Goal: Task Accomplishment & Management: Use online tool/utility

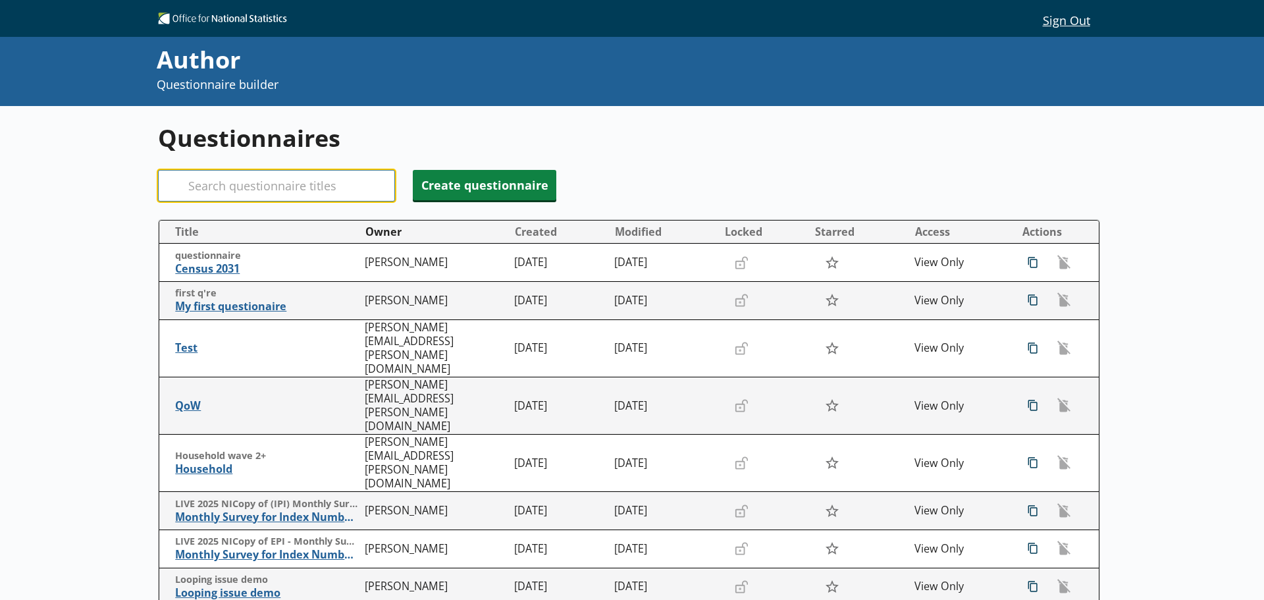
click at [256, 181] on input "Search" at bounding box center [276, 186] width 237 height 32
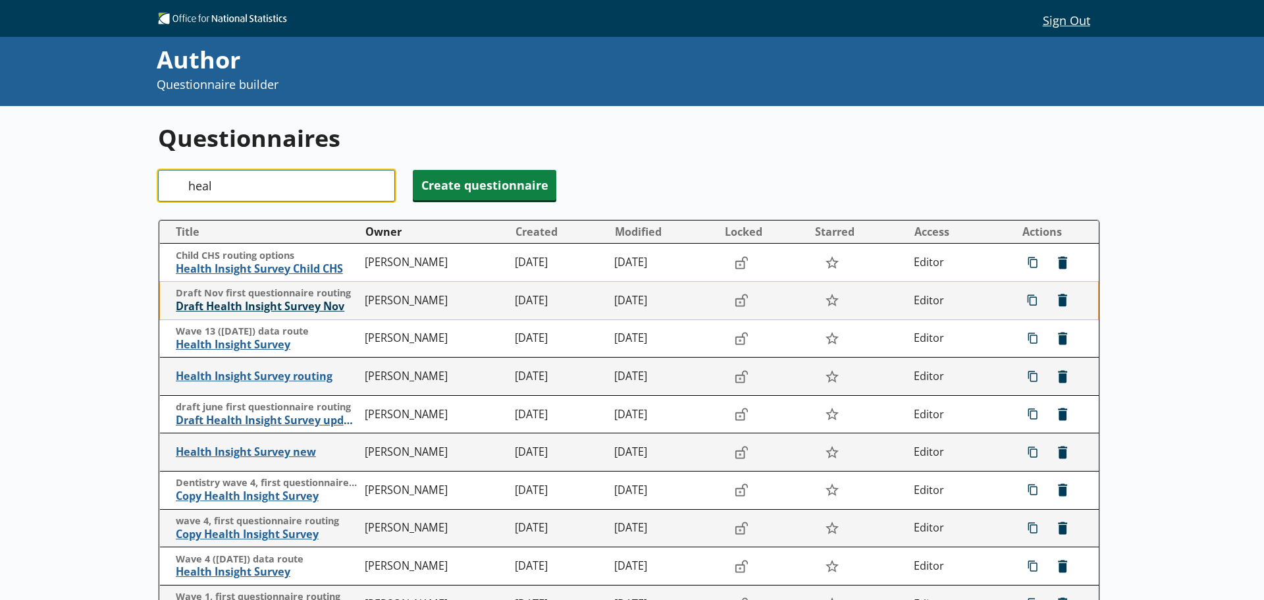
type input "heal"
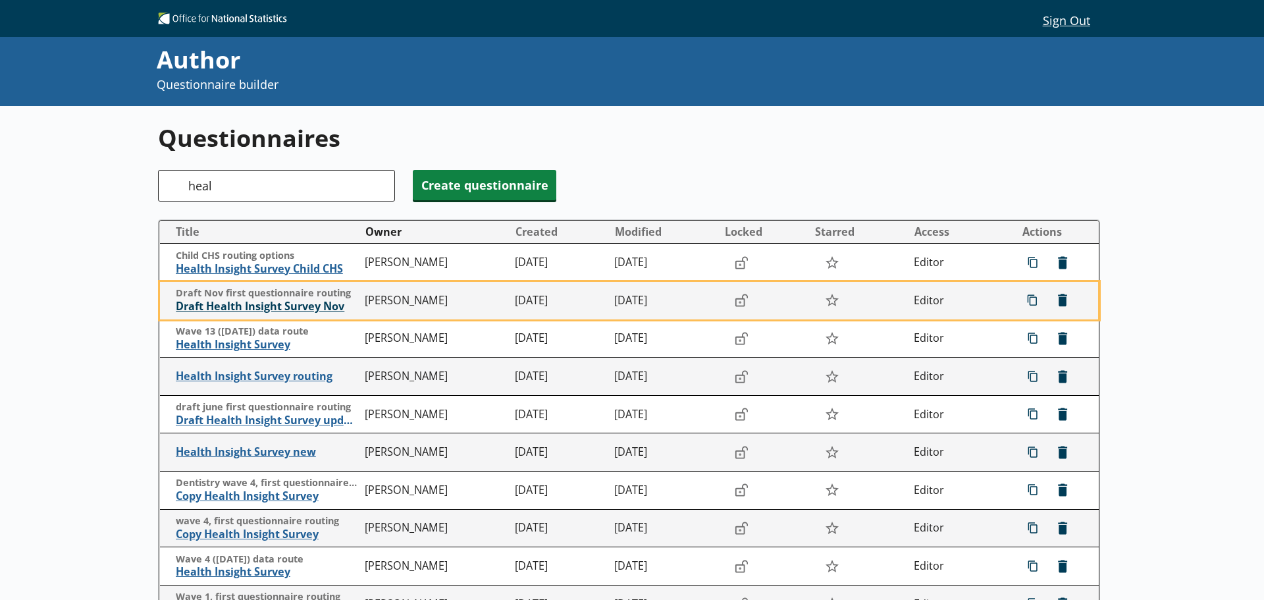
click at [266, 304] on span "Draft Health Insight Survey Nov" at bounding box center [267, 307] width 183 height 14
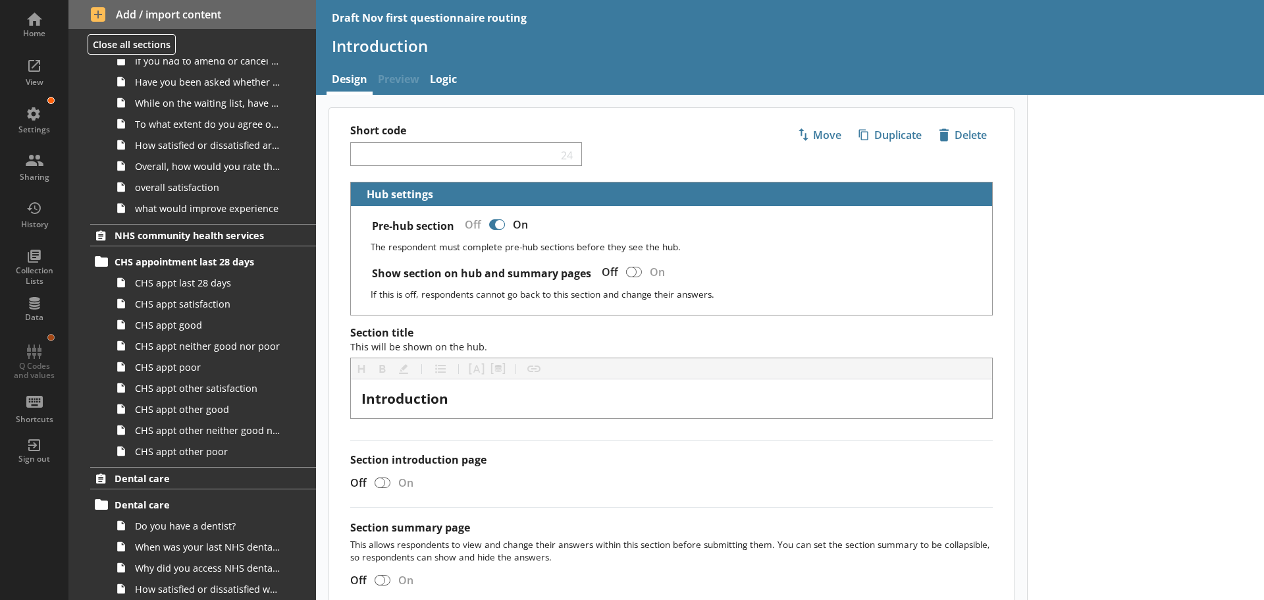
scroll to position [1251, 0]
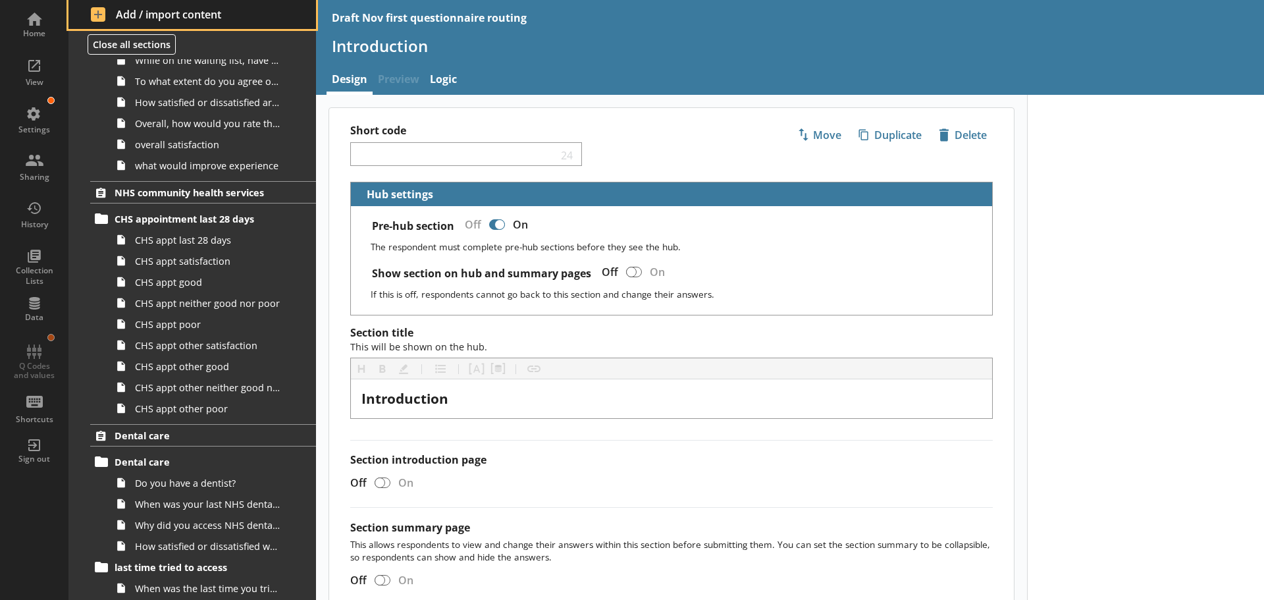
click at [169, 13] on span "Add / import content" at bounding box center [192, 14] width 203 height 14
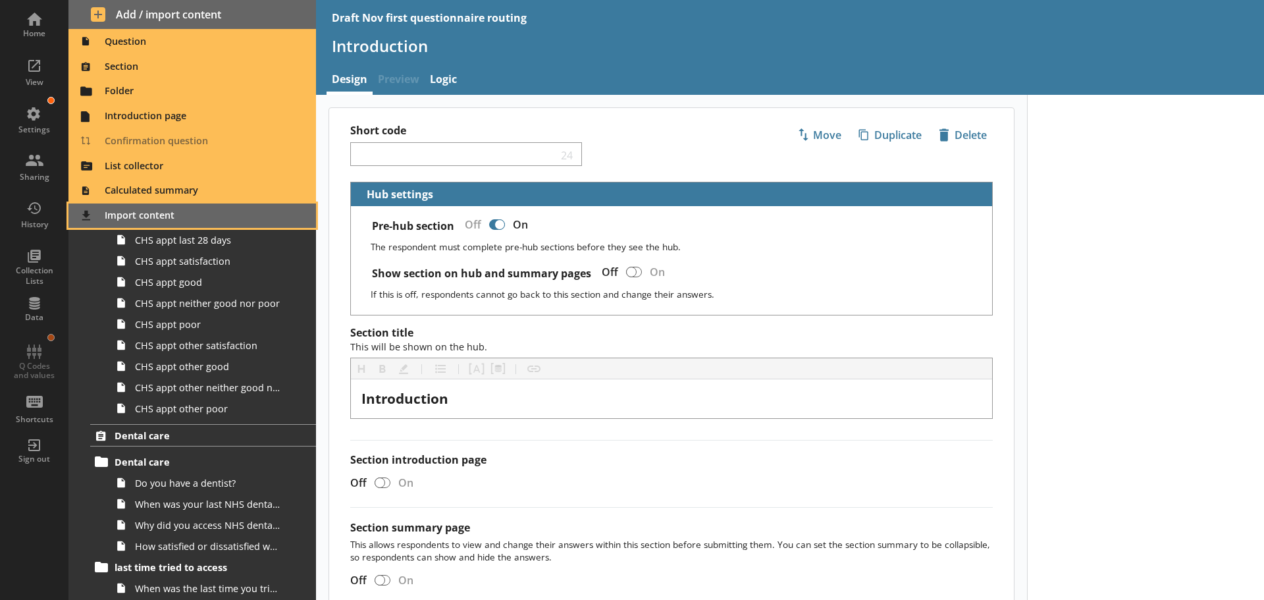
click at [133, 214] on span "Import content" at bounding box center [192, 215] width 232 height 21
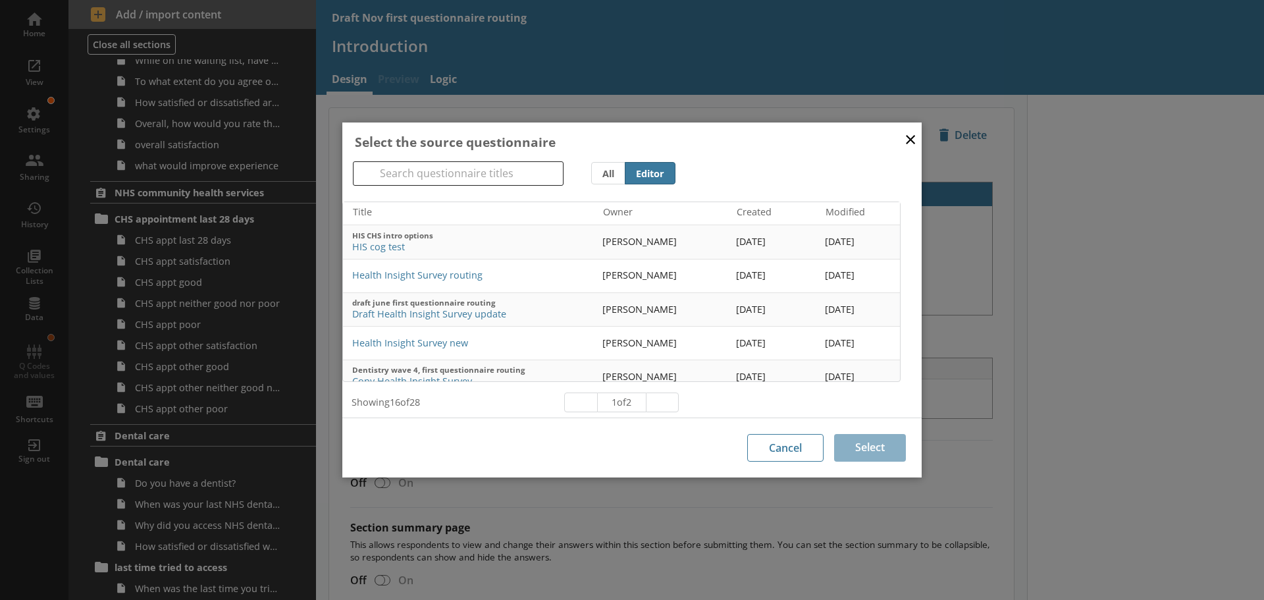
scroll to position [132, 0]
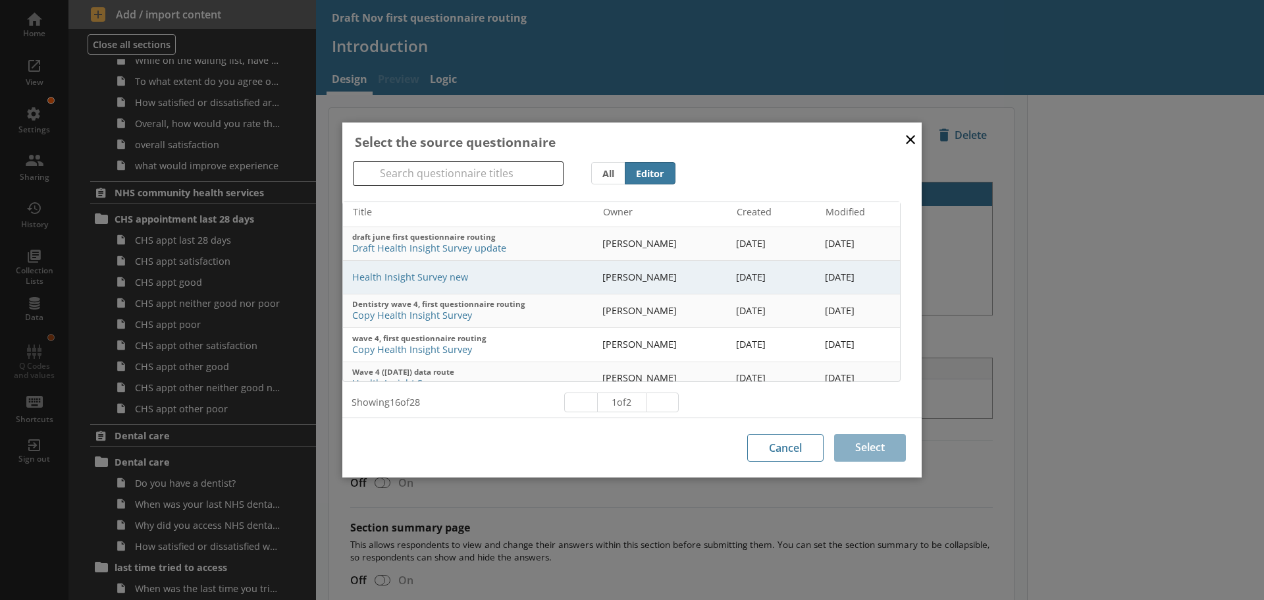
click at [435, 271] on td "Health Insight Survey new" at bounding box center [470, 278] width 255 height 34
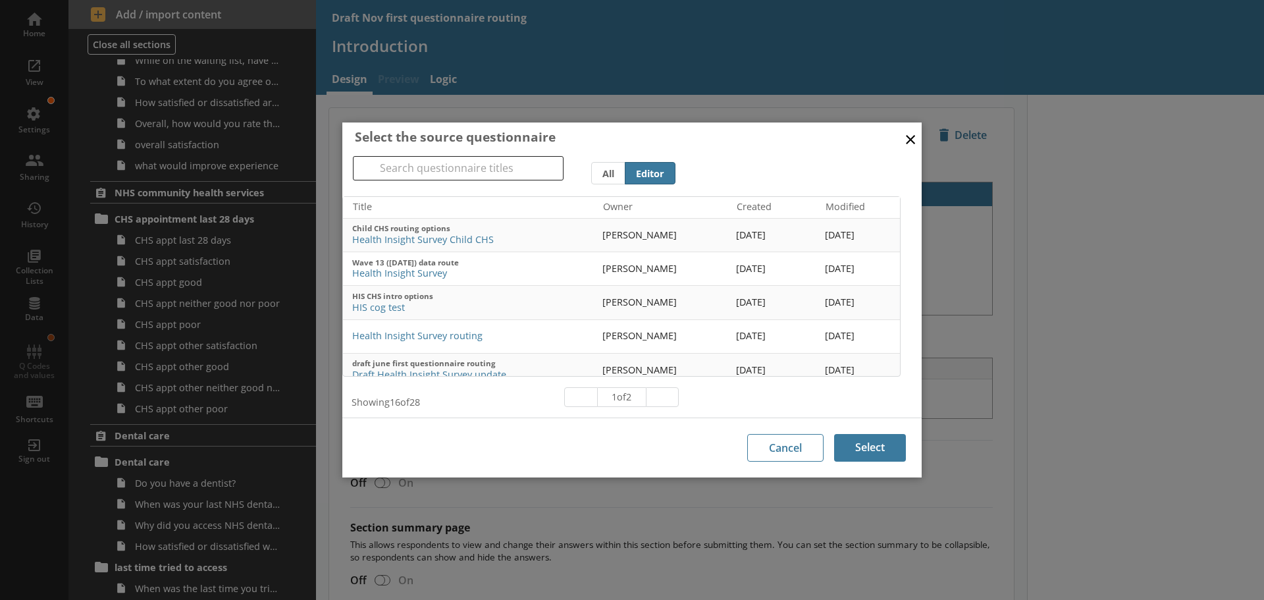
scroll to position [160, 0]
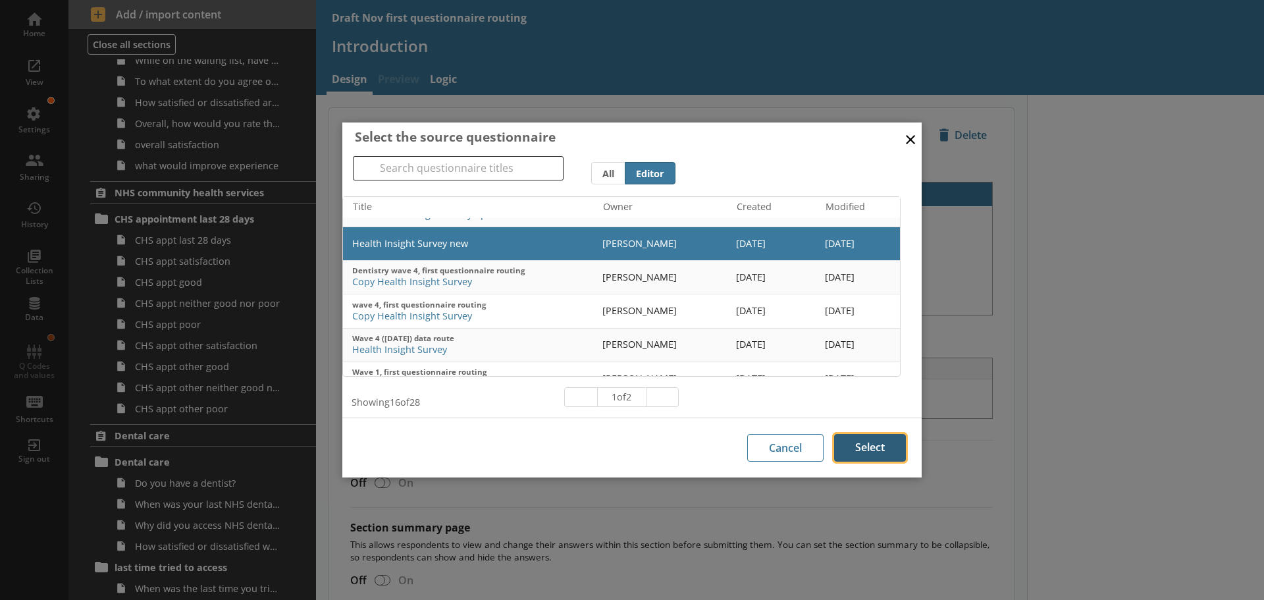
click at [880, 439] on button "Select" at bounding box center [870, 448] width 72 height 28
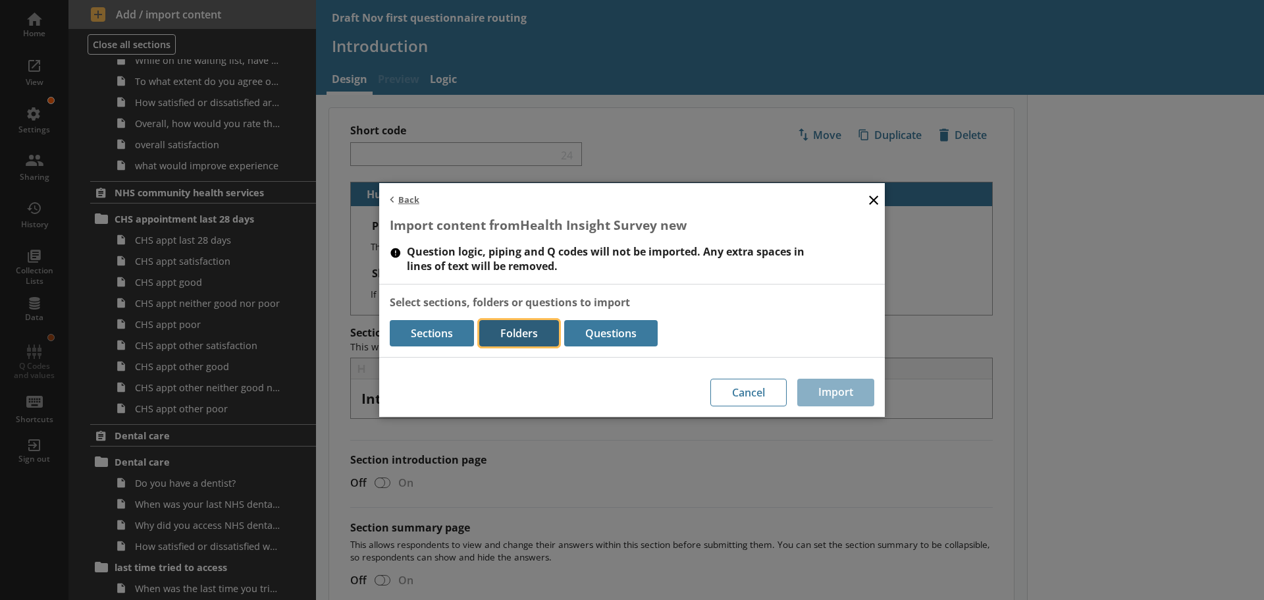
click at [524, 332] on button "Folders" at bounding box center [519, 333] width 80 height 26
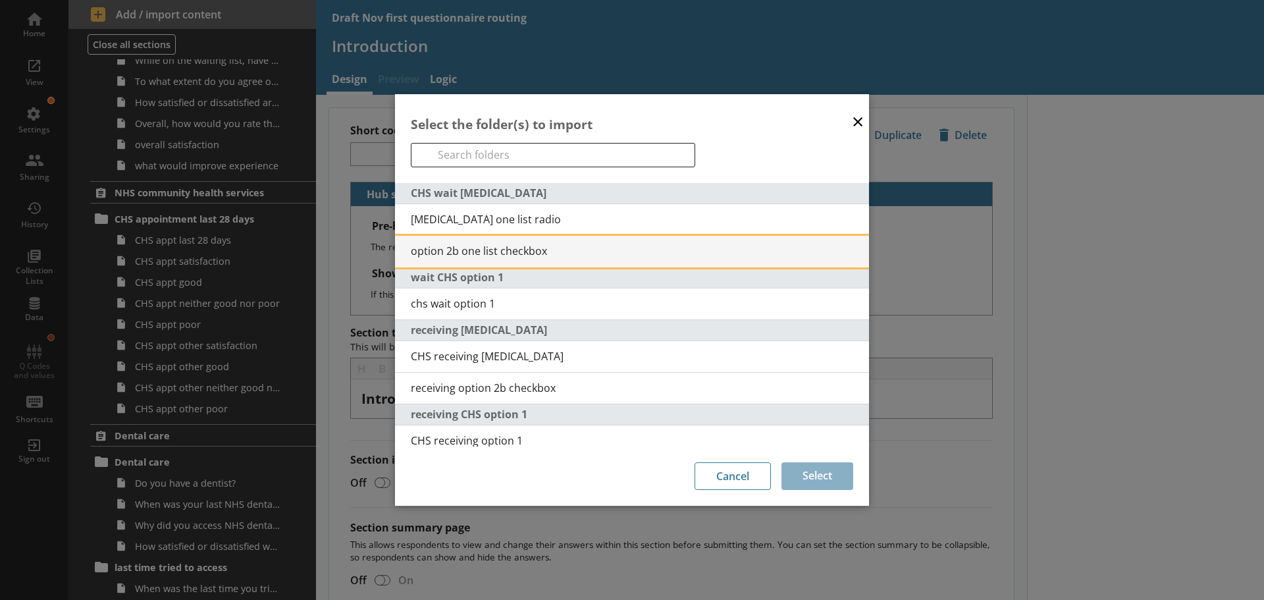
click at [494, 248] on span "option 2b one list checkbox" at bounding box center [640, 251] width 458 height 14
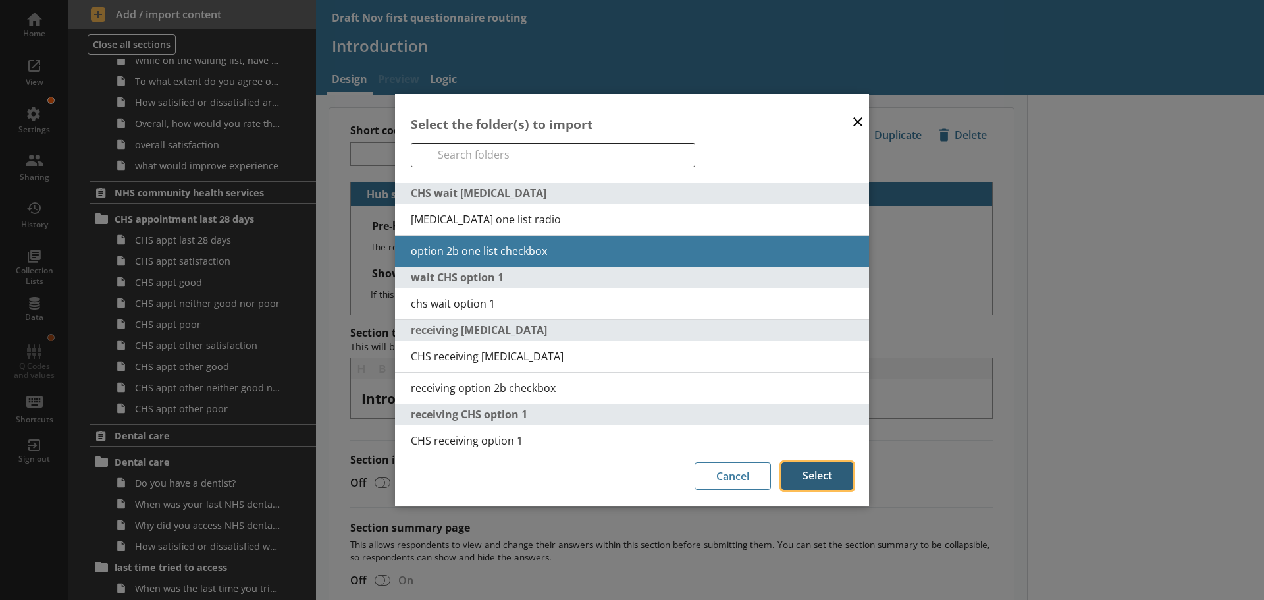
click at [833, 480] on button "Select" at bounding box center [818, 476] width 72 height 28
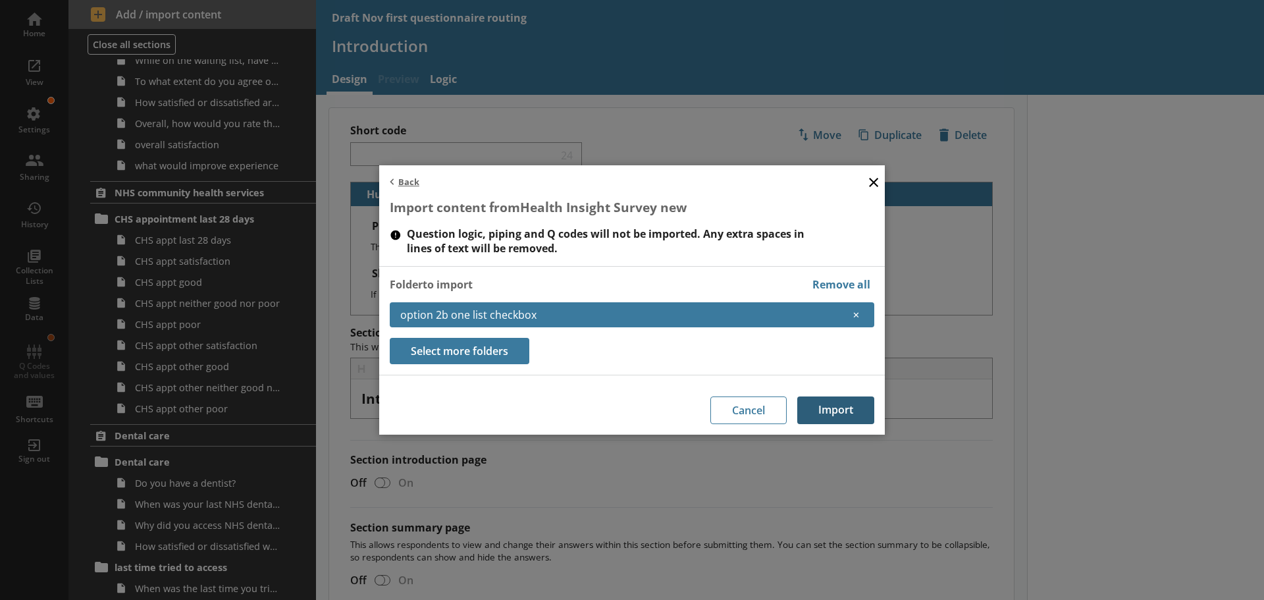
click at [840, 410] on button "Import" at bounding box center [835, 410] width 77 height 28
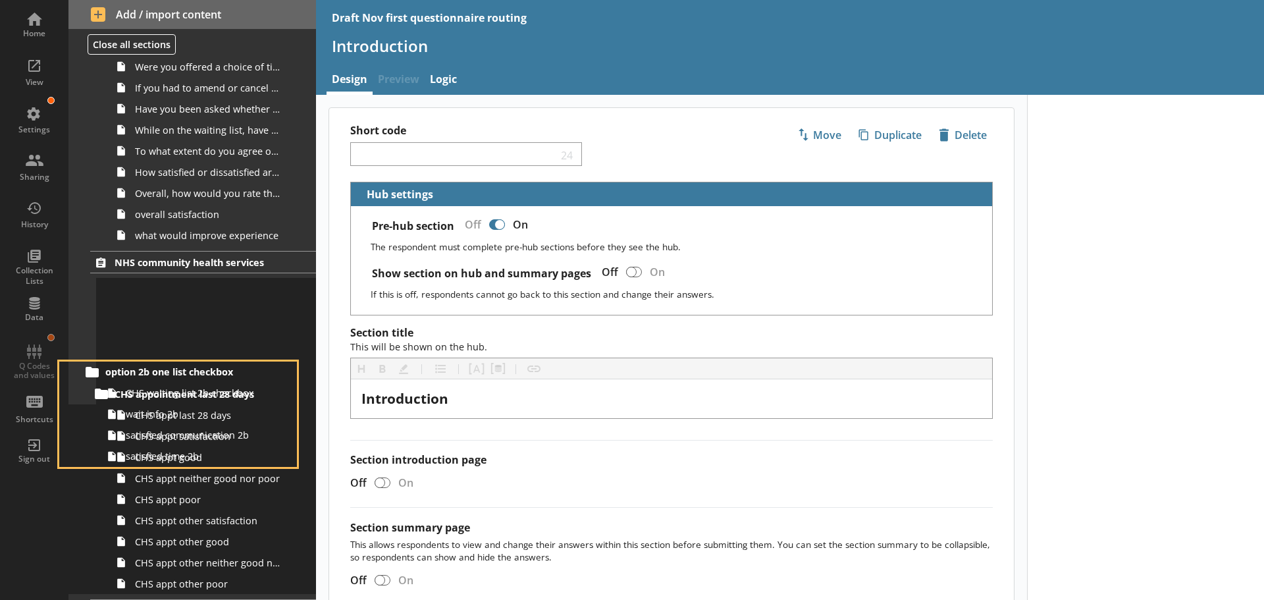
scroll to position [1289, 0]
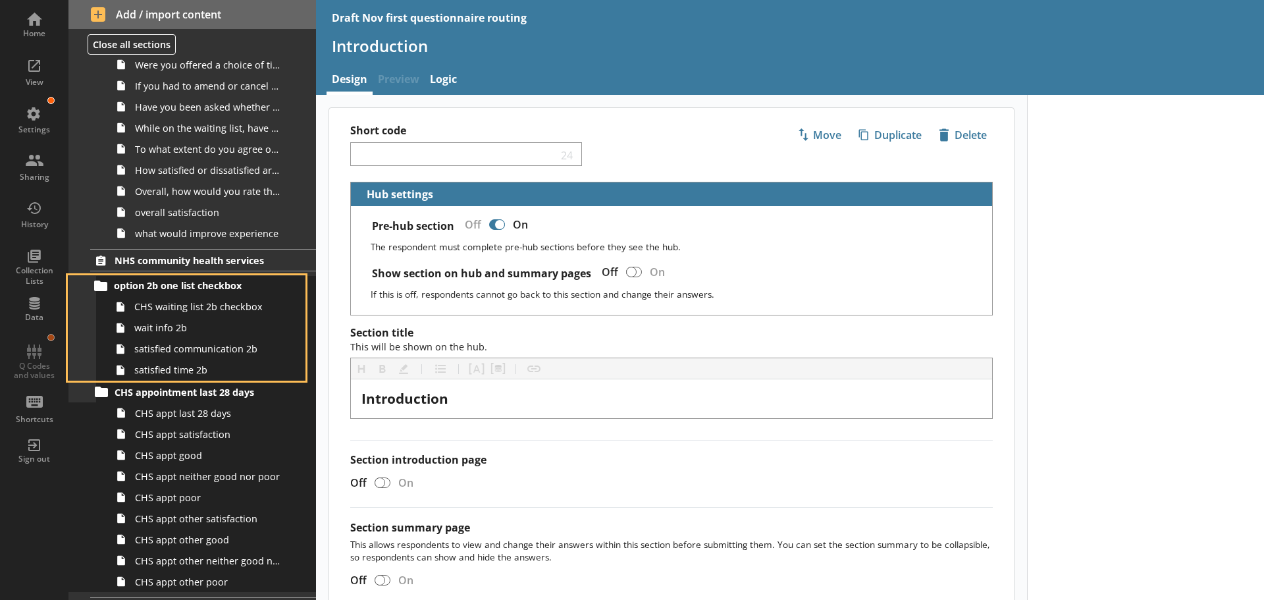
drag, startPoint x: 188, startPoint y: 90, endPoint x: 188, endPoint y: 284, distance: 194.2
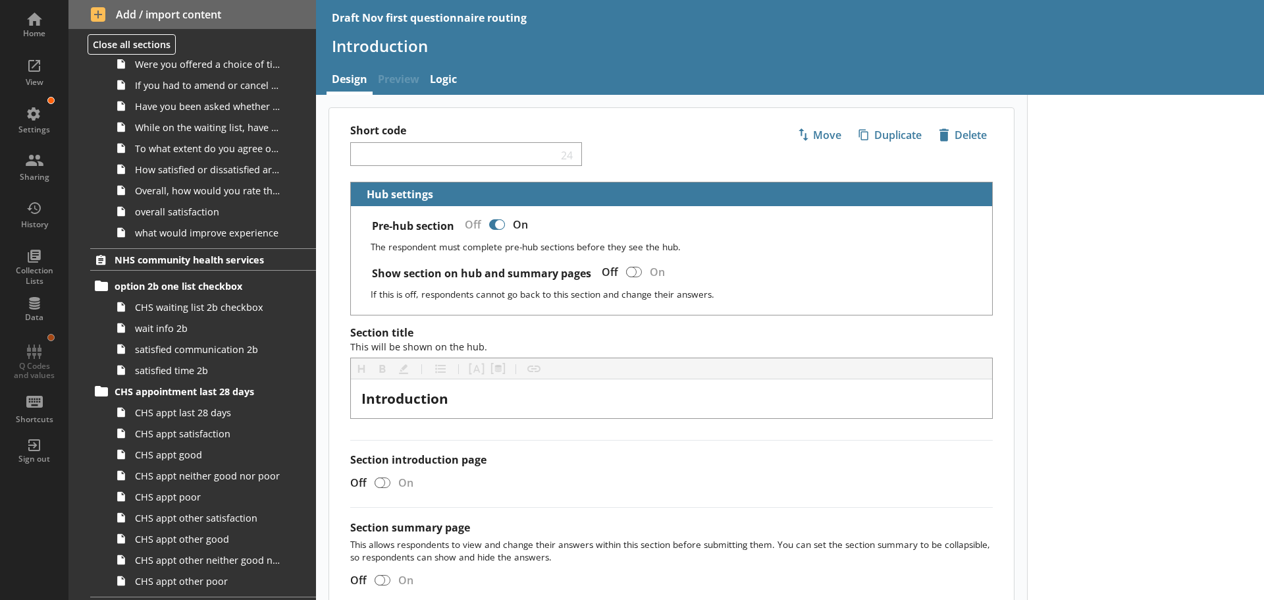
scroll to position [1183, 0]
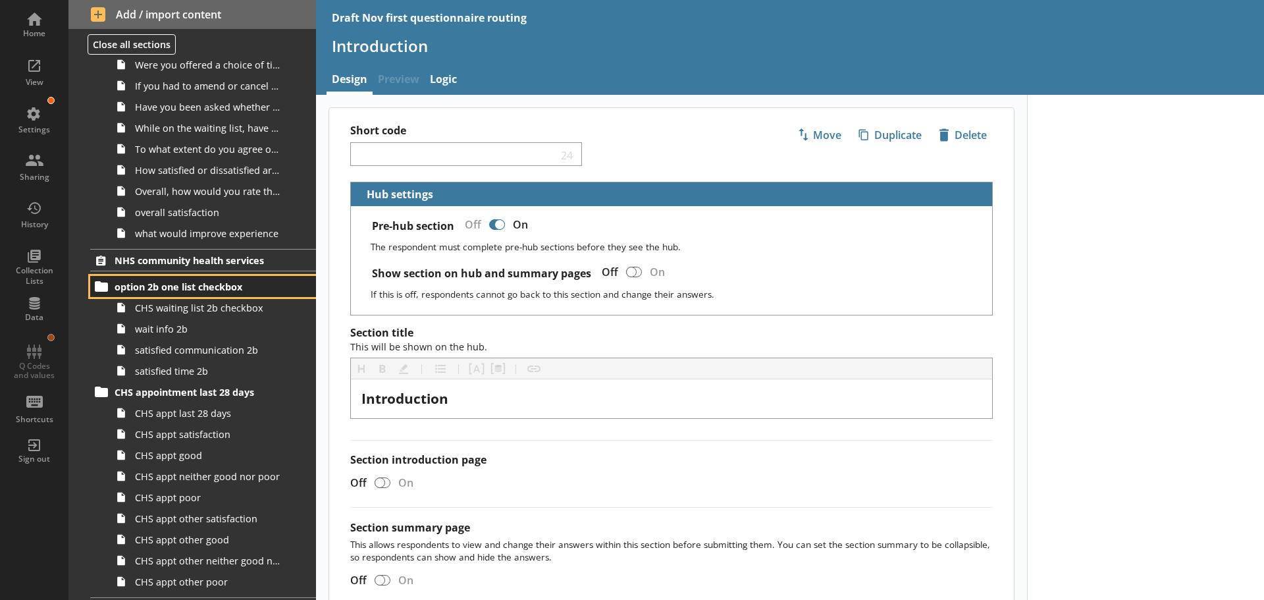
click at [155, 281] on span "option 2b one list checkbox" at bounding box center [196, 286] width 162 height 13
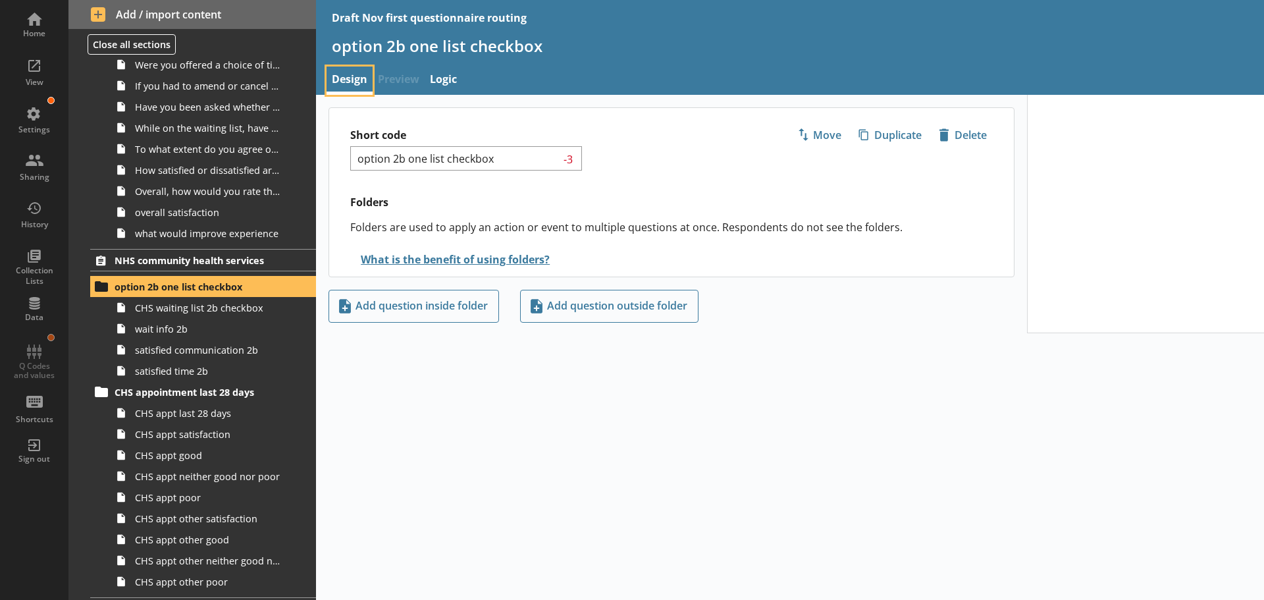
click at [363, 78] on link "Design" at bounding box center [350, 81] width 46 height 28
click at [489, 43] on h1 "option 2b one list checkbox" at bounding box center [790, 46] width 917 height 20
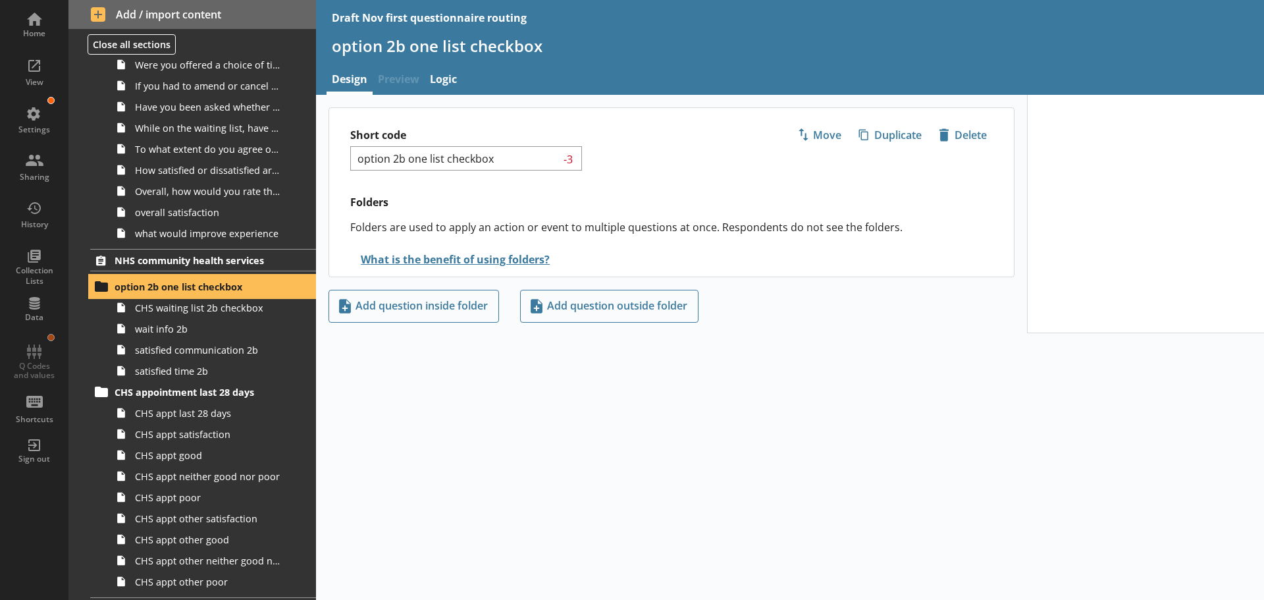
click at [177, 285] on span "option 2b one list checkbox" at bounding box center [196, 286] width 162 height 13
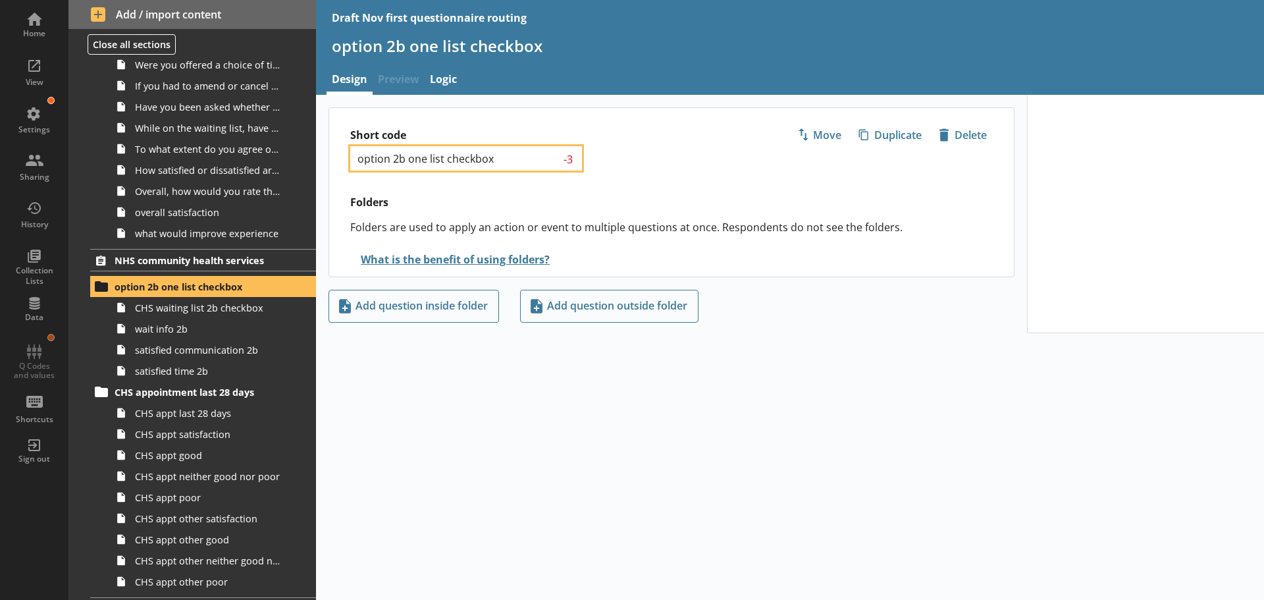
drag, startPoint x: 520, startPoint y: 157, endPoint x: 323, endPoint y: 153, distance: 197.6
click at [323, 153] on main "Short code option 2b one list checkbox -3 Move icon-copy Duplicate icon-delete …" at bounding box center [671, 214] width 711 height 215
type input "CHS wait"
click at [419, 407] on div "Short code CHS wait 16 Move icon-copy Duplicate icon-delete Created with Sketch…" at bounding box center [790, 347] width 948 height 505
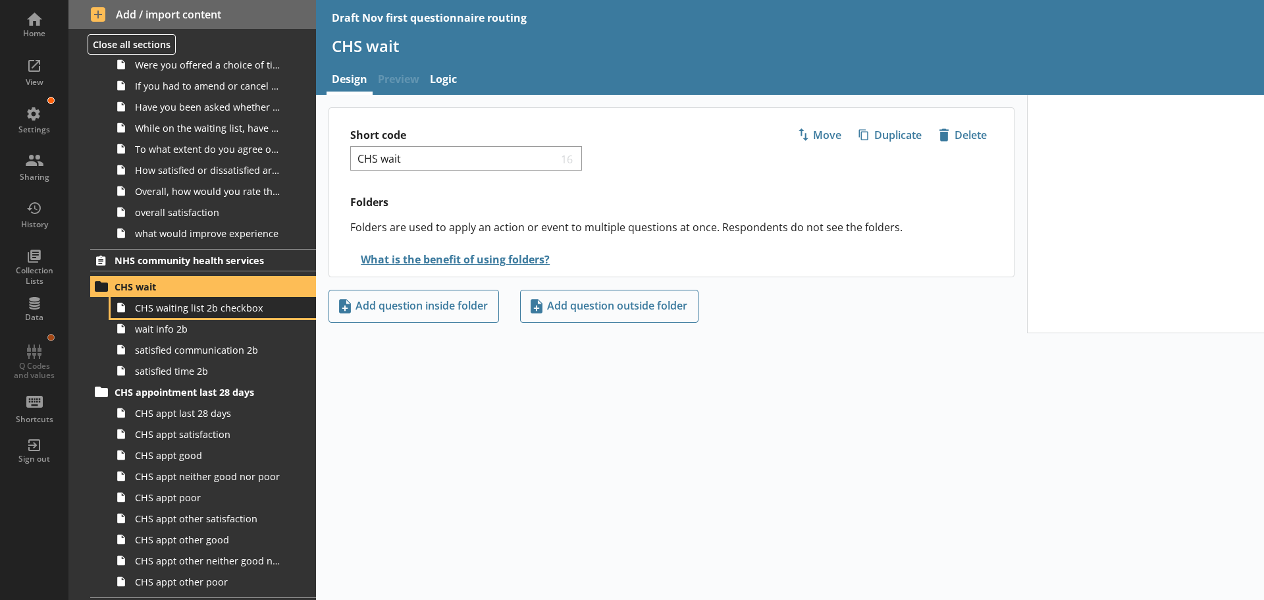
click at [207, 314] on link "CHS waiting list 2b checkbox" at bounding box center [213, 307] width 205 height 21
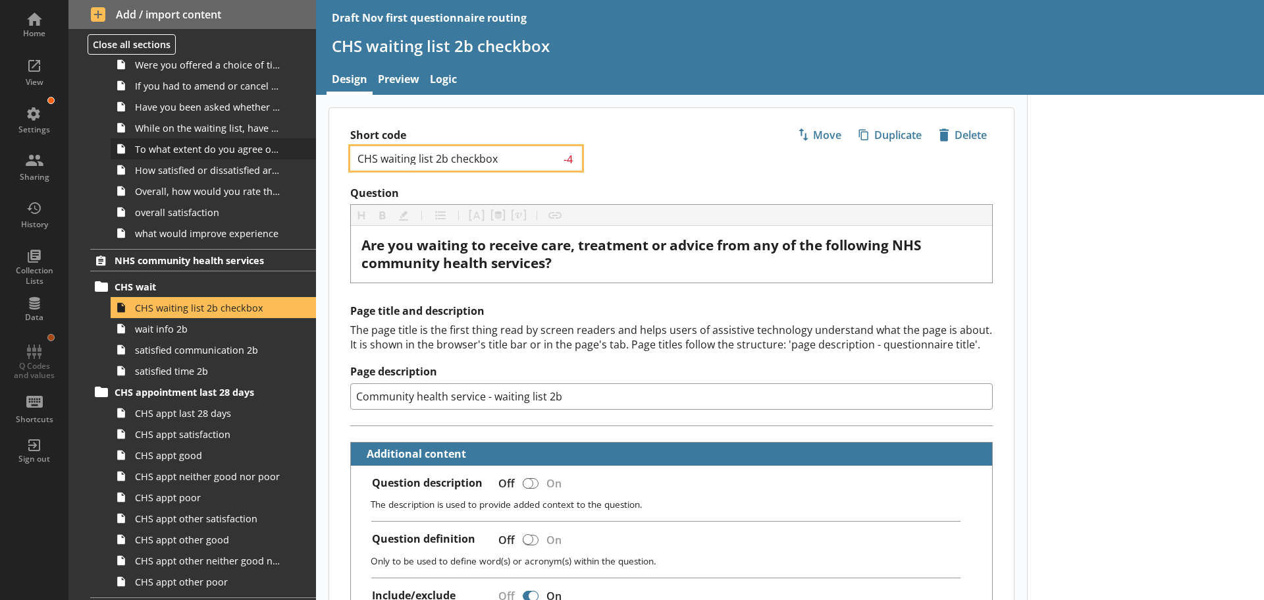
drag, startPoint x: 509, startPoint y: 160, endPoint x: 284, endPoint y: 153, distance: 224.6
click at [288, 153] on div "Home View Settings Sharing History Collection Lists Data Q Codes and values Sho…" at bounding box center [632, 300] width 1264 height 600
type textarea "x"
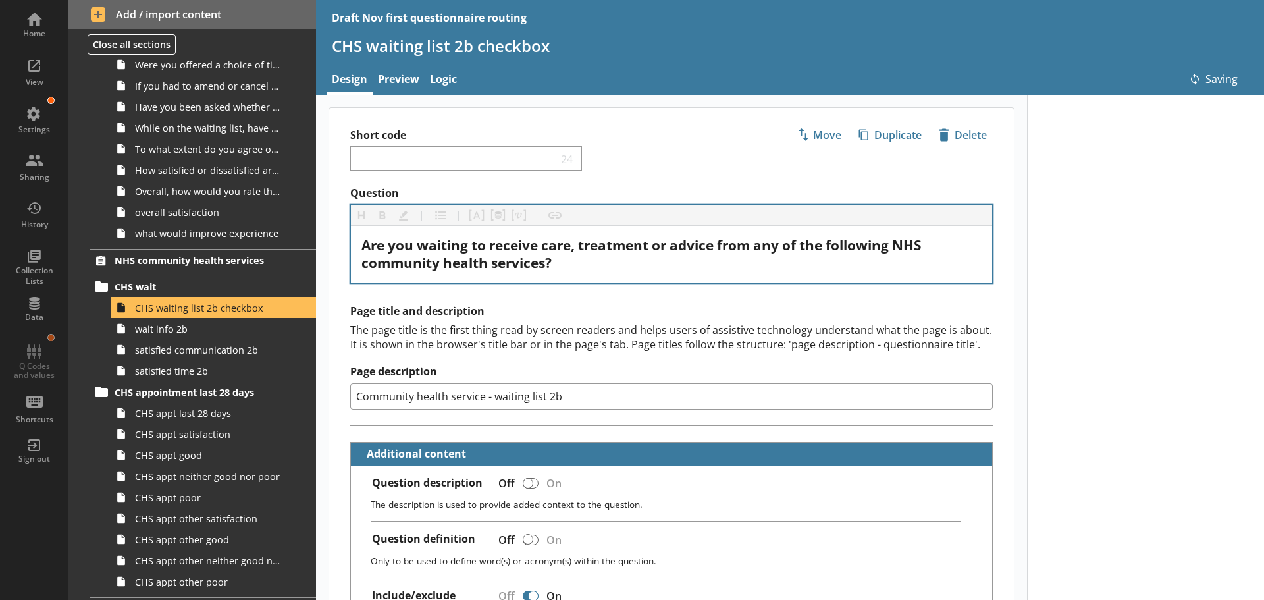
click at [674, 277] on div "Are you waiting to receive care, treatment or advice from any of the following …" at bounding box center [671, 254] width 641 height 57
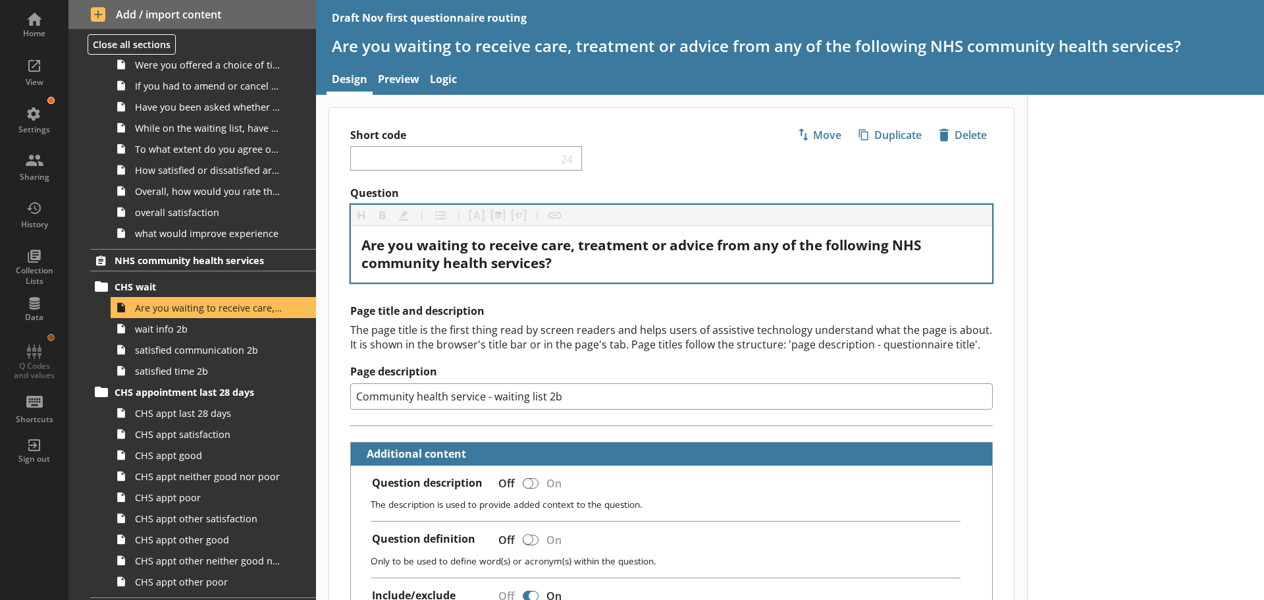
drag, startPoint x: 633, startPoint y: 234, endPoint x: 617, endPoint y: 256, distance: 27.4
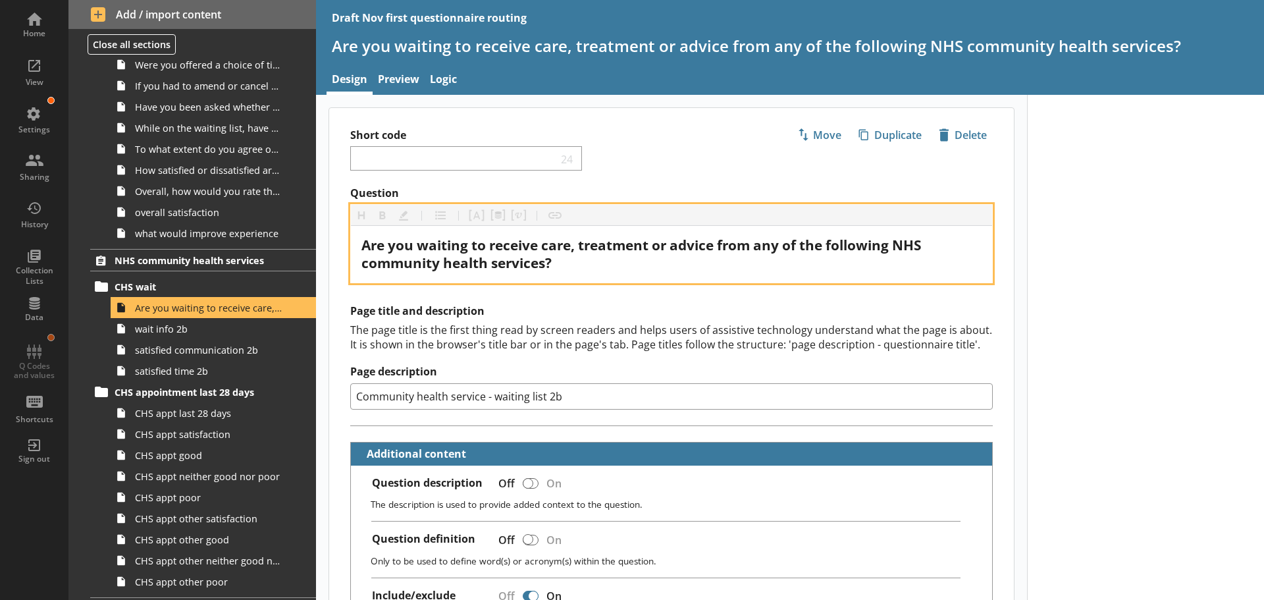
click at [630, 242] on div "Are you waiting to receive care, treatment or advice from any of the following …" at bounding box center [671, 254] width 641 height 57
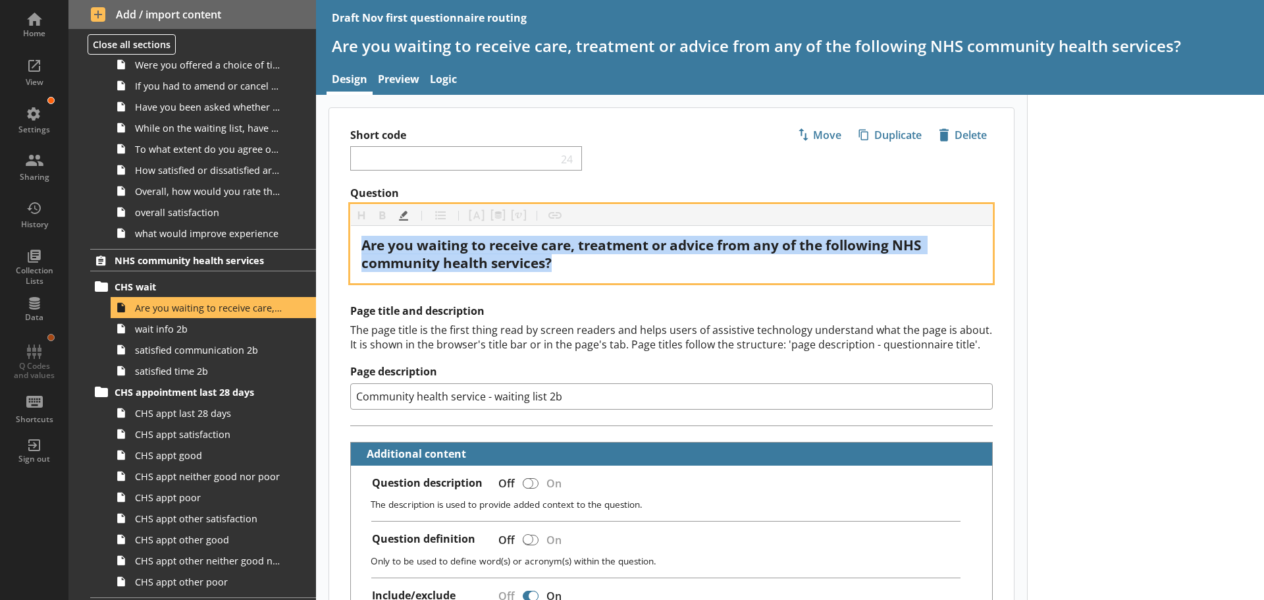
drag, startPoint x: 593, startPoint y: 269, endPoint x: 352, endPoint y: 246, distance: 242.7
click at [352, 246] on div "Are you waiting to receive care, treatment or advice from any of the following …" at bounding box center [671, 254] width 641 height 57
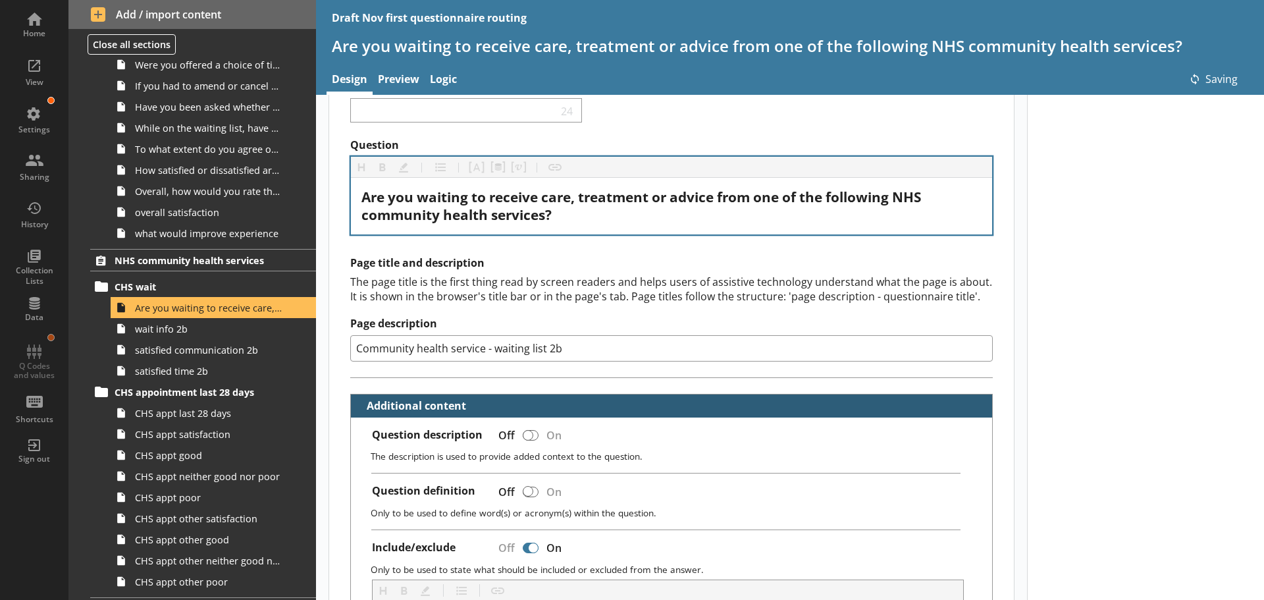
scroll to position [132, 0]
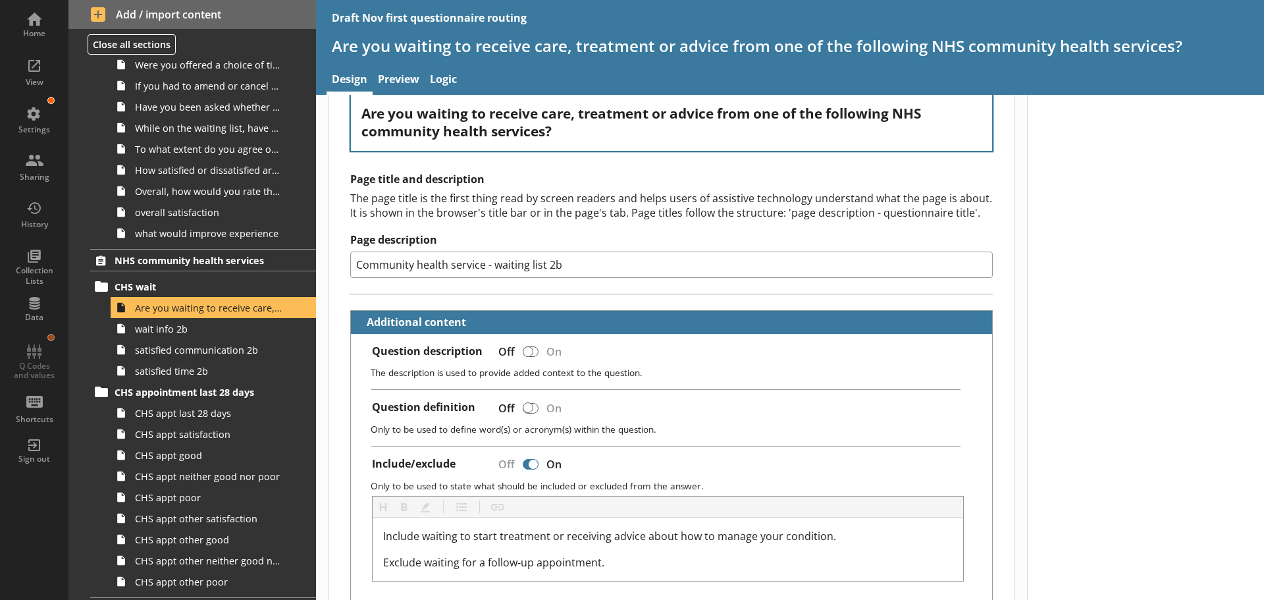
drag, startPoint x: 616, startPoint y: 263, endPoint x: 392, endPoint y: 283, distance: 224.7
click at [299, 261] on div "Home View Settings Sharing History Collection Lists Data Q Codes and values Sho…" at bounding box center [632, 300] width 1264 height 600
click at [569, 263] on input "Community health service - waiting list 2b" at bounding box center [671, 265] width 643 height 26
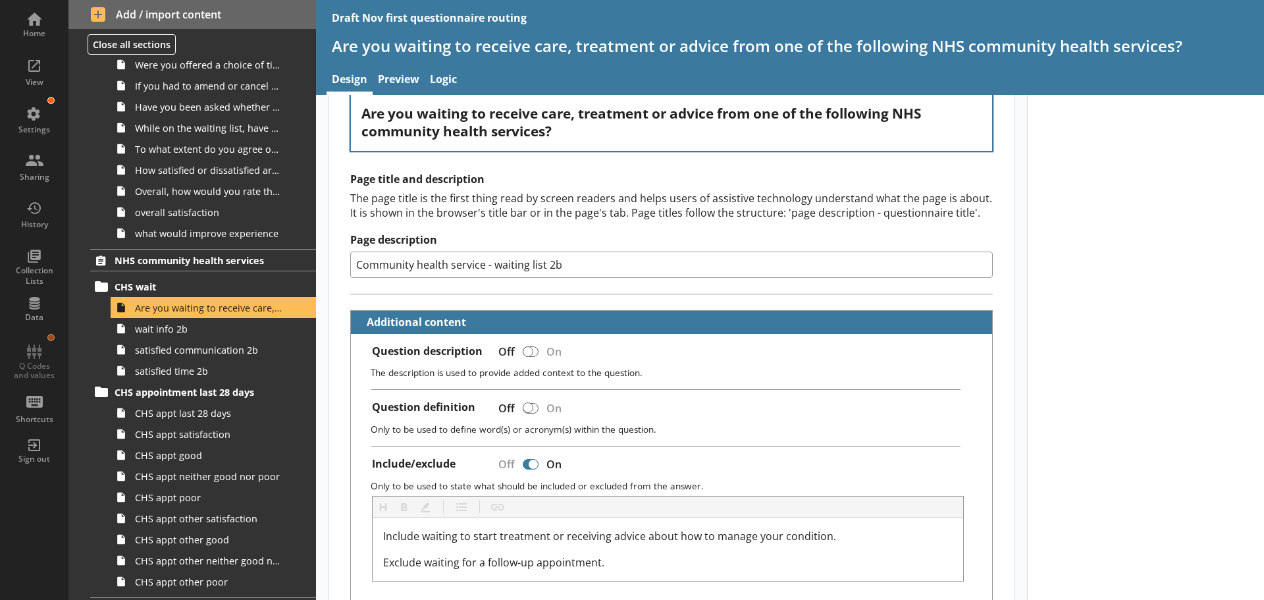
click at [521, 263] on input "Community health service - waiting list 2b" at bounding box center [671, 265] width 643 height 26
drag, startPoint x: 490, startPoint y: 264, endPoint x: 601, endPoint y: 264, distance: 111.3
click at [601, 264] on input "Community health service - waiting list 2b" at bounding box center [671, 265] width 643 height 26
type textarea "x"
type input "Community health service -"
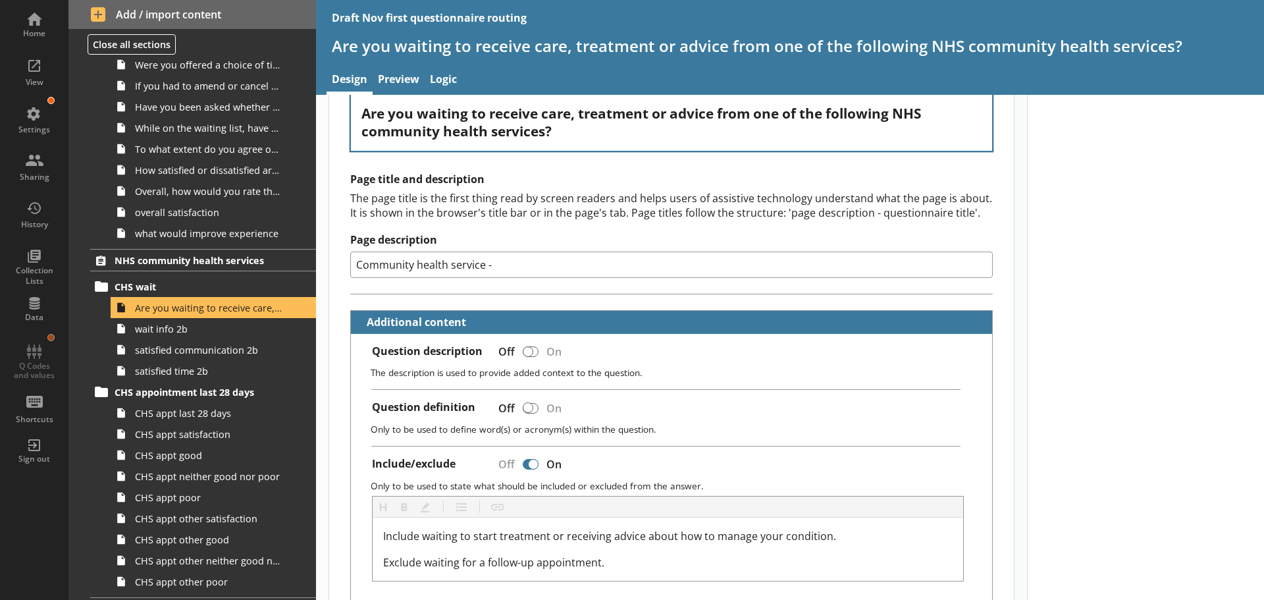
type textarea "x"
type input "Community health service - w"
type textarea "x"
type input "Community health service - wa"
type textarea "x"
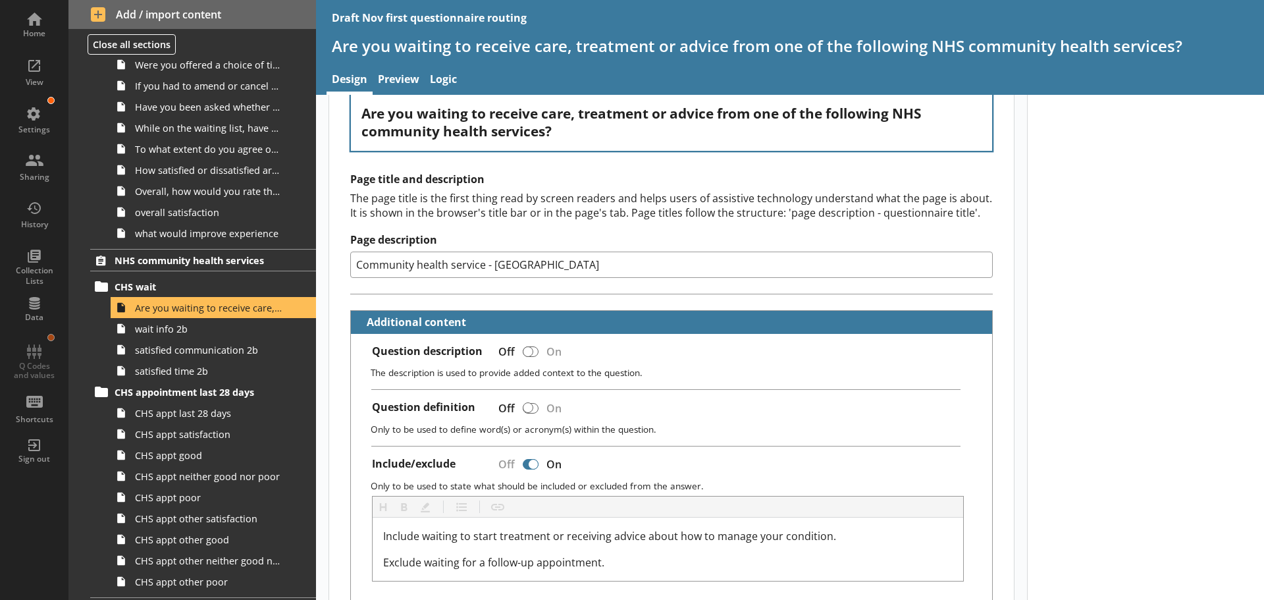
type input "Community health service - wai"
type textarea "x"
type input "Community health service - waiti"
type textarea "x"
type input "Community health service - waitin"
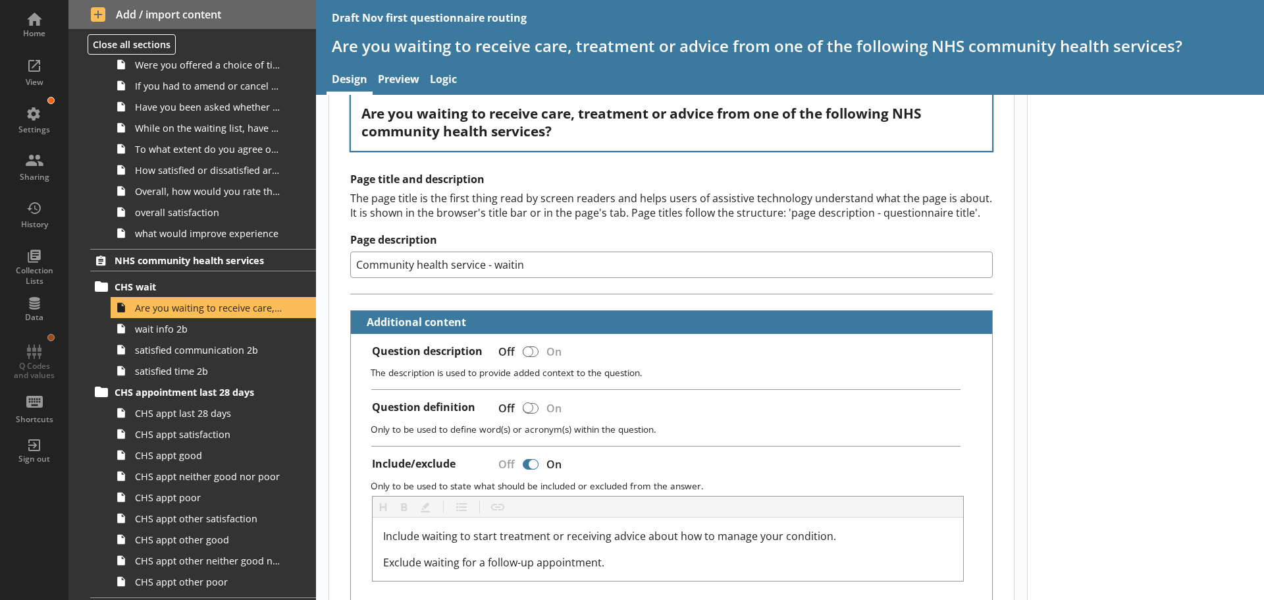
type textarea "x"
type input "Community health service - waiting"
type textarea "x"
type input "Community health service - waiting"
type textarea "x"
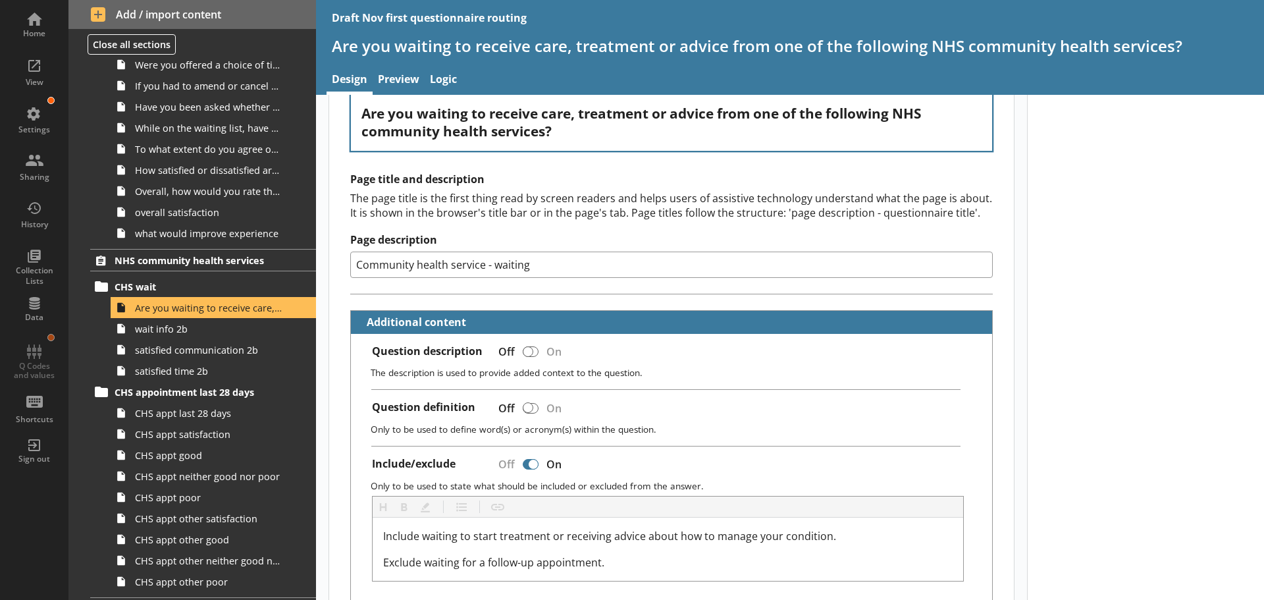
type input "Community health service - waiting"
type textarea "x"
type input "Community health service - waiting"
type textarea "x"
type input "Community health service - waiting"
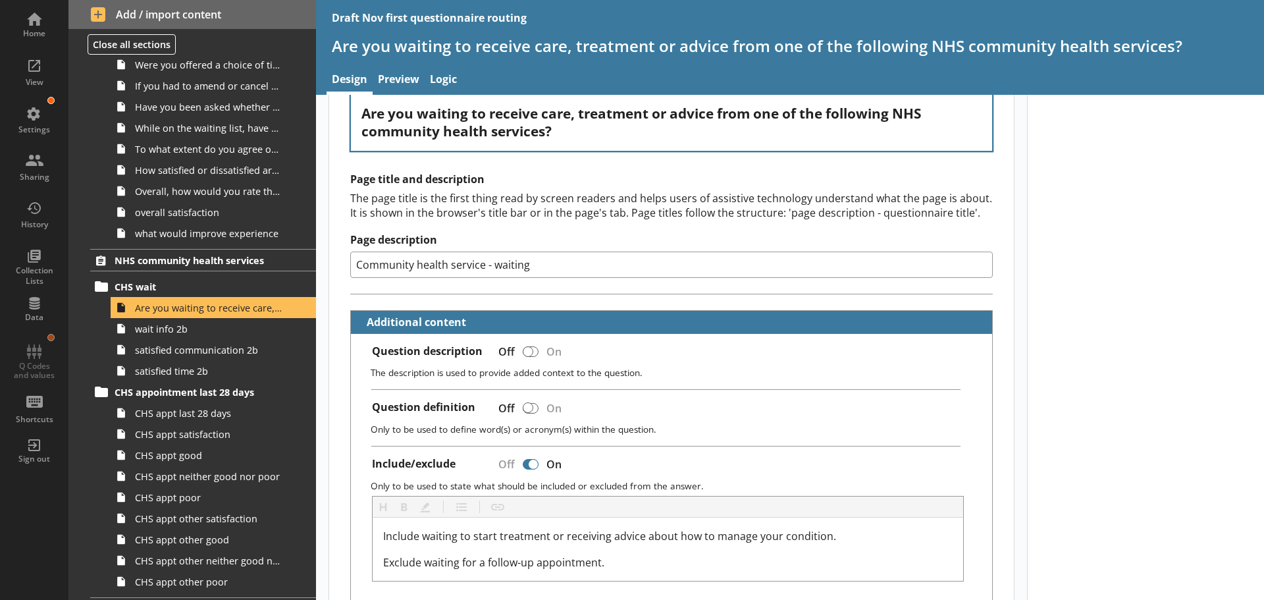
click at [742, 359] on div "Question description Off On" at bounding box center [677, 353] width 610 height 18
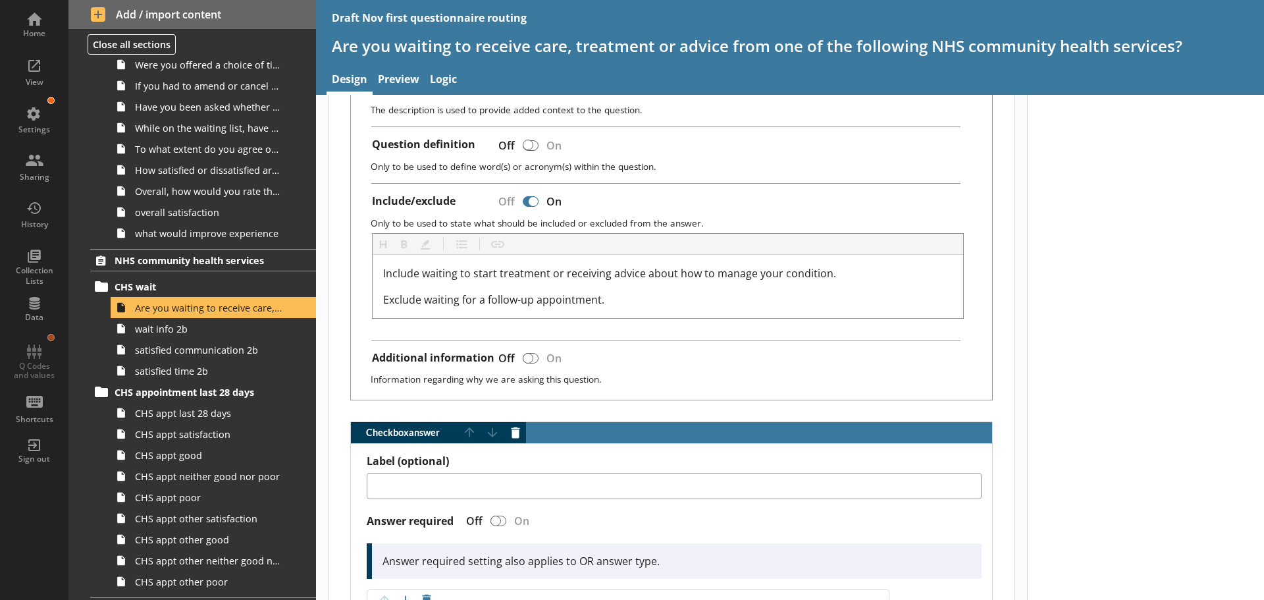
scroll to position [395, 0]
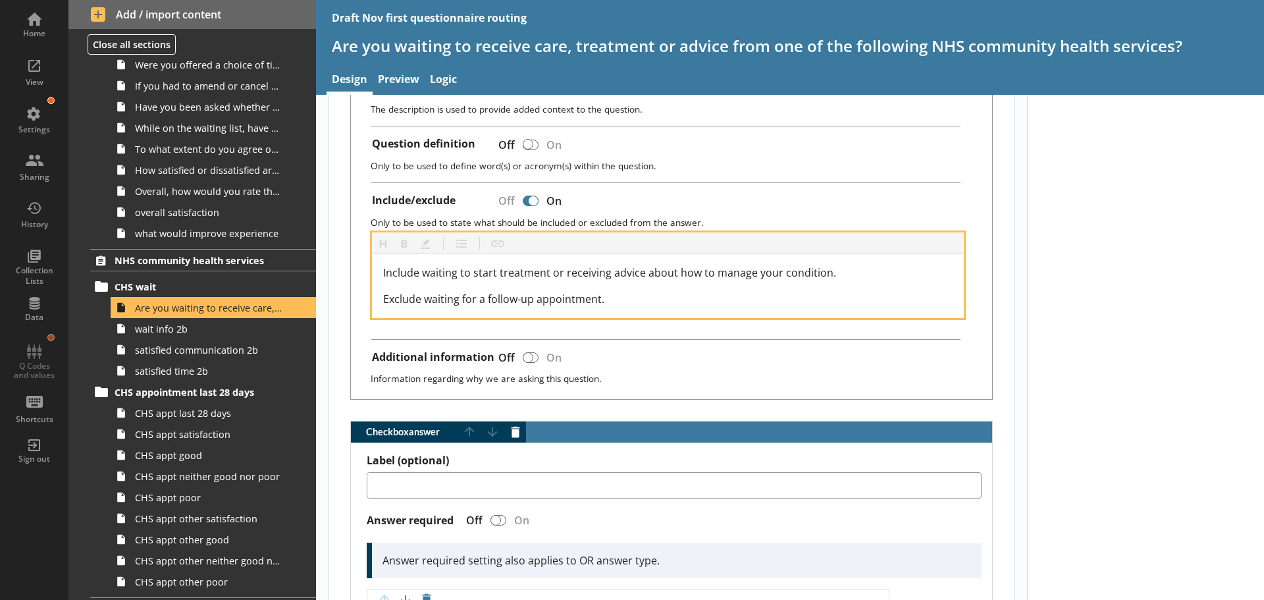
click at [627, 302] on div "Exclude waiting for a follow-up appointment." at bounding box center [668, 299] width 570 height 16
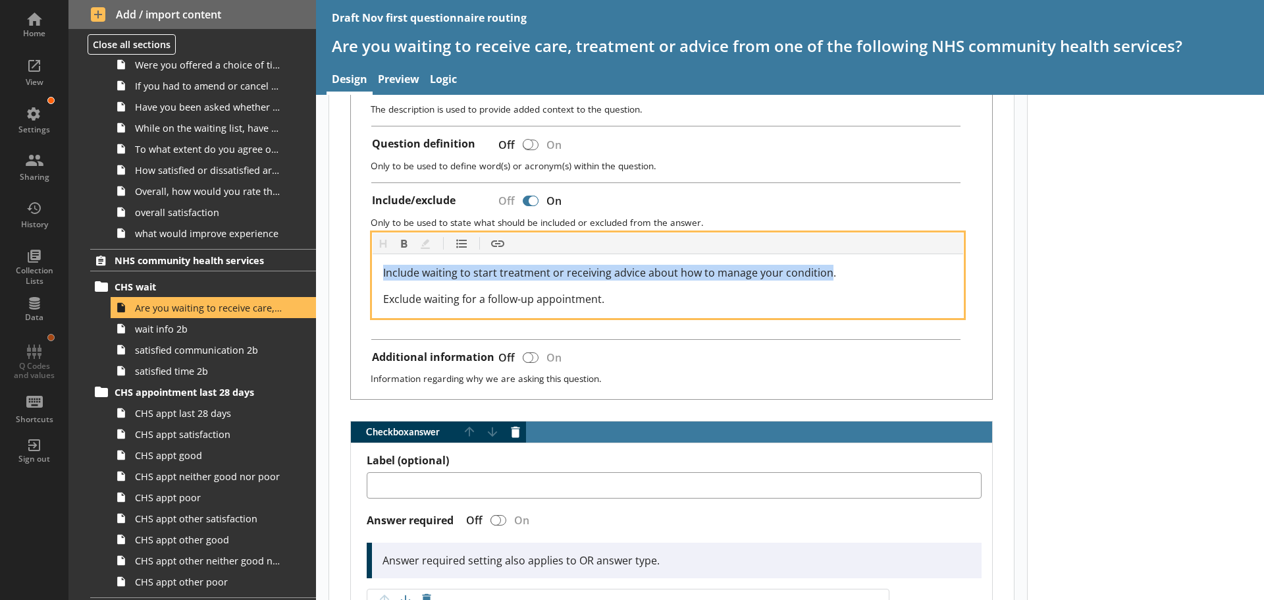
drag, startPoint x: 827, startPoint y: 272, endPoint x: 394, endPoint y: 275, distance: 433.3
click at [381, 279] on div "Include waiting to start treatment or receiving advice about how to manage your…" at bounding box center [668, 285] width 591 height 63
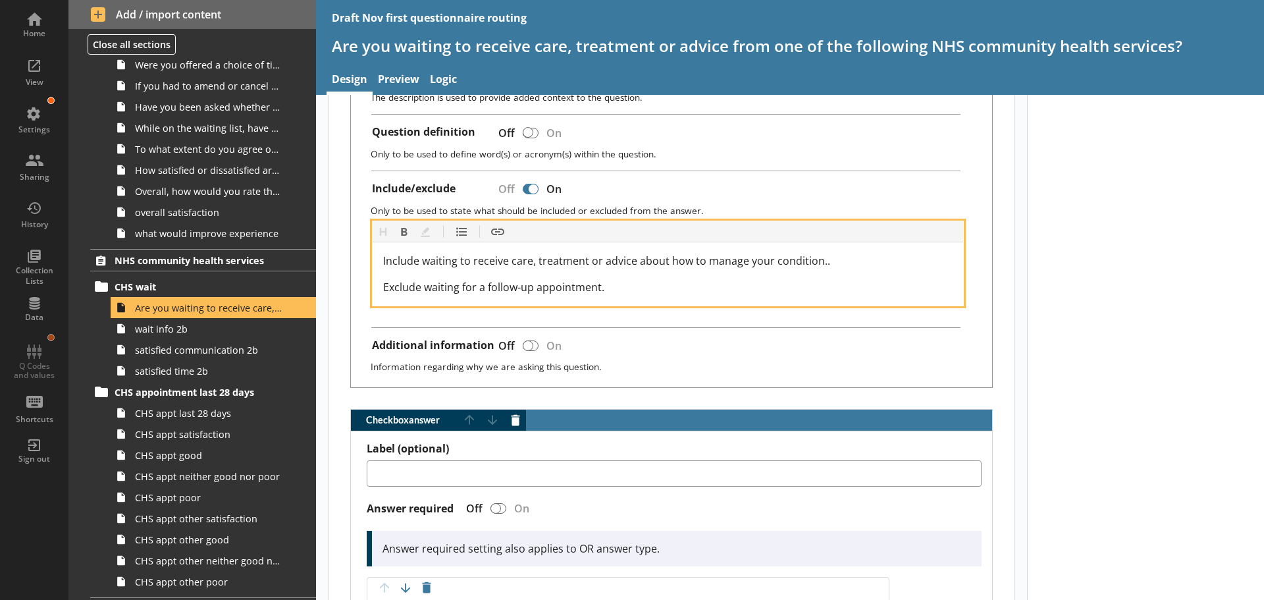
scroll to position [461, 0]
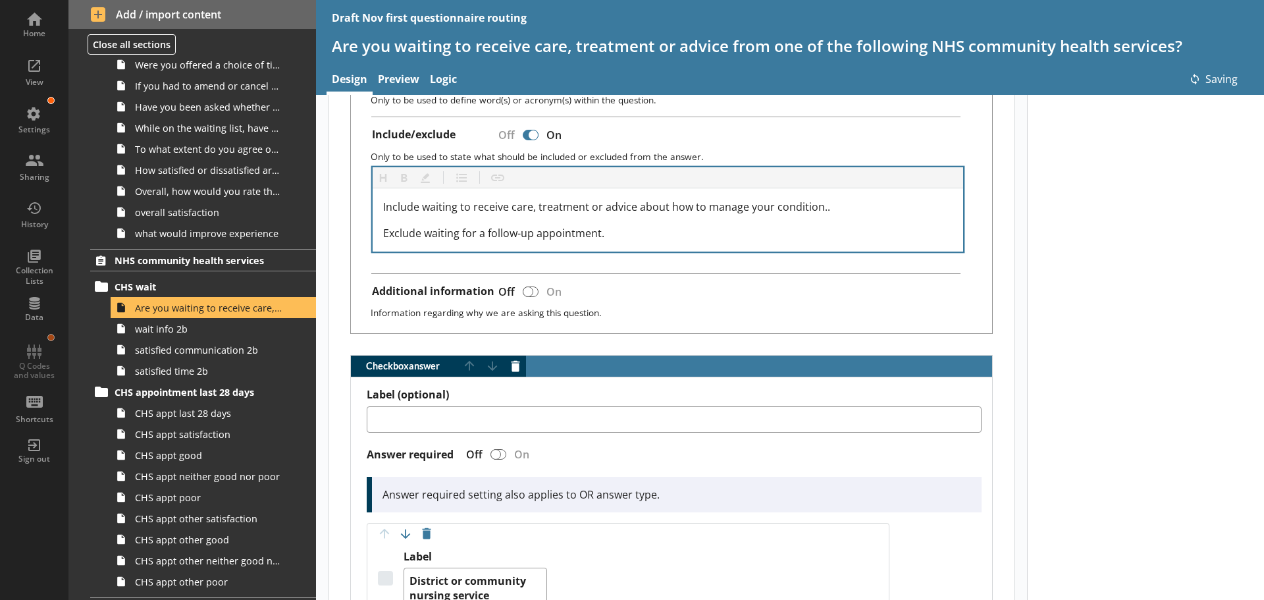
click at [658, 292] on div "Additional information Off On" at bounding box center [677, 293] width 610 height 18
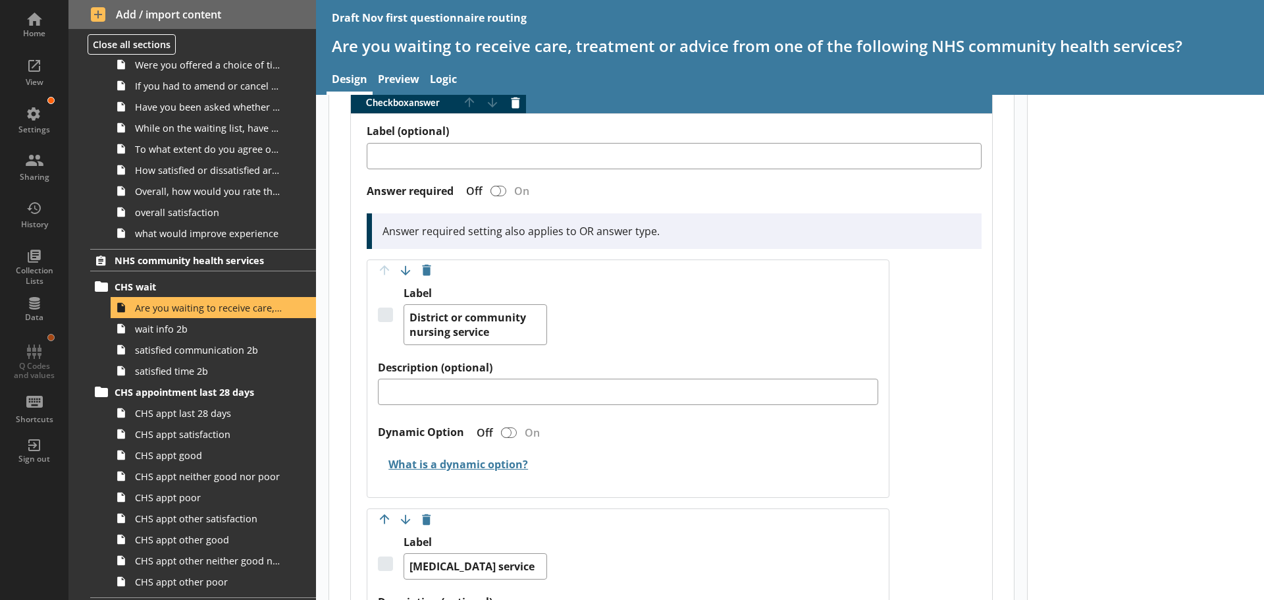
scroll to position [790, 0]
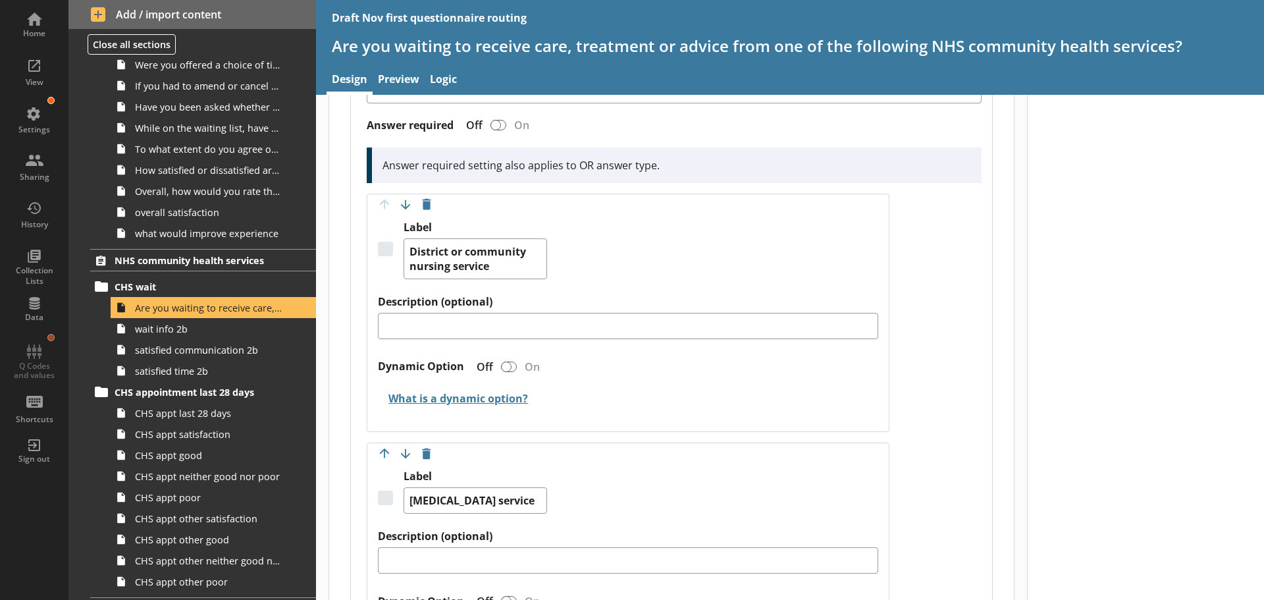
click at [694, 300] on label "Description (optional)" at bounding box center [628, 302] width 500 height 14
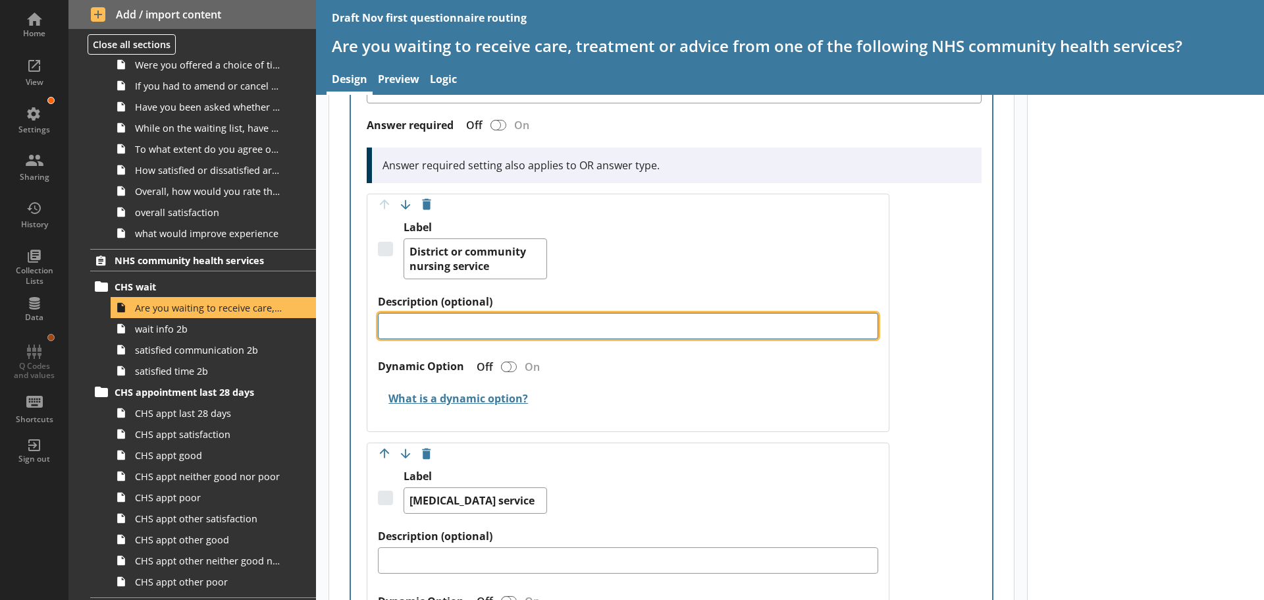
click at [694, 313] on textarea "Description (optional)" at bounding box center [628, 326] width 500 height 26
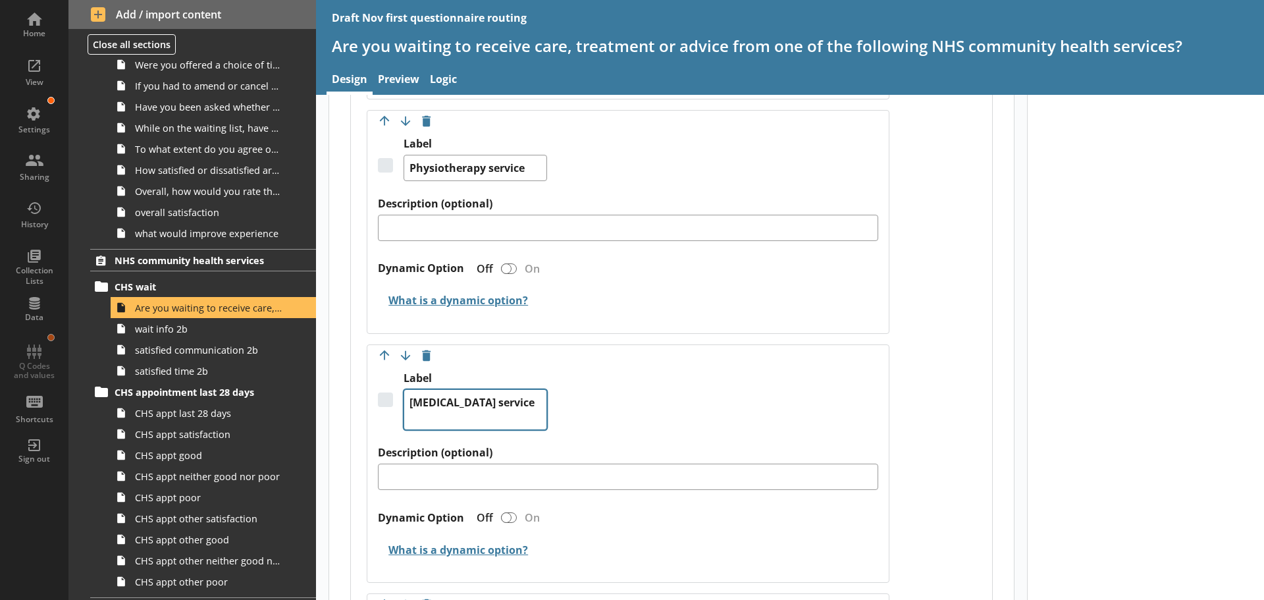
scroll to position [1646, 0]
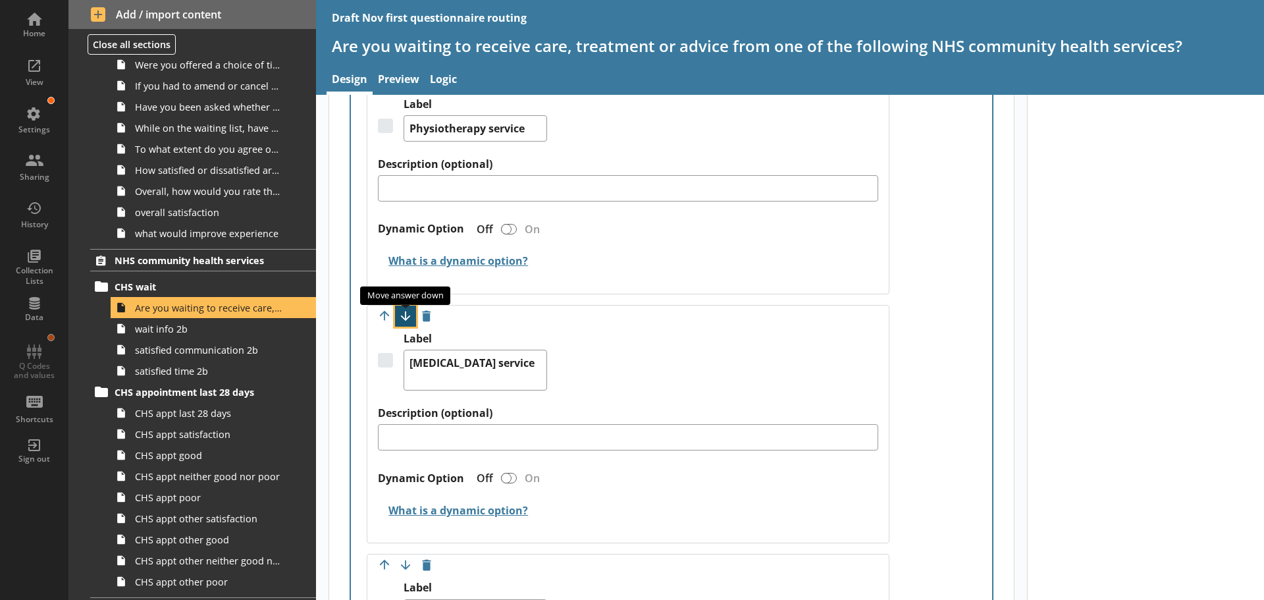
click at [404, 314] on button "Move option down" at bounding box center [405, 316] width 21 height 21
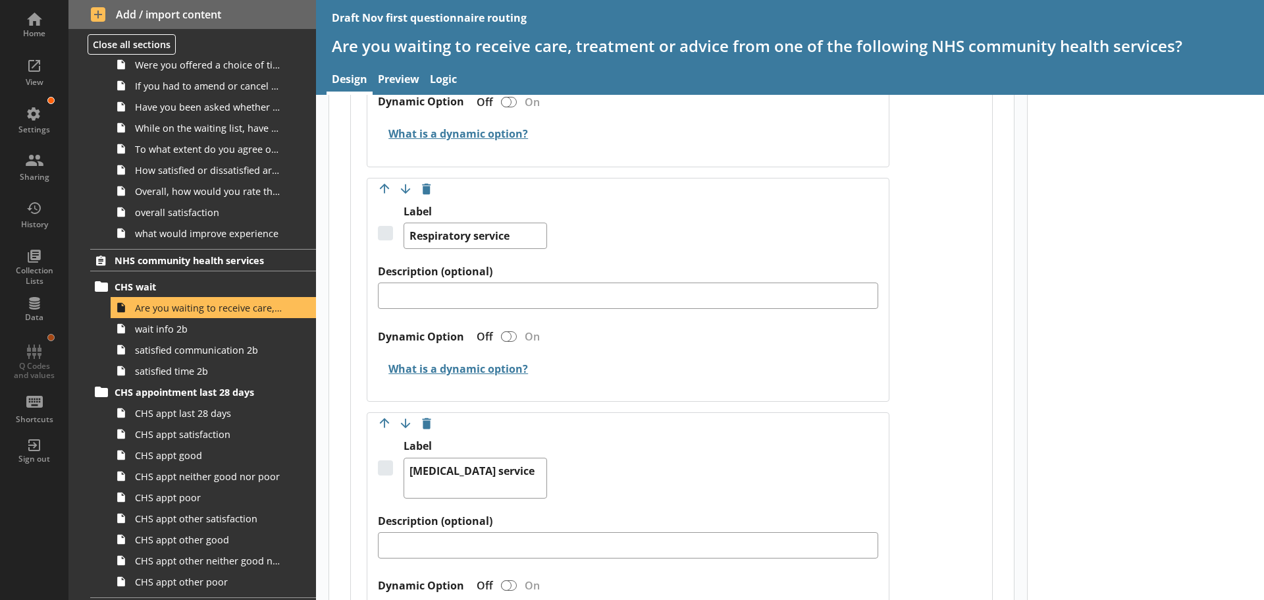
scroll to position [1778, 0]
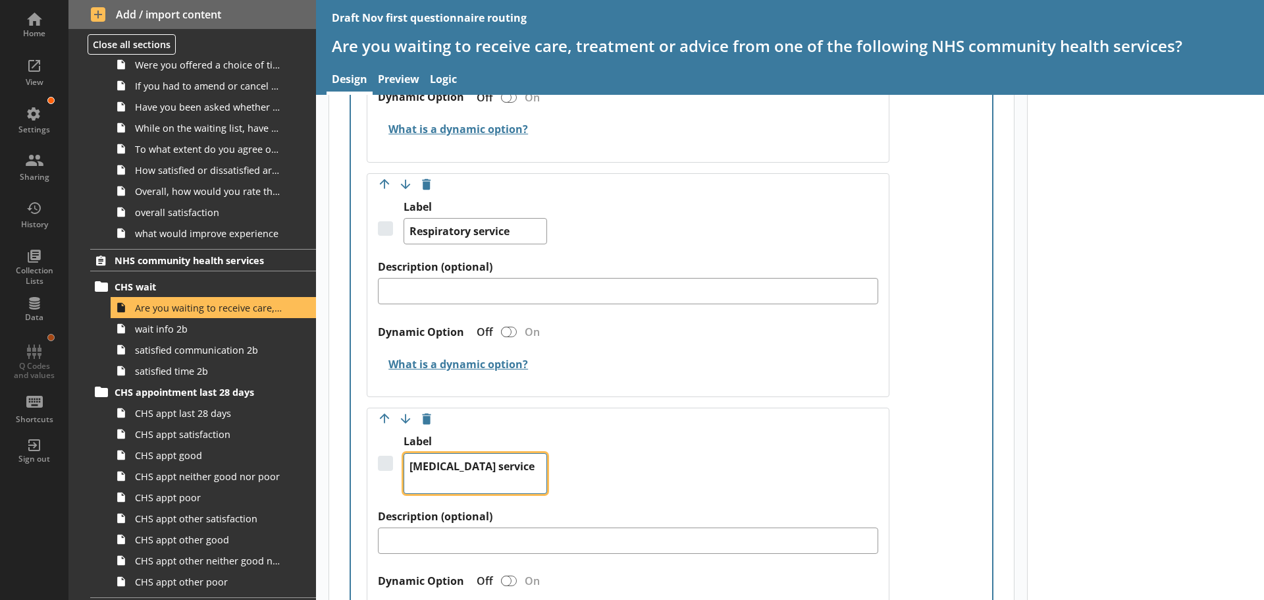
click at [431, 464] on textarea "[MEDICAL_DATA] service" at bounding box center [476, 473] width 144 height 41
drag, startPoint x: 491, startPoint y: 482, endPoint x: 386, endPoint y: 465, distance: 106.7
click at [386, 465] on div "Label Speech and language therapy service" at bounding box center [628, 472] width 500 height 74
paste textarea "Weight management"
type textarea "x"
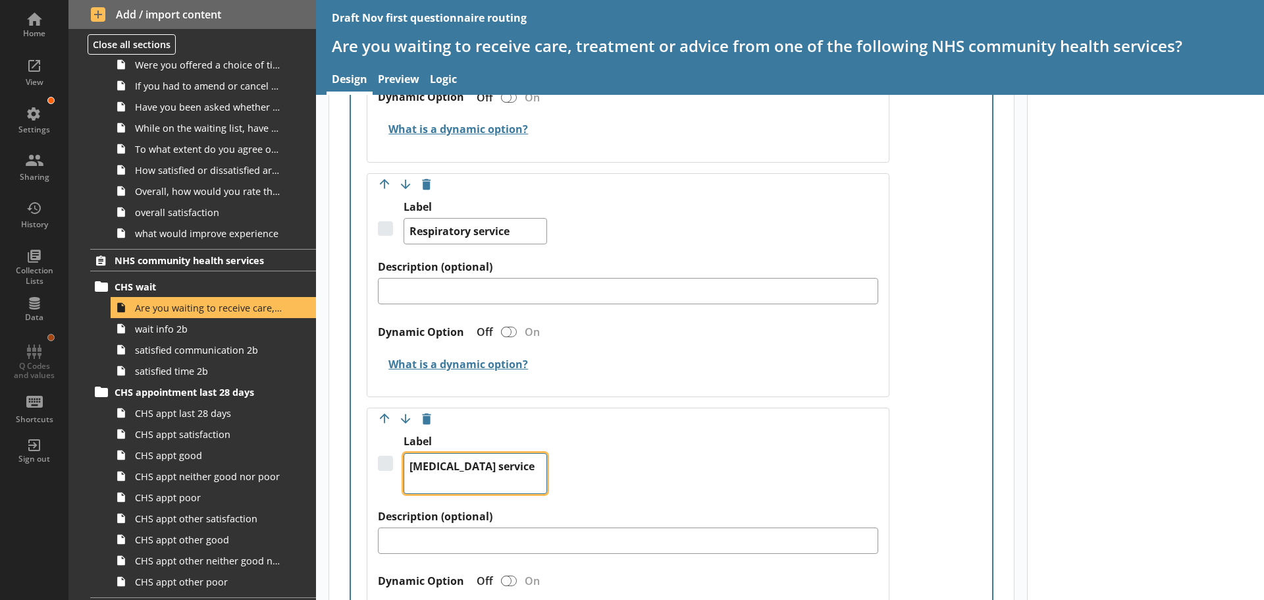
type textarea "Weight management"
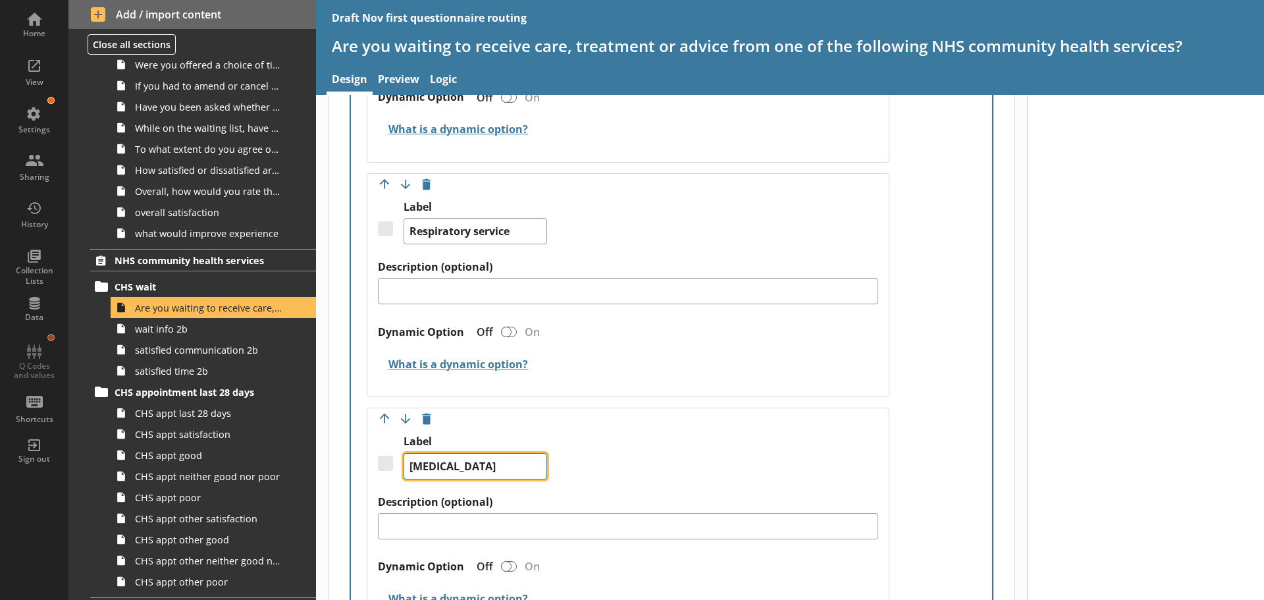
click at [412, 465] on textarea "Weight management" at bounding box center [476, 466] width 144 height 26
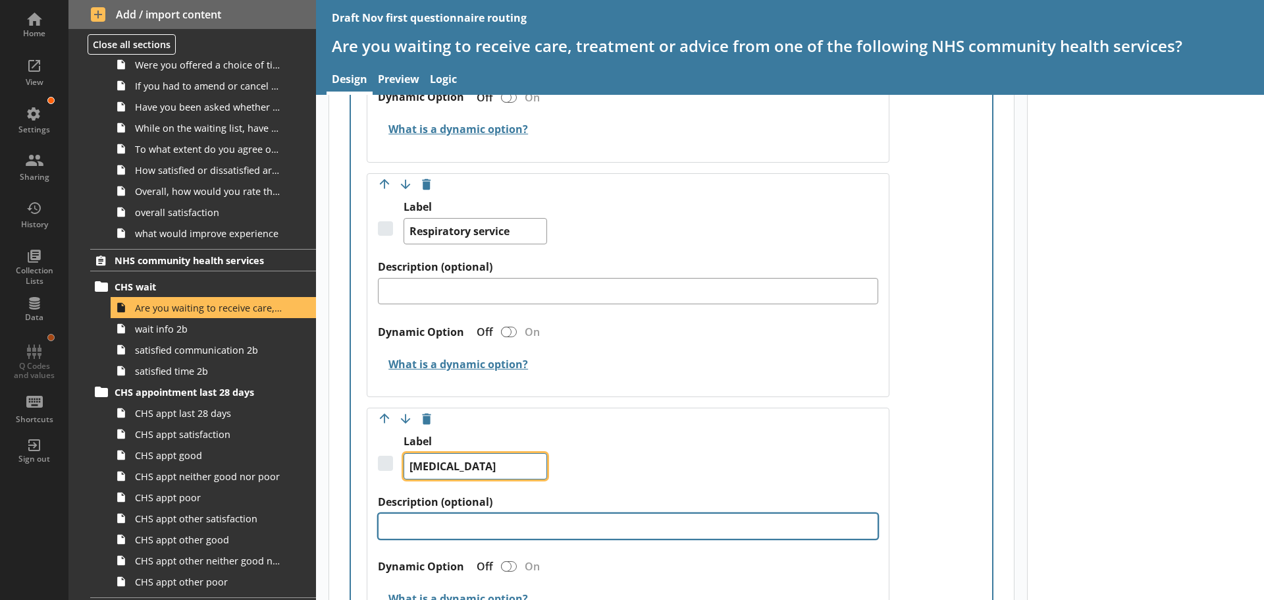
type textarea "x"
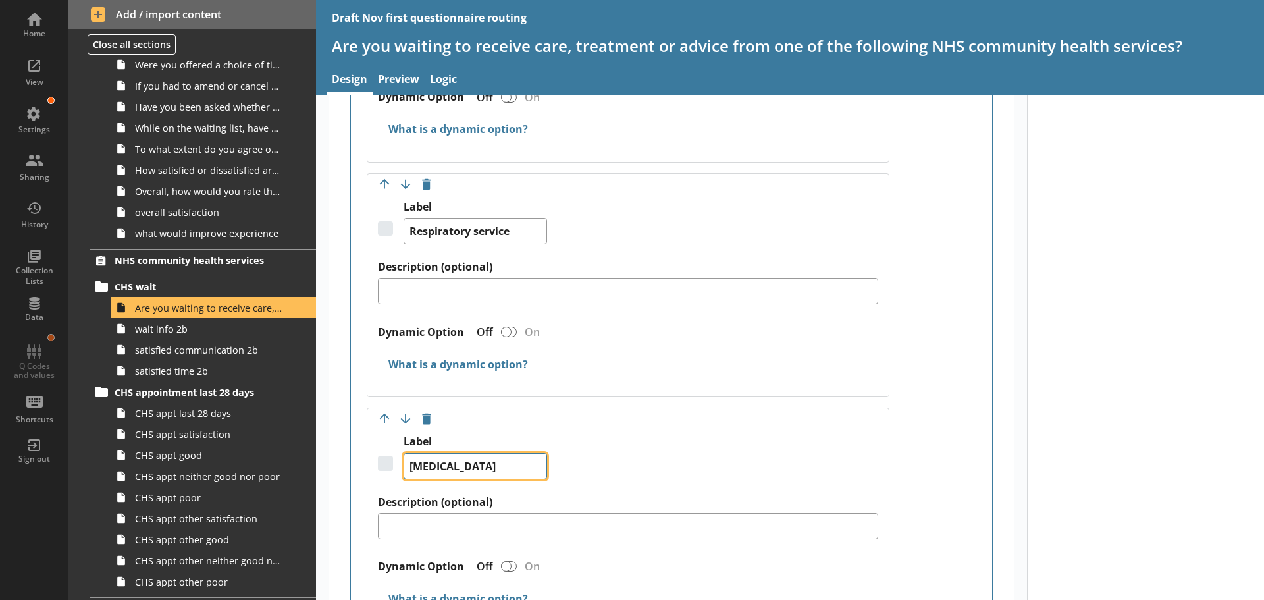
type textarea "Weight management"
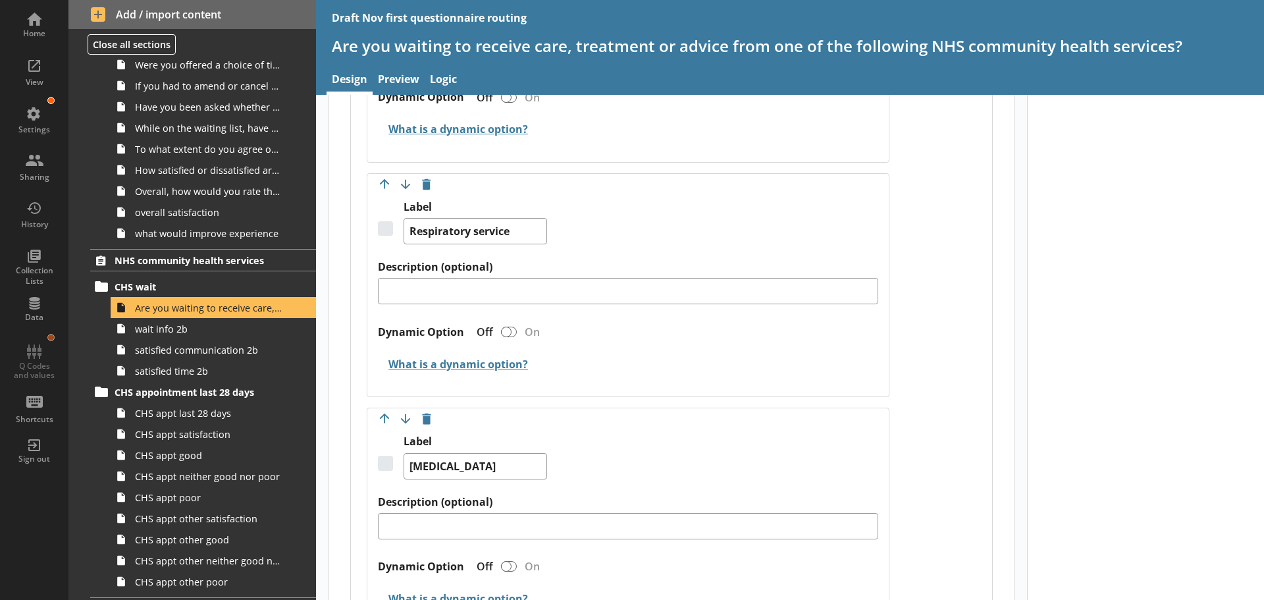
click at [706, 433] on div "Move answer up Move answer down Delete option Label Weight management Descripti…" at bounding box center [628, 520] width 523 height 224
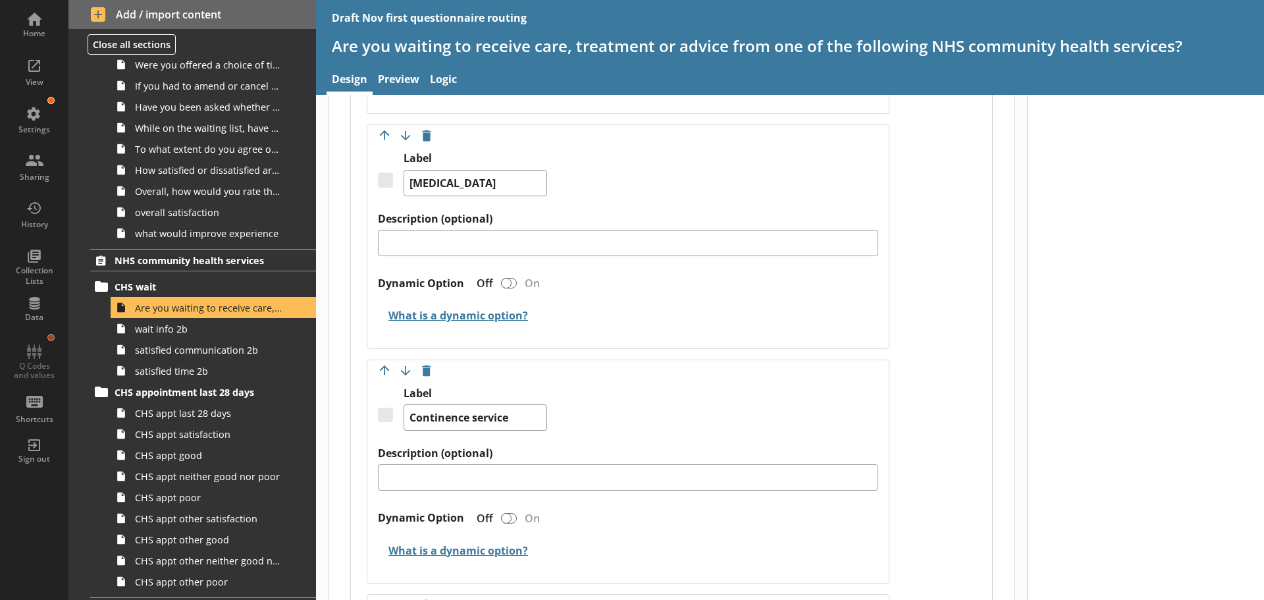
scroll to position [2041, 0]
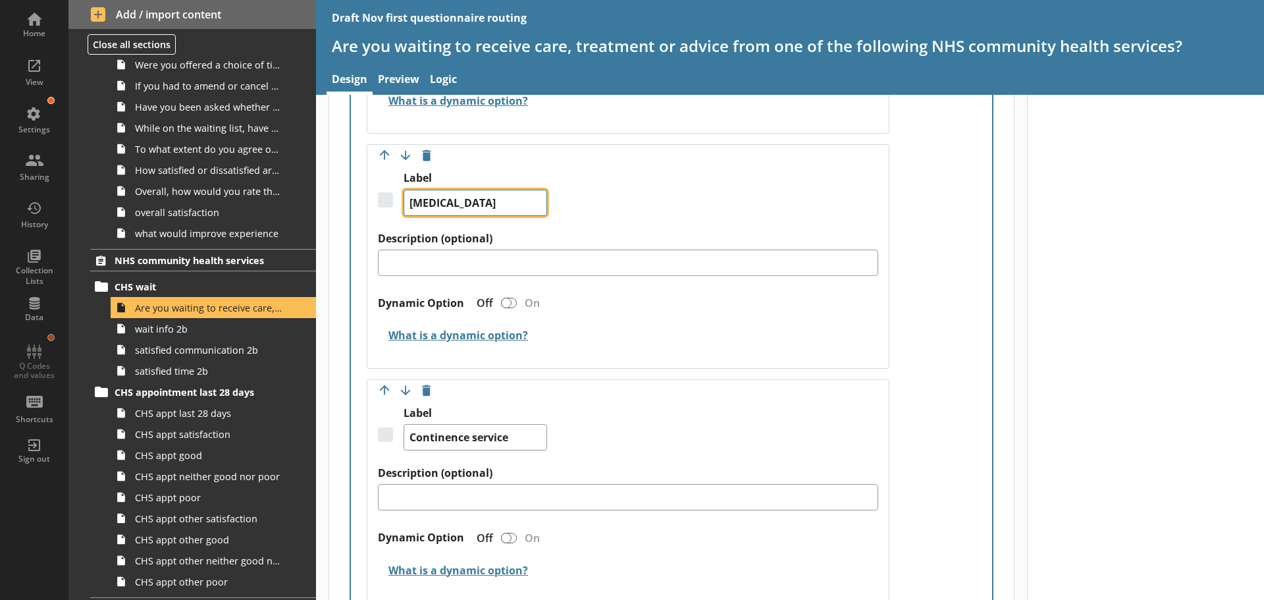
click at [523, 202] on textarea "Weight management" at bounding box center [476, 203] width 144 height 26
type textarea "x"
type textarea "Weight management"
type textarea "x"
type textarea "Weight management s"
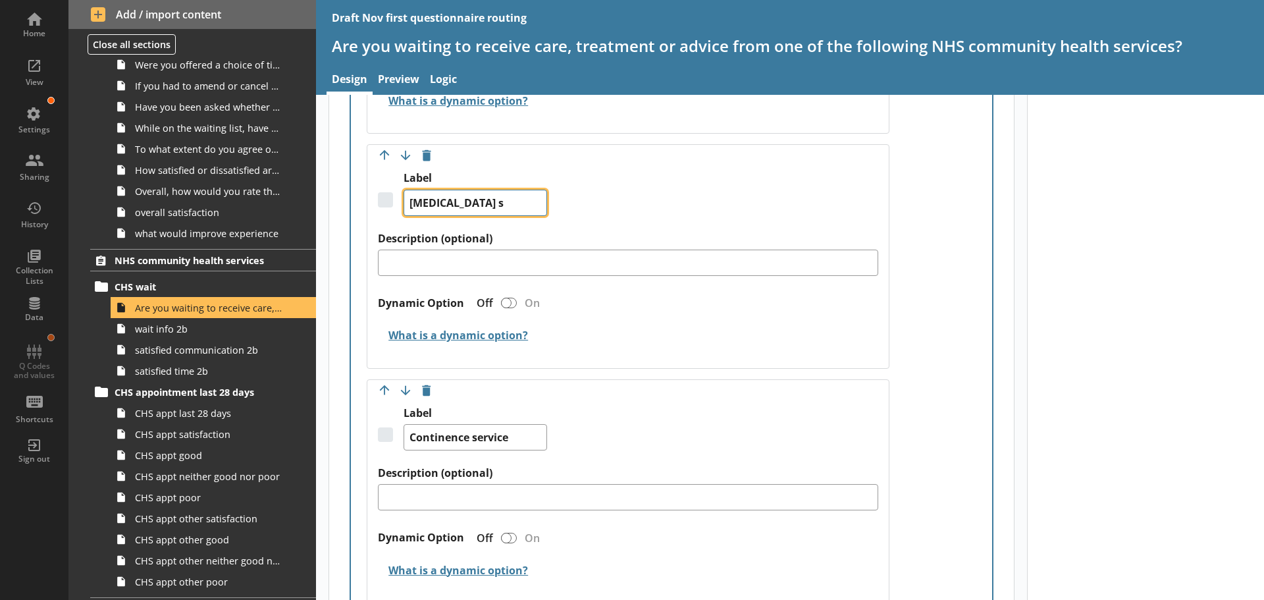
type textarea "x"
type textarea "Weight management se"
type textarea "x"
type textarea "Weight management ser"
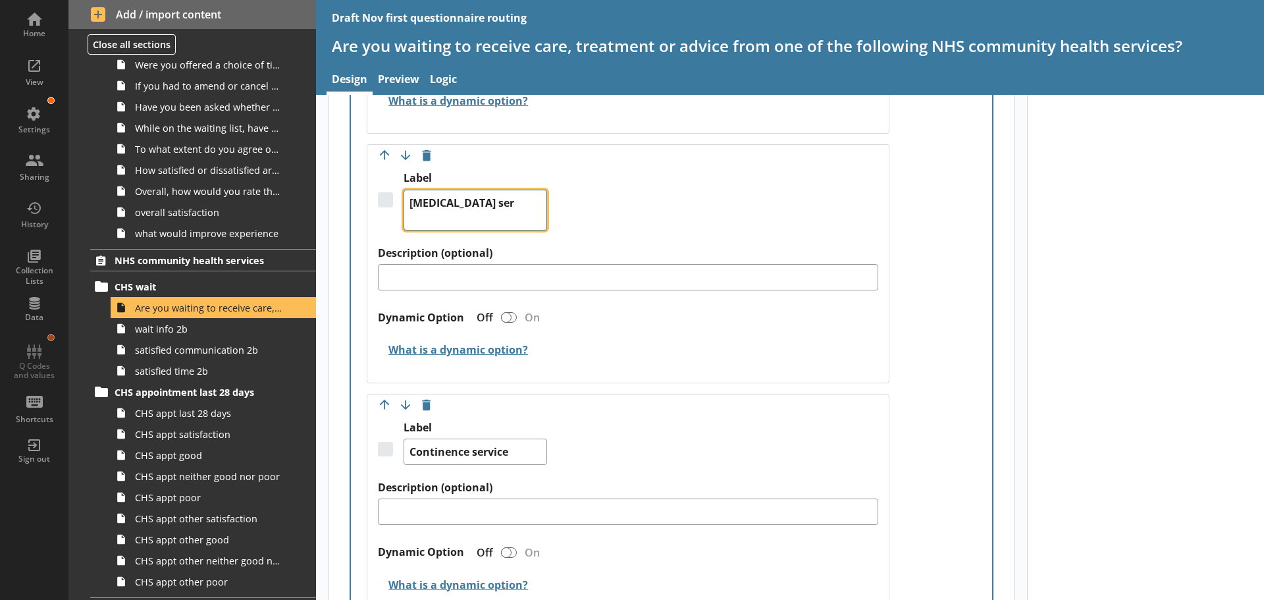
type textarea "x"
type textarea "Weight management serv"
type textarea "x"
type textarea "Weight management servi"
type textarea "x"
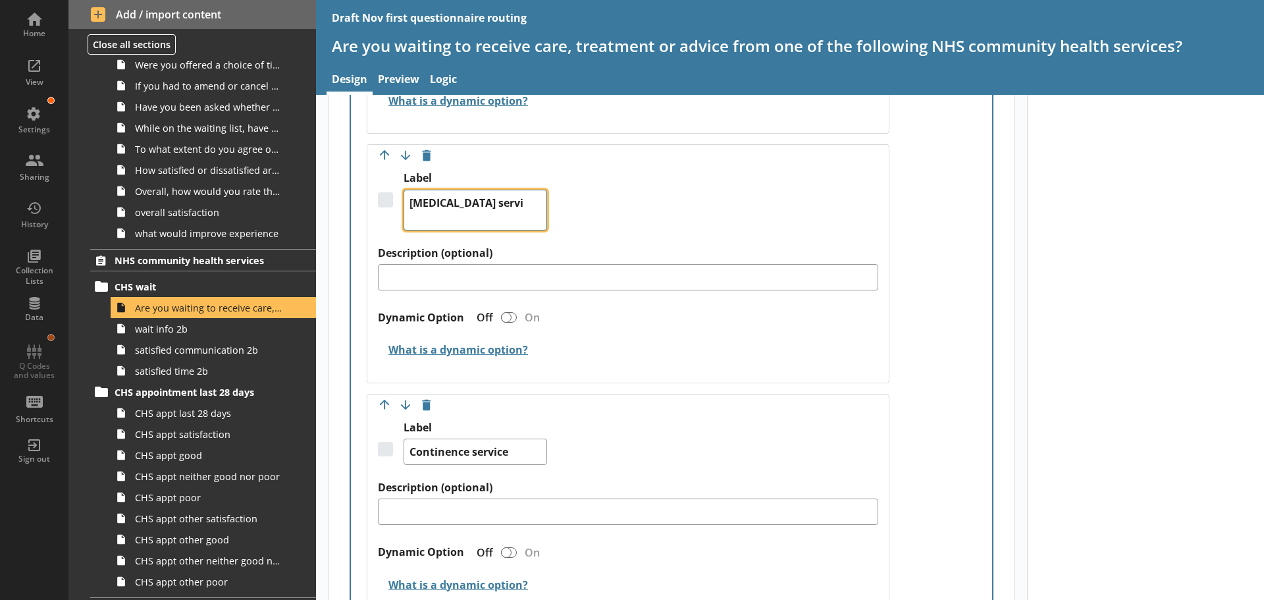
type textarea "Weight management servic"
type textarea "x"
type textarea "[MEDICAL_DATA] service"
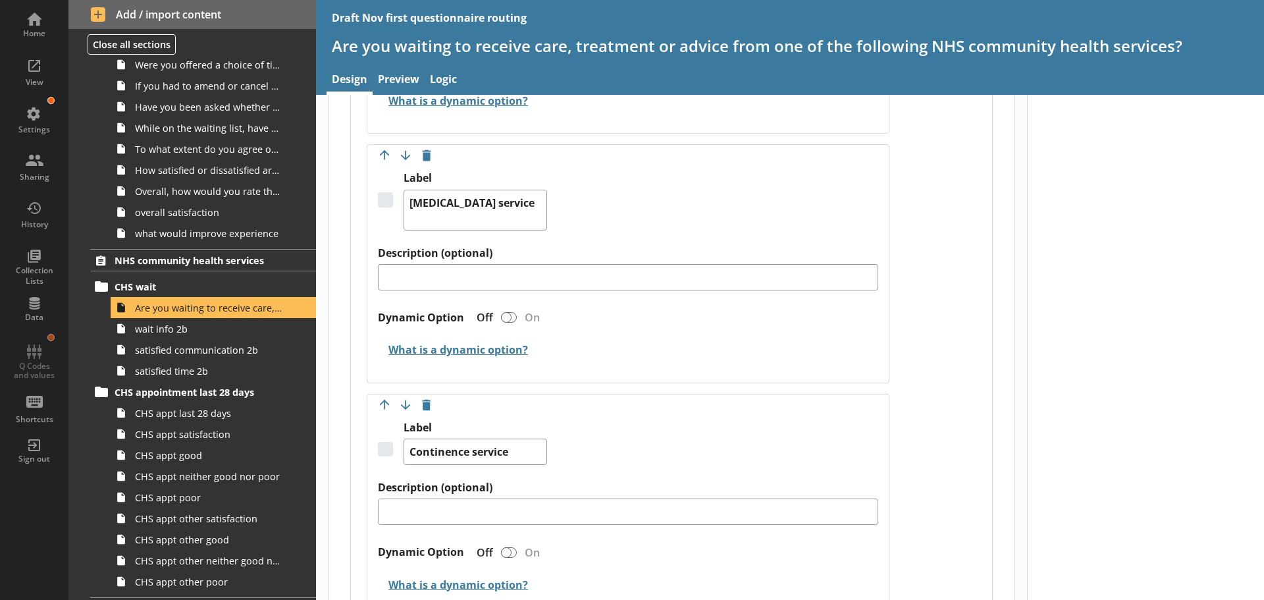
click at [647, 202] on div "Label Weight management service" at bounding box center [628, 208] width 500 height 74
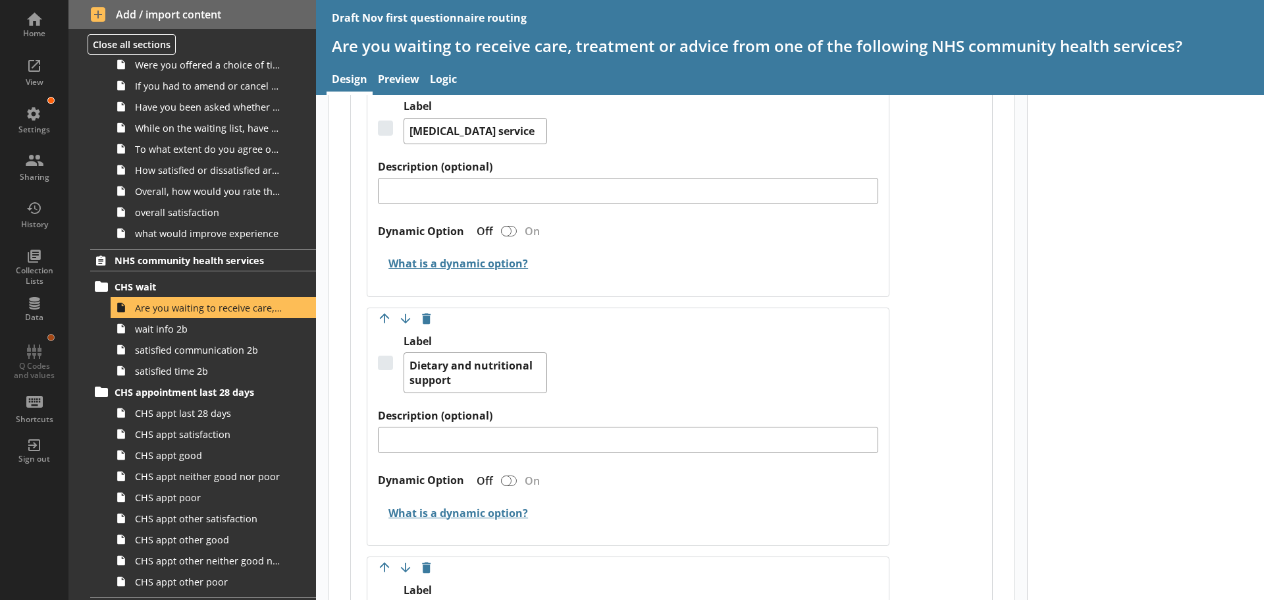
scroll to position [2897, 0]
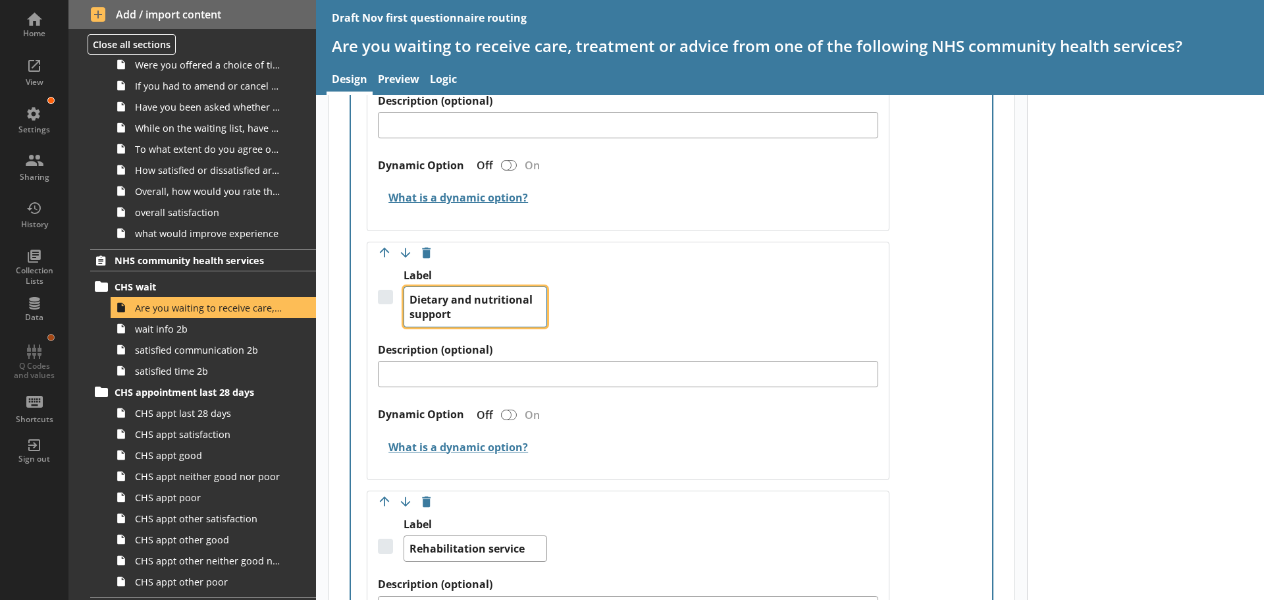
drag, startPoint x: 462, startPoint y: 317, endPoint x: 410, endPoint y: 302, distance: 54.2
click at [410, 302] on textarea "Dietary and nutritional support" at bounding box center [476, 306] width 144 height 41
paste textarea "Urgent community response service"
type textarea "x"
type textarea "Urgent community response service"
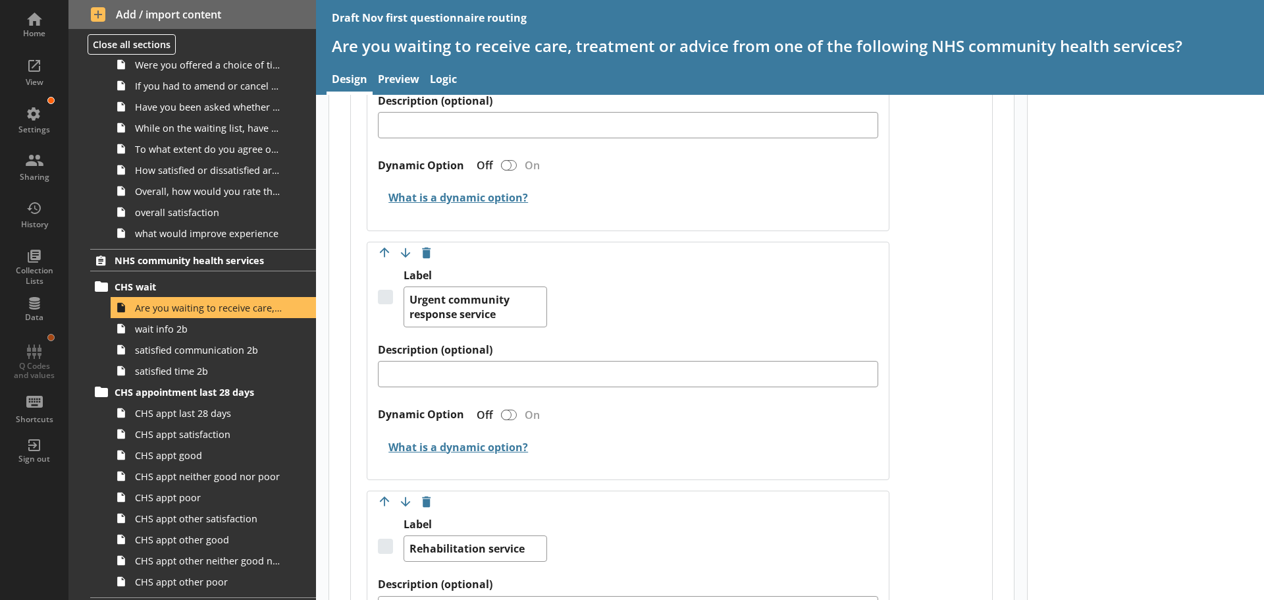
click at [582, 269] on div "Label Urgent community response service" at bounding box center [628, 306] width 500 height 74
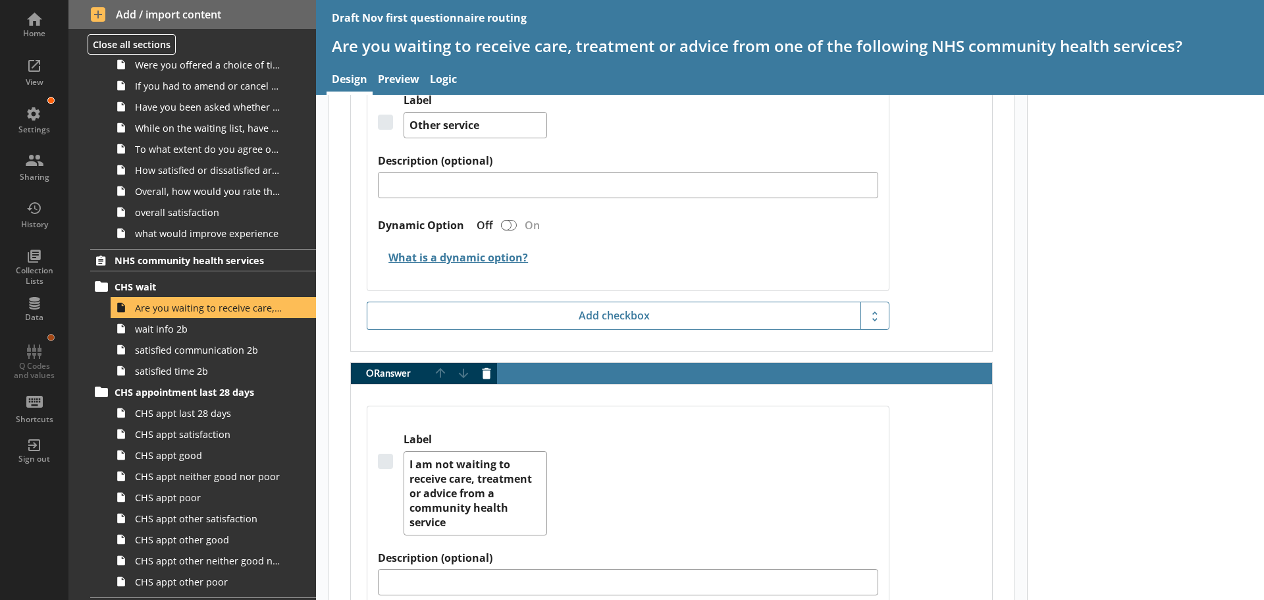
scroll to position [3687, 0]
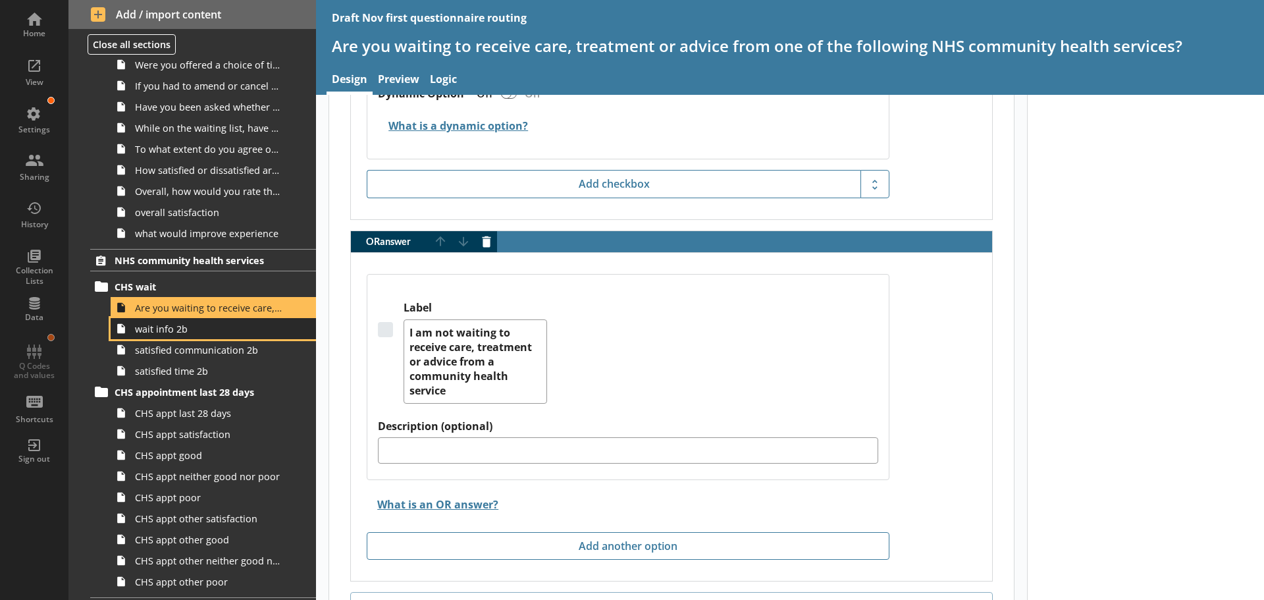
click at [177, 337] on link "wait info 2b" at bounding box center [213, 328] width 205 height 21
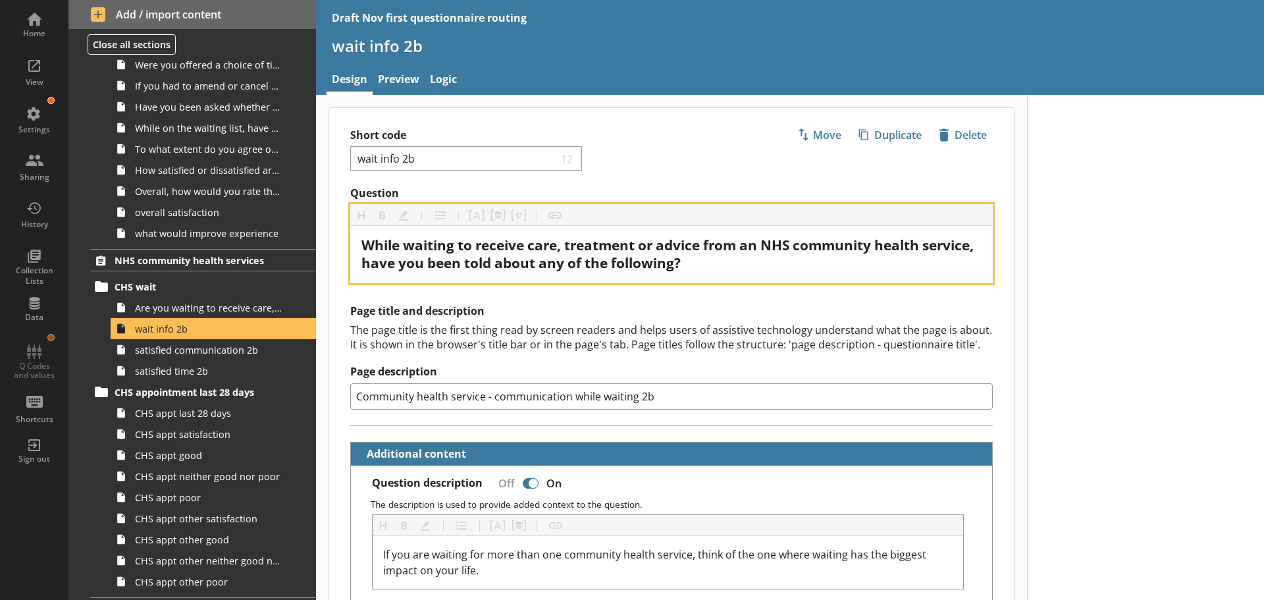
click at [708, 259] on span "While waiting to receive care, treatment or advice from an NHS community health…" at bounding box center [669, 254] width 616 height 36
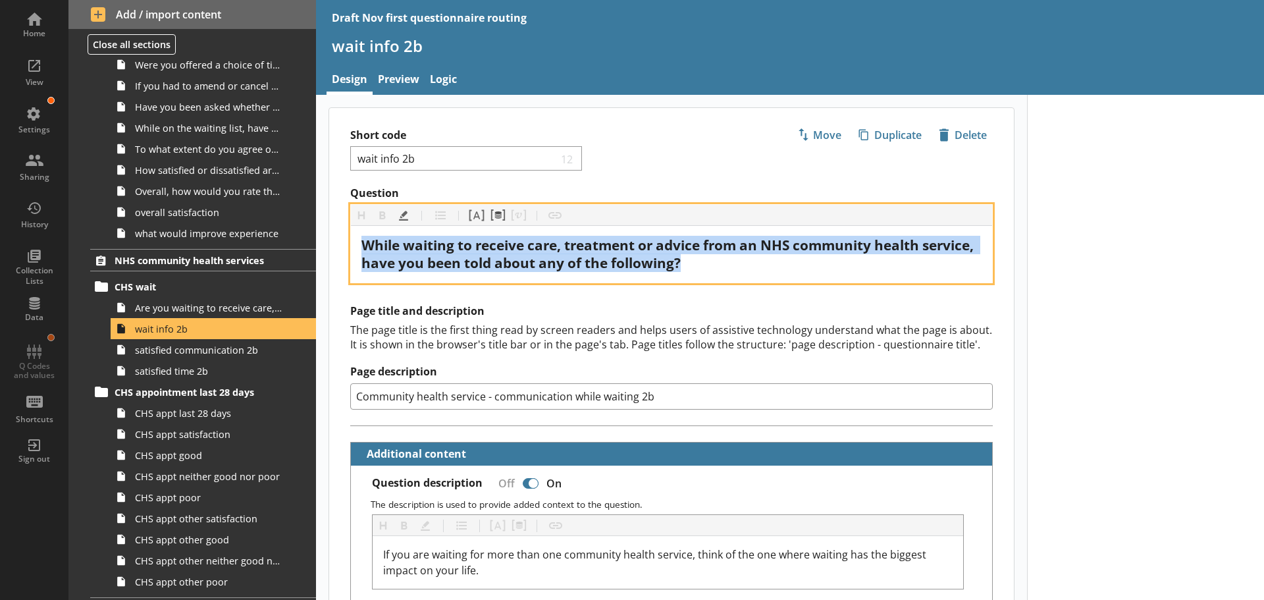
drag, startPoint x: 737, startPoint y: 264, endPoint x: 367, endPoint y: 250, distance: 370.3
click at [351, 252] on div "While waiting to receive care, treatment or advice from an NHS community health…" at bounding box center [671, 254] width 641 height 57
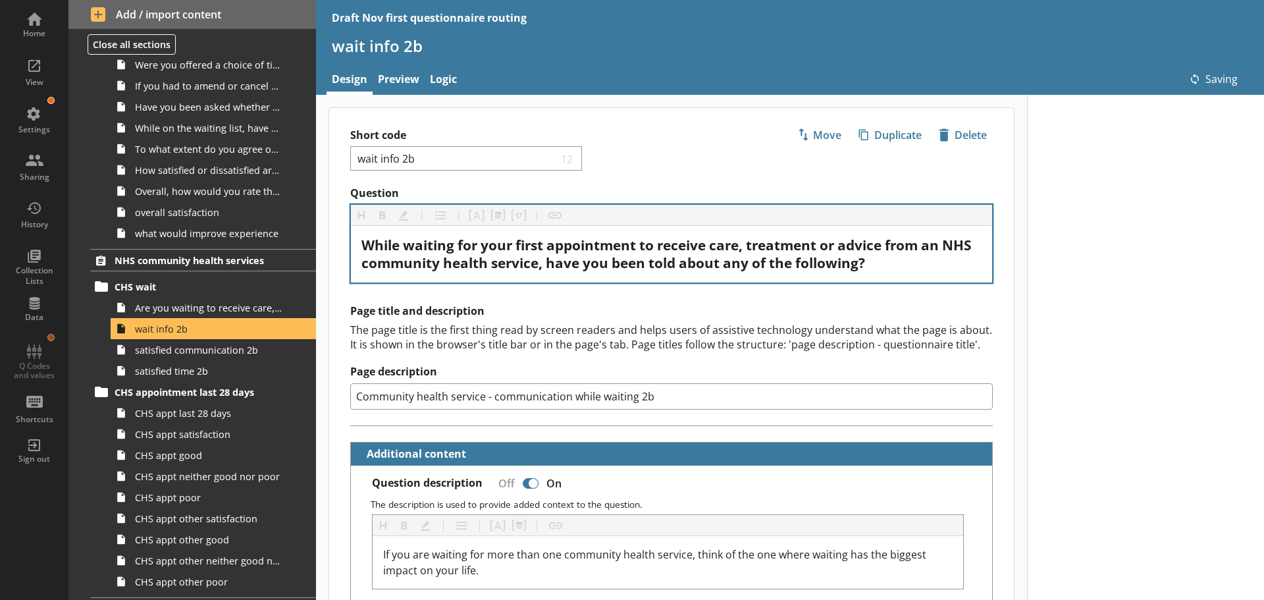
type textarea "x"
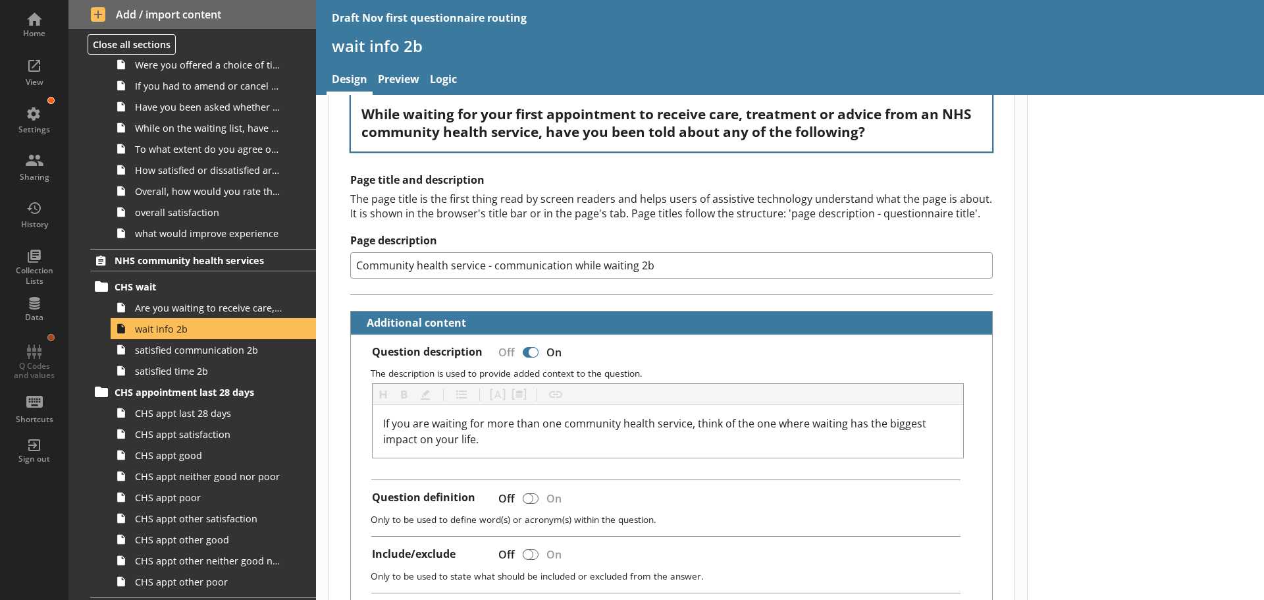
scroll to position [198, 0]
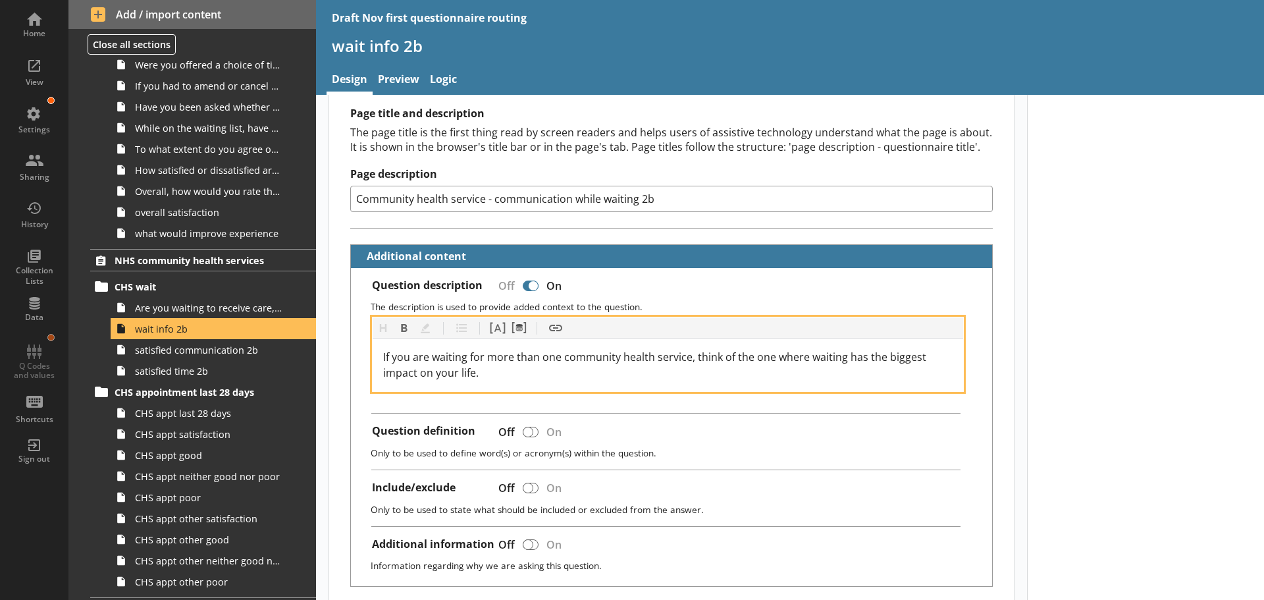
click at [471, 369] on span "If you are waiting for more than one community health service, think of the one…" at bounding box center [656, 365] width 546 height 30
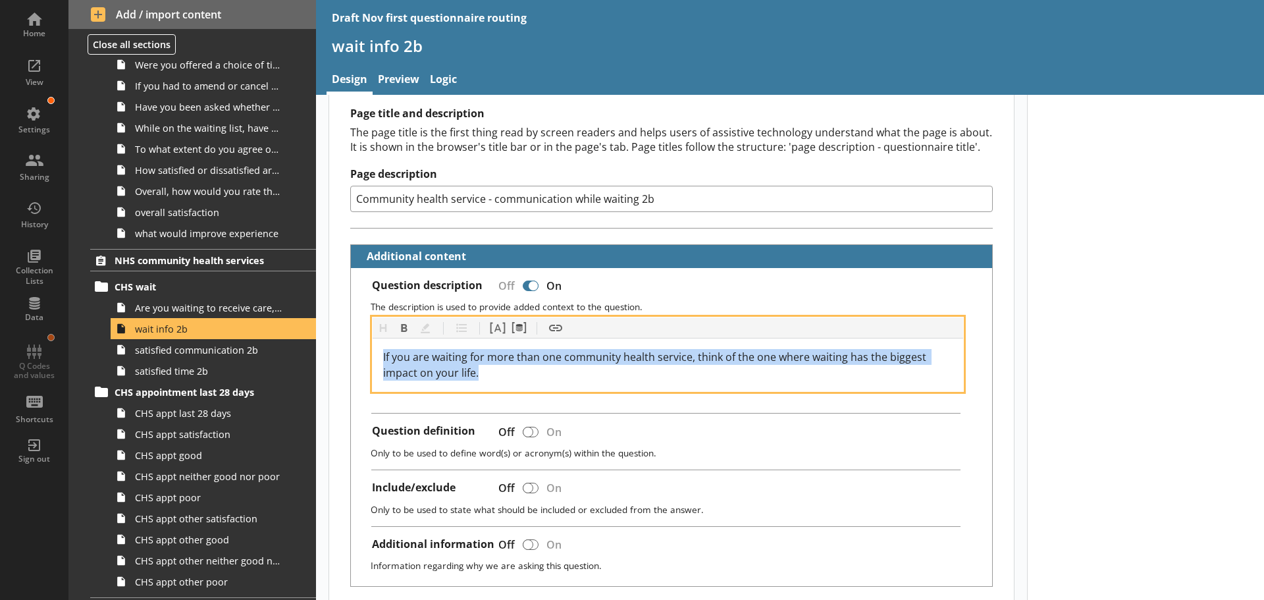
drag, startPoint x: 473, startPoint y: 372, endPoint x: 369, endPoint y: 354, distance: 105.5
click at [369, 354] on div "Heading Heading Bold Bold Highlight Highlight List List Pipe answer Pipe answer…" at bounding box center [671, 354] width 620 height 75
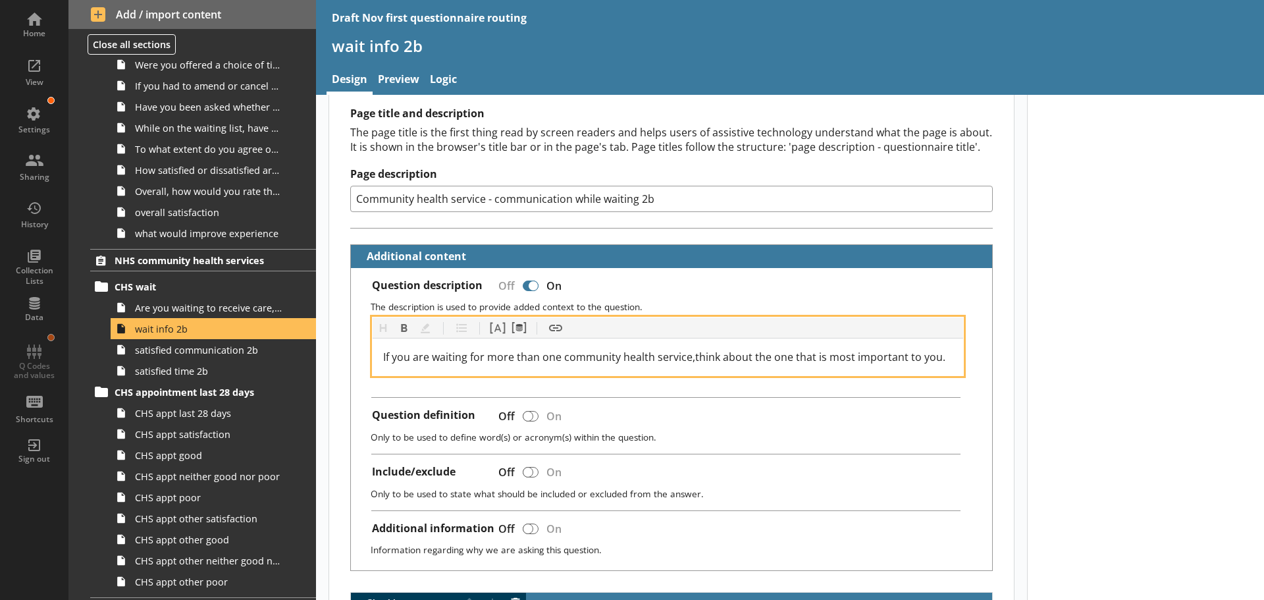
click at [694, 356] on span "If you are waiting for more than one community health service,think about the o…" at bounding box center [664, 357] width 562 height 14
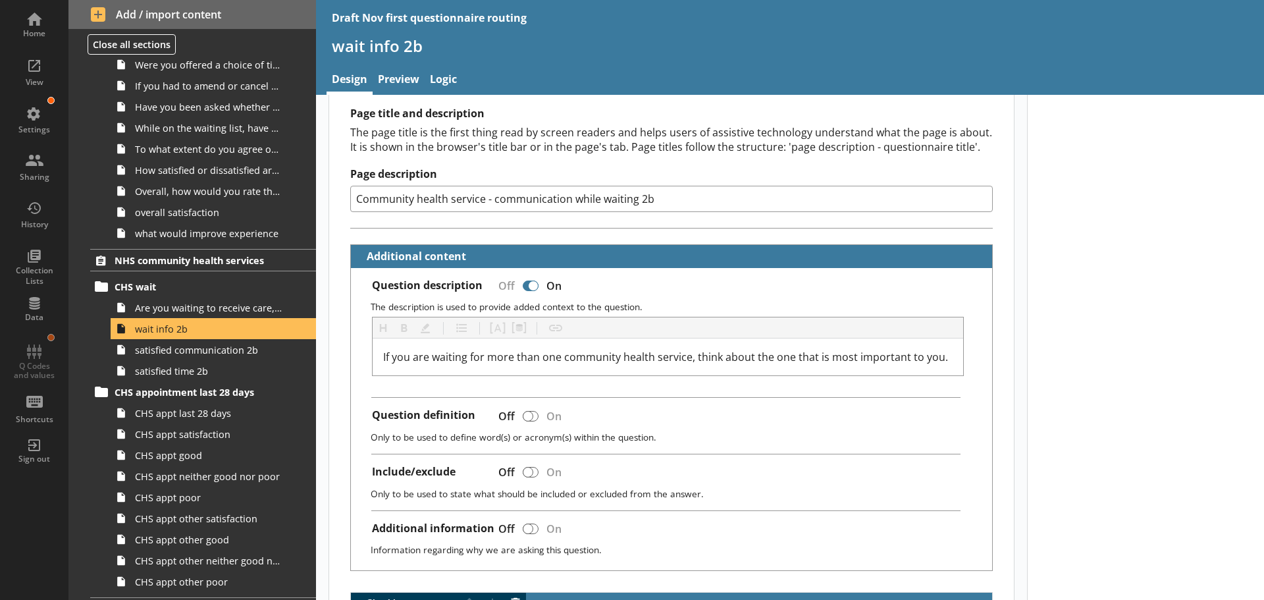
click at [697, 412] on div "Question definition Off On" at bounding box center [677, 417] width 610 height 18
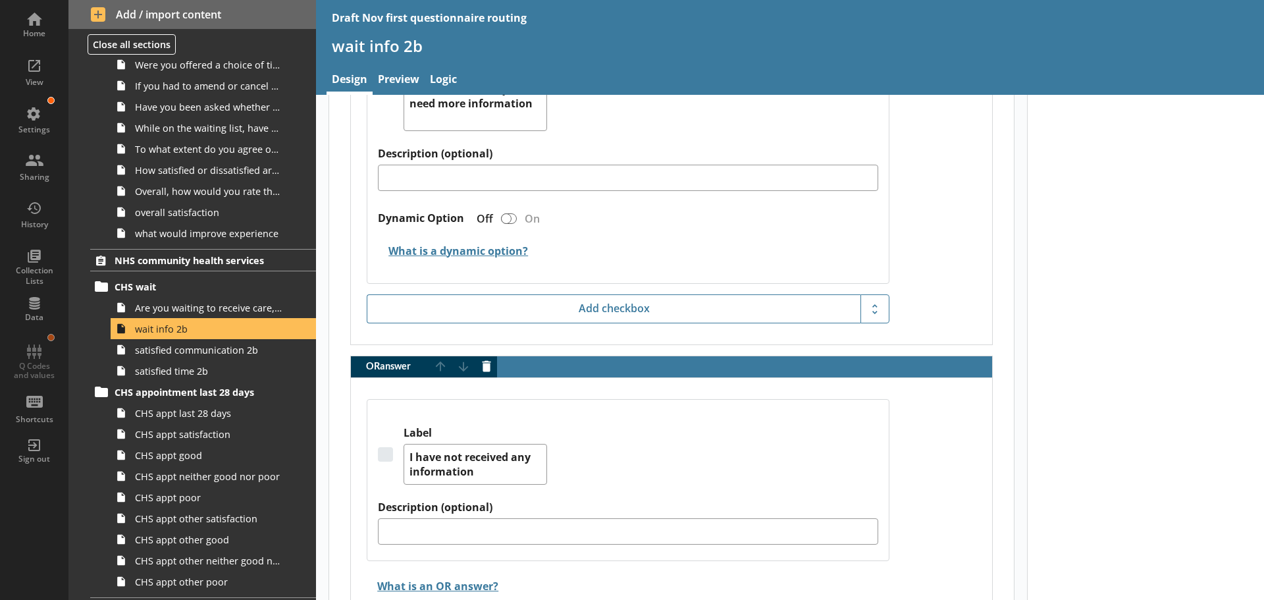
scroll to position [2436, 0]
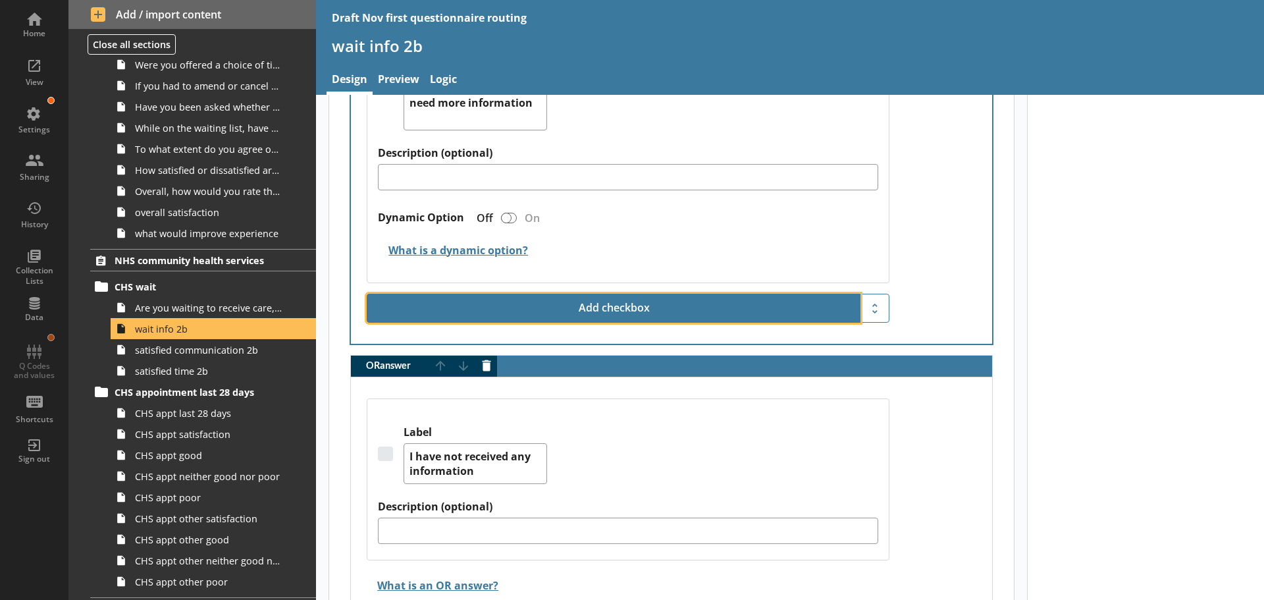
click at [608, 309] on button "Add checkbox" at bounding box center [614, 308] width 494 height 29
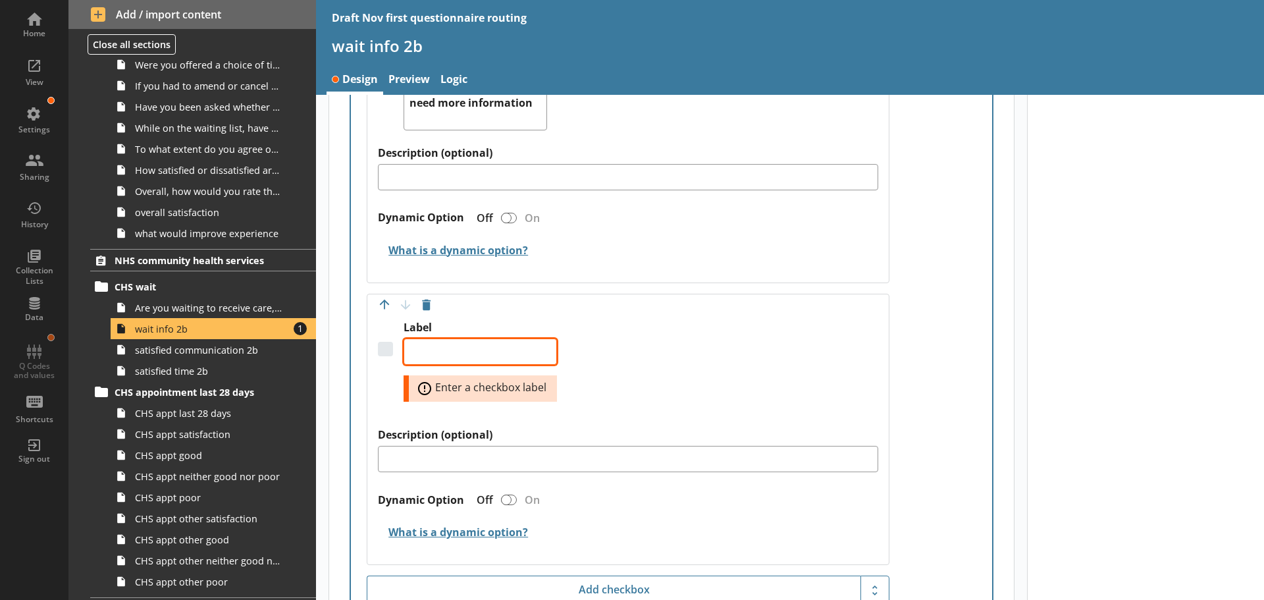
click at [431, 346] on textarea "Label" at bounding box center [480, 351] width 153 height 26
paste textarea "Your rights to choose a health care provider"
type textarea "x"
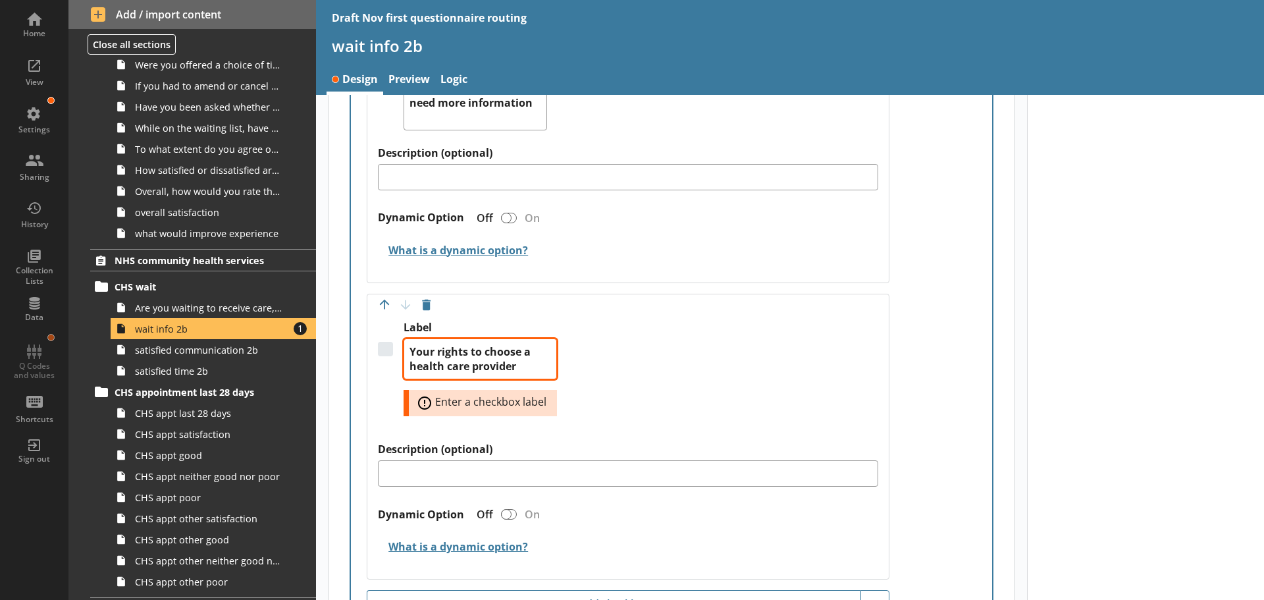
type textarea "Your rights to choose a health care provider"
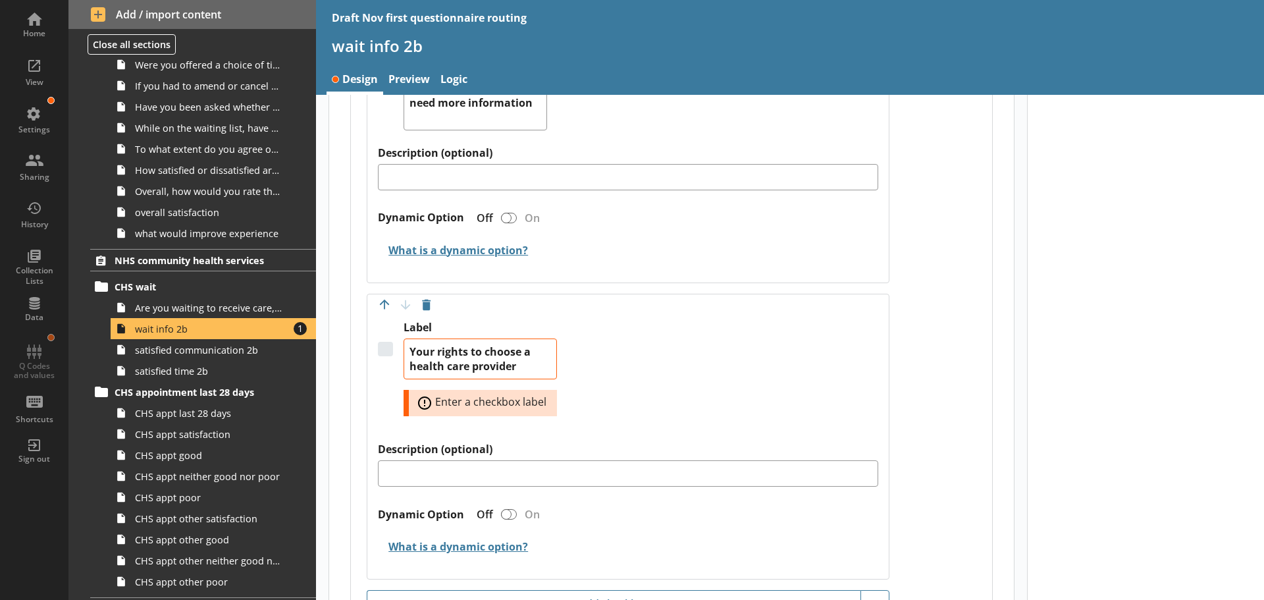
click at [605, 329] on div "Label Your rights to choose a health care provider Error: Enter a checkbox label" at bounding box center [628, 382] width 500 height 122
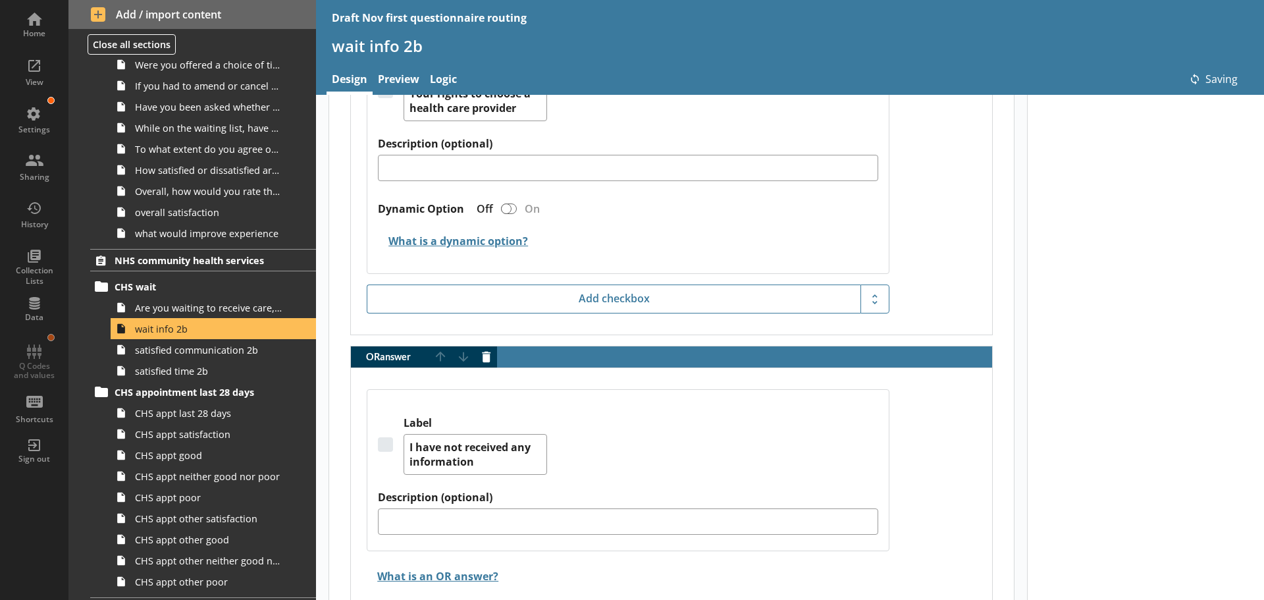
scroll to position [2765, 0]
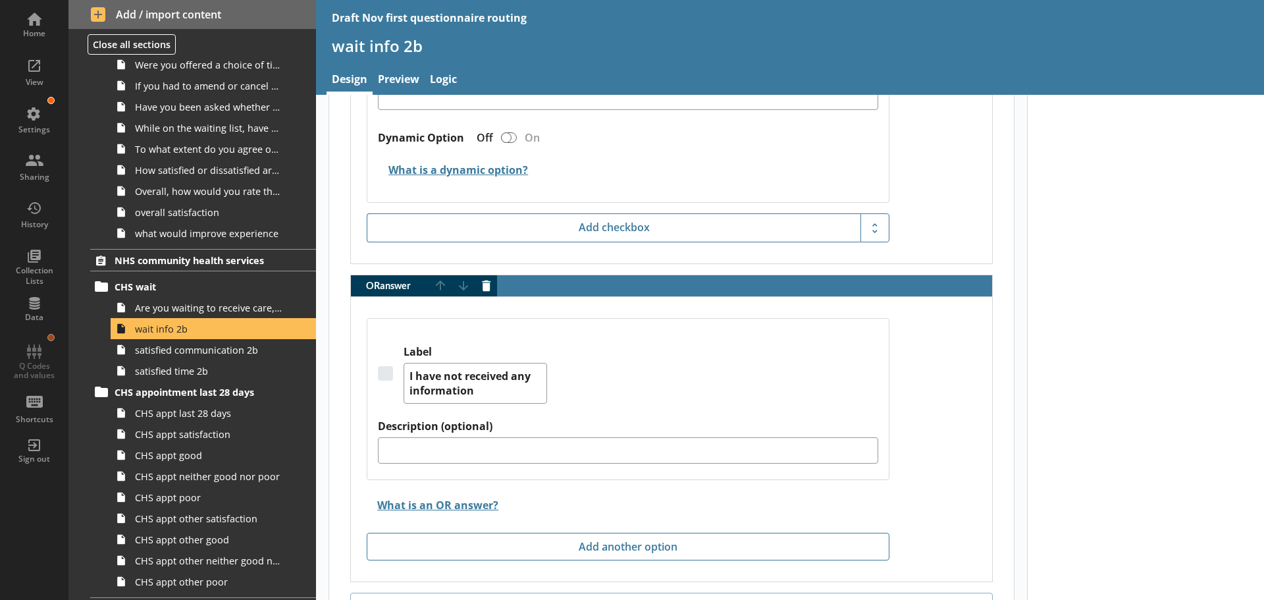
click at [714, 383] on div "Label I have not received any information" at bounding box center [628, 382] width 500 height 74
click at [171, 356] on span "satisfied communication 2b" at bounding box center [208, 350] width 147 height 13
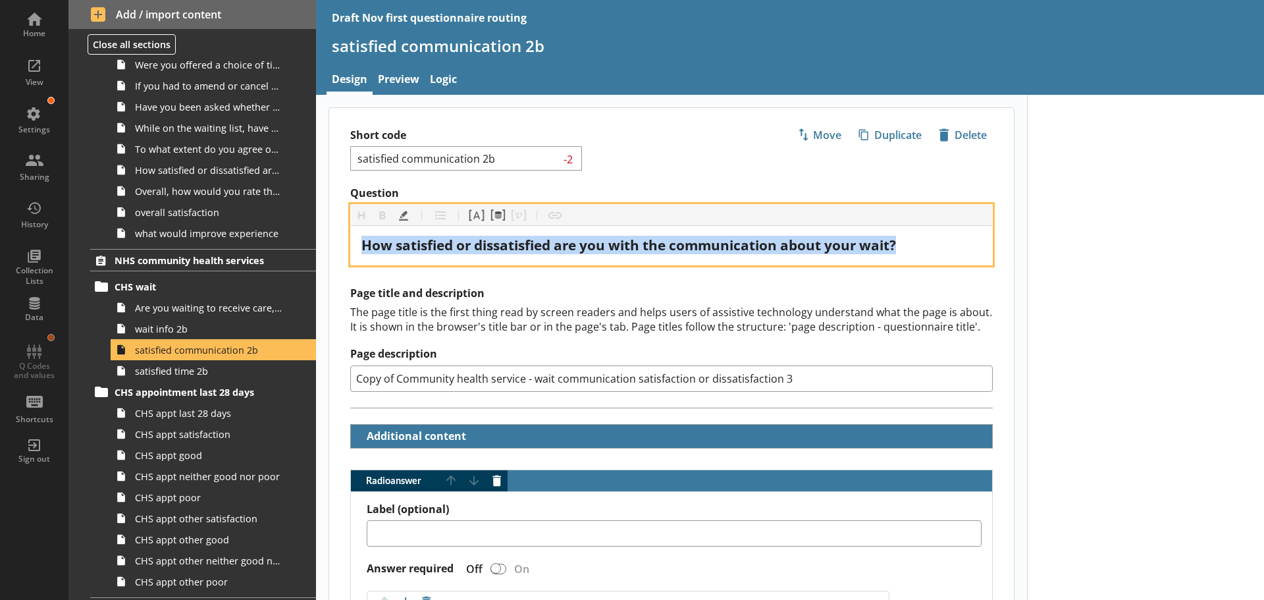
drag, startPoint x: 901, startPoint y: 243, endPoint x: 348, endPoint y: 242, distance: 553.1
click at [347, 242] on div "Question Heading Heading Bold Bold Highlight Highlight List List Pipe answer Pi…" at bounding box center [671, 225] width 685 height 79
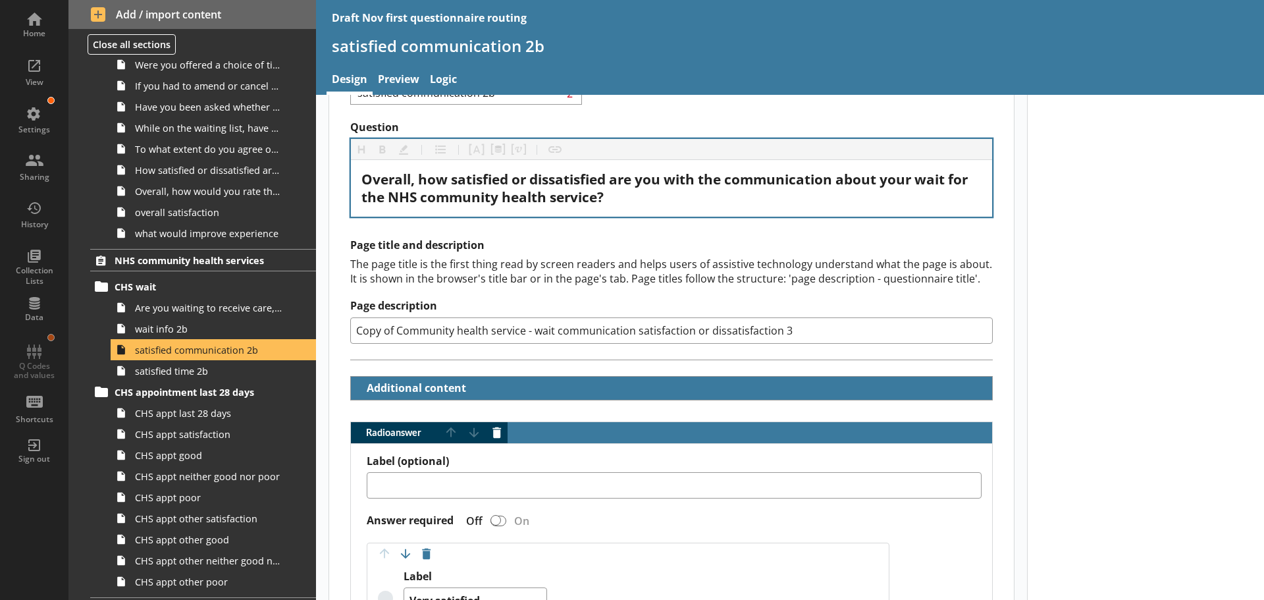
click at [795, 324] on input "Copy of Community health service - wait communication satisfaction or dissatisf…" at bounding box center [671, 330] width 643 height 26
type textarea "x"
type input "Copy of Community health service - wait communication satisfaction or dissatisf…"
type textarea "x"
type input "Copy of Community health service - wait communication satisfaction or dissatisf…"
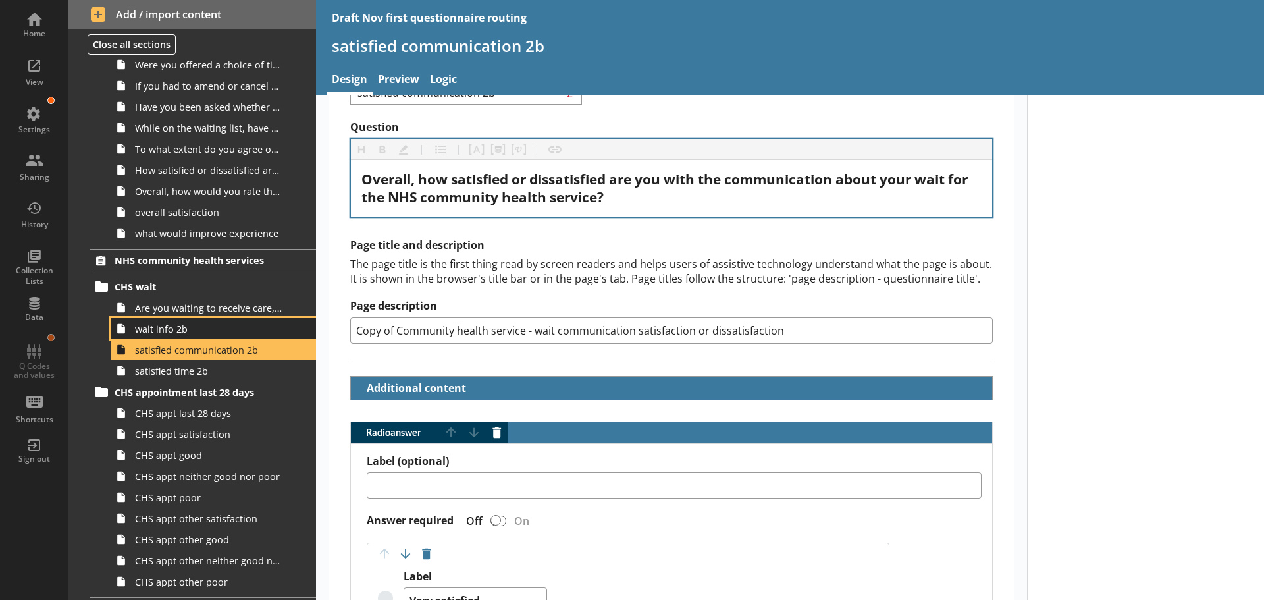
click at [171, 334] on span "wait info 2b" at bounding box center [208, 329] width 147 height 13
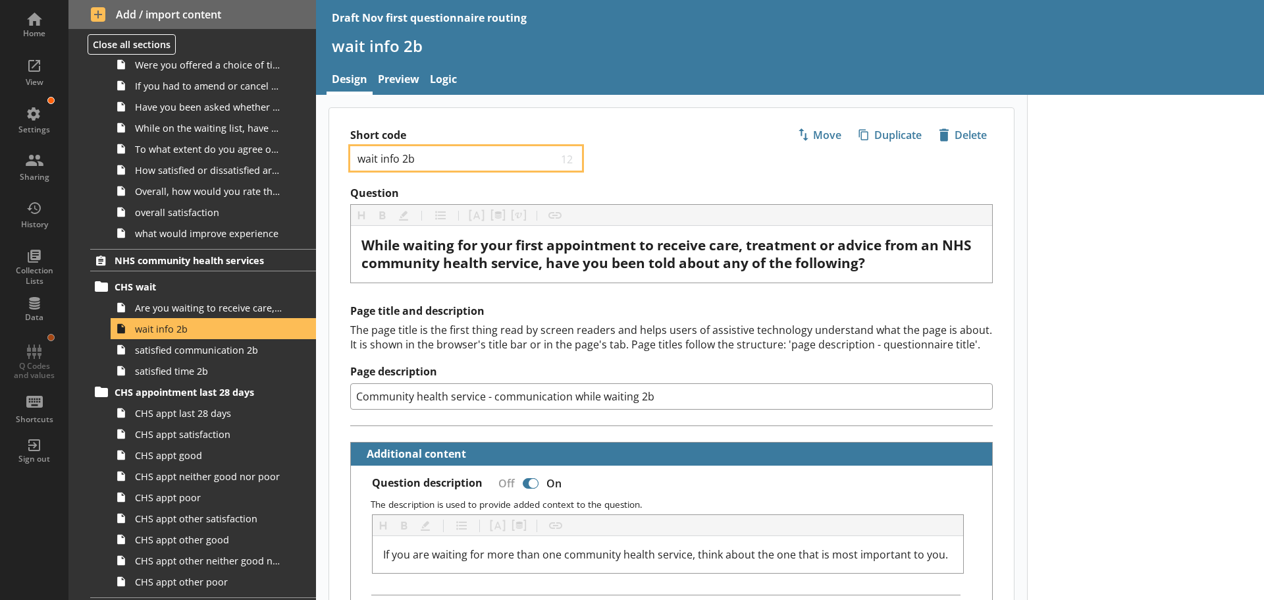
drag, startPoint x: 433, startPoint y: 163, endPoint x: 325, endPoint y: 156, distance: 108.8
type textarea "x"
click at [676, 404] on input "Community health service - communication while waiting 2b" at bounding box center [671, 396] width 643 height 26
type input "Community health service - communication while waiting 2"
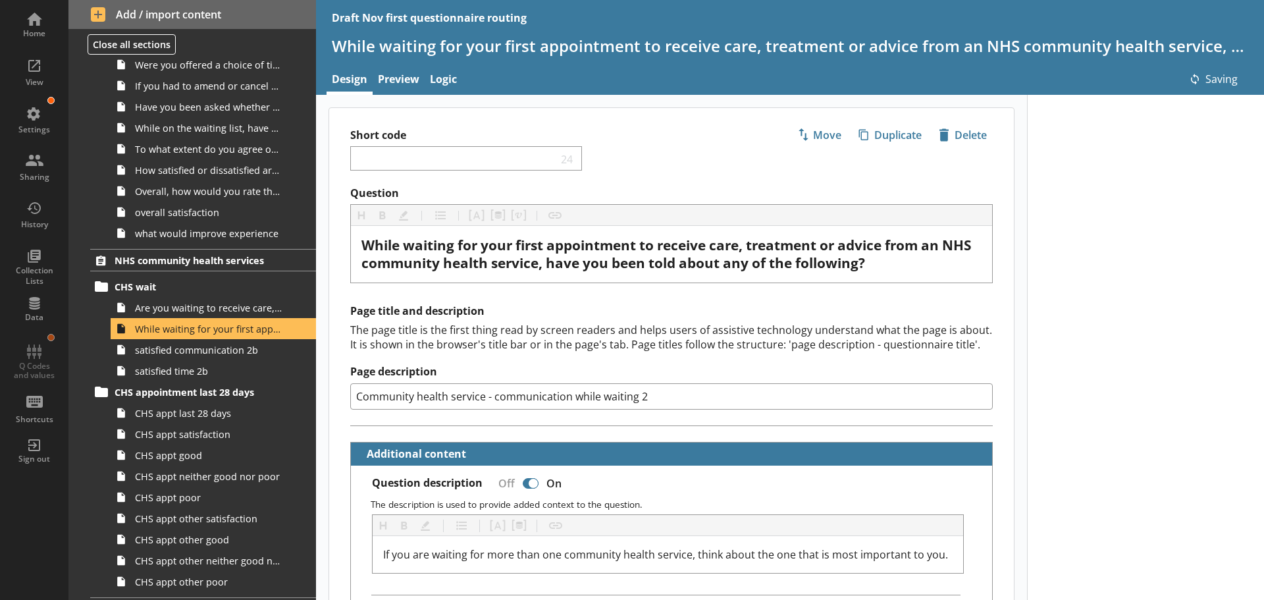
type textarea "x"
type input "Community health service - communication while waiting"
type textarea "x"
type input "Community health service - communication while waiting"
click at [699, 151] on div "Short code 24 Move icon-copy Duplicate icon-delete Created with Sketch. Delete" at bounding box center [671, 147] width 685 height 78
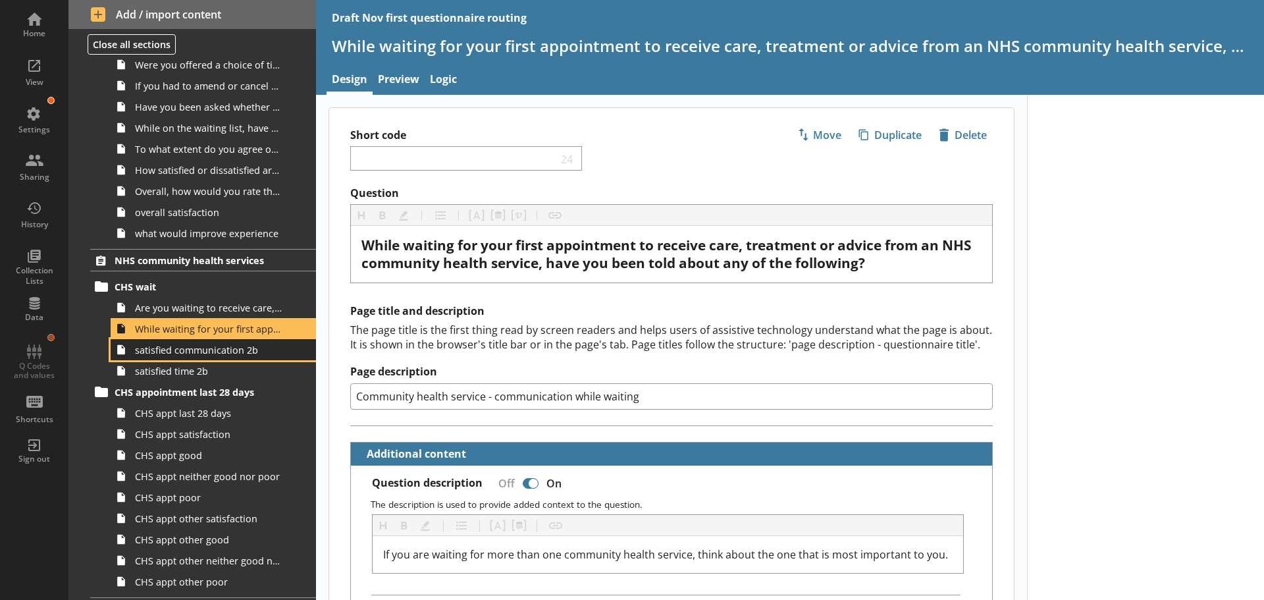
click at [157, 358] on link "satisfied communication 2b" at bounding box center [213, 349] width 205 height 21
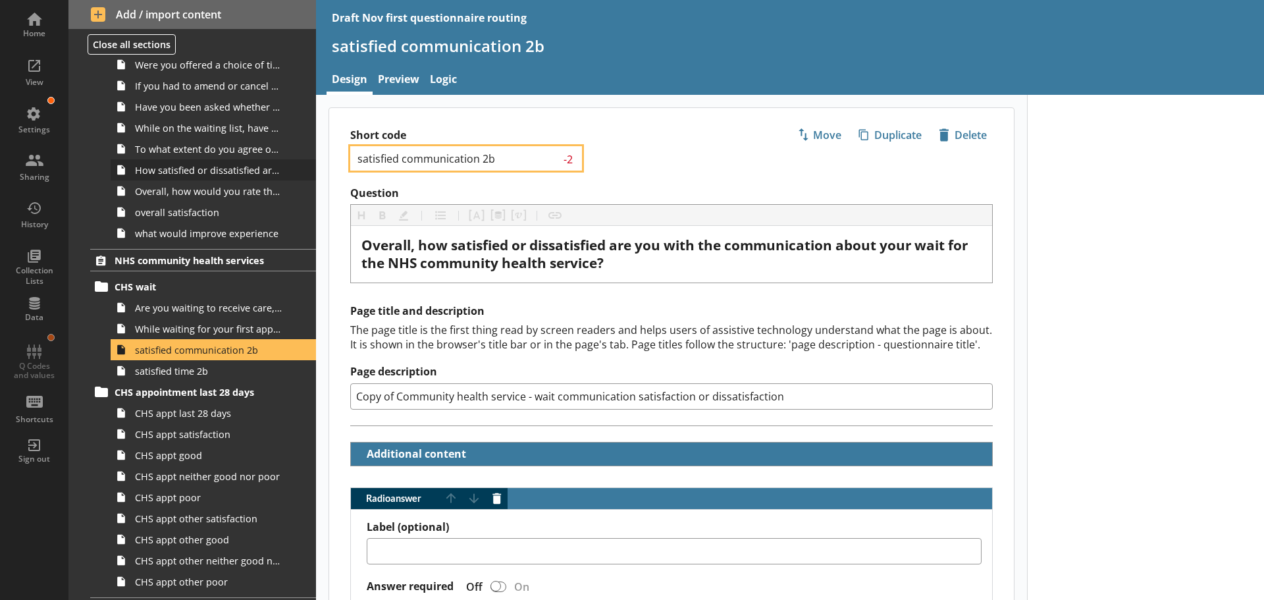
drag, startPoint x: 500, startPoint y: 155, endPoint x: 296, endPoint y: 165, distance: 203.7
click at [296, 168] on div "Home View Settings Sharing History Collection Lists Data Q Codes and values Sho…" at bounding box center [632, 300] width 1264 height 600
type textarea "x"
click at [627, 155] on div "Short code 24 Move icon-copy Duplicate icon-delete Created with Sketch. Delete" at bounding box center [671, 147] width 685 height 78
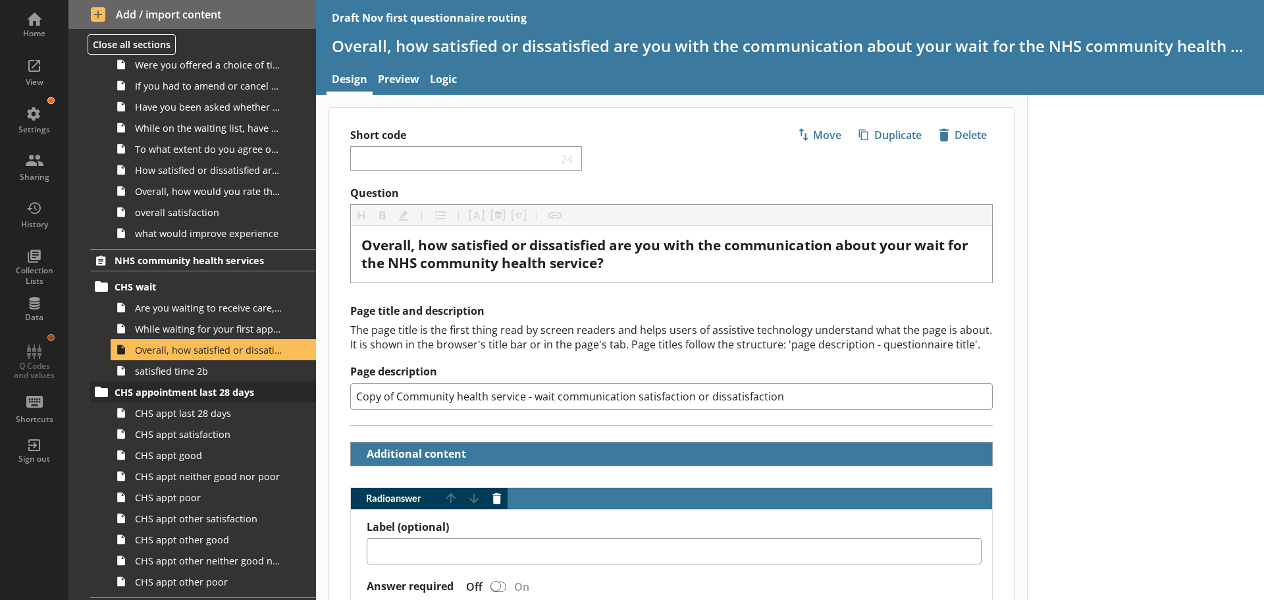
drag, startPoint x: 394, startPoint y: 397, endPoint x: 297, endPoint y: 394, distance: 96.8
click at [297, 394] on div "Home View Settings Sharing History Collection Lists Data Q Codes and values Sho…" at bounding box center [632, 300] width 1264 height 600
type textarea "x"
type input "Community health service - wait communication satisfaction or dissatisfaction"
type textarea "x"
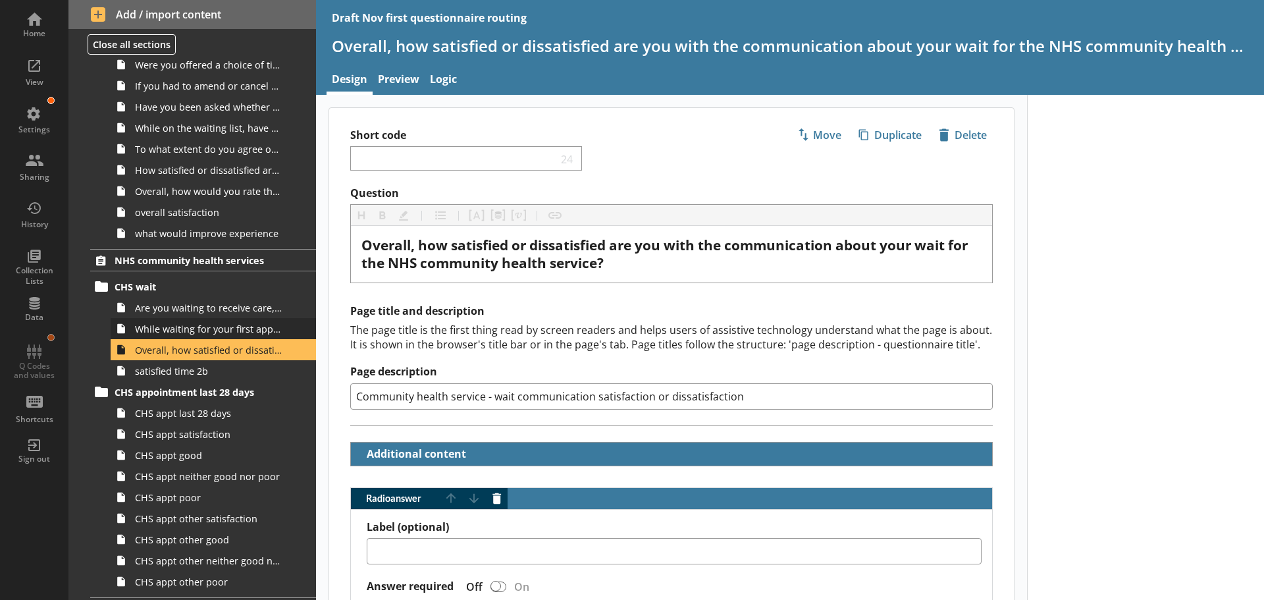
type input "Community health service - wait communication satisfaction or dissatisfaction"
click at [226, 331] on ol "Introduction Introduction Are you [Participant first name]? Are you completing …" at bounding box center [192, 8] width 248 height 2265
click at [228, 333] on span "While waiting for your first appointment to receive care, treatment or advice f…" at bounding box center [208, 329] width 147 height 13
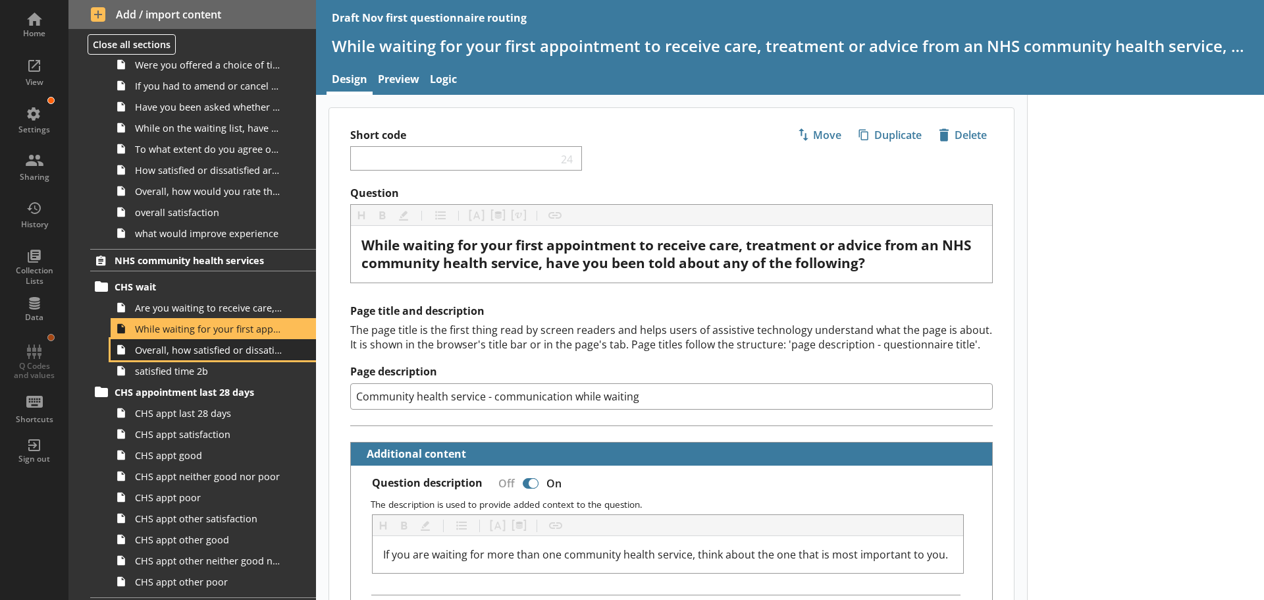
click at [178, 354] on span "Overall, how satisfied or dissatisfied are you with the communication about you…" at bounding box center [208, 350] width 147 height 13
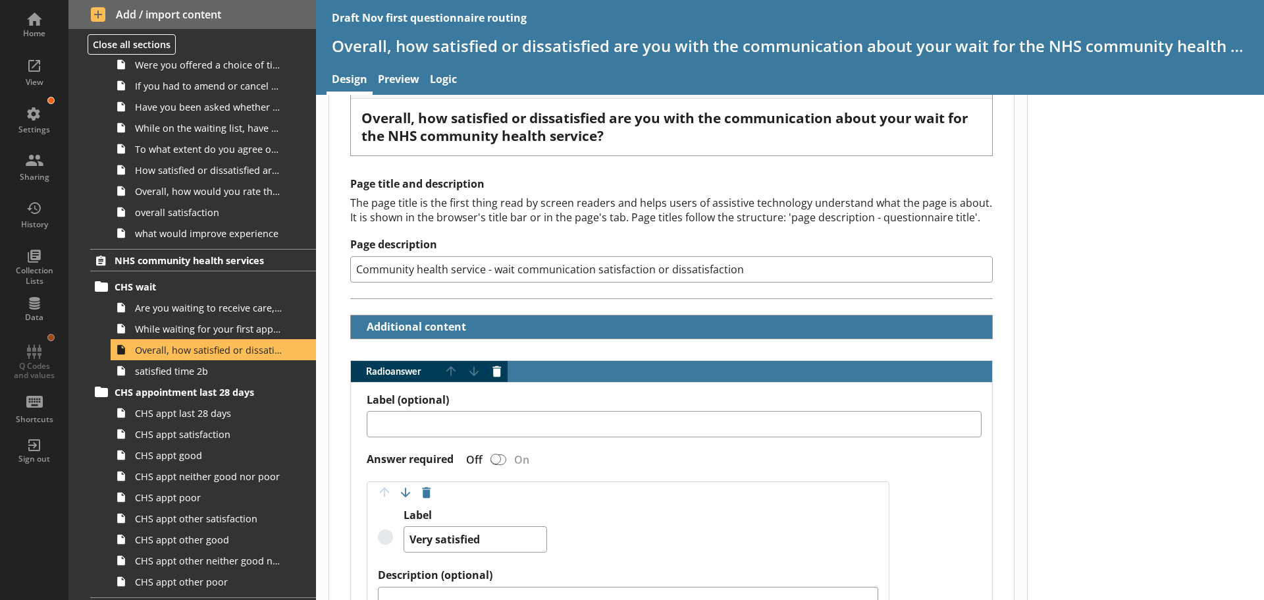
scroll to position [132, 0]
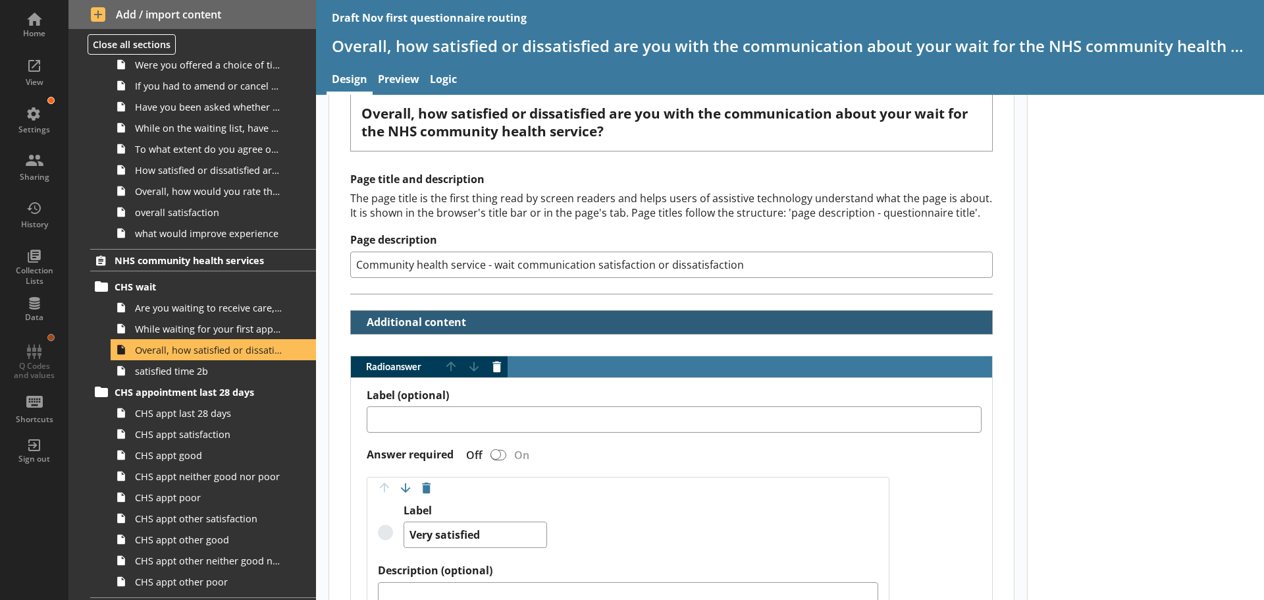
click at [435, 317] on button "Additional content" at bounding box center [412, 322] width 113 height 23
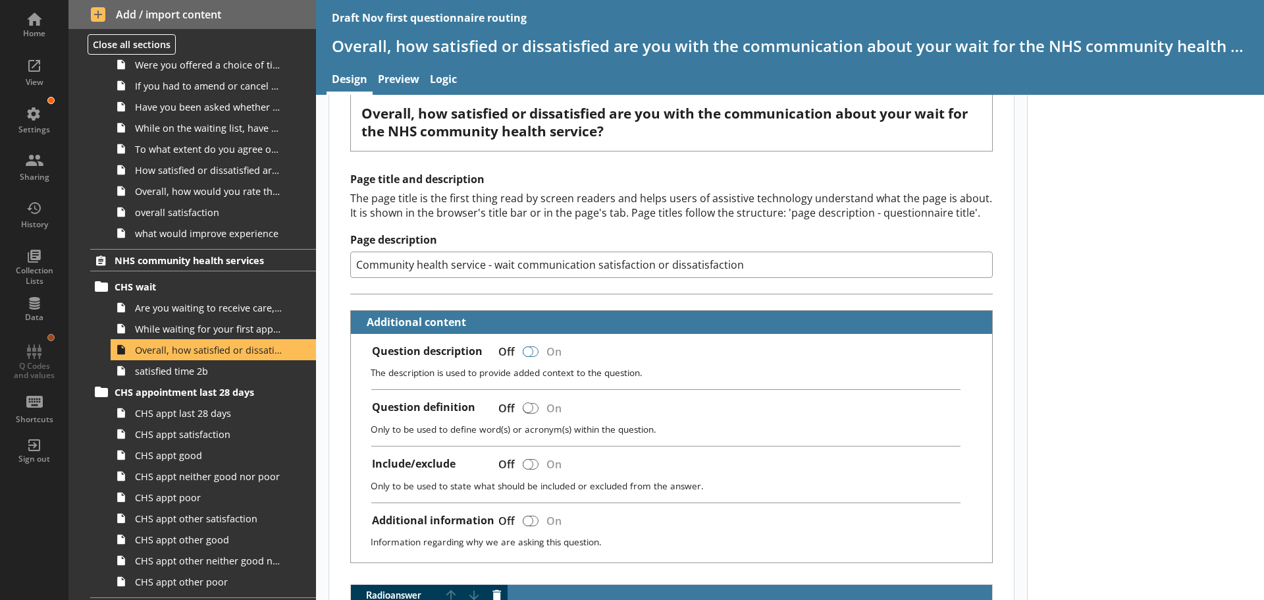
click at [535, 350] on div at bounding box center [531, 351] width 16 height 11
type textarea "x"
checkbox input "true"
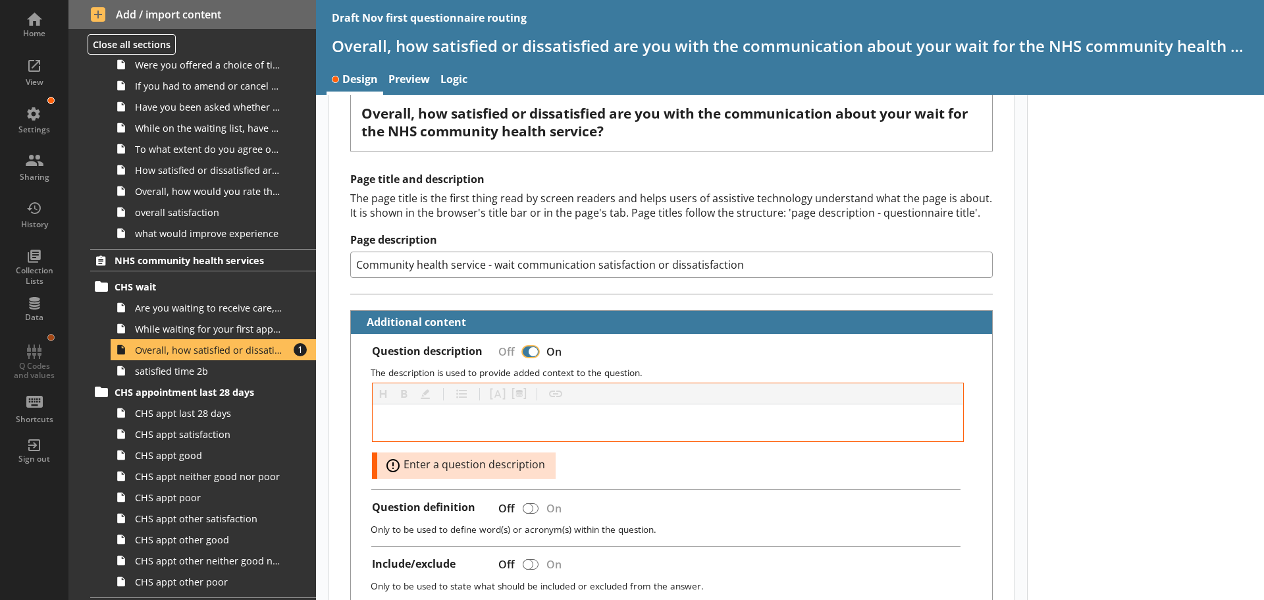
type textarea "x"
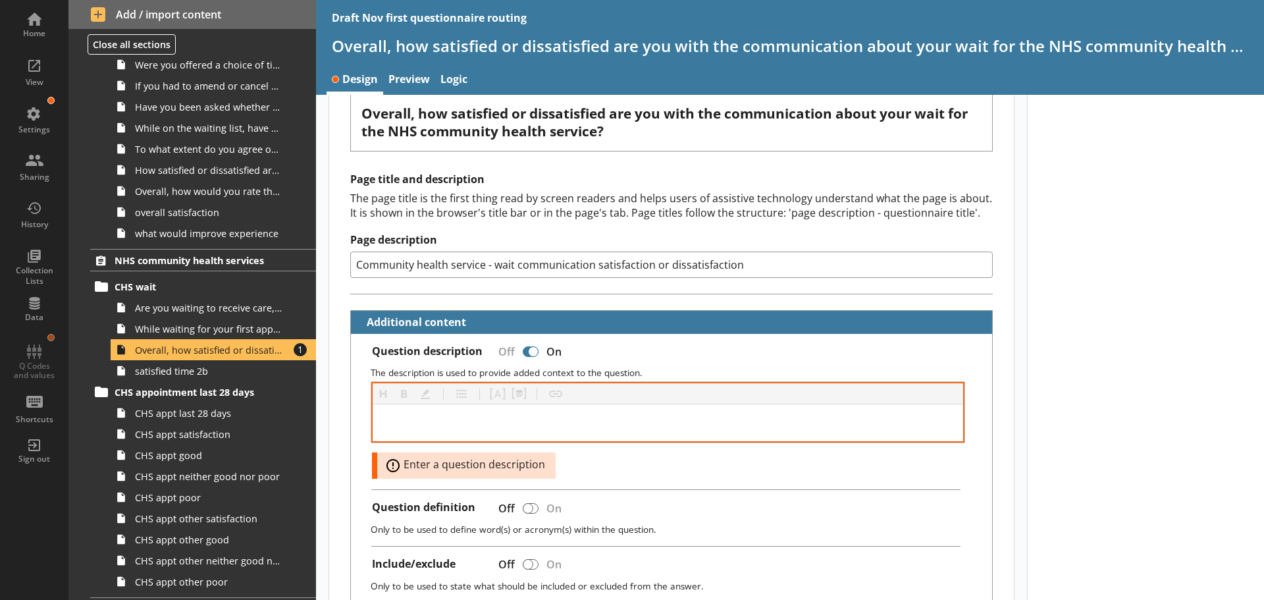
drag, startPoint x: 460, startPoint y: 410, endPoint x: 454, endPoint y: 417, distance: 9.9
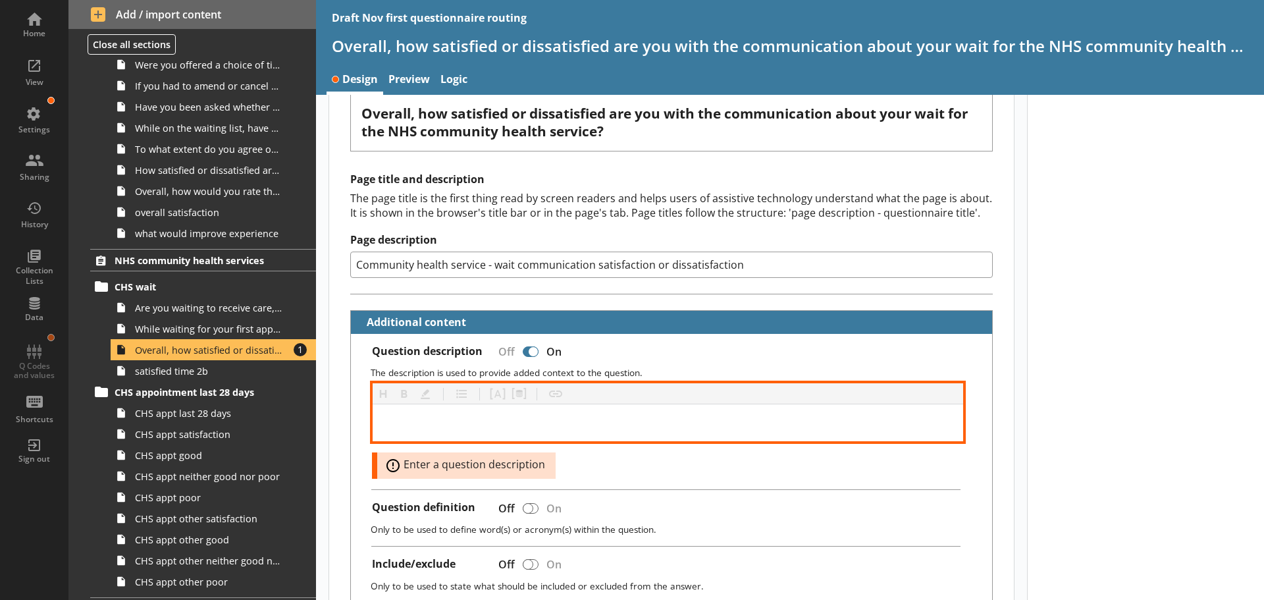
click at [456, 417] on div at bounding box center [668, 422] width 591 height 37
click at [454, 417] on div at bounding box center [668, 423] width 570 height 16
paste div
drag, startPoint x: 693, startPoint y: 424, endPoint x: 695, endPoint y: 452, distance: 27.7
click at [694, 425] on span "If you are waiting for more than one community health service,think about the o…" at bounding box center [664, 422] width 562 height 14
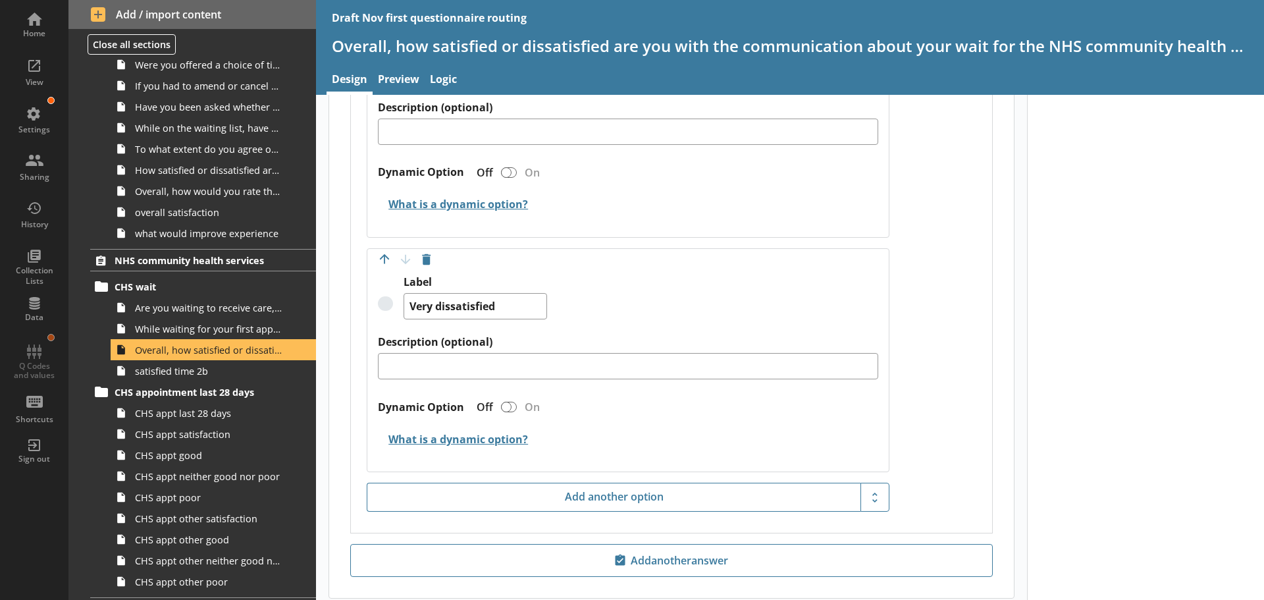
scroll to position [1646, 0]
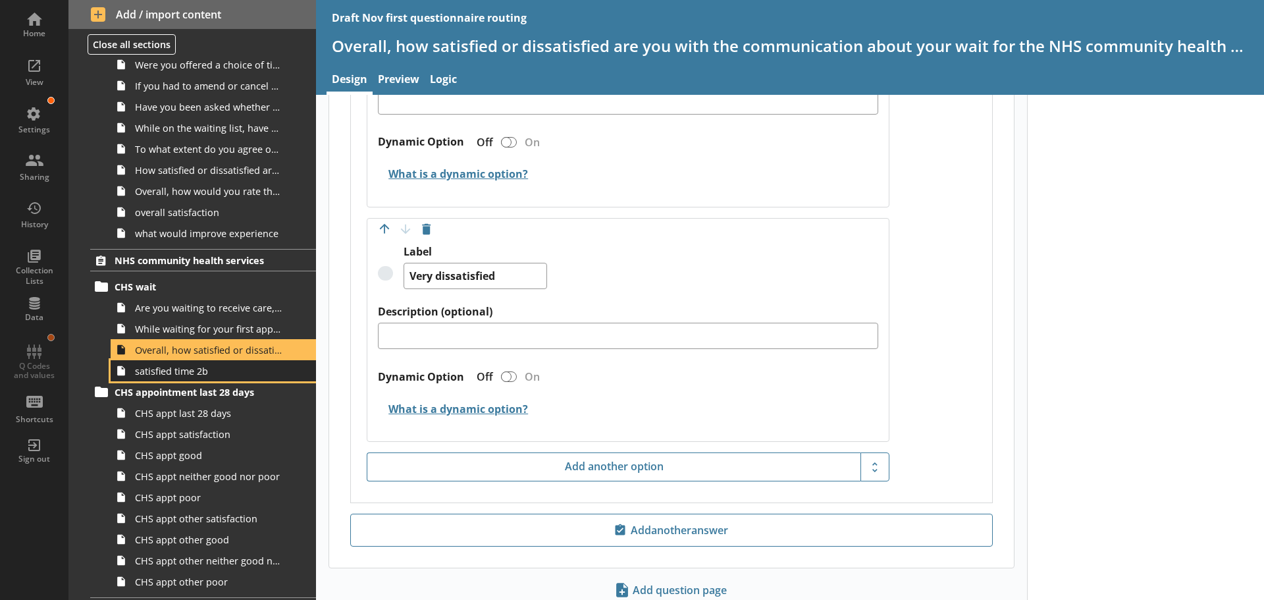
click at [174, 378] on link "satisfied time 2b" at bounding box center [213, 370] width 205 height 21
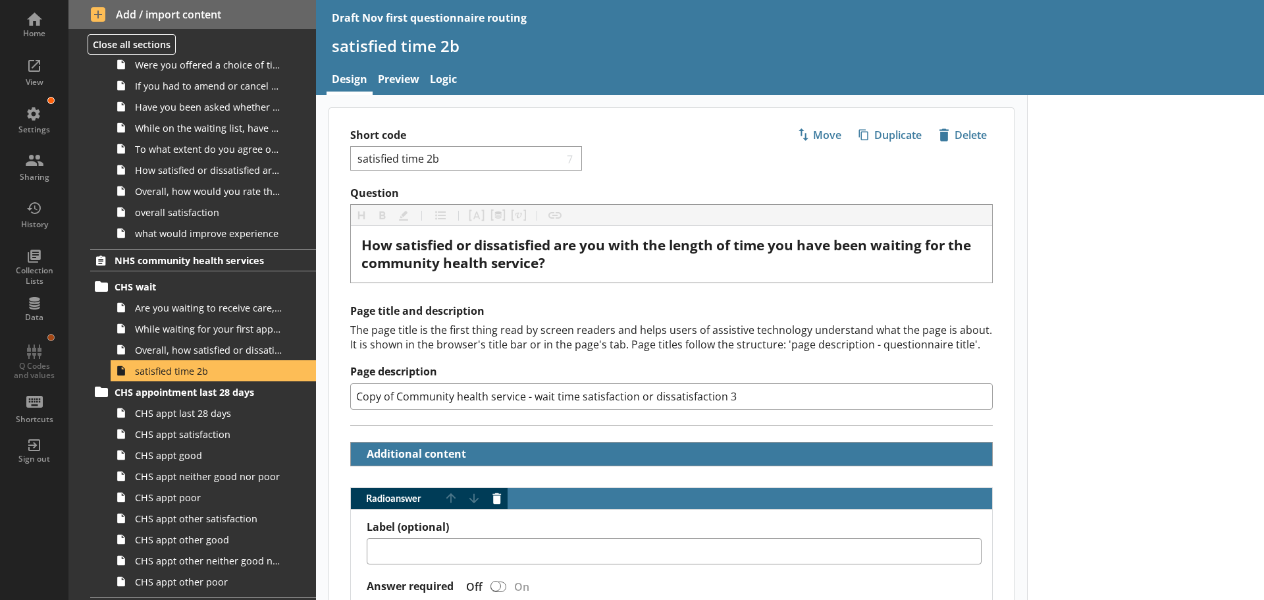
click at [749, 394] on input "Copy of Community health service - wait time satisfaction or dissatisfaction 3" at bounding box center [671, 396] width 643 height 26
type textarea "x"
type input "Copy of Community health service - wait time satisfaction or dissatisfaction"
type textarea "x"
type input "Copy of Community health service - wait time satisfaction or dissatisfaction"
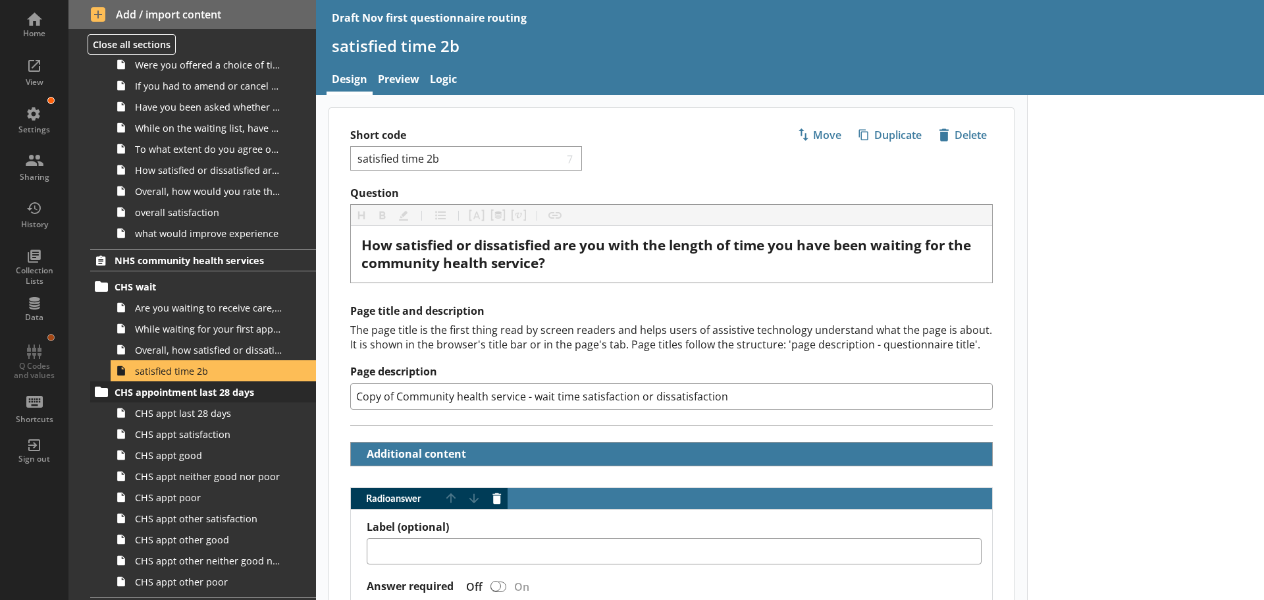
drag, startPoint x: 396, startPoint y: 396, endPoint x: 286, endPoint y: 394, distance: 110.0
click at [286, 394] on div "Home View Settings Sharing History Collection Lists Data Q Codes and values Sho…" at bounding box center [632, 300] width 1264 height 600
type textarea "x"
type input "Community health service - wait time satisfaction or dissatisfaction"
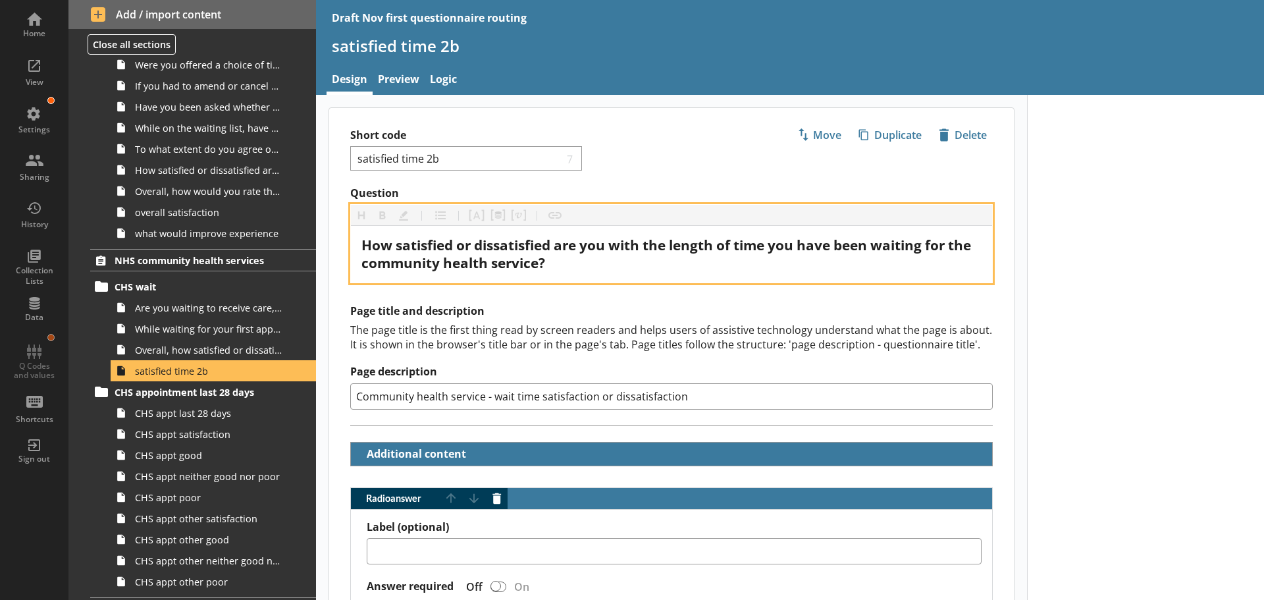
click at [660, 254] on div "How satisfied or dissatisfied are you with the length of time you have been wai…" at bounding box center [671, 254] width 620 height 36
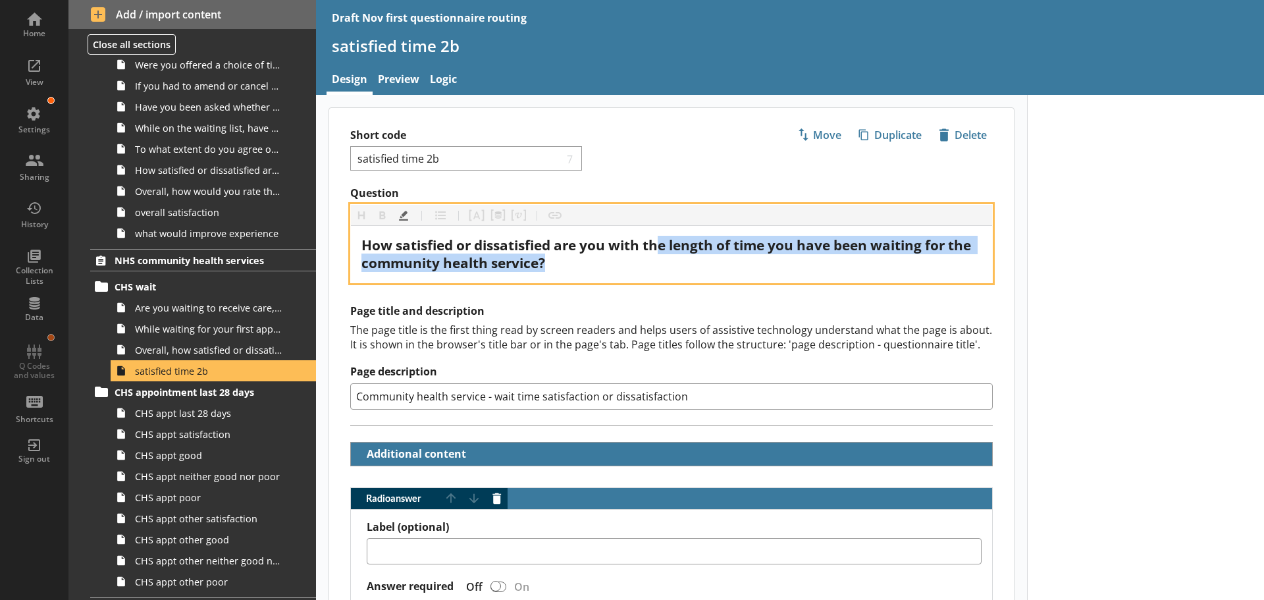
click at [559, 258] on span "How satisfied or dissatisfied are you with the length of time you have been wai…" at bounding box center [667, 254] width 613 height 36
click at [578, 262] on div "How satisfied or dissatisfied are you with the length of time you have been wai…" at bounding box center [671, 254] width 620 height 36
drag, startPoint x: 573, startPoint y: 263, endPoint x: 338, endPoint y: 246, distance: 236.3
click at [338, 246] on div "Question Heading Heading Bold Bold Highlight Highlight List List Pipe answer Pi…" at bounding box center [671, 234] width 685 height 97
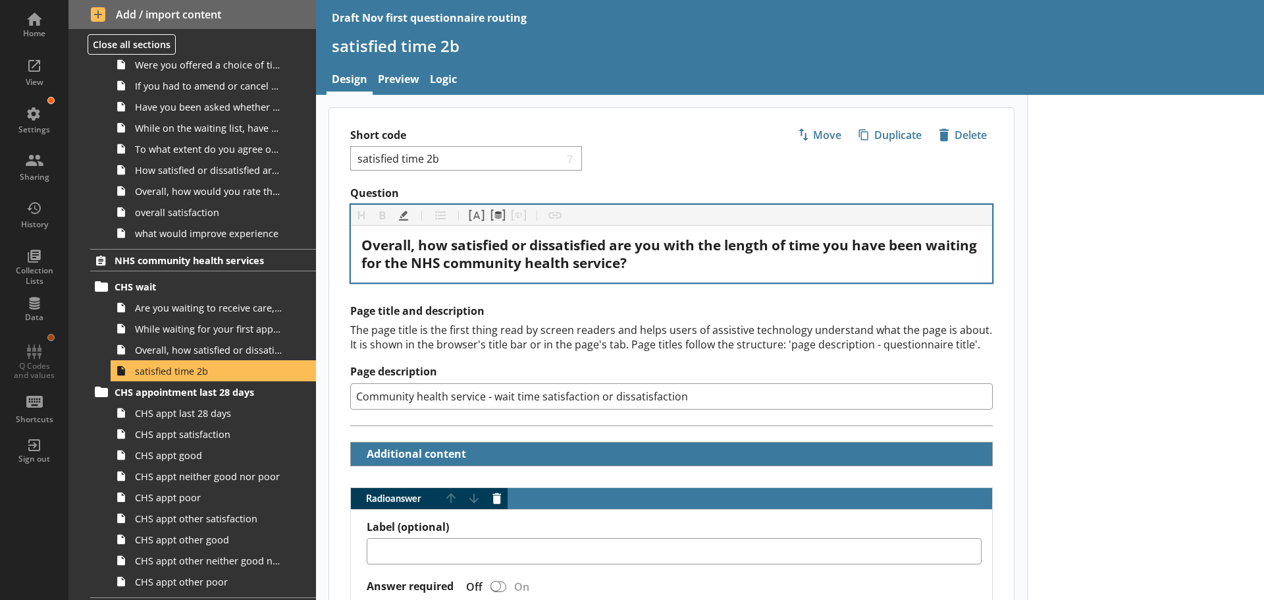
click at [766, 369] on label "Page description" at bounding box center [671, 372] width 643 height 14
click at [766, 383] on input "Community health service - wait time satisfaction or dissatisfaction" at bounding box center [671, 396] width 643 height 26
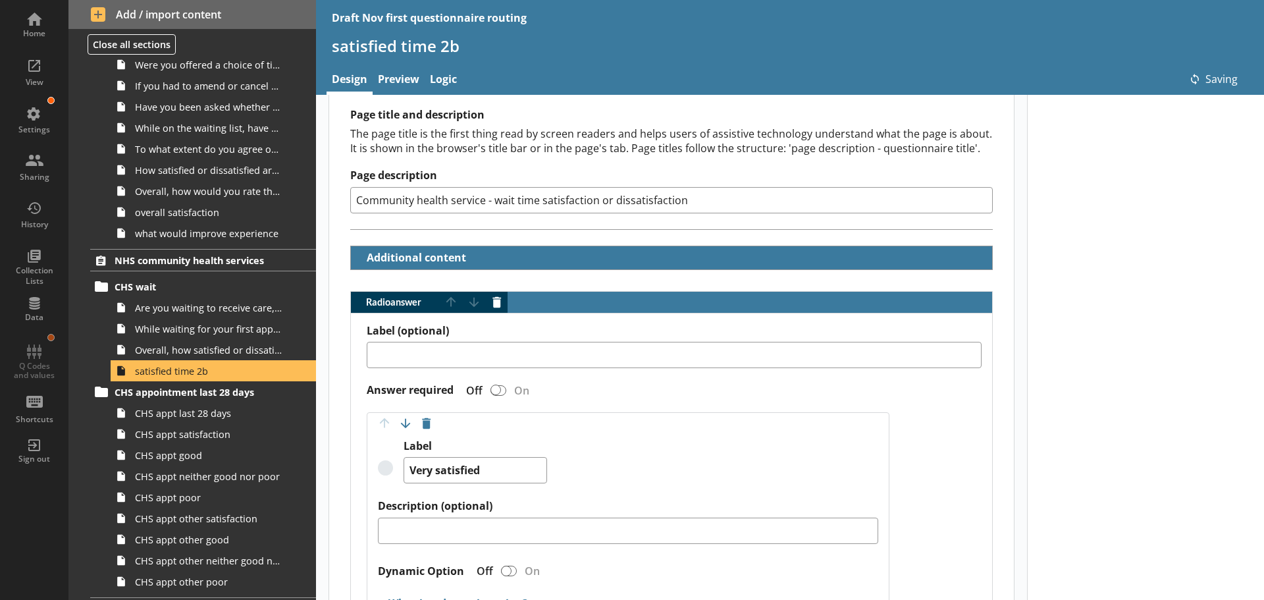
scroll to position [329, 0]
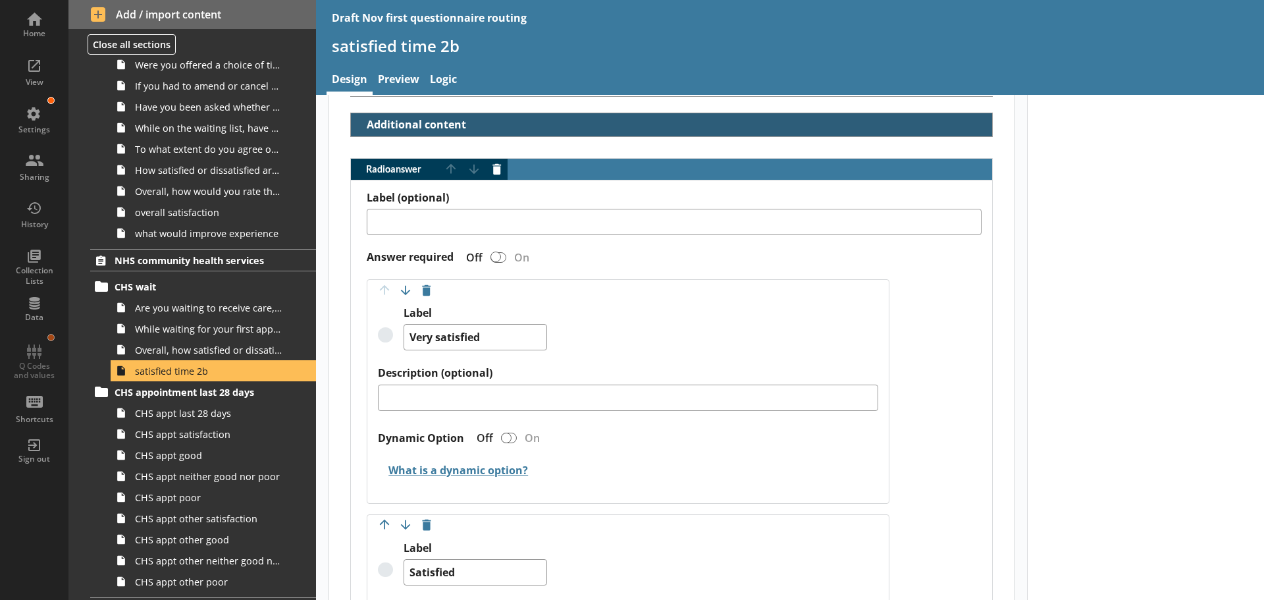
click at [427, 126] on button "Additional content" at bounding box center [412, 124] width 113 height 23
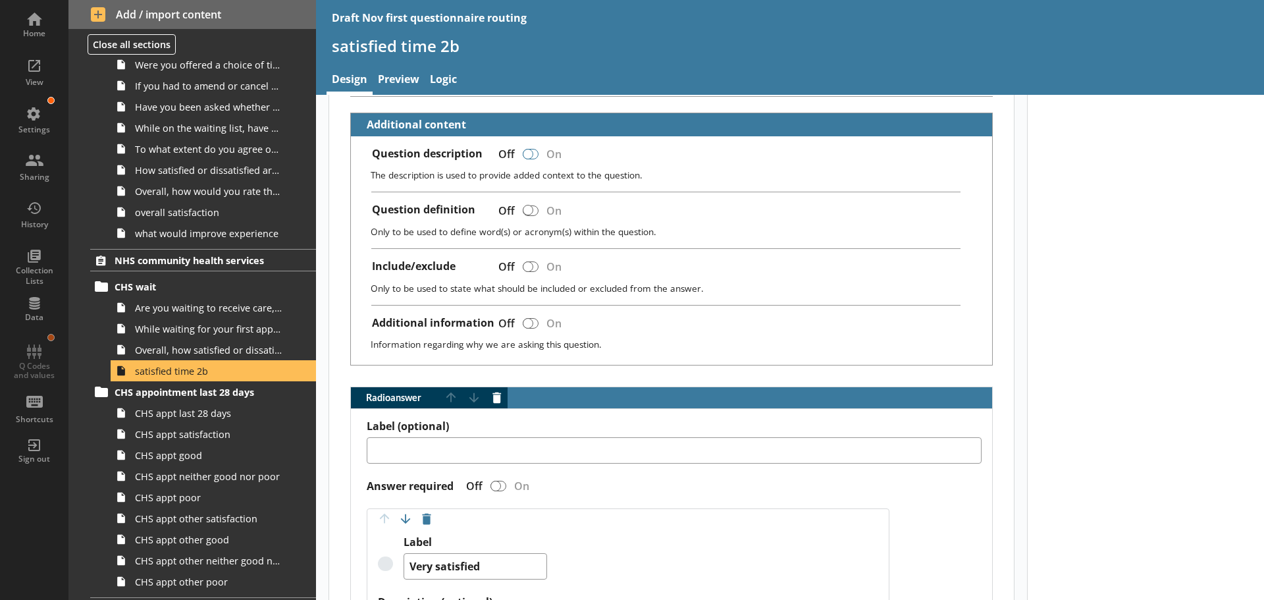
click at [531, 151] on div at bounding box center [528, 154] width 11 height 11
type textarea "x"
checkbox input "true"
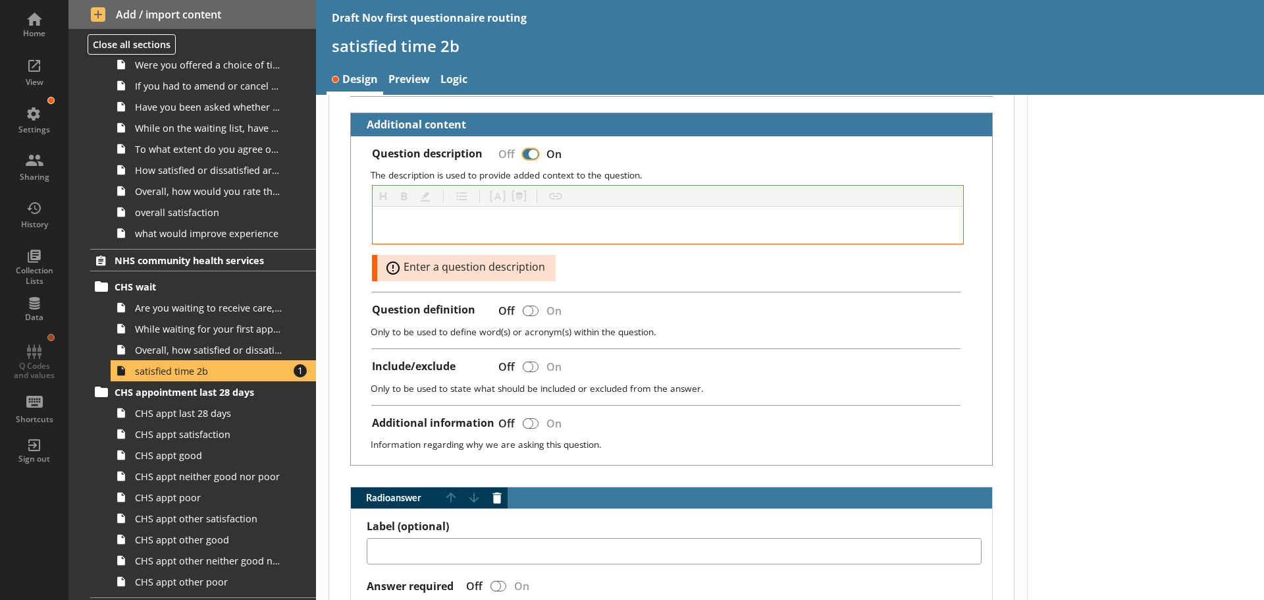
type textarea "x"
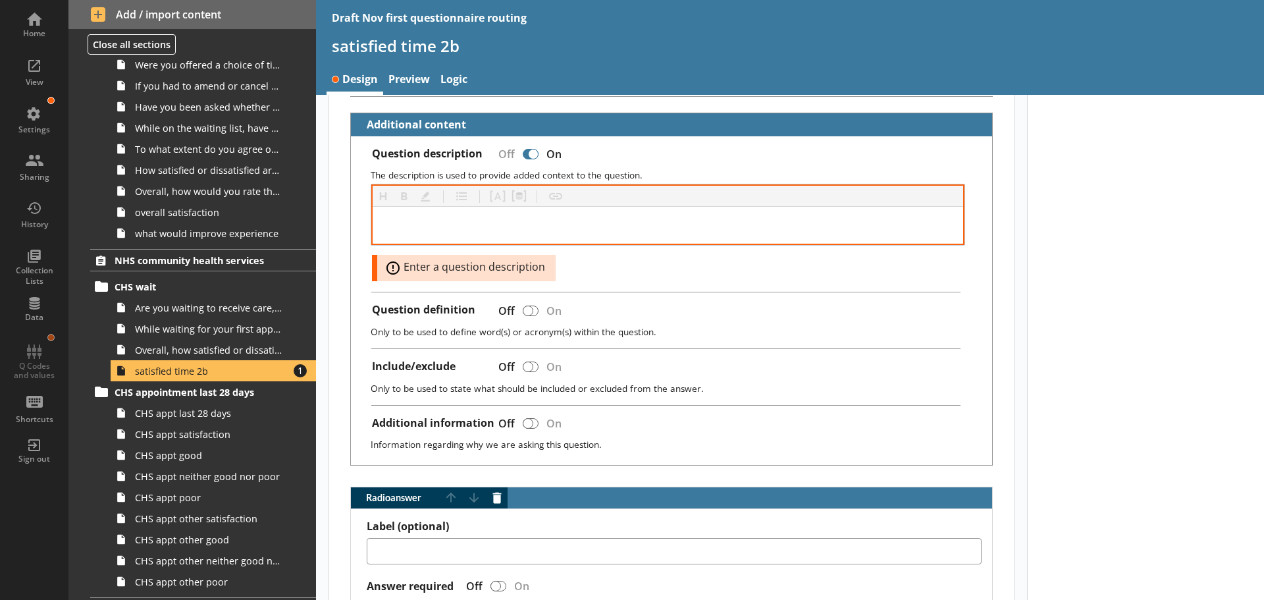
click at [424, 215] on div at bounding box center [668, 225] width 591 height 37
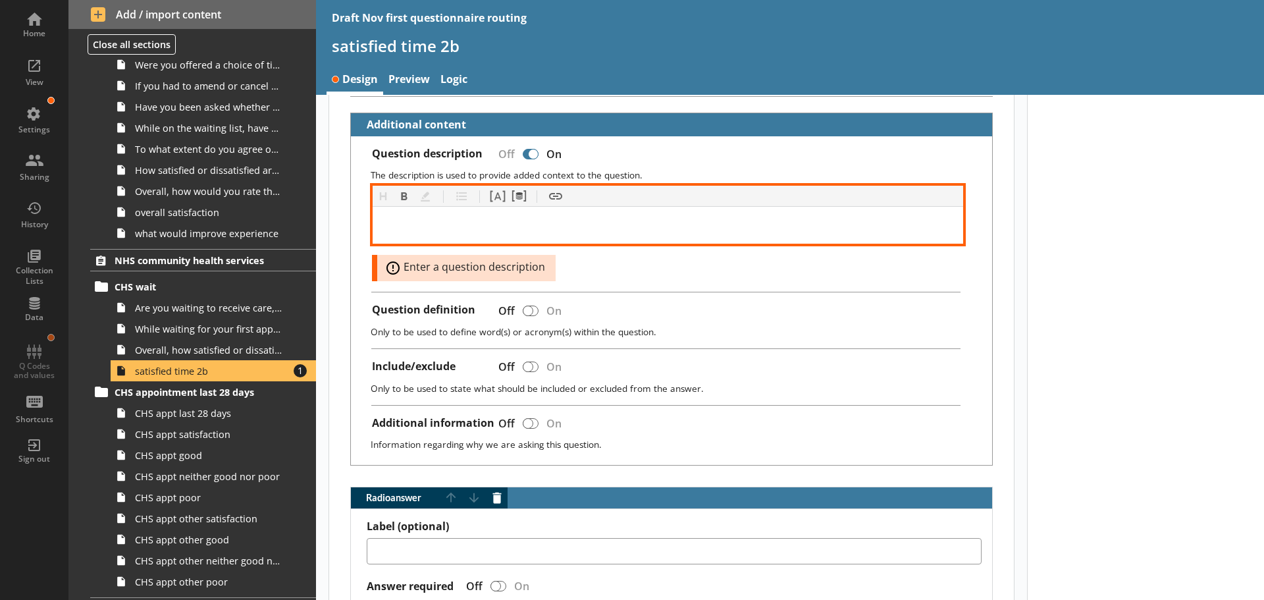
paste div
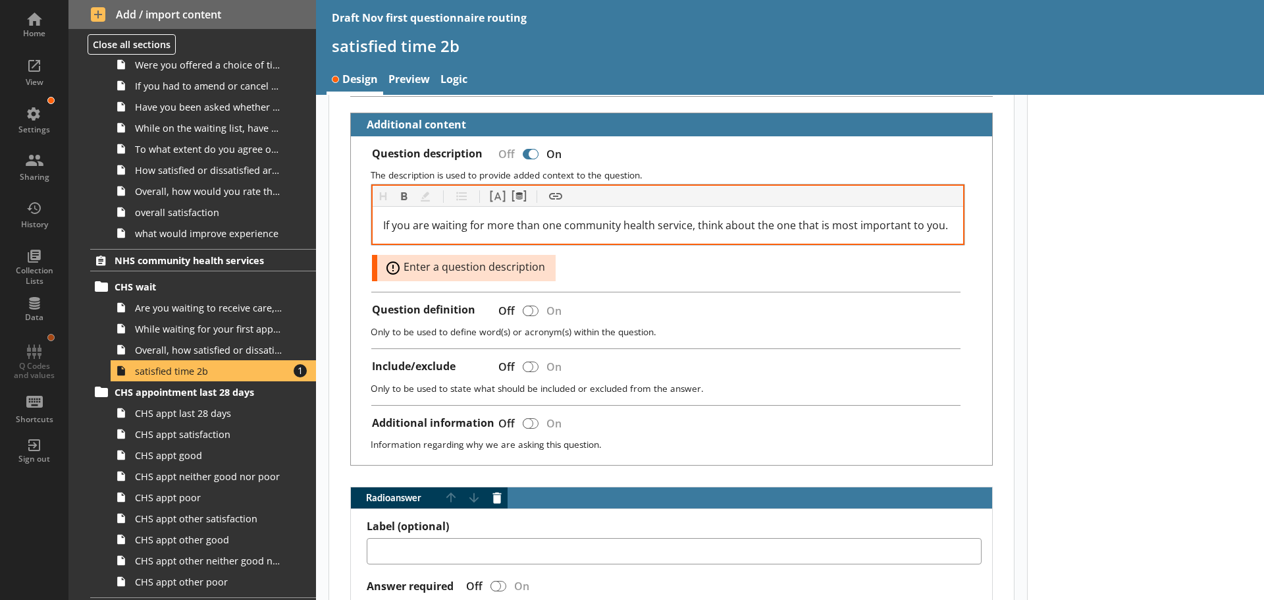
click at [734, 244] on div "Heading Heading Bold Bold Highlight Highlight List List Pipe answer Pipe answer…" at bounding box center [668, 214] width 592 height 59
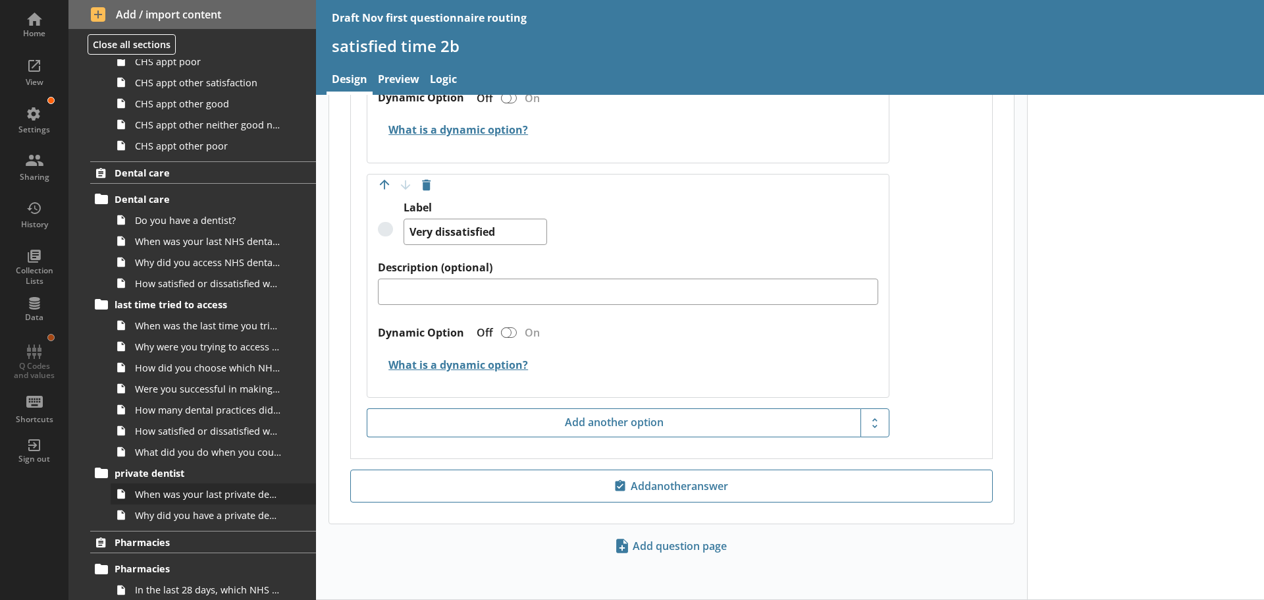
scroll to position [1757, 0]
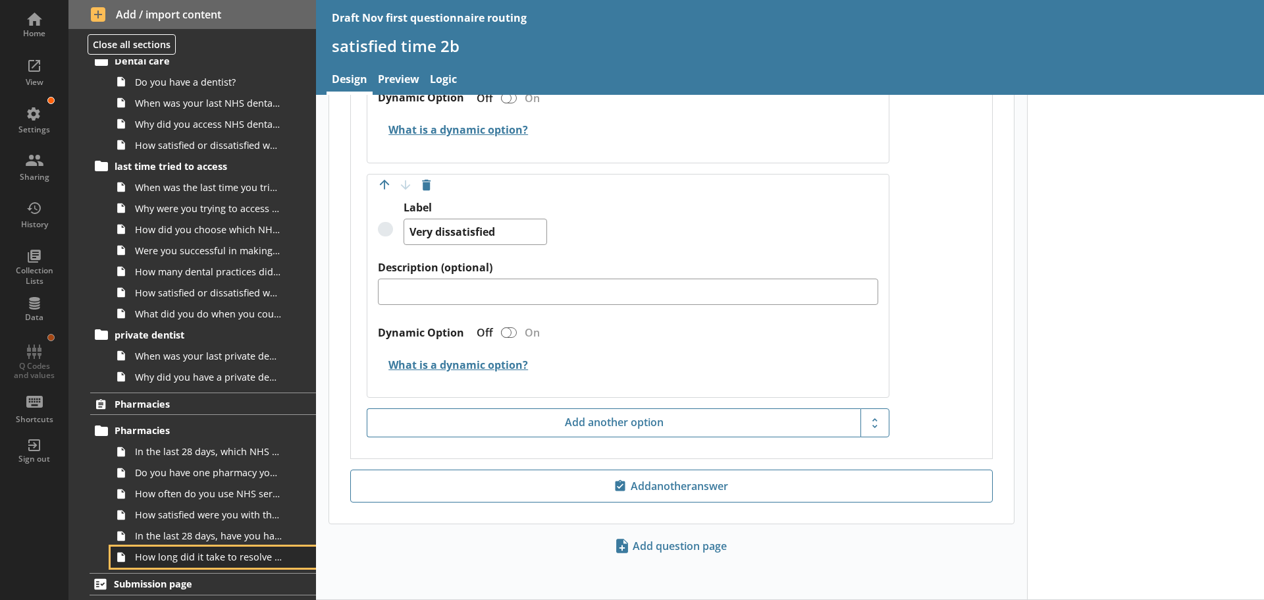
click at [178, 560] on span "How long did it take to resolve the problem getting the NHS prescription?" at bounding box center [208, 556] width 147 height 13
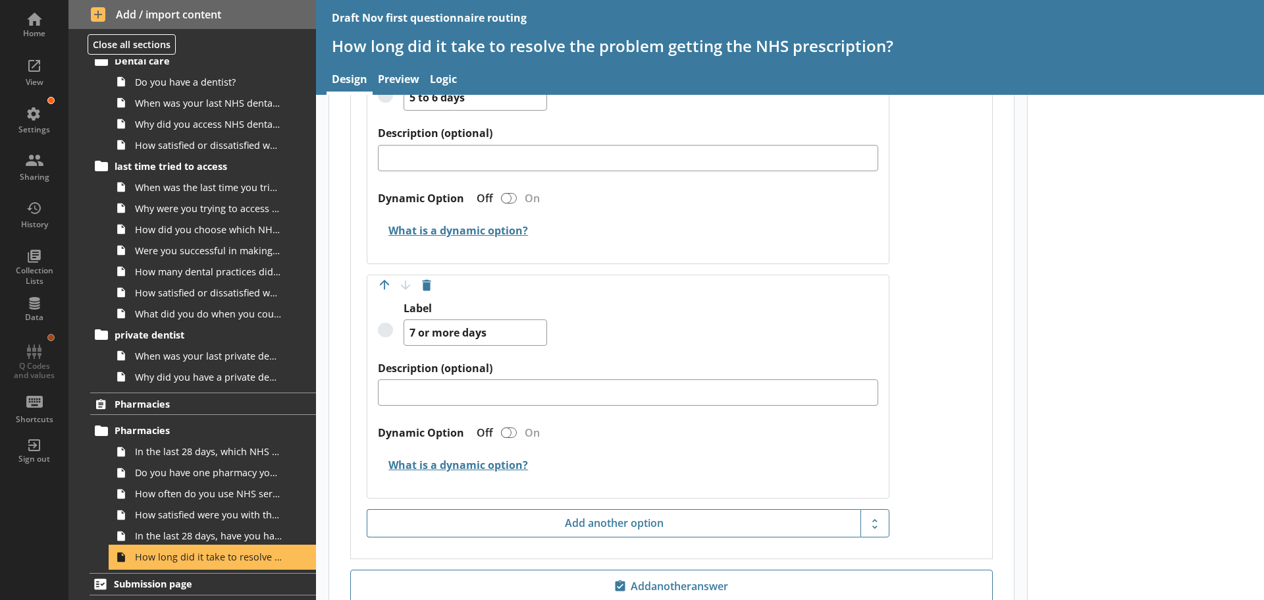
scroll to position [1355, 0]
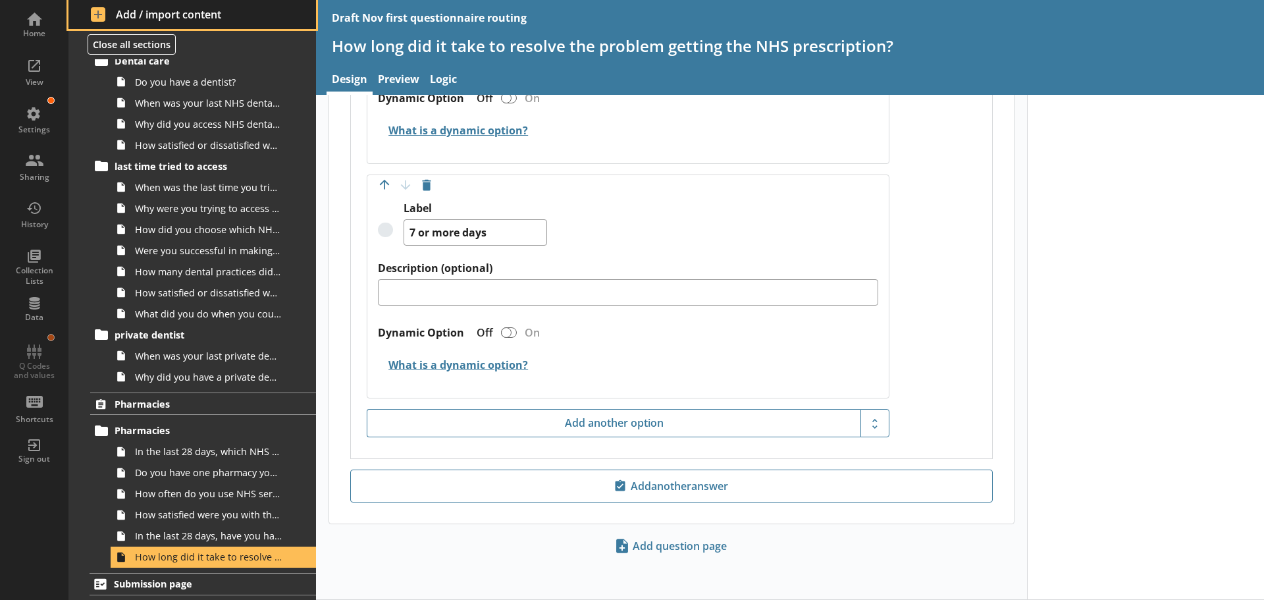
click at [150, 11] on span "Add / import content" at bounding box center [192, 14] width 203 height 14
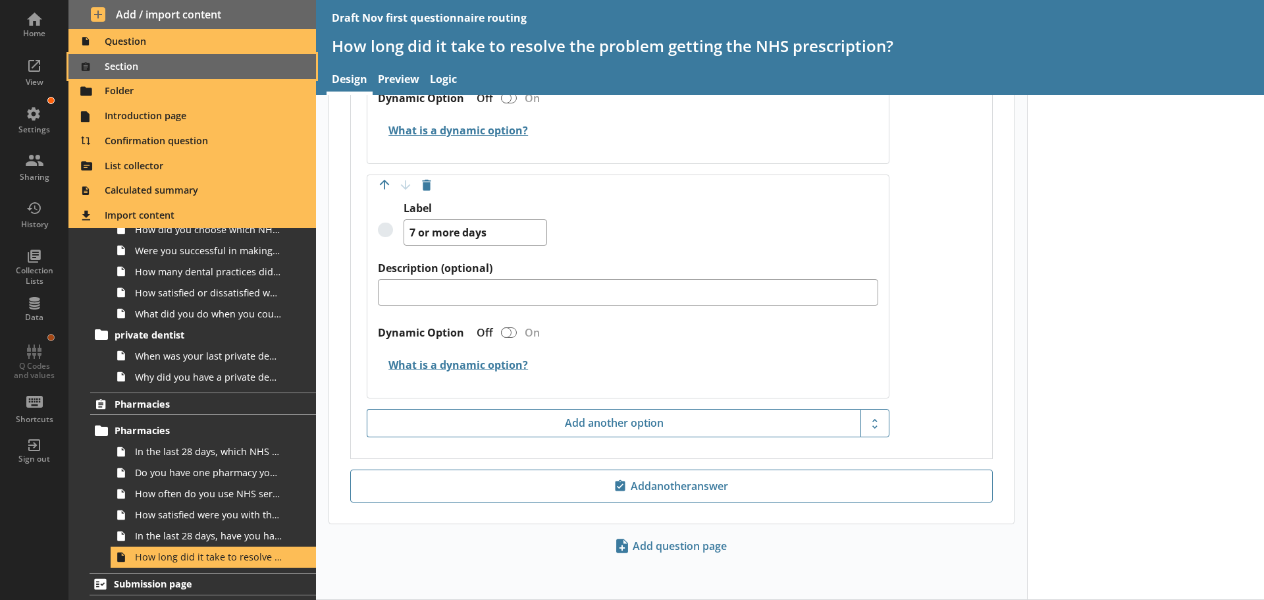
click at [123, 63] on span "Section" at bounding box center [192, 66] width 232 height 21
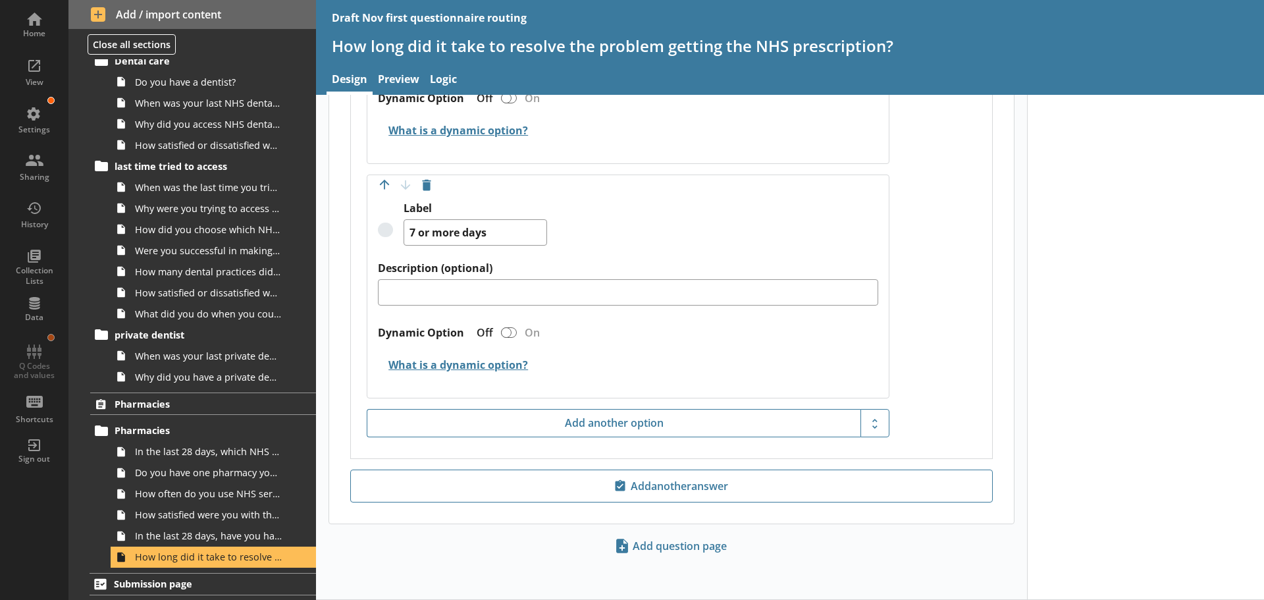
type textarea "x"
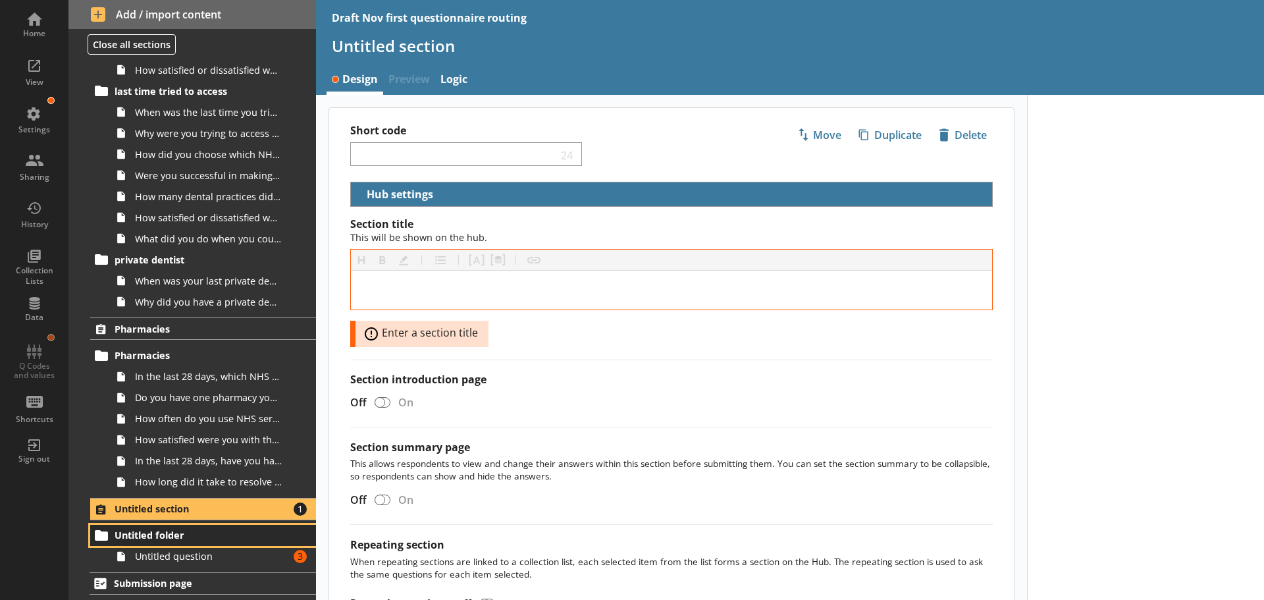
click at [162, 533] on span "Untitled folder" at bounding box center [196, 535] width 162 height 13
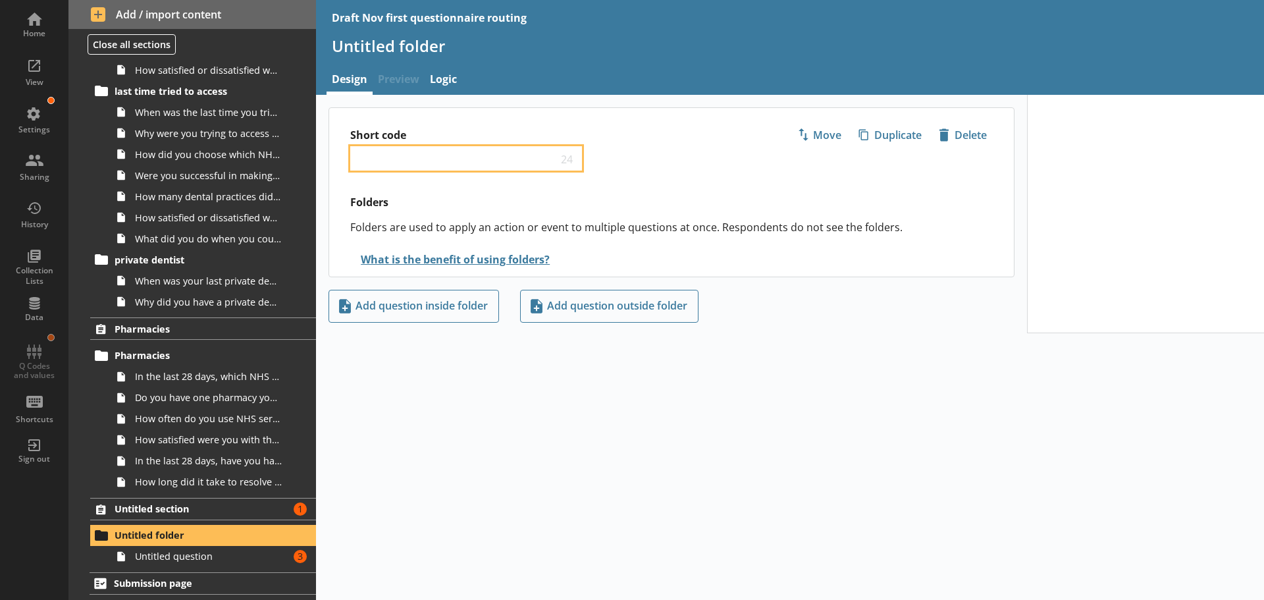
click at [438, 158] on input "Short code" at bounding box center [456, 158] width 201 height 13
type input "coordination of care"
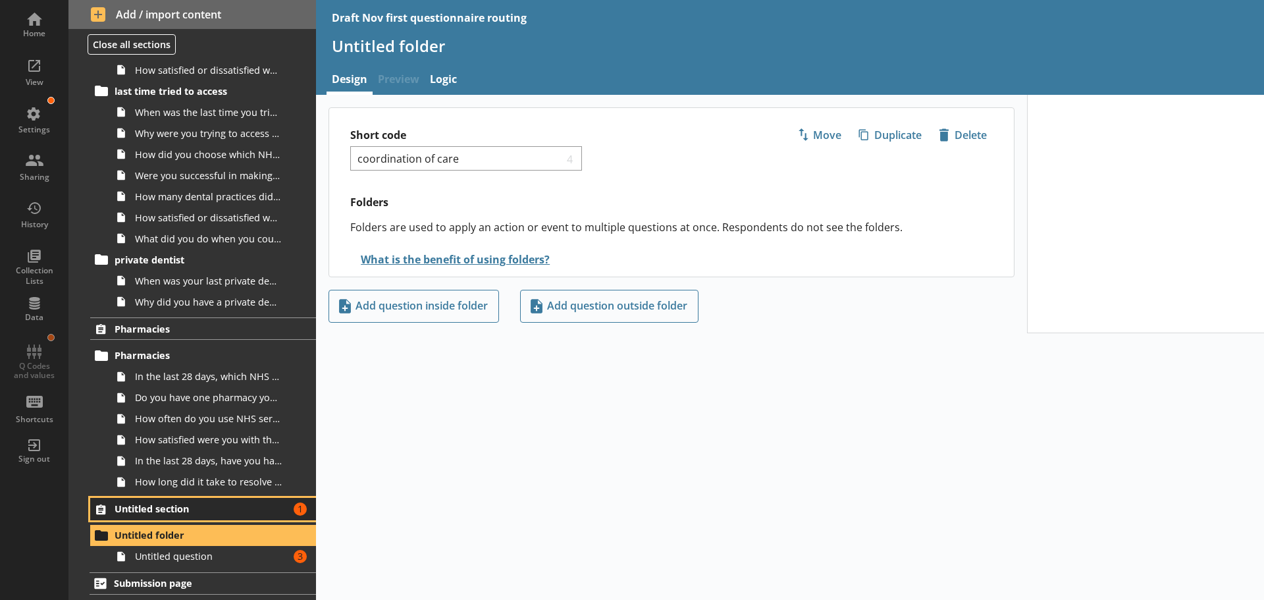
click at [212, 504] on span "Untitled section" at bounding box center [196, 508] width 162 height 13
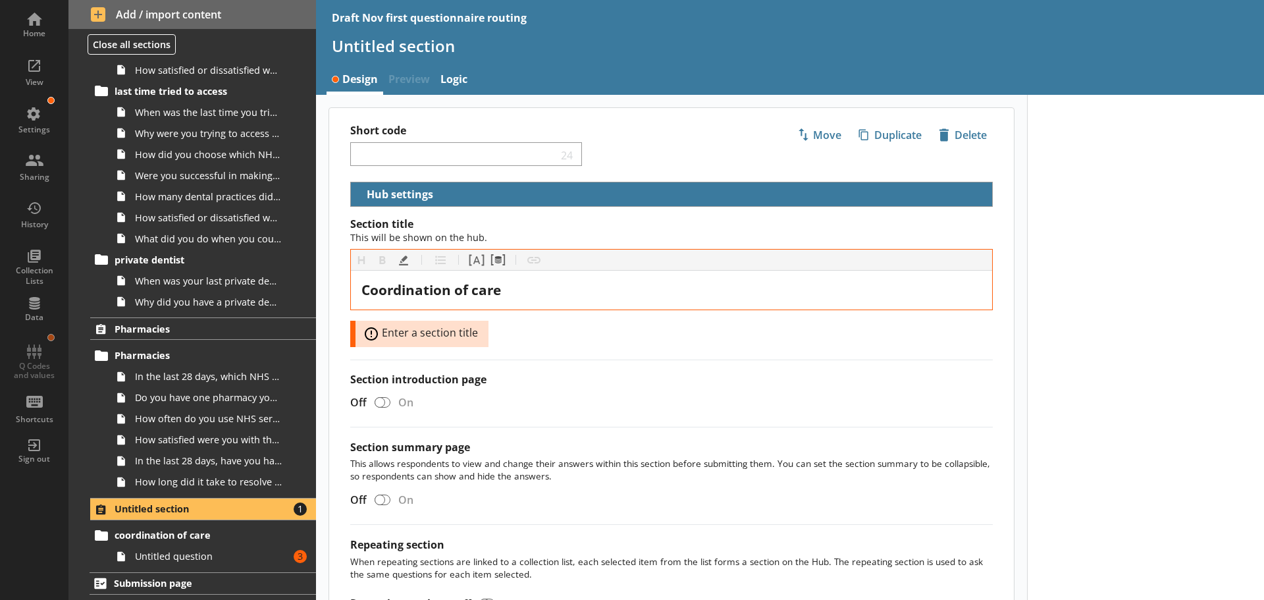
click at [531, 340] on div "Section title This will be shown on the hub. Heading Heading Bold Bold Highligh…" at bounding box center [671, 282] width 643 height 130
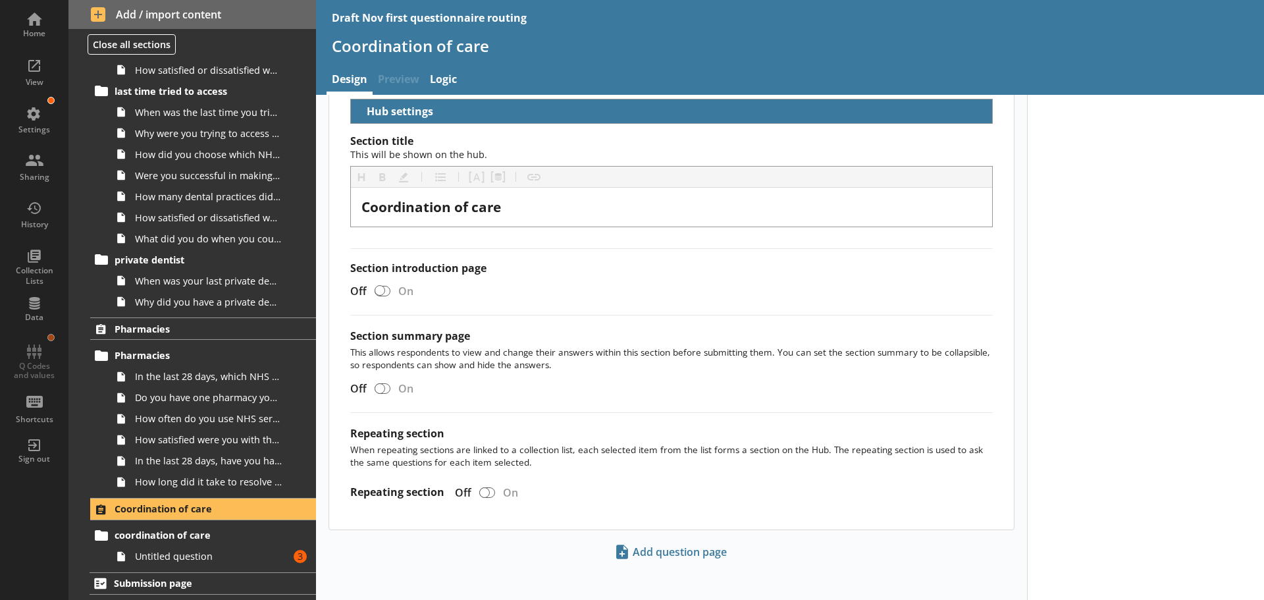
scroll to position [89, 0]
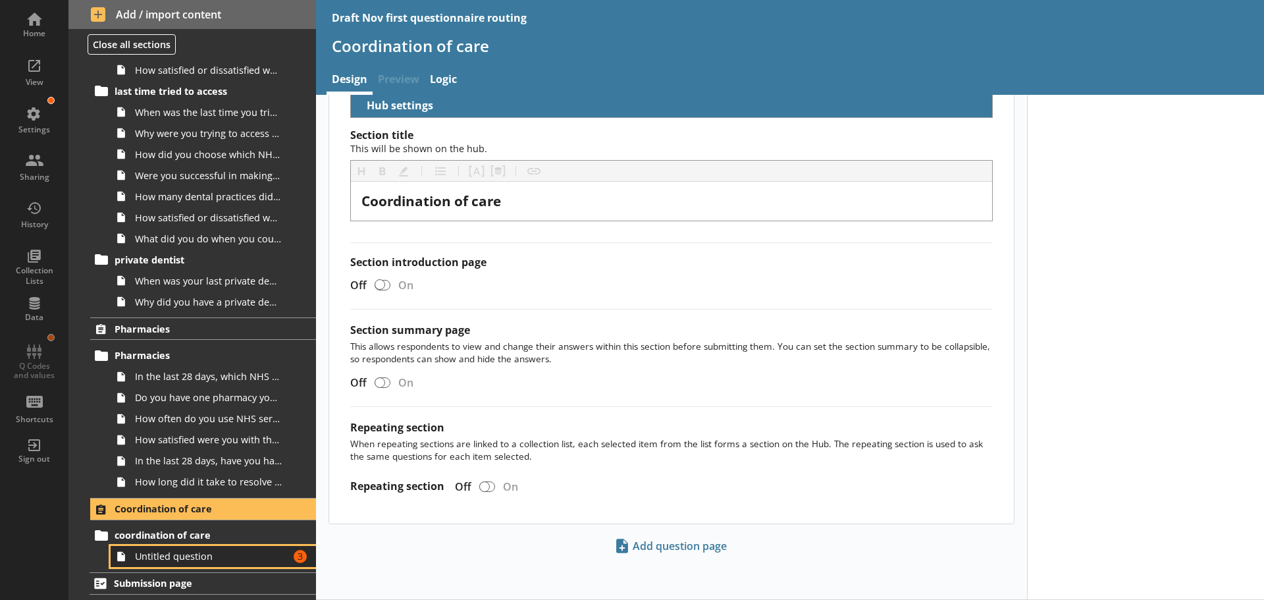
click at [182, 561] on span "Untitled question" at bounding box center [208, 556] width 147 height 13
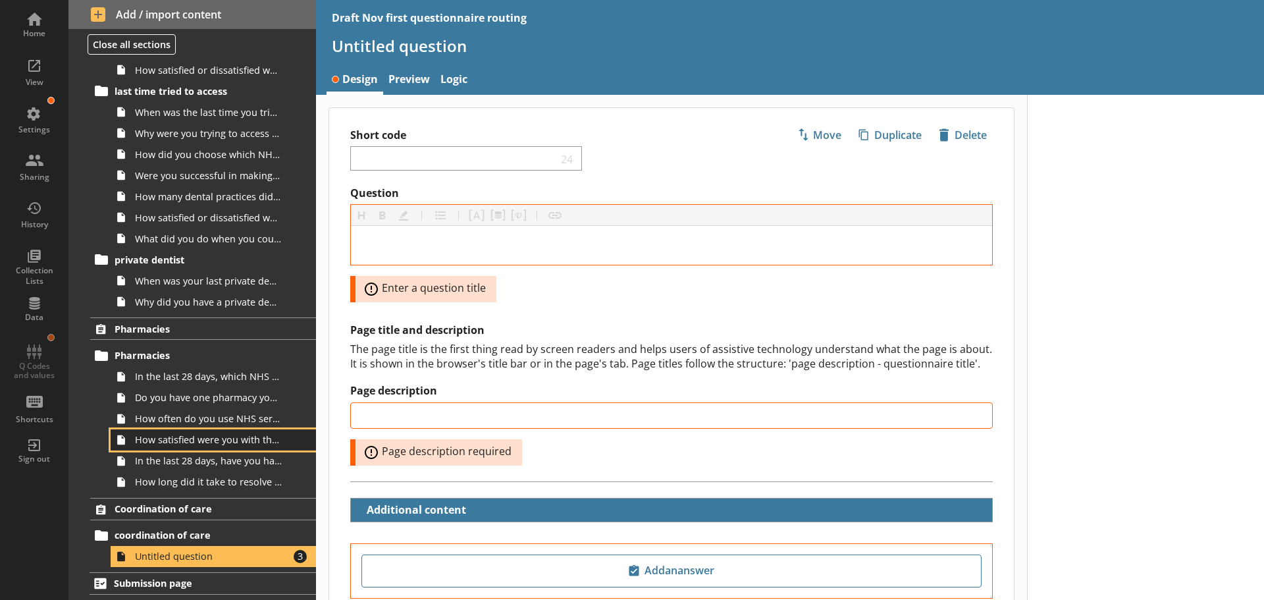
click at [211, 442] on span "How satisfied were you with the most recent NHS service you received at a pharm…" at bounding box center [208, 439] width 147 height 13
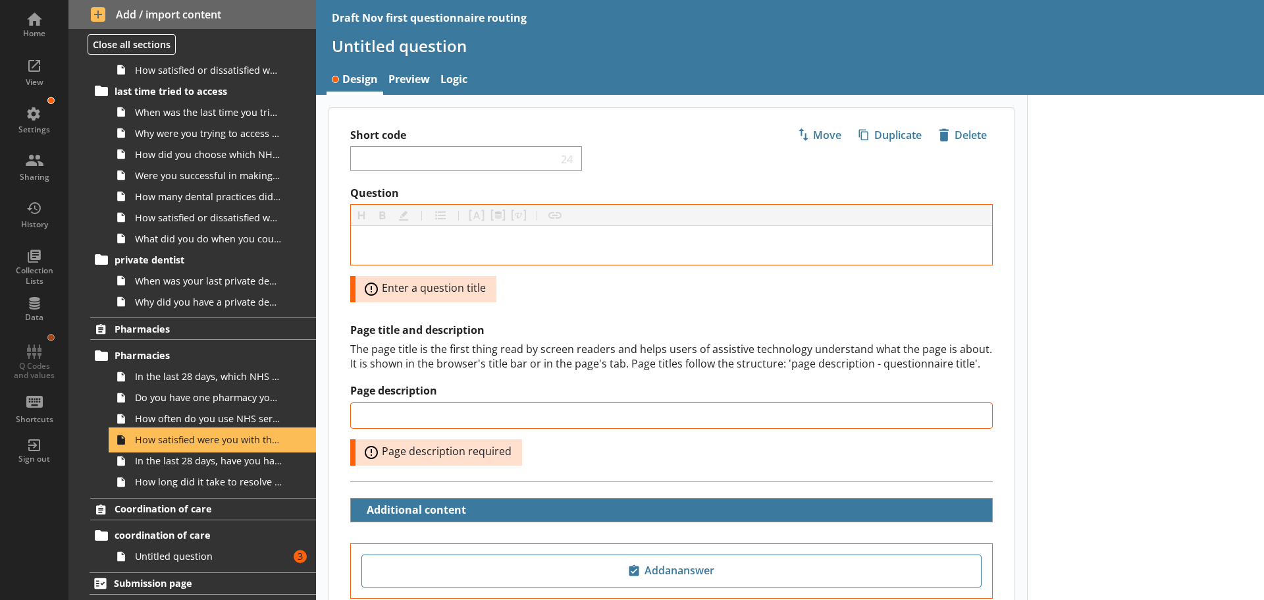
type textarea "x"
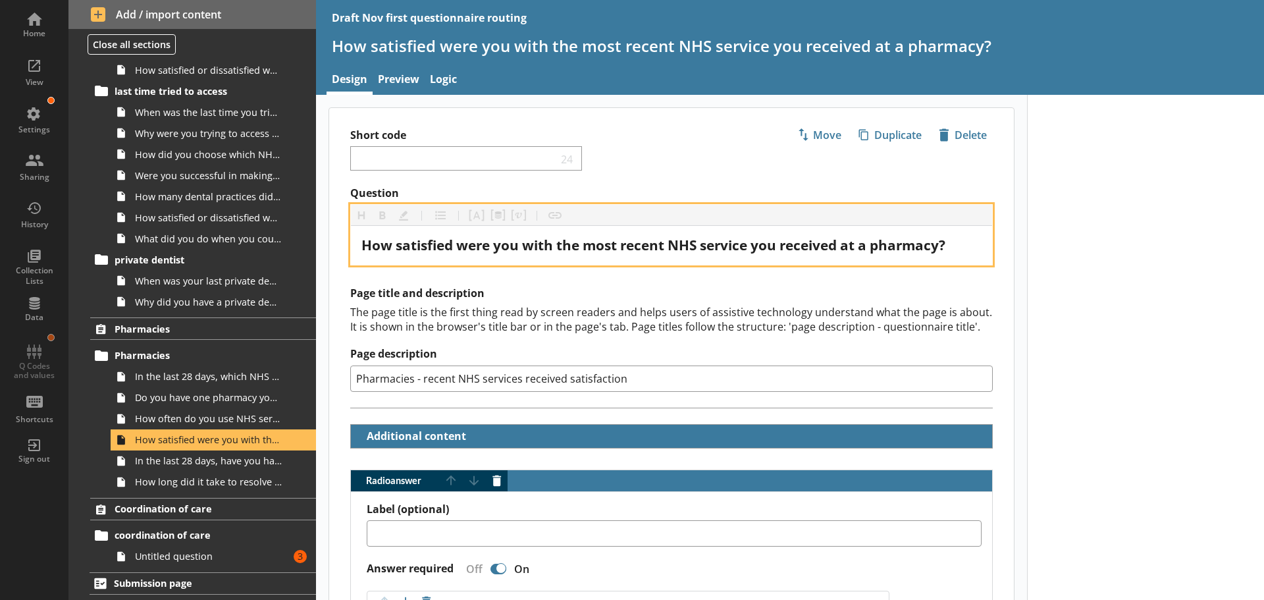
click at [454, 246] on span "How satisfied were you with the most recent NHS service you received at a pharm…" at bounding box center [653, 245] width 584 height 18
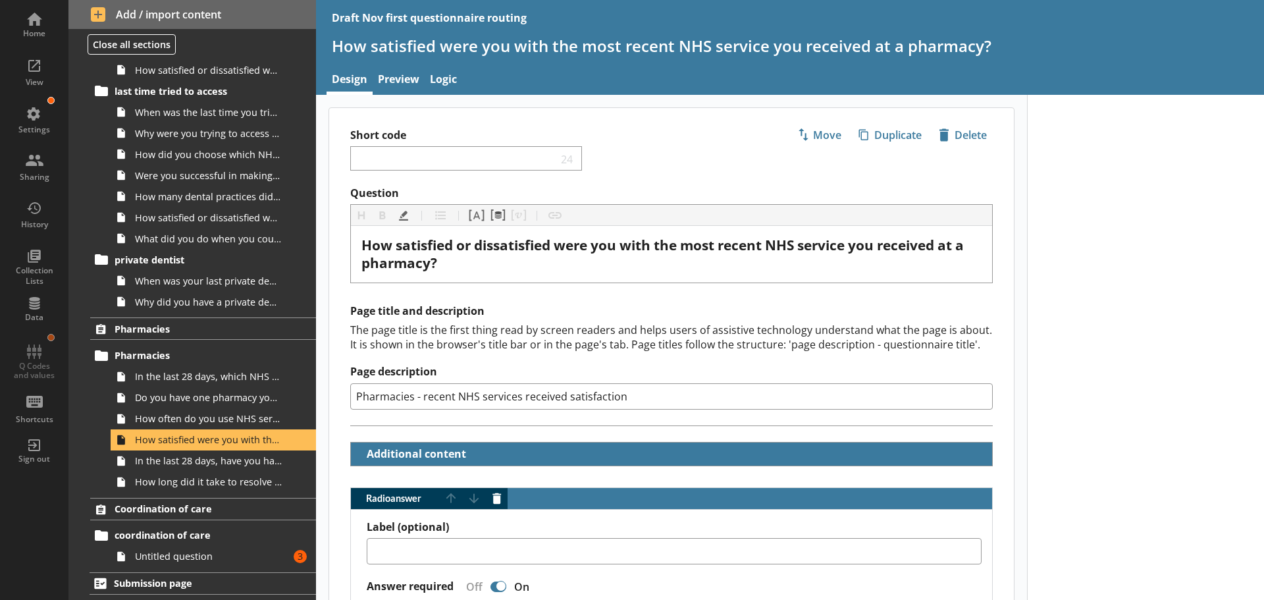
click at [893, 136] on span "icon-copy Duplicate" at bounding box center [890, 134] width 74 height 21
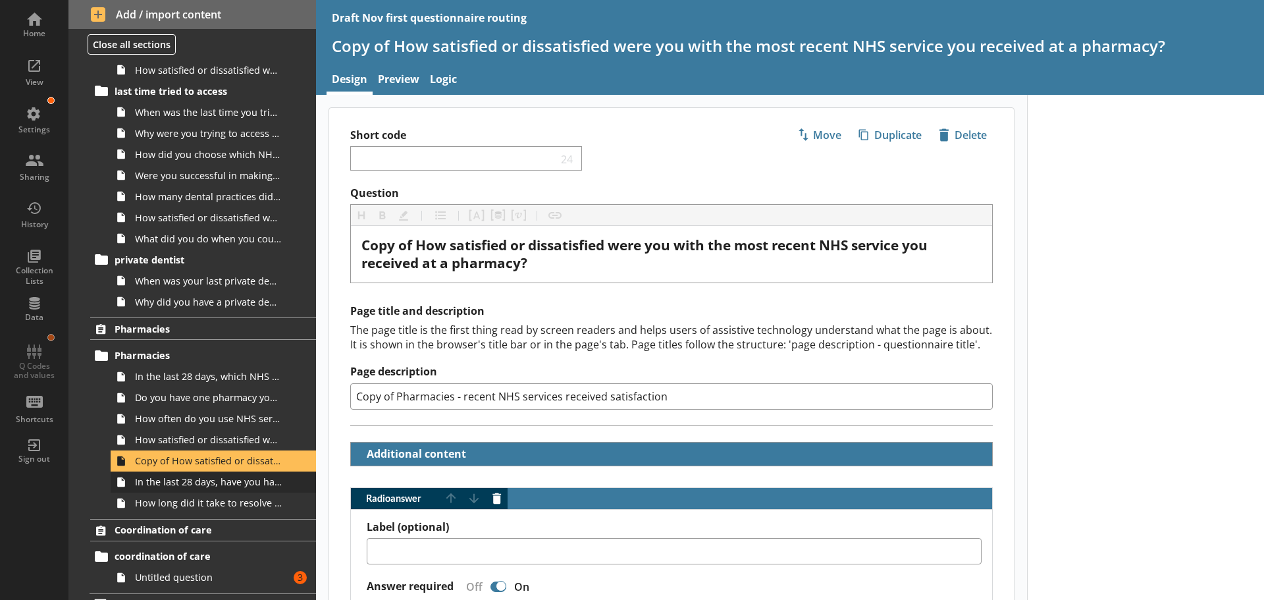
scroll to position [1853, 0]
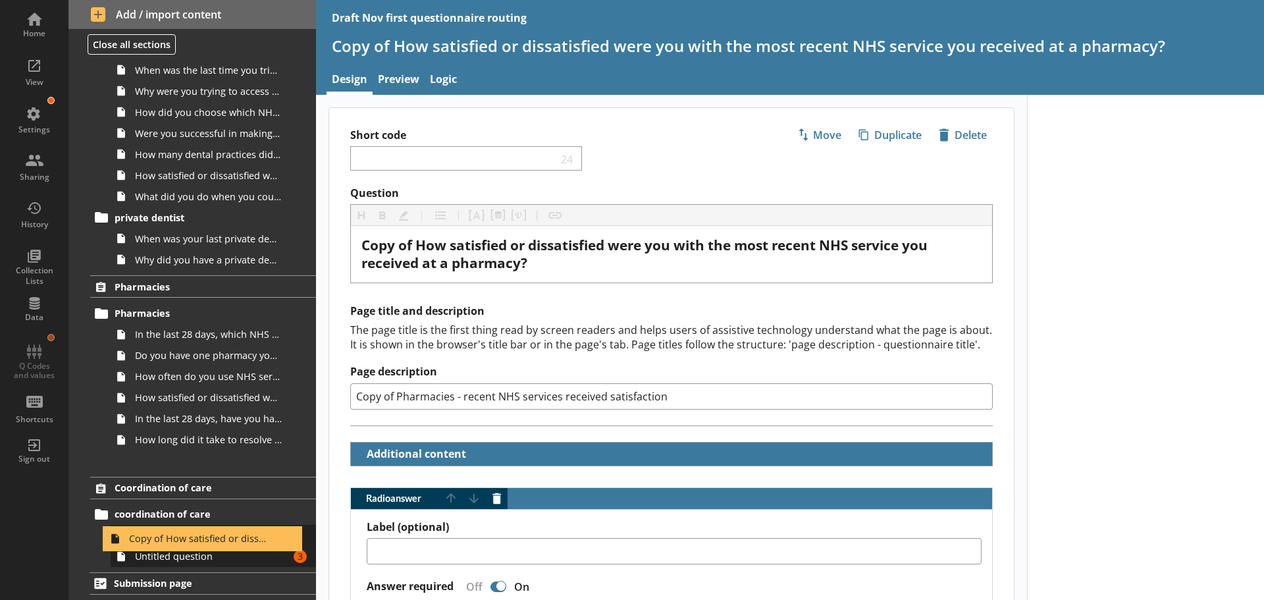
drag, startPoint x: 230, startPoint y: 437, endPoint x: 225, endPoint y: 537, distance: 100.8
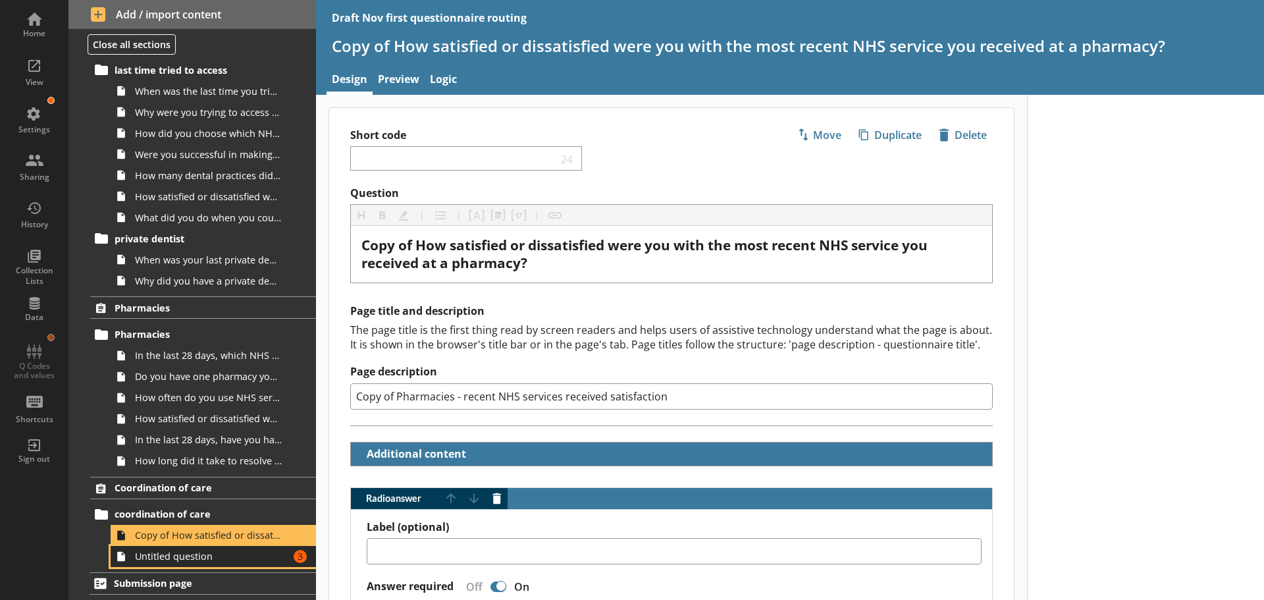
click at [197, 558] on span "Untitled question" at bounding box center [208, 556] width 147 height 13
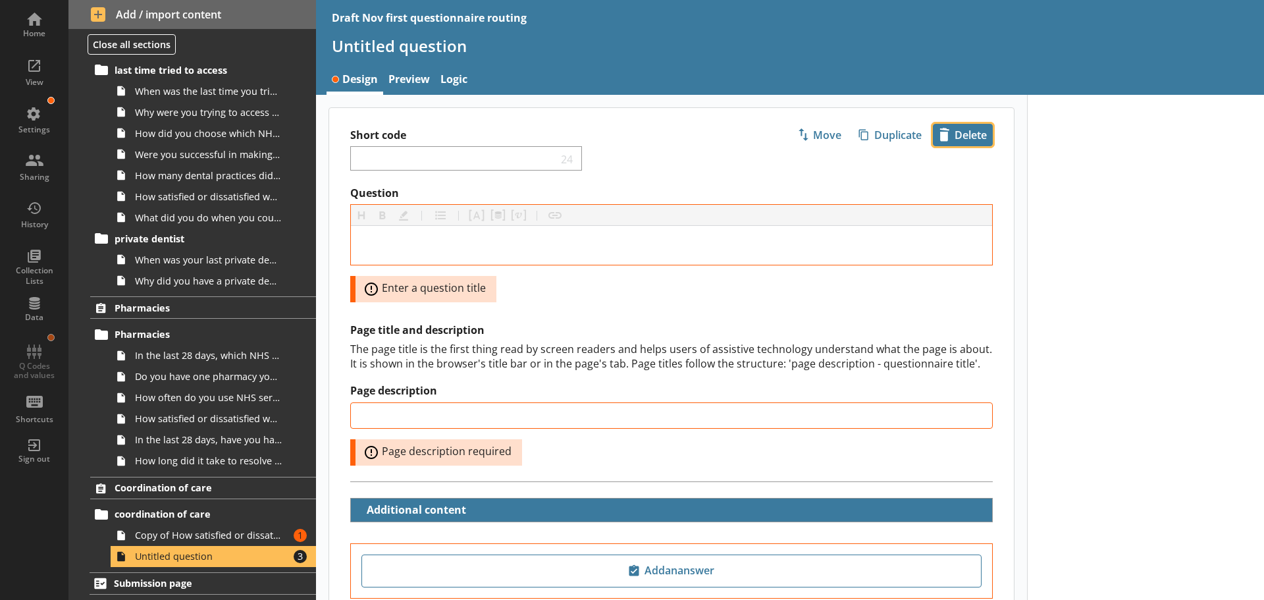
click at [950, 124] on button "icon-delete Created with Sketch. Delete" at bounding box center [963, 135] width 60 height 22
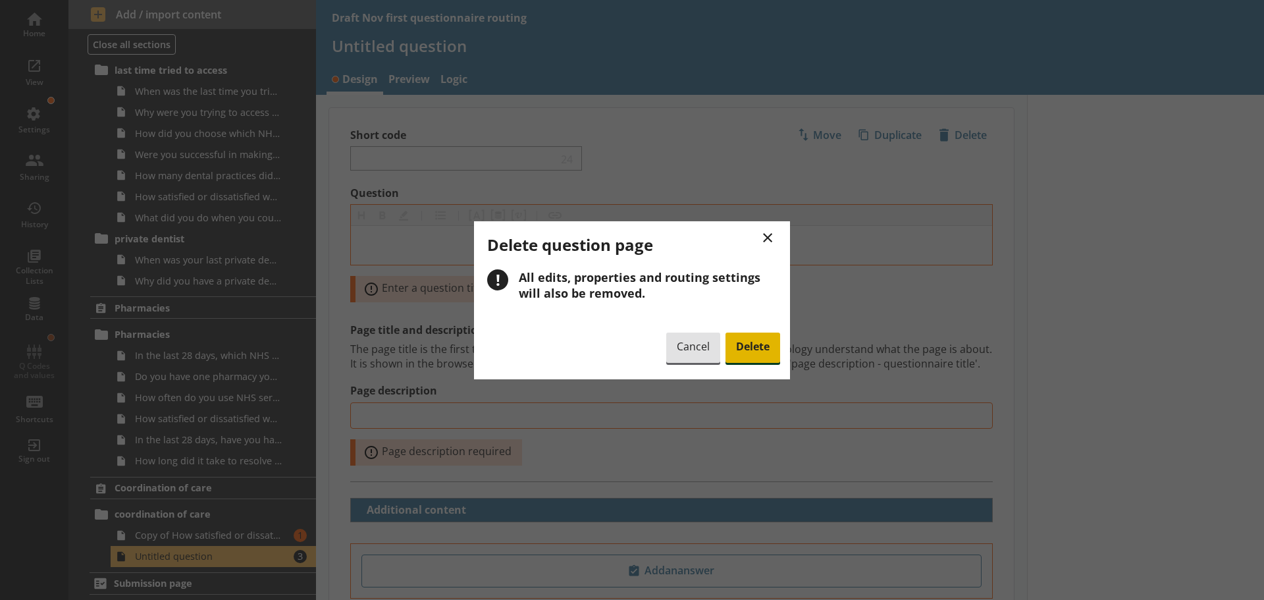
drag, startPoint x: 752, startPoint y: 350, endPoint x: 683, endPoint y: 377, distance: 74.2
click at [752, 351] on span "Delete" at bounding box center [753, 348] width 55 height 30
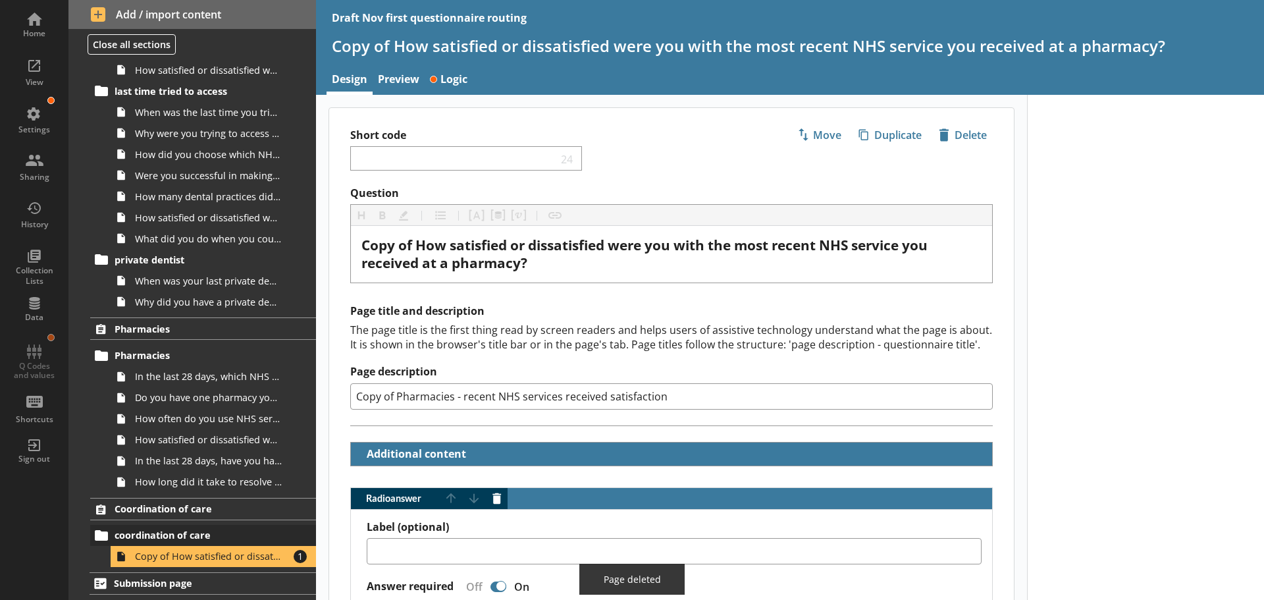
scroll to position [1832, 0]
click at [206, 552] on span "Copy of How satisfied or dissatisfied were you with the most recent NHS service…" at bounding box center [208, 556] width 147 height 13
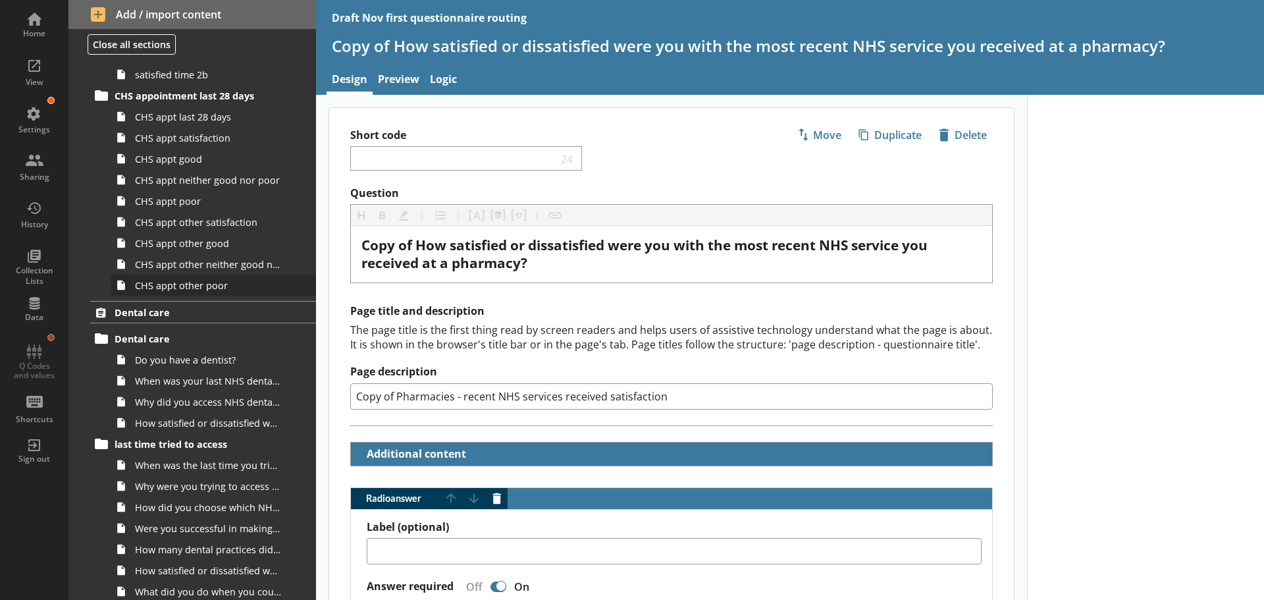
scroll to position [1437, 0]
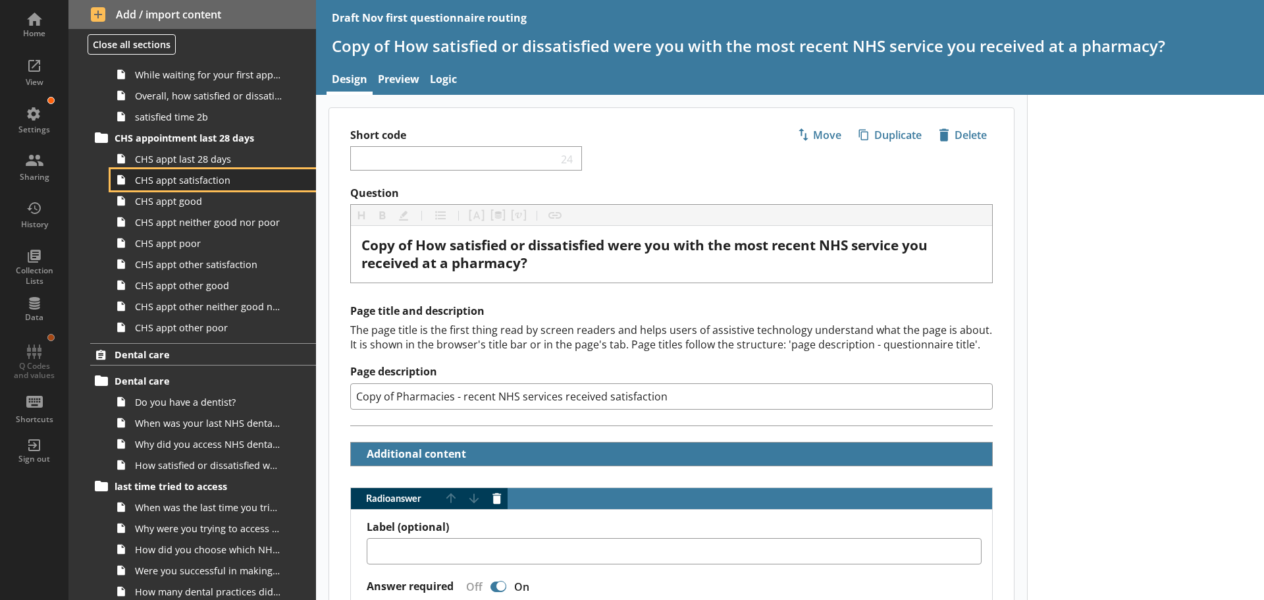
click at [184, 185] on span "CHS appt satisfaction" at bounding box center [208, 180] width 147 height 13
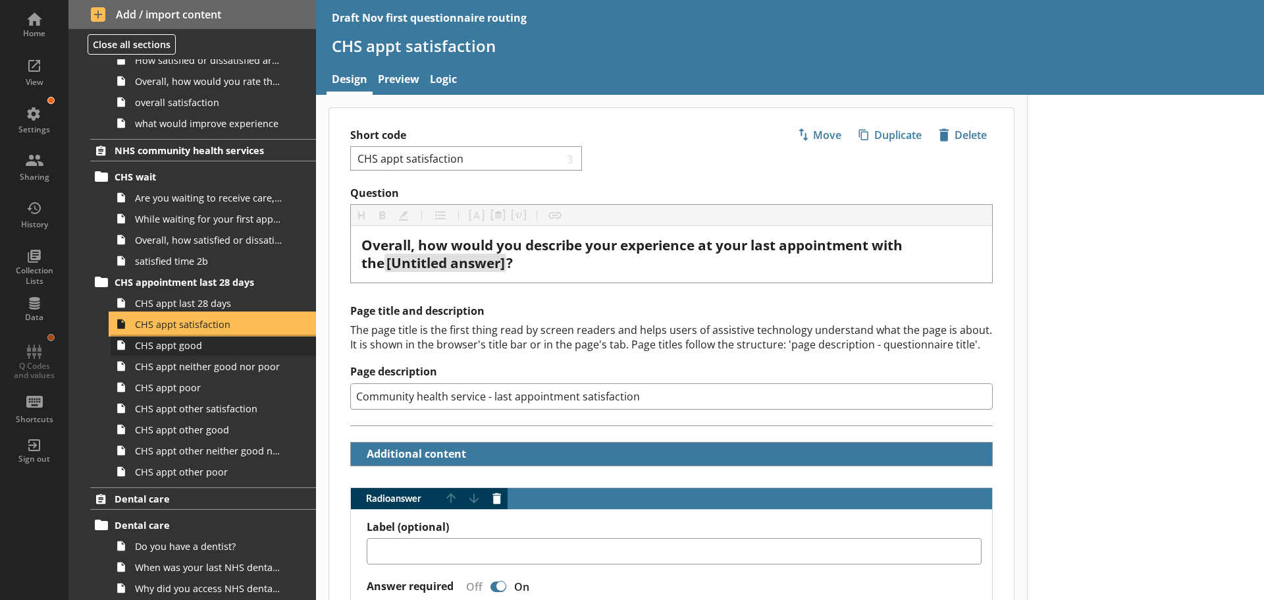
scroll to position [1240, 0]
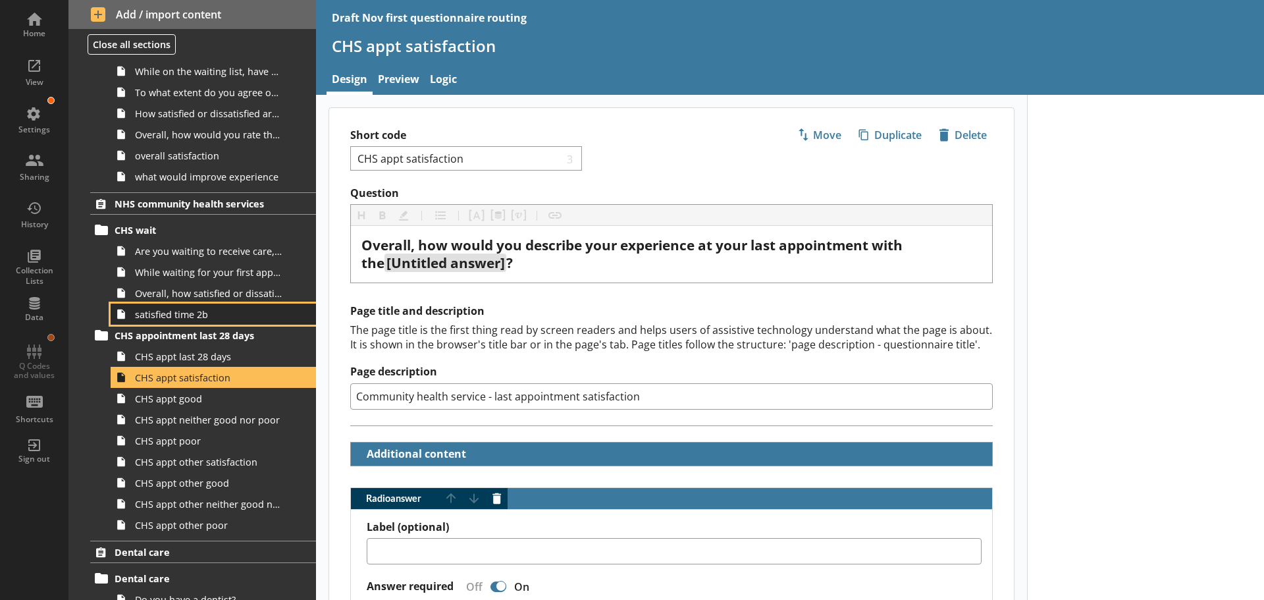
click at [184, 318] on span "satisfied time 2b" at bounding box center [208, 314] width 147 height 13
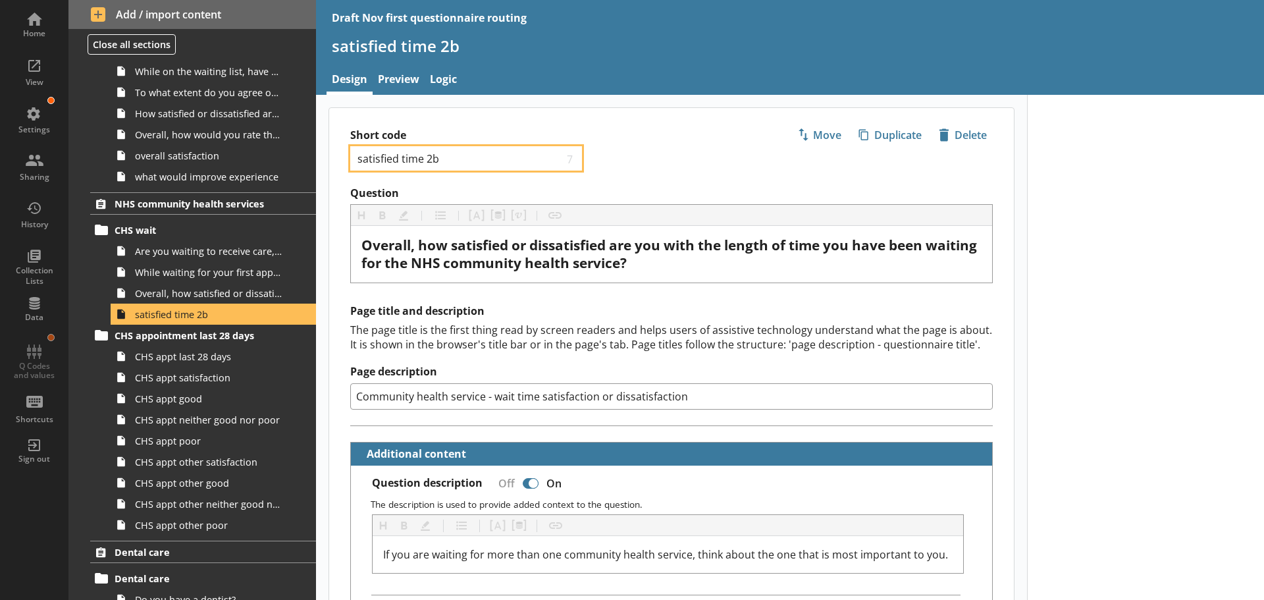
click at [470, 155] on input "satisfied time 2b" at bounding box center [459, 158] width 207 height 13
drag, startPoint x: 469, startPoint y: 155, endPoint x: 296, endPoint y: 157, distance: 173.8
click at [296, 157] on div "Home View Settings Sharing History Collection Lists Data Q Codes and values Sho…" at bounding box center [632, 300] width 1264 height 600
type textarea "x"
click at [688, 153] on div "Short code 24 Move icon-copy Duplicate icon-delete Created with Sketch. Delete" at bounding box center [671, 147] width 685 height 78
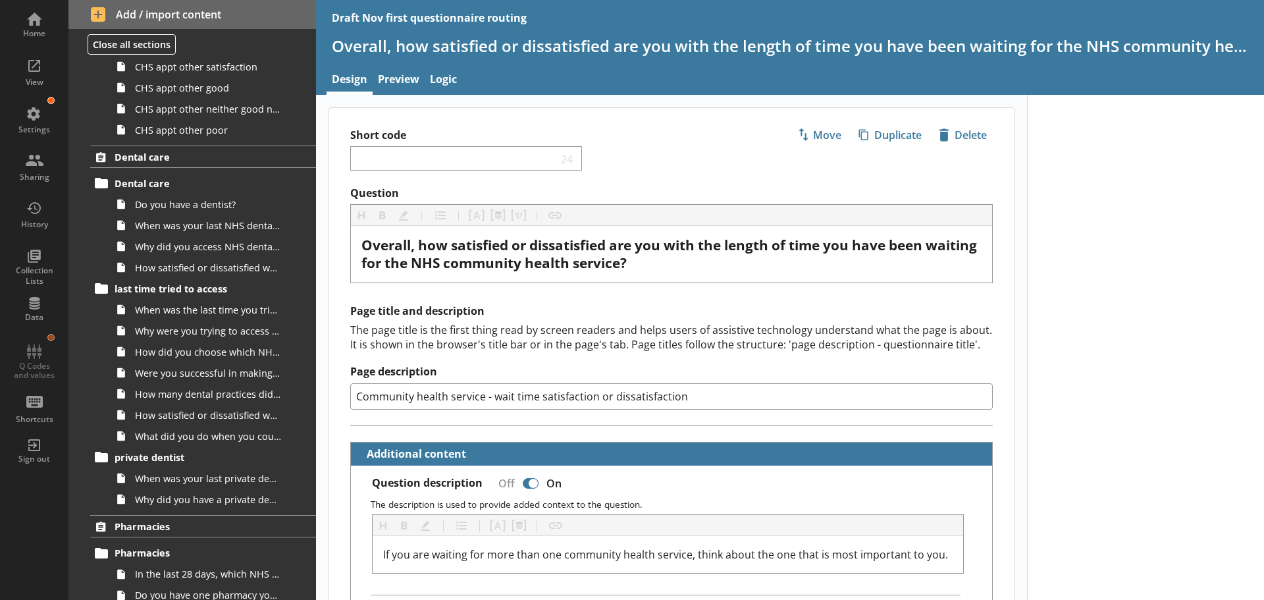
scroll to position [1832, 0]
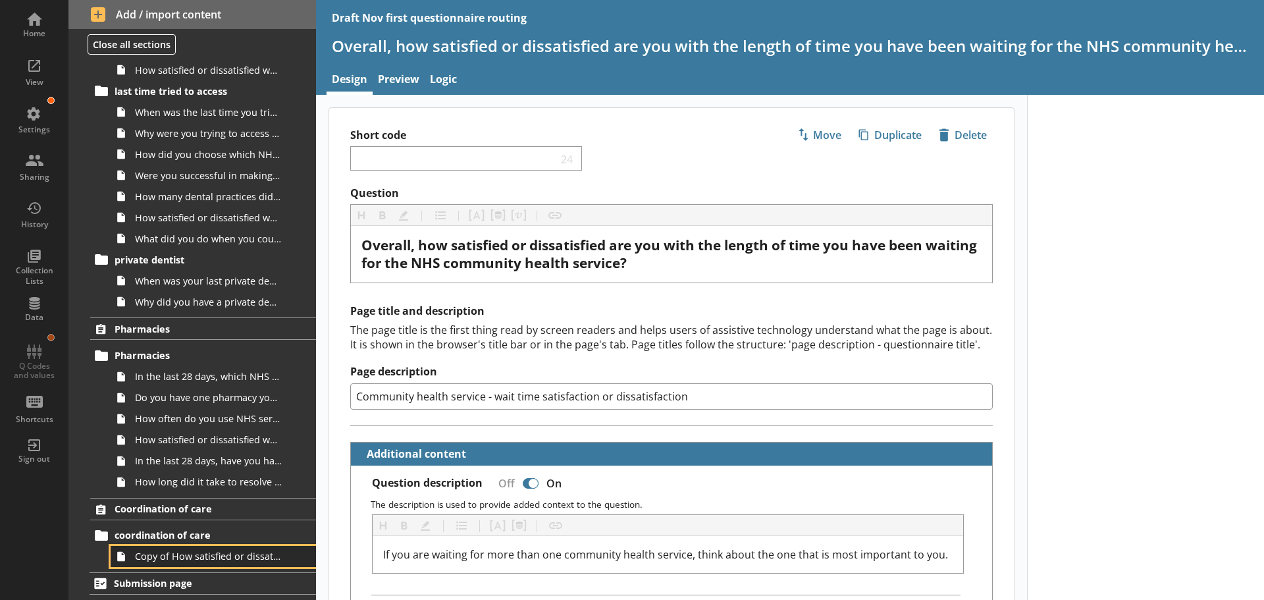
click at [204, 564] on link "Copy of How satisfied or dissatisfied were you with the most recent NHS service…" at bounding box center [213, 556] width 205 height 21
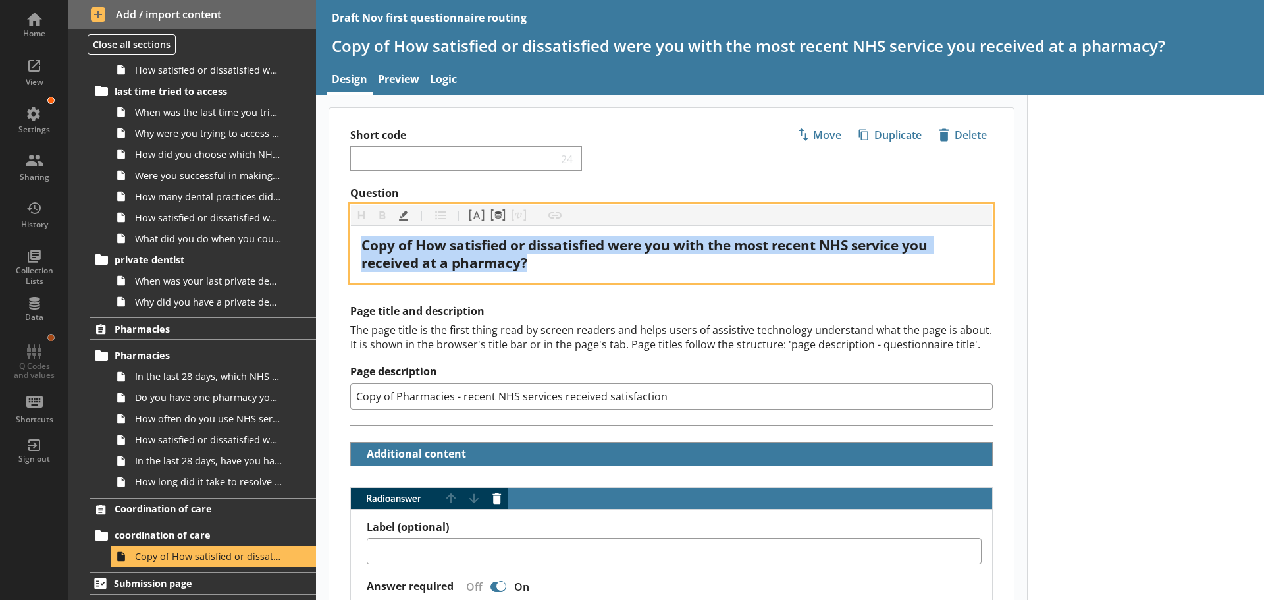
drag, startPoint x: 543, startPoint y: 266, endPoint x: 354, endPoint y: 239, distance: 190.9
click at [354, 239] on div "Copy of How satisfied or dissatisfied were you with the most recent NHS service…" at bounding box center [671, 254] width 641 height 57
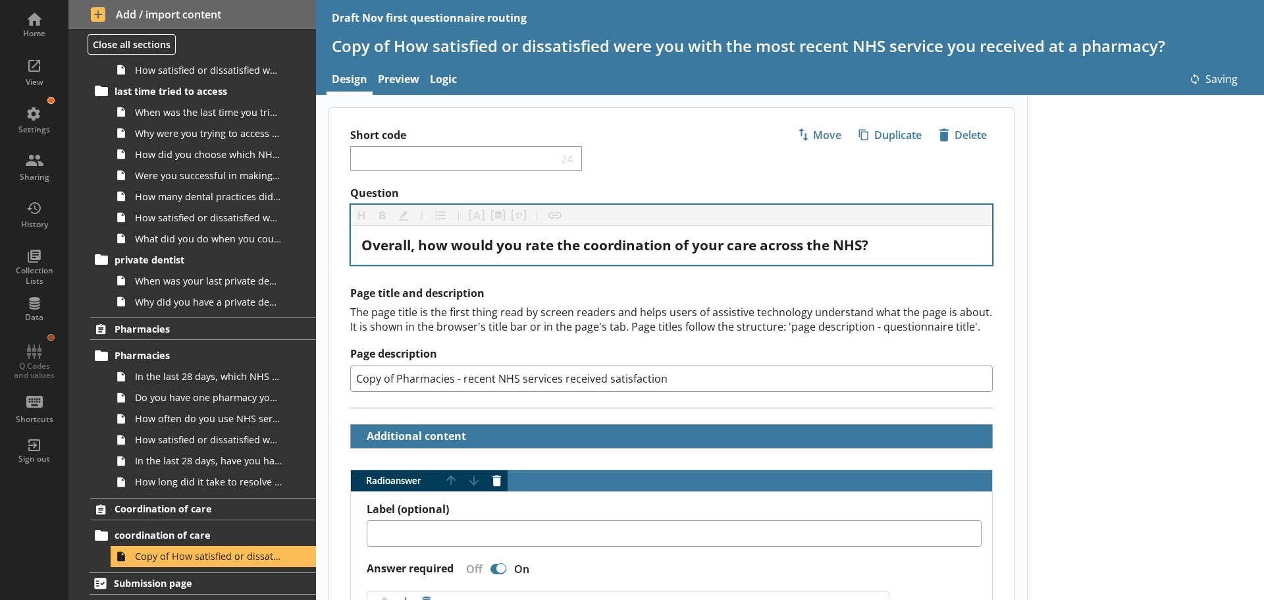
drag, startPoint x: 695, startPoint y: 376, endPoint x: 318, endPoint y: 379, distance: 377.3
type textarea "x"
type input "C"
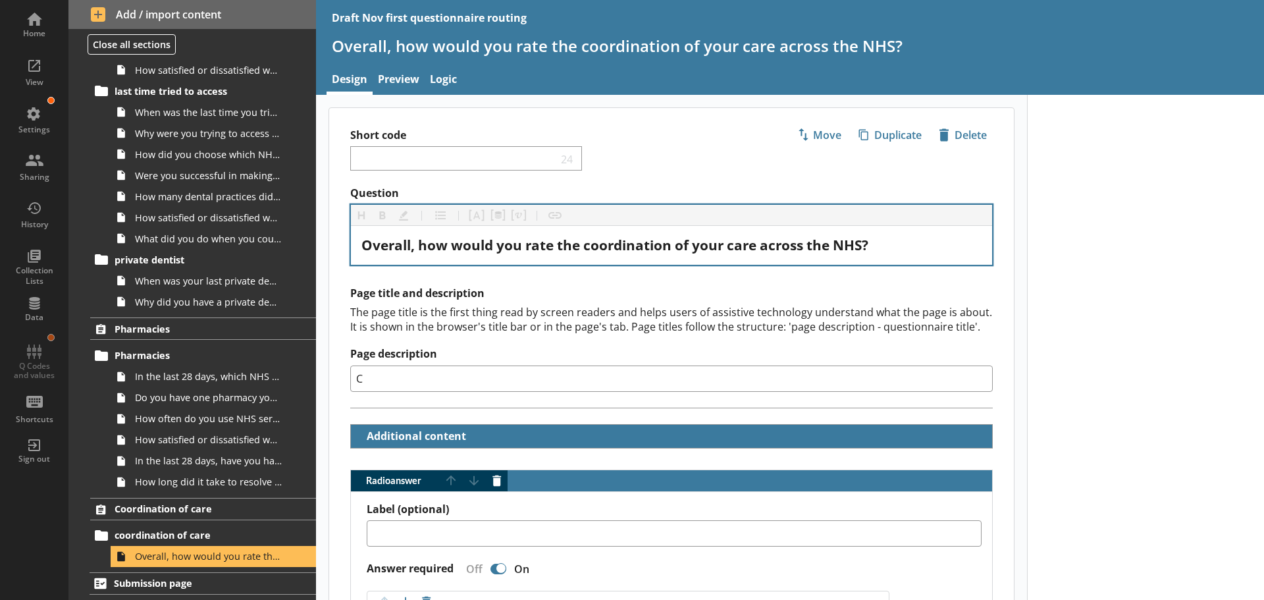
type textarea "x"
type input "Co"
type textarea "x"
type input "Coo"
type textarea "x"
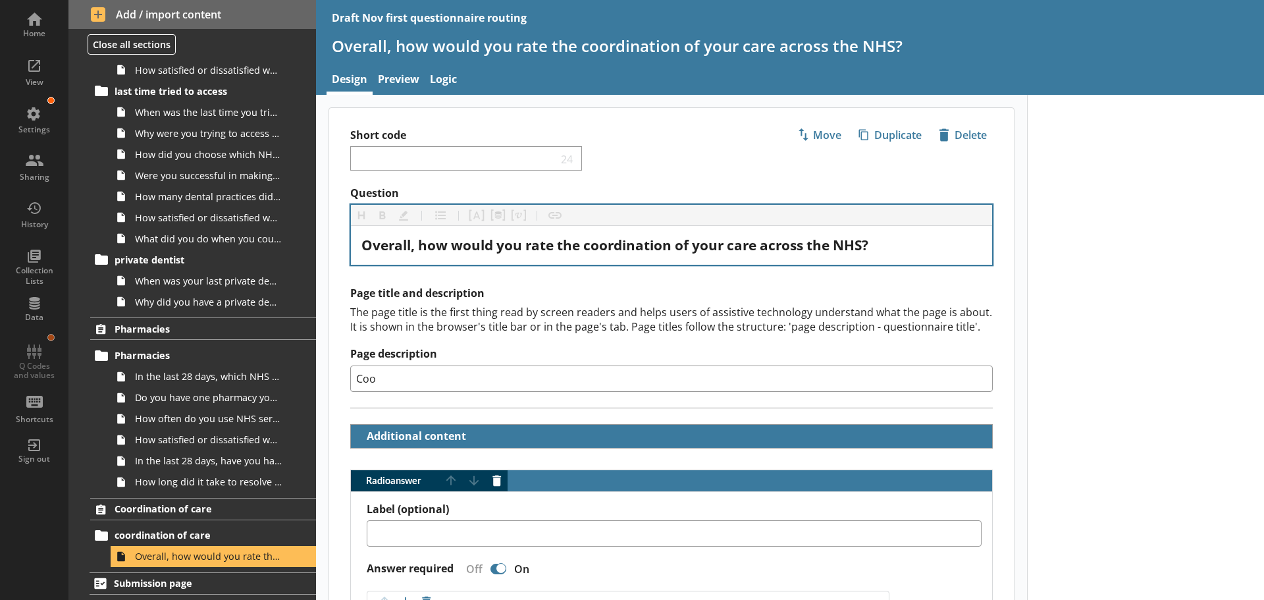
type input "Coor"
type textarea "x"
type input "Coori"
type textarea "x"
type input "Coorid"
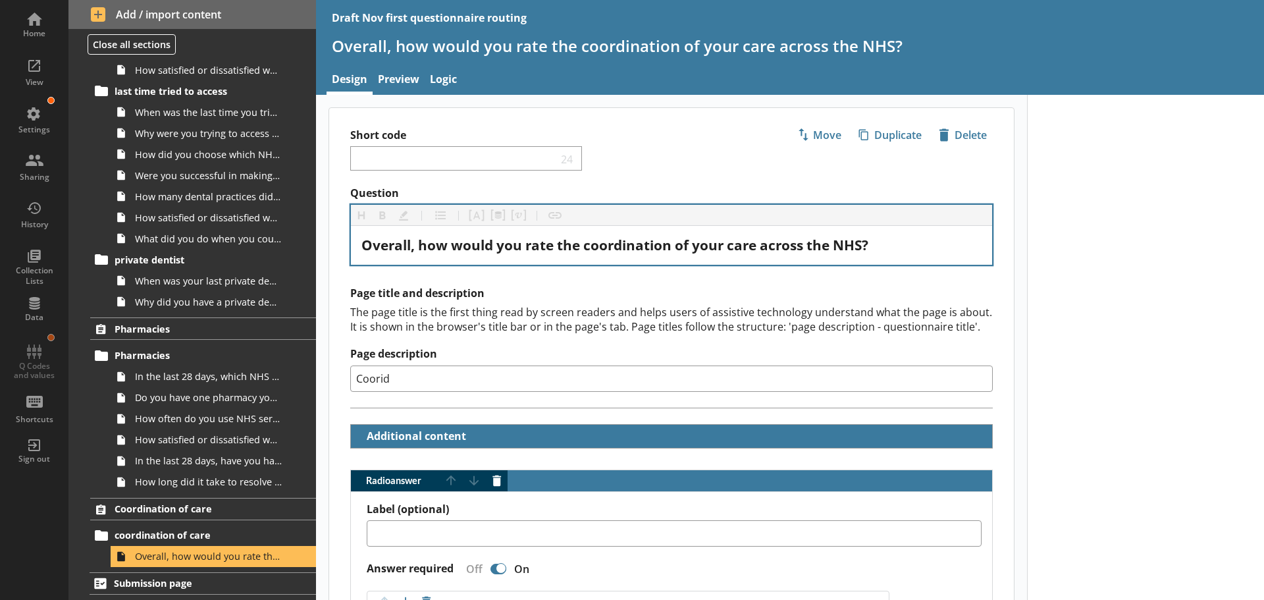
type textarea "x"
type input "Cooridn"
type textarea "x"
type input "Cooridna"
type textarea "x"
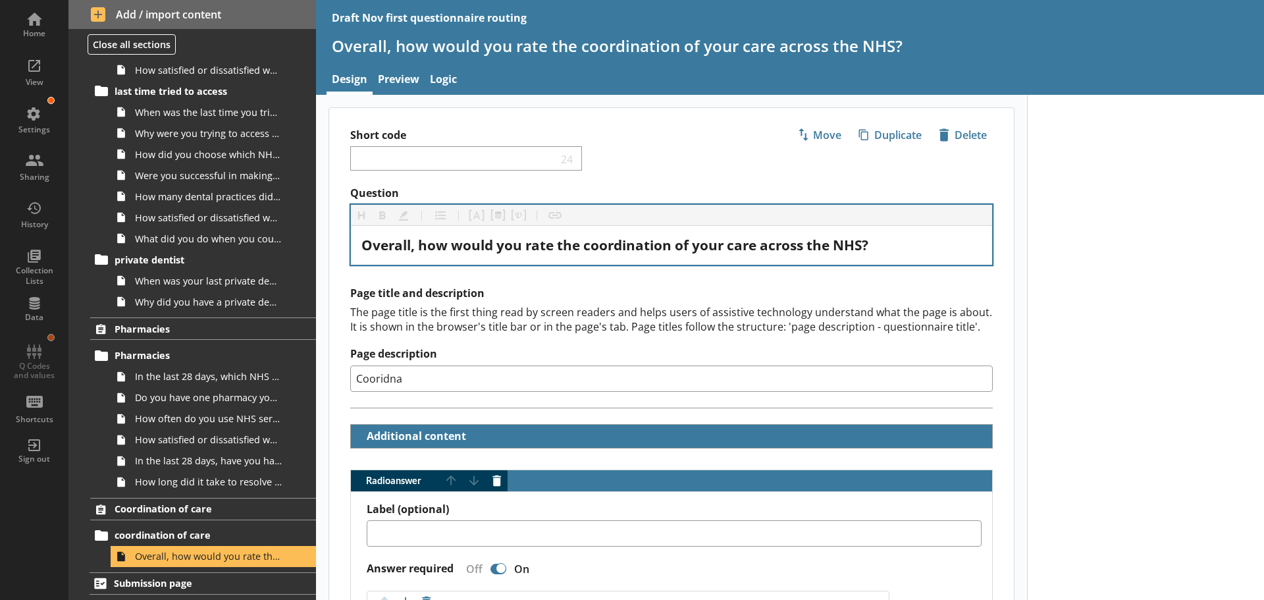
type input "Cooridnat"
type textarea "x"
type input "Cooridnati"
type textarea "x"
type input "Cooridnatio"
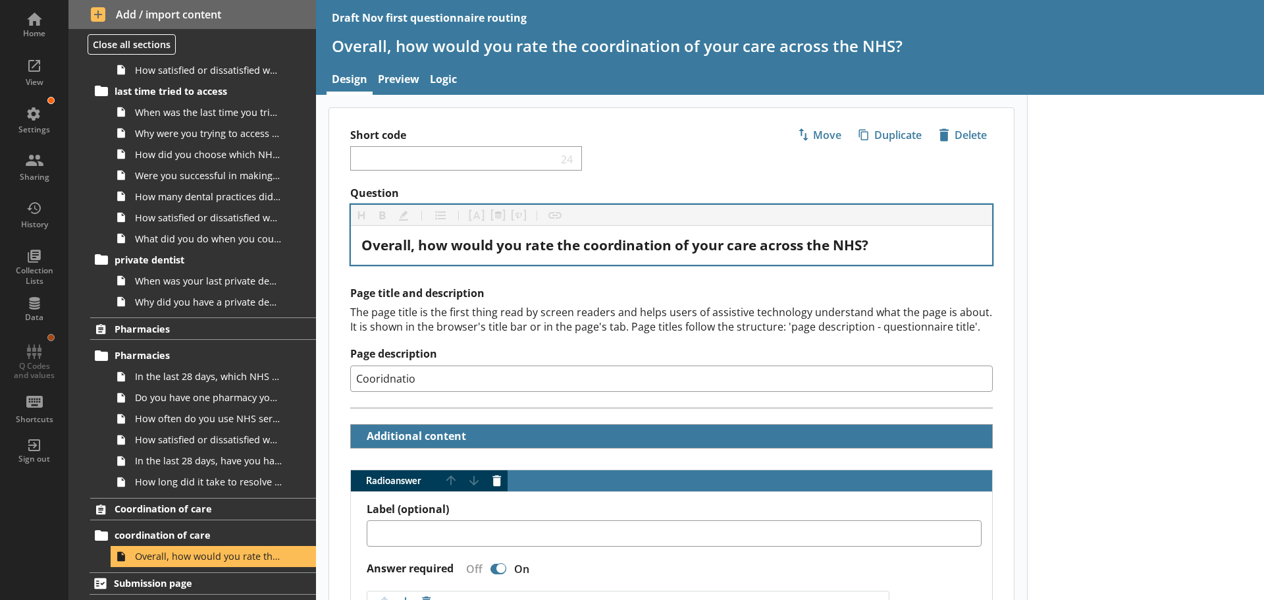
type textarea "x"
type input "Cooridnation"
type textarea "x"
type input "Cooridnation"
type textarea "x"
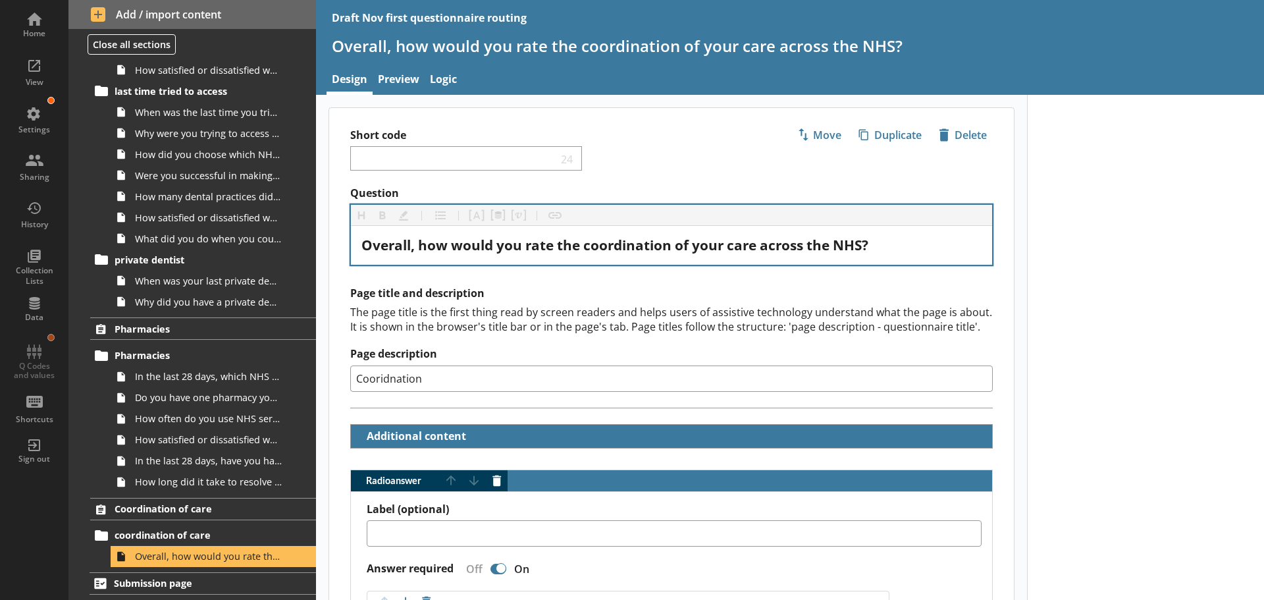
type input "Cooridnation o"
type textarea "x"
type input "Cooridnation of"
type textarea "x"
type input "Cooridnation of c"
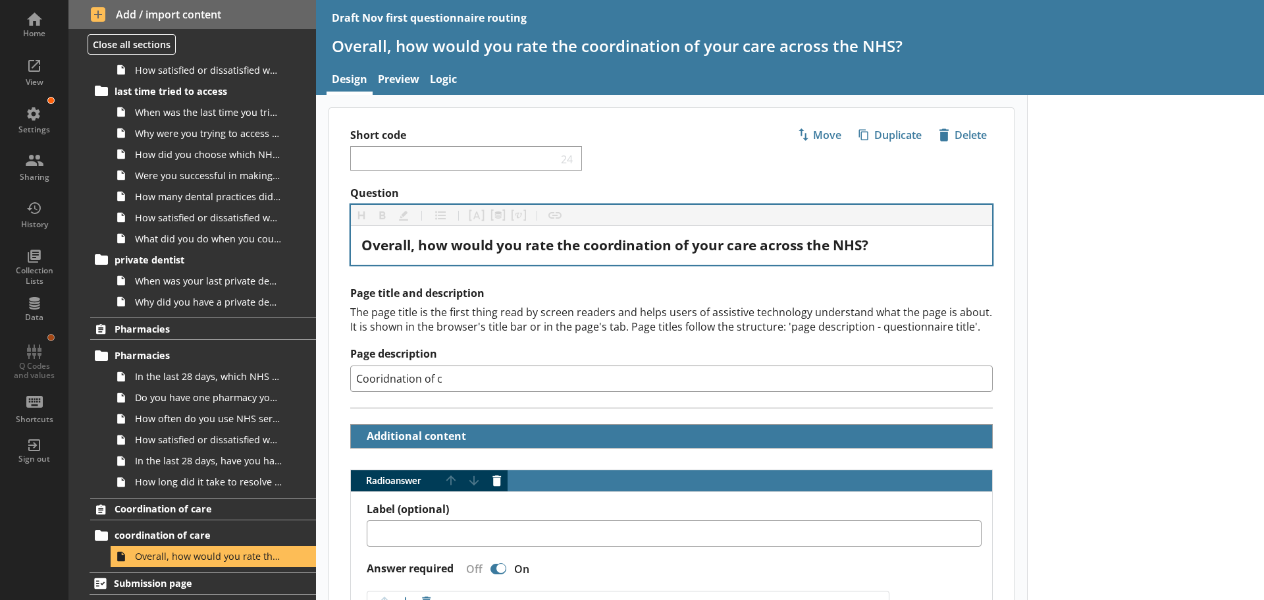
type textarea "x"
type input "Cooridnation of ca"
type textarea "x"
type input "Cooridnation of car"
type textarea "x"
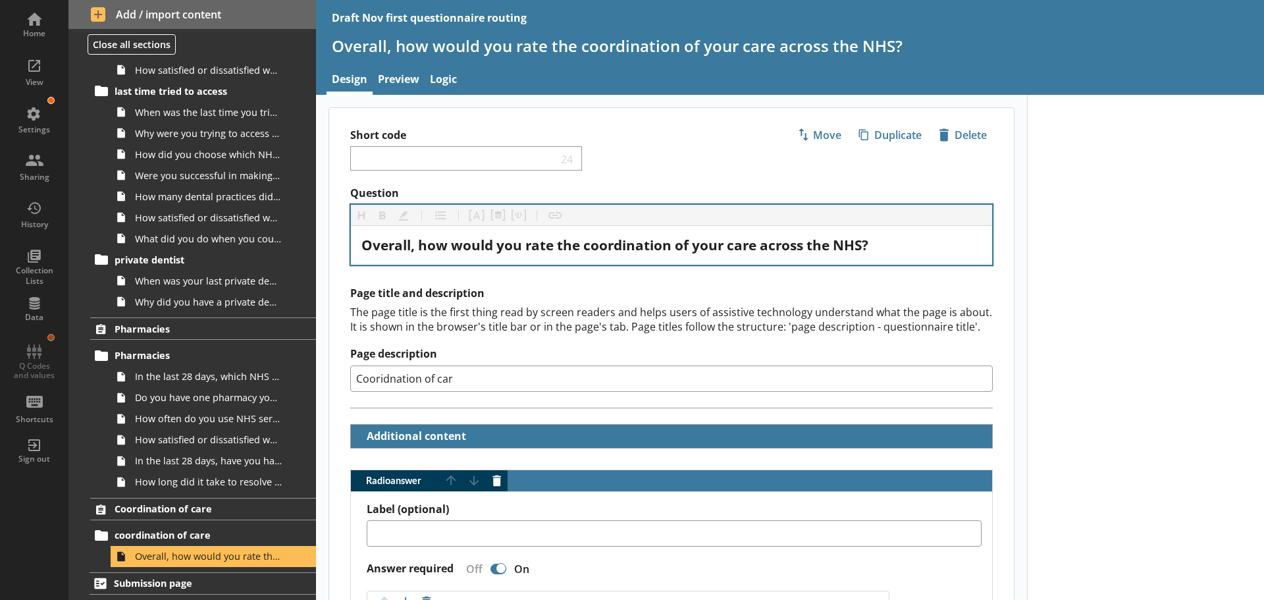
type input "Cooridnation of care"
type textarea "x"
type input "Cooridnation of care"
type textarea "x"
type input "Cooridnation of care"
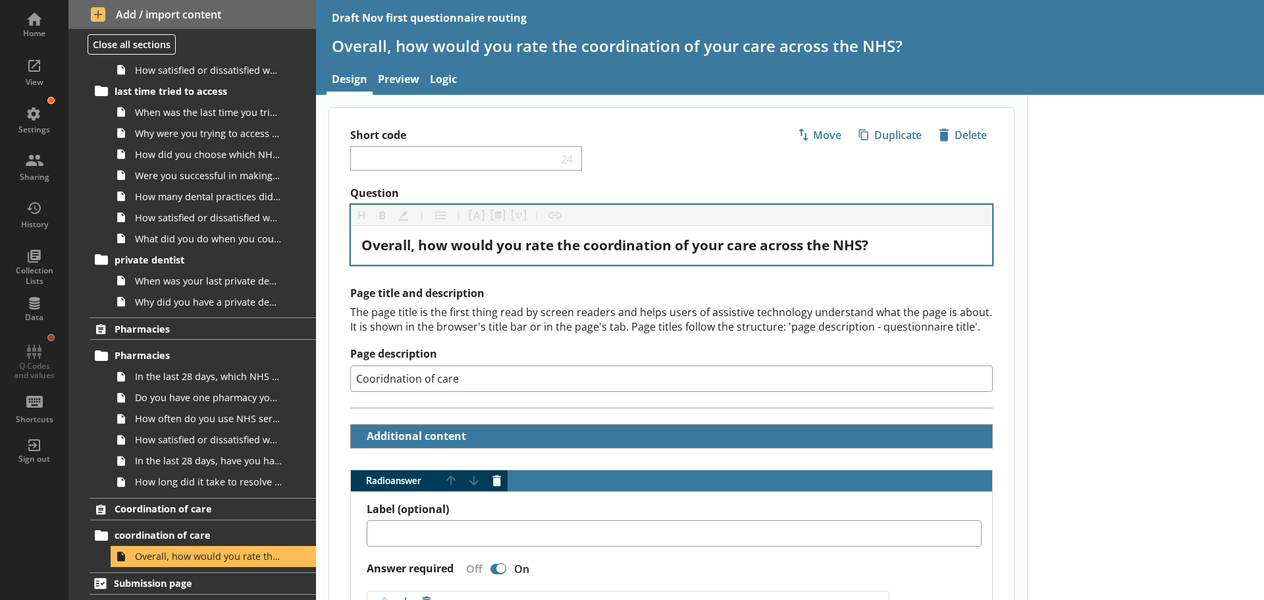
type textarea "x"
type input "Cooridnation of car"
type textarea "x"
type input "Cooridnation of ca"
type textarea "x"
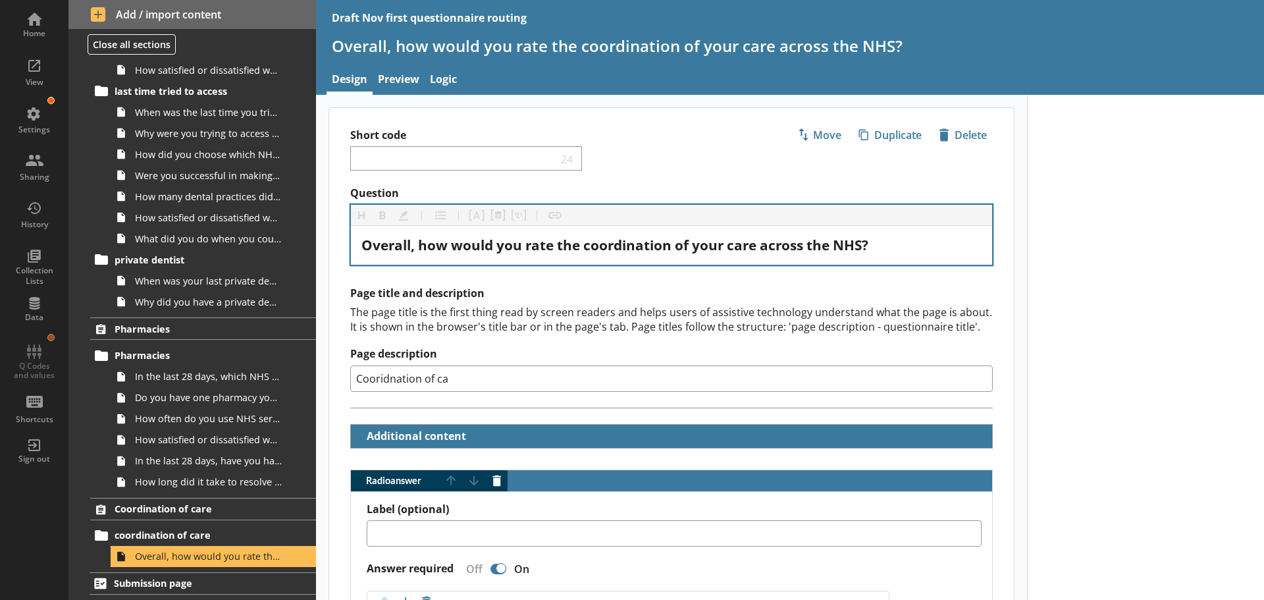
type input "Cooridnation of c"
type textarea "x"
type input "Cooridnation of"
type textarea "x"
type input "Cooridnation of"
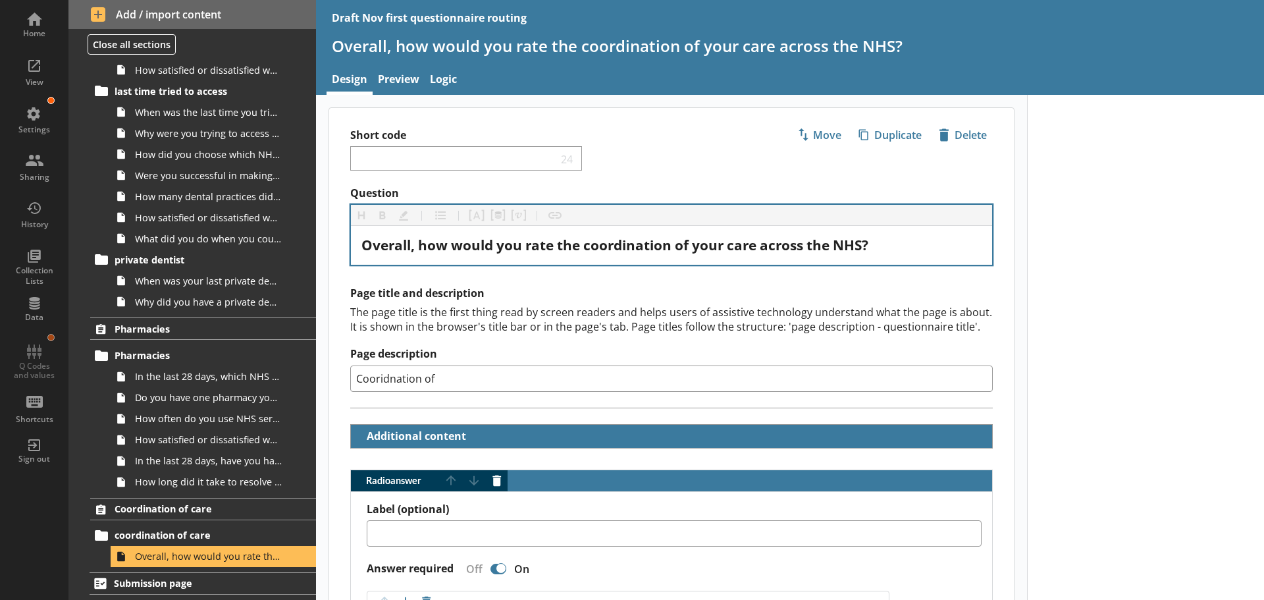
type textarea "x"
type input "Cooridnation o"
type textarea "x"
type input "Cooridnation"
type textarea "x"
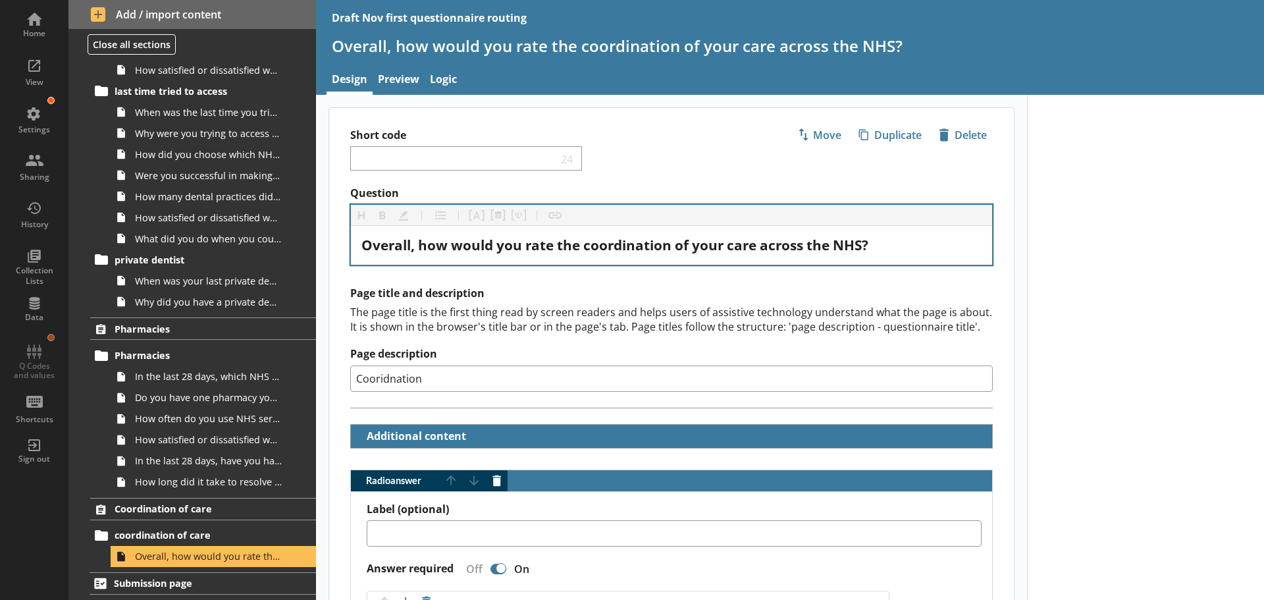
type input "Cooridnation"
type textarea "x"
type input "Cooridnatio"
type textarea "x"
type input "Cooridnati"
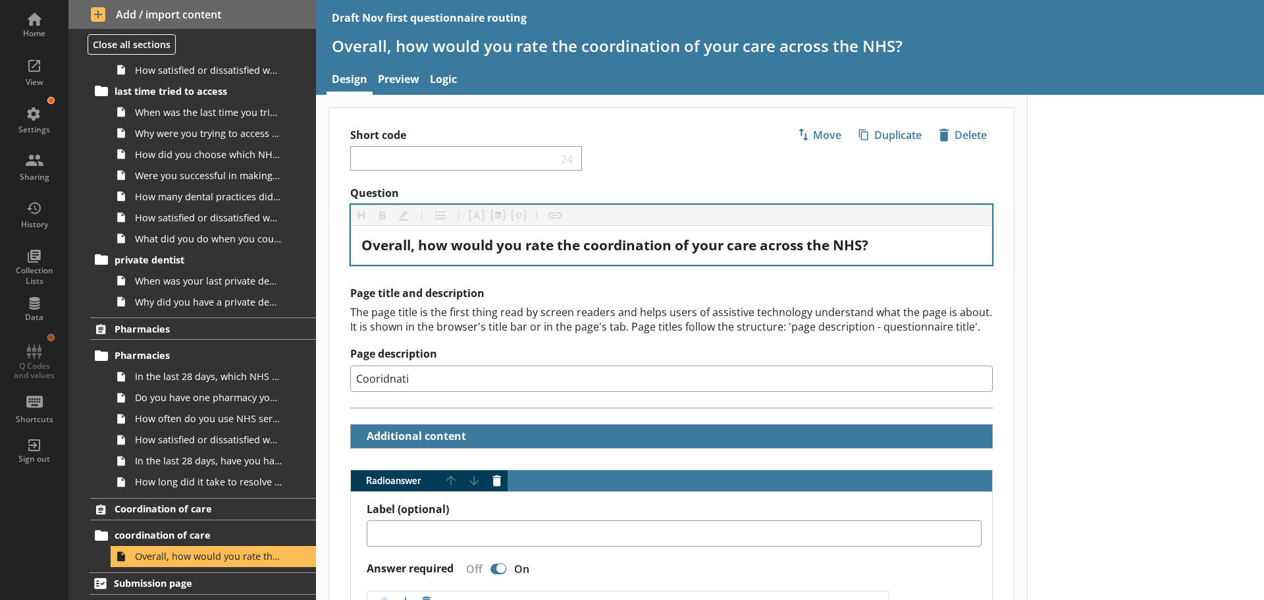
type textarea "x"
type input "Cooridnat"
type textarea "x"
type input "Cooridna"
type textarea "x"
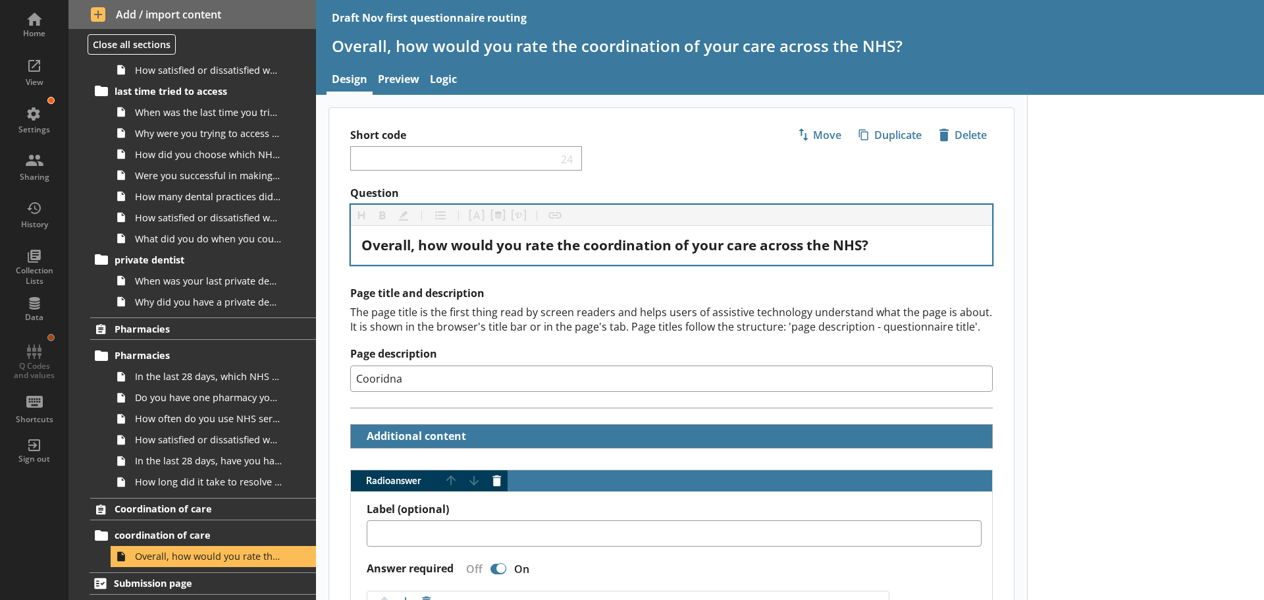
type input "Cooridn"
type textarea "x"
type input "Coorid"
type textarea "x"
type input "Coori"
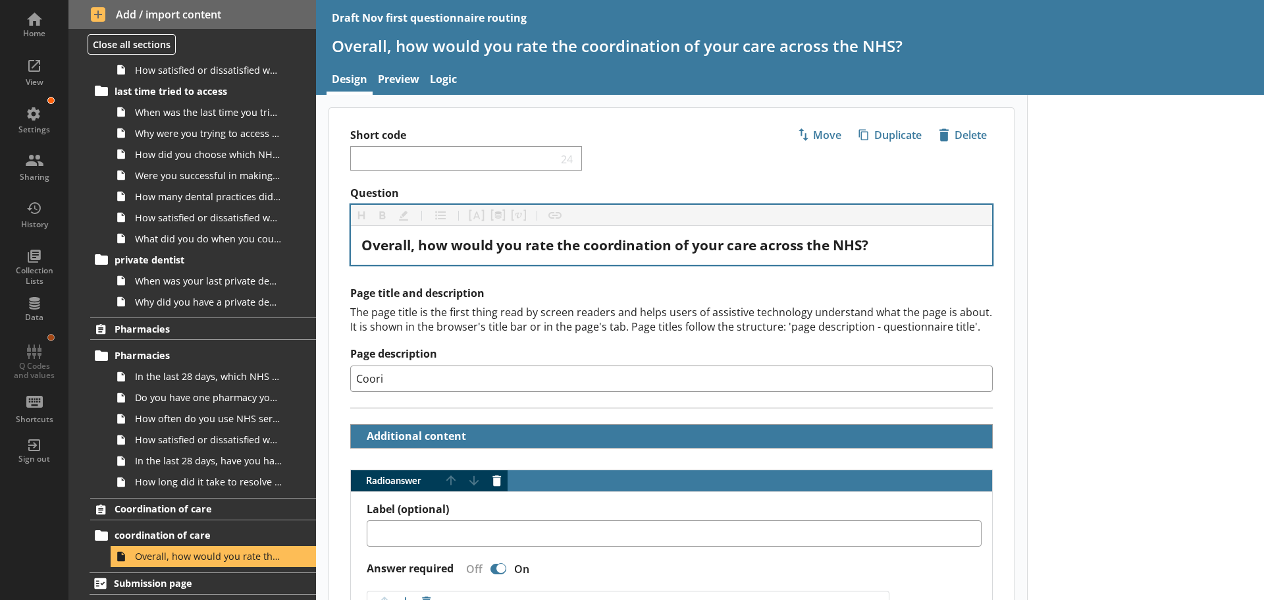
type textarea "x"
type input "Coor"
type textarea "x"
type input "Coord"
type textarea "x"
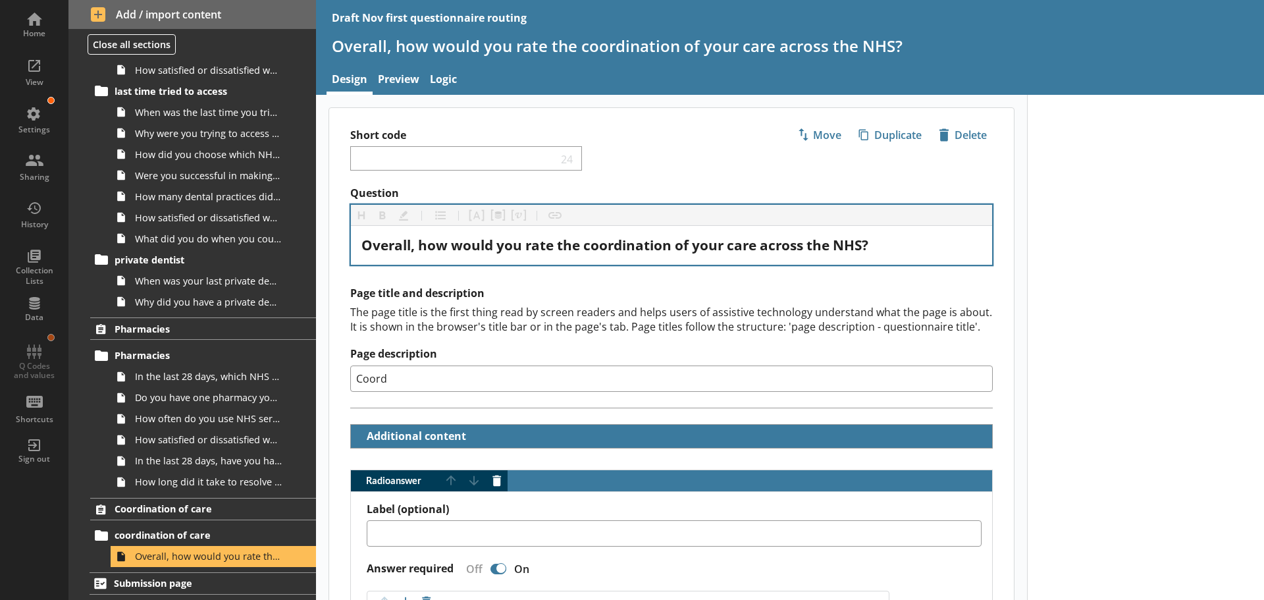
type input "Coordi"
type textarea "x"
type input "Coordin"
type textarea "x"
type input "Coordina"
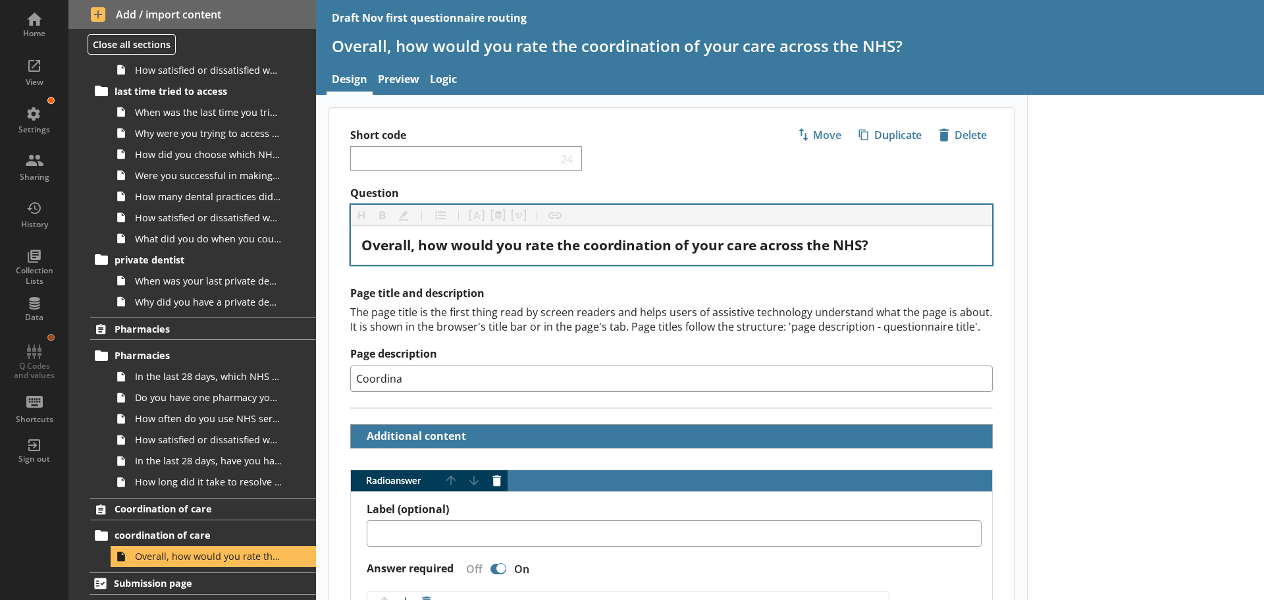
type textarea "x"
type input "Coordinat"
type textarea "x"
type input "Coordinati"
type textarea "x"
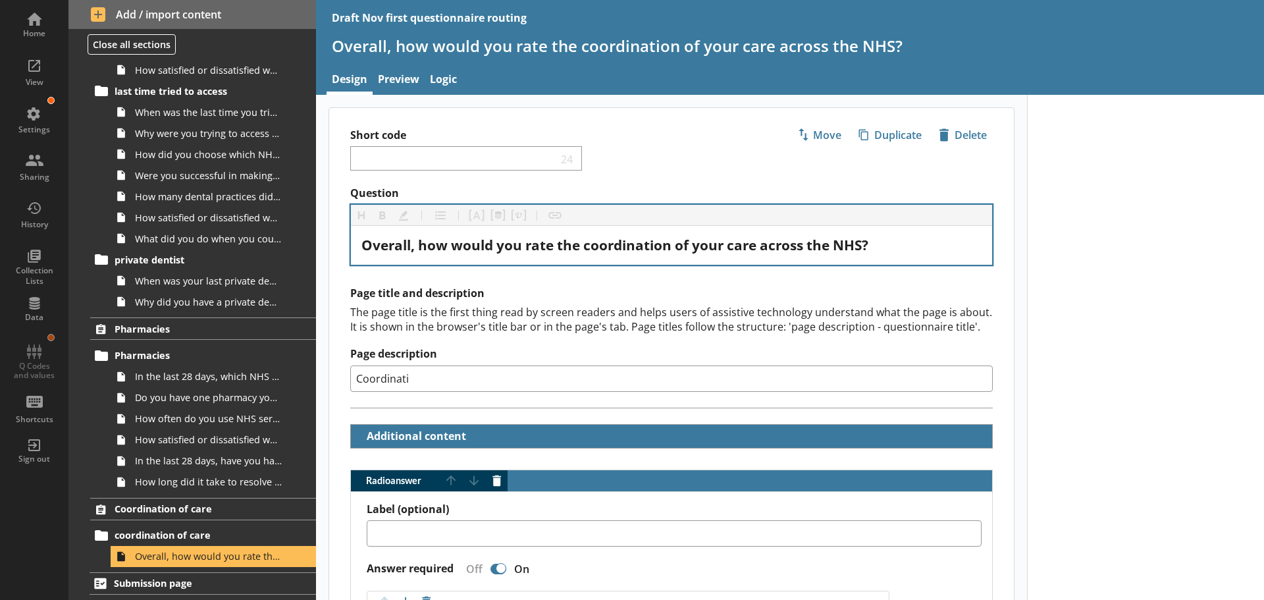
type input "Coordinatio"
type textarea "x"
type input "Coordination"
type textarea "x"
type input "Coordination"
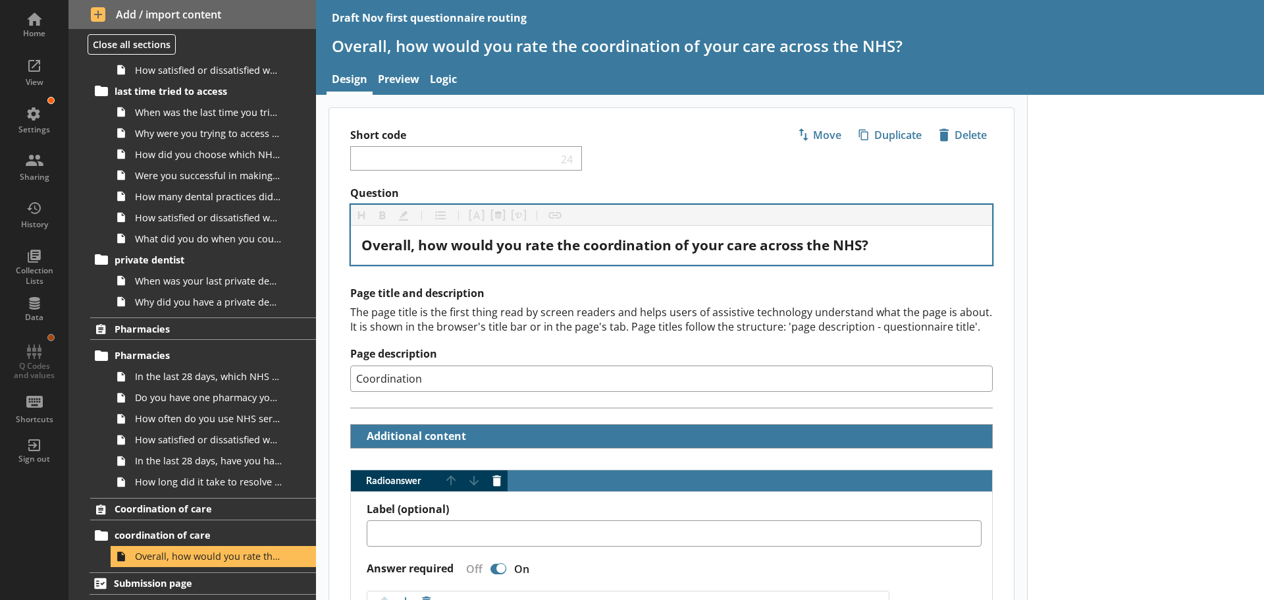
type textarea "x"
type input "Coordination o"
type textarea "x"
type input "Coordination of"
type textarea "x"
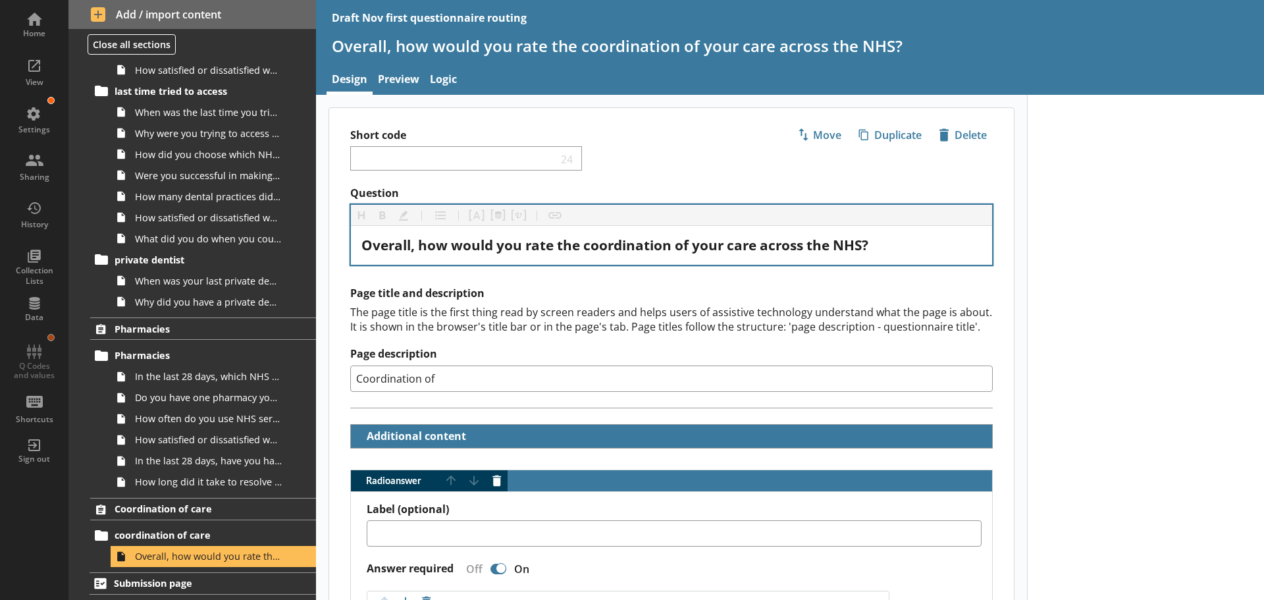
type input "Coordination of"
type textarea "x"
type input "Coordination of c"
type textarea "x"
type input "Coordination of ca"
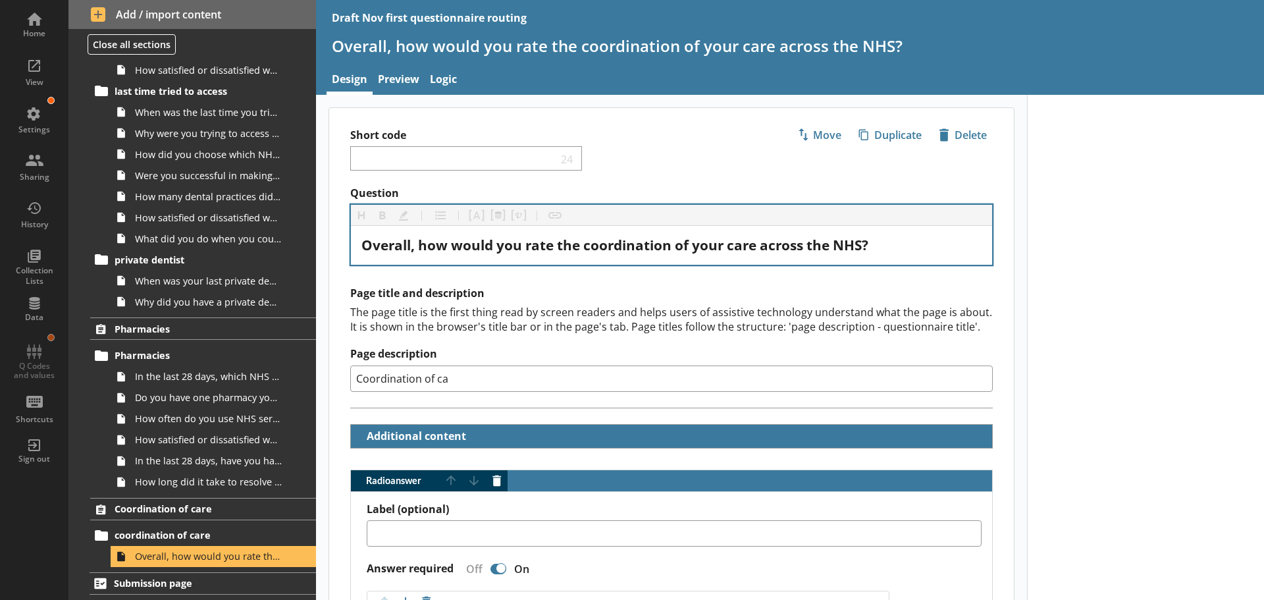
type textarea "x"
type input "Coordination of car"
type textarea "x"
type input "Coordination of care"
type textarea "x"
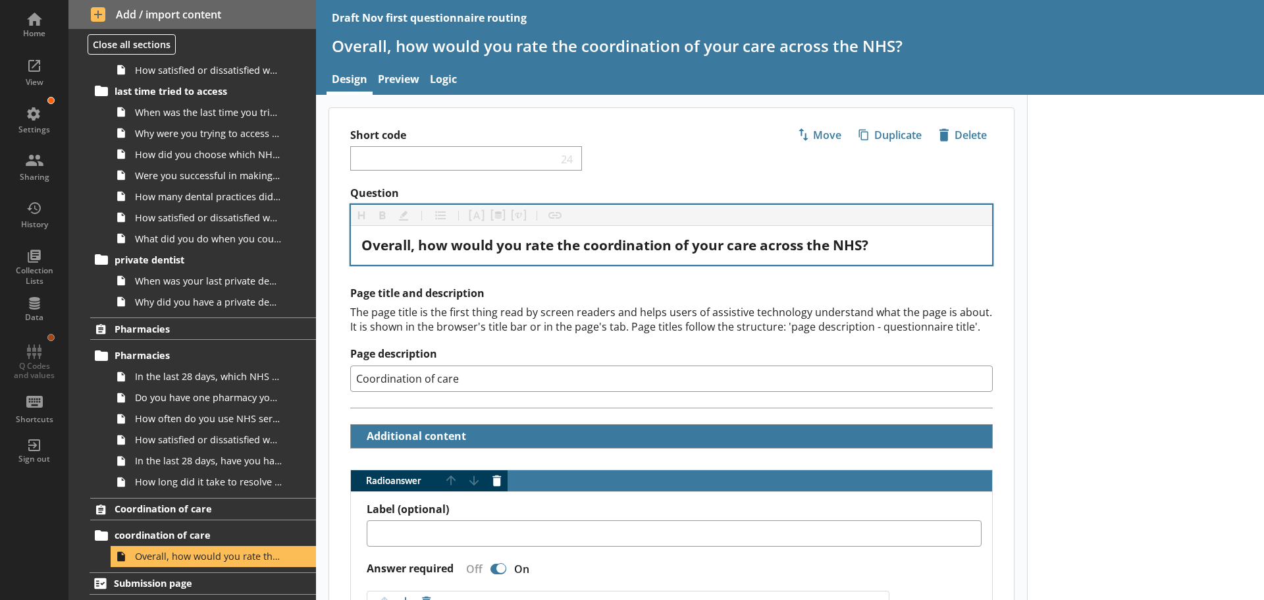
type input "Coordination of care"
type textarea "x"
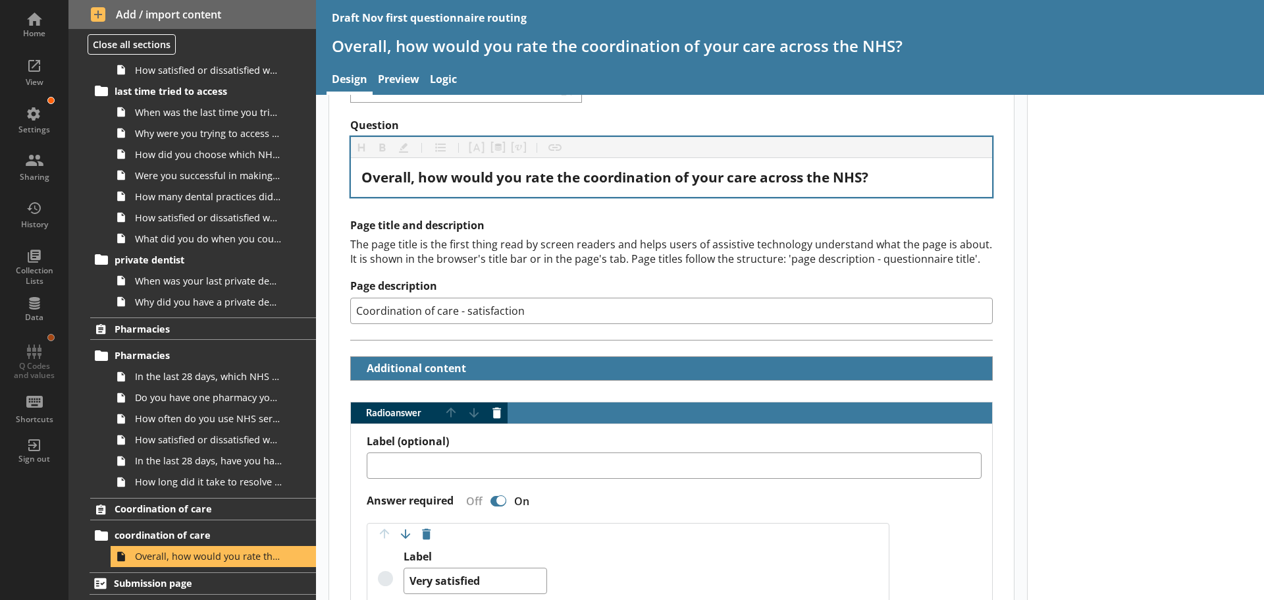
scroll to position [132, 0]
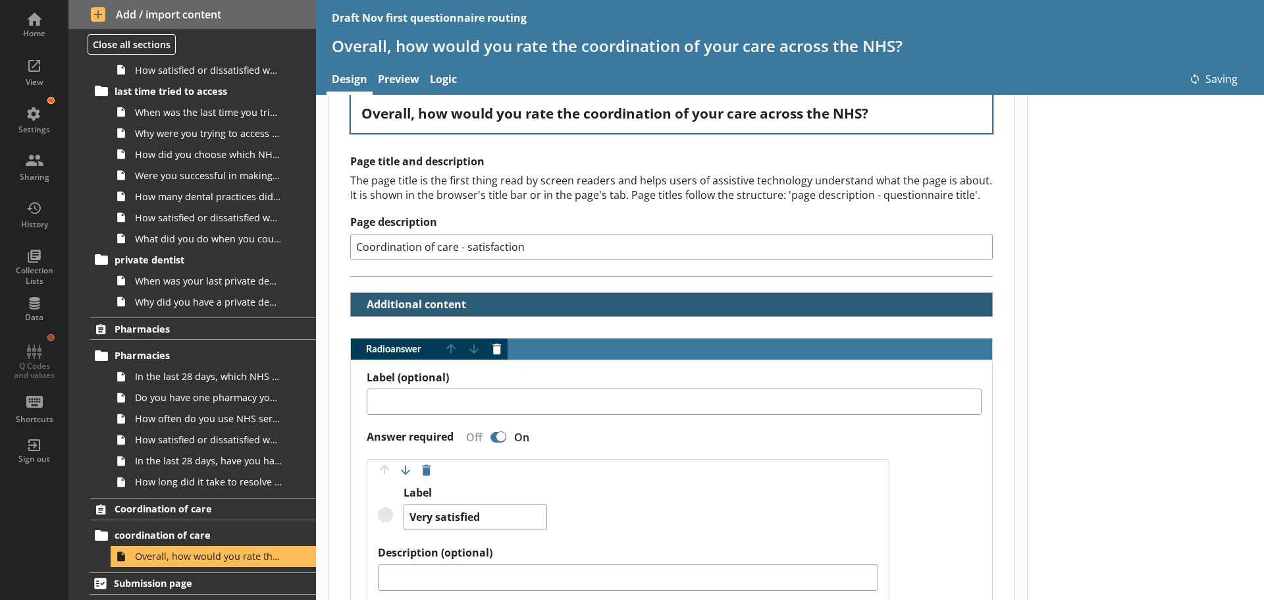
click at [456, 302] on button "Additional content" at bounding box center [412, 304] width 113 height 23
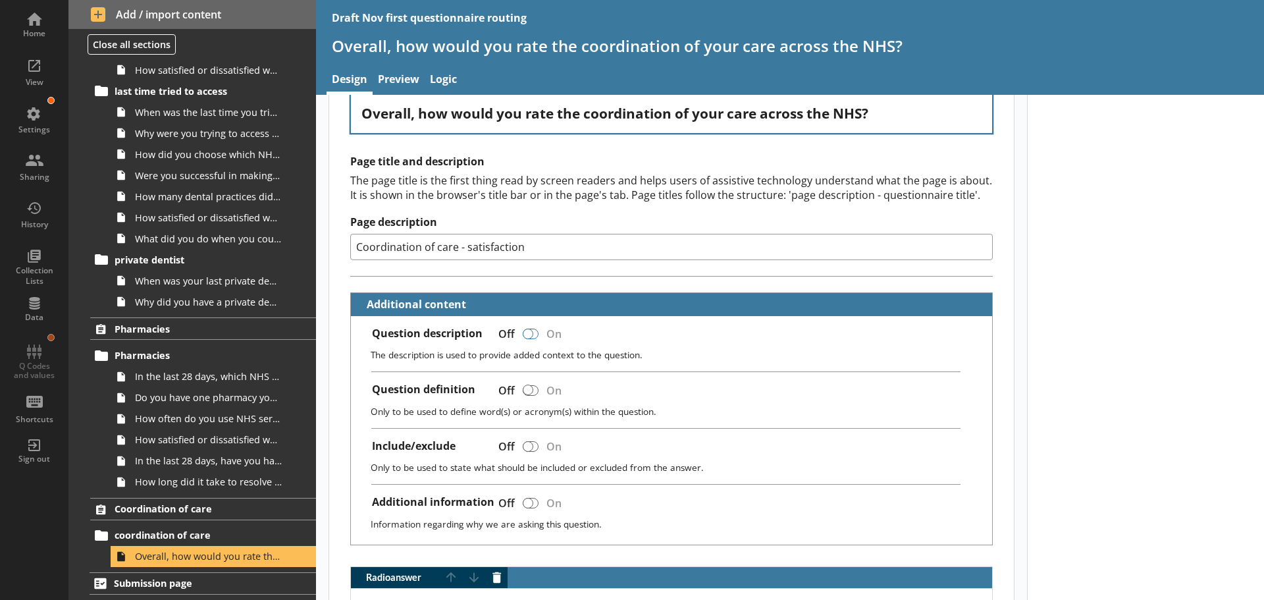
click at [534, 333] on div at bounding box center [531, 334] width 16 height 11
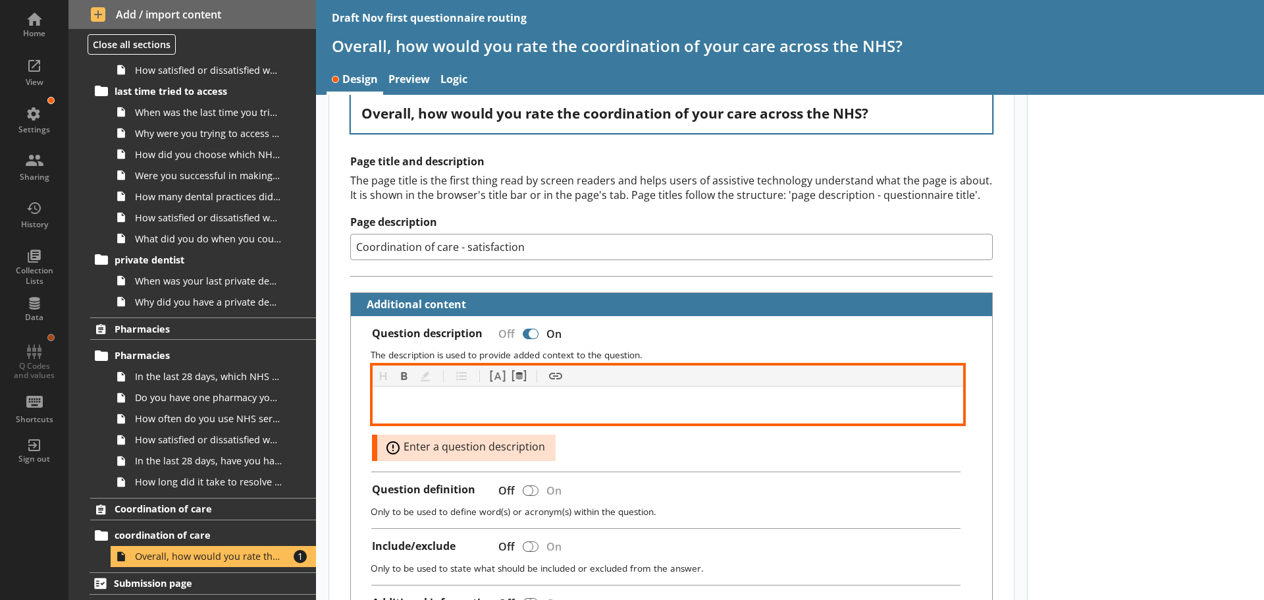
click at [479, 406] on div at bounding box center [668, 405] width 570 height 16
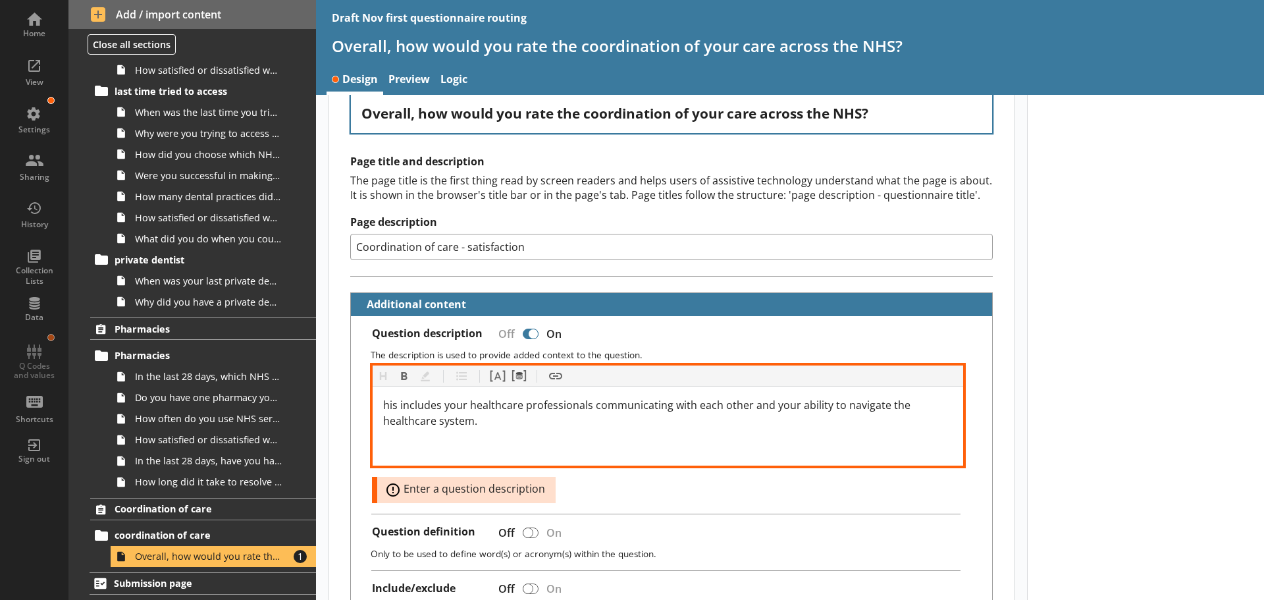
click at [383, 402] on span "his includes your healthcare professionals communicating with each other and yo…" at bounding box center [648, 413] width 530 height 30
click at [633, 417] on div "This includes your healthcare professionals communicating with each other and y…" at bounding box center [668, 413] width 570 height 32
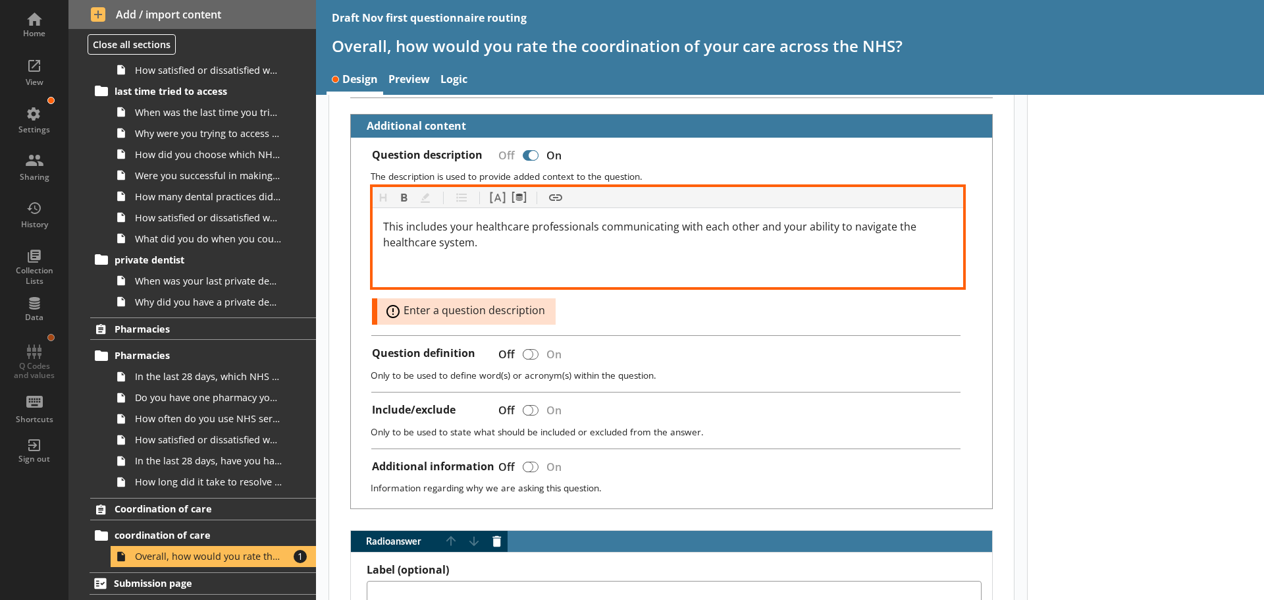
scroll to position [329, 0]
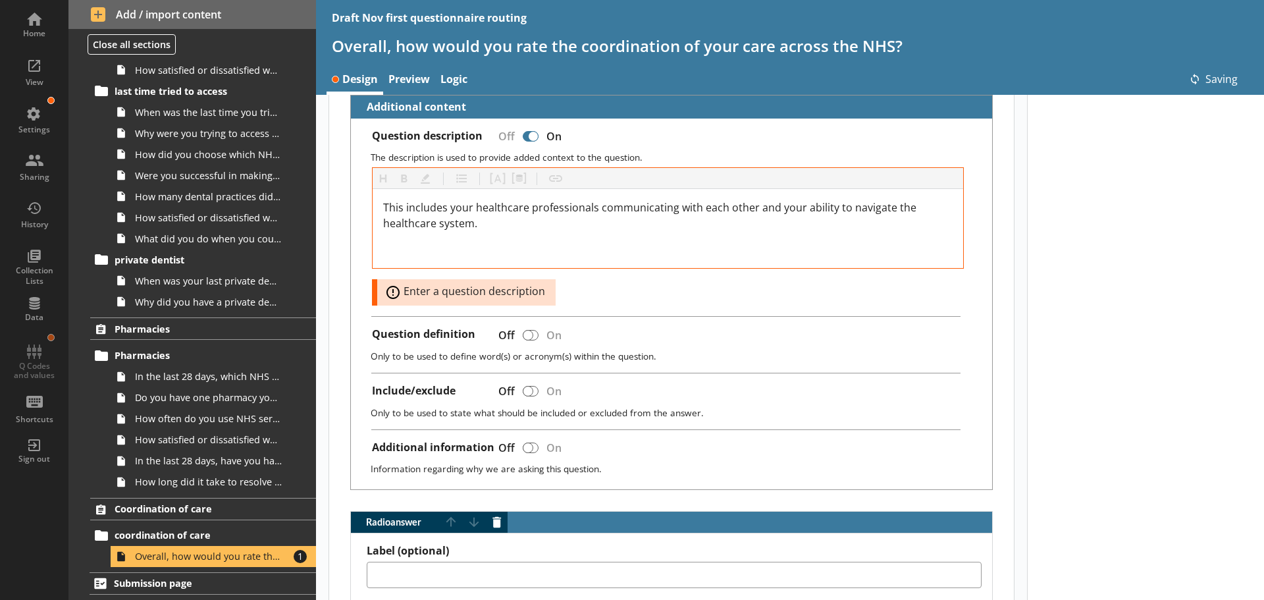
click at [694, 292] on div "Heading Heading Bold Bold Highlight Highlight List List Pipe answer Pipe answer…" at bounding box center [668, 236] width 592 height 138
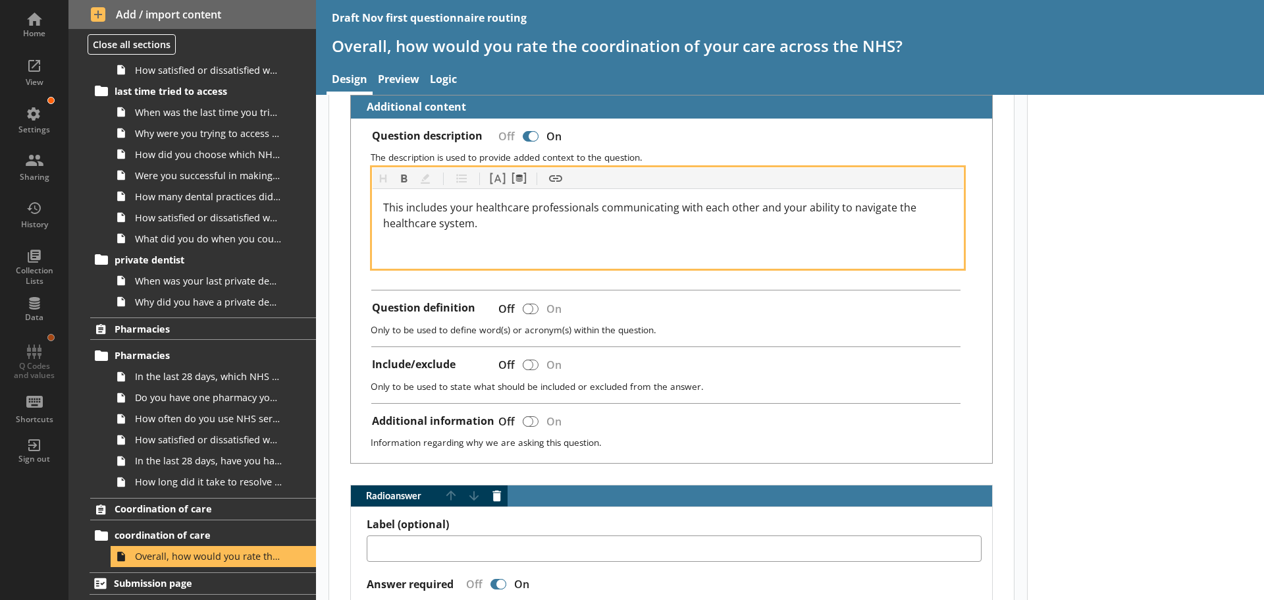
click at [523, 246] on div at bounding box center [668, 250] width 570 height 16
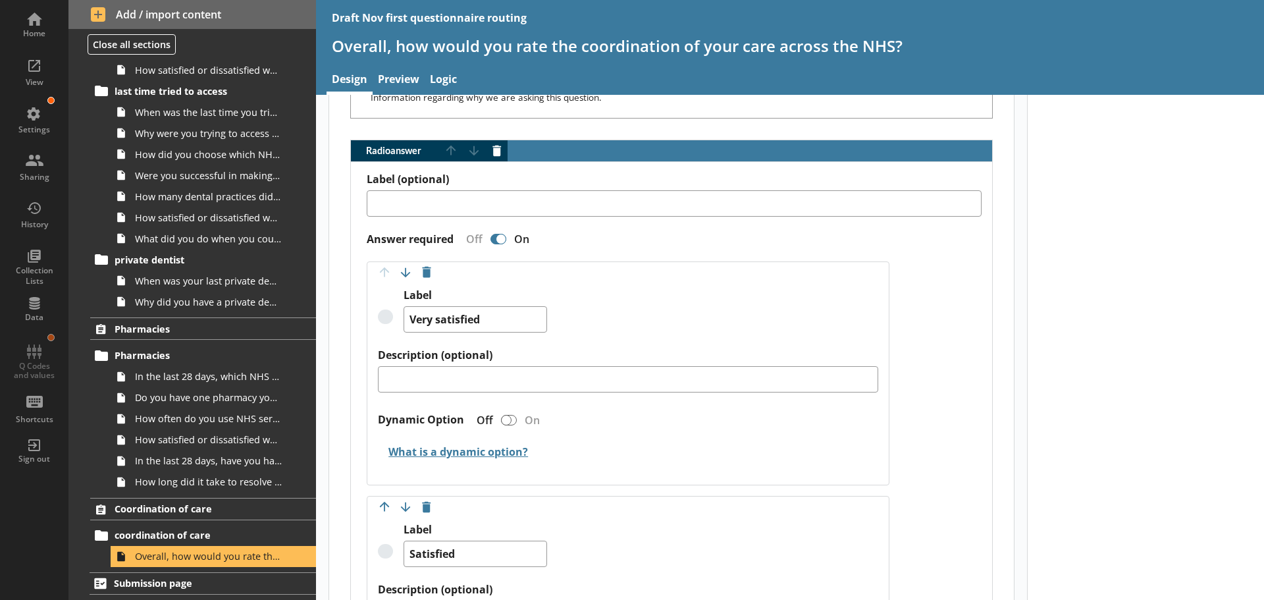
scroll to position [658, 0]
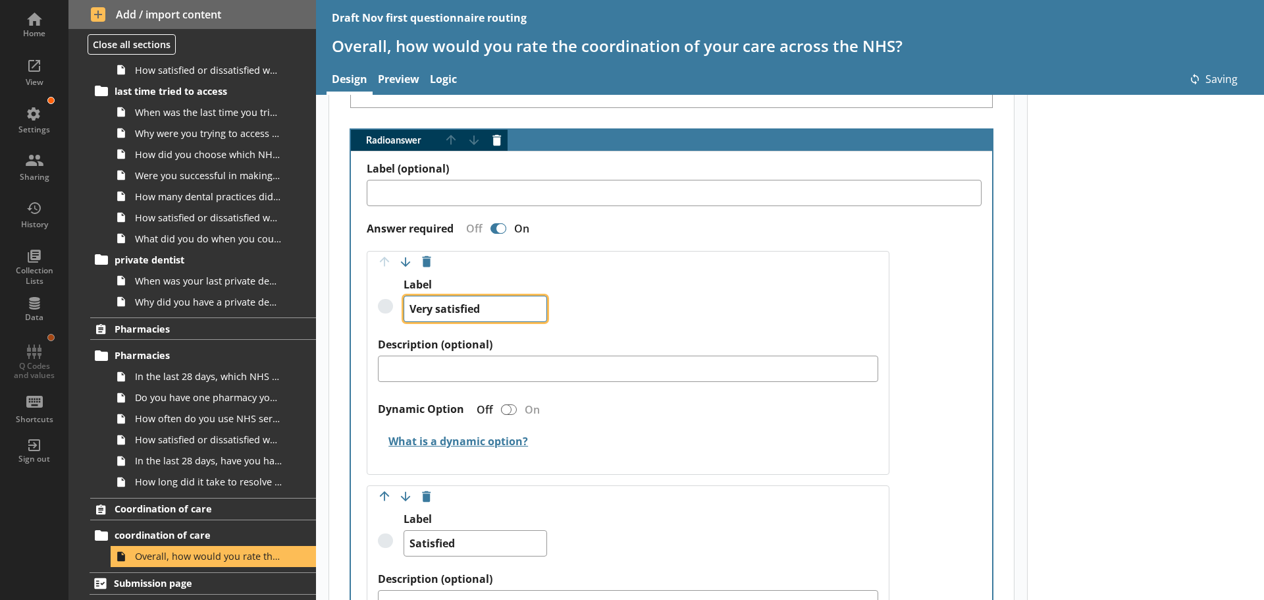
drag, startPoint x: 495, startPoint y: 308, endPoint x: 434, endPoint y: 314, distance: 61.5
click at [434, 314] on textarea "Very satisfied" at bounding box center [476, 309] width 144 height 26
drag, startPoint x: 466, startPoint y: 539, endPoint x: 384, endPoint y: 541, distance: 81.7
click at [379, 539] on div "Label Satisfied" at bounding box center [628, 542] width 500 height 60
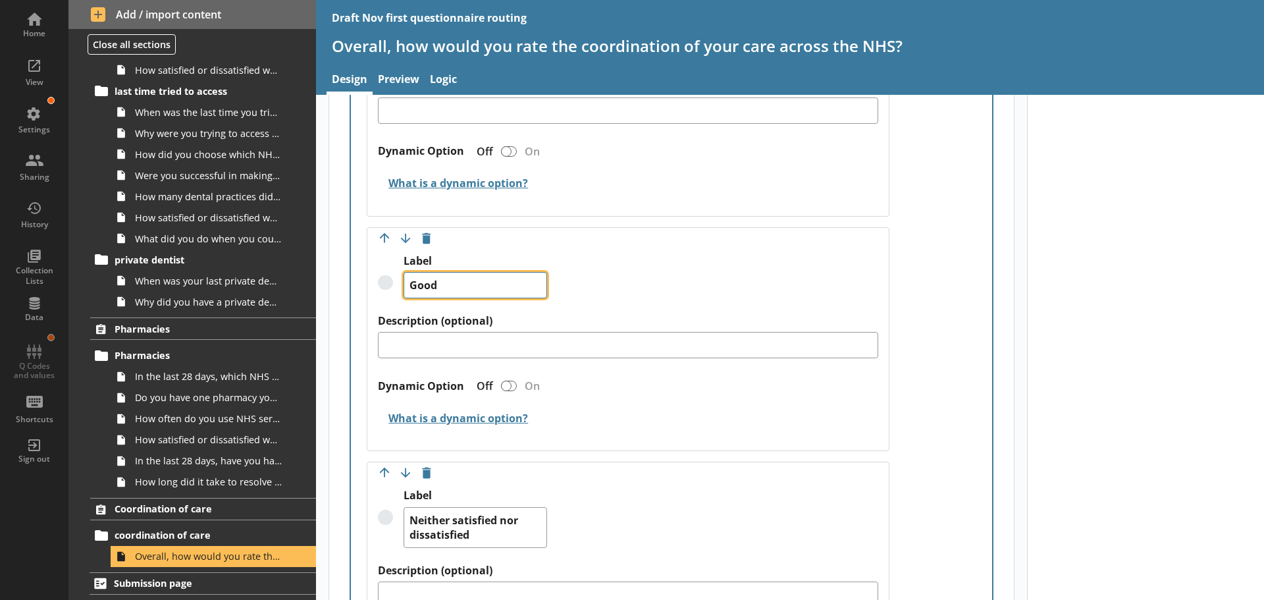
scroll to position [922, 0]
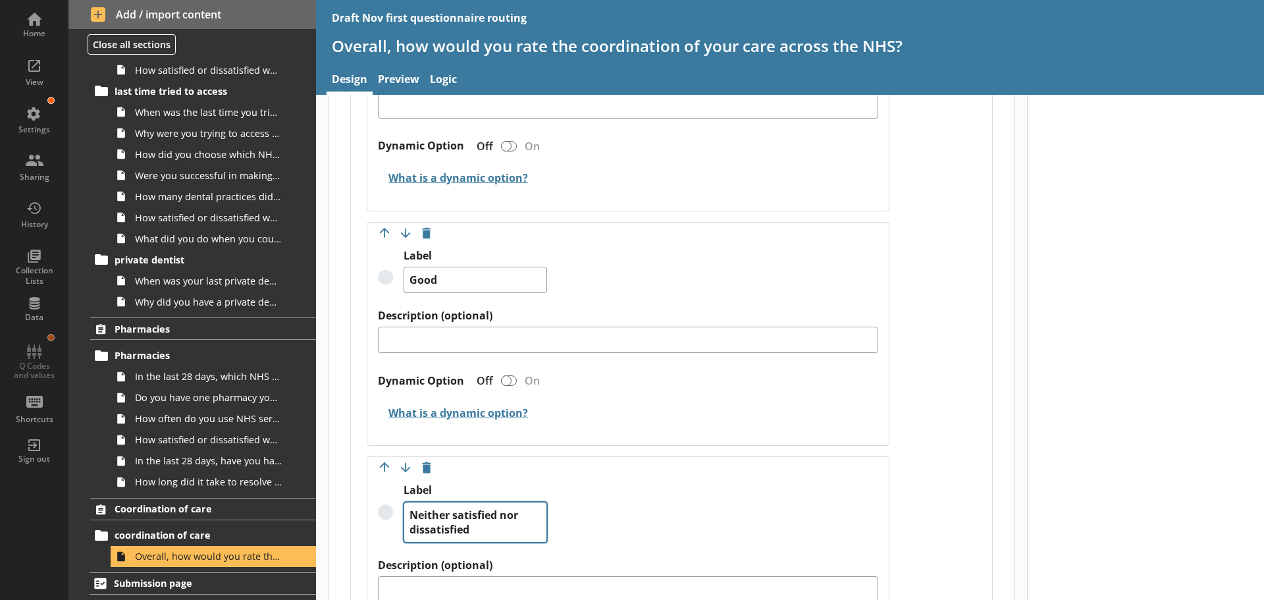
drag, startPoint x: 469, startPoint y: 495, endPoint x: 466, endPoint y: 508, distance: 13.4
click at [468, 500] on div "Label Neither satisfied nor dissatisfied" at bounding box center [476, 512] width 144 height 59
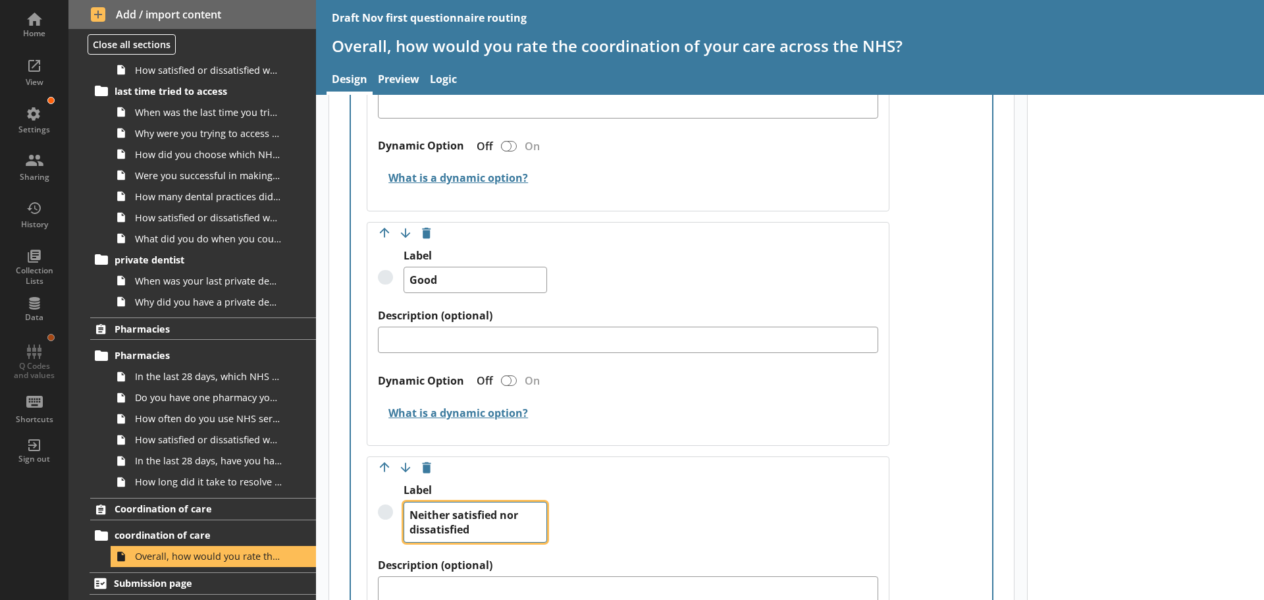
drag, startPoint x: 476, startPoint y: 529, endPoint x: 405, endPoint y: 516, distance: 72.2
click at [405, 516] on textarea "Neither satisfied nor dissatisfied" at bounding box center [476, 522] width 144 height 41
paste textarea "good nor poor"
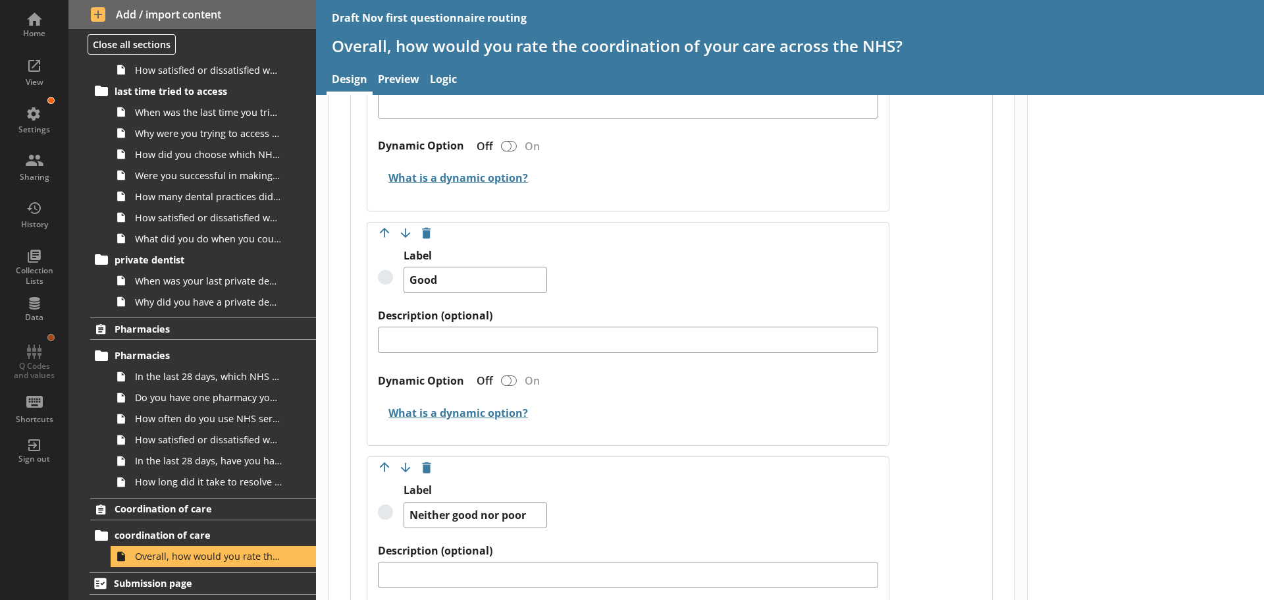
click at [576, 446] on div "Move answer up Move answer down Delete option Label Good Description (optional)…" at bounding box center [628, 334] width 523 height 224
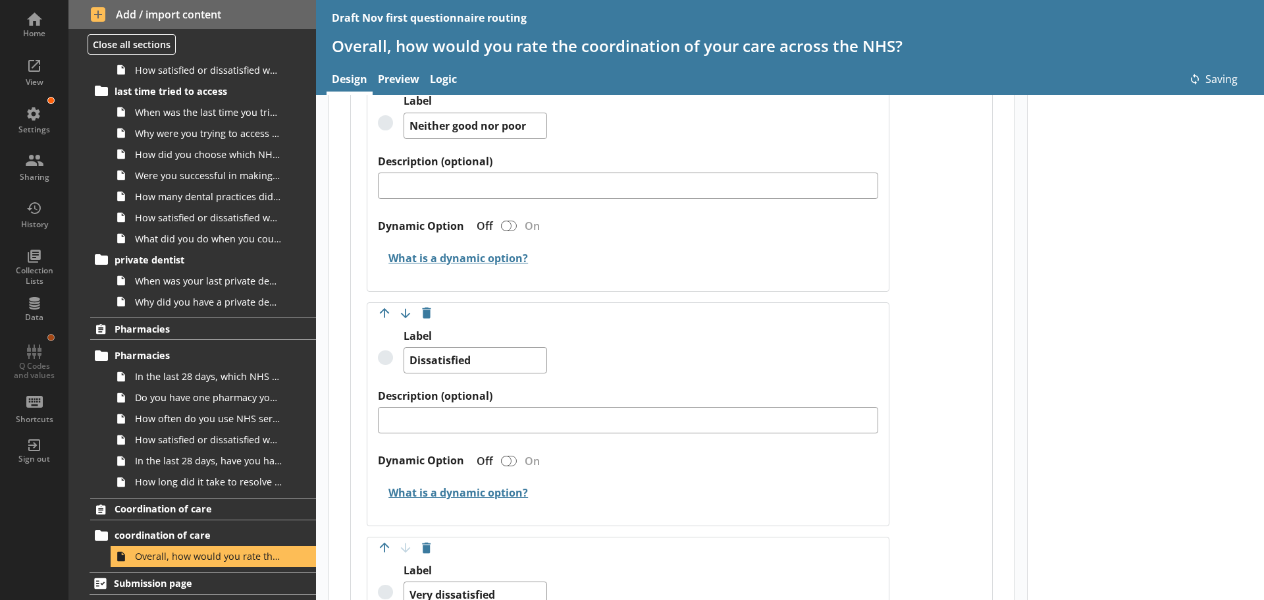
scroll to position [1317, 0]
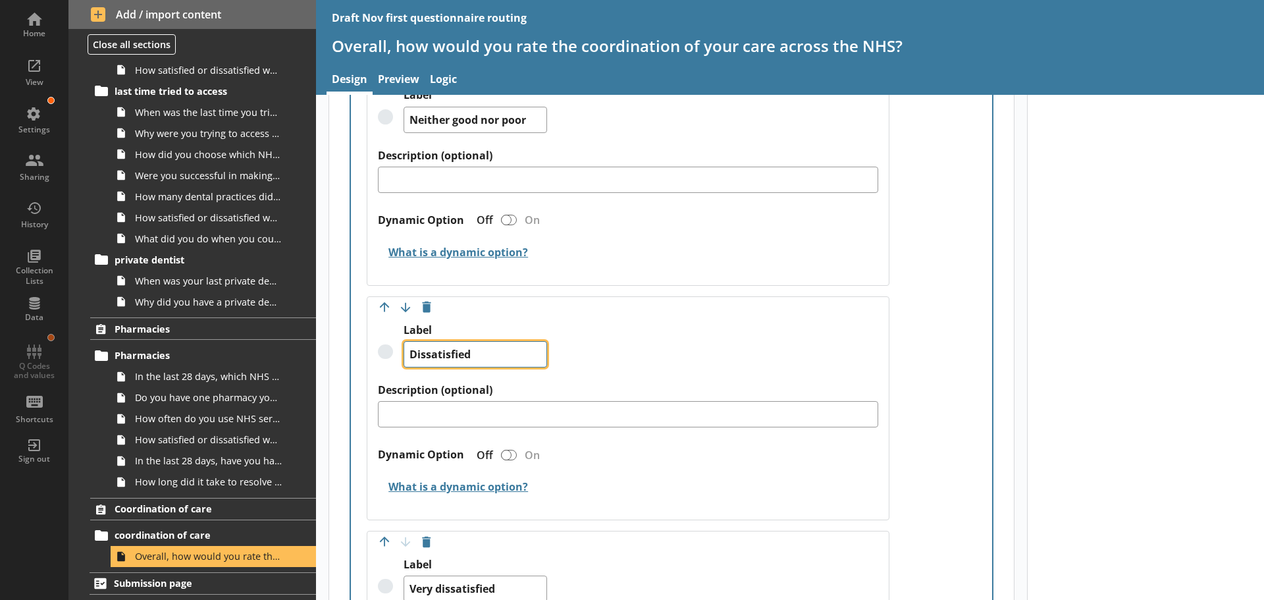
drag, startPoint x: 494, startPoint y: 346, endPoint x: 355, endPoint y: 356, distance: 139.3
click at [355, 356] on div "Label (optional) Answer required Off On Move answer up Move answer down Delete …" at bounding box center [671, 154] width 641 height 1322
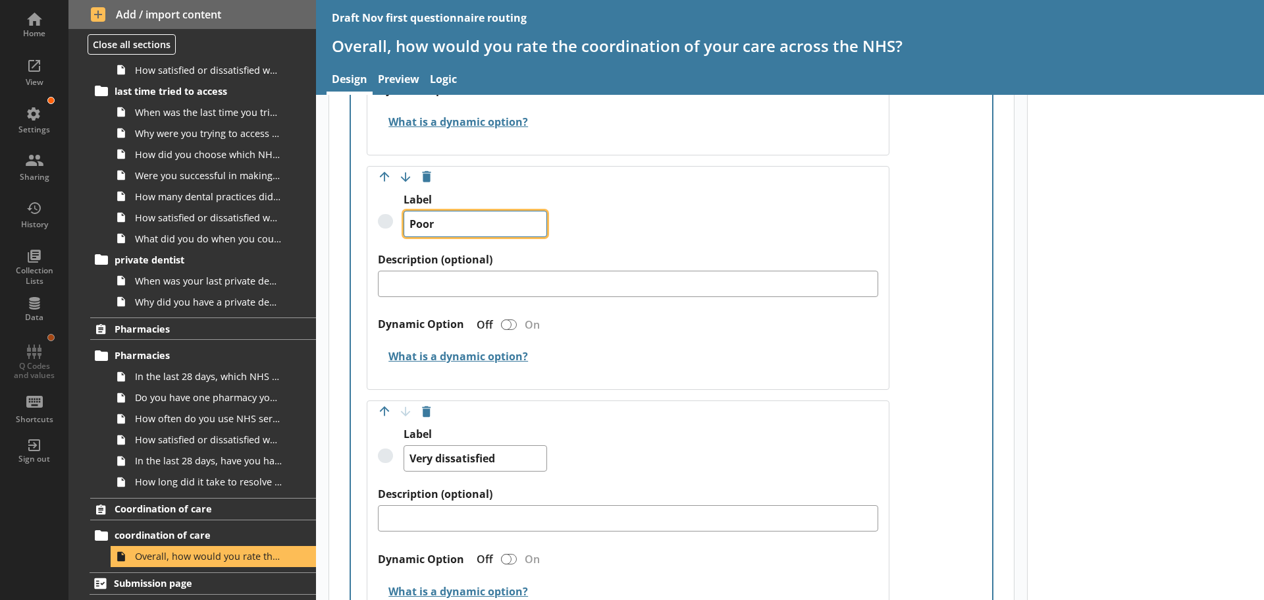
scroll to position [1449, 0]
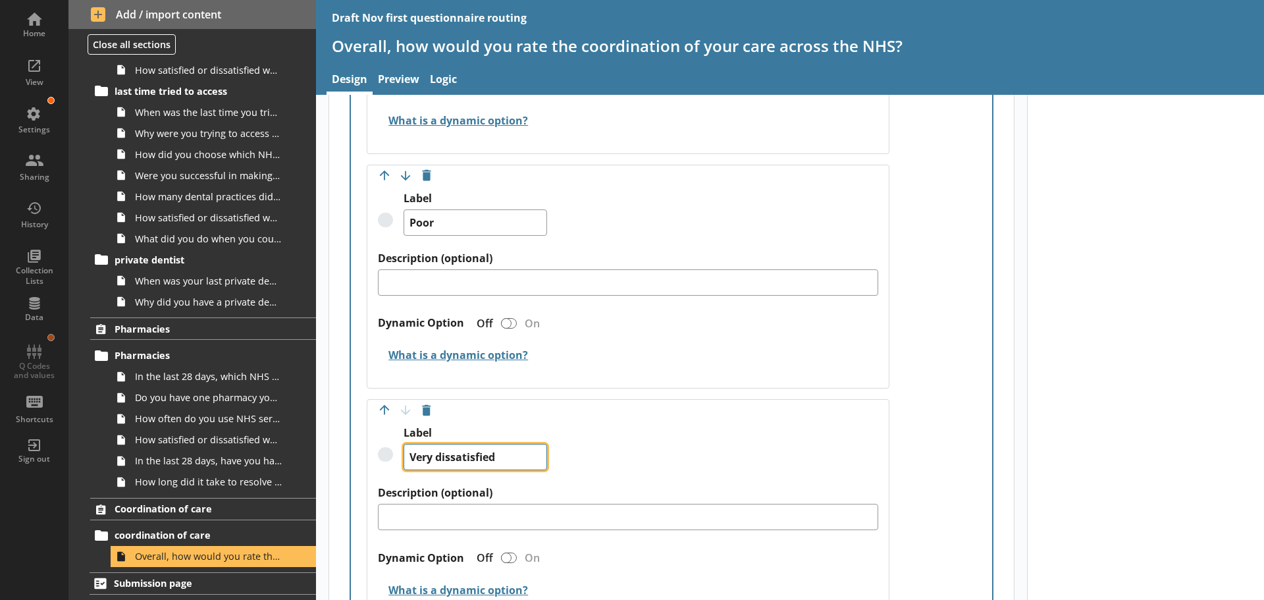
click at [513, 448] on textarea "Very dissatisfied" at bounding box center [476, 457] width 144 height 26
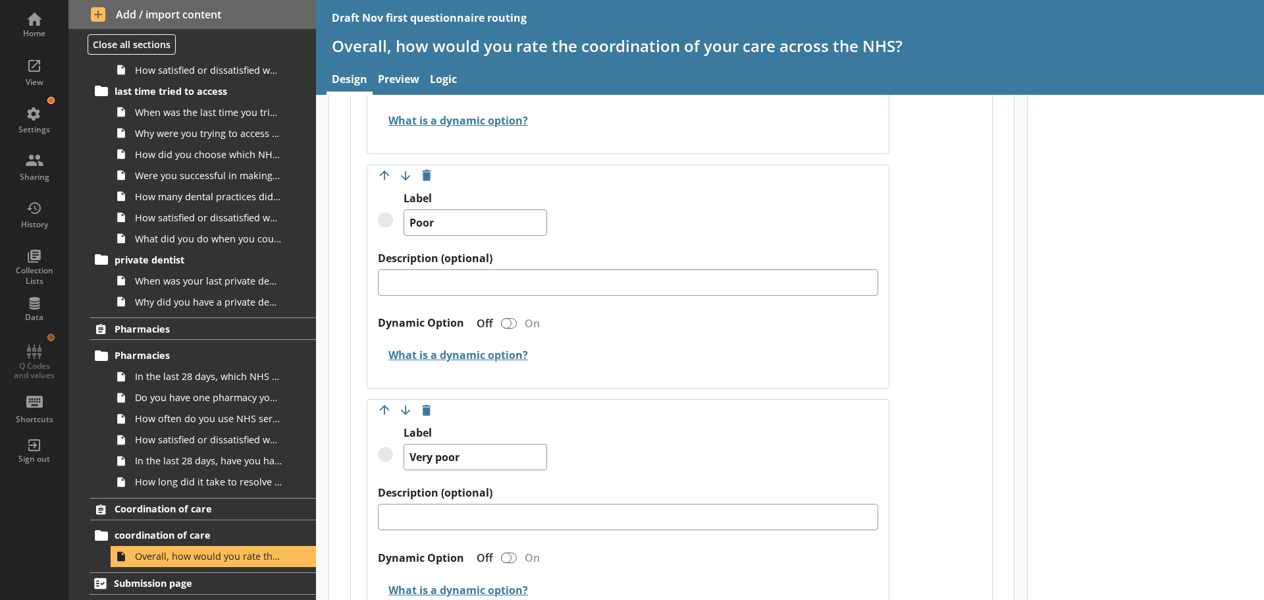
click at [626, 480] on div "Label Very poor" at bounding box center [628, 456] width 500 height 60
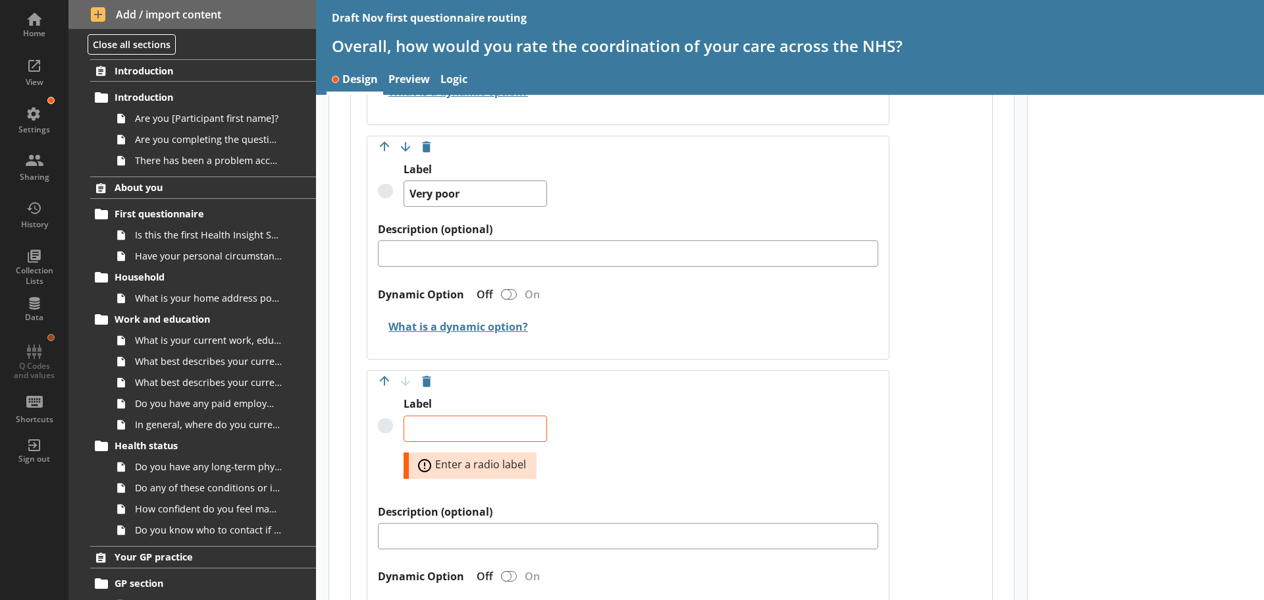
scroll to position [1956, 0]
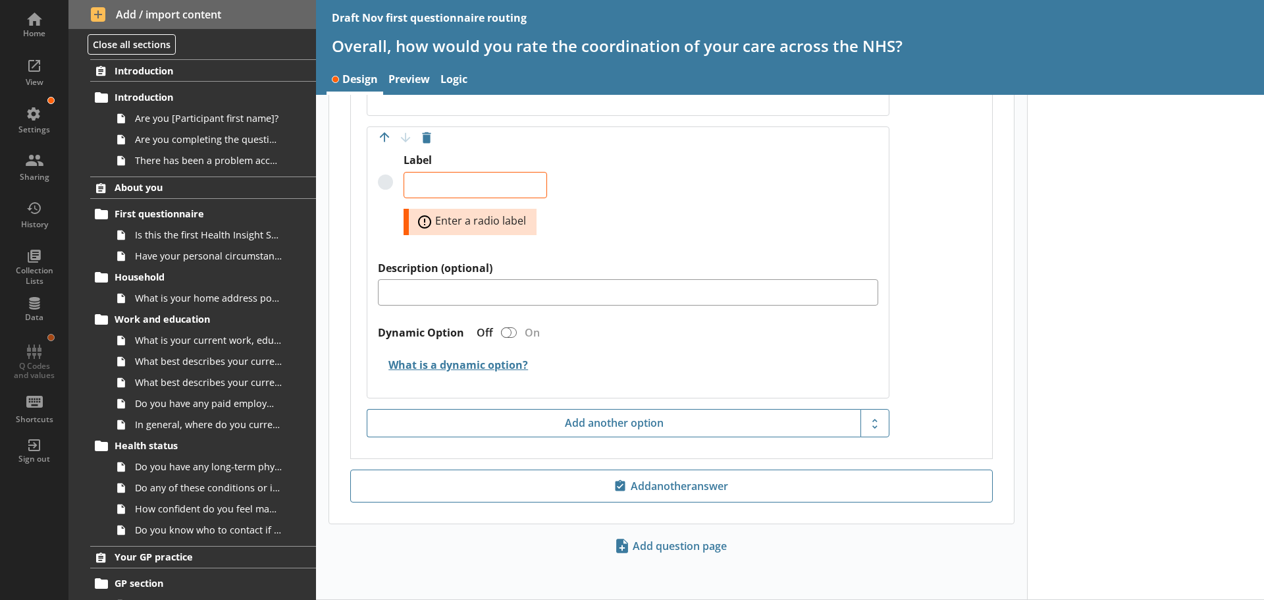
click at [699, 213] on div "Label Error: Enter a radio label" at bounding box center [628, 206] width 500 height 107
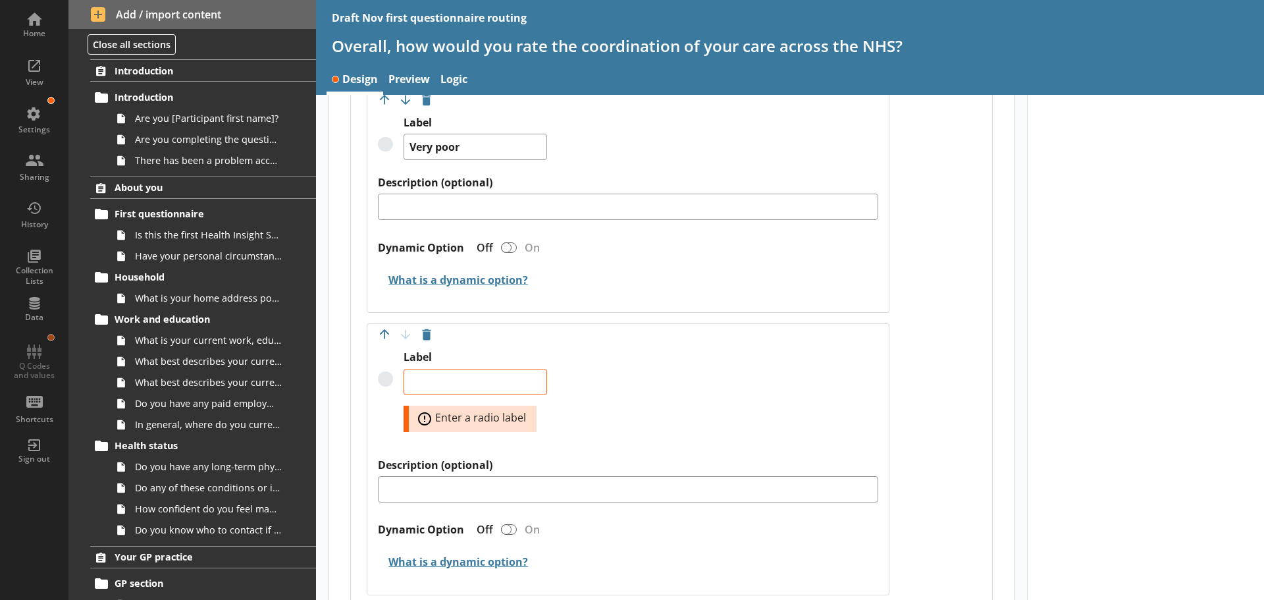
scroll to position [1758, 0]
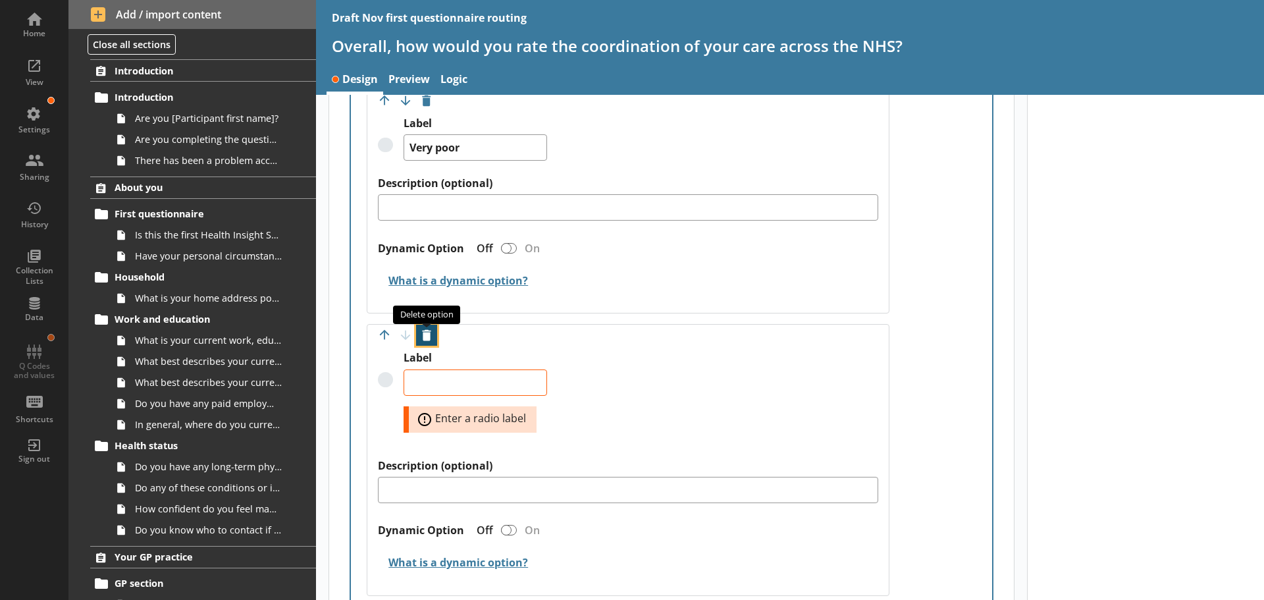
click at [430, 329] on button "Delete option" at bounding box center [426, 335] width 21 height 21
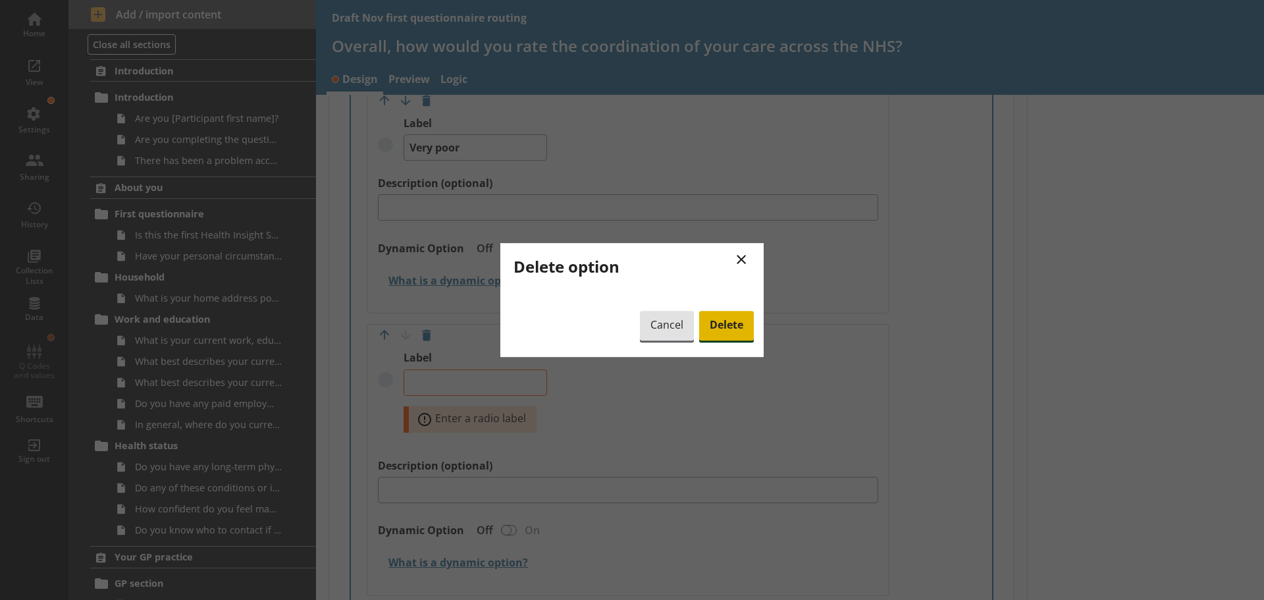
click at [723, 327] on span "Delete" at bounding box center [726, 326] width 55 height 30
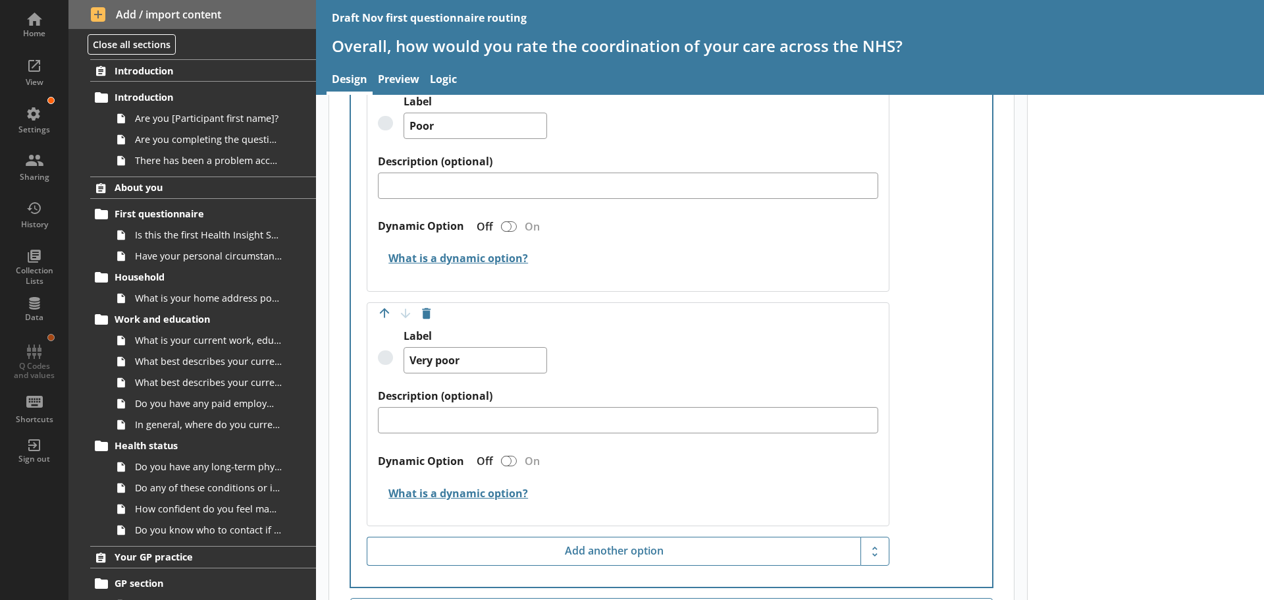
scroll to position [1608, 0]
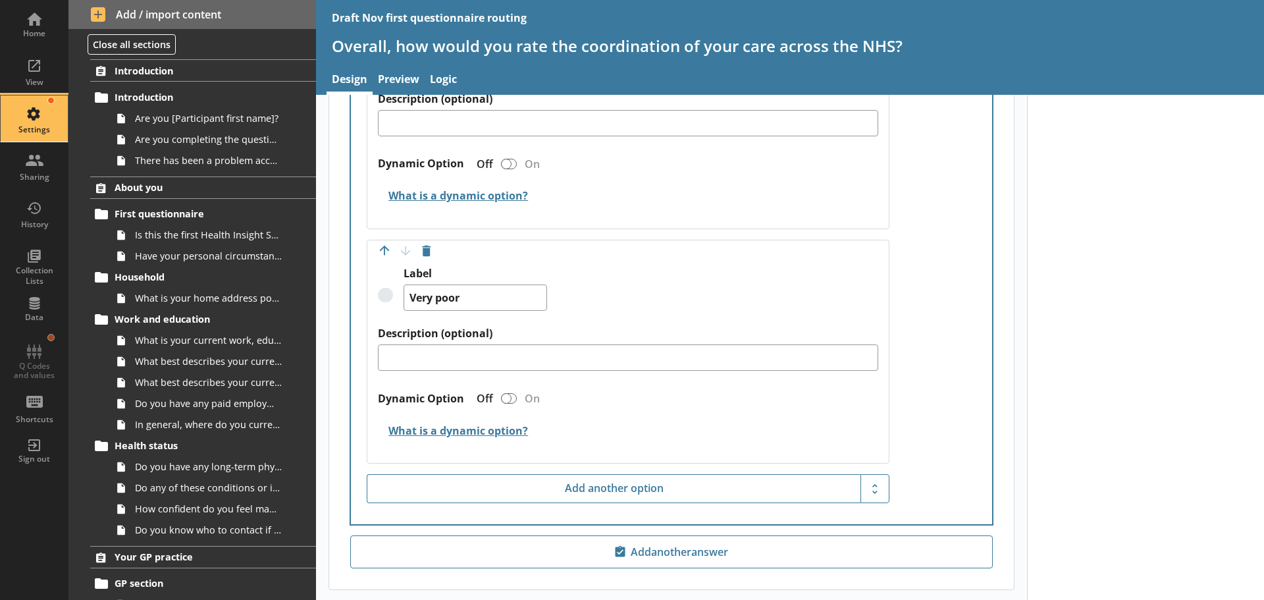
click at [35, 106] on div "Settings" at bounding box center [34, 118] width 46 height 46
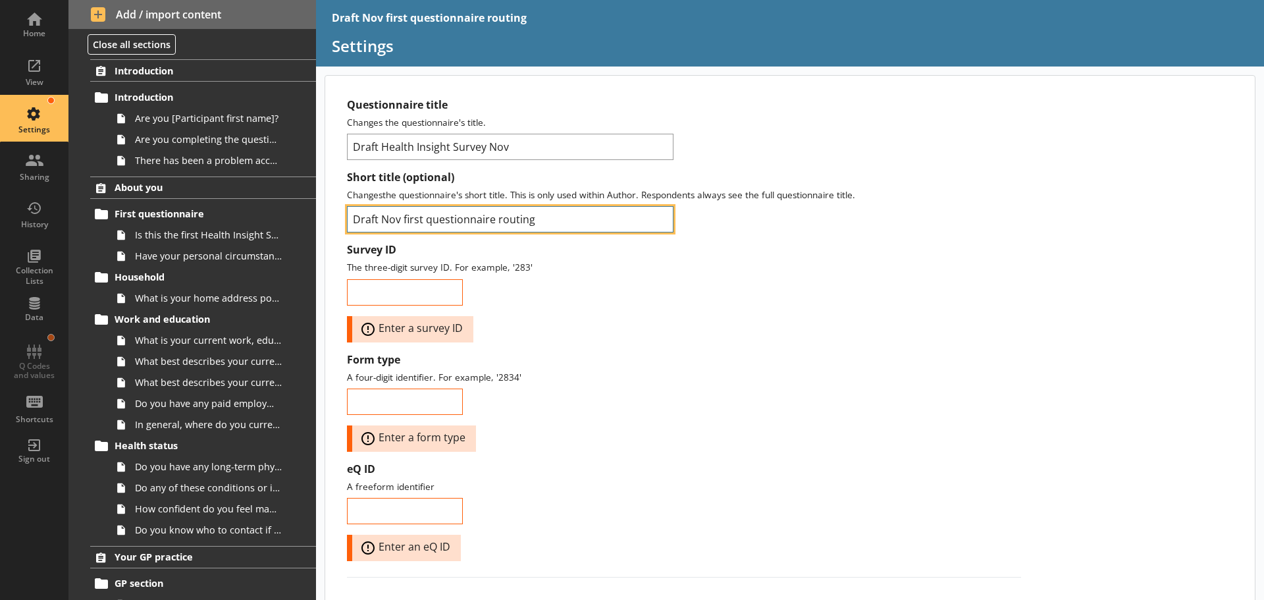
click at [404, 217] on input "Draft Nov first questionnaire routing" at bounding box center [510, 219] width 327 height 26
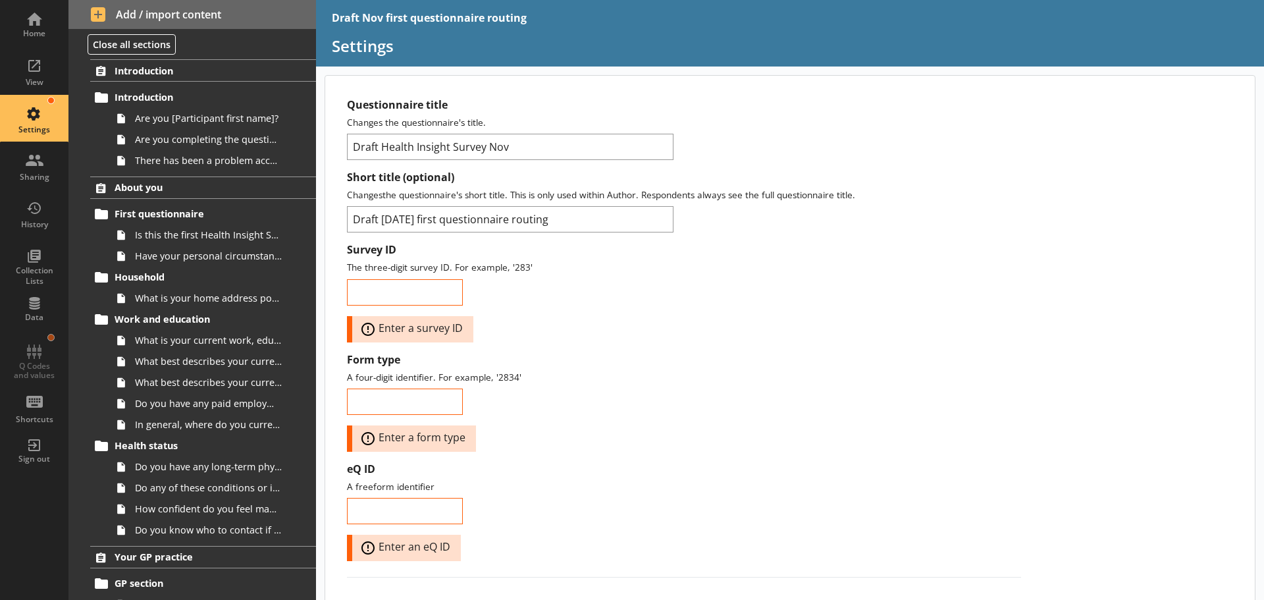
click at [741, 267] on p "The three-digit survey ID. For example, '283'" at bounding box center [684, 267] width 674 height 13
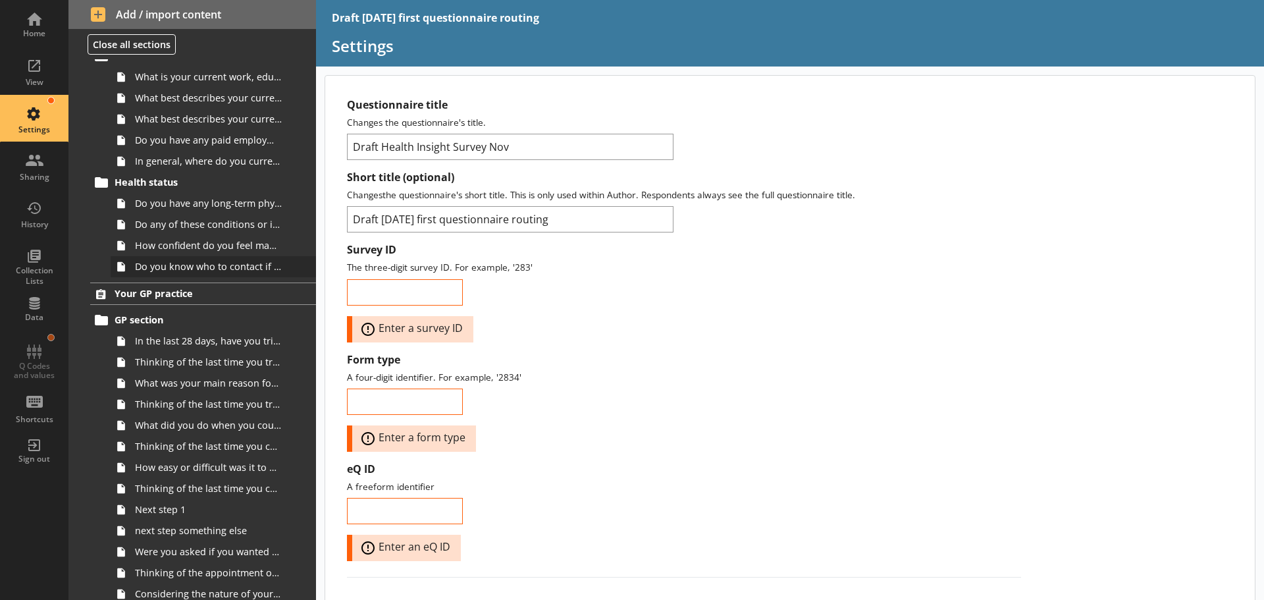
scroll to position [395, 0]
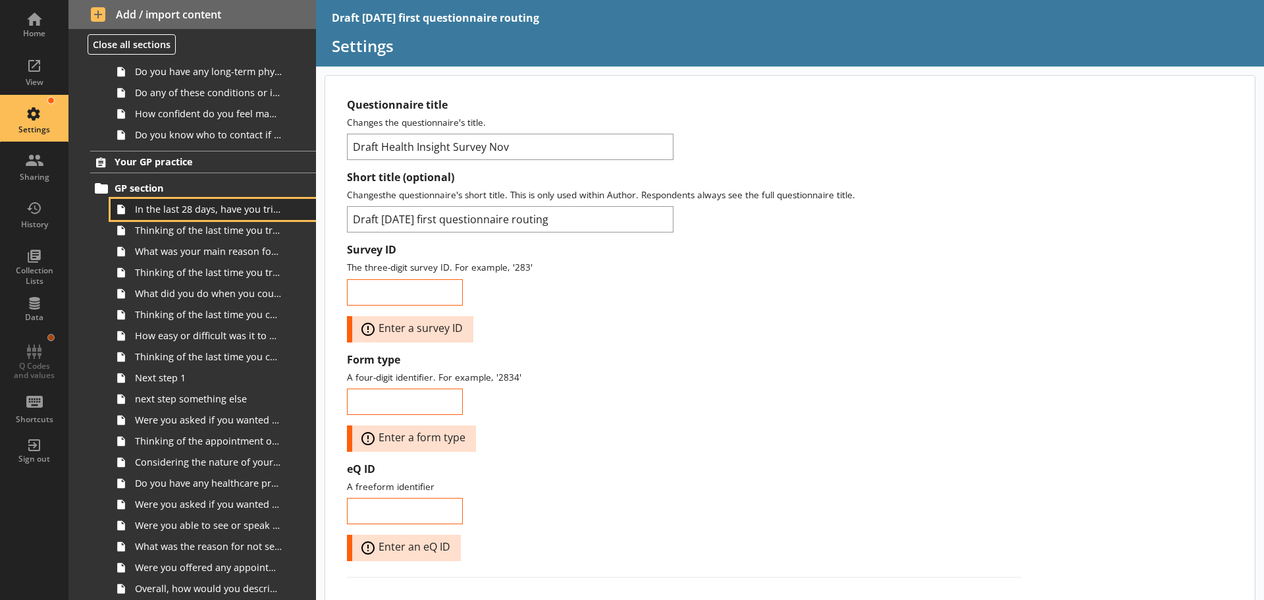
click at [194, 211] on span "In the last 28 days, have you tried to contact your GP practice for yourself or…" at bounding box center [208, 209] width 147 height 13
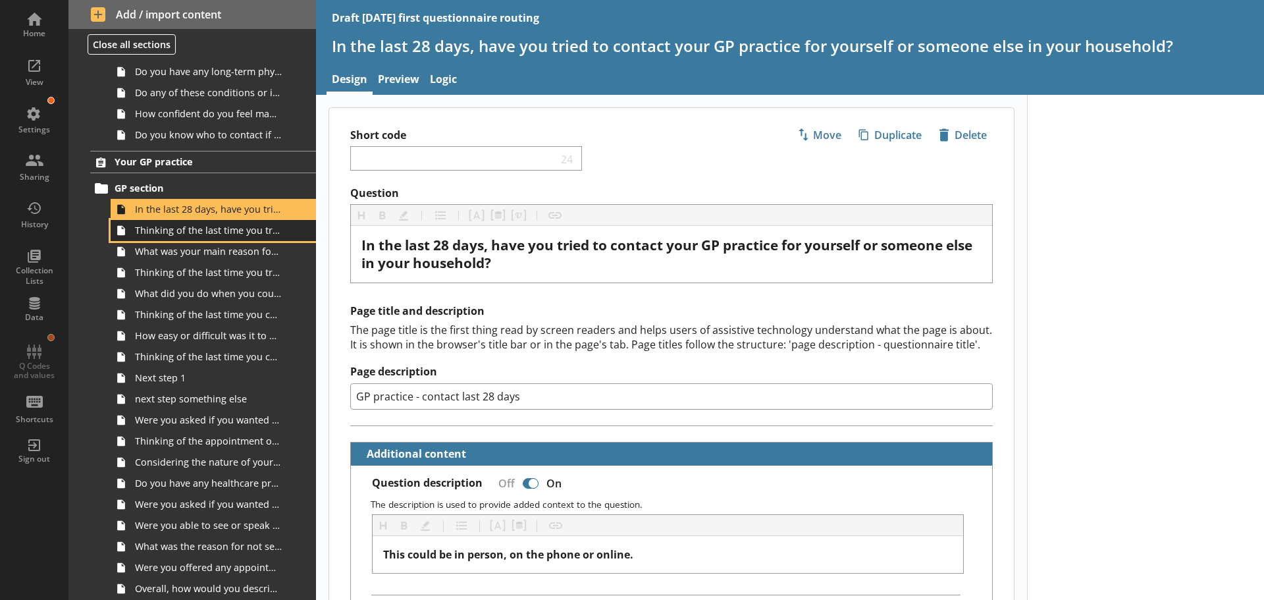
click at [201, 234] on span "Thinking of the last time you tried to contact your GP practice, who was it for?" at bounding box center [208, 230] width 147 height 13
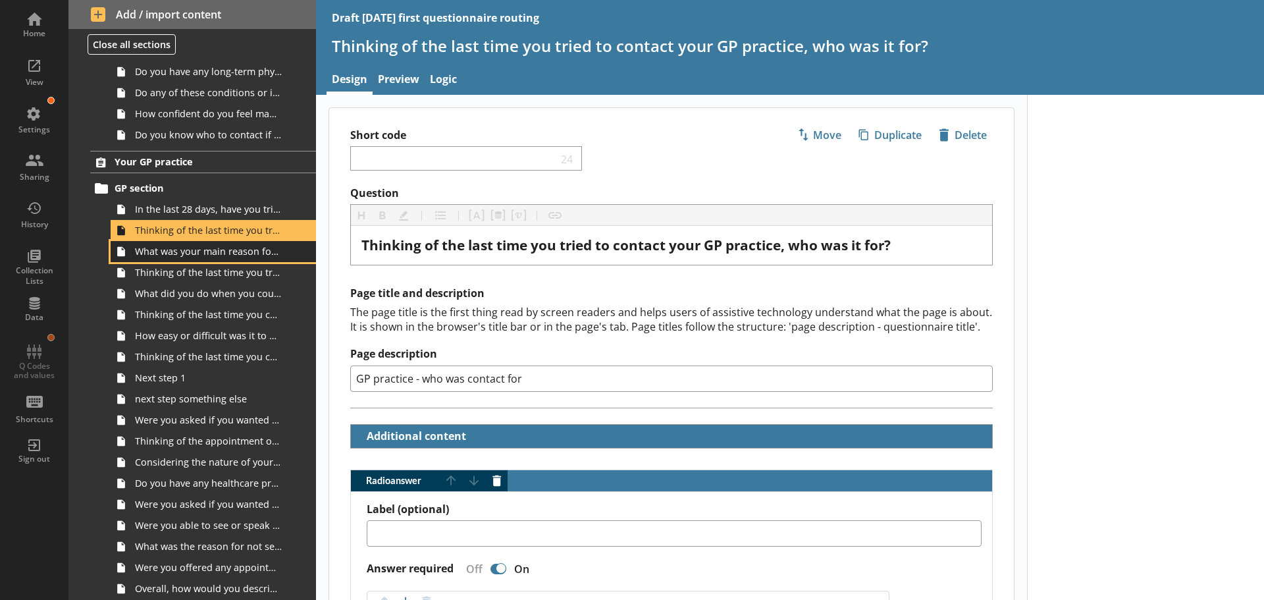
click at [183, 253] on span "What was your main reason for trying to contact your GP practice?" at bounding box center [208, 251] width 147 height 13
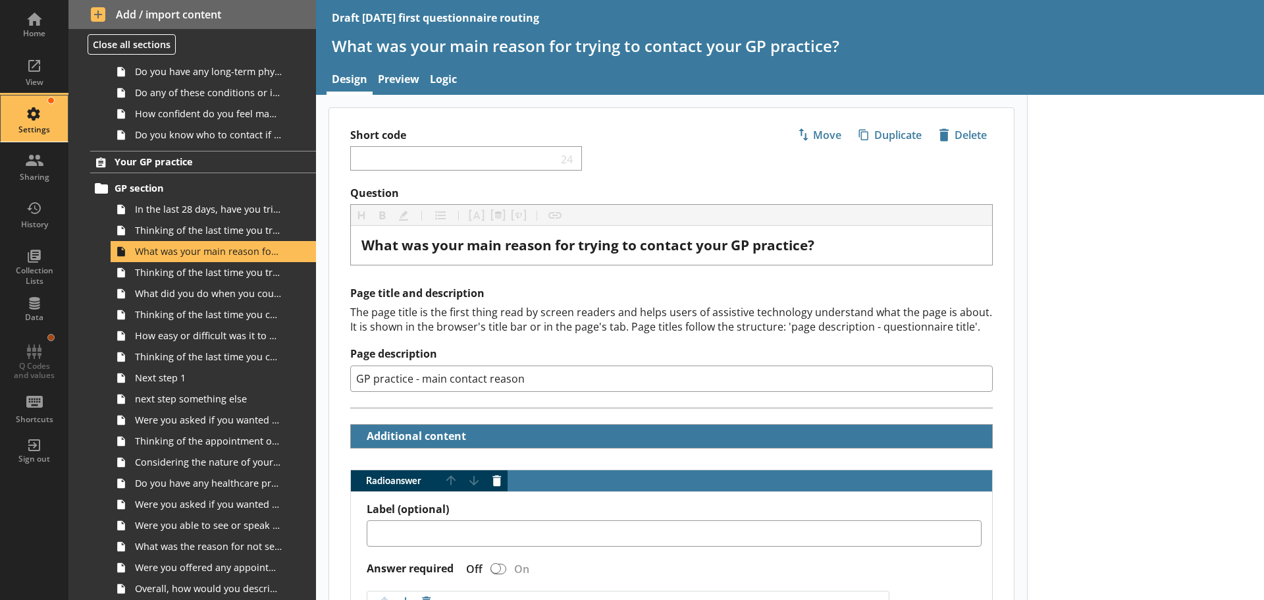
click at [34, 107] on div "Settings" at bounding box center [34, 118] width 46 height 46
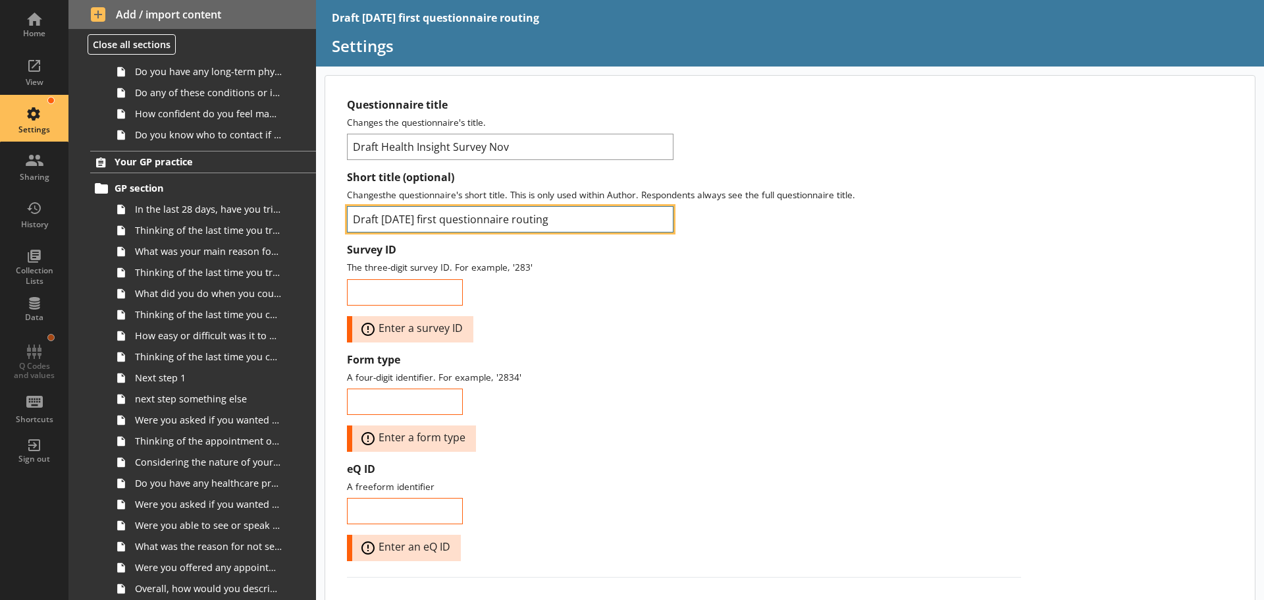
drag, startPoint x: 381, startPoint y: 219, endPoint x: 343, endPoint y: 222, distance: 38.3
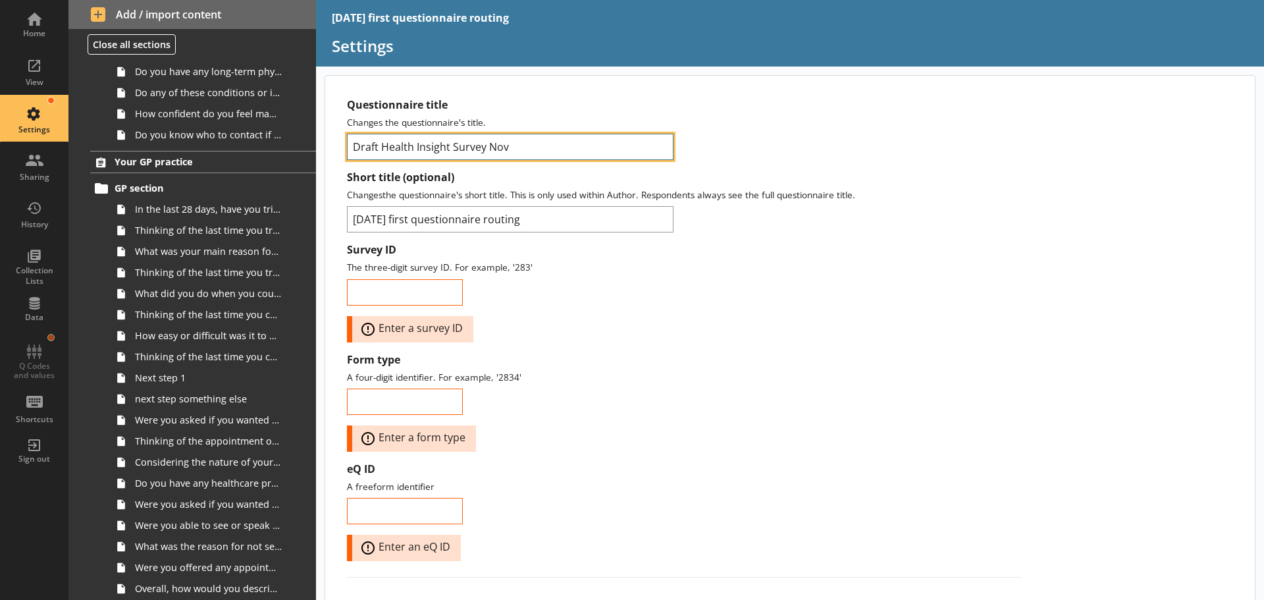
click at [510, 144] on input "Draft Health Insight Survey Nov" at bounding box center [510, 147] width 327 height 26
click at [664, 317] on div "Survey ID The three-digit survey ID. For example, '283' Error: Enter a survey ID" at bounding box center [684, 292] width 674 height 99
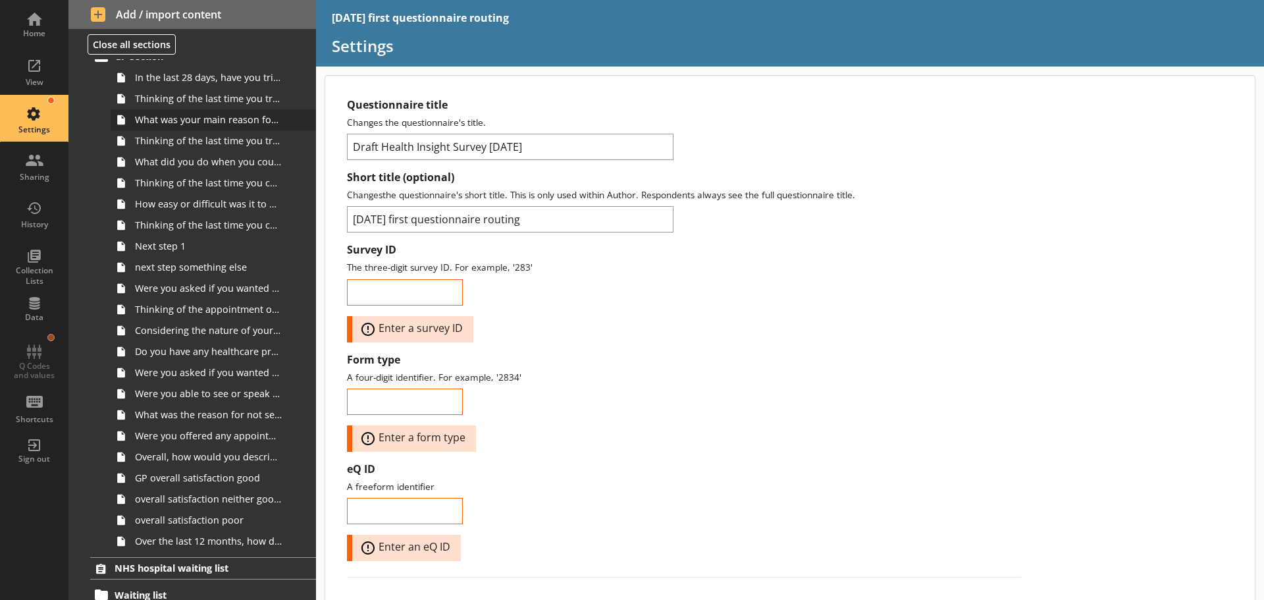
scroll to position [461, 0]
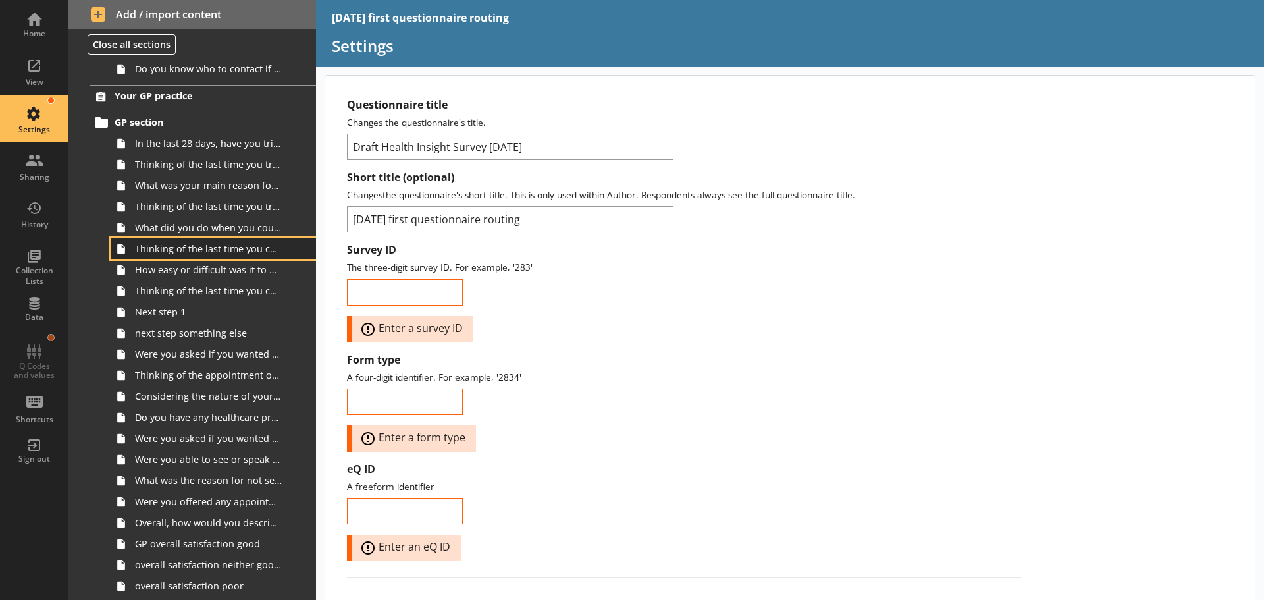
click at [201, 248] on span "Thinking of the last time you contacted your GP practice, how did you make cont…" at bounding box center [208, 248] width 147 height 13
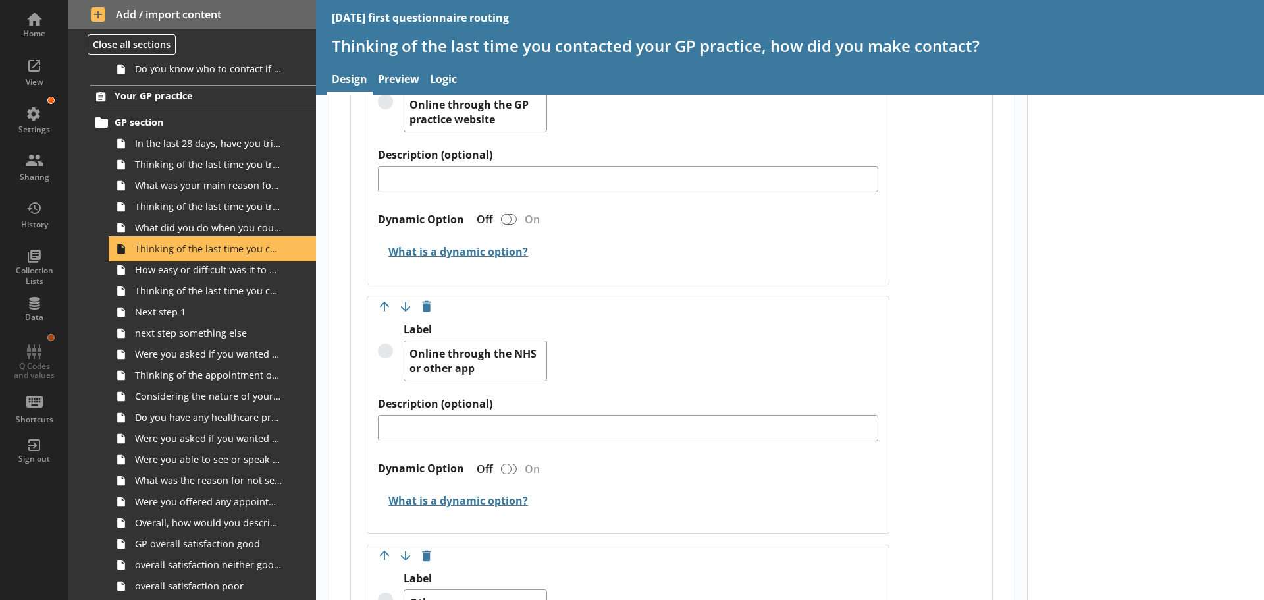
scroll to position [1317, 0]
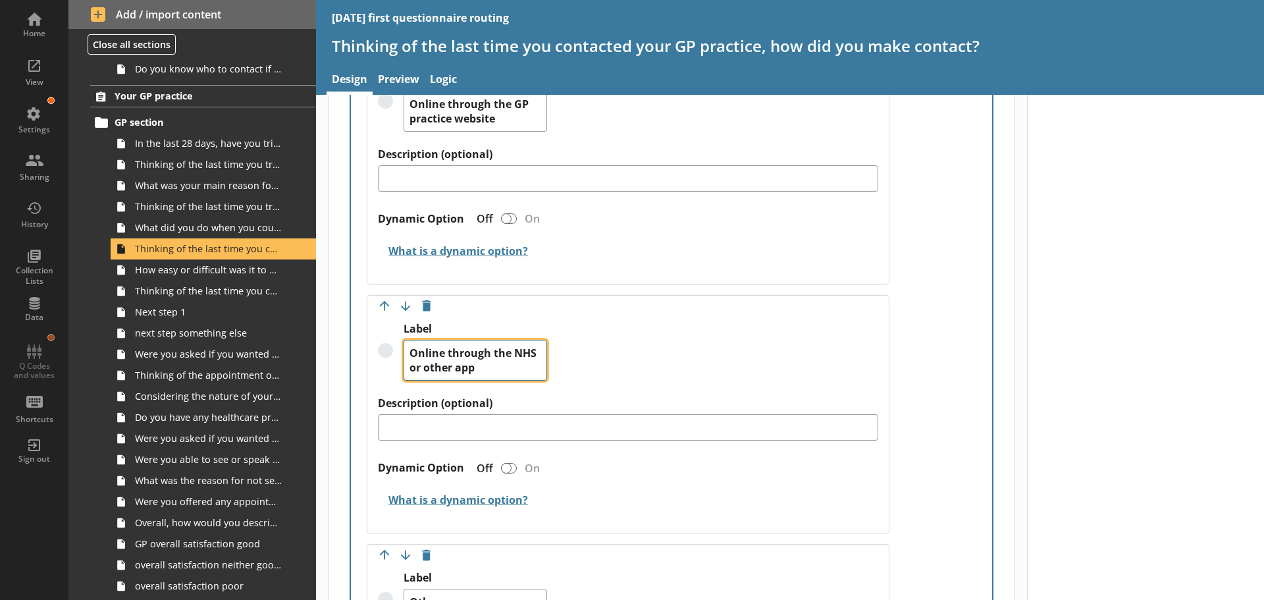
drag, startPoint x: 479, startPoint y: 365, endPoint x: 444, endPoint y: 377, distance: 37.5
click at [433, 371] on textarea "Online through the NHS or other app" at bounding box center [476, 360] width 144 height 41
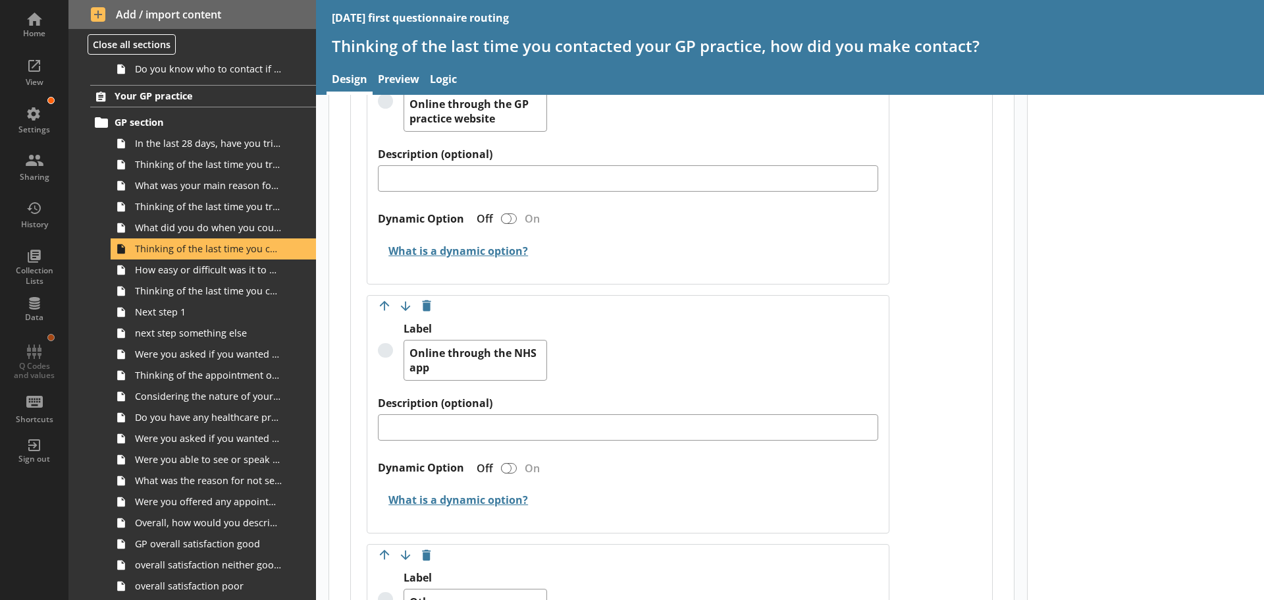
click at [726, 352] on div "Label Online through the NHS app" at bounding box center [628, 359] width 500 height 74
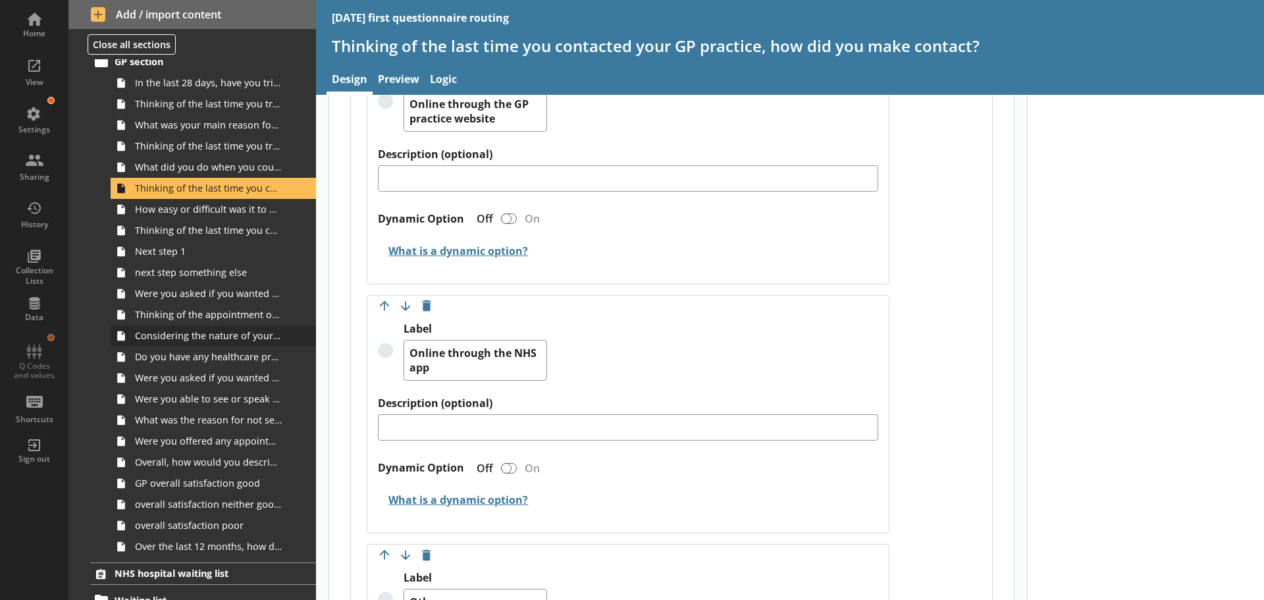
scroll to position [527, 0]
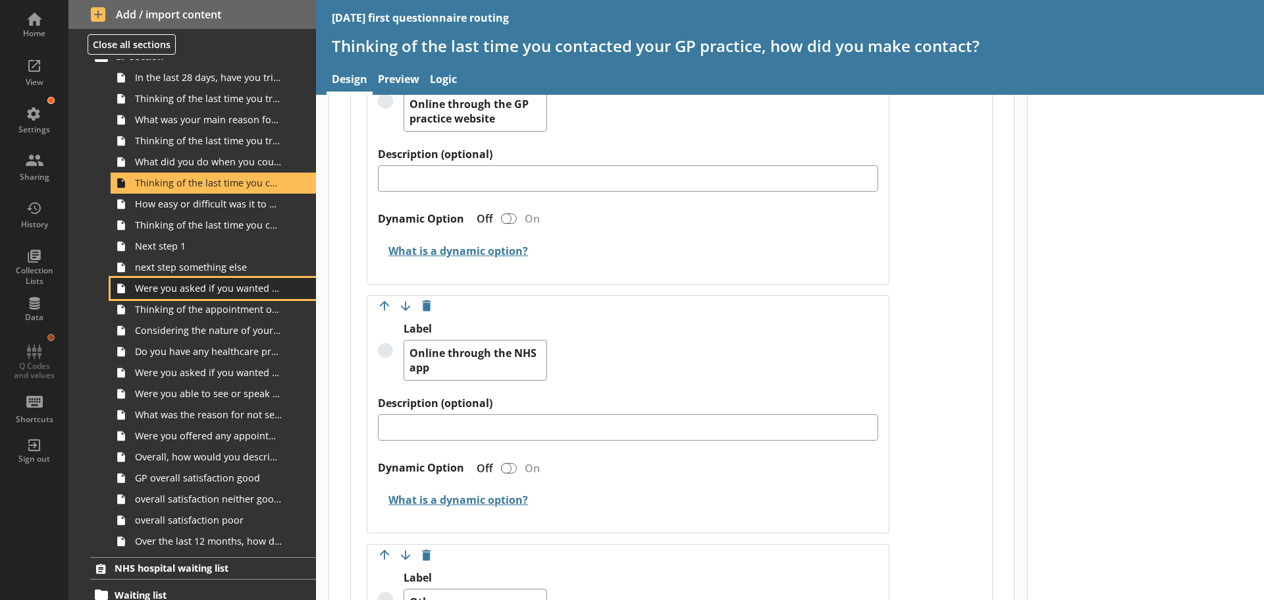
click at [218, 295] on link "Were you asked if you wanted a face-to-face appointment?" at bounding box center [213, 288] width 205 height 21
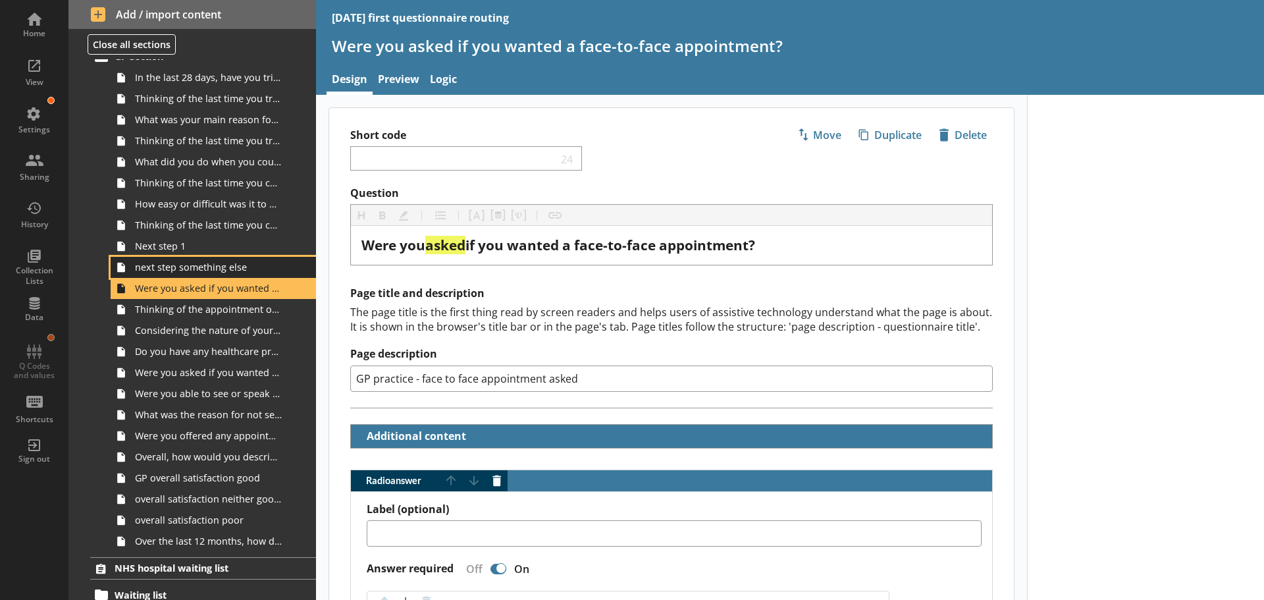
click at [181, 271] on span "next step something else" at bounding box center [208, 267] width 147 height 13
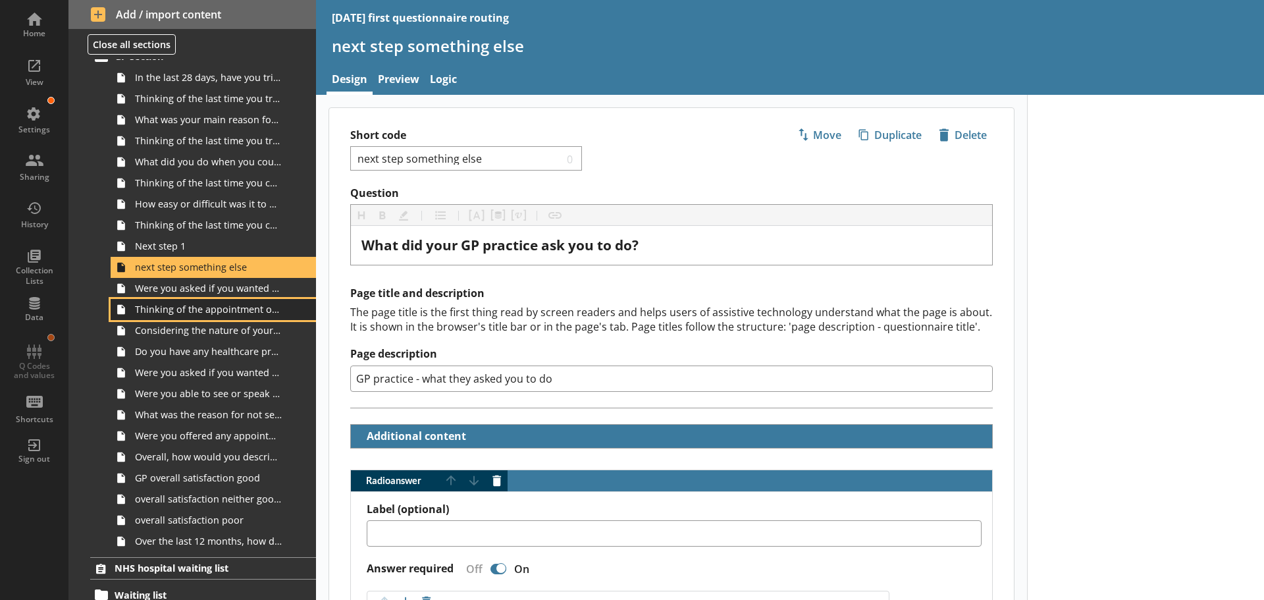
click at [191, 312] on span "Thinking of the appointment or call back you were given by your GP practice, wh…" at bounding box center [208, 309] width 147 height 13
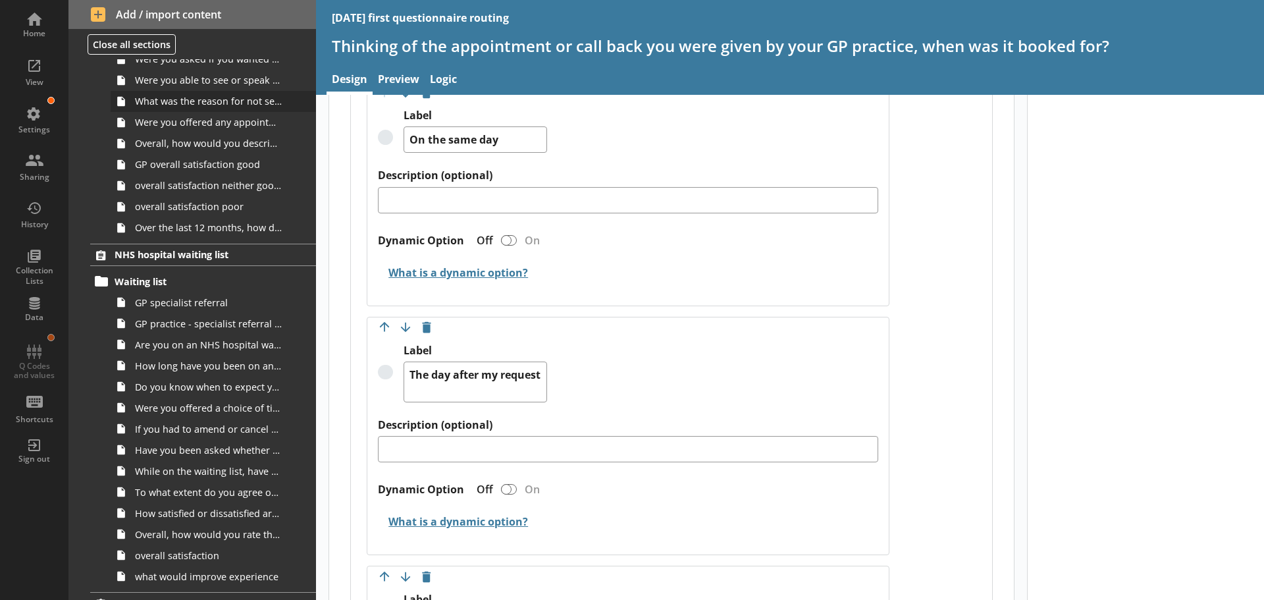
scroll to position [856, 0]
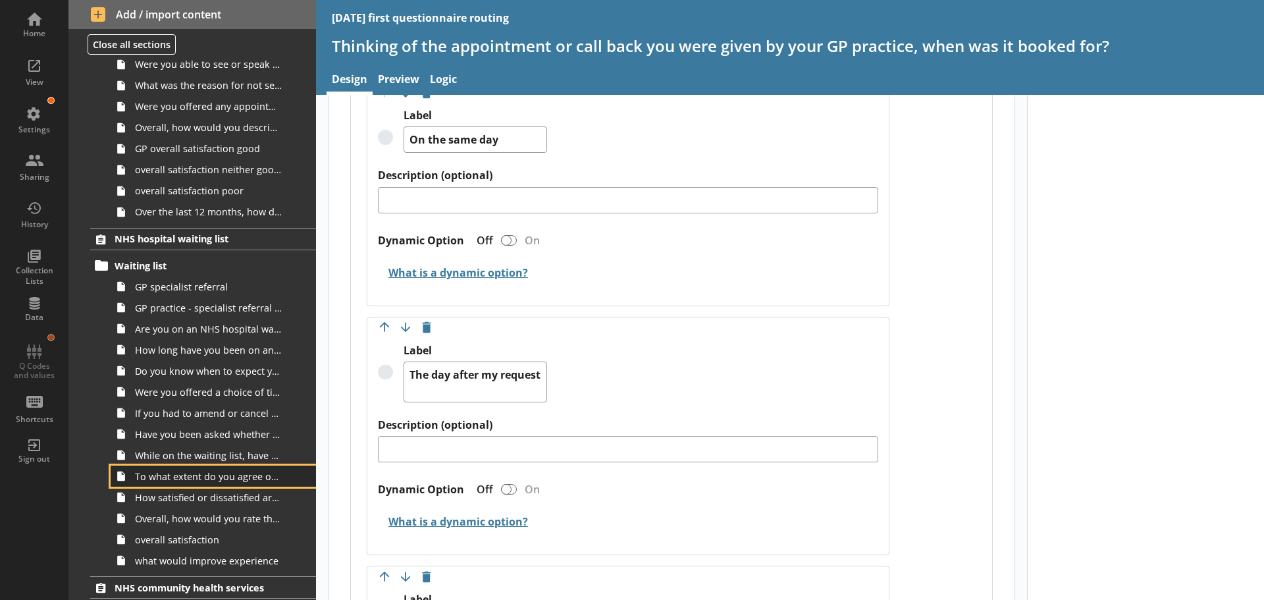
click at [184, 480] on span "To what extent do you agree or disagree that you understood the information giv…" at bounding box center [208, 476] width 147 height 13
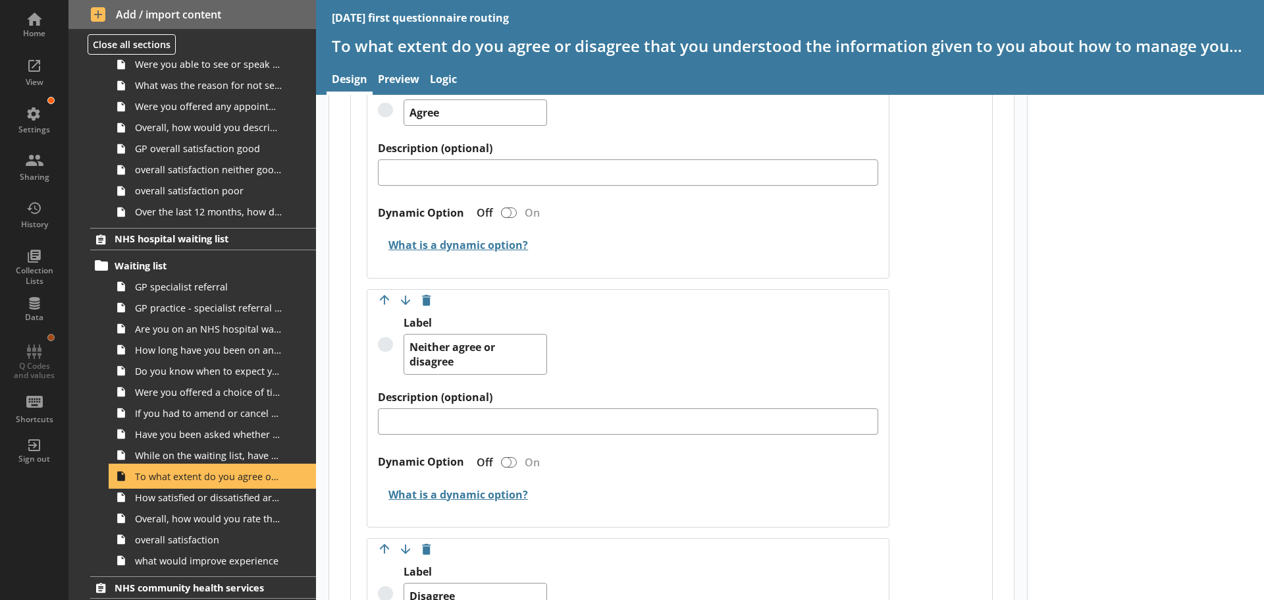
scroll to position [790, 0]
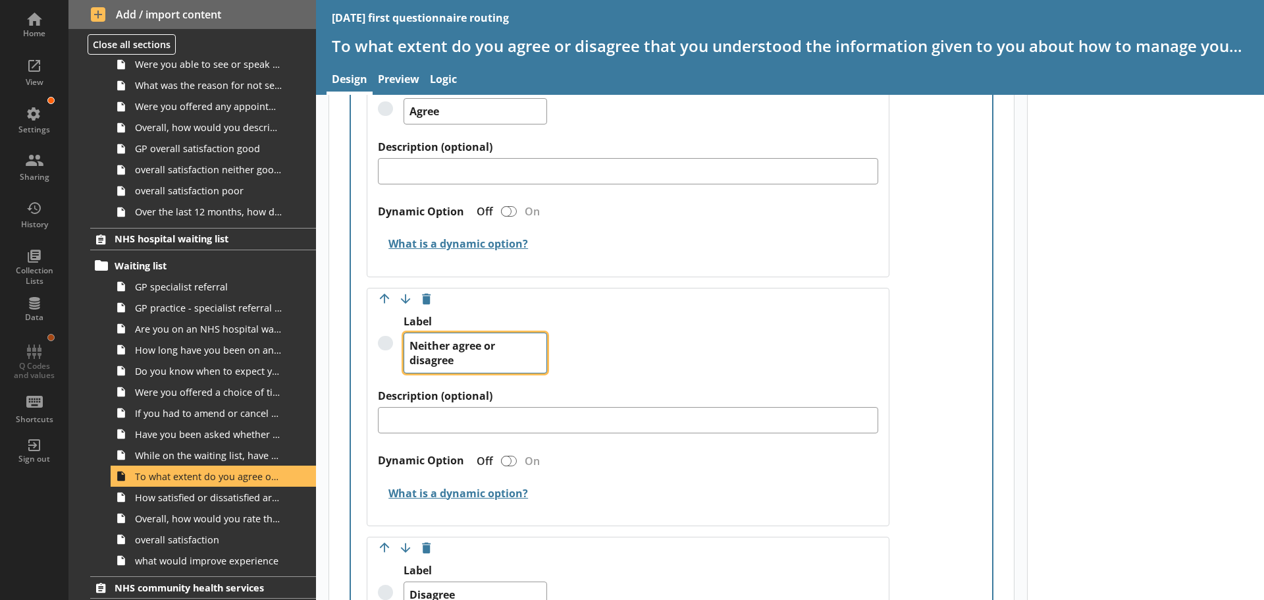
click at [486, 348] on textarea "Neither agree or disagree" at bounding box center [476, 353] width 144 height 41
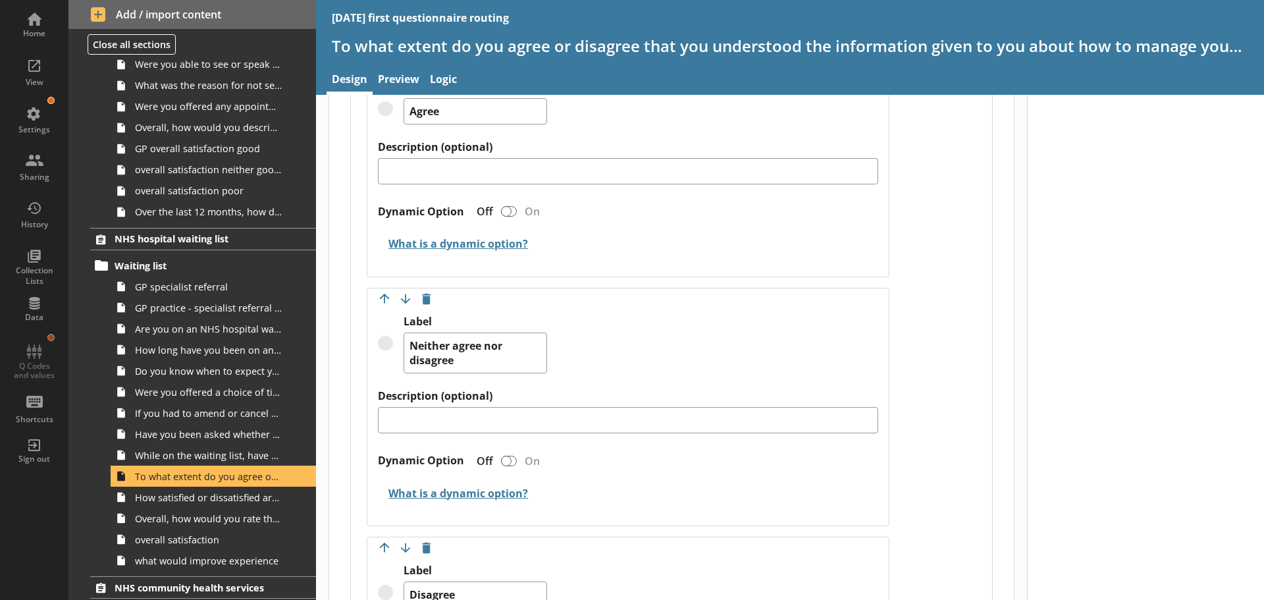
click at [617, 349] on div "Label Neither agree nor disagree" at bounding box center [628, 352] width 500 height 74
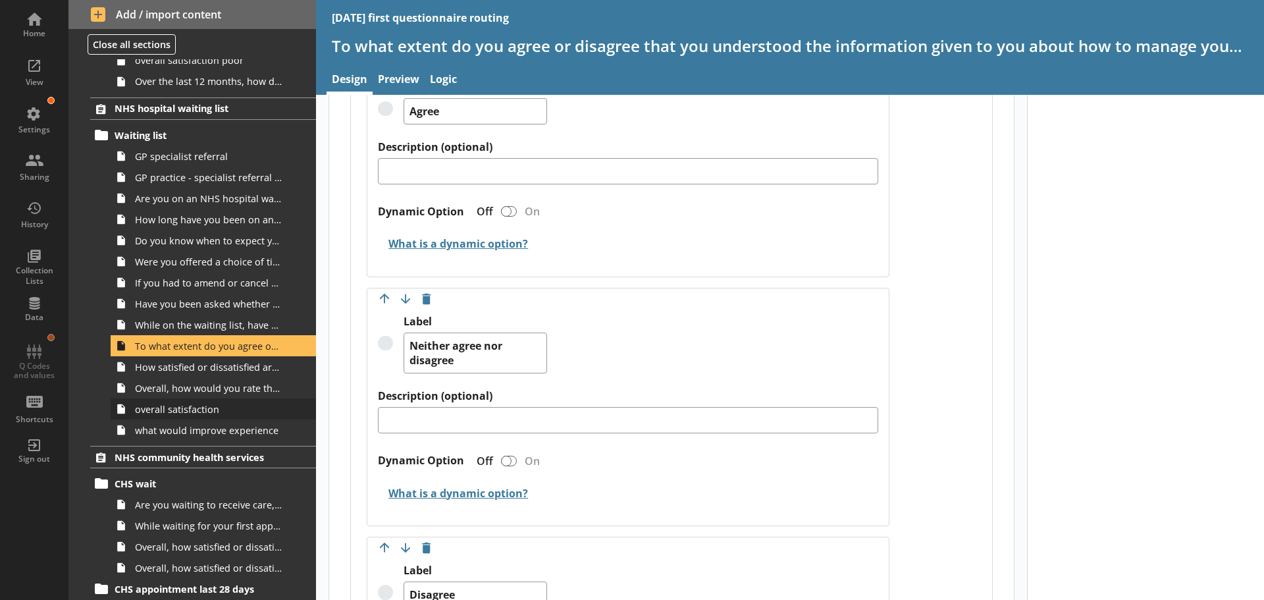
scroll to position [988, 0]
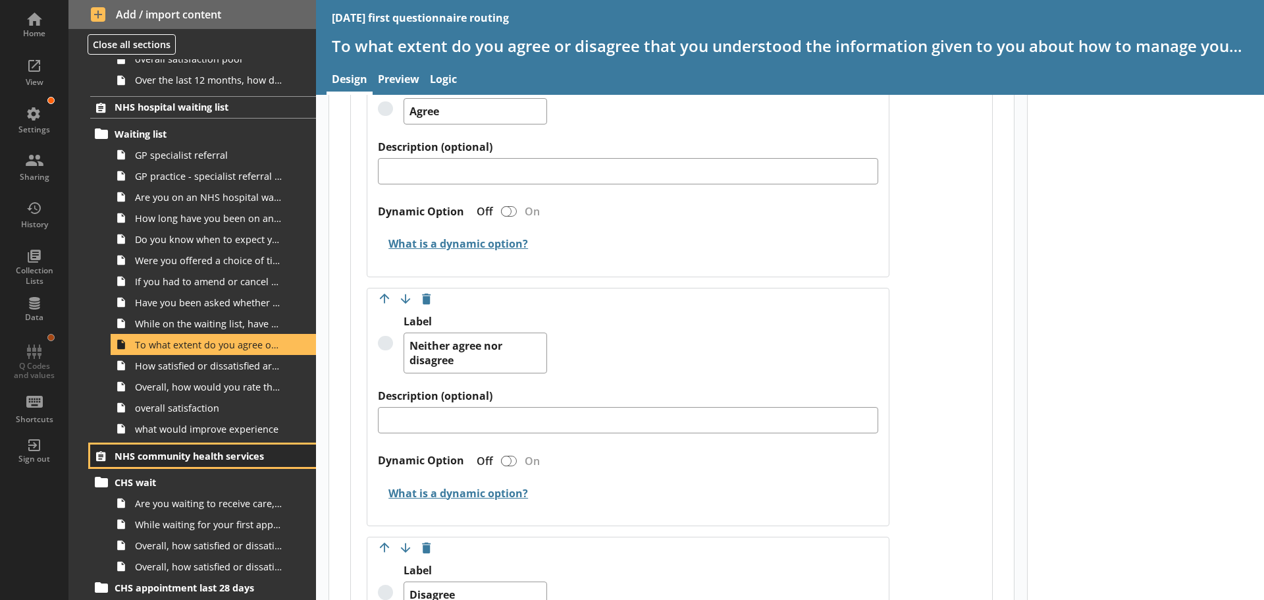
click at [182, 456] on span "NHS community health services" at bounding box center [196, 456] width 162 height 13
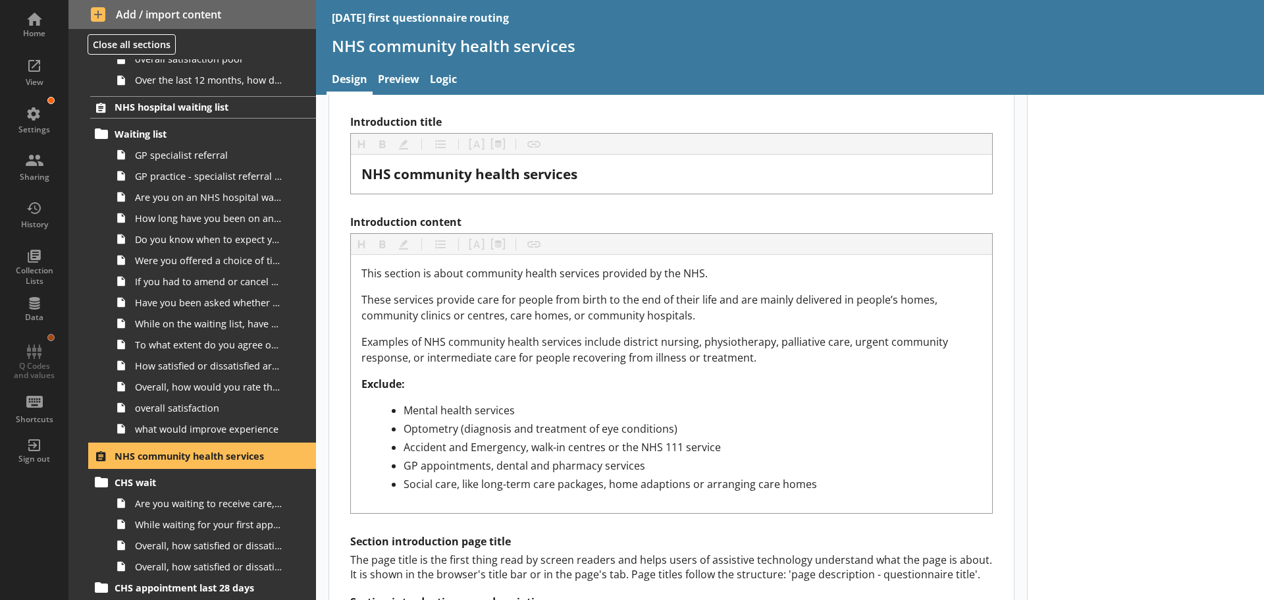
scroll to position [527, 0]
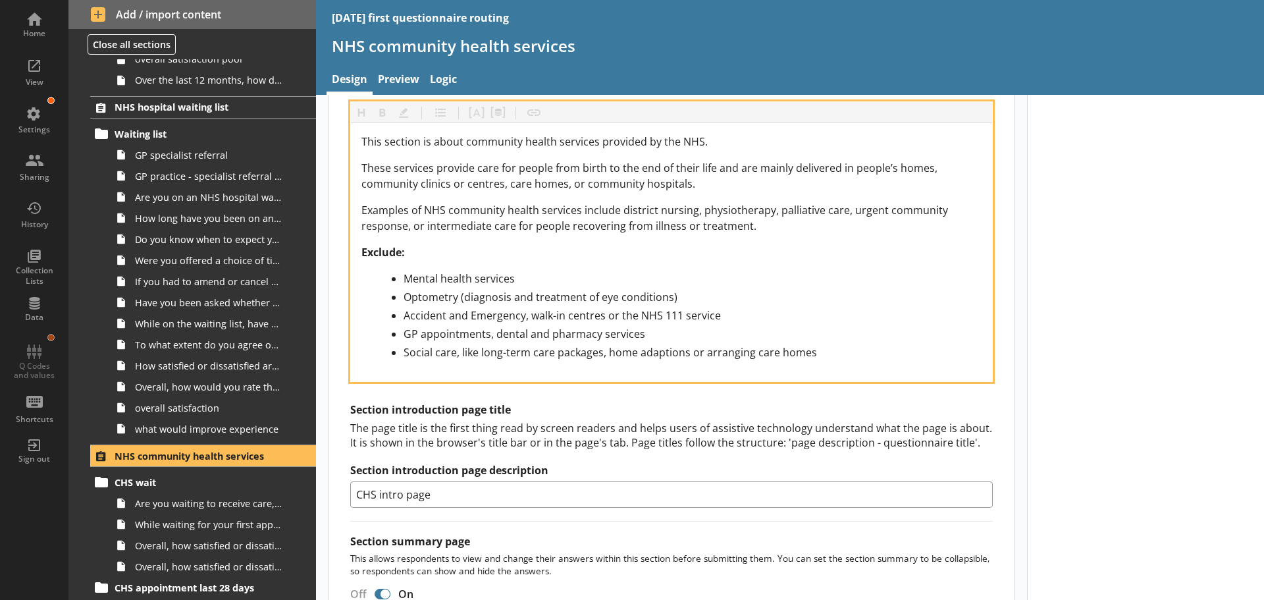
click at [649, 244] on div "This section is about community health services provided by the NHS. These serv…" at bounding box center [671, 247] width 620 height 226
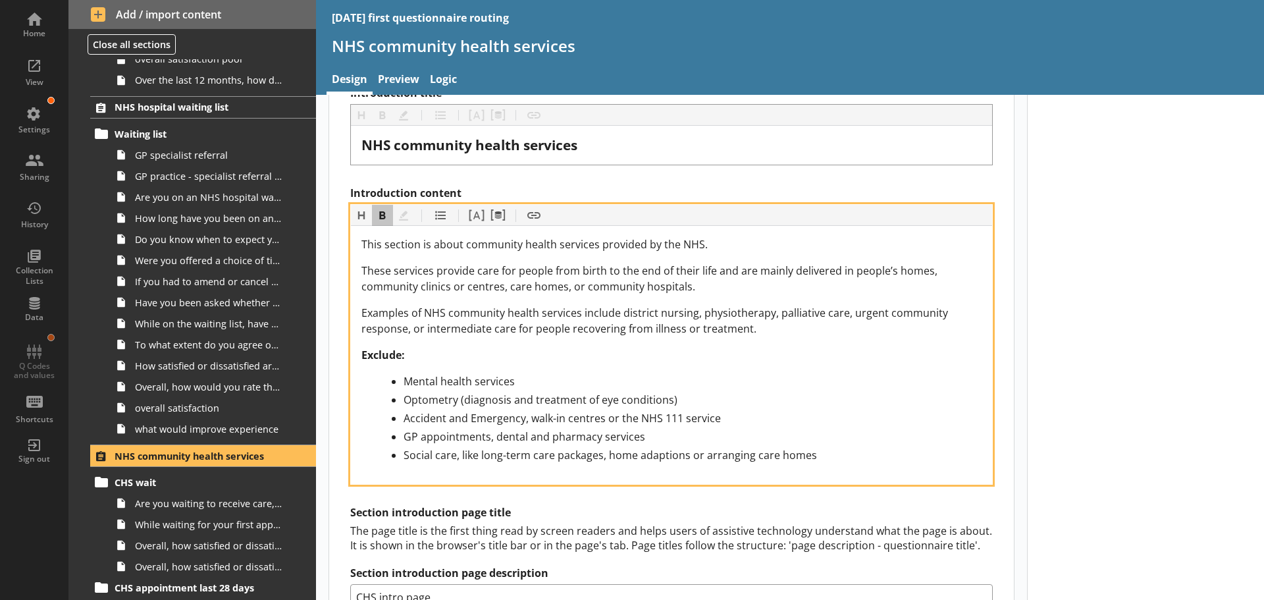
scroll to position [395, 0]
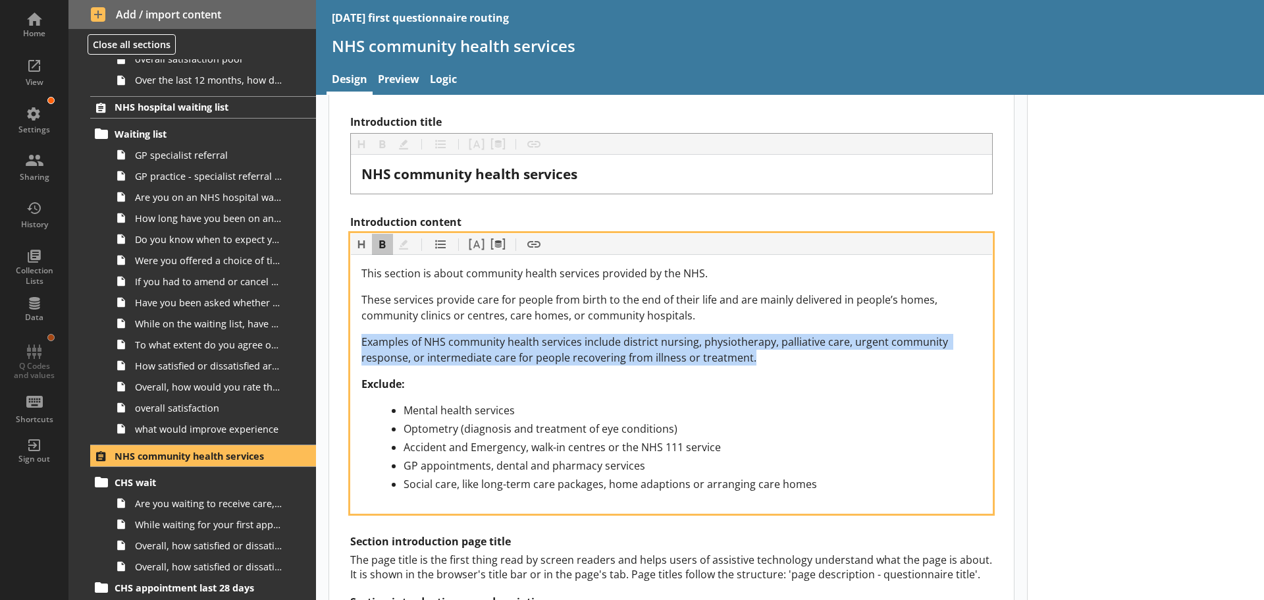
drag, startPoint x: 749, startPoint y: 358, endPoint x: 348, endPoint y: 344, distance: 401.9
click at [348, 344] on div "Section title This will be shown on the hub. Heading Heading Bold Bold Highligh…" at bounding box center [671, 467] width 685 height 1072
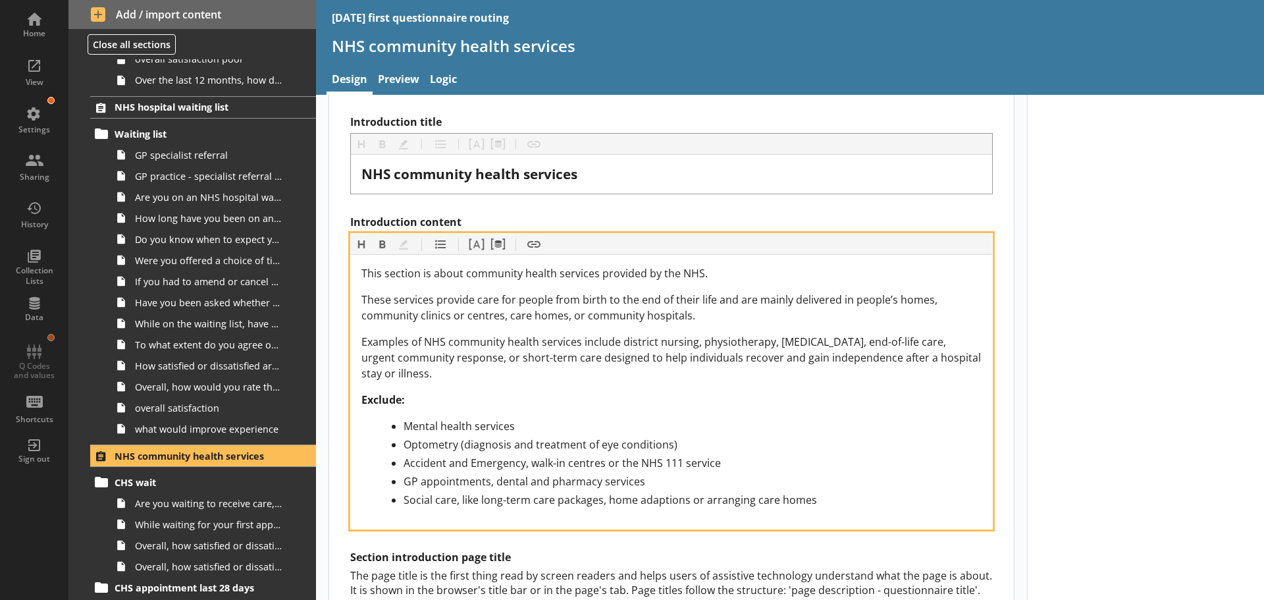
click at [656, 379] on div "Examples of NHS community health services include district nursing, physiothera…" at bounding box center [671, 357] width 620 height 47
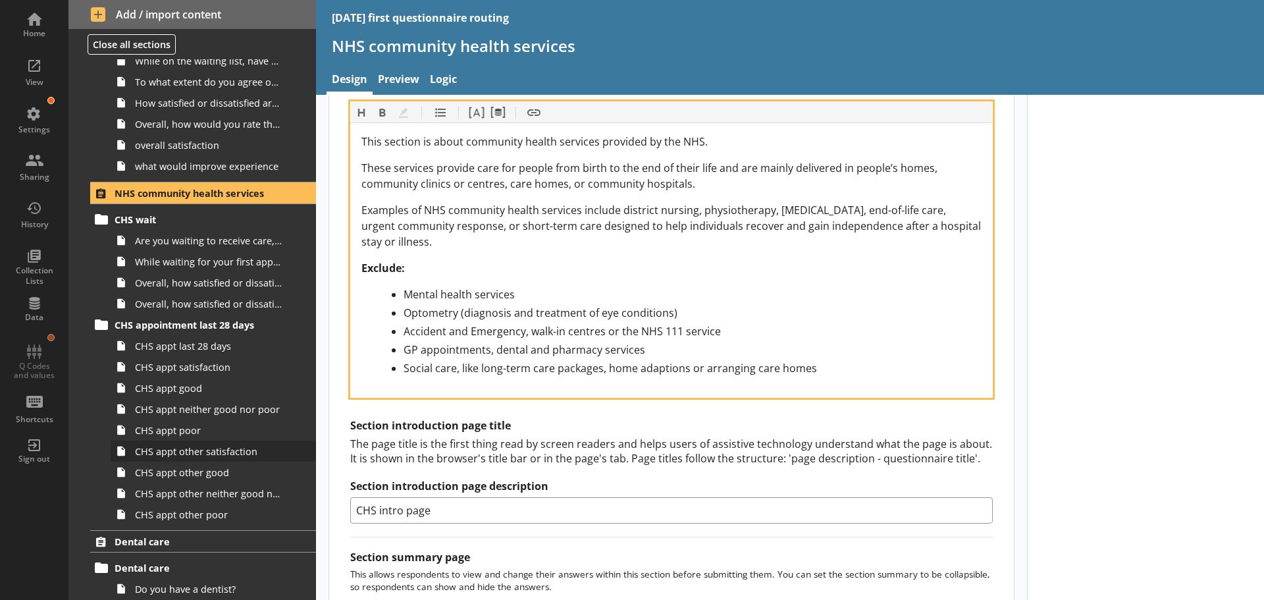
scroll to position [1251, 0]
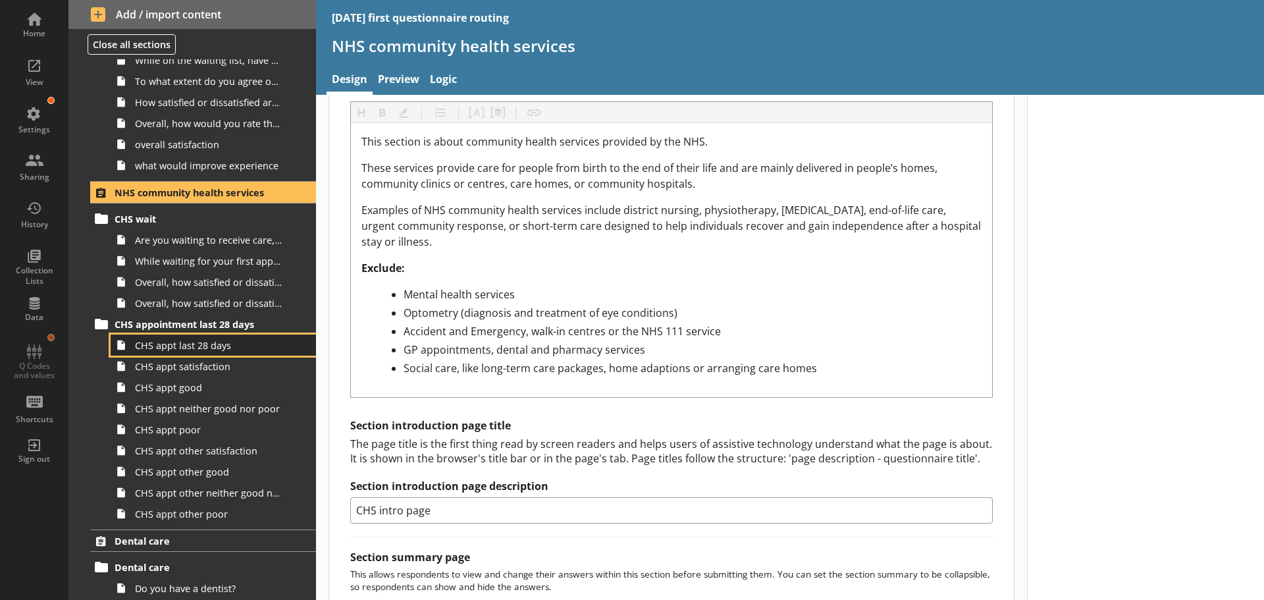
click at [182, 354] on link "CHS appt last 28 days" at bounding box center [213, 344] width 205 height 21
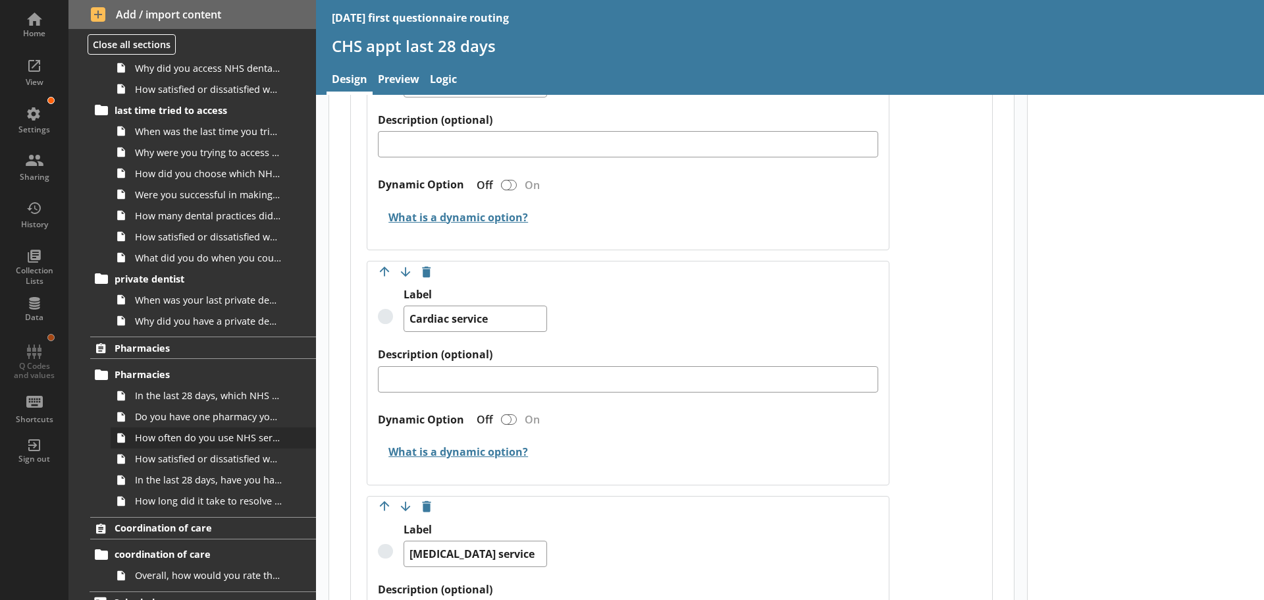
scroll to position [1832, 0]
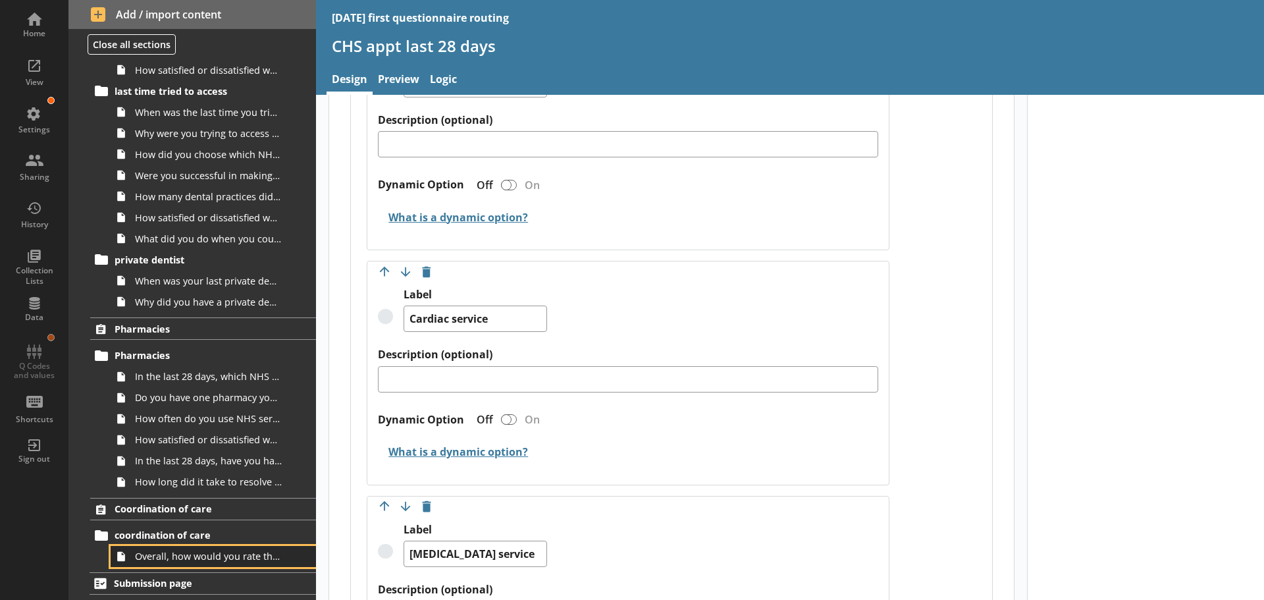
drag, startPoint x: 194, startPoint y: 559, endPoint x: 205, endPoint y: 562, distance: 11.5
click at [194, 559] on span "Overall, how would you rate the coordination of your care across the NHS?" at bounding box center [208, 556] width 147 height 13
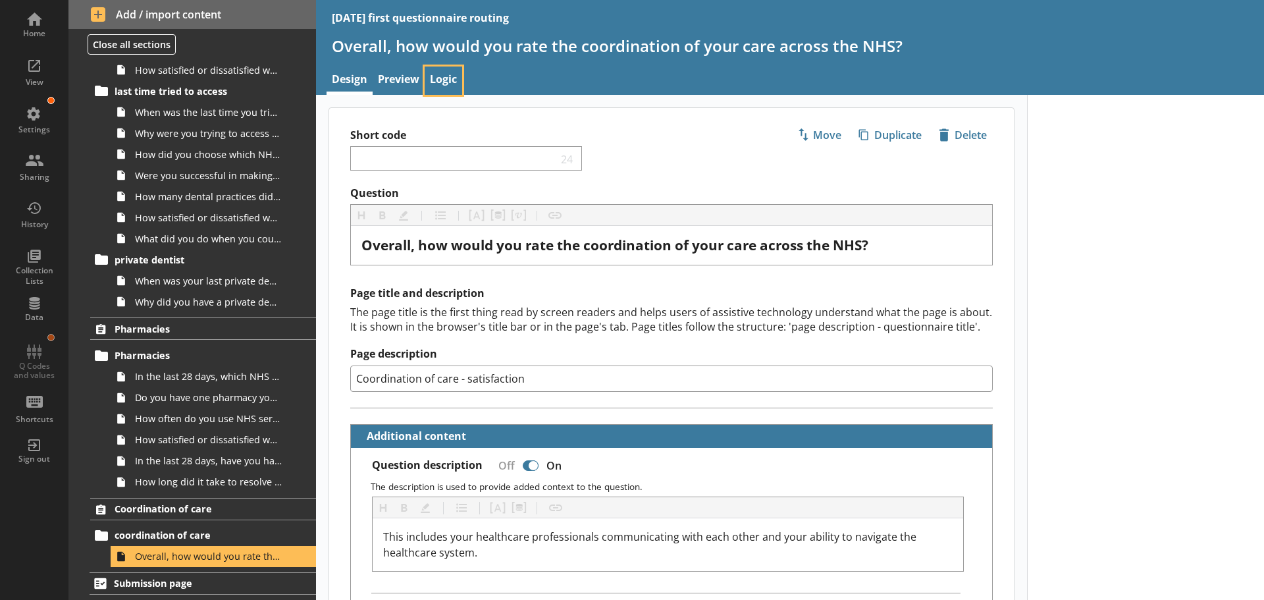
click at [443, 80] on link "Logic" at bounding box center [444, 81] width 38 height 28
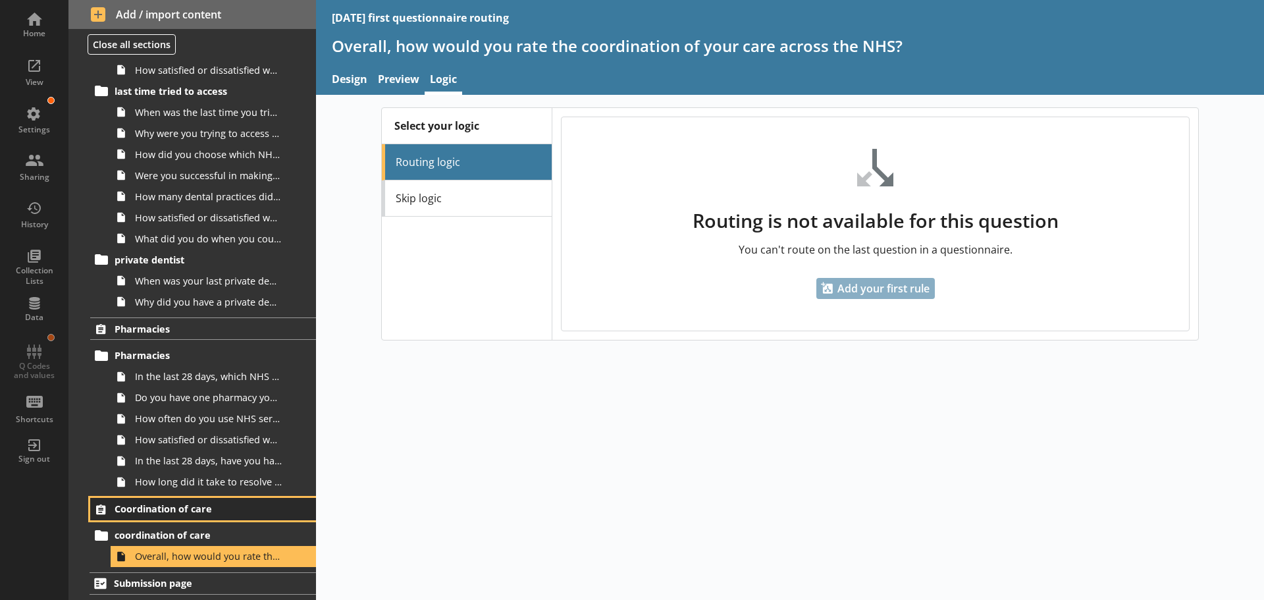
click at [190, 501] on link "Coordination of care" at bounding box center [203, 509] width 226 height 22
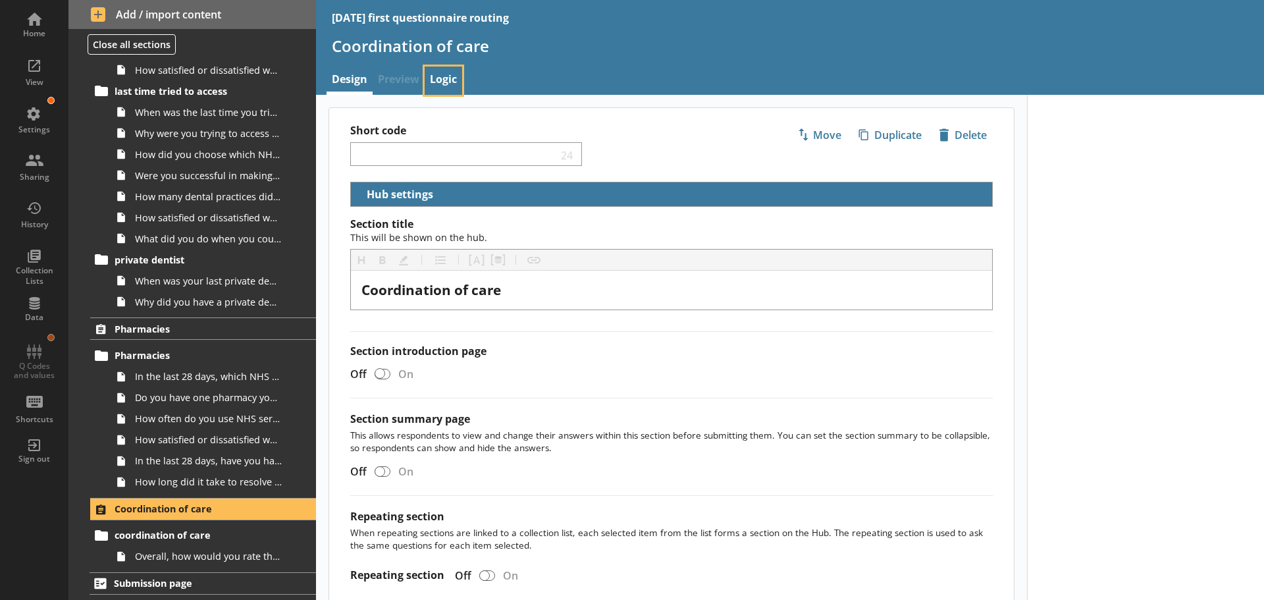
click at [445, 76] on link "Logic" at bounding box center [444, 81] width 38 height 28
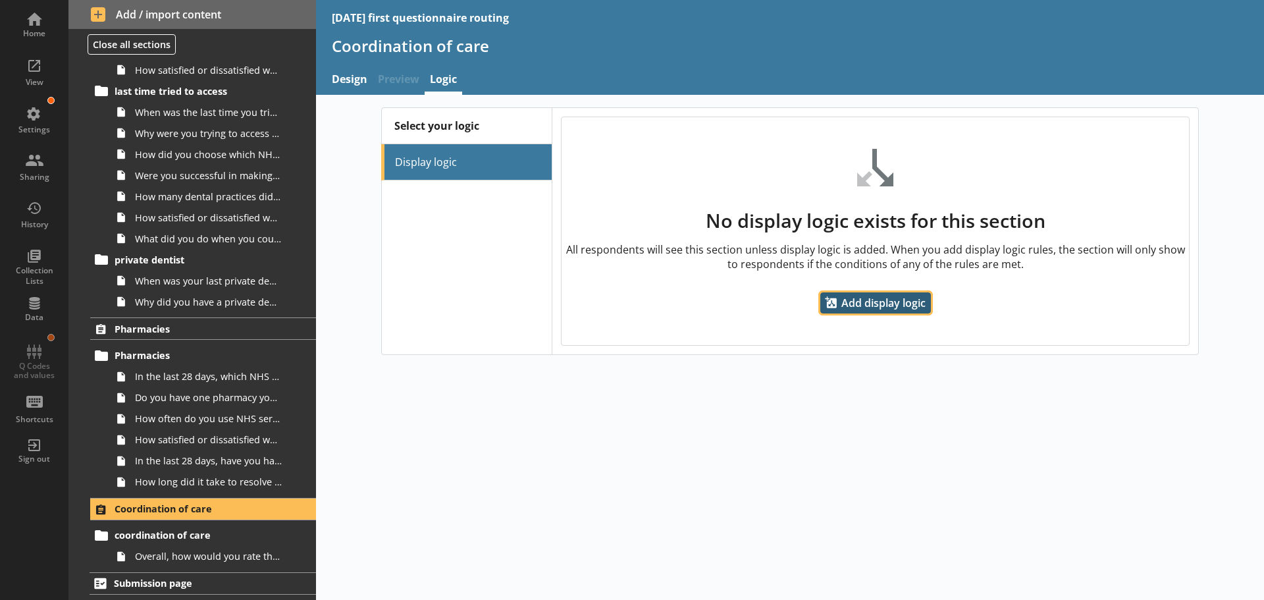
click at [878, 305] on span "Add display logic" at bounding box center [875, 302] width 111 height 21
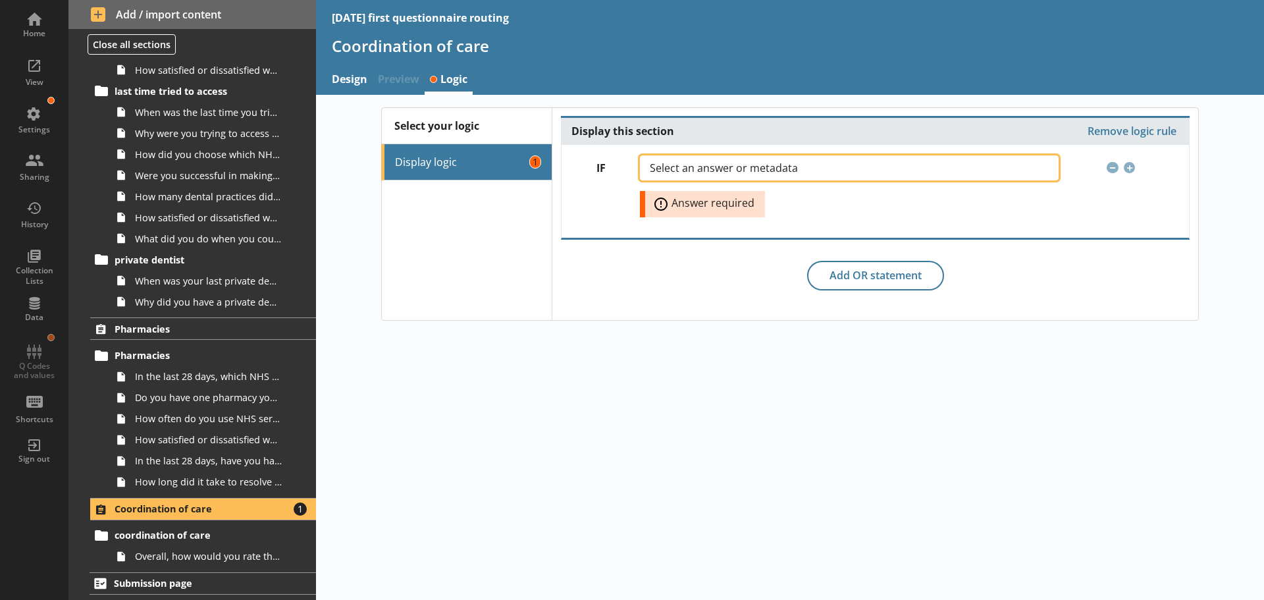
click at [761, 164] on span "Select an answer or metadata" at bounding box center [734, 168] width 169 height 11
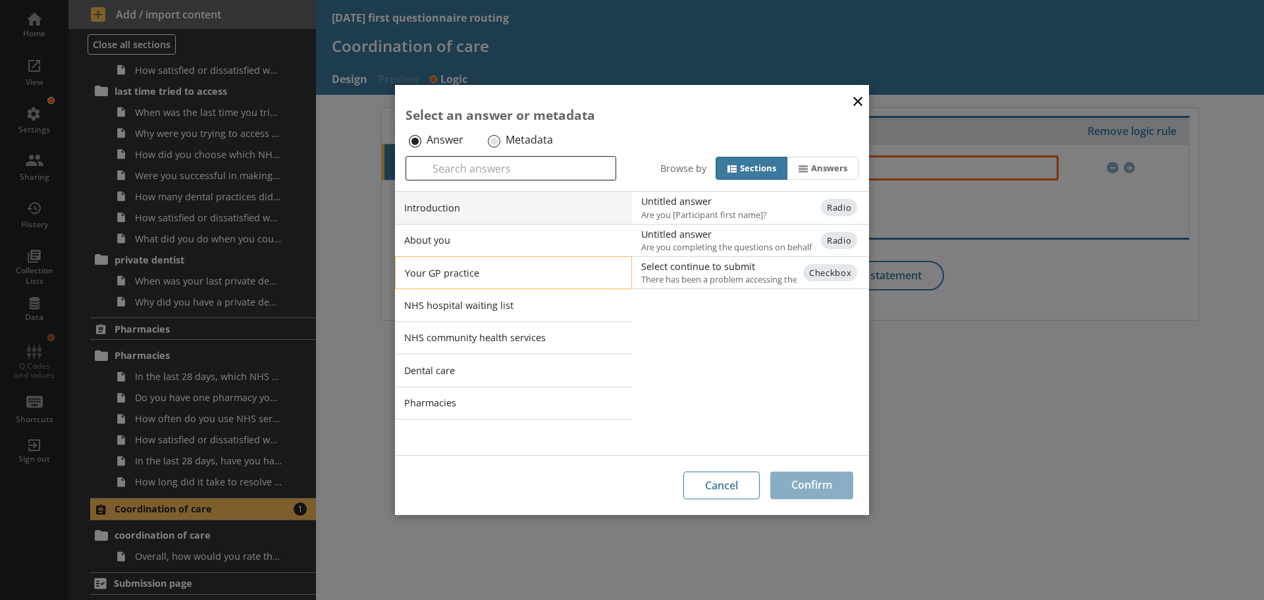
click at [438, 271] on li "Your GP practice" at bounding box center [513, 272] width 237 height 33
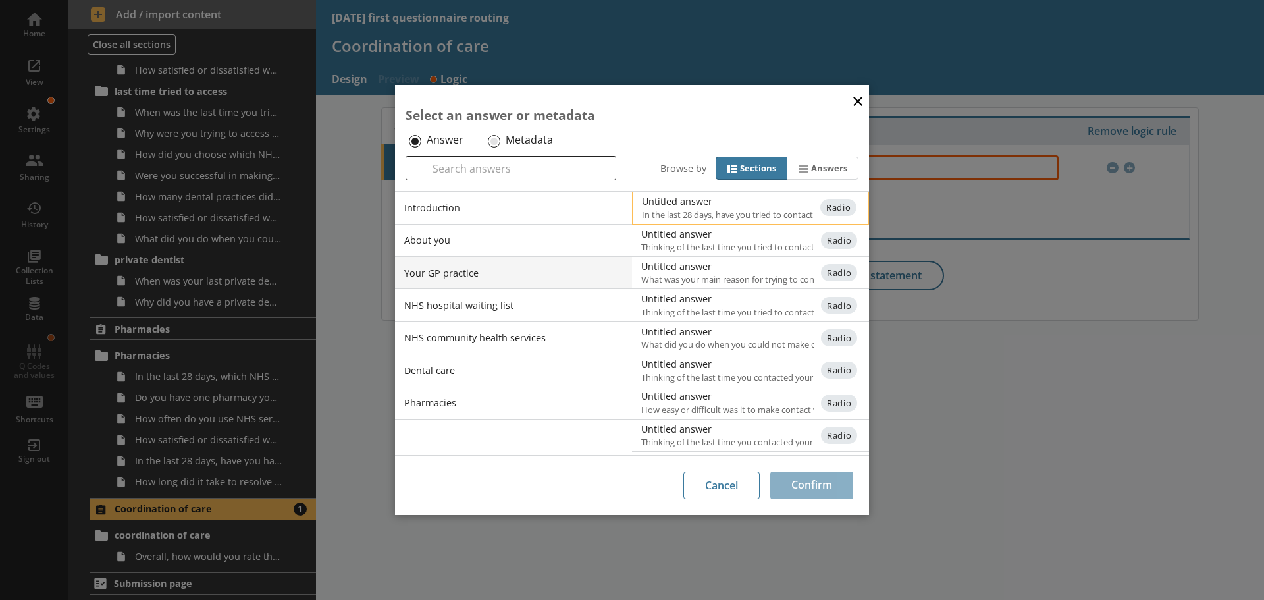
click at [713, 201] on div "Untitled answer" at bounding box center [774, 201] width 265 height 13
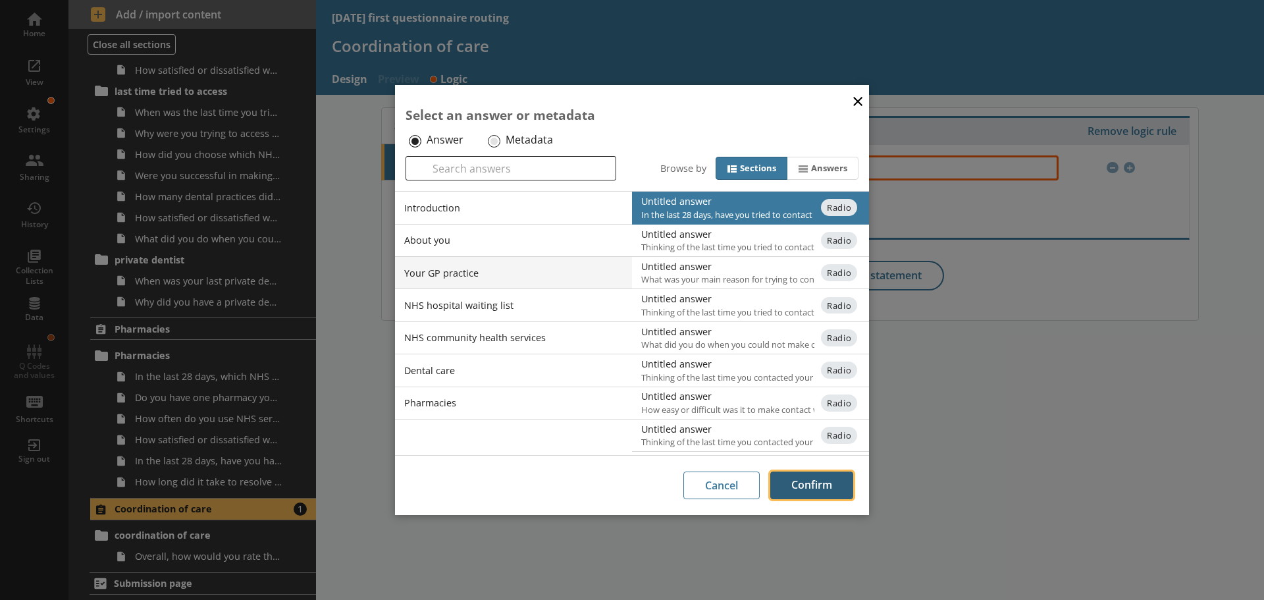
click at [805, 479] on button "Confirm" at bounding box center [811, 485] width 83 height 28
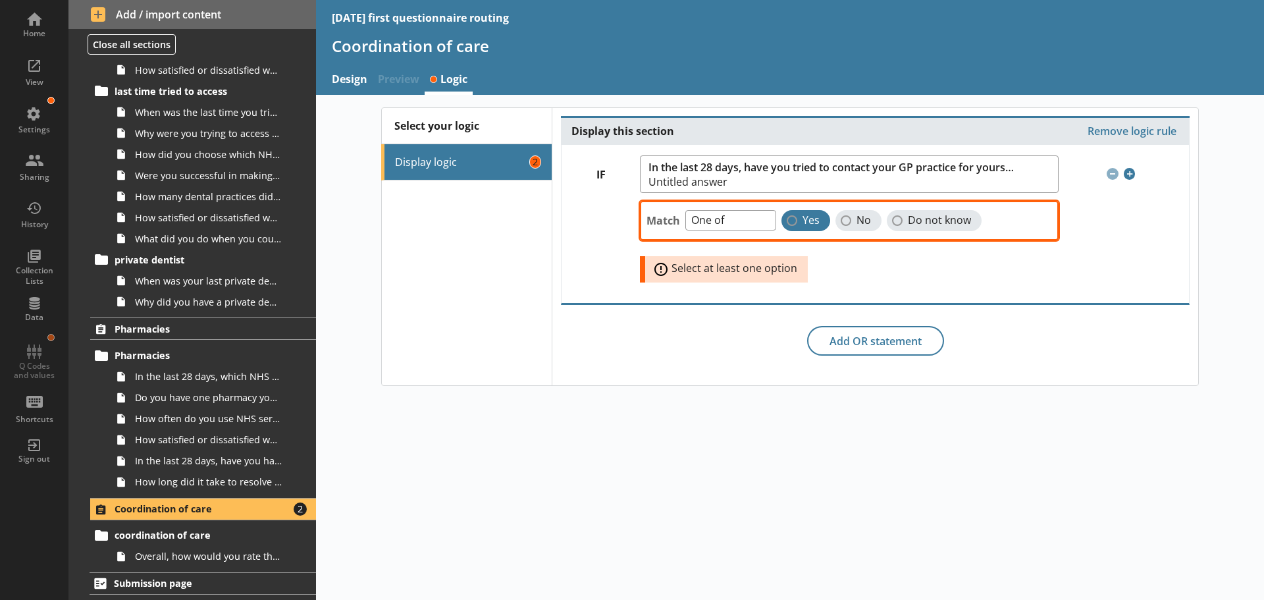
click at [797, 218] on label "Yes" at bounding box center [806, 220] width 49 height 21
click at [797, 218] on input "Yes" at bounding box center [792, 220] width 11 height 11
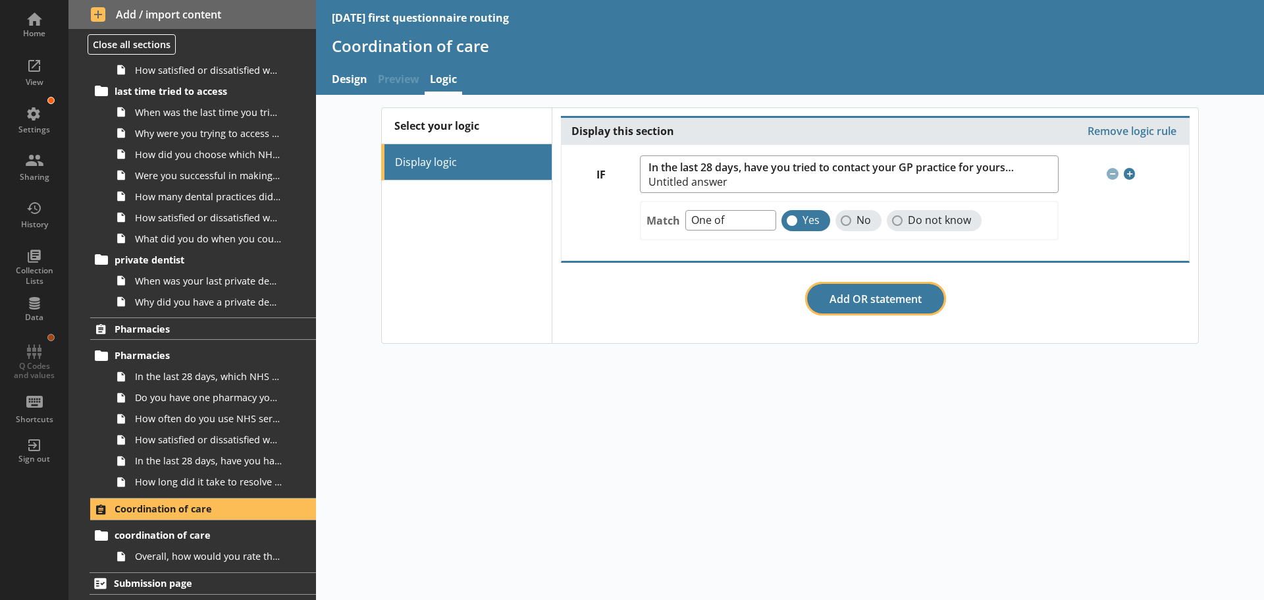
click at [859, 294] on button "Add OR statement" at bounding box center [875, 299] width 137 height 30
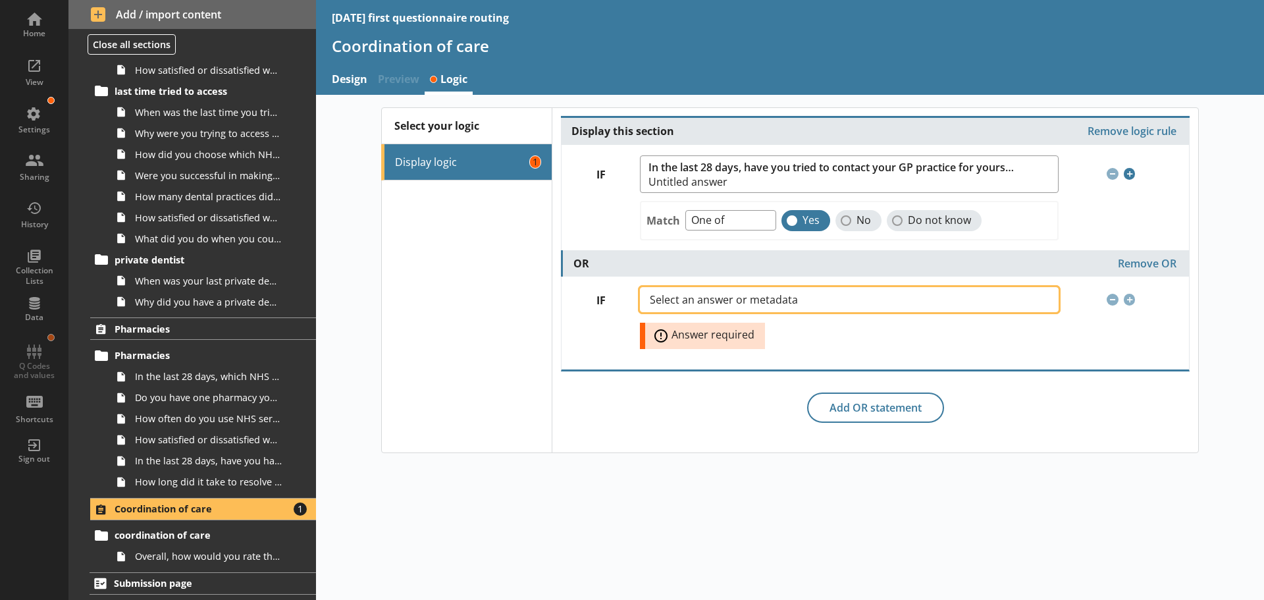
click at [780, 301] on span "Select an answer or metadata" at bounding box center [734, 299] width 169 height 11
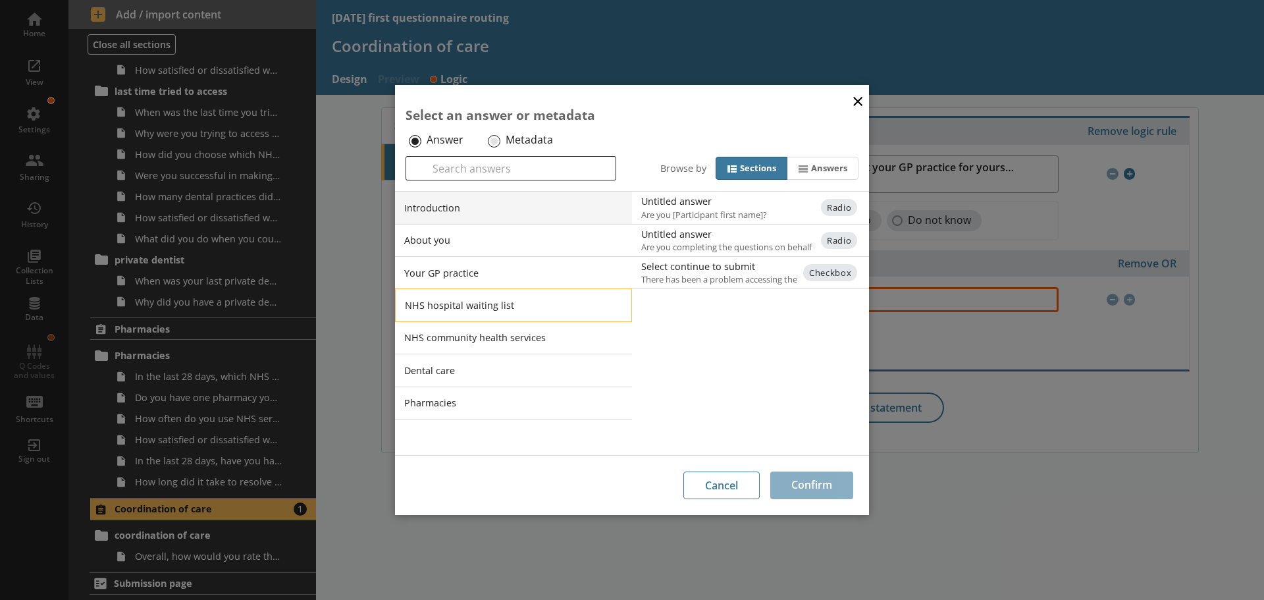
click at [460, 304] on li "NHS hospital waiting list" at bounding box center [513, 304] width 237 height 33
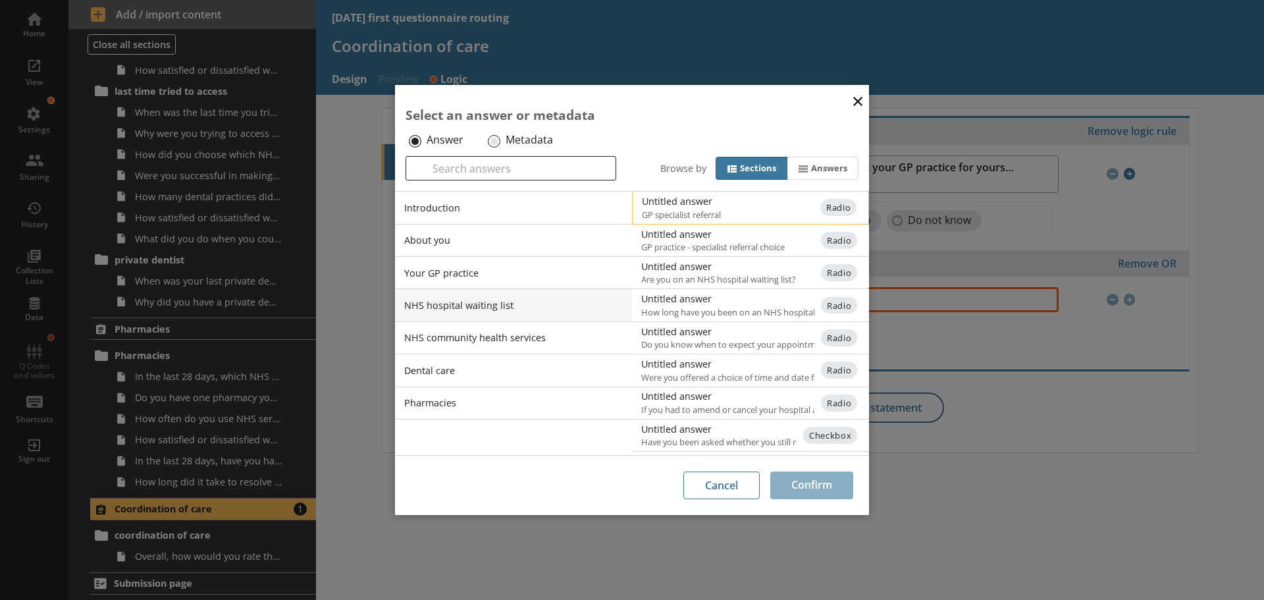
click at [695, 205] on div "Untitled answer" at bounding box center [774, 201] width 265 height 13
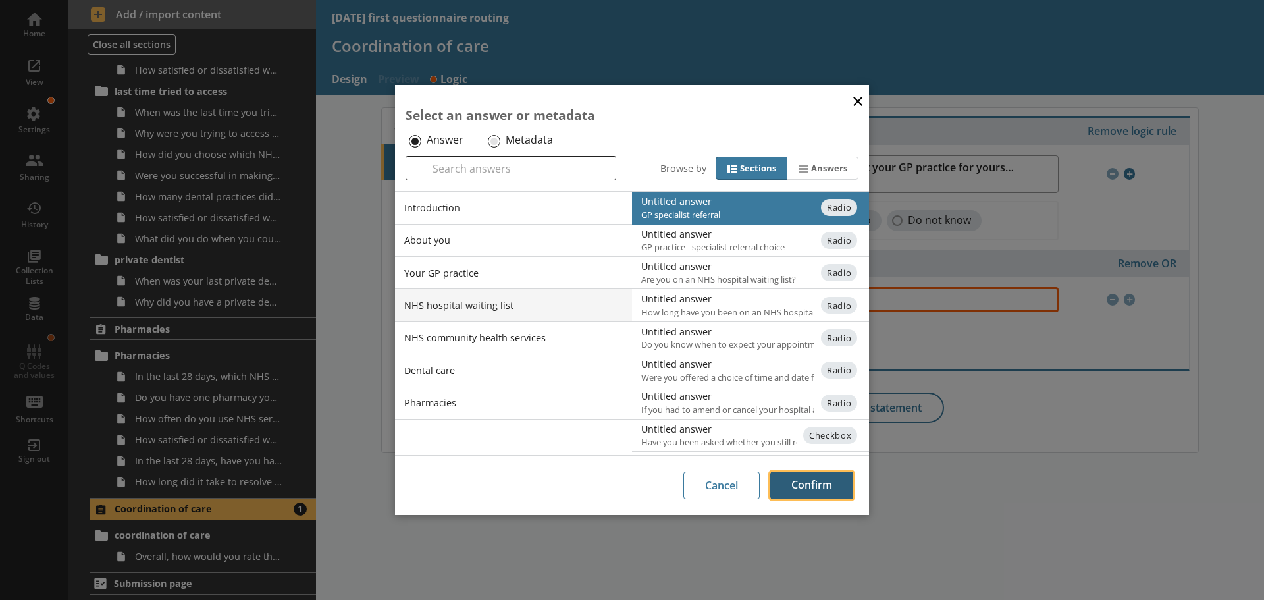
click at [820, 481] on button "Confirm" at bounding box center [811, 485] width 83 height 28
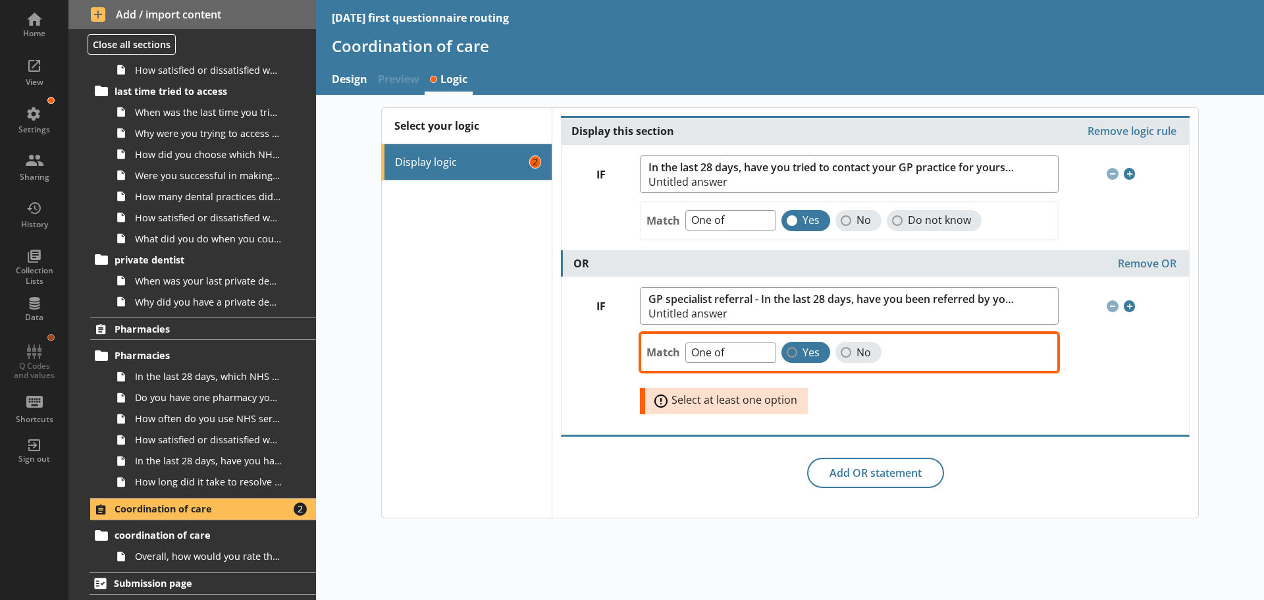
click at [812, 350] on span "Yes" at bounding box center [811, 353] width 17 height 14
click at [797, 350] on input "Yes" at bounding box center [792, 352] width 11 height 11
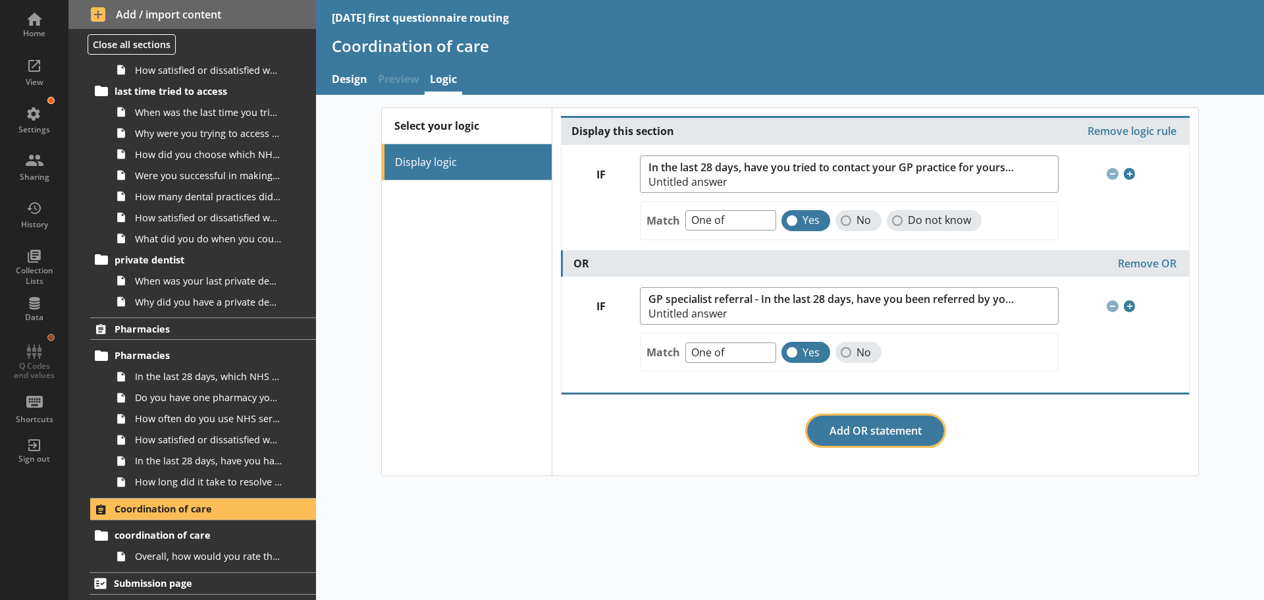
click at [879, 429] on button "Add OR statement" at bounding box center [875, 430] width 137 height 30
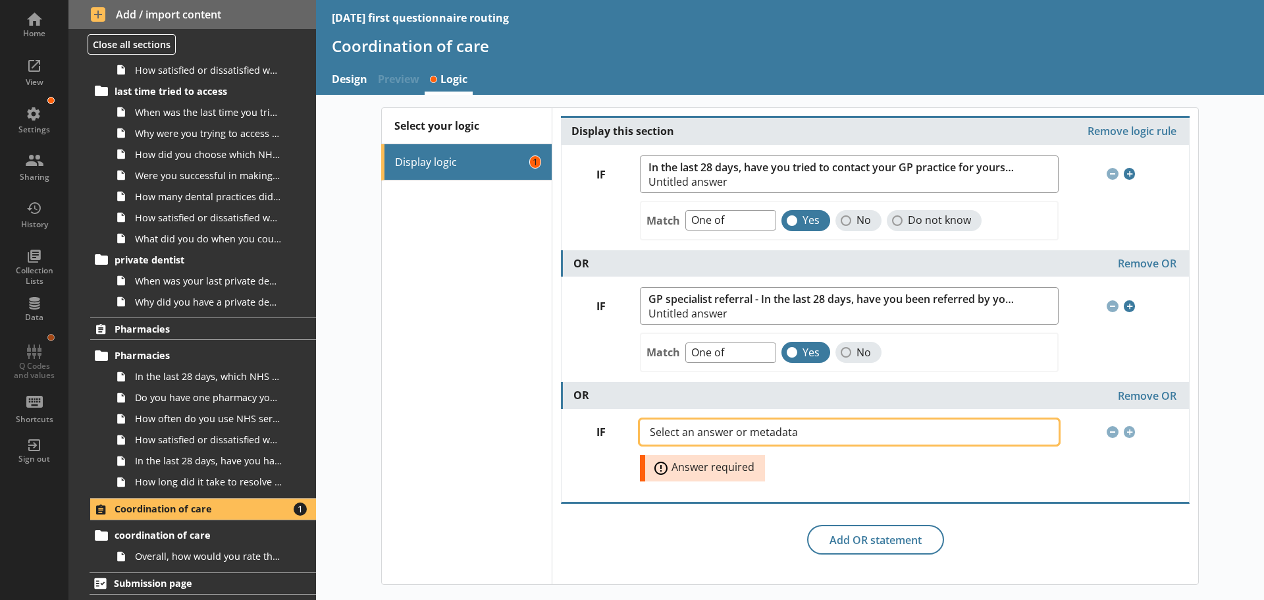
click at [675, 433] on span "Select an answer or metadata" at bounding box center [734, 432] width 169 height 11
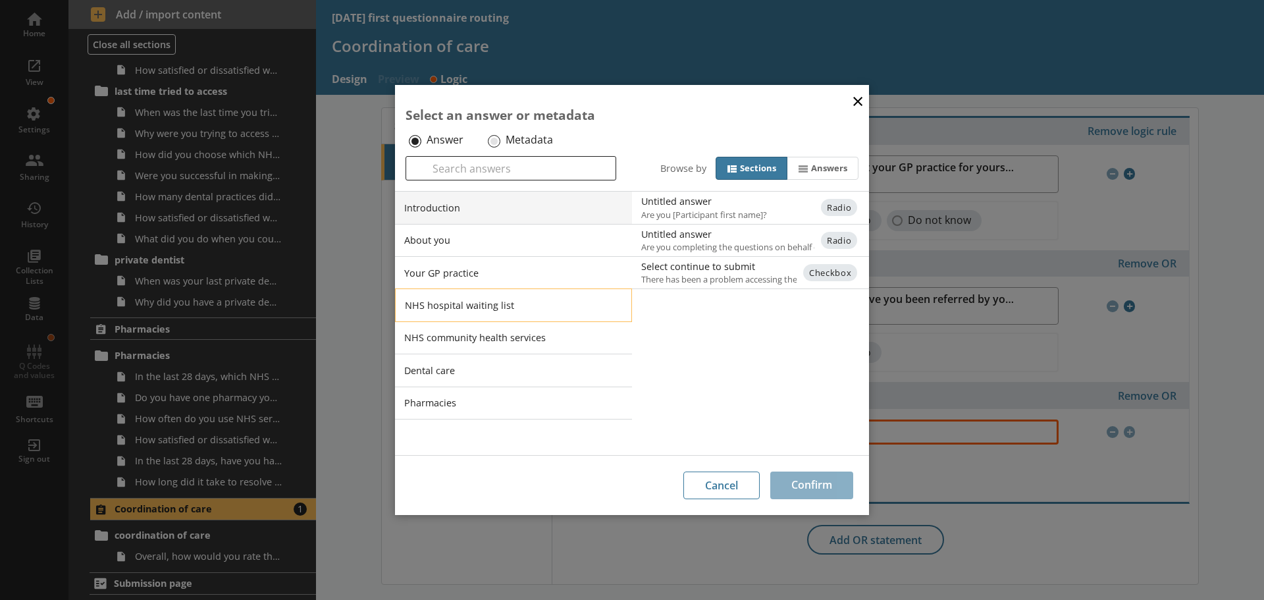
click at [446, 298] on li "NHS hospital waiting list" at bounding box center [513, 304] width 237 height 33
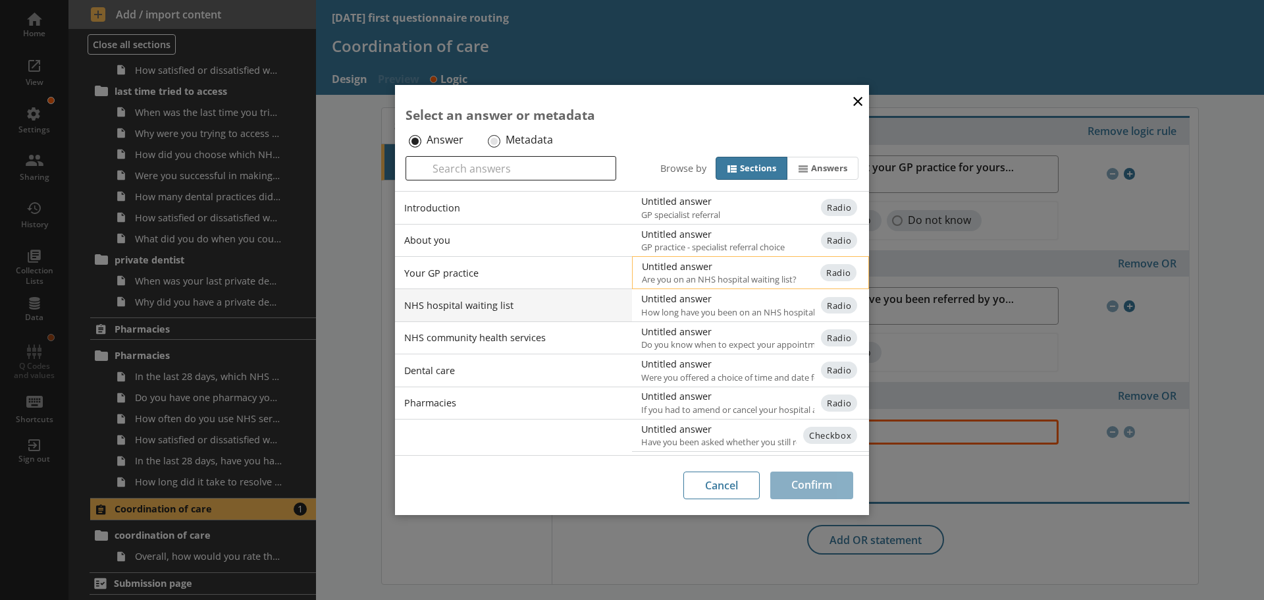
click at [676, 266] on div "Untitled answer" at bounding box center [774, 266] width 265 height 13
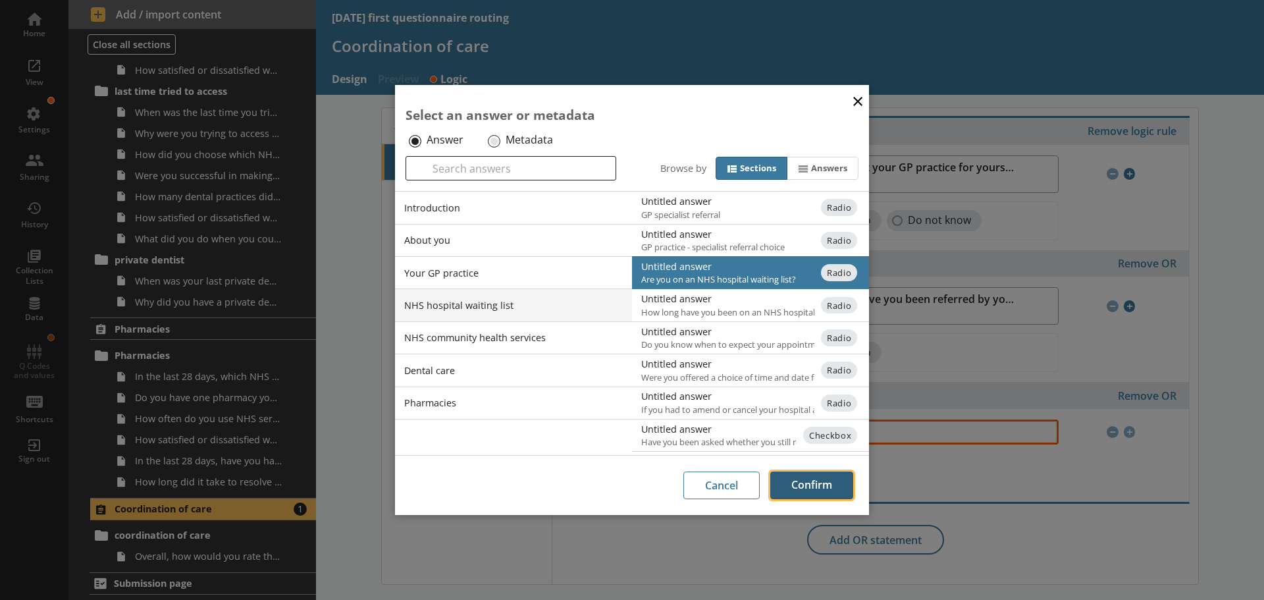
click at [818, 480] on button "Confirm" at bounding box center [811, 485] width 83 height 28
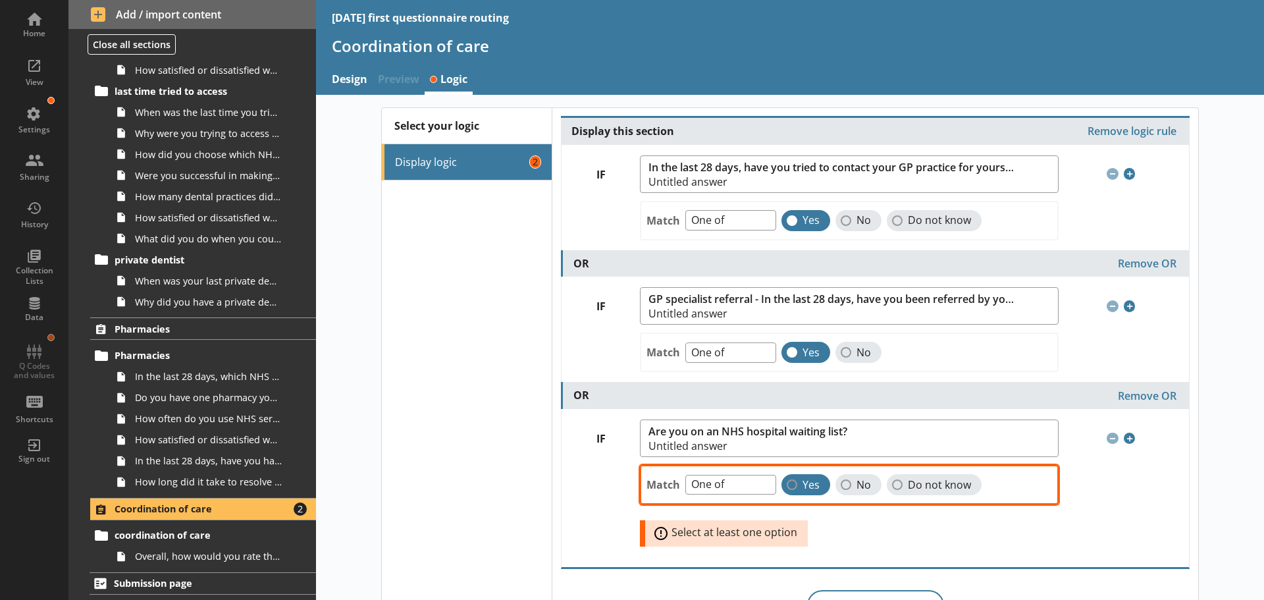
click at [787, 487] on label "Yes" at bounding box center [806, 484] width 49 height 21
click at [787, 487] on input "Yes" at bounding box center [792, 484] width 11 height 11
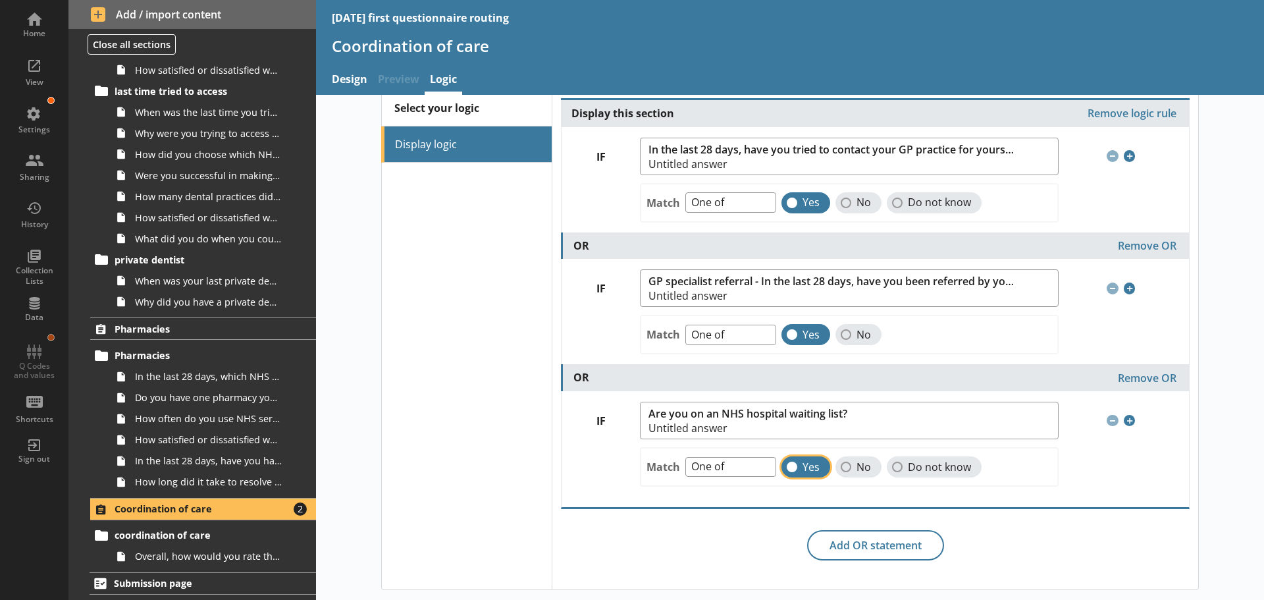
scroll to position [18, 0]
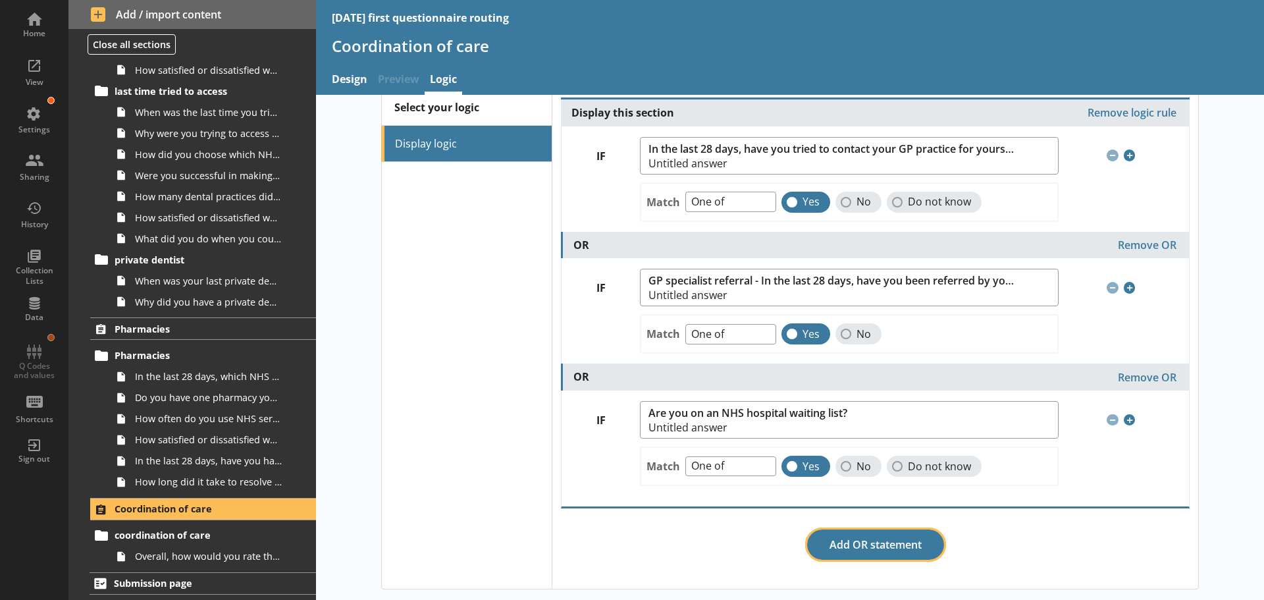
click at [875, 543] on button "Add OR statement" at bounding box center [875, 544] width 137 height 30
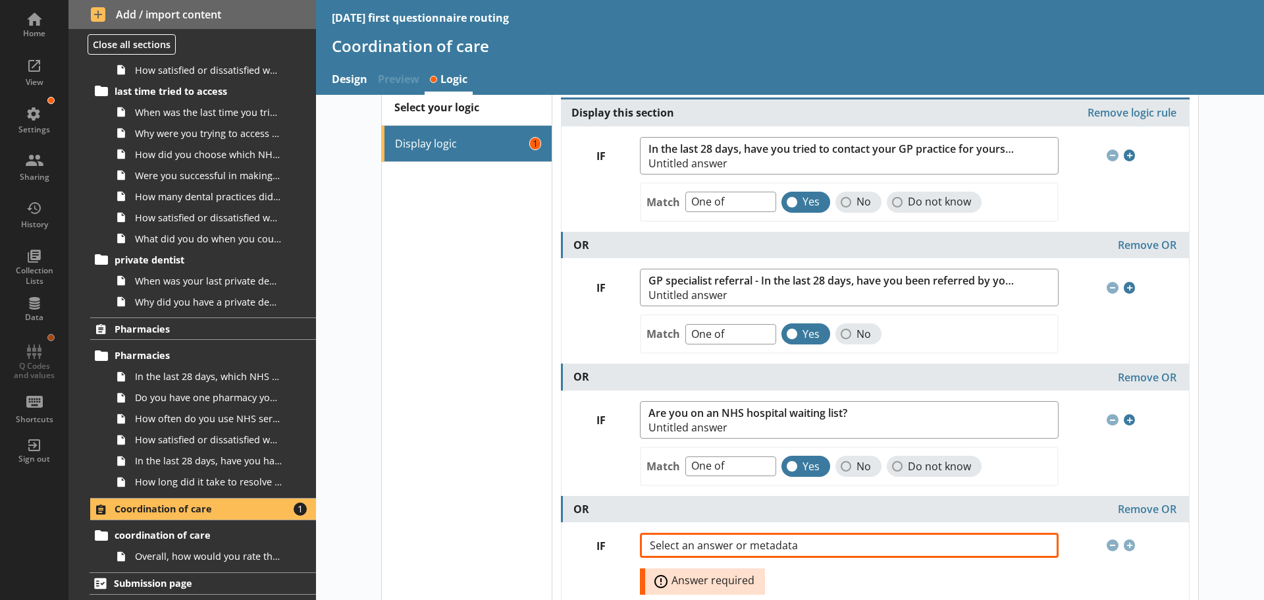
scroll to position [127, 0]
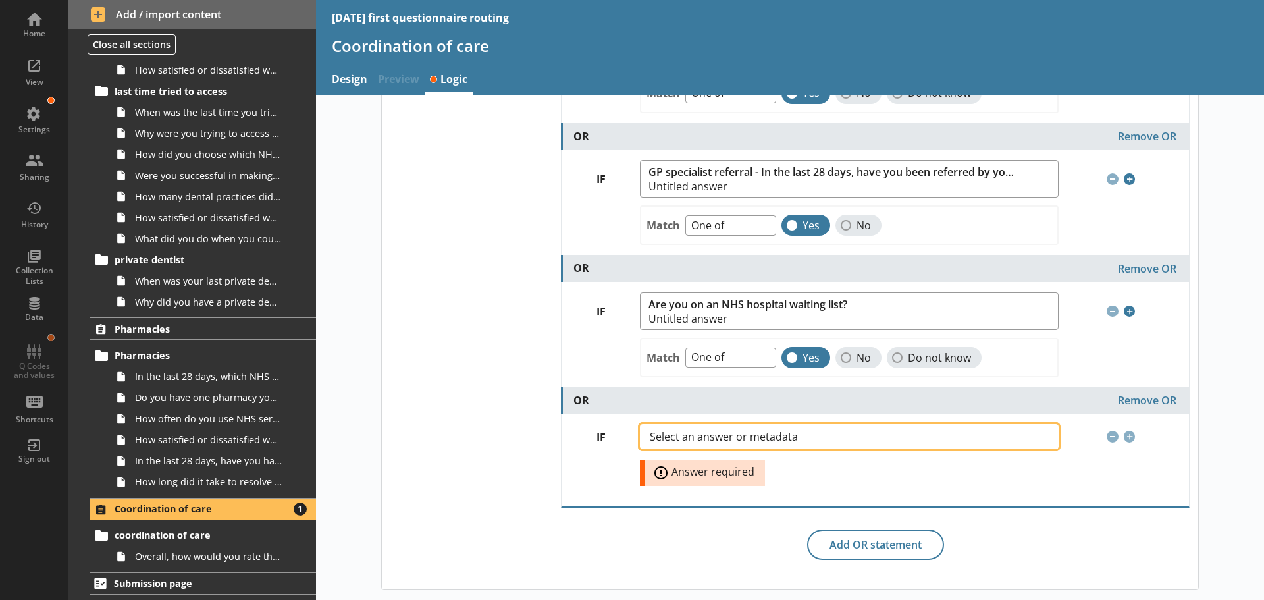
click at [721, 439] on span "Select an answer or metadata" at bounding box center [734, 436] width 169 height 11
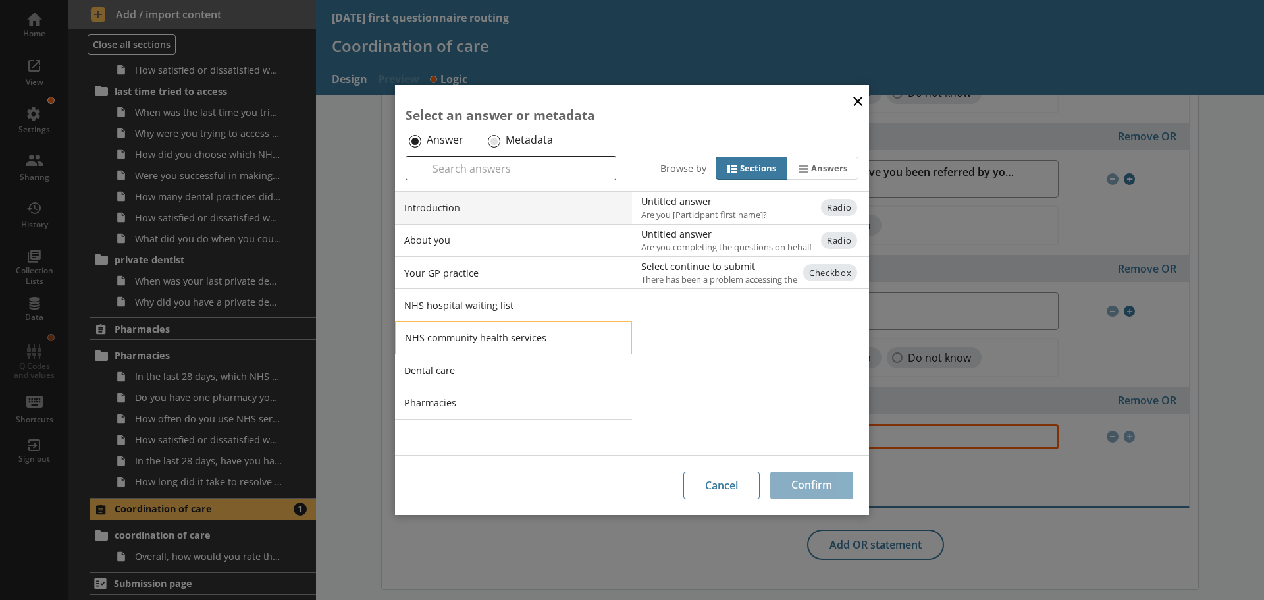
click at [453, 333] on li "NHS community health services" at bounding box center [513, 337] width 237 height 33
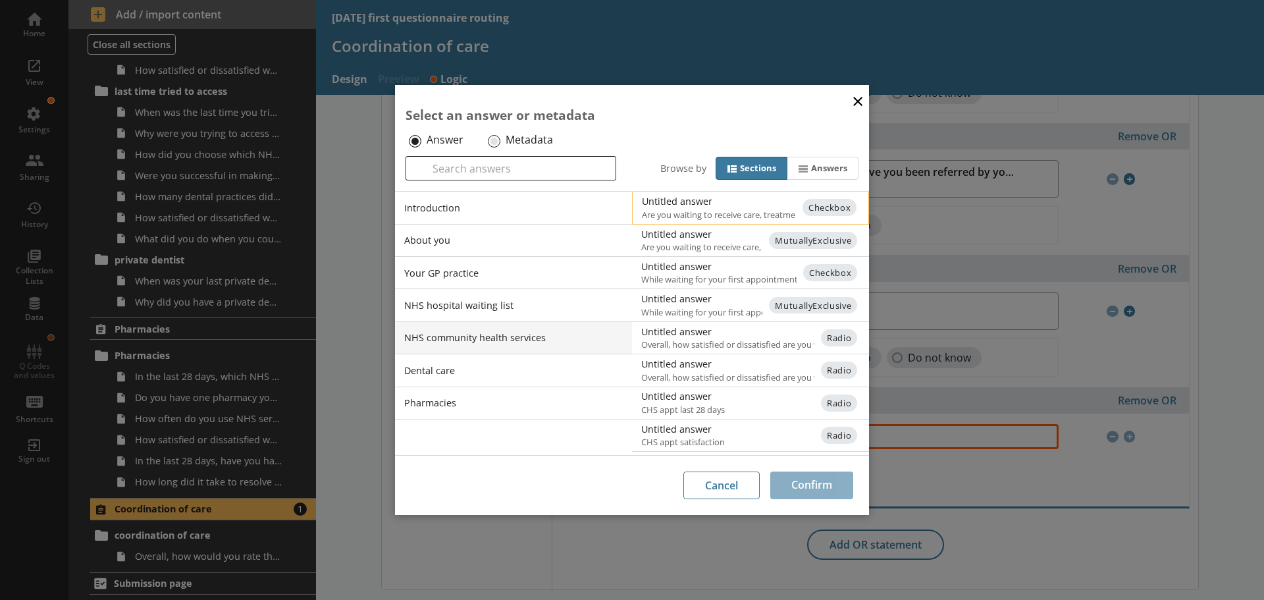
click at [685, 203] on div "Untitled answer" at bounding box center [774, 201] width 265 height 13
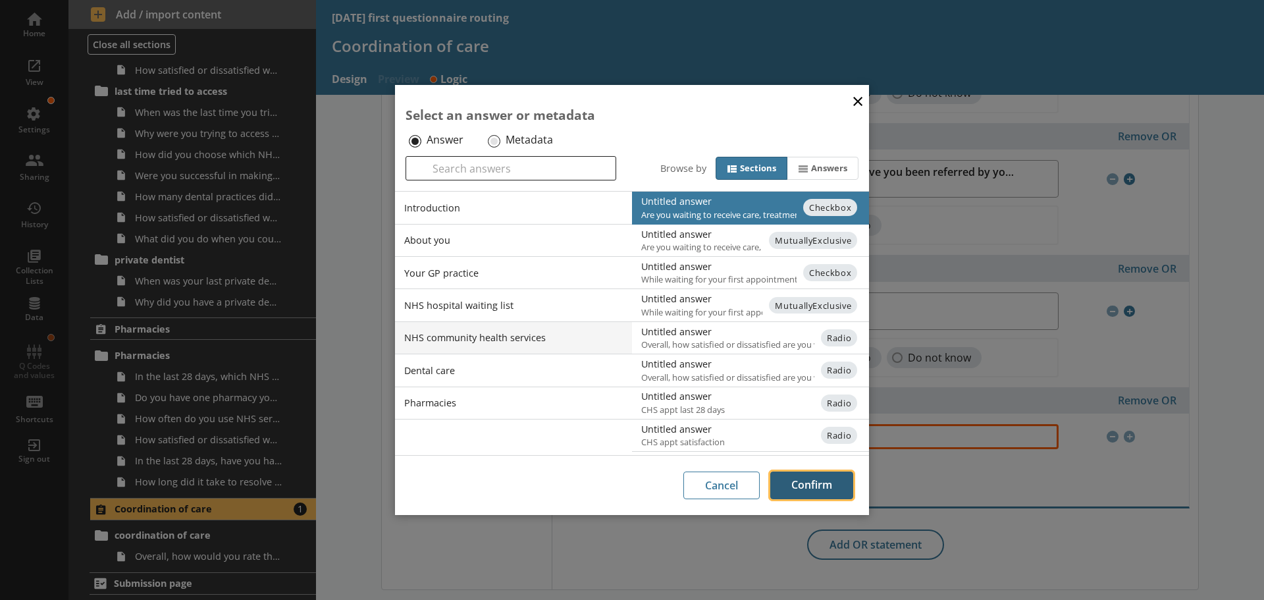
click at [812, 475] on button "Confirm" at bounding box center [811, 485] width 83 height 28
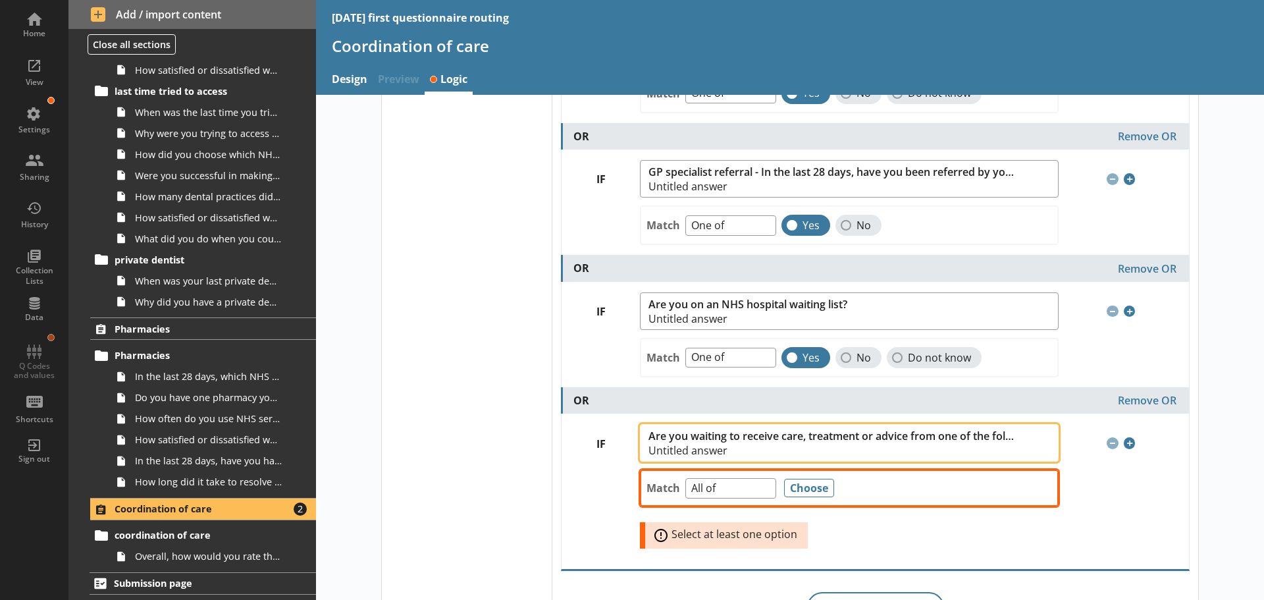
scroll to position [190, 0]
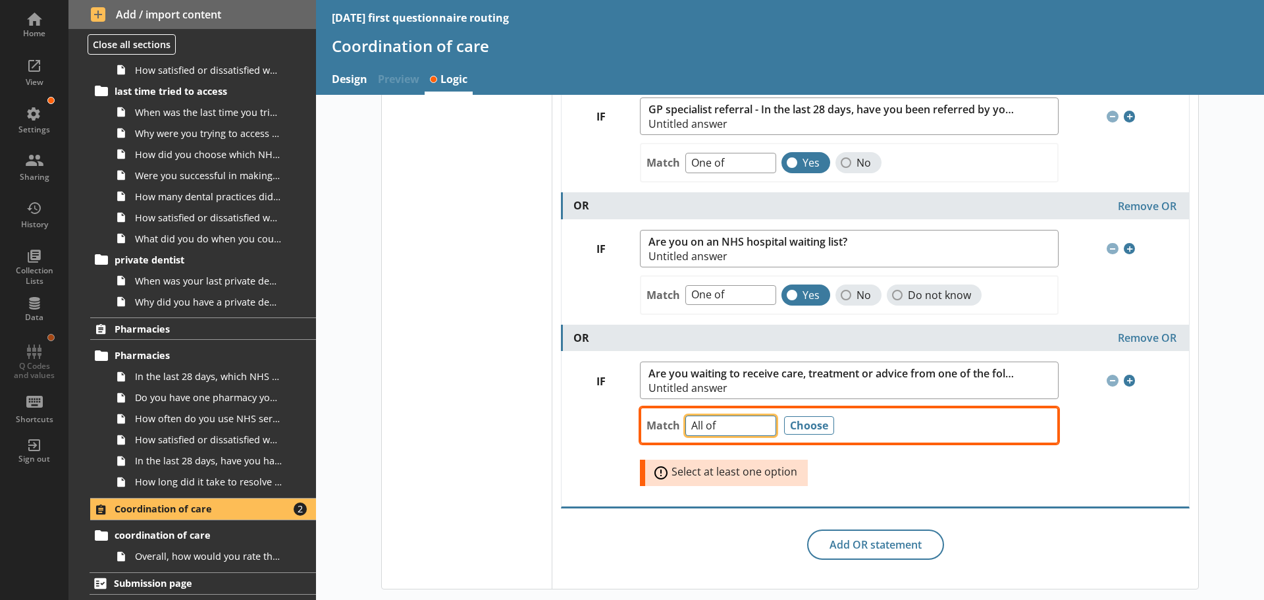
click at [759, 423] on select "Any of Not any of All of Count of Unanswered" at bounding box center [730, 425] width 91 height 20
click at [685, 415] on select "Any of Not any of All of Count of Unanswered" at bounding box center [730, 425] width 91 height 20
click at [807, 423] on button "Choose" at bounding box center [809, 425] width 50 height 18
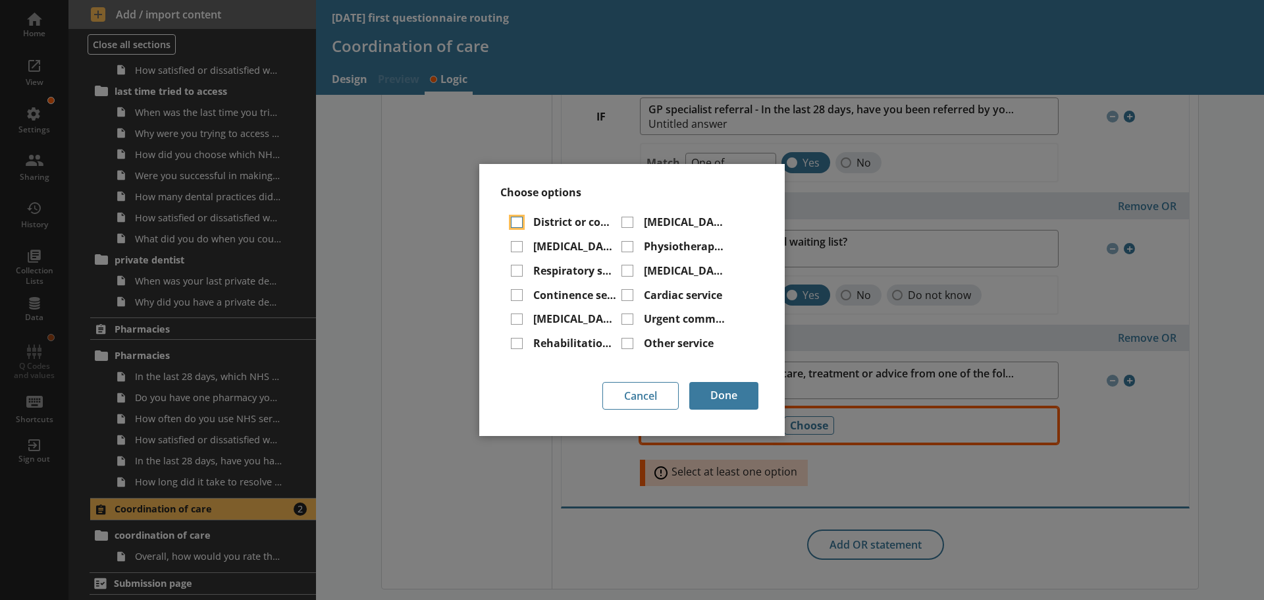
click at [521, 219] on input "District or community nursing service" at bounding box center [517, 223] width 12 height 12
click at [515, 250] on input "[MEDICAL_DATA] service" at bounding box center [517, 247] width 12 height 12
click at [515, 267] on input "Respiratory service" at bounding box center [517, 271] width 12 height 12
click at [517, 294] on input "Continence service" at bounding box center [517, 295] width 12 height 12
click at [514, 318] on input "[MEDICAL_DATA] service" at bounding box center [517, 319] width 12 height 12
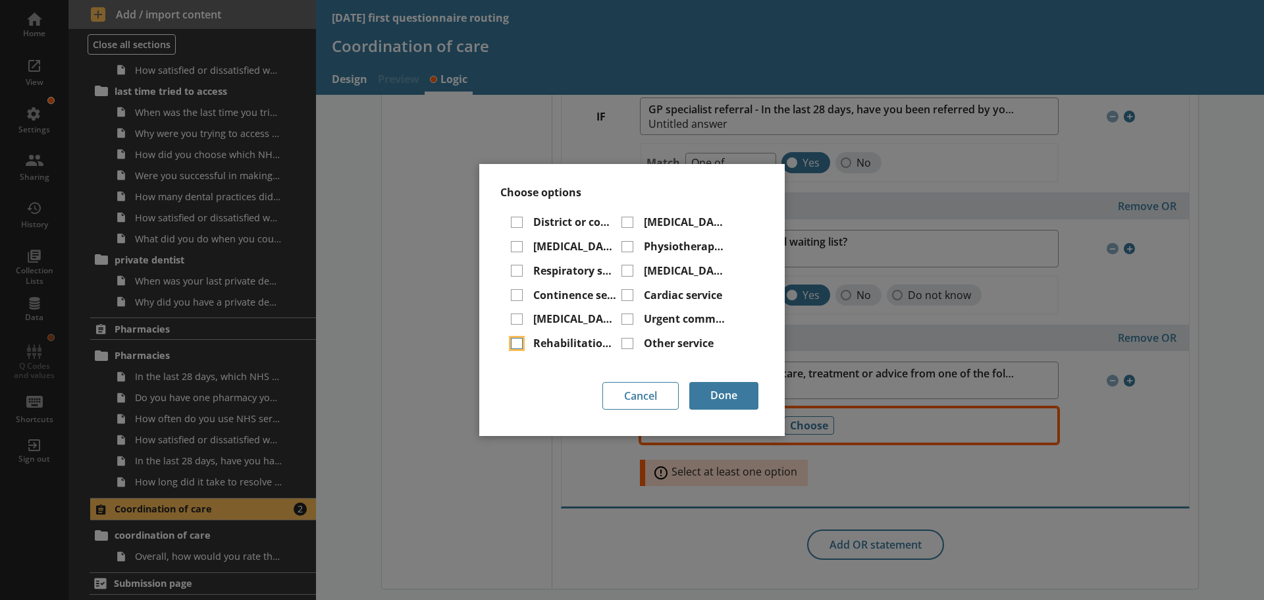
click at [517, 338] on input "Rehabilitation service" at bounding box center [517, 344] width 12 height 12
click at [626, 342] on input "Other service" at bounding box center [628, 344] width 12 height 12
click at [626, 322] on input "Urgent community response service" at bounding box center [628, 319] width 12 height 12
click at [627, 295] on input "Cardiac service" at bounding box center [628, 295] width 12 height 12
click at [628, 275] on input "[MEDICAL_DATA] service" at bounding box center [628, 271] width 12 height 12
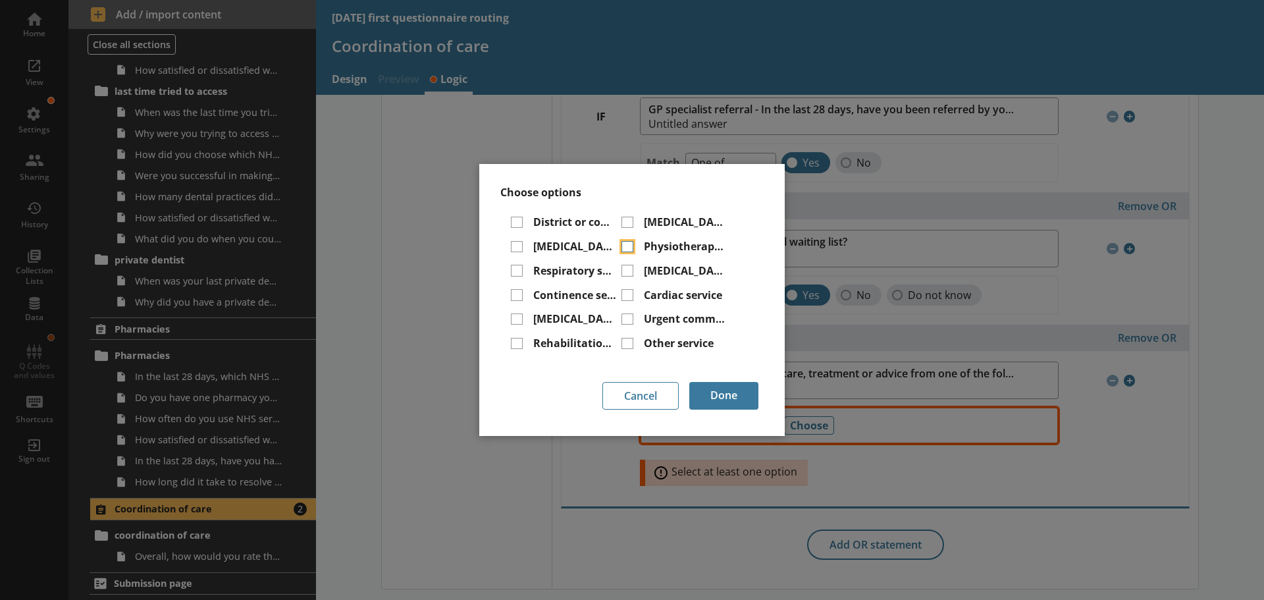
click at [627, 248] on input "Physiotherapy service" at bounding box center [628, 247] width 12 height 12
click at [627, 224] on input "[MEDICAL_DATA] service" at bounding box center [628, 223] width 12 height 12
click at [727, 388] on button "Done" at bounding box center [723, 396] width 69 height 28
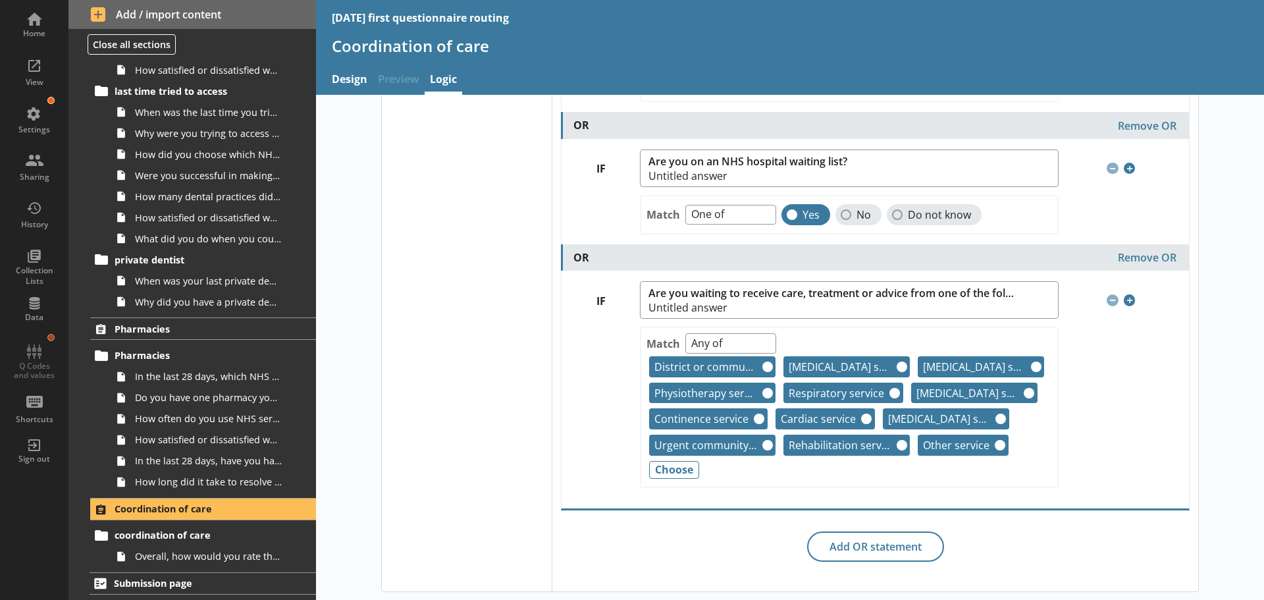
scroll to position [272, 0]
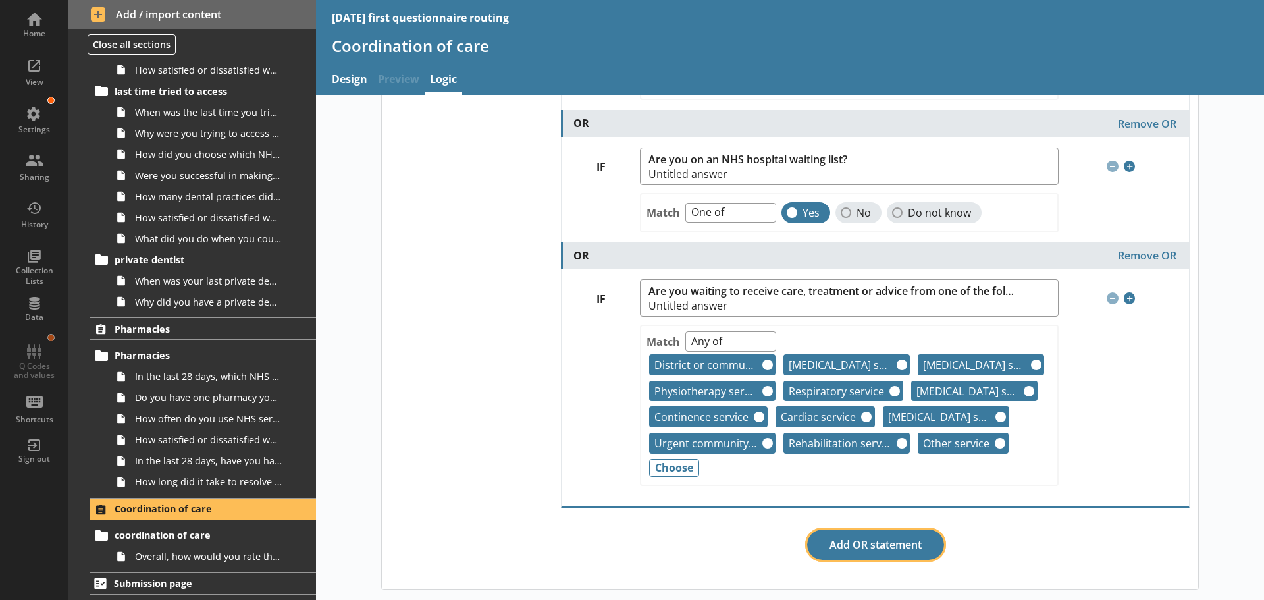
click at [859, 546] on button "Add OR statement" at bounding box center [875, 544] width 137 height 30
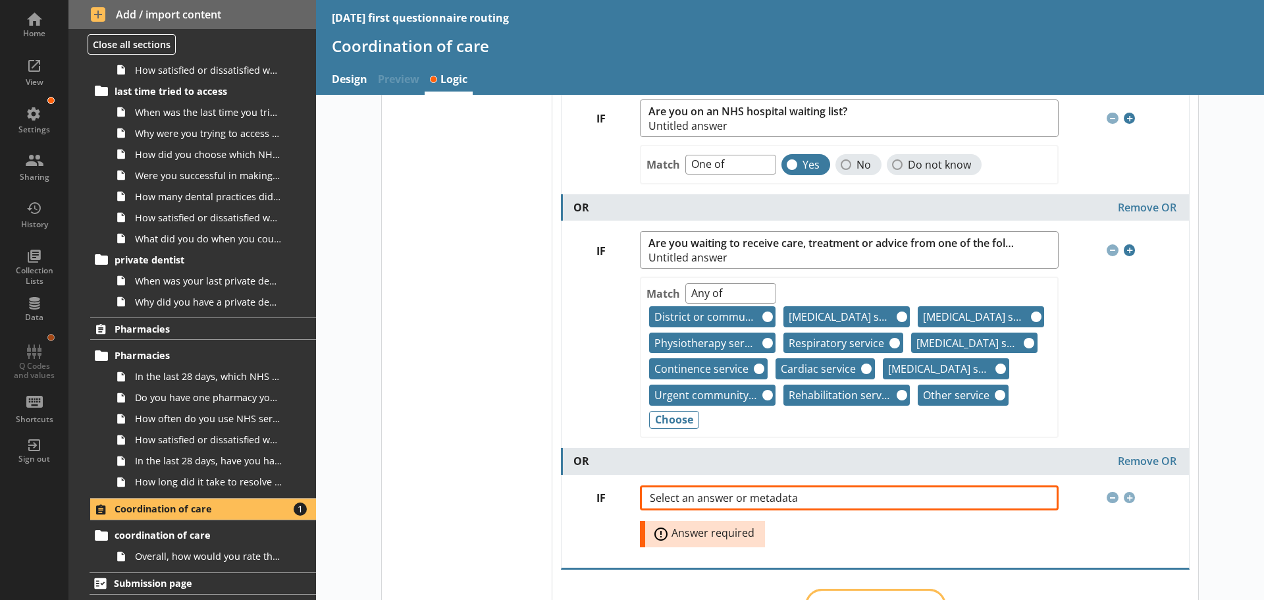
scroll to position [381, 0]
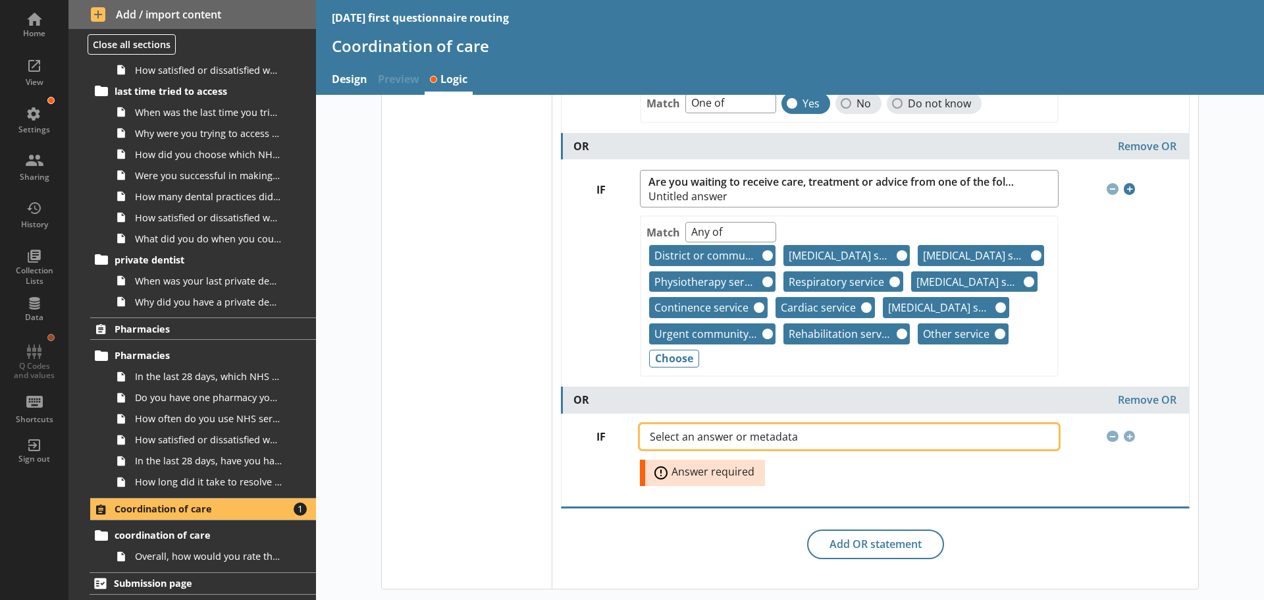
click at [665, 439] on span "Select an answer or metadata" at bounding box center [734, 436] width 169 height 11
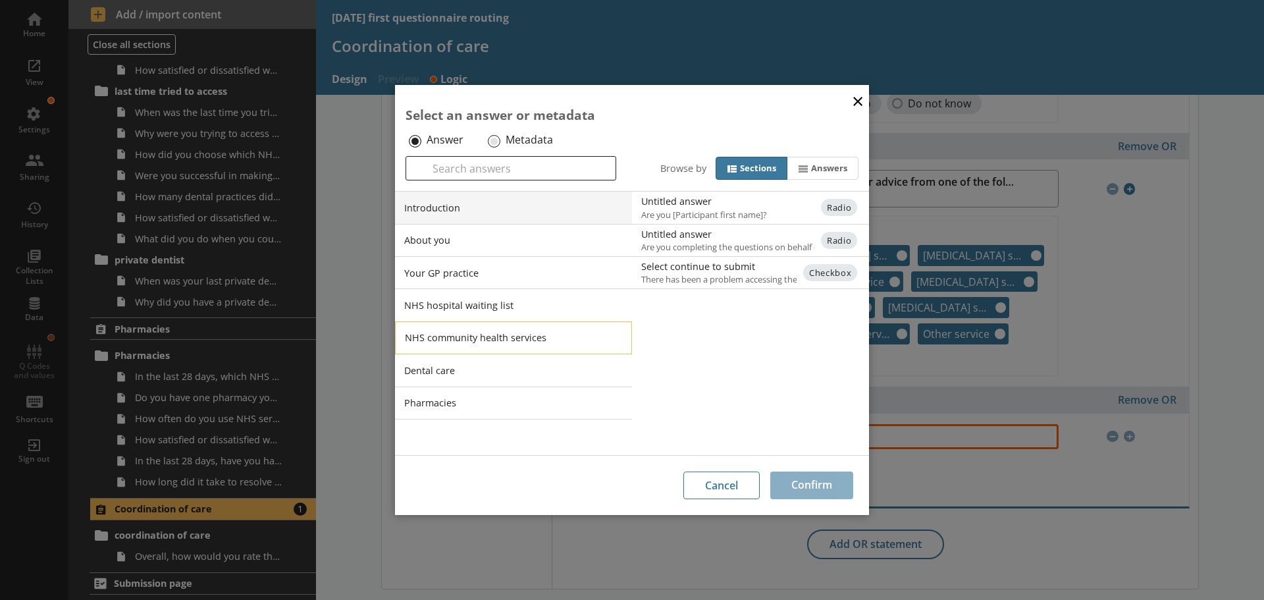
click at [444, 335] on li "NHS community health services" at bounding box center [513, 337] width 237 height 33
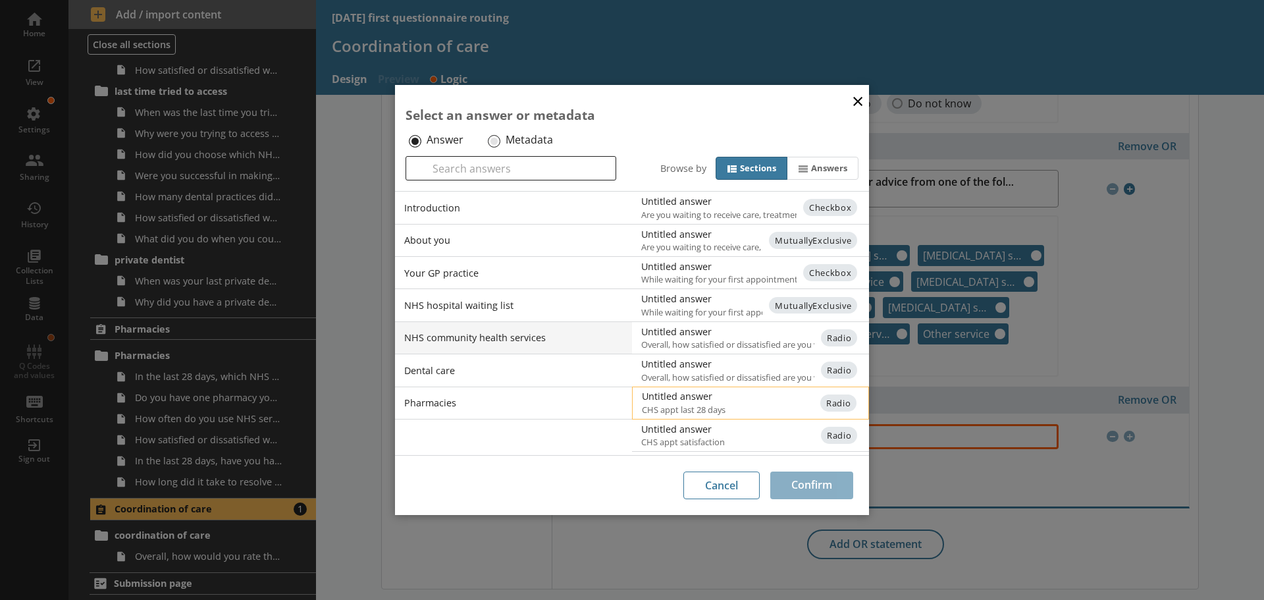
click at [689, 399] on div "Untitled answer" at bounding box center [774, 396] width 265 height 13
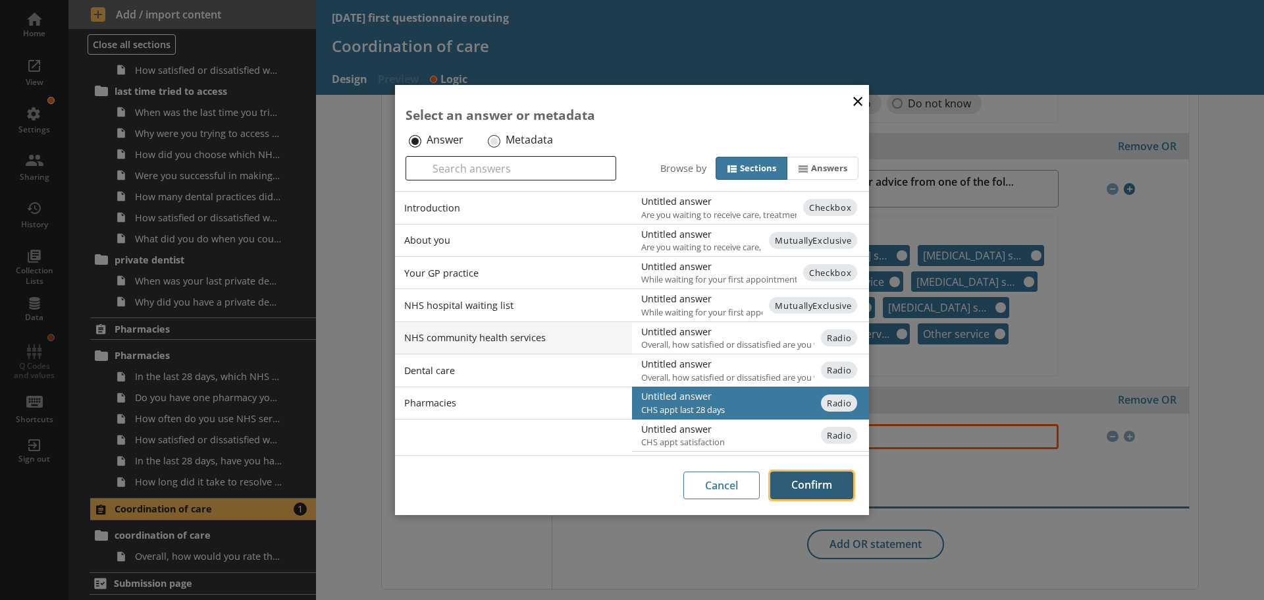
click at [791, 477] on button "Confirm" at bounding box center [811, 485] width 83 height 28
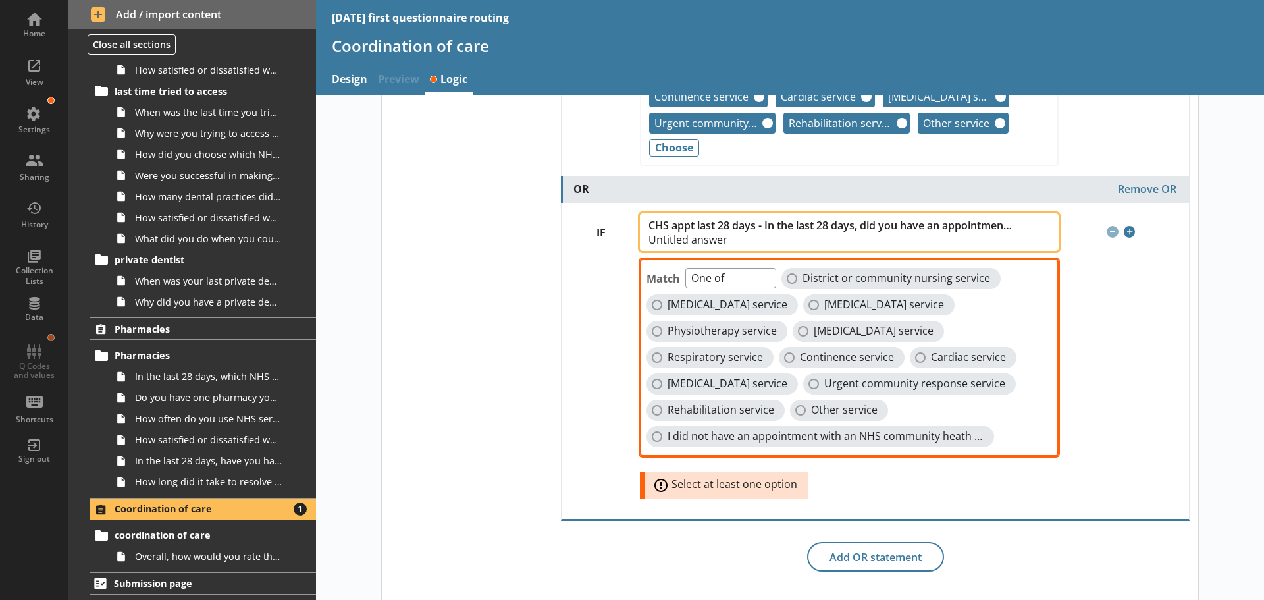
scroll to position [604, 0]
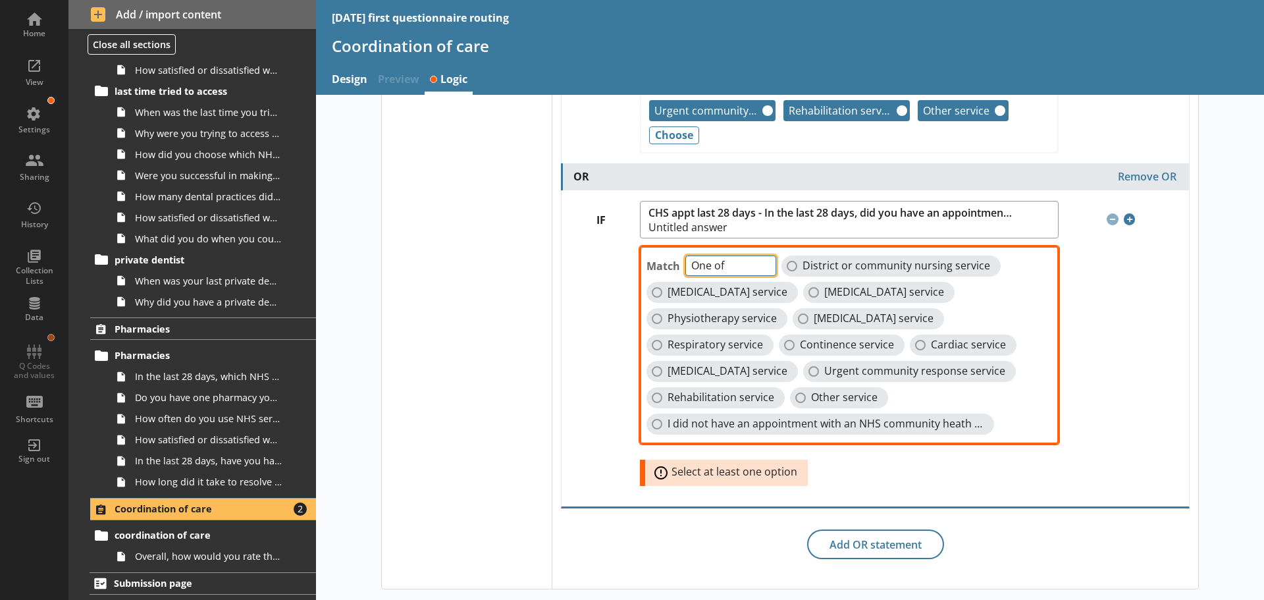
click at [766, 261] on select "One of Unanswered" at bounding box center [730, 265] width 91 height 20
click at [685, 255] on select "One of Unanswered" at bounding box center [730, 265] width 91 height 20
click at [759, 261] on select "One of Unanswered" at bounding box center [730, 265] width 91 height 20
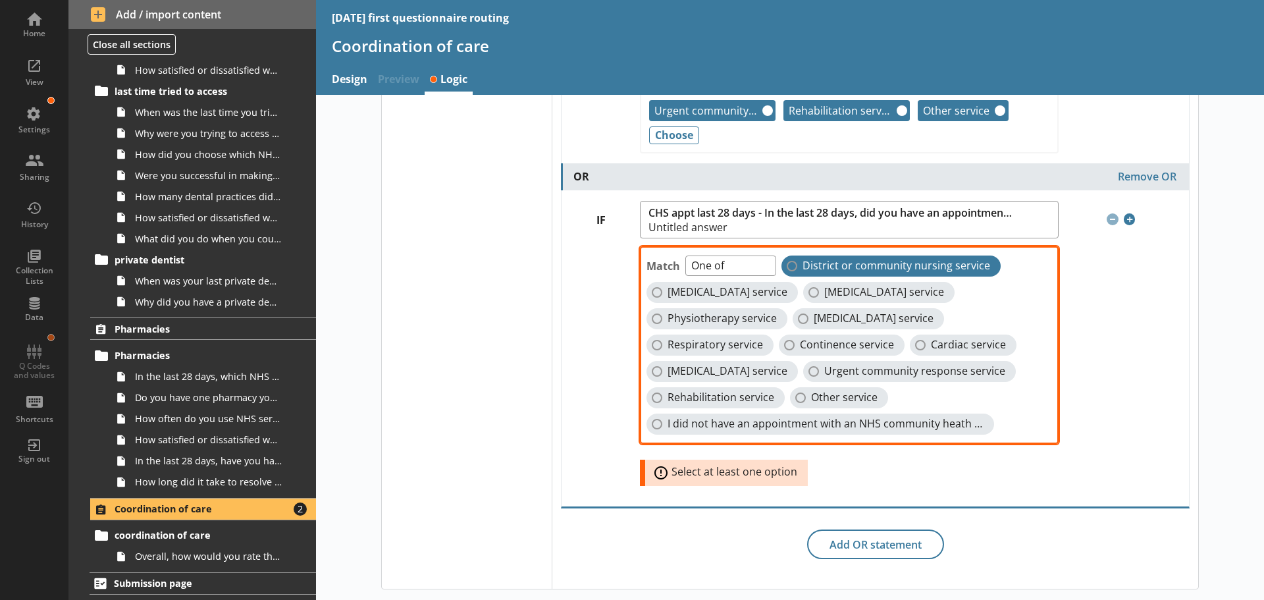
click at [795, 265] on label "District or community nursing service" at bounding box center [891, 265] width 219 height 21
click at [795, 265] on input "District or community nursing service" at bounding box center [792, 266] width 11 height 11
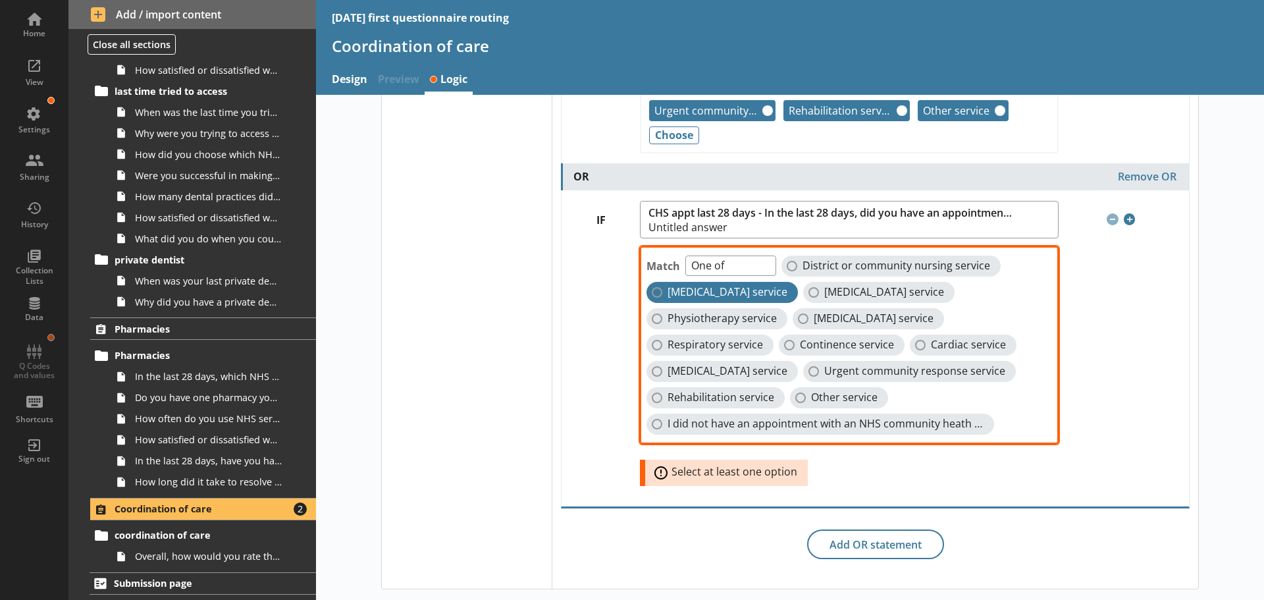
click at [672, 290] on span "[MEDICAL_DATA] service" at bounding box center [728, 292] width 120 height 14
click at [662, 290] on input "[MEDICAL_DATA] service" at bounding box center [657, 292] width 11 height 11
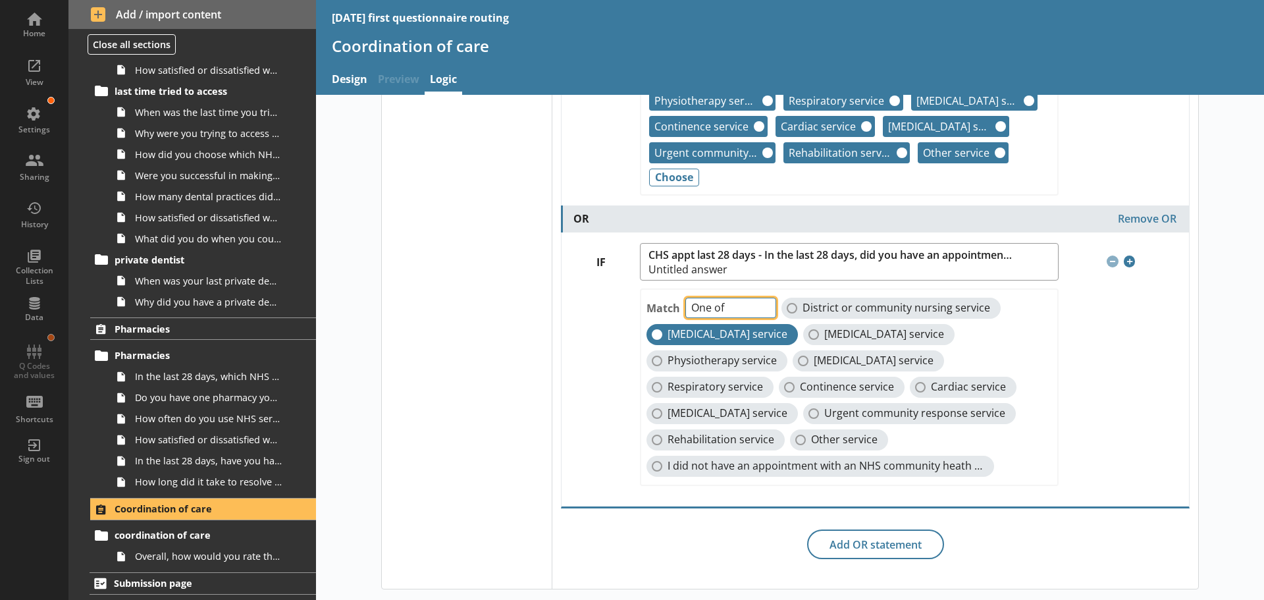
click at [759, 303] on select "One of Unanswered" at bounding box center [730, 308] width 91 height 20
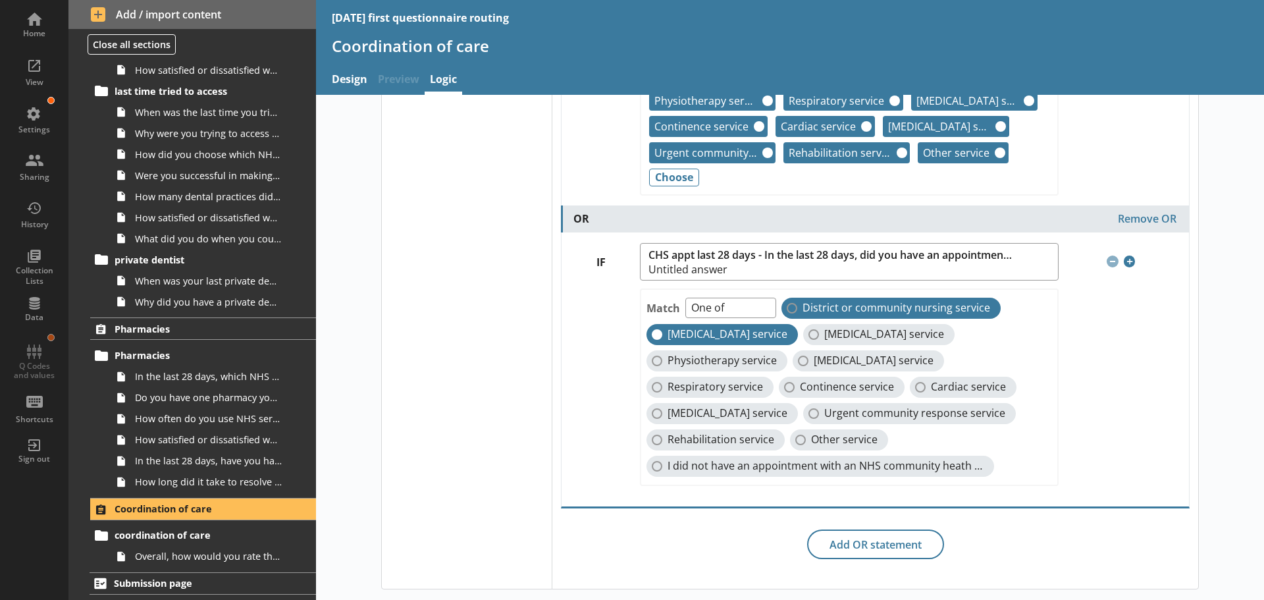
click at [786, 307] on label "District or community nursing service" at bounding box center [891, 308] width 219 height 21
click at [787, 307] on input "District or community nursing service" at bounding box center [792, 308] width 11 height 11
click at [803, 336] on label "[MEDICAL_DATA] service" at bounding box center [878, 334] width 151 height 21
click at [809, 336] on input "[MEDICAL_DATA] service" at bounding box center [814, 334] width 11 height 11
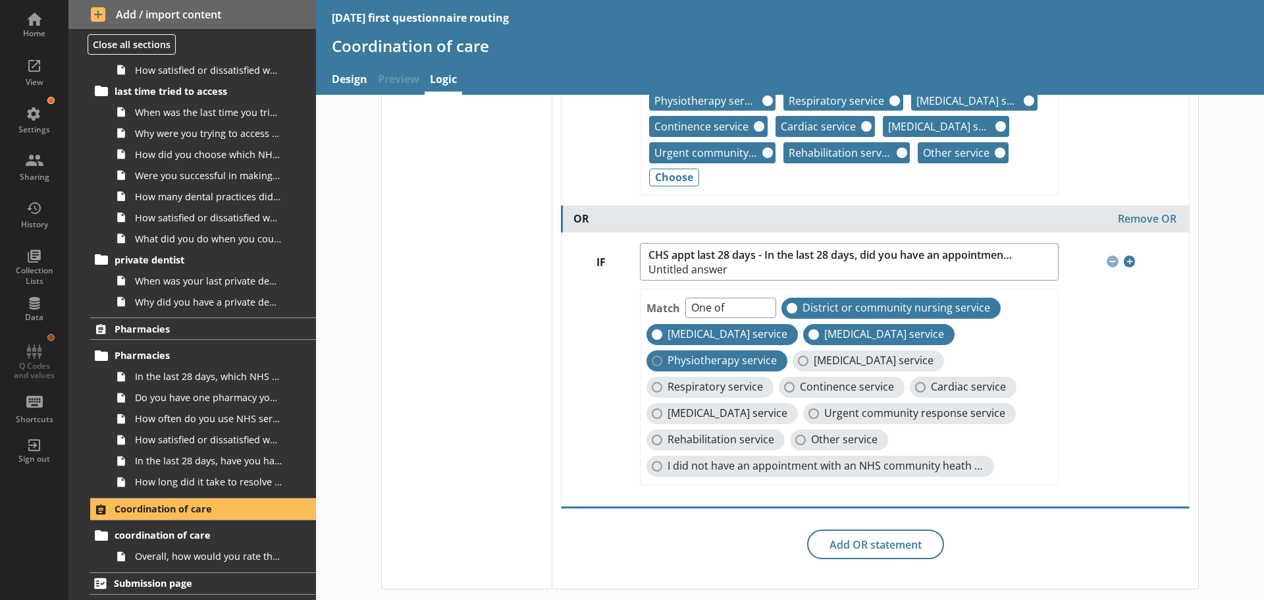
click at [676, 359] on span "Physiotherapy service" at bounding box center [722, 361] width 109 height 14
click at [662, 359] on input "Physiotherapy service" at bounding box center [657, 361] width 11 height 11
click at [814, 362] on span "[MEDICAL_DATA] service" at bounding box center [874, 361] width 120 height 14
click at [809, 362] on input "[MEDICAL_DATA] service" at bounding box center [803, 361] width 11 height 11
click at [931, 388] on span "Cardiac service" at bounding box center [968, 387] width 75 height 14
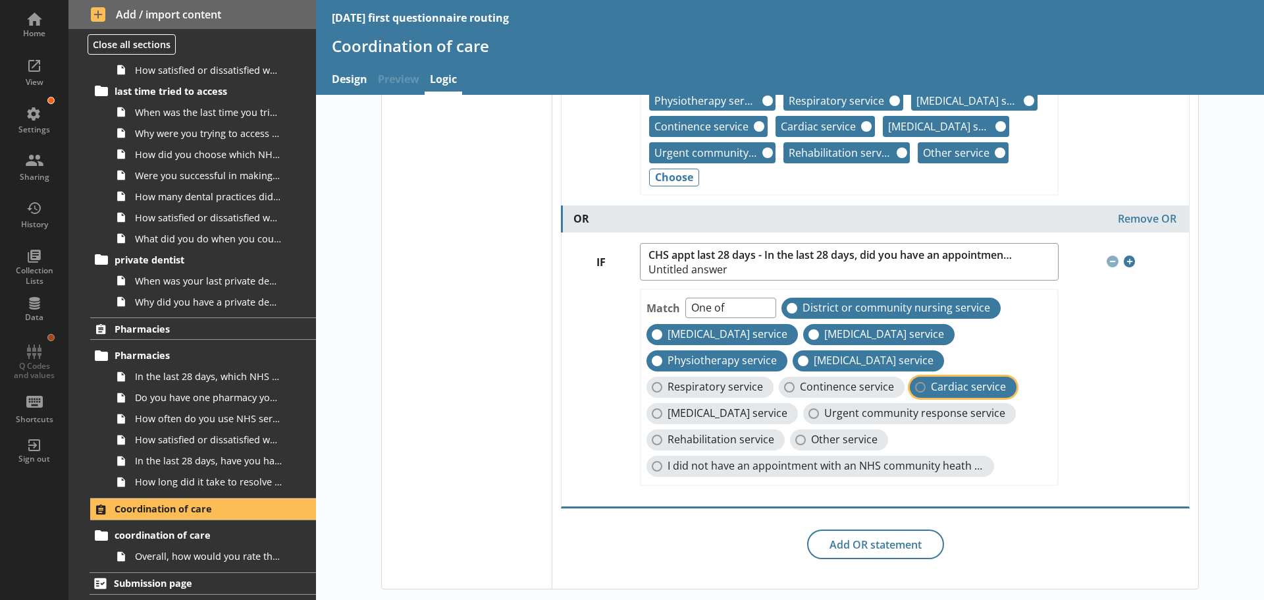
click at [924, 388] on input "Cardiac service" at bounding box center [920, 387] width 11 height 11
click at [835, 388] on span "Continence service" at bounding box center [847, 387] width 94 height 14
click at [795, 388] on input "Continence service" at bounding box center [789, 387] width 11 height 11
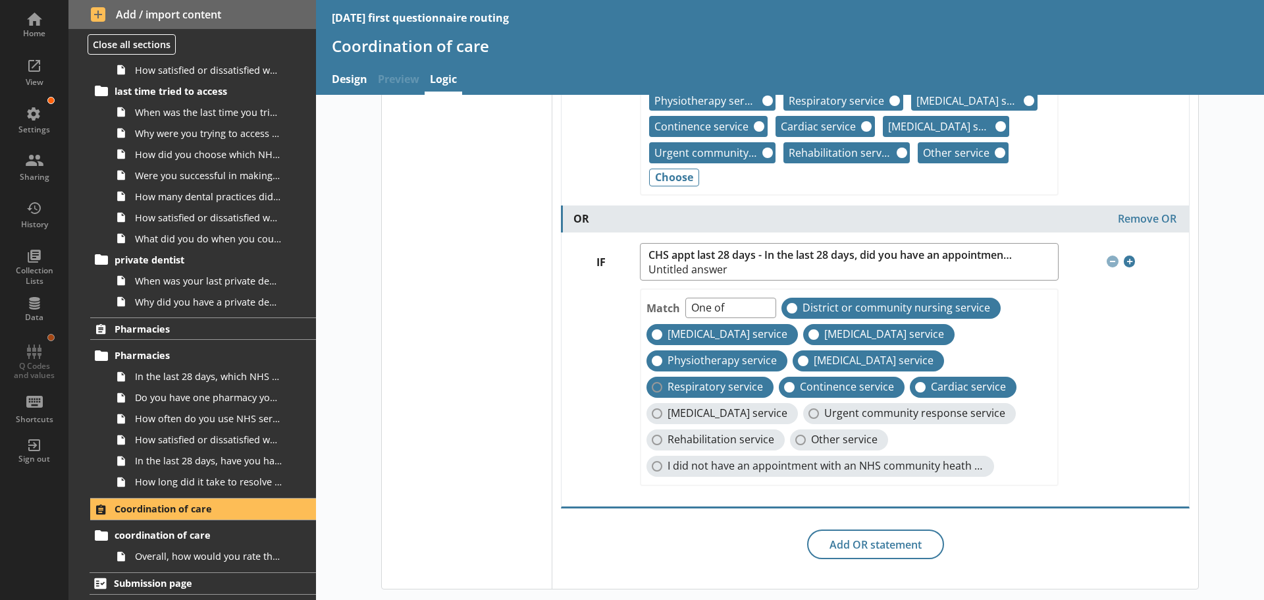
click at [685, 386] on span "Respiratory service" at bounding box center [715, 387] width 95 height 14
click at [662, 386] on input "Respiratory service" at bounding box center [657, 387] width 11 height 11
click at [689, 408] on span "[MEDICAL_DATA] service" at bounding box center [728, 413] width 120 height 14
click at [662, 408] on input "[MEDICAL_DATA] service" at bounding box center [657, 413] width 11 height 11
click at [705, 431] on label "Rehabilitation service" at bounding box center [716, 439] width 138 height 21
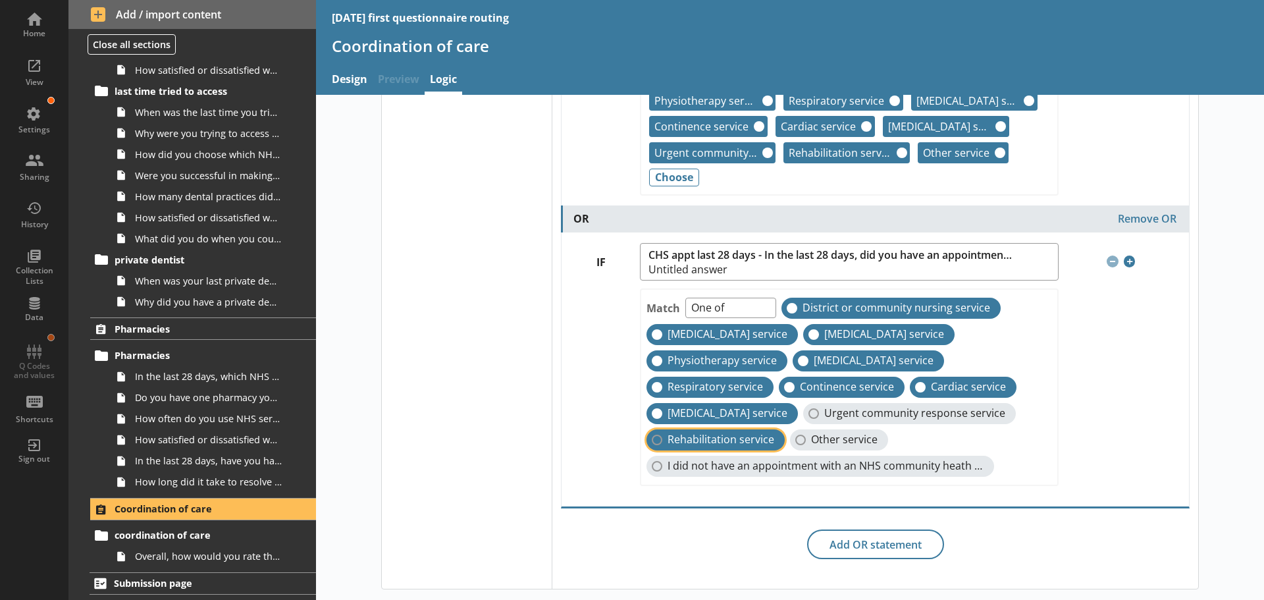
click at [662, 435] on input "Rehabilitation service" at bounding box center [657, 440] width 11 height 11
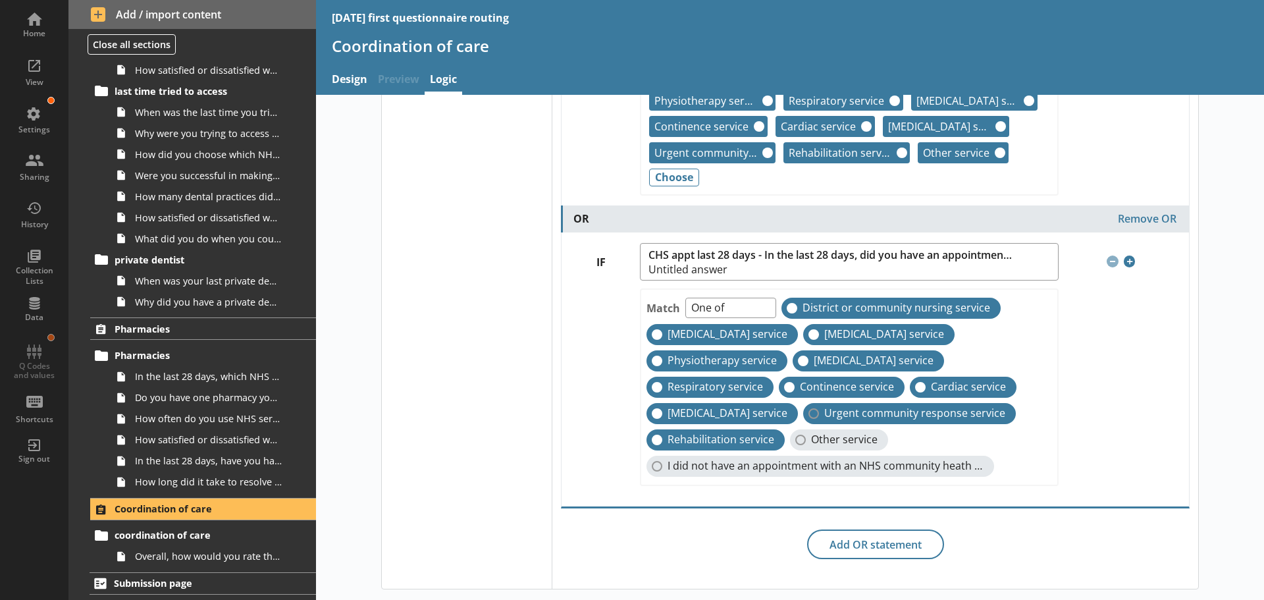
click at [824, 413] on span "Urgent community response service" at bounding box center [914, 413] width 181 height 14
click at [815, 413] on input "Urgent community response service" at bounding box center [814, 413] width 11 height 11
click at [822, 436] on span "Other service" at bounding box center [844, 440] width 67 height 14
click at [806, 436] on input "Other service" at bounding box center [800, 440] width 11 height 11
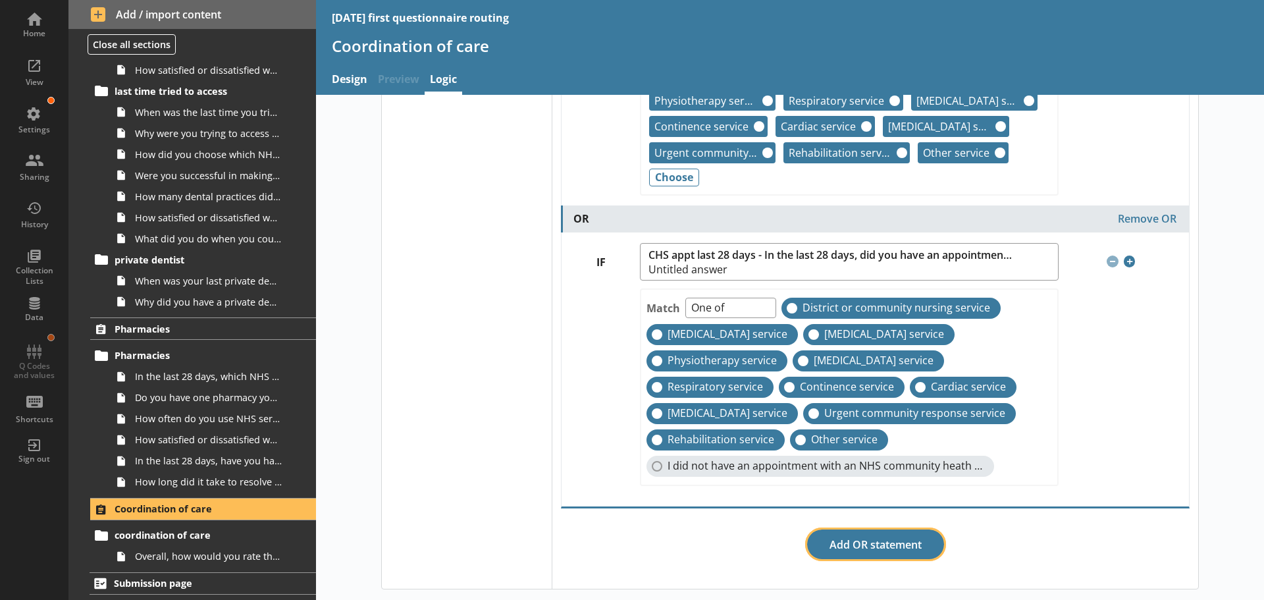
click at [874, 546] on button "Add OR statement" at bounding box center [875, 544] width 137 height 30
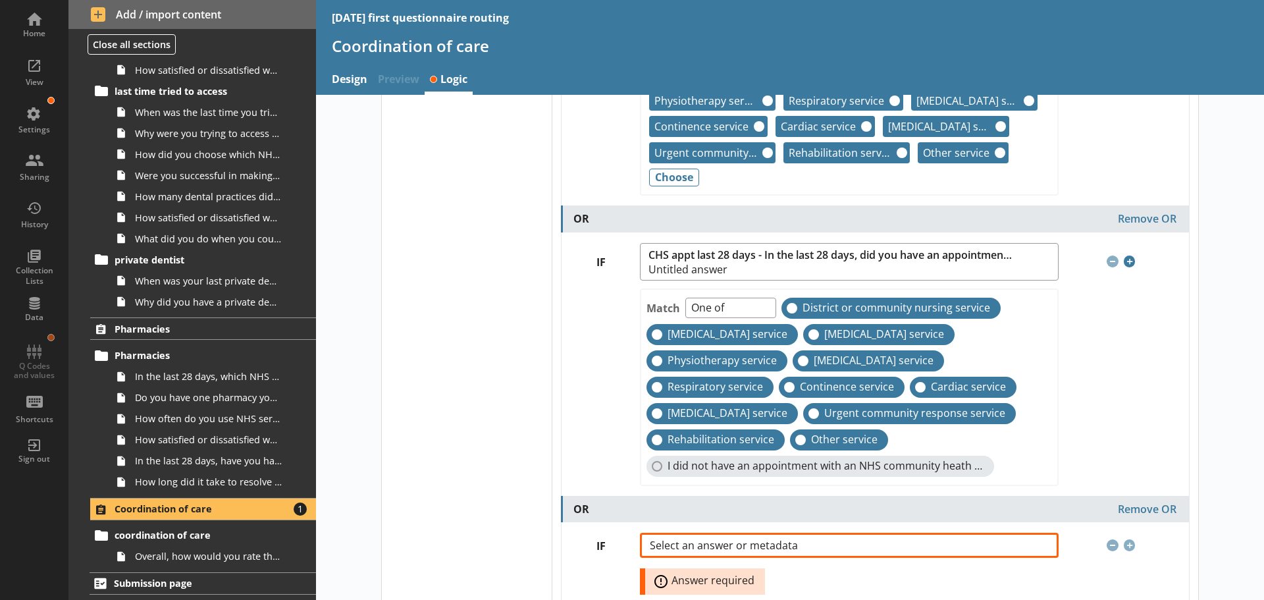
scroll to position [671, 0]
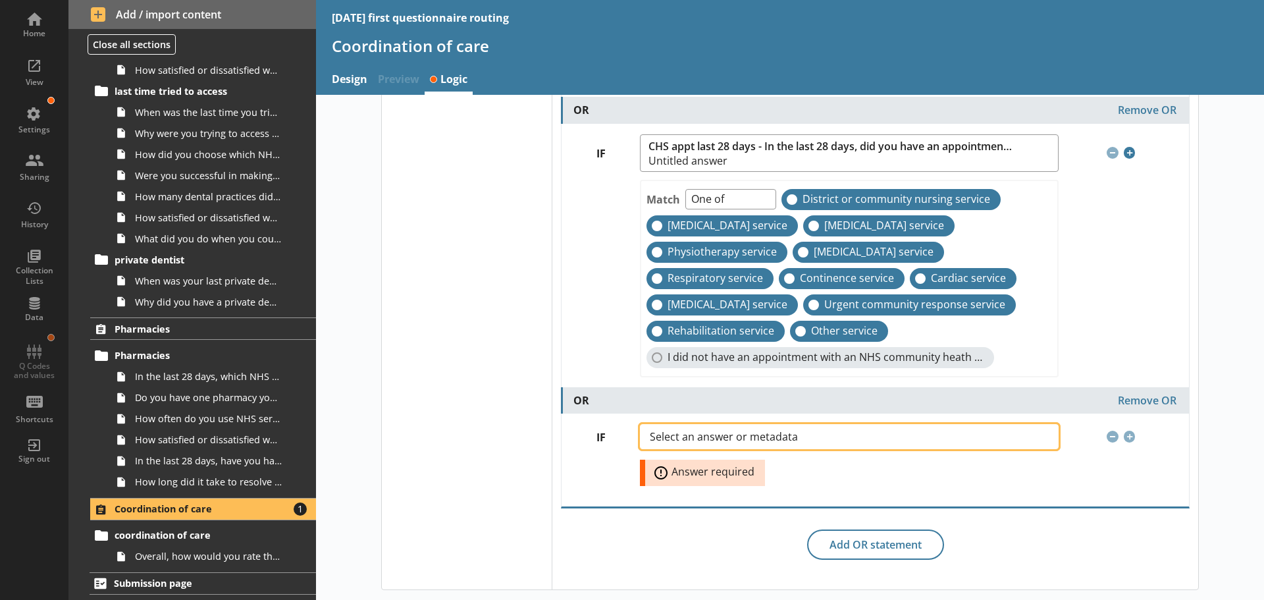
click at [722, 439] on span "Select an answer or metadata" at bounding box center [734, 436] width 169 height 11
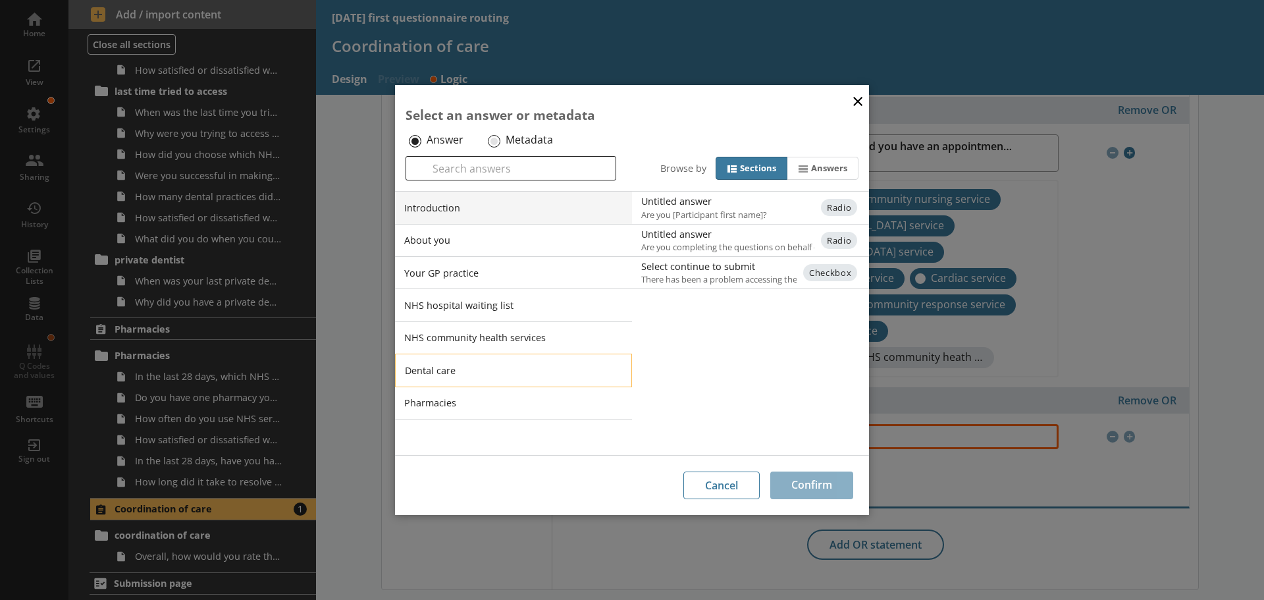
click at [445, 369] on li "Dental care" at bounding box center [513, 370] width 237 height 33
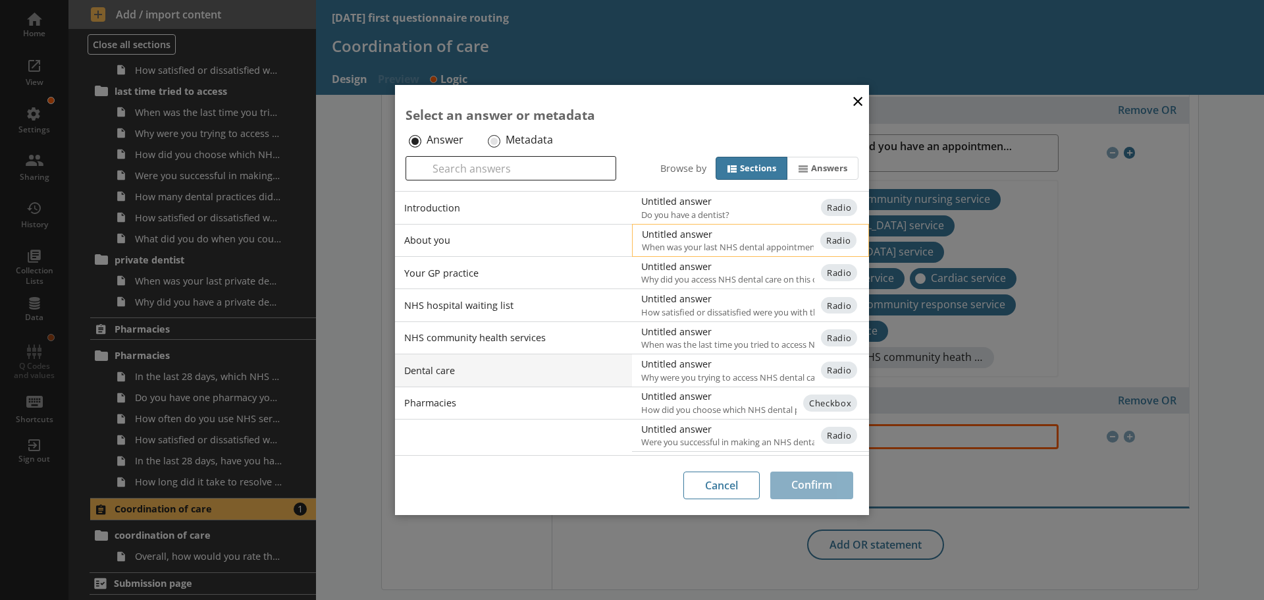
click at [689, 235] on div "Untitled answer" at bounding box center [774, 234] width 265 height 13
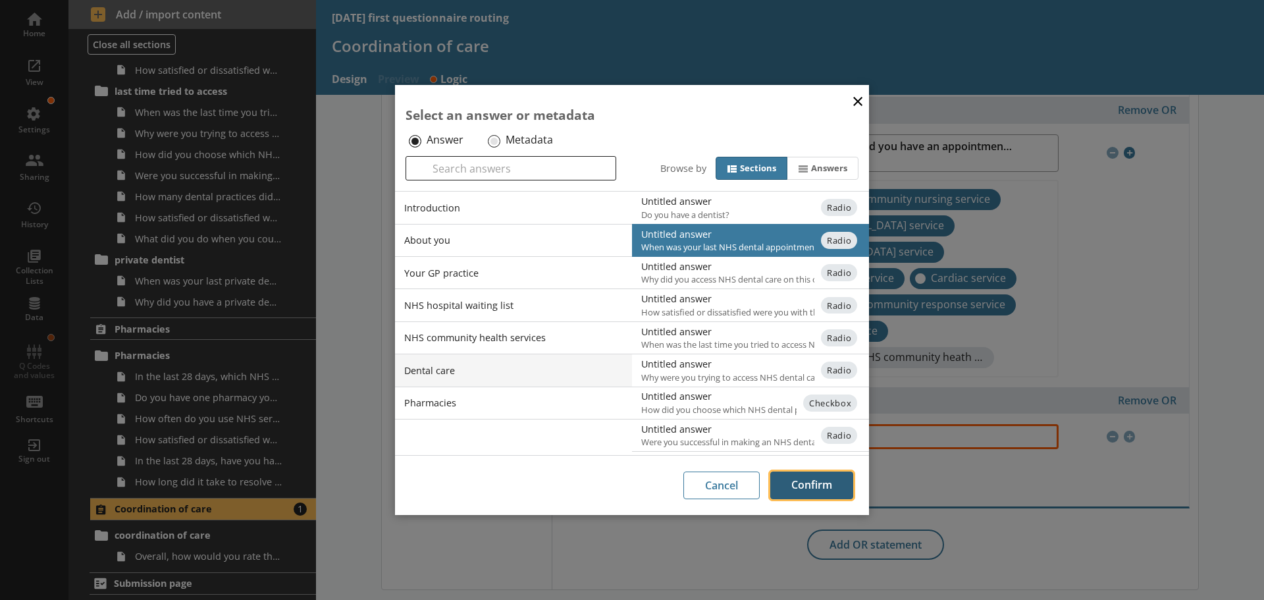
click at [803, 478] on button "Confirm" at bounding box center [811, 485] width 83 height 28
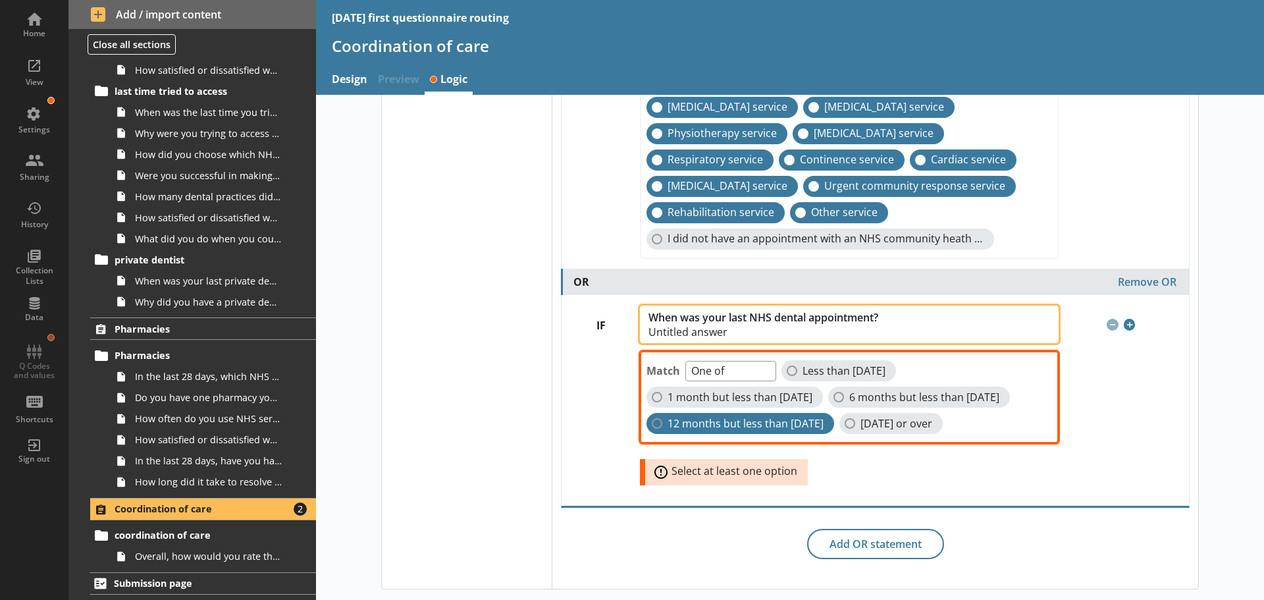
scroll to position [816, 0]
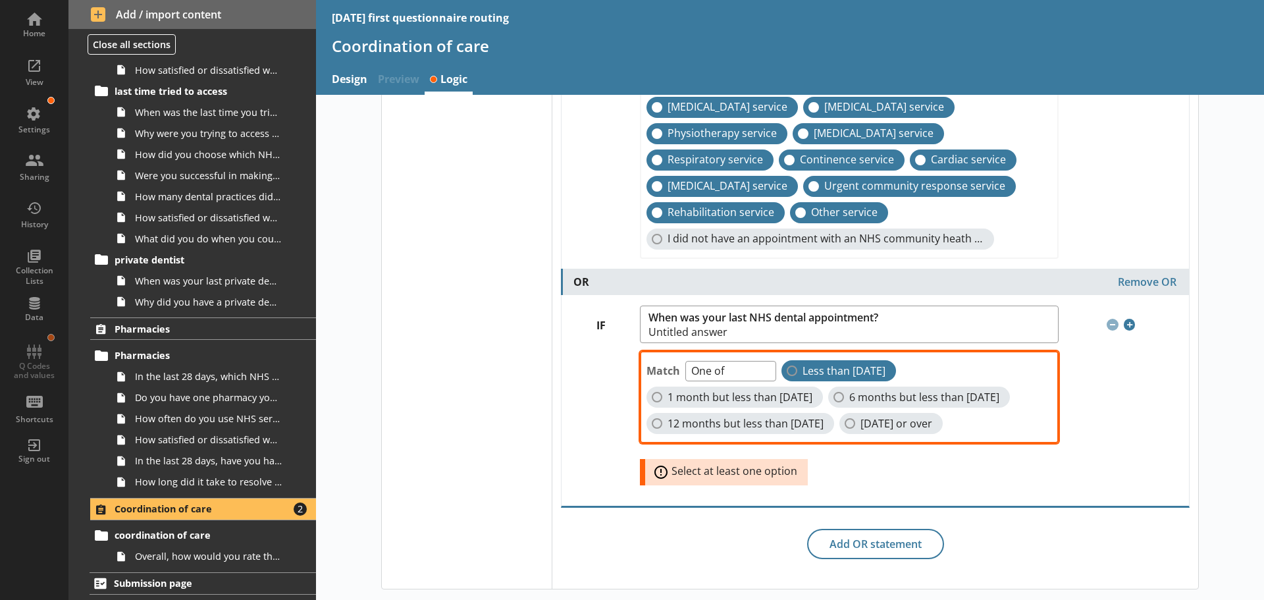
click at [814, 364] on span "Less than [DATE]" at bounding box center [844, 371] width 83 height 14
click at [797, 365] on input "Less than [DATE]" at bounding box center [792, 370] width 11 height 11
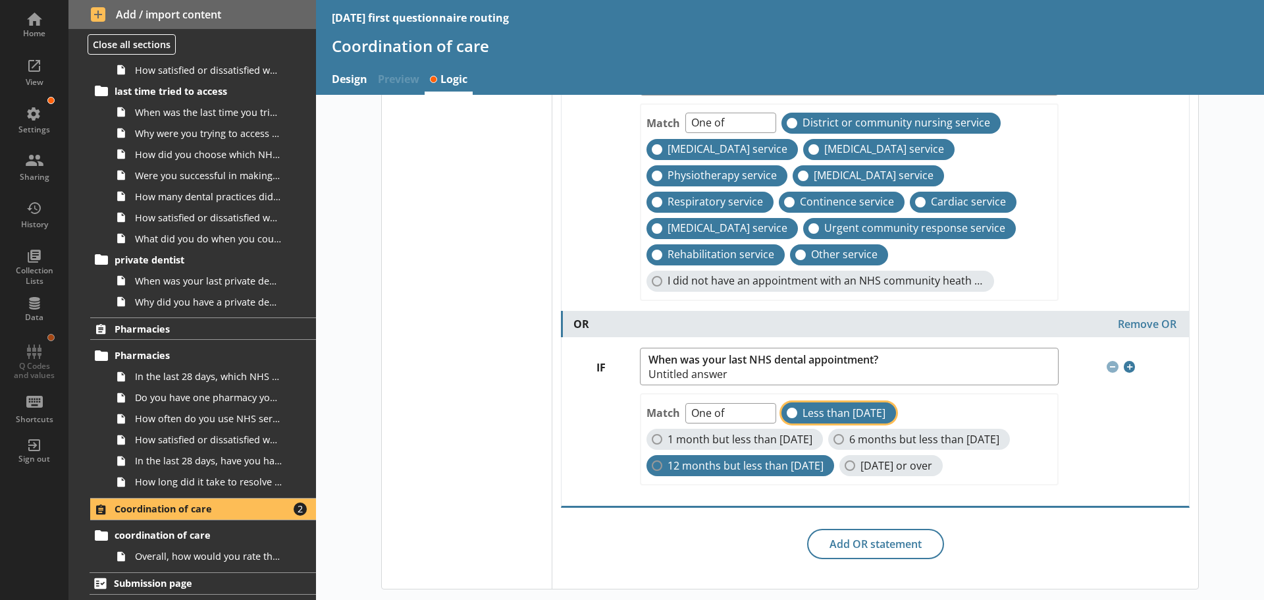
scroll to position [774, 0]
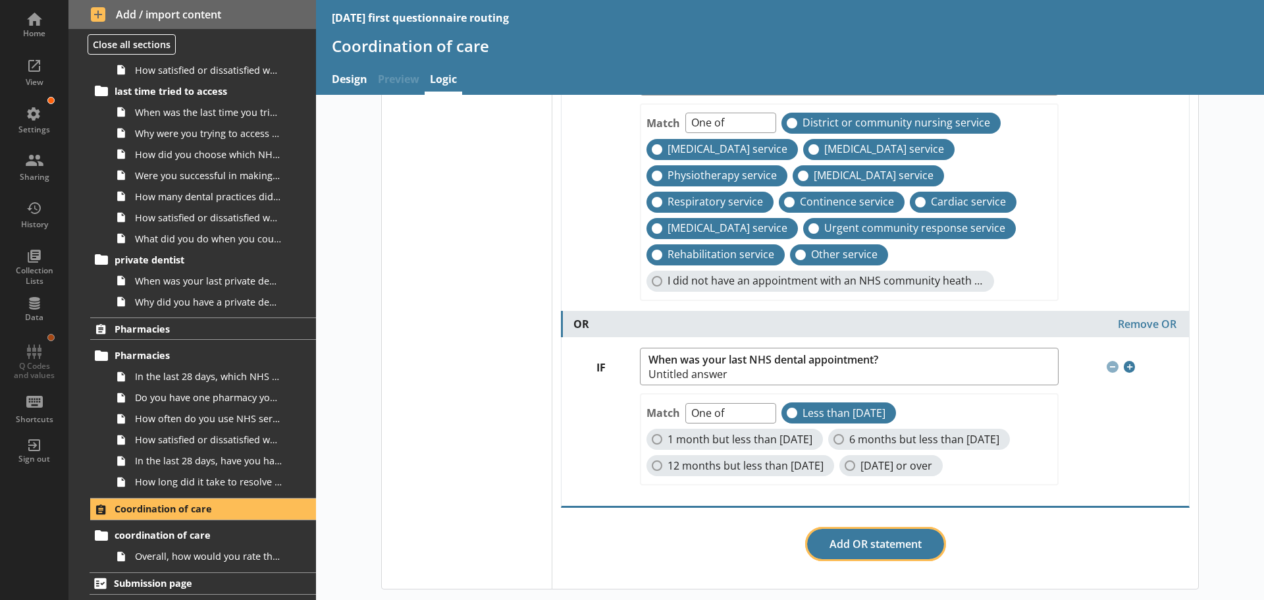
click at [873, 547] on button "Add OR statement" at bounding box center [875, 544] width 137 height 30
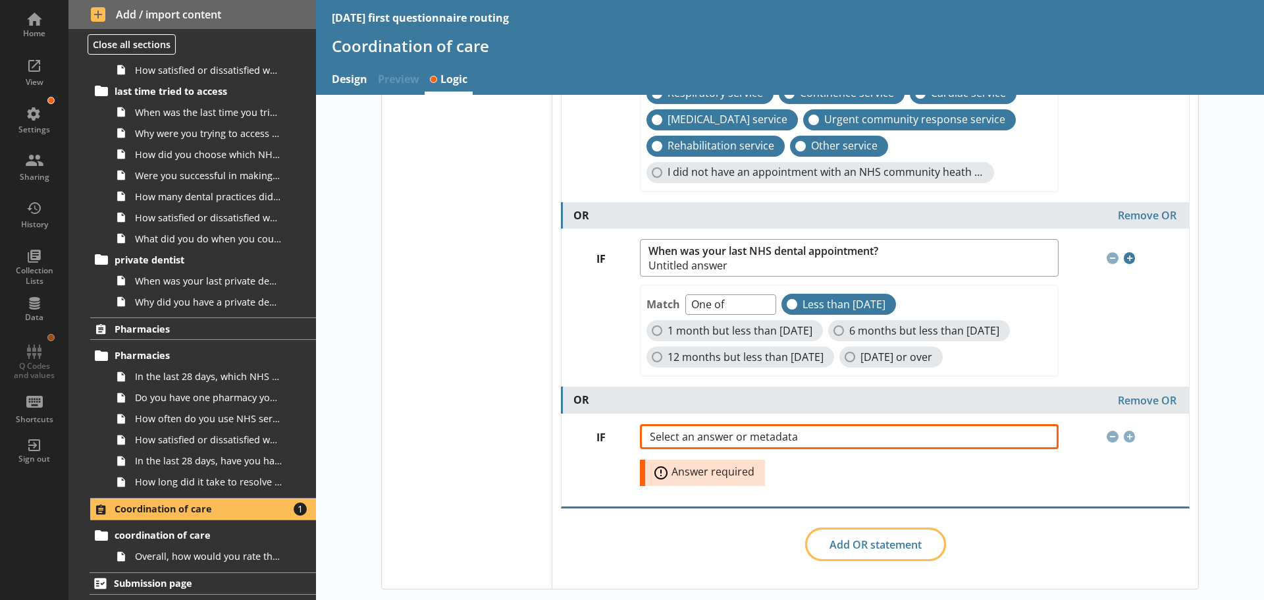
scroll to position [882, 0]
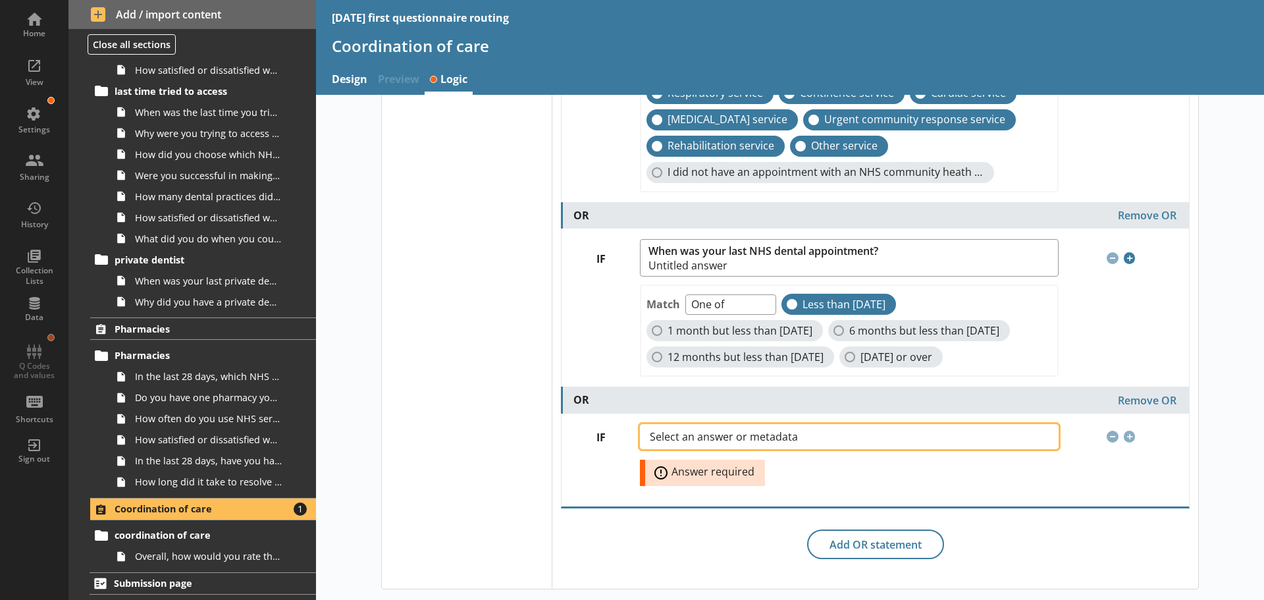
click at [732, 435] on span "Select an answer or metadata" at bounding box center [734, 436] width 169 height 11
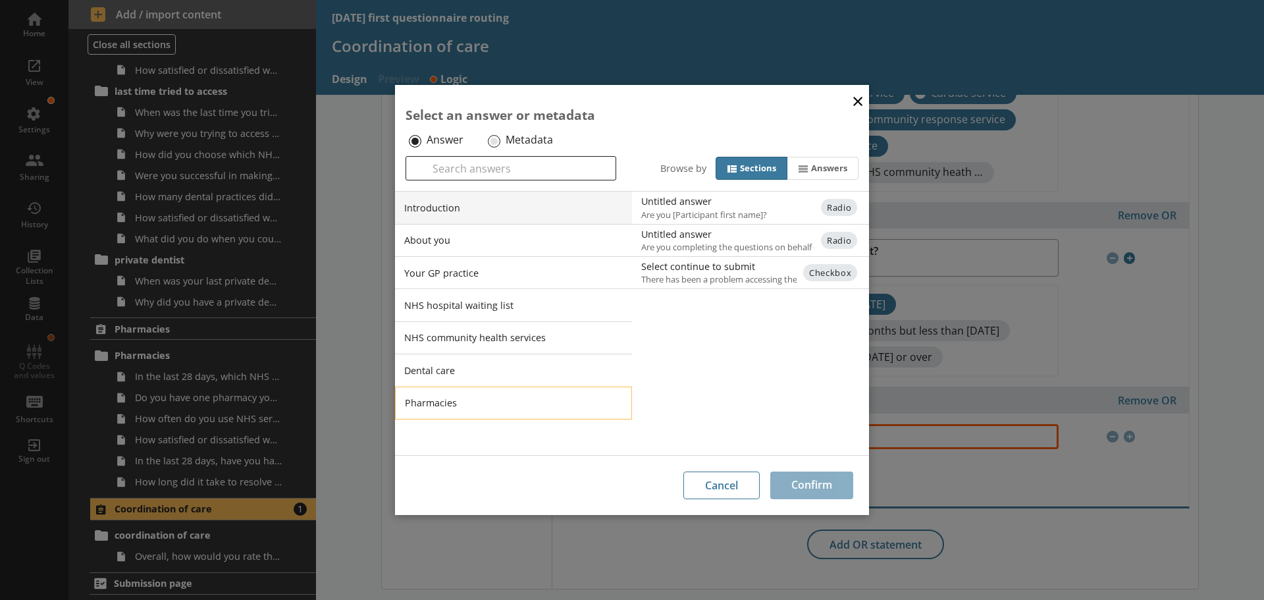
click at [450, 402] on li "Pharmacies" at bounding box center [513, 402] width 237 height 33
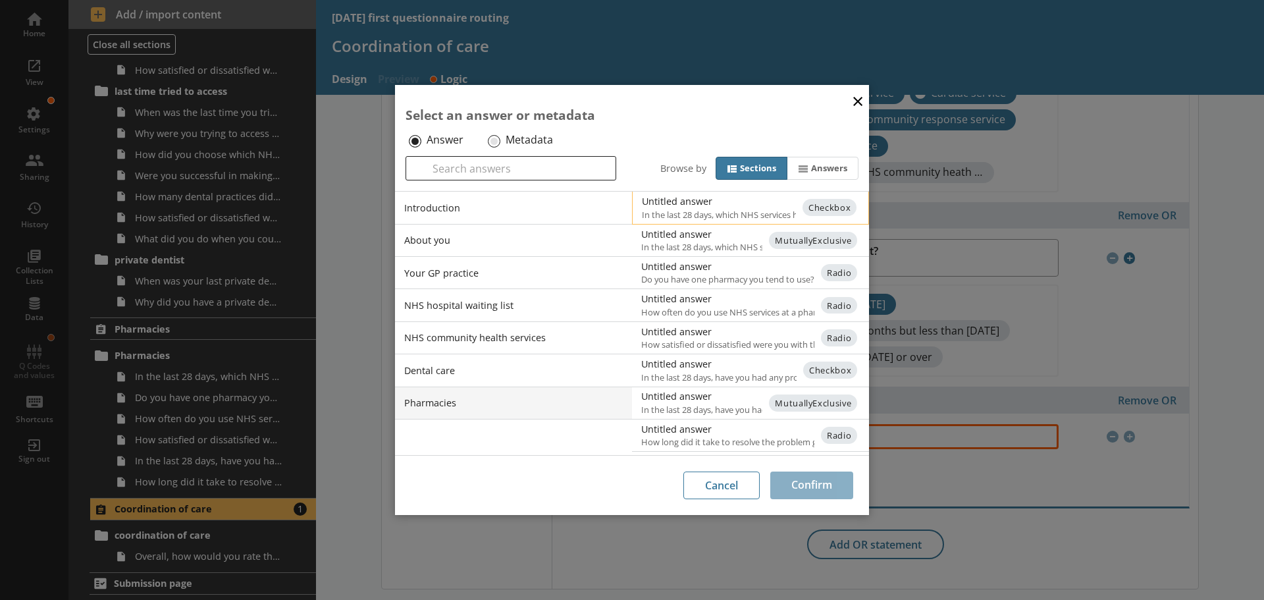
click at [664, 205] on div "Untitled answer" at bounding box center [774, 201] width 265 height 13
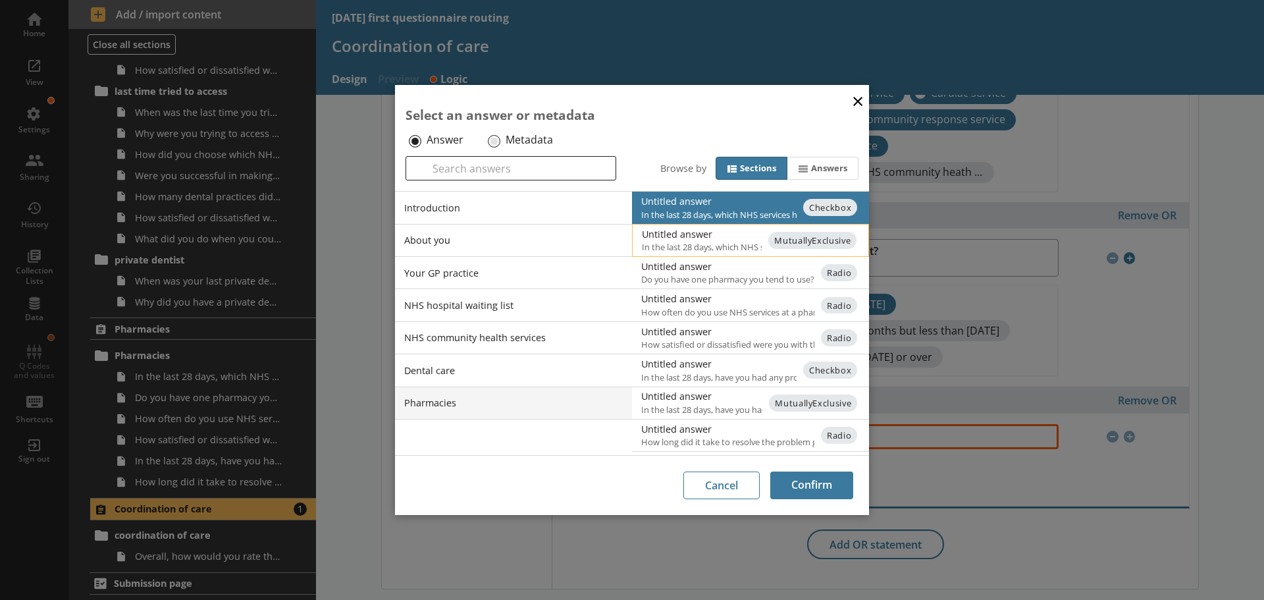
click at [723, 241] on span "In the last 28 days, which NHS services have you received from a pharmacy?" at bounding box center [761, 247] width 239 height 12
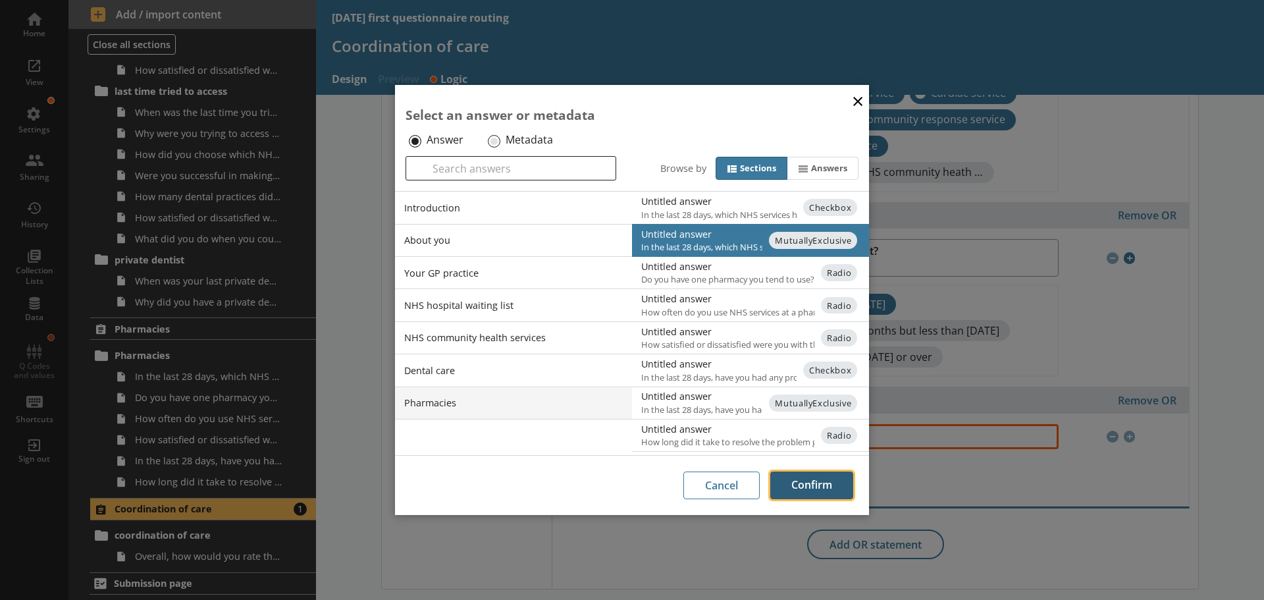
click at [828, 489] on button "Confirm" at bounding box center [811, 485] width 83 height 28
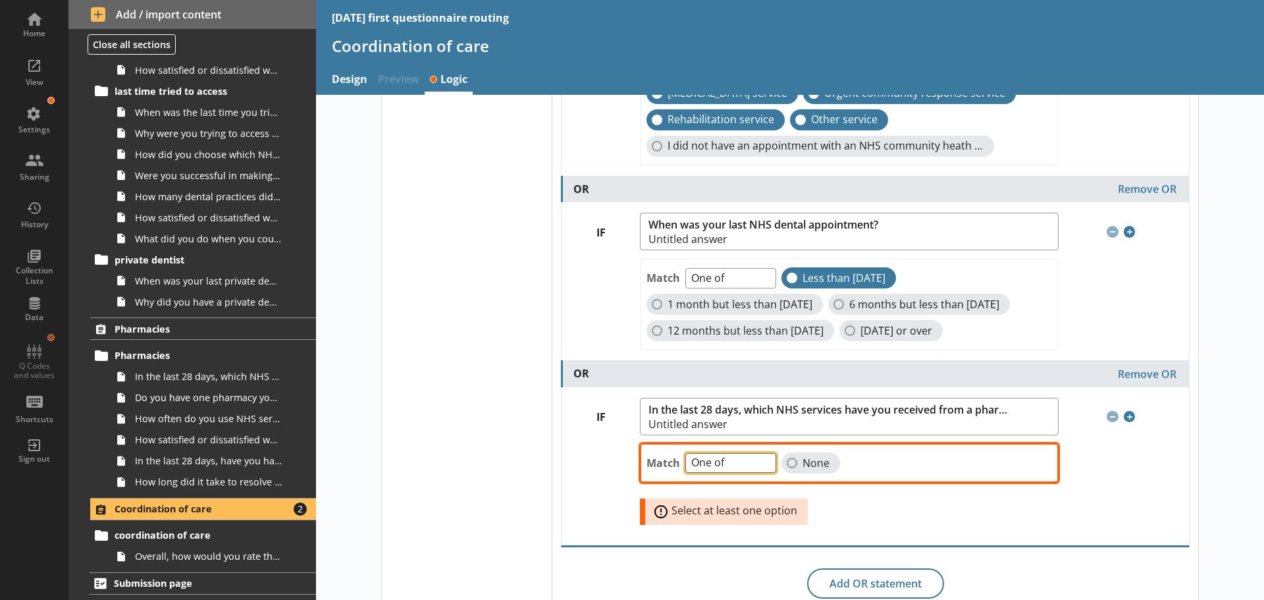
click at [762, 473] on select "One of Unanswered" at bounding box center [730, 463] width 91 height 20
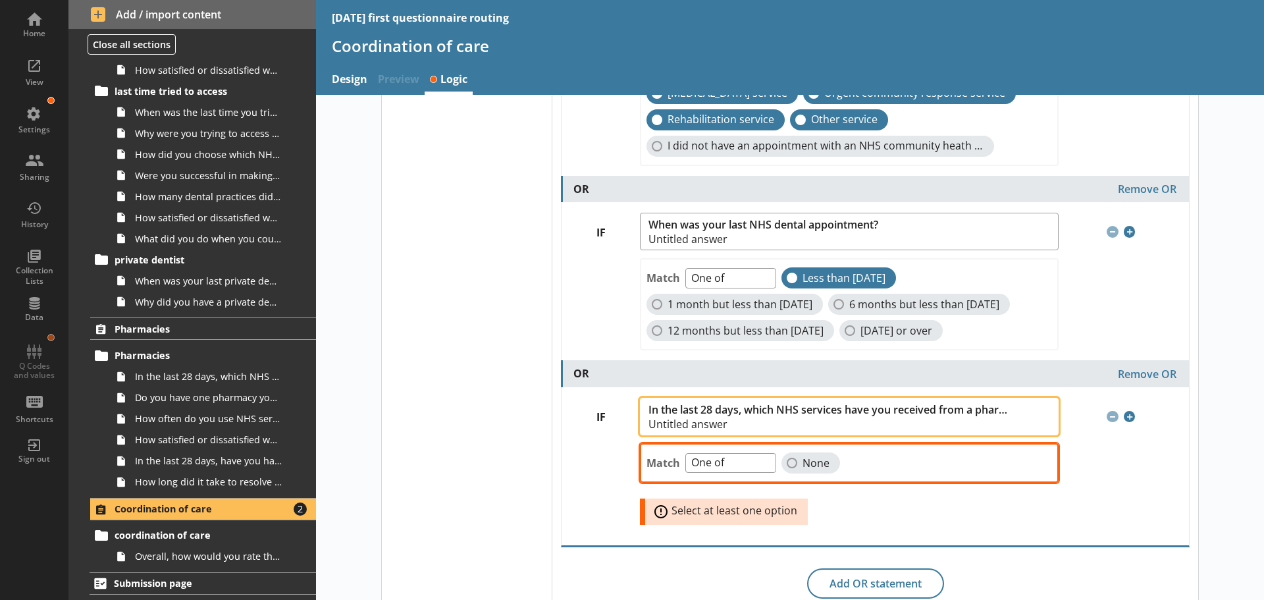
click at [735, 429] on span "In the last 28 days, which NHS services have you received from a pharmacy? Unti…" at bounding box center [843, 417] width 388 height 26
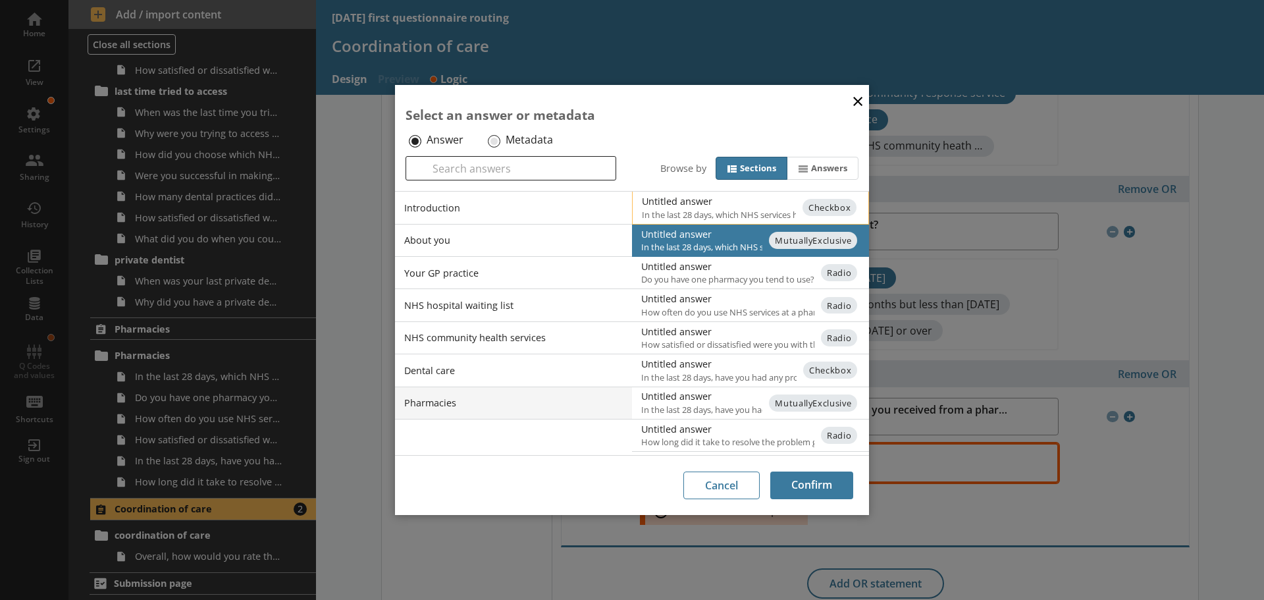
click at [693, 200] on div "Untitled answer" at bounding box center [774, 201] width 265 height 13
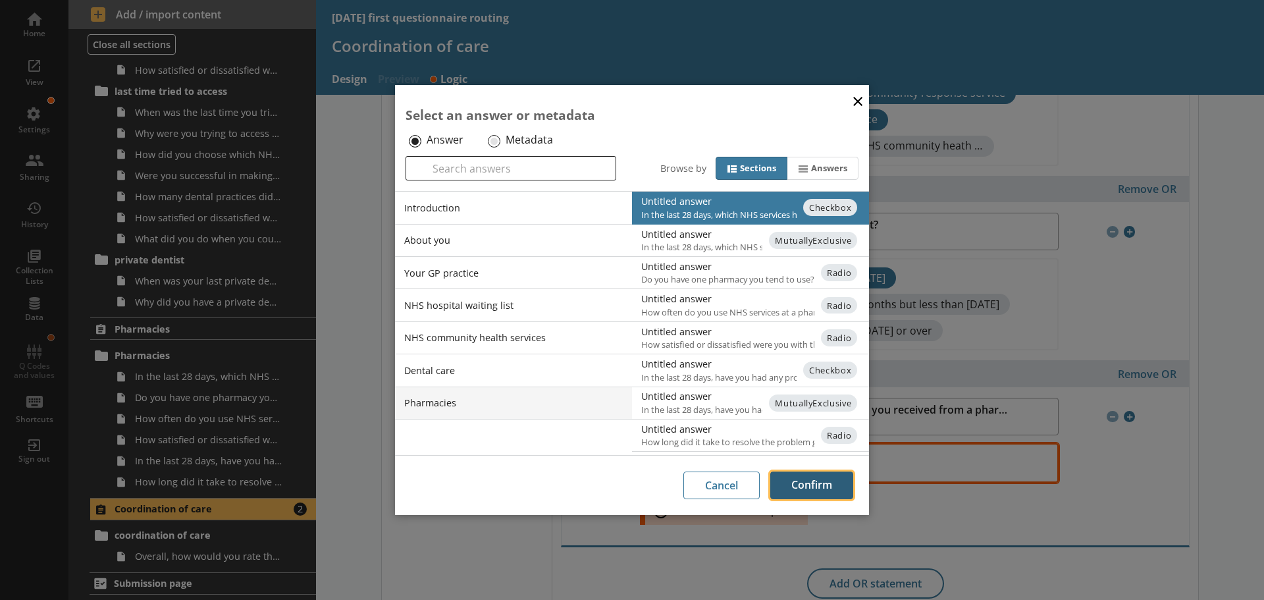
click at [822, 484] on button "Confirm" at bounding box center [811, 485] width 83 height 28
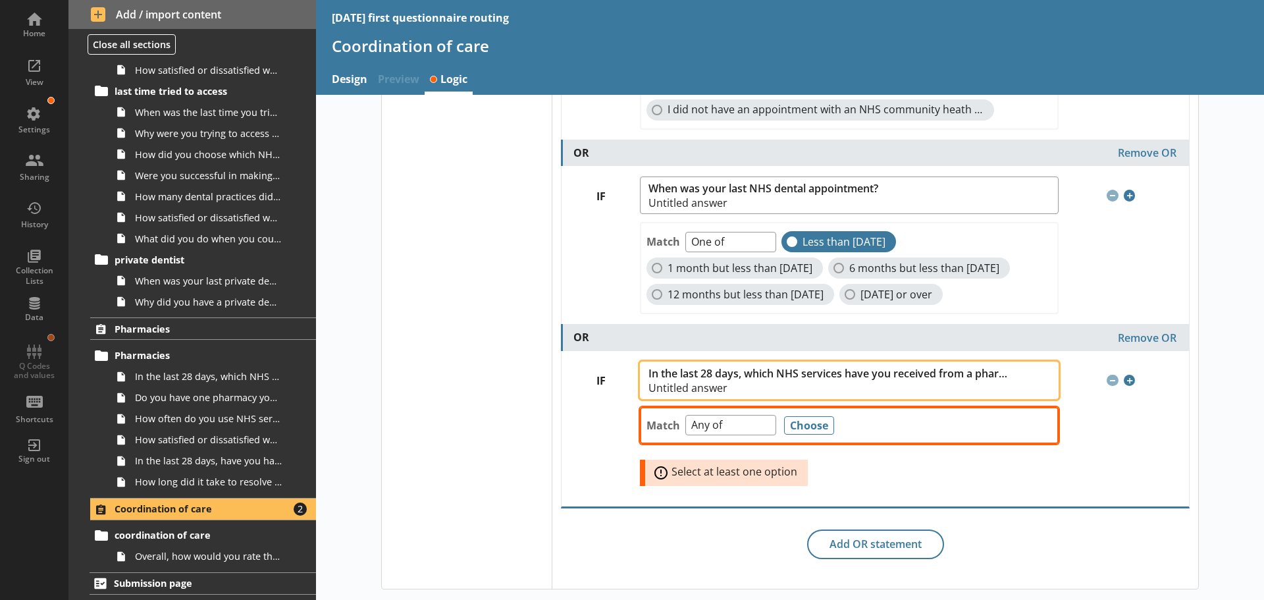
scroll to position [945, 0]
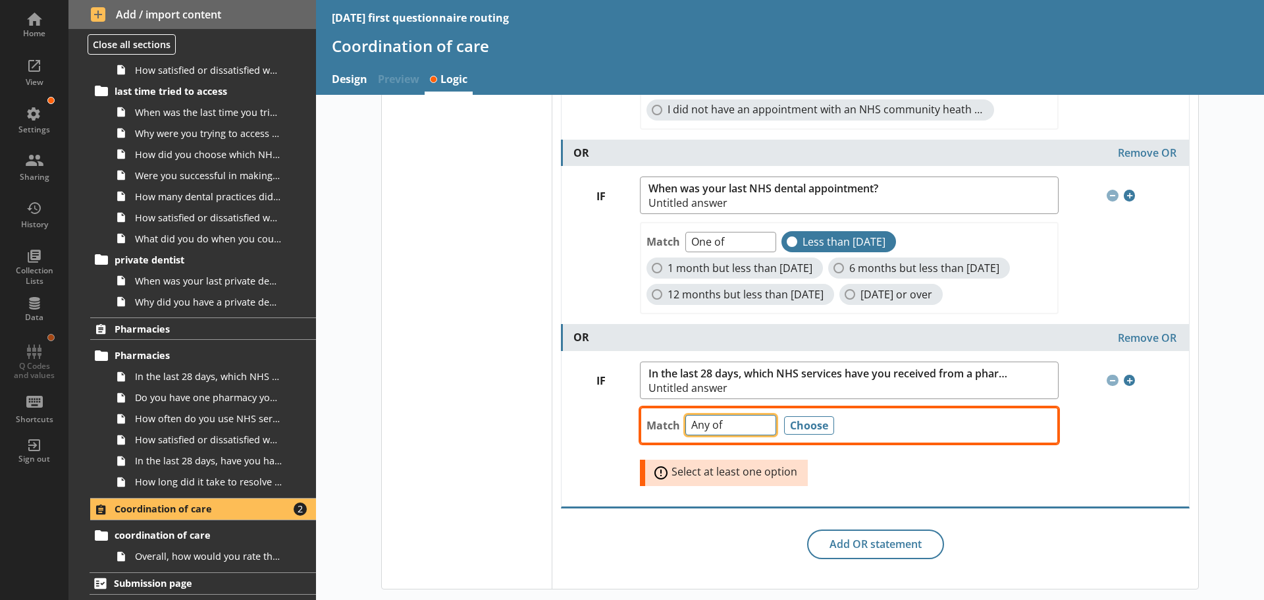
click at [760, 421] on select "Any of Not any of All of Count of Unanswered" at bounding box center [730, 425] width 91 height 20
click at [685, 415] on select "Any of Not any of All of Count of Unanswered" at bounding box center [730, 425] width 91 height 20
click at [757, 422] on select "Any of Not any of All of Count of Unanswered" at bounding box center [730, 425] width 91 height 20
click at [804, 423] on button "Choose" at bounding box center [809, 425] width 50 height 18
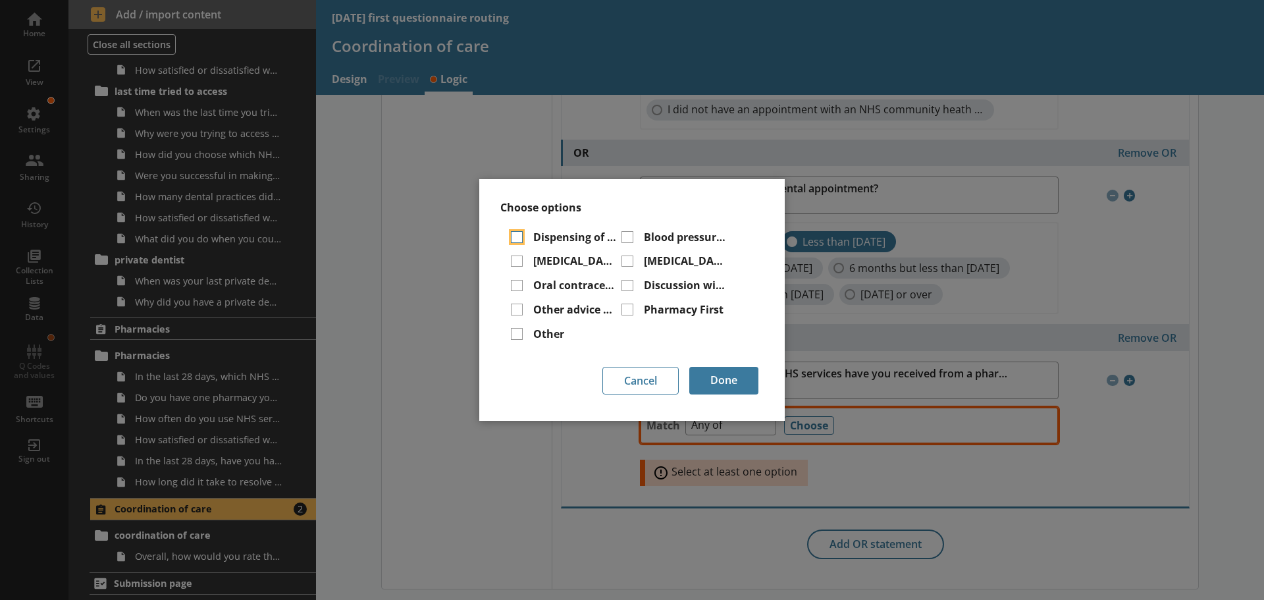
click at [514, 238] on input "Dispensing of prescriptions" at bounding box center [517, 237] width 12 height 12
click at [516, 261] on input "[MEDICAL_DATA] vaccination" at bounding box center [517, 261] width 12 height 12
click at [518, 286] on input "Oral contraception services" at bounding box center [517, 286] width 12 height 12
click at [517, 307] on input "Other advice and guidance on a minor condition" at bounding box center [517, 310] width 12 height 12
click at [514, 334] on input "Other" at bounding box center [517, 334] width 12 height 12
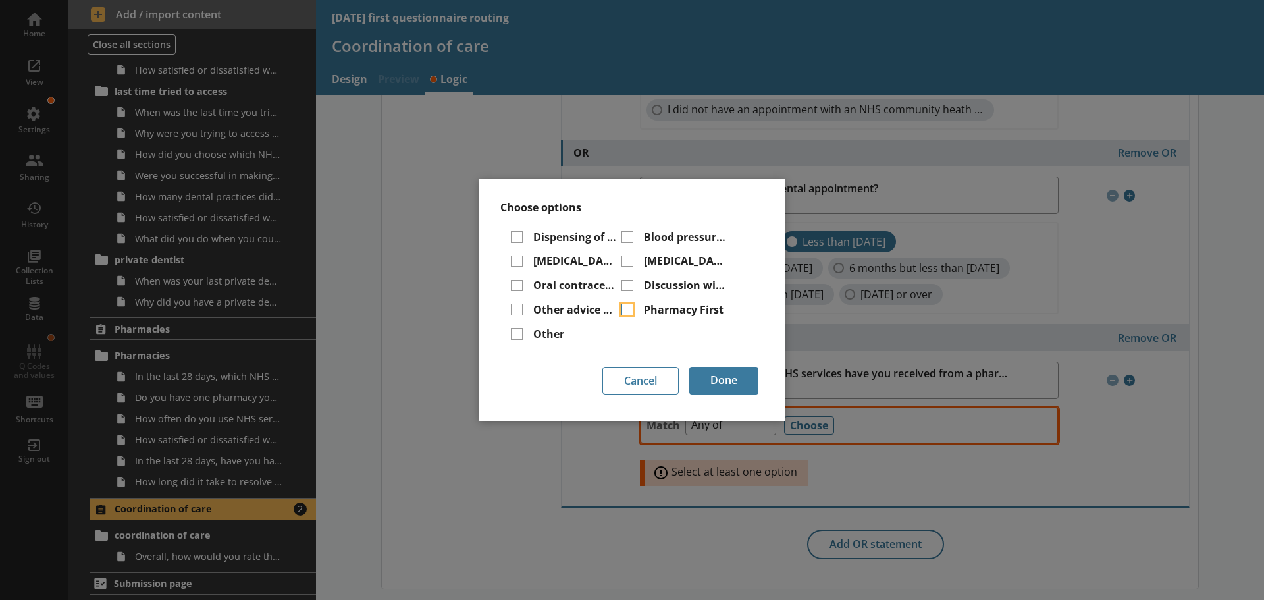
click at [622, 307] on input "Pharmacy First" at bounding box center [628, 310] width 12 height 12
click at [627, 287] on input "Discussion with a pharmacist about the medication I am taking" at bounding box center [628, 286] width 12 height 12
click at [626, 267] on div "[MEDICAL_DATA] vaccination" at bounding box center [674, 263] width 105 height 19
click at [624, 259] on input "[MEDICAL_DATA] vaccination" at bounding box center [628, 261] width 12 height 12
click at [626, 238] on input "Blood pressure checks" at bounding box center [628, 237] width 12 height 12
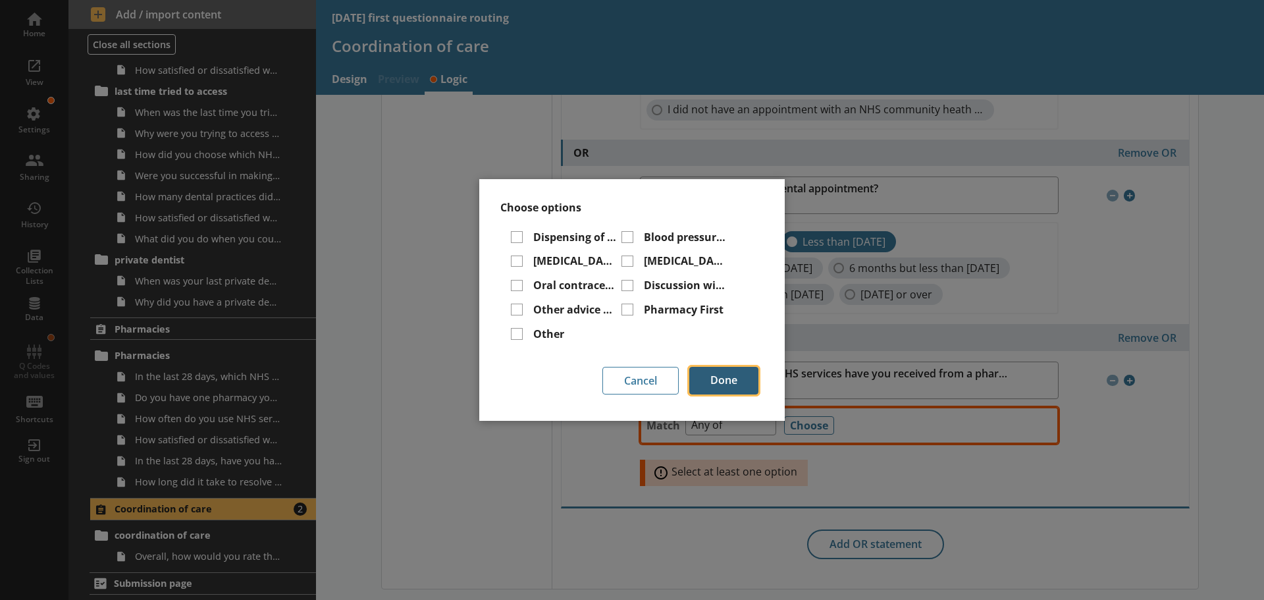
click at [729, 381] on button "Done" at bounding box center [723, 381] width 69 height 28
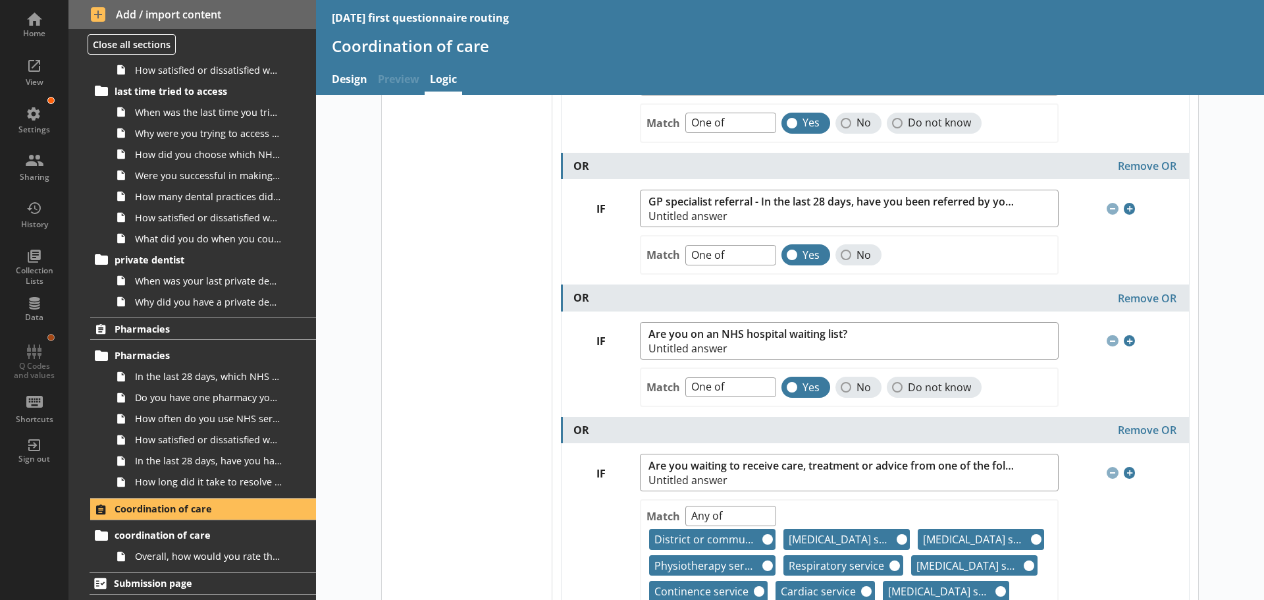
scroll to position [0, 0]
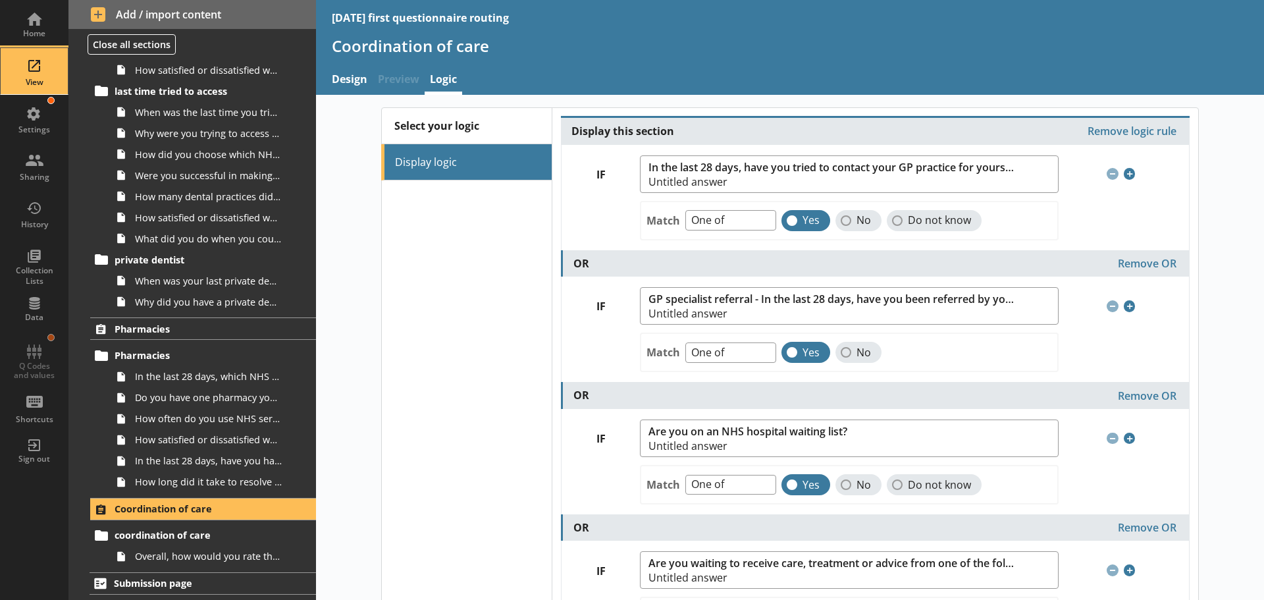
click at [36, 72] on div "View" at bounding box center [34, 71] width 46 height 46
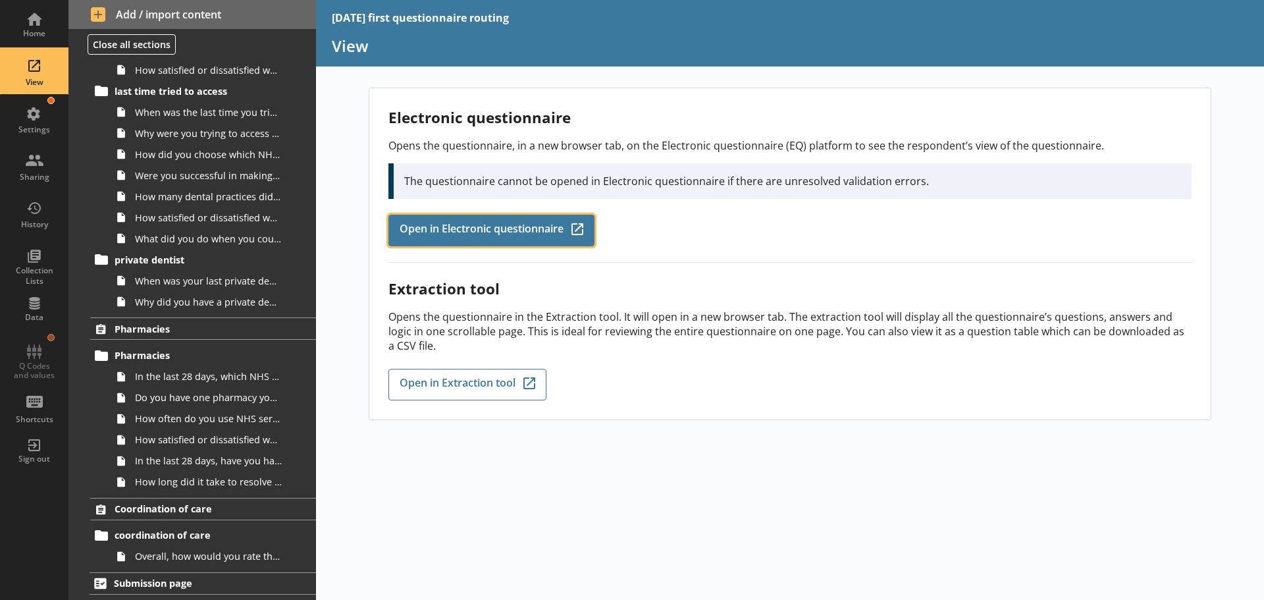
click at [481, 229] on span "Open in Electronic questionnaire" at bounding box center [482, 230] width 164 height 14
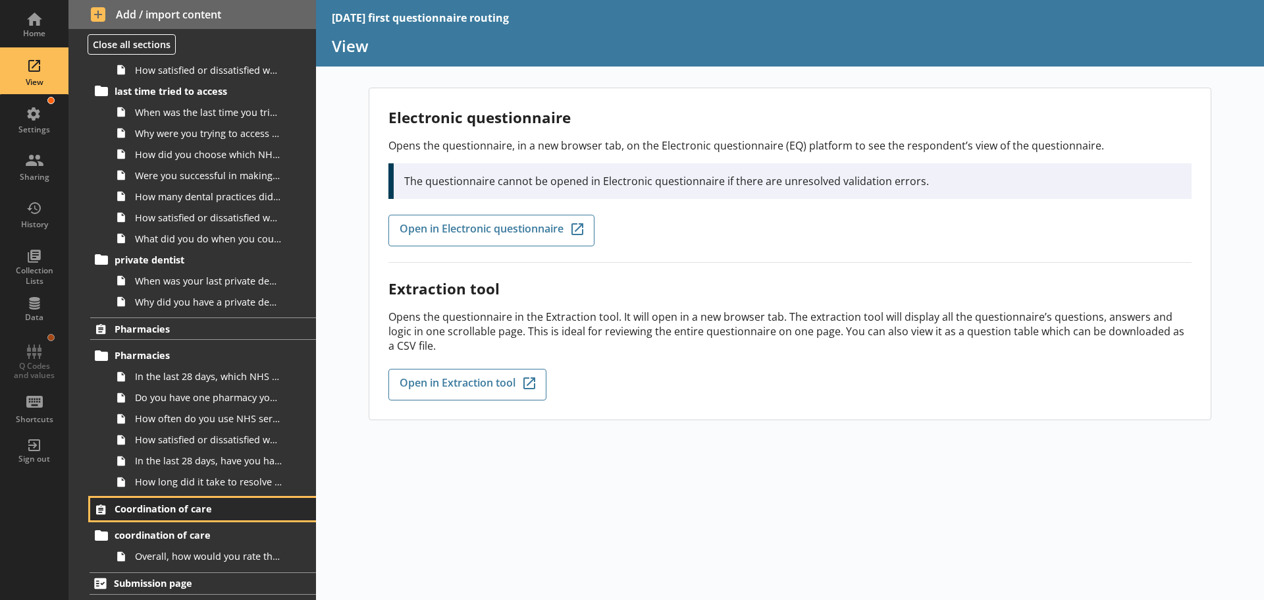
click at [177, 516] on link "Coordination of care" at bounding box center [203, 509] width 226 height 22
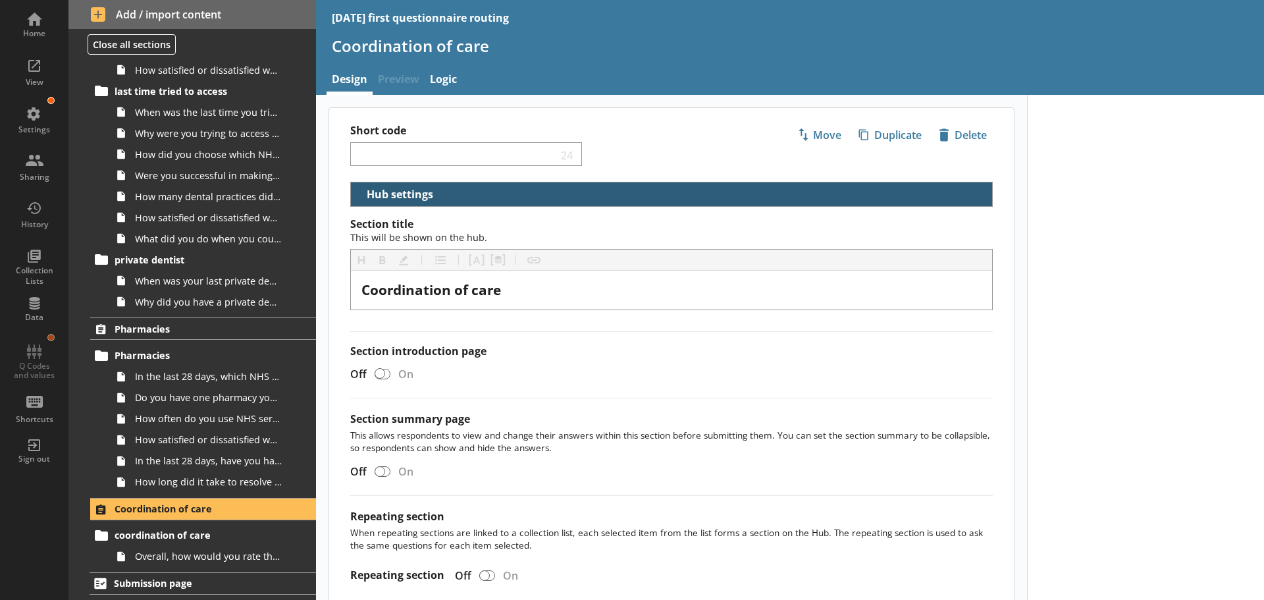
click at [396, 191] on button "Hub settings" at bounding box center [396, 193] width 80 height 23
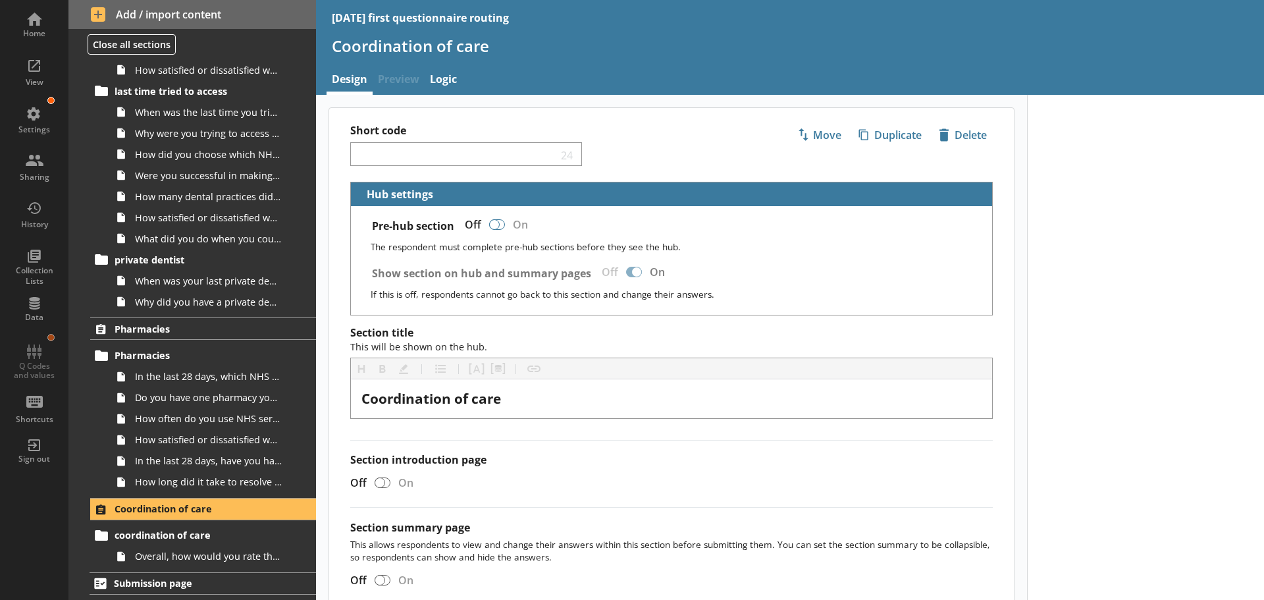
click at [503, 221] on div at bounding box center [497, 224] width 16 height 11
click at [627, 269] on div at bounding box center [634, 272] width 16 height 11
click at [805, 282] on div "Show section on hub and summary pages Off On" at bounding box center [677, 273] width 610 height 20
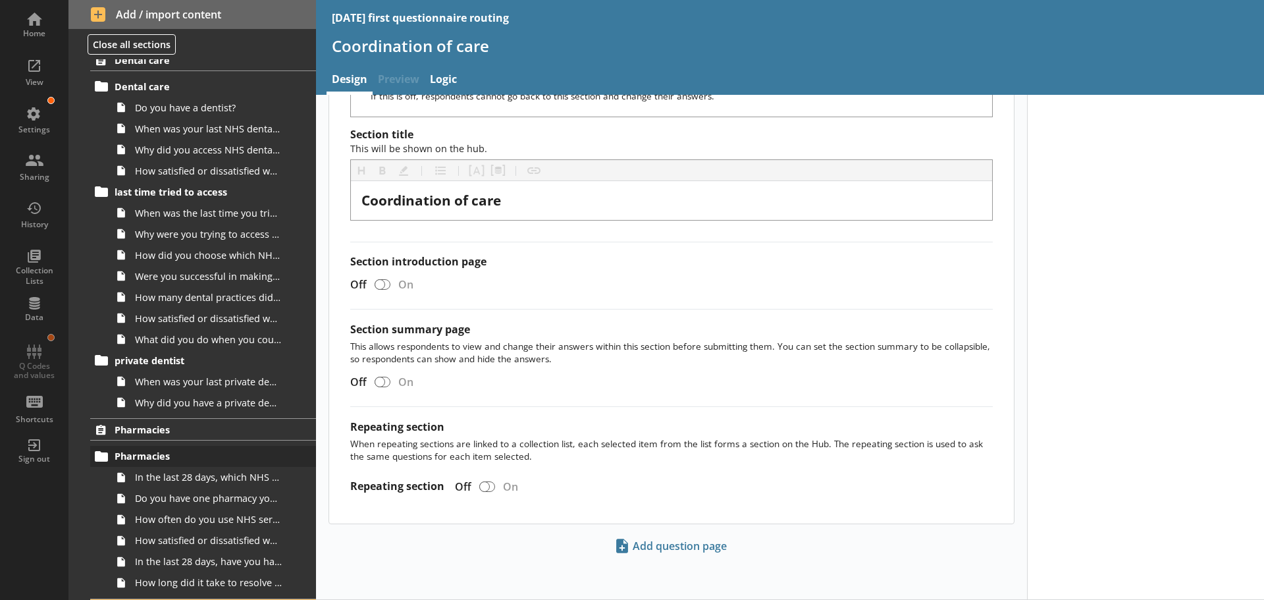
scroll to position [1701, 0]
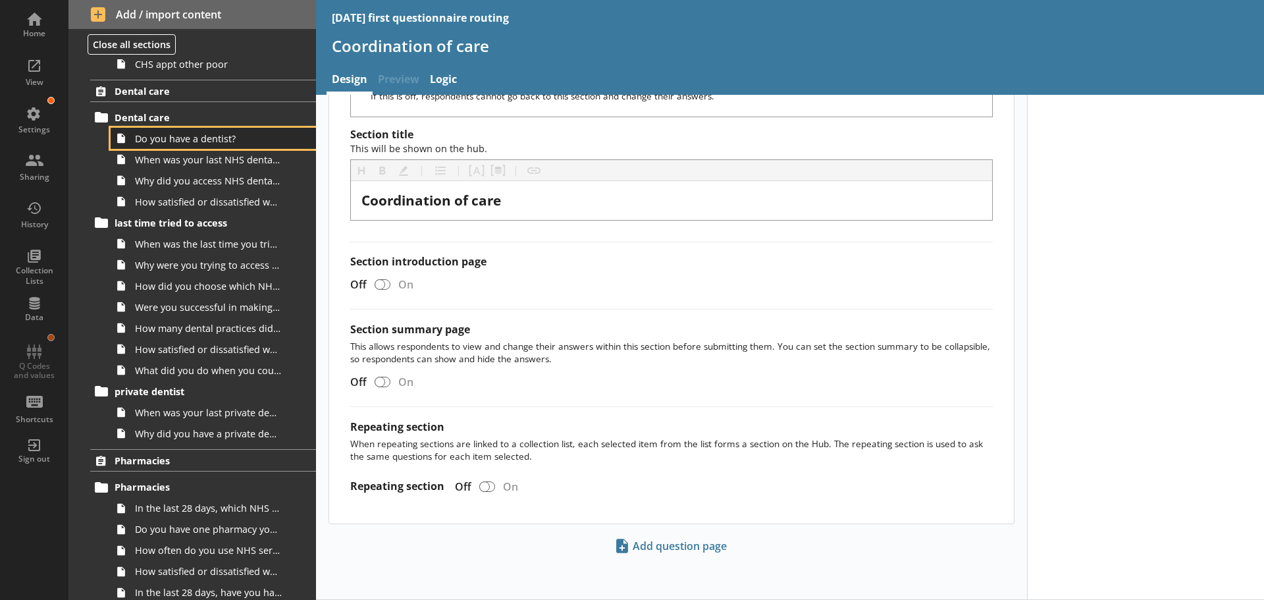
click at [178, 140] on span "Do you have a dentist?" at bounding box center [208, 138] width 147 height 13
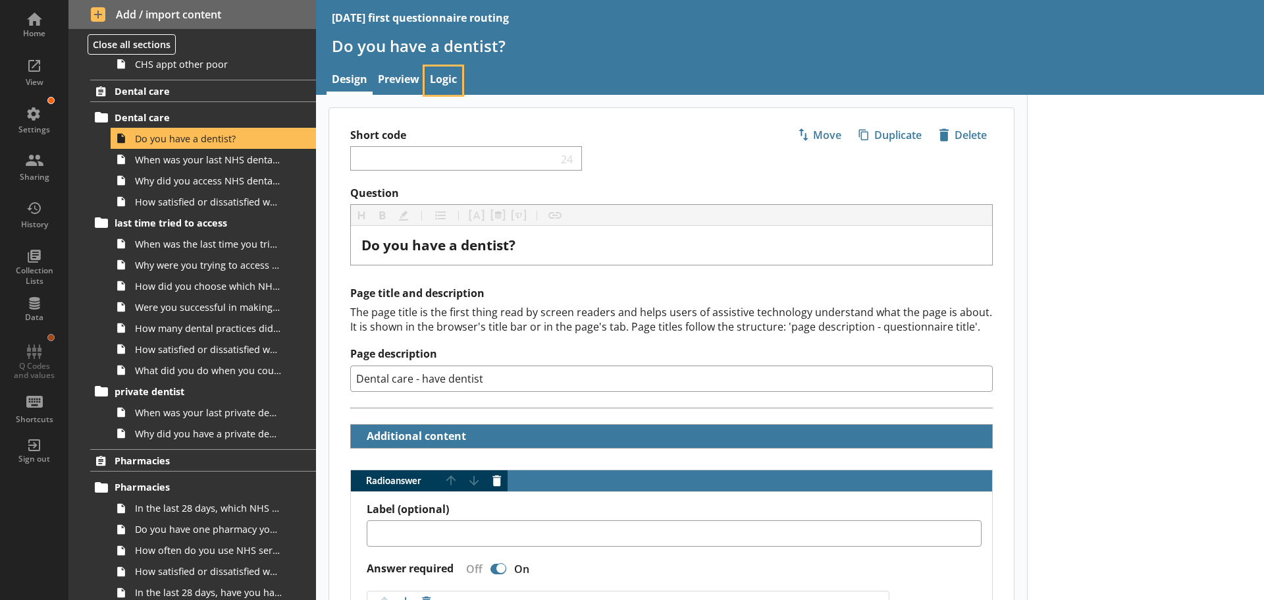
click at [440, 72] on link "Logic" at bounding box center [444, 81] width 38 height 28
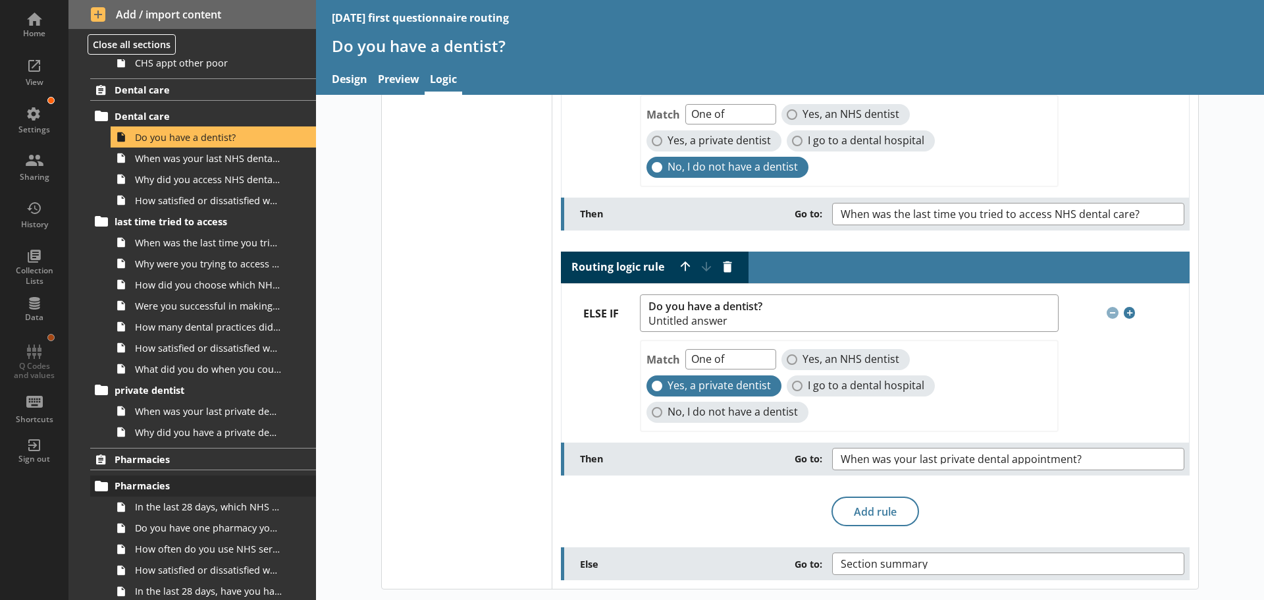
scroll to position [1701, 0]
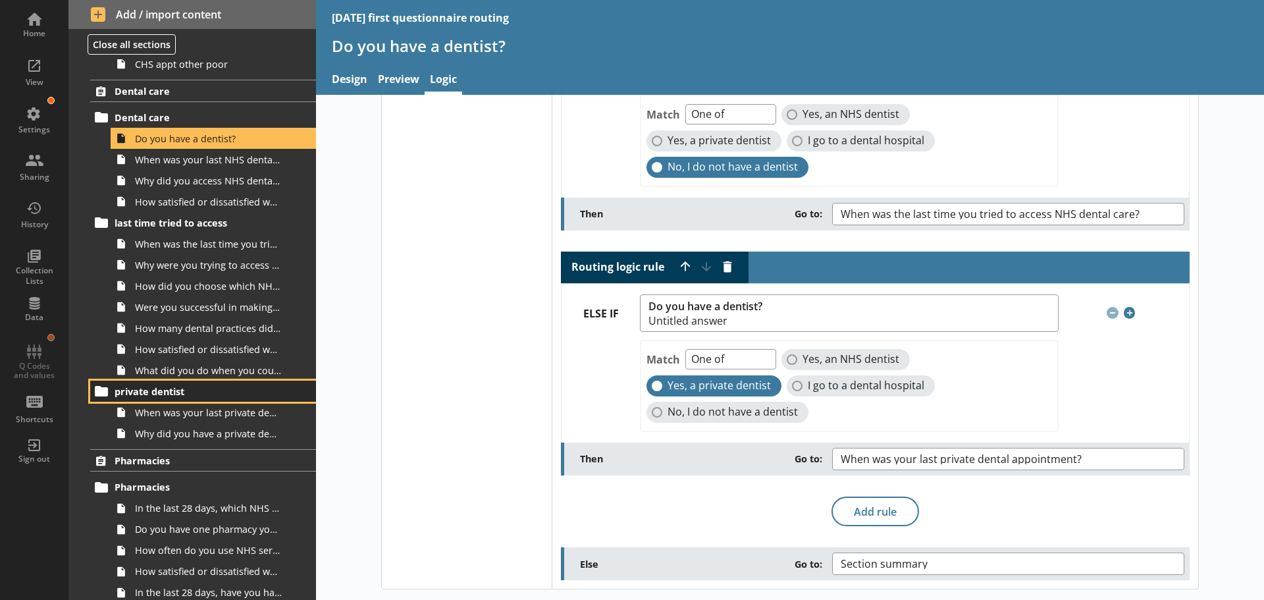
click at [169, 387] on span "private dentist" at bounding box center [196, 391] width 162 height 13
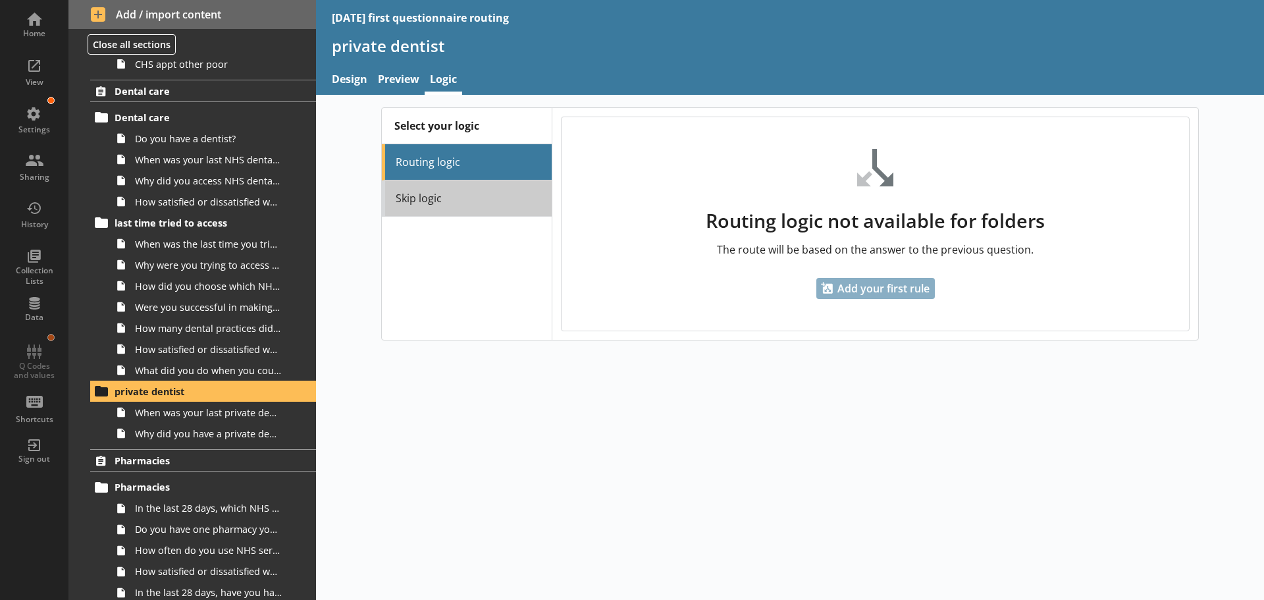
click at [446, 192] on link "Skip logic" at bounding box center [467, 198] width 170 height 36
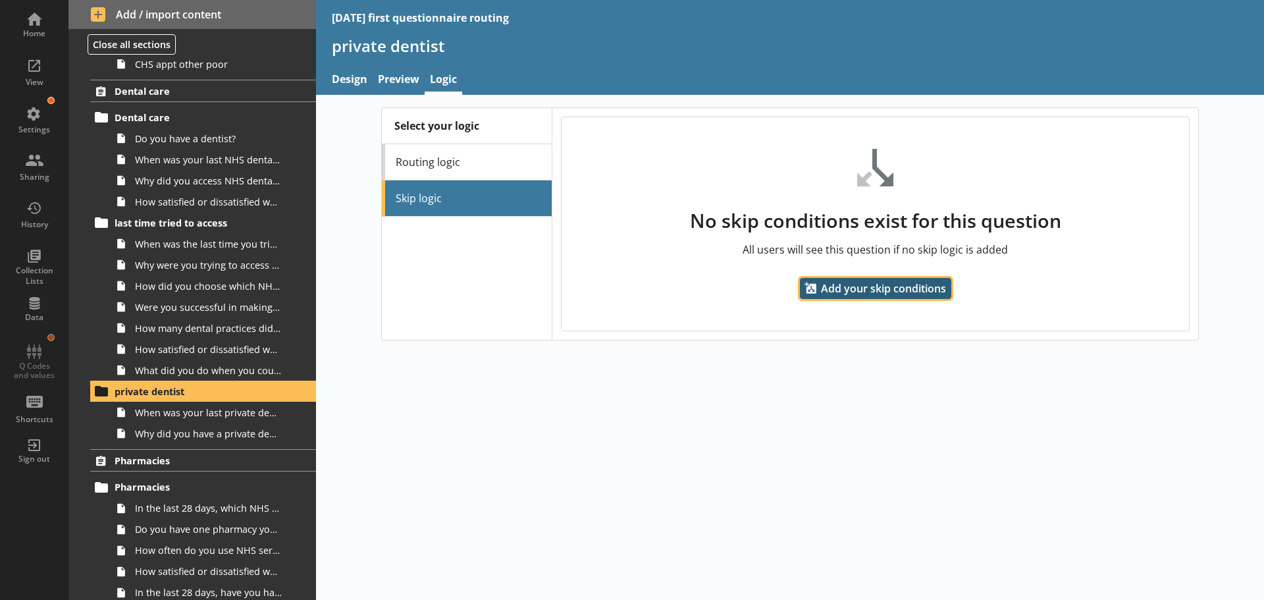
click at [865, 289] on span "Add your skip conditions" at bounding box center [875, 288] width 151 height 21
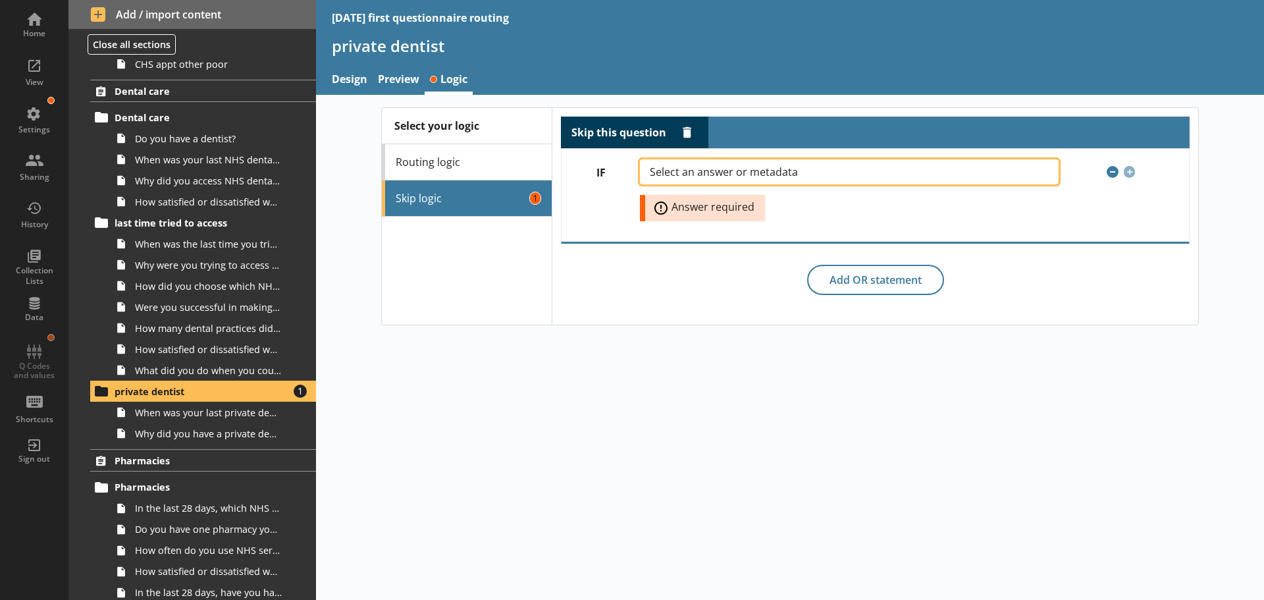
click at [778, 165] on button "Select an answer or metadata" at bounding box center [849, 171] width 418 height 25
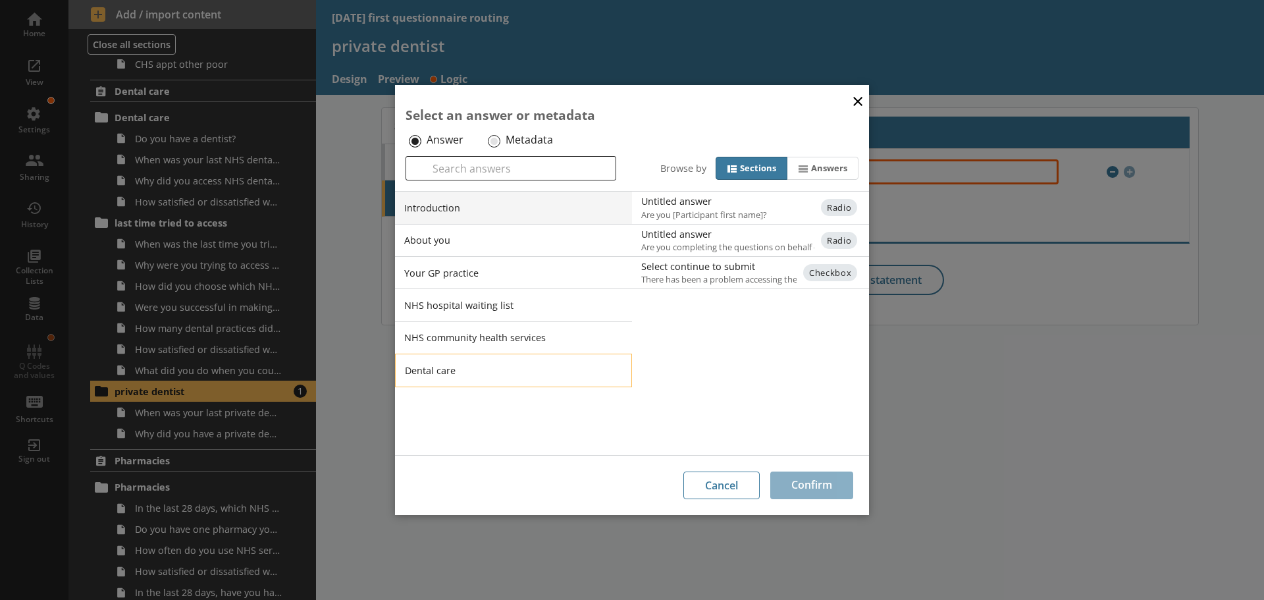
click at [458, 367] on li "Dental care" at bounding box center [513, 370] width 237 height 33
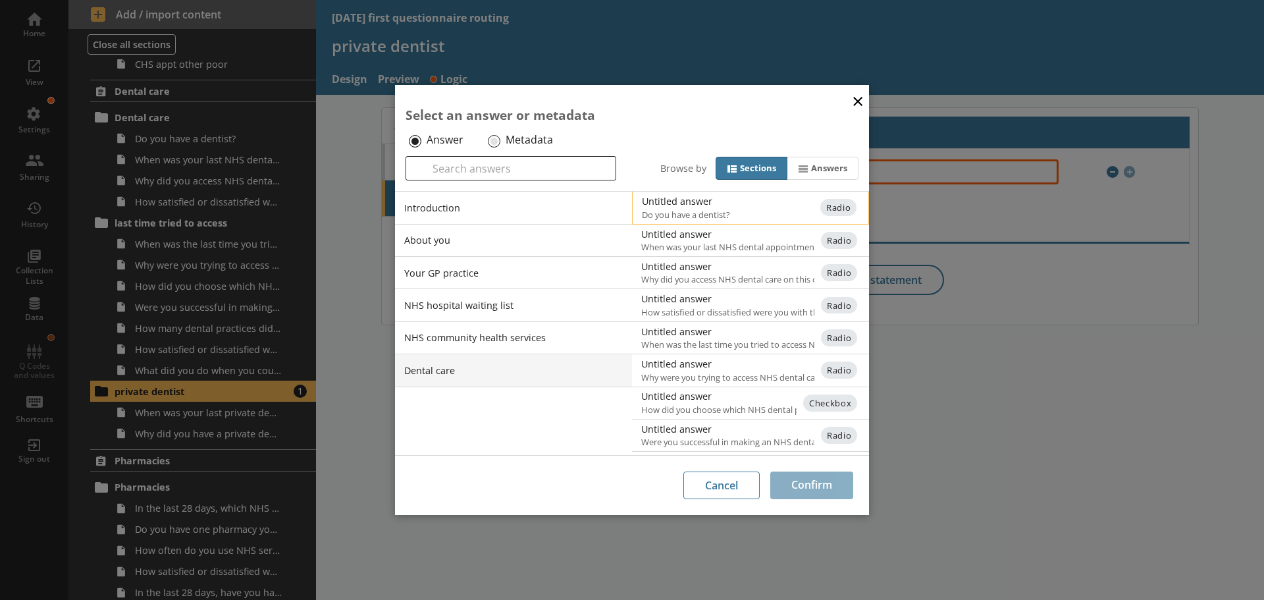
click at [719, 201] on div "Untitled answer" at bounding box center [774, 201] width 265 height 13
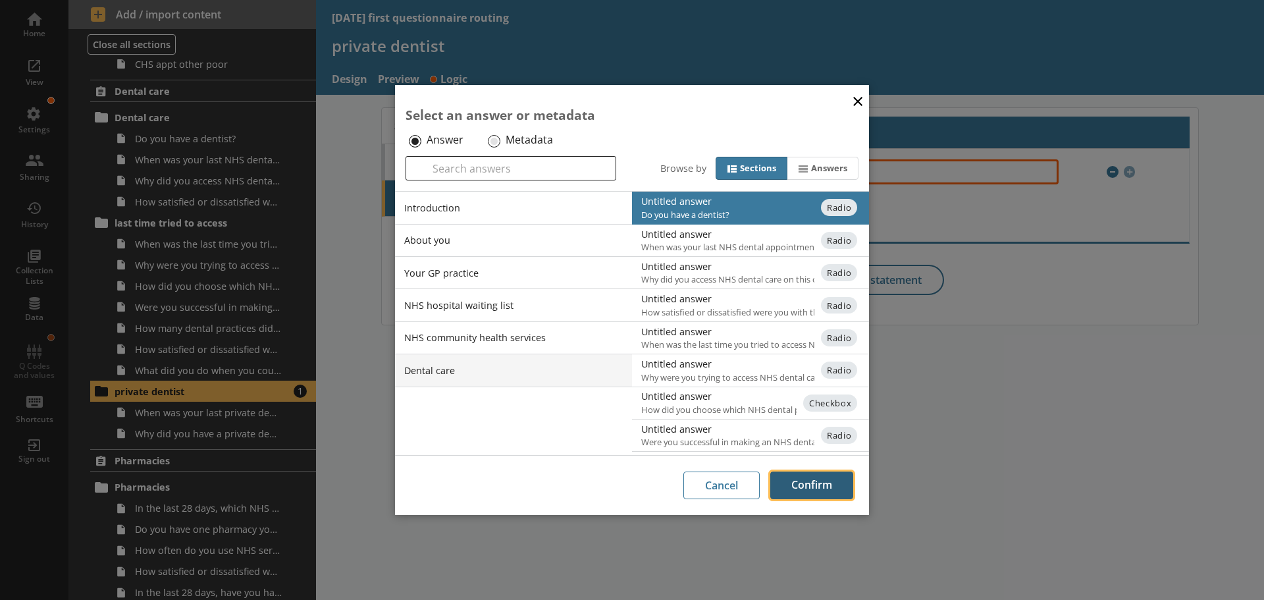
click at [819, 485] on button "Confirm" at bounding box center [811, 485] width 83 height 28
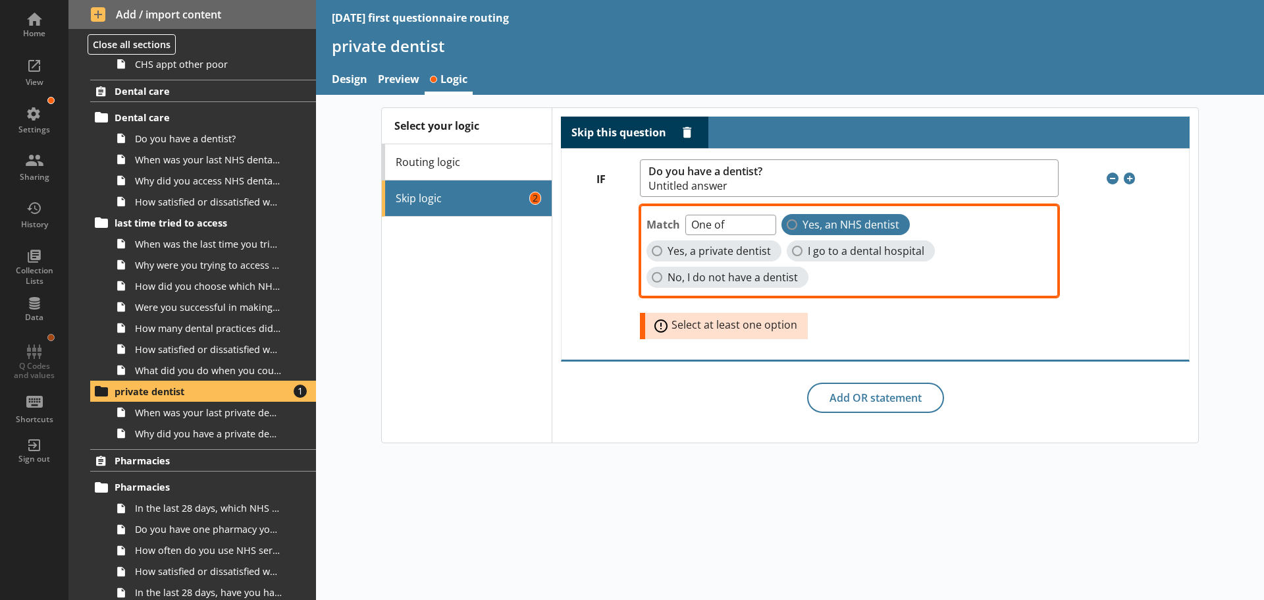
click at [832, 221] on span "Yes, an NHS dentist" at bounding box center [851, 225] width 97 height 14
click at [797, 221] on input "Yes, an NHS dentist" at bounding box center [792, 224] width 11 height 11
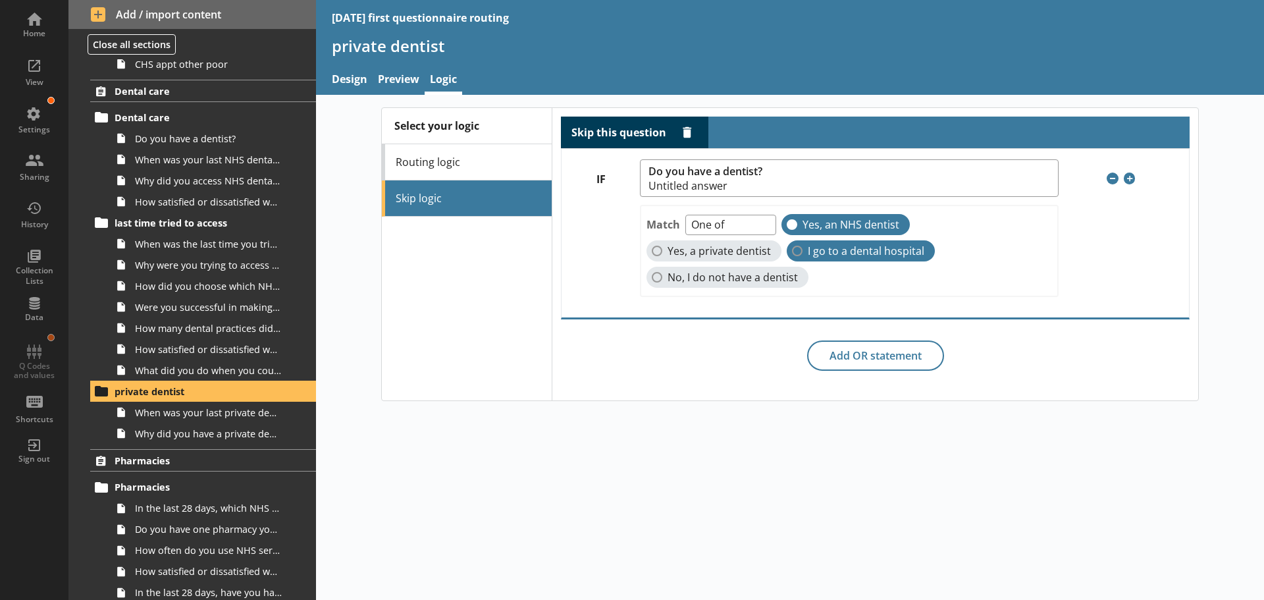
click at [837, 248] on span "I go to a dental hospital" at bounding box center [866, 251] width 117 height 14
click at [803, 248] on input "I go to a dental hospital" at bounding box center [797, 251] width 11 height 11
click at [740, 280] on span "No, I do not have a dentist" at bounding box center [733, 278] width 130 height 14
click at [662, 280] on input "No, I do not have a dentist" at bounding box center [657, 277] width 11 height 11
click at [608, 390] on div "Skip this question Delete rule IF Do you have a dentist? Untitled answer Remove…" at bounding box center [875, 254] width 646 height 292
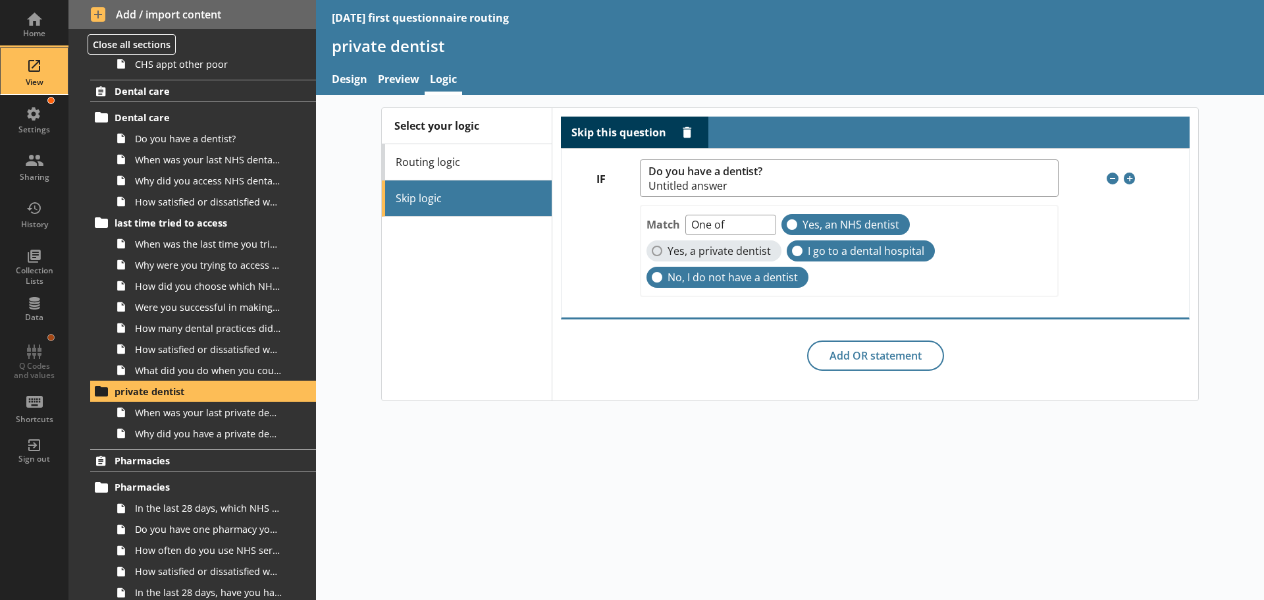
click at [32, 64] on div "View" at bounding box center [34, 71] width 46 height 46
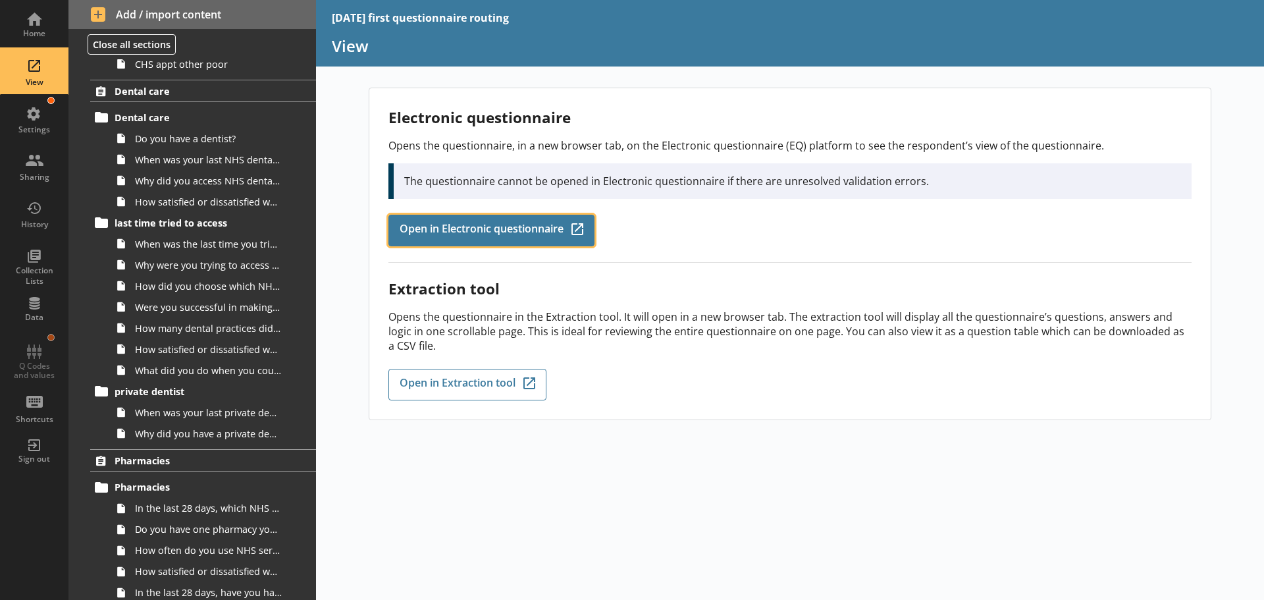
click at [487, 232] on span "Open in Electronic questionnaire" at bounding box center [482, 230] width 164 height 14
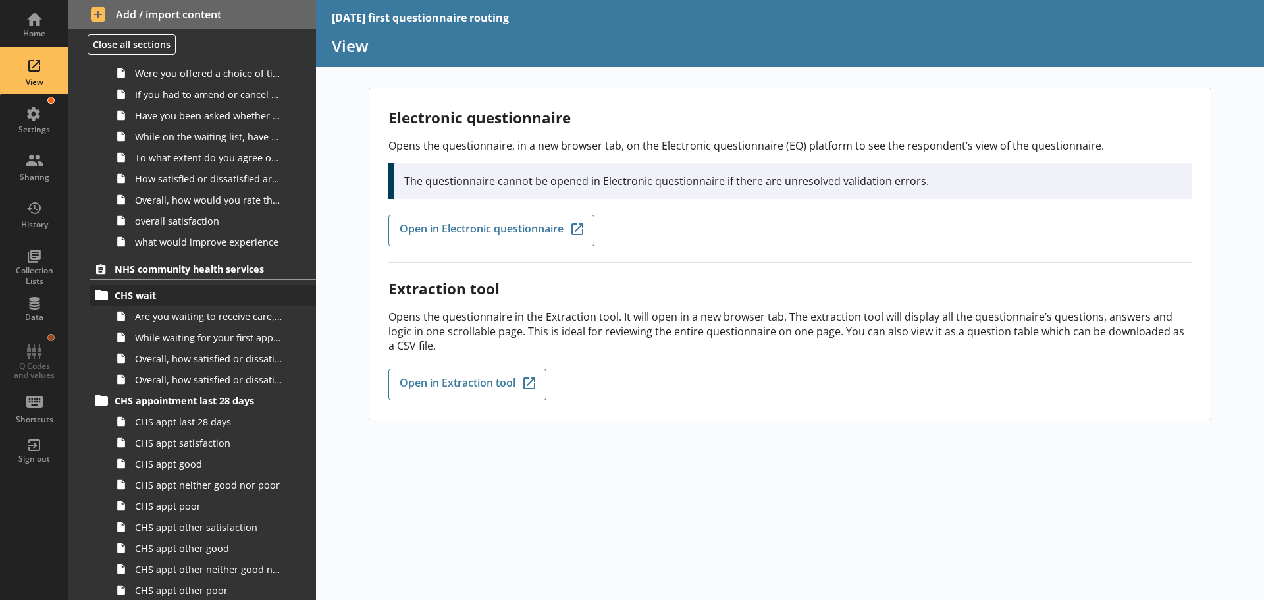
scroll to position [1174, 0]
click at [212, 318] on span "Are you waiting to receive care, treatment or advice from one of the following …" at bounding box center [208, 317] width 147 height 13
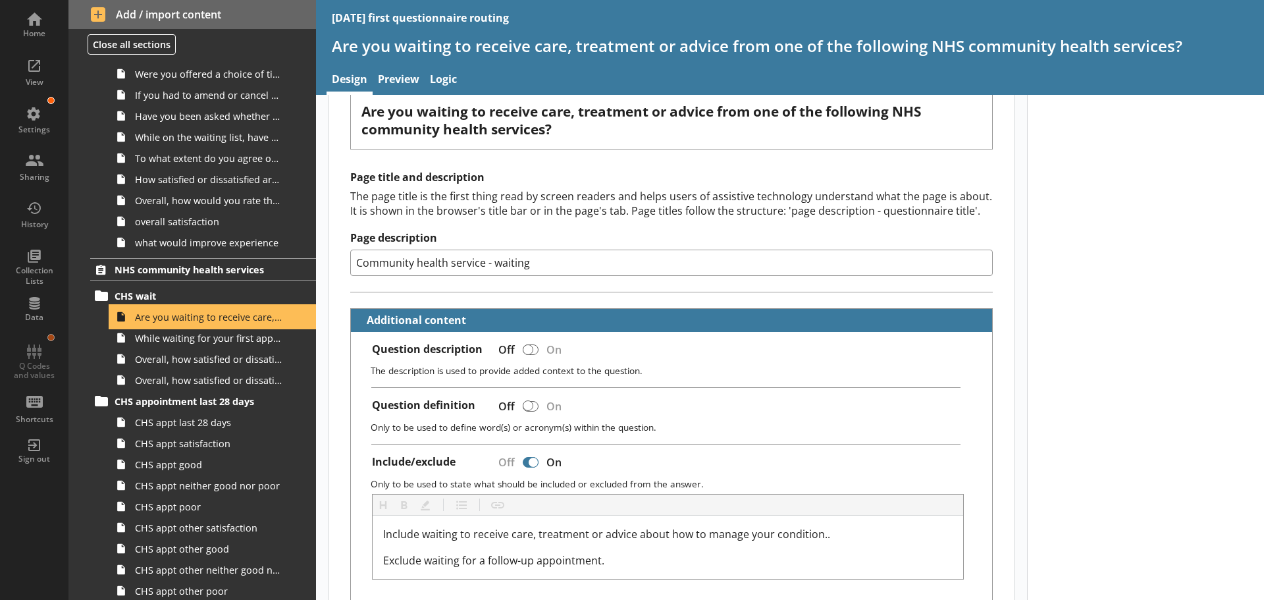
scroll to position [66, 0]
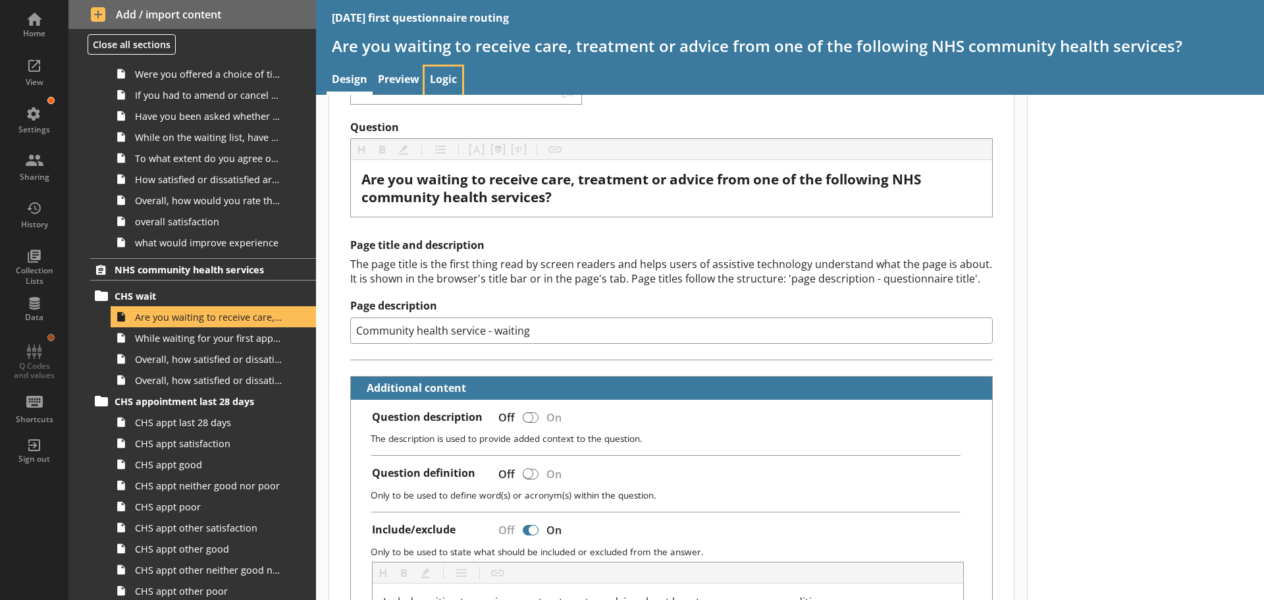
click at [442, 75] on link "Logic" at bounding box center [444, 81] width 38 height 28
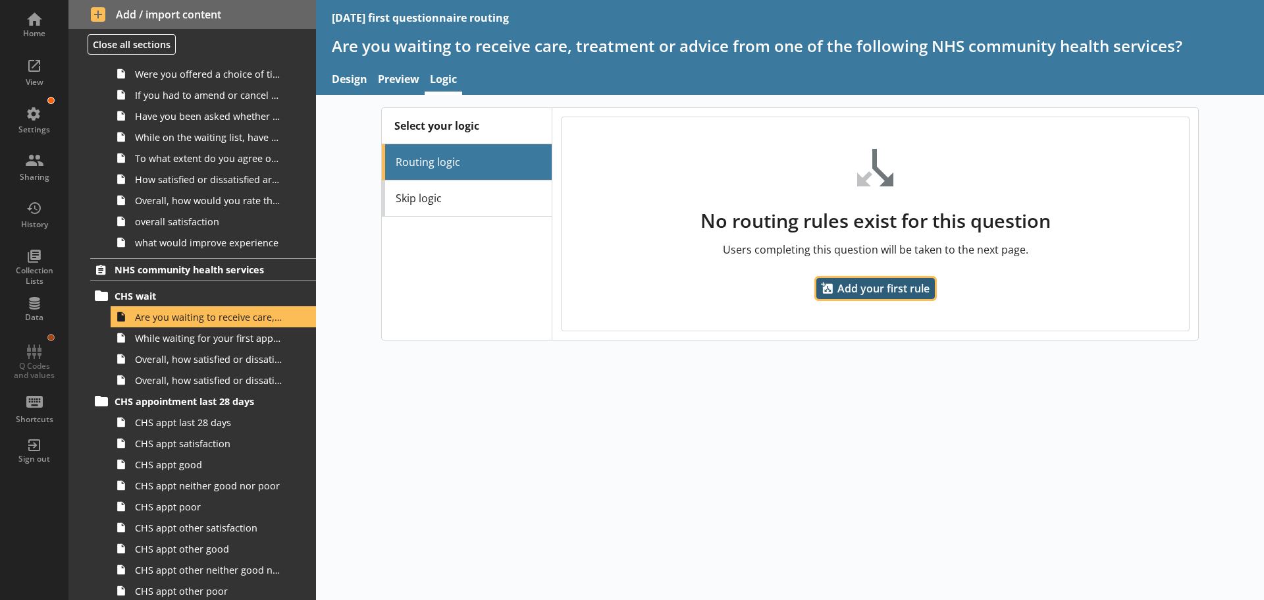
click at [857, 294] on span "Add your first rule" at bounding box center [875, 288] width 119 height 21
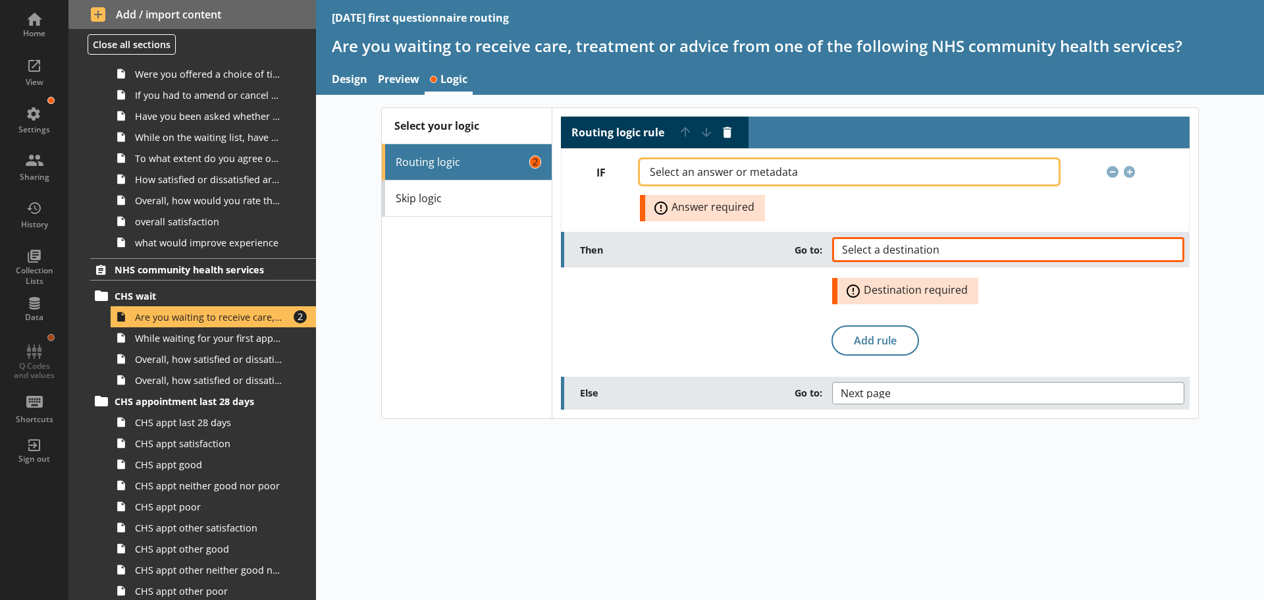
click at [766, 173] on span "Select an answer or metadata" at bounding box center [734, 172] width 169 height 11
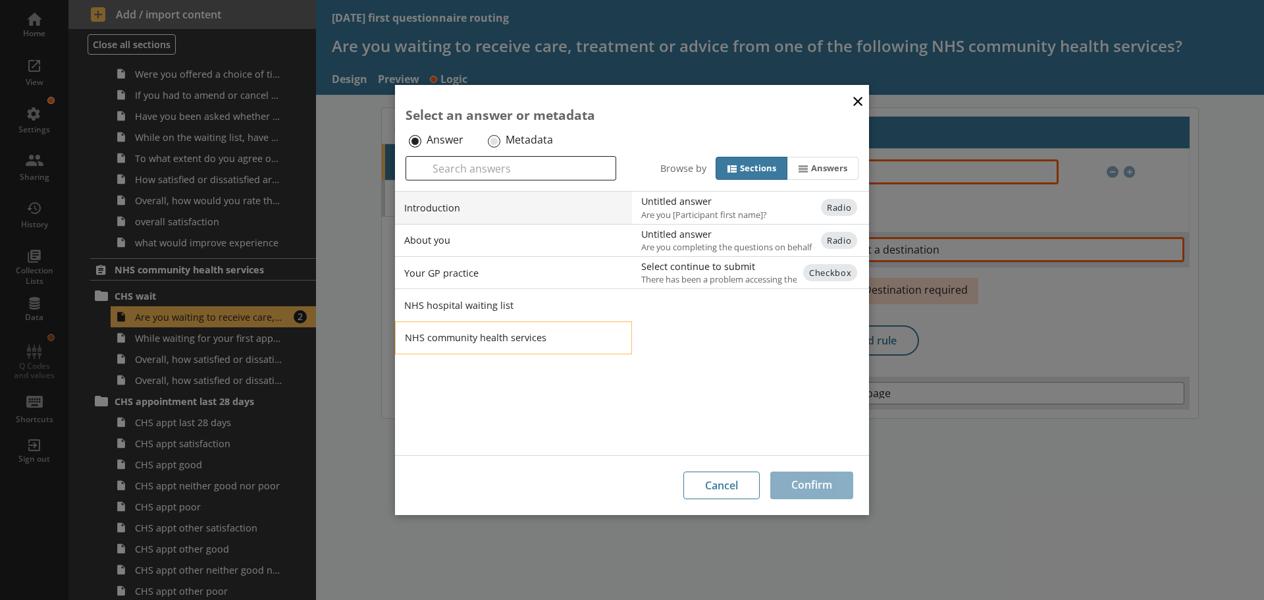
click at [467, 336] on li "NHS community health services" at bounding box center [513, 337] width 237 height 33
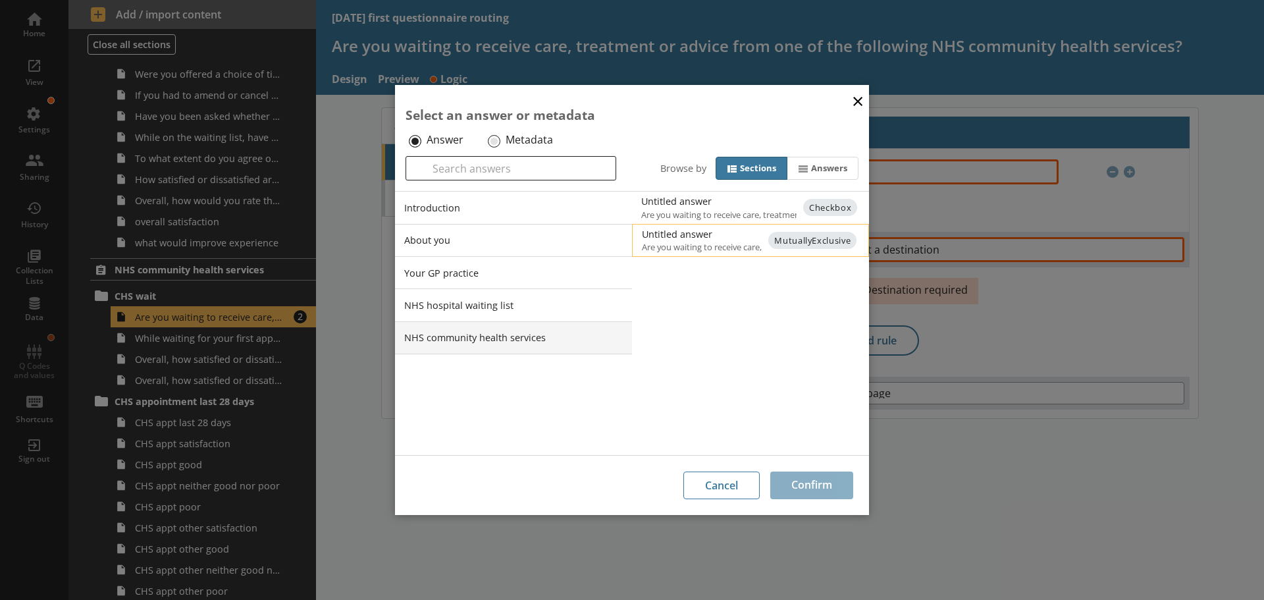
click at [684, 238] on div "Untitled answer" at bounding box center [774, 234] width 265 height 13
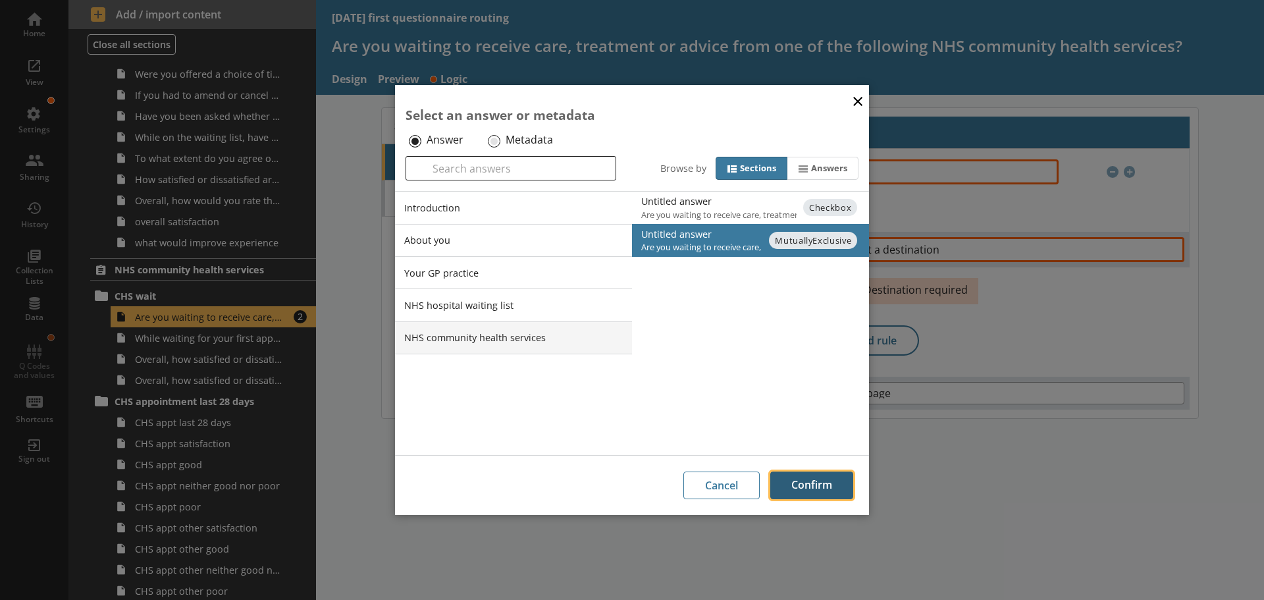
click at [825, 490] on button "Confirm" at bounding box center [811, 485] width 83 height 28
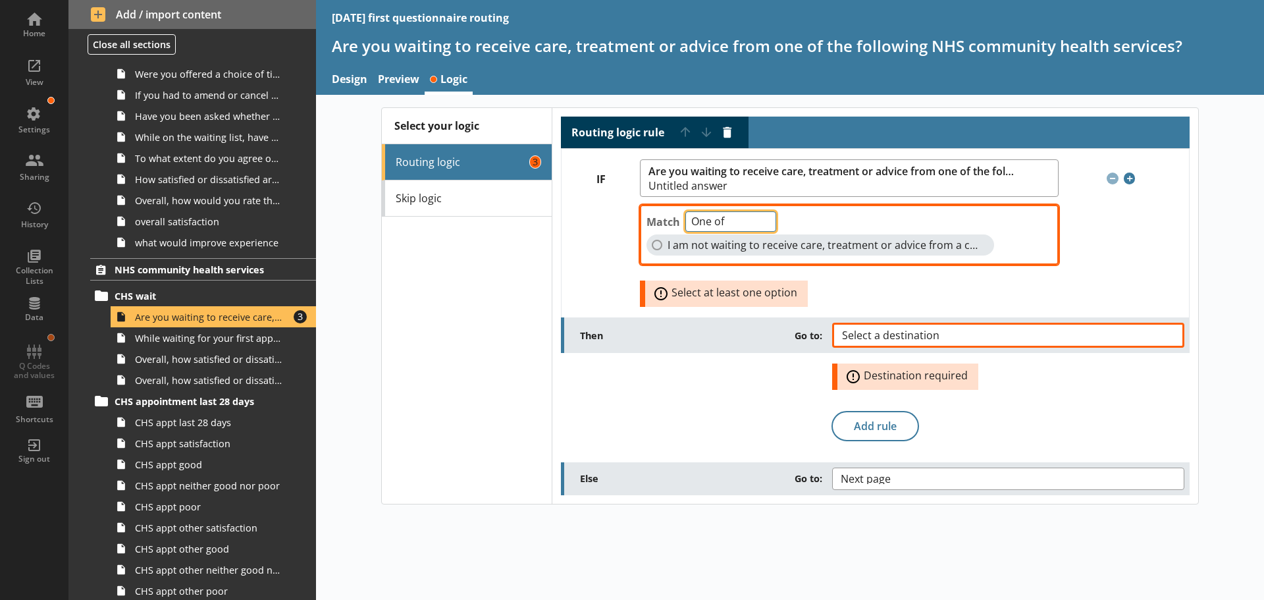
click at [762, 217] on select "One of Unanswered" at bounding box center [730, 221] width 91 height 20
click at [685, 211] on select "One of Unanswered" at bounding box center [730, 221] width 91 height 20
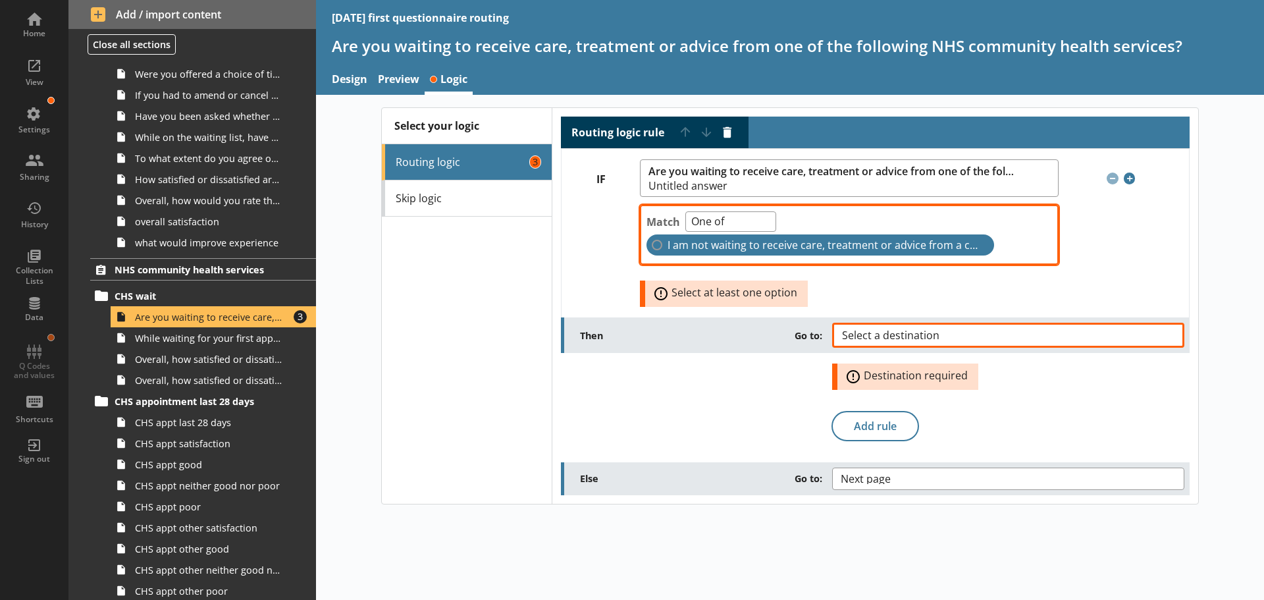
click at [652, 246] on label "I am not waiting to receive care, treatment or advice from a community health s…" at bounding box center [821, 244] width 348 height 21
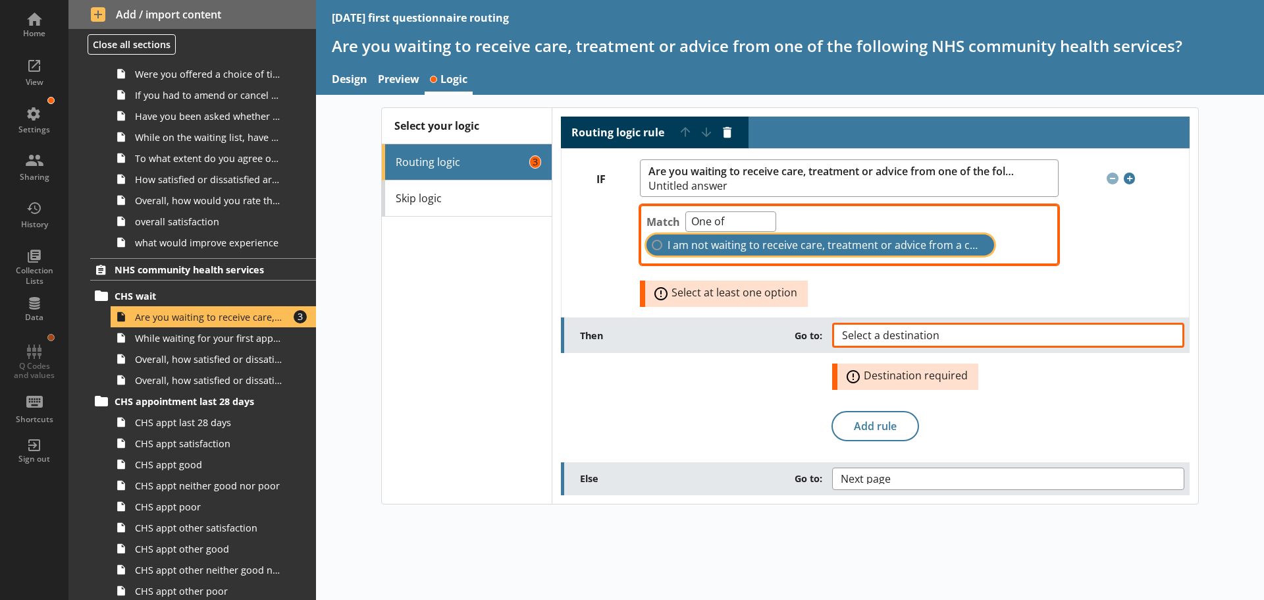
click at [652, 246] on input "I am not waiting to receive care, treatment or advice from a community health s…" at bounding box center [657, 245] width 11 height 11
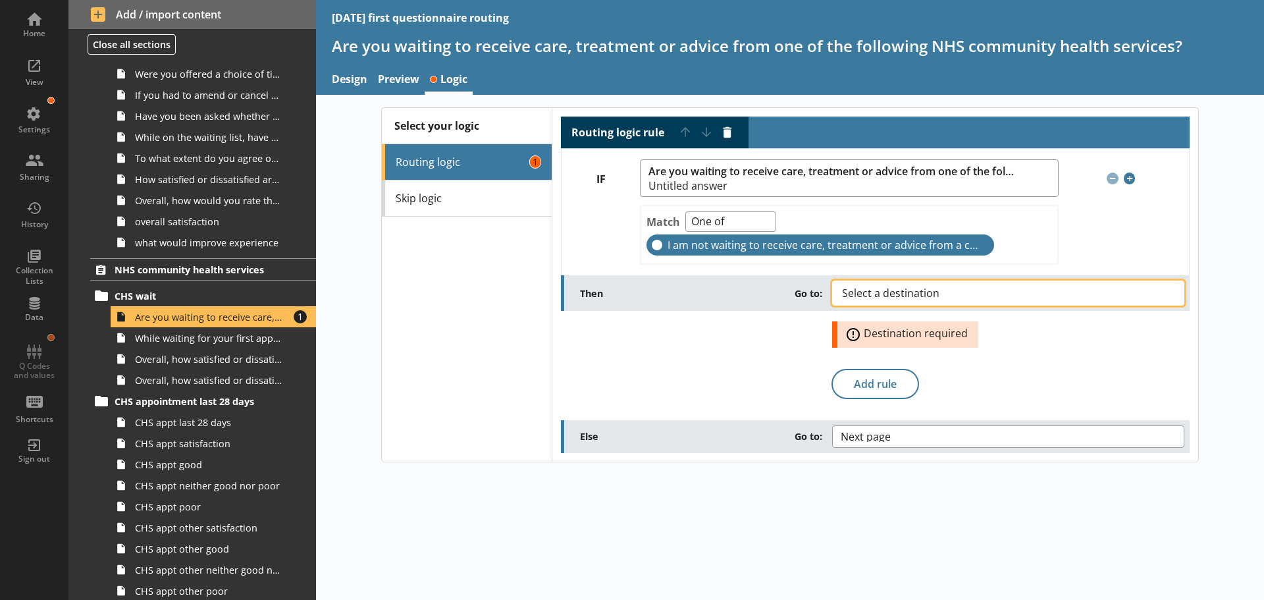
click at [941, 290] on span "Select a destination" at bounding box center [901, 293] width 119 height 11
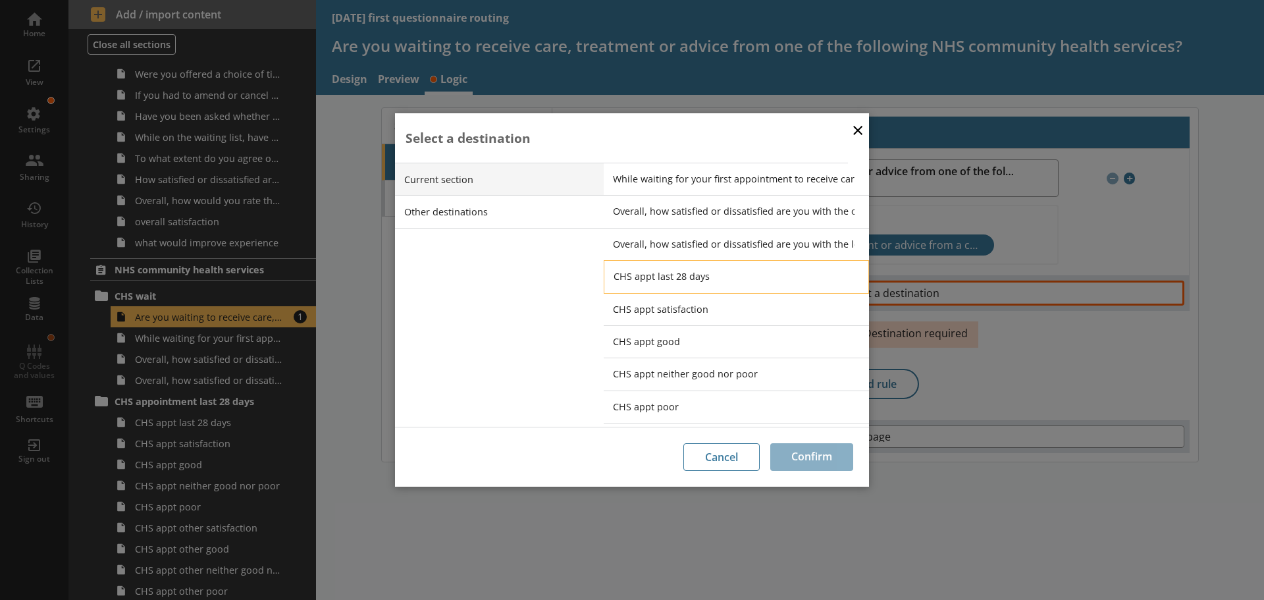
click at [669, 277] on span "CHS appt last 28 days" at bounding box center [746, 276] width 265 height 13
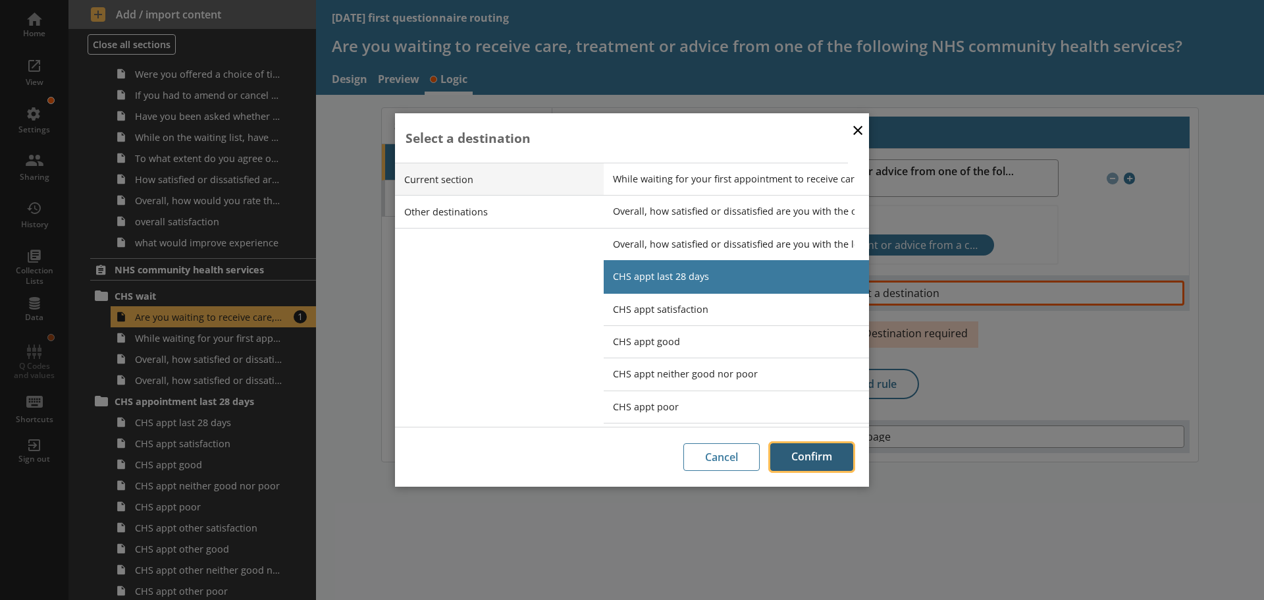
click at [810, 453] on button "Confirm" at bounding box center [811, 457] width 83 height 28
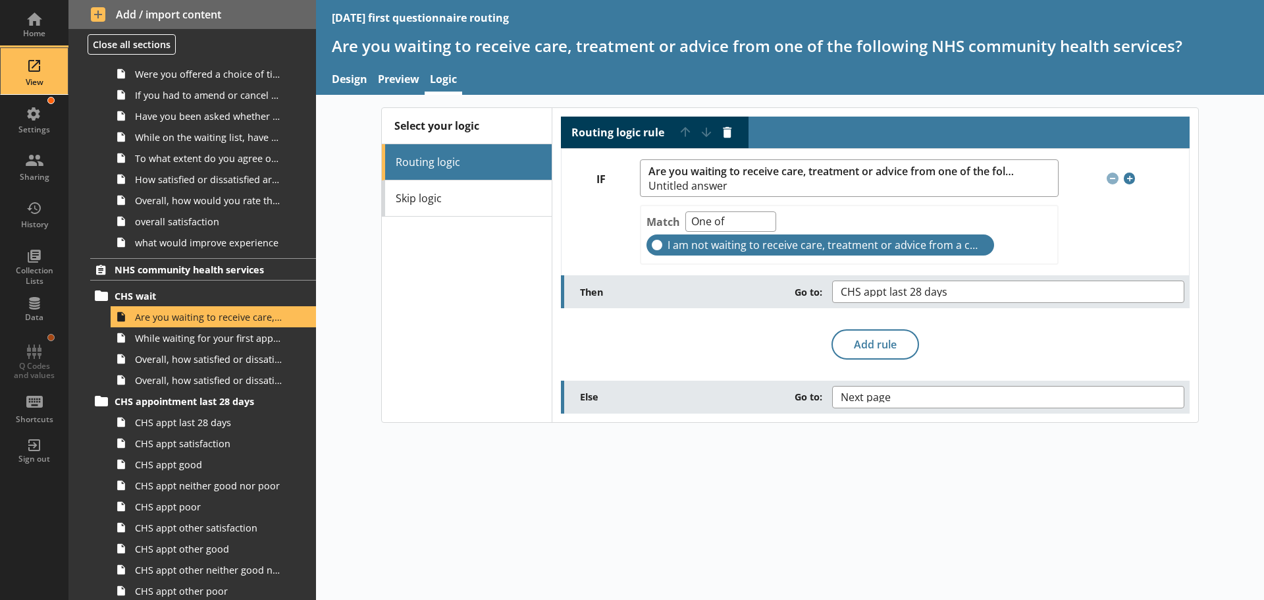
click at [30, 60] on div "View" at bounding box center [34, 71] width 46 height 46
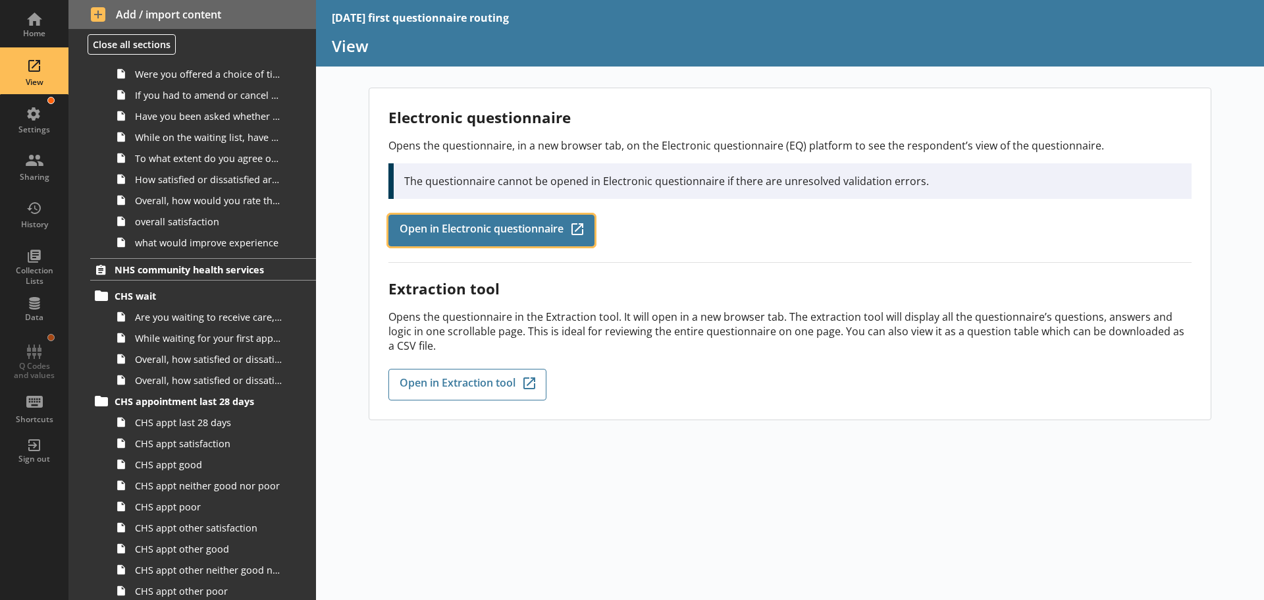
click at [460, 225] on span "Open in Electronic questionnaire" at bounding box center [482, 230] width 164 height 14
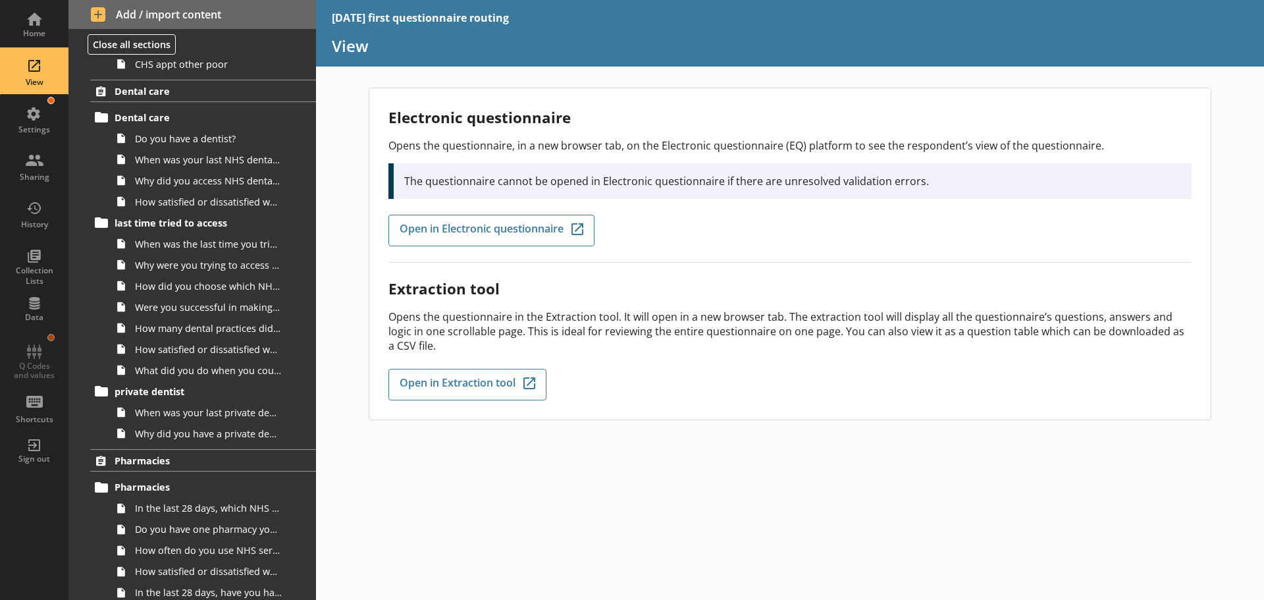
scroll to position [1832, 0]
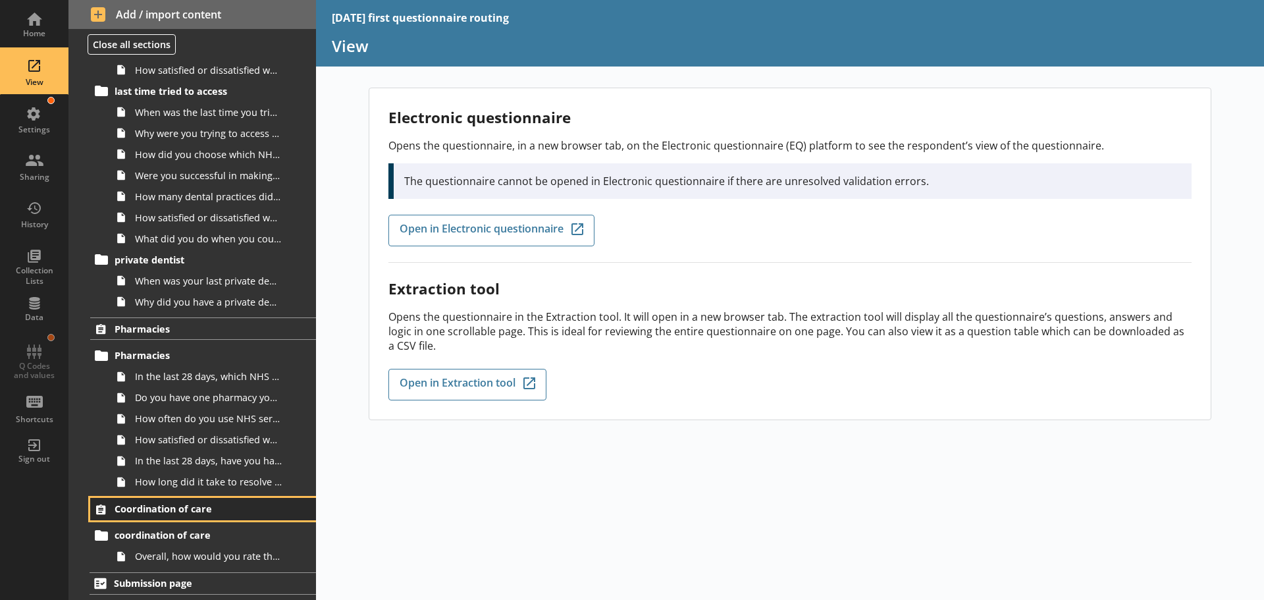
click at [200, 510] on span "Coordination of care" at bounding box center [196, 508] width 162 height 13
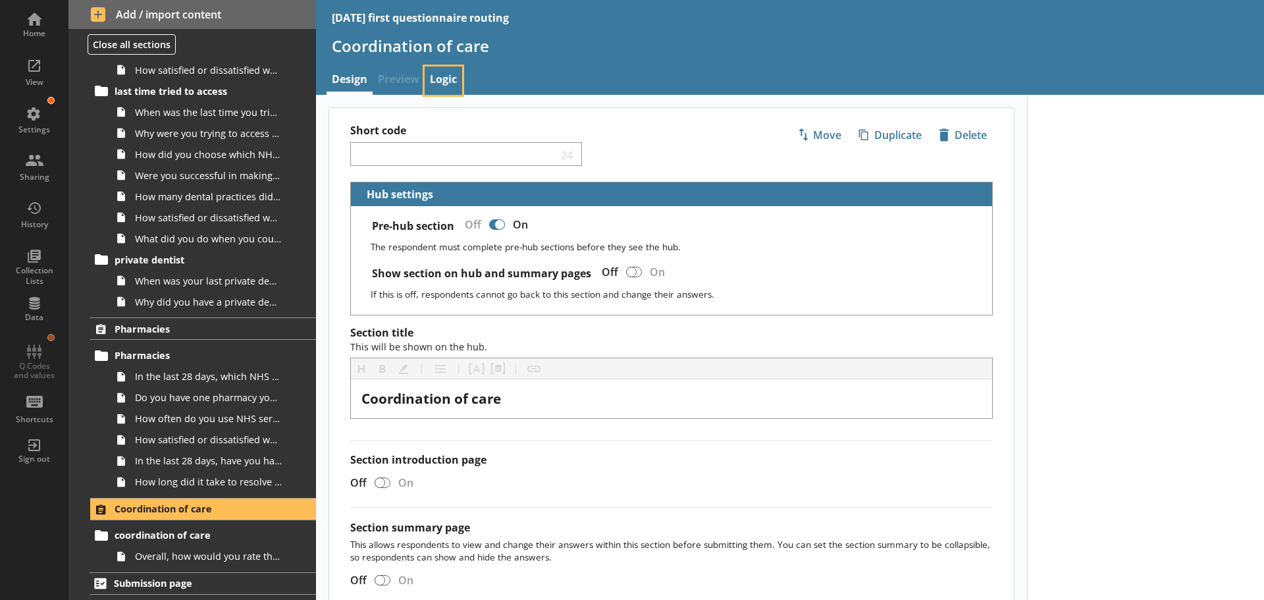
click at [442, 82] on link "Logic" at bounding box center [444, 81] width 38 height 28
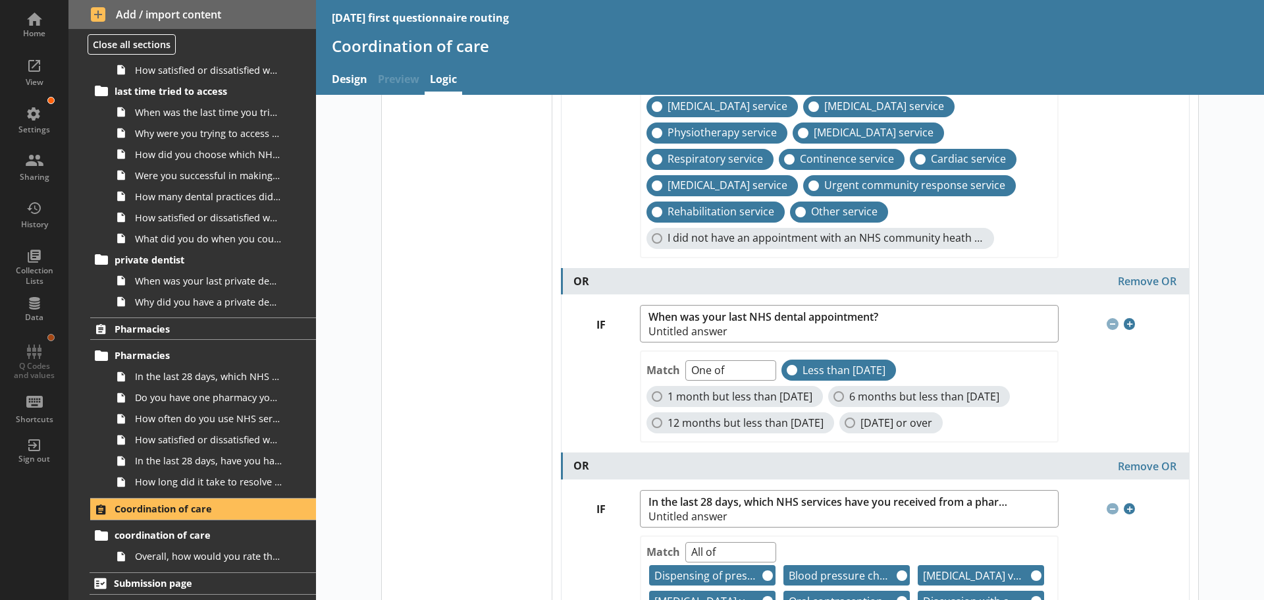
scroll to position [593, 0]
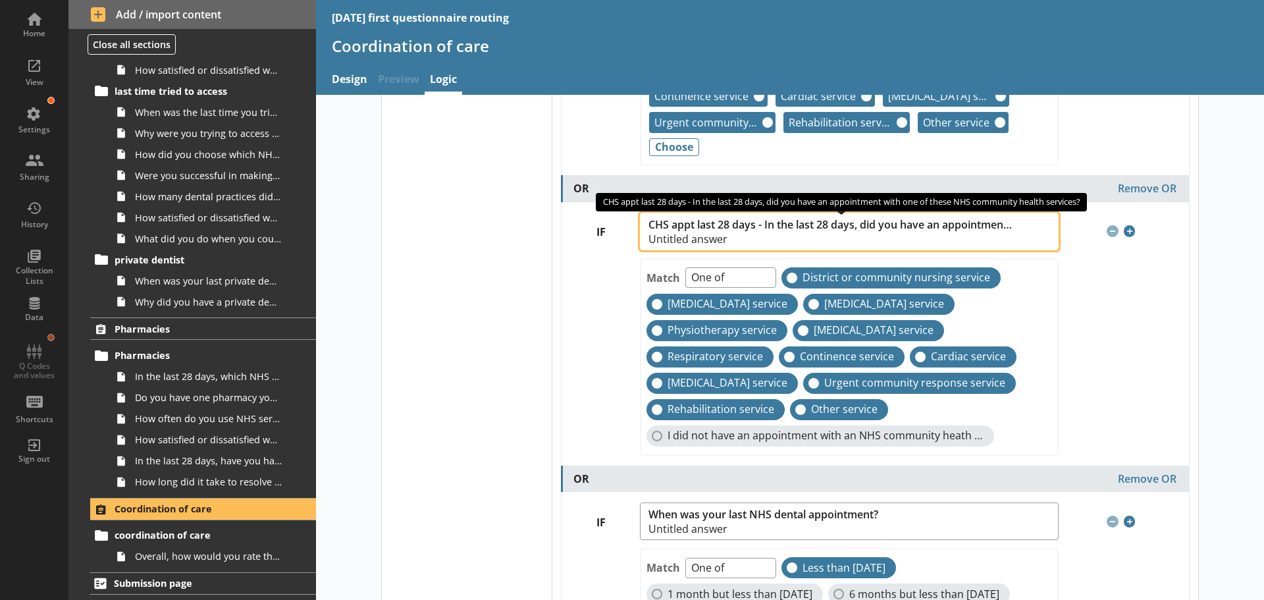
click at [751, 232] on span "CHS appt last 28 days - In the last 28 days, did you have an appointment with o…" at bounding box center [843, 232] width 388 height 26
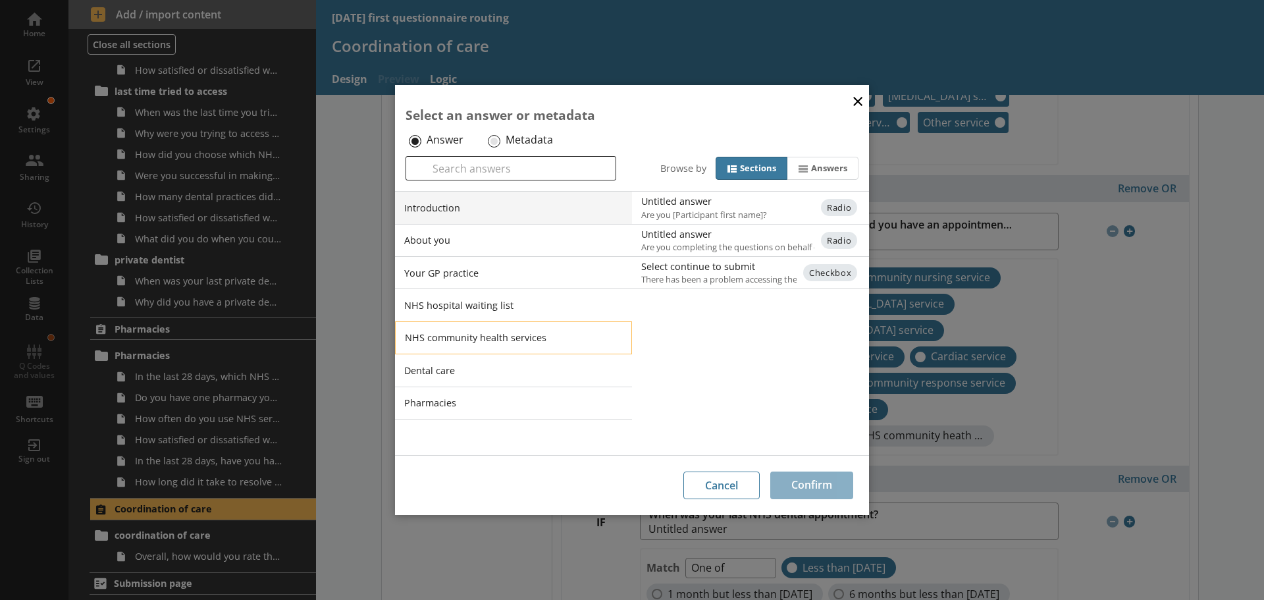
click at [469, 331] on li "NHS community health services" at bounding box center [513, 337] width 237 height 33
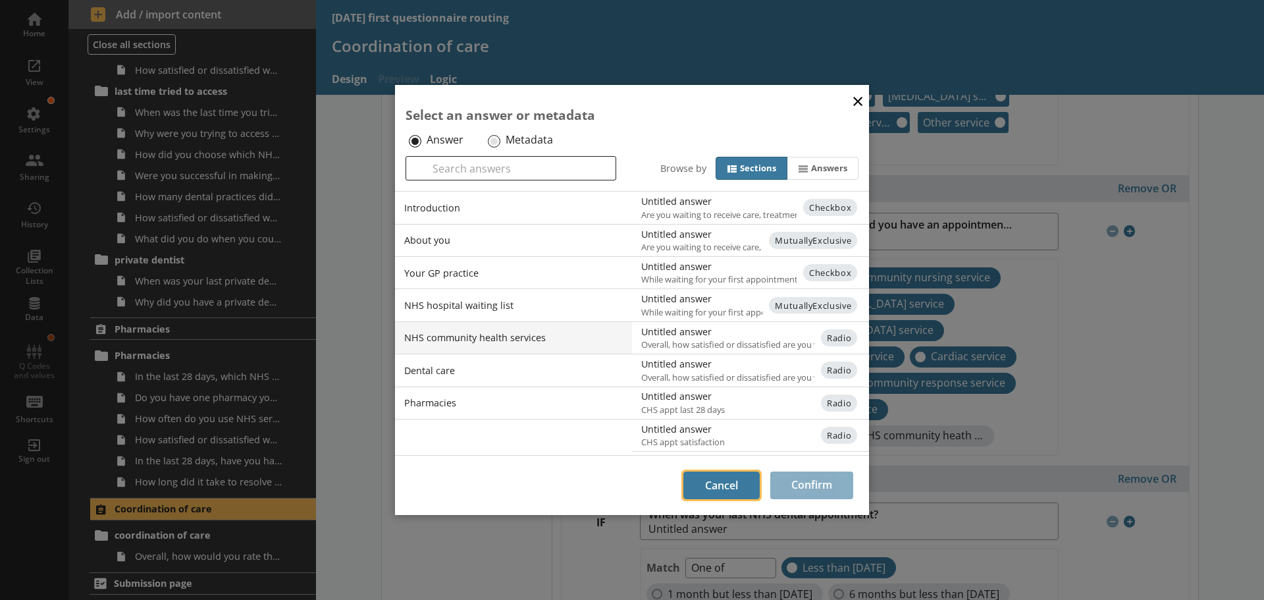
click at [735, 493] on button "Cancel" at bounding box center [721, 485] width 76 height 28
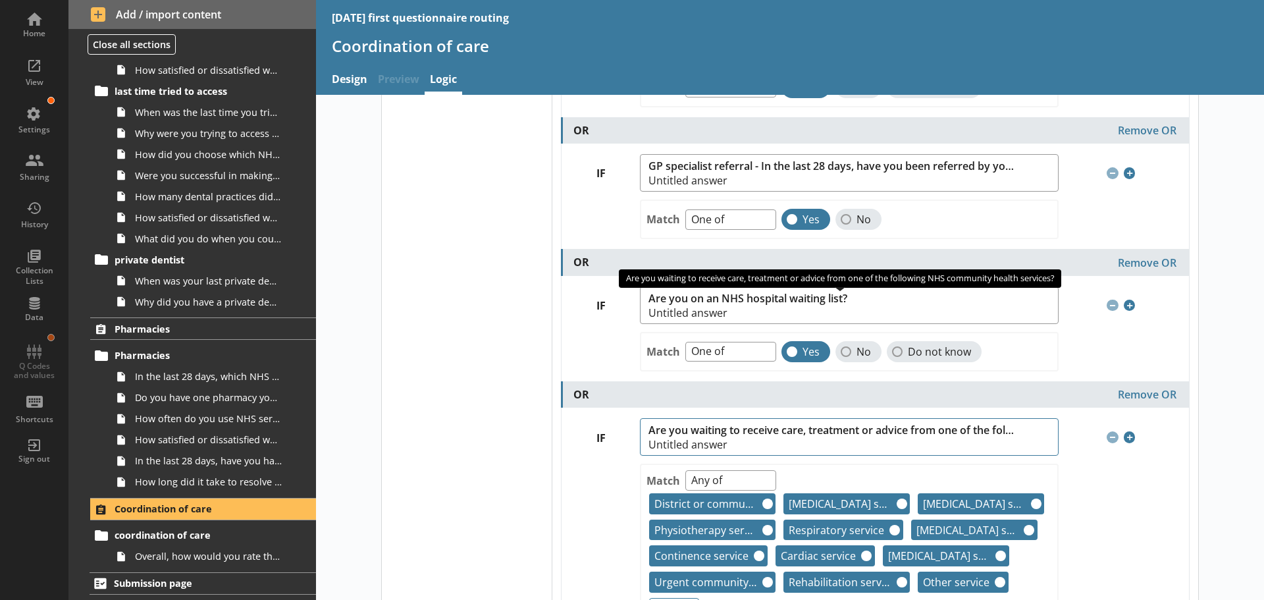
scroll to position [132, 0]
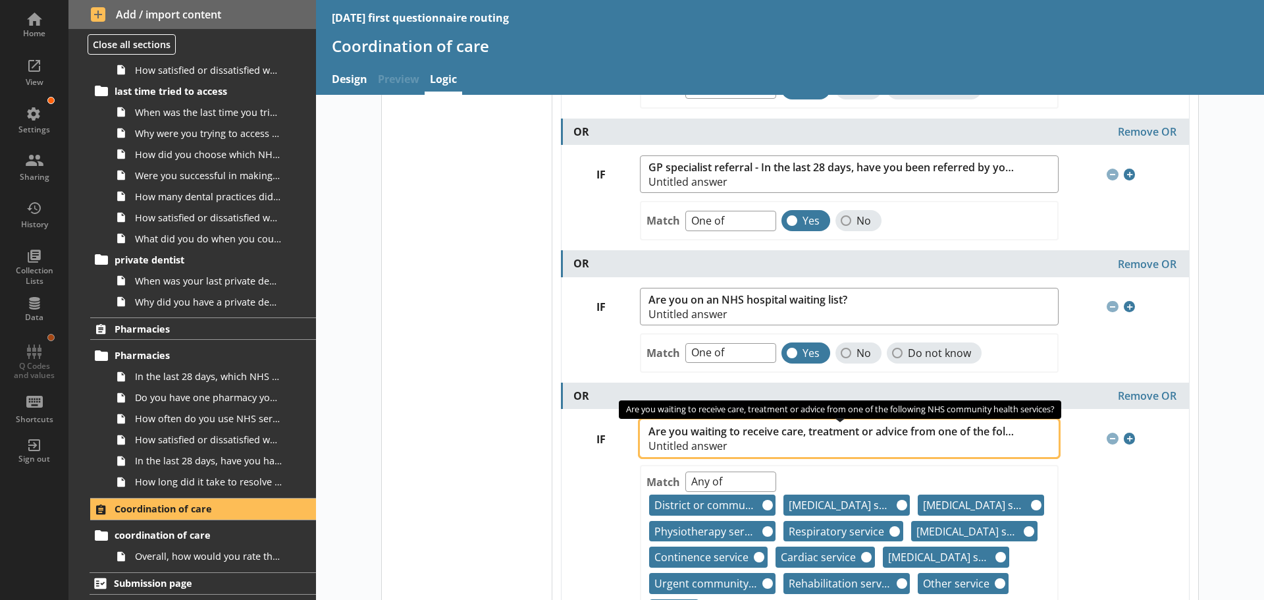
click at [735, 434] on span "Are you waiting to receive care, treatment or advice from one of the following …" at bounding box center [832, 431] width 367 height 13
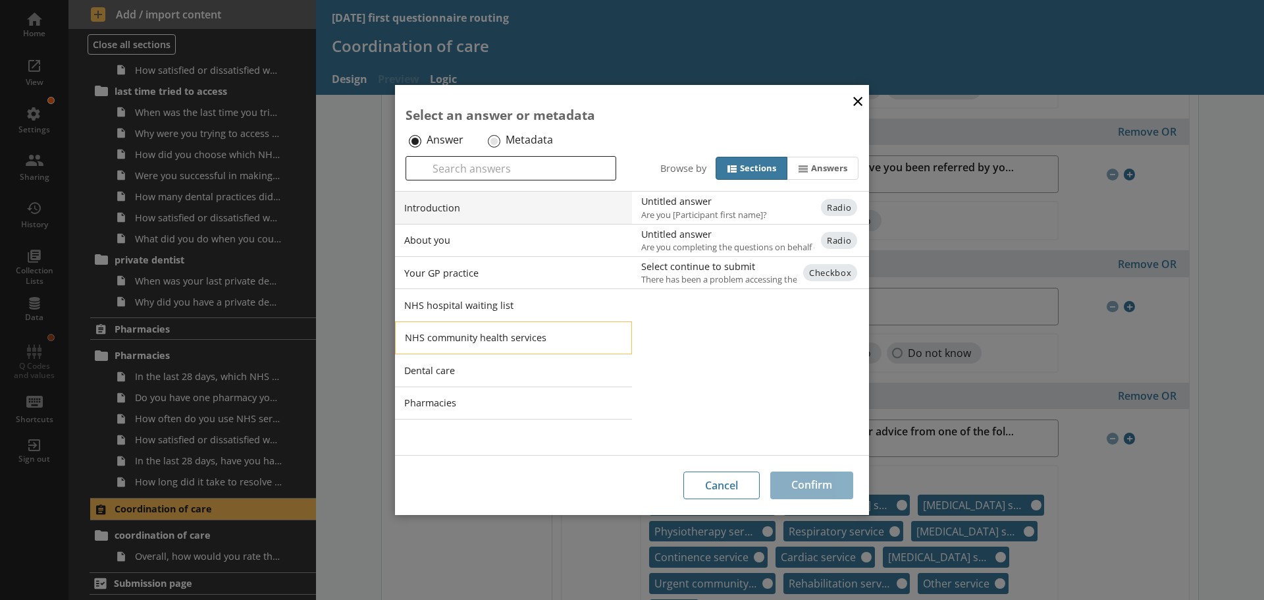
click at [468, 342] on li "NHS community health services" at bounding box center [513, 337] width 237 height 33
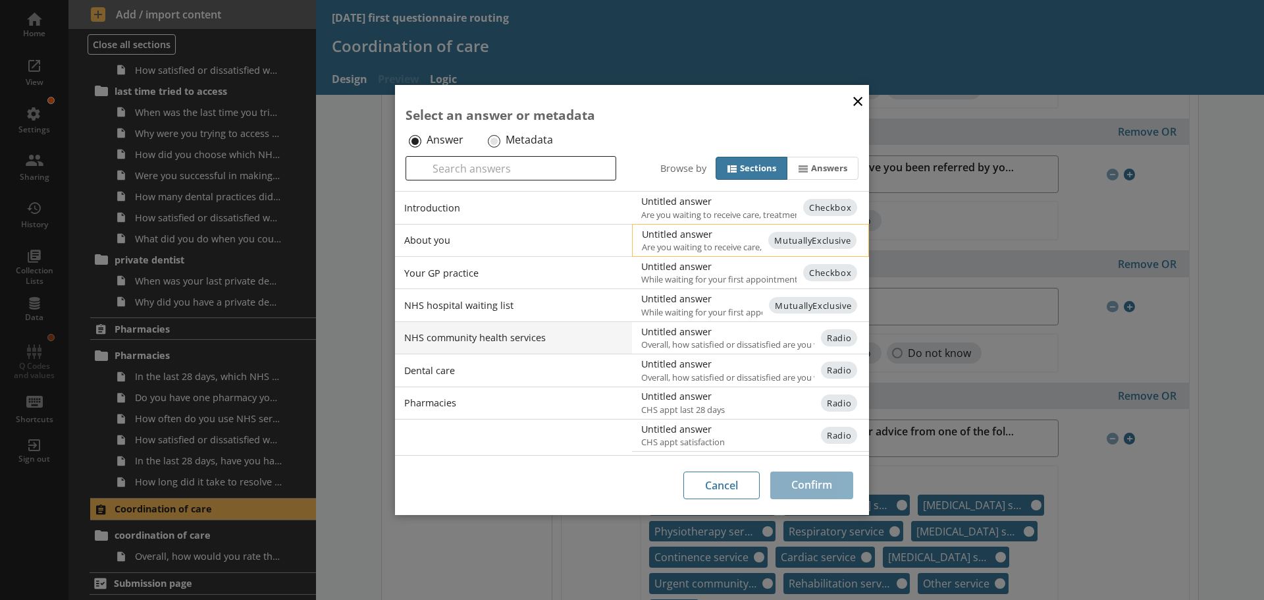
click at [687, 244] on span "Are you waiting to receive care, treatment or advice from one of the following …" at bounding box center [761, 247] width 239 height 12
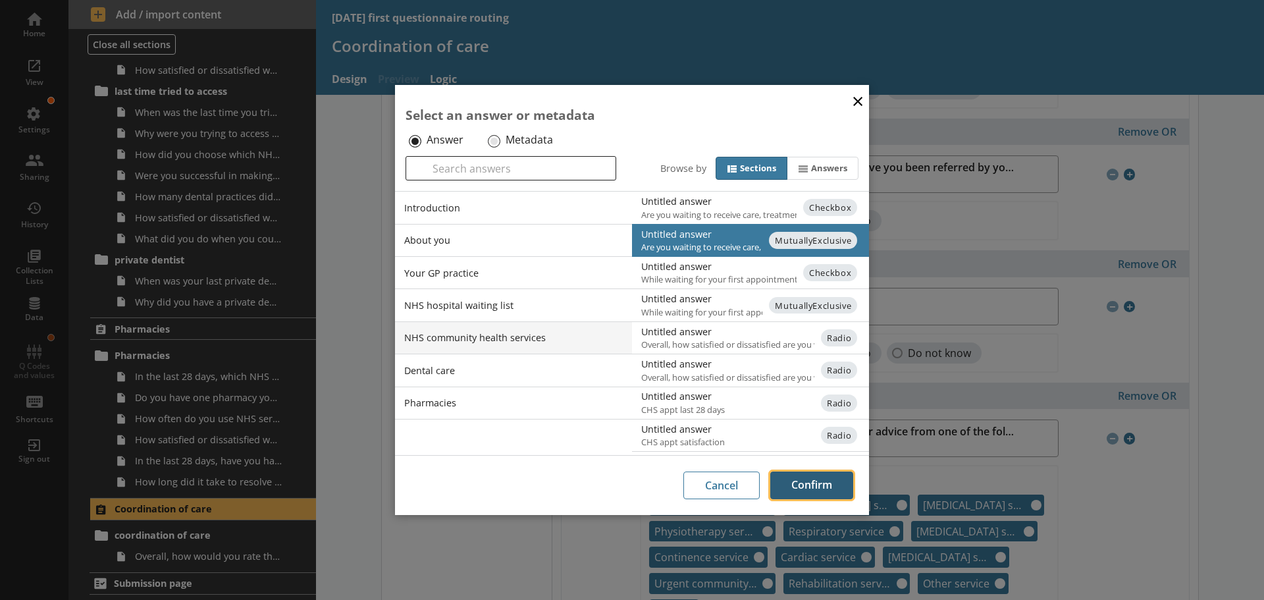
click at [811, 483] on button "Confirm" at bounding box center [811, 485] width 83 height 28
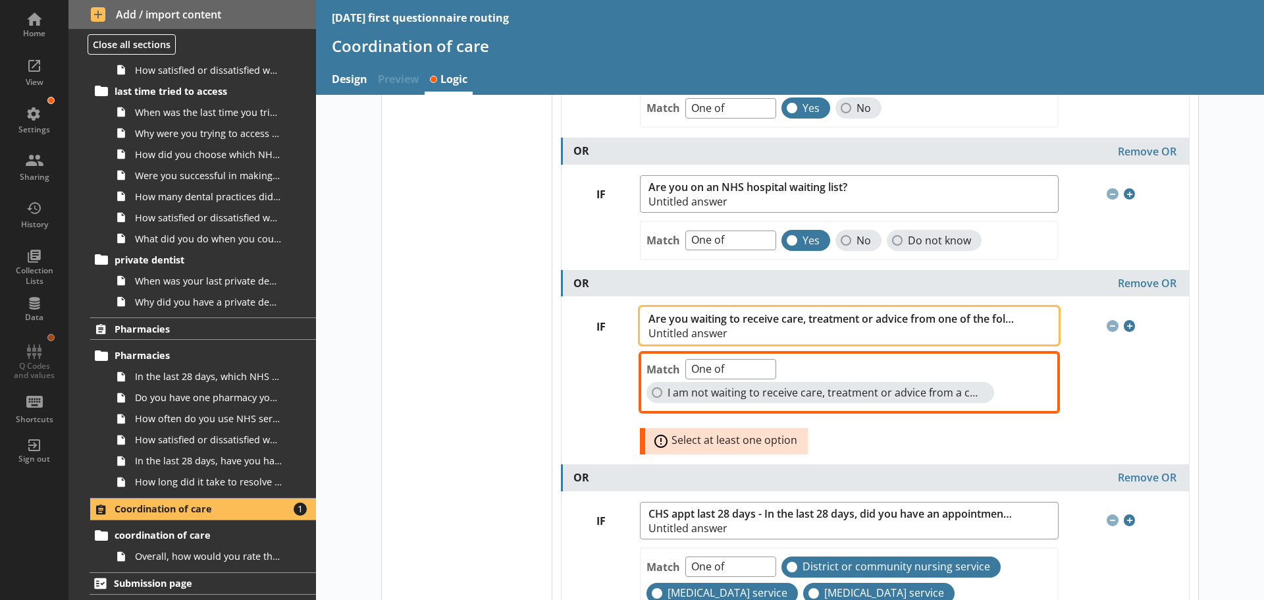
scroll to position [263, 0]
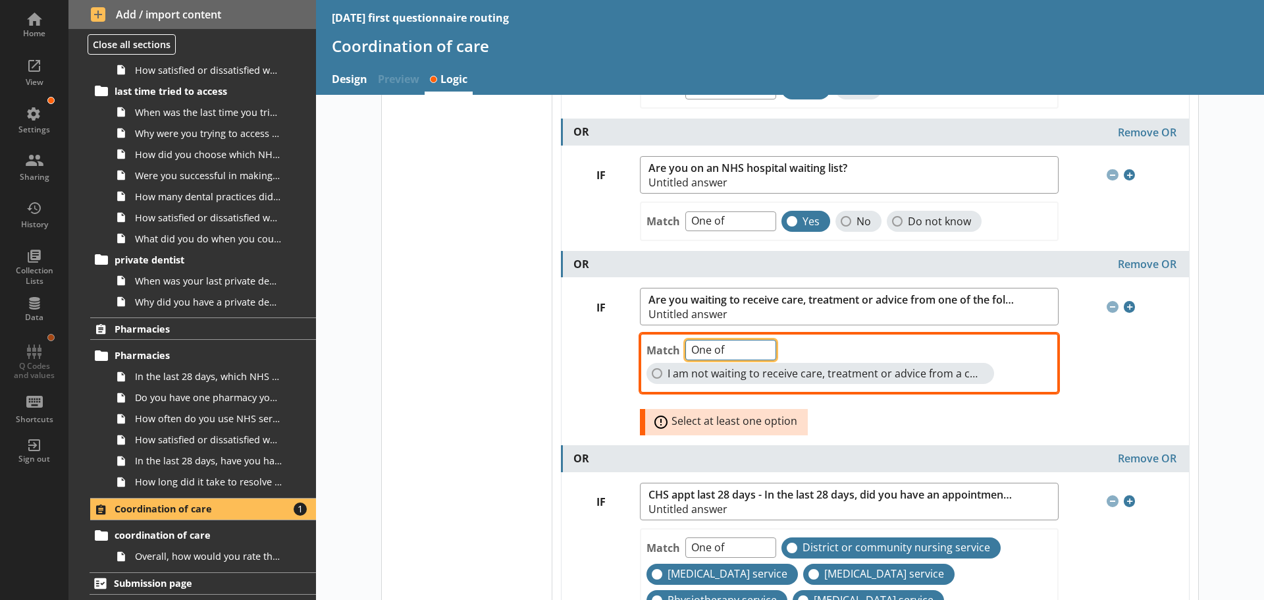
click at [764, 347] on select "One of Unanswered" at bounding box center [730, 350] width 91 height 20
click at [685, 340] on select "One of Unanswered" at bounding box center [730, 350] width 91 height 20
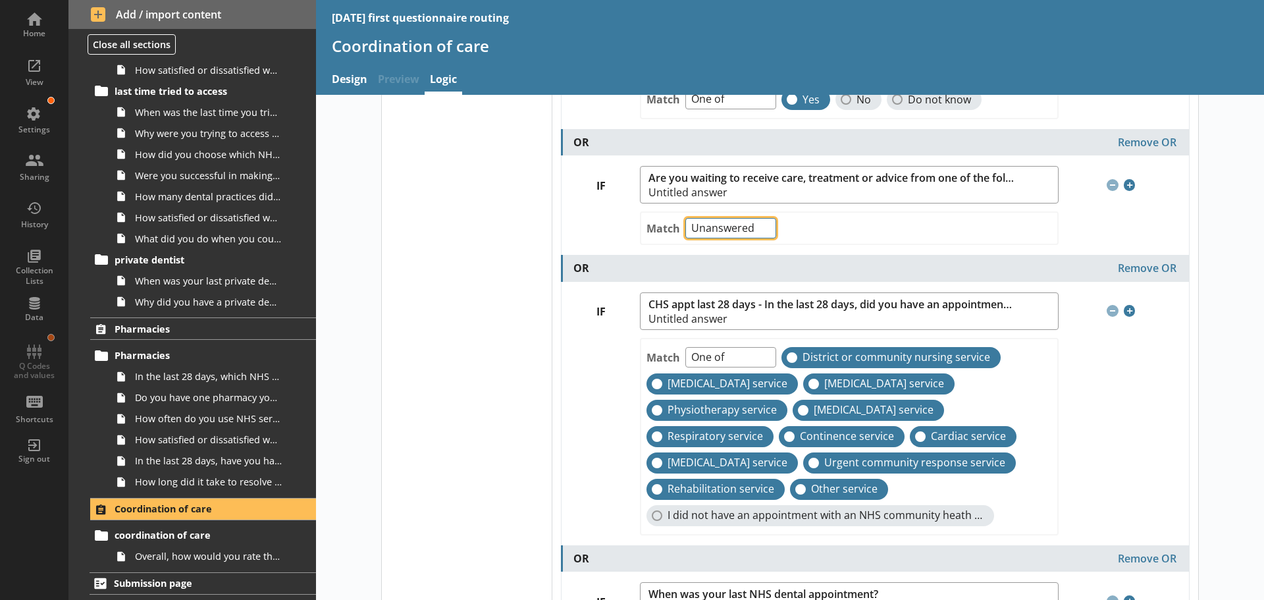
scroll to position [395, 0]
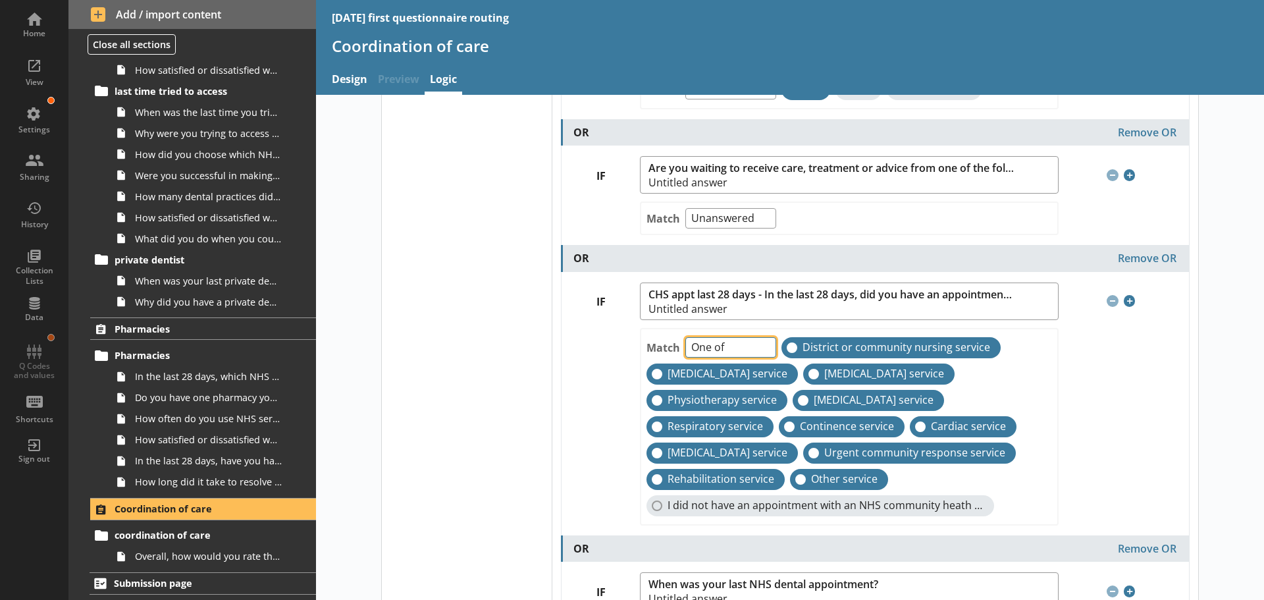
click at [755, 344] on select "One of Unanswered" at bounding box center [730, 347] width 91 height 20
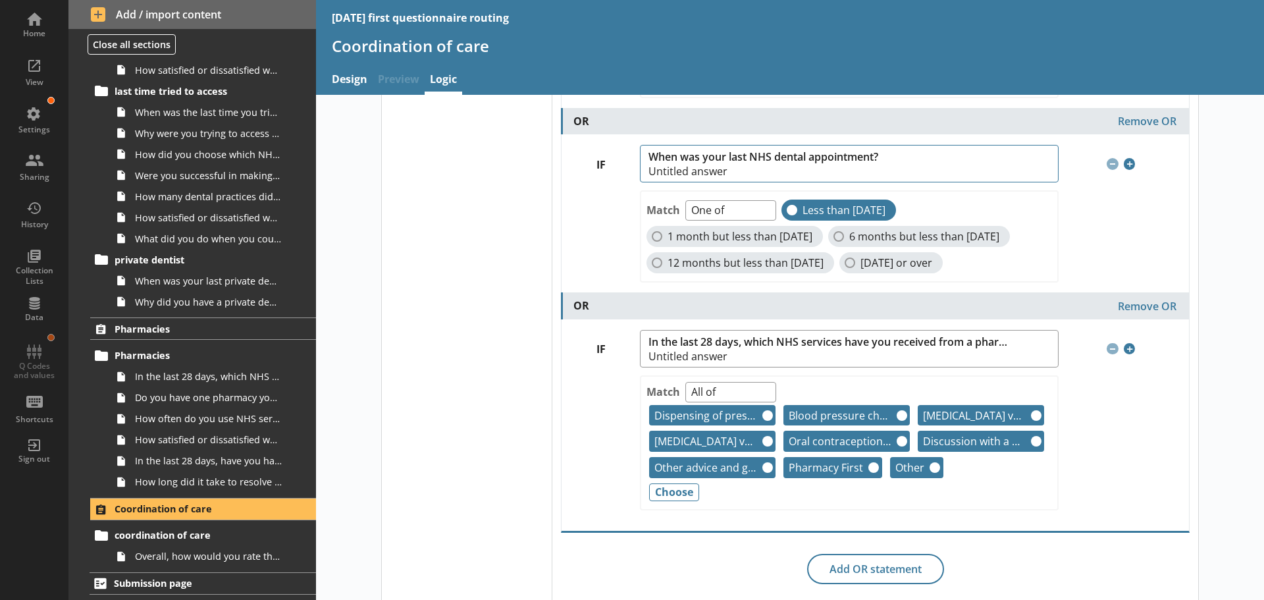
scroll to position [856, 0]
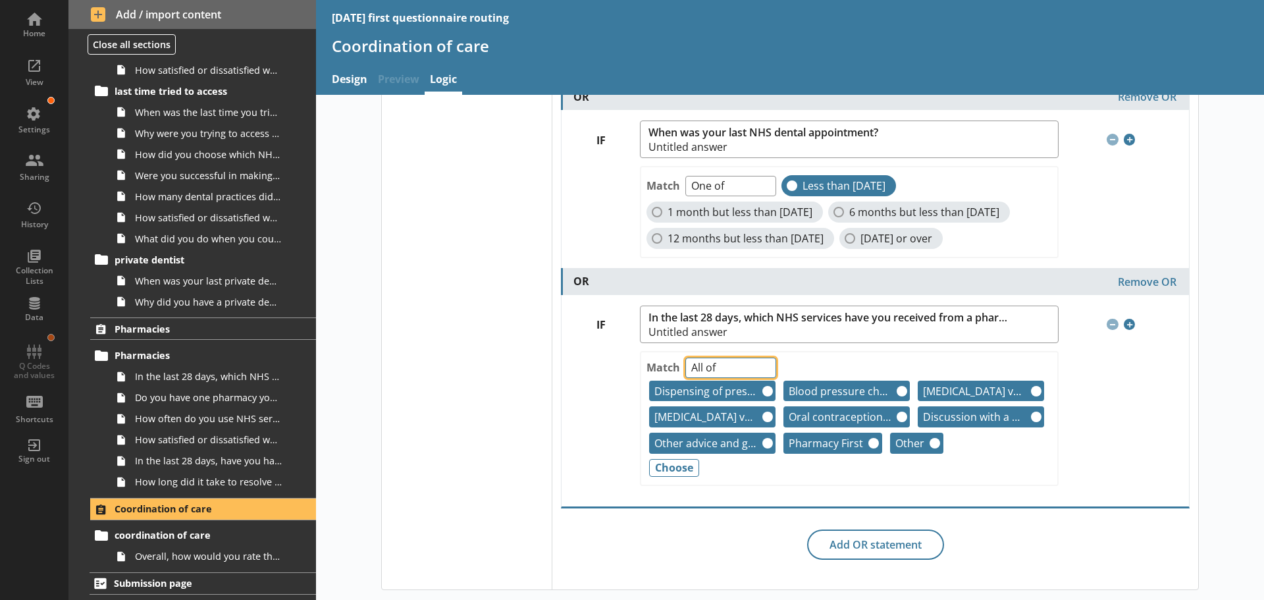
click at [757, 378] on select "Any of Not any of All of Count of Unanswered" at bounding box center [730, 368] width 91 height 20
click at [685, 375] on select "Any of Not any of All of Count of Unanswered" at bounding box center [730, 368] width 91 height 20
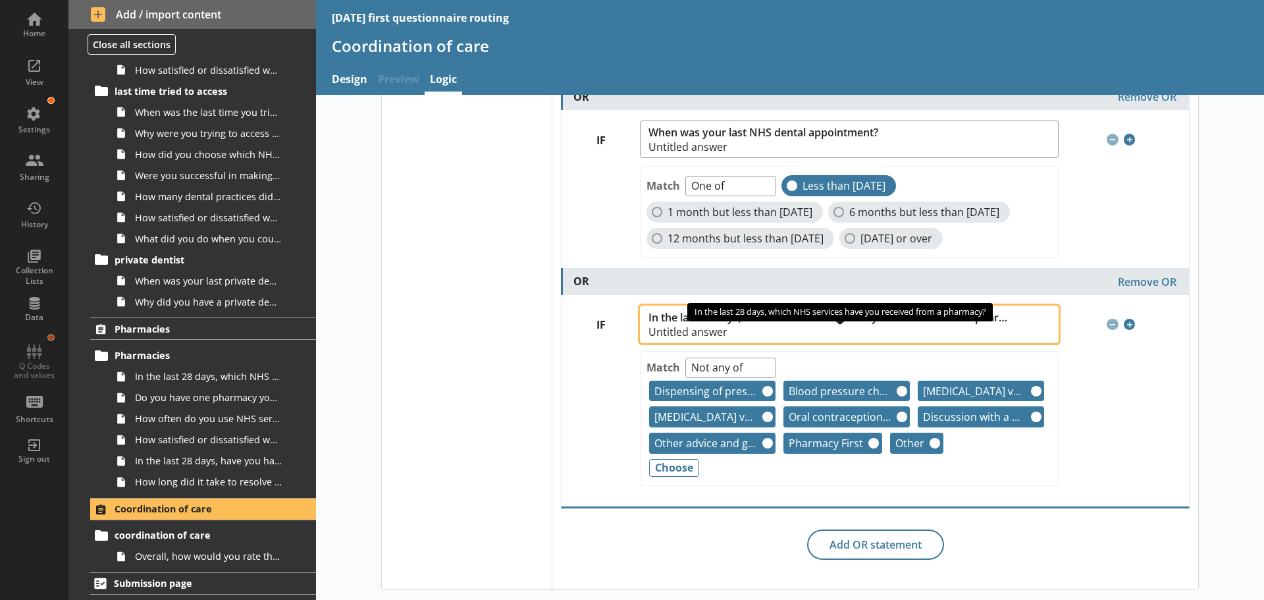
click at [703, 324] on span "In the last 28 days, which NHS services have you received from a pharmacy?" at bounding box center [832, 317] width 367 height 13
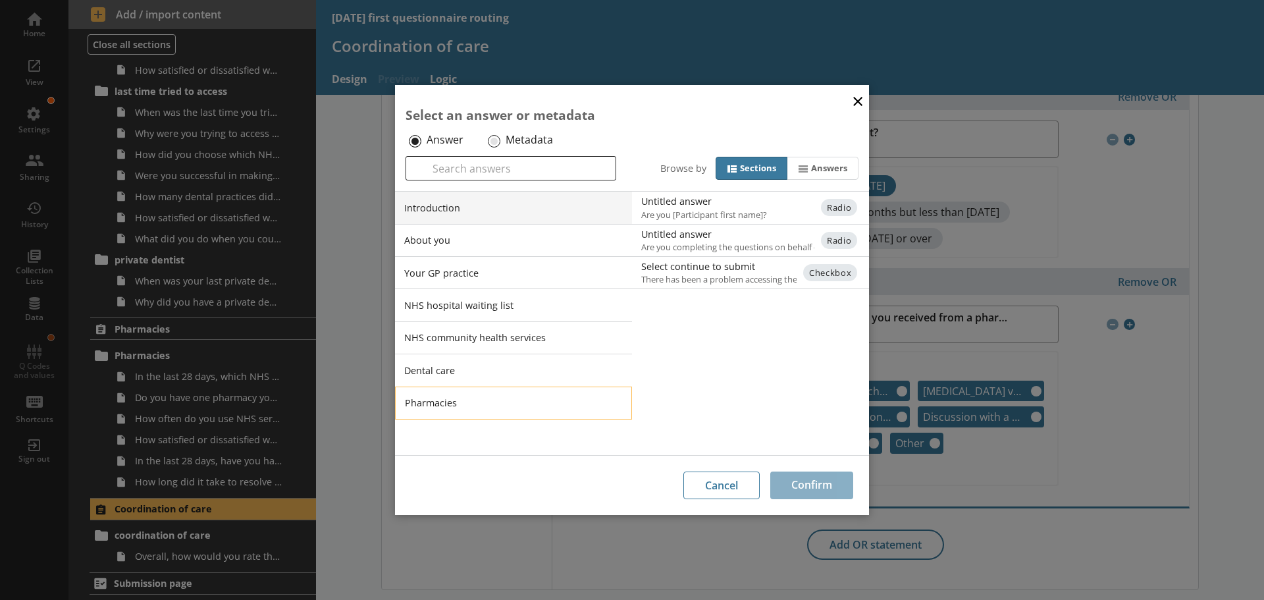
click at [446, 398] on li "Pharmacies" at bounding box center [513, 402] width 237 height 33
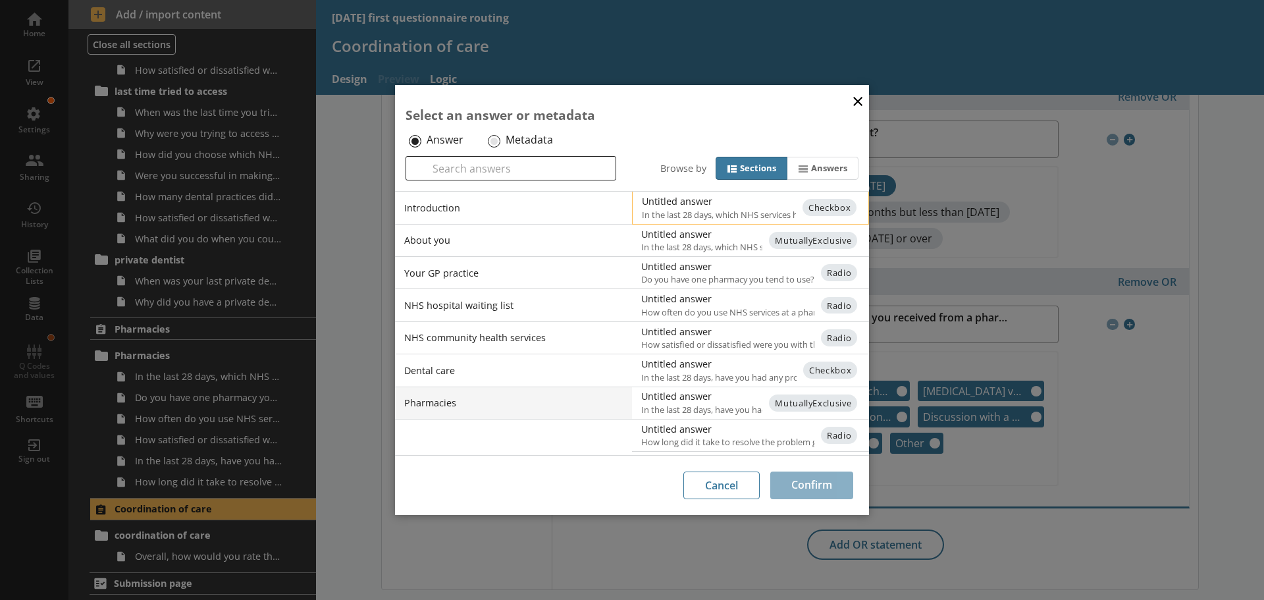
click at [695, 209] on span "In the last 28 days, which NHS services have you received from a pharmacy?" at bounding box center [761, 215] width 239 height 12
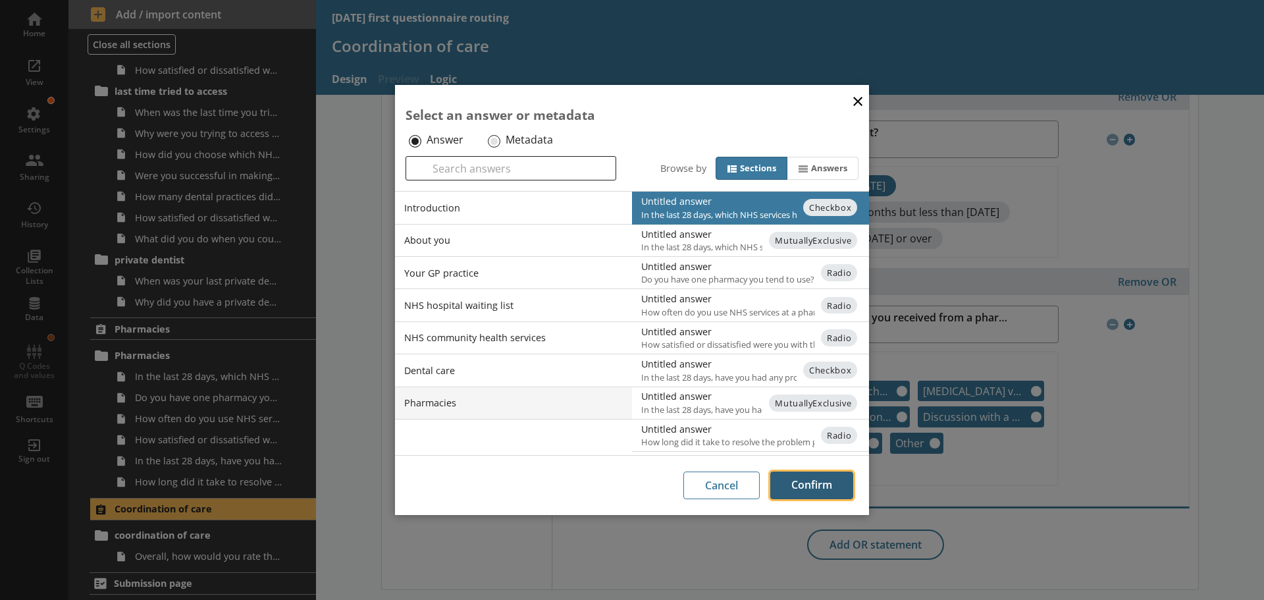
click at [803, 489] on button "Confirm" at bounding box center [811, 485] width 83 height 28
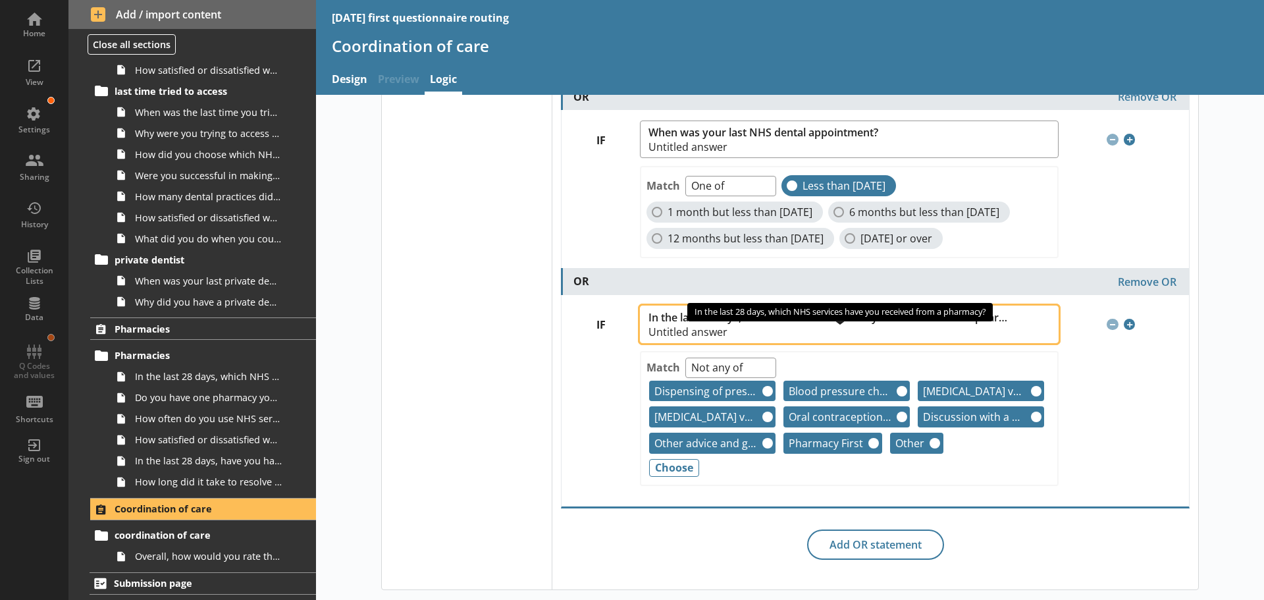
click at [780, 324] on span "In the last 28 days, which NHS services have you received from a pharmacy?" at bounding box center [832, 317] width 367 height 13
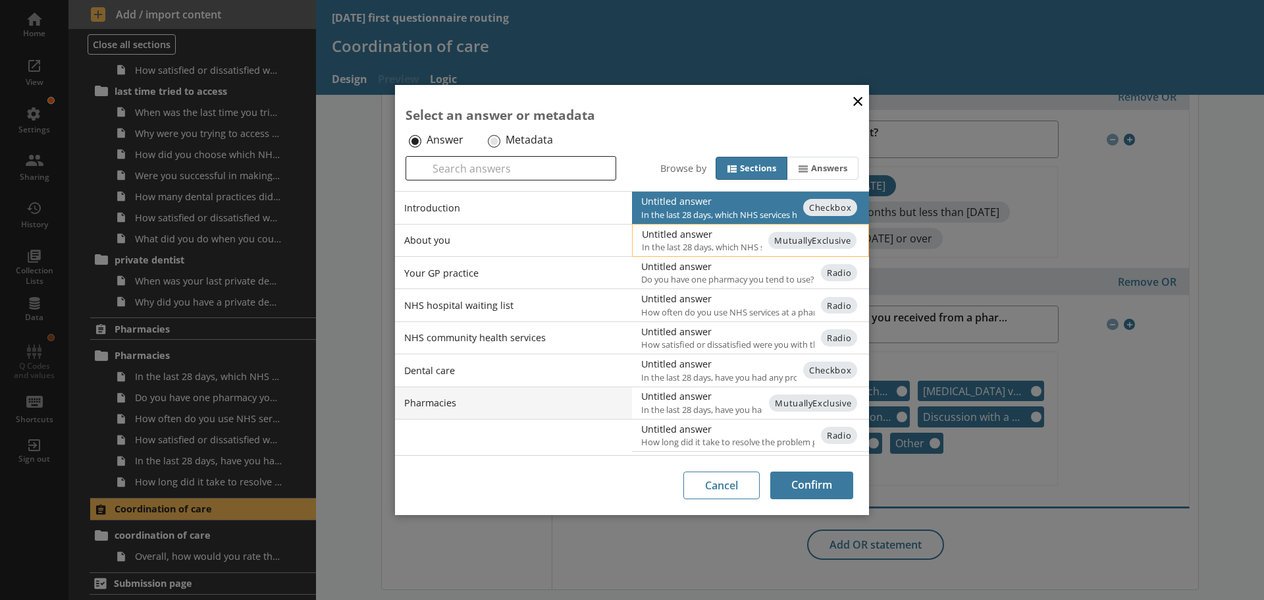
click at [701, 235] on div "Untitled answer" at bounding box center [774, 234] width 265 height 13
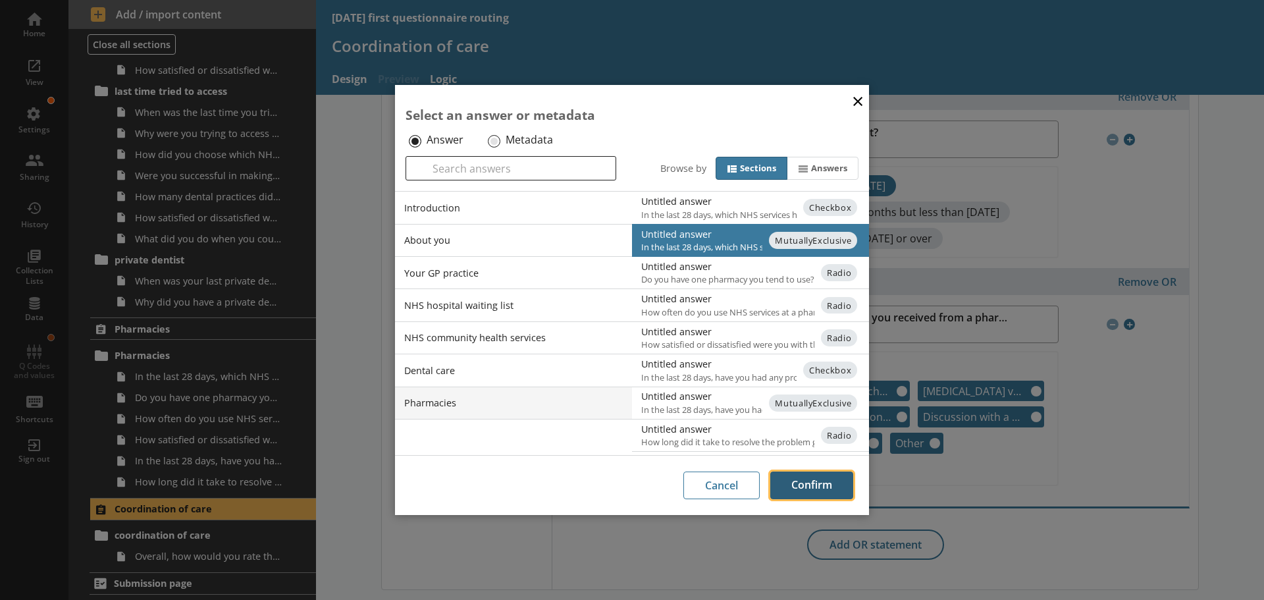
click at [798, 486] on button "Confirm" at bounding box center [811, 485] width 83 height 28
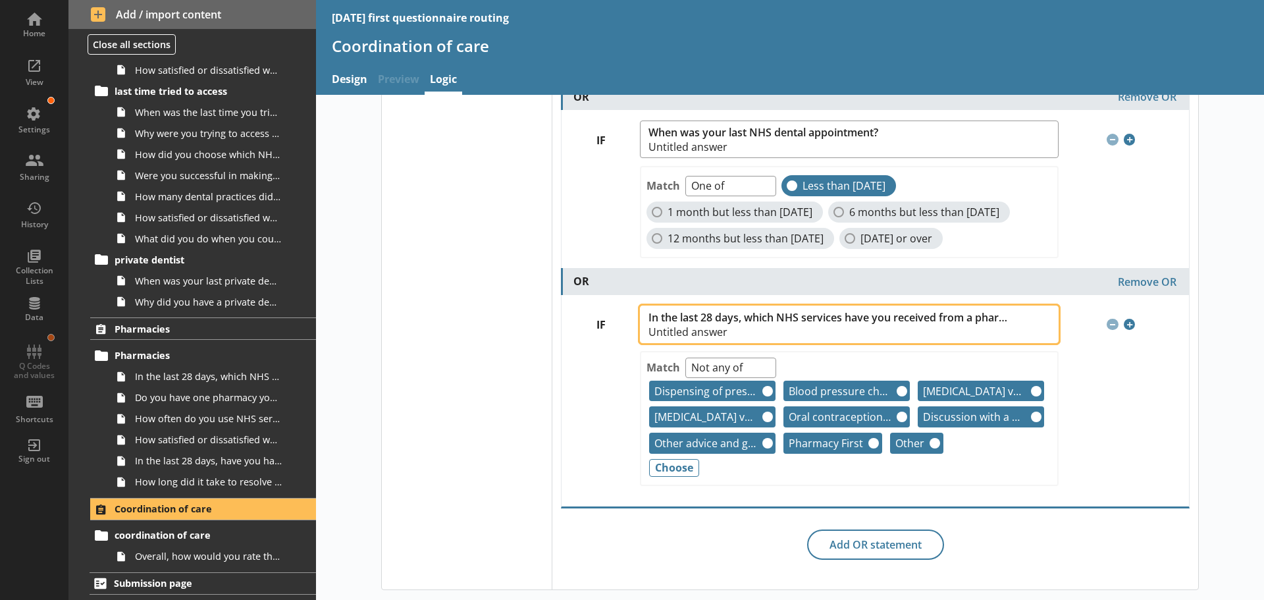
scroll to position [820, 0]
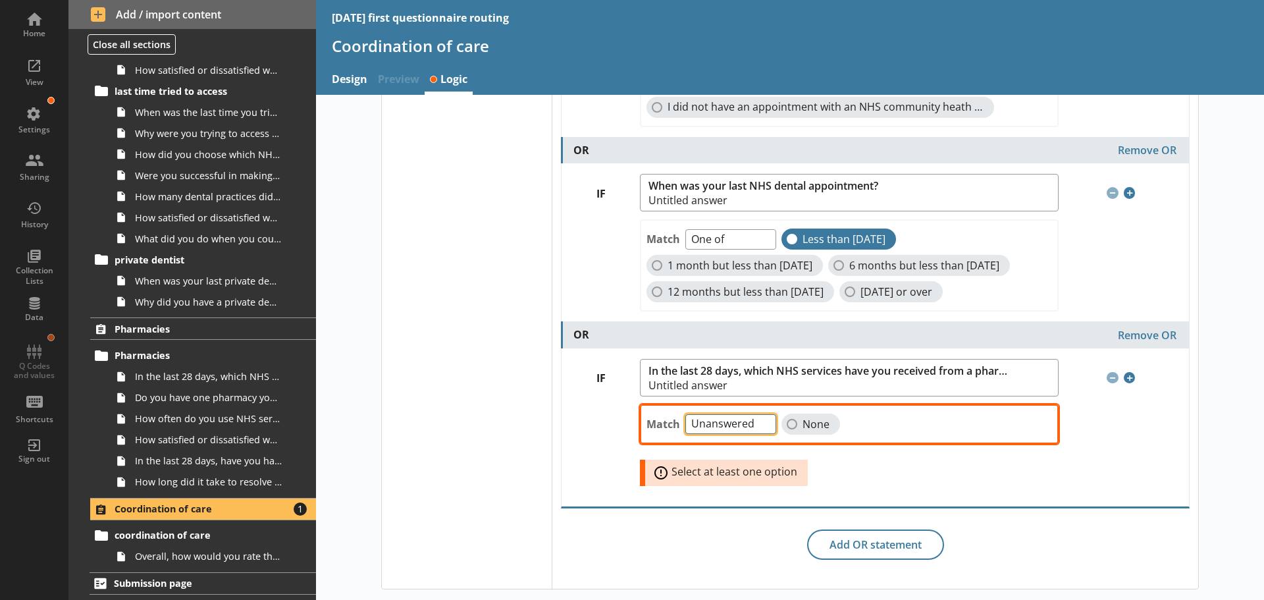
click at [759, 419] on select "One of Unanswered" at bounding box center [730, 424] width 91 height 20
click at [685, 414] on select "One of Unanswered" at bounding box center [730, 424] width 91 height 20
click at [788, 423] on label "None" at bounding box center [811, 423] width 59 height 21
click at [788, 423] on input "None" at bounding box center [792, 424] width 11 height 11
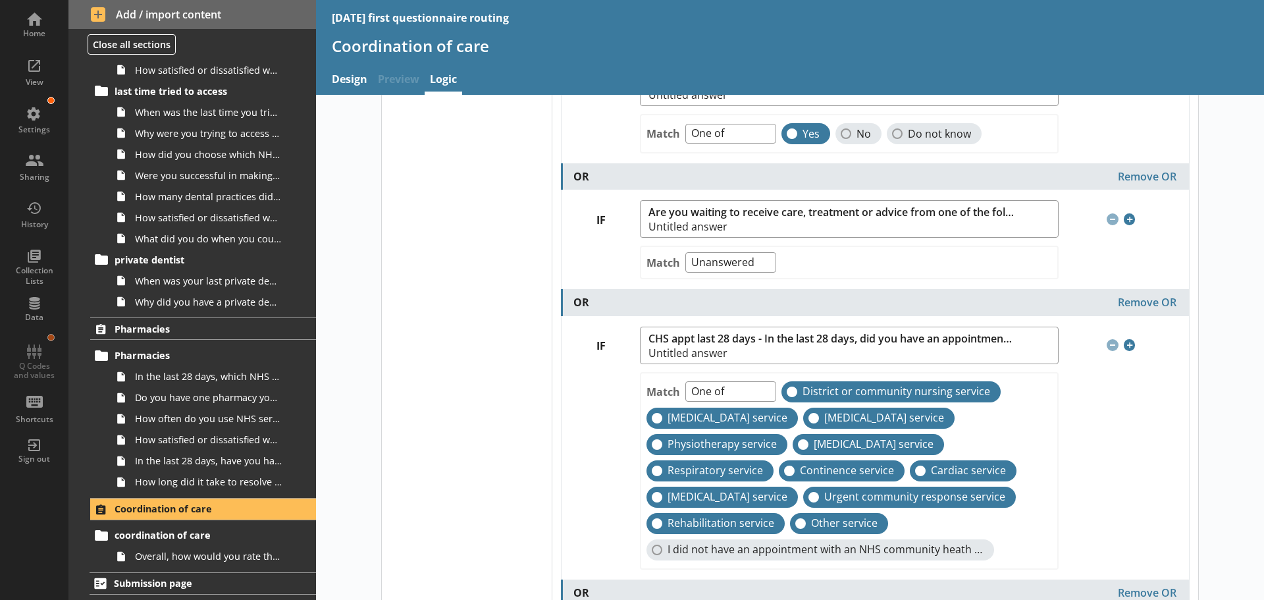
scroll to position [251, 0]
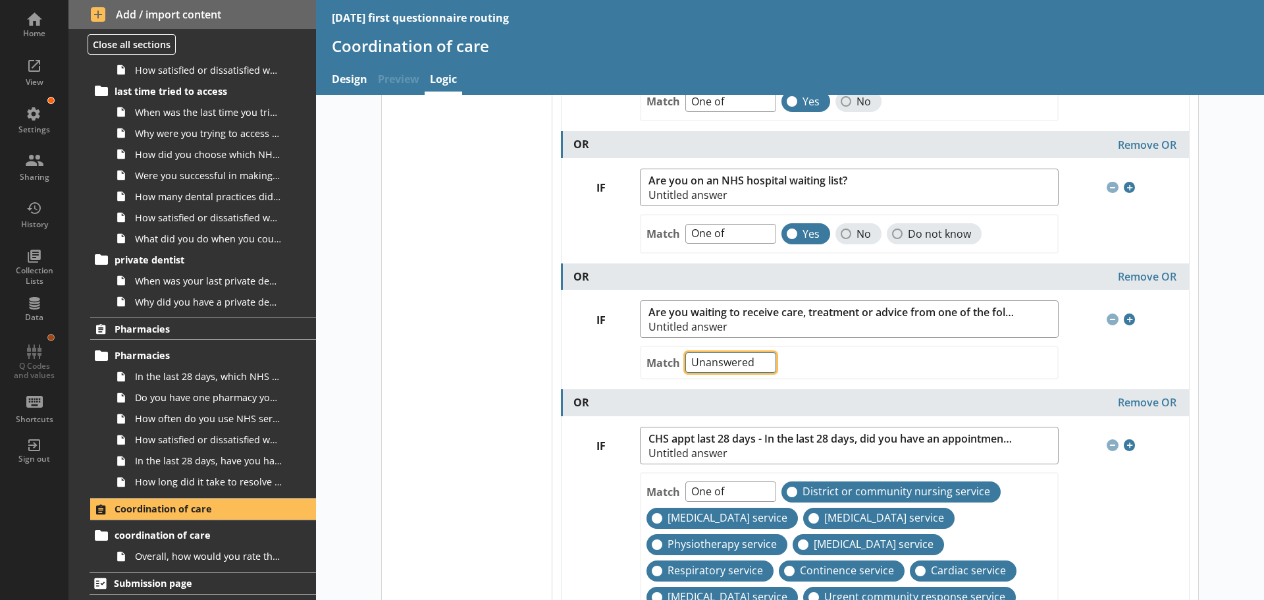
click at [764, 364] on select "One of Unanswered" at bounding box center [730, 362] width 91 height 20
click at [685, 352] on select "One of Unanswered" at bounding box center [730, 362] width 91 height 20
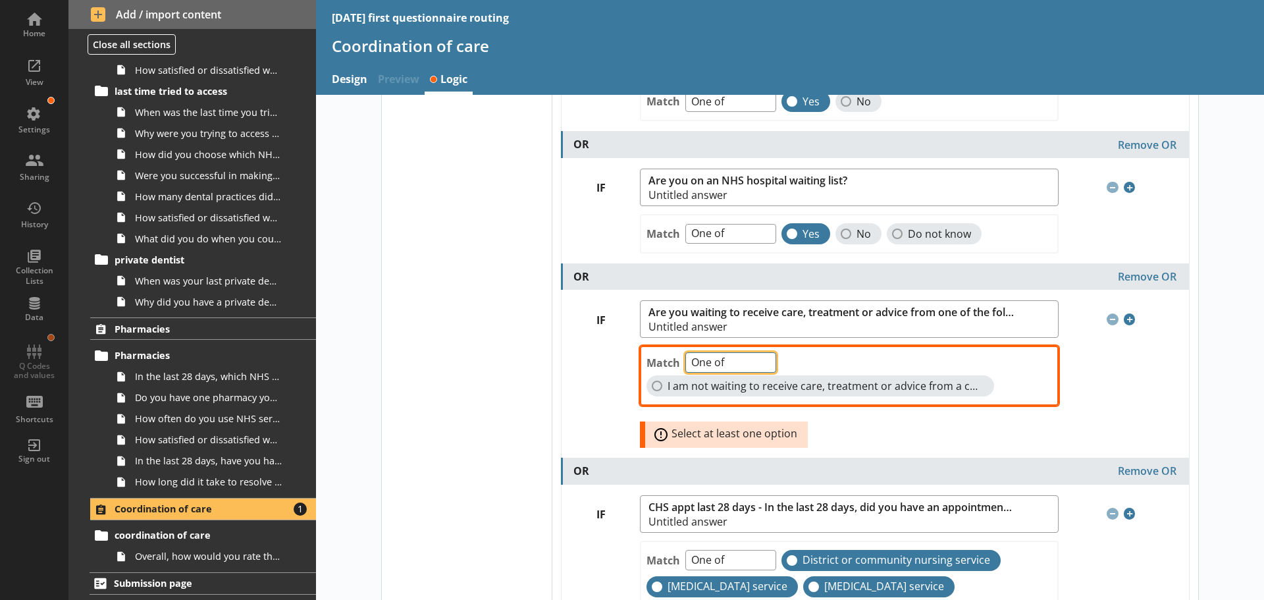
click at [761, 359] on select "One of Unanswered" at bounding box center [730, 362] width 91 height 20
click at [685, 352] on select "One of Unanswered" at bounding box center [730, 362] width 91 height 20
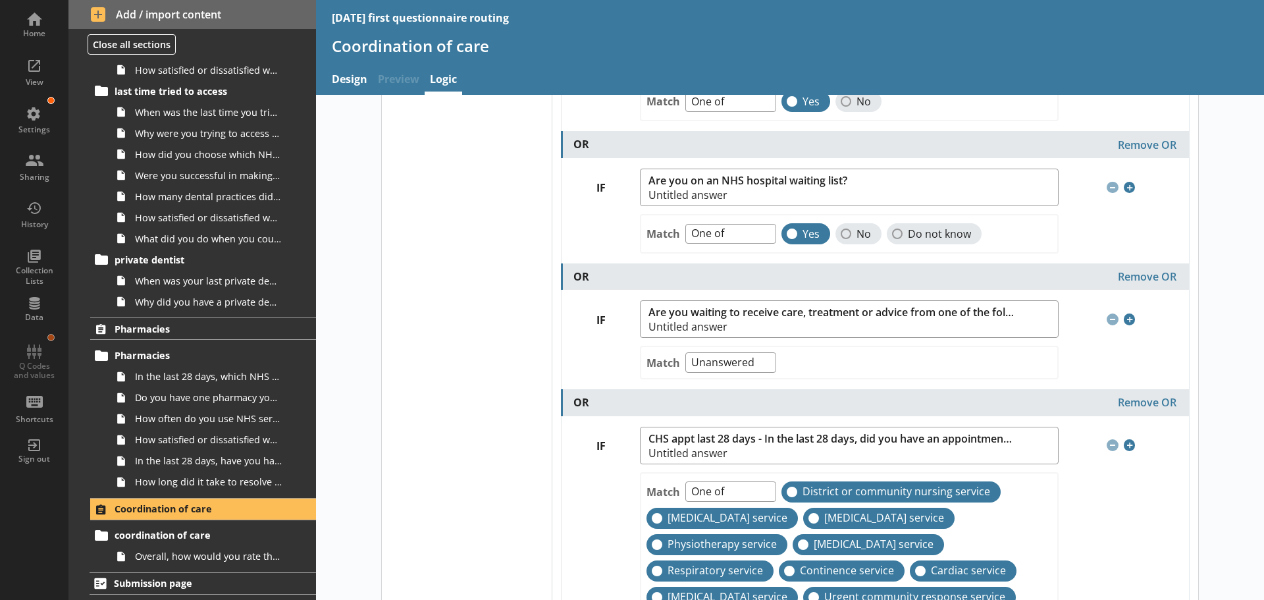
click at [537, 373] on div "Select your logic Display logic" at bounding box center [467, 473] width 170 height 1232
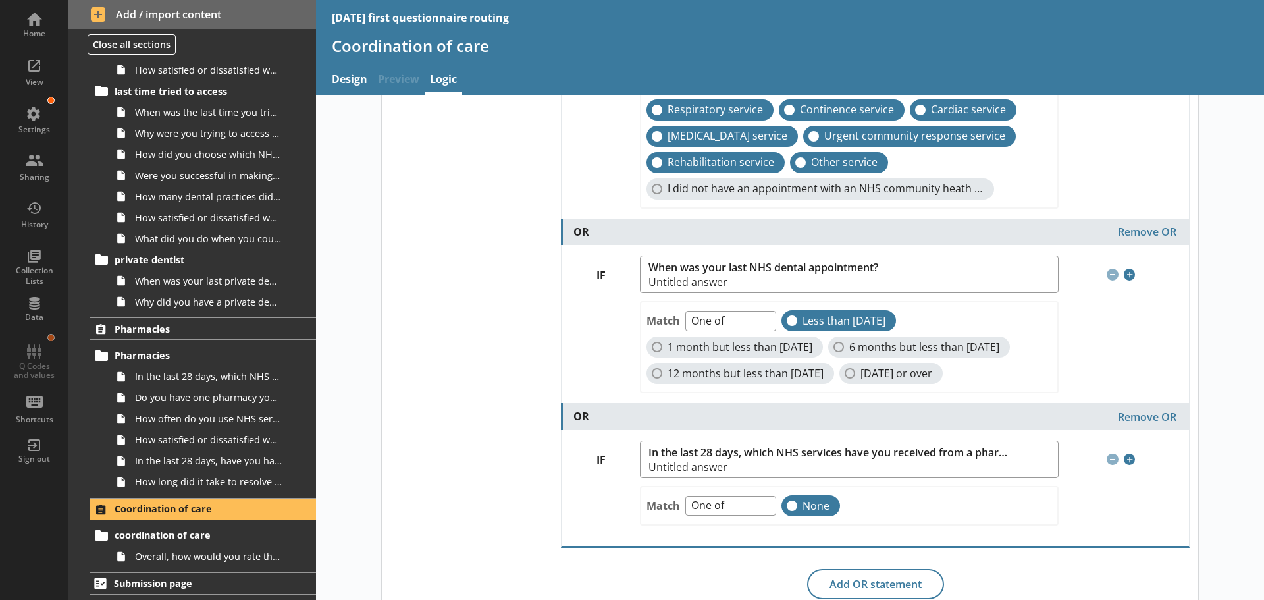
scroll to position [778, 0]
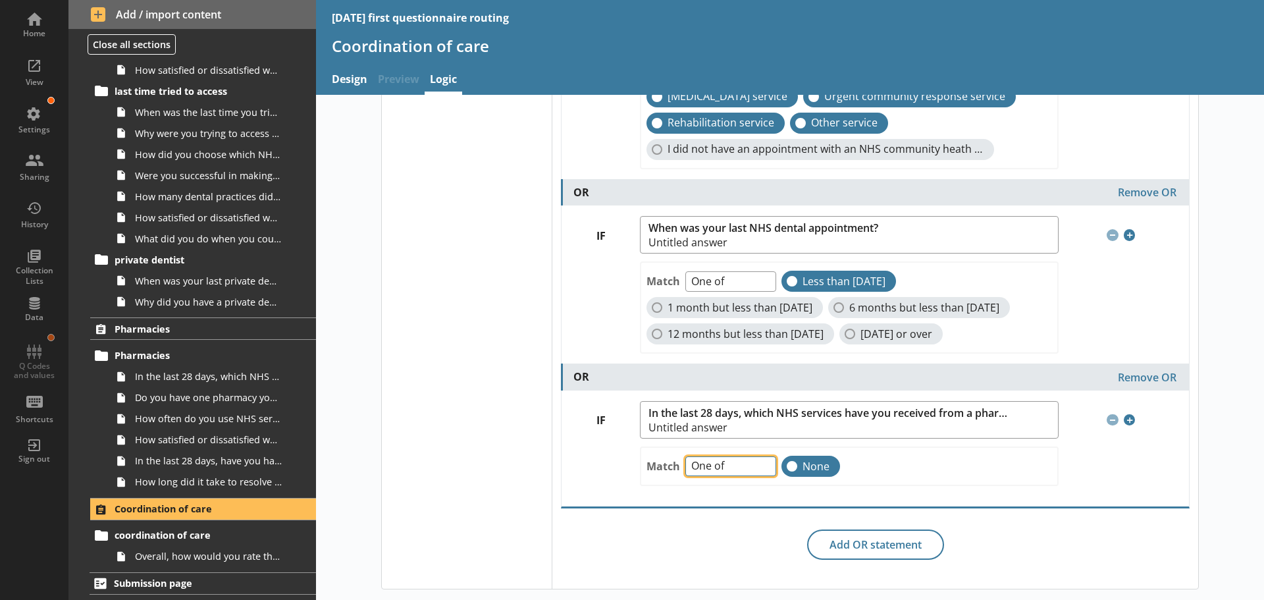
click at [757, 463] on select "One of Unanswered" at bounding box center [730, 466] width 91 height 20
click at [685, 456] on select "One of Unanswered" at bounding box center [730, 466] width 91 height 20
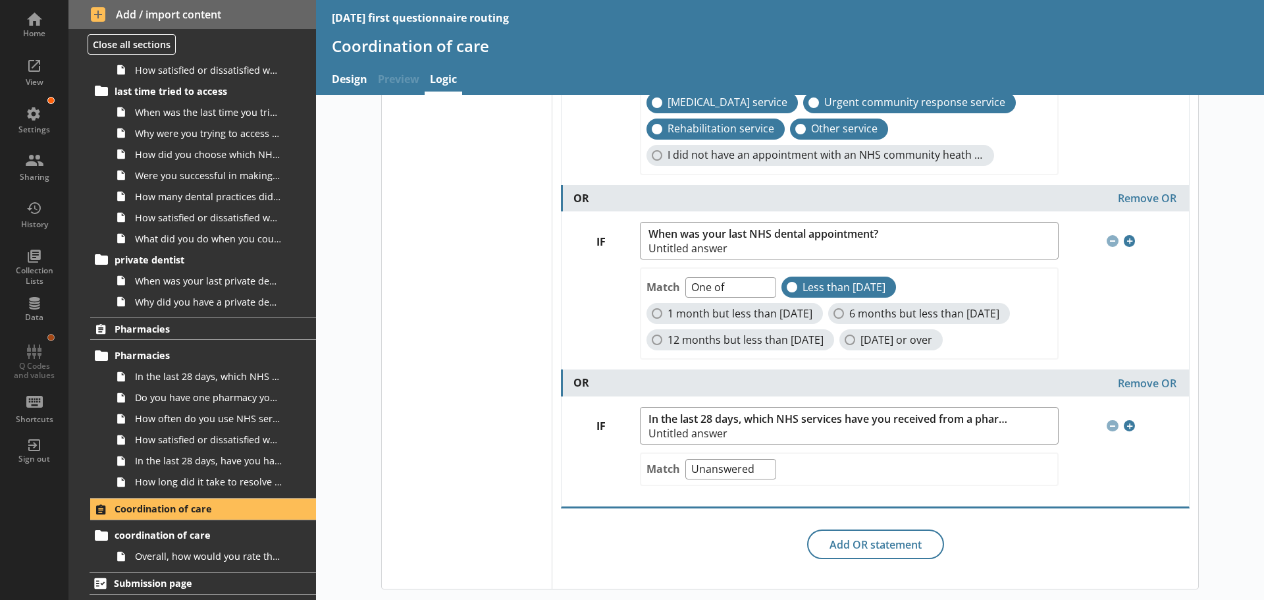
click at [33, 60] on div "View" at bounding box center [34, 71] width 46 height 46
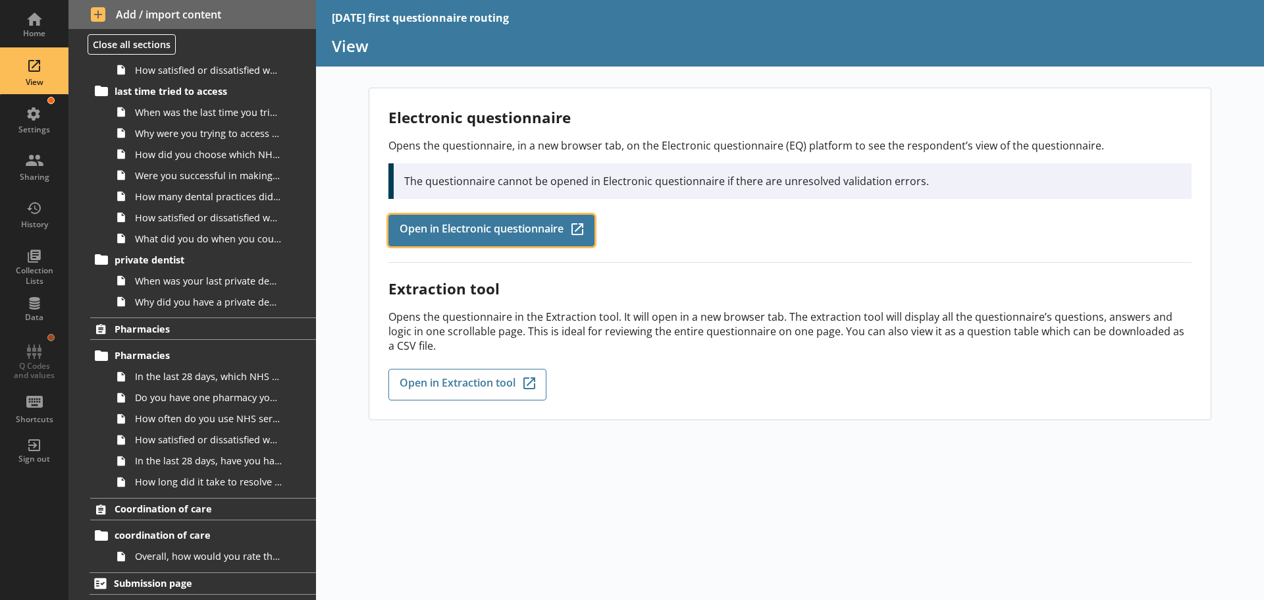
click at [502, 226] on span "Open in Electronic questionnaire" at bounding box center [482, 230] width 164 height 14
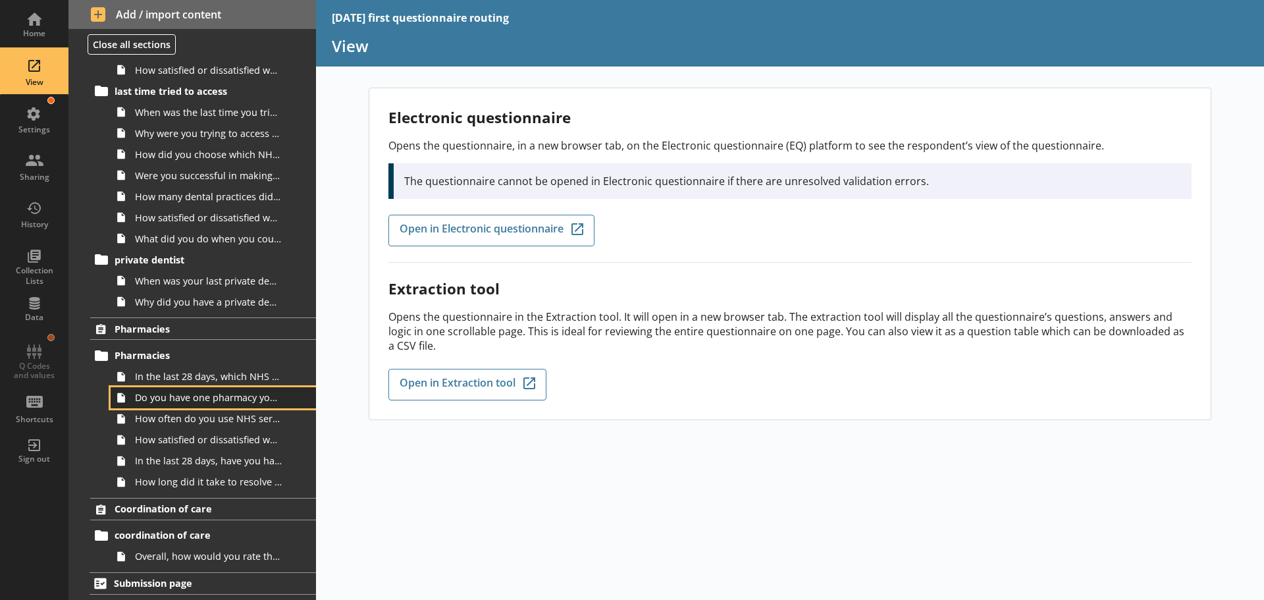
click at [217, 404] on span "Do you have one pharmacy you tend to use?" at bounding box center [208, 397] width 147 height 13
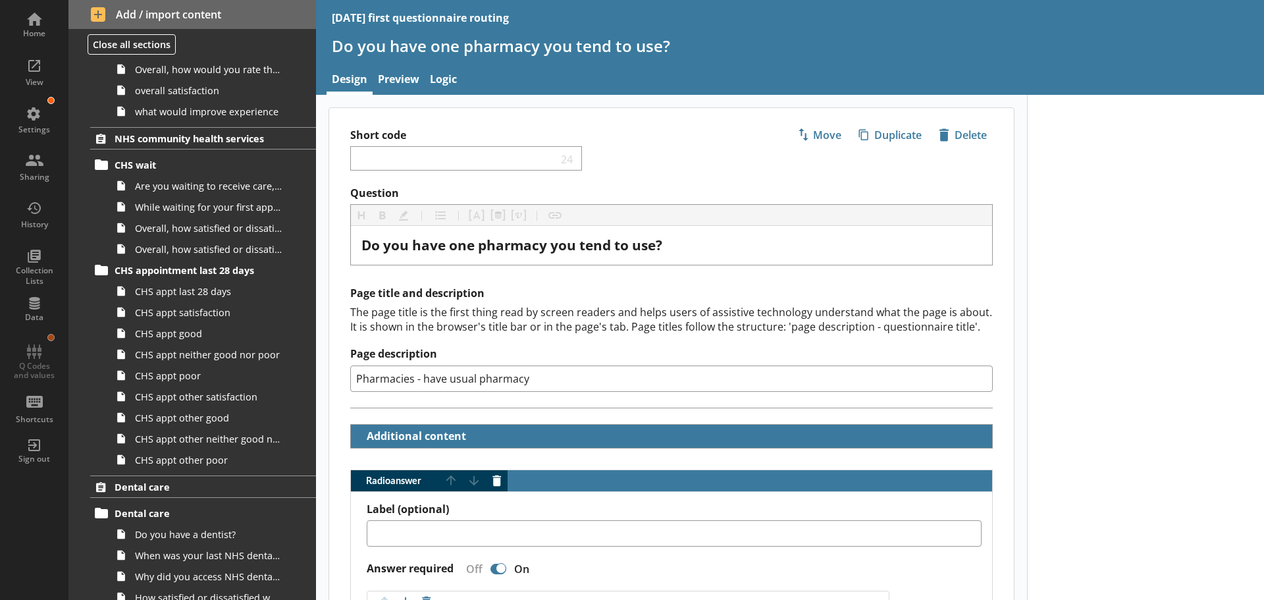
scroll to position [1306, 0]
click at [171, 189] on span "Are you waiting to receive care, treatment or advice from one of the following …" at bounding box center [208, 185] width 147 height 13
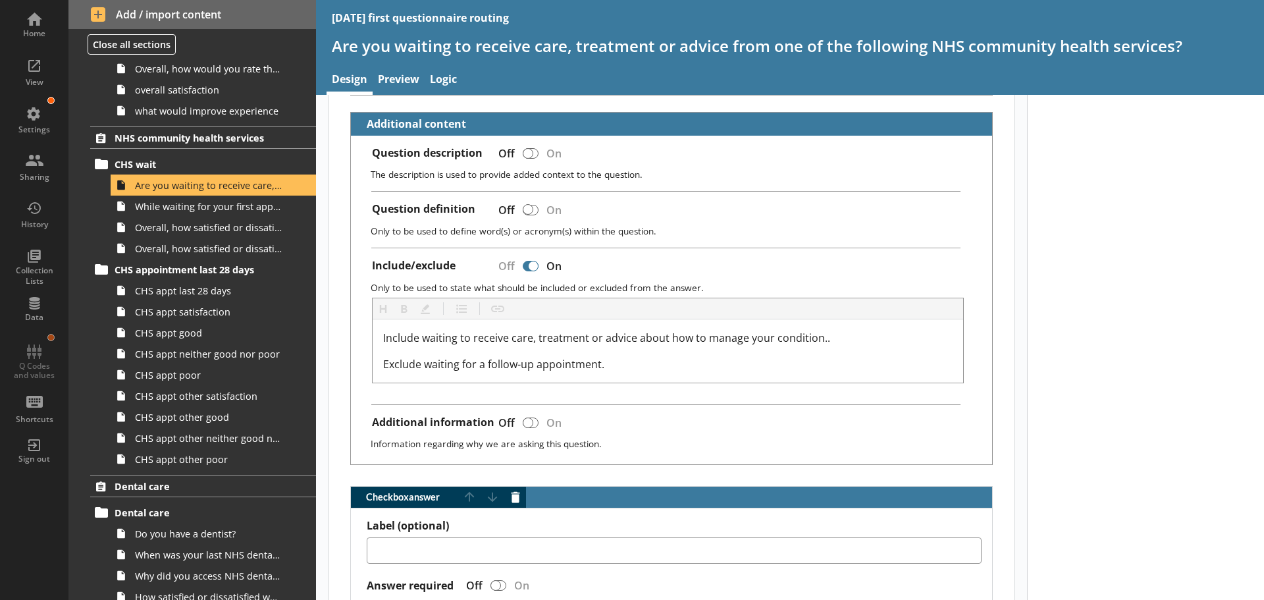
scroll to position [329, 0]
click at [535, 423] on div at bounding box center [531, 423] width 16 height 11
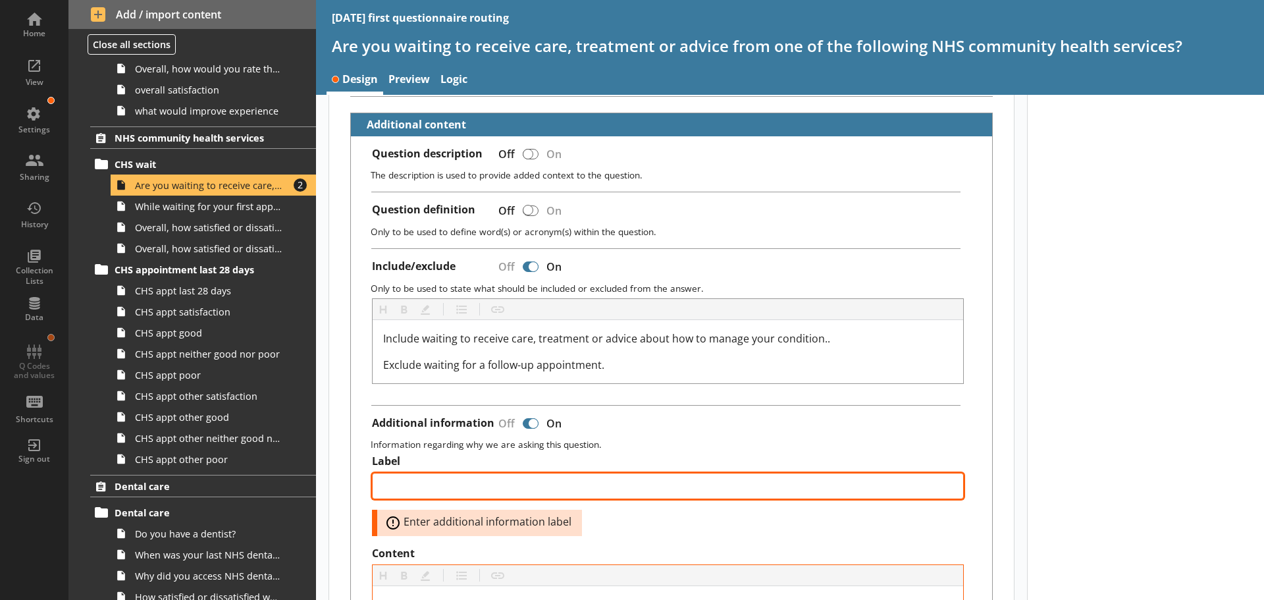
click at [538, 490] on textarea "Label" at bounding box center [668, 486] width 592 height 26
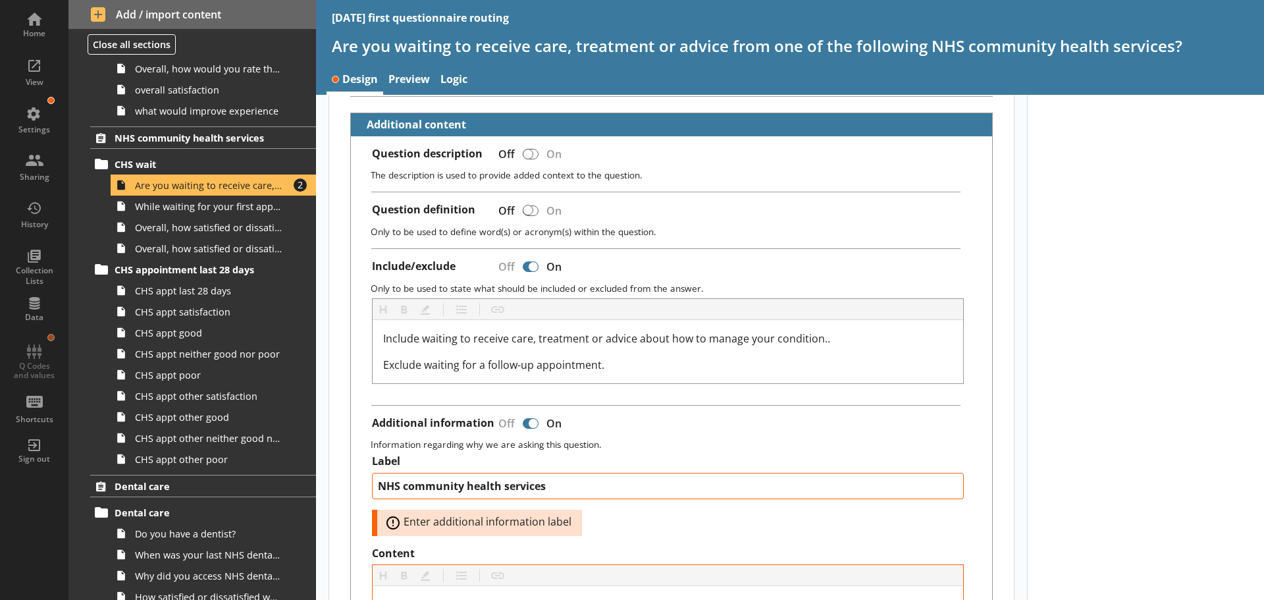
click at [670, 443] on p "Information regarding why we are asking this question." at bounding box center [676, 444] width 611 height 13
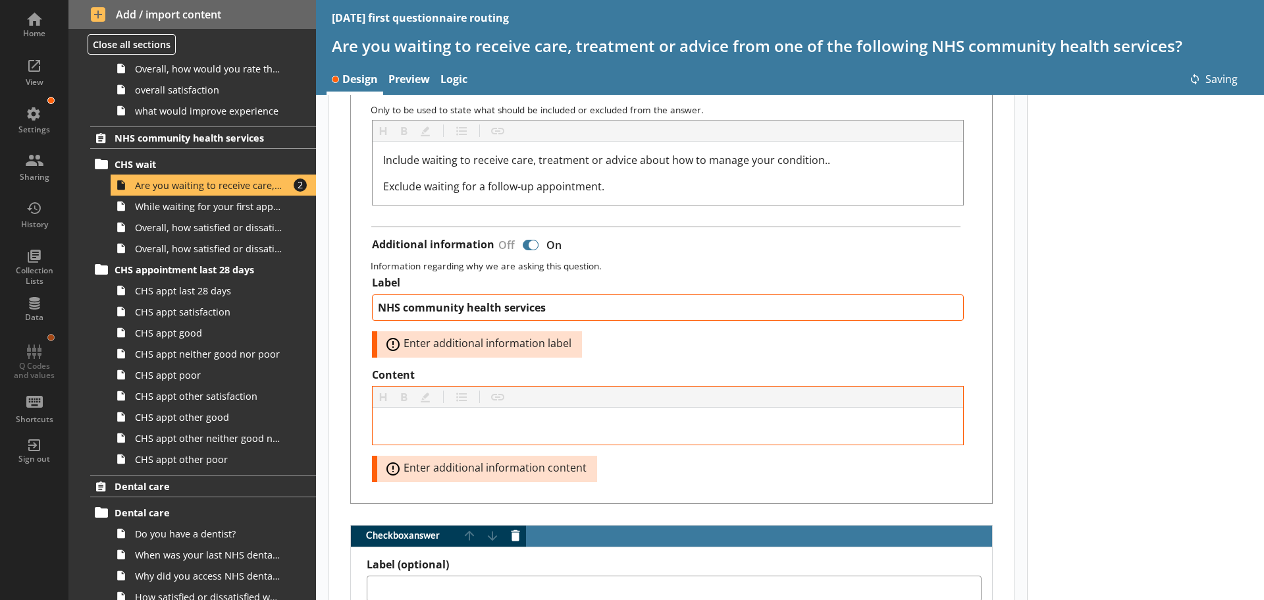
scroll to position [527, 0]
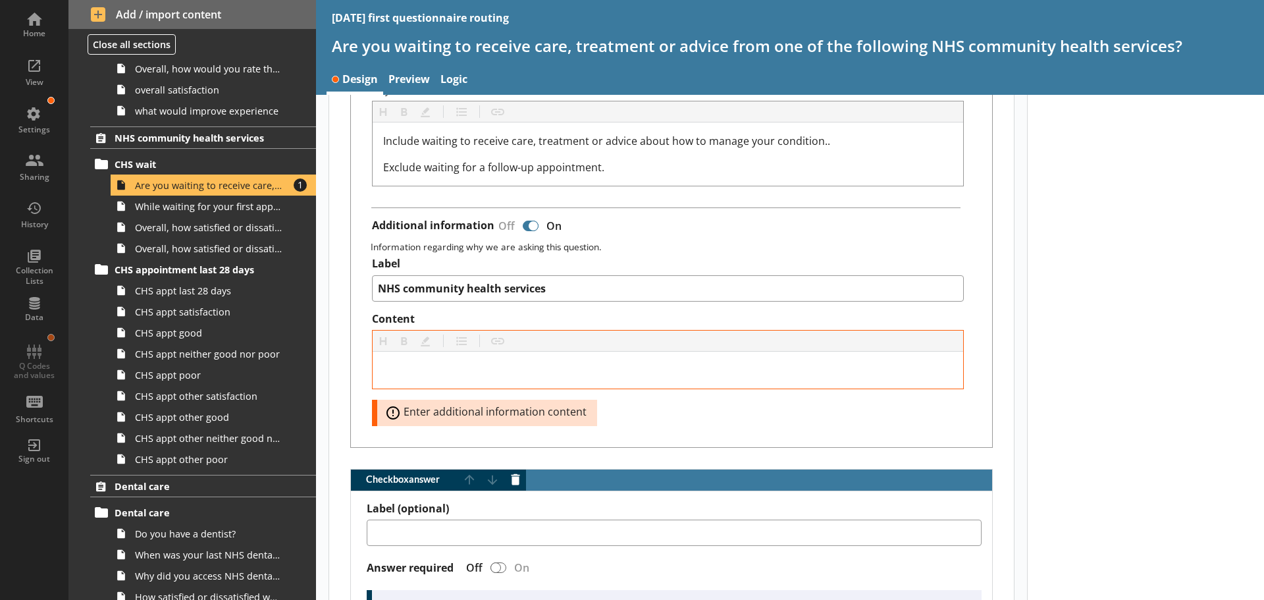
click at [557, 410] on span "Error: Enter additional information content" at bounding box center [493, 413] width 220 height 16
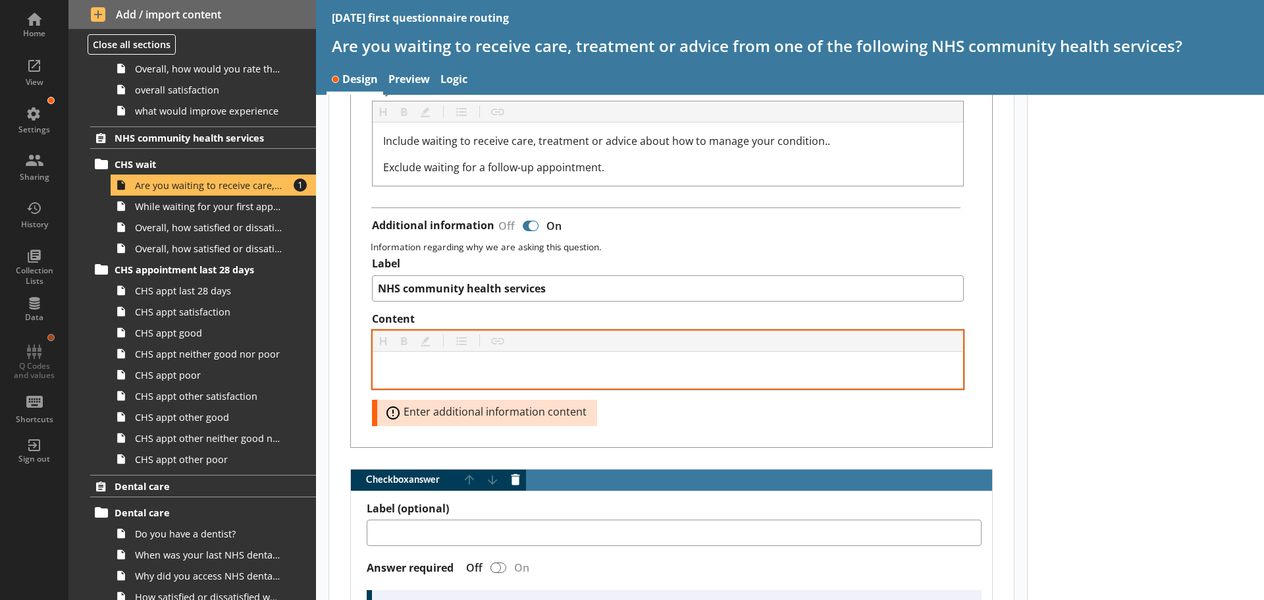
click at [603, 379] on div at bounding box center [668, 370] width 591 height 37
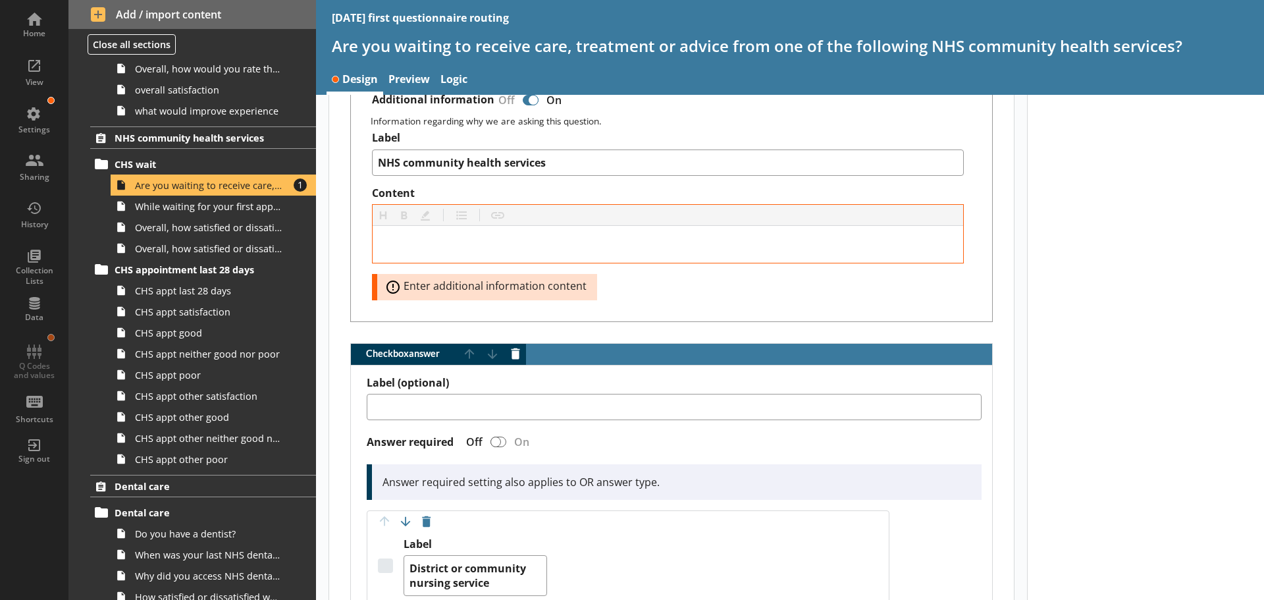
scroll to position [658, 0]
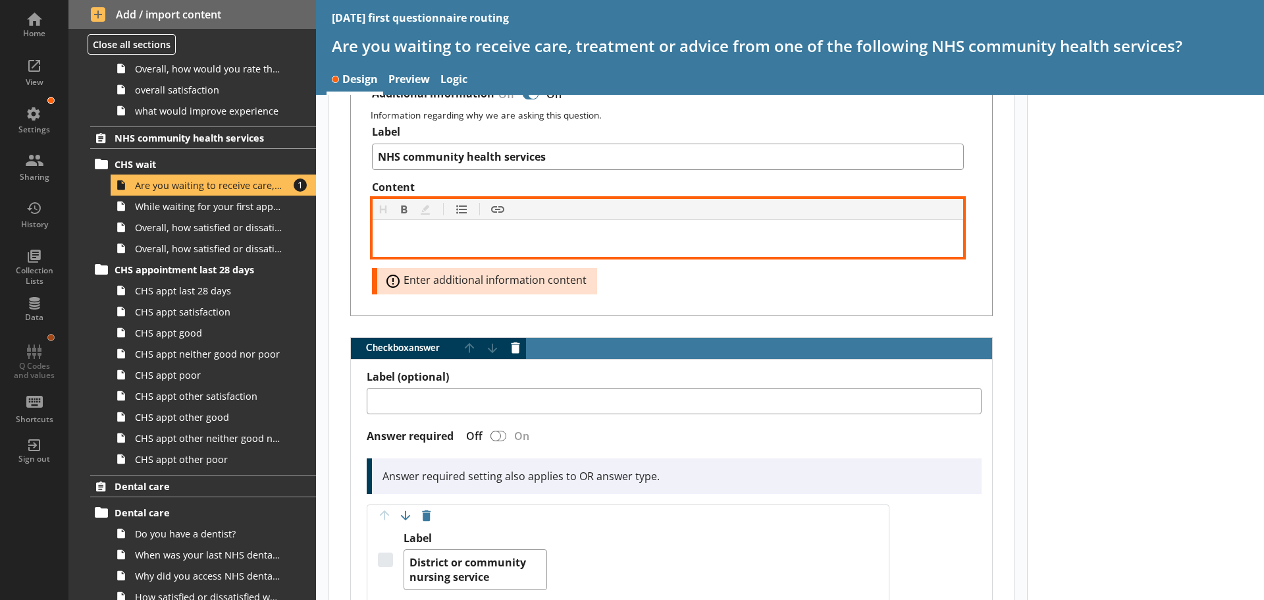
click at [423, 230] on div "Content" at bounding box center [668, 238] width 570 height 16
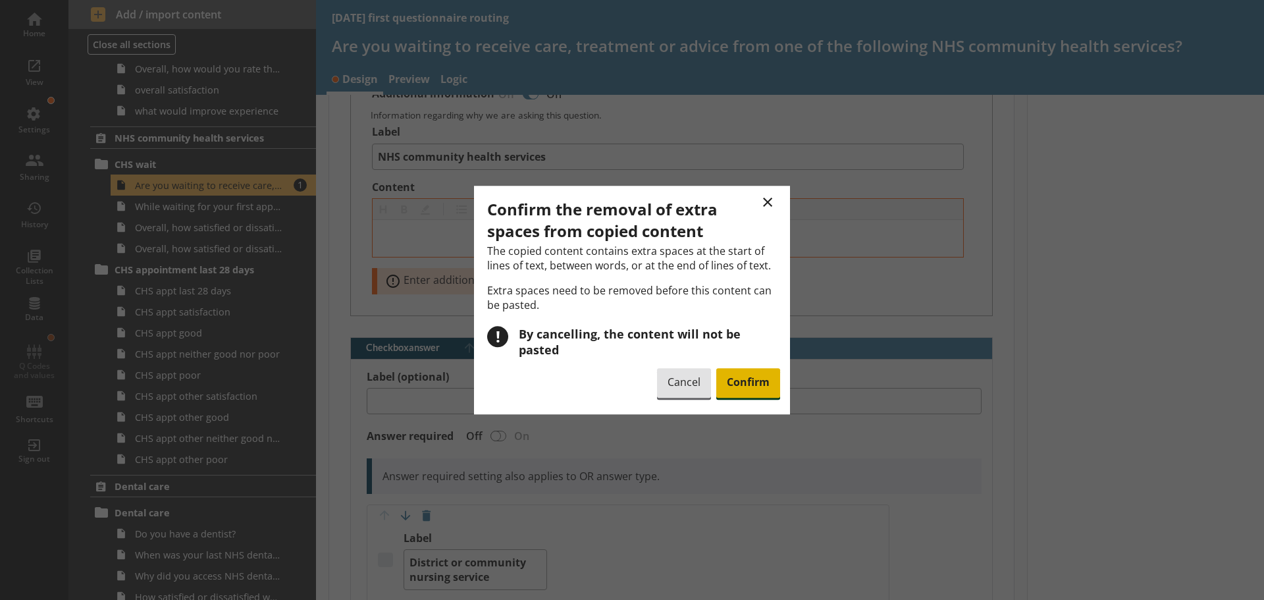
click at [742, 376] on span "Confirm" at bounding box center [748, 383] width 64 height 30
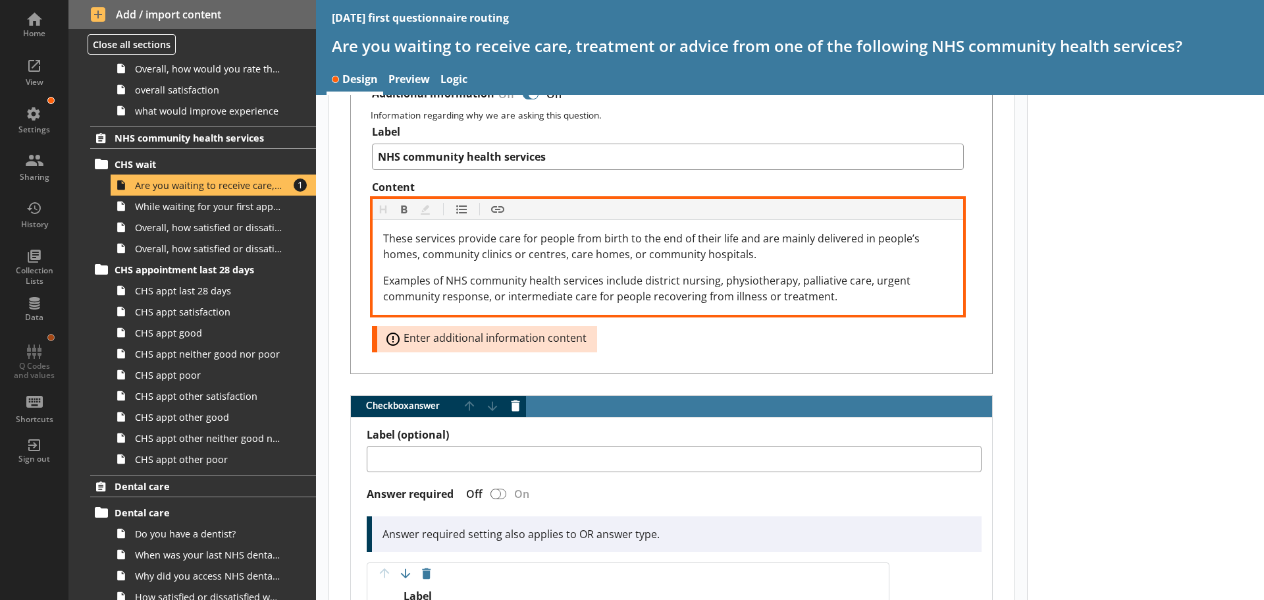
click at [838, 298] on div "Examples of NHS community health services include district nursing, physiothera…" at bounding box center [668, 289] width 570 height 32
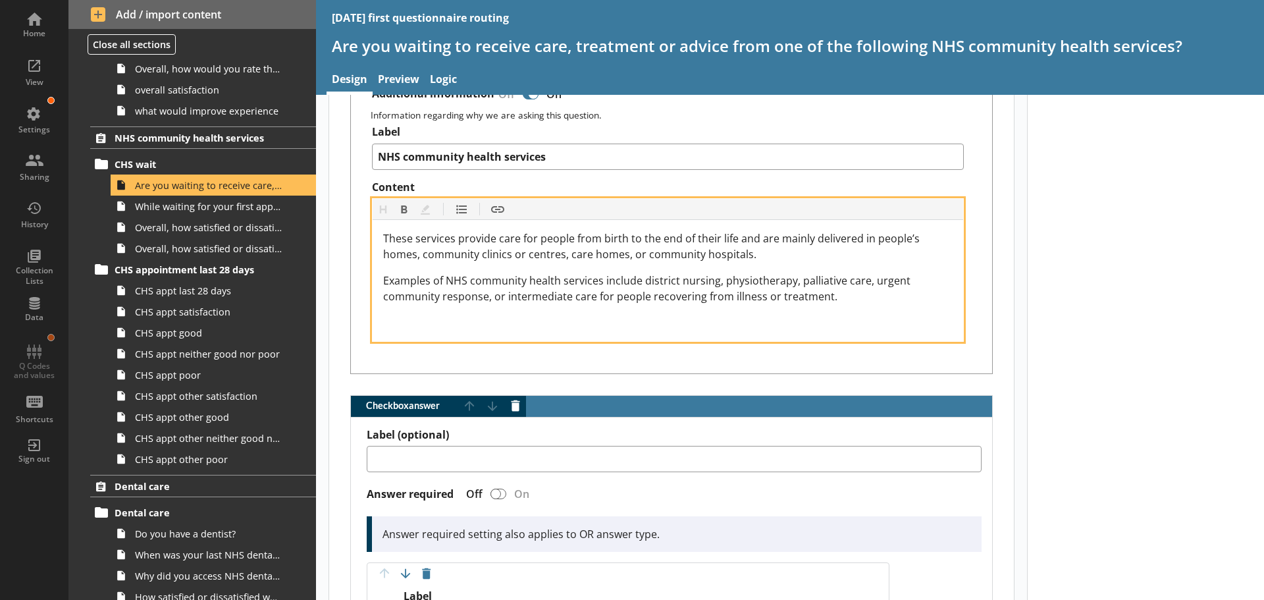
click at [390, 323] on div "Content" at bounding box center [668, 323] width 570 height 16
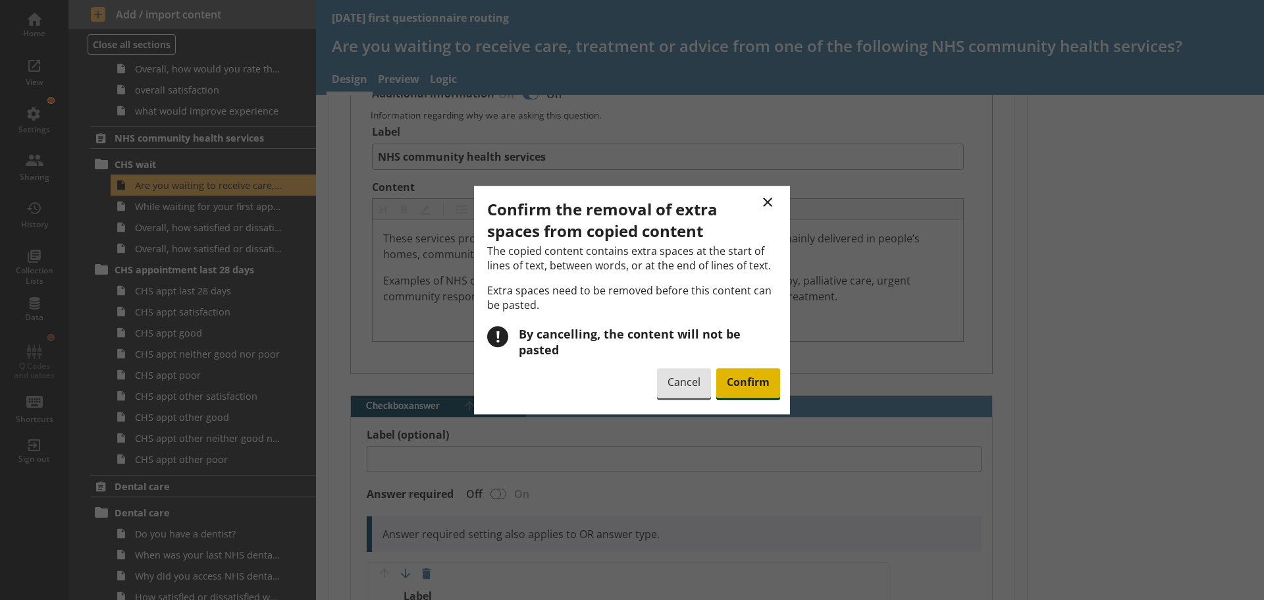
click at [765, 378] on span "Confirm" at bounding box center [748, 383] width 64 height 30
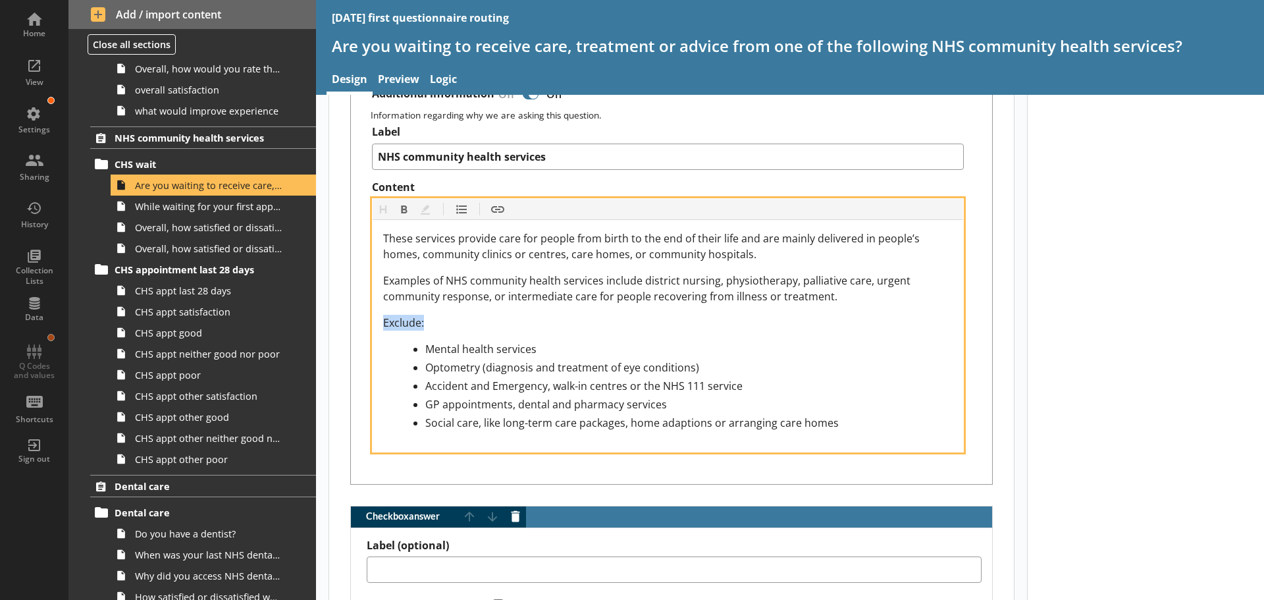
drag, startPoint x: 439, startPoint y: 319, endPoint x: 370, endPoint y: 321, distance: 69.1
click at [370, 321] on div "Label NHS community health services Content Heading Heading Bold Bold Highlight…" at bounding box center [671, 288] width 620 height 327
click at [404, 207] on button "Bold" at bounding box center [404, 209] width 21 height 21
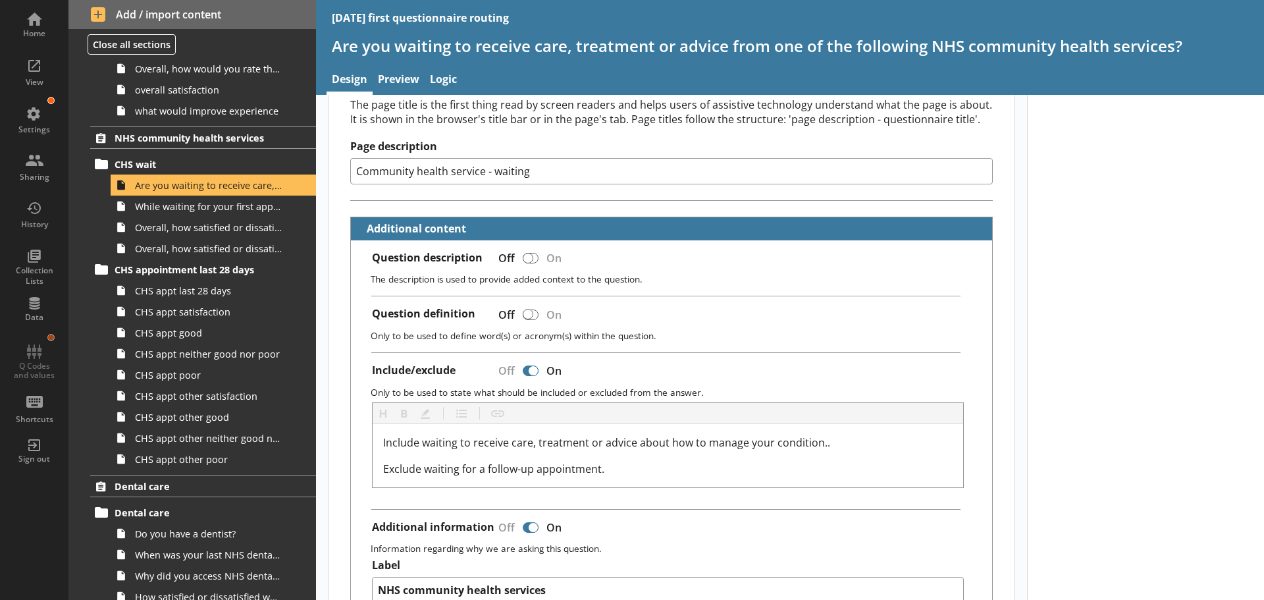
scroll to position [198, 0]
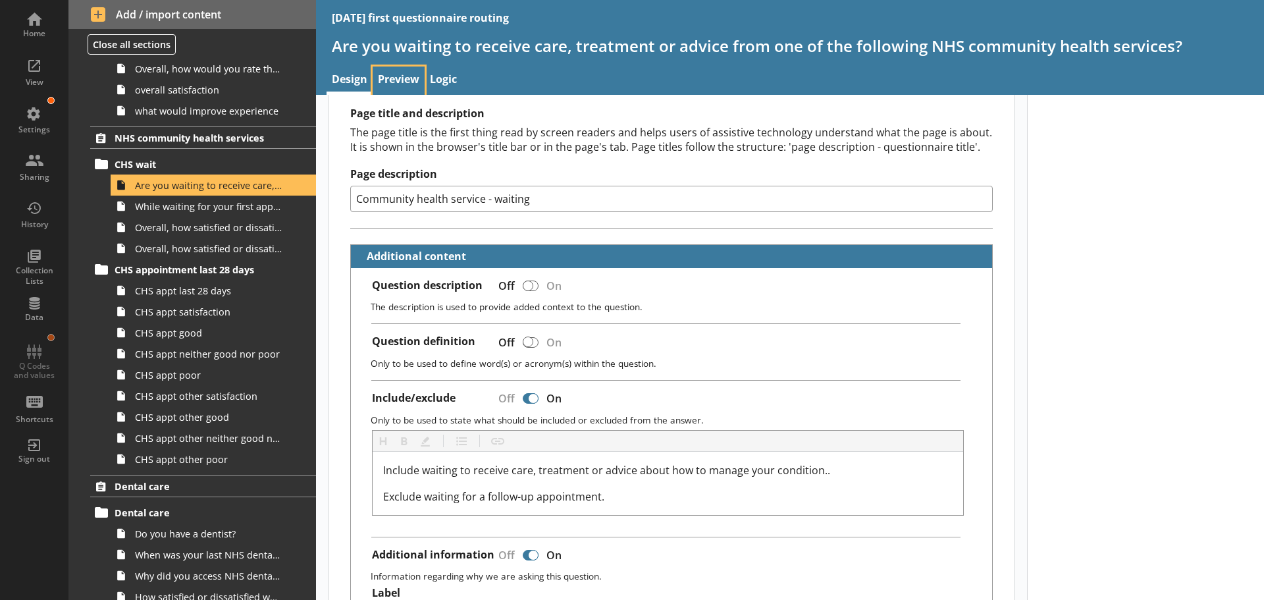
click at [401, 76] on link "Preview" at bounding box center [399, 81] width 52 height 28
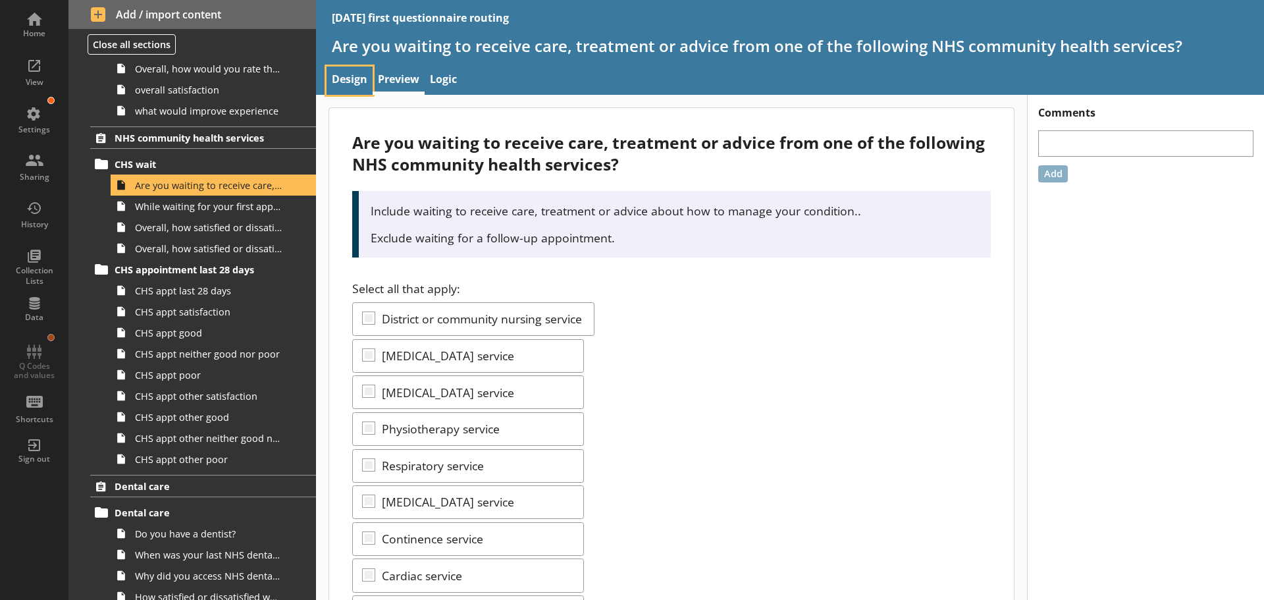
click at [349, 73] on link "Design" at bounding box center [350, 81] width 46 height 28
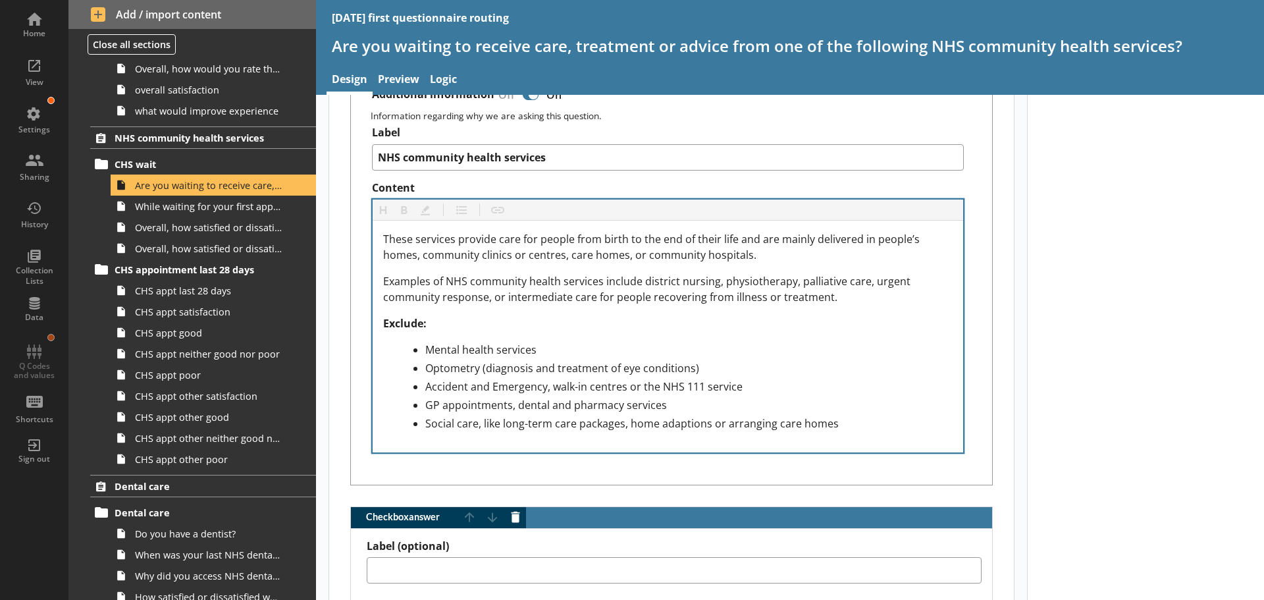
scroll to position [658, 0]
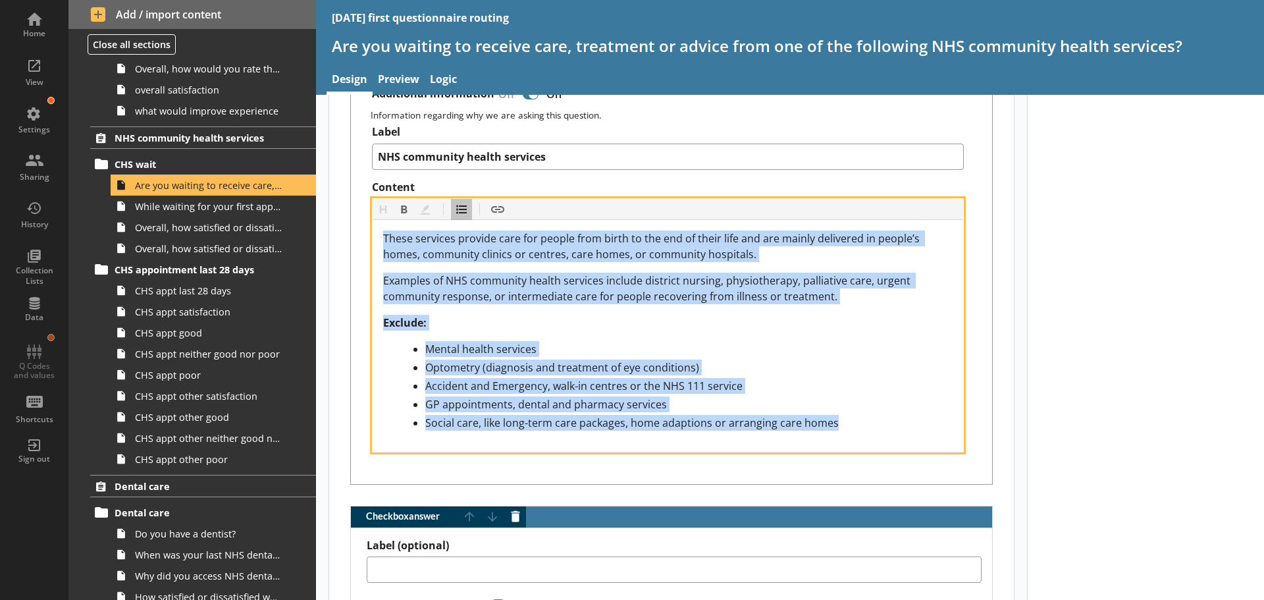
drag, startPoint x: 813, startPoint y: 429, endPoint x: 376, endPoint y: 224, distance: 483.1
click at [376, 224] on div "These services provide care for people from birth to the end of their life and …" at bounding box center [668, 336] width 591 height 232
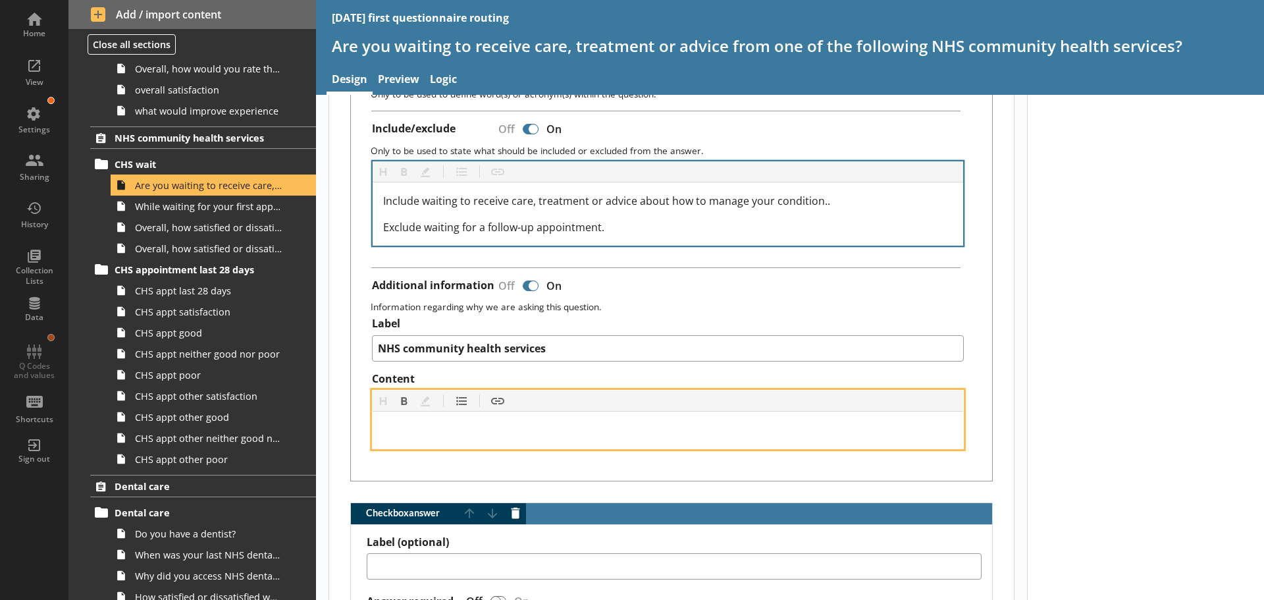
scroll to position [461, 0]
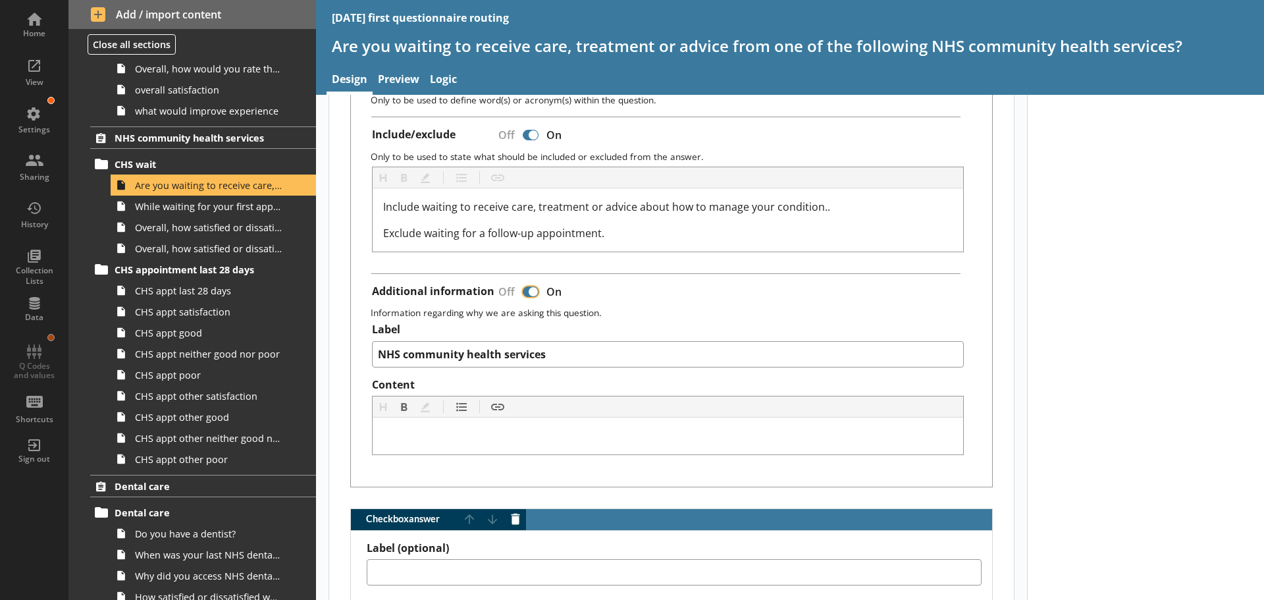
click at [521, 290] on input "Additional information" at bounding box center [530, 291] width 21 height 23
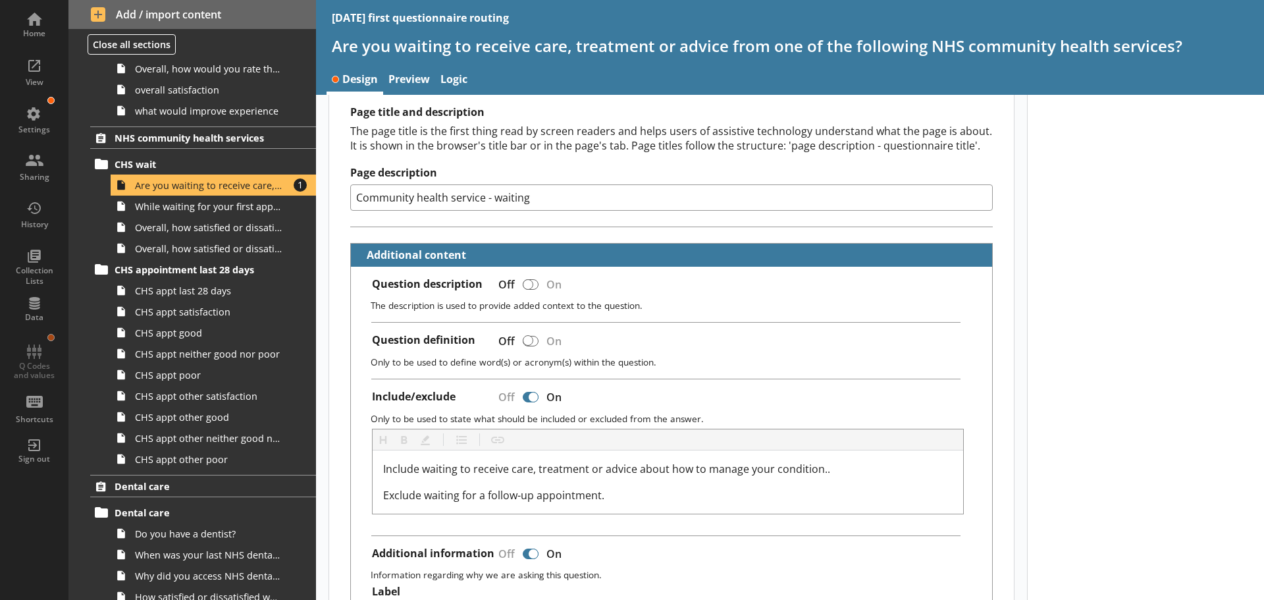
scroll to position [198, 0]
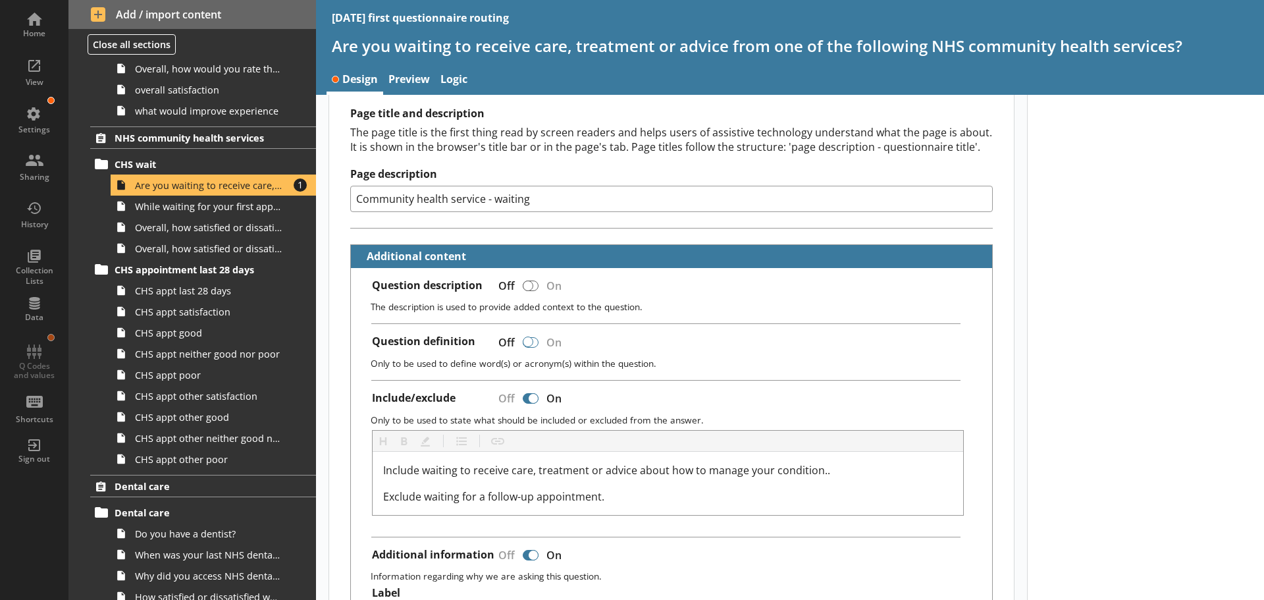
click at [535, 343] on div at bounding box center [531, 342] width 16 height 11
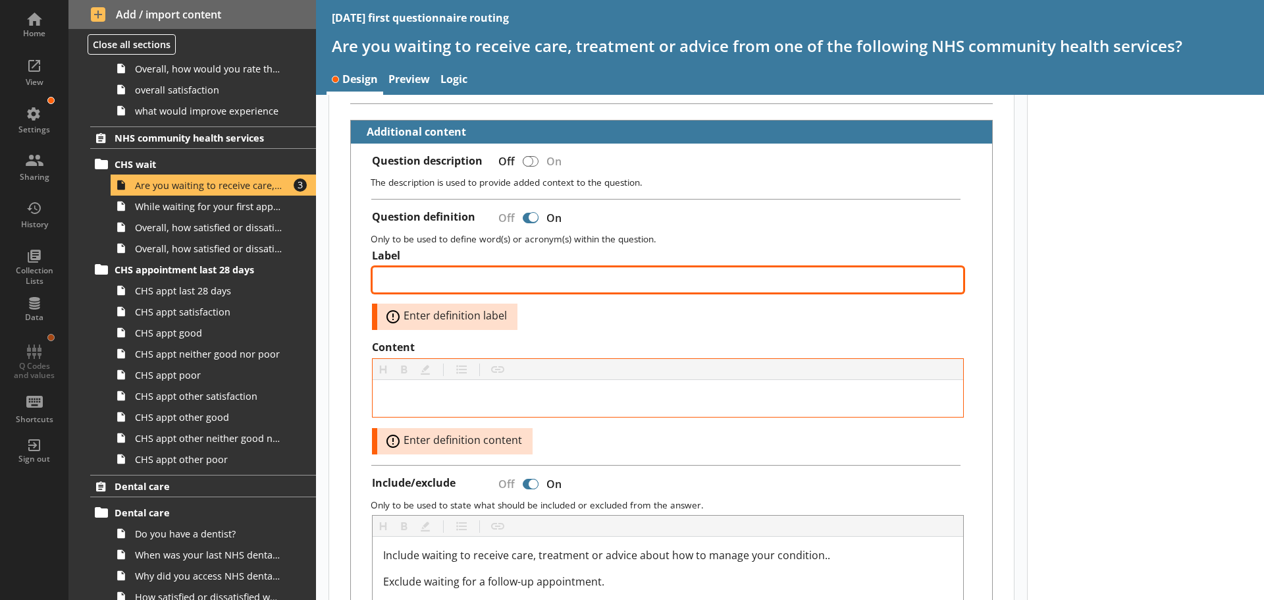
scroll to position [329, 0]
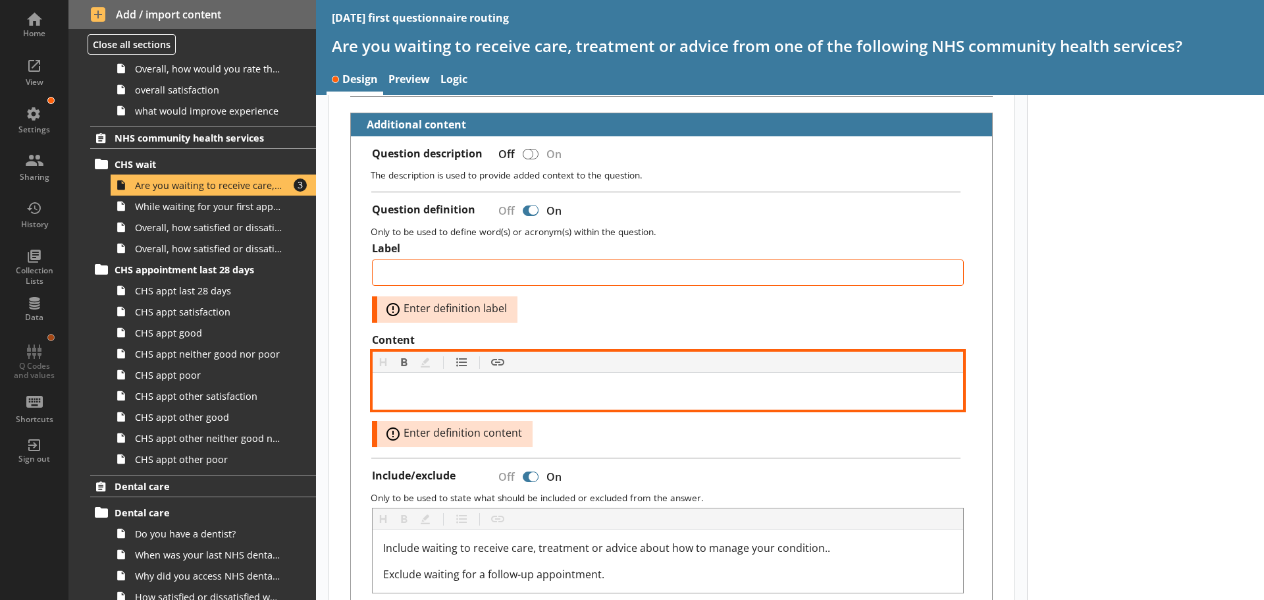
click at [391, 386] on div "Content" at bounding box center [668, 391] width 570 height 16
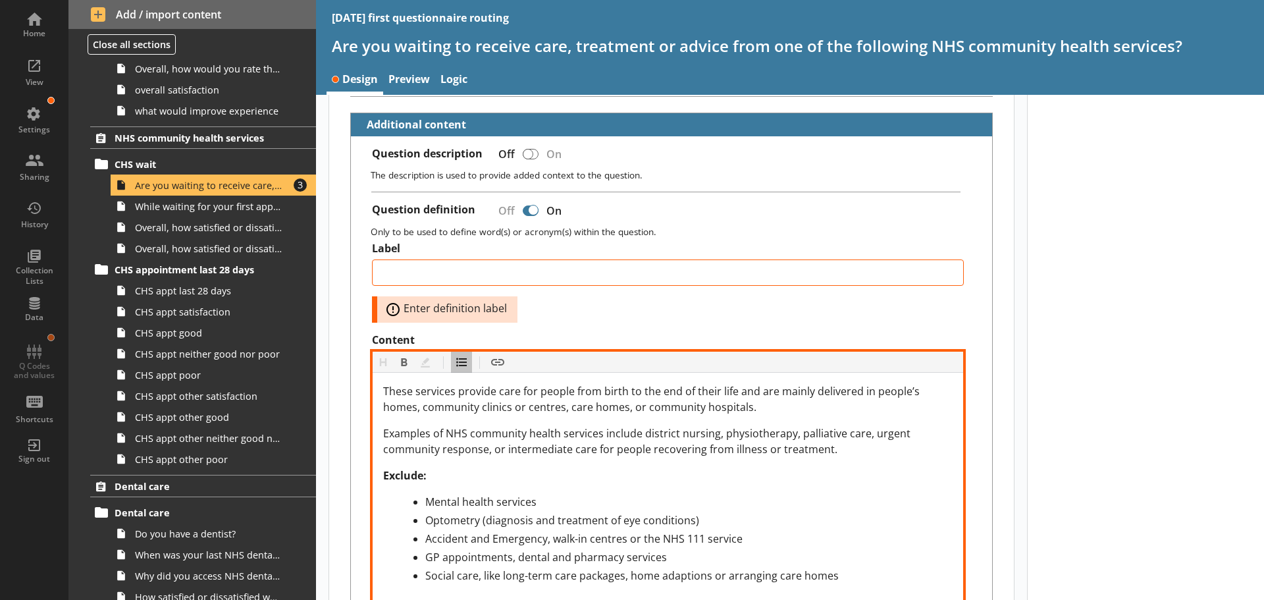
click at [753, 481] on div "Exclude:" at bounding box center [668, 475] width 570 height 16
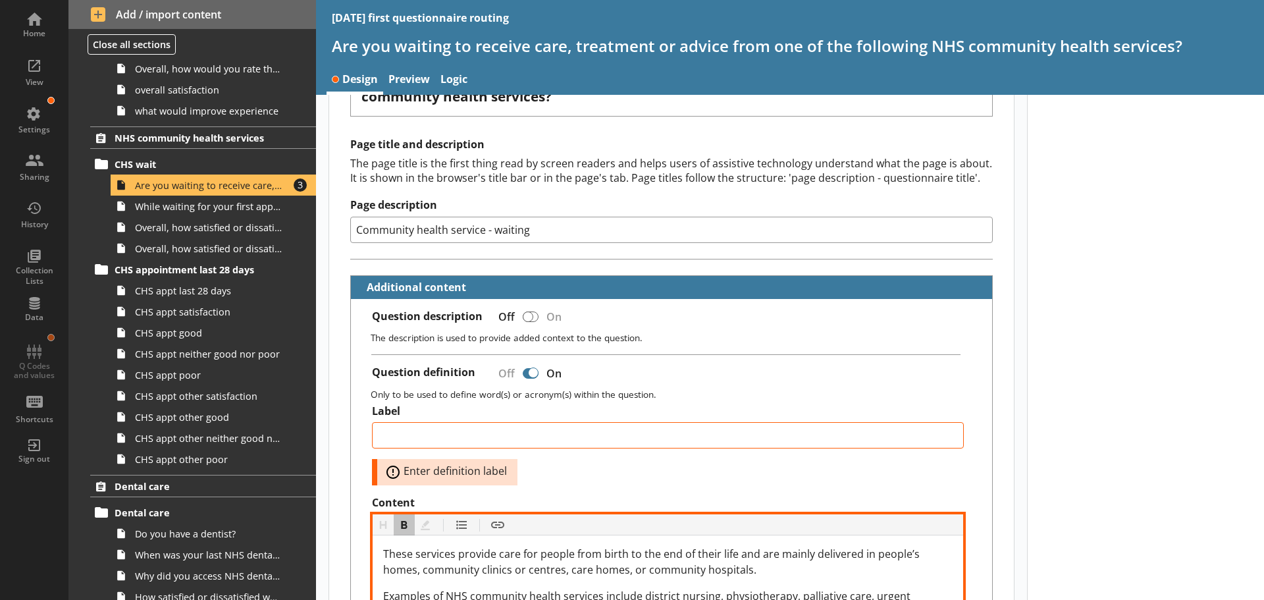
scroll to position [132, 0]
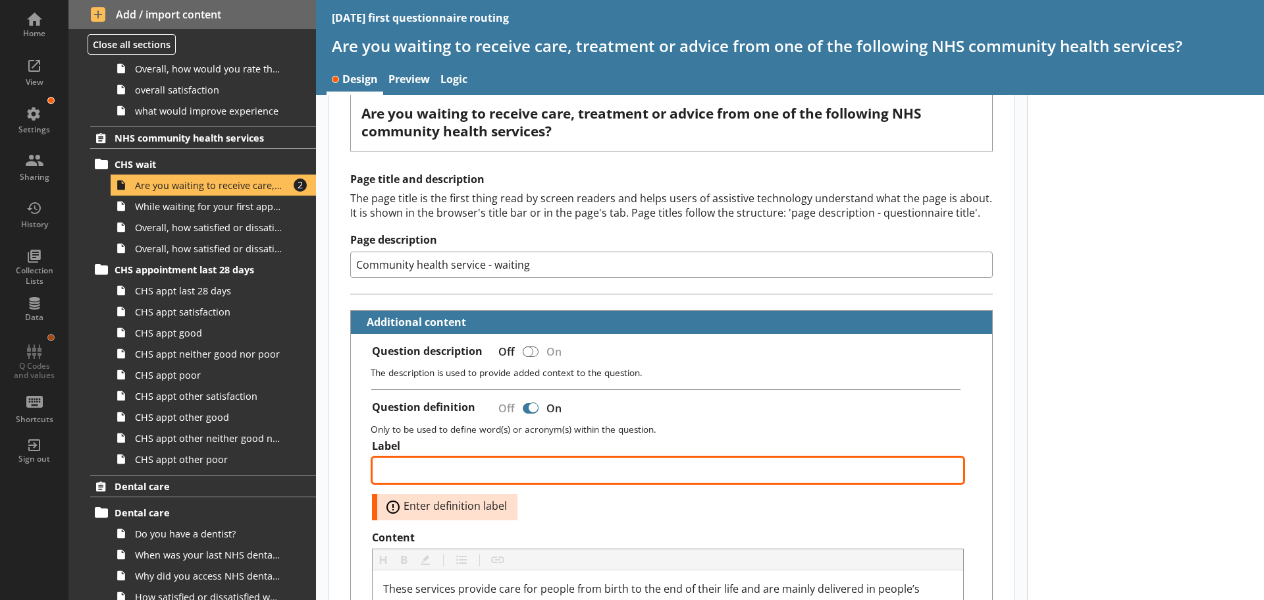
click at [436, 466] on textarea "Label" at bounding box center [668, 470] width 592 height 26
paste textarea "NHS community health services"
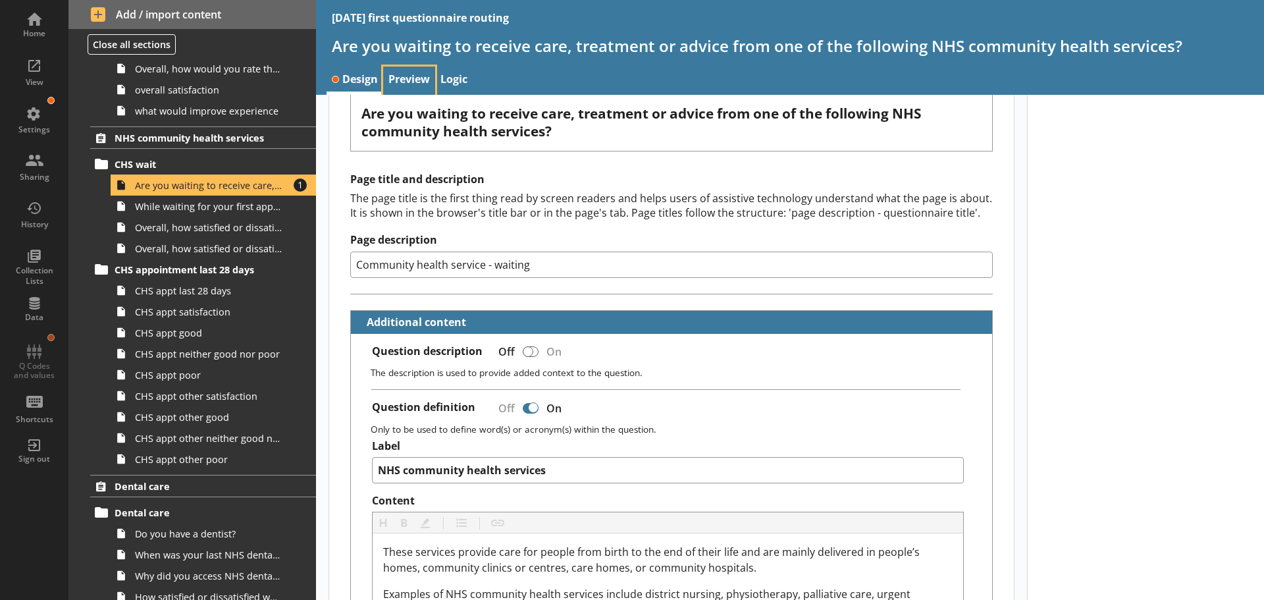
click at [405, 74] on link "Preview" at bounding box center [409, 81] width 52 height 28
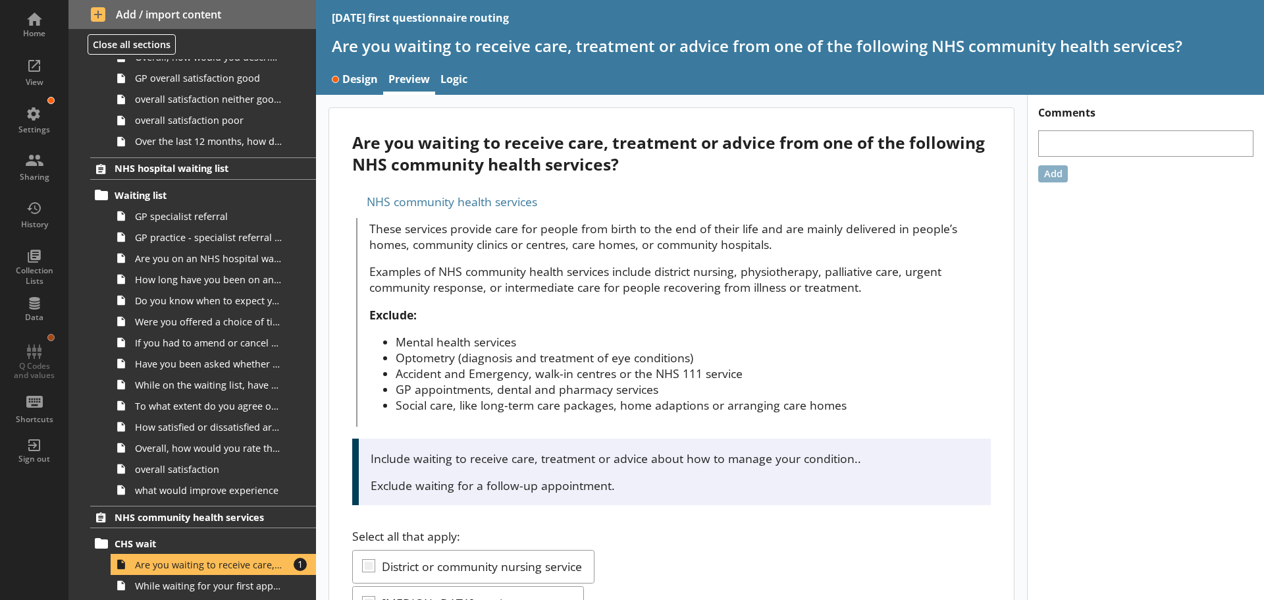
scroll to position [1108, 0]
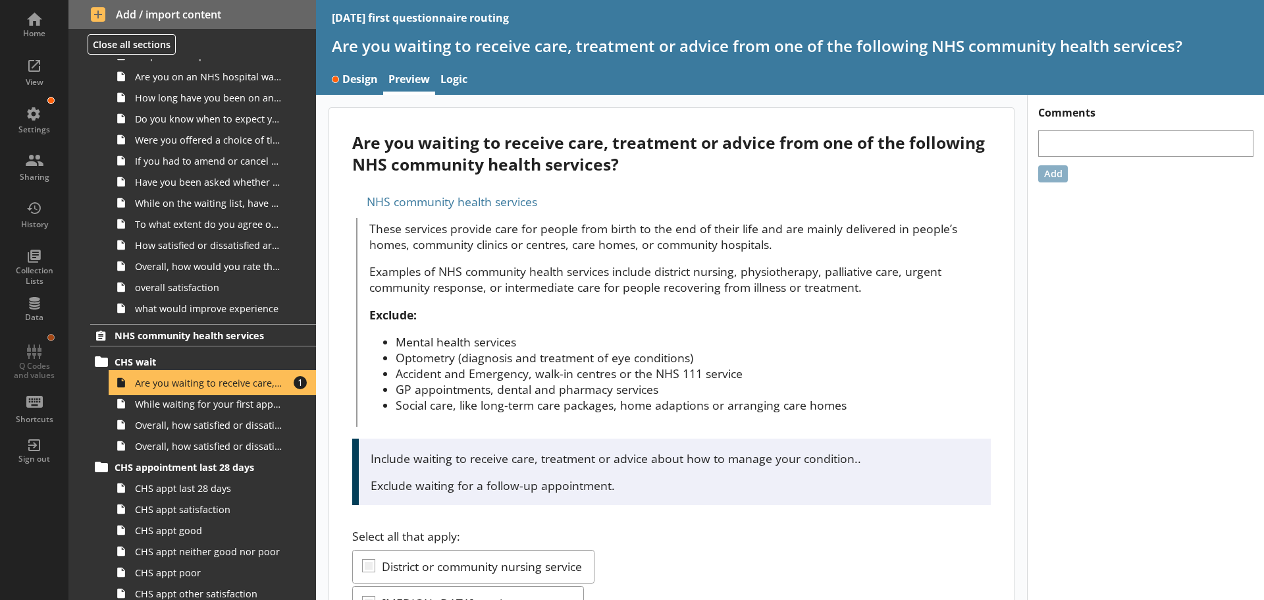
click at [187, 383] on span "Are you waiting to receive care, treatment or advice from one of the following …" at bounding box center [208, 383] width 147 height 13
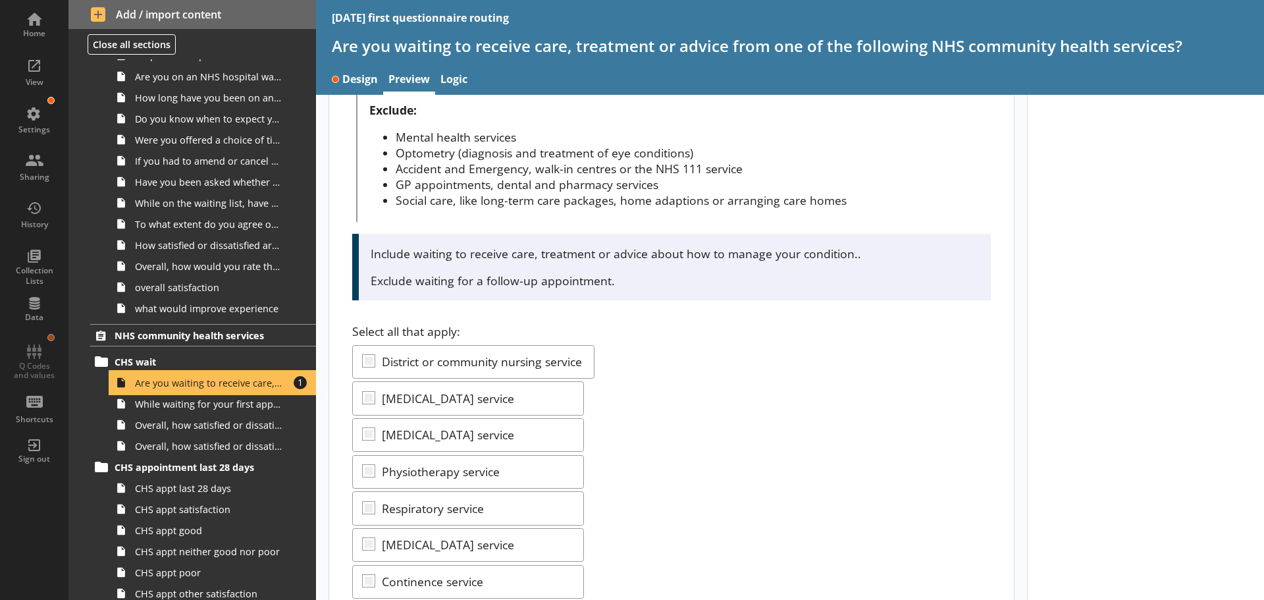
scroll to position [14, 0]
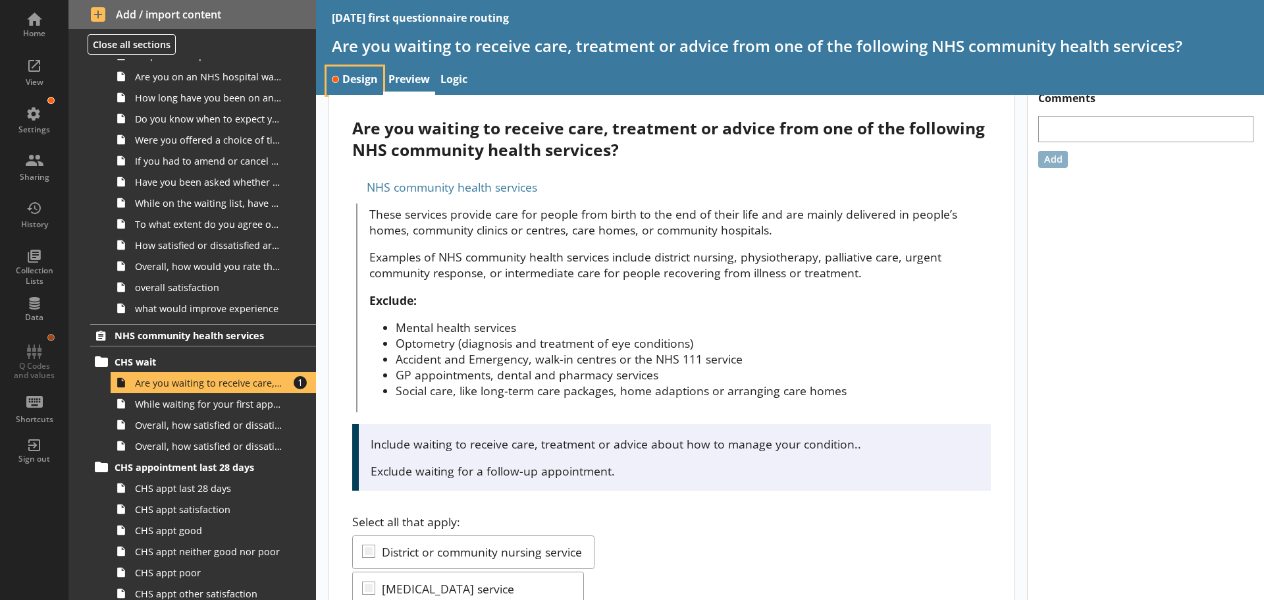
click at [354, 77] on link "Design" at bounding box center [355, 81] width 57 height 28
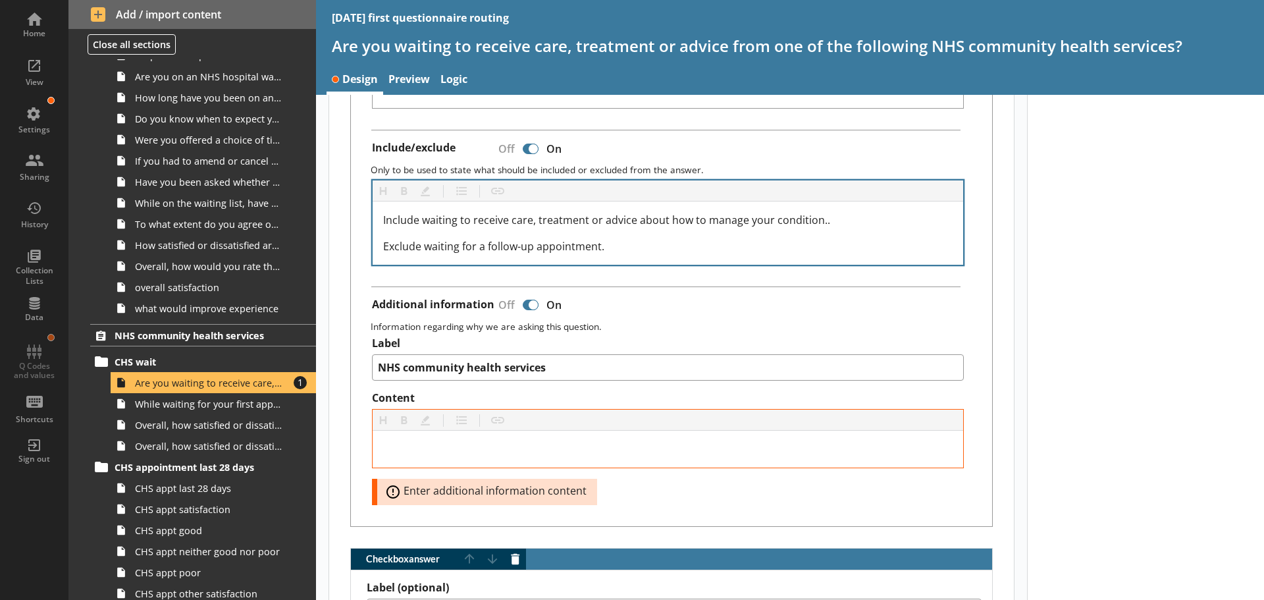
scroll to position [790, 0]
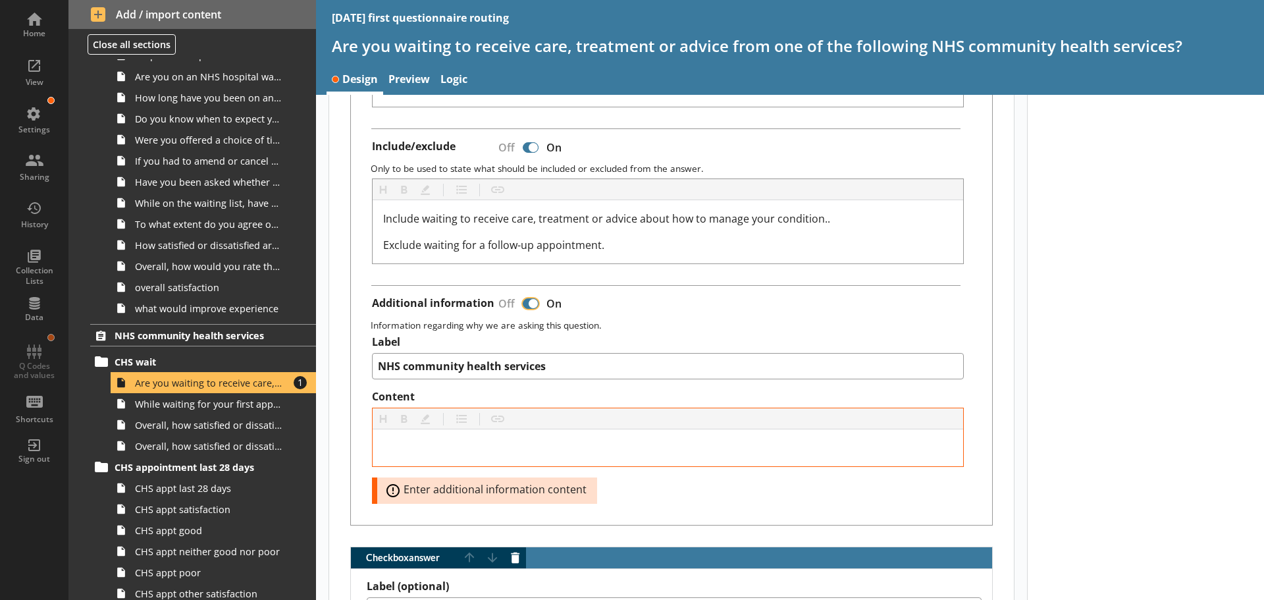
click at [521, 302] on input "Additional information" at bounding box center [530, 303] width 21 height 23
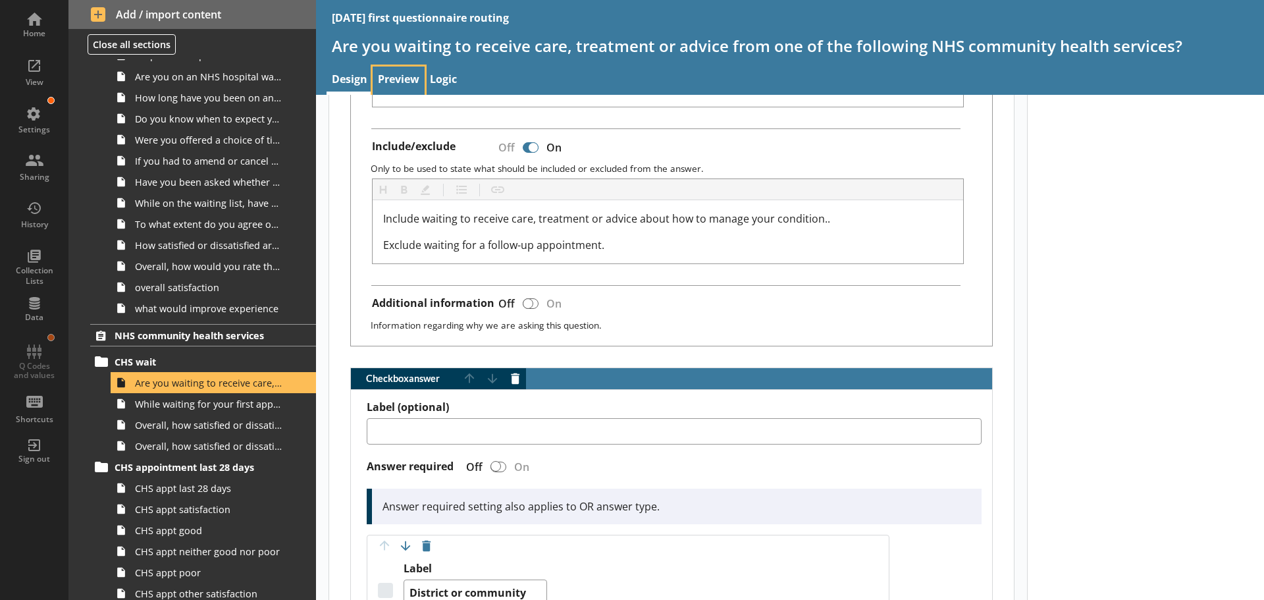
click at [392, 79] on link "Preview" at bounding box center [399, 81] width 52 height 28
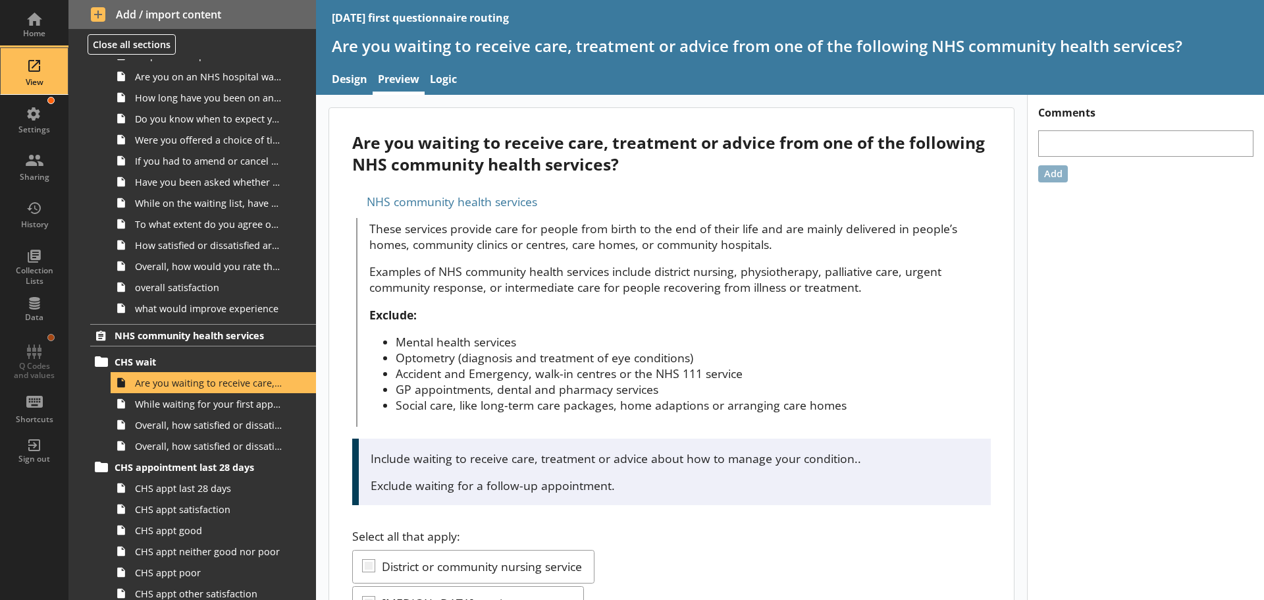
click at [39, 66] on div "View" at bounding box center [34, 71] width 46 height 46
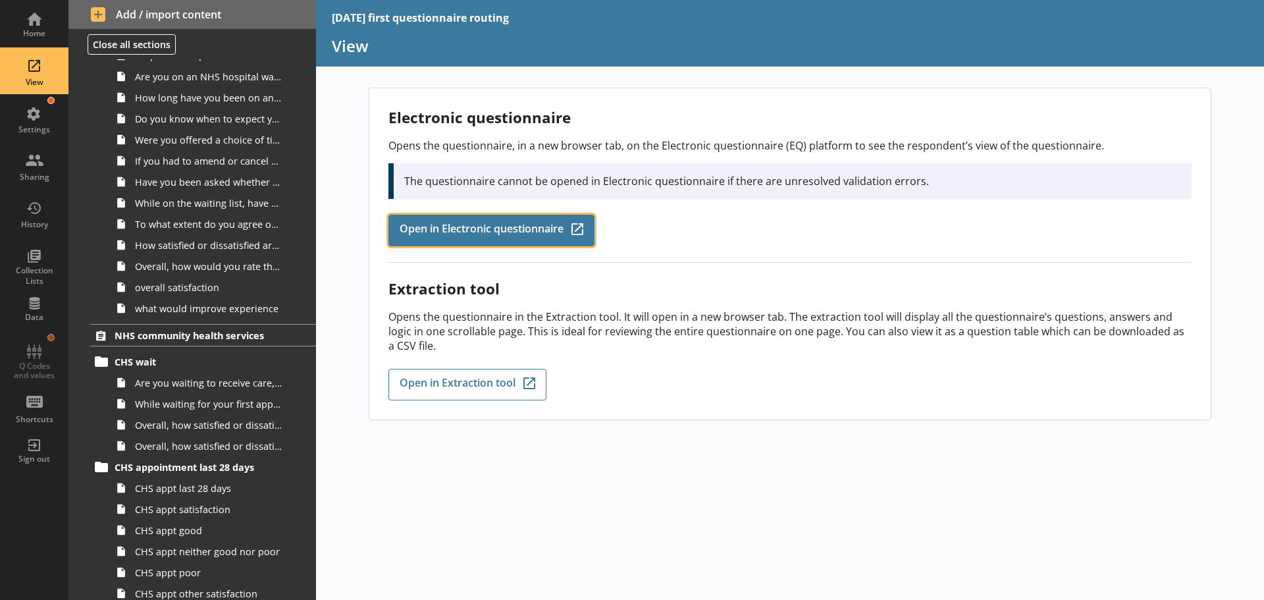
click at [480, 230] on span "Open in Electronic questionnaire" at bounding box center [482, 230] width 164 height 14
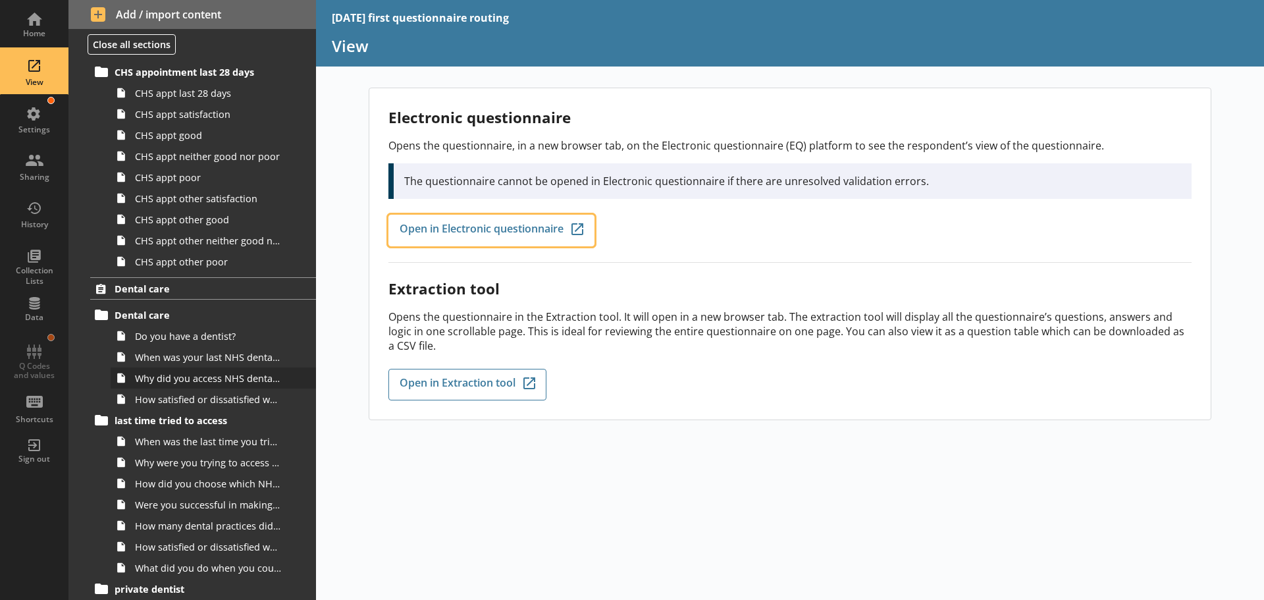
scroll to position [1832, 0]
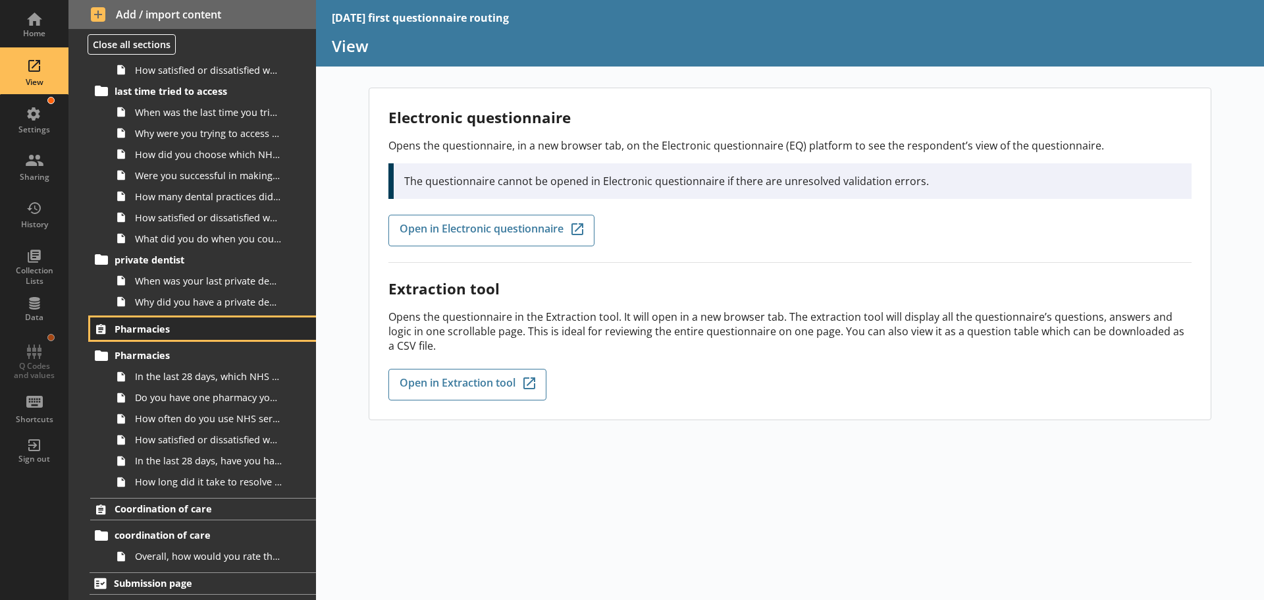
click at [147, 323] on span "Pharmacies" at bounding box center [196, 329] width 162 height 13
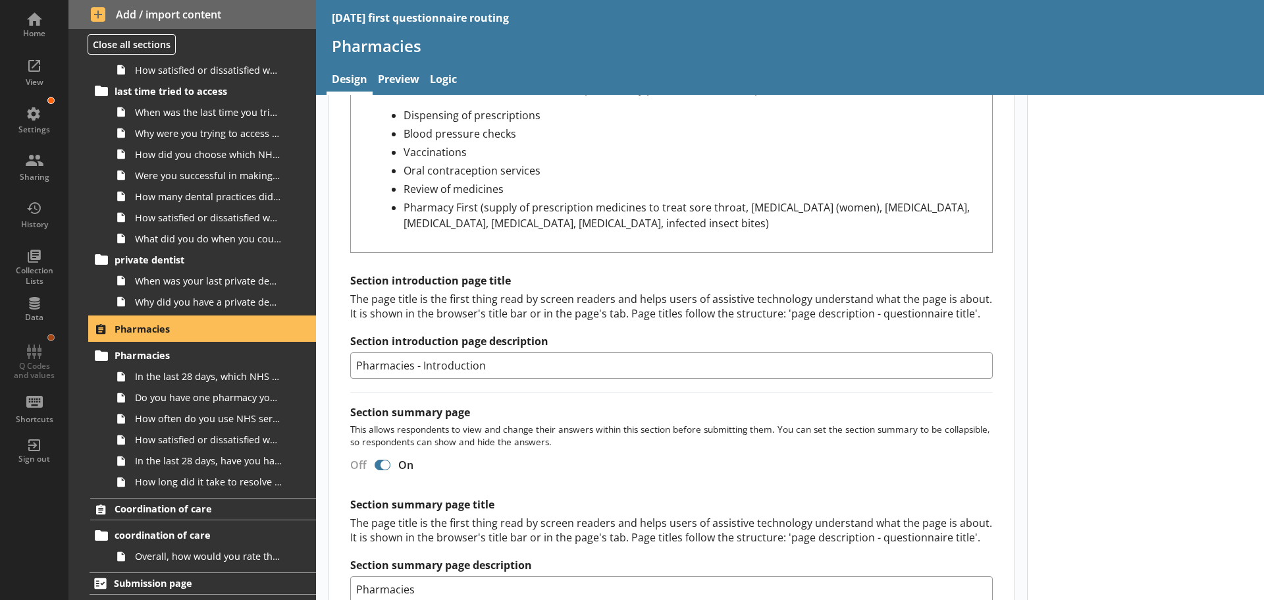
scroll to position [593, 0]
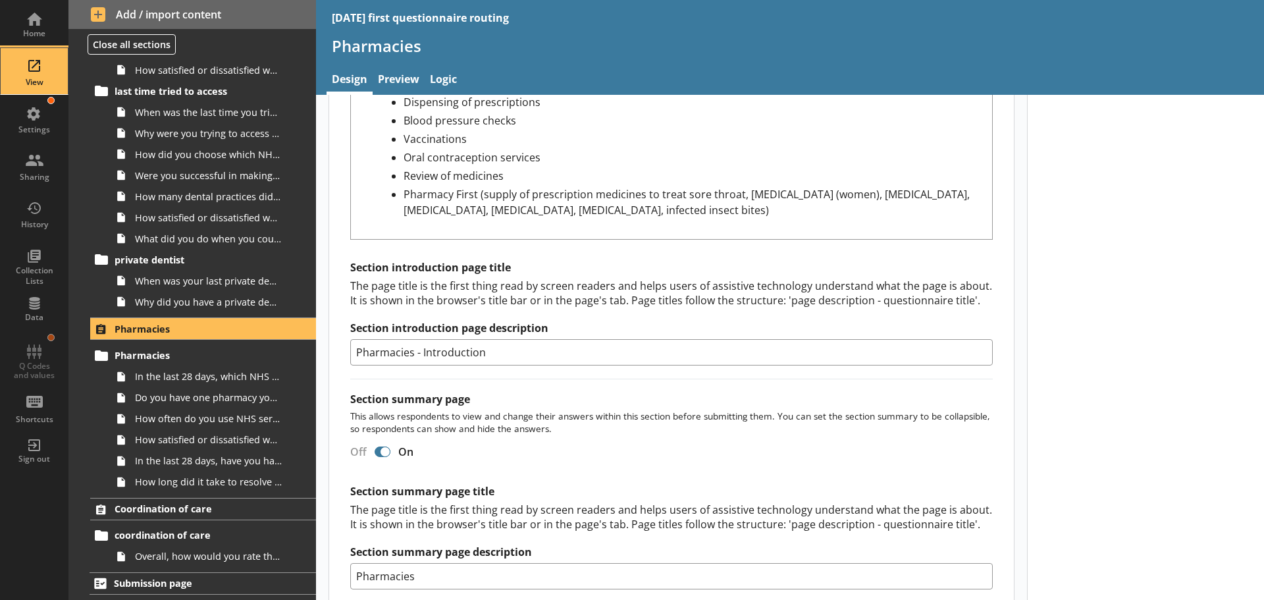
click at [46, 71] on div "View" at bounding box center [34, 71] width 46 height 46
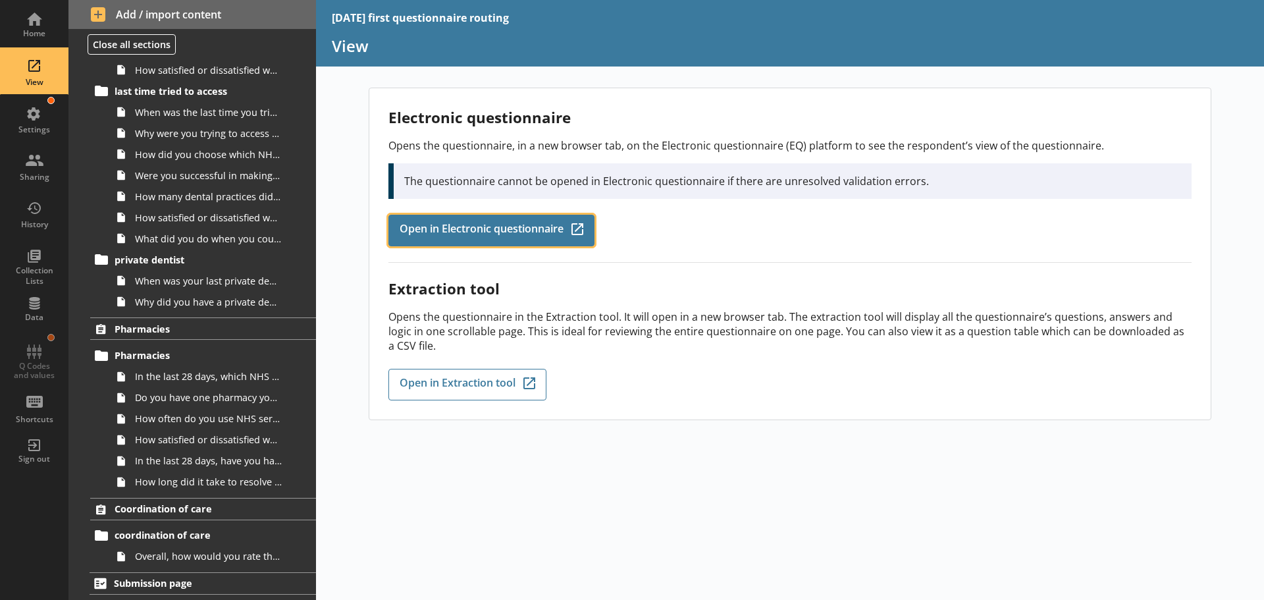
click at [493, 217] on link "Open in Electronic questionnaire Q-Codes_Icon Created with Sketch." at bounding box center [491, 231] width 206 height 32
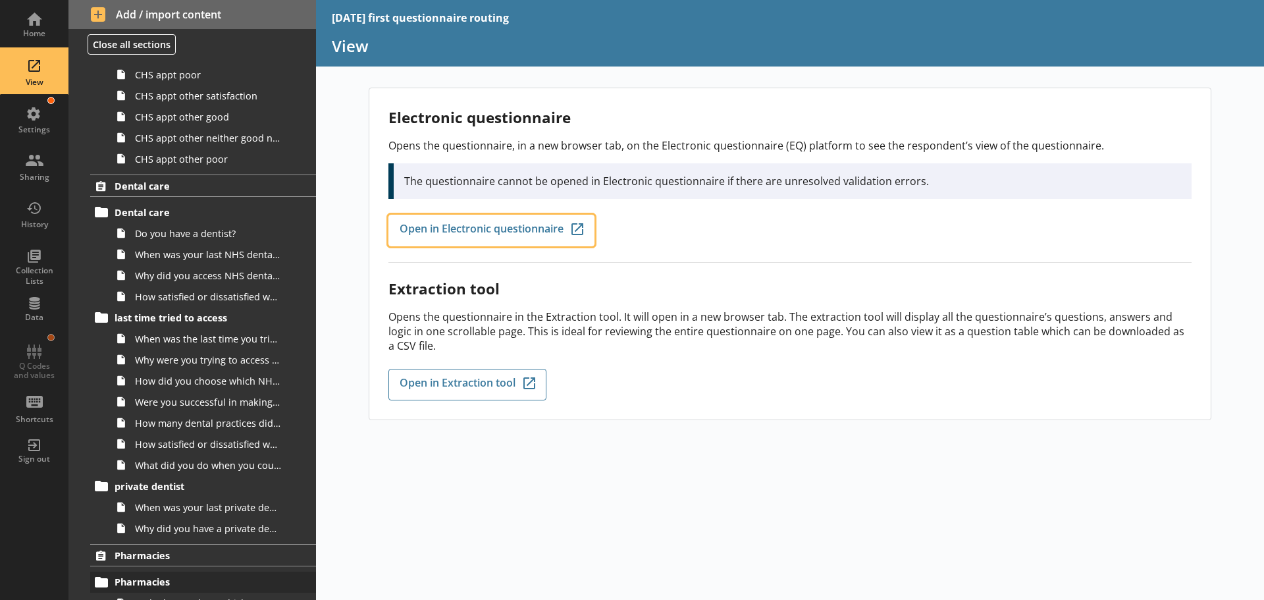
scroll to position [1569, 0]
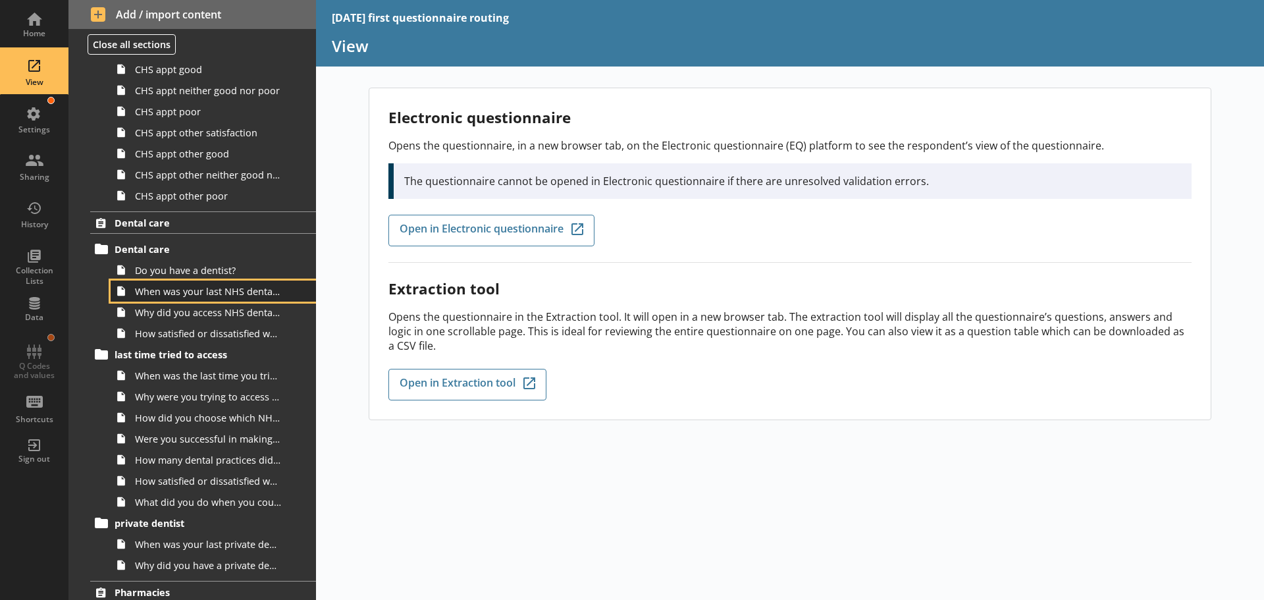
click at [211, 293] on span "When was your last NHS dental appointment?" at bounding box center [208, 291] width 147 height 13
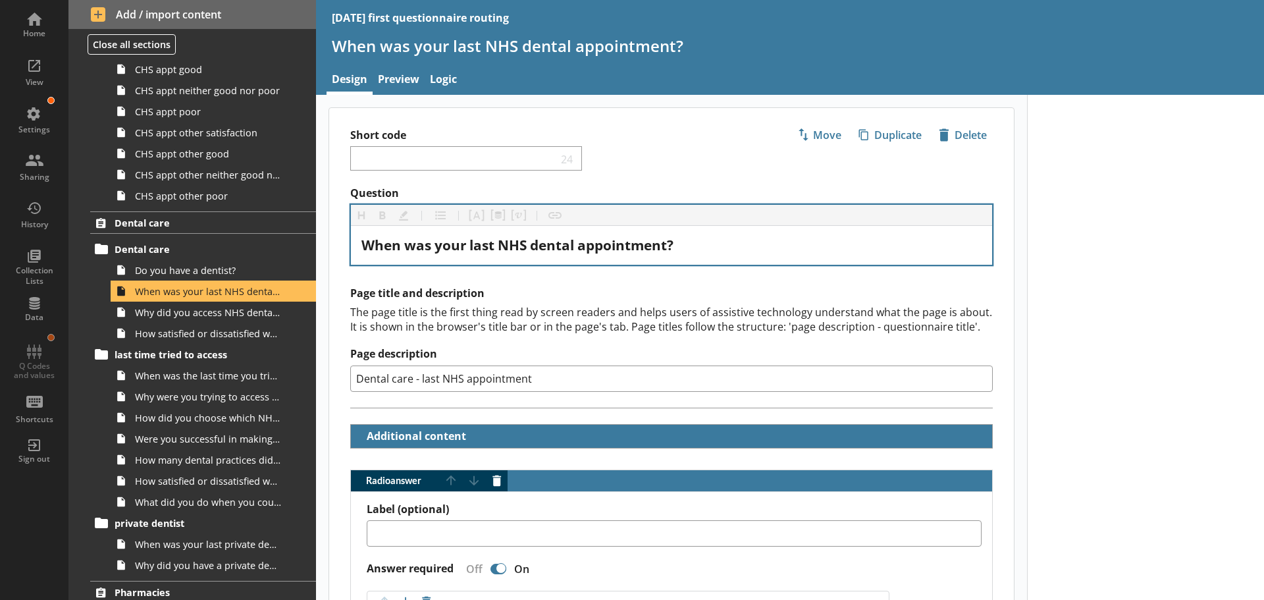
click at [753, 264] on div "When was your last NHS dental appointment?" at bounding box center [671, 245] width 641 height 39
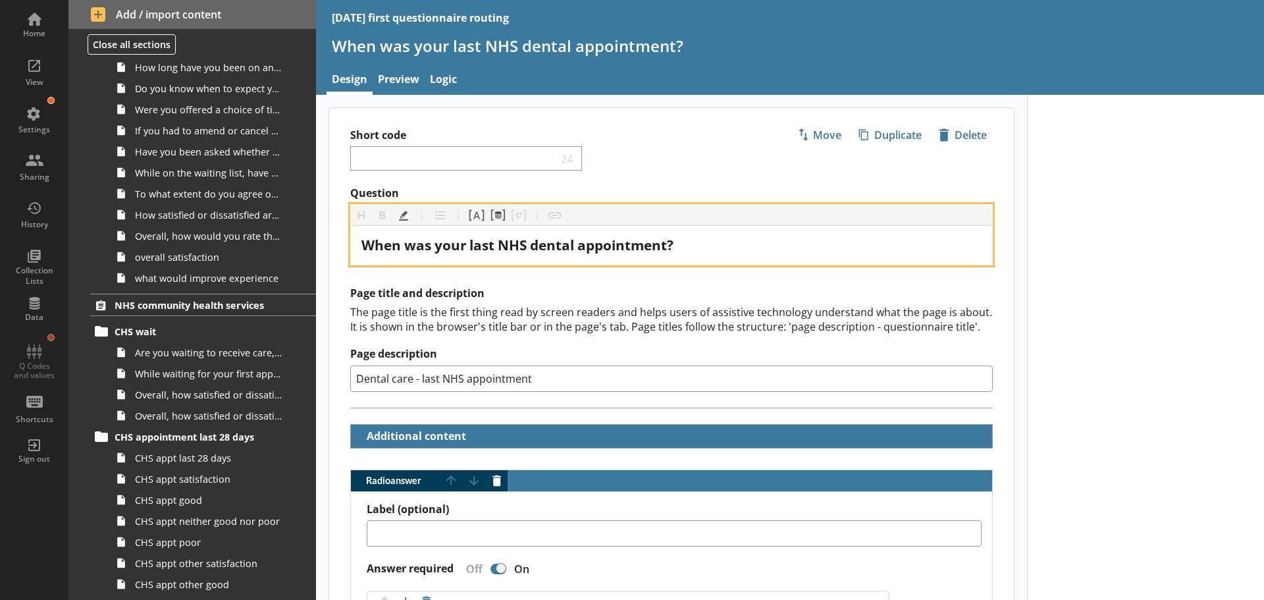
scroll to position [1240, 0]
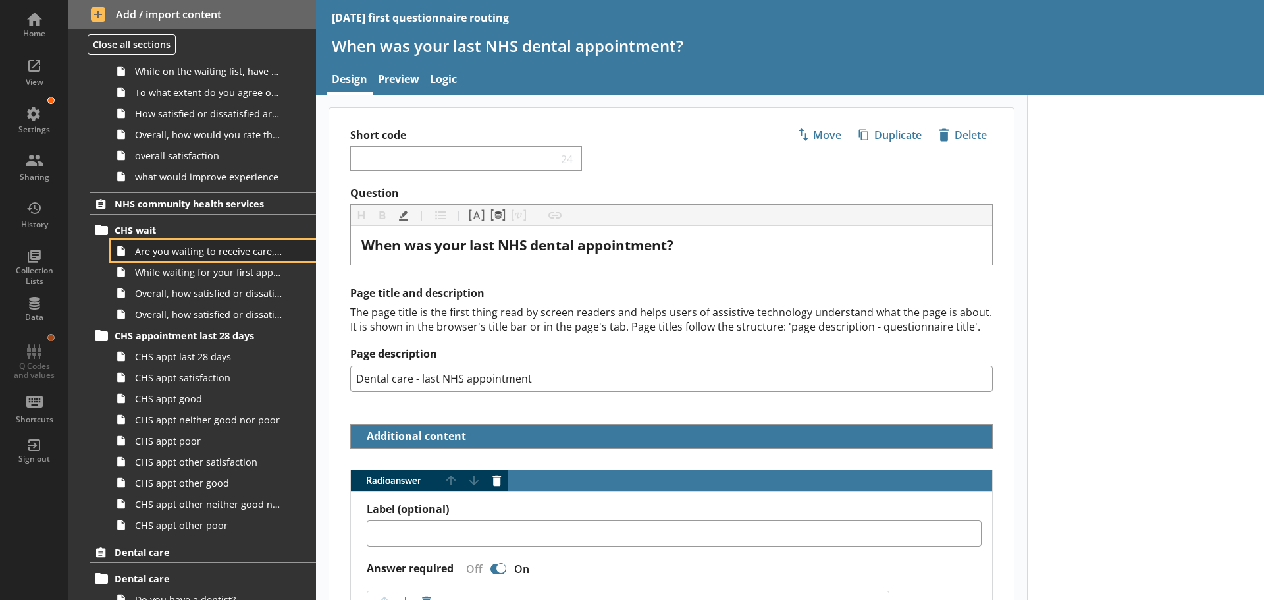
click at [187, 255] on span "Are you waiting to receive care, treatment or advice from one of the following …" at bounding box center [208, 251] width 147 height 13
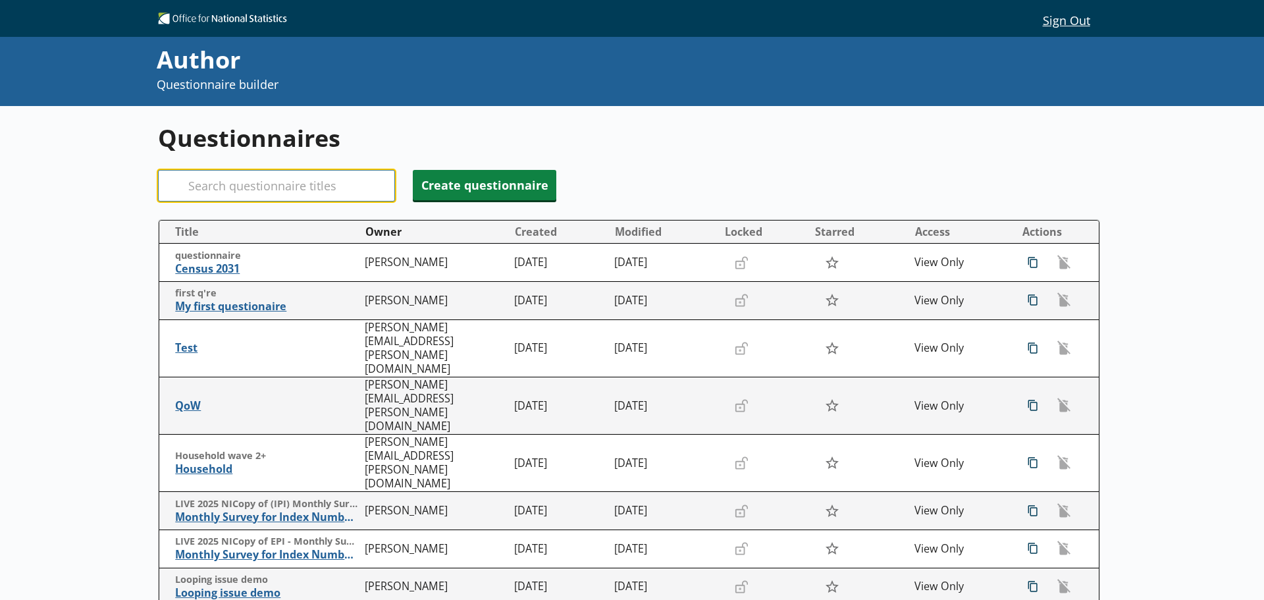
click at [236, 184] on input "Search" at bounding box center [276, 186] width 237 height 32
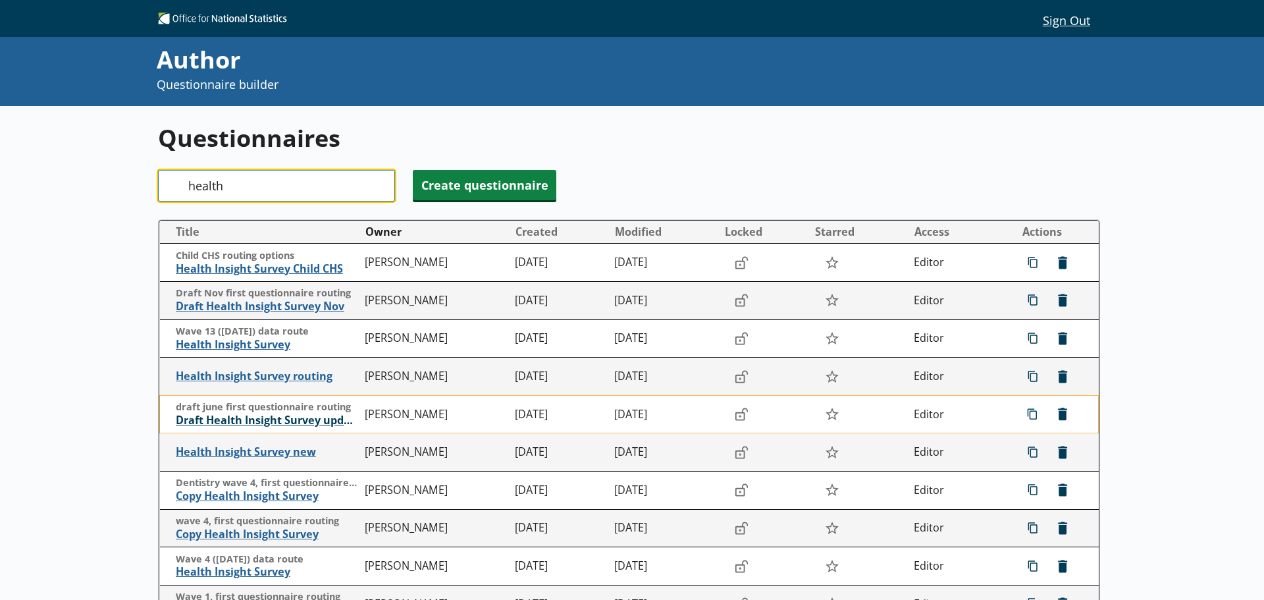
type input "health"
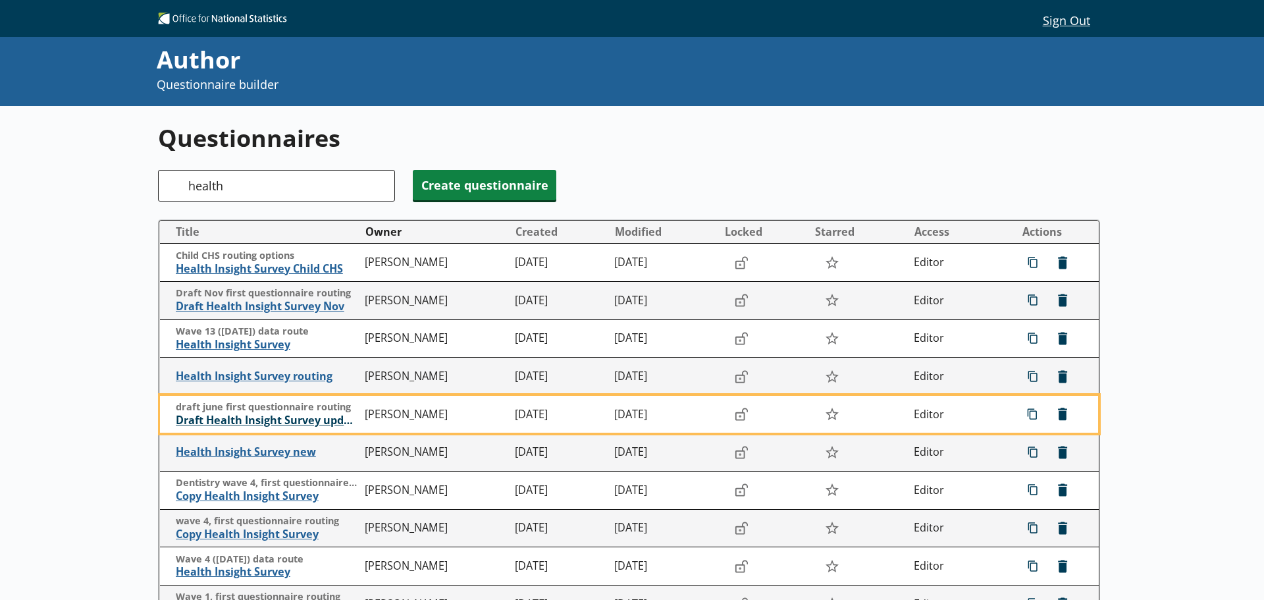
click at [279, 415] on span "Draft Health Insight Survey update" at bounding box center [267, 420] width 183 height 14
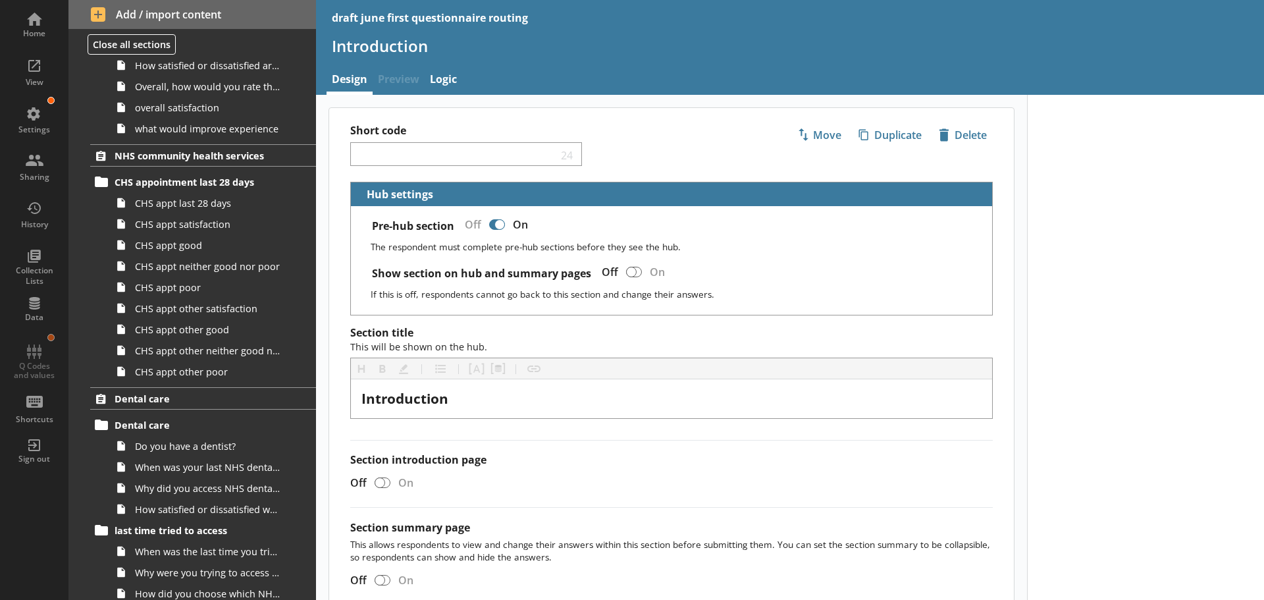
scroll to position [1317, 0]
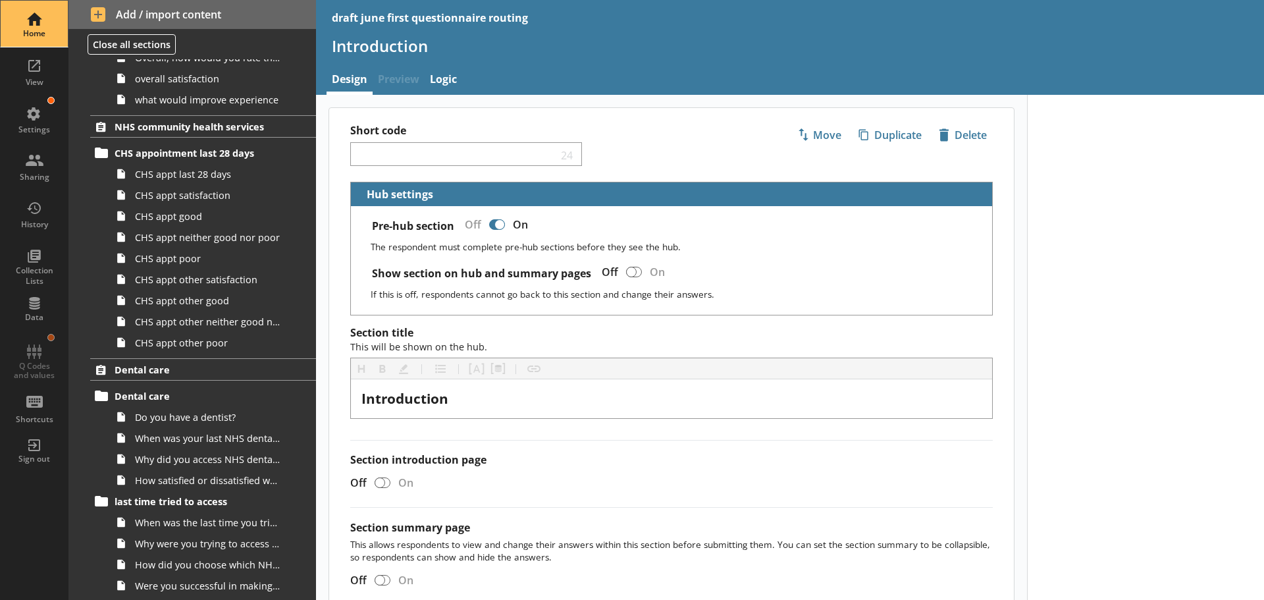
click at [28, 14] on div "Home" at bounding box center [34, 24] width 46 height 46
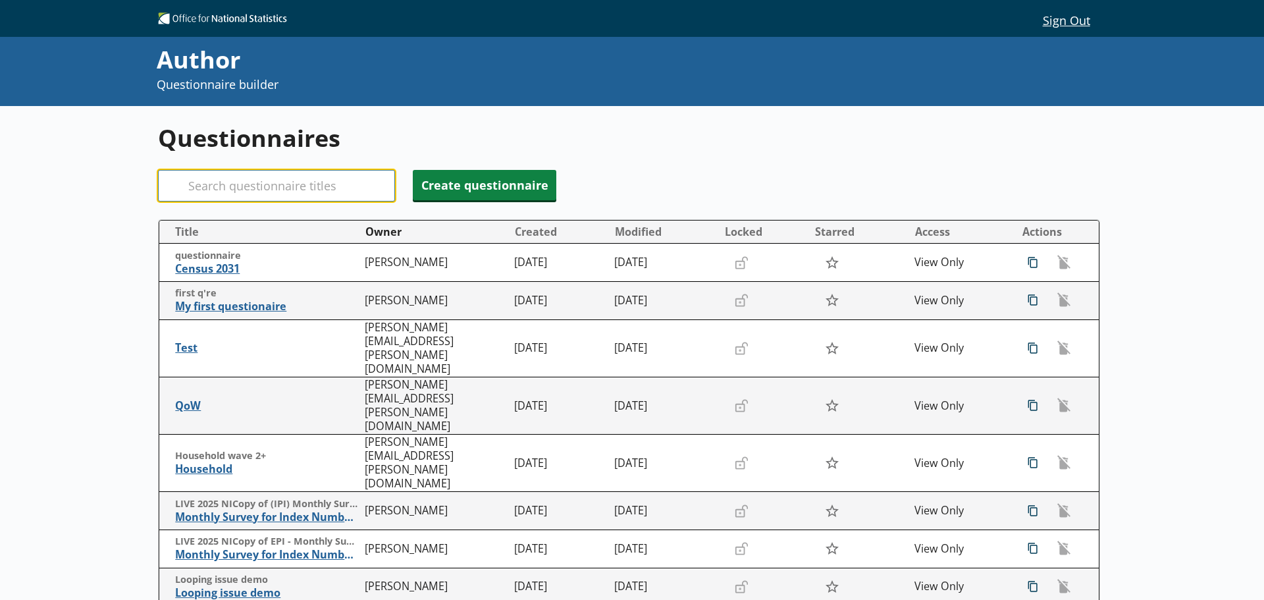
click at [262, 187] on input "Search" at bounding box center [276, 186] width 237 height 32
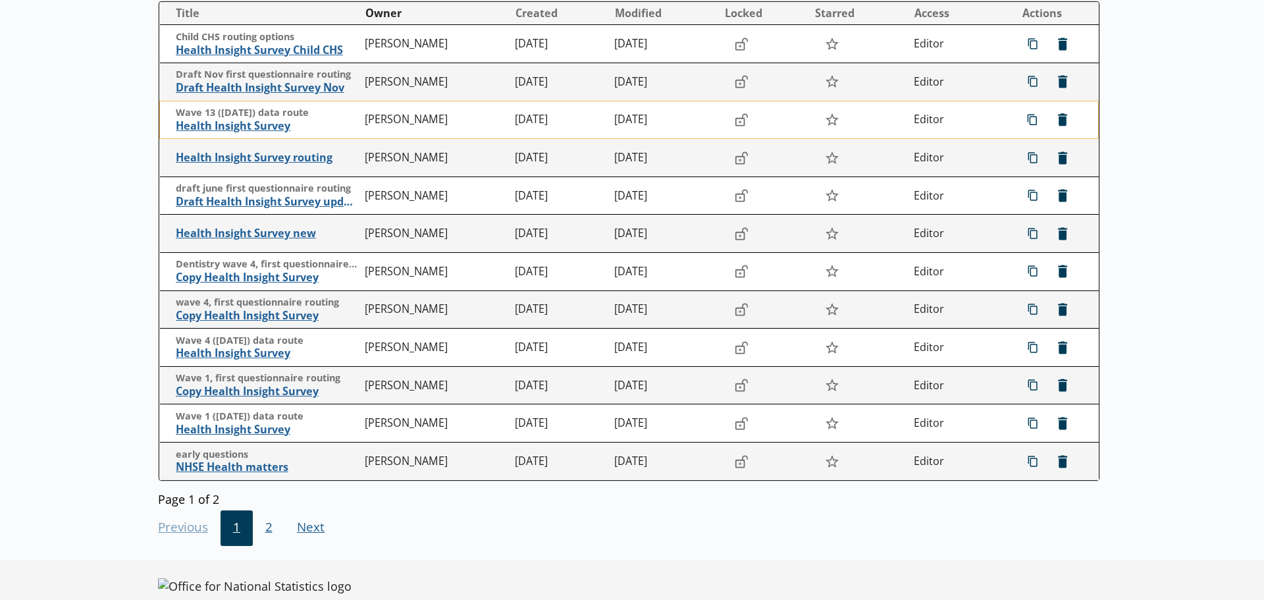
scroll to position [242, 0]
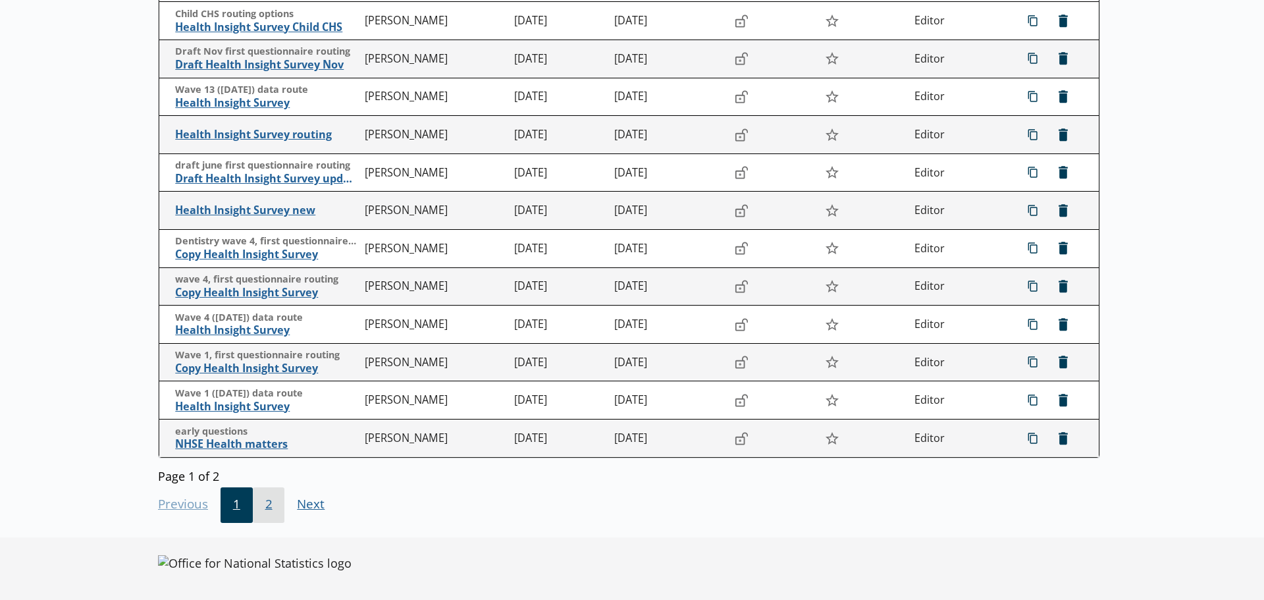
type input "health"
click at [267, 502] on span "2" at bounding box center [269, 505] width 32 height 36
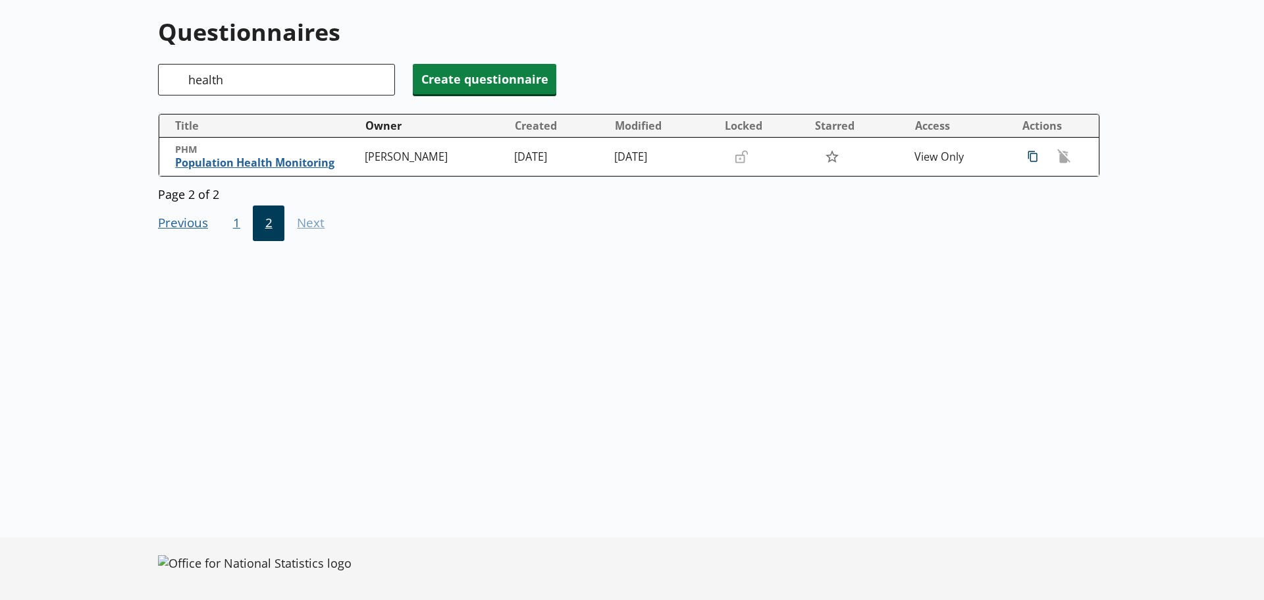
scroll to position [0, 0]
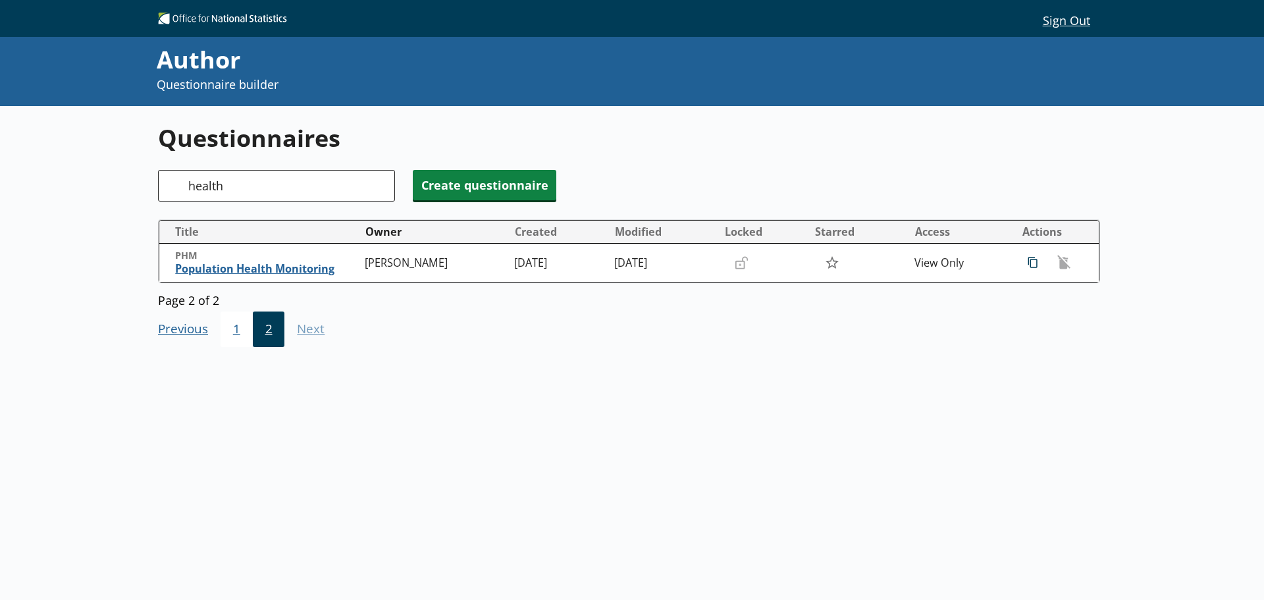
click at [237, 327] on span "1" at bounding box center [237, 329] width 32 height 36
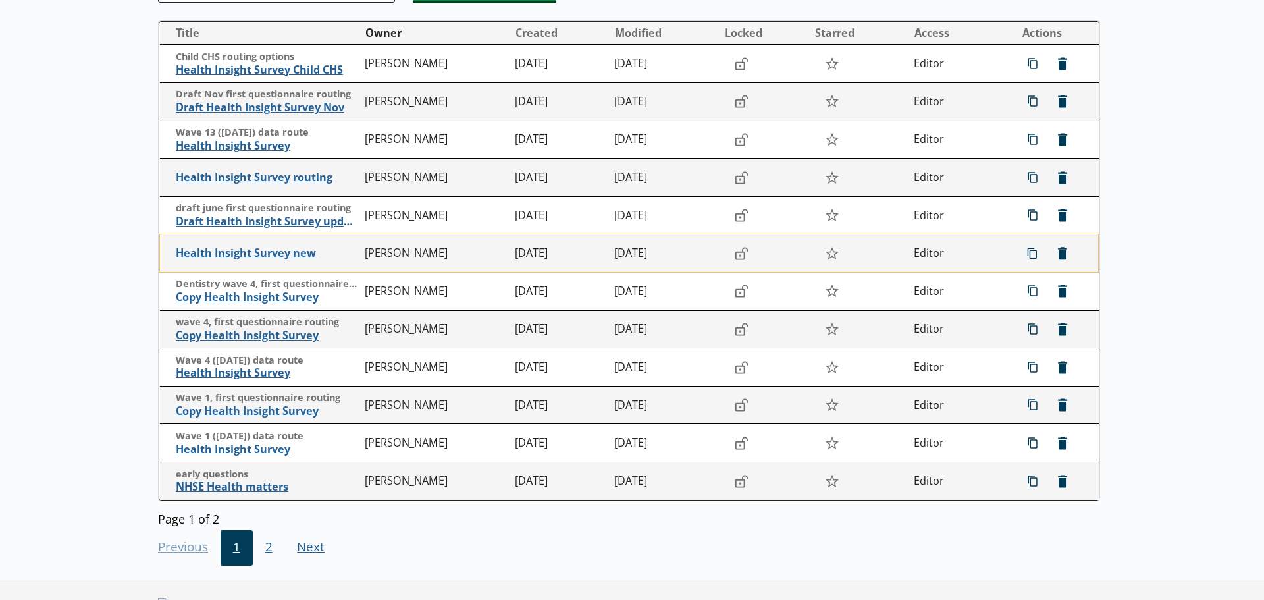
scroll to position [176, 0]
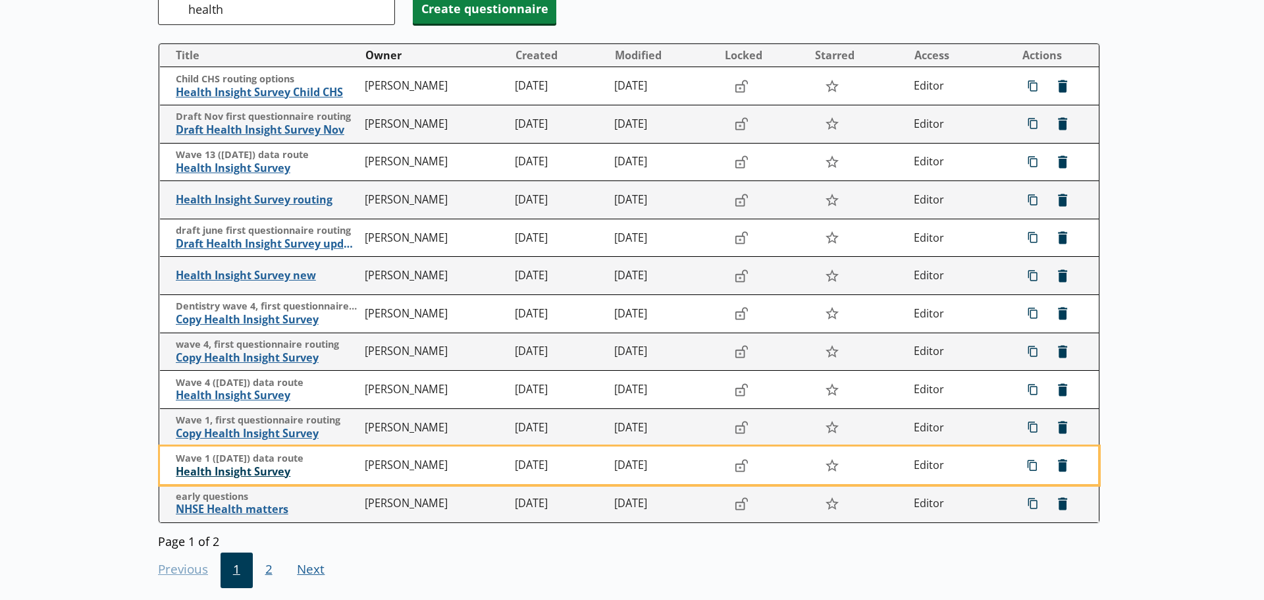
click at [228, 469] on span "Health Insight Survey" at bounding box center [267, 472] width 183 height 14
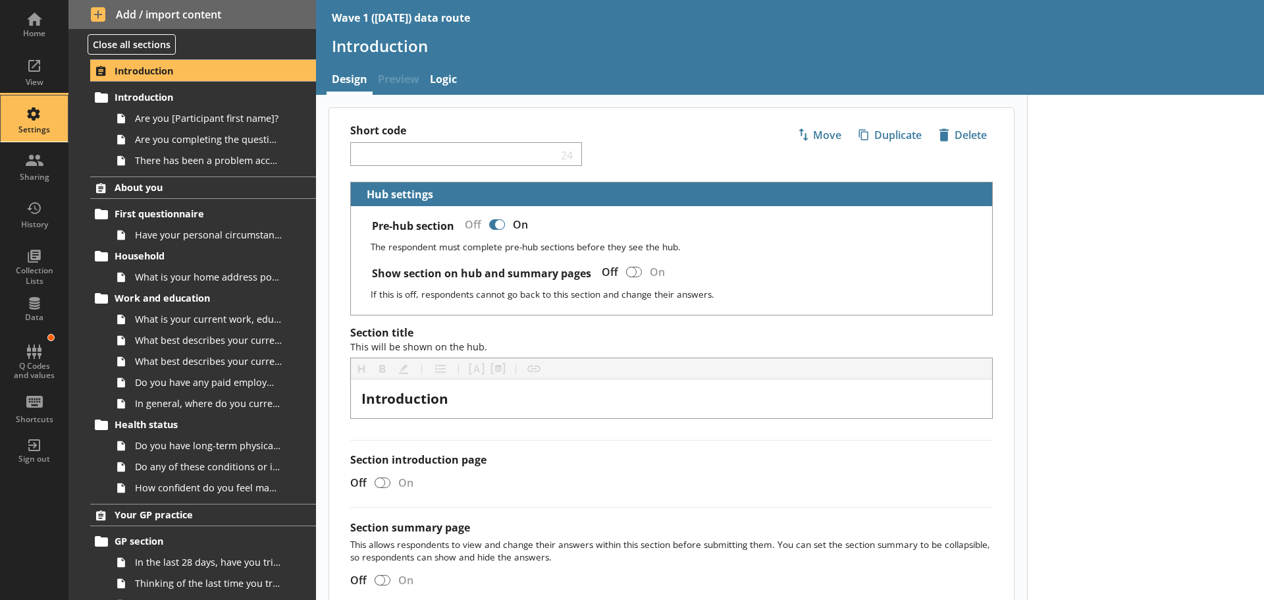
click at [34, 121] on div "Settings" at bounding box center [34, 118] width 46 height 46
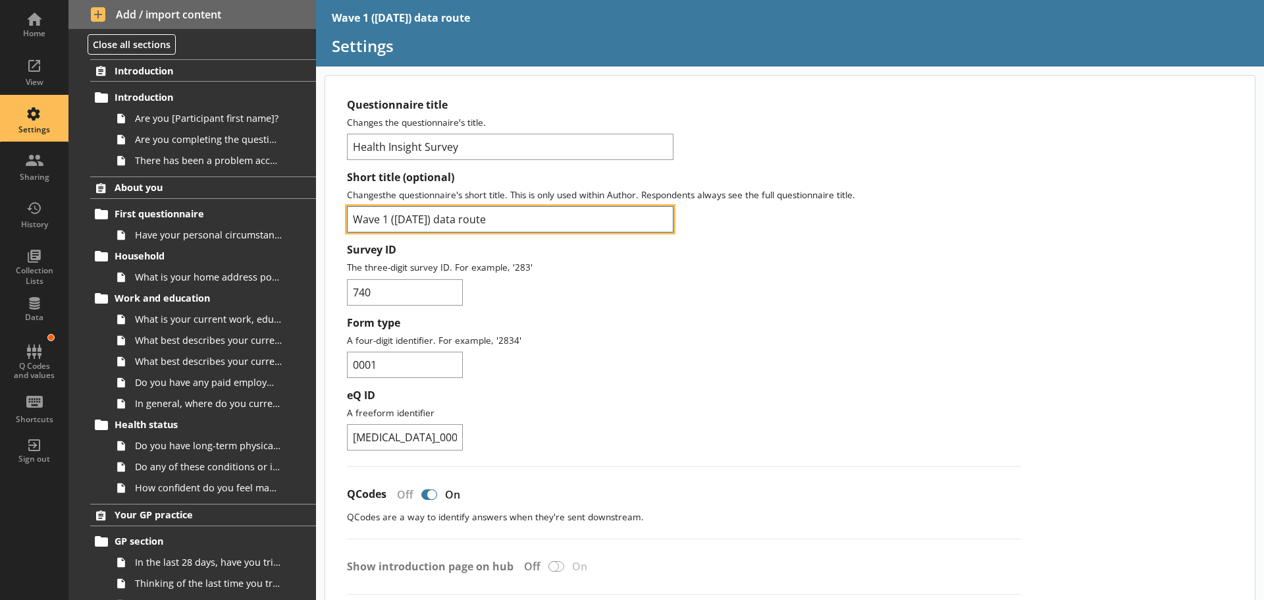
click at [425, 219] on input "Wave 1 (23 July) data route" at bounding box center [510, 219] width 327 height 26
type input "Wave 1 ([DATE]) data route"
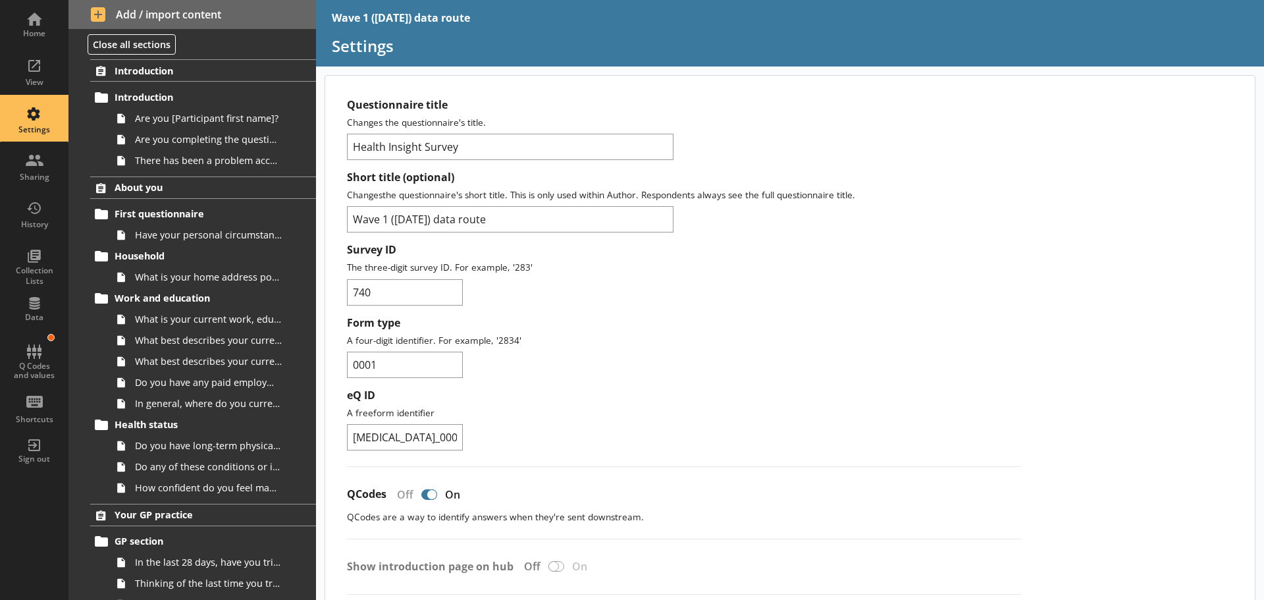
click at [36, 22] on div "Home" at bounding box center [34, 24] width 46 height 46
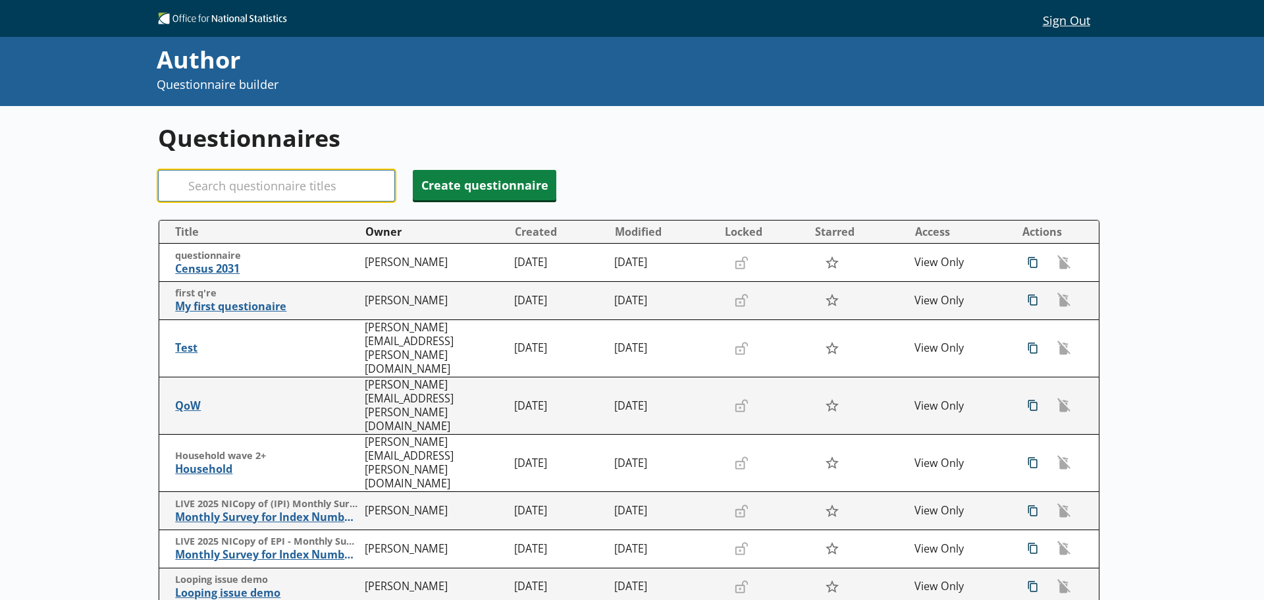
click at [331, 190] on input "Search" at bounding box center [276, 186] width 237 height 32
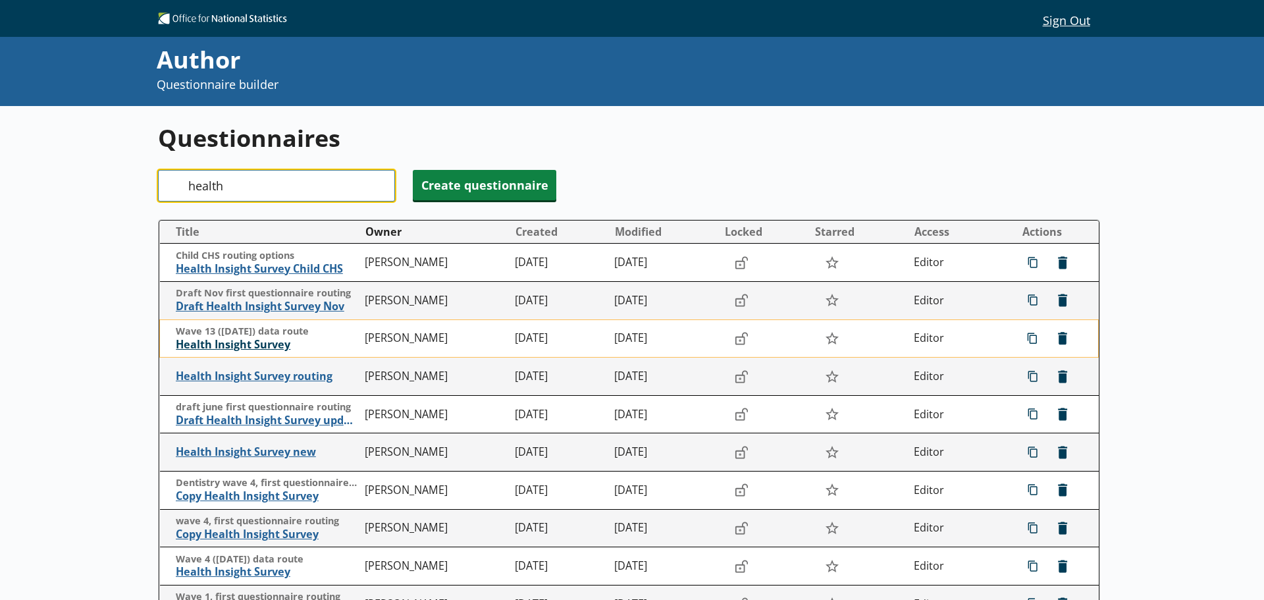
type input "health"
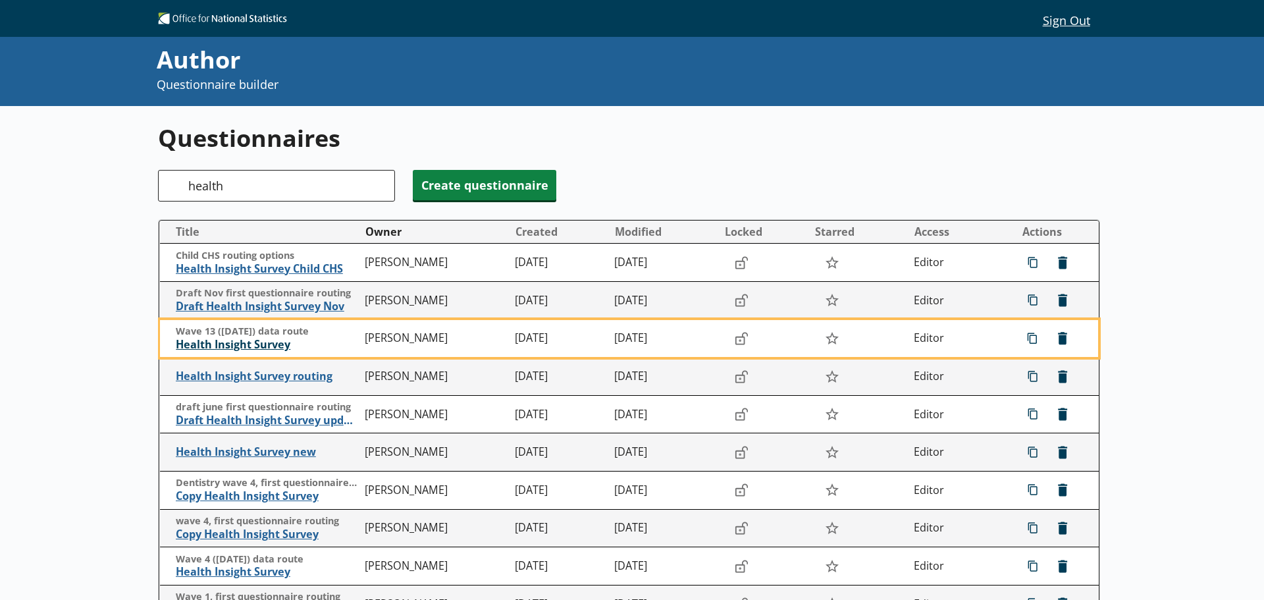
click at [246, 344] on span "Health Insight Survey" at bounding box center [267, 345] width 183 height 14
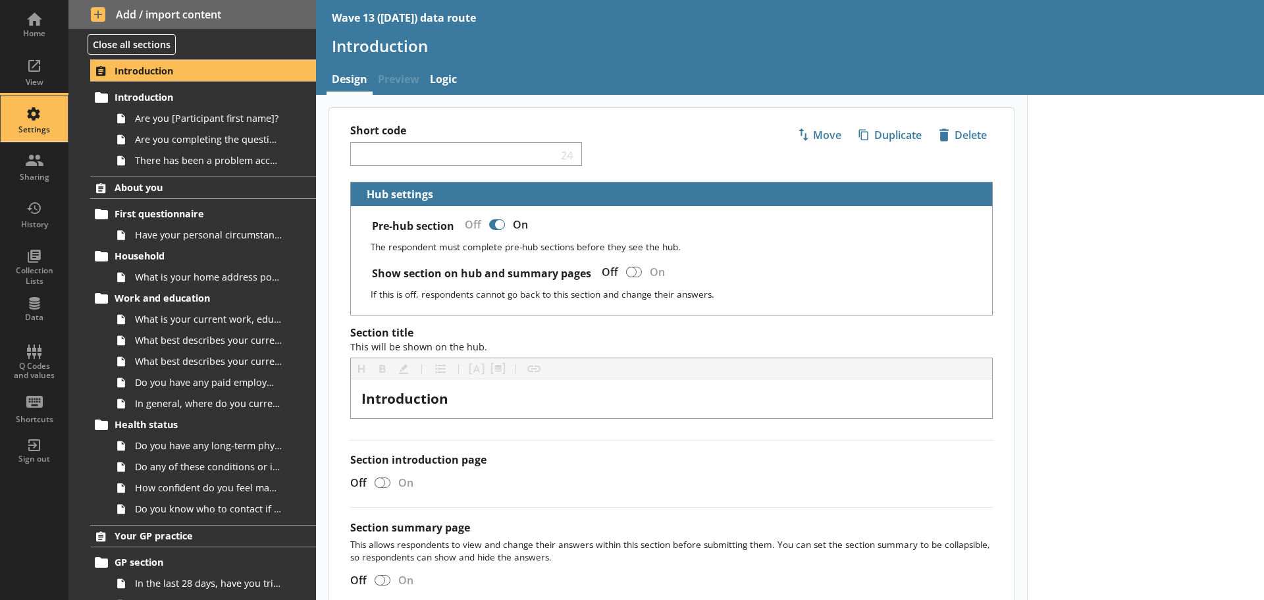
click at [29, 115] on div "Settings" at bounding box center [34, 118] width 46 height 46
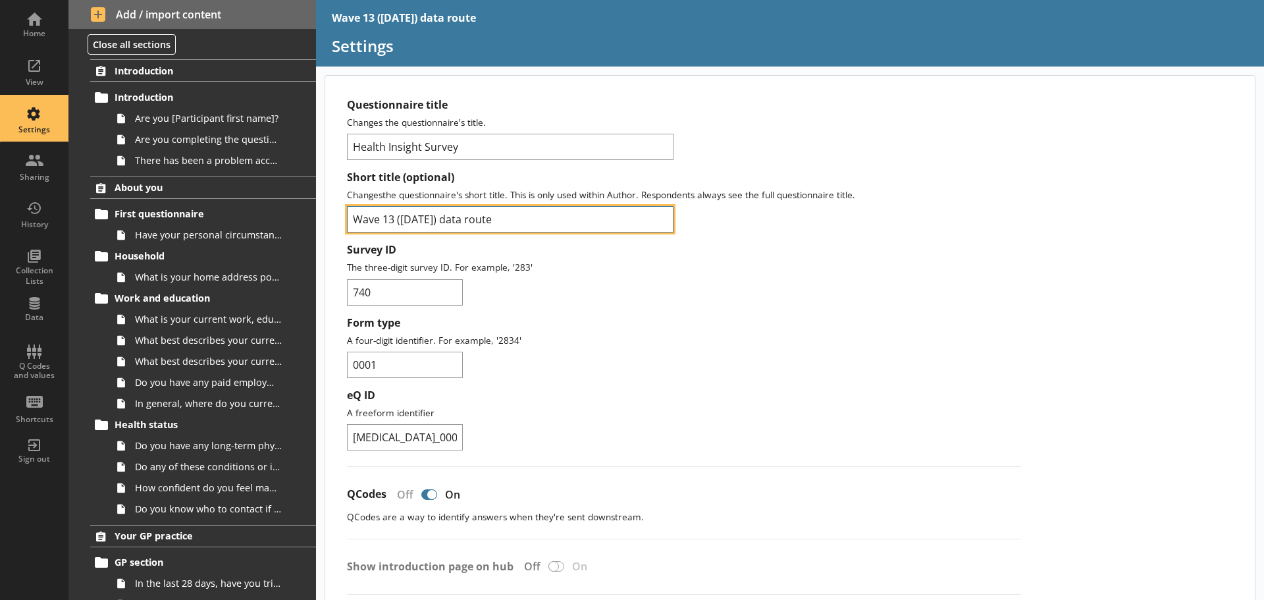
drag, startPoint x: 435, startPoint y: 217, endPoint x: 440, endPoint y: 238, distance: 21.6
click at [436, 217] on input "Wave 13 (24 June) data route" at bounding box center [510, 219] width 327 height 26
type input "Wave 13 ([DATE]) data route"
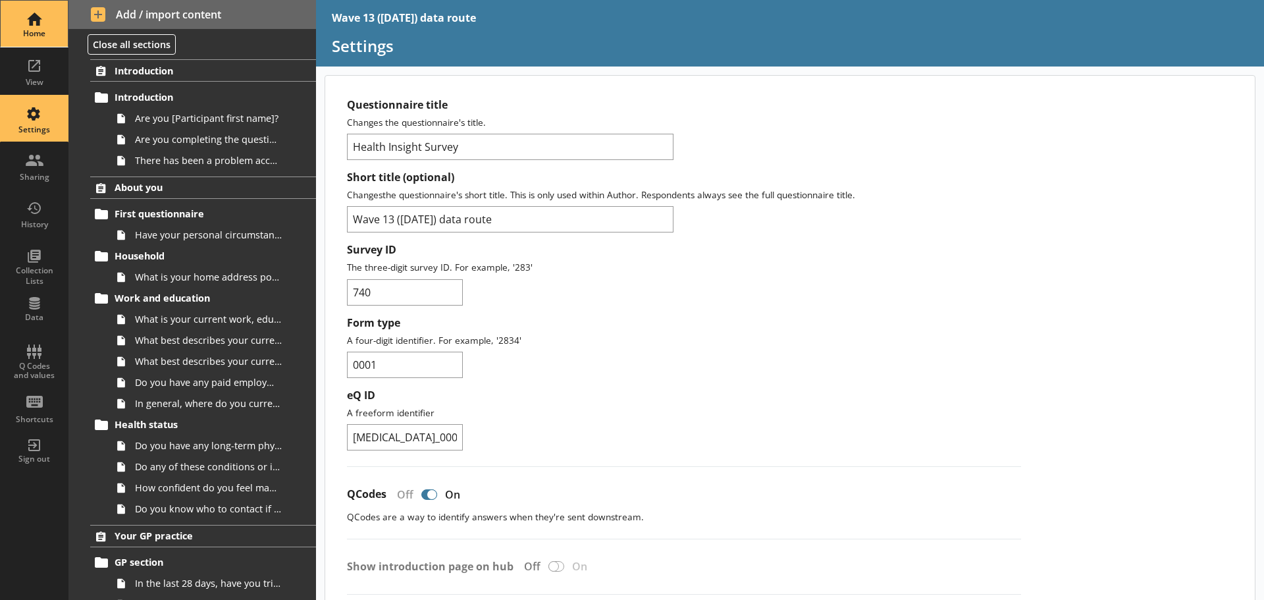
click at [32, 18] on div "Home" at bounding box center [34, 24] width 46 height 46
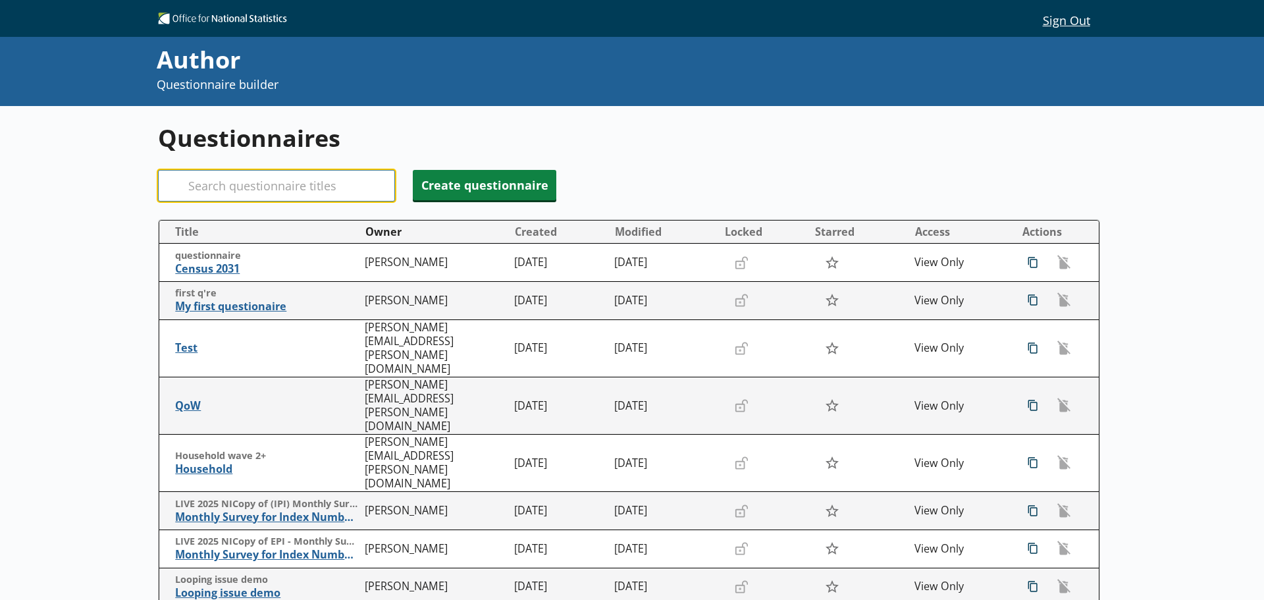
click at [284, 192] on input "Search" at bounding box center [276, 186] width 237 height 32
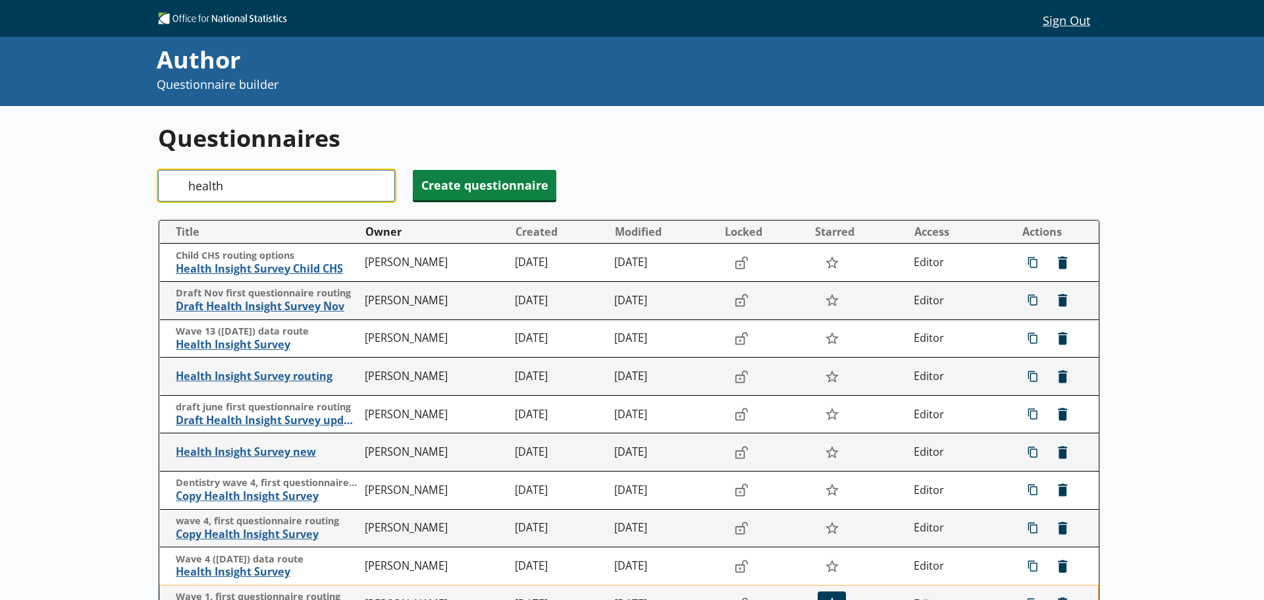
type input "health"
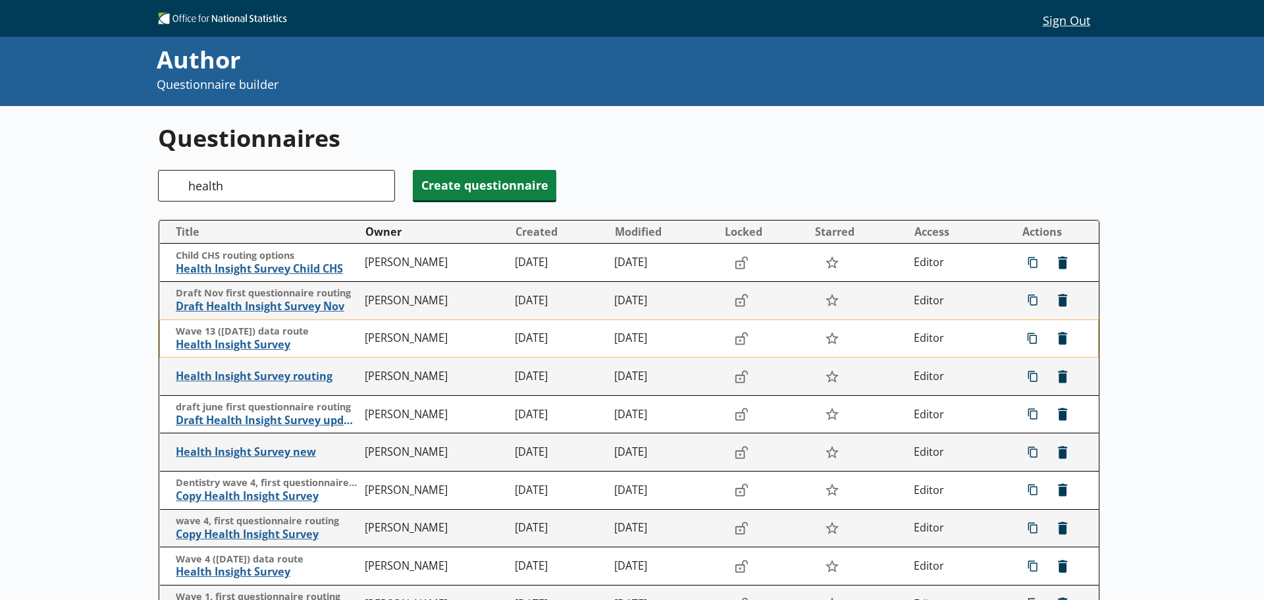
click at [250, 338] on span "Wave 13 (24 June) data route" at bounding box center [267, 331] width 183 height 13
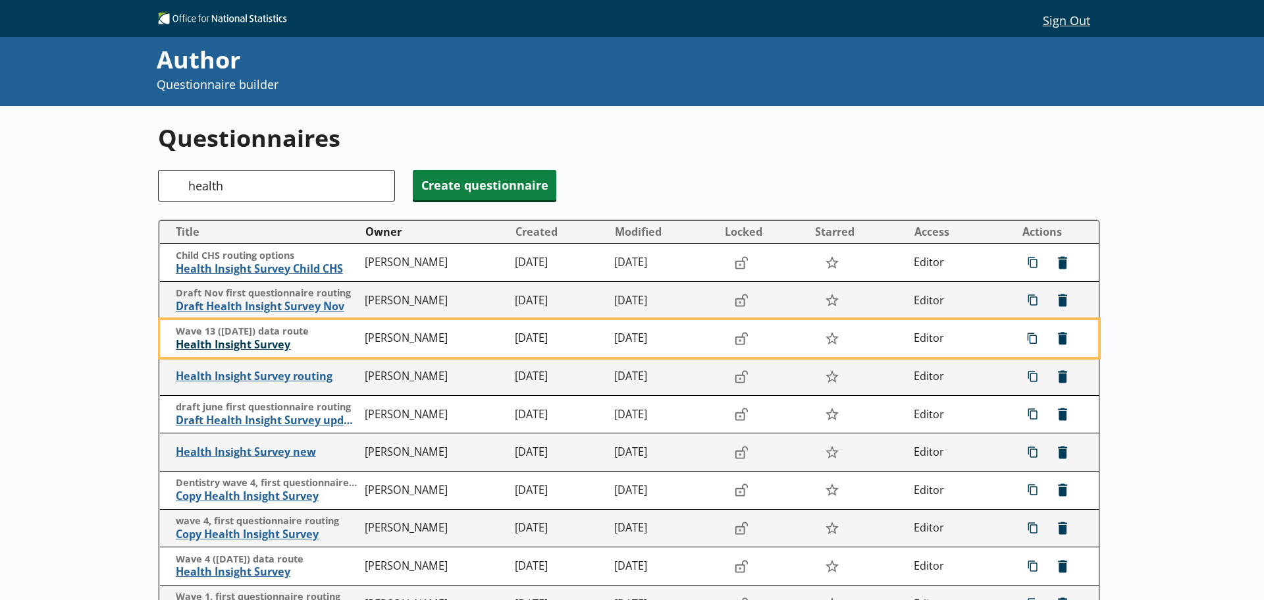
click at [257, 343] on span "Health Insight Survey" at bounding box center [267, 345] width 183 height 14
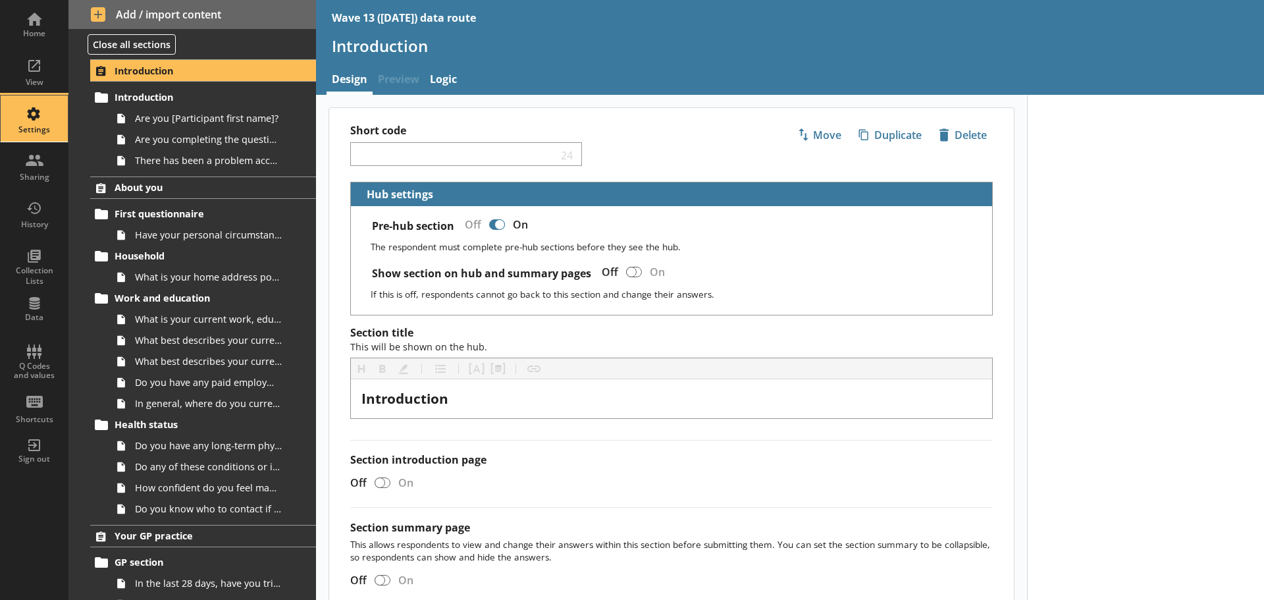
click at [28, 113] on div "Settings" at bounding box center [34, 118] width 46 height 46
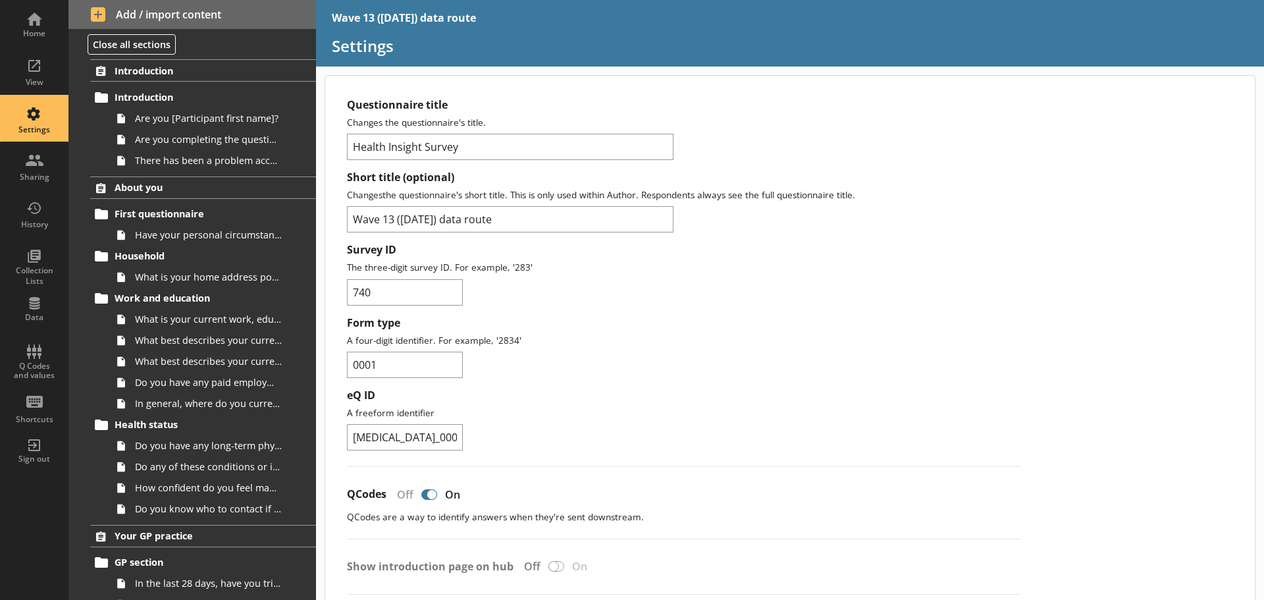
click at [688, 366] on div "Form type A four-digit identifier. For example, '2834' 0001" at bounding box center [684, 347] width 674 height 62
click at [38, 17] on div "Home" at bounding box center [34, 24] width 46 height 46
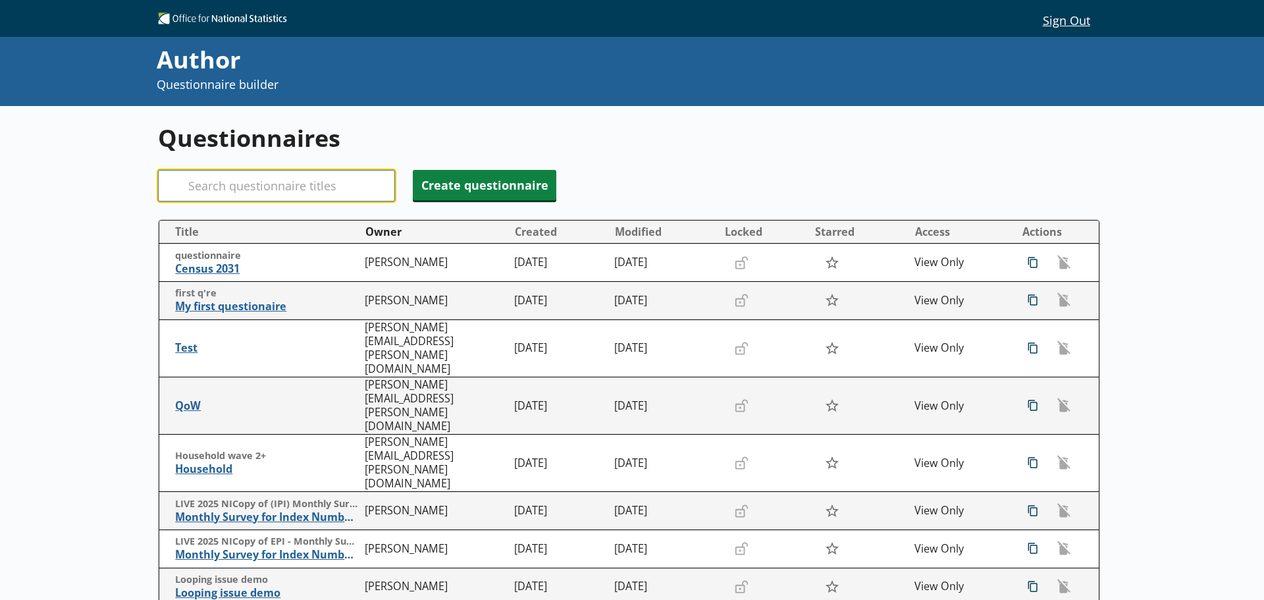
click at [241, 199] on input "Search" at bounding box center [276, 186] width 237 height 32
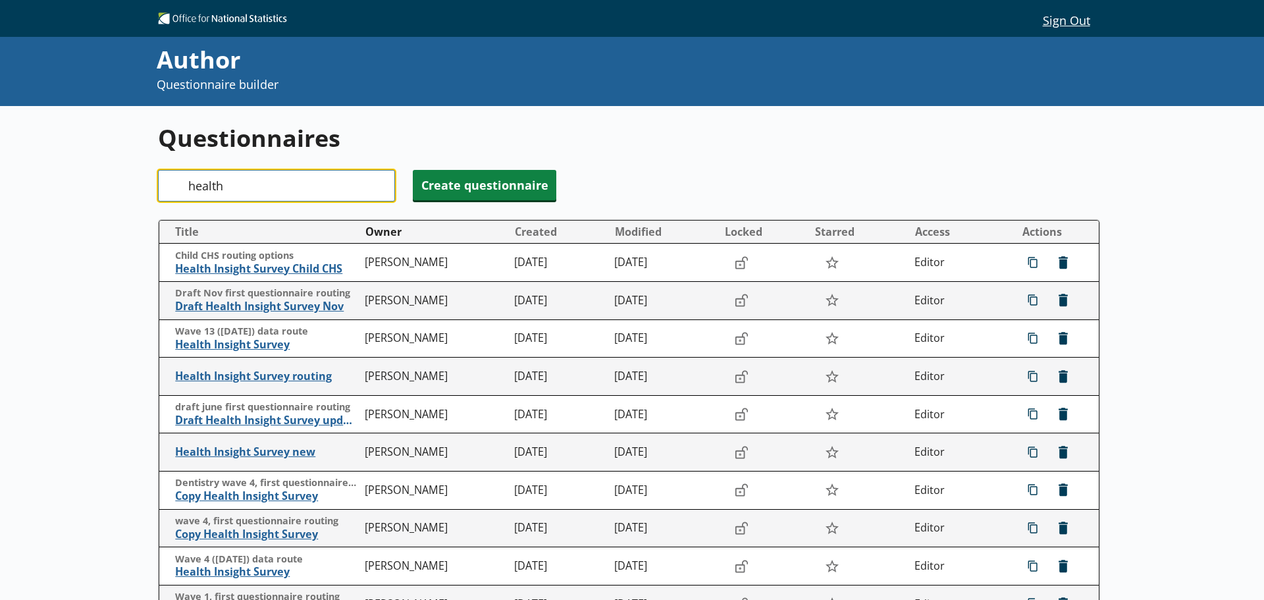
type input "health"
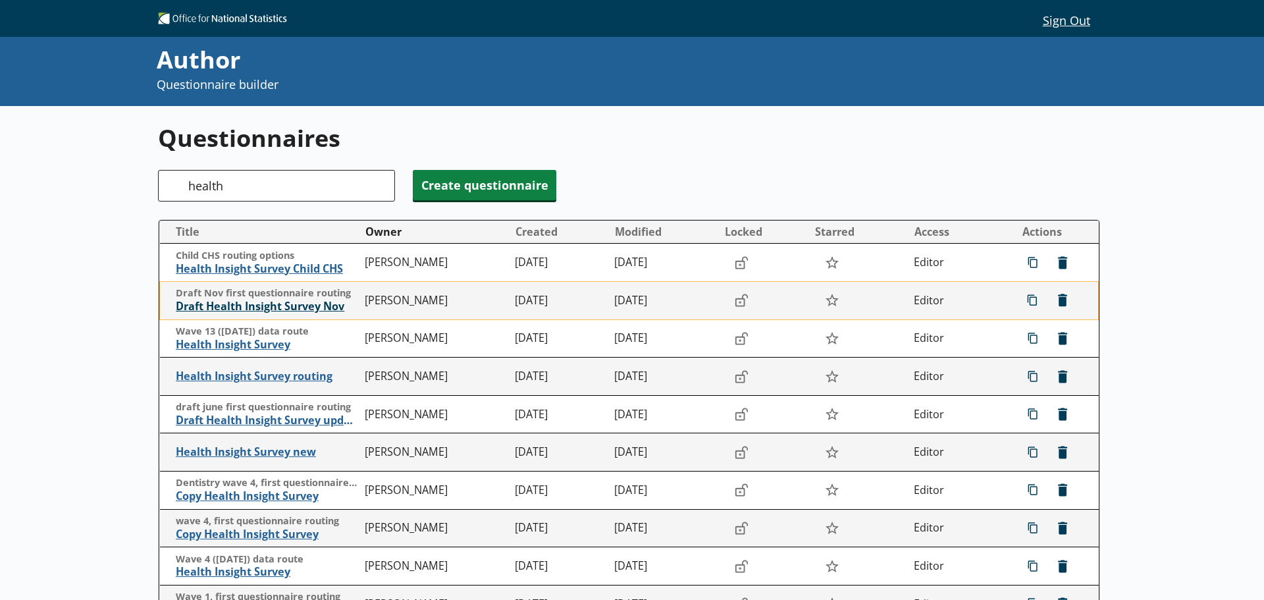
click at [307, 305] on span "Draft Health Insight Survey Nov" at bounding box center [267, 307] width 183 height 14
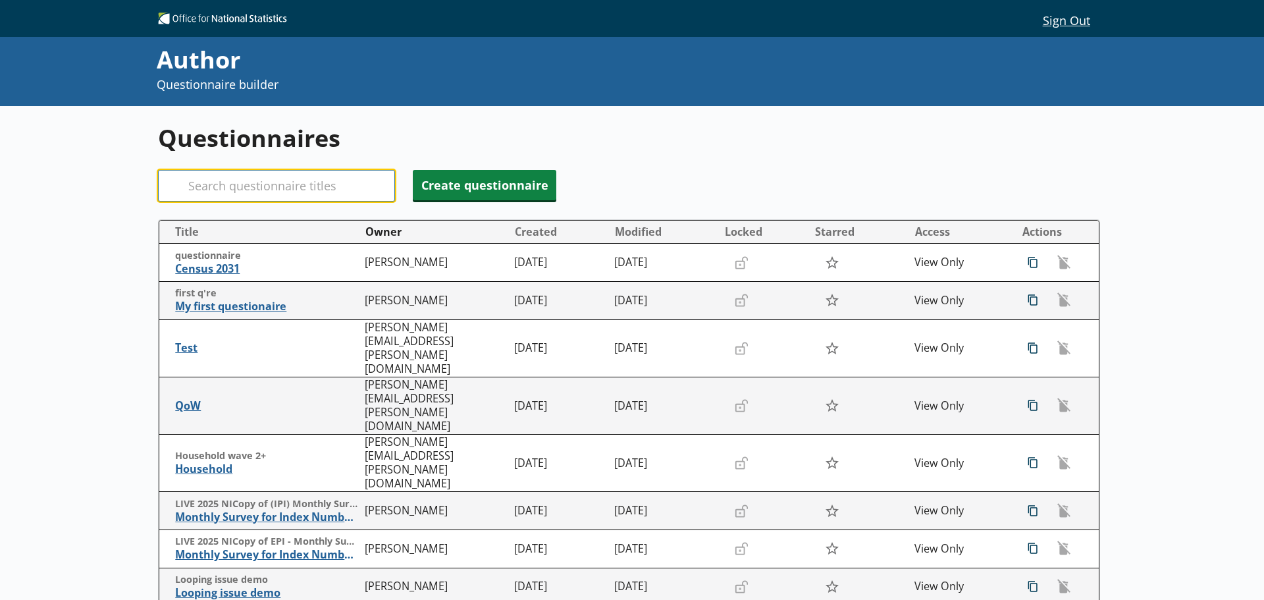
click at [246, 193] on input "Search" at bounding box center [276, 186] width 237 height 32
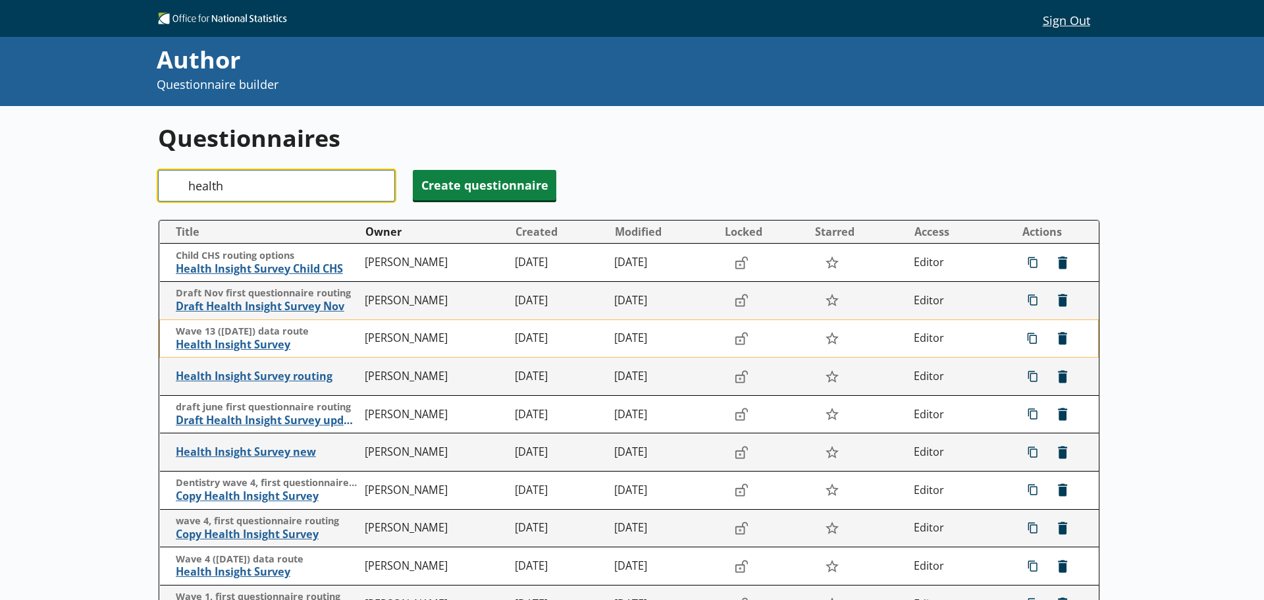
scroll to position [66, 0]
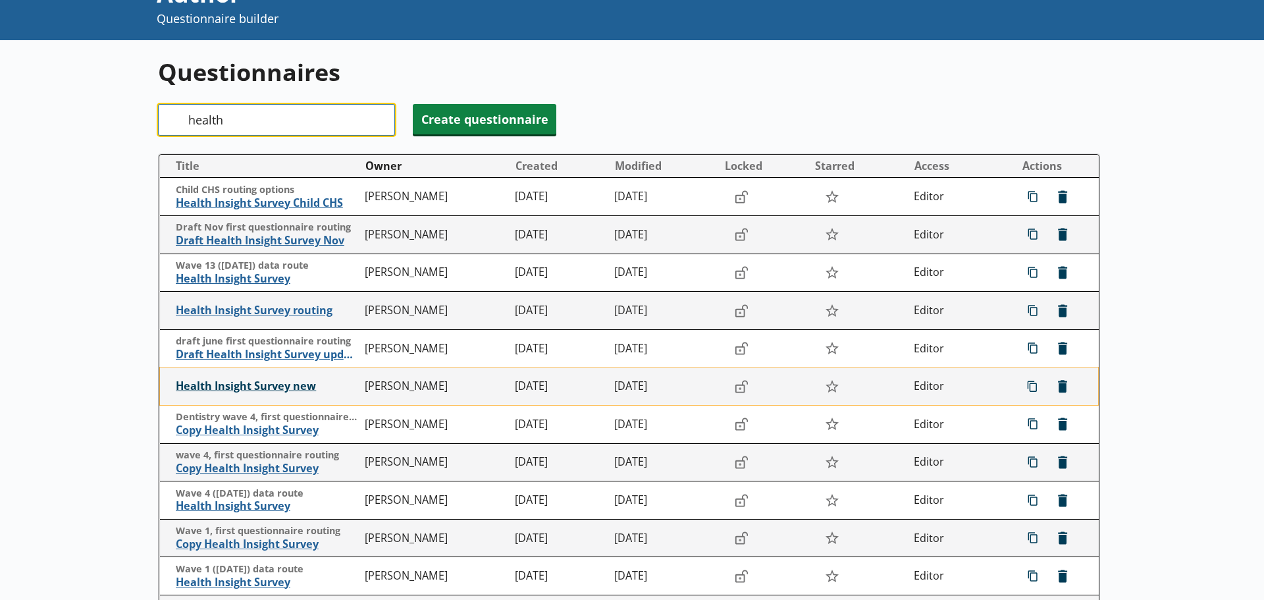
type input "health"
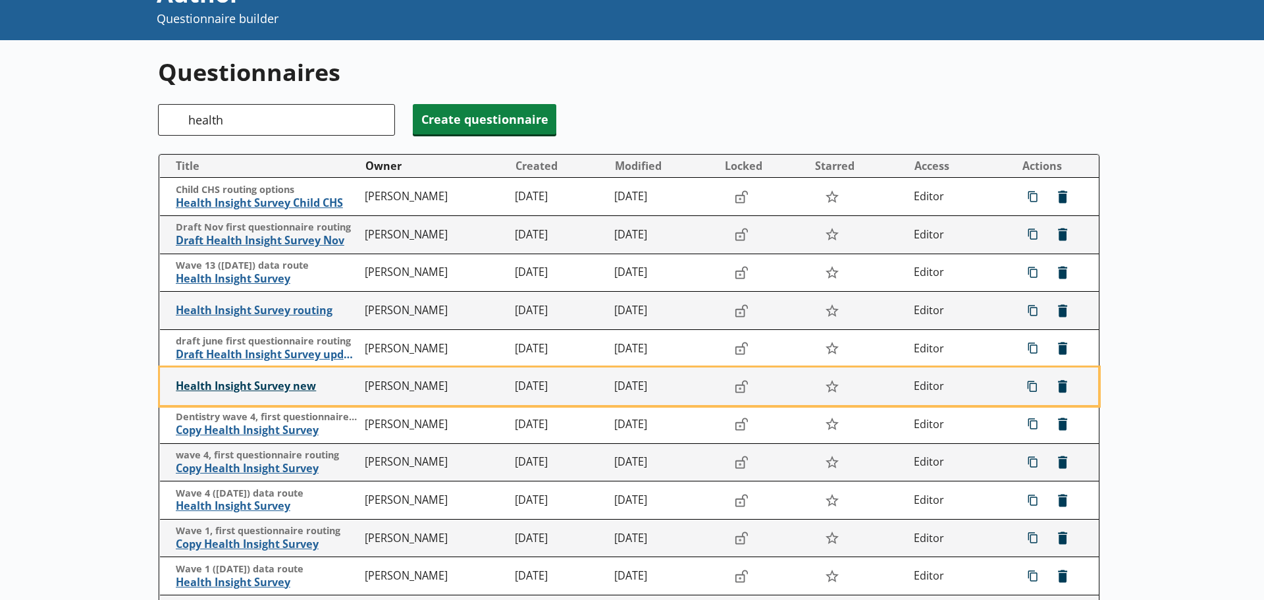
click at [250, 382] on span "Health Insight Survey new" at bounding box center [267, 386] width 183 height 14
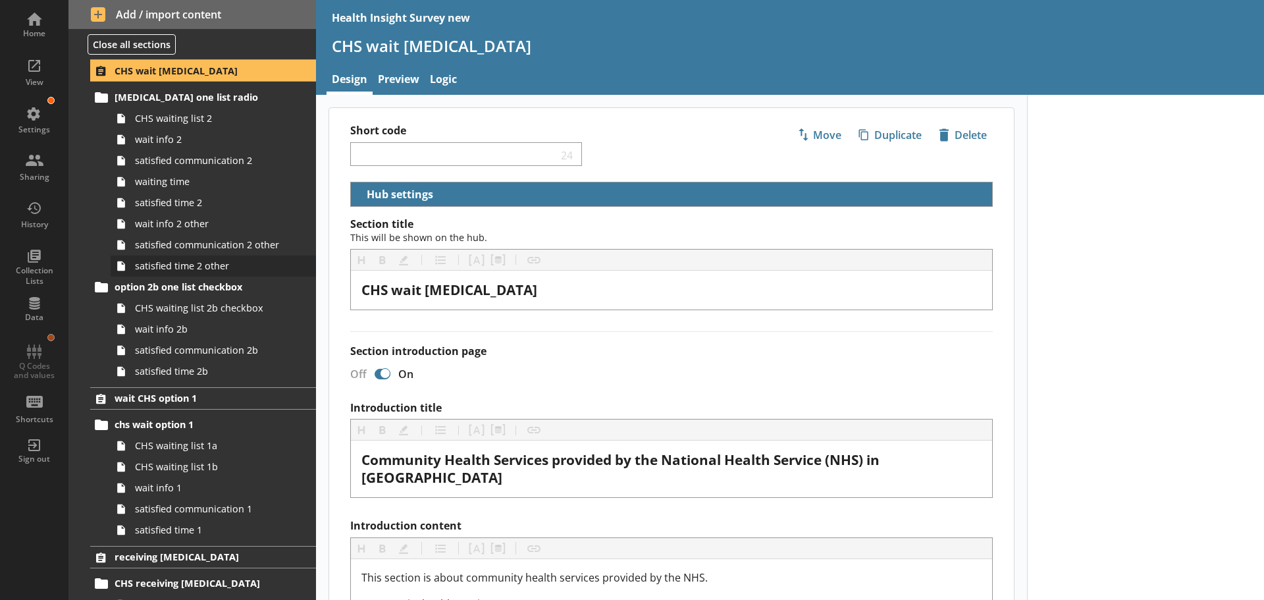
scroll to position [66, 0]
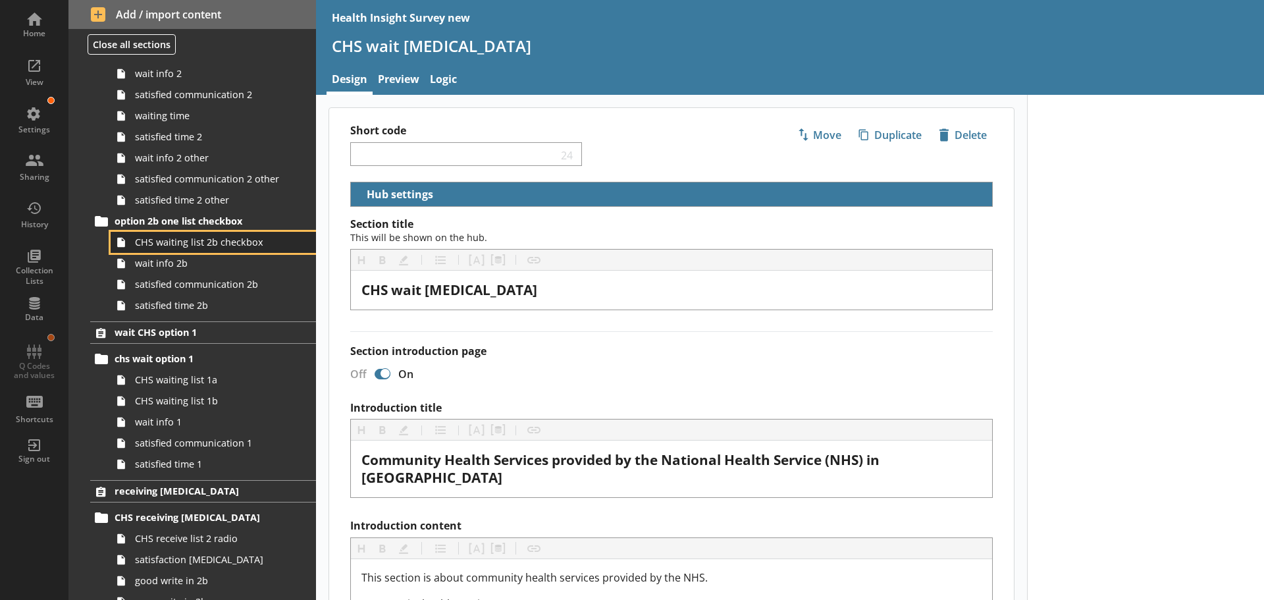
click at [181, 249] on link "CHS waiting list 2b checkbox" at bounding box center [213, 242] width 205 height 21
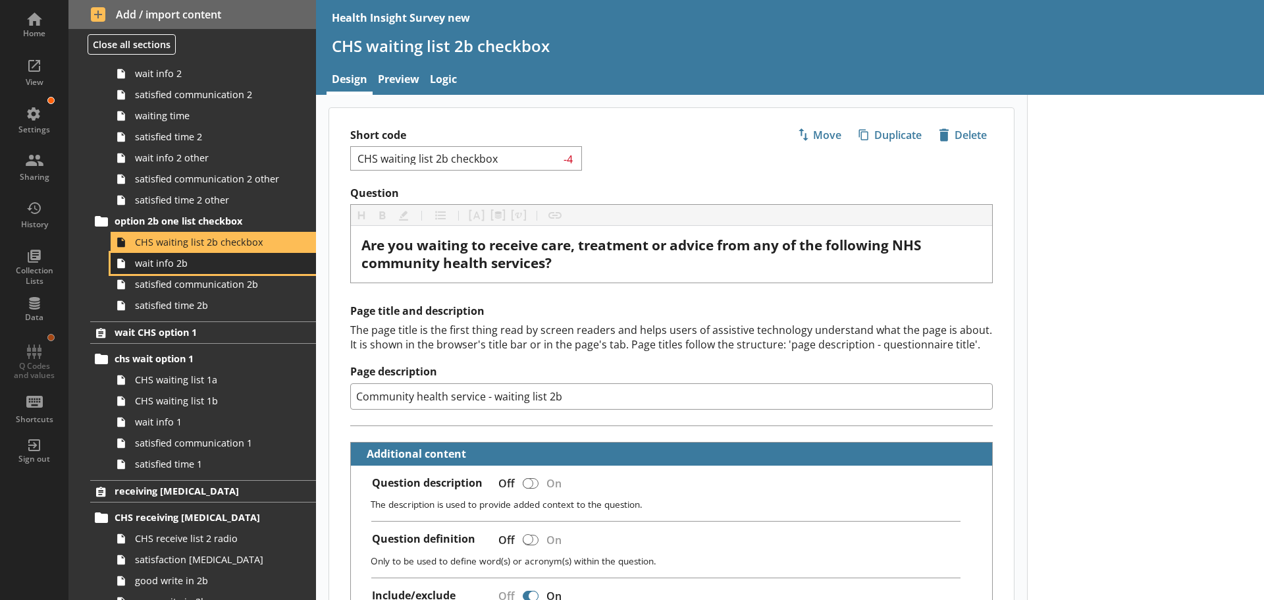
click at [169, 268] on span "wait info 2b" at bounding box center [208, 263] width 147 height 13
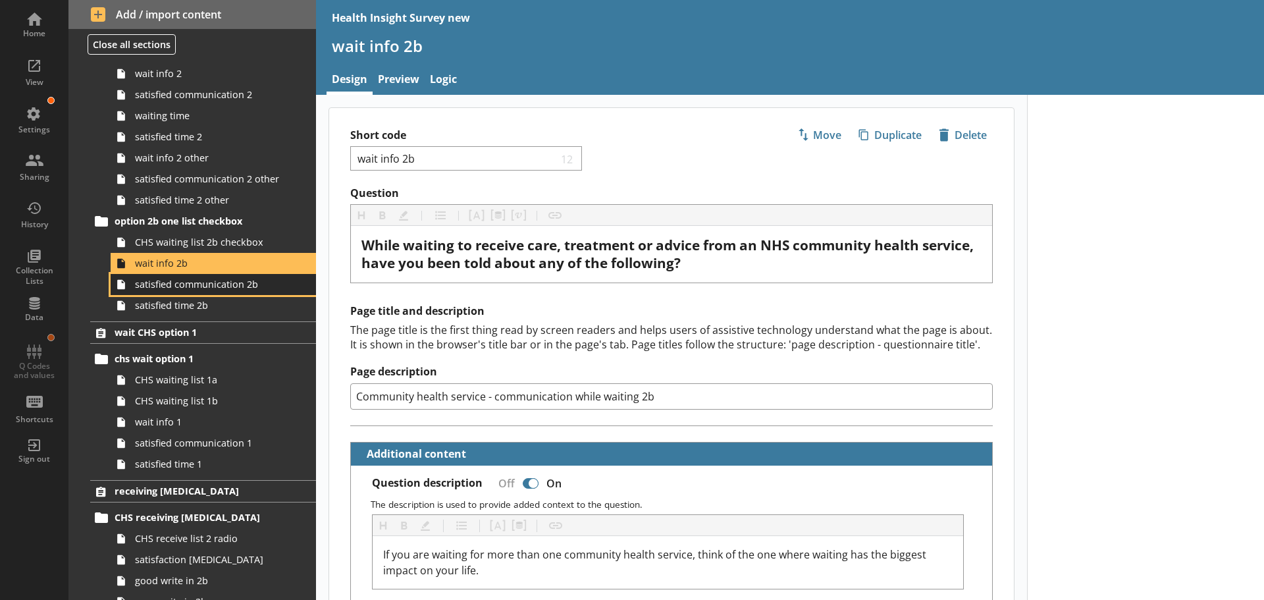
click at [178, 288] on span "satisfied communication 2b" at bounding box center [208, 284] width 147 height 13
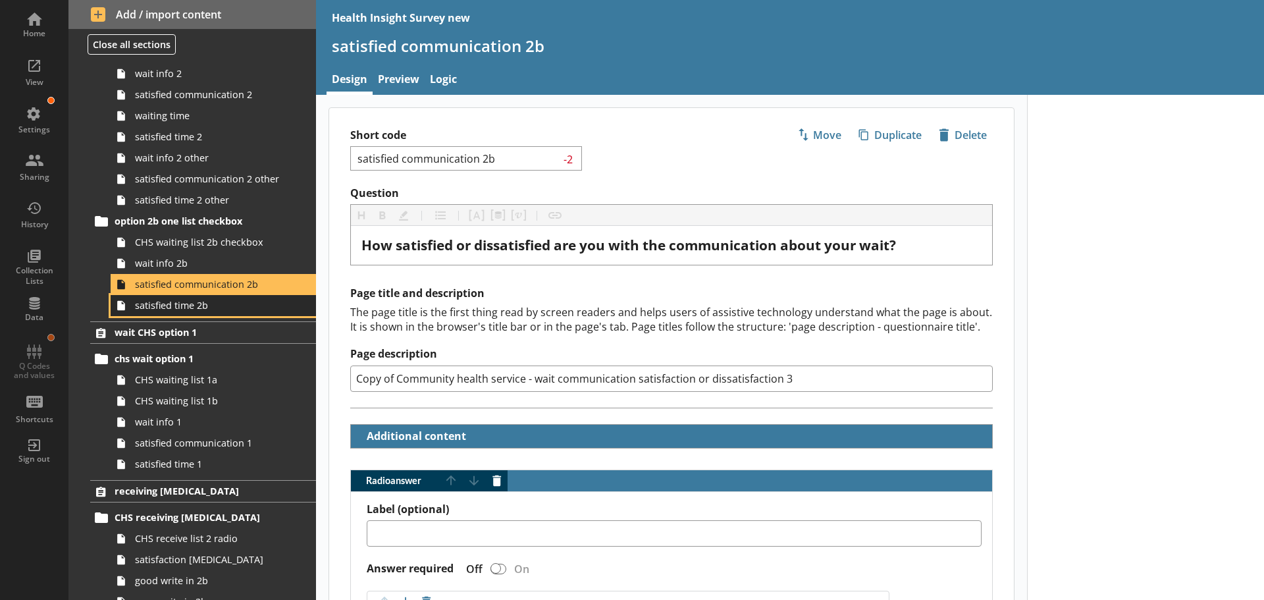
click at [180, 311] on span "satisfied time 2b" at bounding box center [208, 305] width 147 height 13
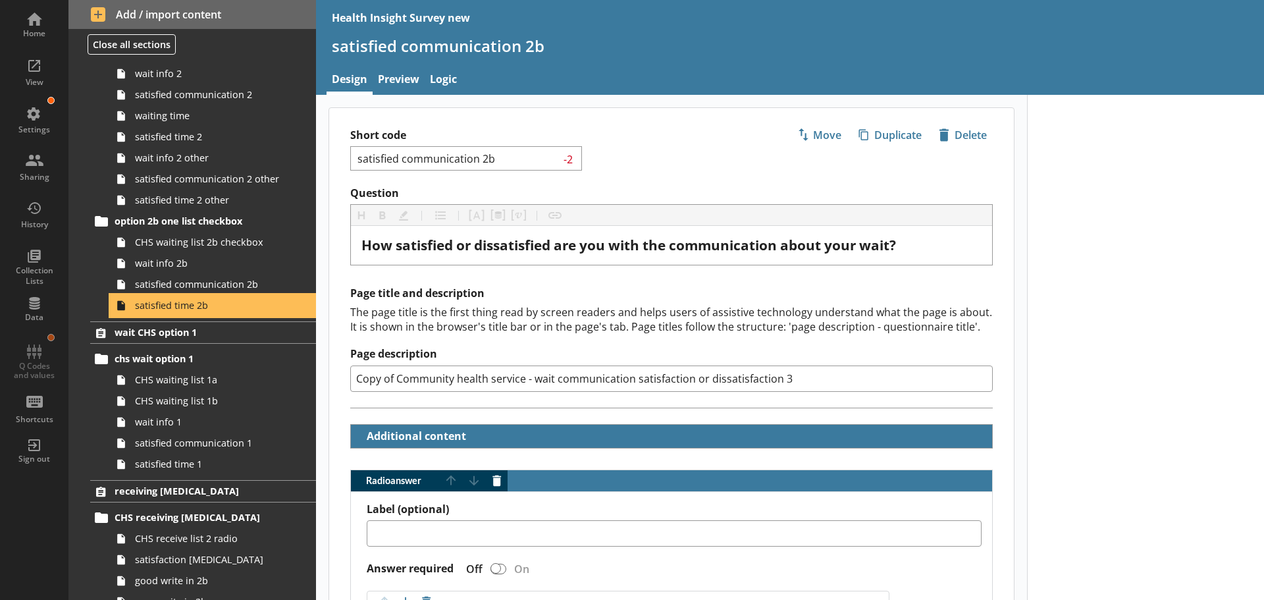
type textarea "x"
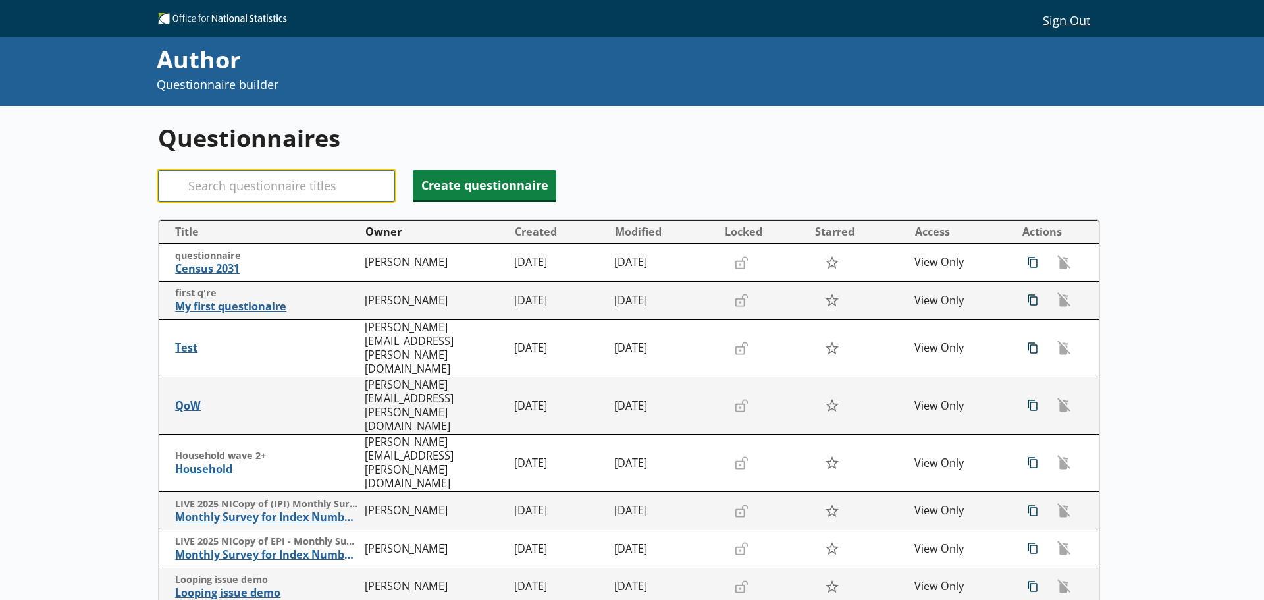
click at [246, 194] on input "Search" at bounding box center [276, 186] width 237 height 32
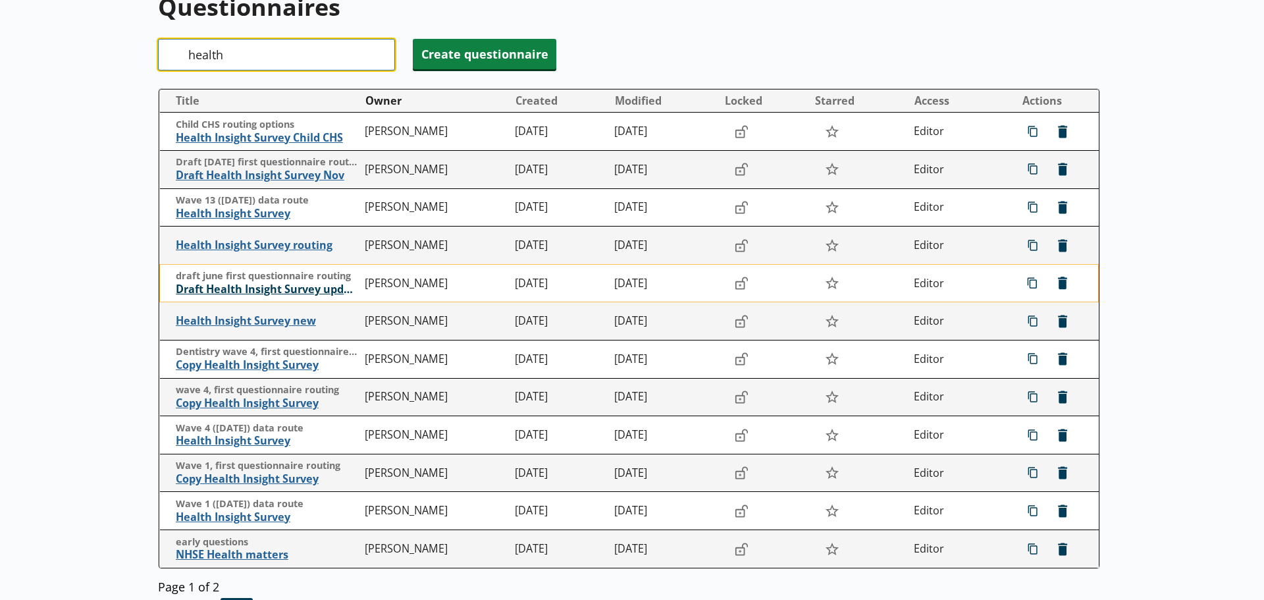
scroll to position [132, 0]
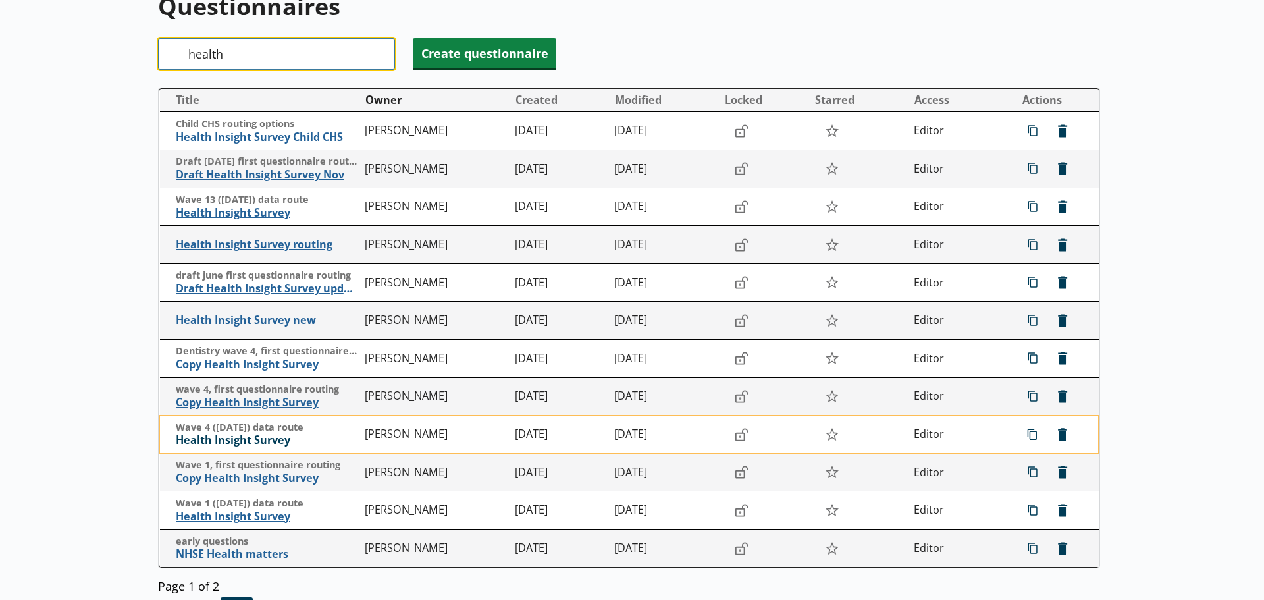
type input "health"
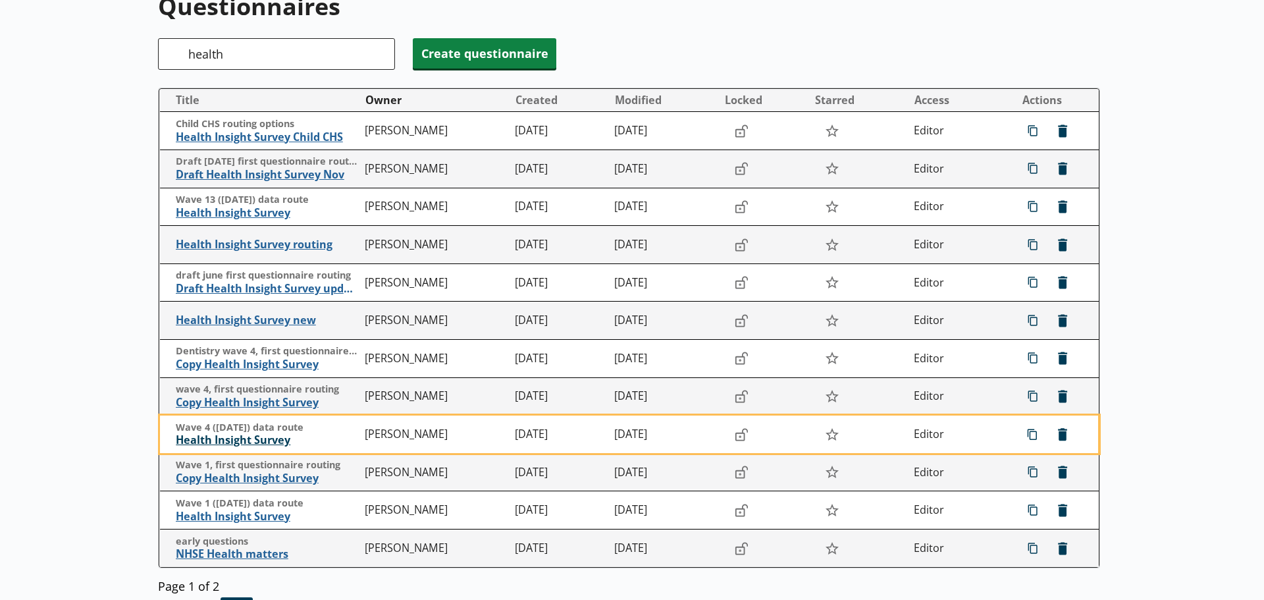
click at [258, 441] on span "Health Insight Survey" at bounding box center [267, 440] width 183 height 14
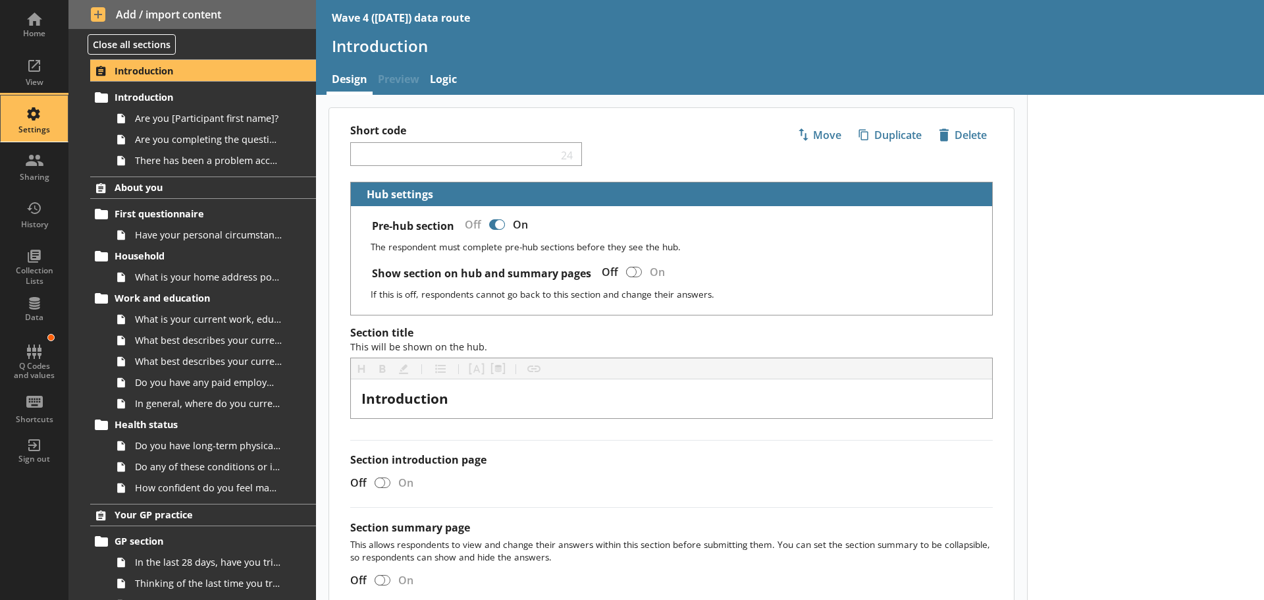
click at [35, 112] on div "Settings" at bounding box center [34, 118] width 46 height 46
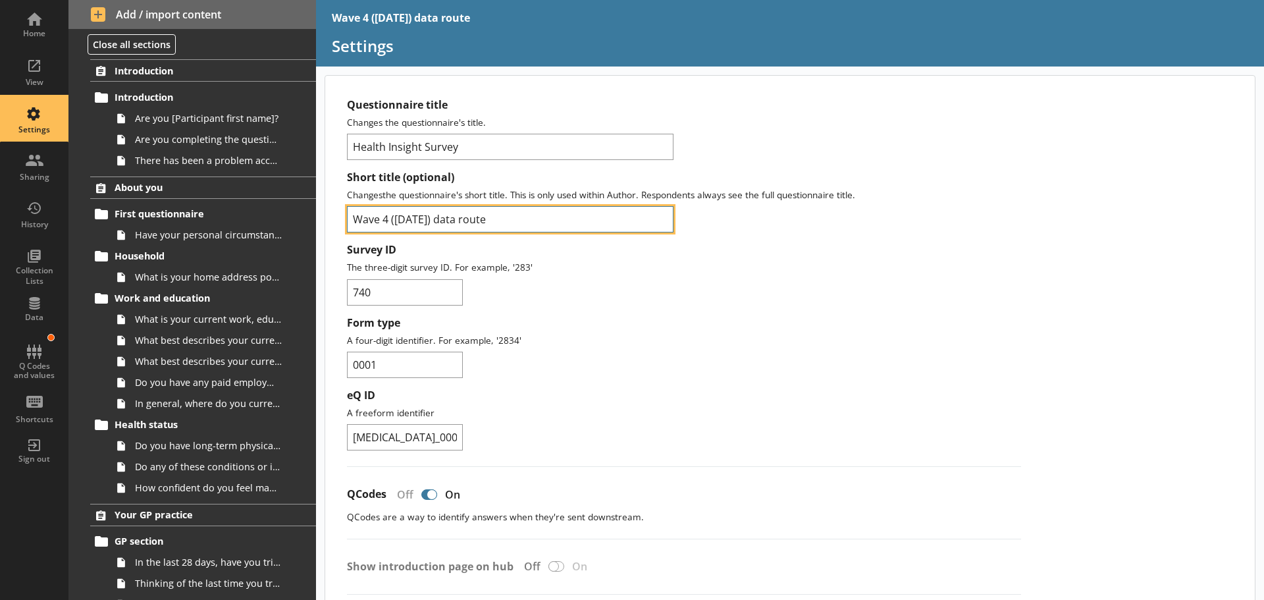
click at [425, 218] on input "Wave 4 ([DATE]) data route" at bounding box center [510, 219] width 327 height 26
type input "Wave 4 (15 Oct2024) data route"
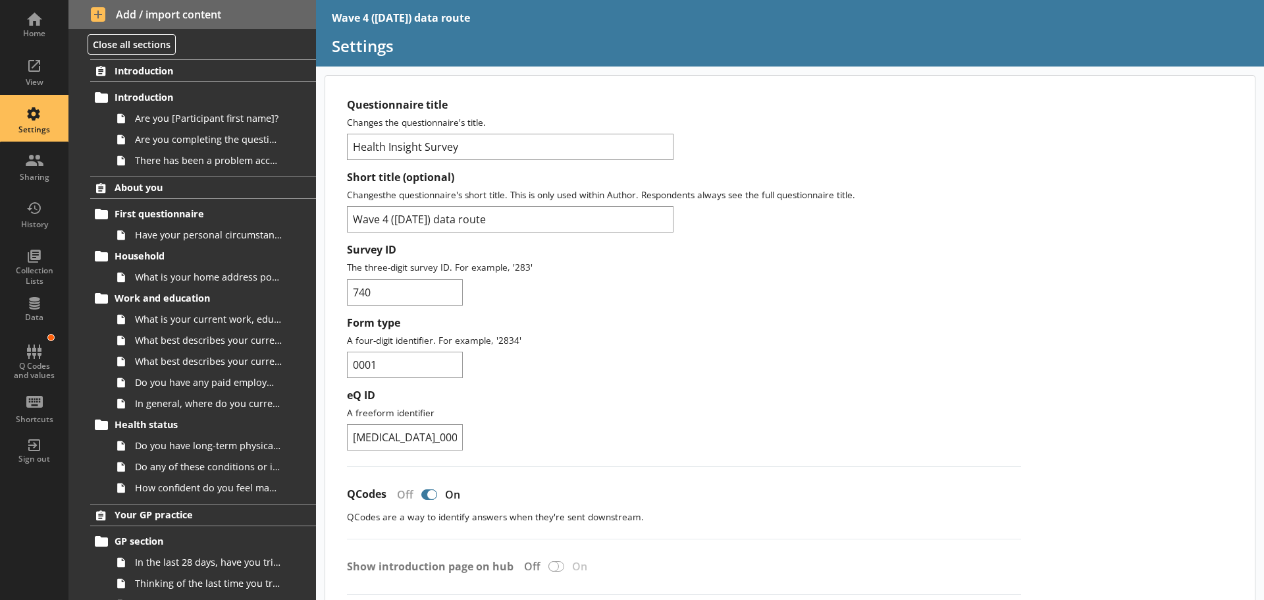
click at [37, 14] on div "Home" at bounding box center [34, 24] width 46 height 46
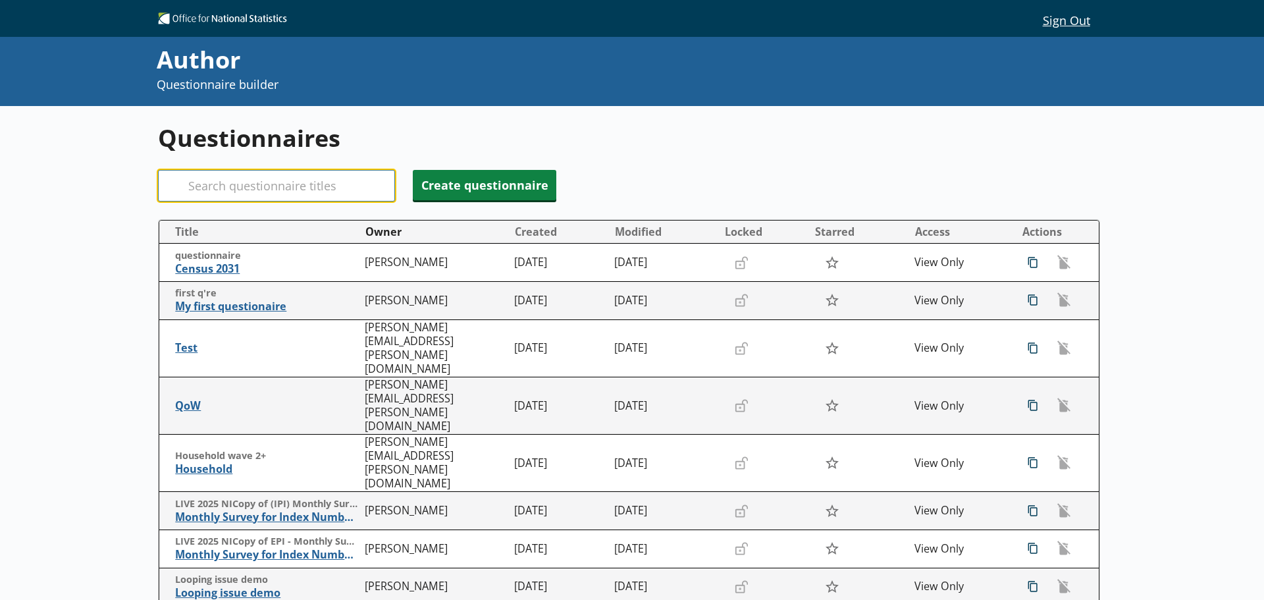
click at [228, 185] on input "Search" at bounding box center [276, 186] width 237 height 32
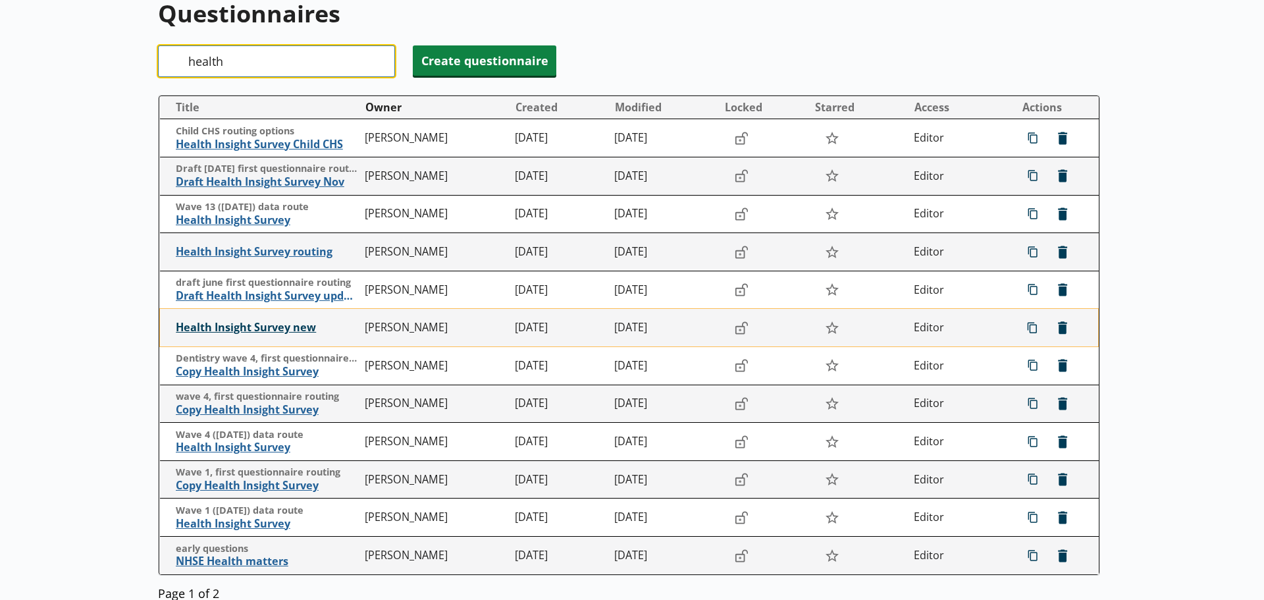
scroll to position [132, 0]
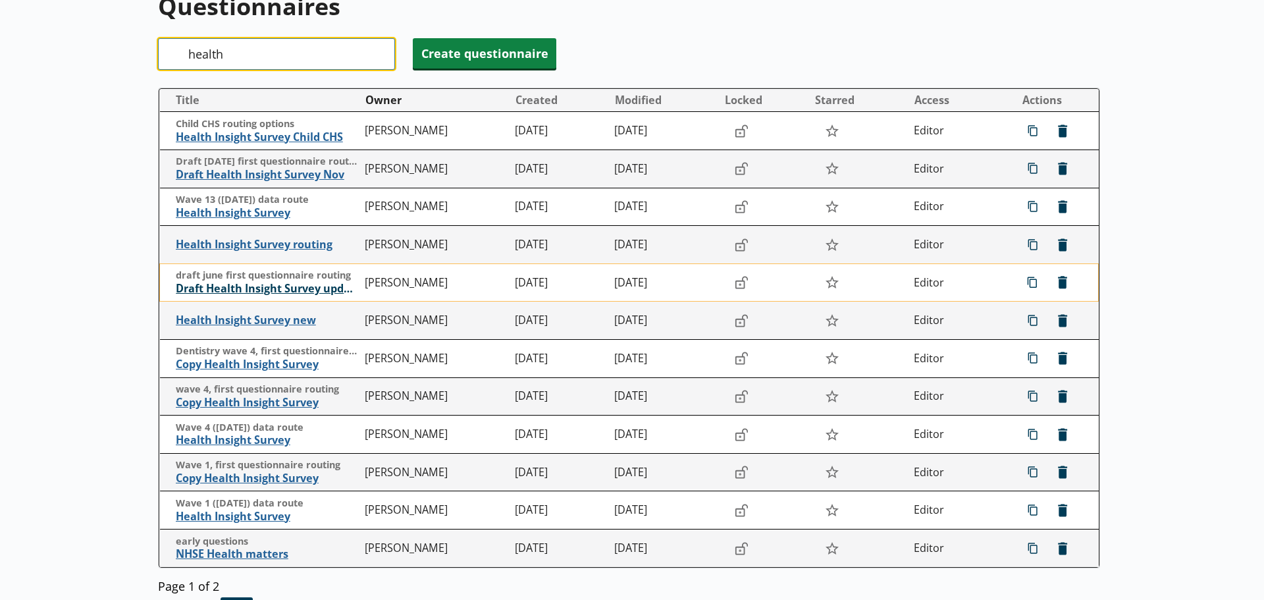
type input "health"
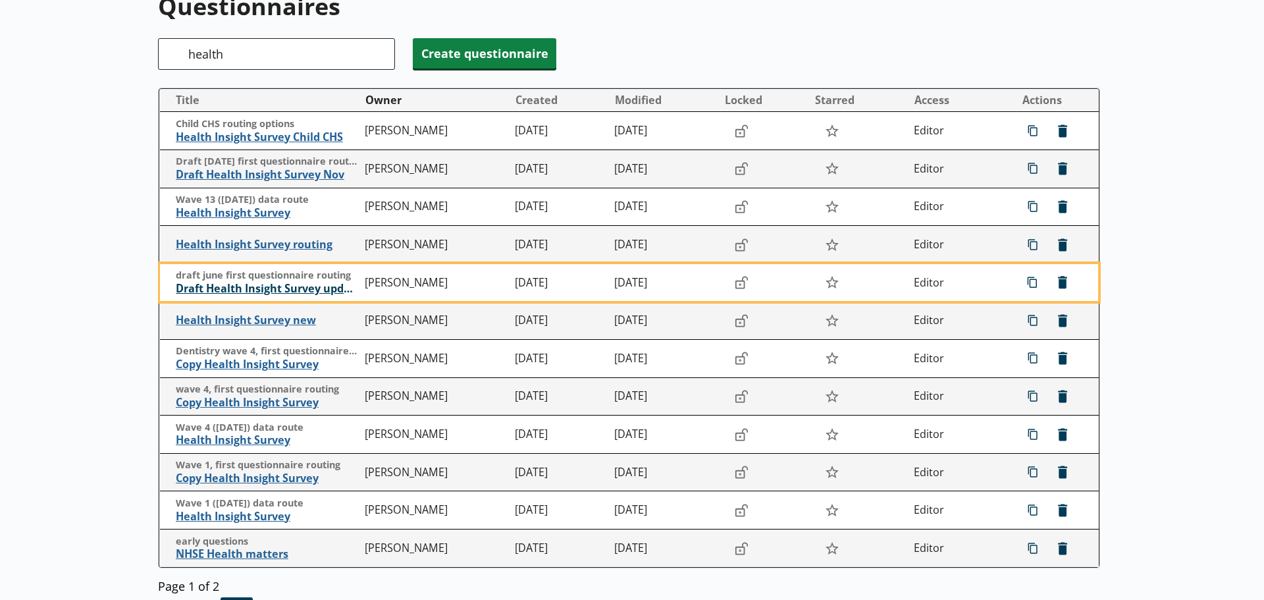
click at [224, 283] on span "Draft Health Insight Survey update" at bounding box center [267, 289] width 183 height 14
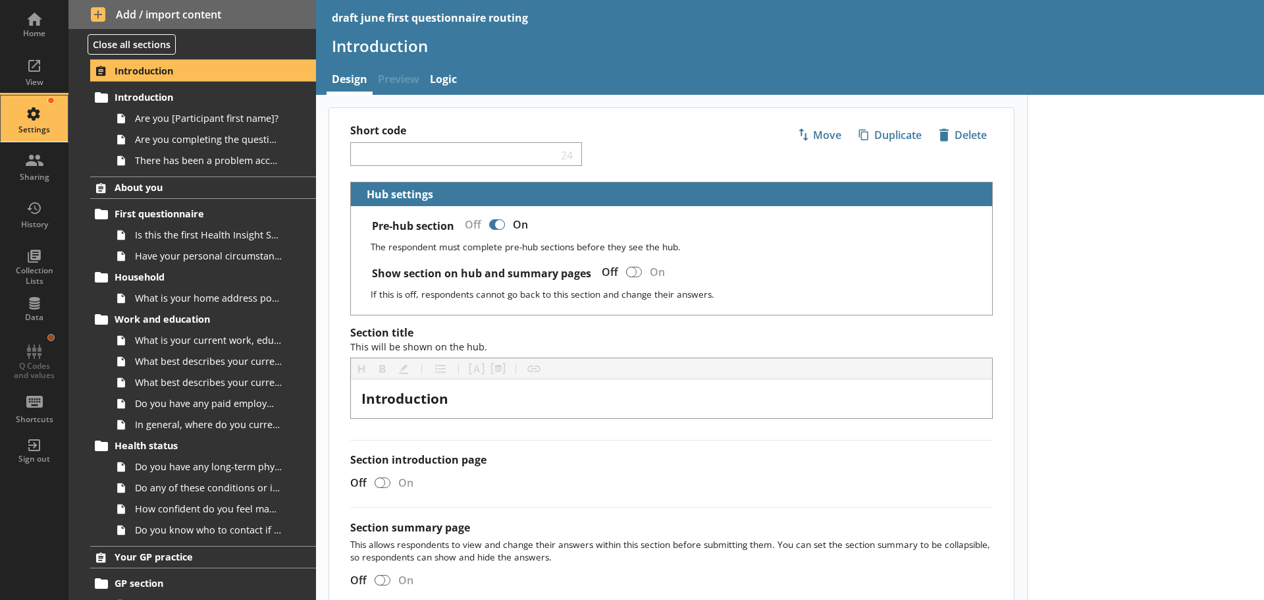
click at [32, 102] on div "Settings" at bounding box center [34, 118] width 46 height 46
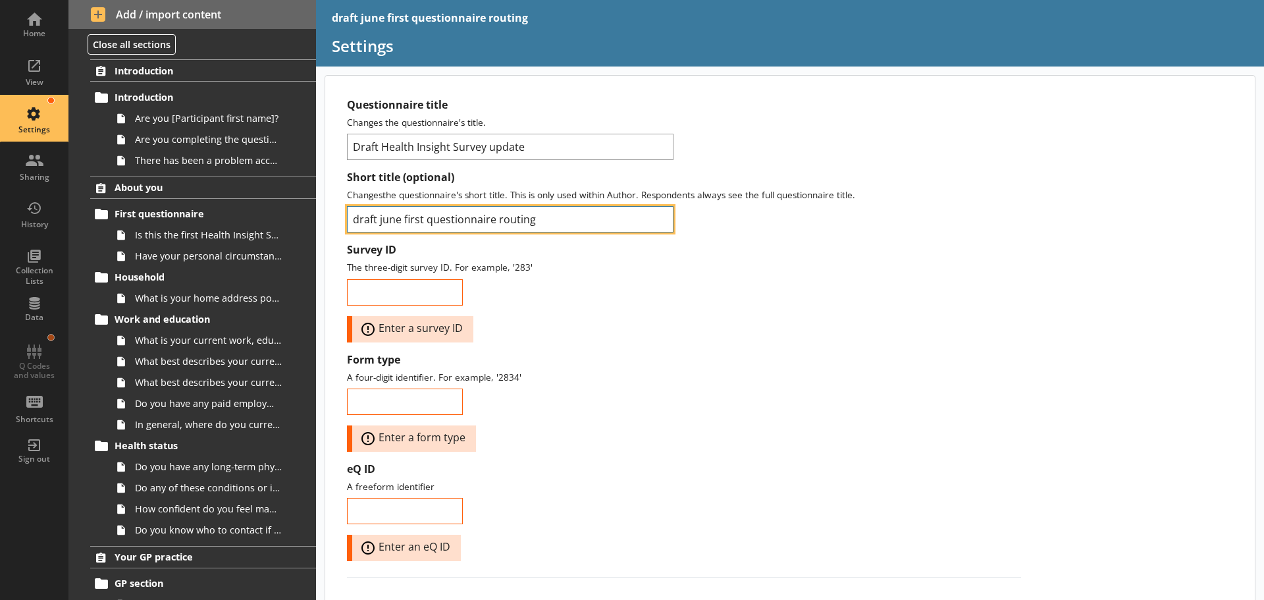
click at [381, 217] on input "draft june first questionnaire routing" at bounding box center [510, 219] width 327 height 26
click at [402, 219] on input "draft june first questionnaire routing" at bounding box center [510, 219] width 327 height 26
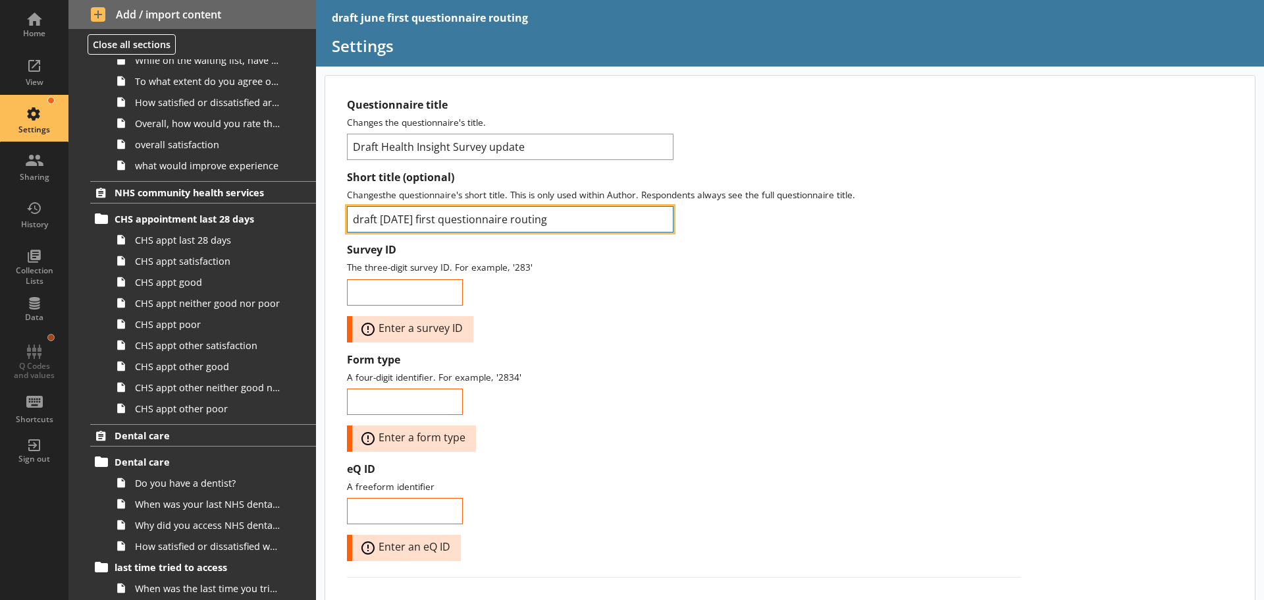
scroll to position [1185, 0]
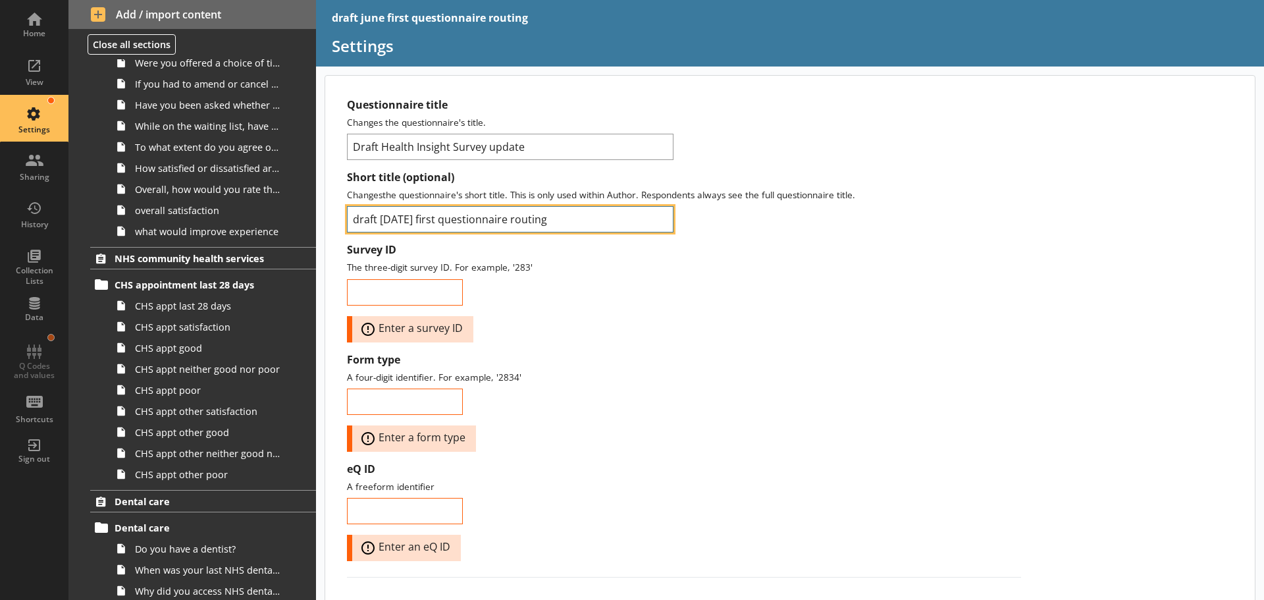
type input "draft june2025 first questionnaire routing"
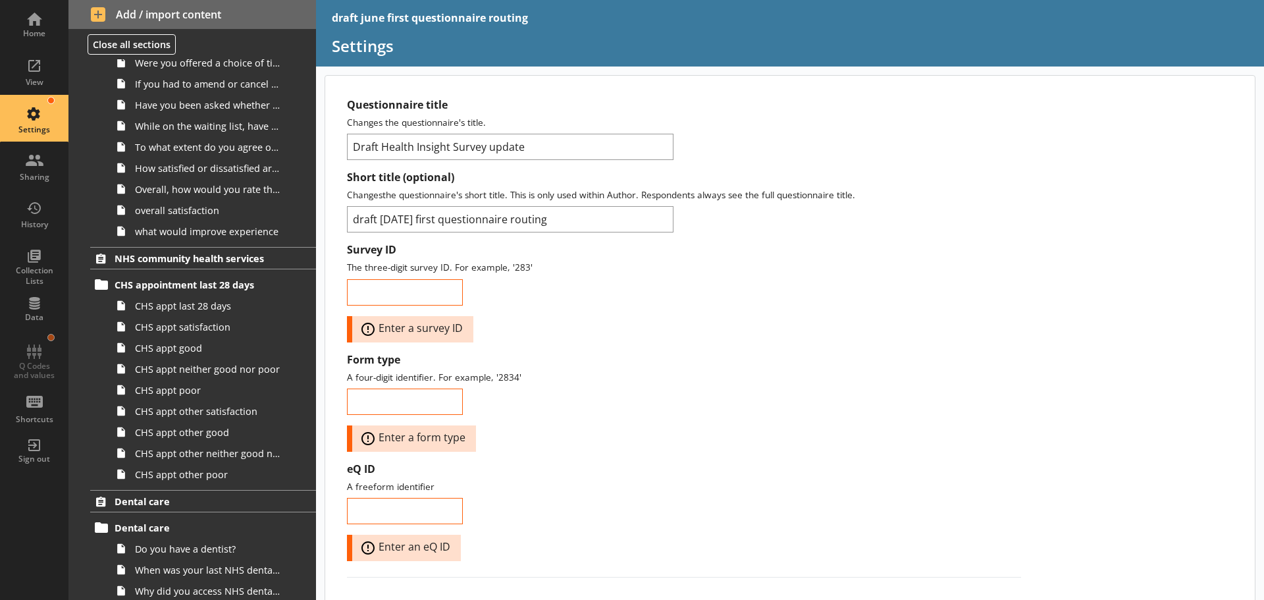
click at [626, 287] on div "Survey ID The three-digit survey ID. For example, '283' Error: Enter a survey ID" at bounding box center [684, 292] width 674 height 99
click at [27, 16] on div "Home" at bounding box center [34, 24] width 46 height 46
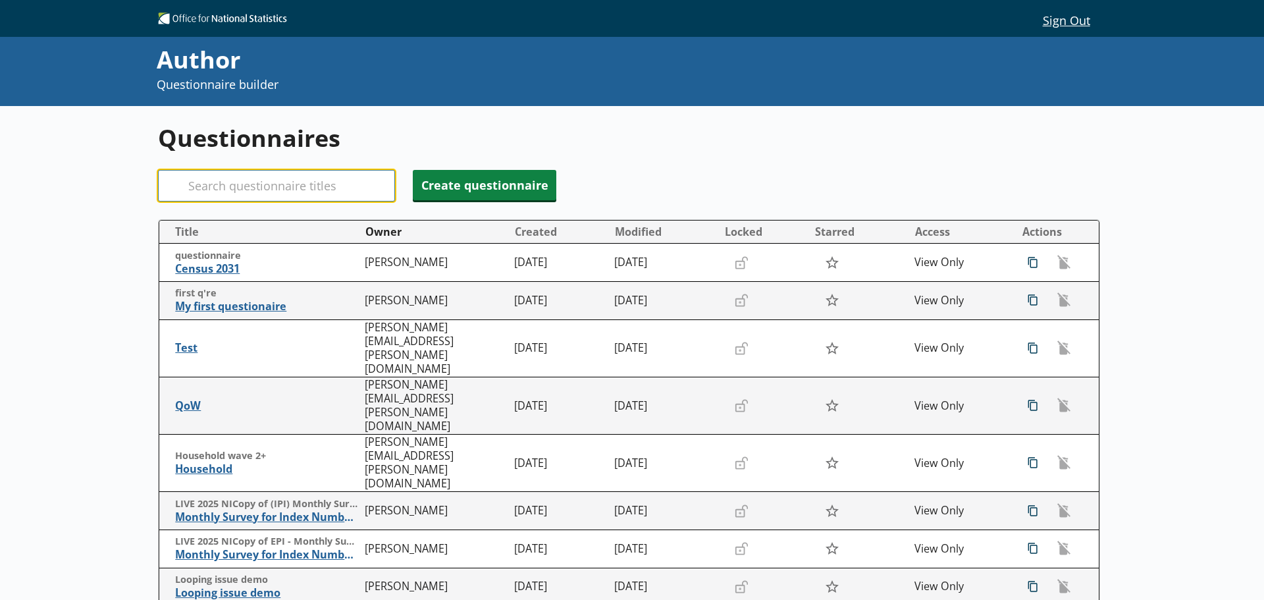
click at [295, 178] on input "Search" at bounding box center [276, 186] width 237 height 32
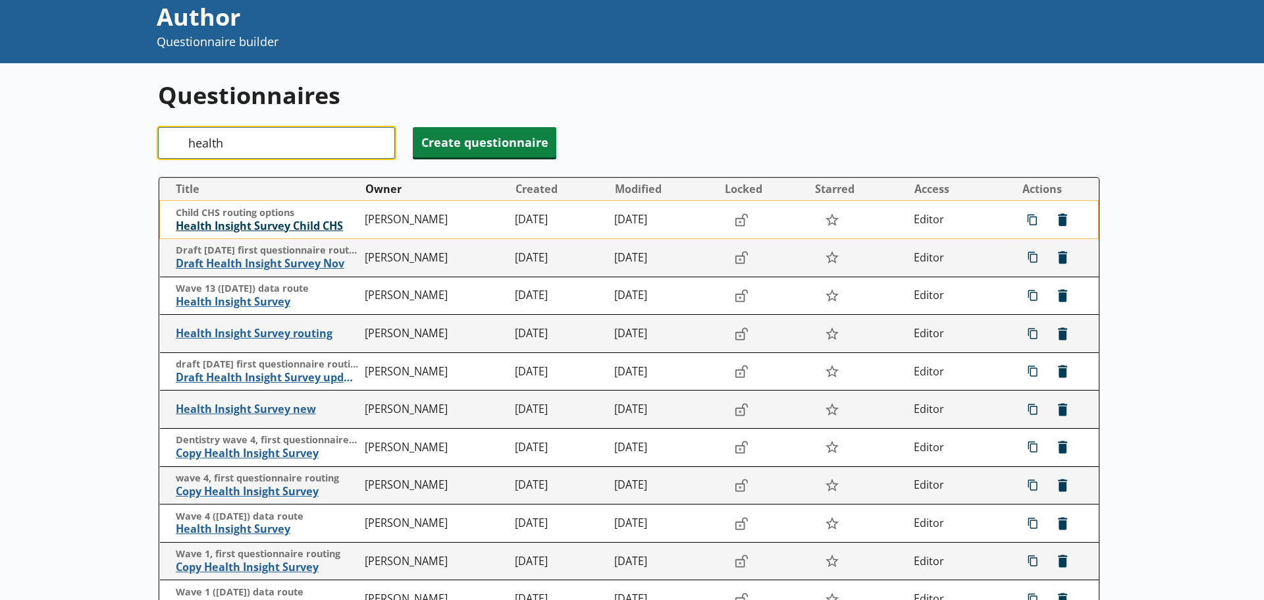
scroll to position [66, 0]
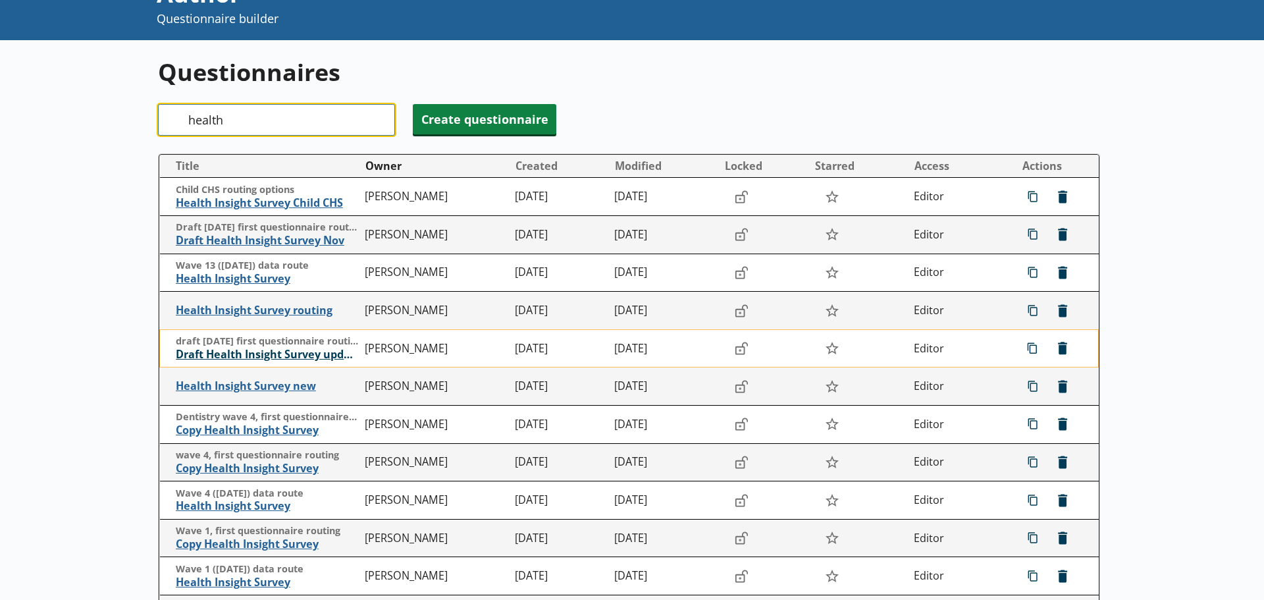
type input "health"
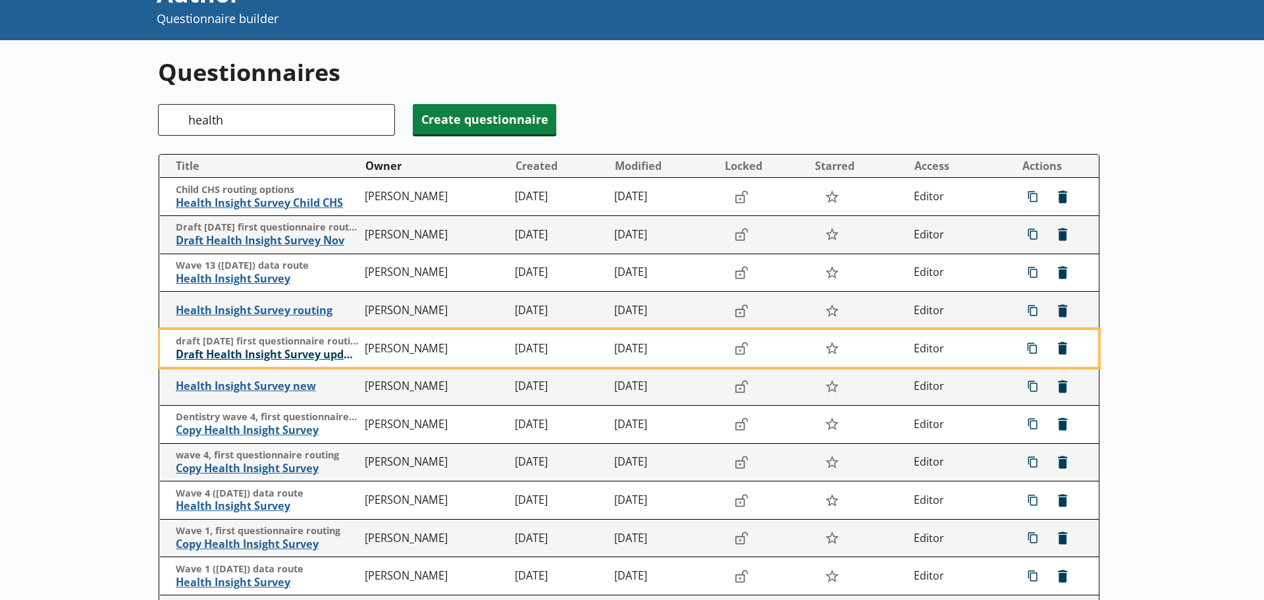
click at [267, 353] on span "Draft Health Insight Survey update" at bounding box center [267, 355] width 183 height 14
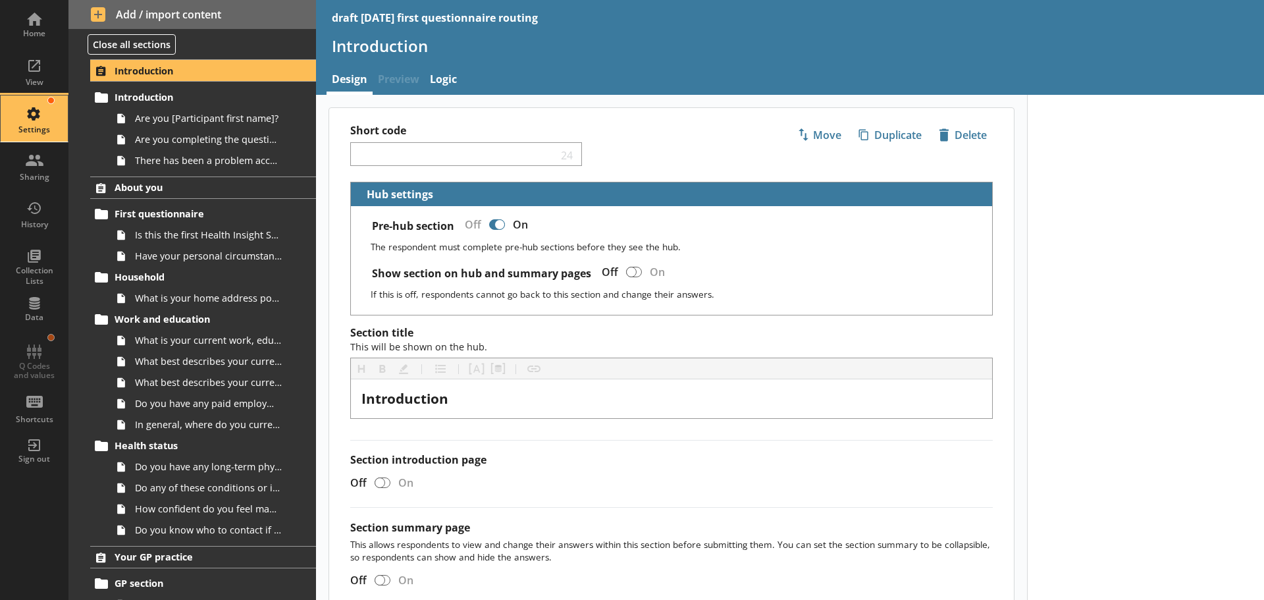
click at [34, 107] on div "Settings" at bounding box center [34, 118] width 46 height 46
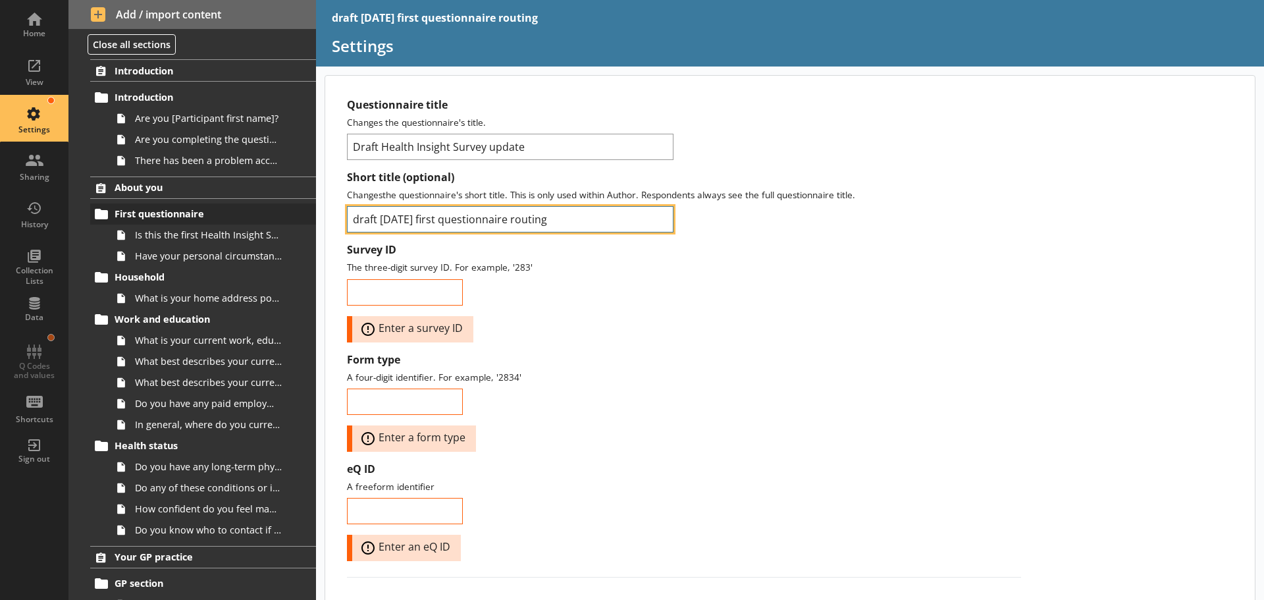
drag, startPoint x: 377, startPoint y: 218, endPoint x: 294, endPoint y: 218, distance: 82.3
click at [294, 218] on div "Home View Settings Sharing History Collection Lists Data Q Codes and values Sho…" at bounding box center [632, 300] width 1264 height 600
drag, startPoint x: 536, startPoint y: 221, endPoint x: 405, endPoint y: 223, distance: 131.0
click at [405, 223] on input "june2025 first questionnaire routing" at bounding box center [510, 219] width 327 height 26
click at [353, 215] on input "june2025" at bounding box center [510, 219] width 327 height 26
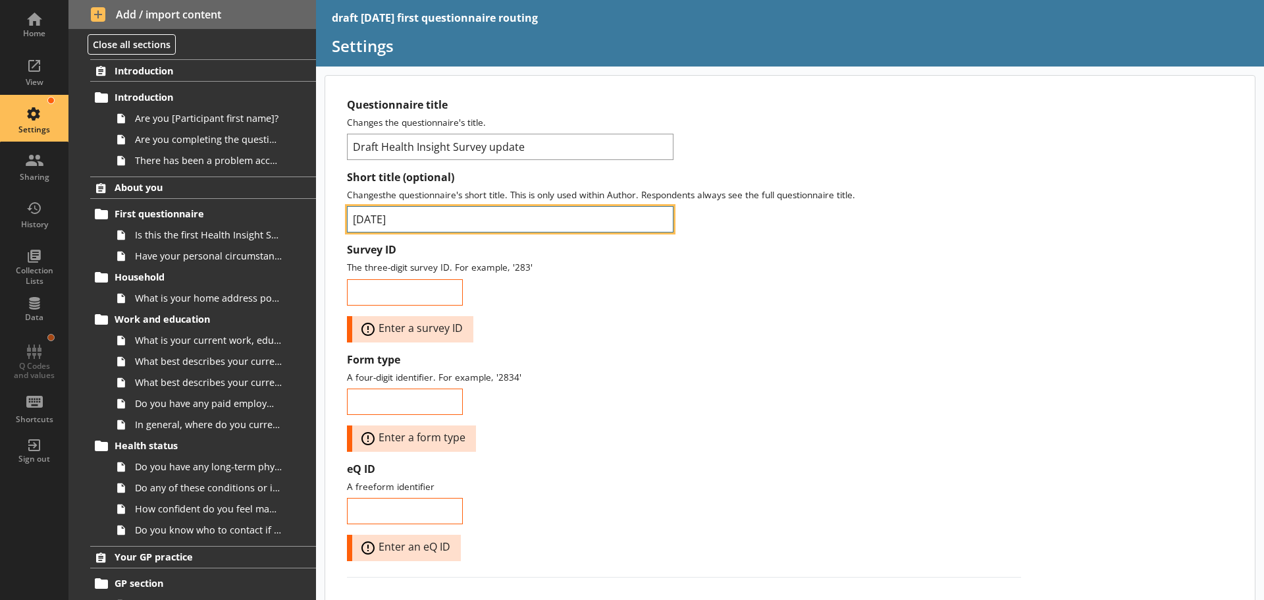
paste input "first questionnaire routing"
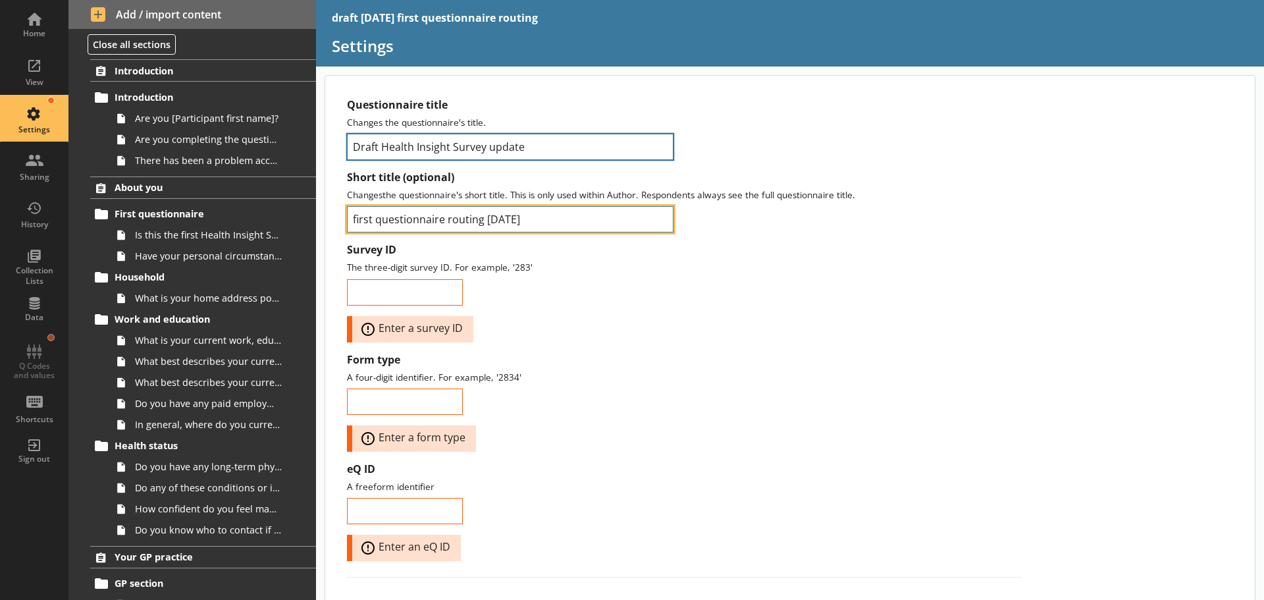
type input "first questionnaire routing june2025"
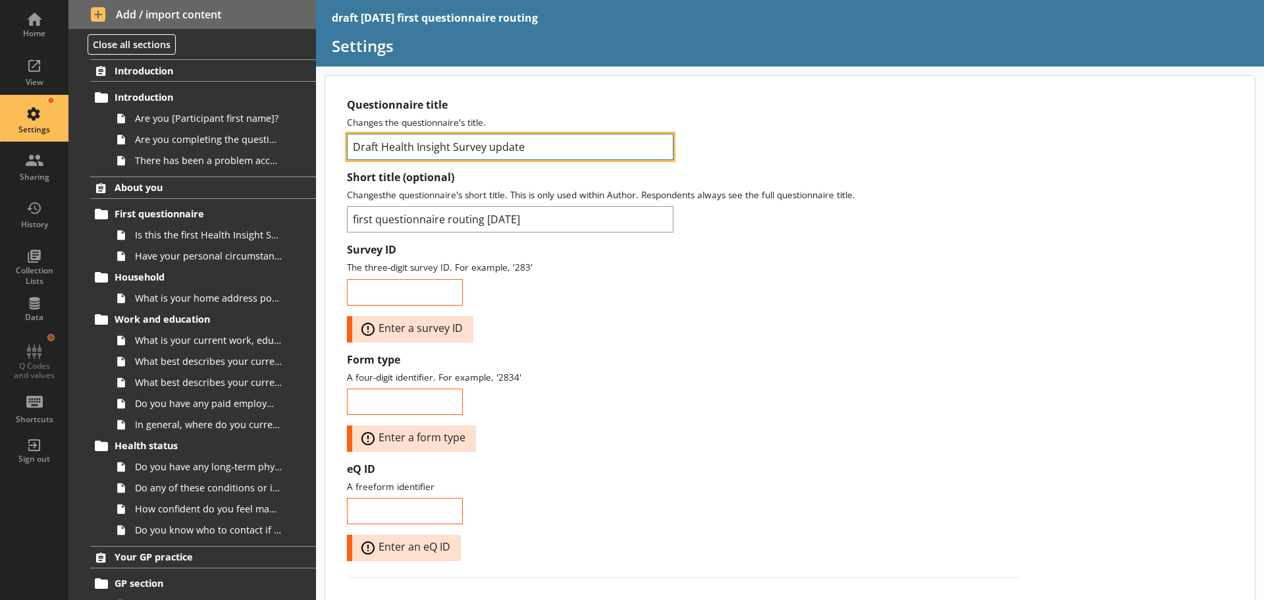
drag, startPoint x: 533, startPoint y: 148, endPoint x: 488, endPoint y: 149, distance: 44.8
click at [488, 149] on input "Draft Health Insight Survey update" at bounding box center [510, 147] width 327 height 26
click at [380, 145] on input "Draft Health Insight Survey" at bounding box center [510, 147] width 327 height 26
type input "Draft June2025 Health Insight Survey"
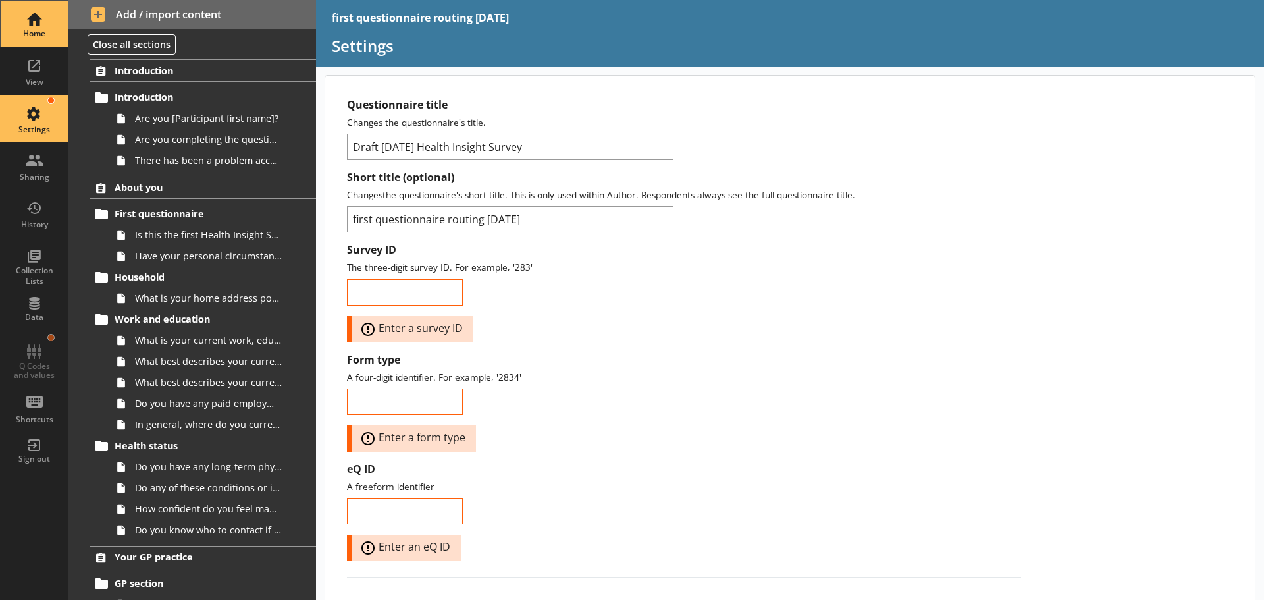
click at [35, 20] on div "Home" at bounding box center [34, 24] width 46 height 46
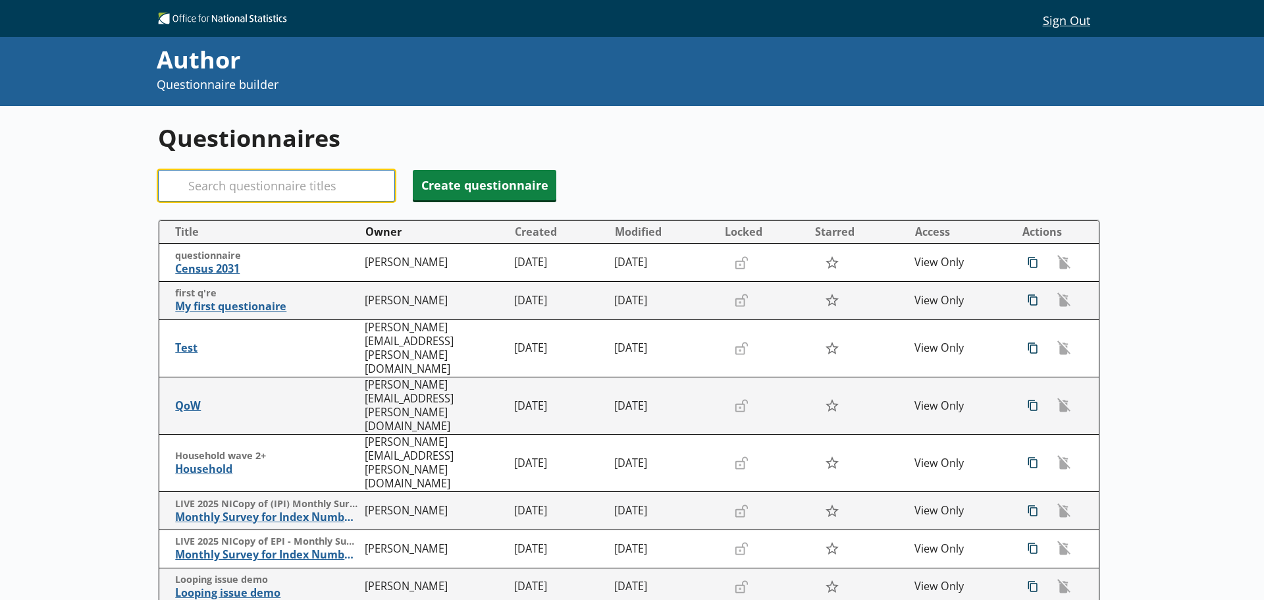
click at [205, 185] on input "Search" at bounding box center [276, 186] width 237 height 32
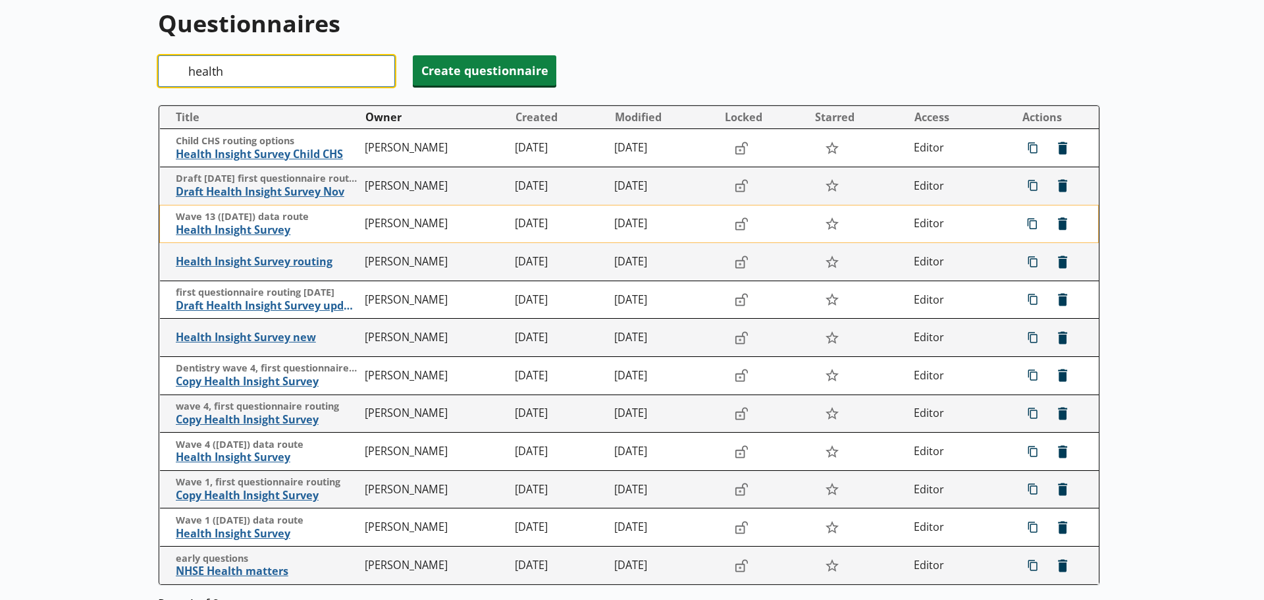
scroll to position [132, 0]
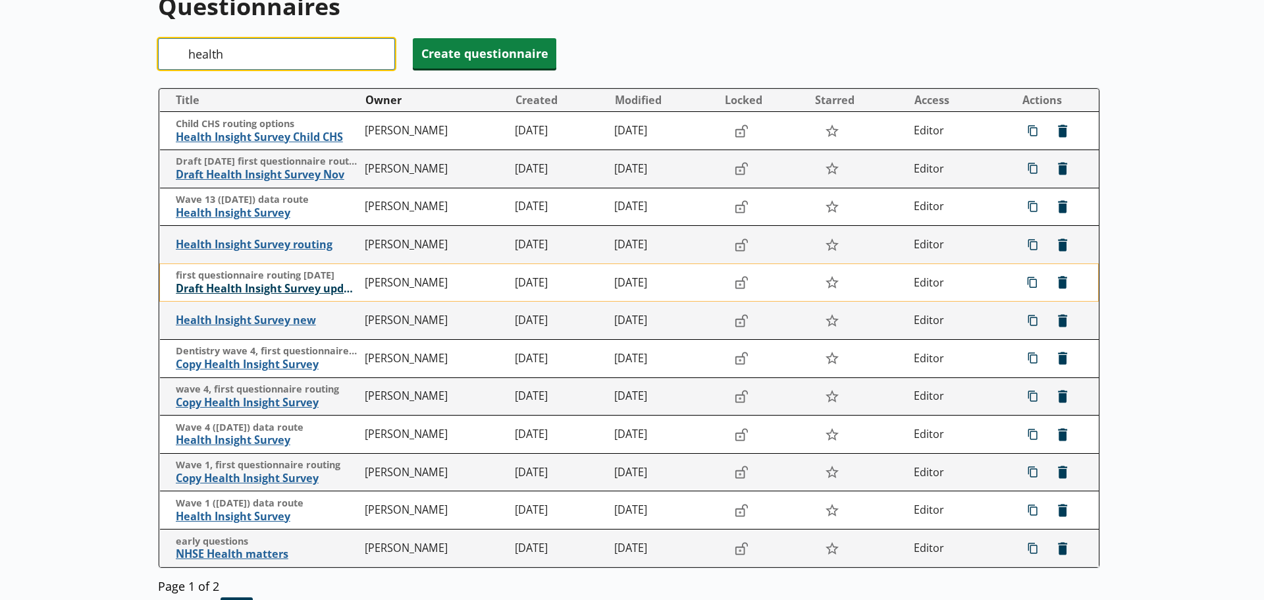
type input "health"
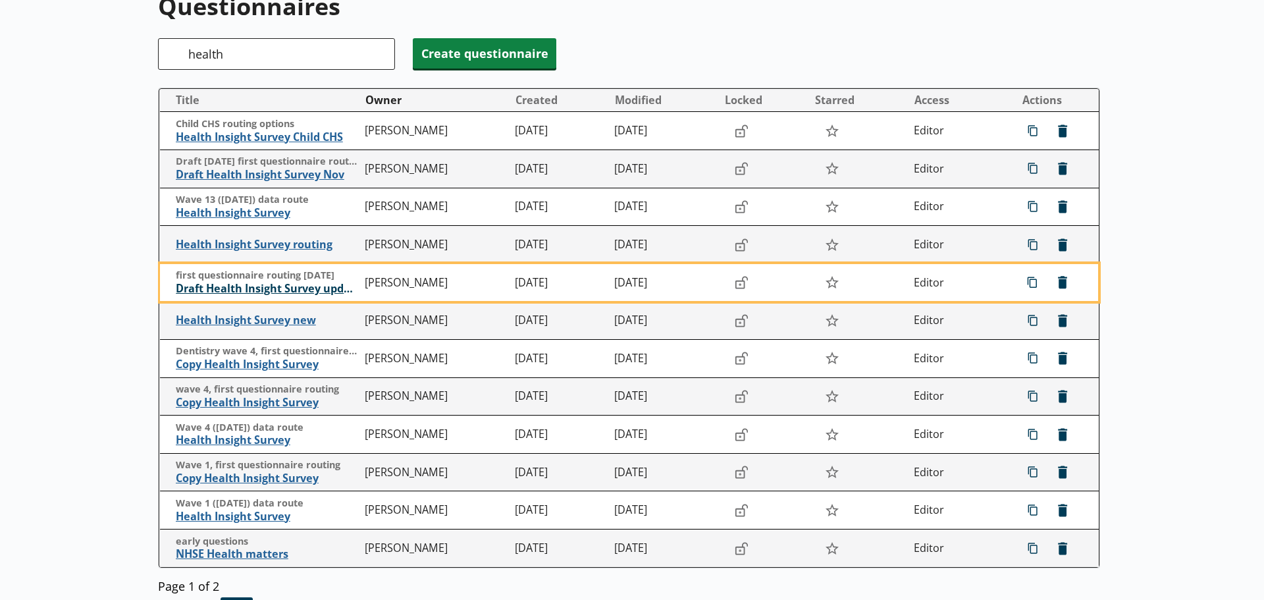
click at [253, 288] on span "Draft Health Insight Survey update" at bounding box center [267, 289] width 183 height 14
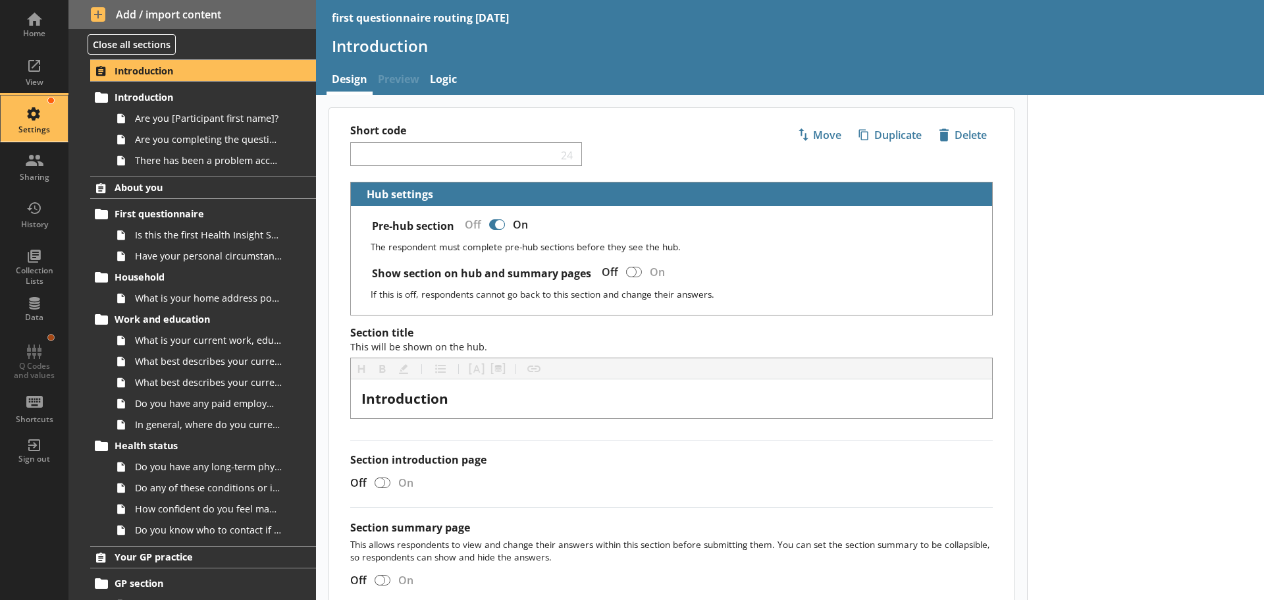
click at [36, 107] on div "Settings" at bounding box center [34, 118] width 46 height 46
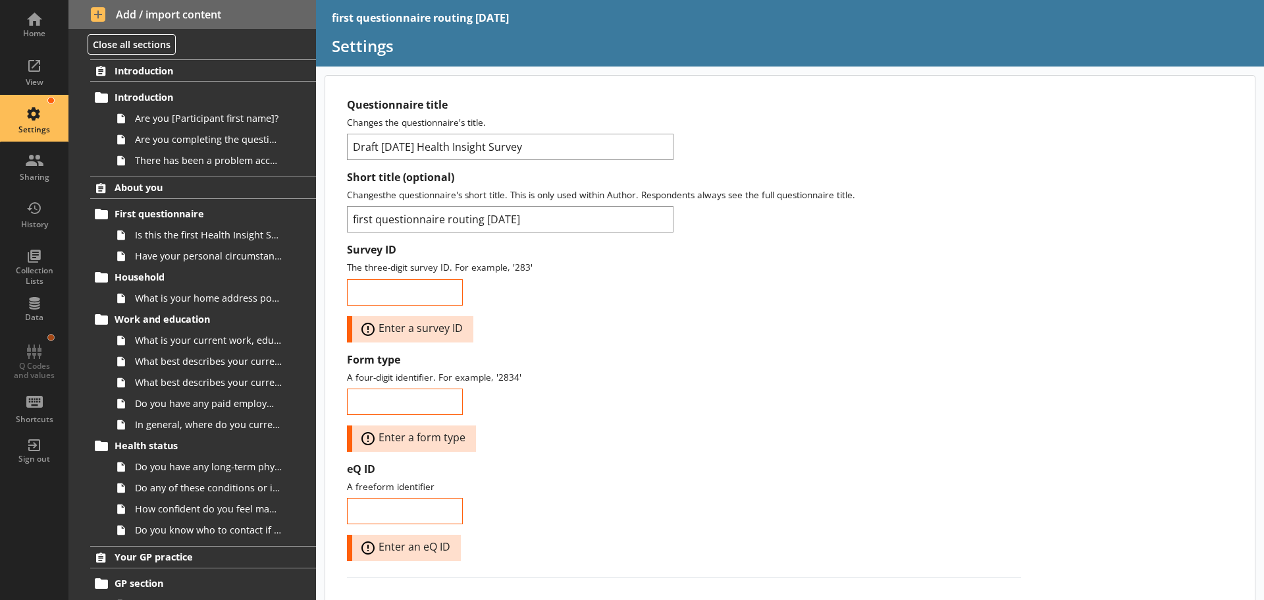
click at [803, 132] on div "Questionnaire title Changes the questionnaire's title. Draft June2025 Health In…" at bounding box center [684, 129] width 674 height 62
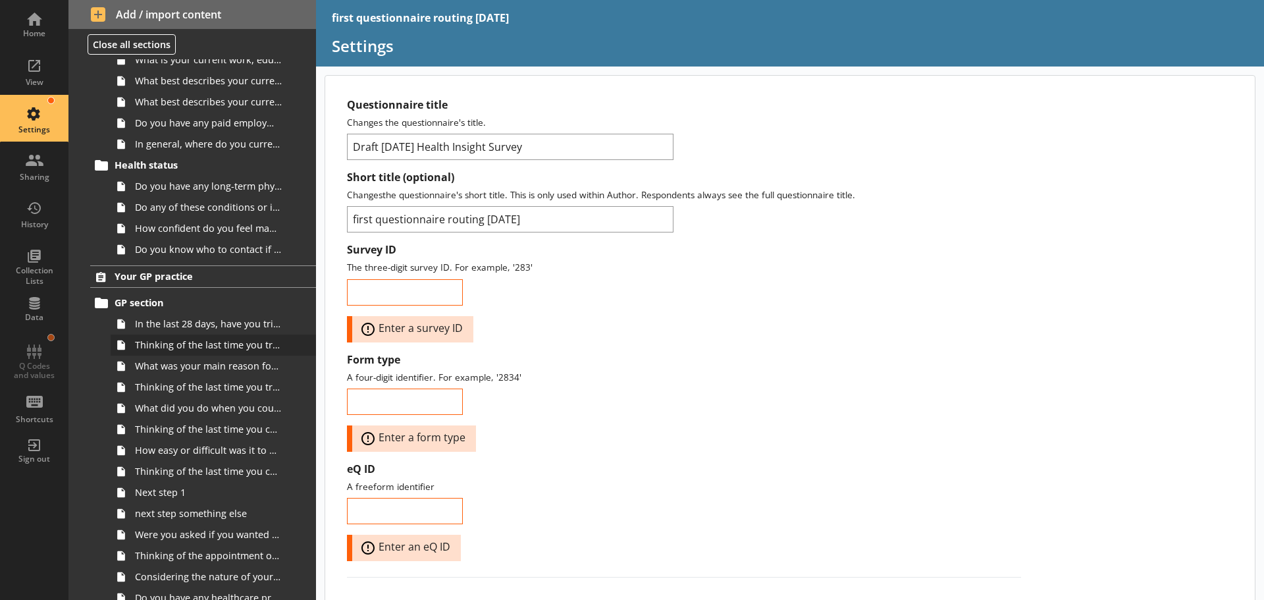
scroll to position [395, 0]
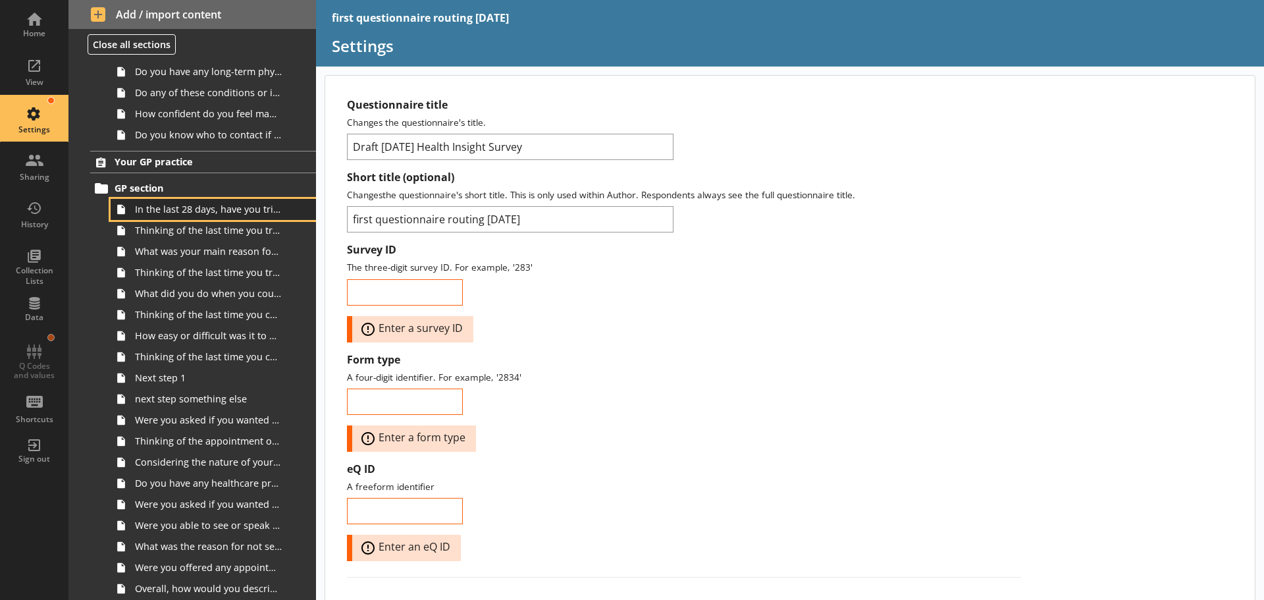
click at [211, 217] on link "In the last 28 days, have you tried to contact your GP practice for yourself or…" at bounding box center [213, 209] width 205 height 21
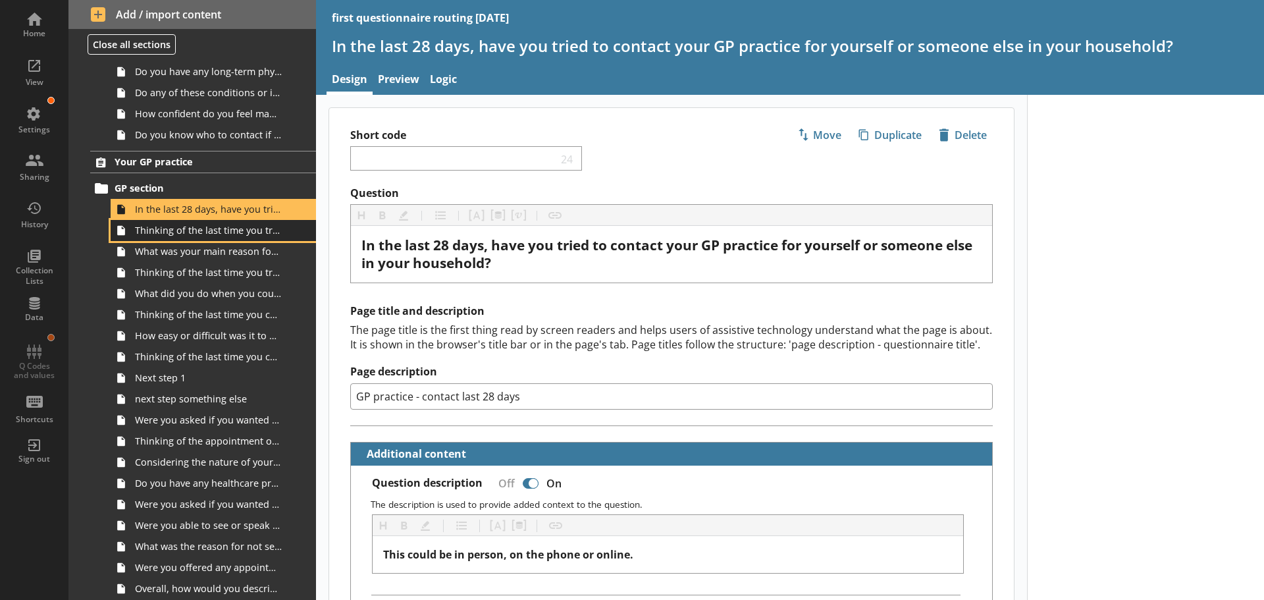
click at [188, 232] on span "Thinking of the last time you tried to contact your GP practice, who was it for?" at bounding box center [208, 230] width 147 height 13
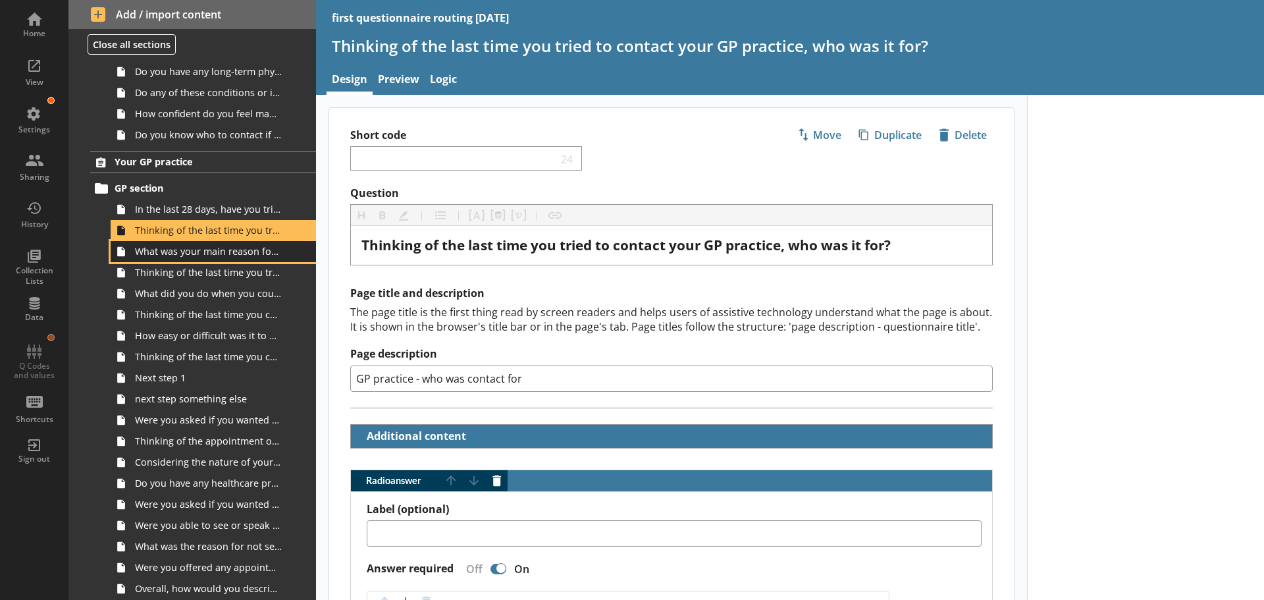
click at [195, 257] on span "What was your main reason for trying to contact your GP practice?" at bounding box center [208, 251] width 147 height 13
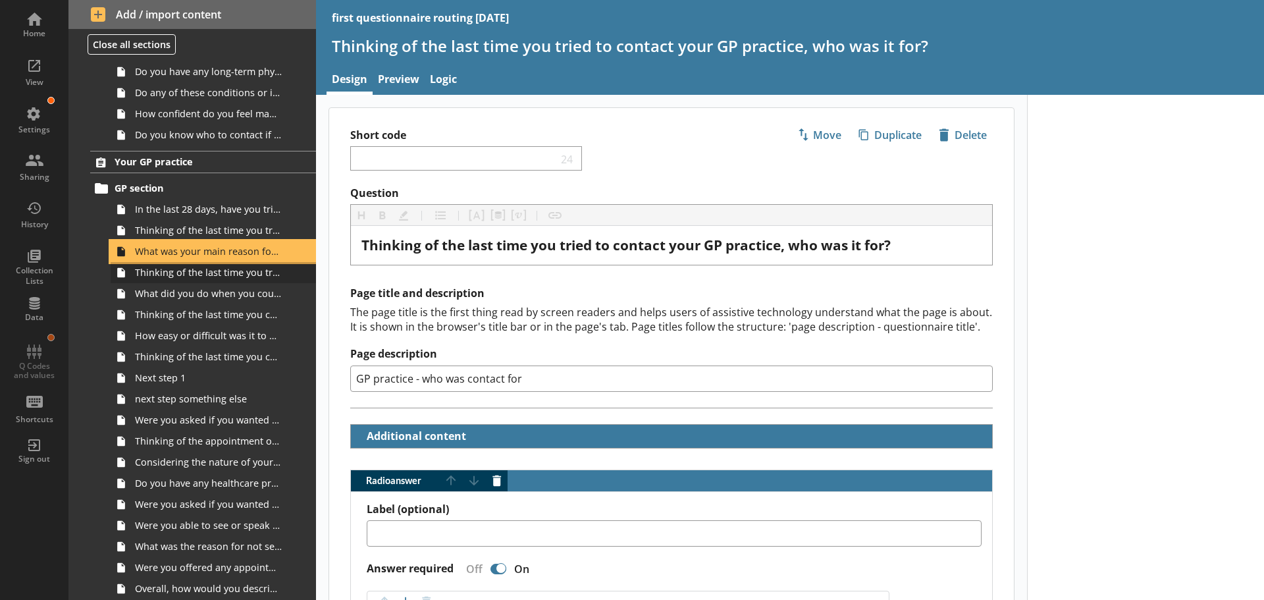
type textarea "x"
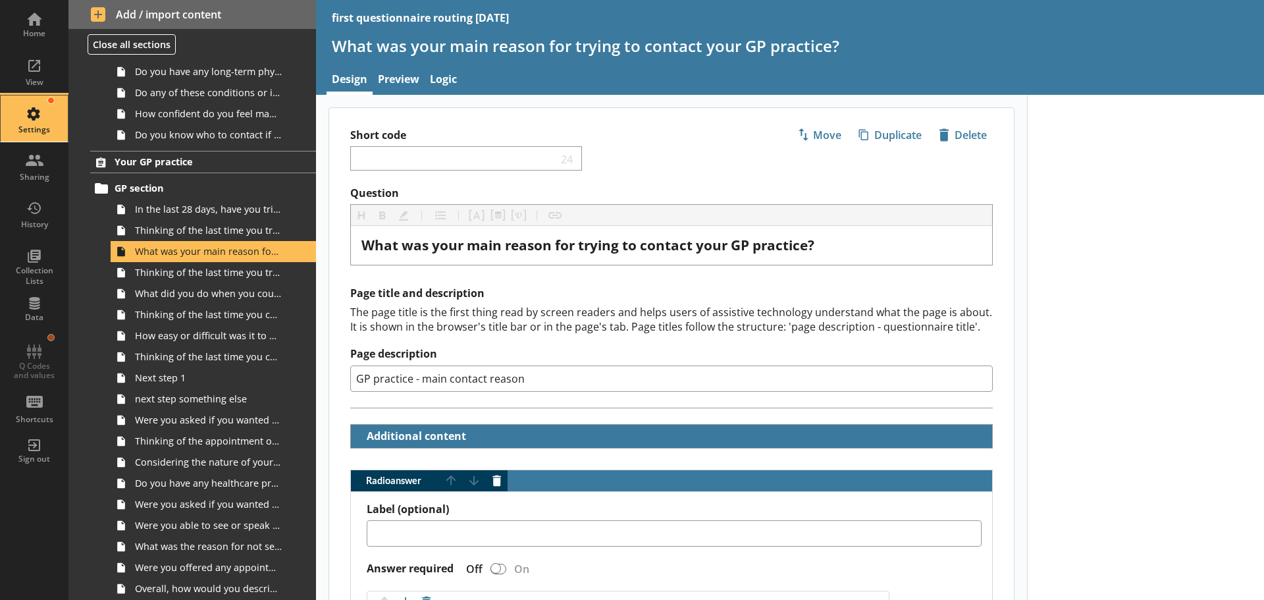
click at [38, 111] on div "Settings" at bounding box center [34, 118] width 46 height 46
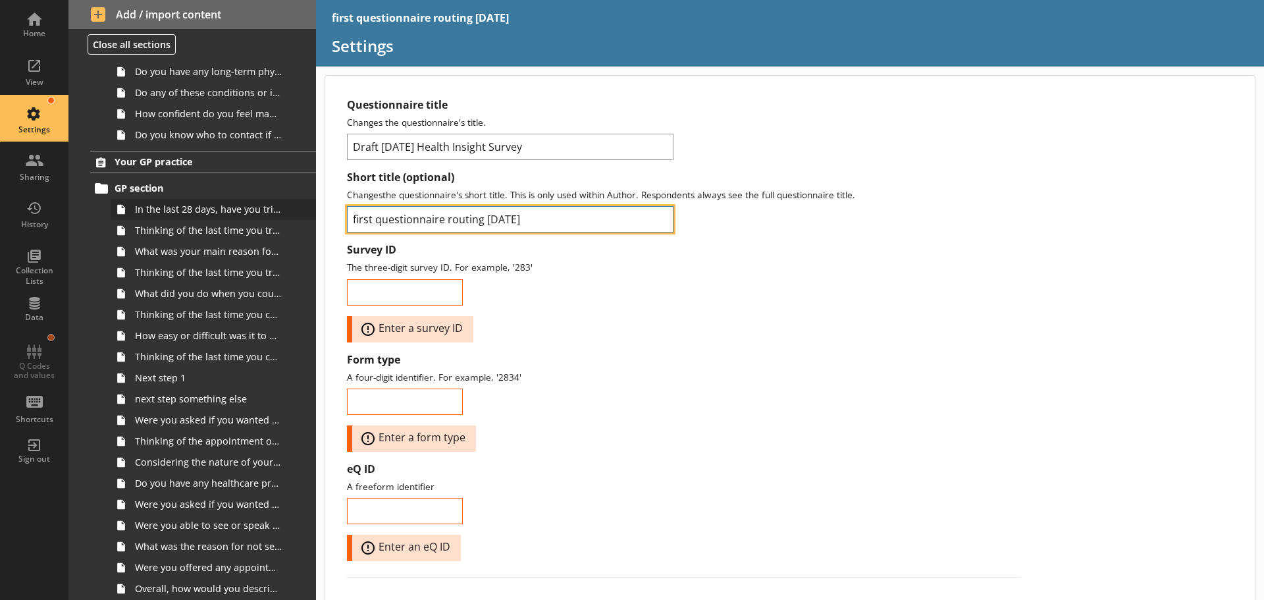
drag, startPoint x: 551, startPoint y: 221, endPoint x: 270, endPoint y: 219, distance: 281.2
click at [270, 219] on div "Home View Settings Sharing History Collection Lists Data Q Codes and values Sho…" at bounding box center [632, 300] width 1264 height 600
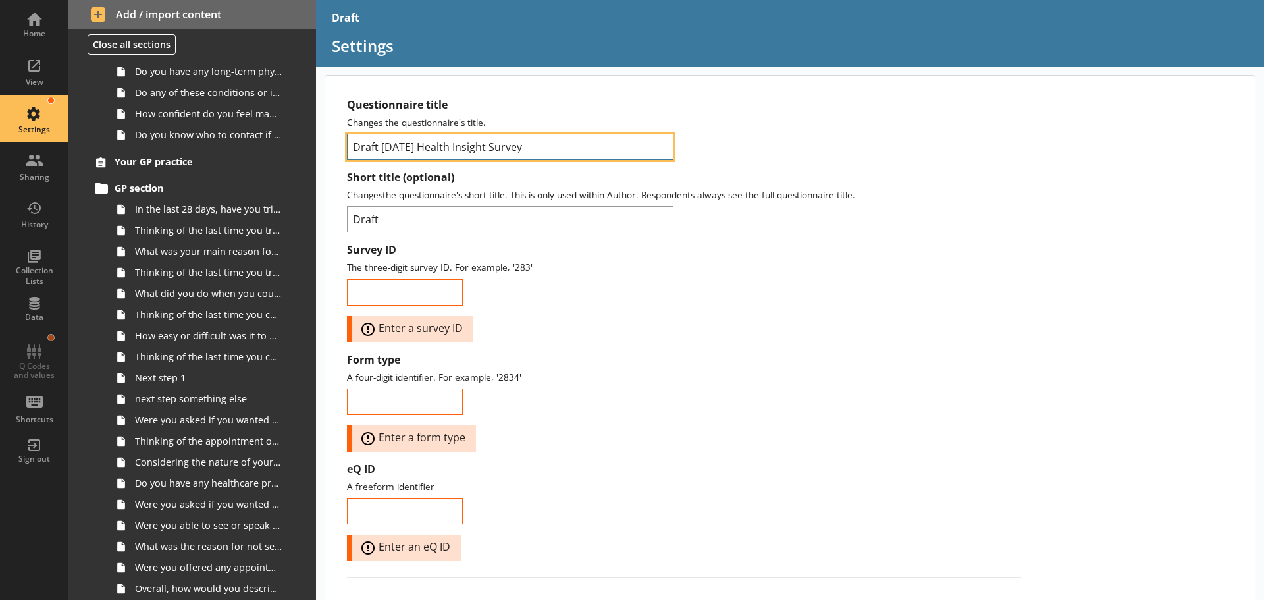
drag, startPoint x: 556, startPoint y: 146, endPoint x: 350, endPoint y: 140, distance: 206.2
click at [350, 140] on input "Draft June2025 Health Insight Survey" at bounding box center [510, 147] width 327 height 26
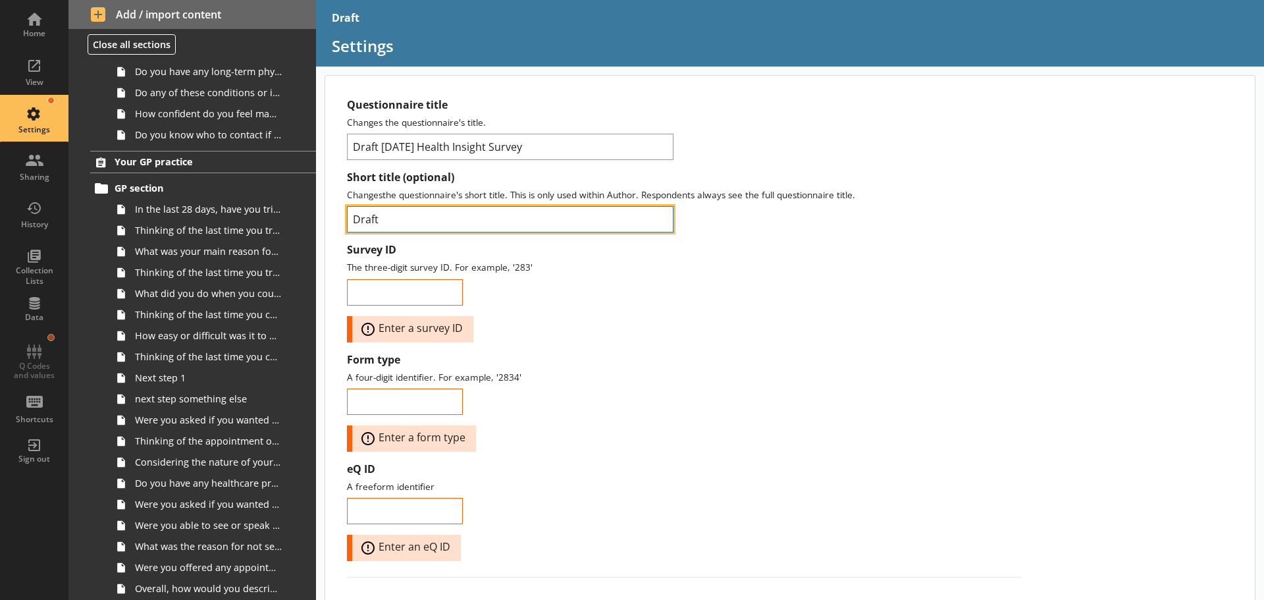
drag, startPoint x: 394, startPoint y: 217, endPoint x: 330, endPoint y: 208, distance: 65.2
paste input "June2025 Health Insight Survey"
drag, startPoint x: 543, startPoint y: 219, endPoint x: 437, endPoint y: 218, distance: 106.0
click at [437, 218] on input "Draft June2025 Health Insight Survey" at bounding box center [510, 219] width 327 height 26
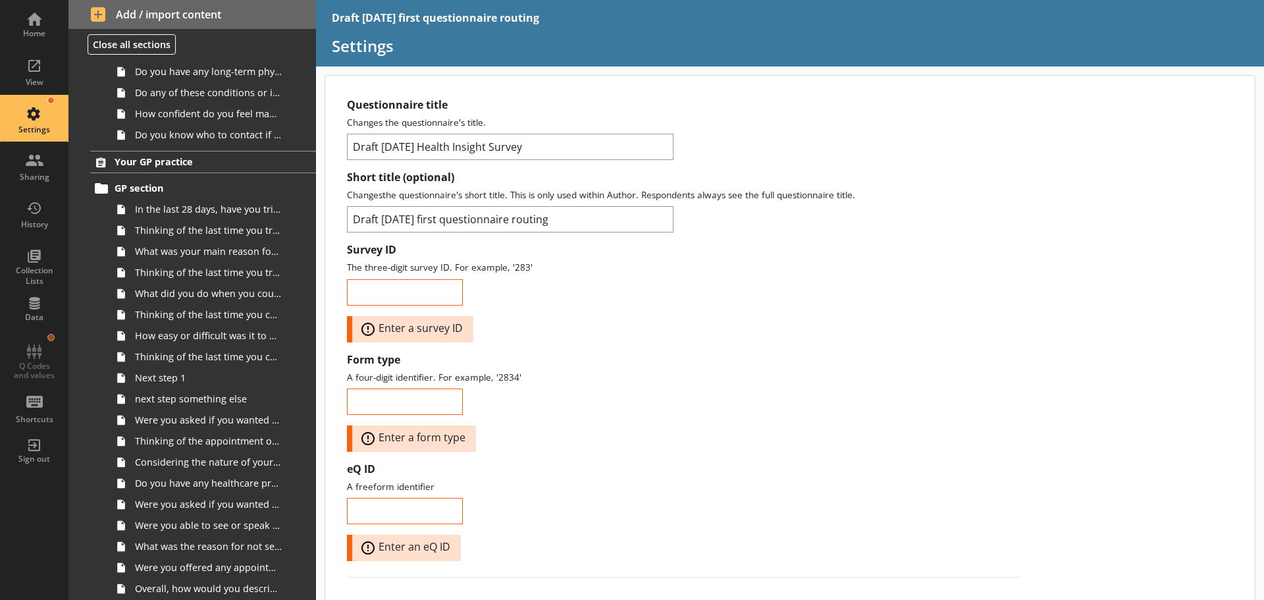
click at [636, 292] on div "Survey ID The three-digit survey ID. For example, '283' Error: Enter a survey ID" at bounding box center [684, 292] width 674 height 99
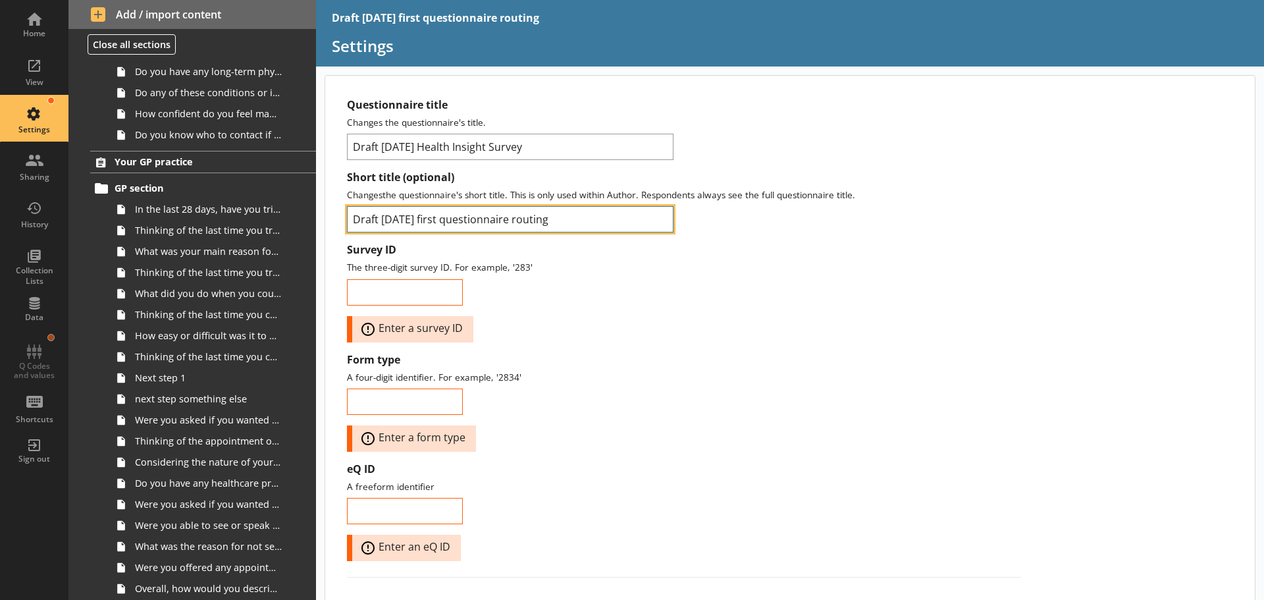
drag, startPoint x: 381, startPoint y: 218, endPoint x: 310, endPoint y: 212, distance: 70.7
click at [310, 212] on div "Home View Settings Sharing History Collection Lists Data Q Codes and values Sho…" at bounding box center [632, 300] width 1264 height 600
type input "[DATE] first questionnaire routing"
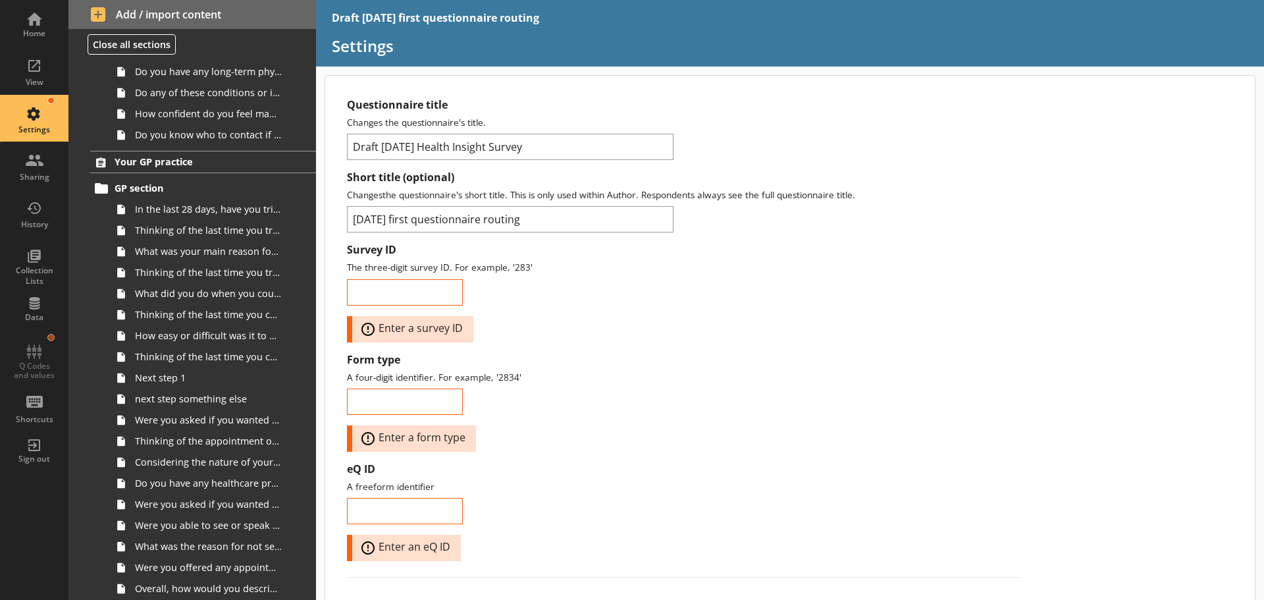
click at [576, 338] on div "Survey ID The three-digit survey ID. For example, '283' Error: Enter a survey ID" at bounding box center [684, 292] width 674 height 99
drag, startPoint x: 428, startPoint y: 149, endPoint x: 379, endPoint y: 149, distance: 49.4
click at [379, 149] on input "Draft June2025 Health Insight Survey" at bounding box center [510, 147] width 327 height 26
click at [501, 143] on input "Draft Health Insight Survey" at bounding box center [510, 147] width 327 height 26
type input "Draft Health Insight Survey [DATE]"
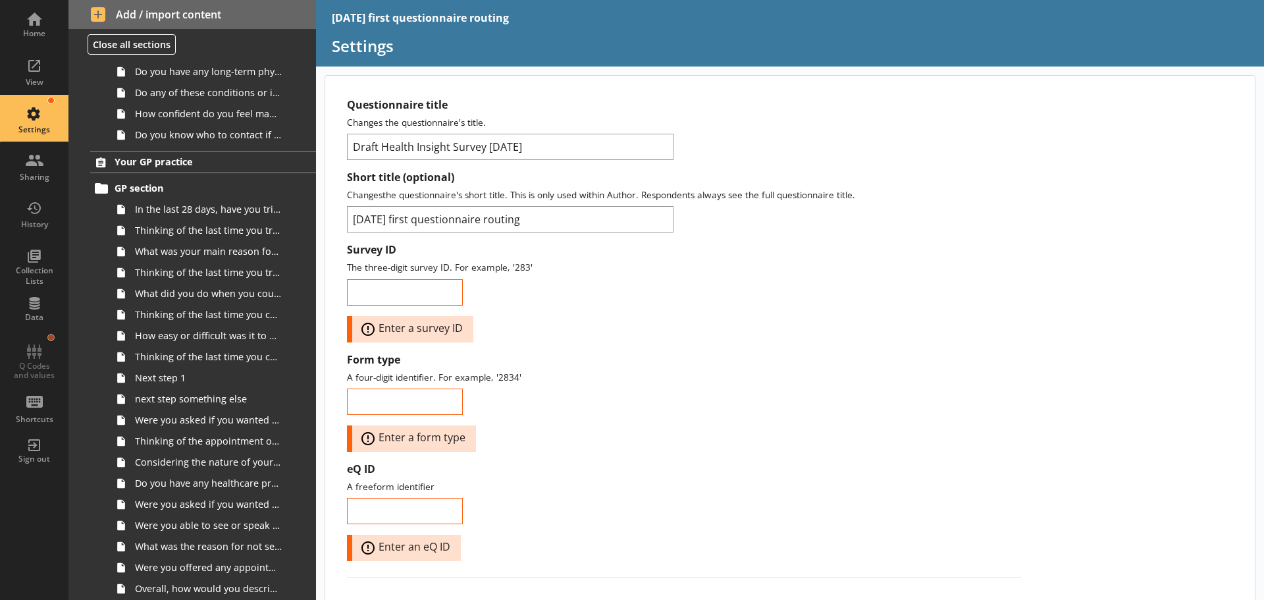
click at [849, 129] on div "Questionnaire title Changes the questionnaire's title. Draft Health Insight Sur…" at bounding box center [684, 129] width 674 height 62
click at [616, 337] on div "Survey ID The three-digit survey ID. For example, '283' Error: Enter a survey ID" at bounding box center [684, 292] width 674 height 99
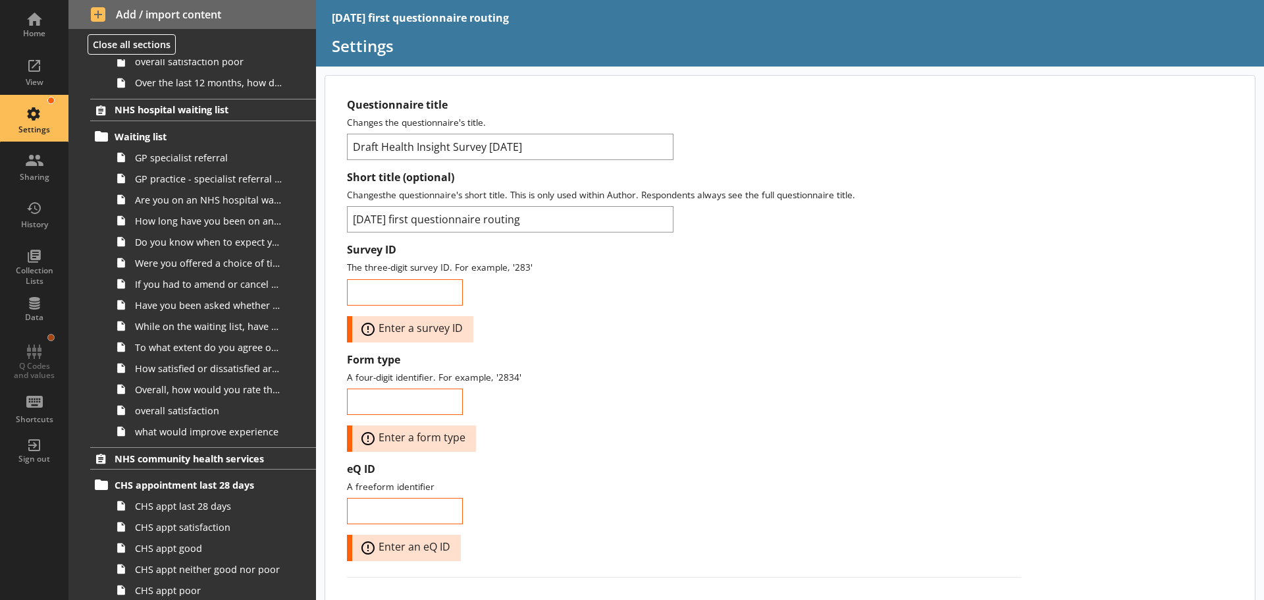
scroll to position [988, 0]
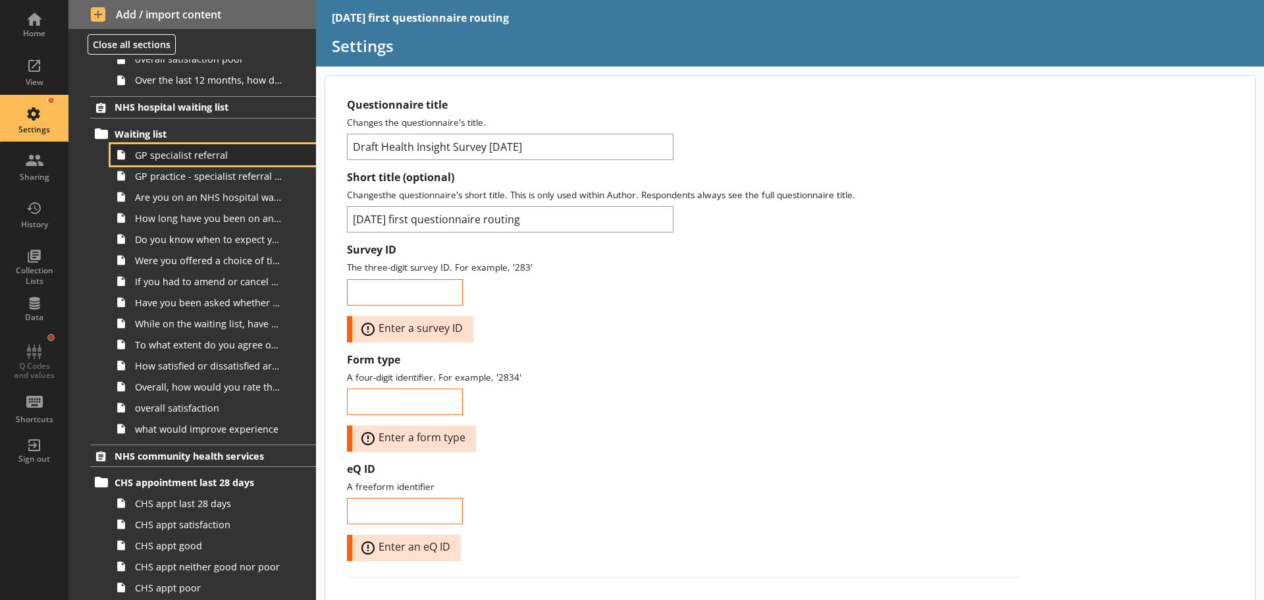
click at [187, 158] on span "GP specialist referral" at bounding box center [208, 155] width 147 height 13
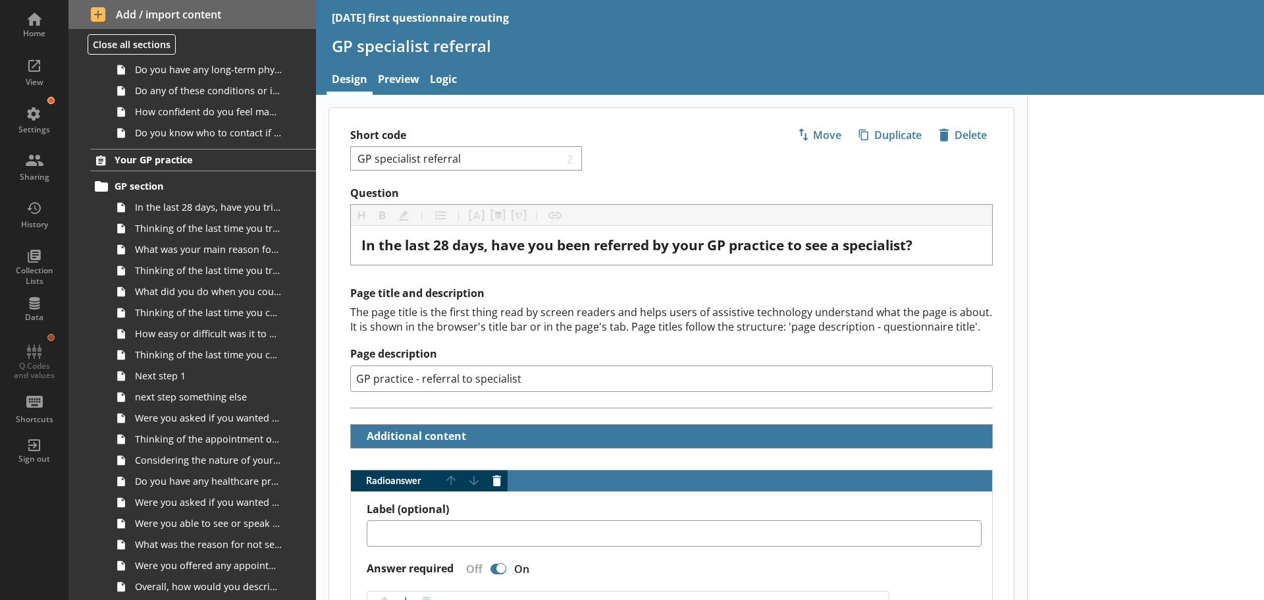
scroll to position [395, 0]
click at [192, 444] on span "Thinking of the appointment or call back you were given by your GP practice, wh…" at bounding box center [208, 441] width 147 height 13
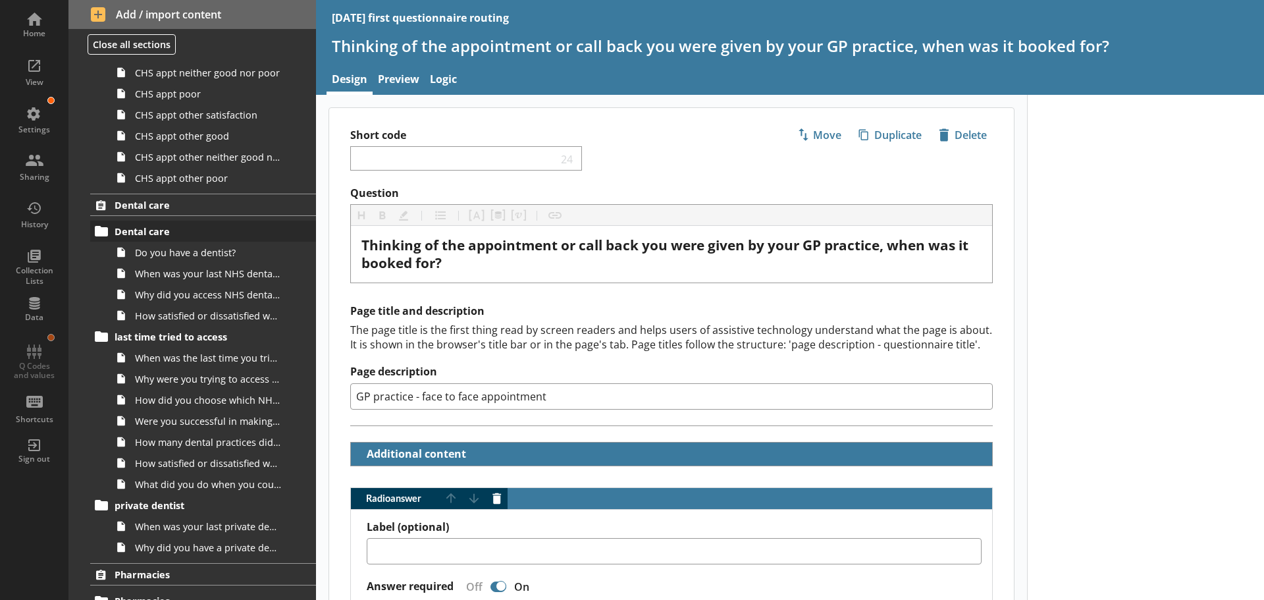
scroll to position [1454, 0]
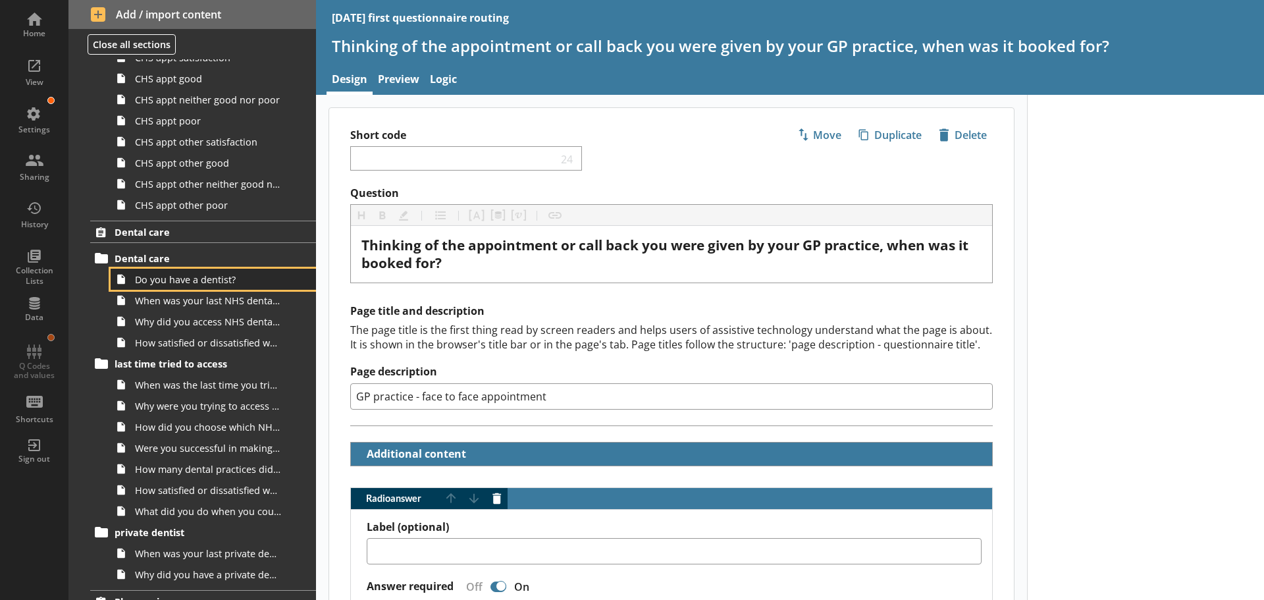
click at [192, 282] on span "Do you have a dentist?" at bounding box center [208, 279] width 147 height 13
type textarea "x"
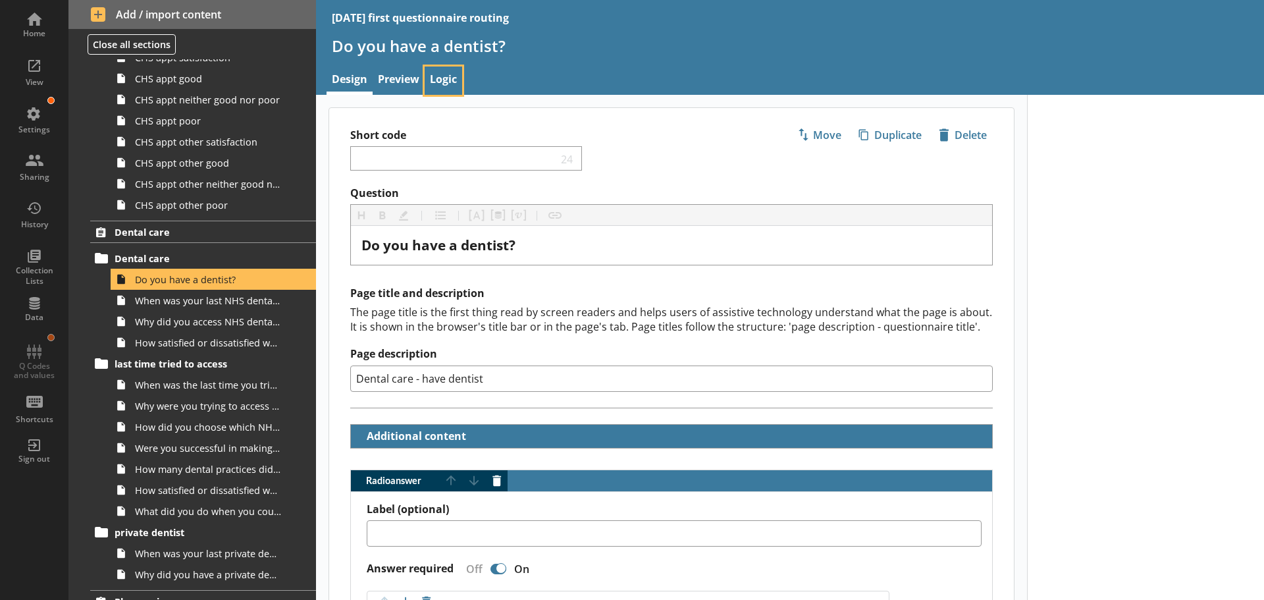
click at [448, 77] on link "Logic" at bounding box center [444, 81] width 38 height 28
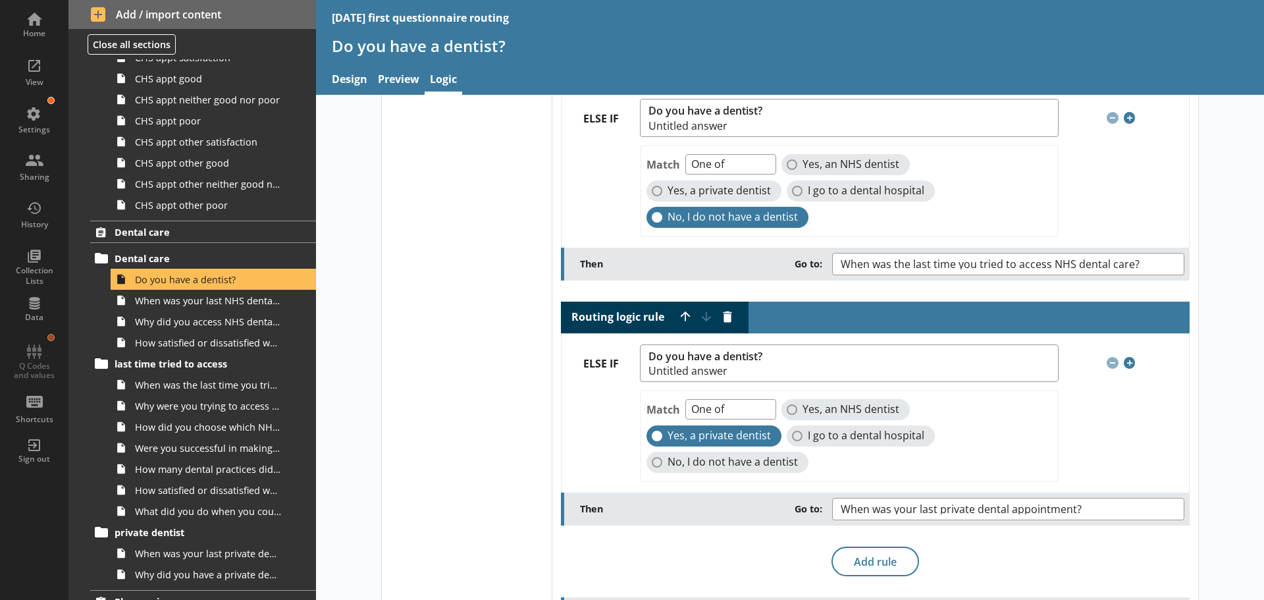
scroll to position [329, 0]
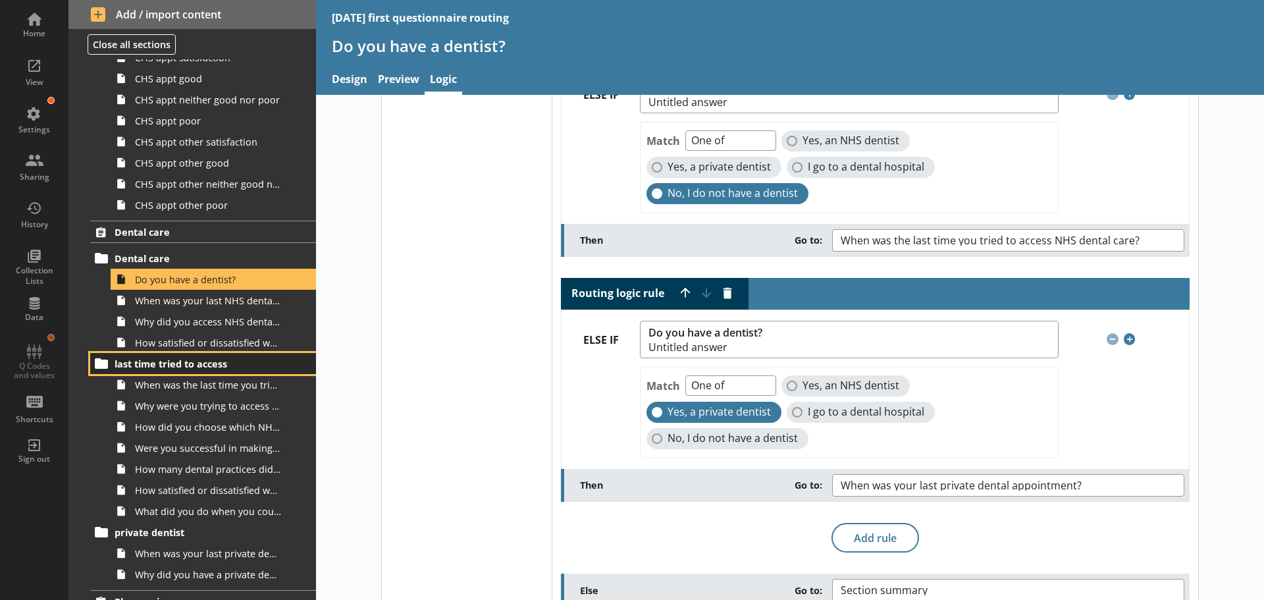
click at [176, 359] on span "last time tried to access" at bounding box center [196, 364] width 162 height 13
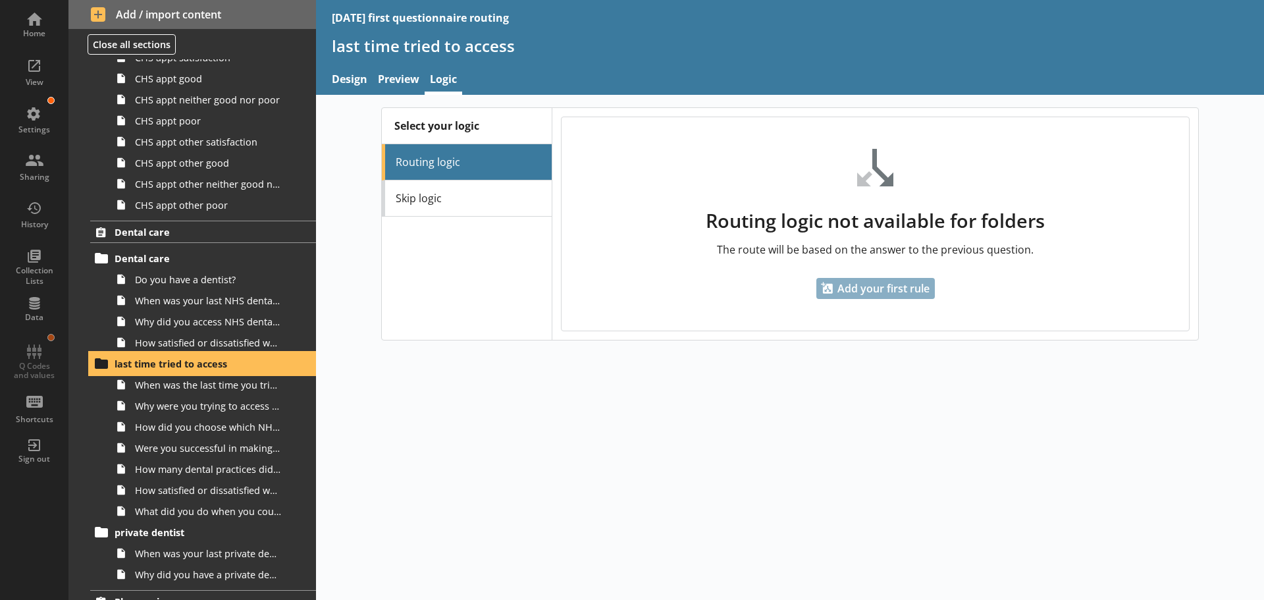
scroll to position [1520, 0]
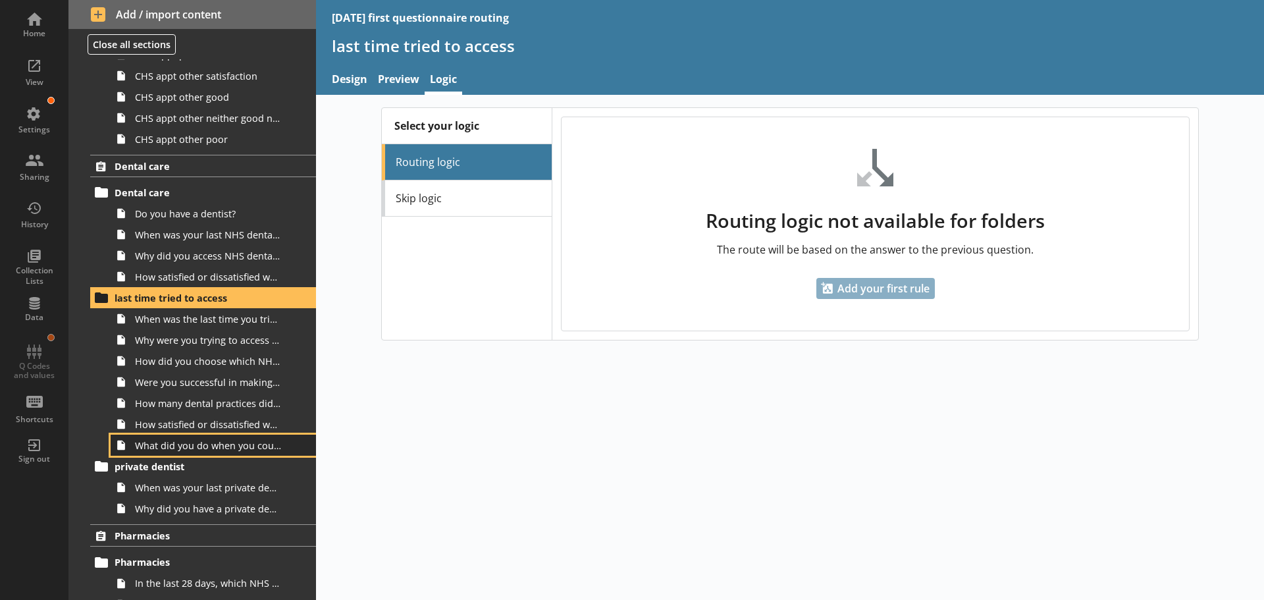
click at [205, 447] on span "What did you do when you could not access NHS dental care?" at bounding box center [208, 445] width 147 height 13
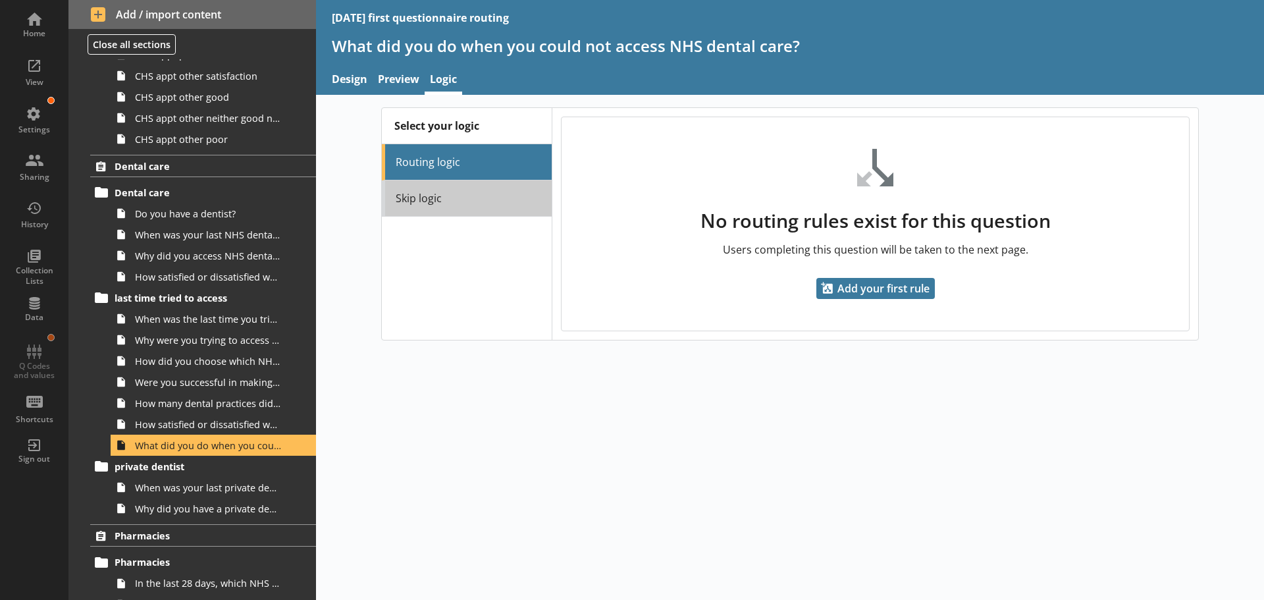
click at [427, 197] on link "Skip logic" at bounding box center [467, 198] width 170 height 36
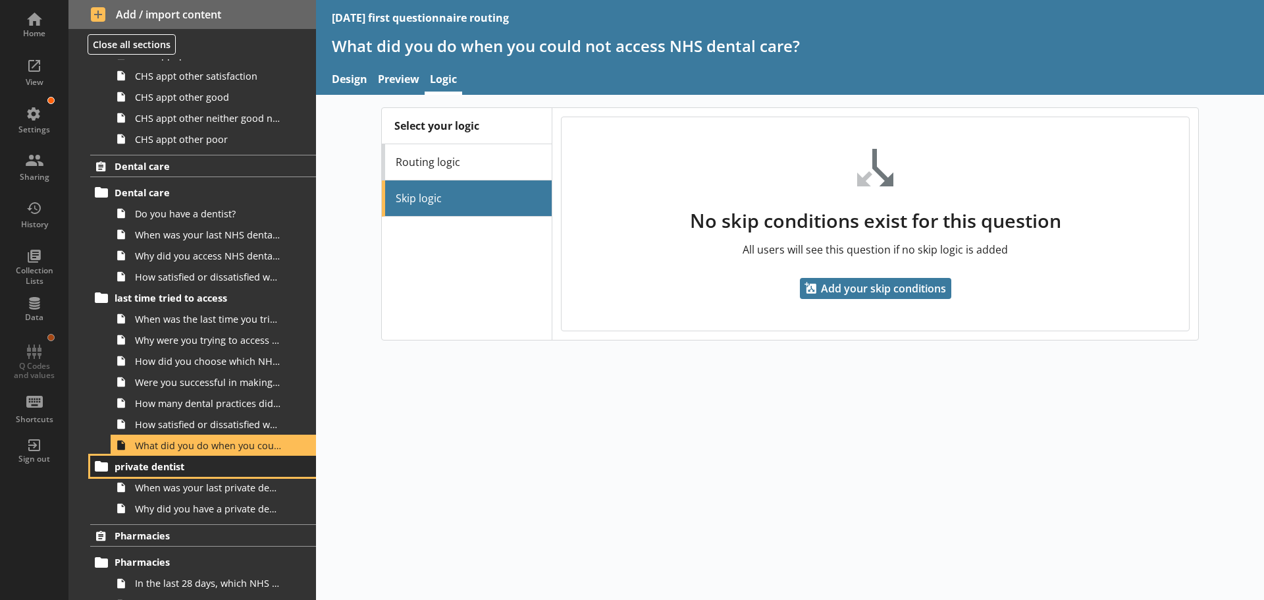
click at [168, 463] on span "private dentist" at bounding box center [196, 466] width 162 height 13
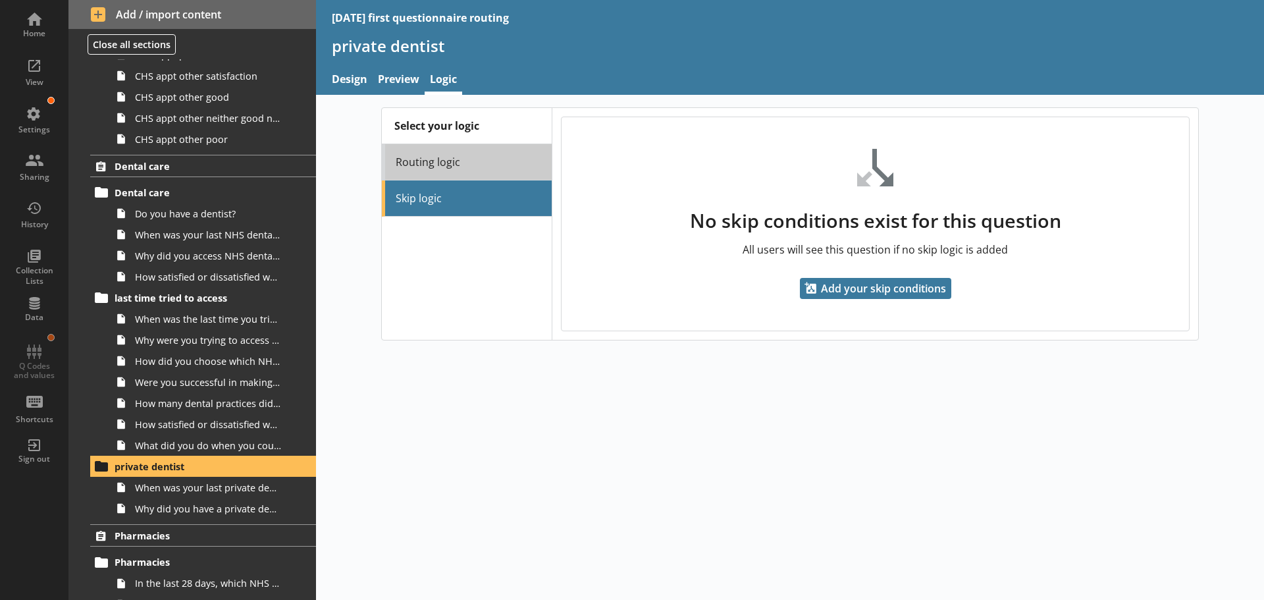
click at [435, 165] on link "Routing logic" at bounding box center [467, 162] width 170 height 36
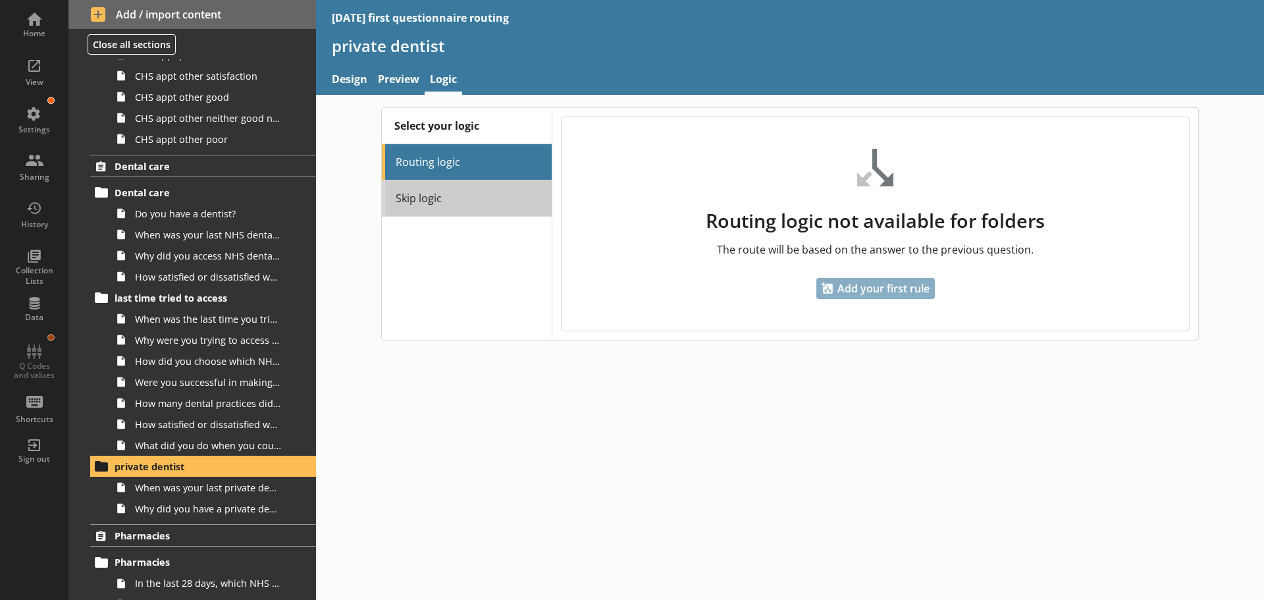
click at [433, 194] on link "Skip logic" at bounding box center [467, 198] width 170 height 36
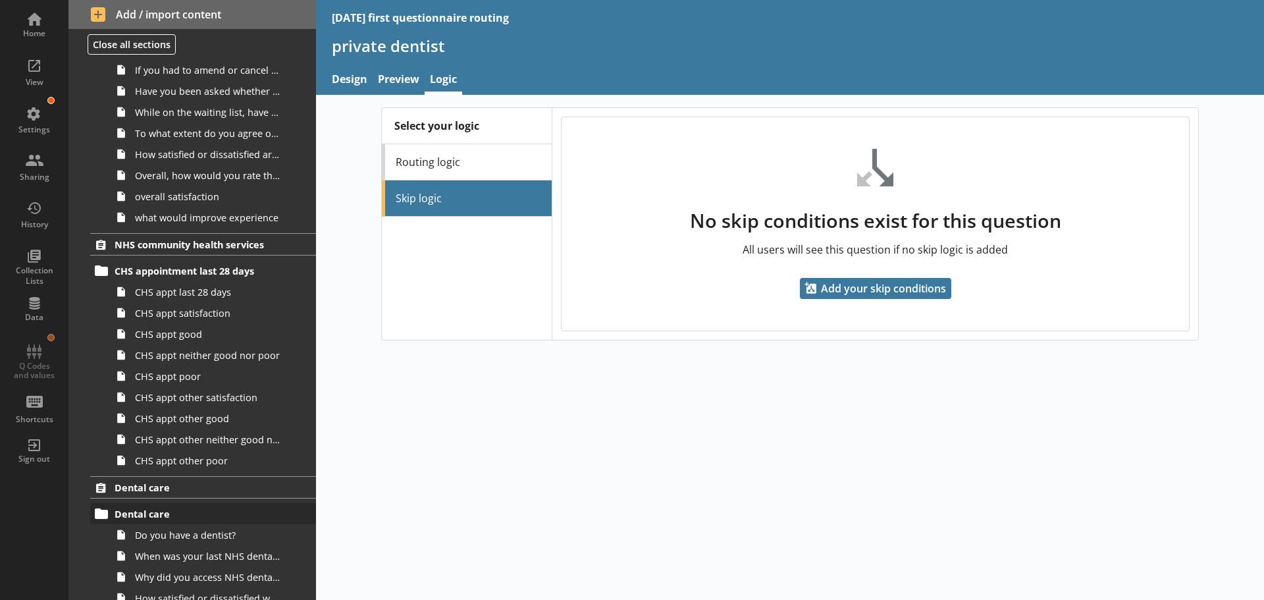
scroll to position [1191, 0]
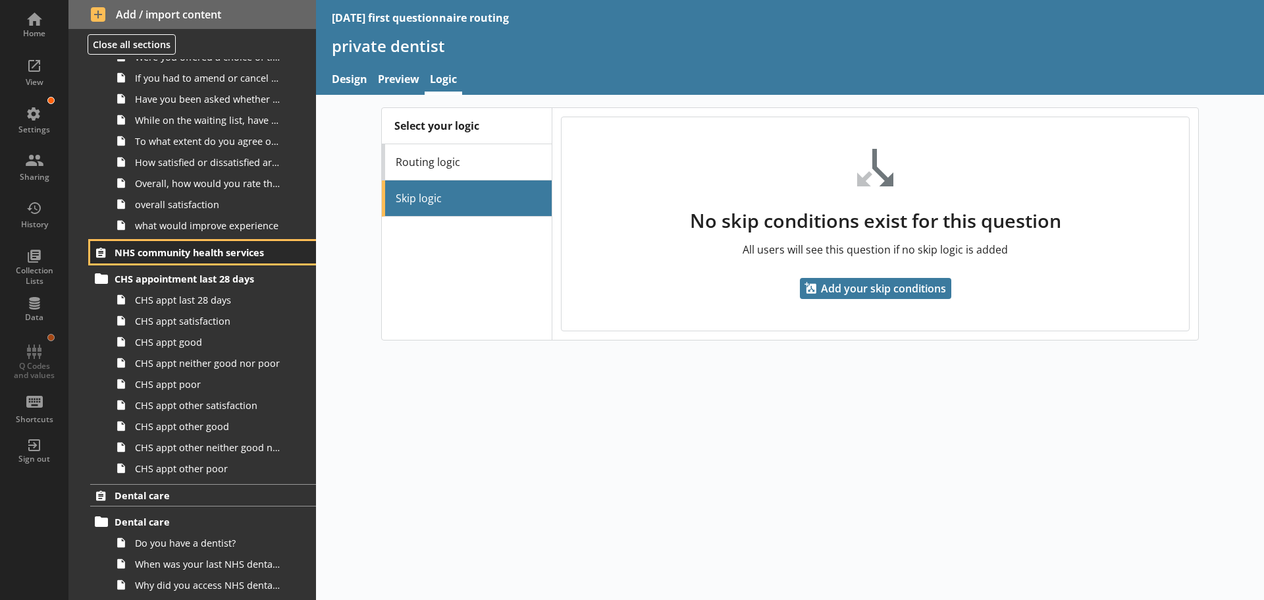
click at [178, 250] on span "NHS community health services" at bounding box center [196, 252] width 162 height 13
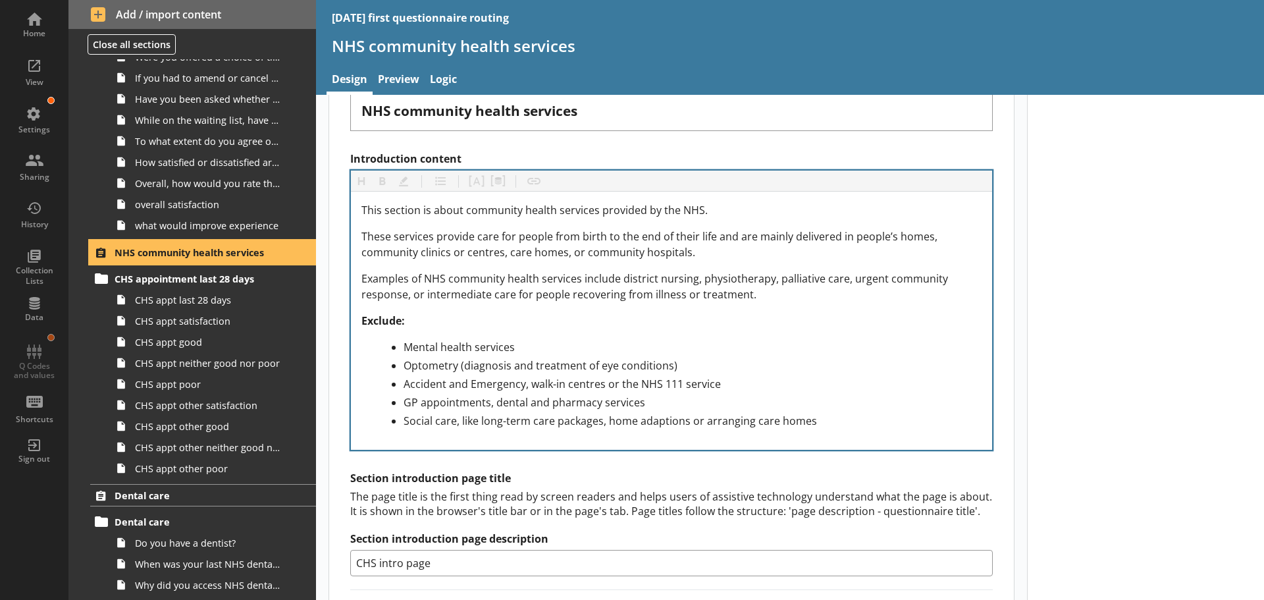
scroll to position [461, 0]
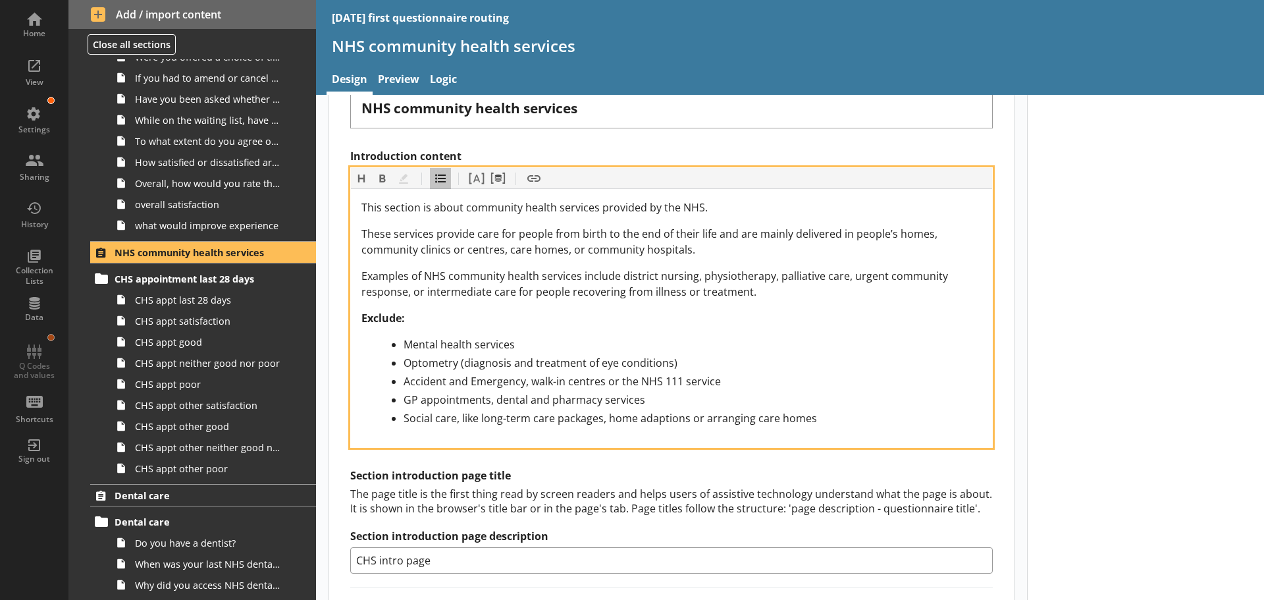
drag, startPoint x: 760, startPoint y: 294, endPoint x: 378, endPoint y: 237, distance: 386.2
click at [363, 234] on div "This section is about community health services provided by the NHS. These serv…" at bounding box center [671, 313] width 620 height 226
copy div "These services provide care for people from birth to the end of their life and …"
click at [802, 375] on div "Accident and Emergency, walk-in centres or the NHS 111 service" at bounding box center [693, 381] width 578 height 16
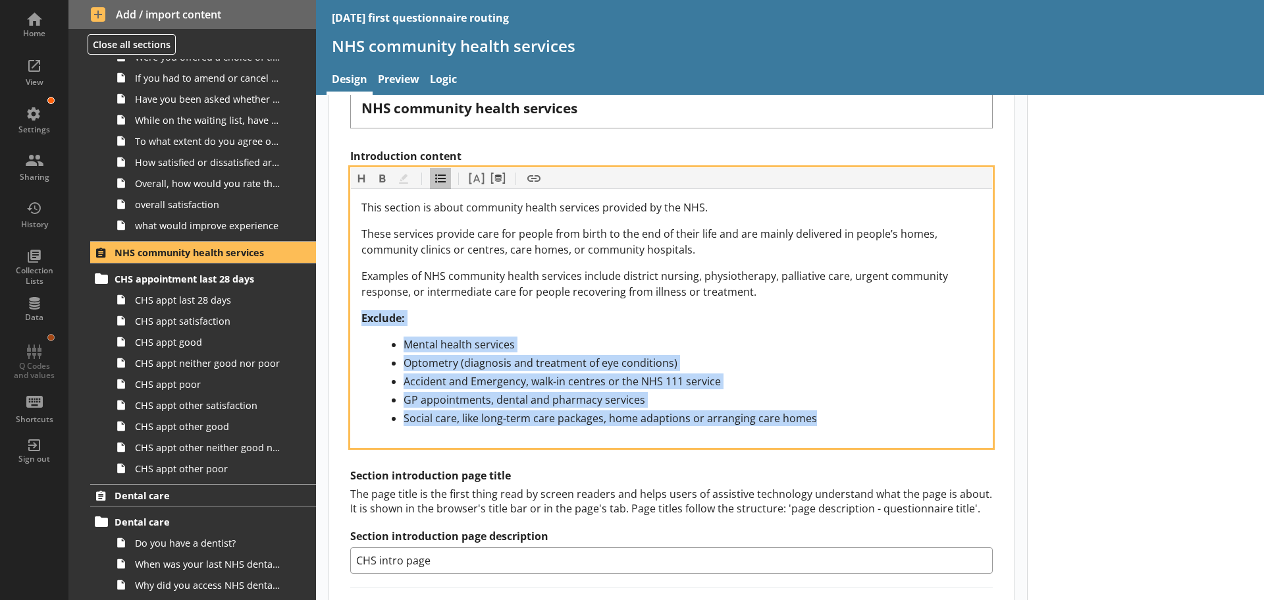
drag, startPoint x: 786, startPoint y: 413, endPoint x: 349, endPoint y: 318, distance: 447.5
click at [349, 318] on div "Section title This will be shown on the hub. Heading Heading Bold Bold Highligh…" at bounding box center [671, 401] width 685 height 1072
copy div "Exclude: Mental health services Optometry (diagnosis and treatment of eye condi…"
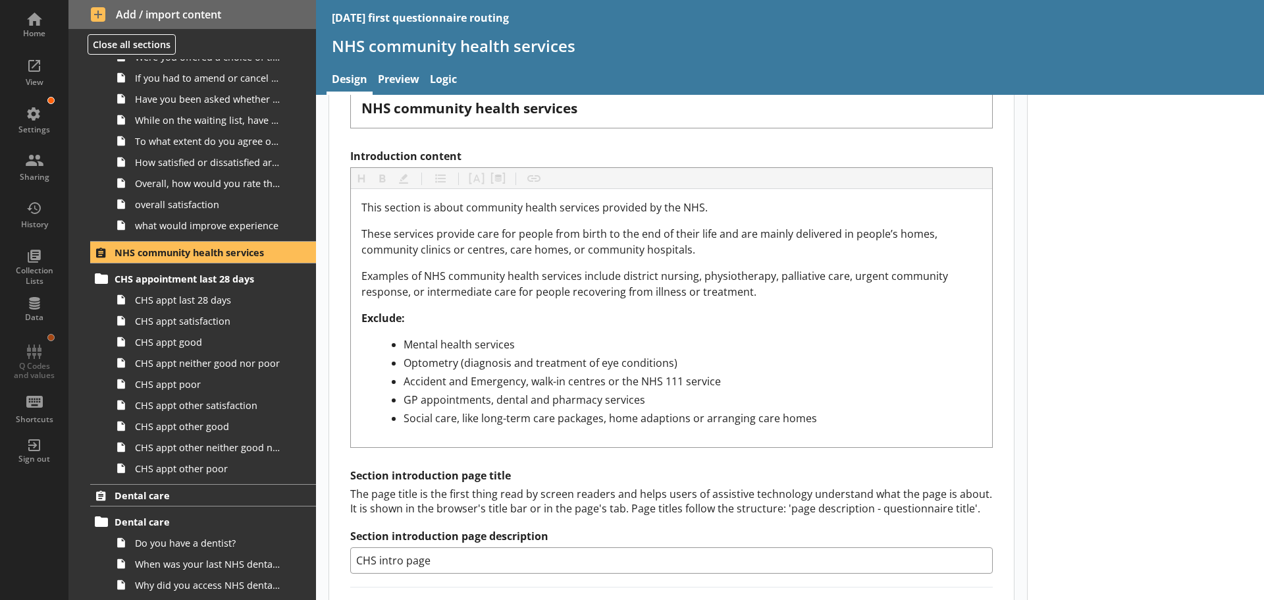
click at [622, 146] on div "Introduction title Heading Heading Bold Bold Highlight Highlight List List Pipe…" at bounding box center [671, 311] width 643 height 525
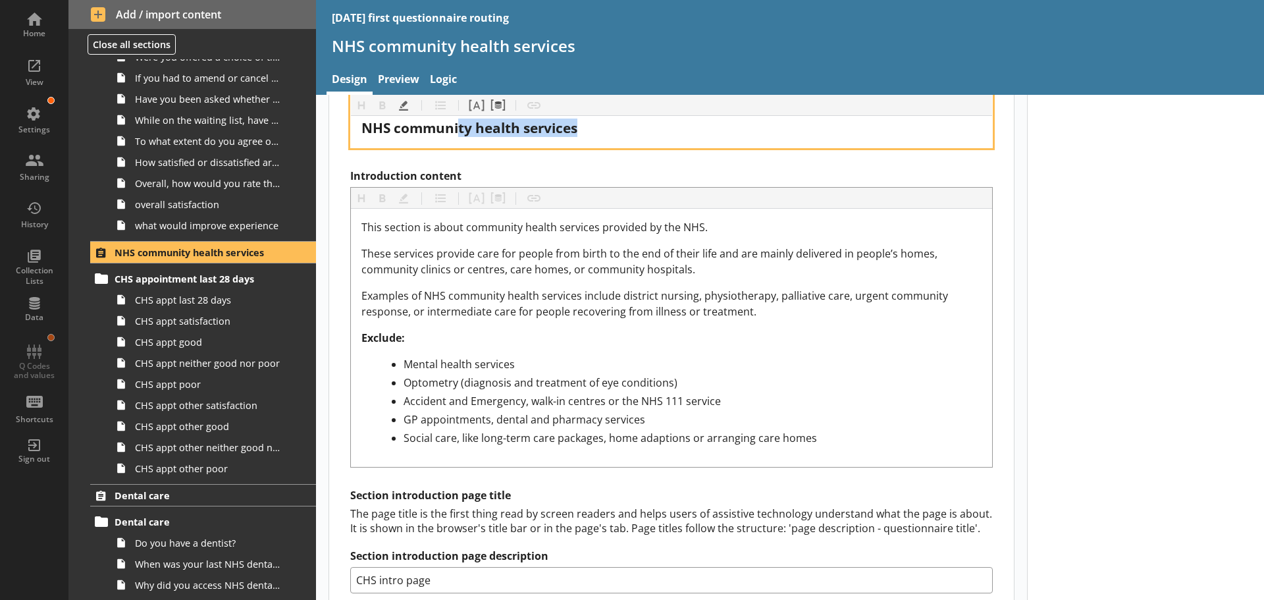
drag, startPoint x: 603, startPoint y: 108, endPoint x: 459, endPoint y: 107, distance: 144.2
click at [459, 107] on div "Heading Heading Bold Bold Highlight Highlight List List Pipe answer Pipe answer…" at bounding box center [671, 117] width 643 height 61
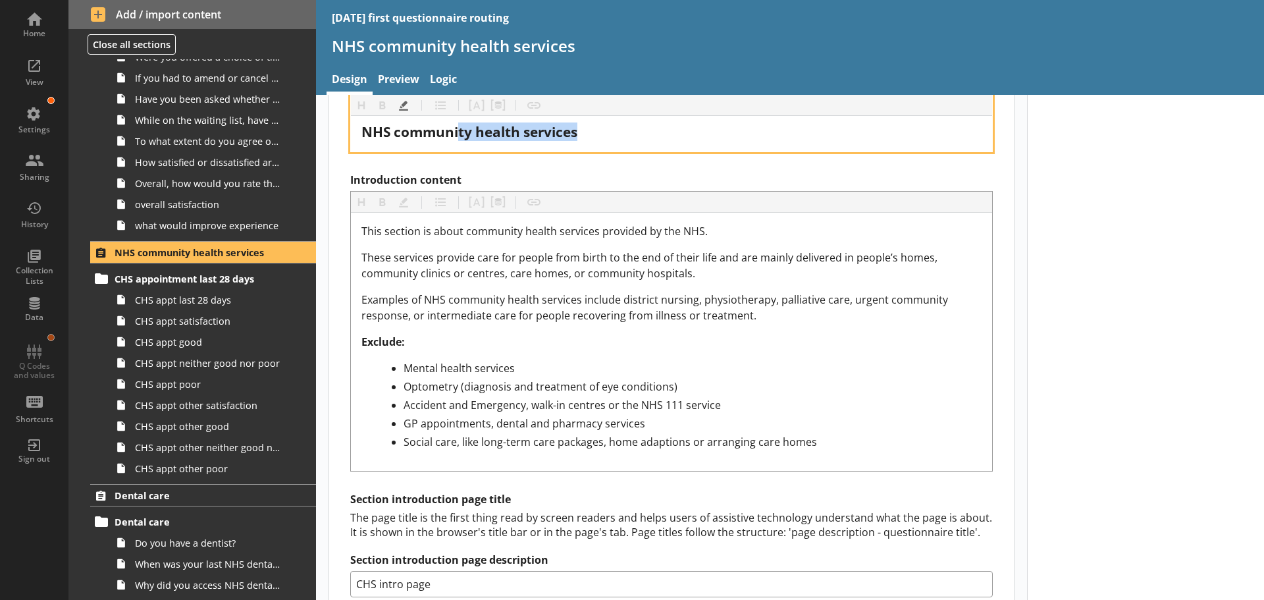
click at [583, 137] on div "NHS community health services" at bounding box center [671, 132] width 620 height 18
drag, startPoint x: 590, startPoint y: 132, endPoint x: 343, endPoint y: 134, distance: 246.9
click at [343, 134] on div "Section title This will be shown on the hub. Heading Heading Bold Bold Highligh…" at bounding box center [671, 425] width 685 height 1072
copy span "NHS community health services"
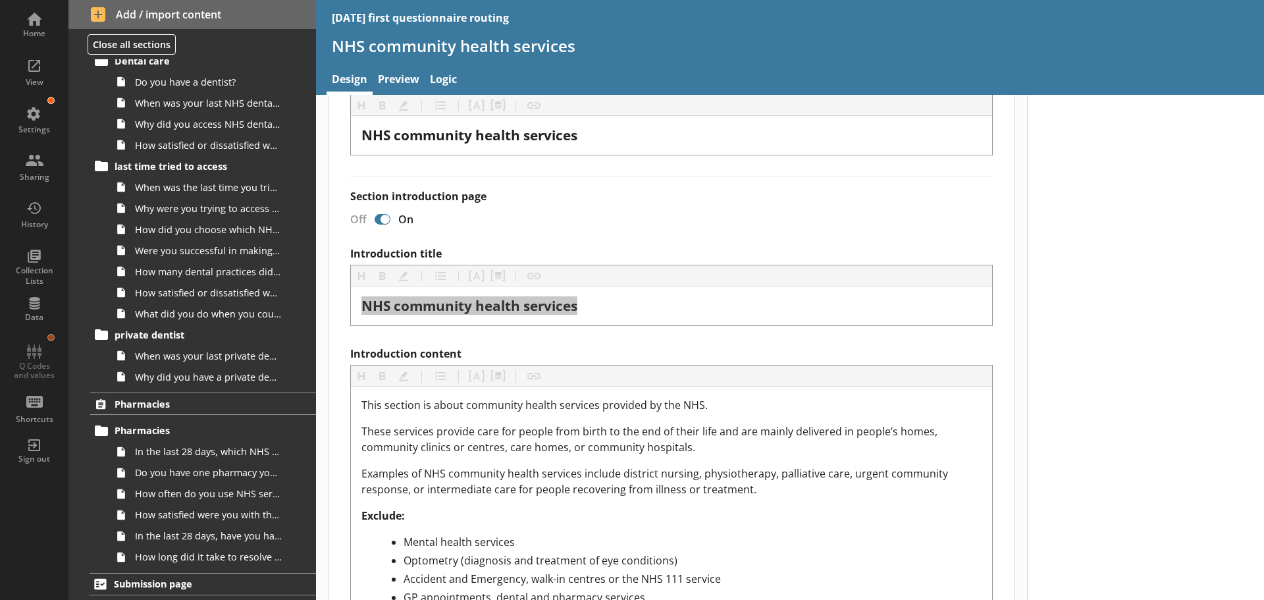
scroll to position [527, 0]
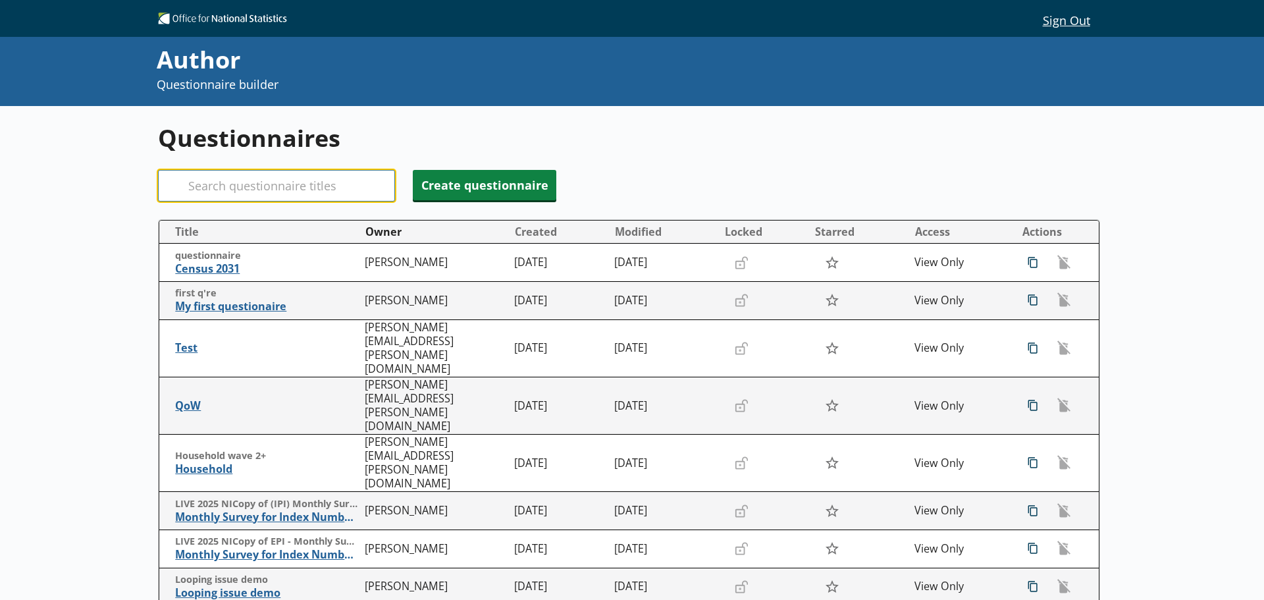
click at [292, 191] on input "Search" at bounding box center [276, 186] width 237 height 32
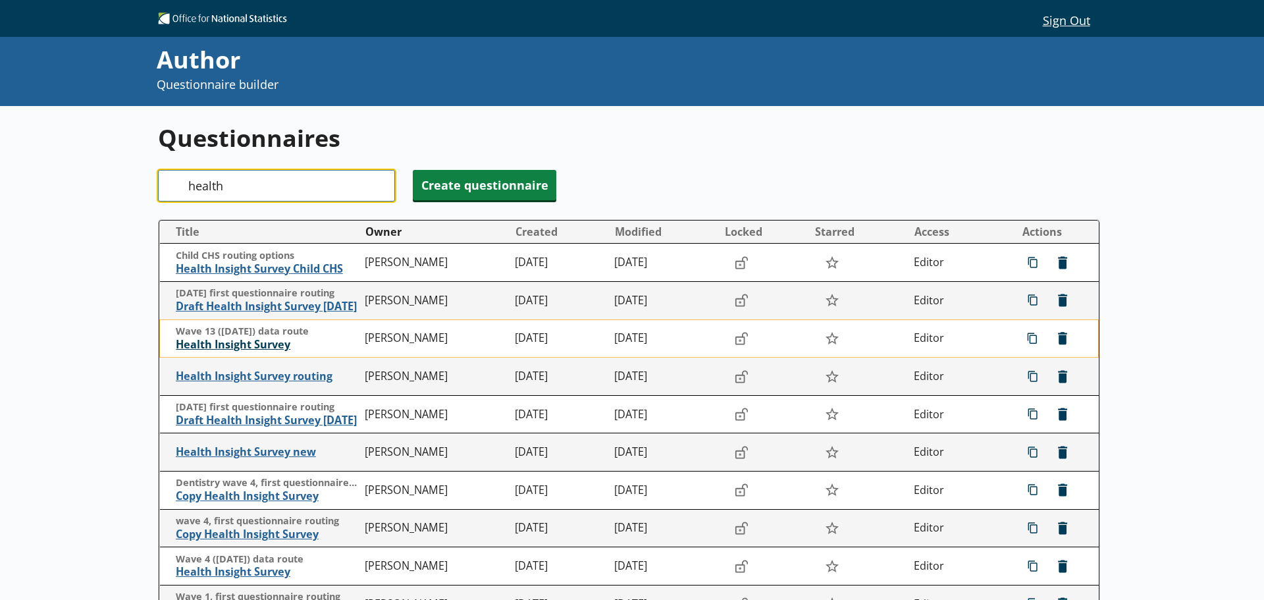
type input "health"
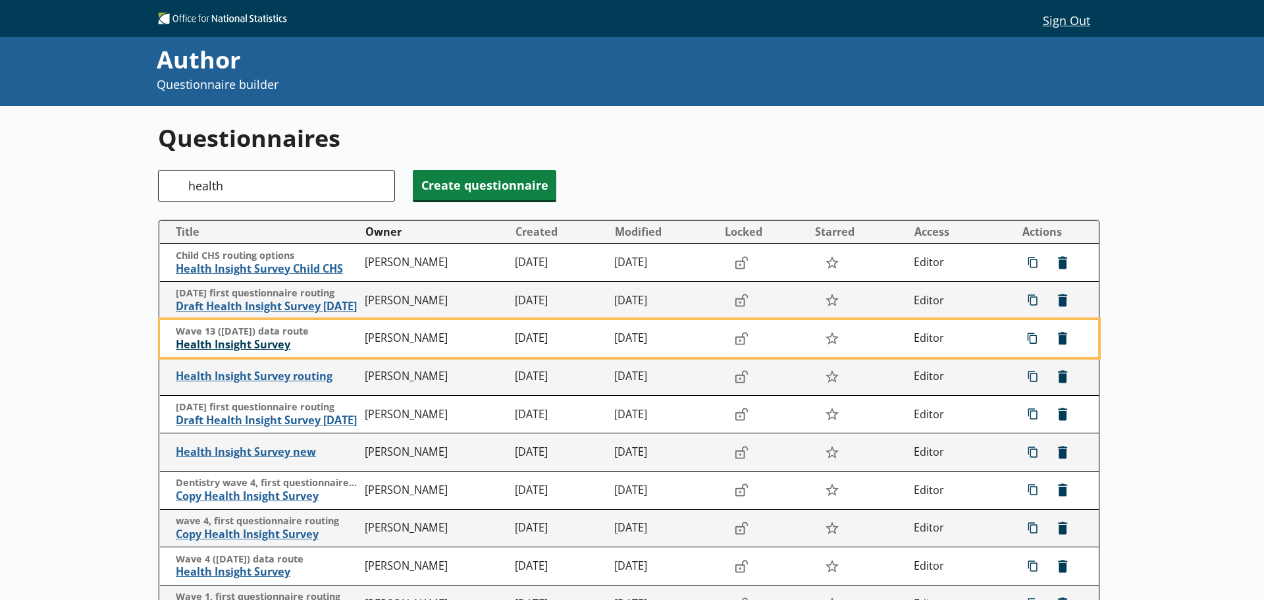
click at [239, 345] on span "Health Insight Survey" at bounding box center [267, 345] width 183 height 14
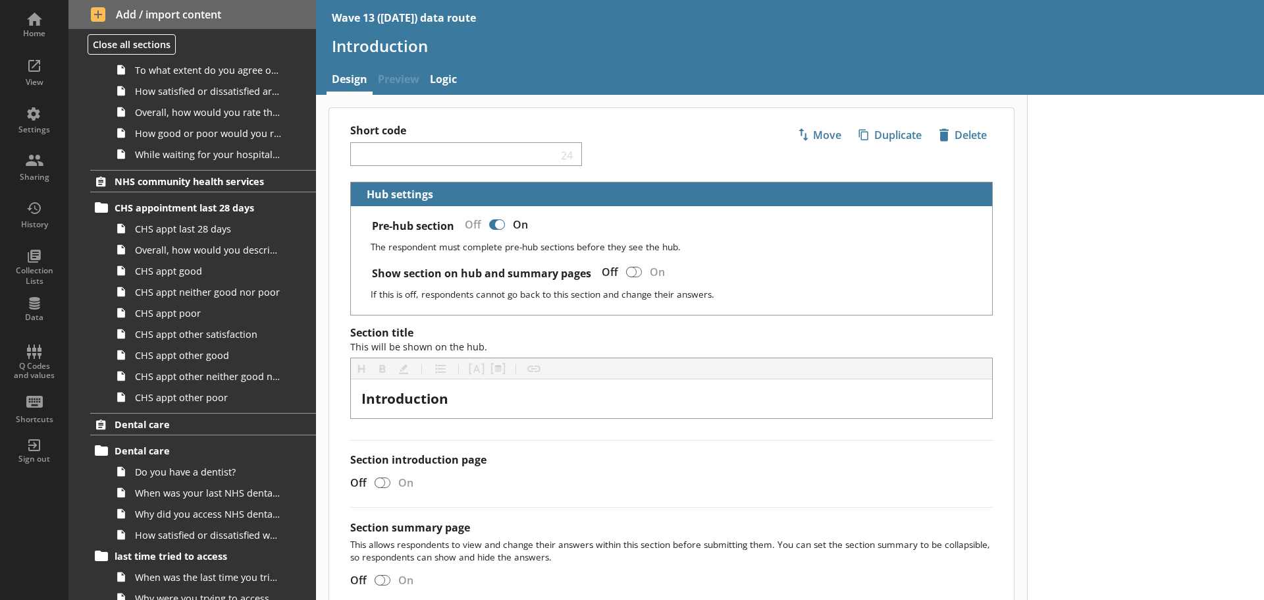
scroll to position [1251, 0]
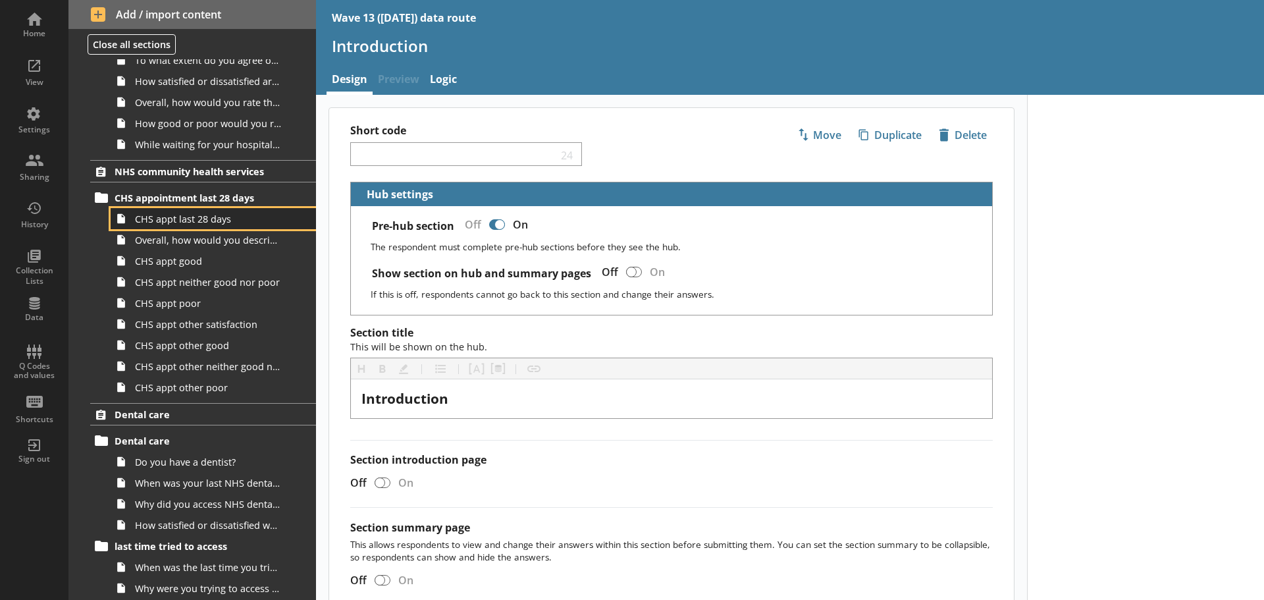
click at [180, 223] on span "CHS appt last 28 days" at bounding box center [208, 219] width 147 height 13
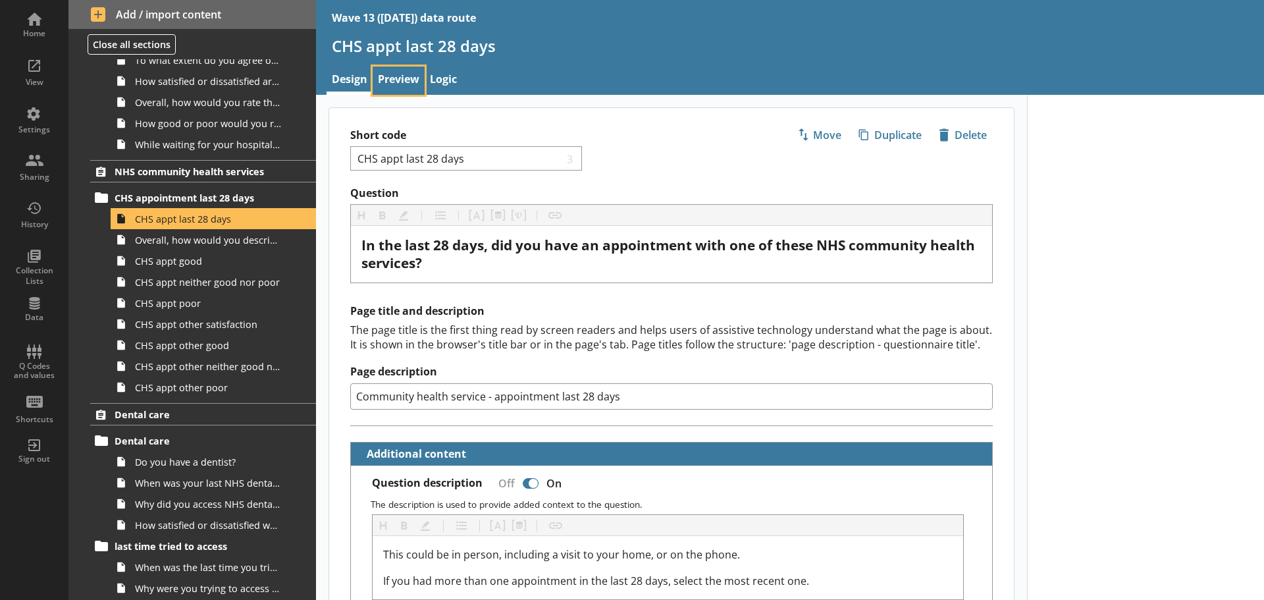
click at [404, 74] on link "Preview" at bounding box center [399, 81] width 52 height 28
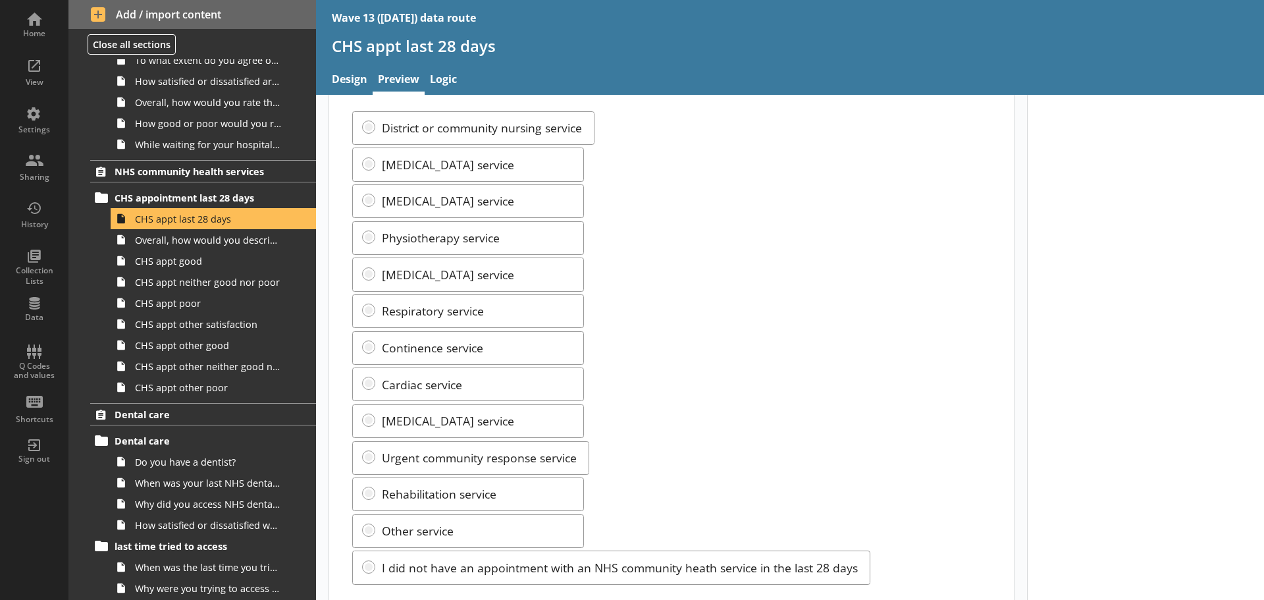
scroll to position [198, 0]
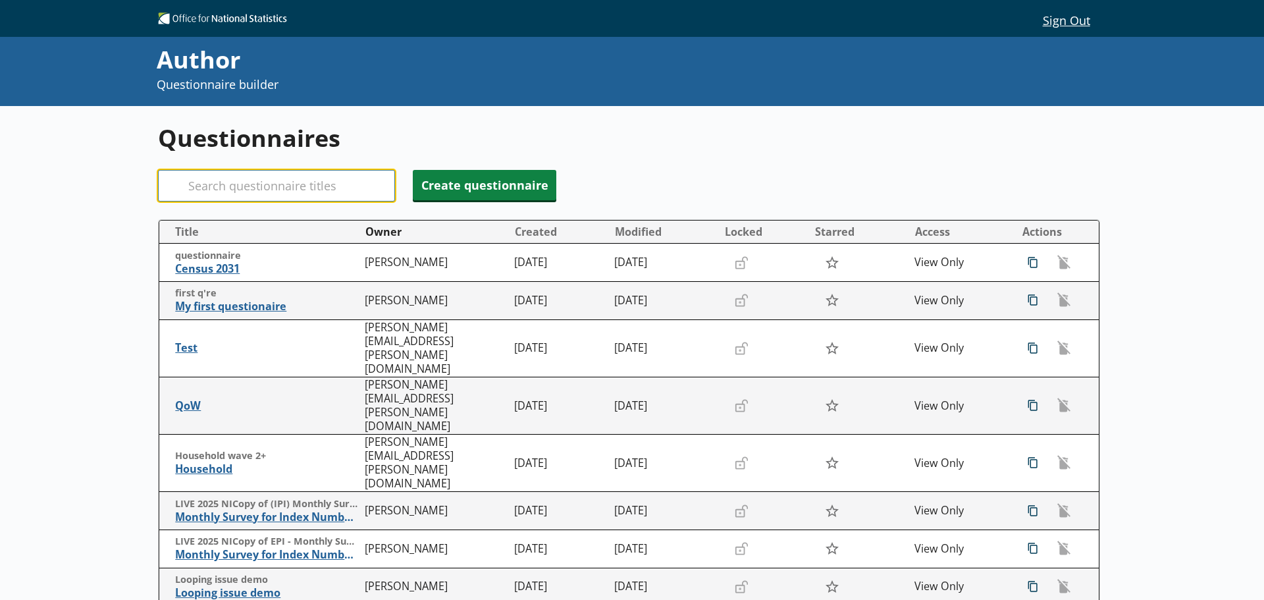
click at [277, 182] on input "Search" at bounding box center [276, 186] width 237 height 32
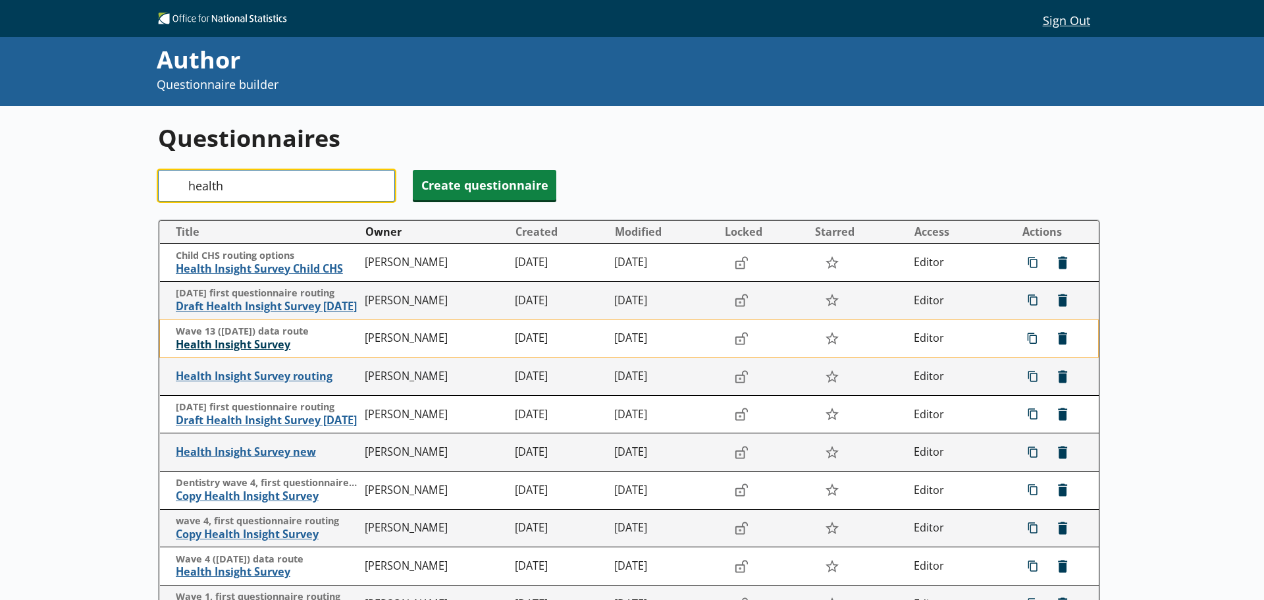
type input "health"
click at [234, 346] on span "Health Insight Survey" at bounding box center [267, 345] width 183 height 14
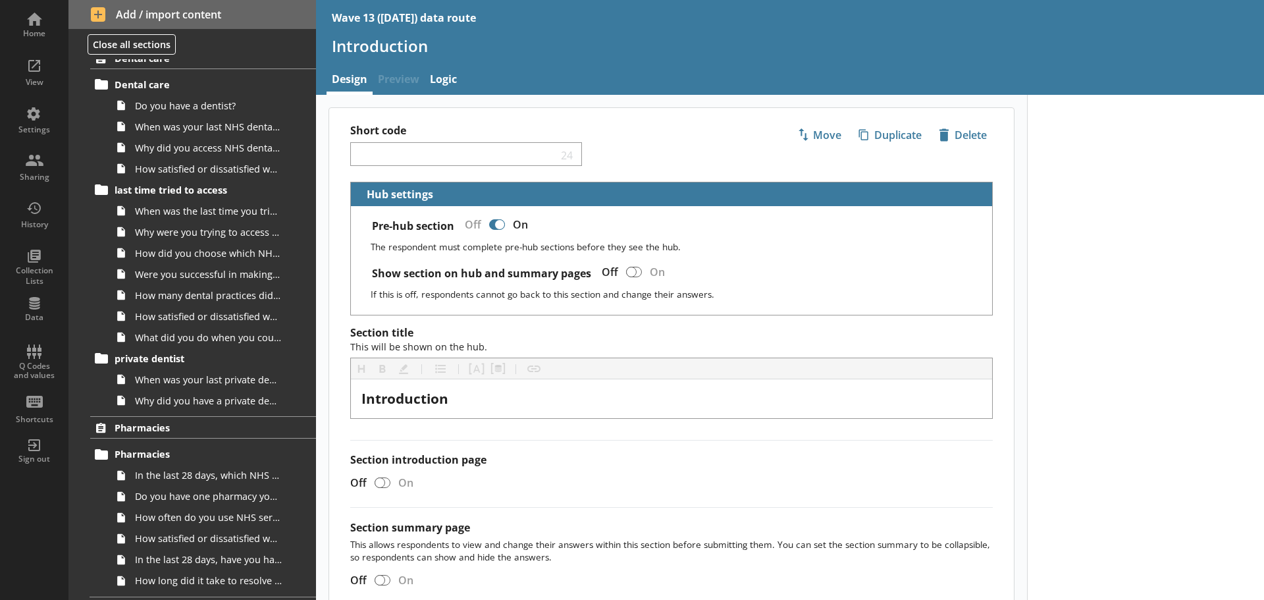
scroll to position [1631, 0]
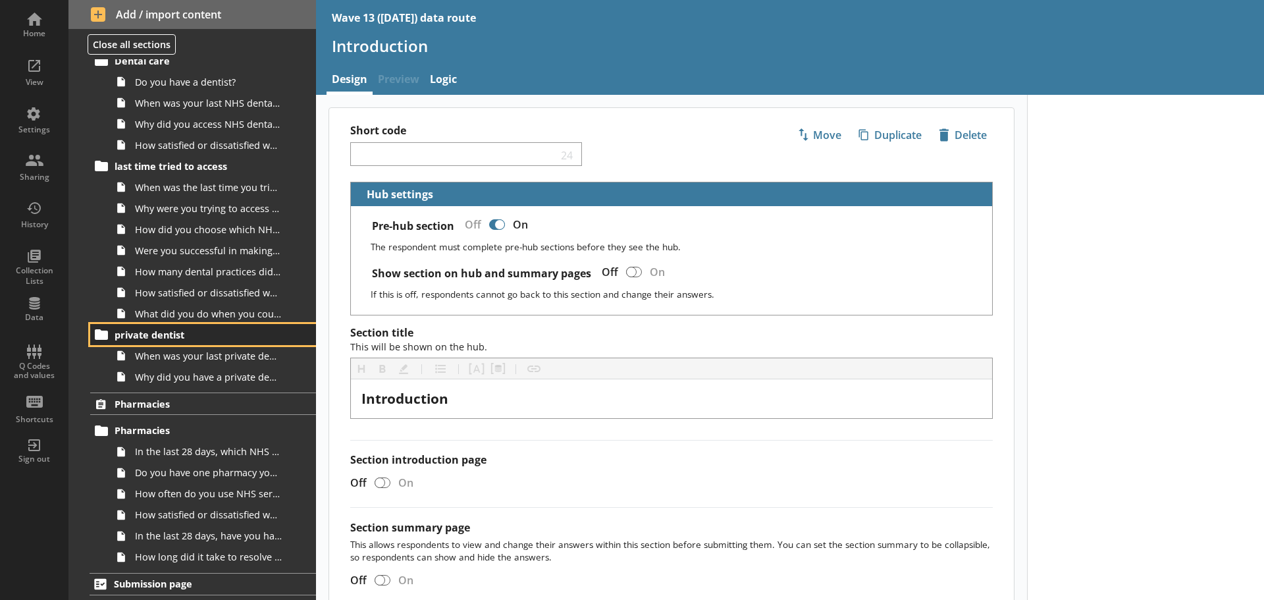
click at [165, 326] on link "private dentist" at bounding box center [203, 334] width 226 height 21
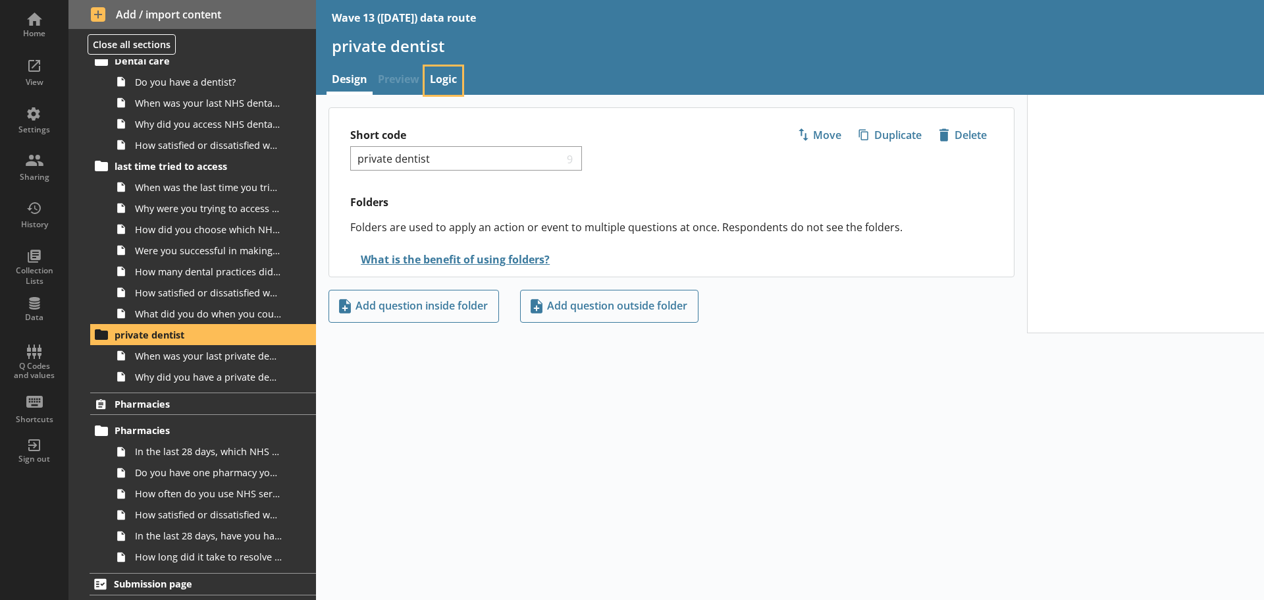
click at [447, 75] on link "Logic" at bounding box center [444, 81] width 38 height 28
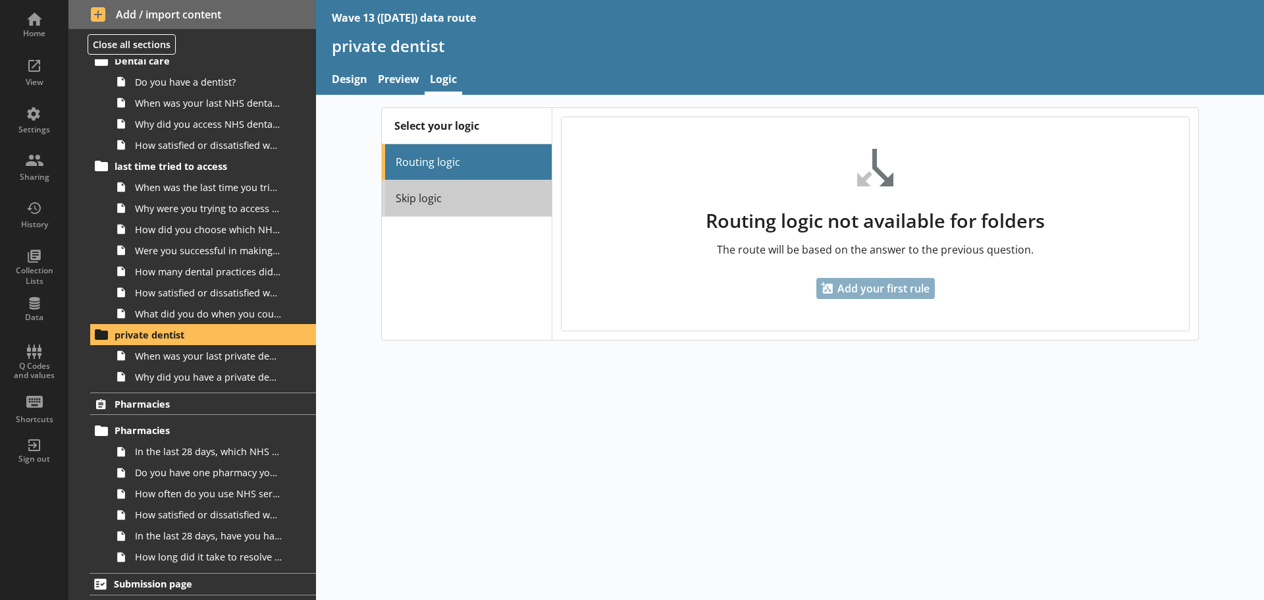
click at [409, 192] on link "Skip logic" at bounding box center [467, 198] width 170 height 36
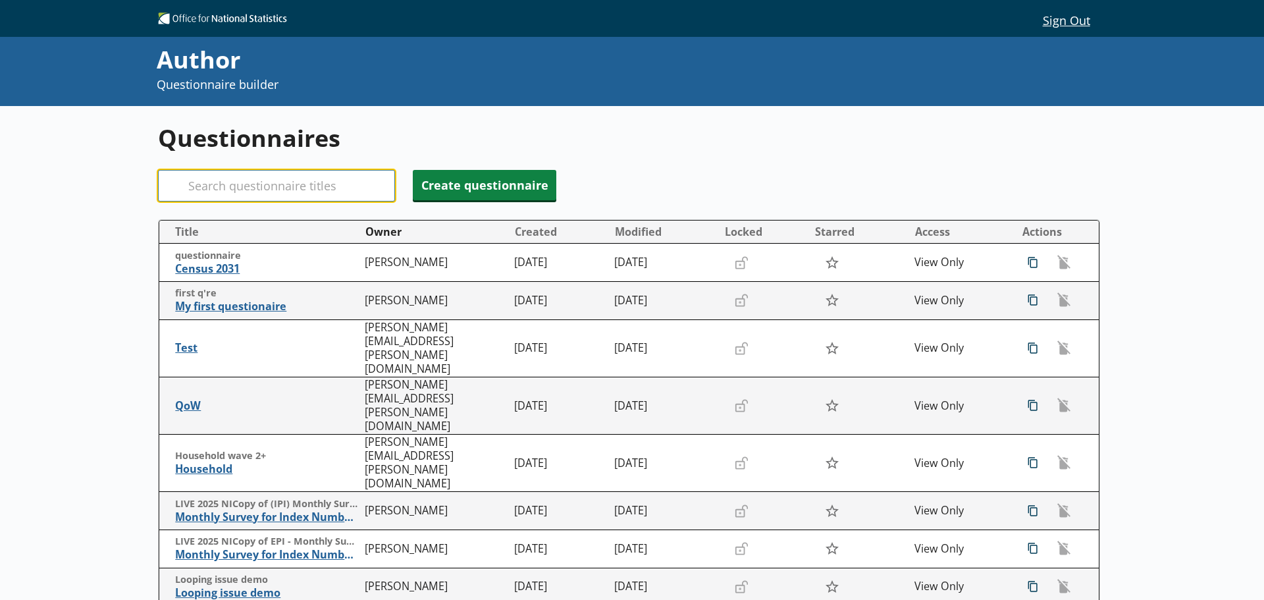
click at [254, 186] on input "Search" at bounding box center [276, 186] width 237 height 32
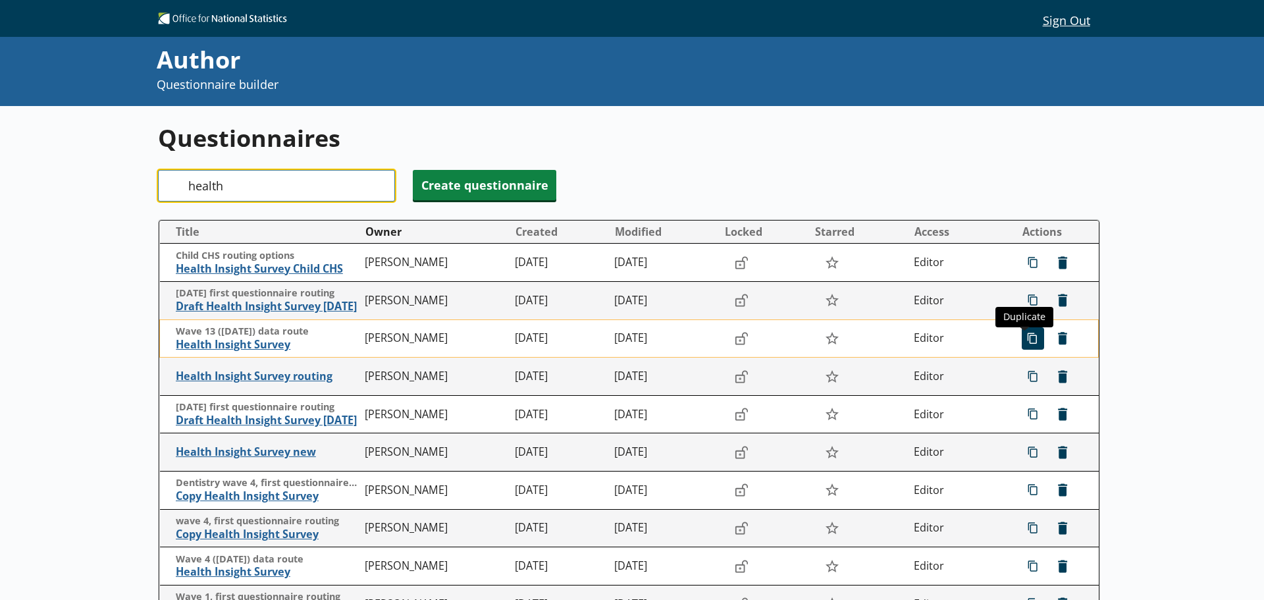
type input "health"
click at [1025, 339] on span "icon-copy Duplicate" at bounding box center [1033, 338] width 21 height 21
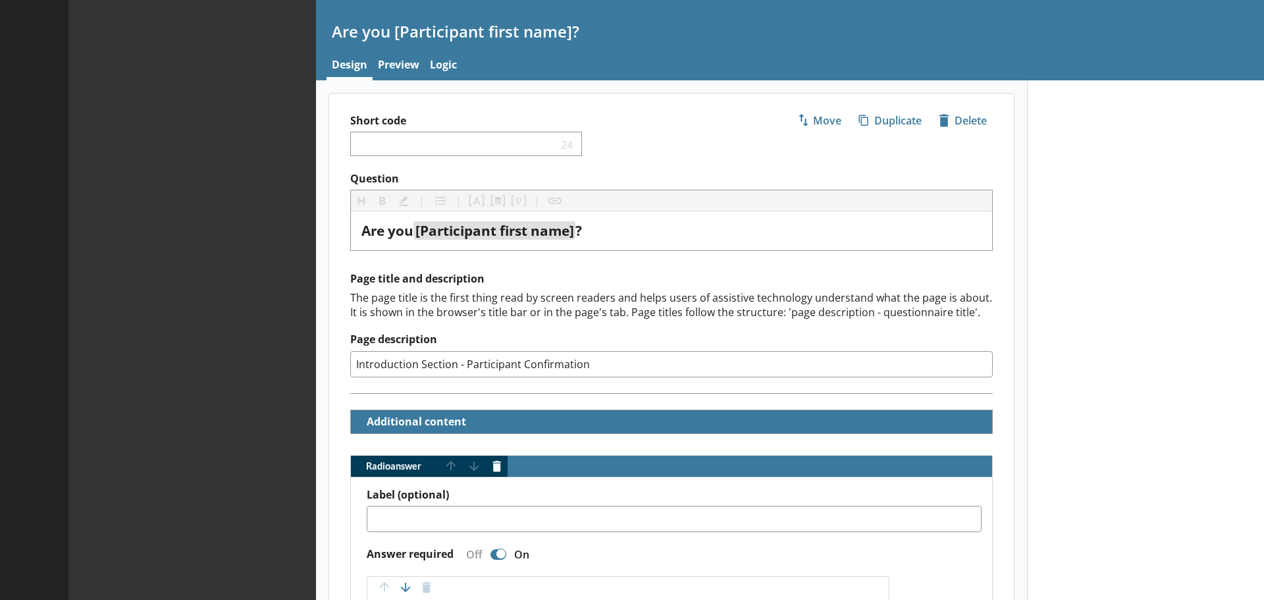
type textarea "x"
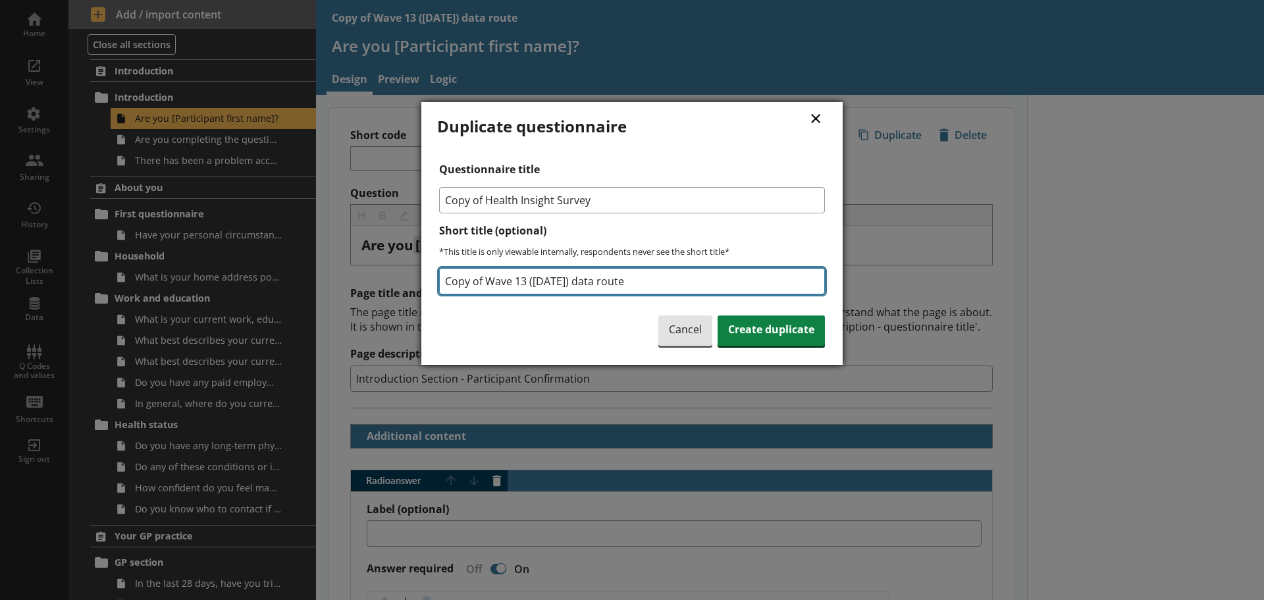
click at [527, 282] on input "Copy of Wave 13 ([DATE]) data route" at bounding box center [632, 281] width 386 height 26
click at [529, 280] on input "Copy of Wave 18 ([DATE]) data route" at bounding box center [632, 281] width 386 height 26
drag, startPoint x: 570, startPoint y: 280, endPoint x: 585, endPoint y: 336, distance: 58.0
click at [533, 282] on input "Copy of Wave 19 ([DATE]) data route" at bounding box center [632, 281] width 386 height 26
drag, startPoint x: 484, startPoint y: 278, endPoint x: 415, endPoint y: 286, distance: 68.9
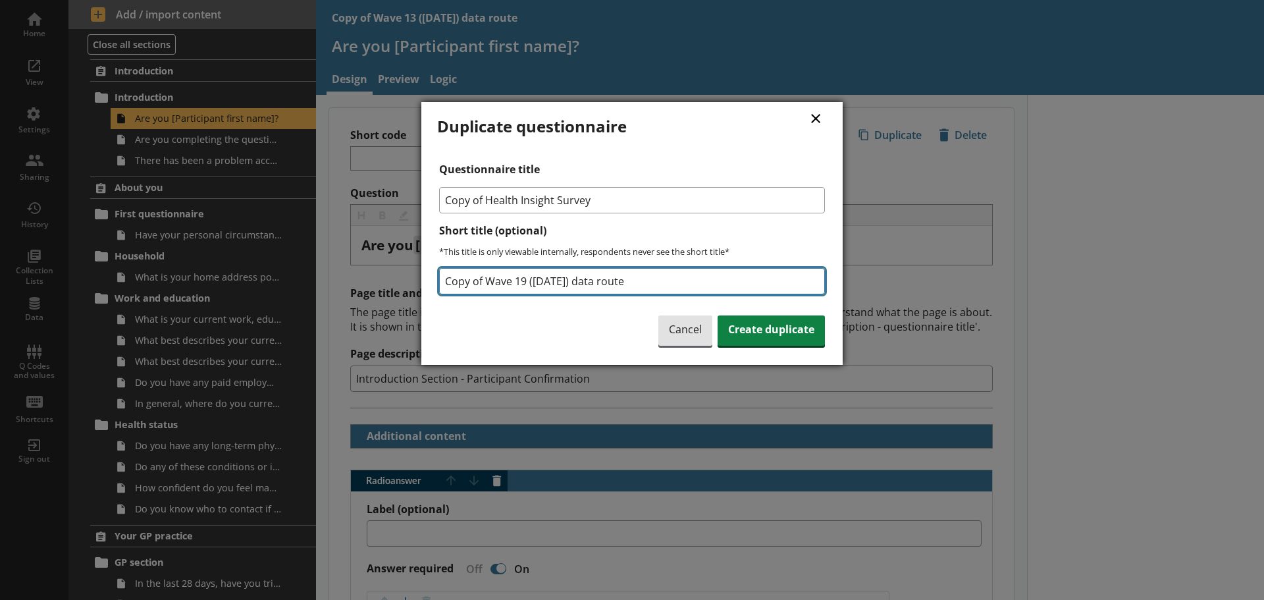
click at [415, 286] on div "× Duplicate questionnaire Questionnaire title Copy of Health Insight Survey Sho…" at bounding box center [632, 300] width 1264 height 600
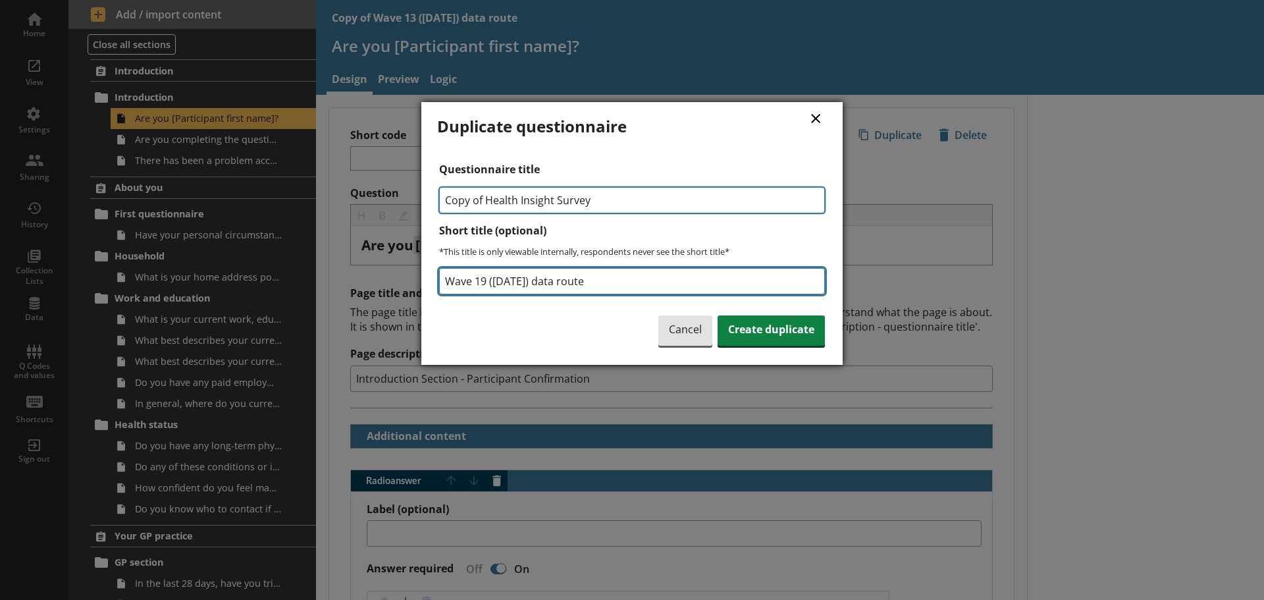
type input "Wave 19 ([DATE]) data route"
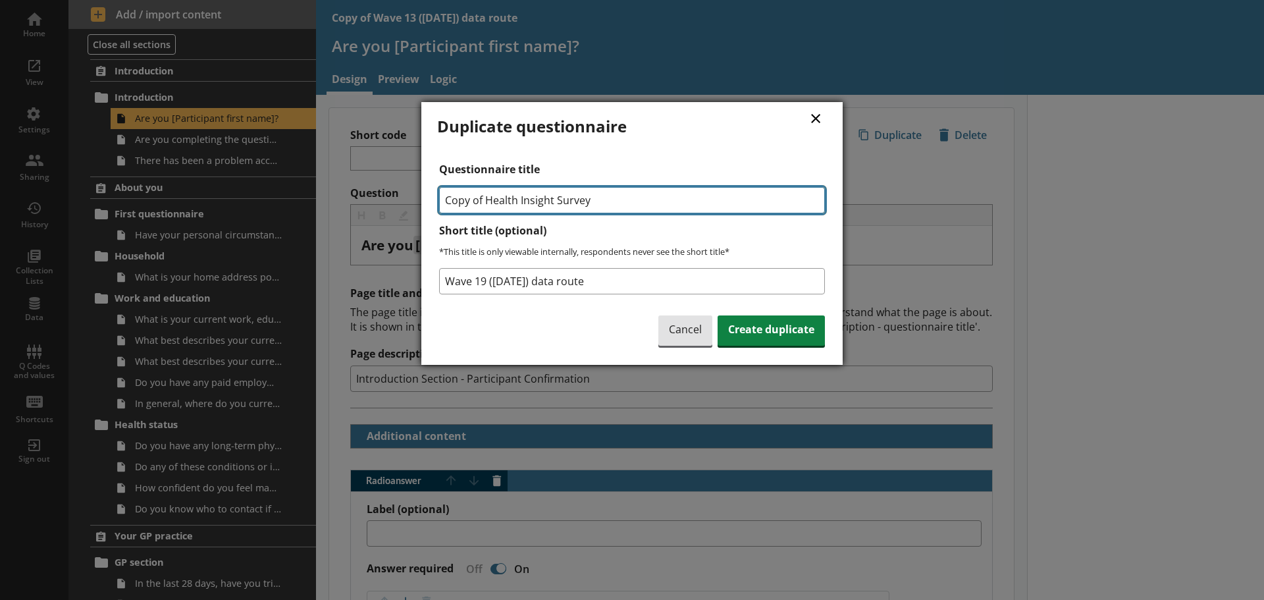
drag, startPoint x: 485, startPoint y: 196, endPoint x: 431, endPoint y: 198, distance: 54.0
click at [431, 198] on div "× Duplicate questionnaire Questionnaire title Copy of Health Insight Survey Sho…" at bounding box center [631, 233] width 421 height 263
type input "Health Insight Survey"
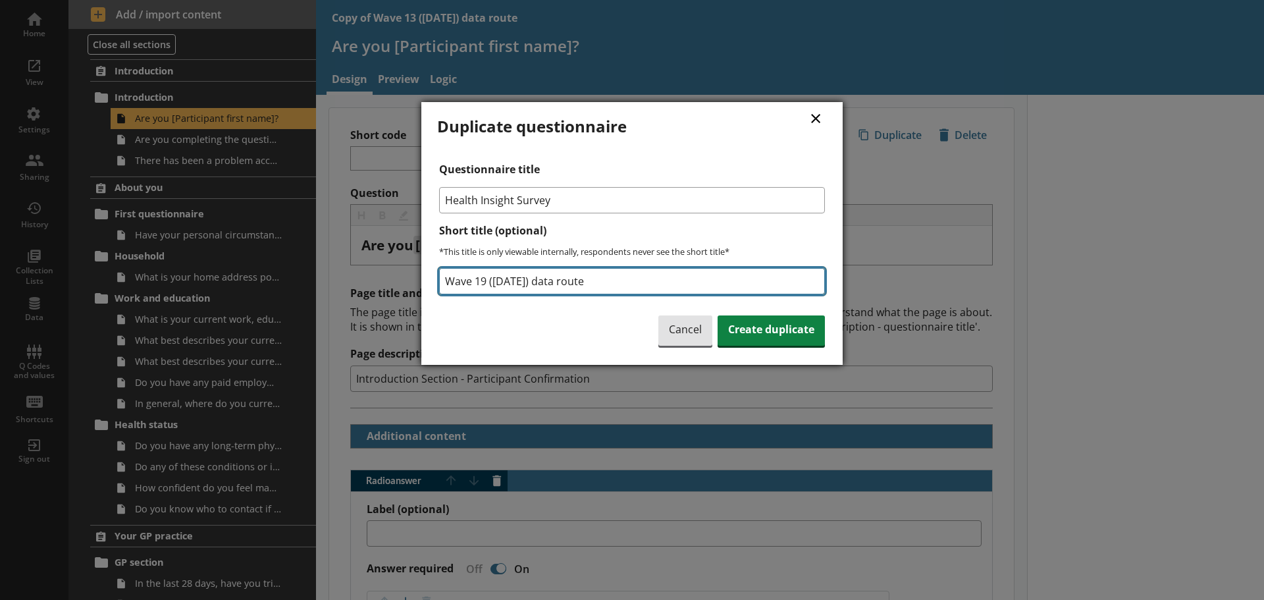
click at [476, 278] on input "Wave 19 (11Nov2025) data route" at bounding box center [632, 281] width 386 height 26
type input "Wave19 (11Nov2025) data route"
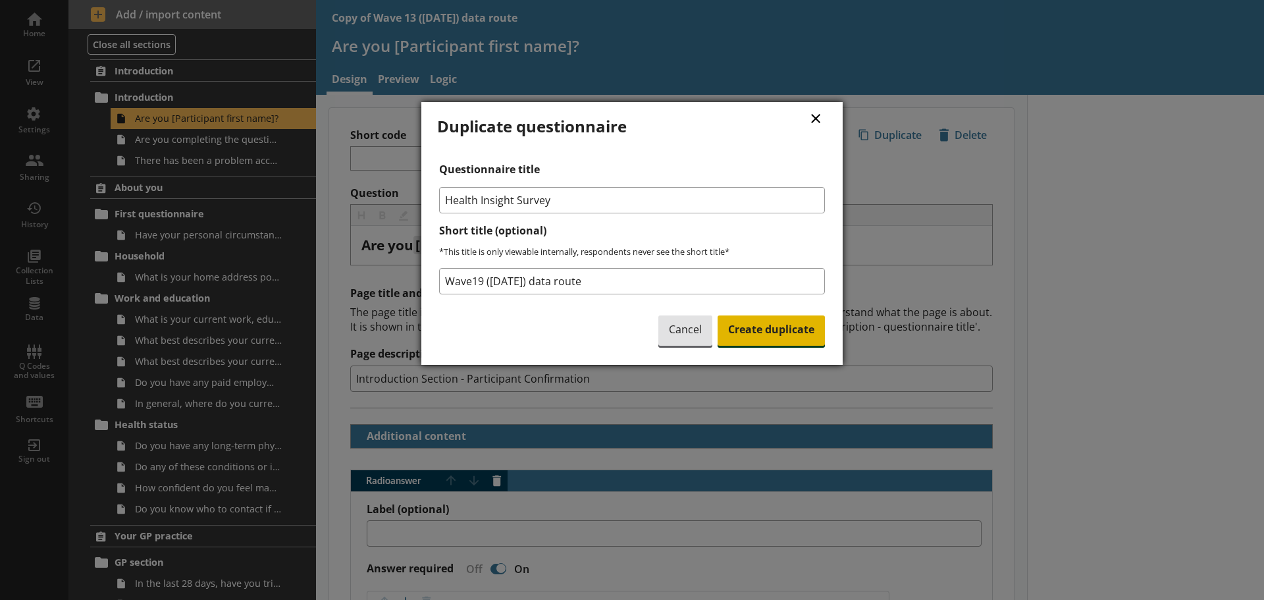
click at [773, 331] on span "Create duplicate" at bounding box center [771, 330] width 107 height 30
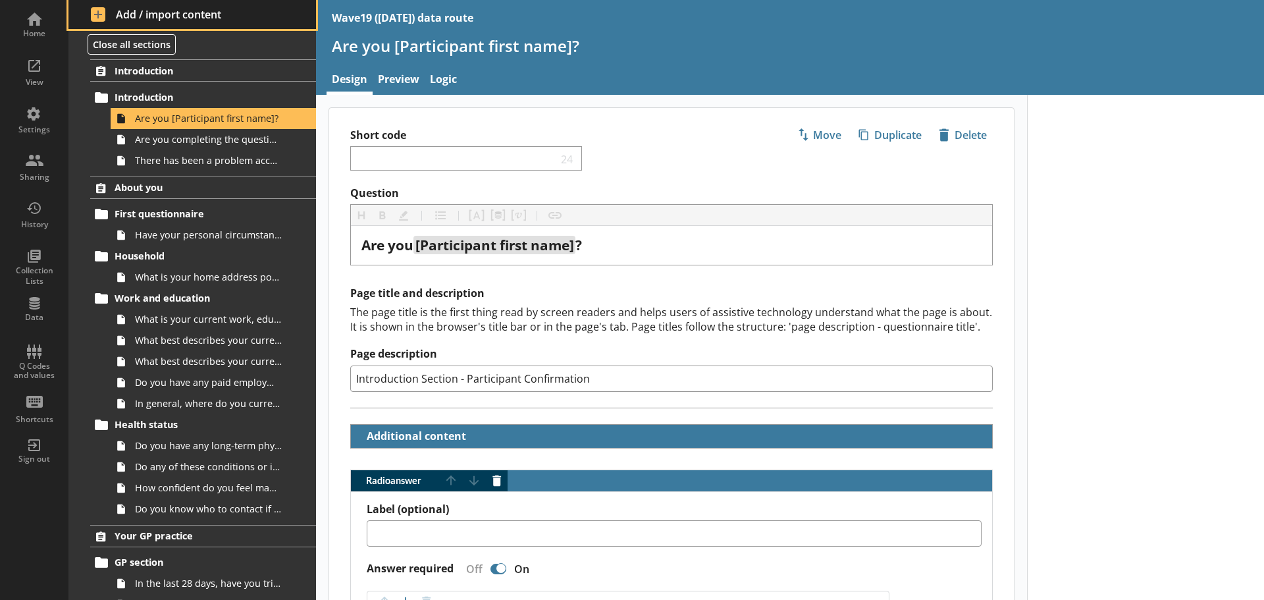
click at [164, 9] on span "Add / import content" at bounding box center [192, 14] width 203 height 14
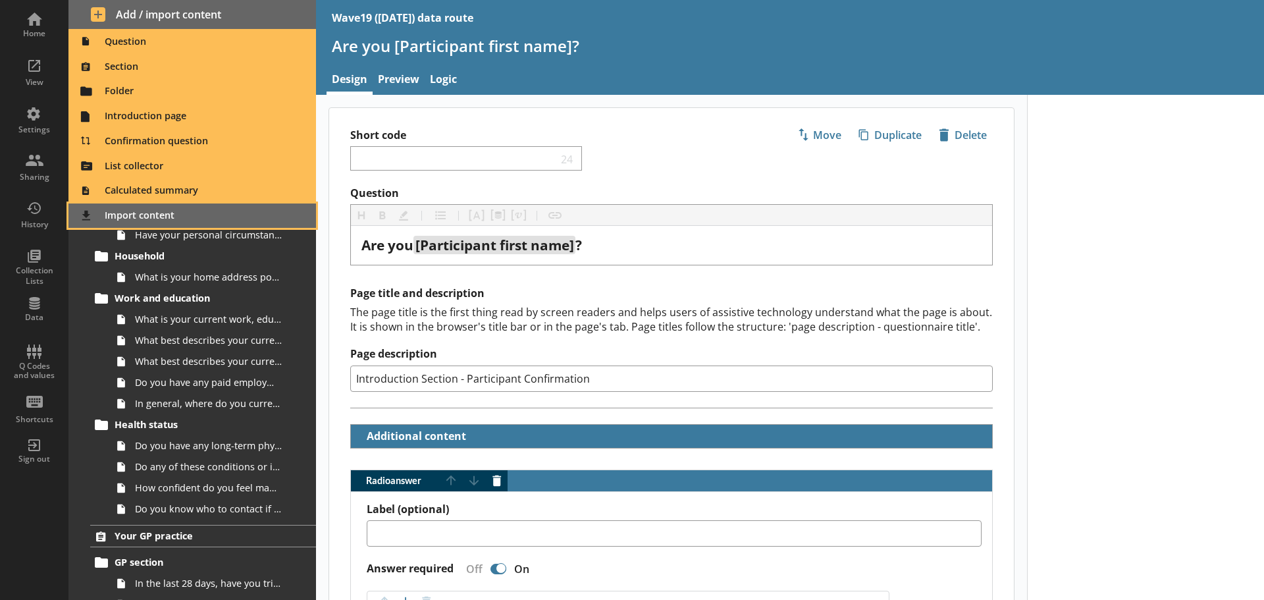
click at [146, 210] on span "Import content" at bounding box center [192, 215] width 232 height 21
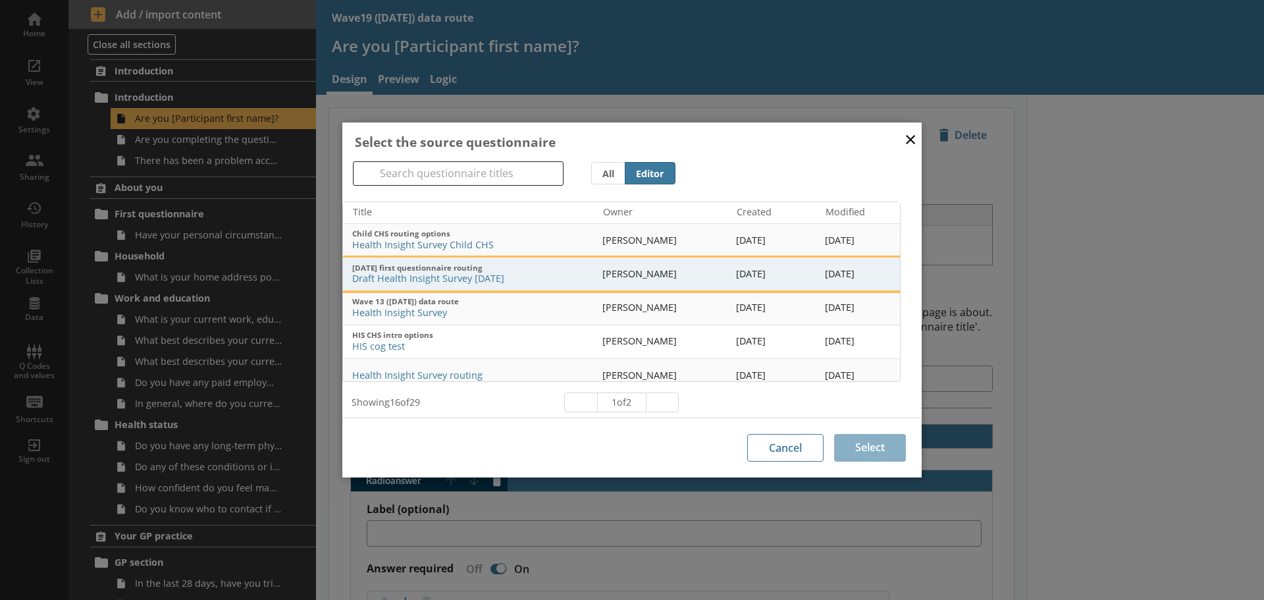
click at [474, 277] on span "Draft Health Insight Survey [DATE]" at bounding box center [472, 279] width 240 height 13
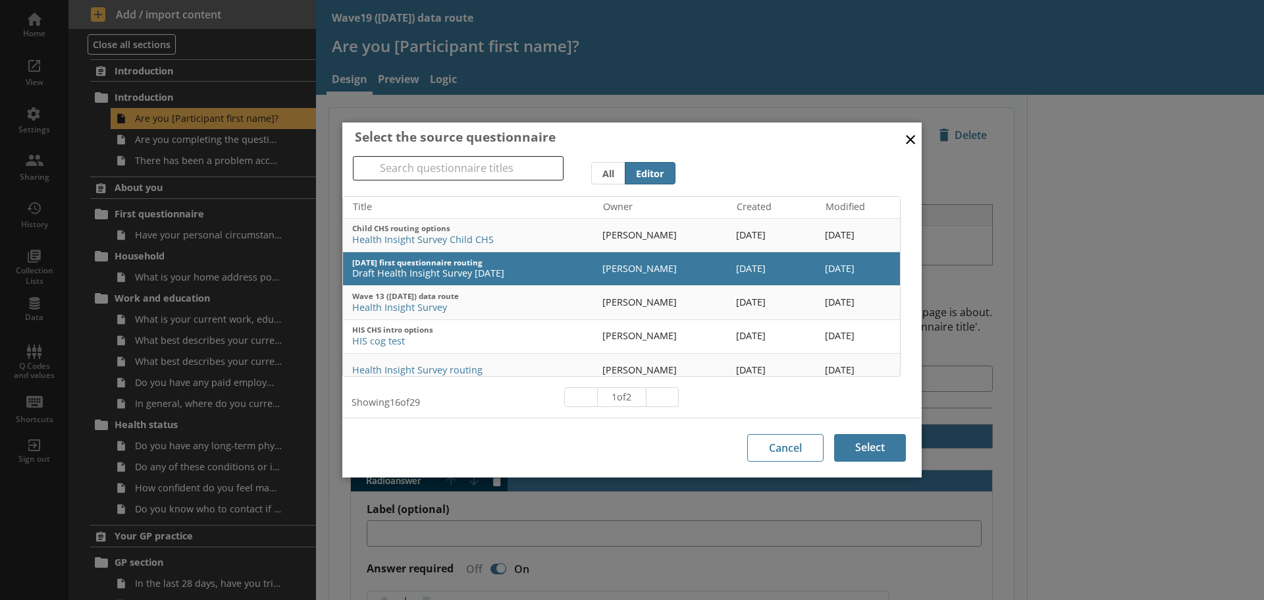
scroll to position [25, 0]
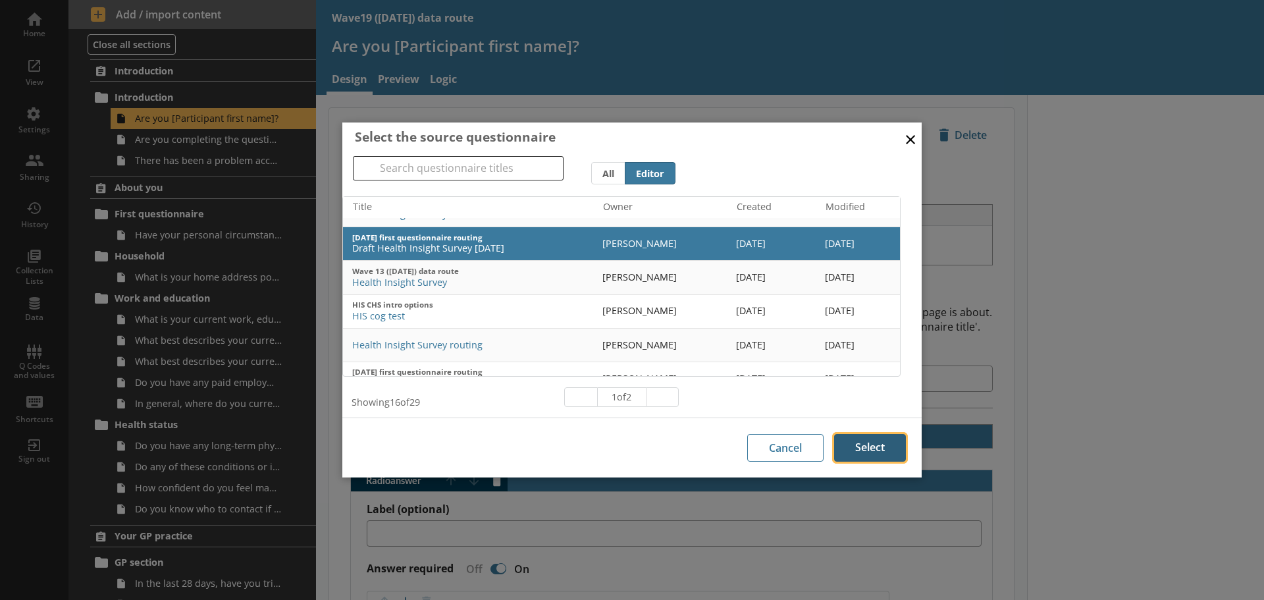
click at [878, 451] on button "Select" at bounding box center [870, 448] width 72 height 28
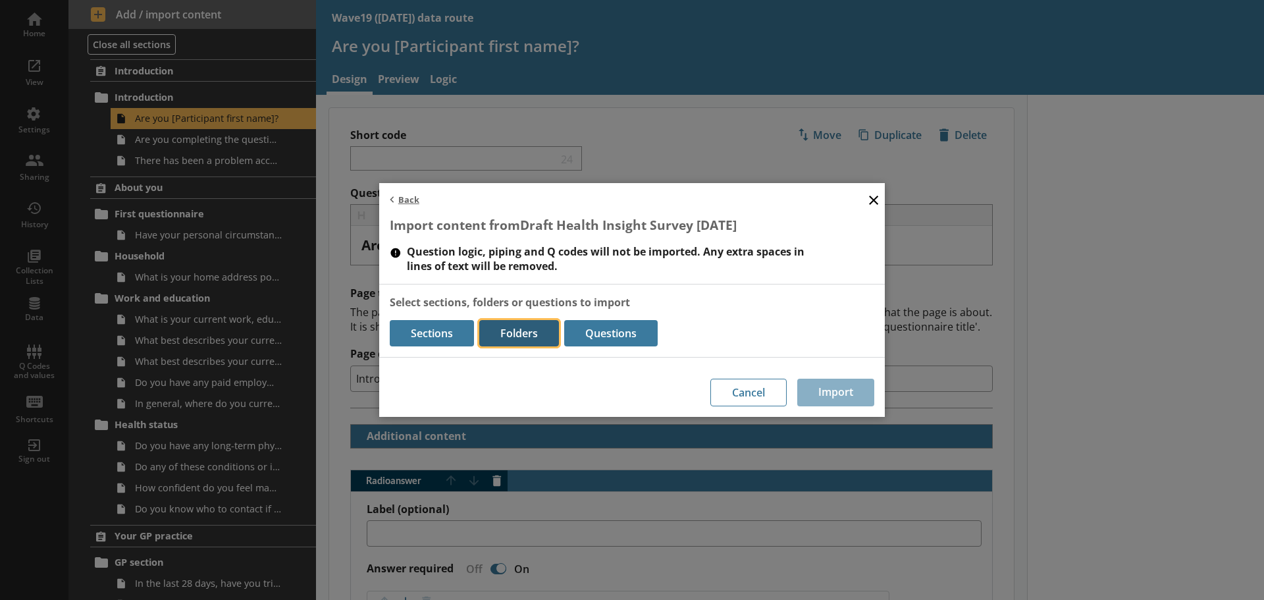
click at [529, 331] on button "Folders" at bounding box center [519, 333] width 80 height 26
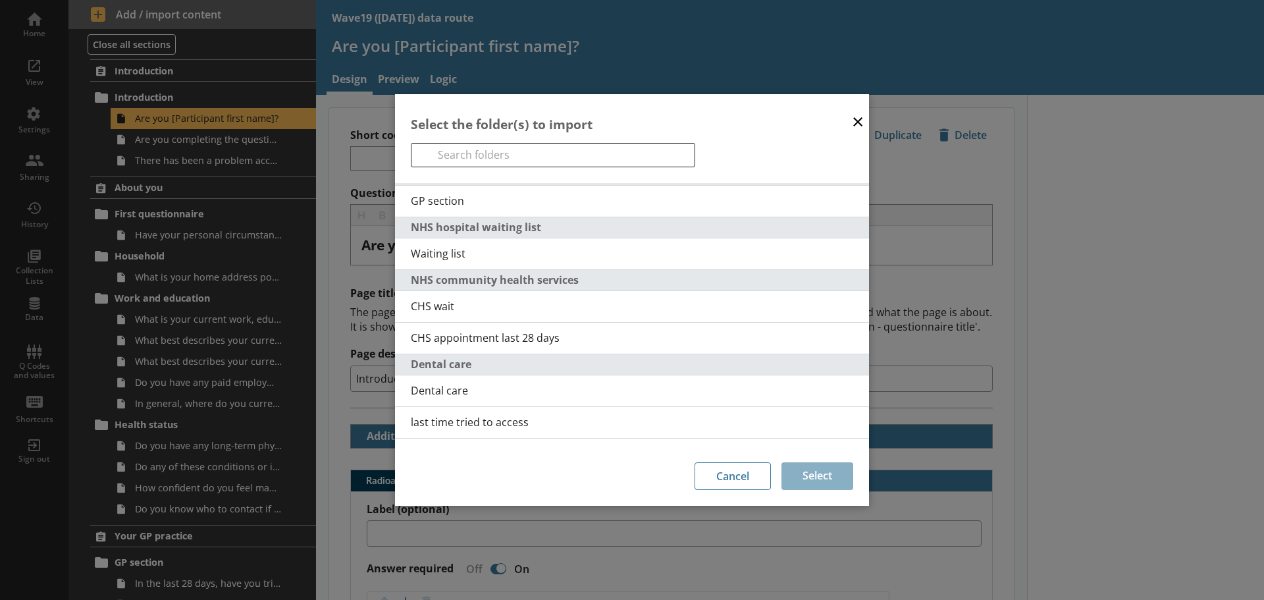
scroll to position [263, 0]
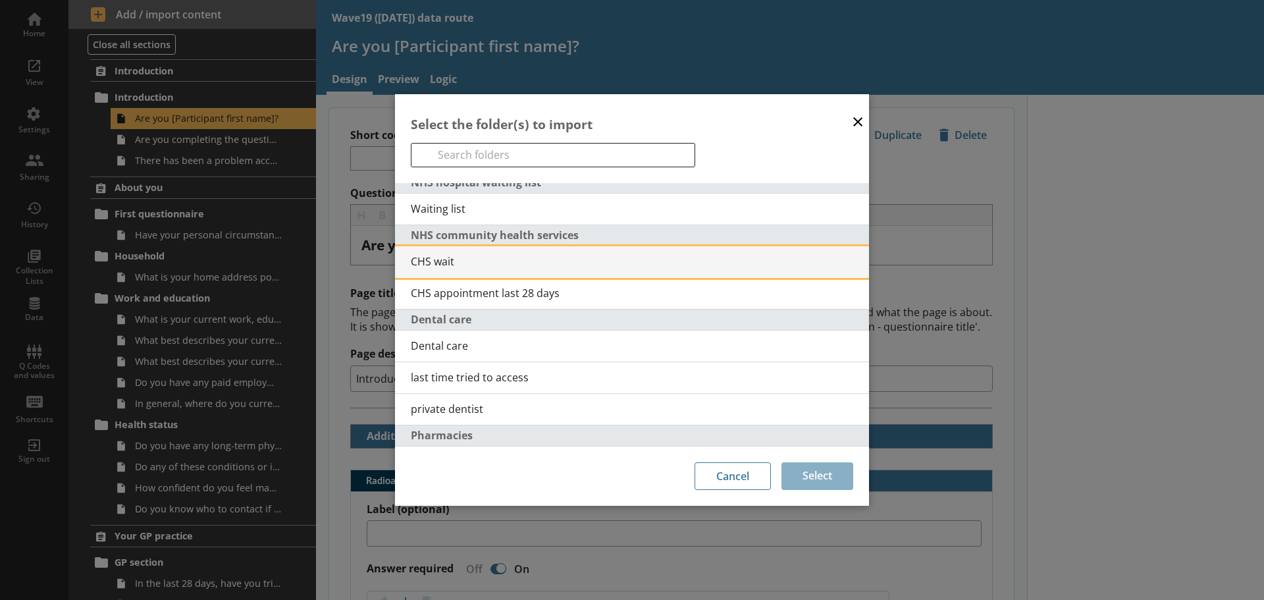
click at [430, 255] on span "CHS wait" at bounding box center [640, 261] width 458 height 14
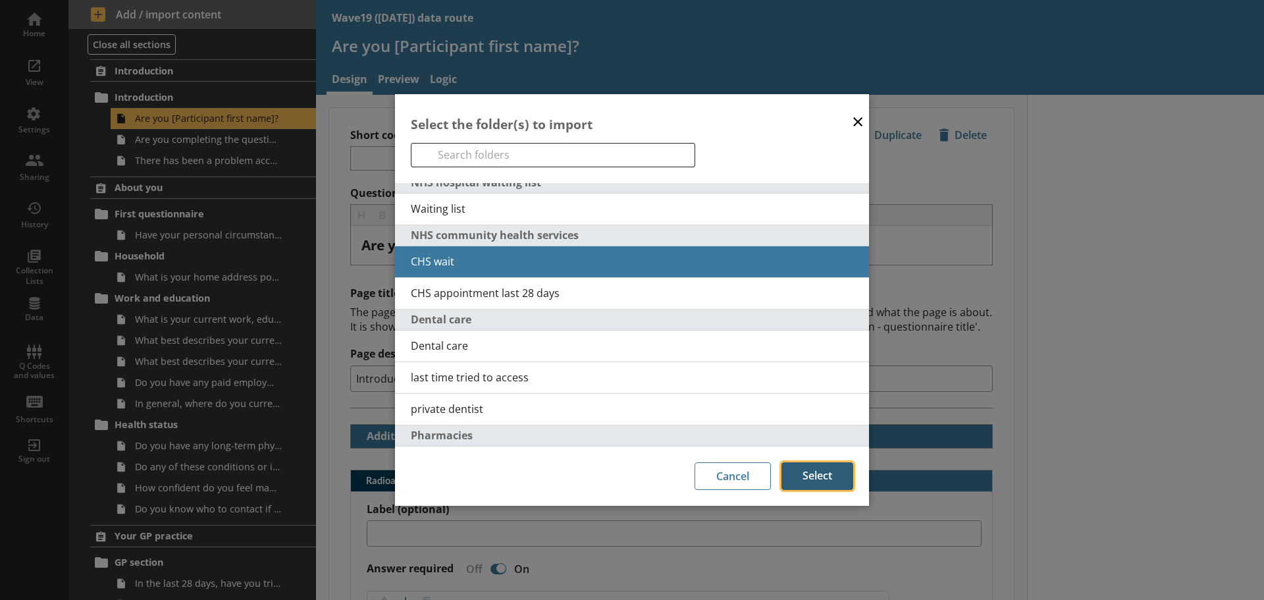
click at [816, 478] on button "Select" at bounding box center [818, 476] width 72 height 28
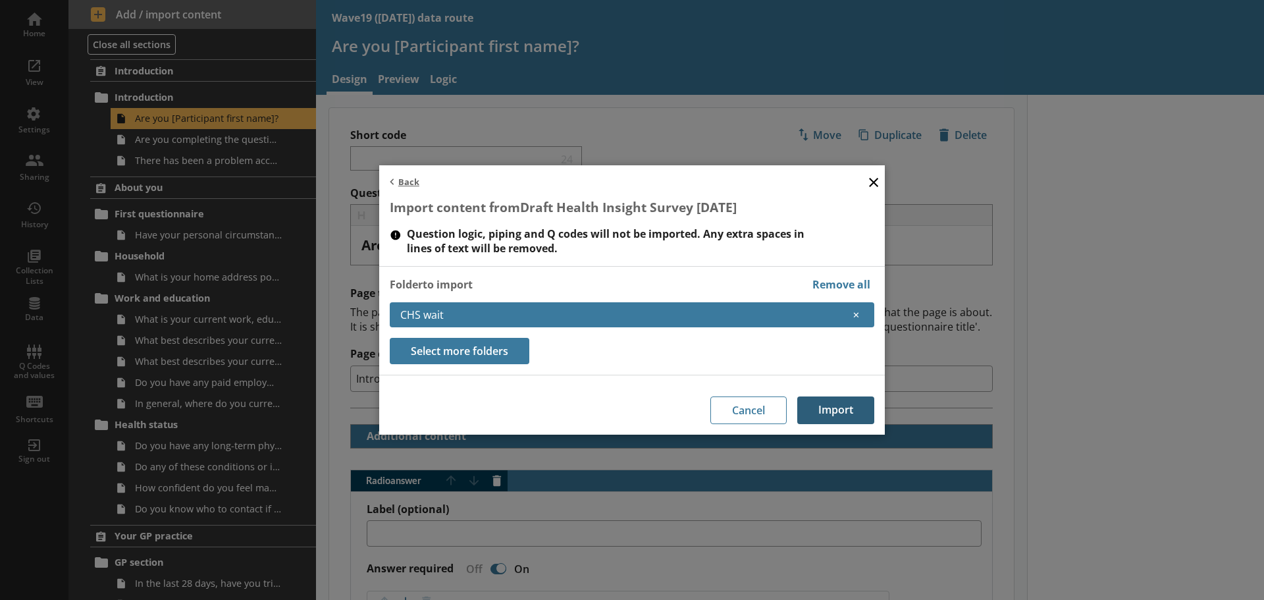
click at [833, 413] on button "Import" at bounding box center [835, 410] width 77 height 28
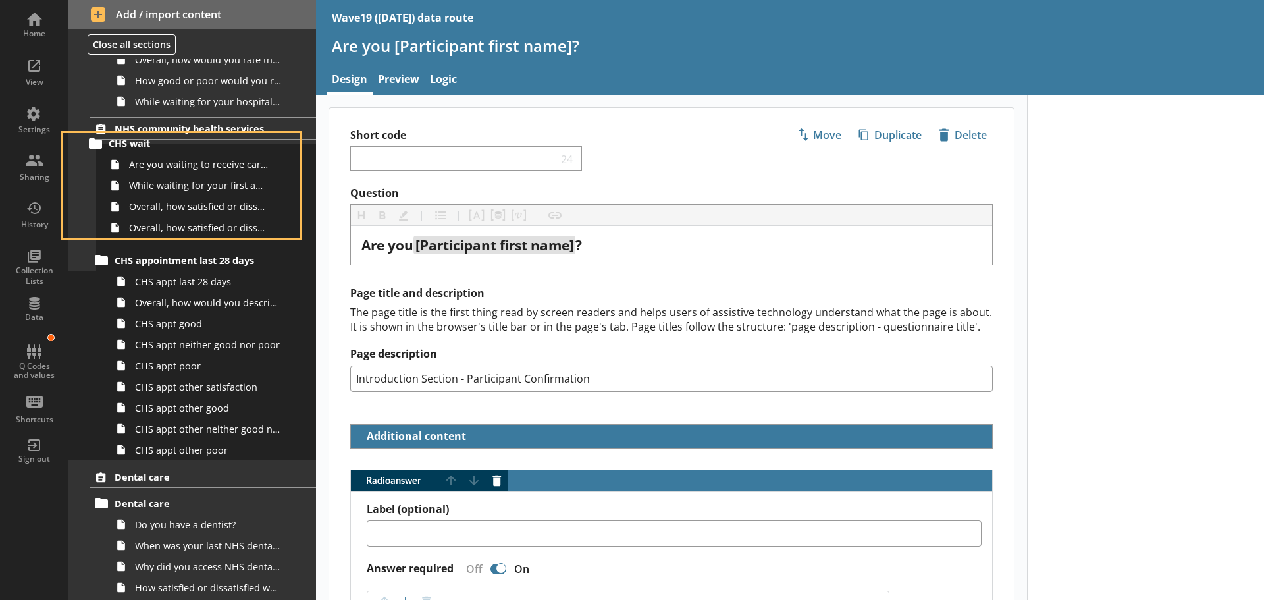
scroll to position [1398, 0]
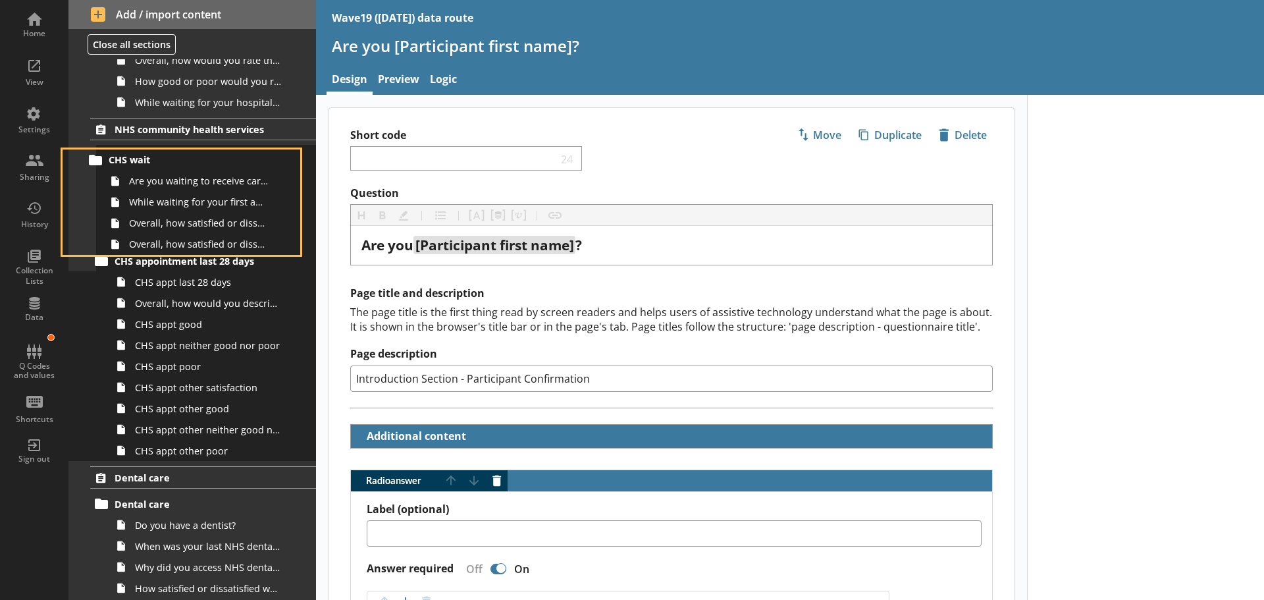
drag, startPoint x: 144, startPoint y: 180, endPoint x: 138, endPoint y: 161, distance: 19.6
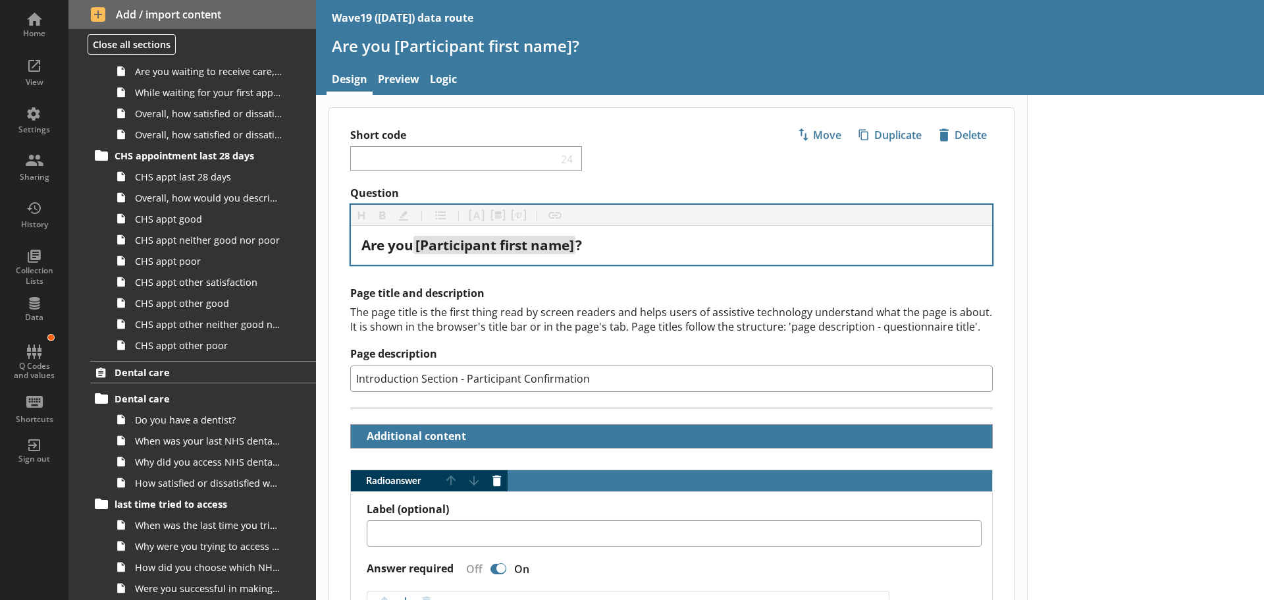
scroll to position [1293, 0]
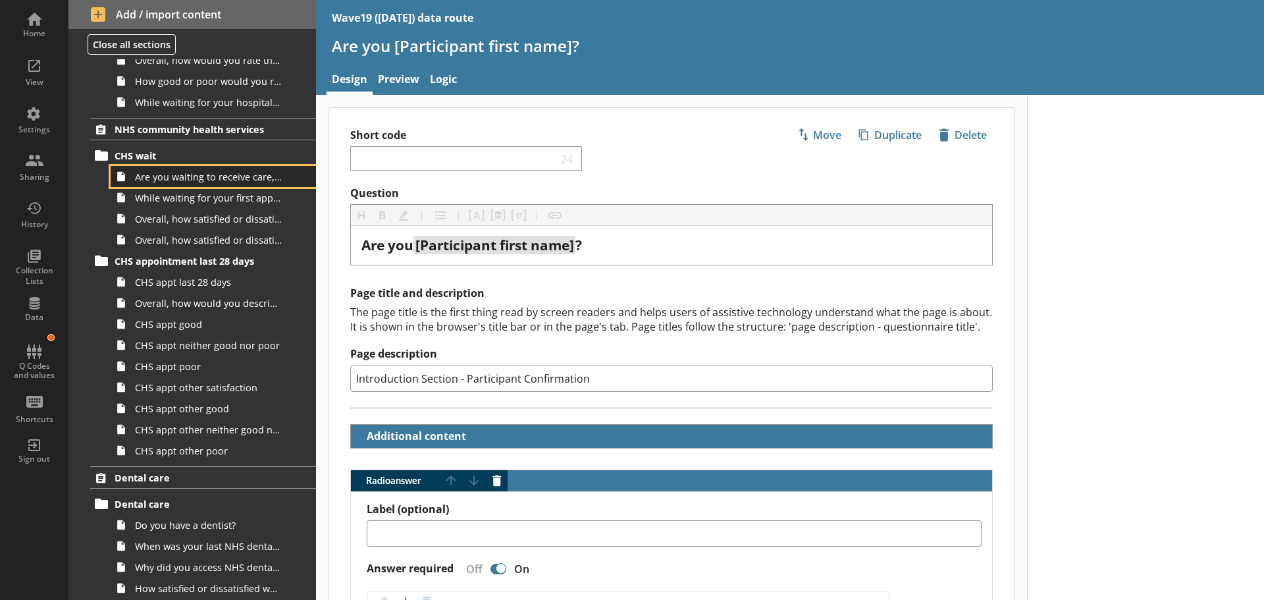
click at [201, 179] on span "Are you waiting to receive care, treatment or advice from one of the following …" at bounding box center [208, 177] width 147 height 13
type textarea "x"
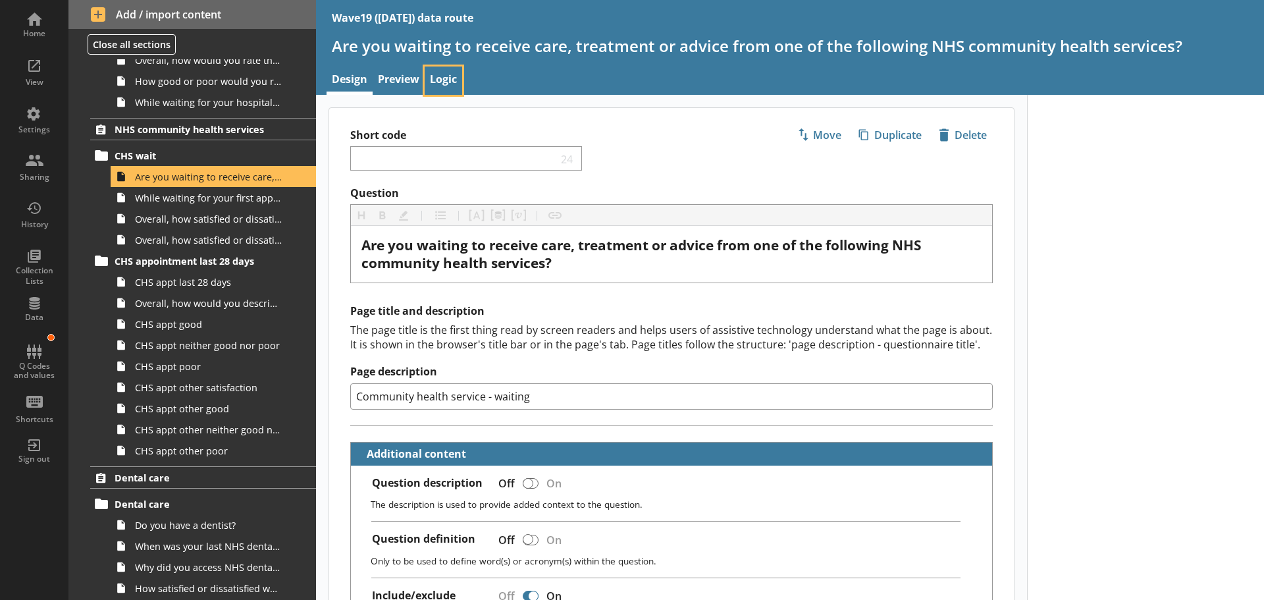
click at [434, 74] on link "Logic" at bounding box center [444, 81] width 38 height 28
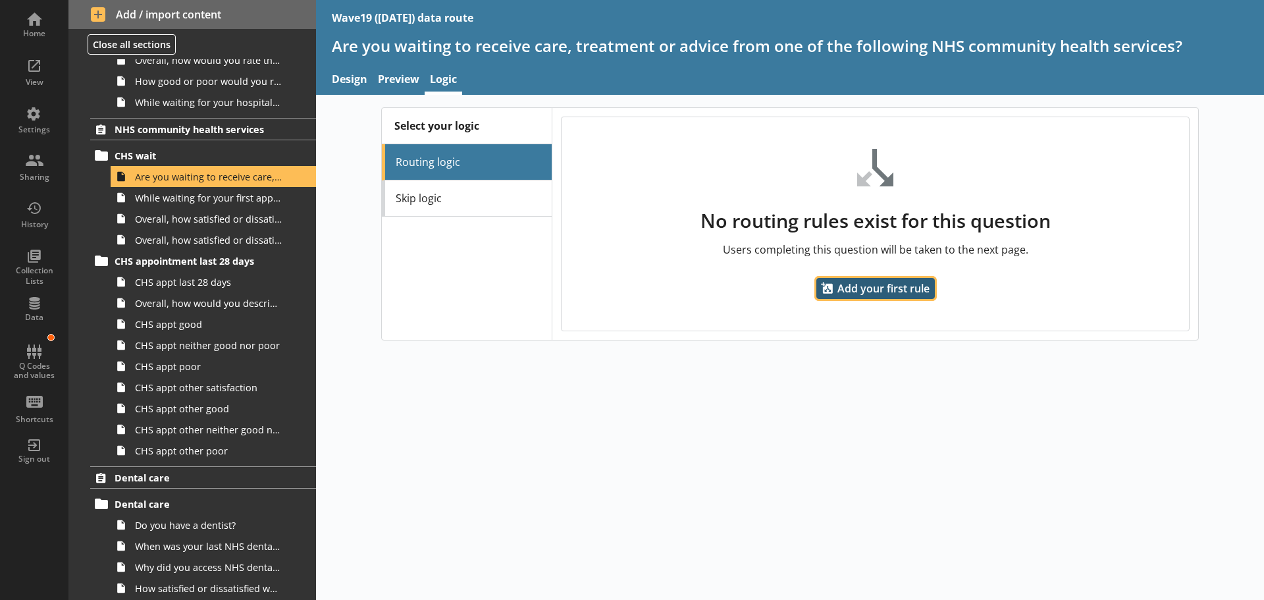
click at [872, 286] on span "Add your first rule" at bounding box center [875, 288] width 119 height 21
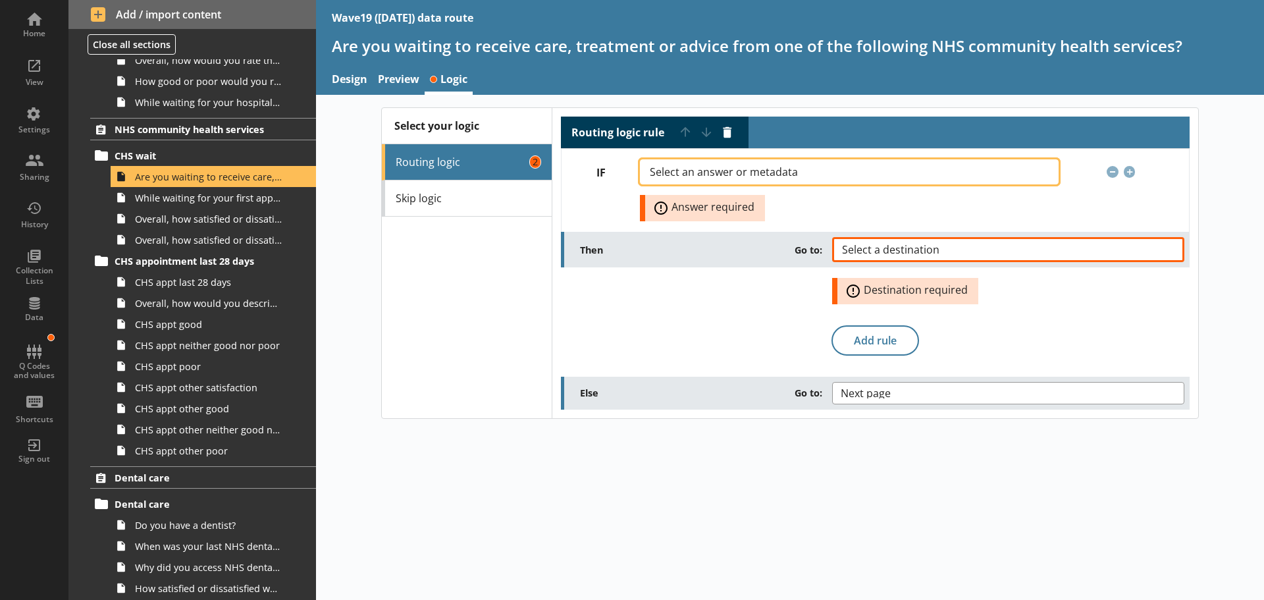
click at [758, 174] on span "Select an answer or metadata" at bounding box center [734, 172] width 169 height 11
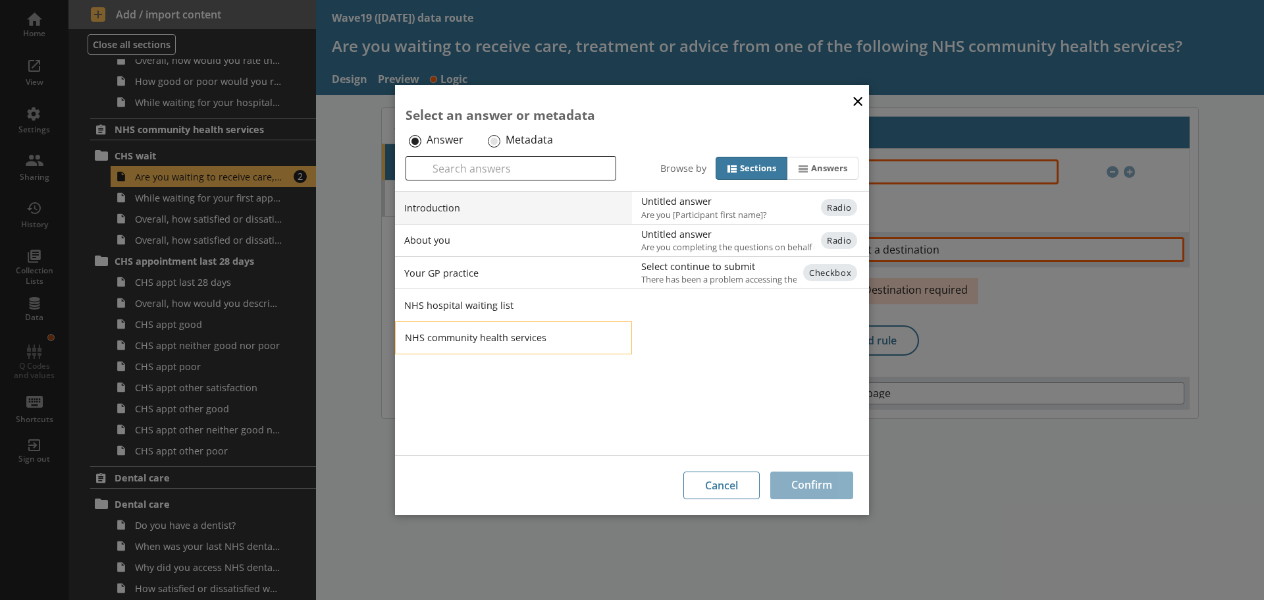
click at [463, 345] on li "NHS community health services" at bounding box center [513, 337] width 237 height 33
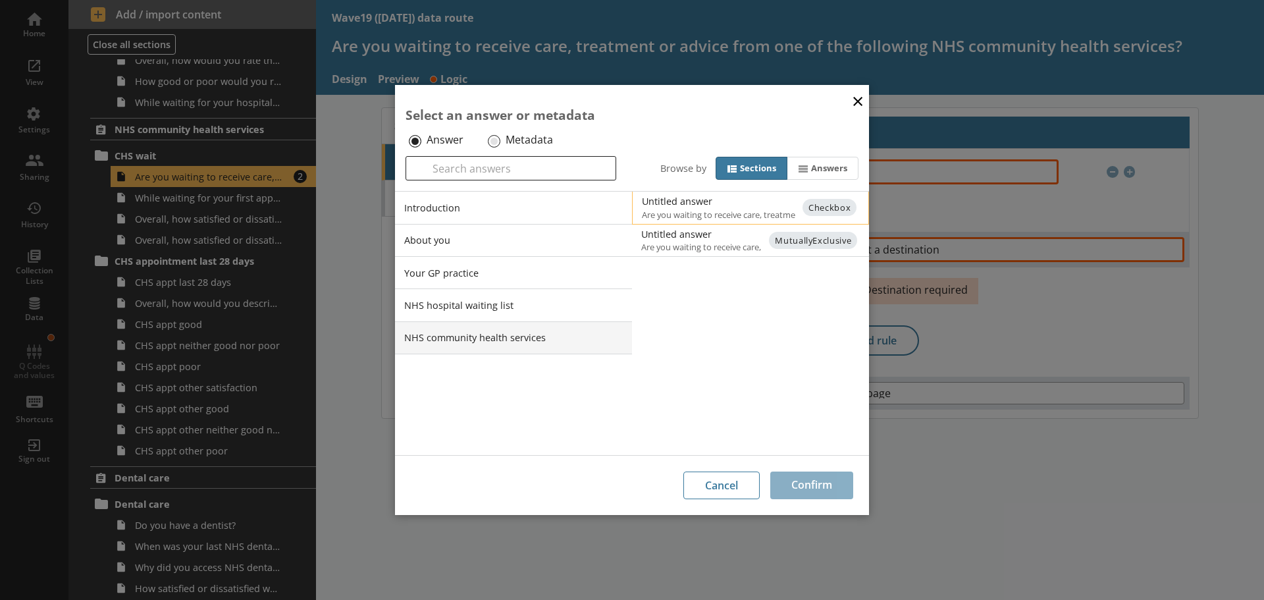
click at [706, 209] on span "Are you waiting to receive care, treatment or advice from one of the following …" at bounding box center [761, 215] width 239 height 12
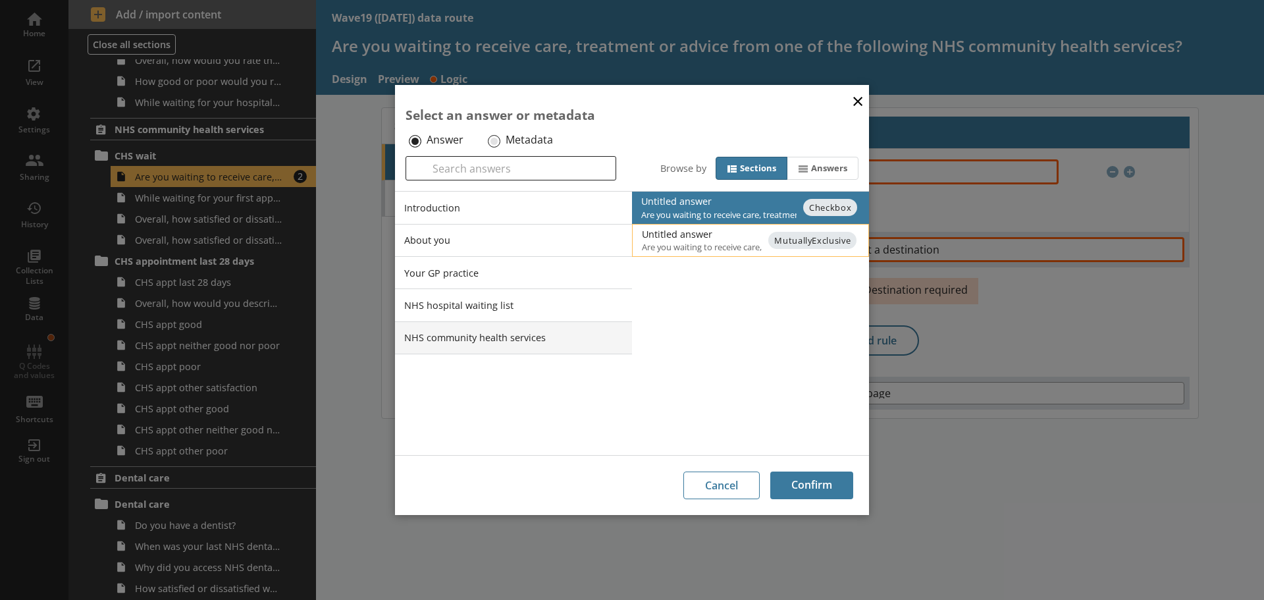
click at [703, 235] on div "Untitled answer" at bounding box center [774, 234] width 265 height 13
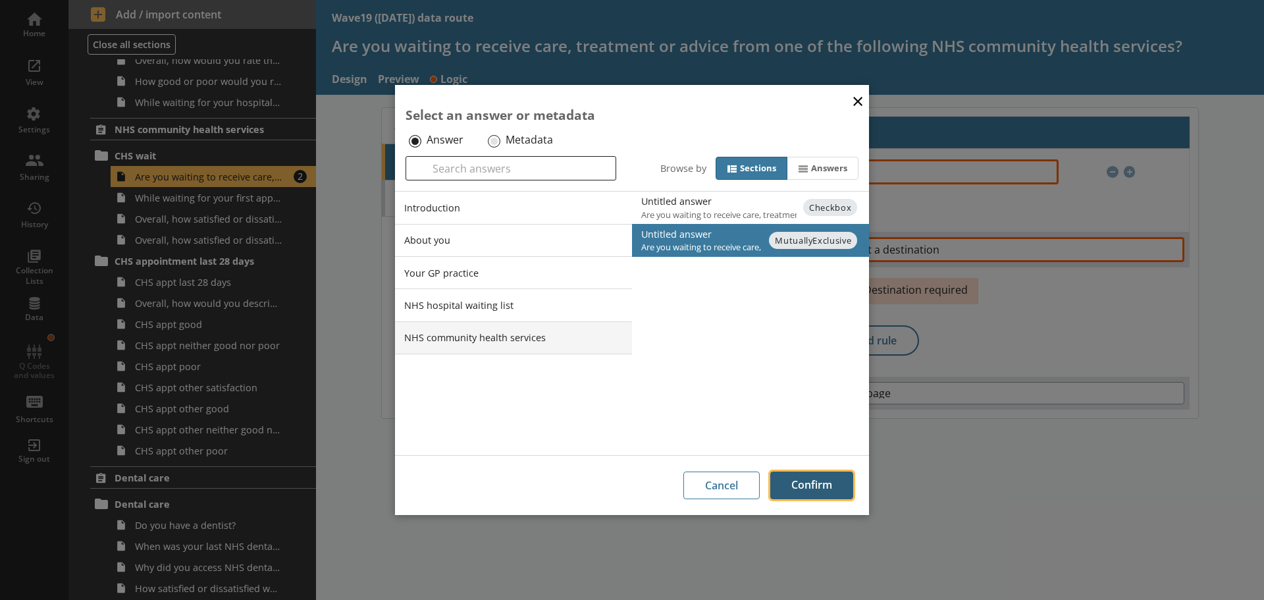
click at [819, 487] on button "Confirm" at bounding box center [811, 485] width 83 height 28
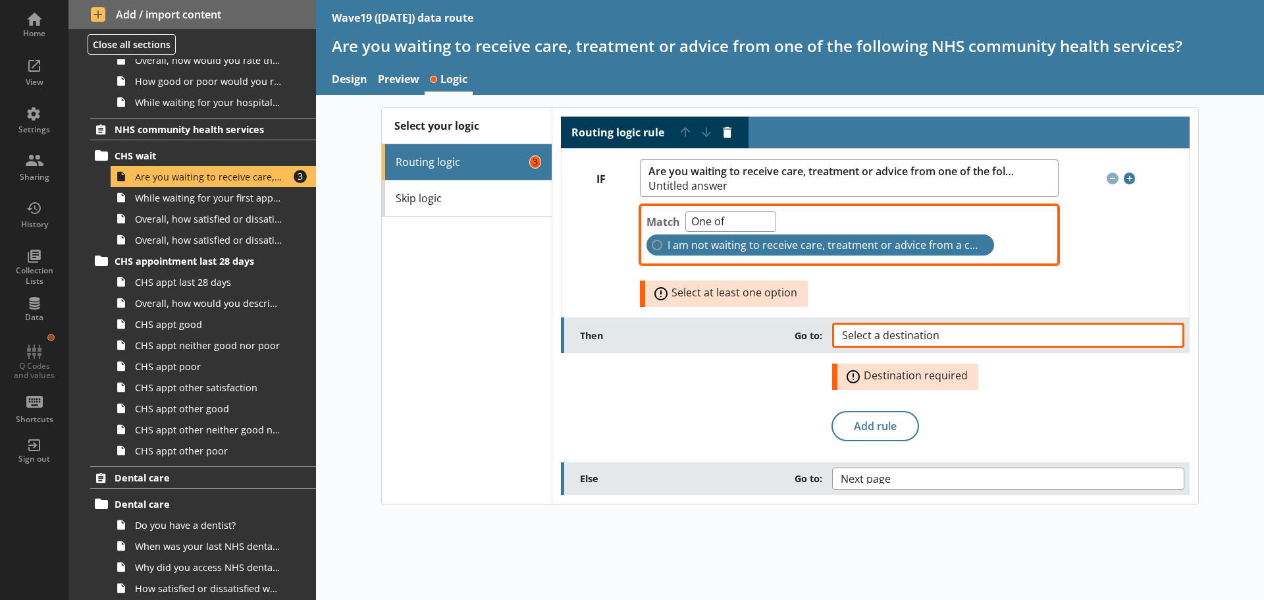
click at [722, 242] on span "I am not waiting to receive care, treatment or advice from a community health s…" at bounding box center [826, 245] width 316 height 14
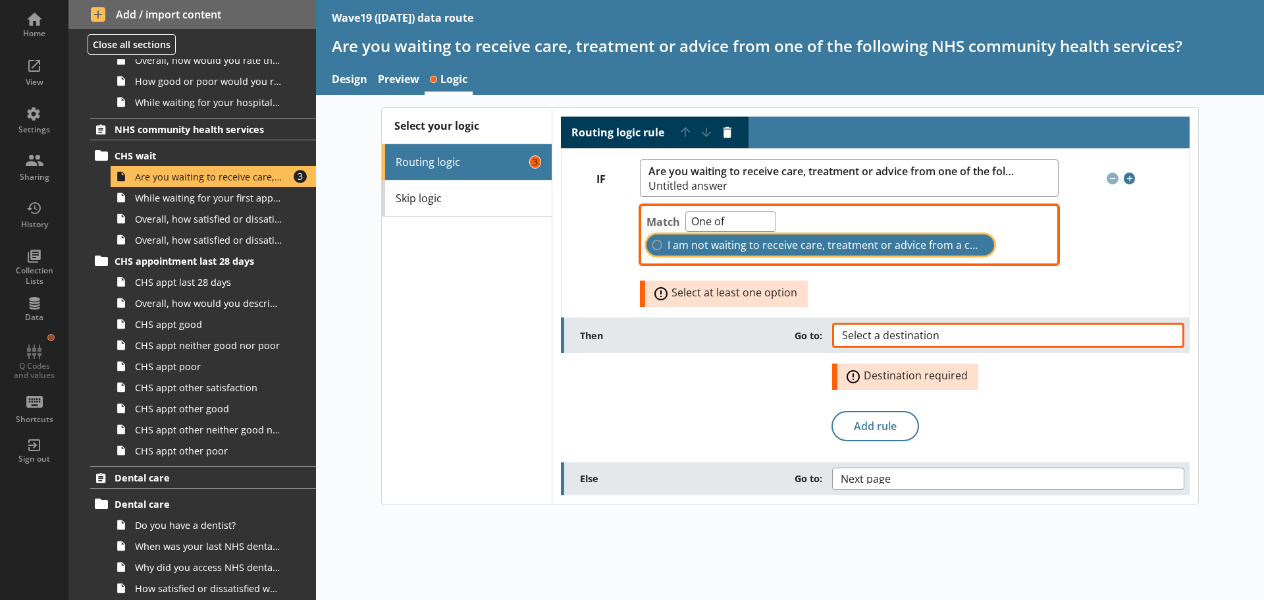
click at [662, 242] on input "I am not waiting to receive care, treatment or advice from a community health s…" at bounding box center [657, 245] width 11 height 11
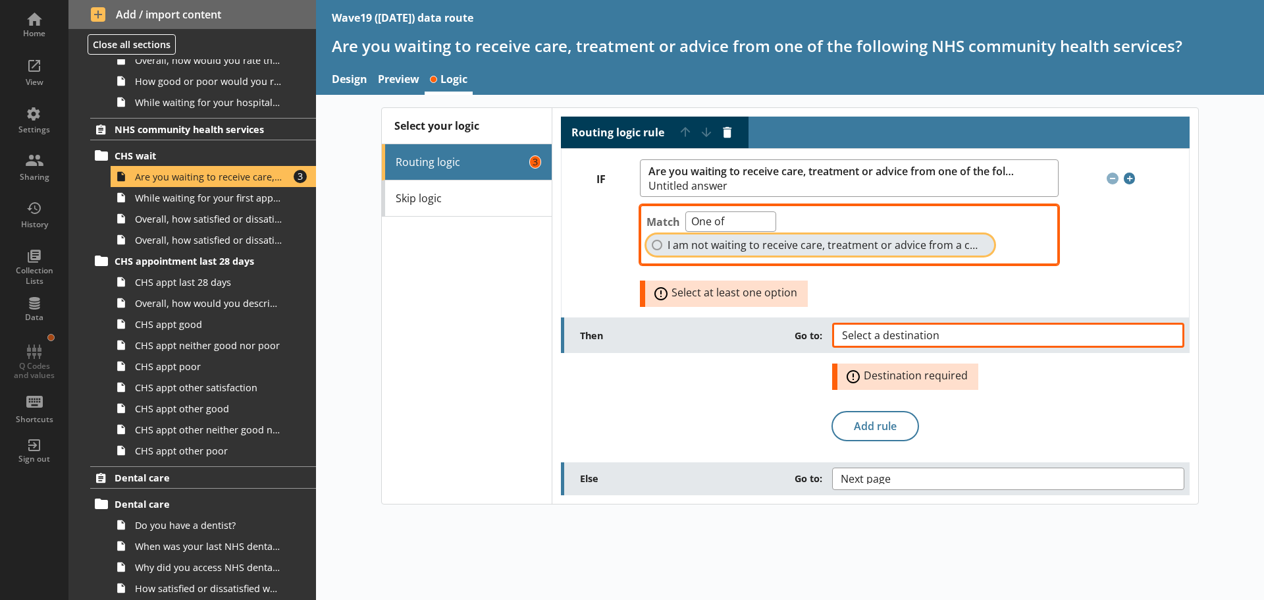
checkbox input "true"
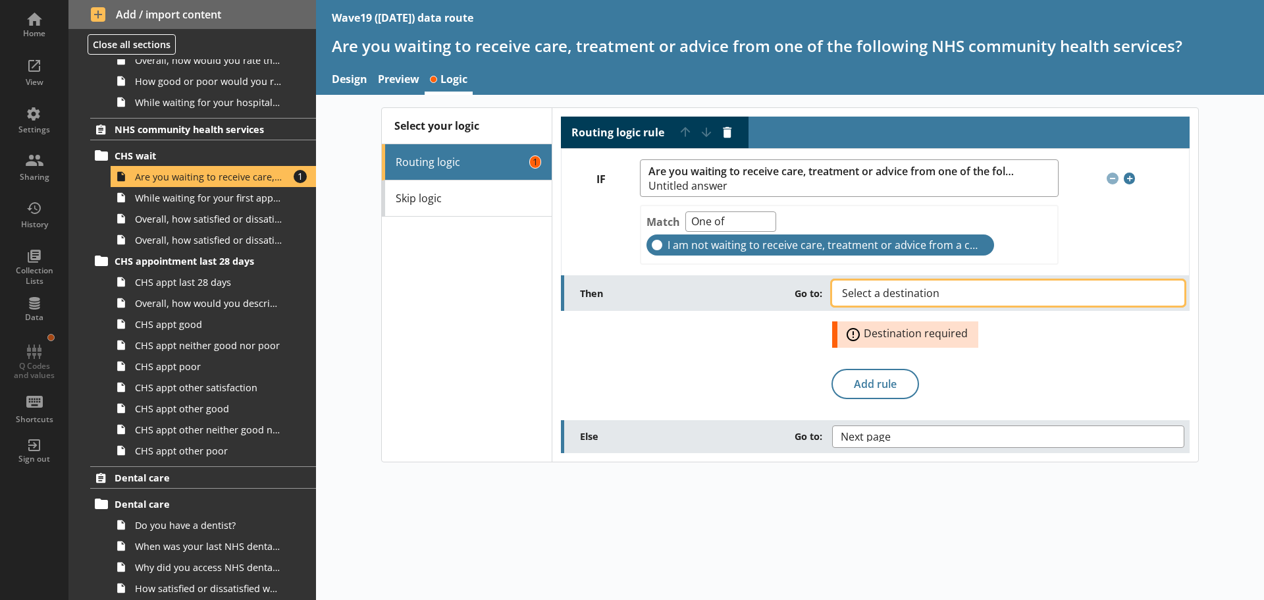
click at [897, 294] on span "Select a destination" at bounding box center [901, 293] width 119 height 11
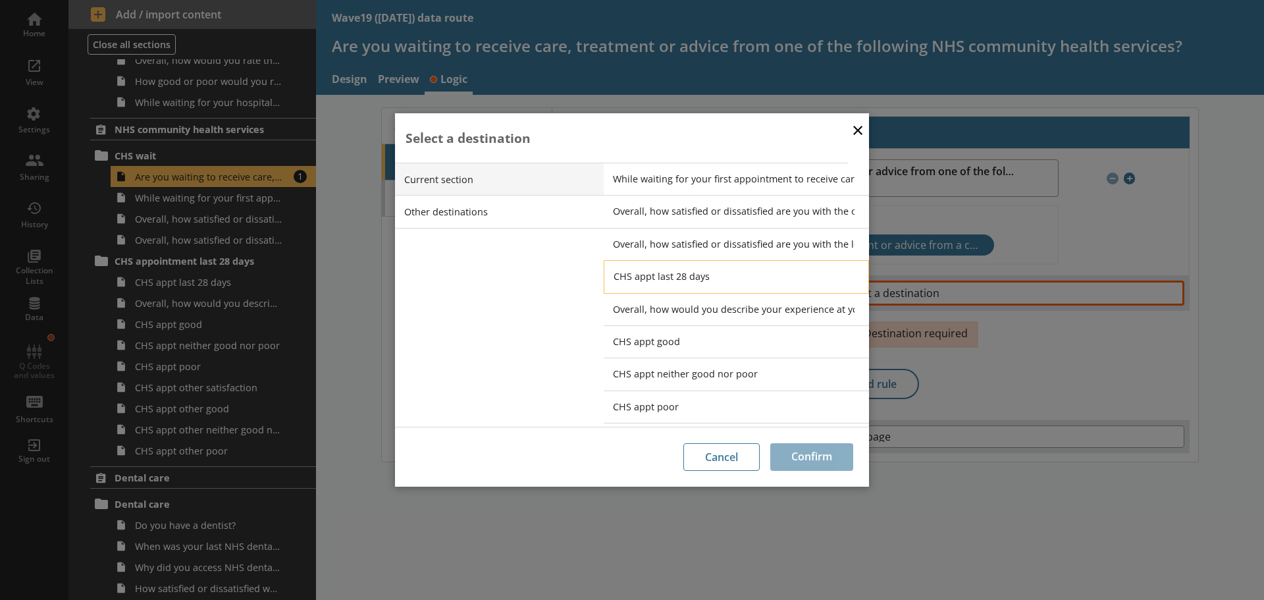
click at [654, 269] on li "CHS appt last 28 days" at bounding box center [736, 276] width 265 height 33
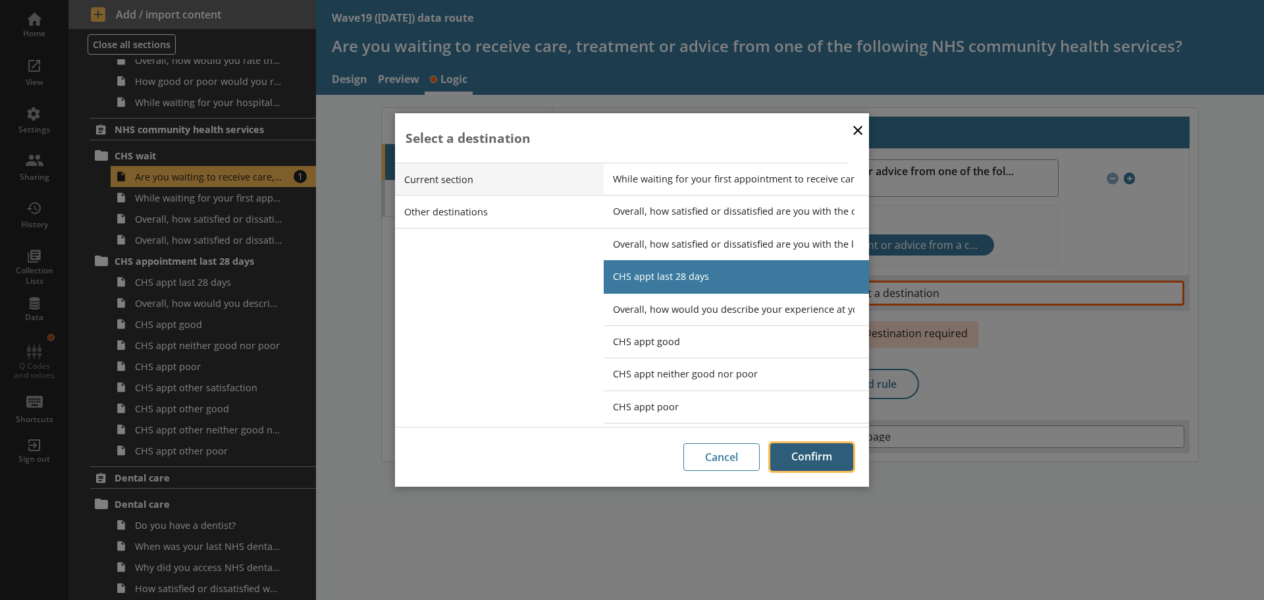
click at [814, 452] on button "Confirm" at bounding box center [811, 457] width 83 height 28
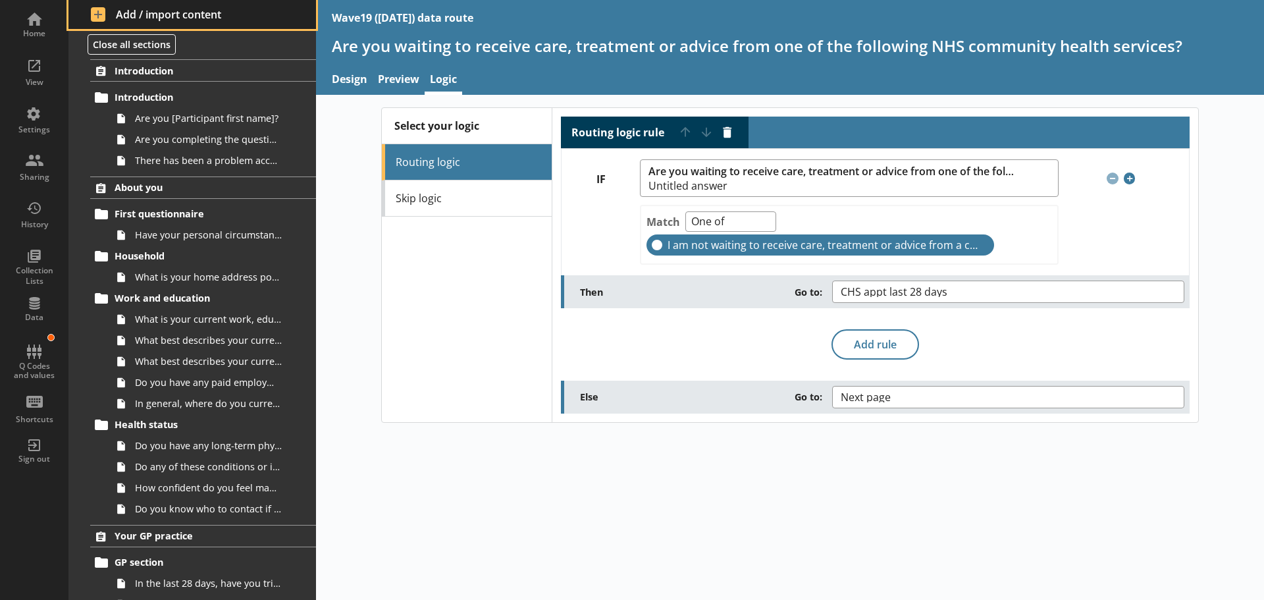
click at [188, 9] on span "Add / import content" at bounding box center [192, 14] width 203 height 14
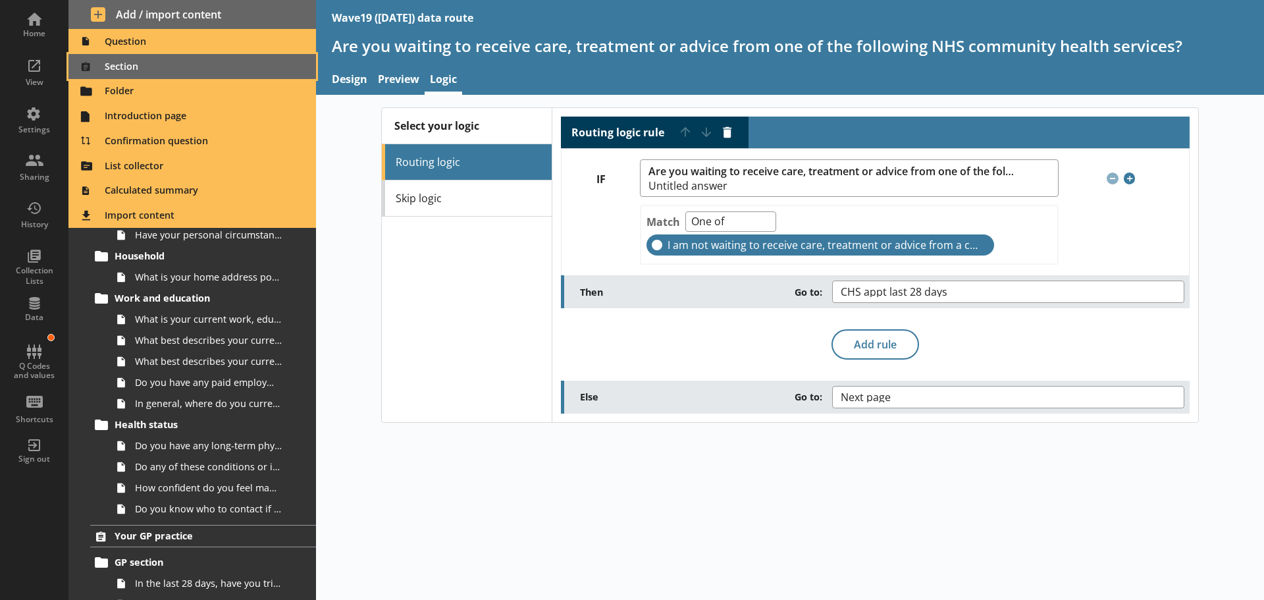
click at [124, 63] on span "Section" at bounding box center [192, 66] width 232 height 21
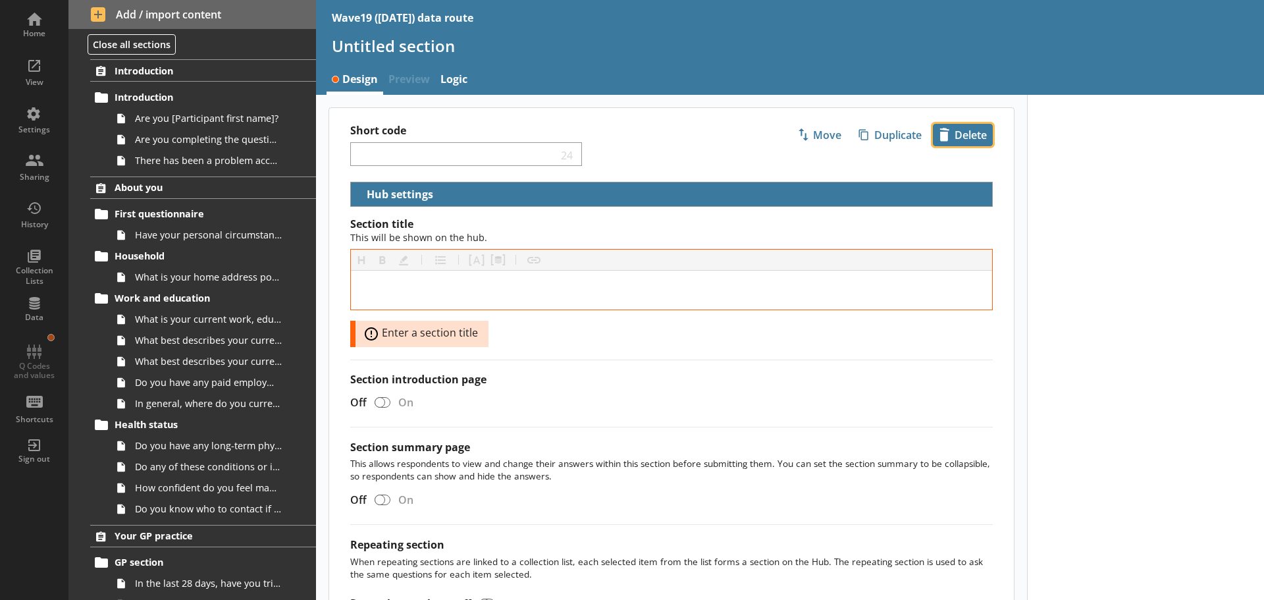
click at [957, 131] on span "icon-delete Created with Sketch. Delete" at bounding box center [963, 134] width 59 height 21
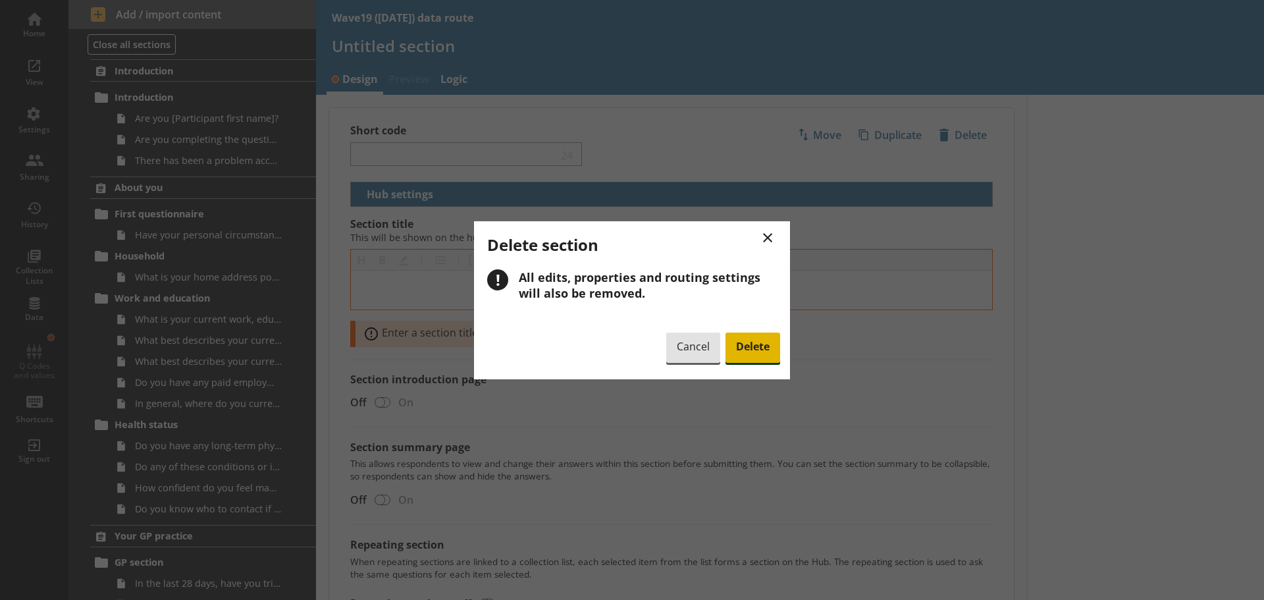
click at [741, 342] on span "Delete" at bounding box center [753, 348] width 55 height 30
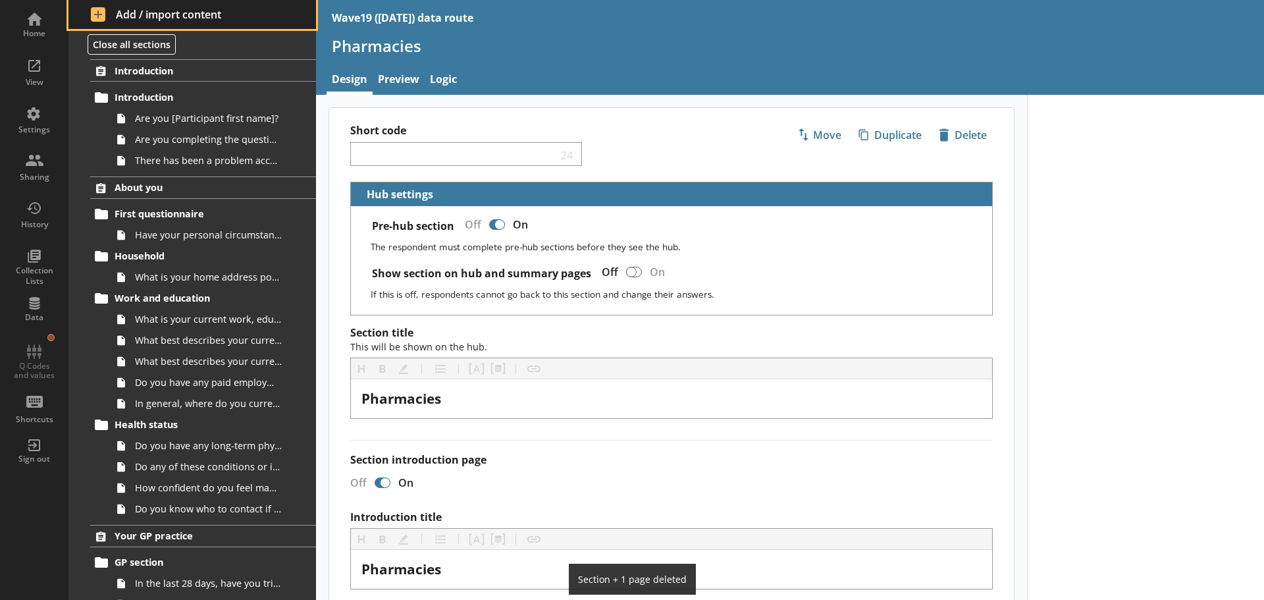
click at [142, 13] on span "Add / import content" at bounding box center [192, 14] width 203 height 14
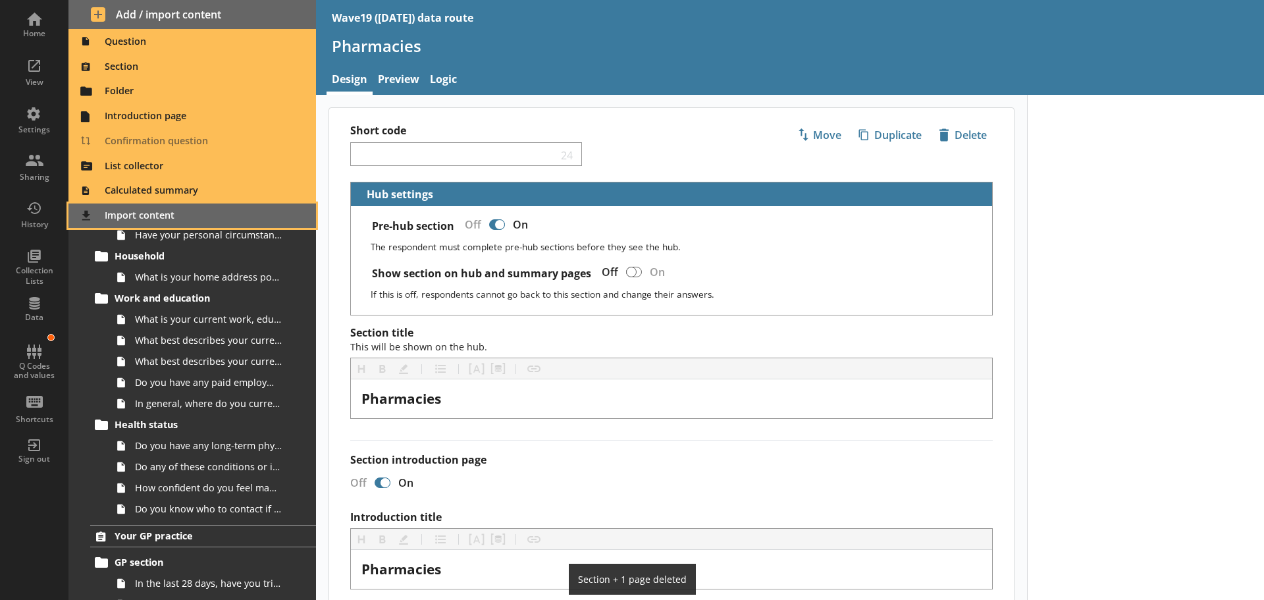
click at [152, 215] on span "Import content" at bounding box center [192, 215] width 232 height 21
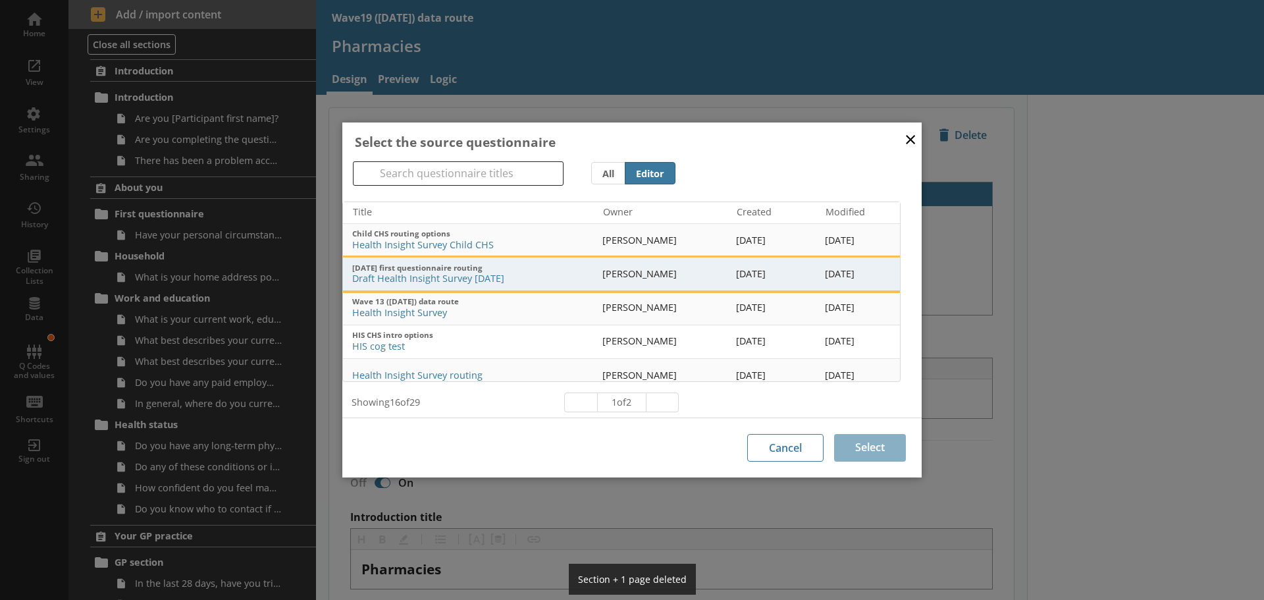
click at [429, 277] on span "Draft Health Insight Survey [DATE]" at bounding box center [472, 279] width 240 height 13
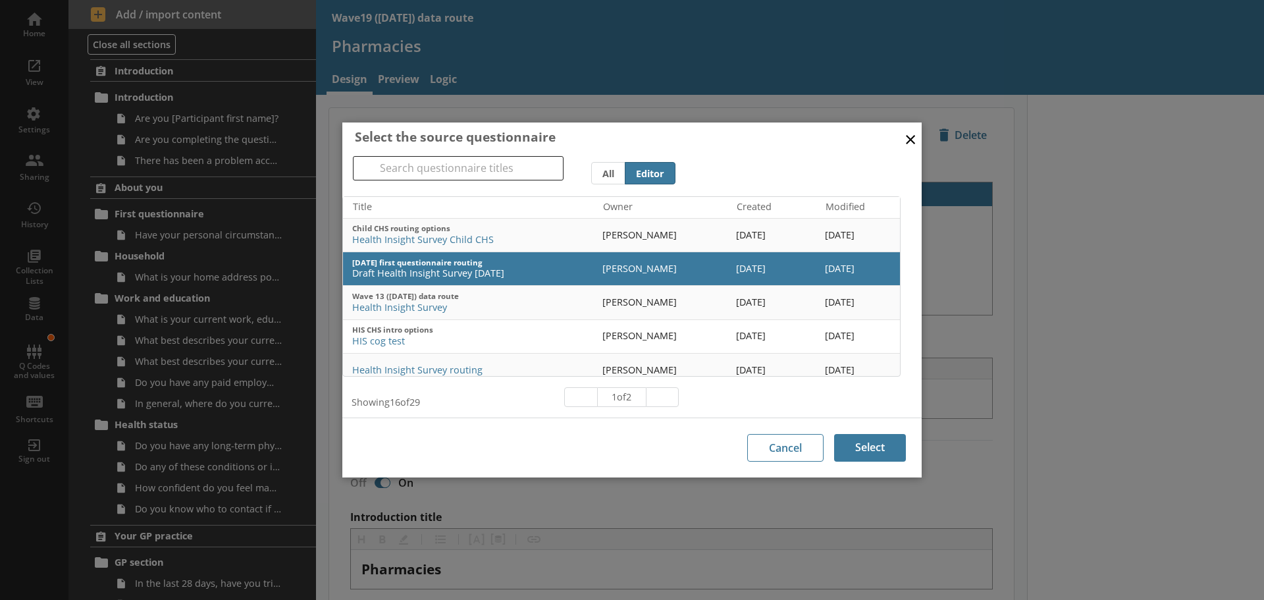
scroll to position [25, 0]
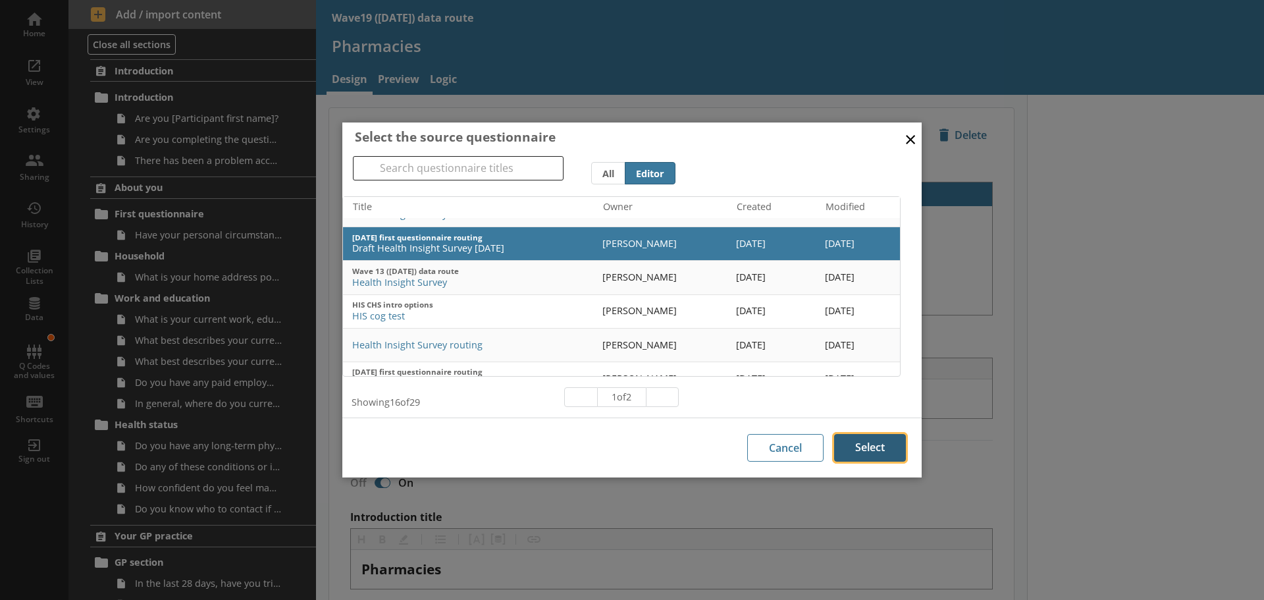
click at [876, 444] on button "Select" at bounding box center [870, 448] width 72 height 28
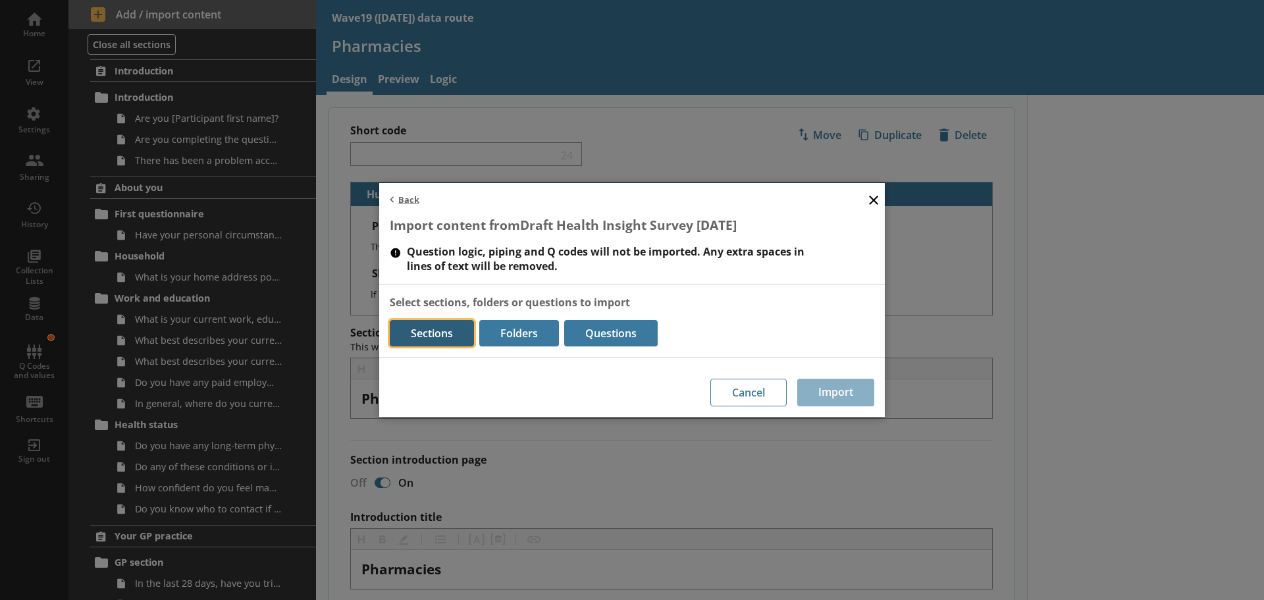
click at [429, 332] on button "Sections" at bounding box center [432, 333] width 84 height 26
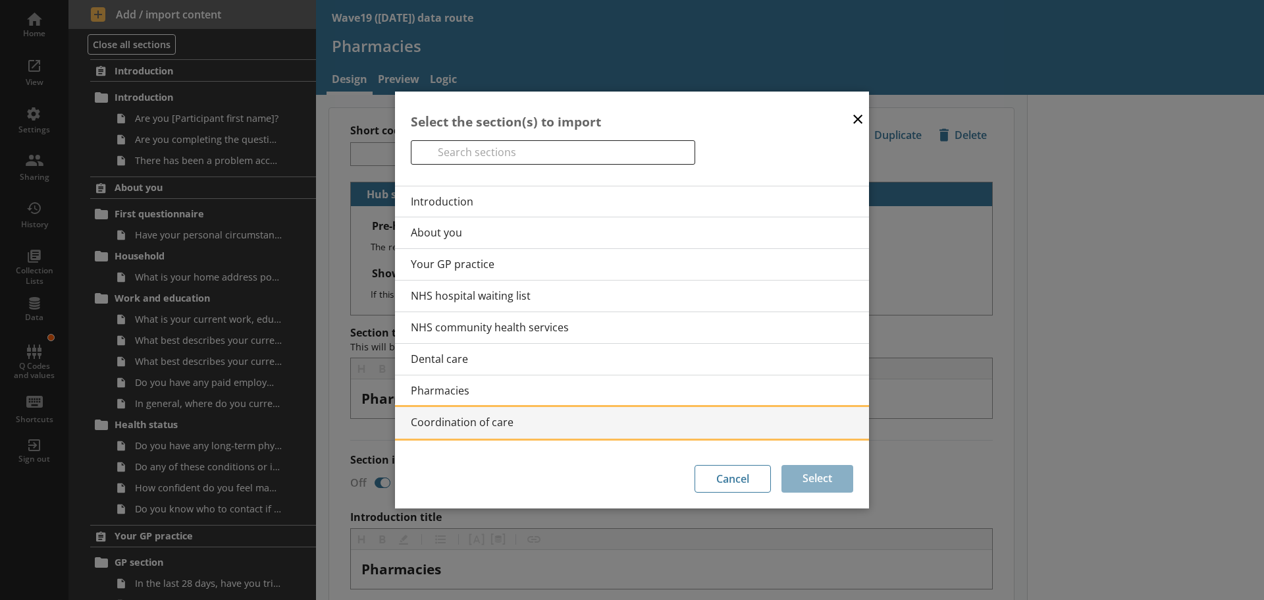
click at [464, 415] on span "Coordination of care" at bounding box center [640, 422] width 458 height 14
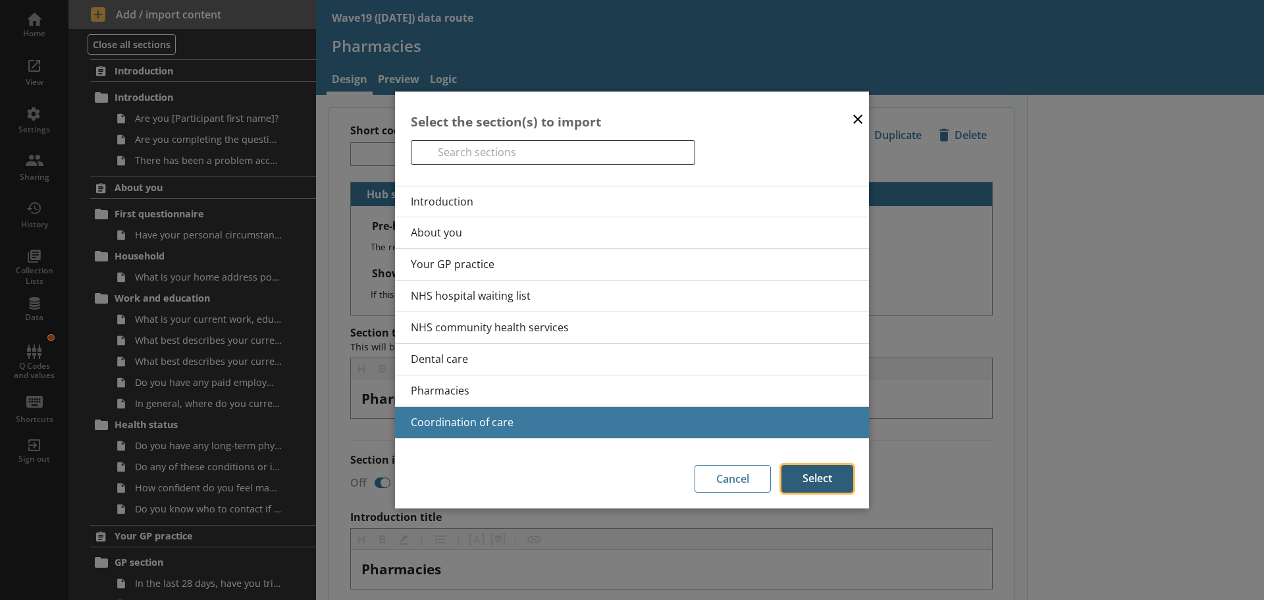
click at [832, 480] on button "Select" at bounding box center [818, 479] width 72 height 28
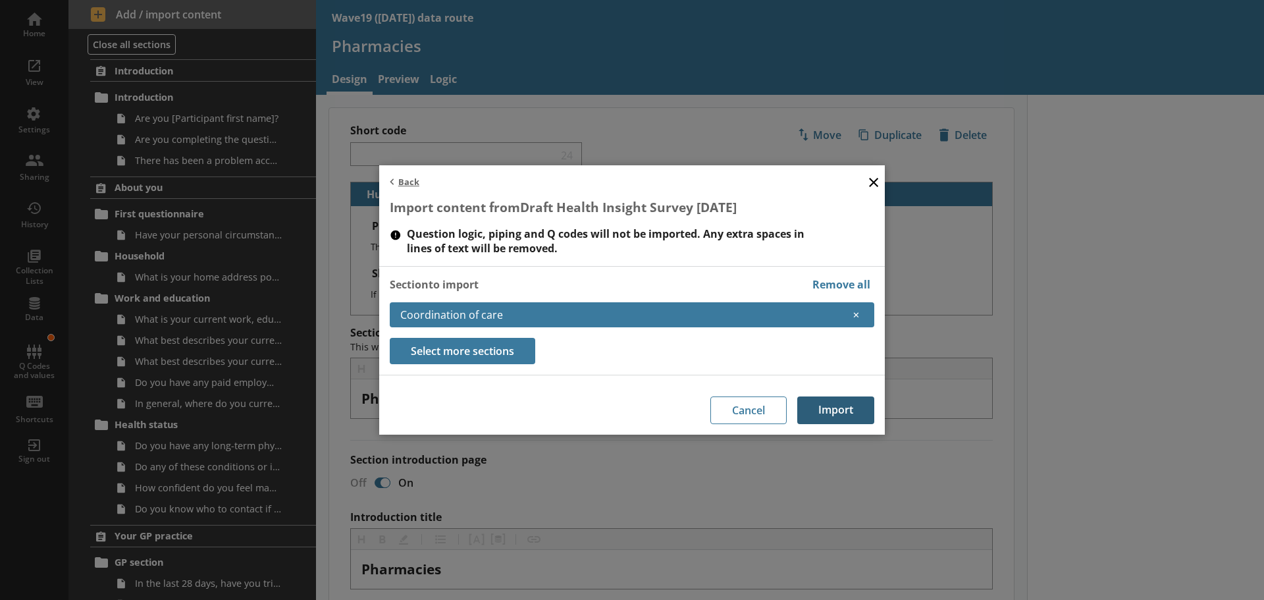
click at [835, 406] on button "Import" at bounding box center [835, 410] width 77 height 28
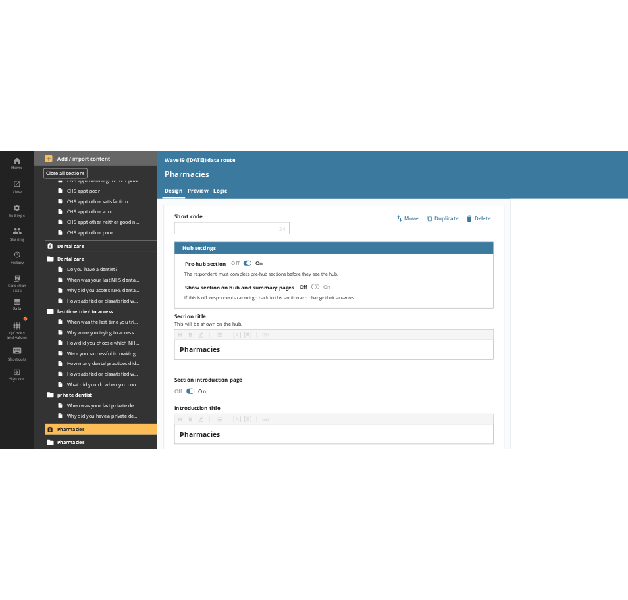
scroll to position [1811, 0]
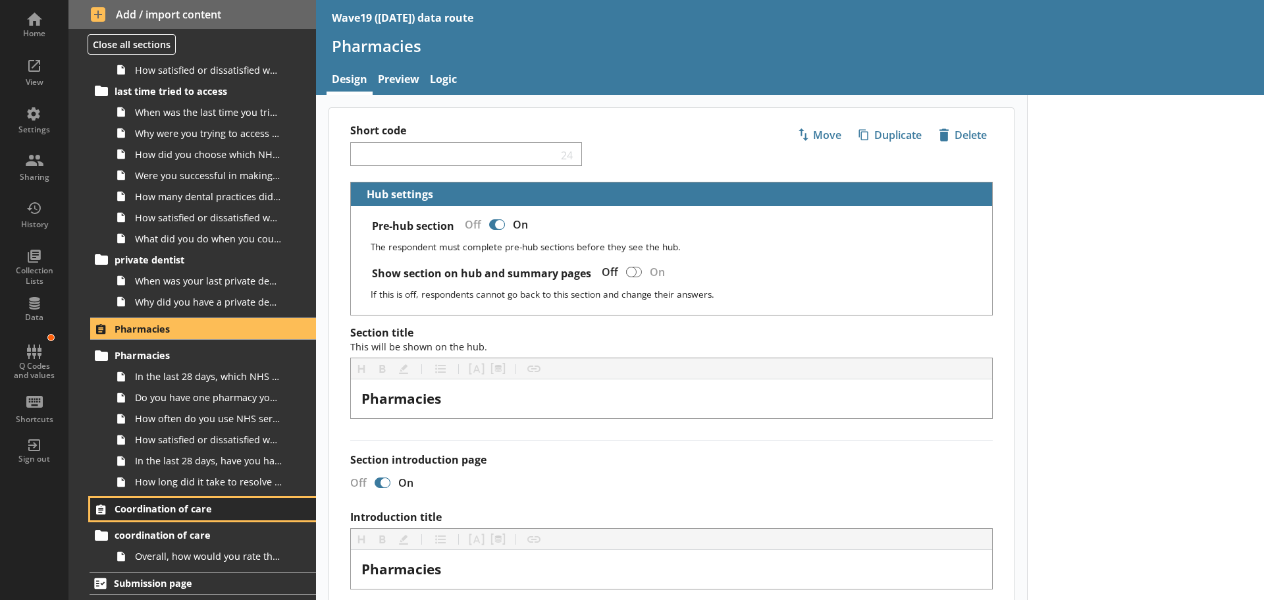
click at [201, 506] on span "Coordination of care" at bounding box center [196, 508] width 162 height 13
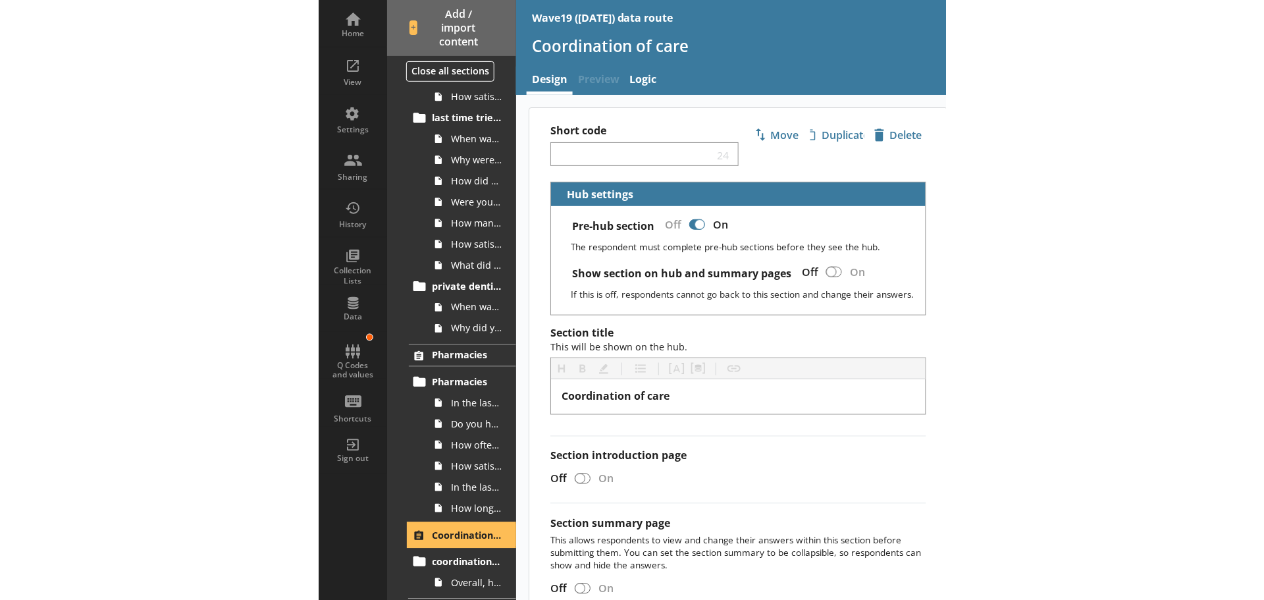
scroll to position [1808, 0]
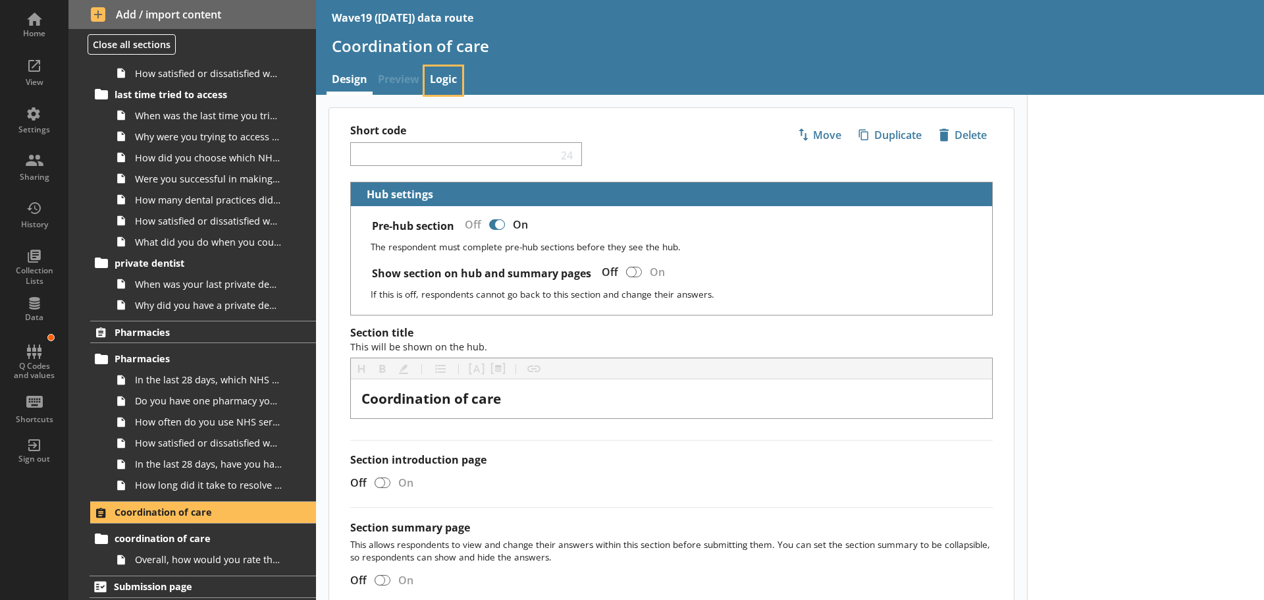
click at [444, 76] on link "Logic" at bounding box center [444, 81] width 38 height 28
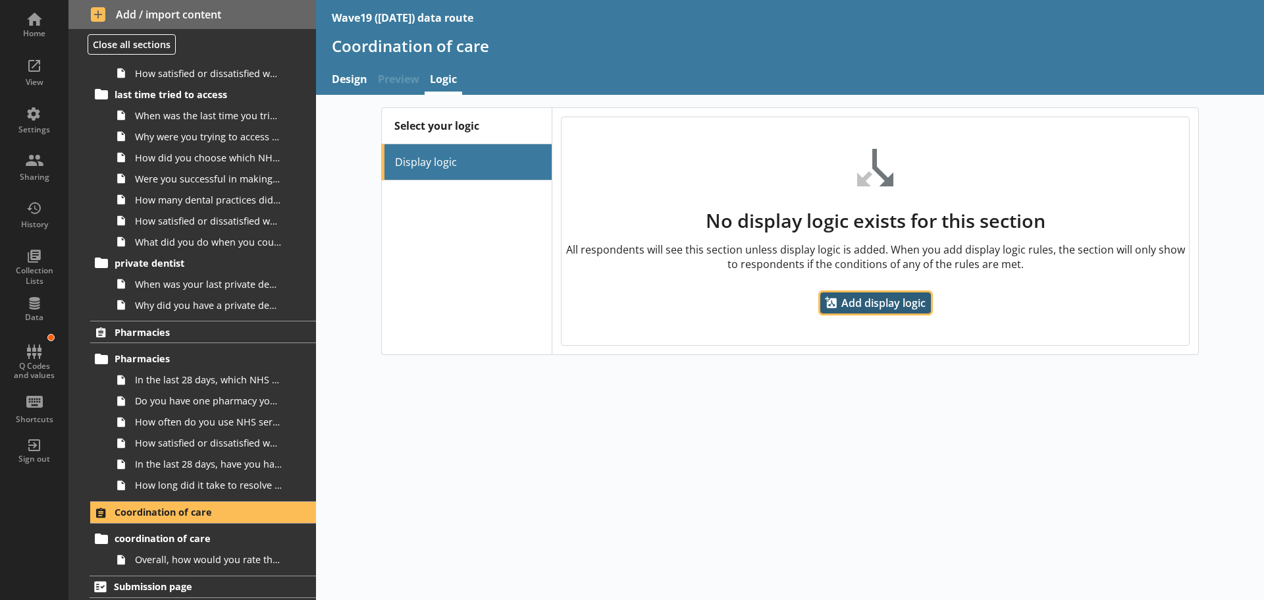
click at [882, 302] on span "Add display logic" at bounding box center [875, 302] width 111 height 21
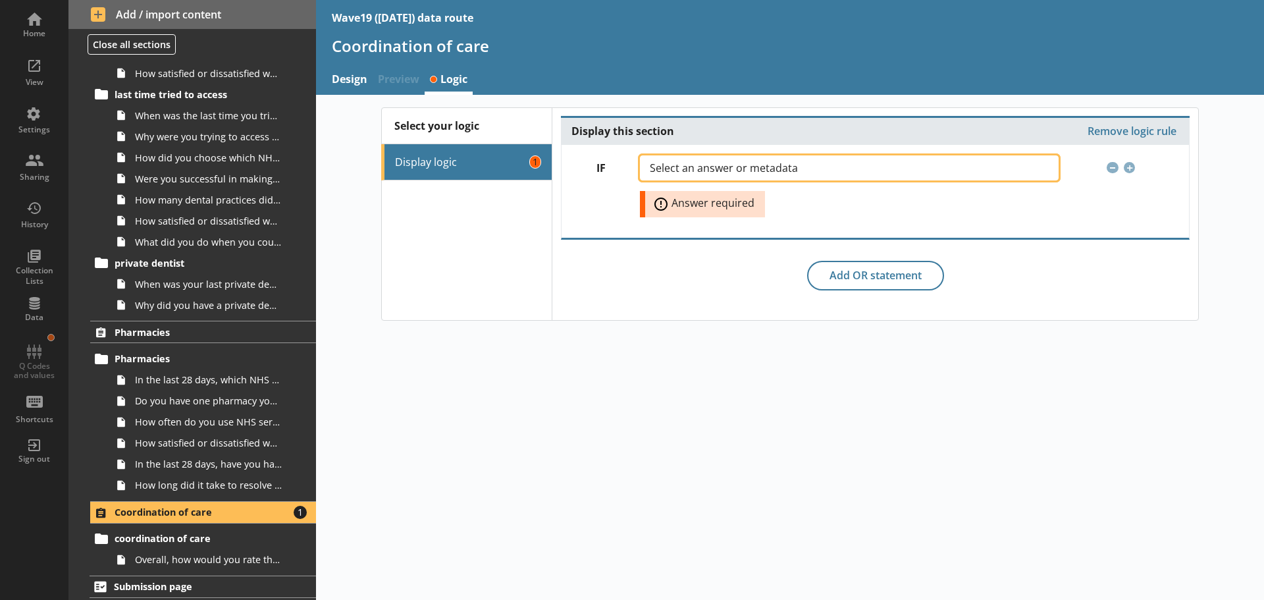
click at [754, 161] on button "Select an answer or metadata" at bounding box center [849, 167] width 418 height 25
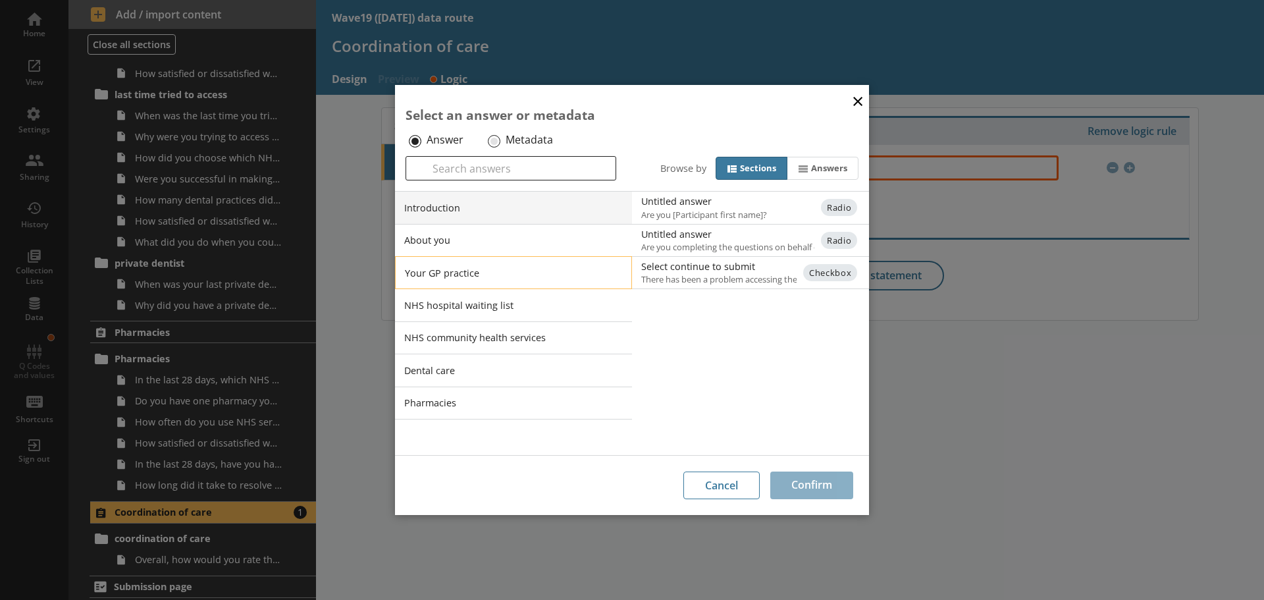
click at [450, 265] on li "Your GP practice" at bounding box center [513, 272] width 237 height 33
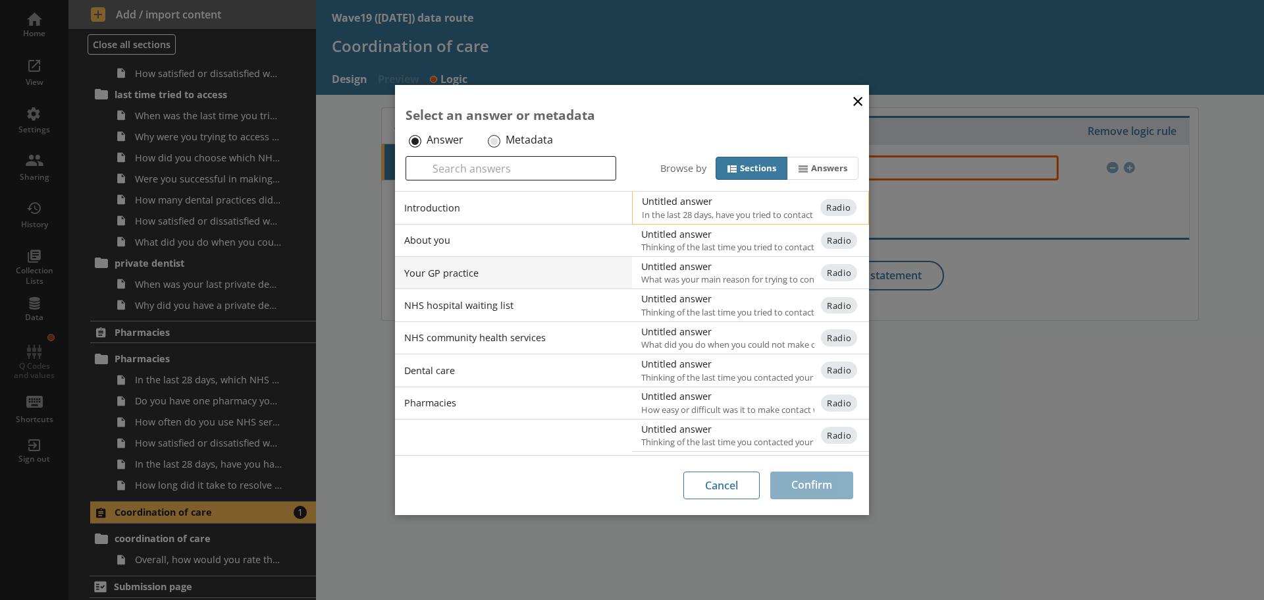
click at [745, 204] on div "Untitled answer" at bounding box center [774, 201] width 265 height 13
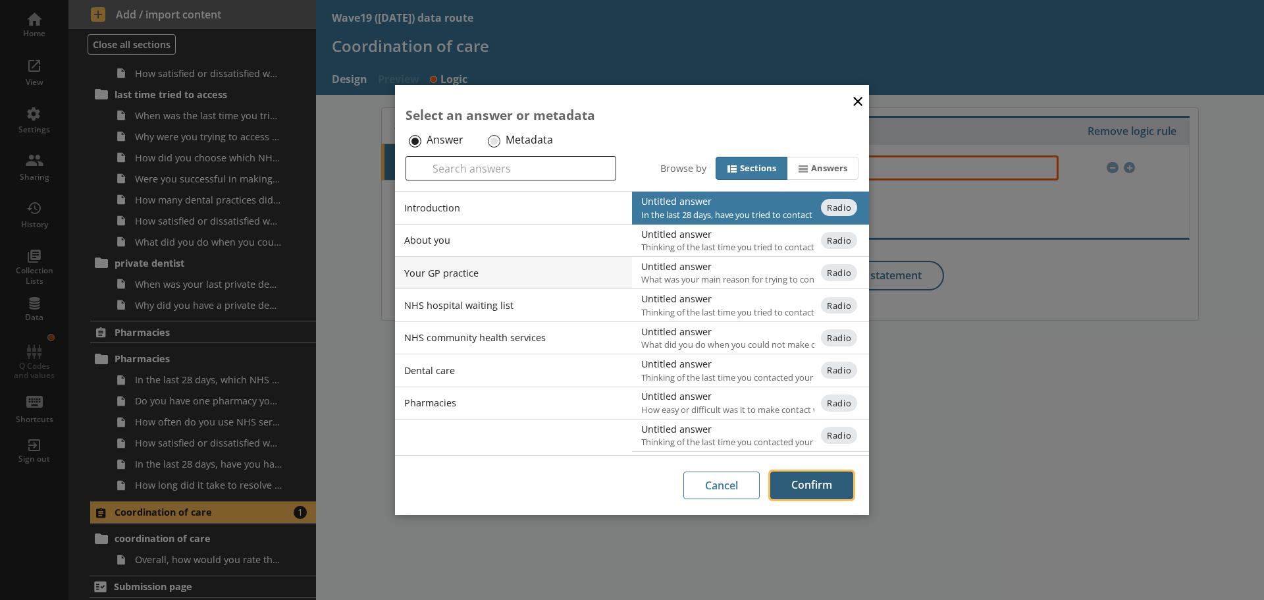
click at [803, 485] on button "Confirm" at bounding box center [811, 485] width 83 height 28
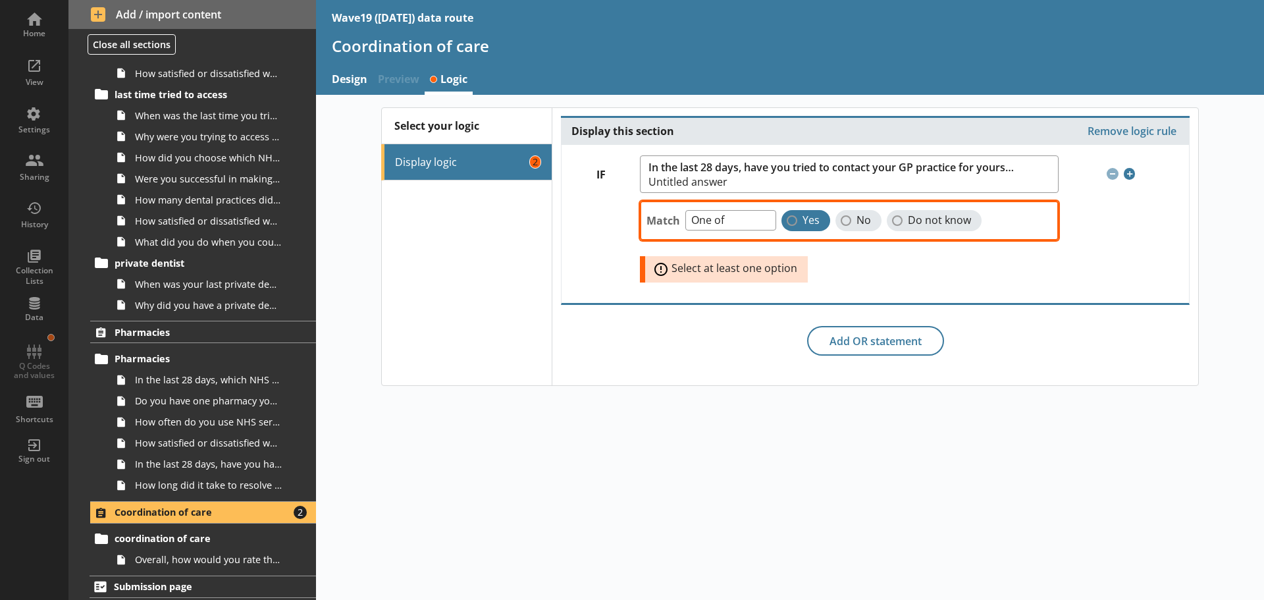
click at [810, 219] on span "Yes" at bounding box center [811, 220] width 17 height 14
click at [797, 219] on input "Yes" at bounding box center [792, 220] width 11 height 11
checkbox input "true"
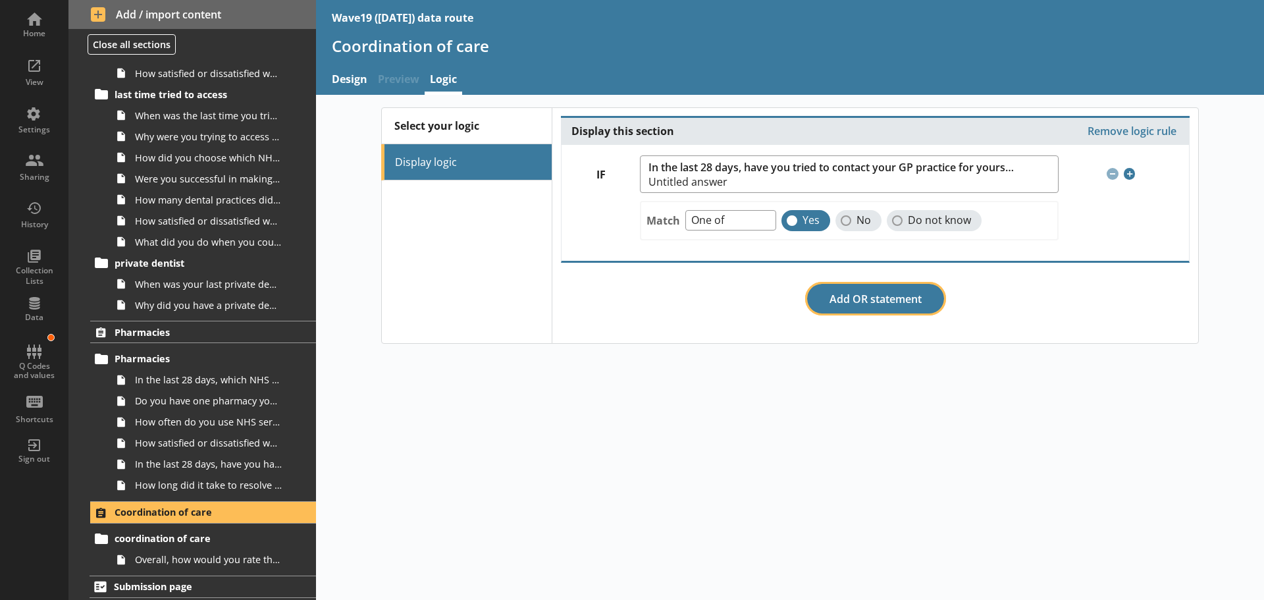
click at [859, 296] on button "Add OR statement" at bounding box center [875, 299] width 137 height 30
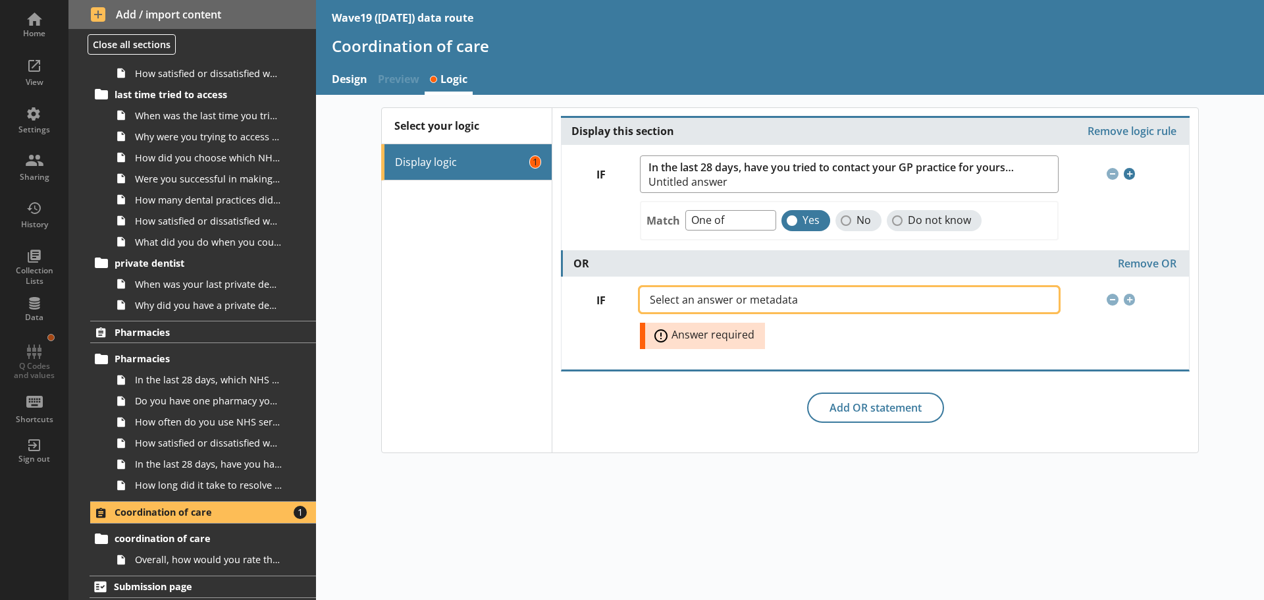
click at [772, 300] on span "Select an answer or metadata" at bounding box center [734, 299] width 169 height 11
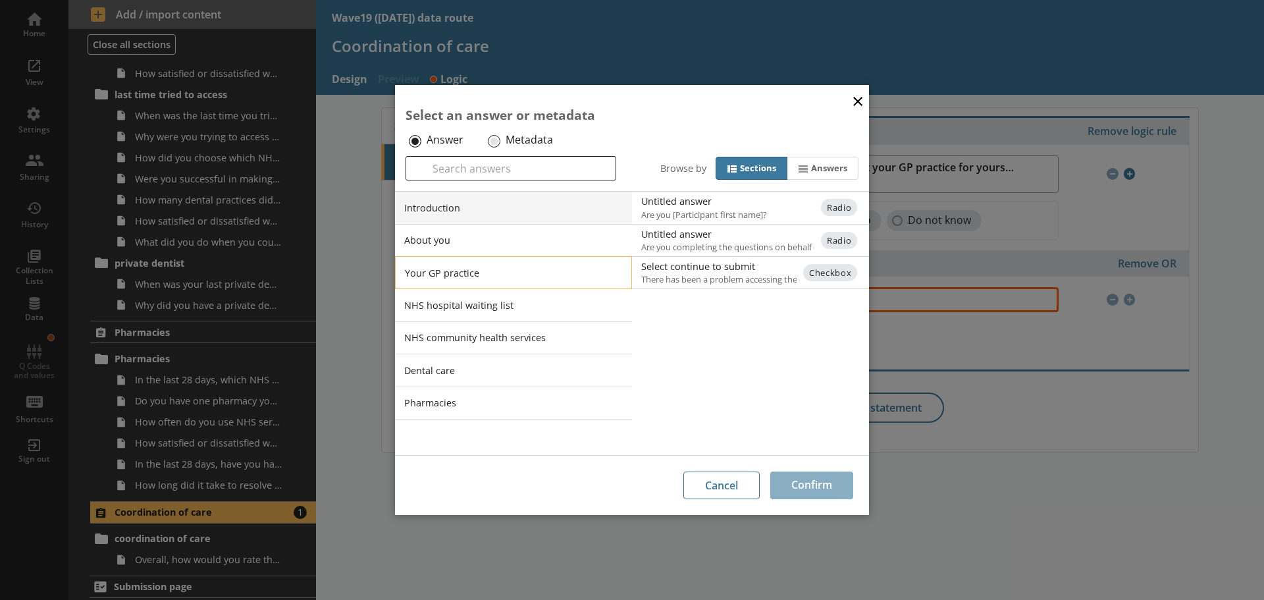
click at [490, 269] on li "Your GP practice" at bounding box center [513, 272] width 237 height 33
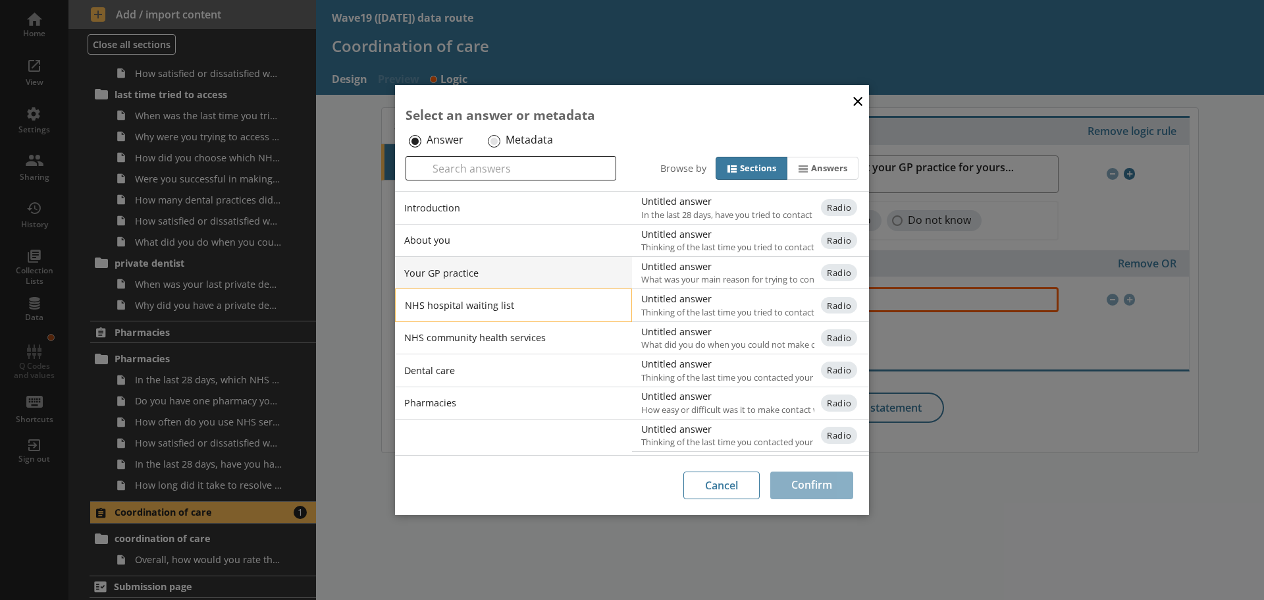
click at [494, 304] on li "NHS hospital waiting list" at bounding box center [513, 304] width 237 height 33
click at [735, 205] on div "Untitled answer" at bounding box center [774, 201] width 265 height 13
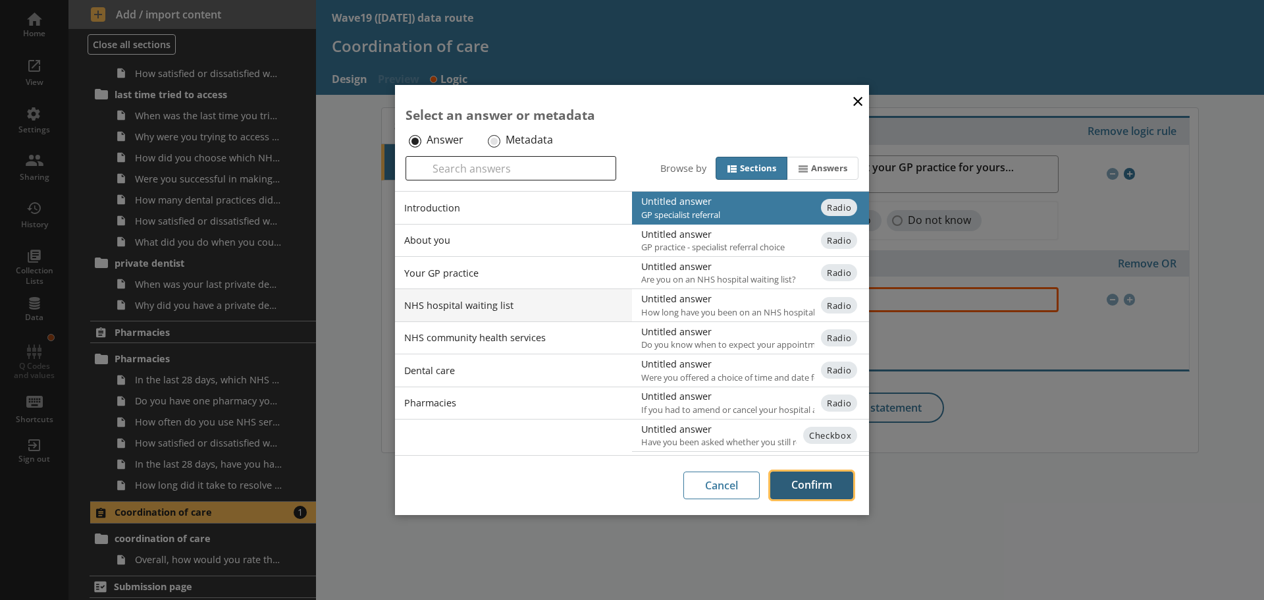
click at [812, 479] on button "Confirm" at bounding box center [811, 485] width 83 height 28
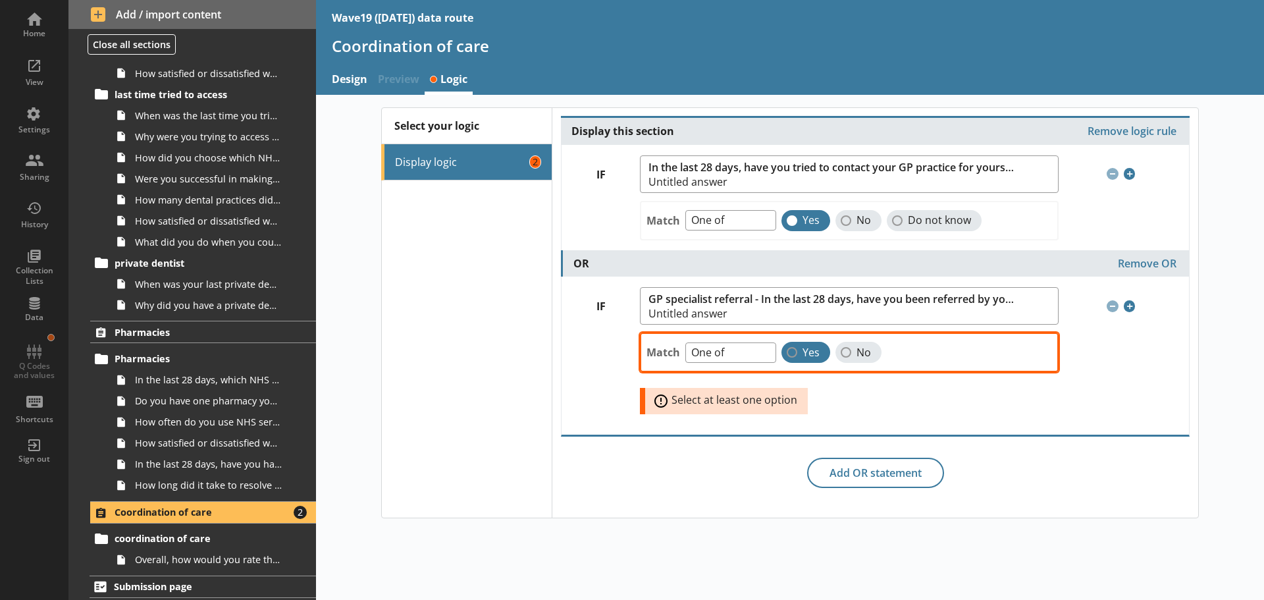
click at [811, 350] on span "Yes" at bounding box center [811, 353] width 17 height 14
click at [797, 350] on input "Yes" at bounding box center [792, 352] width 11 height 11
checkbox input "true"
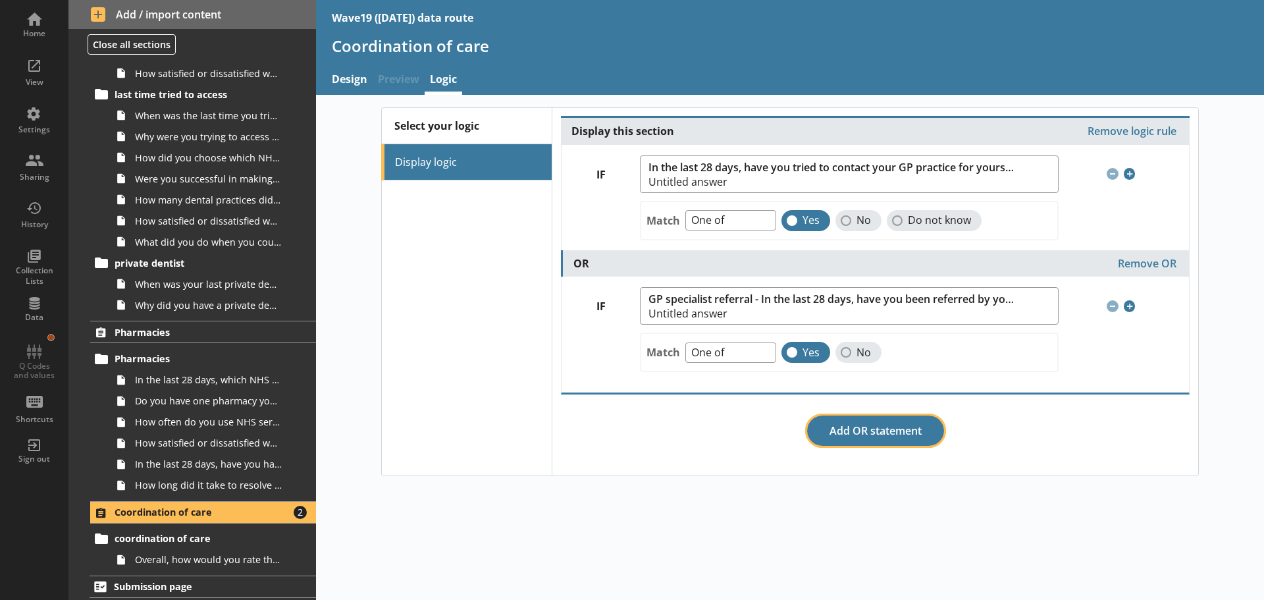
click at [862, 427] on button "Add OR statement" at bounding box center [875, 430] width 137 height 30
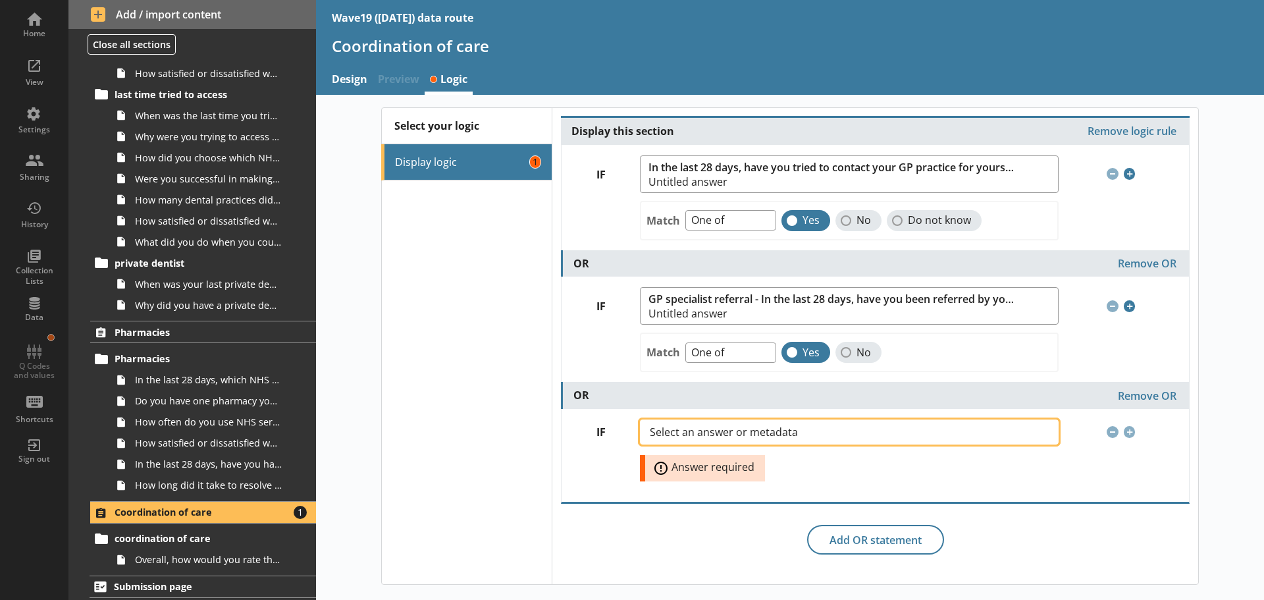
click at [788, 433] on span "Select an answer or metadata" at bounding box center [734, 432] width 169 height 11
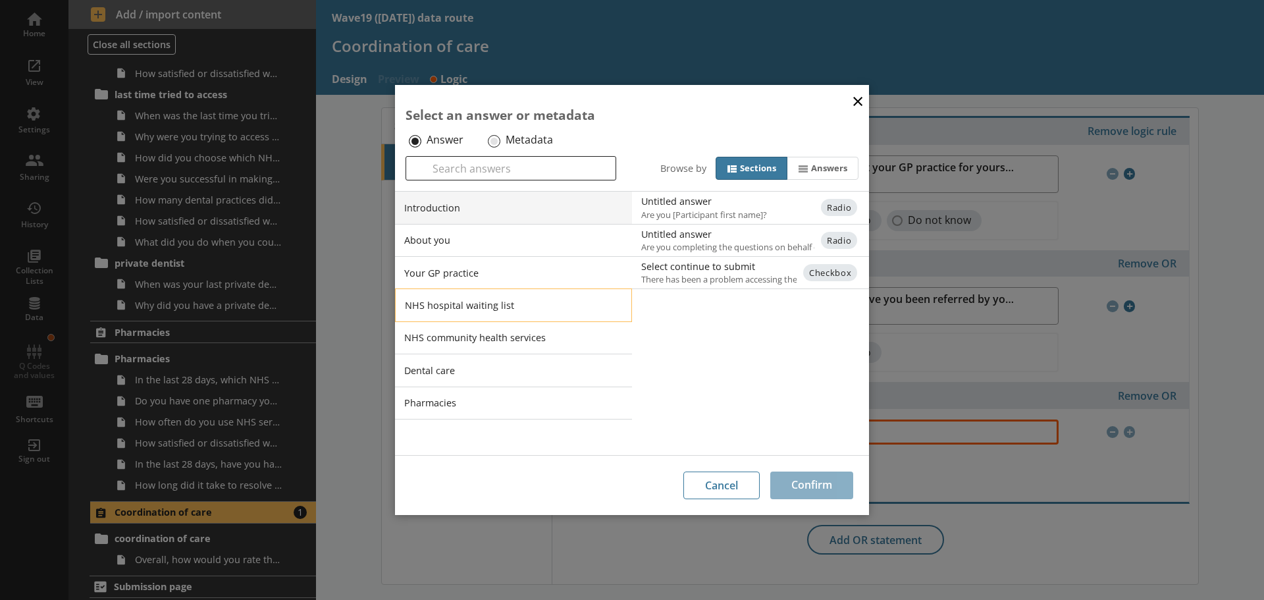
click at [453, 300] on li "NHS hospital waiting list" at bounding box center [513, 304] width 237 height 33
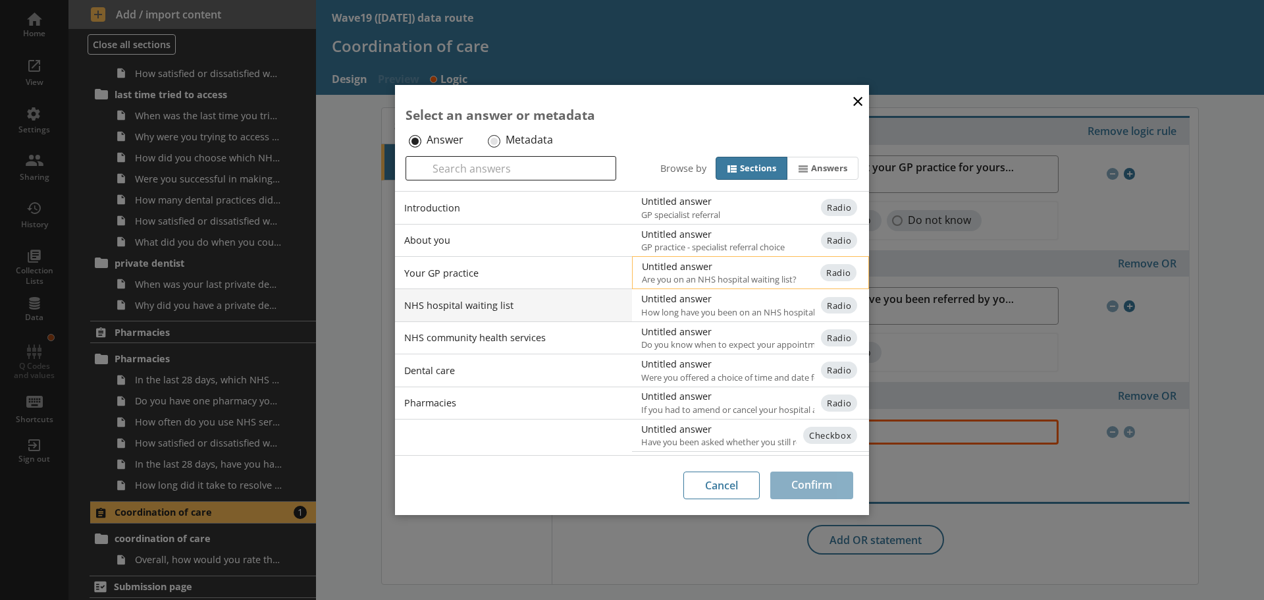
click at [690, 271] on div "Untitled answer" at bounding box center [774, 266] width 265 height 13
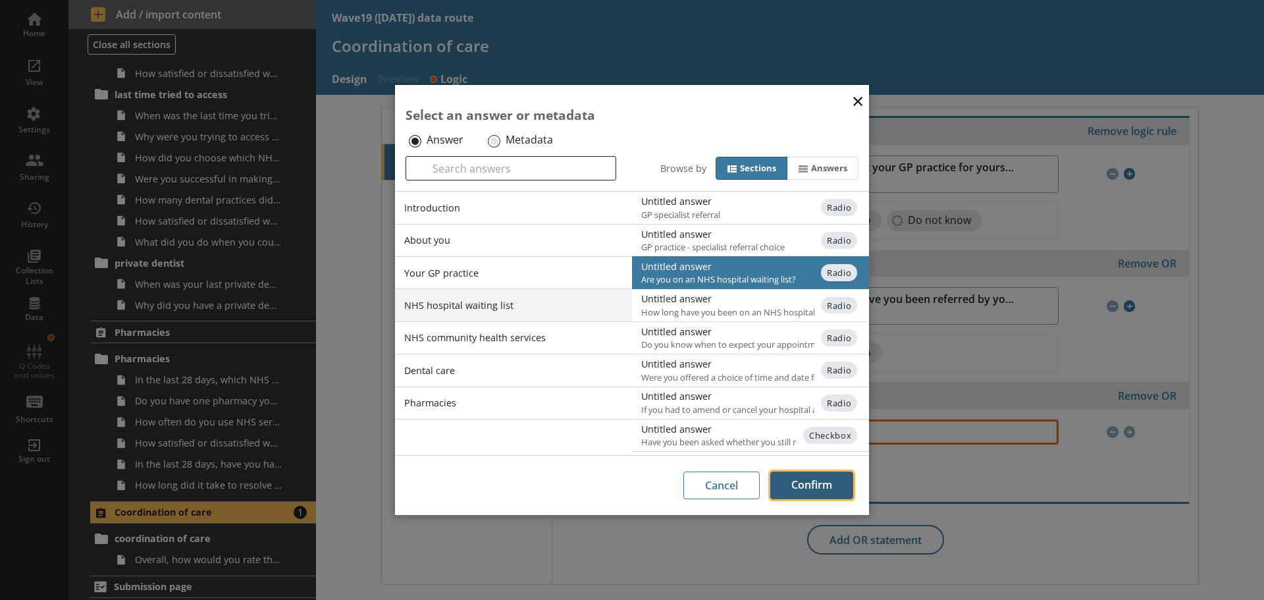
click at [828, 489] on button "Confirm" at bounding box center [811, 485] width 83 height 28
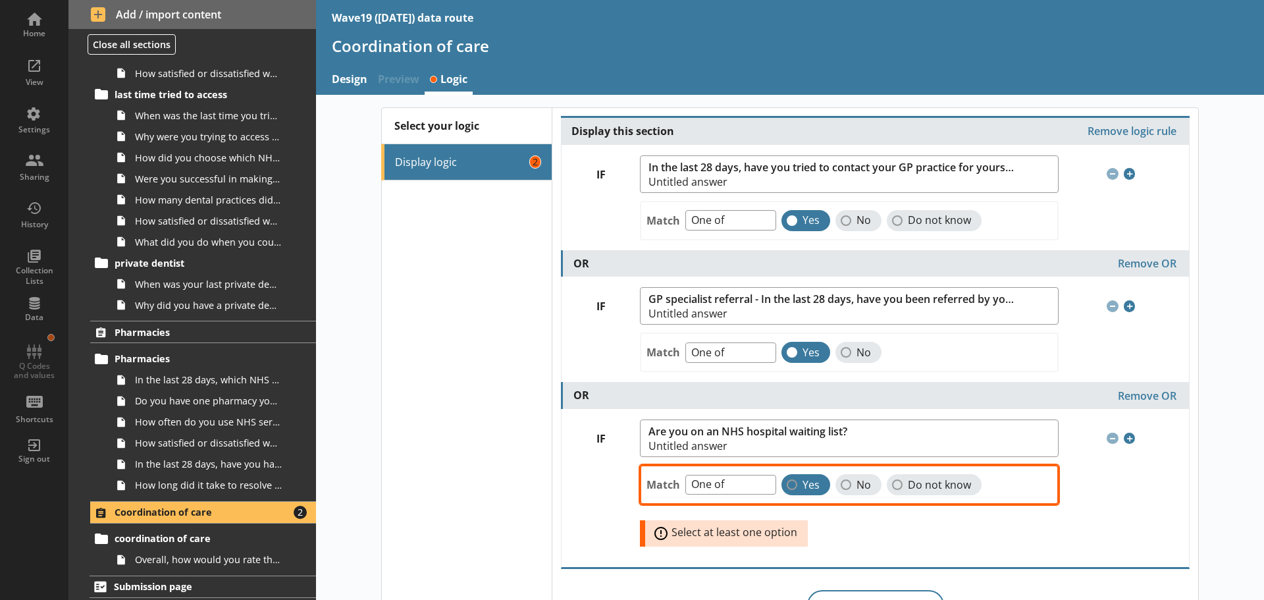
click at [792, 489] on label "Yes" at bounding box center [806, 484] width 49 height 21
click at [792, 489] on input "Yes" at bounding box center [792, 484] width 11 height 11
checkbox input "true"
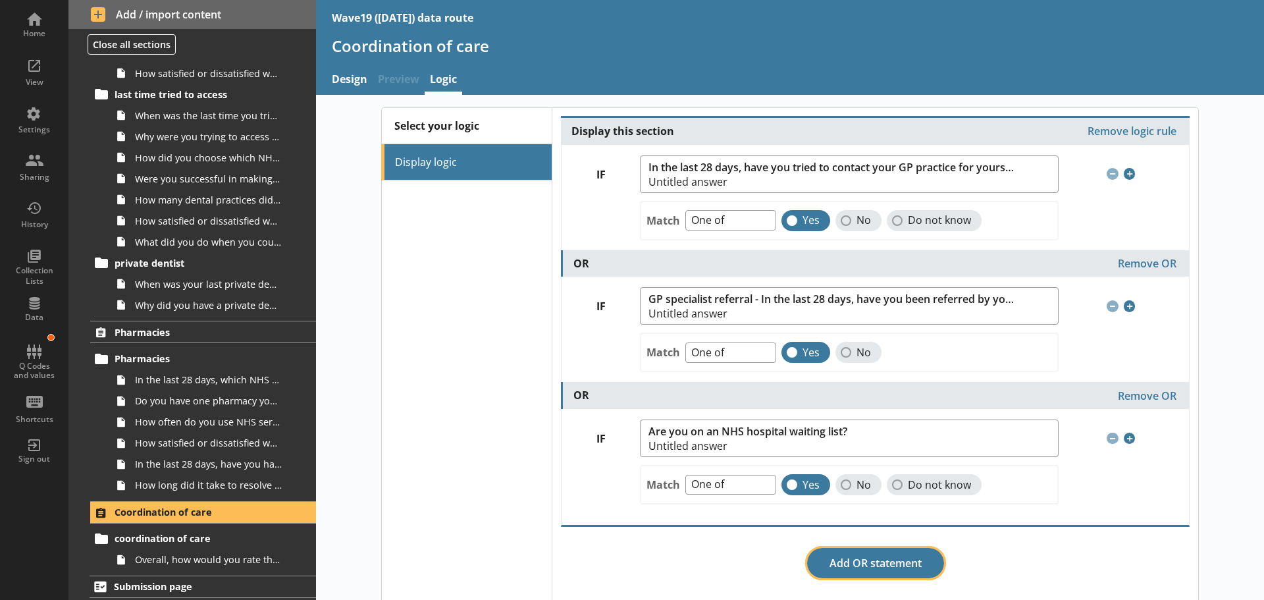
click at [866, 564] on button "Add OR statement" at bounding box center [875, 563] width 137 height 30
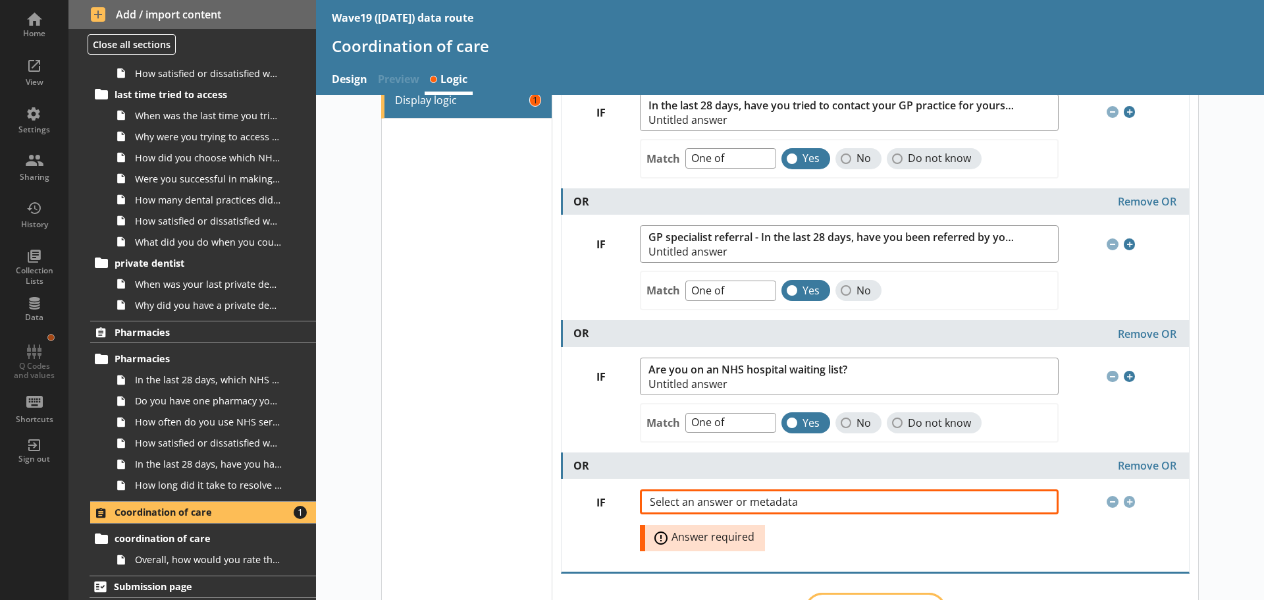
scroll to position [127, 0]
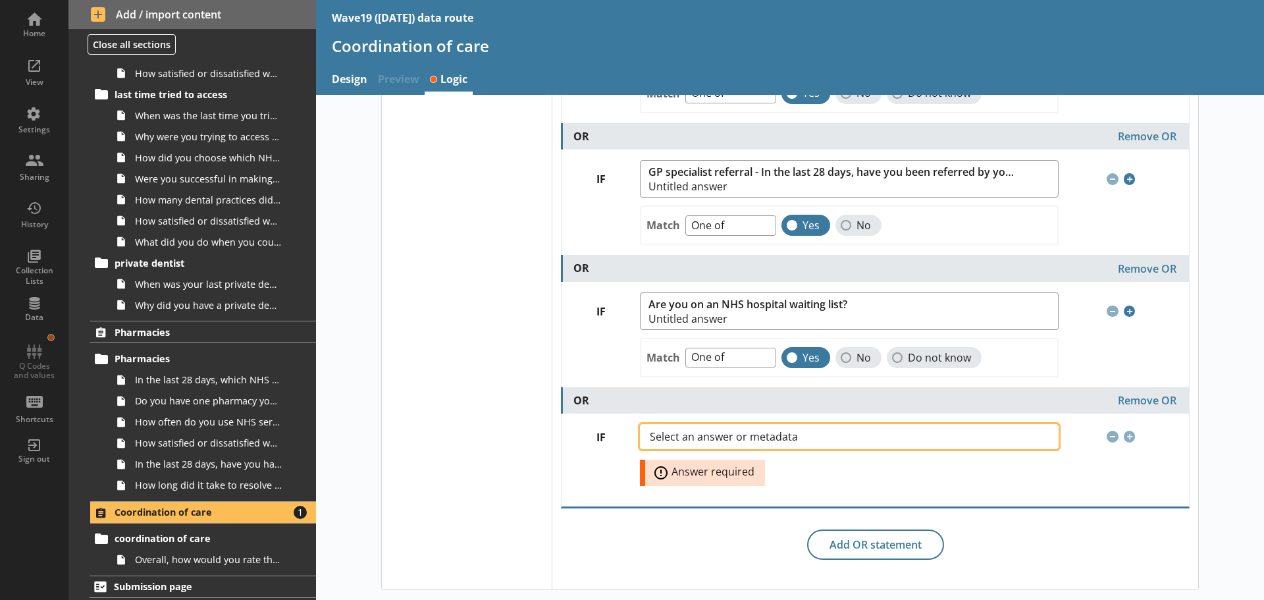
click at [759, 433] on span "Select an answer or metadata" at bounding box center [734, 436] width 169 height 11
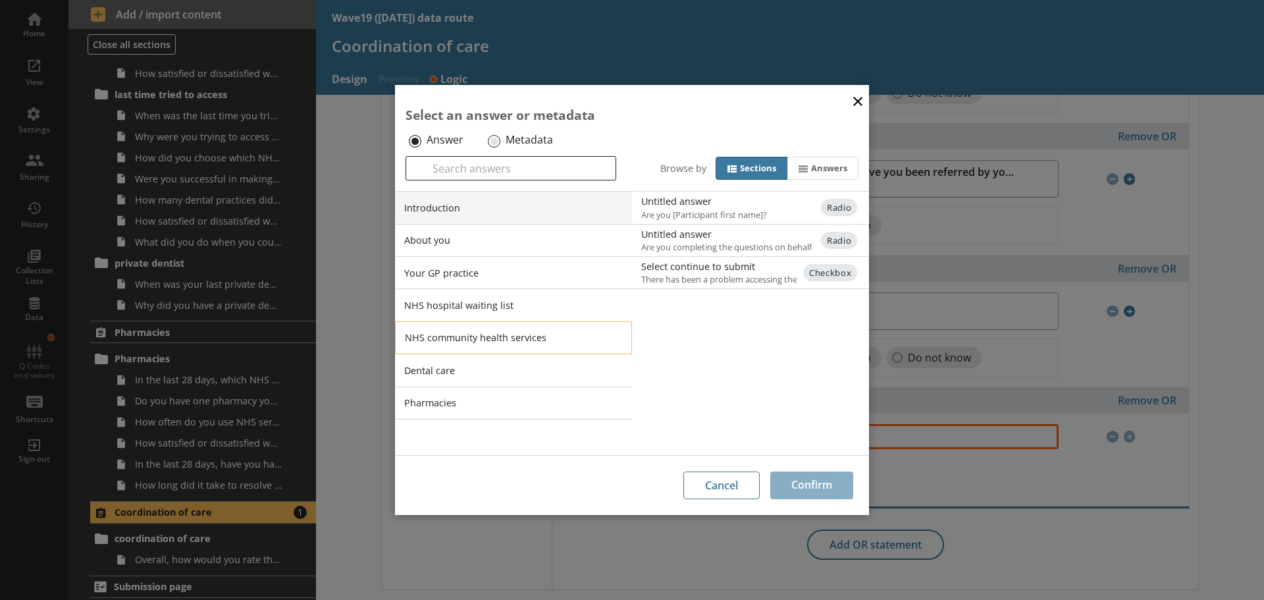
click at [462, 329] on li "NHS community health services" at bounding box center [513, 337] width 237 height 33
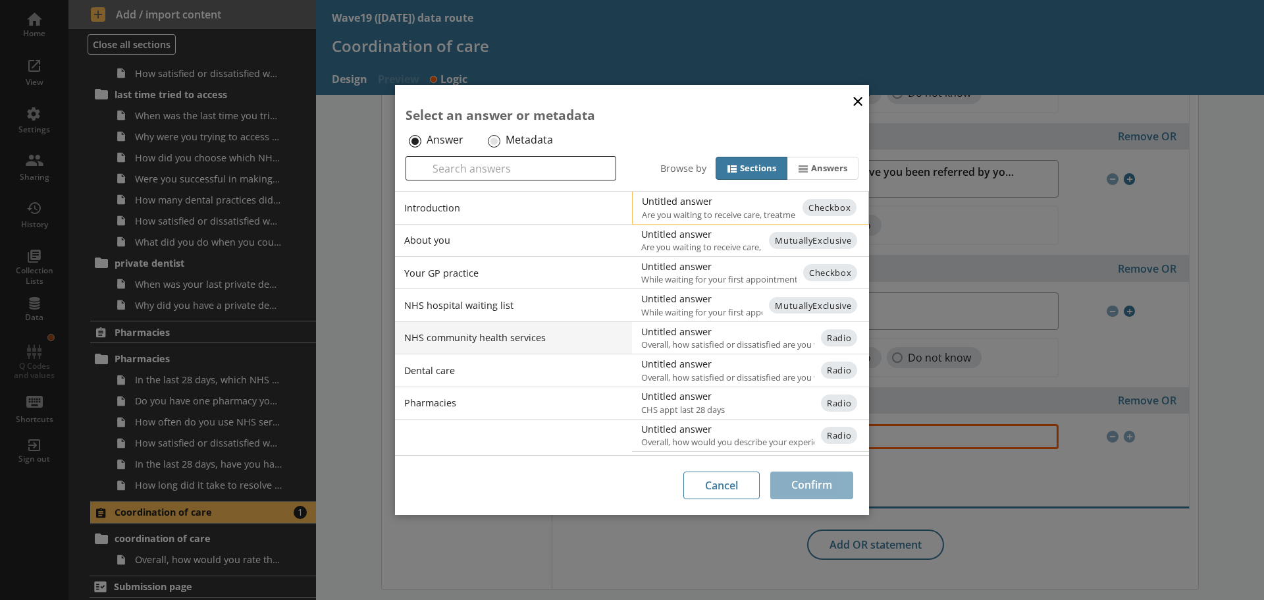
click at [679, 202] on div "Untitled answer" at bounding box center [774, 201] width 265 height 13
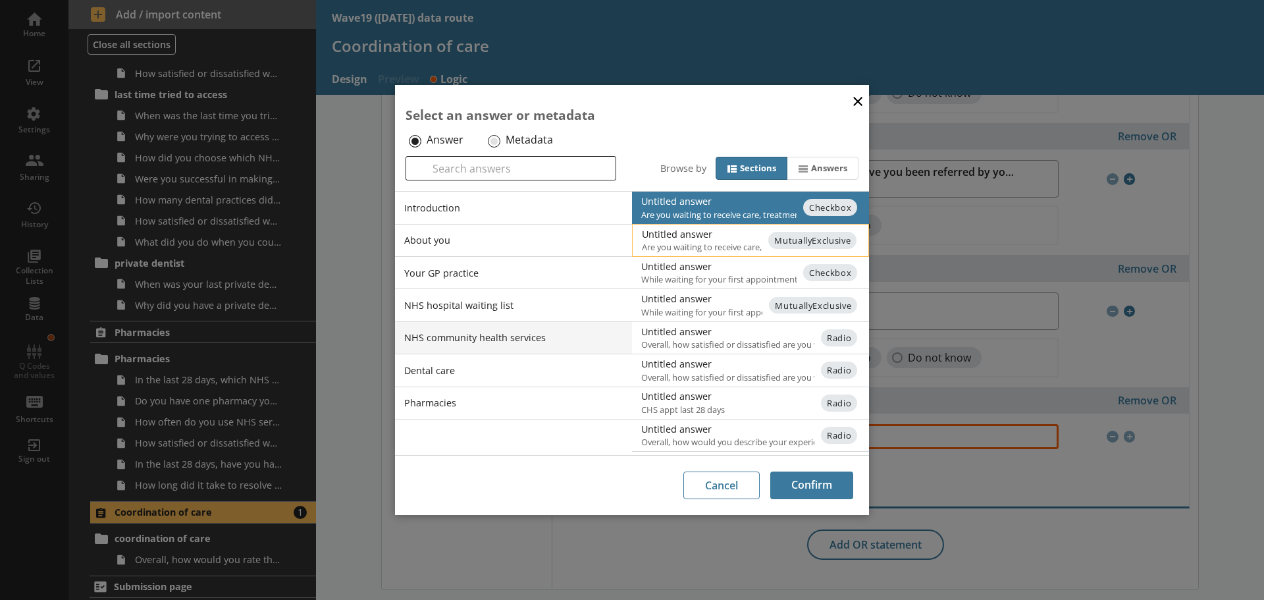
click at [691, 242] on span "Are you waiting to receive care, treatment or advice from one of the following …" at bounding box center [761, 247] width 239 height 12
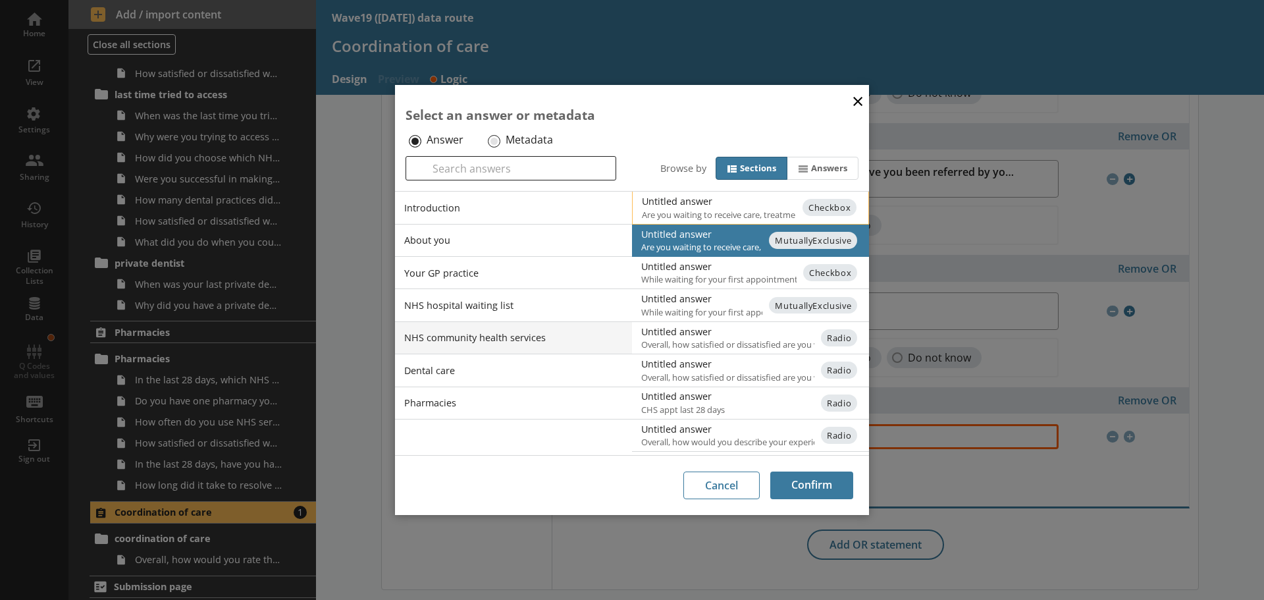
click at [701, 200] on div "Untitled answer" at bounding box center [774, 201] width 265 height 13
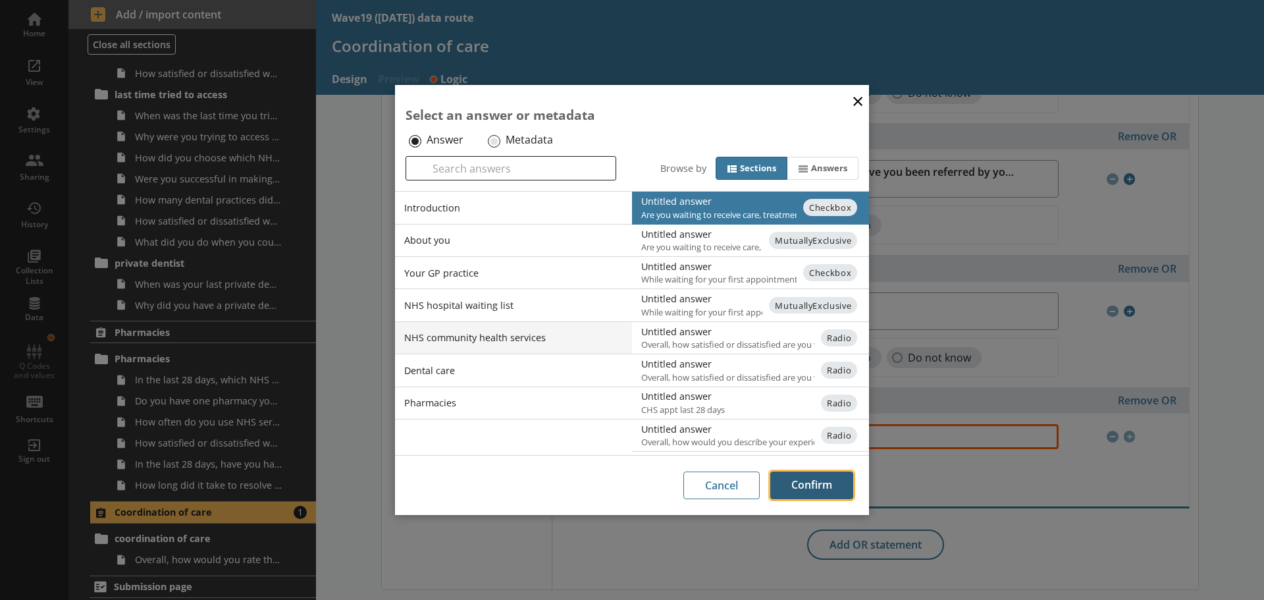
click at [823, 484] on button "Confirm" at bounding box center [811, 485] width 83 height 28
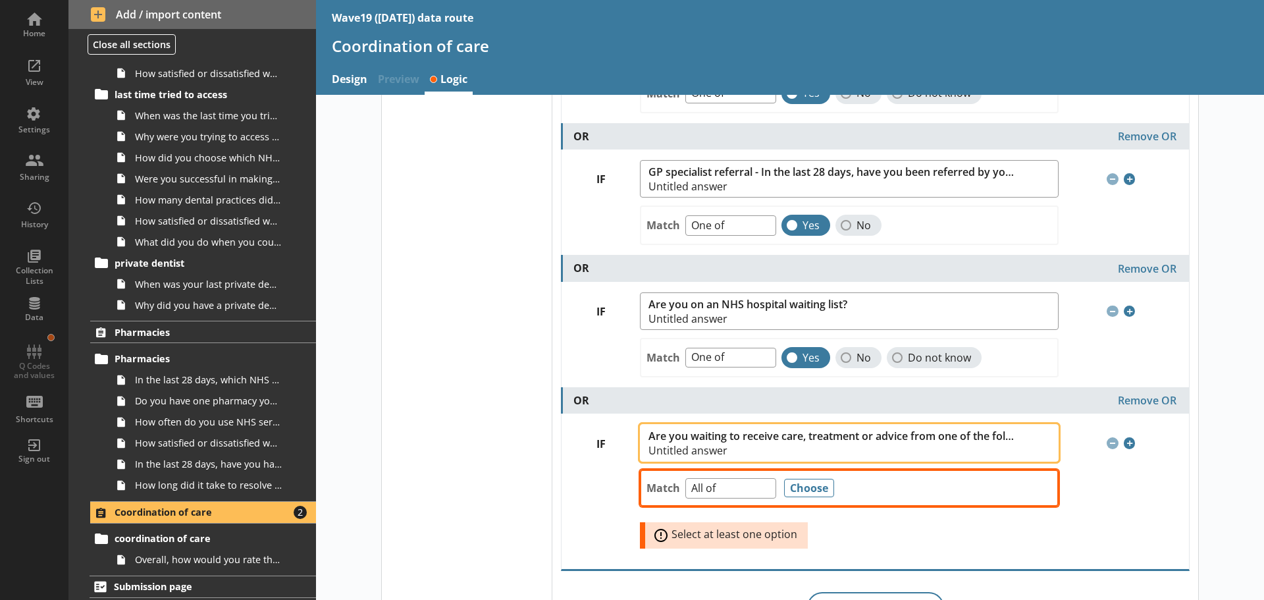
scroll to position [190, 0]
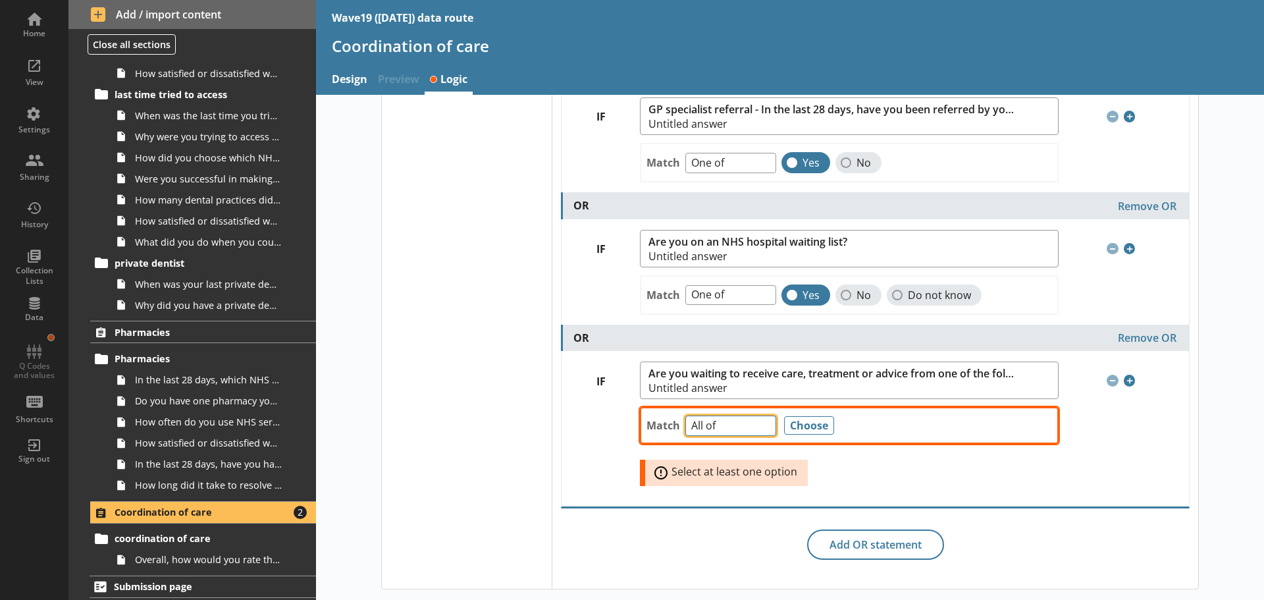
click at [762, 427] on select "Any of Not any of All of Count of Unanswered" at bounding box center [730, 425] width 91 height 20
select select "AnyOf"
click at [685, 415] on select "Any of Not any of All of Count of Unanswered" at bounding box center [730, 425] width 91 height 20
click at [812, 421] on button "Choose" at bounding box center [809, 425] width 50 height 18
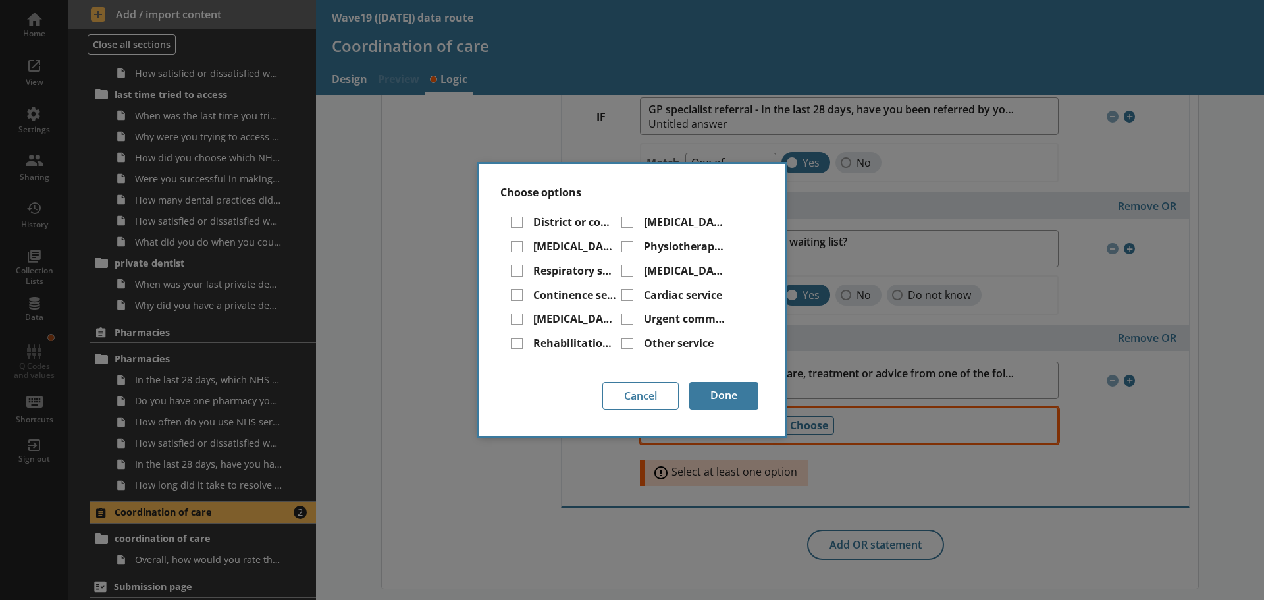
click at [516, 215] on div "District or community nursing service" at bounding box center [563, 224] width 105 height 19
click at [517, 220] on input "District or community nursing service" at bounding box center [517, 223] width 12 height 12
checkbox input "true"
click at [517, 243] on input "[MEDICAL_DATA] service" at bounding box center [517, 247] width 12 height 12
checkbox input "true"
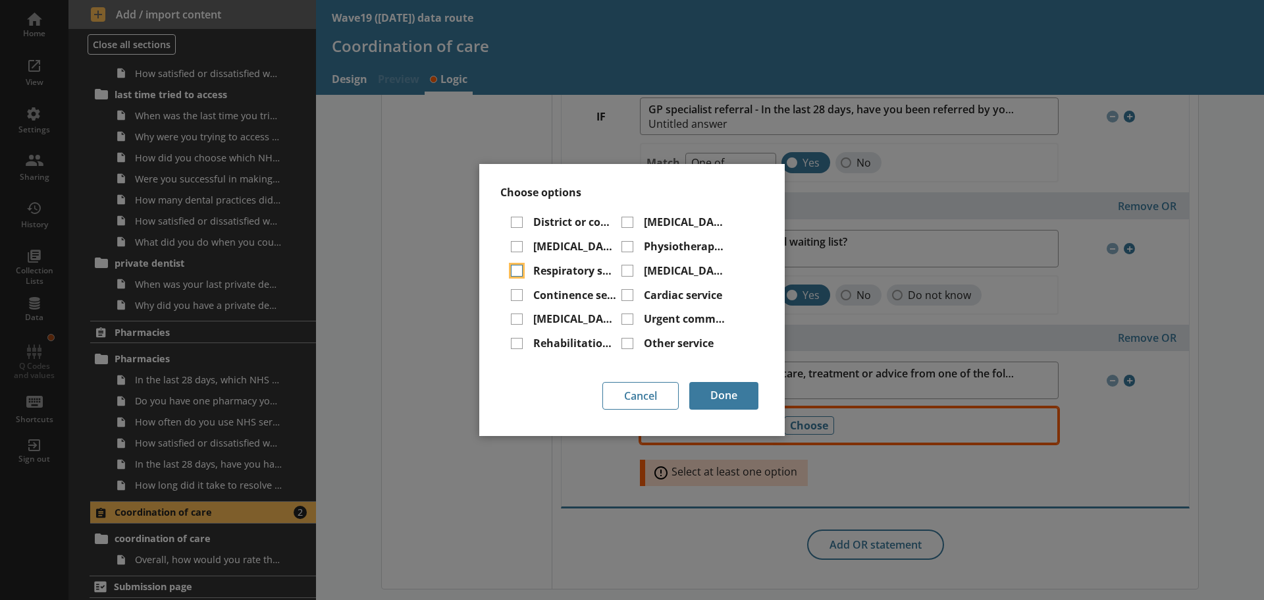
click at [518, 272] on input "Respiratory service" at bounding box center [517, 271] width 12 height 12
checkbox input "true"
click at [516, 294] on input "Continence service" at bounding box center [517, 295] width 12 height 12
checkbox input "true"
click at [518, 317] on input "[MEDICAL_DATA] service" at bounding box center [517, 319] width 12 height 12
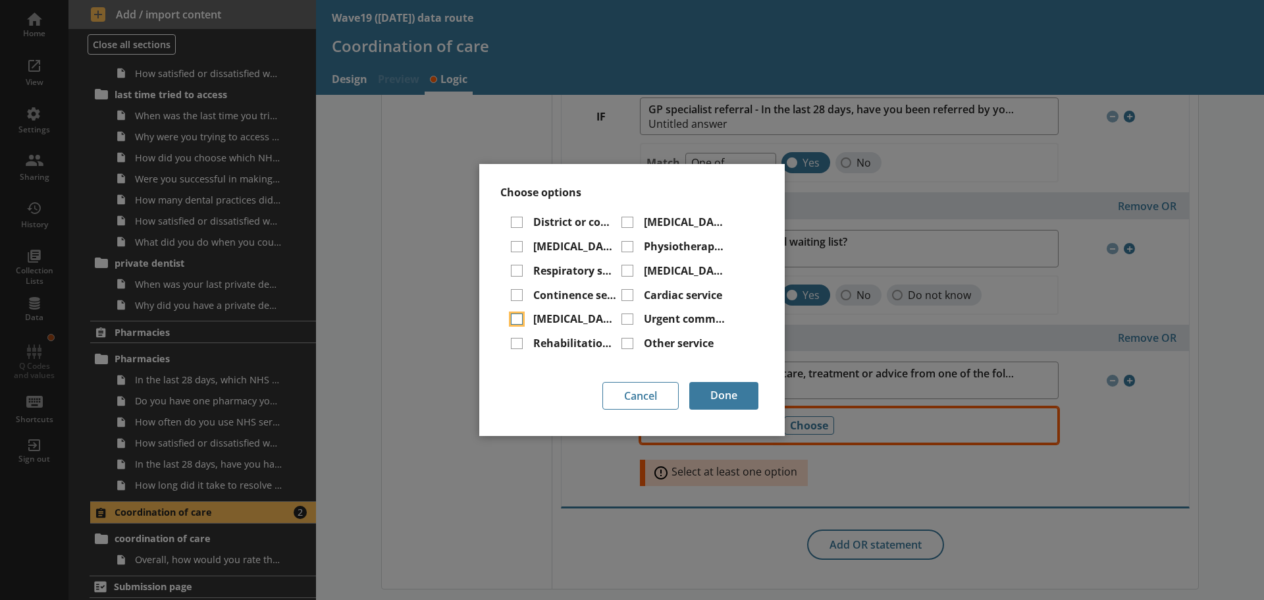
checkbox input "true"
click at [517, 342] on input "Rehabilitation service" at bounding box center [517, 344] width 12 height 12
checkbox input "true"
click at [623, 340] on input "Other service" at bounding box center [628, 344] width 12 height 12
checkbox input "true"
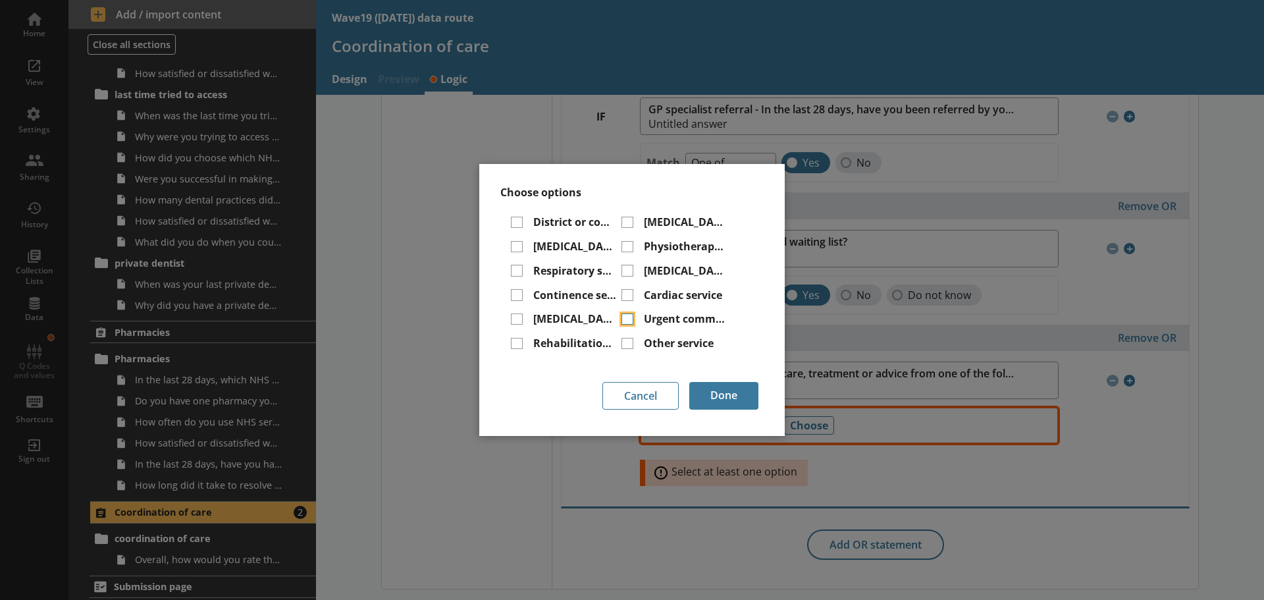
click at [622, 314] on input "Urgent community response service" at bounding box center [628, 319] width 12 height 12
checkbox input "true"
click at [624, 298] on input "Cardiac service" at bounding box center [628, 295] width 12 height 12
checkbox input "true"
click at [628, 271] on input "[MEDICAL_DATA] service" at bounding box center [628, 271] width 12 height 12
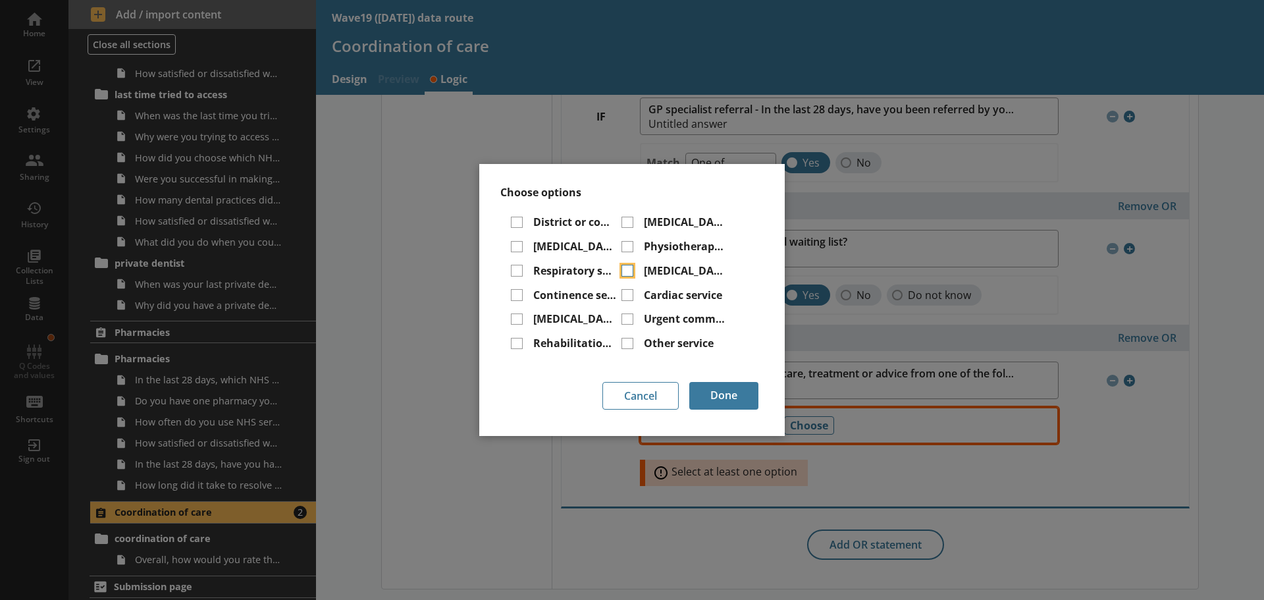
checkbox input "true"
click at [628, 244] on input "Physiotherapy service" at bounding box center [628, 247] width 12 height 12
checkbox input "true"
click at [628, 224] on input "[MEDICAL_DATA] service" at bounding box center [628, 223] width 12 height 12
checkbox input "true"
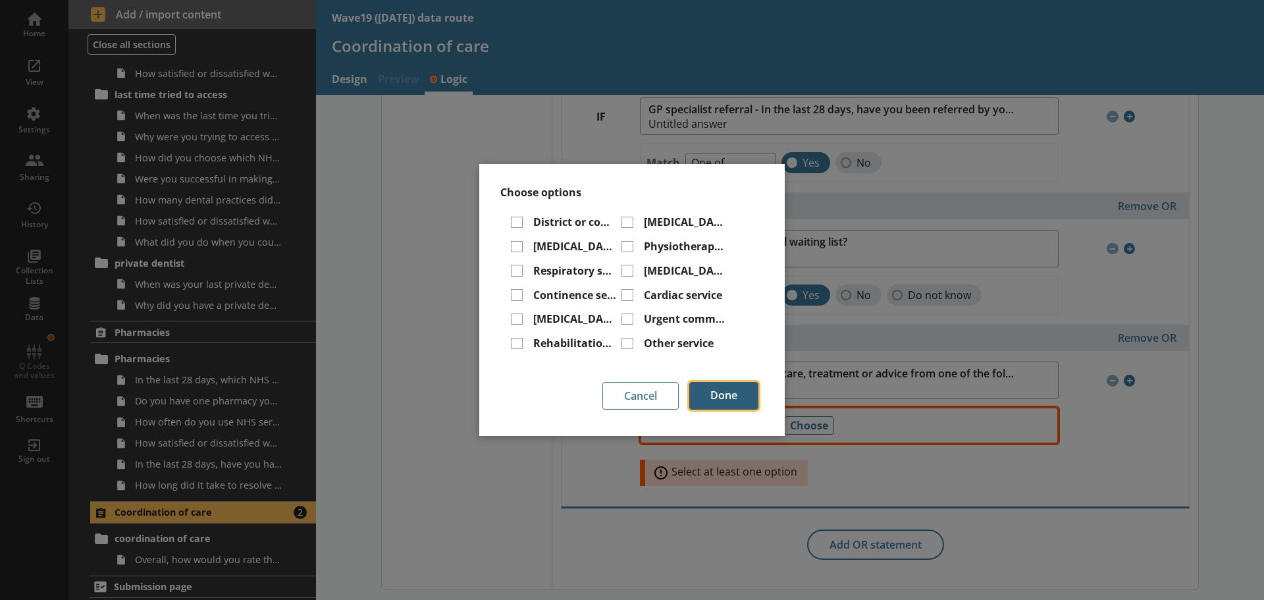
click at [739, 398] on button "Done" at bounding box center [723, 396] width 69 height 28
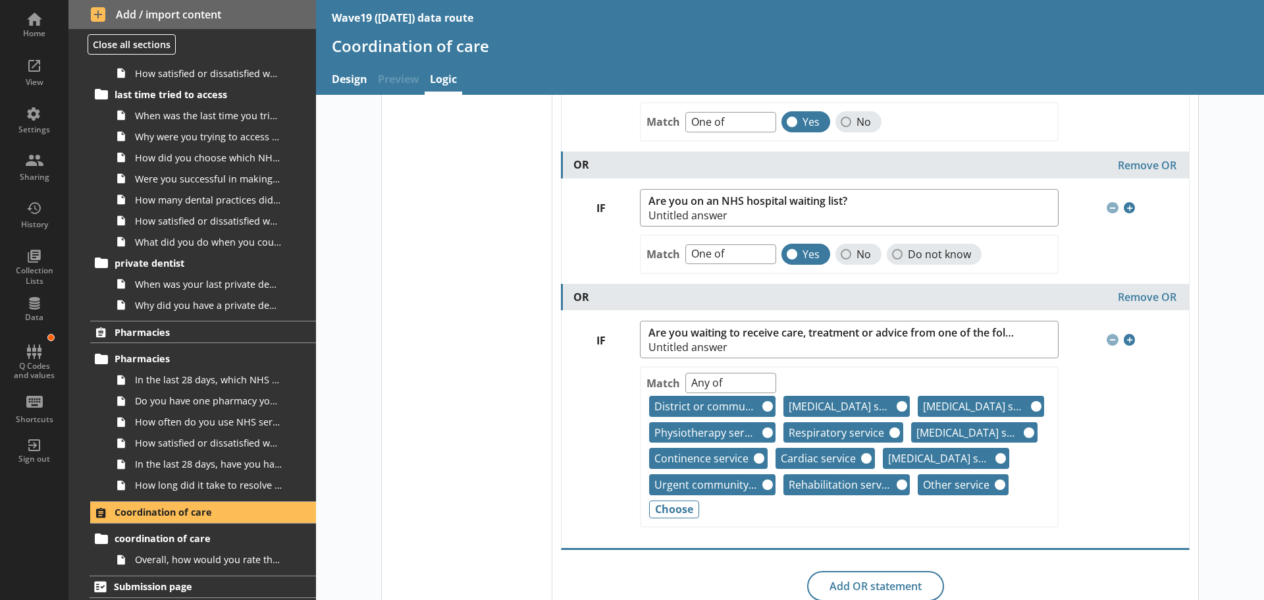
scroll to position [272, 0]
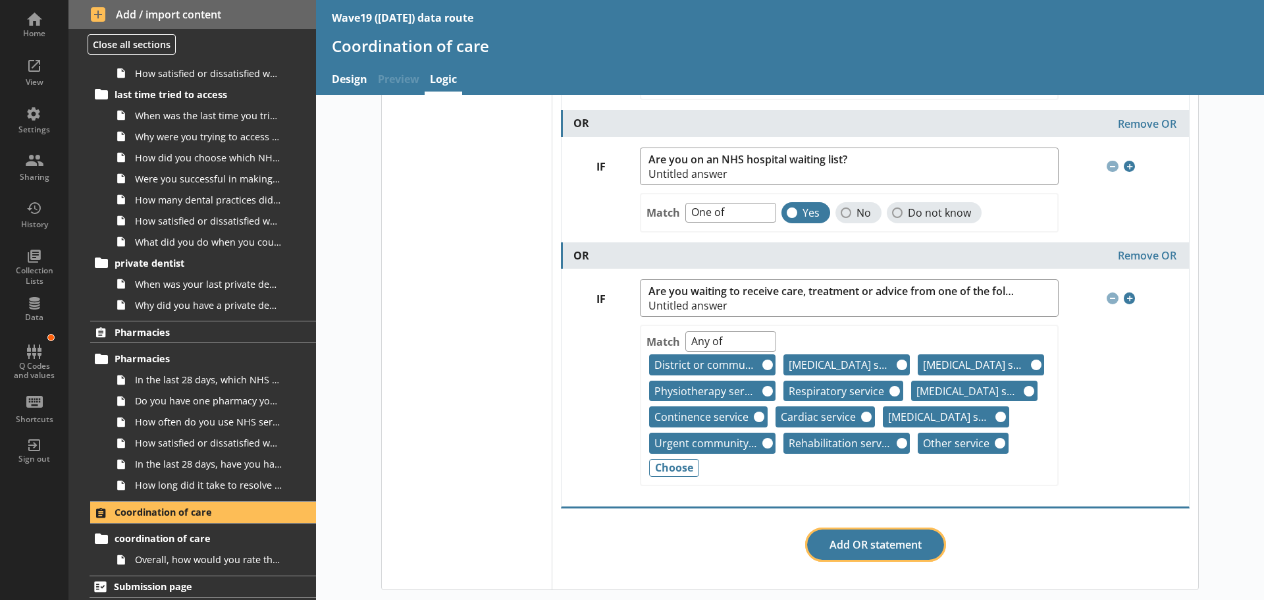
click at [899, 548] on button "Add OR statement" at bounding box center [875, 544] width 137 height 30
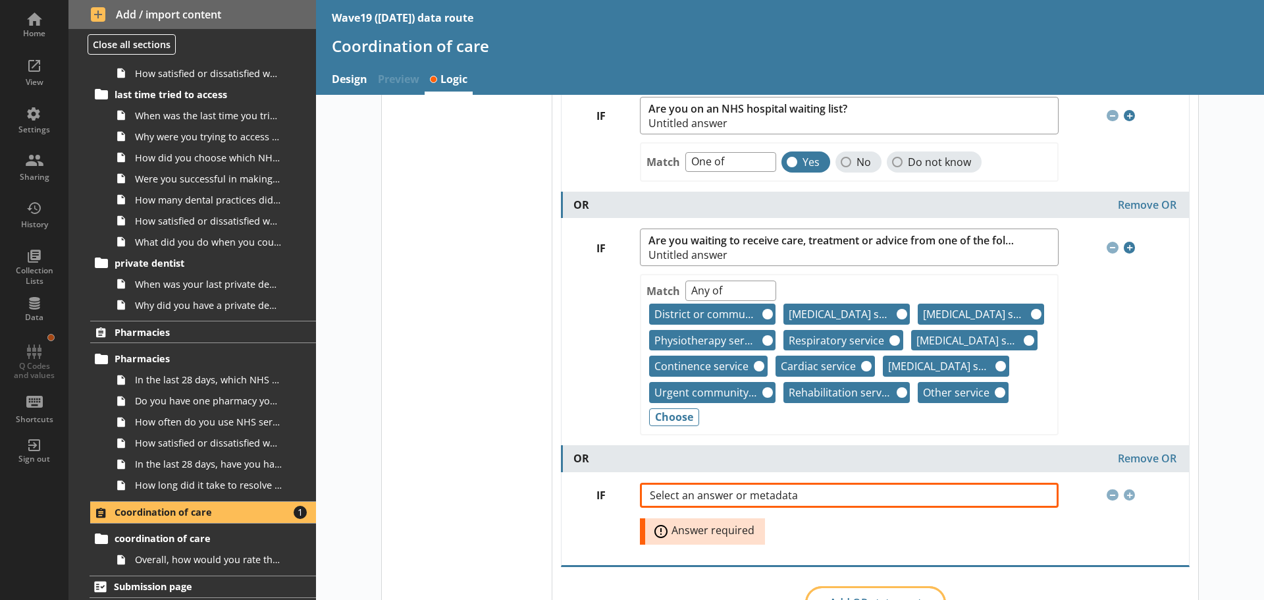
scroll to position [381, 0]
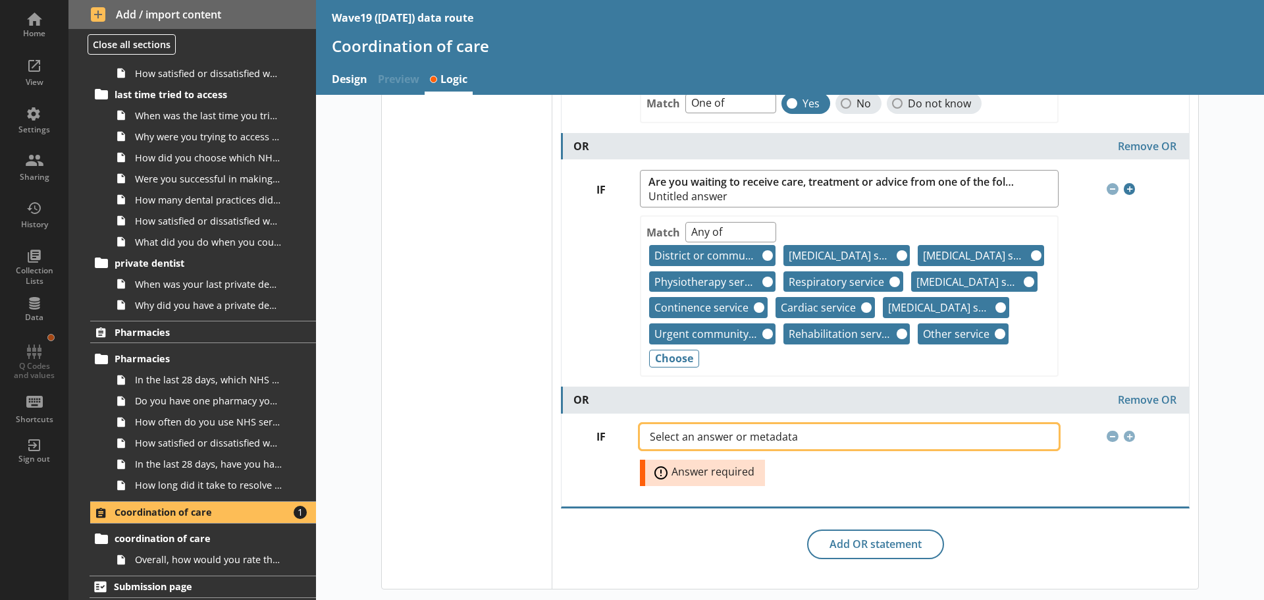
click at [690, 440] on span "Select an answer or metadata" at bounding box center [734, 436] width 169 height 11
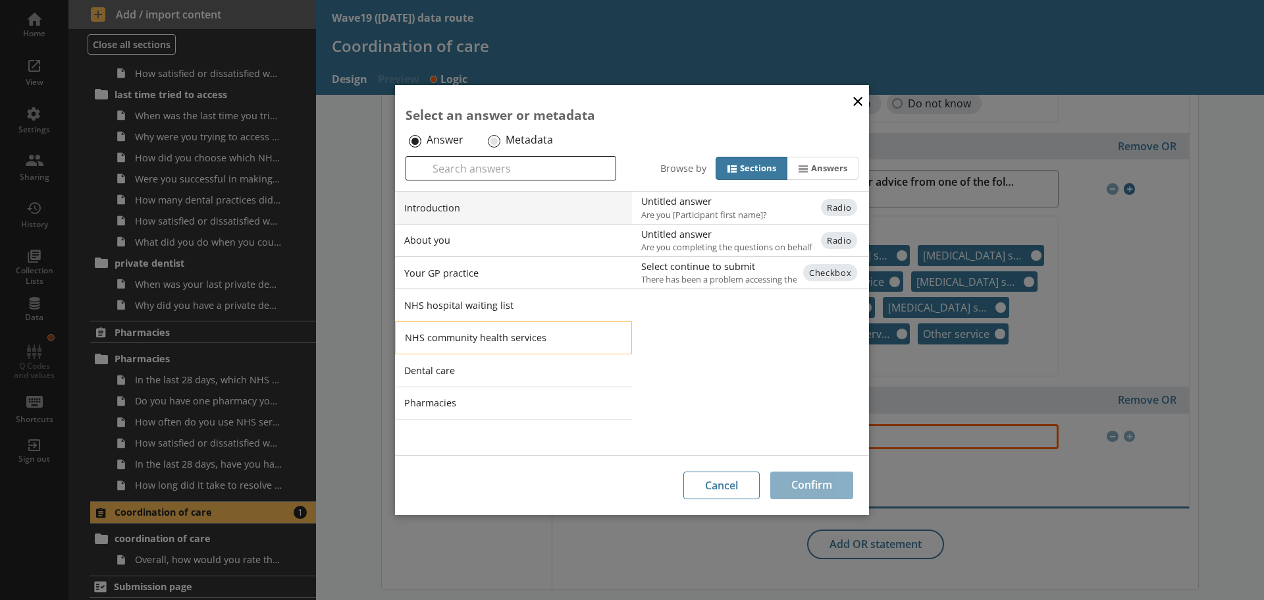
click at [516, 330] on li "NHS community health services" at bounding box center [513, 337] width 237 height 33
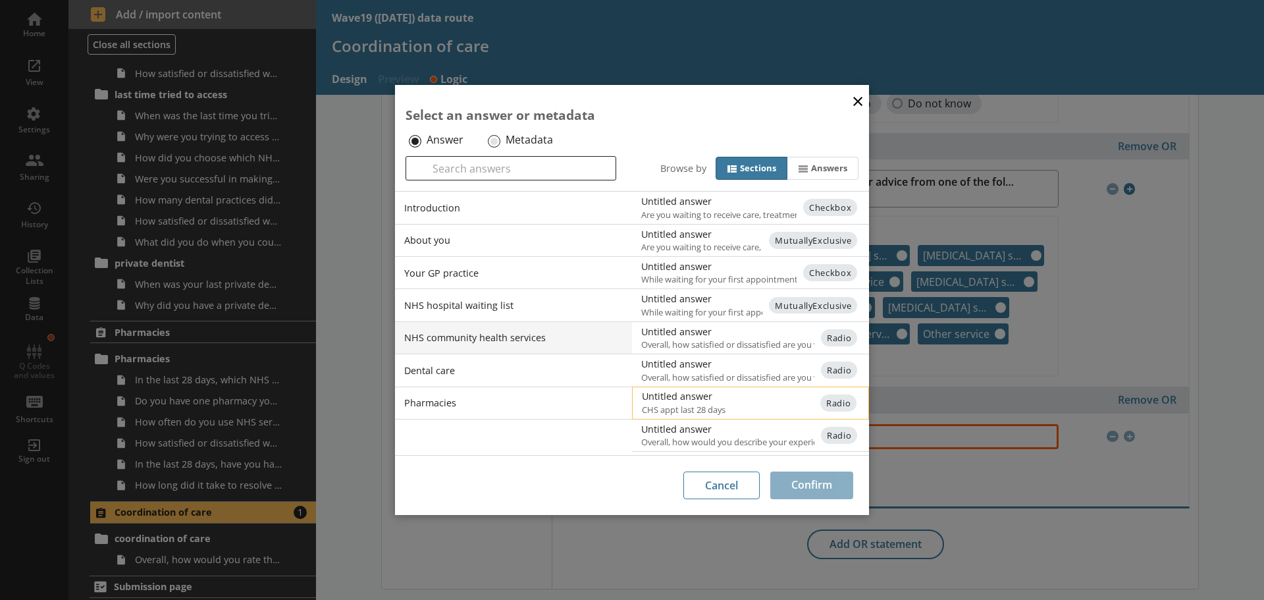
click at [695, 400] on div "Untitled answer" at bounding box center [774, 396] width 265 height 13
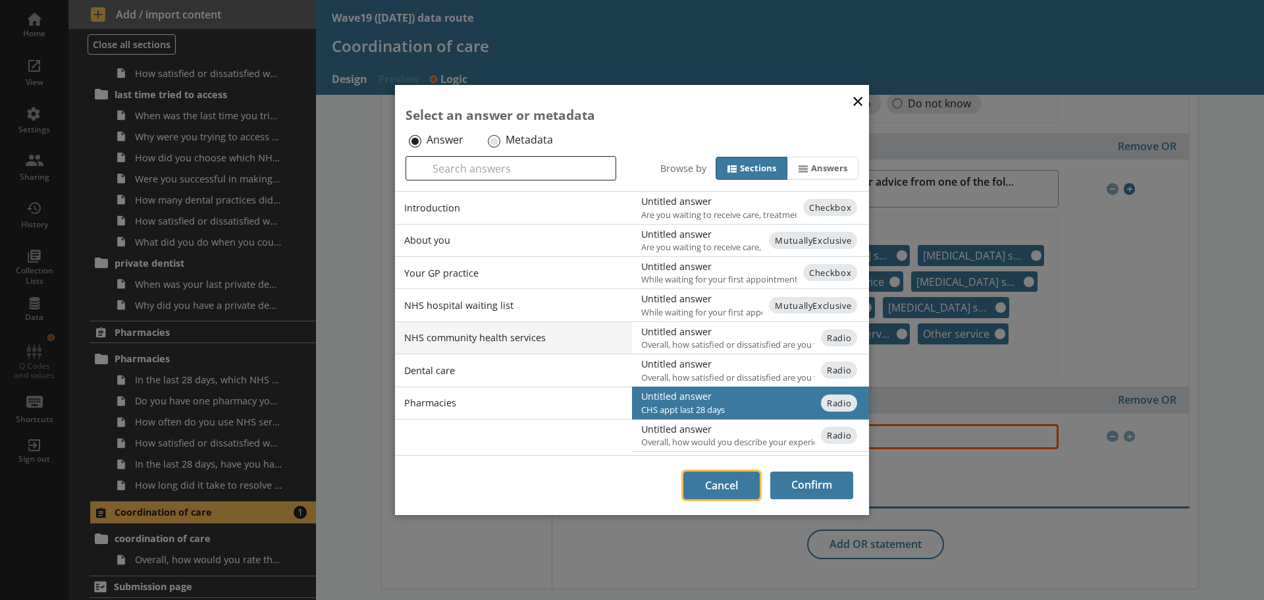
click at [737, 487] on button "Cancel" at bounding box center [721, 485] width 76 height 28
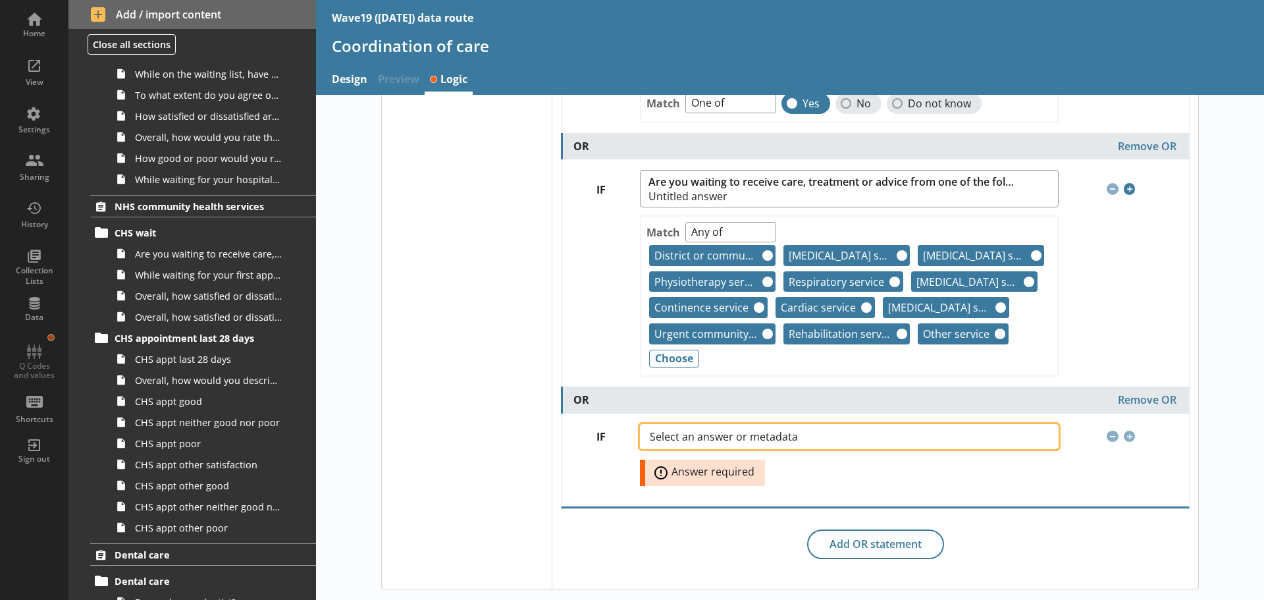
scroll to position [1215, 0]
click at [747, 440] on span "Select an answer or metadata" at bounding box center [734, 436] width 169 height 11
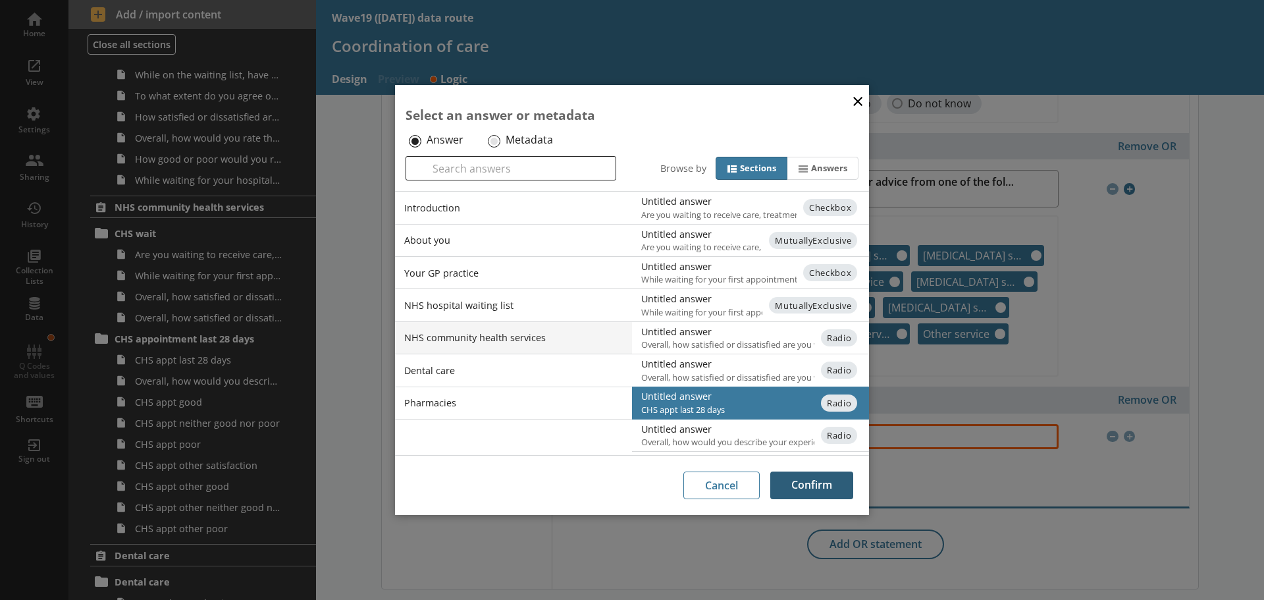
click at [819, 488] on button "Confirm" at bounding box center [811, 485] width 83 height 28
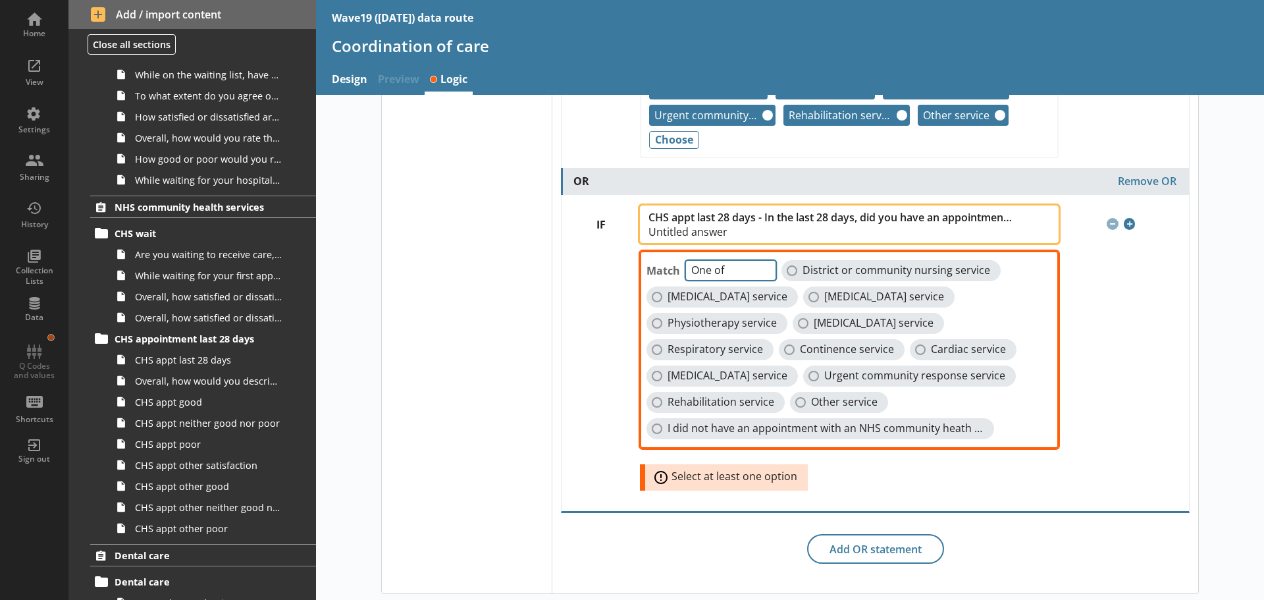
scroll to position [604, 0]
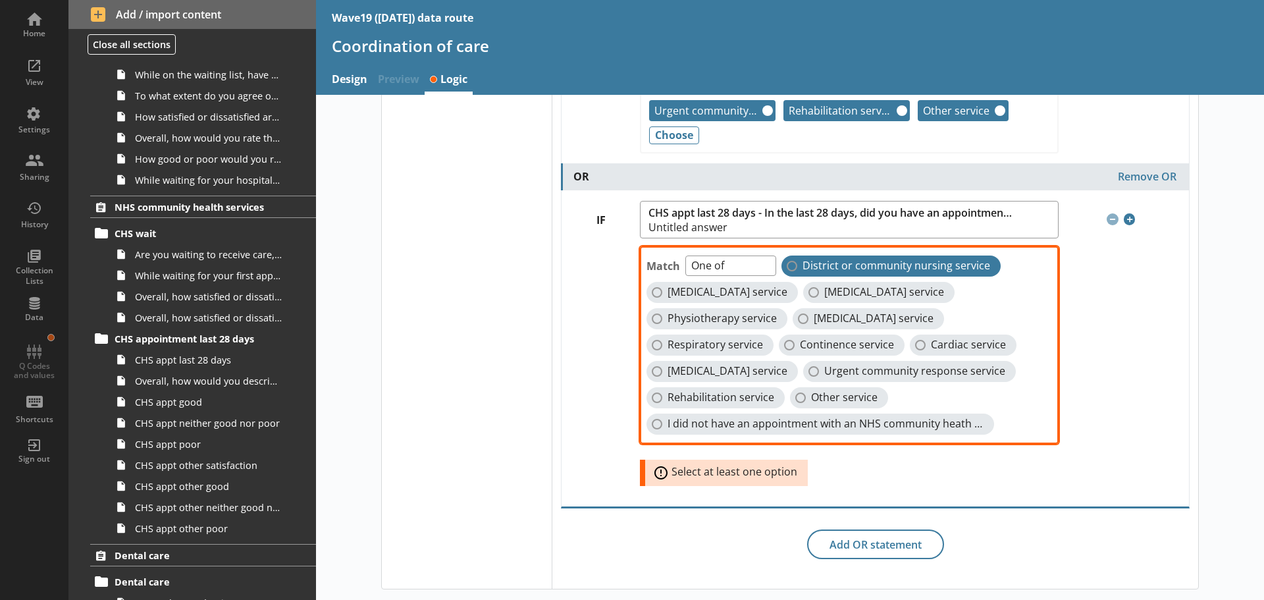
click at [817, 264] on span "District or community nursing service" at bounding box center [897, 266] width 188 height 14
click at [797, 264] on input "District or community nursing service" at bounding box center [792, 266] width 11 height 11
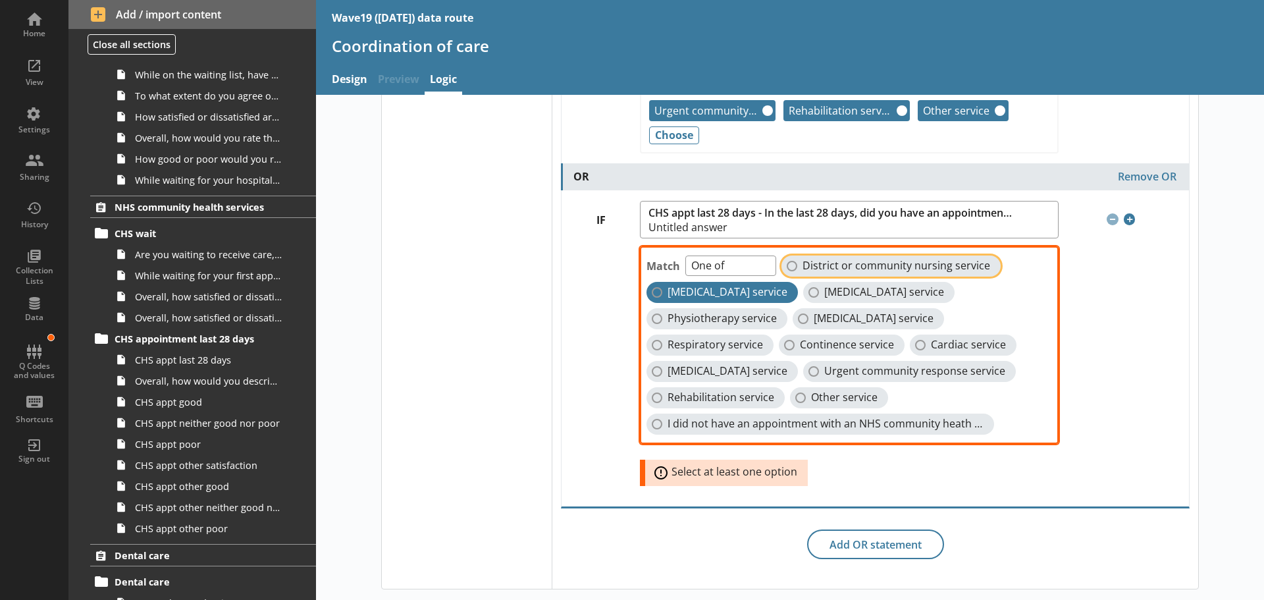
checkbox input "true"
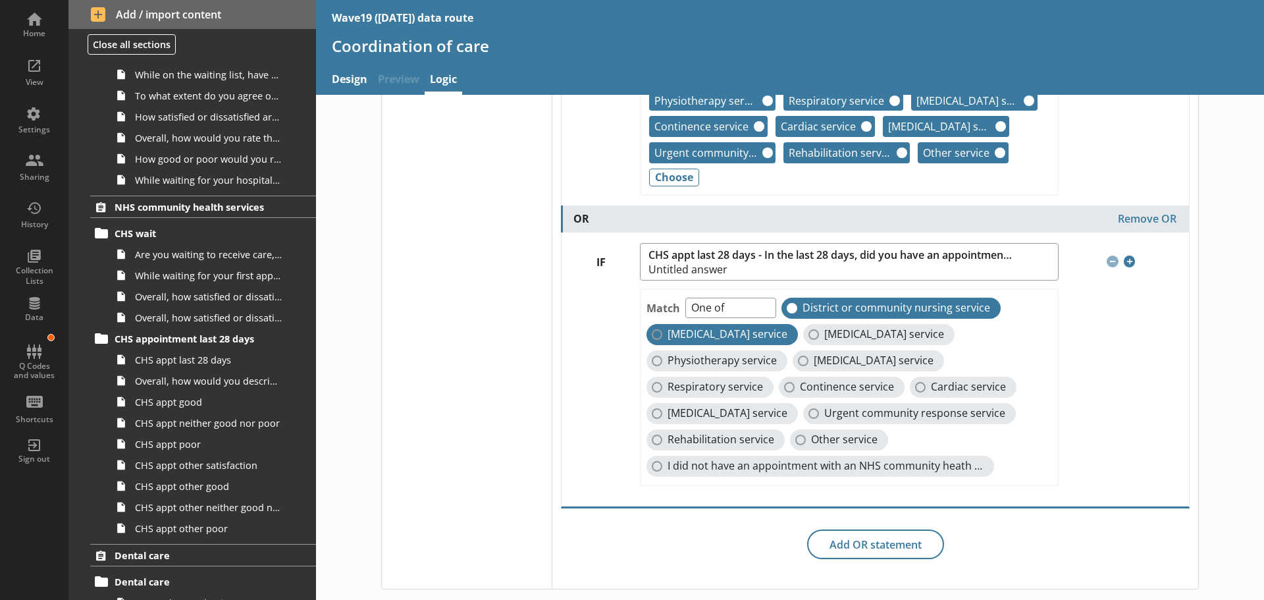
click at [719, 336] on span "[MEDICAL_DATA] service" at bounding box center [728, 334] width 120 height 14
click at [662, 336] on input "[MEDICAL_DATA] service" at bounding box center [657, 334] width 11 height 11
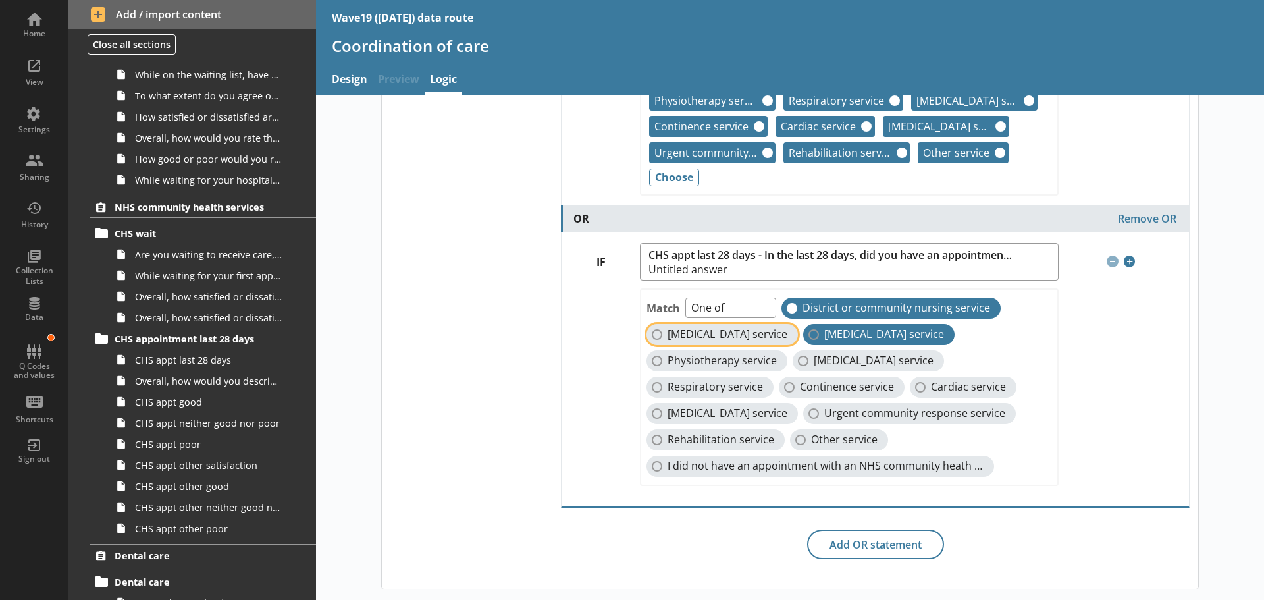
checkbox input "true"
click at [824, 334] on span "[MEDICAL_DATA] service" at bounding box center [884, 334] width 120 height 14
click at [809, 334] on input "[MEDICAL_DATA] service" at bounding box center [814, 334] width 11 height 11
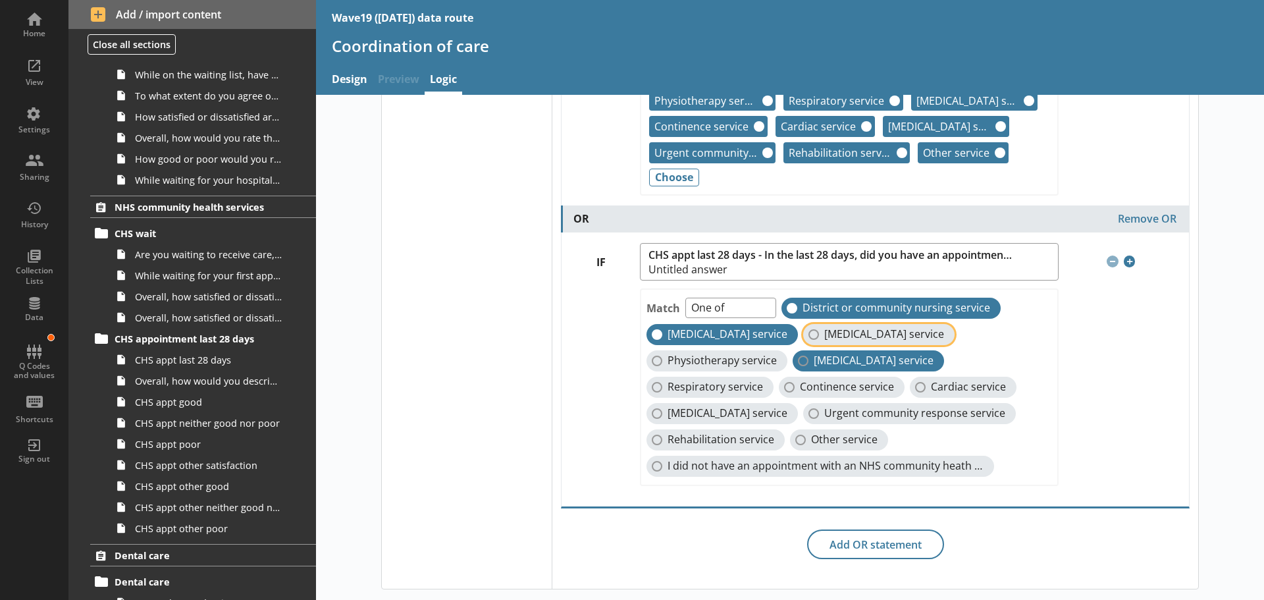
checkbox input "true"
click at [822, 359] on span "[MEDICAL_DATA] service" at bounding box center [874, 361] width 120 height 14
click at [809, 359] on input "[MEDICAL_DATA] service" at bounding box center [803, 361] width 11 height 11
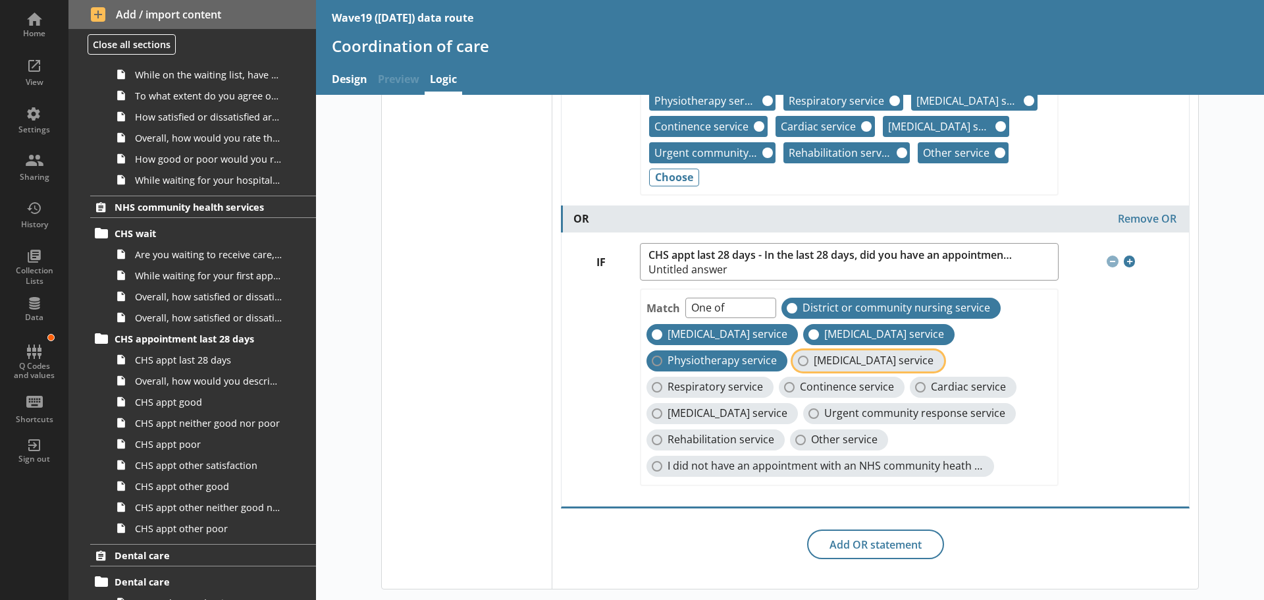
checkbox input "true"
click at [726, 355] on span "Physiotherapy service" at bounding box center [722, 361] width 109 height 14
click at [662, 356] on input "Physiotherapy service" at bounding box center [657, 361] width 11 height 11
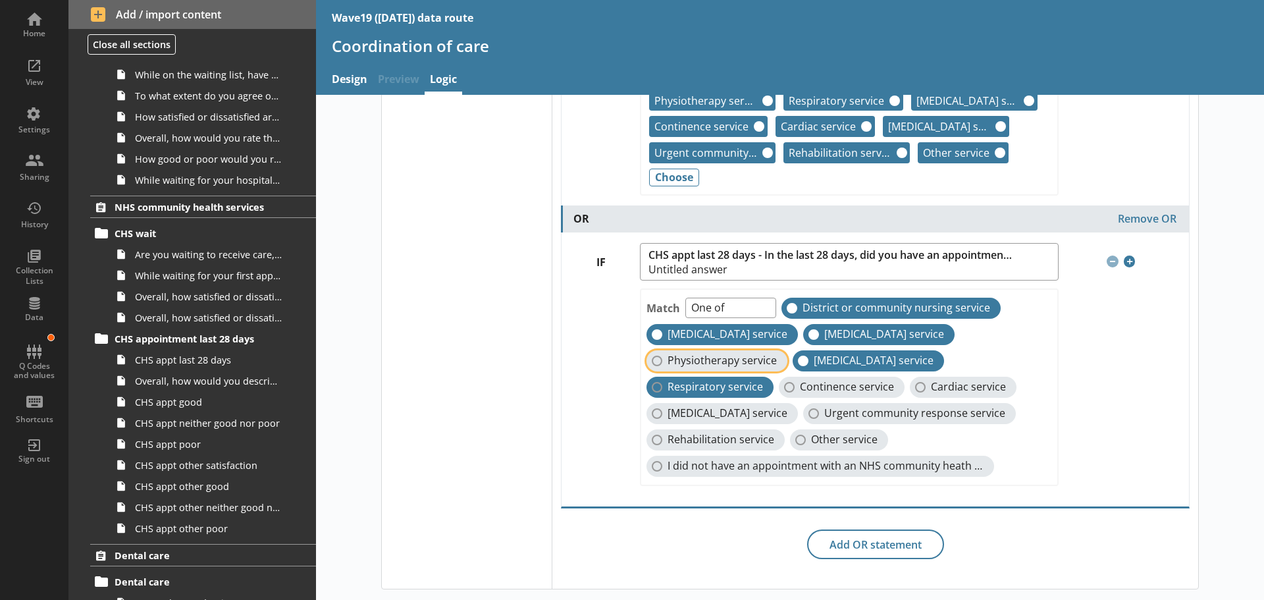
checkbox input "true"
click at [712, 386] on span "Respiratory service" at bounding box center [715, 387] width 95 height 14
click at [662, 386] on input "Respiratory service" at bounding box center [657, 387] width 11 height 11
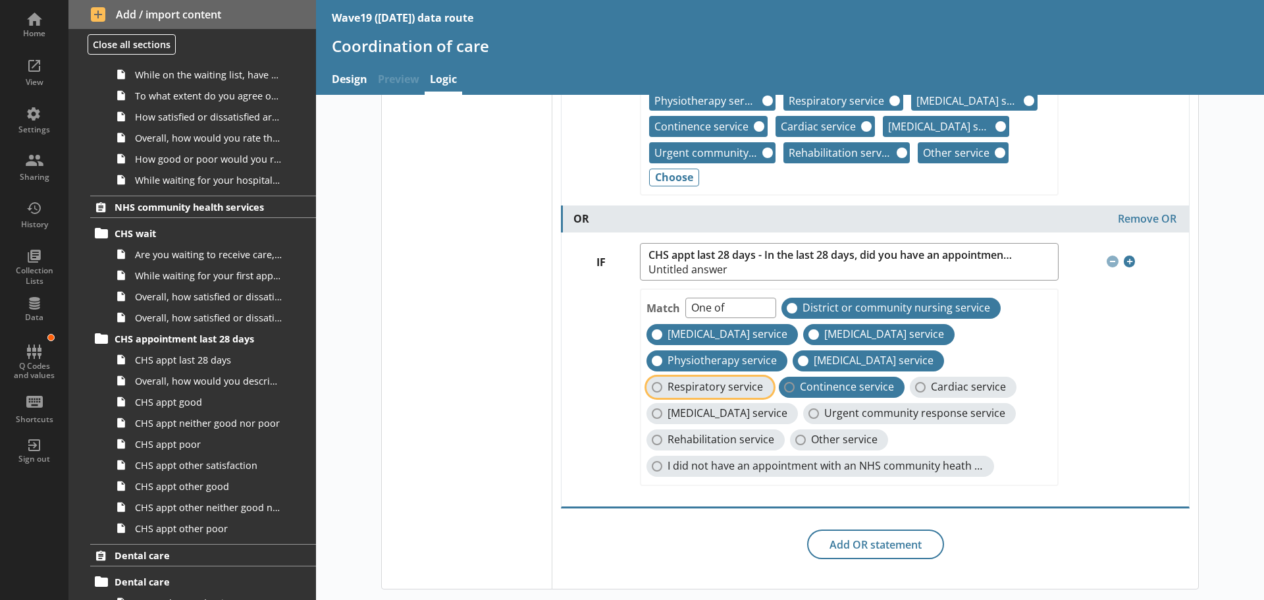
checkbox input "true"
click at [806, 387] on span "Continence service" at bounding box center [847, 387] width 94 height 14
click at [795, 387] on input "Continence service" at bounding box center [789, 387] width 11 height 11
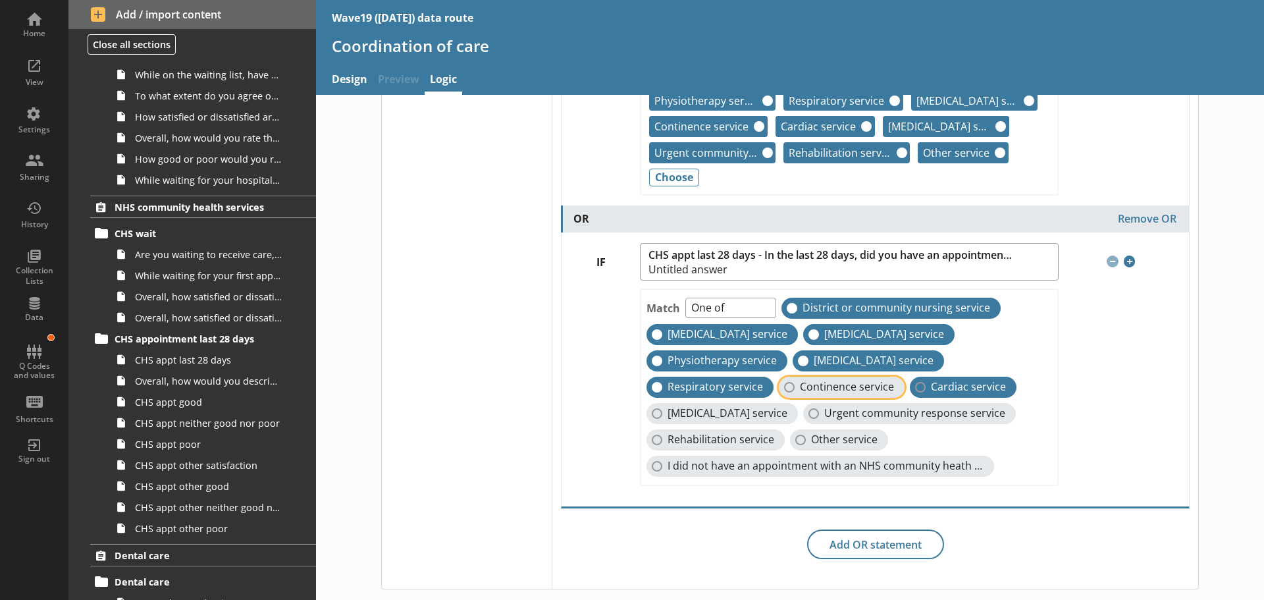
checkbox input "true"
click at [941, 383] on span "Cardiac service" at bounding box center [968, 387] width 75 height 14
click at [926, 383] on input "Cardiac service" at bounding box center [920, 387] width 11 height 11
checkbox input "true"
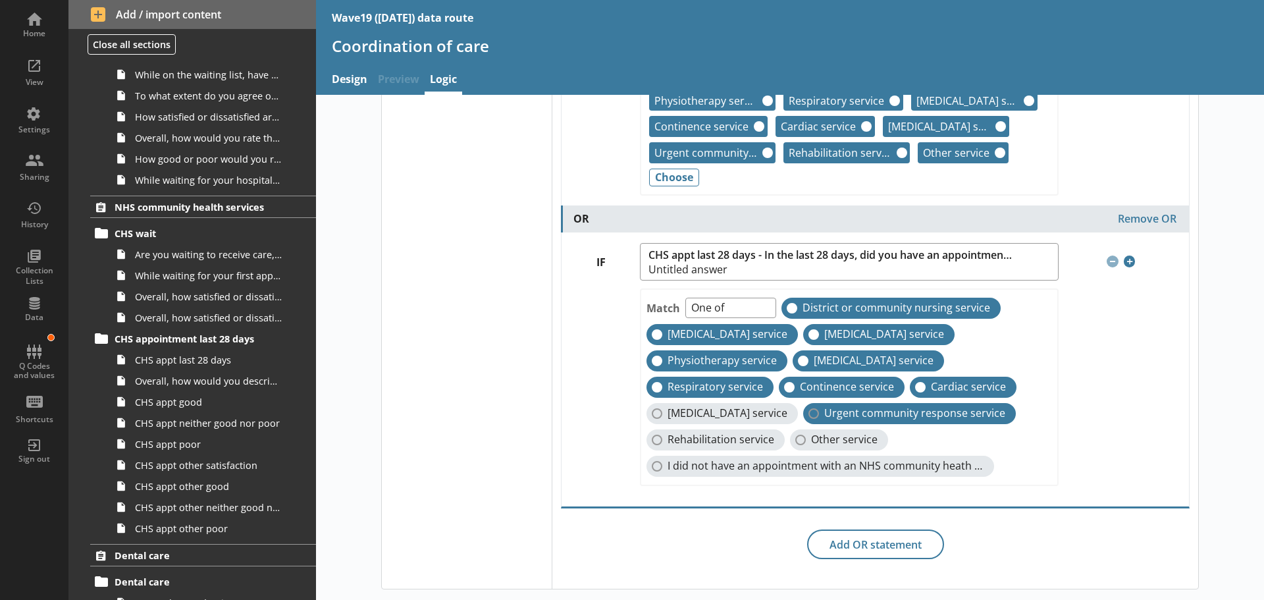
click at [864, 413] on span "Urgent community response service" at bounding box center [914, 413] width 181 height 14
click at [819, 413] on input "Urgent community response service" at bounding box center [814, 413] width 11 height 11
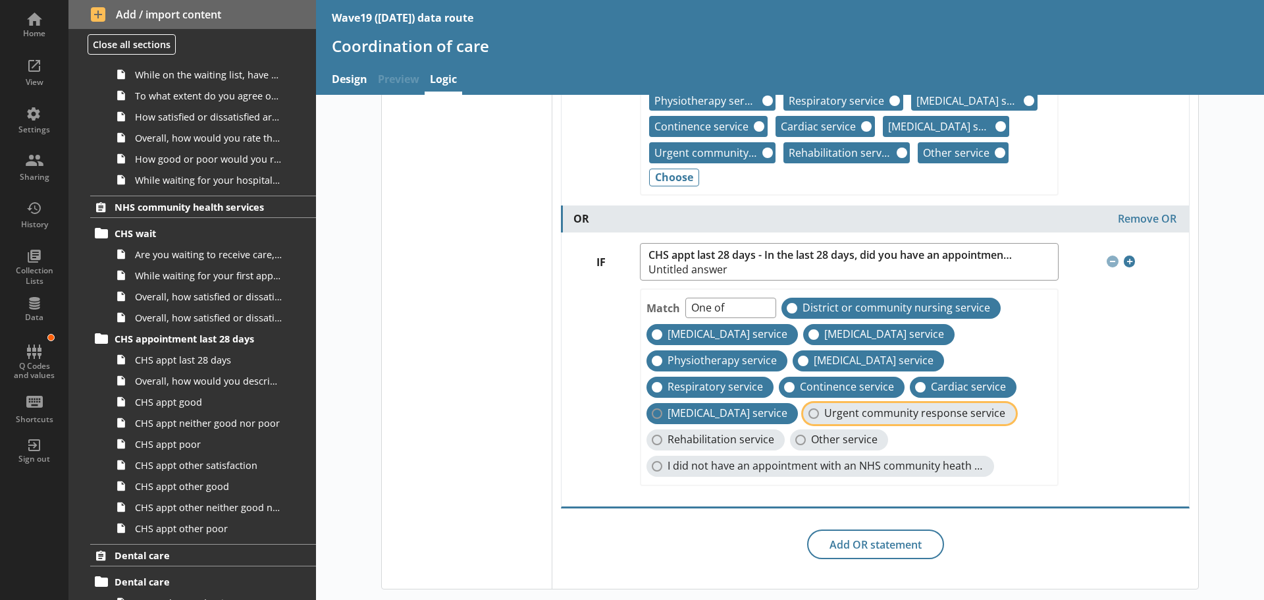
checkbox input "true"
click at [720, 415] on span "[MEDICAL_DATA] service" at bounding box center [728, 413] width 120 height 14
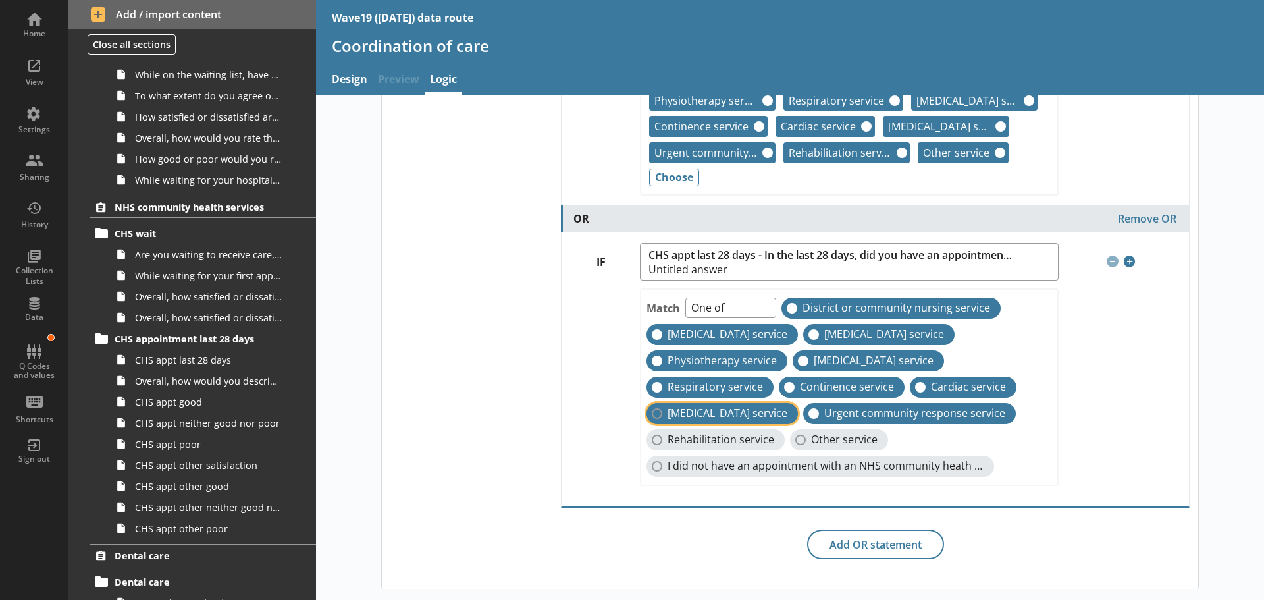
click at [662, 415] on input "[MEDICAL_DATA] service" at bounding box center [657, 413] width 11 height 11
checkbox input "true"
click at [720, 433] on span "Rehabilitation service" at bounding box center [721, 440] width 107 height 14
click at [662, 435] on input "Rehabilitation service" at bounding box center [657, 440] width 11 height 11
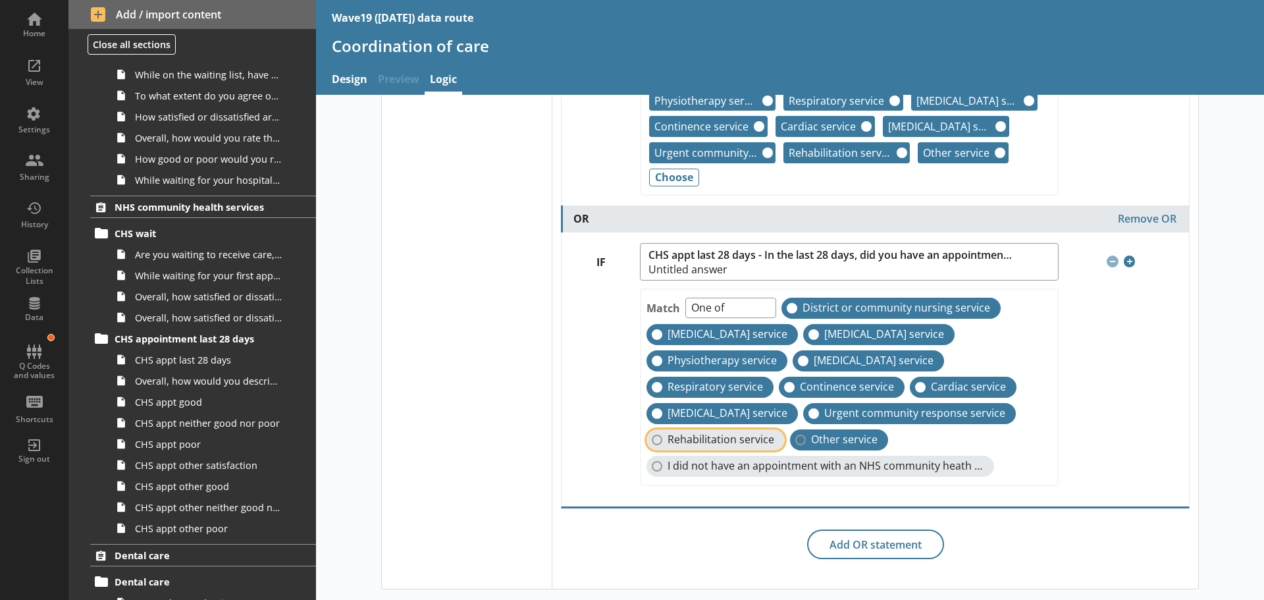
checkbox input "true"
click at [828, 435] on span "Other service" at bounding box center [844, 440] width 67 height 14
click at [806, 435] on input "Other service" at bounding box center [800, 440] width 11 height 11
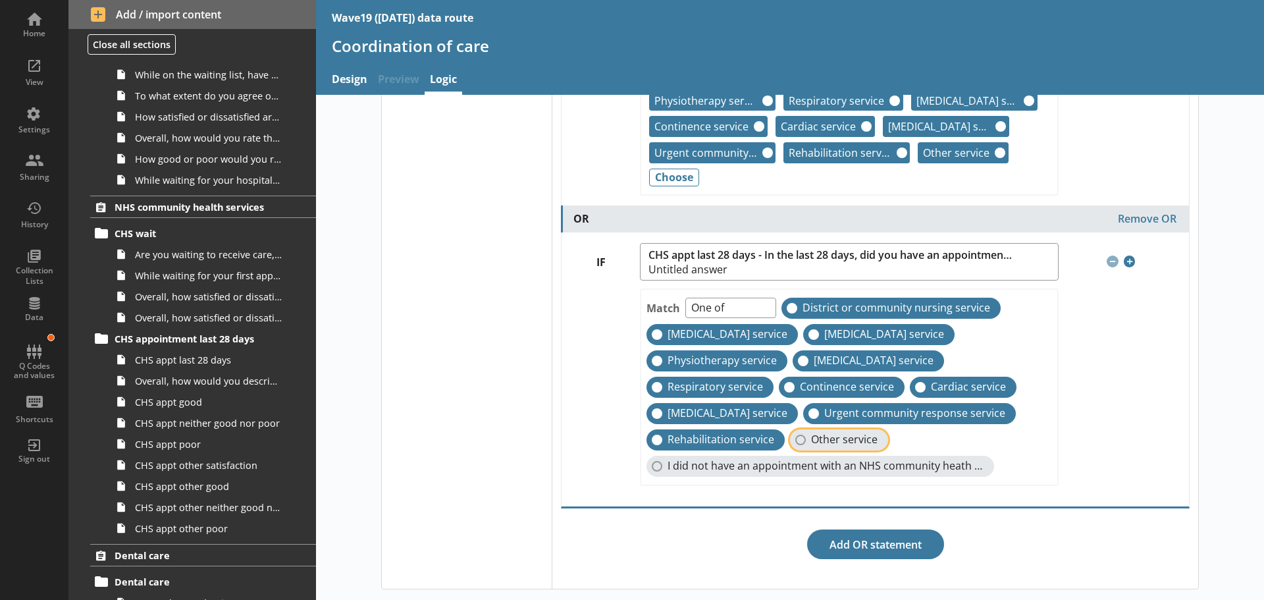
checkbox input "true"
click at [880, 541] on button "Add OR statement" at bounding box center [875, 544] width 137 height 30
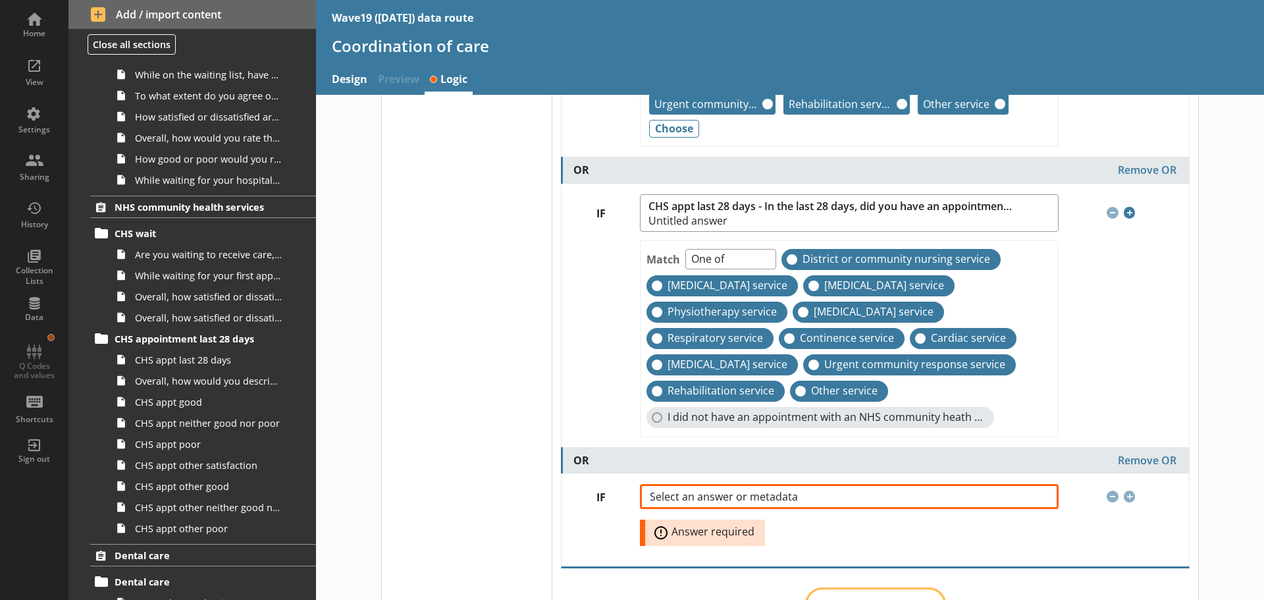
scroll to position [671, 0]
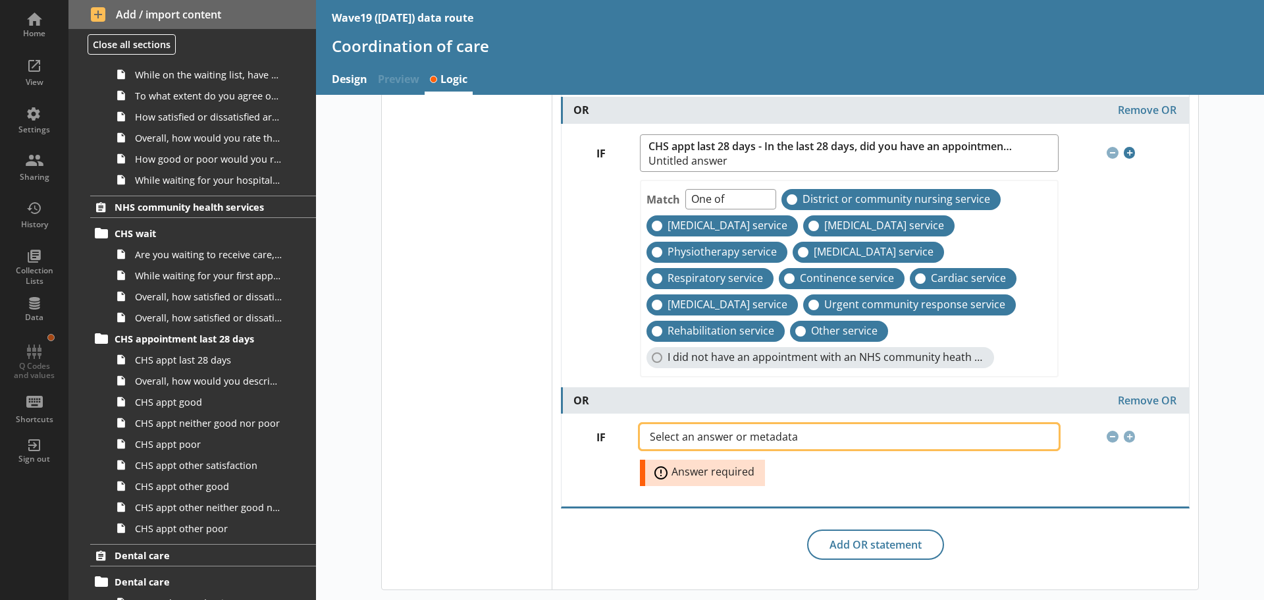
click at [722, 437] on span "Select an answer or metadata" at bounding box center [734, 436] width 169 height 11
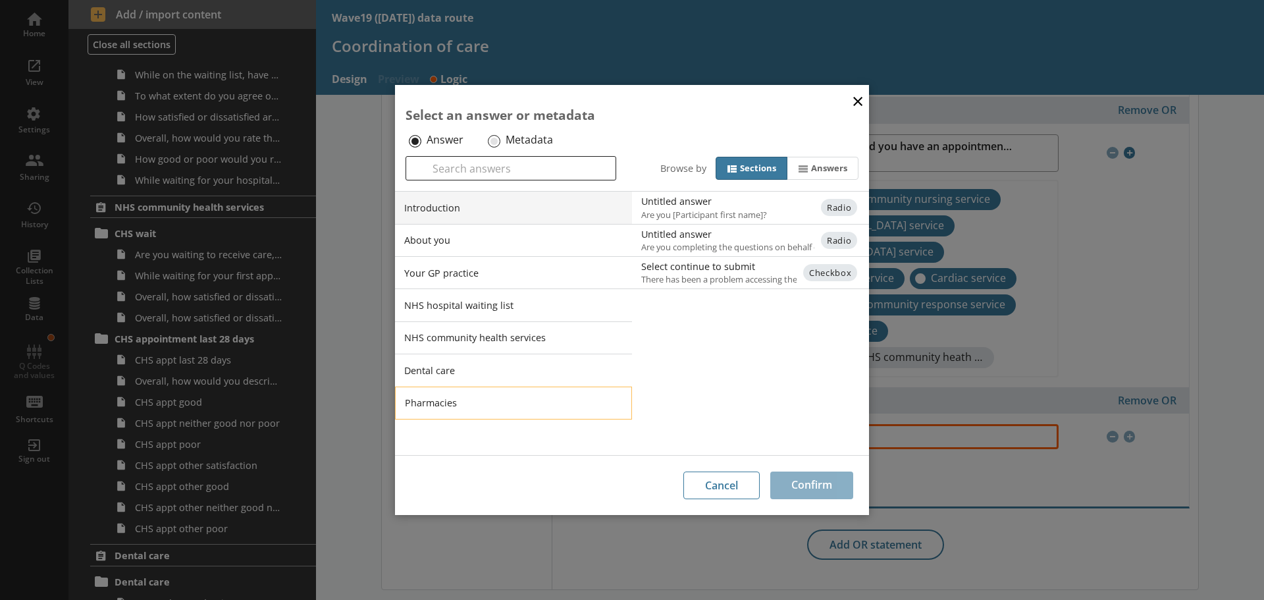
click at [471, 401] on li "Pharmacies" at bounding box center [513, 402] width 237 height 33
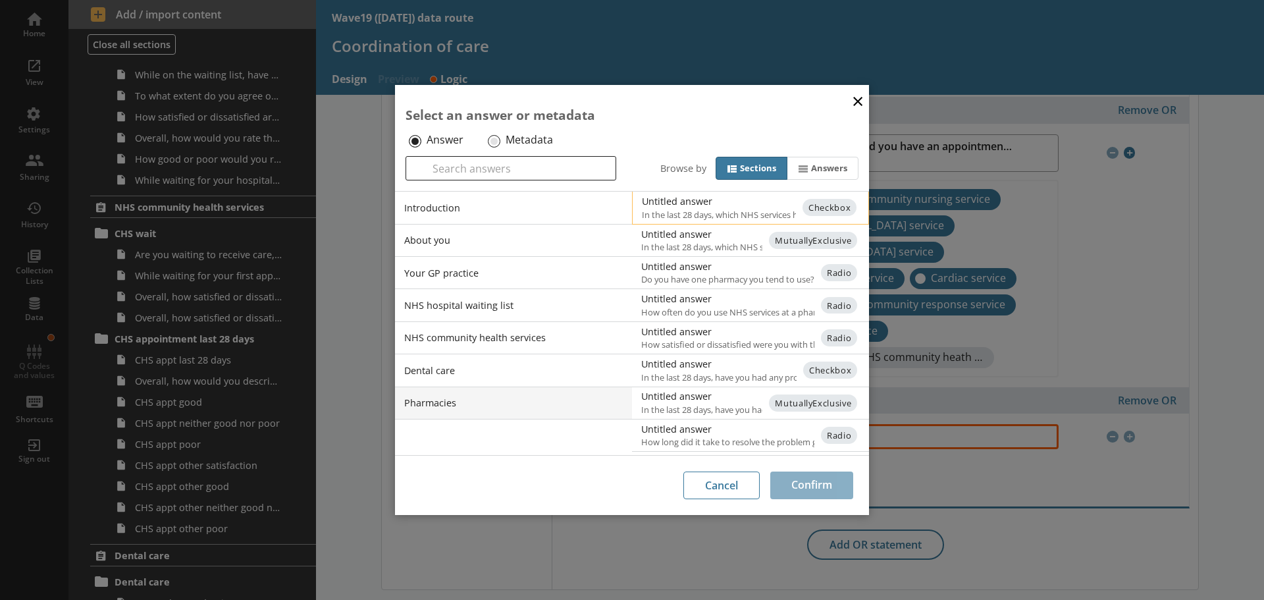
click at [688, 202] on div "Untitled answer" at bounding box center [774, 201] width 265 height 13
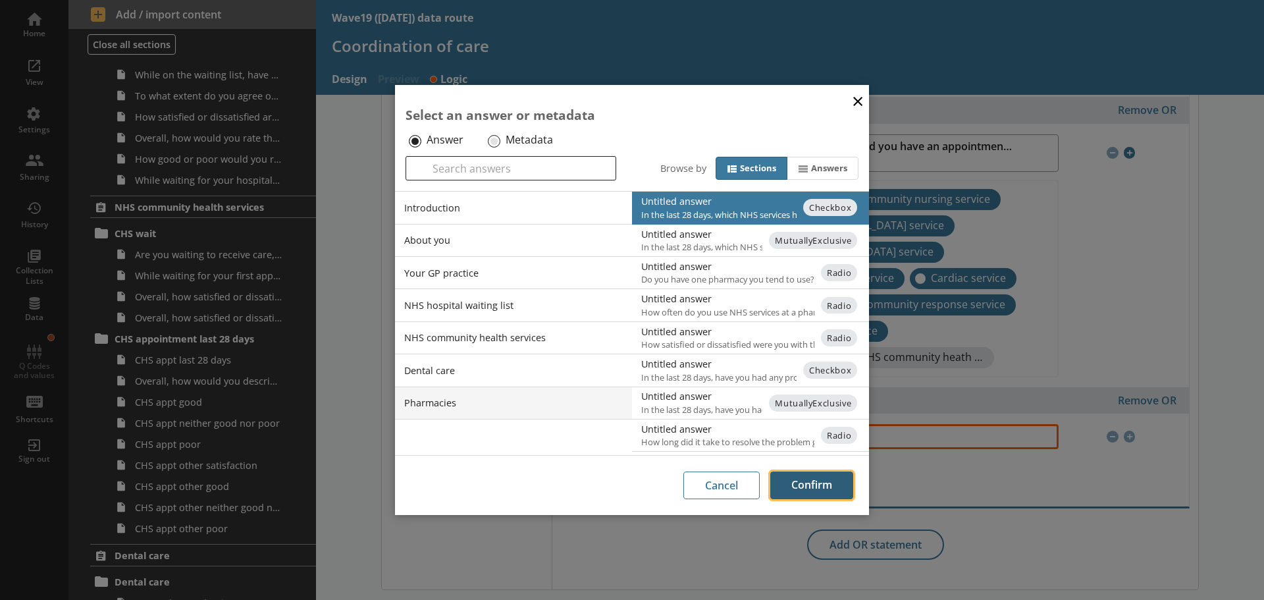
click at [820, 482] on button "Confirm" at bounding box center [811, 485] width 83 height 28
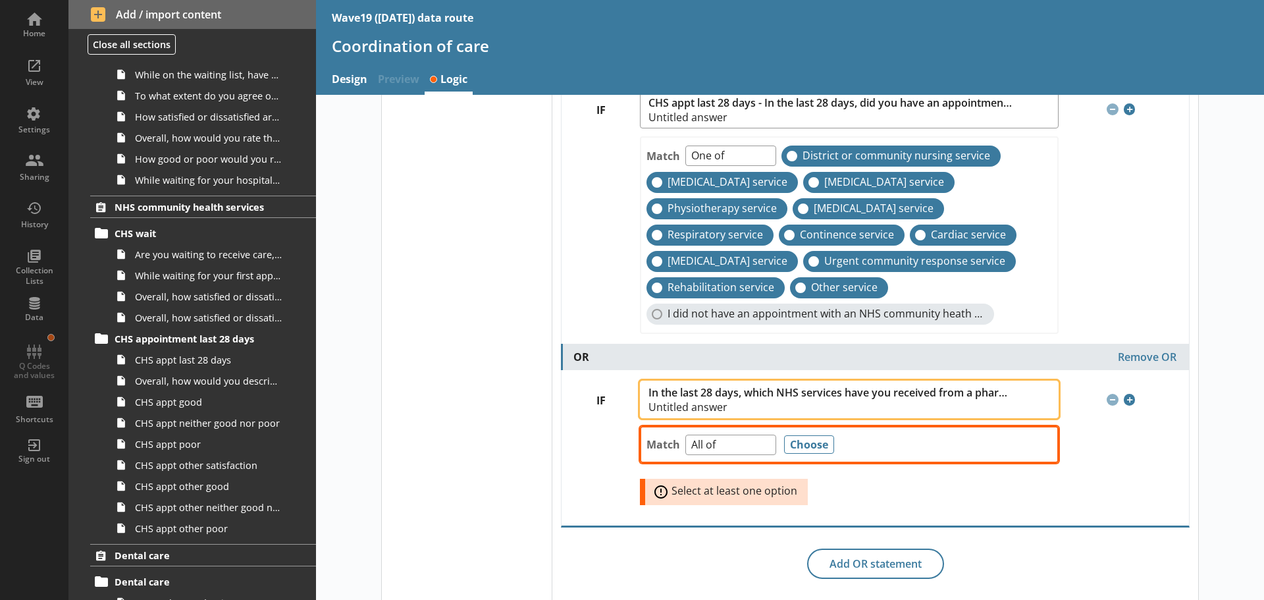
scroll to position [733, 0]
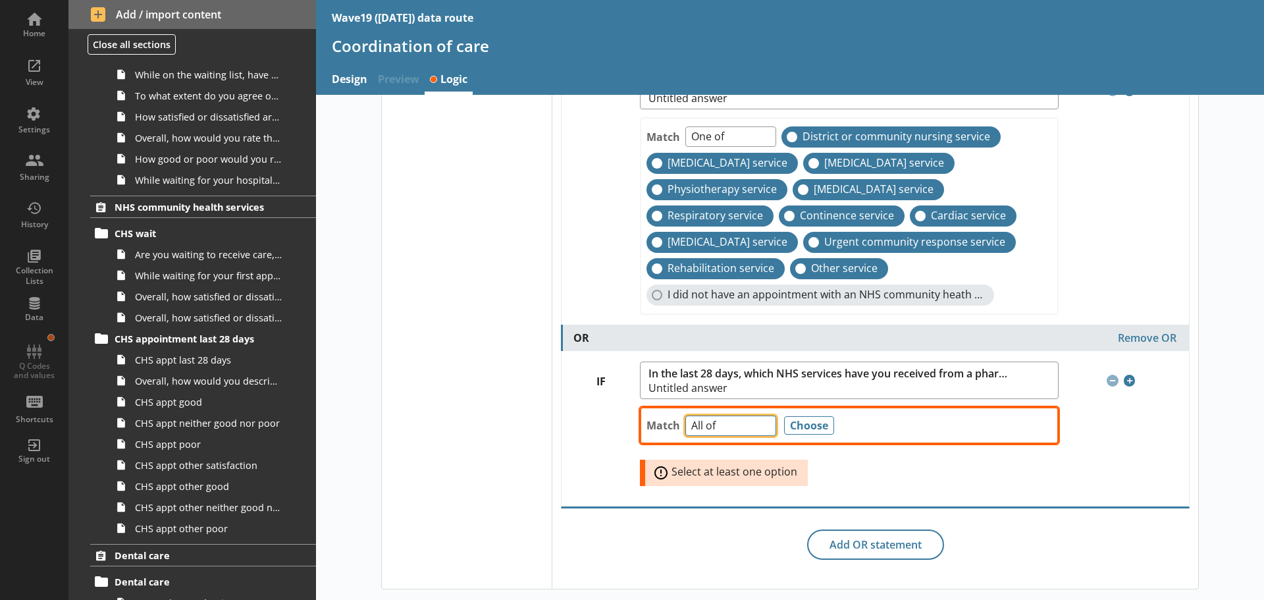
click at [758, 419] on select "Any of Not any of All of Count of Unanswered" at bounding box center [730, 425] width 91 height 20
select select "AnyOf"
click at [685, 415] on select "Any of Not any of All of Count of Unanswered" at bounding box center [730, 425] width 91 height 20
click at [811, 421] on button "Choose" at bounding box center [809, 425] width 50 height 18
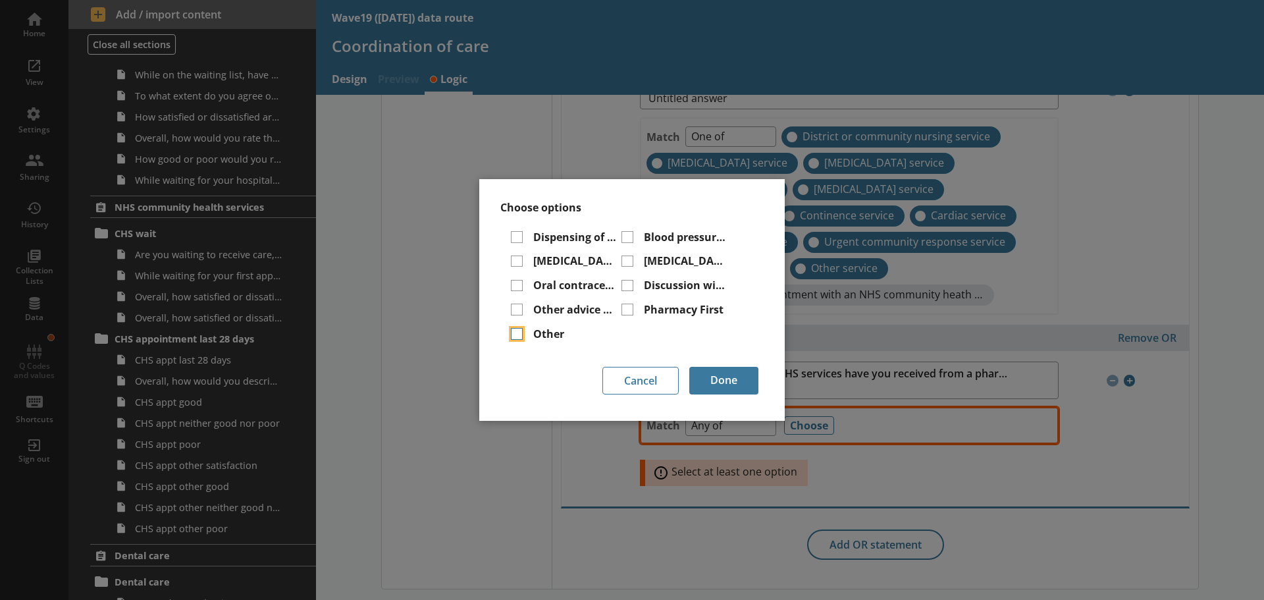
click at [519, 336] on input "Other" at bounding box center [517, 334] width 12 height 12
checkbox input "true"
click at [518, 313] on input "Other advice and guidance on a minor condition" at bounding box center [517, 310] width 12 height 12
checkbox input "true"
click at [626, 312] on input "Pharmacy First" at bounding box center [628, 310] width 12 height 12
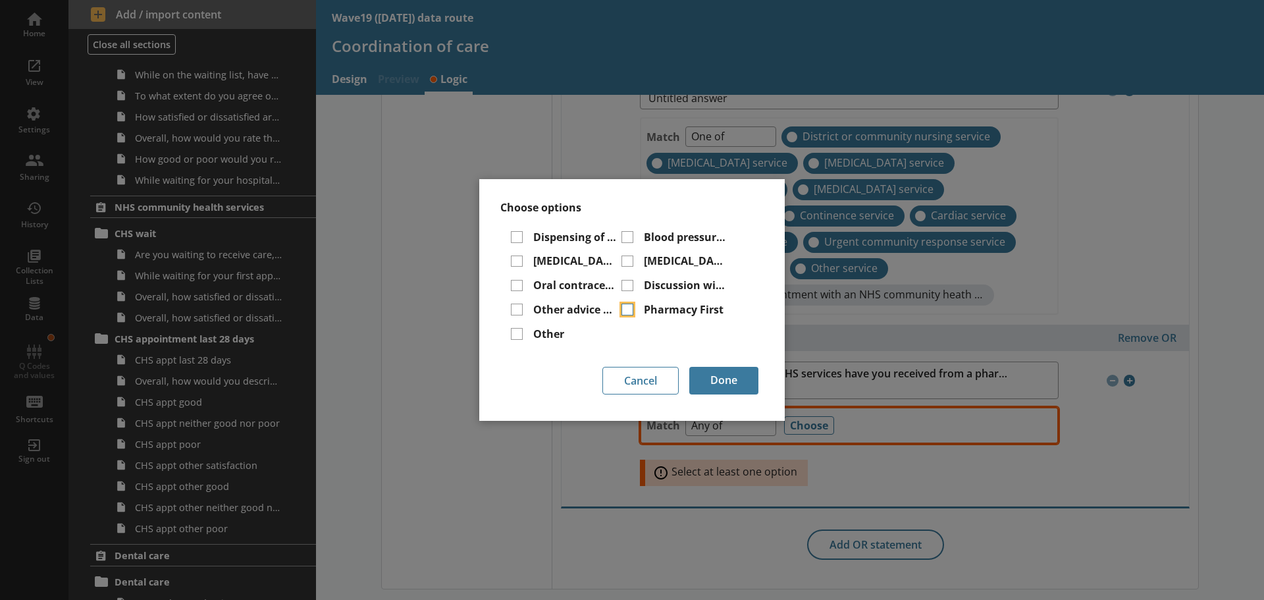
checkbox input "true"
click at [626, 284] on input "Discussion with a pharmacist about the medication I am taking" at bounding box center [628, 286] width 12 height 12
checkbox input "true"
click at [517, 286] on input "Oral contraception services" at bounding box center [517, 286] width 12 height 12
checkbox input "true"
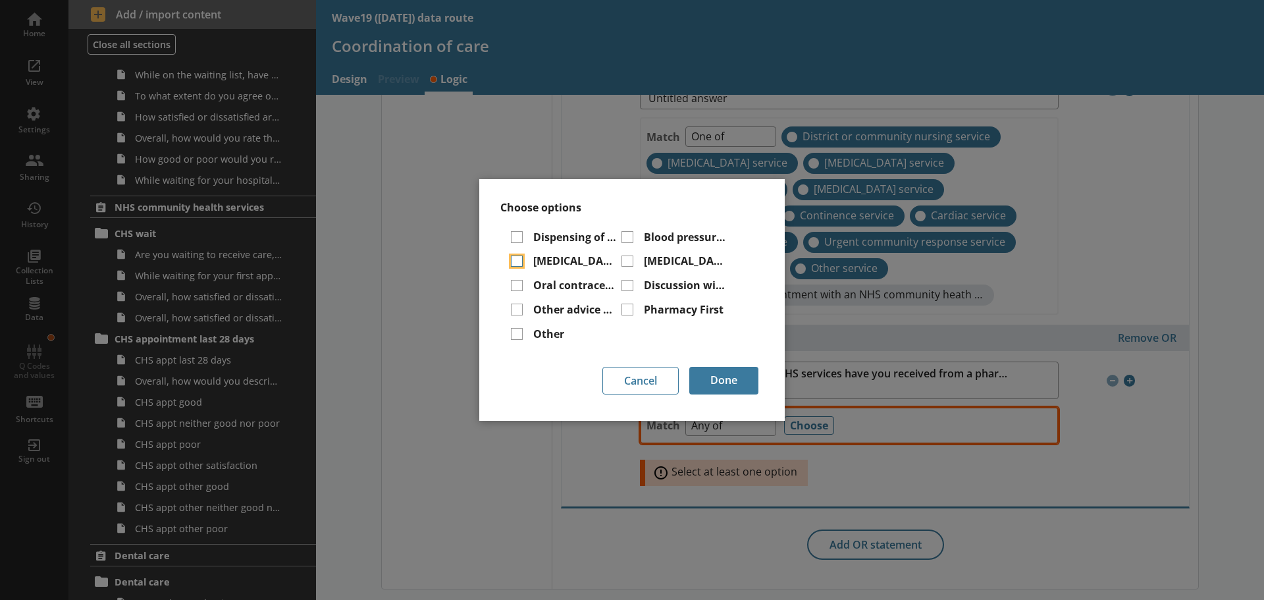
click at [517, 263] on input "[MEDICAL_DATA] vaccination" at bounding box center [517, 261] width 12 height 12
checkbox input "true"
click at [622, 259] on input "[MEDICAL_DATA] vaccination" at bounding box center [628, 261] width 12 height 12
checkbox input "true"
click at [628, 239] on input "Blood pressure checks" at bounding box center [628, 237] width 12 height 12
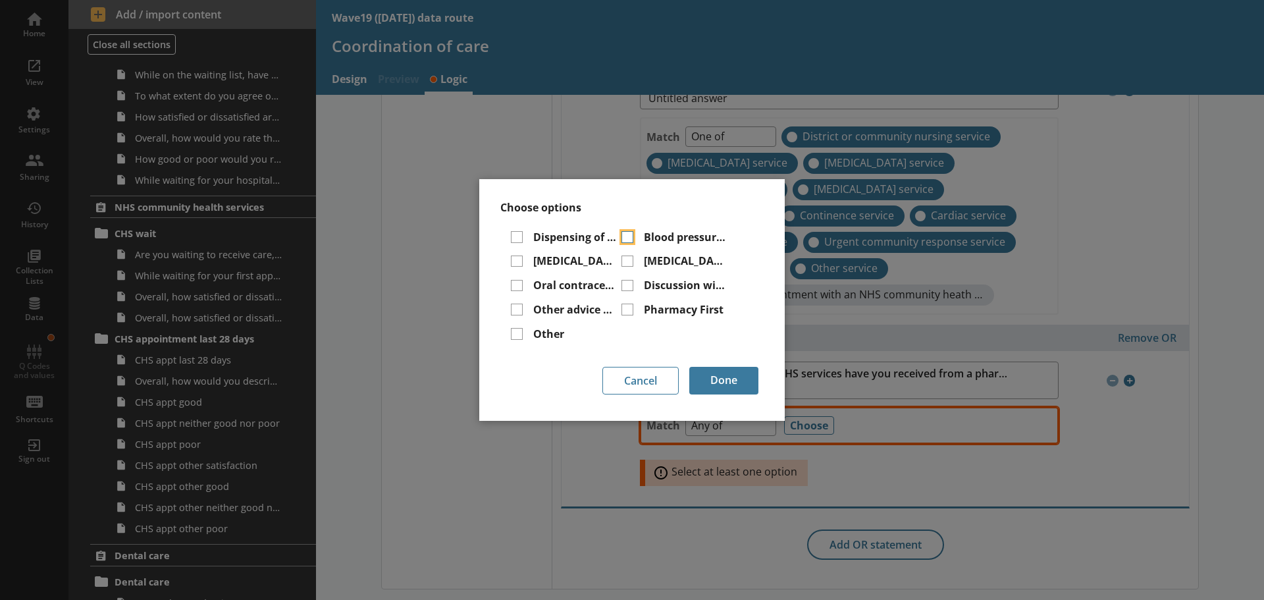
checkbox input "true"
click at [517, 235] on input "Dispensing of prescriptions" at bounding box center [517, 237] width 12 height 12
checkbox input "true"
click at [745, 383] on button "Done" at bounding box center [723, 381] width 69 height 28
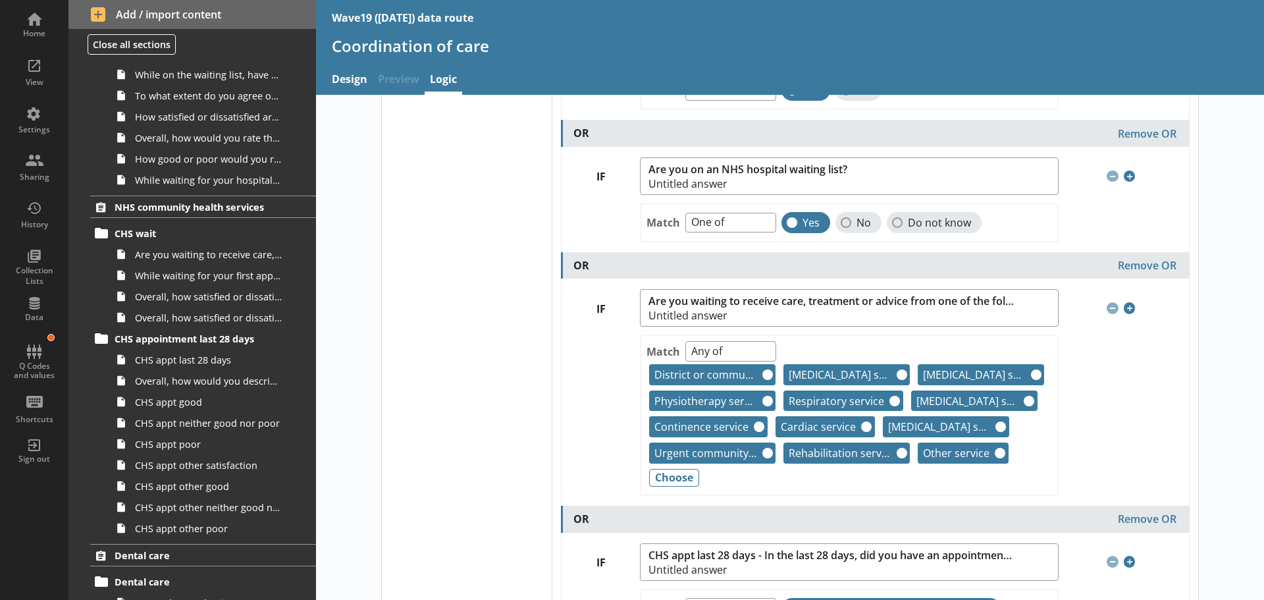
scroll to position [263, 0]
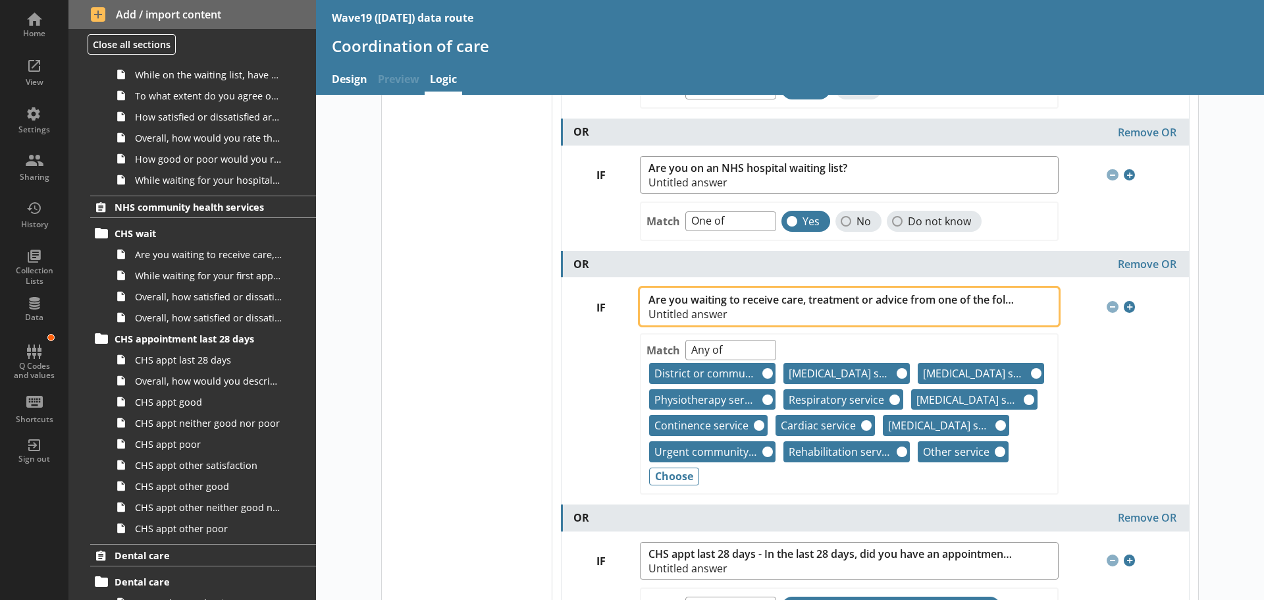
click at [776, 298] on span "Are you waiting to receive care, treatment or advice from one of the following …" at bounding box center [832, 300] width 367 height 13
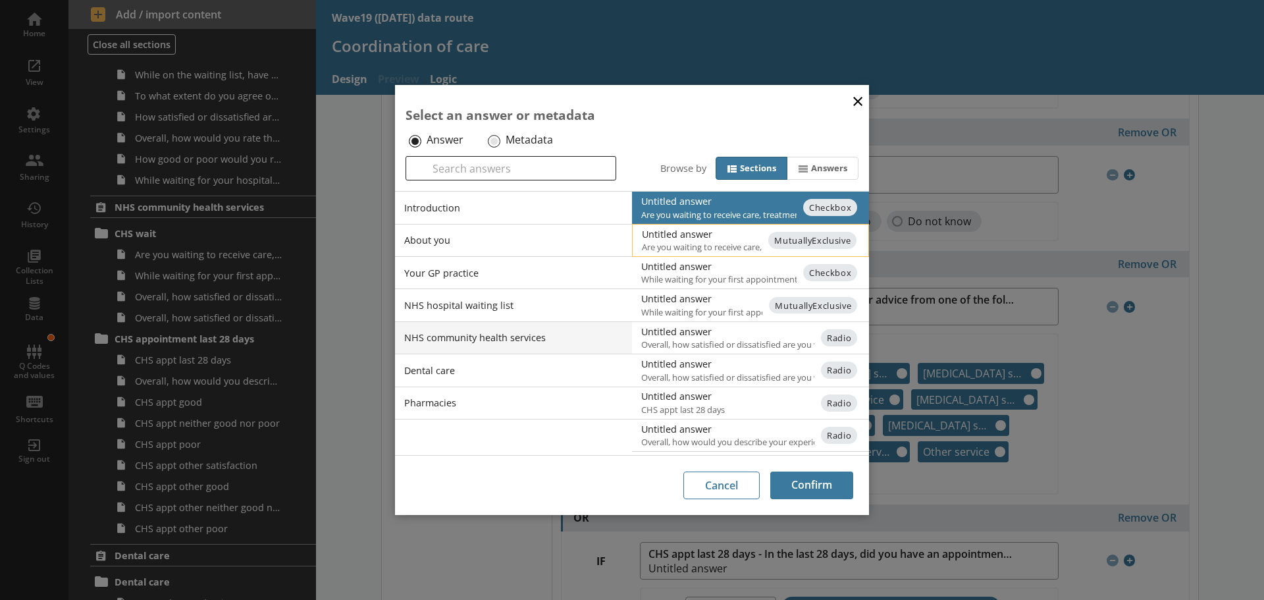
click at [697, 236] on div "Untitled answer" at bounding box center [774, 234] width 265 height 13
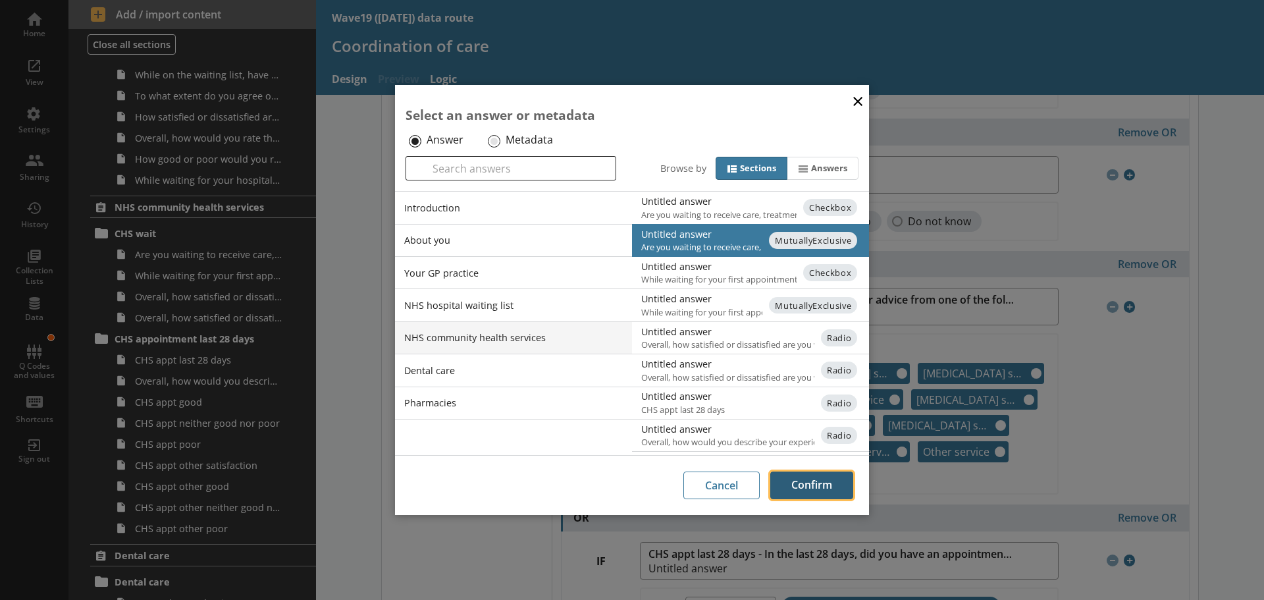
click at [822, 485] on button "Confirm" at bounding box center [811, 485] width 83 height 28
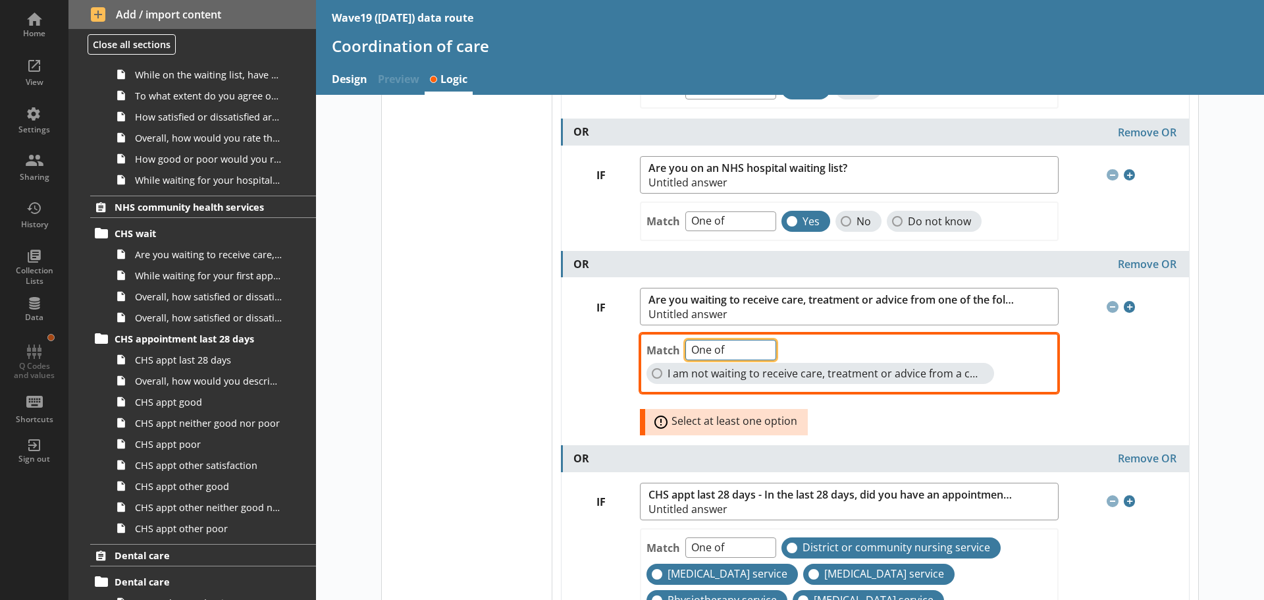
click at [760, 349] on select "One of Unanswered" at bounding box center [730, 350] width 91 height 20
select select "Unanswered"
click at [685, 340] on select "One of Unanswered" at bounding box center [730, 350] width 91 height 20
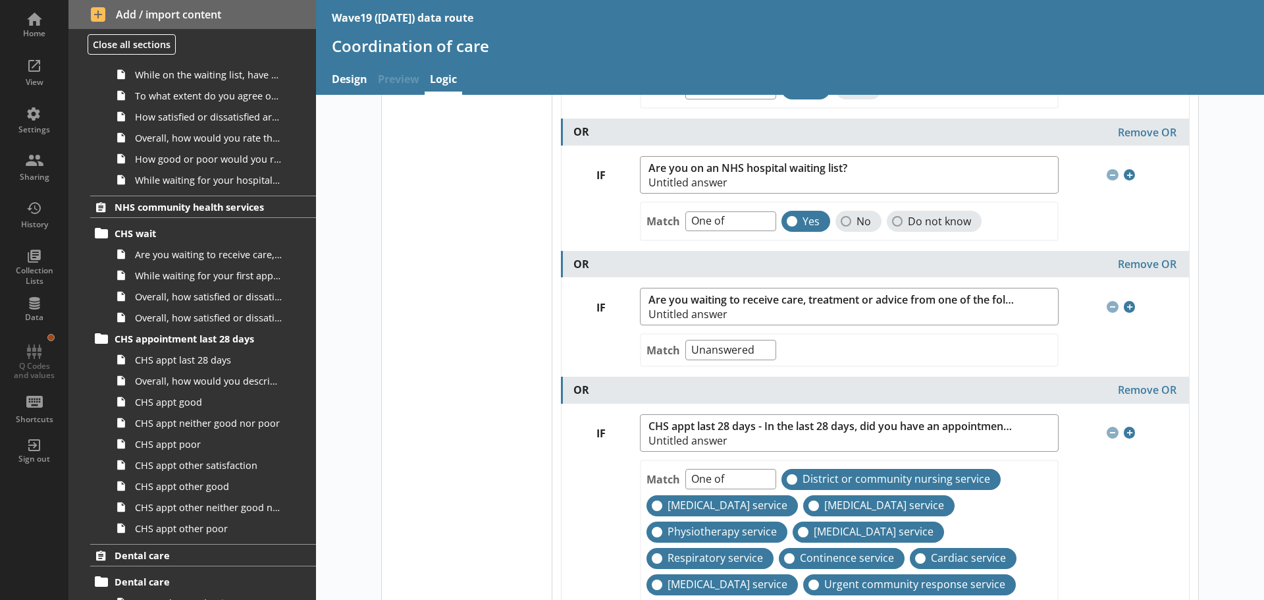
click at [503, 404] on div "Select your logic Display logic" at bounding box center [467, 416] width 170 height 1143
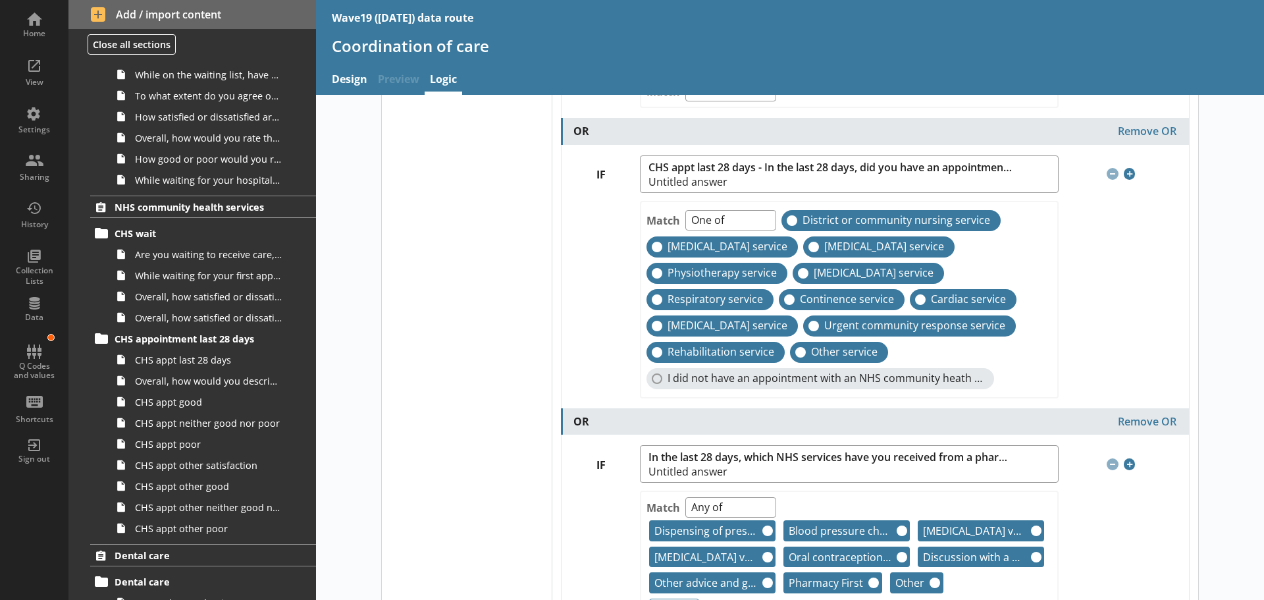
scroll to position [658, 0]
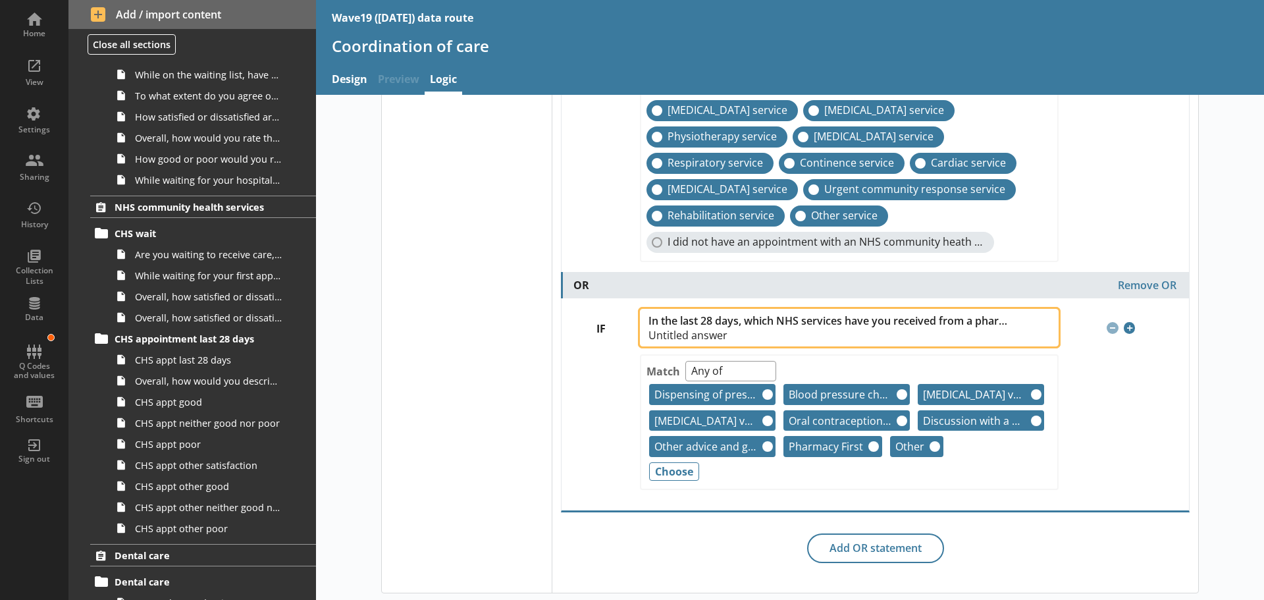
click at [836, 324] on span "In the last 28 days, which NHS services have you received from a pharmacy?" at bounding box center [832, 321] width 367 height 13
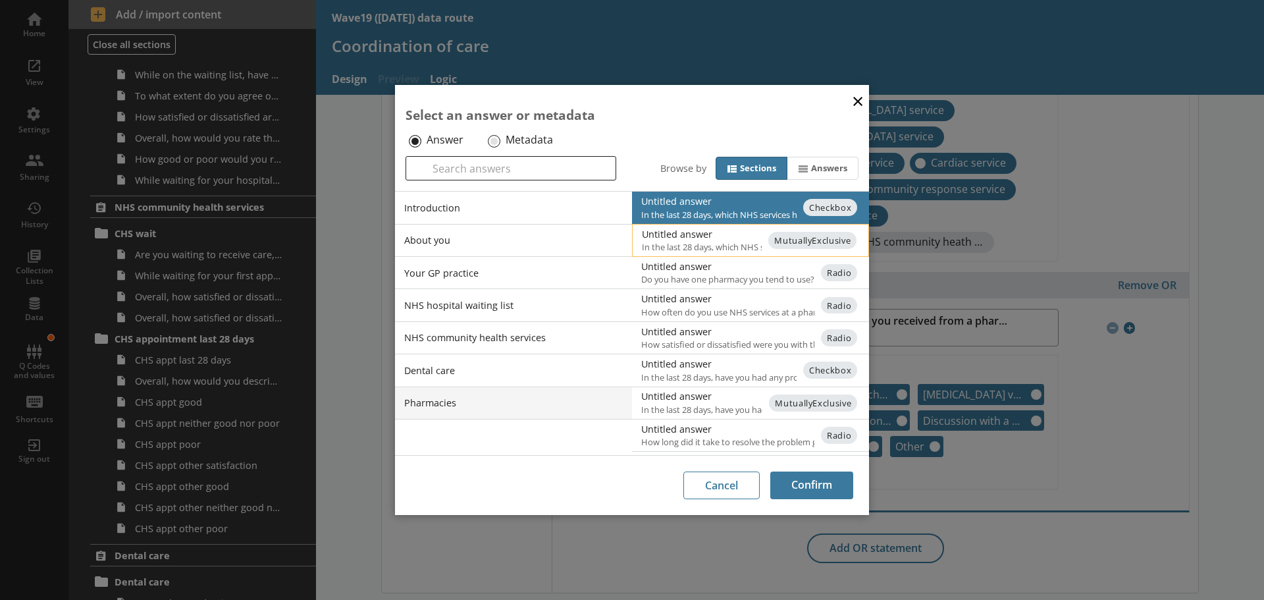
click at [705, 234] on div "Untitled answer" at bounding box center [774, 234] width 265 height 13
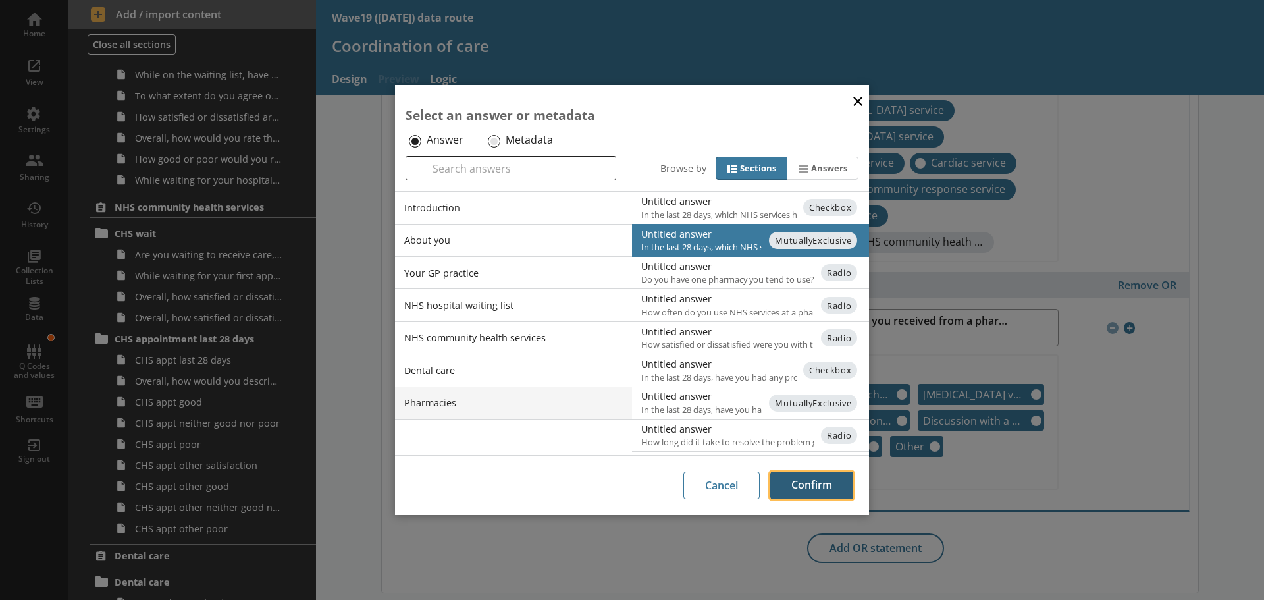
click at [824, 487] on button "Confirm" at bounding box center [811, 485] width 83 height 28
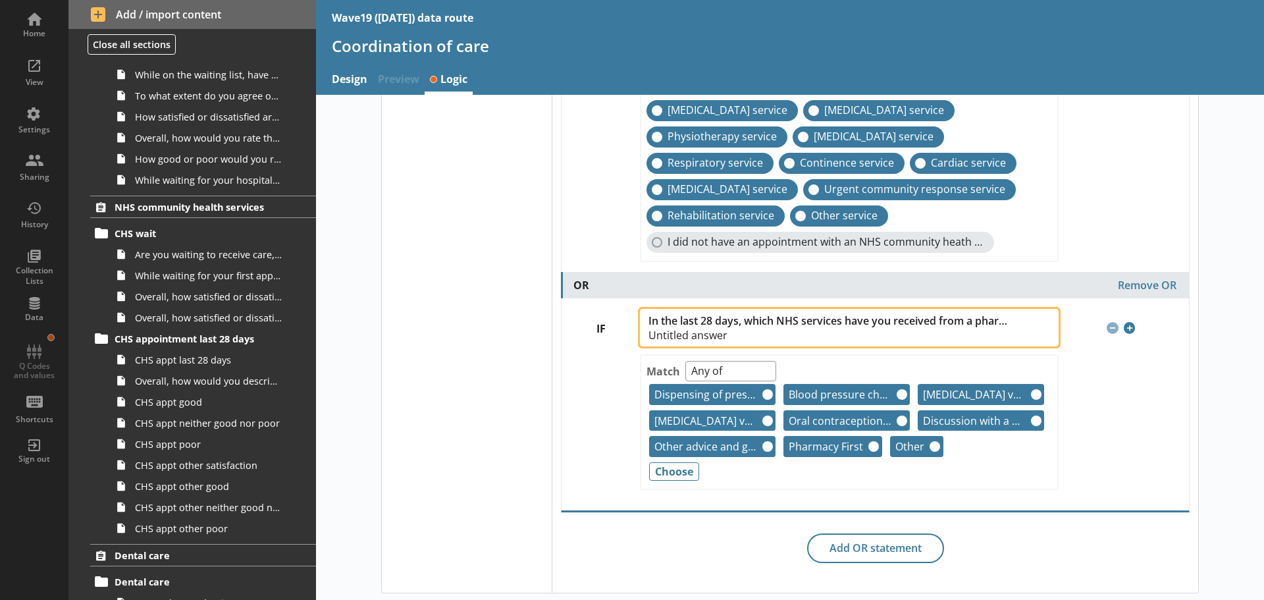
scroll to position [609, 0]
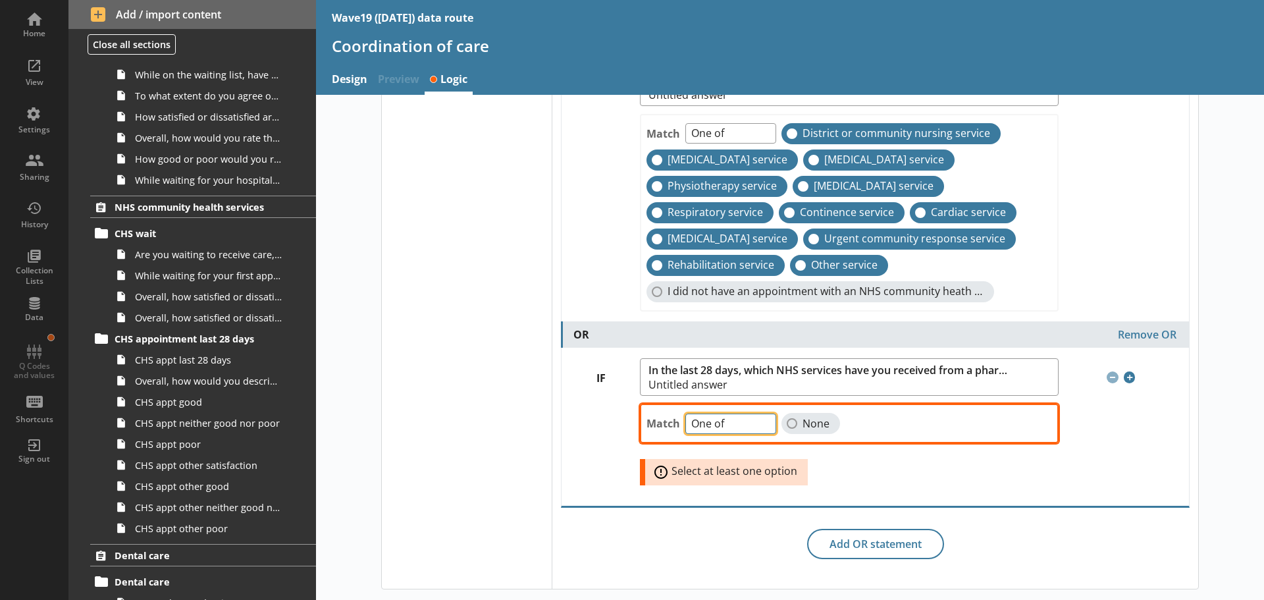
click at [762, 419] on select "One of Unanswered" at bounding box center [730, 423] width 91 height 20
select select "Unanswered"
click at [685, 413] on select "One of Unanswered" at bounding box center [730, 423] width 91 height 20
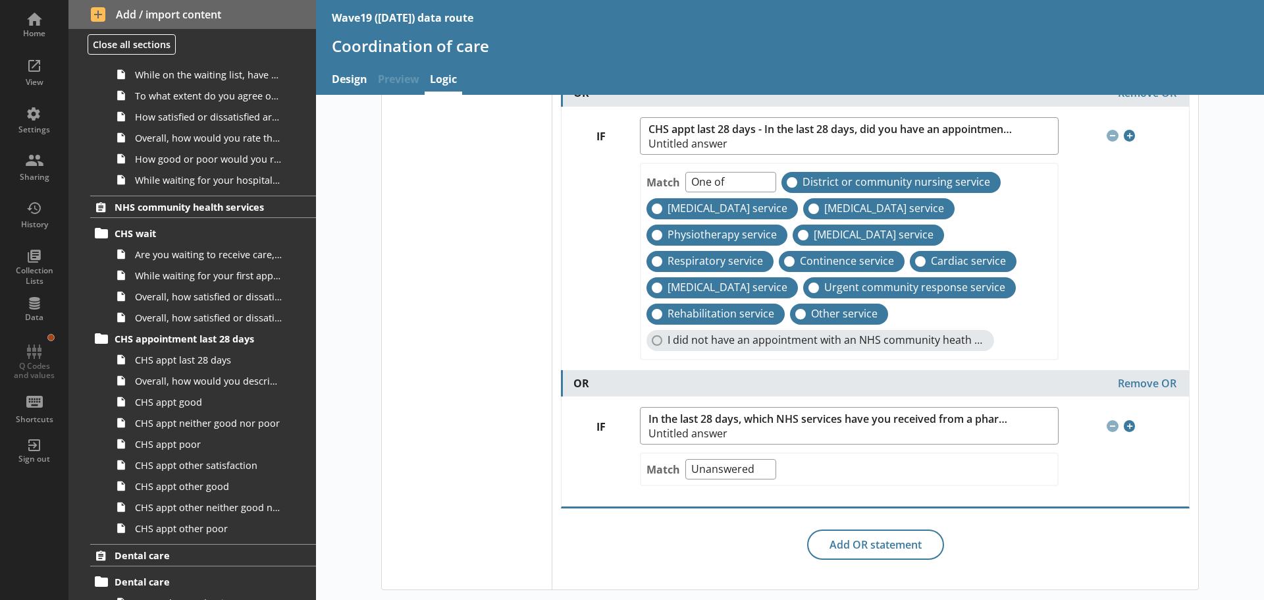
click at [483, 380] on div "Select your logic Display logic" at bounding box center [467, 68] width 170 height 1041
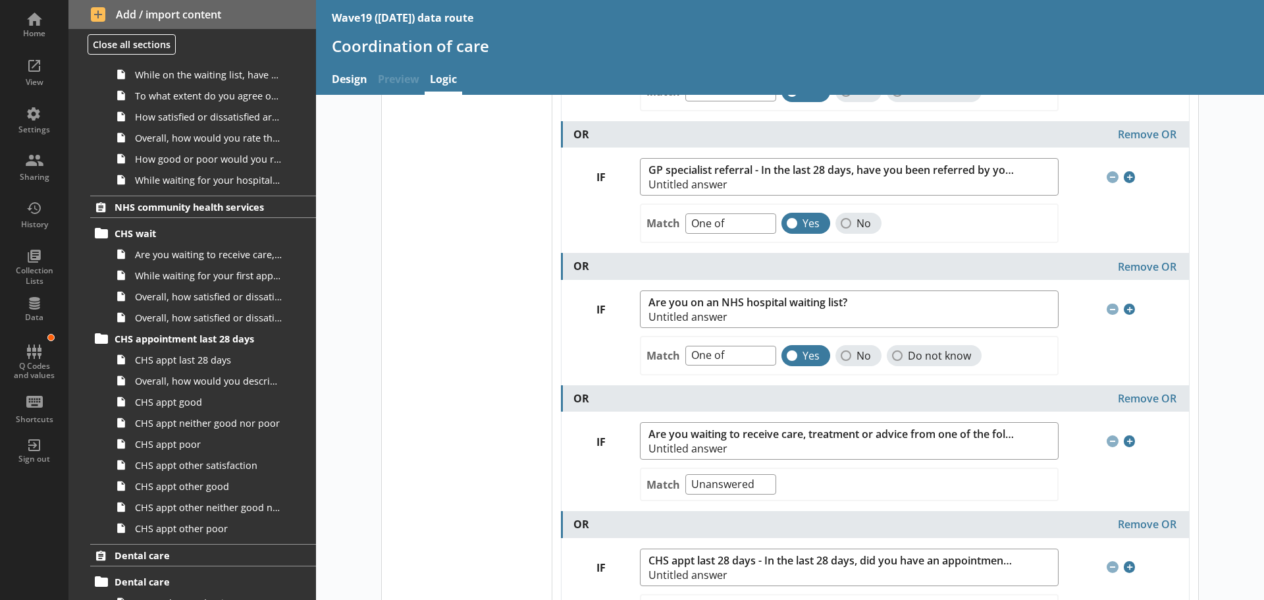
scroll to position [0, 0]
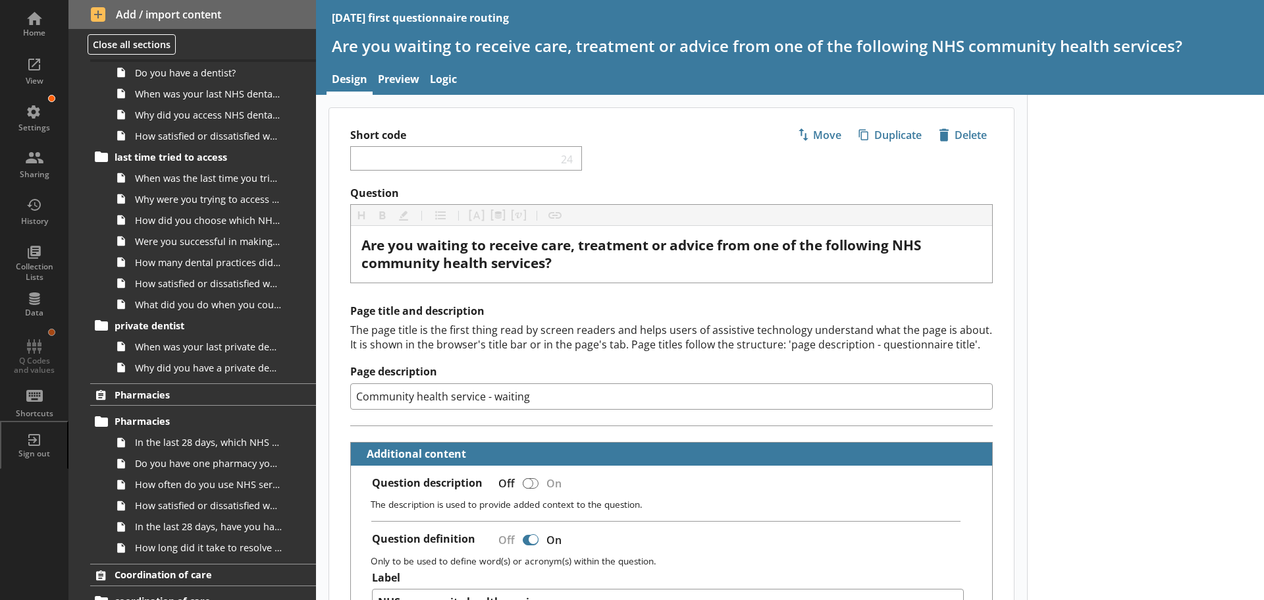
scroll to position [1832, 0]
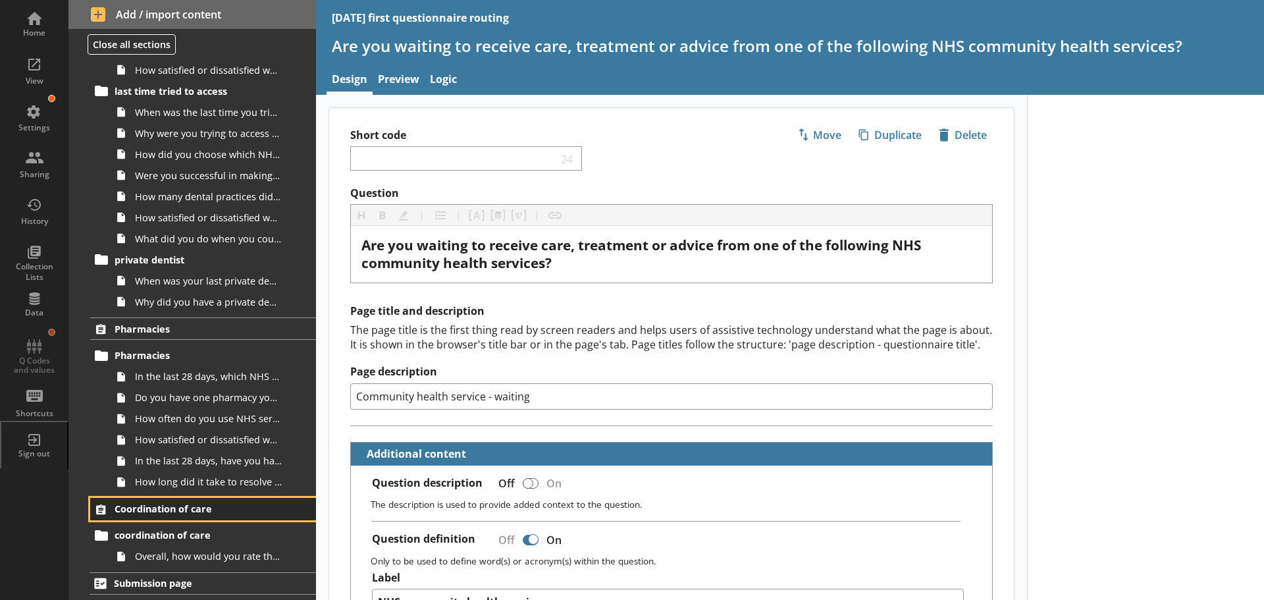
click at [144, 502] on link "Coordination of care" at bounding box center [203, 509] width 226 height 22
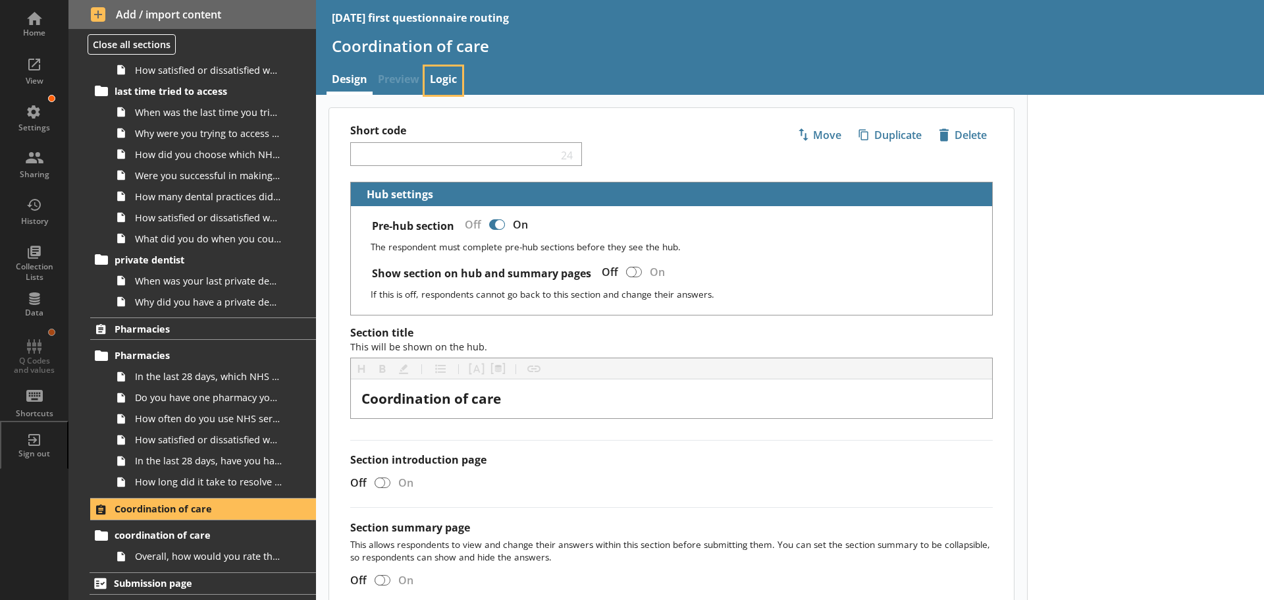
click at [447, 75] on link "Logic" at bounding box center [444, 81] width 38 height 28
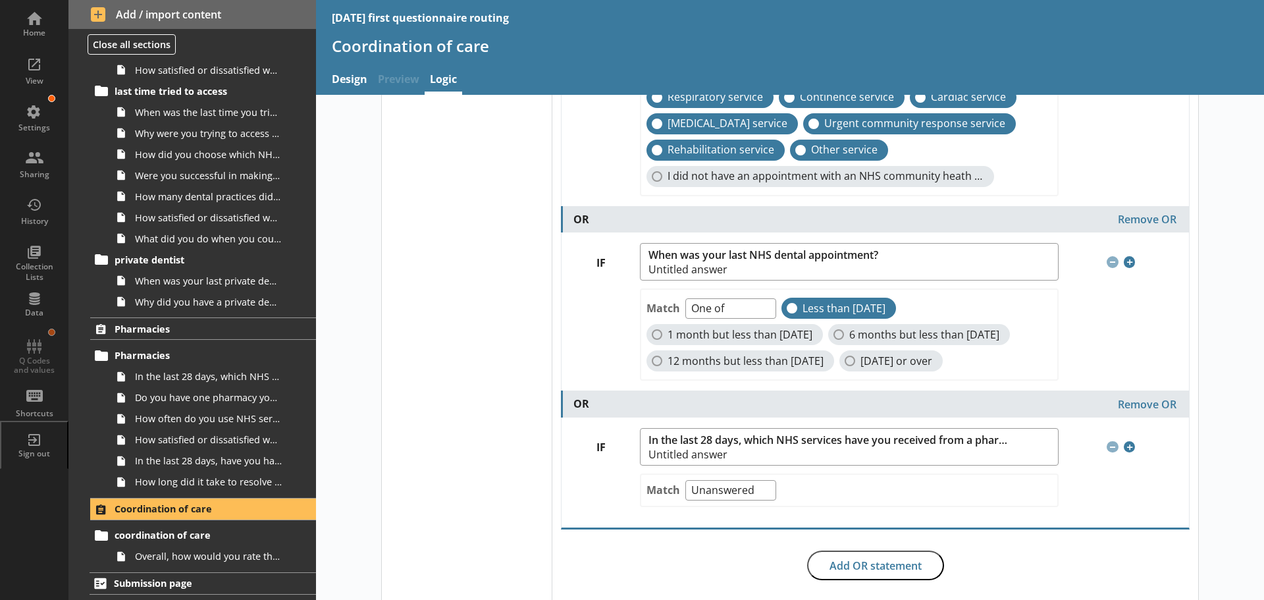
scroll to position [772, 0]
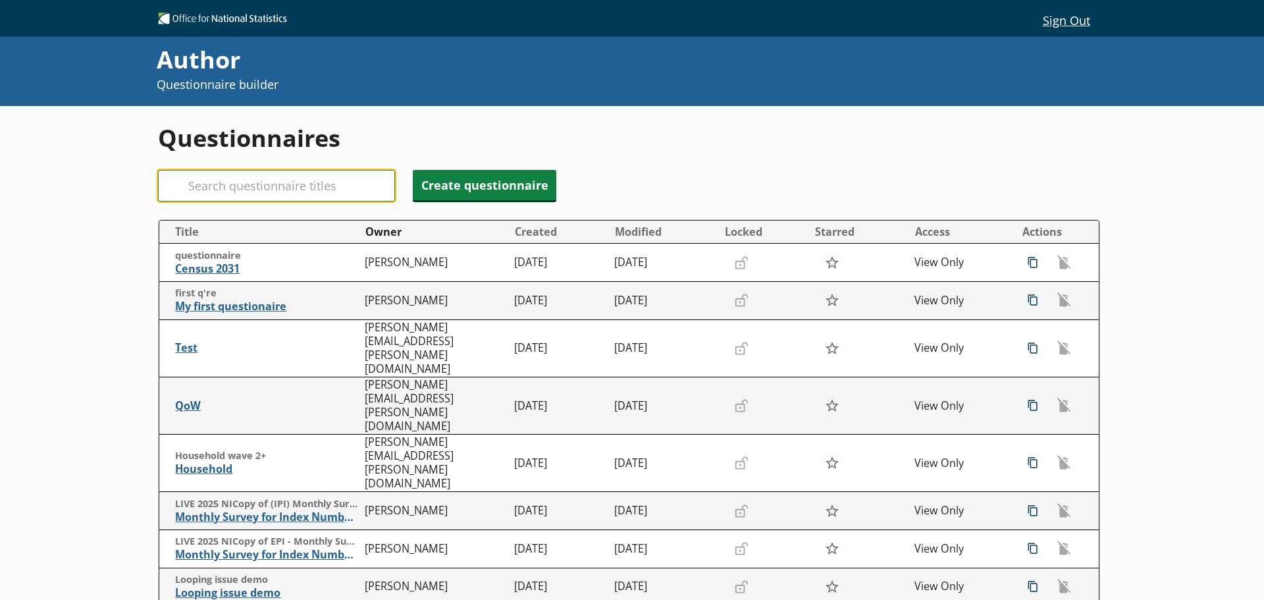
click at [344, 188] on input "Search" at bounding box center [276, 186] width 237 height 32
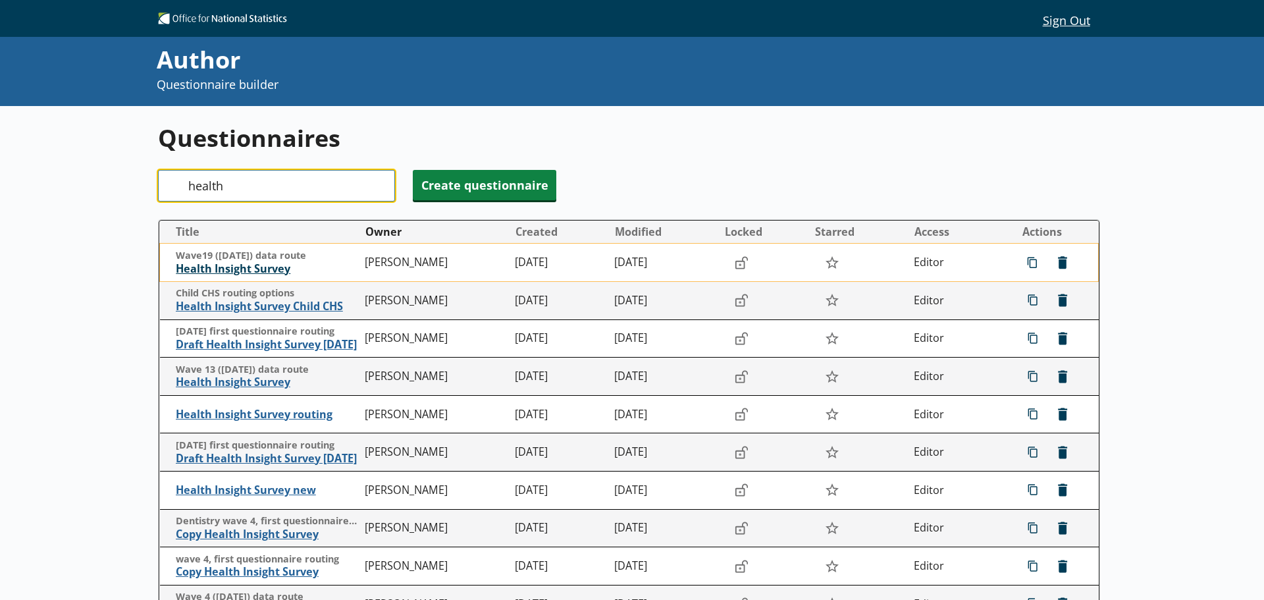
type input "health"
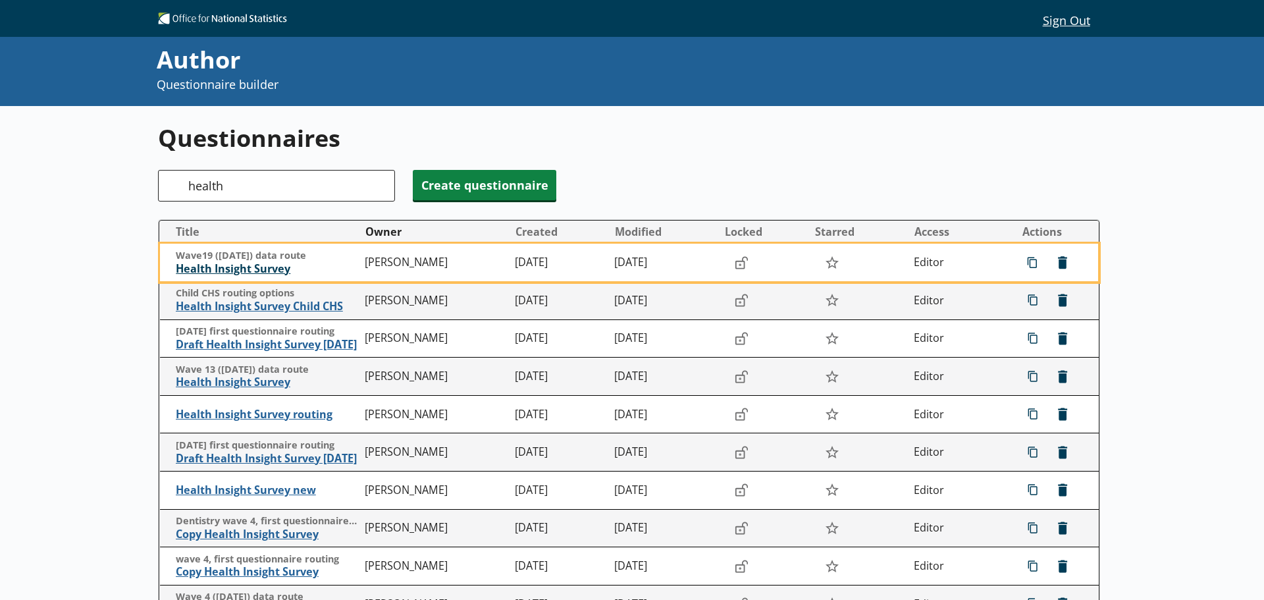
click at [237, 267] on span "Health Insight Survey" at bounding box center [267, 269] width 183 height 14
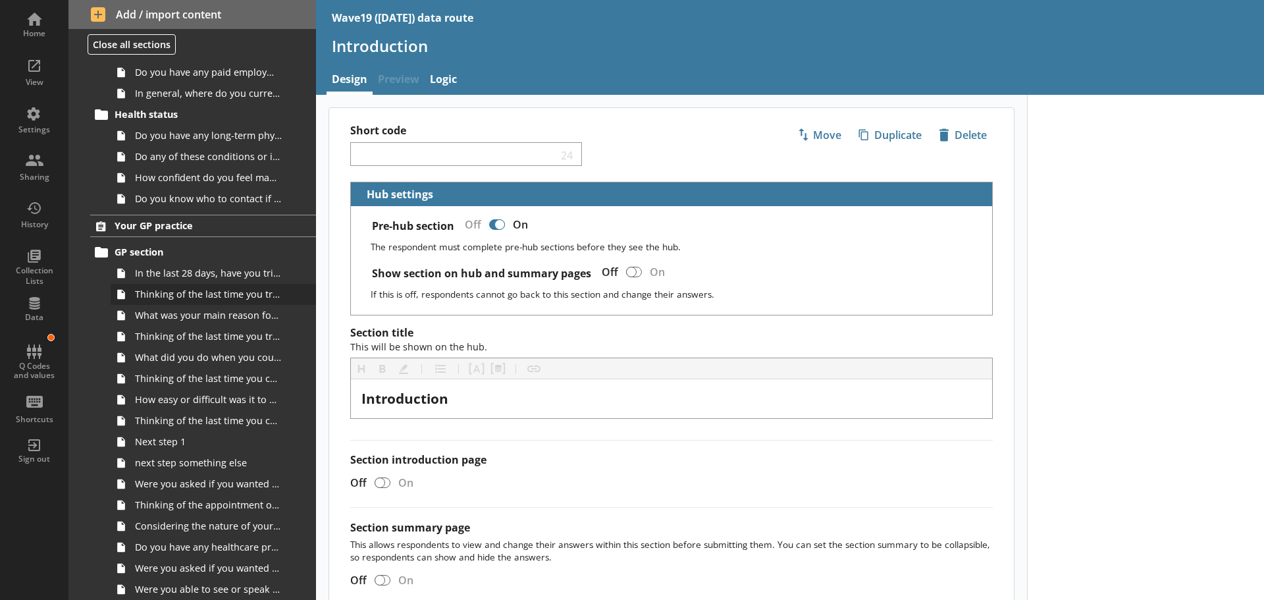
scroll to position [329, 0]
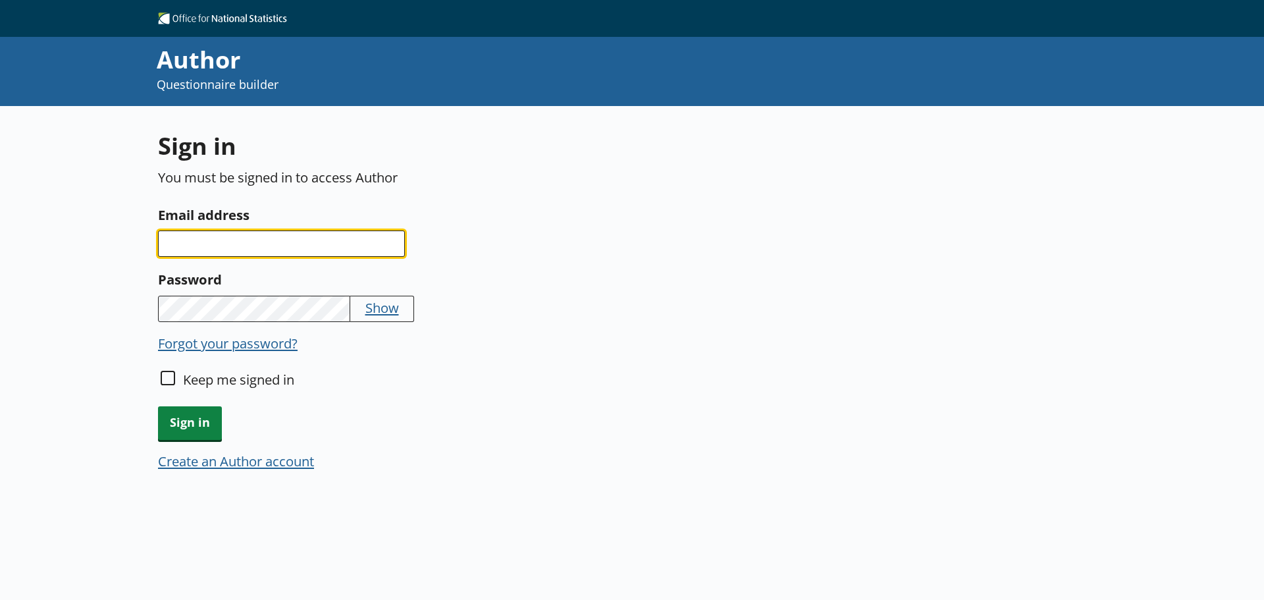
click at [305, 244] on input "Email address" at bounding box center [281, 243] width 247 height 26
type input "[EMAIL_ADDRESS][PERSON_NAME][DOMAIN_NAME]"
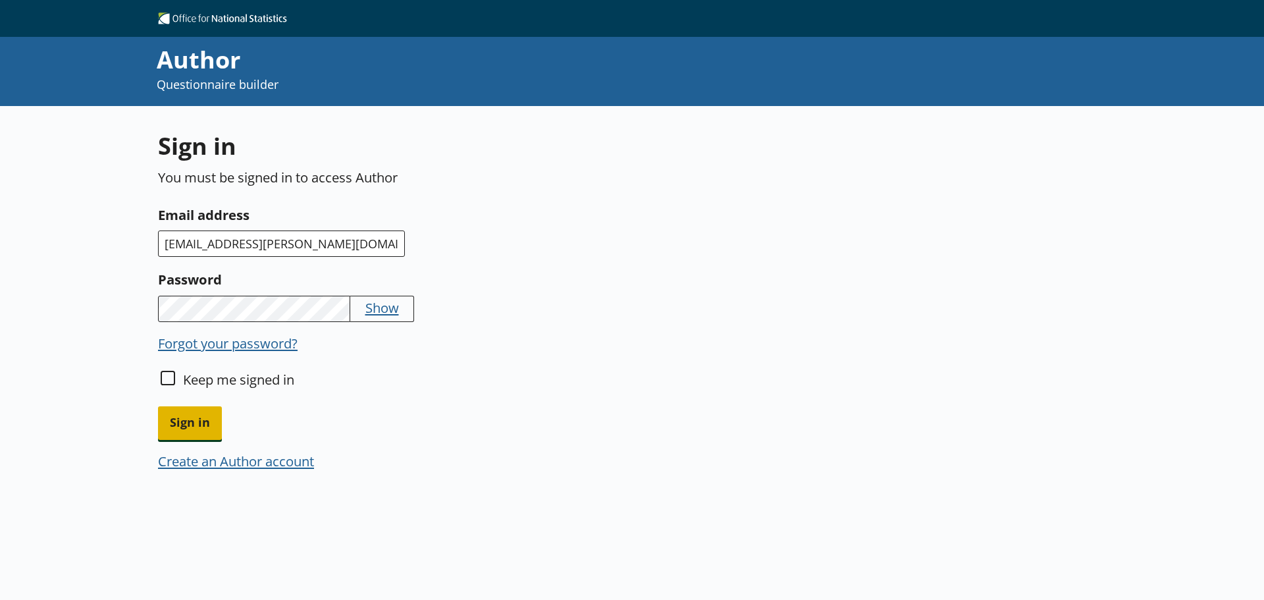
click at [178, 415] on span "Sign in" at bounding box center [190, 423] width 64 height 34
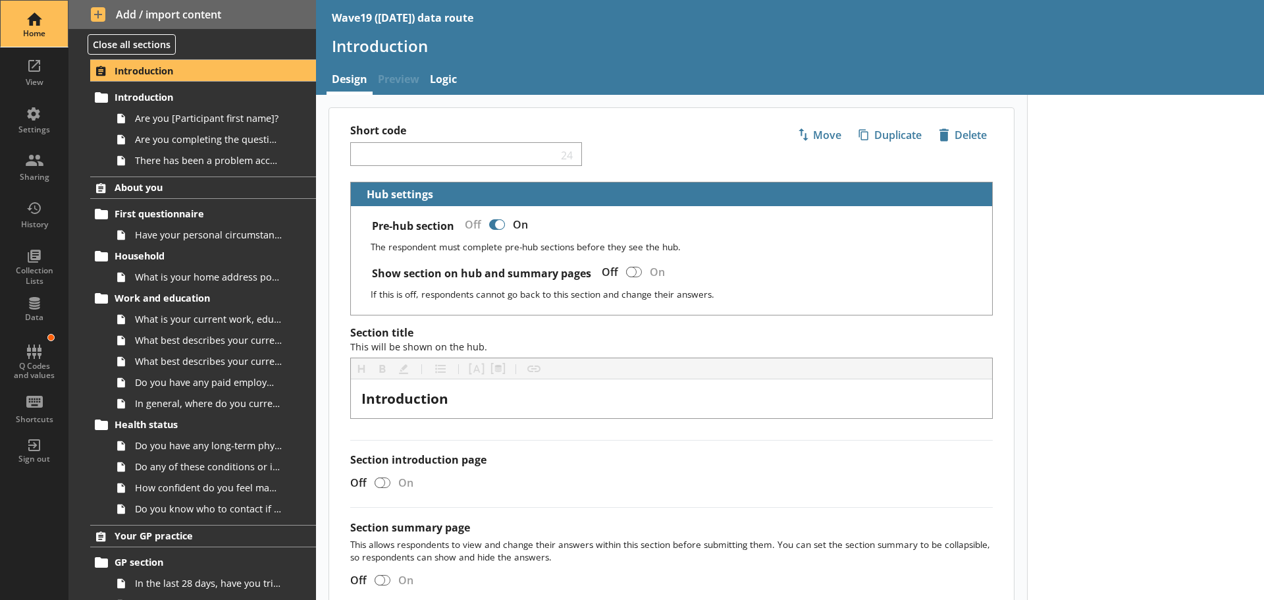
click at [38, 19] on div "Home" at bounding box center [34, 24] width 46 height 46
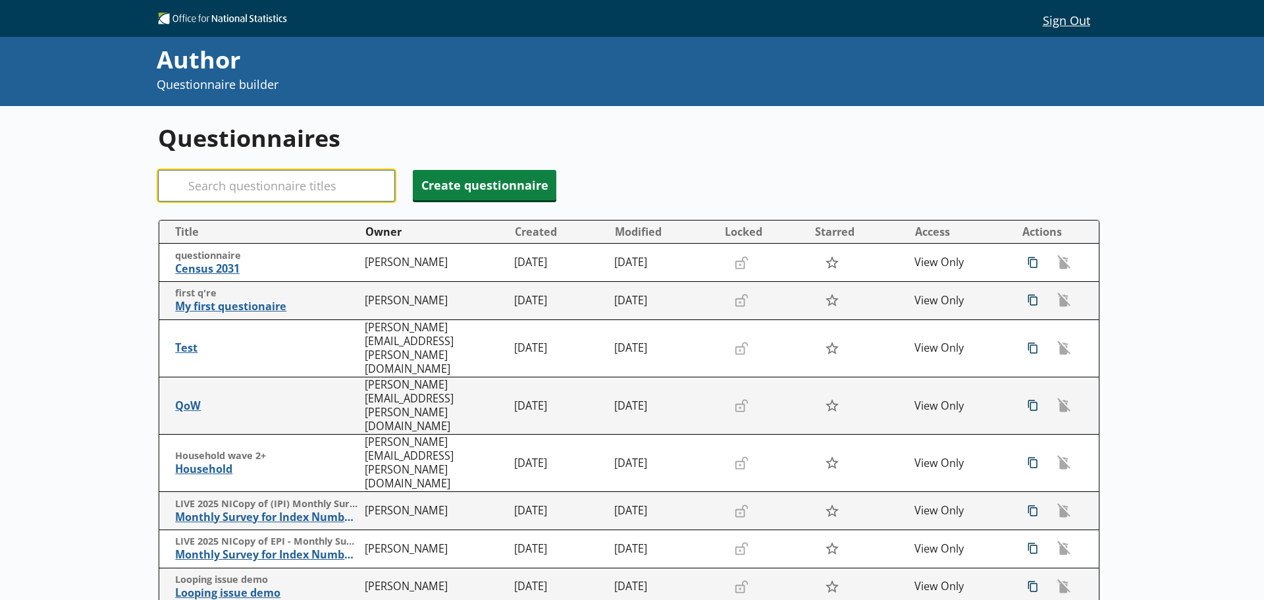
click at [221, 184] on input "Search" at bounding box center [276, 186] width 237 height 32
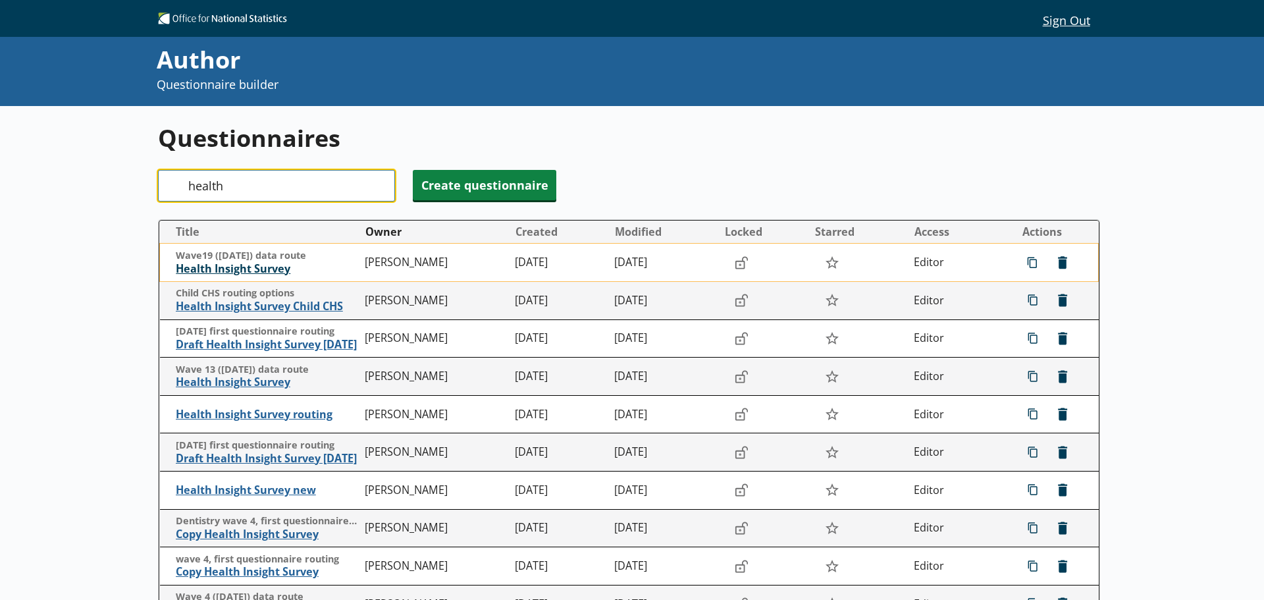
type input "health"
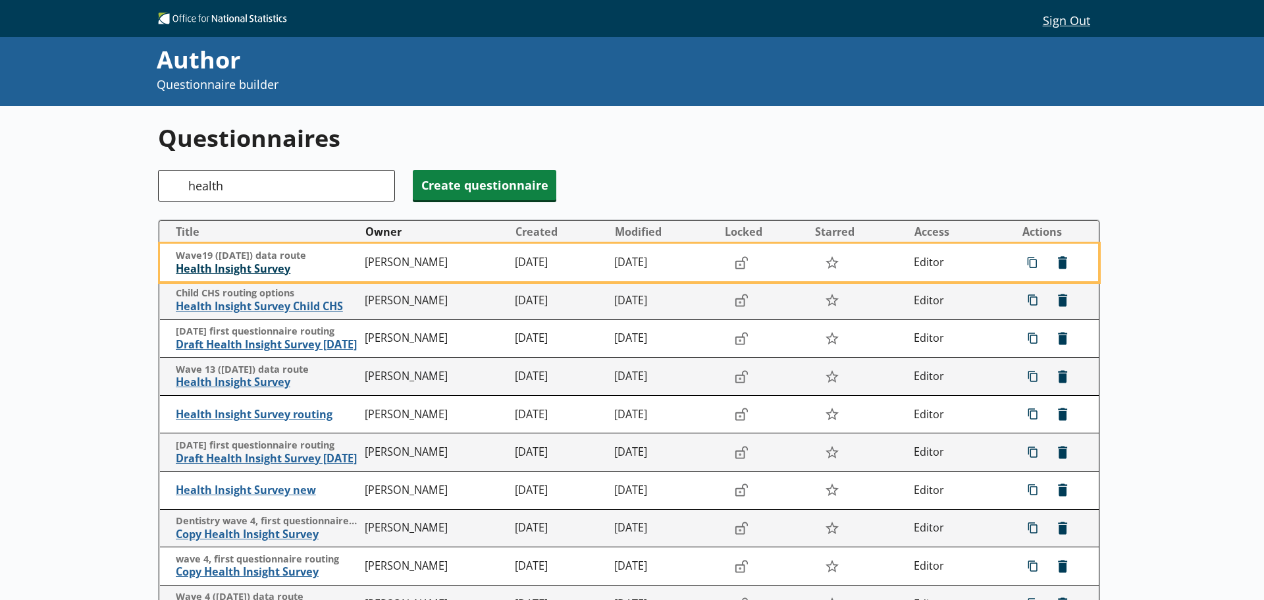
click at [220, 270] on span "Health Insight Survey" at bounding box center [267, 269] width 183 height 14
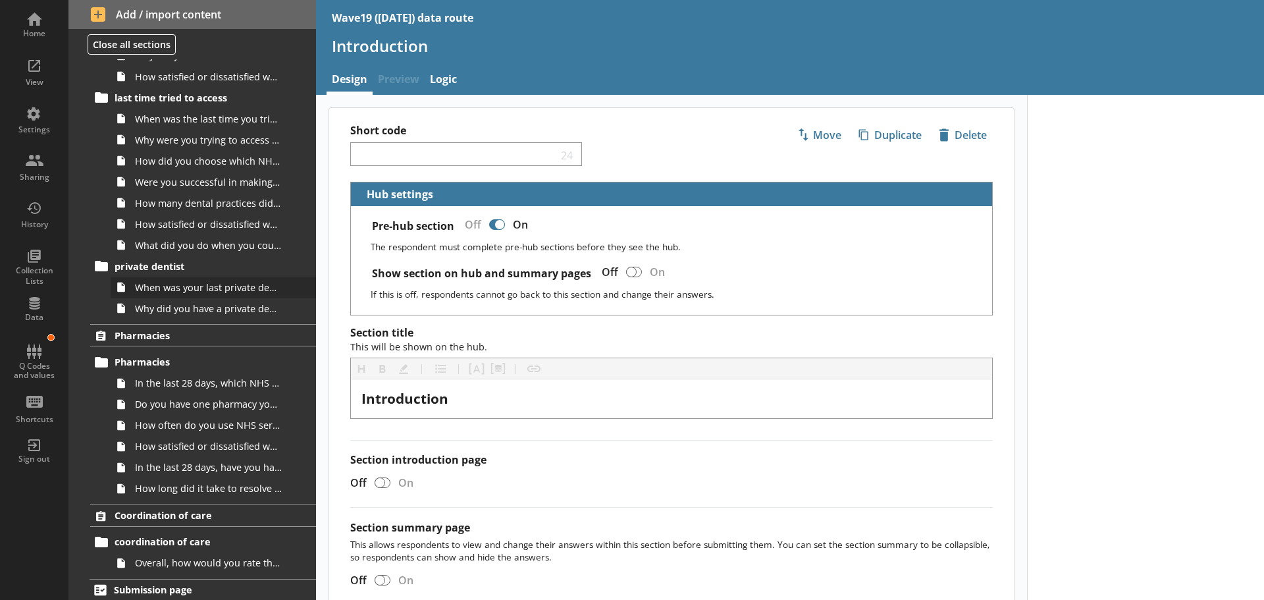
scroll to position [1811, 0]
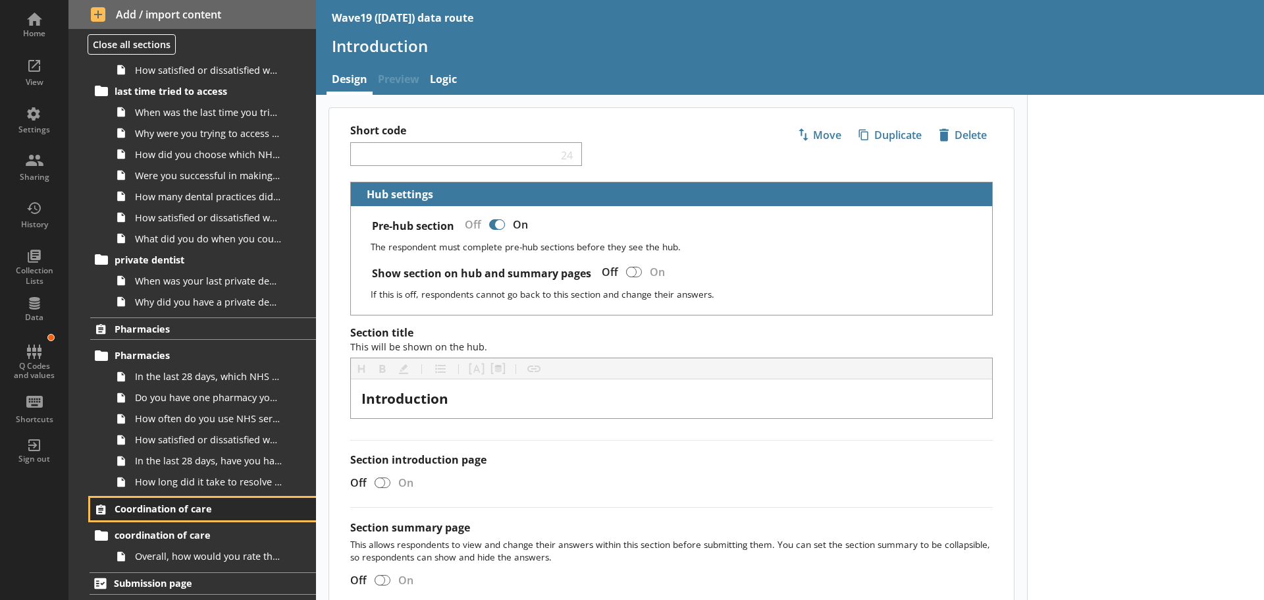
click at [195, 506] on span "Coordination of care" at bounding box center [196, 508] width 162 height 13
click at [443, 76] on link "Logic" at bounding box center [444, 81] width 38 height 28
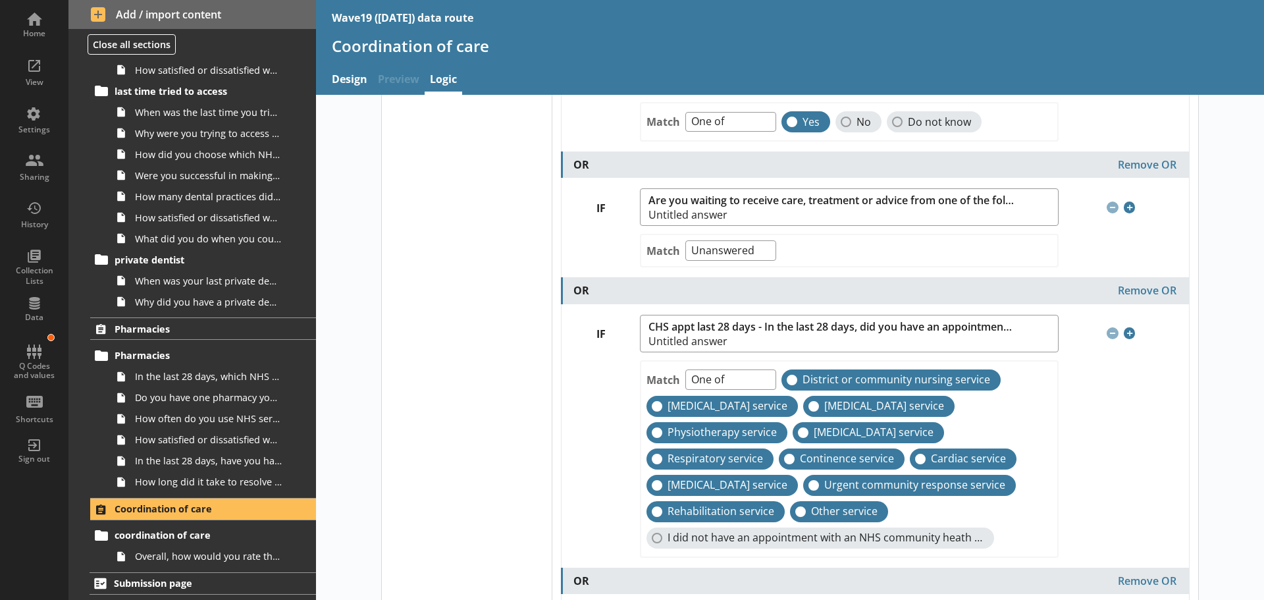
scroll to position [560, 0]
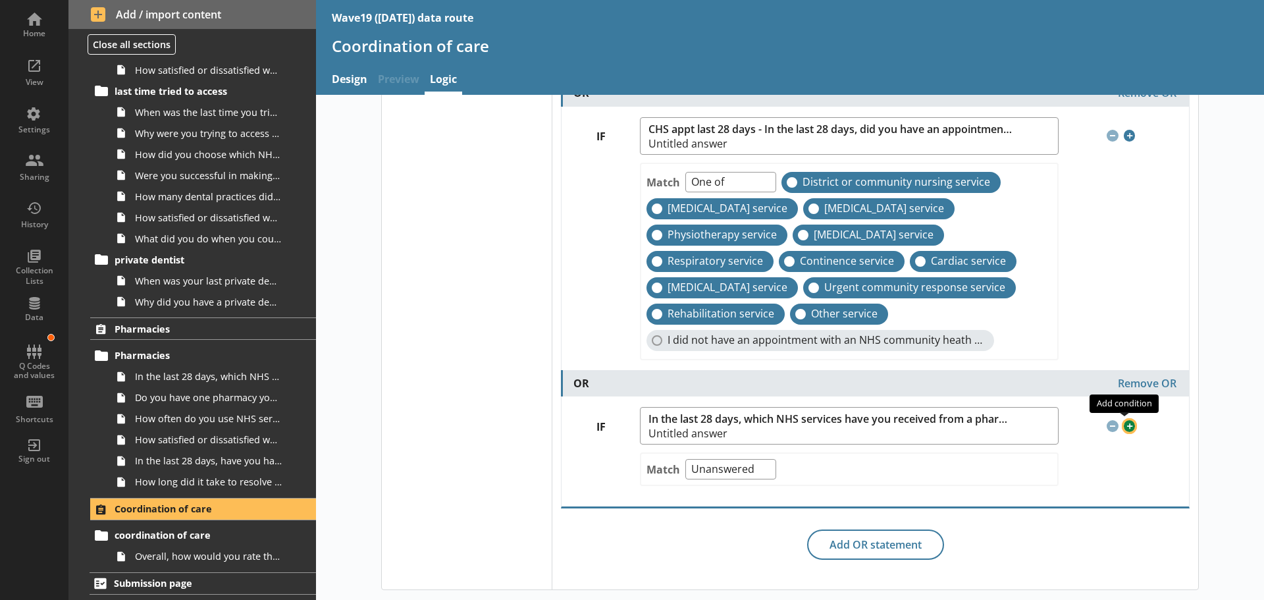
click at [1125, 426] on span "Add condition" at bounding box center [1130, 426] width 12 height 12
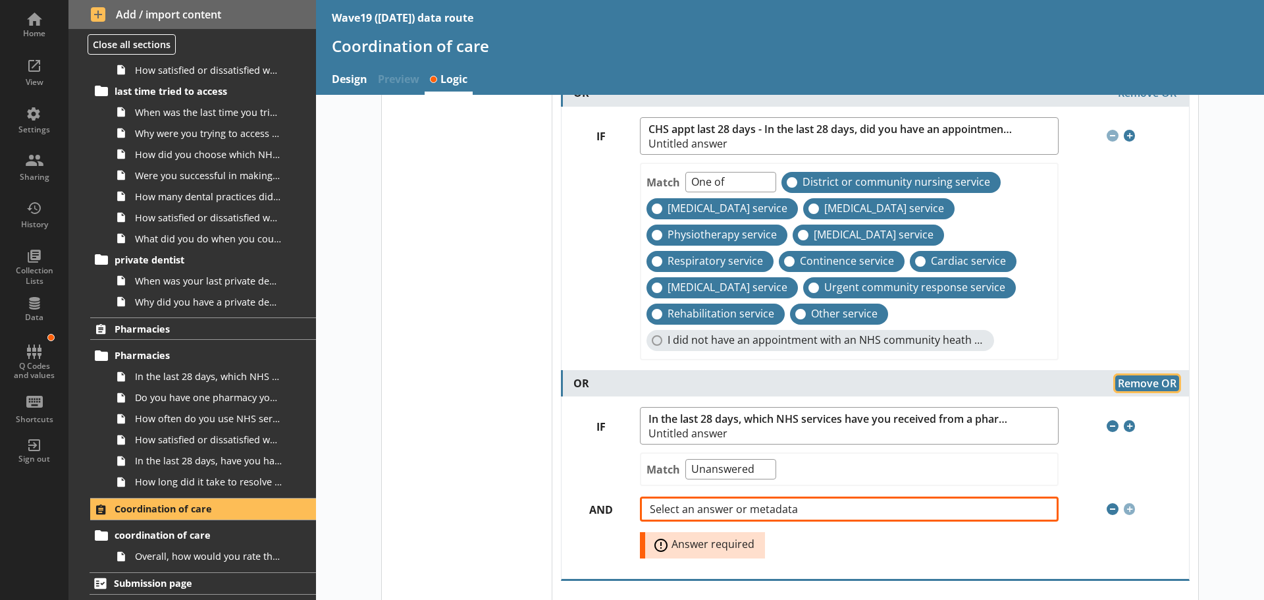
click at [1145, 378] on button "Remove OR" at bounding box center [1147, 383] width 64 height 16
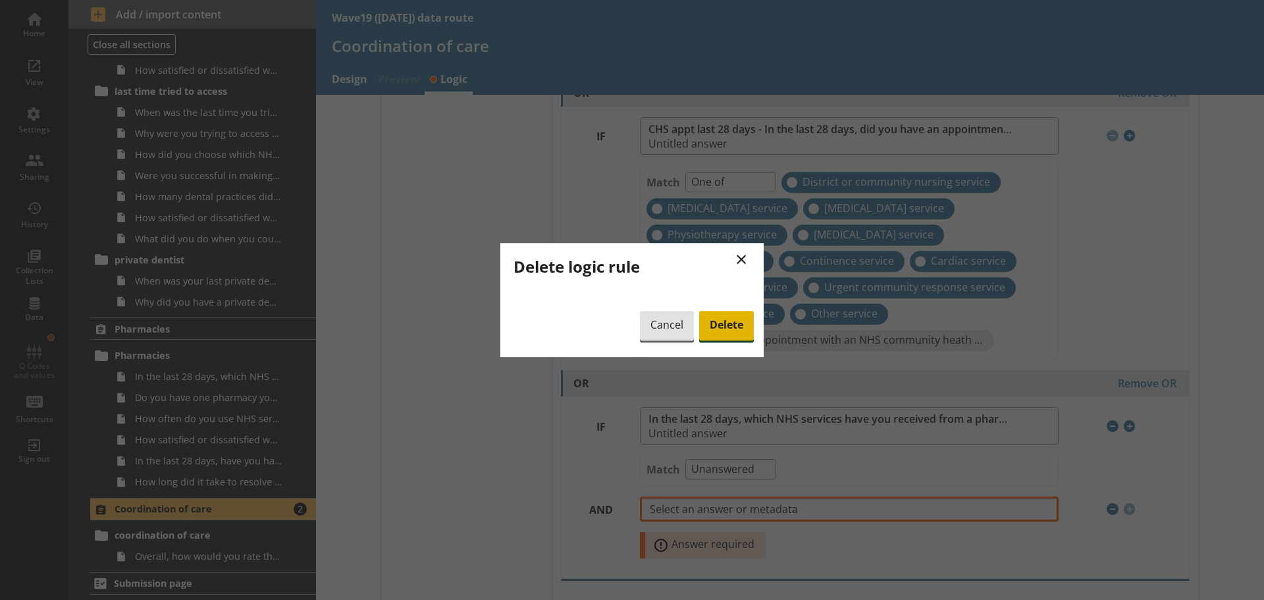
click at [745, 334] on span "Delete" at bounding box center [726, 326] width 55 height 30
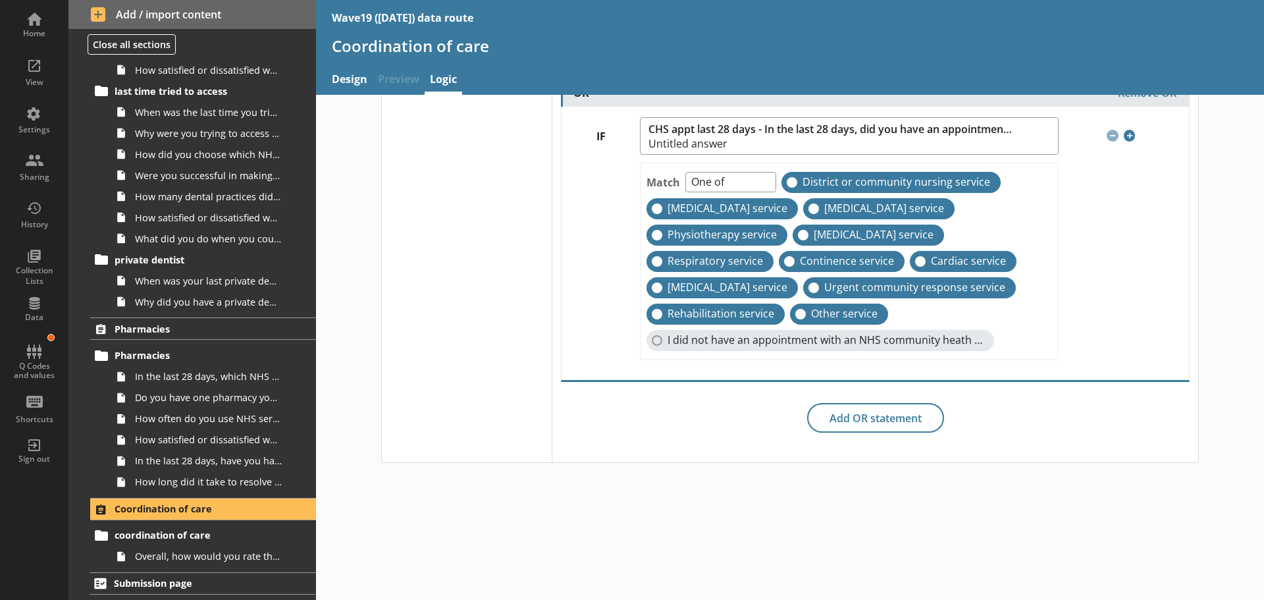
scroll to position [435, 0]
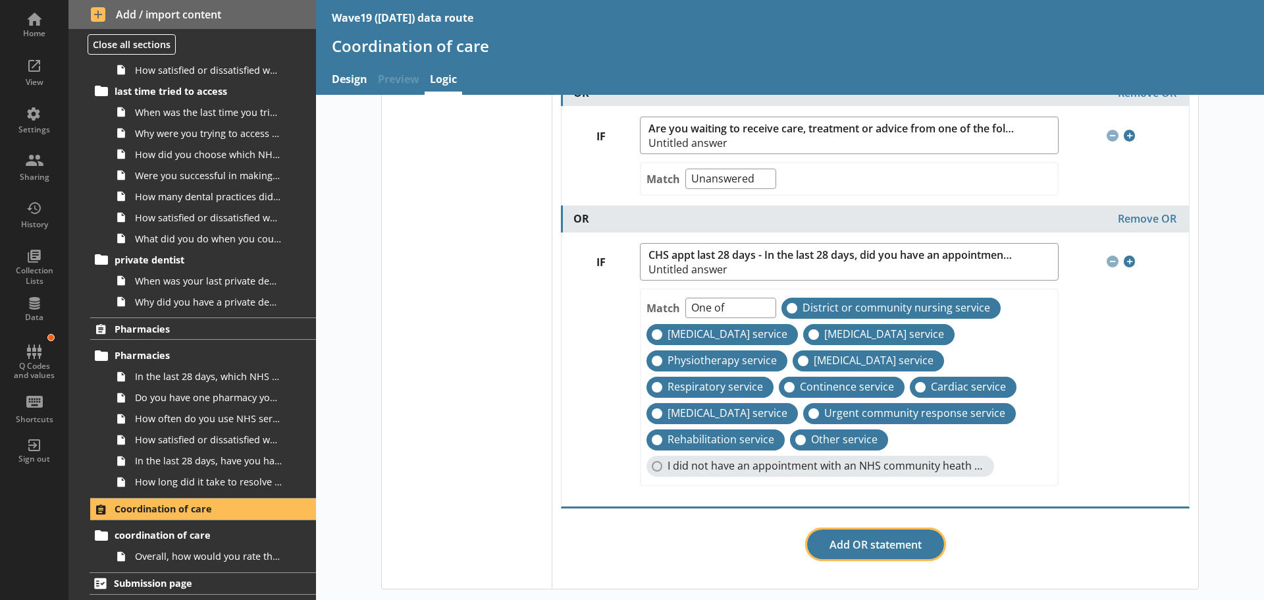
click at [863, 539] on button "Add OR statement" at bounding box center [875, 544] width 137 height 30
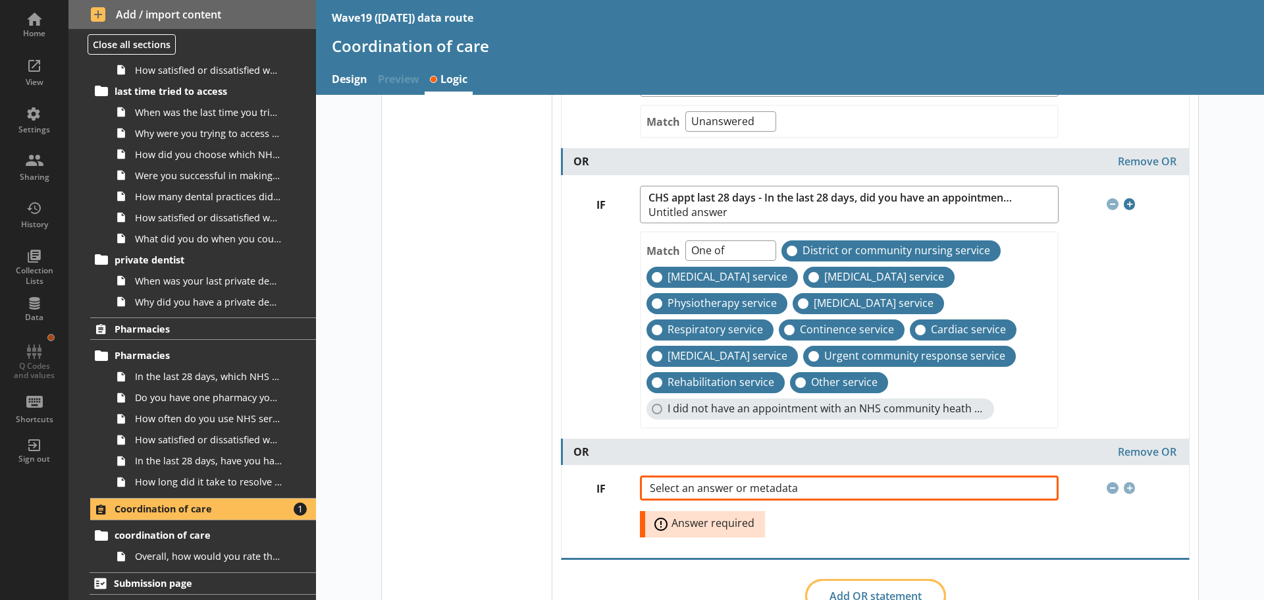
scroll to position [543, 0]
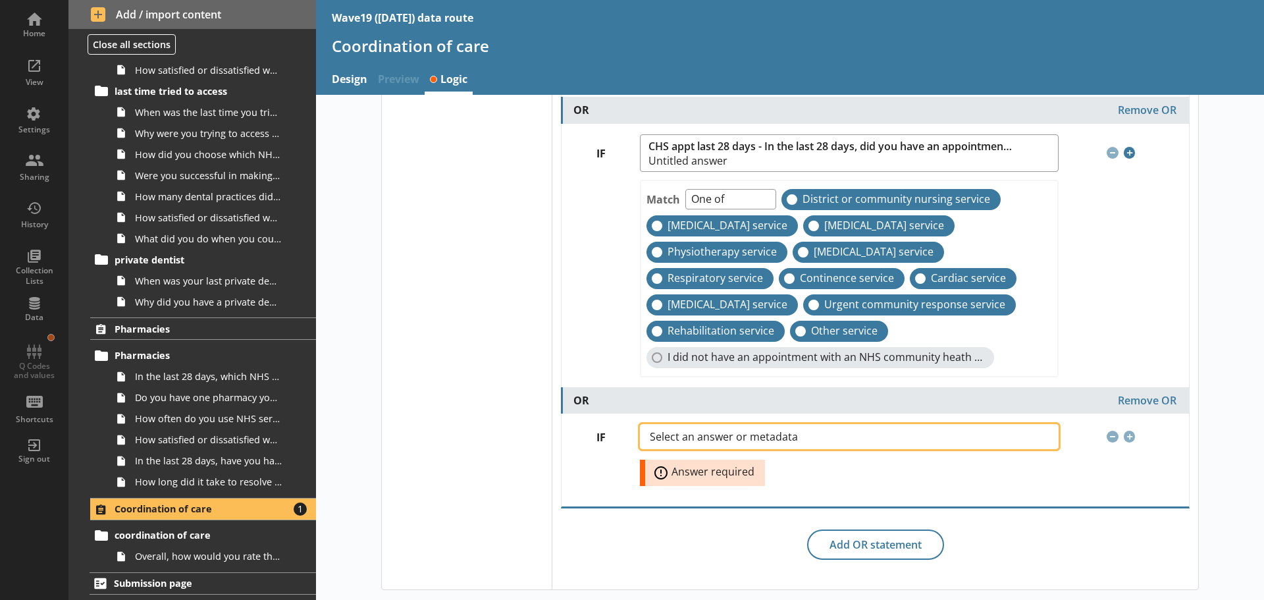
click at [693, 437] on span "Select an answer or metadata" at bounding box center [734, 436] width 169 height 11
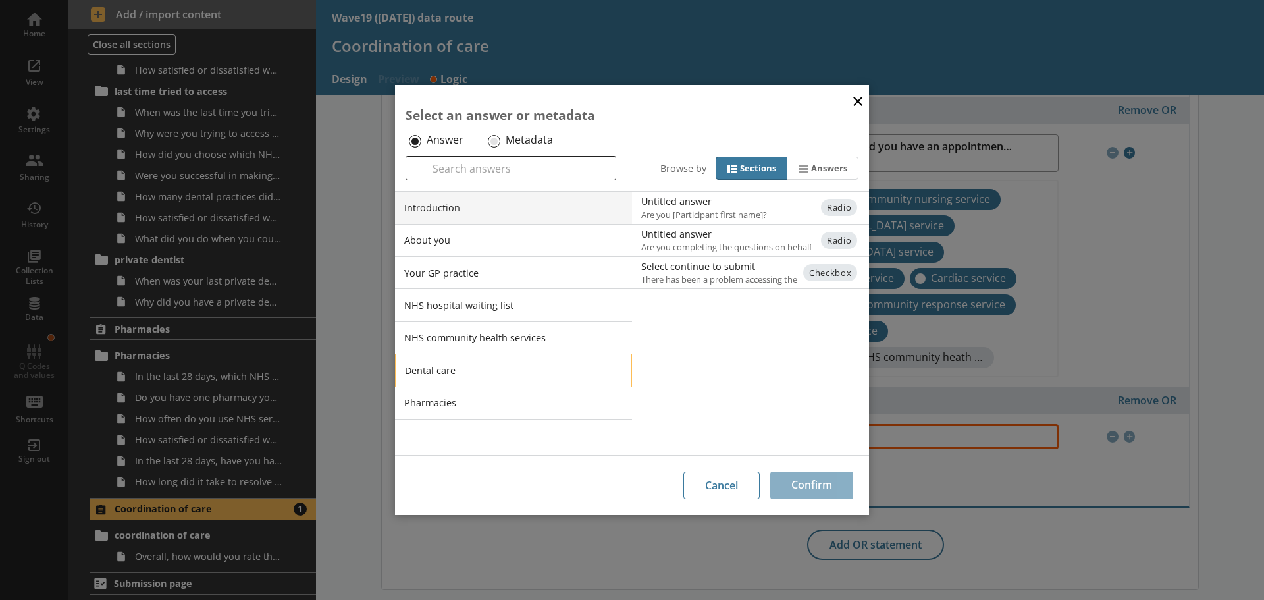
click at [433, 367] on li "Dental care" at bounding box center [513, 370] width 237 height 33
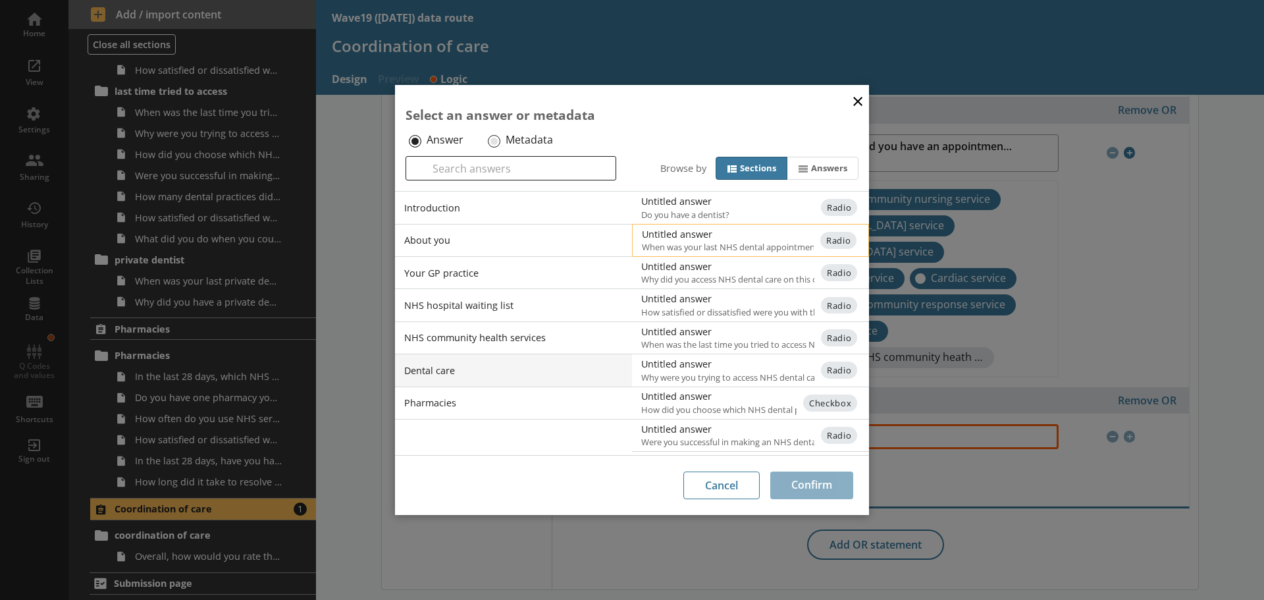
click at [691, 236] on div "Untitled answer" at bounding box center [774, 234] width 265 height 13
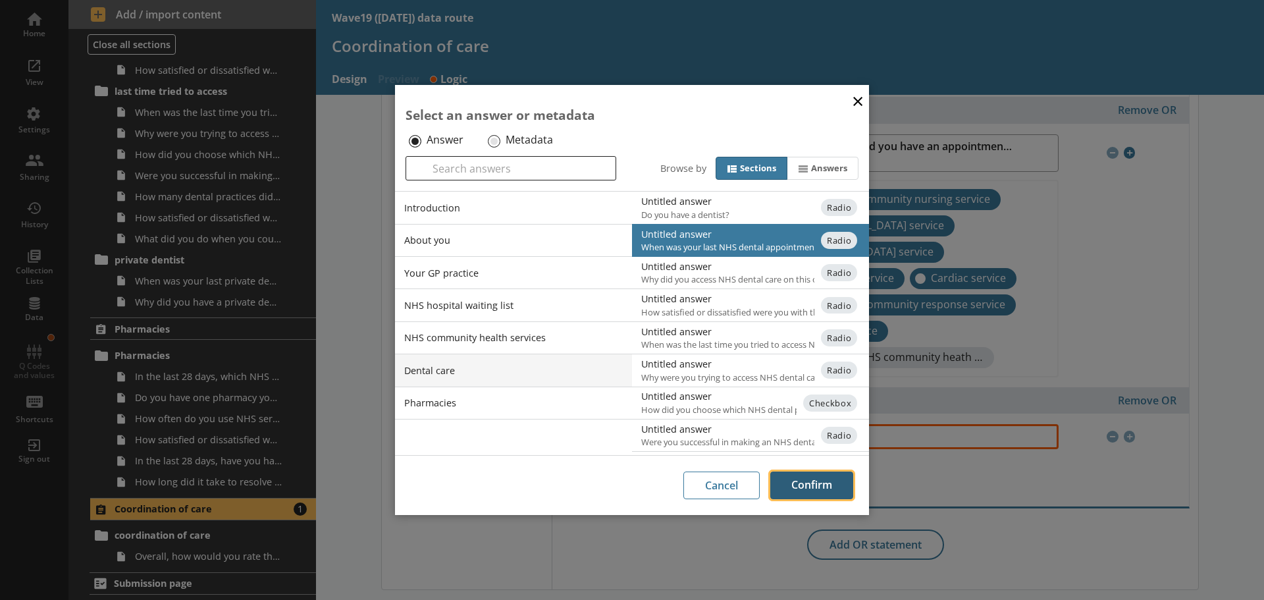
click at [813, 486] on button "Confirm" at bounding box center [811, 485] width 83 height 28
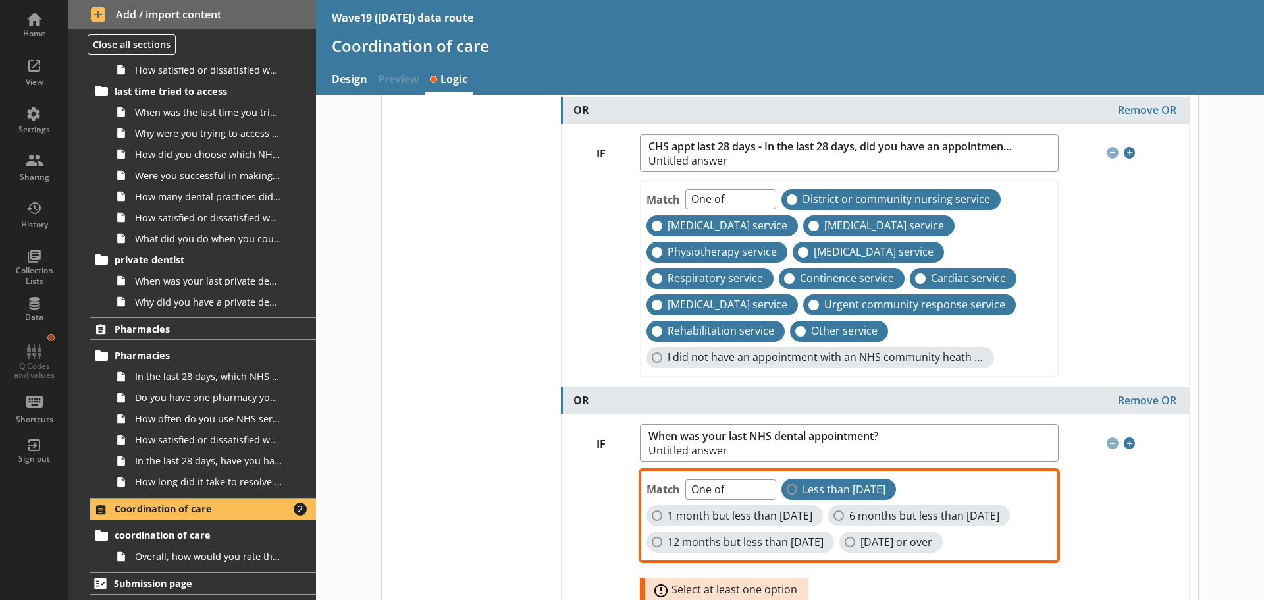
click at [795, 487] on label "Less than [DATE]" at bounding box center [839, 489] width 115 height 21
click at [795, 487] on input "Less than [DATE]" at bounding box center [792, 489] width 11 height 11
checkbox input "true"
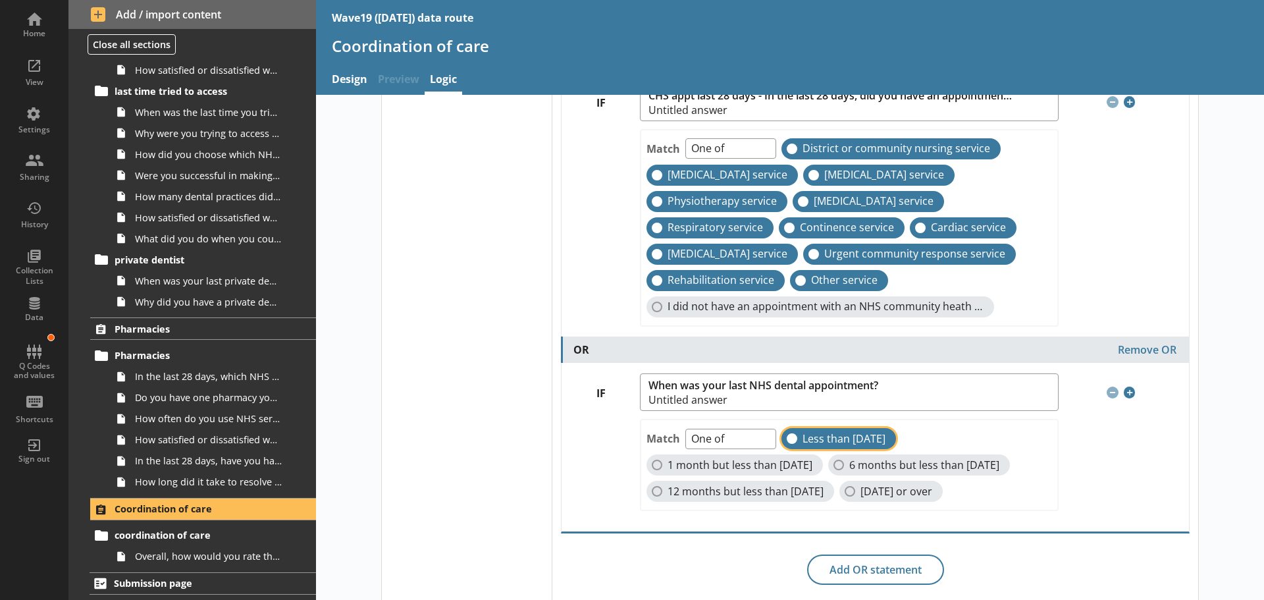
scroll to position [646, 0]
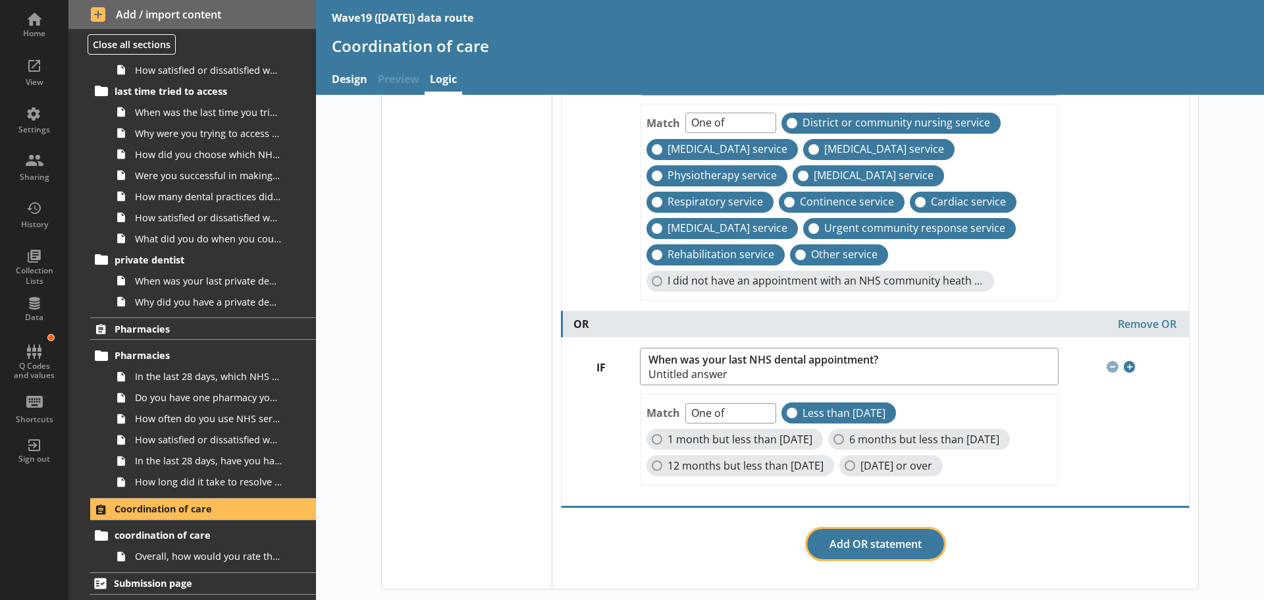
click at [874, 541] on button "Add OR statement" at bounding box center [875, 544] width 137 height 30
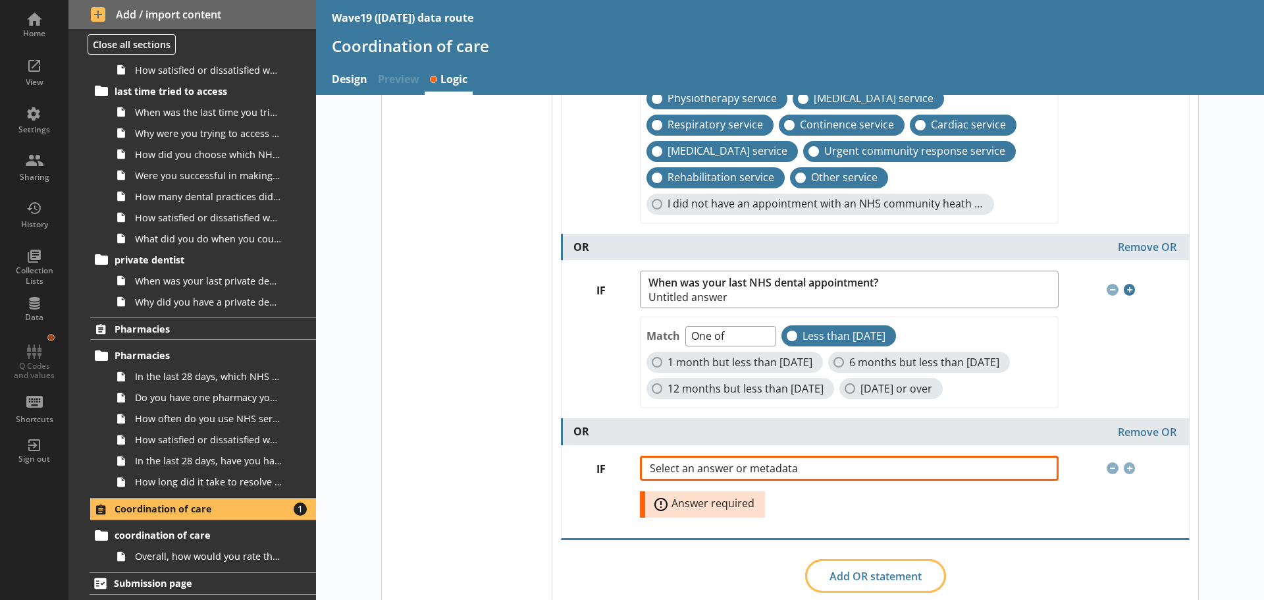
scroll to position [755, 0]
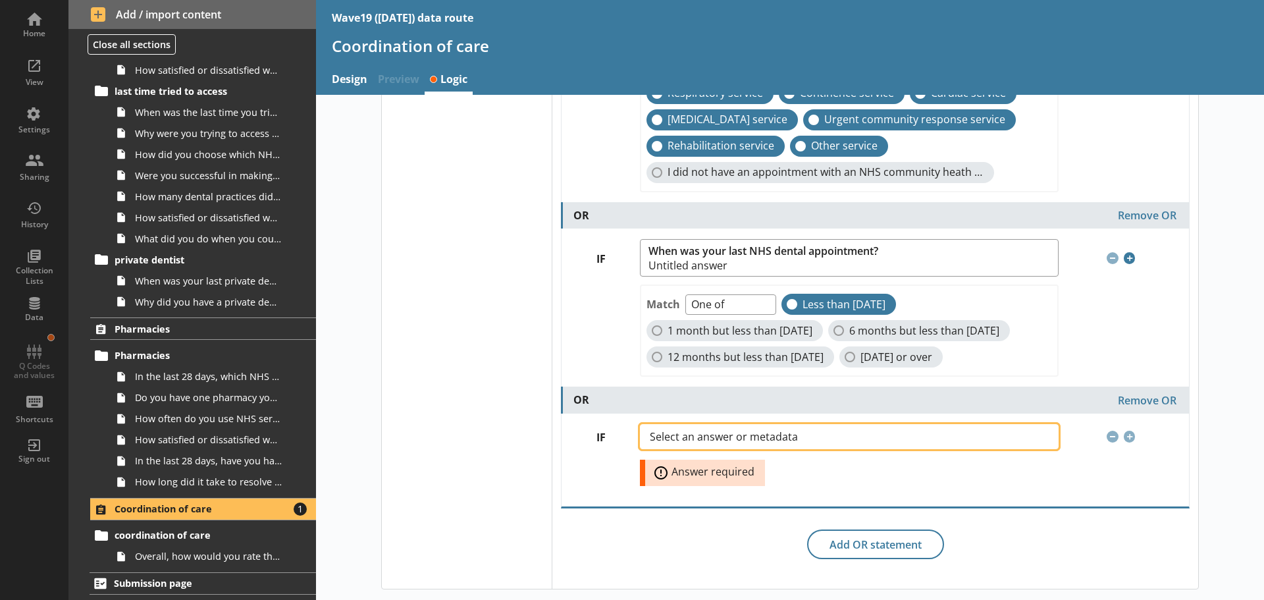
click at [684, 432] on span "Select an answer or metadata" at bounding box center [734, 436] width 169 height 11
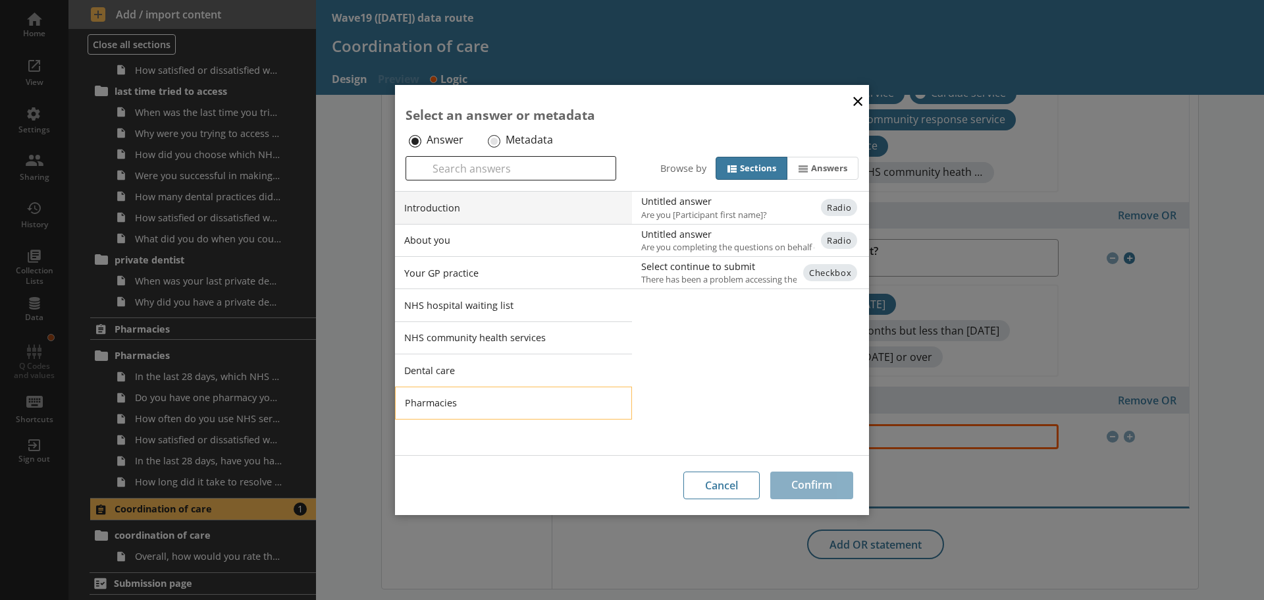
click at [442, 406] on li "Pharmacies" at bounding box center [513, 402] width 237 height 33
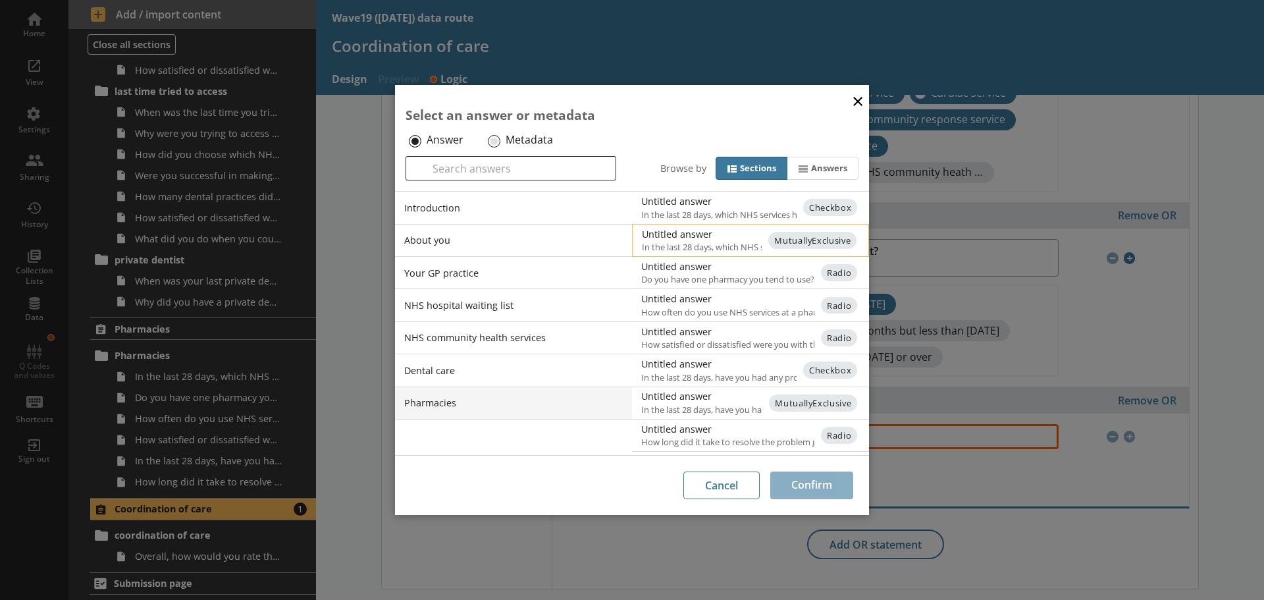
click at [687, 245] on span "In the last 28 days, which NHS services have you received from a pharmacy?" at bounding box center [761, 247] width 239 height 12
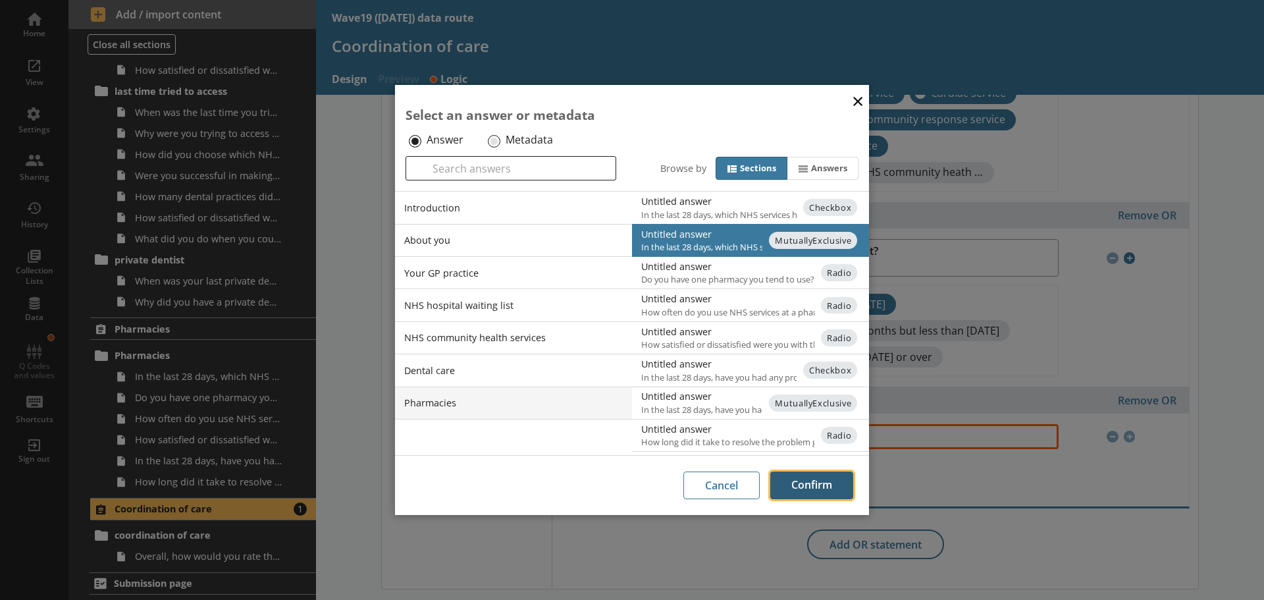
click at [802, 481] on button "Confirm" at bounding box center [811, 485] width 83 height 28
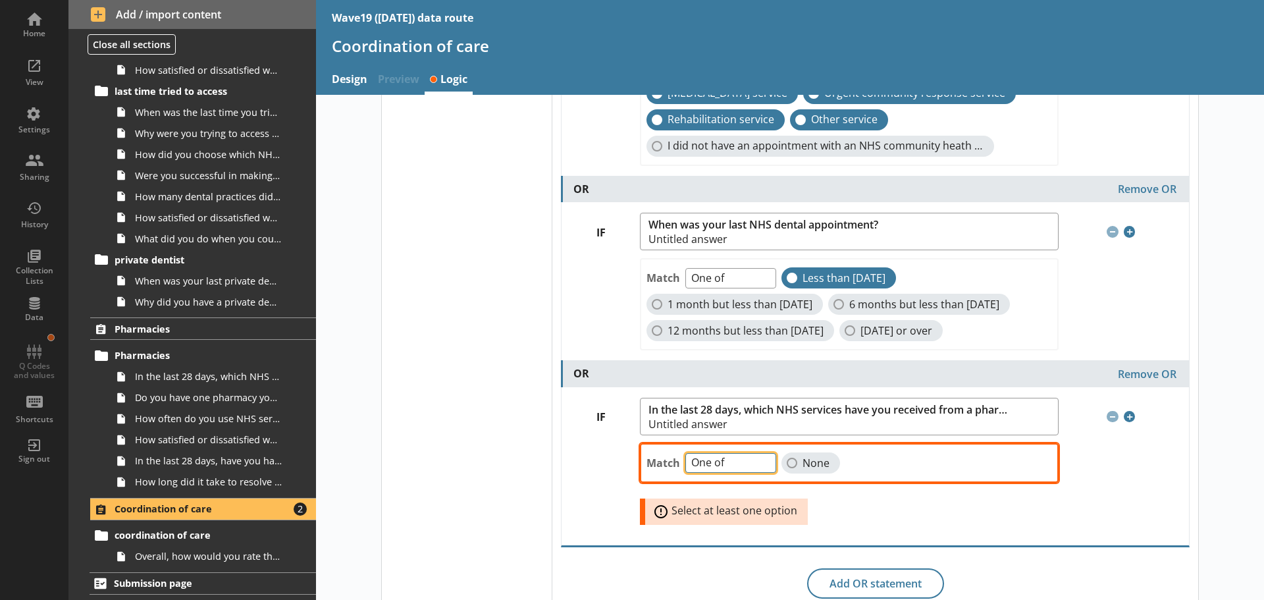
click at [756, 473] on select "One of Unanswered" at bounding box center [730, 463] width 91 height 20
select select "Unanswered"
click at [685, 473] on select "One of Unanswered" at bounding box center [730, 463] width 91 height 20
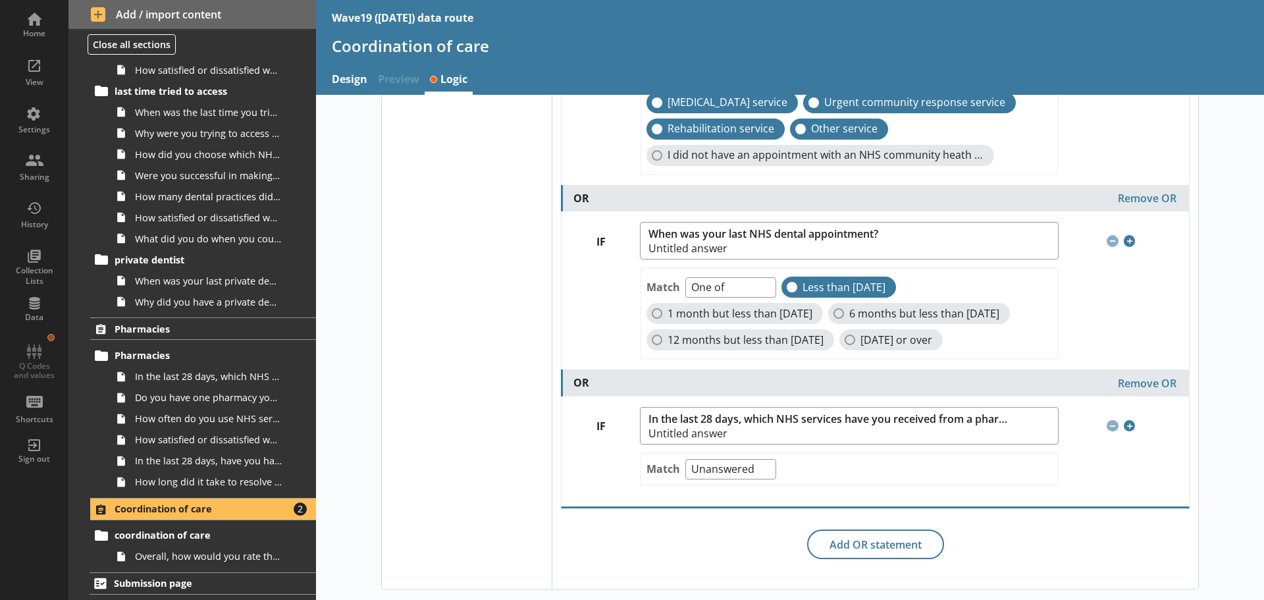
click at [40, 353] on div "Q Codes and values" at bounding box center [34, 356] width 46 height 46
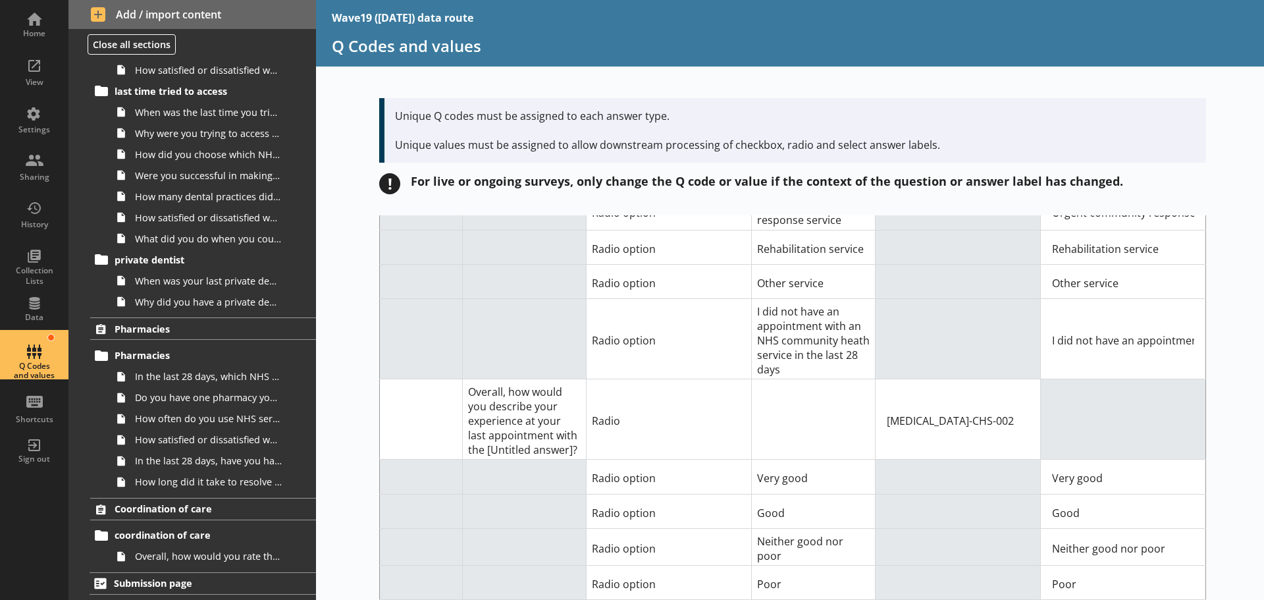
scroll to position [14815, 0]
